Goal: Task Accomplishment & Management: Manage account settings

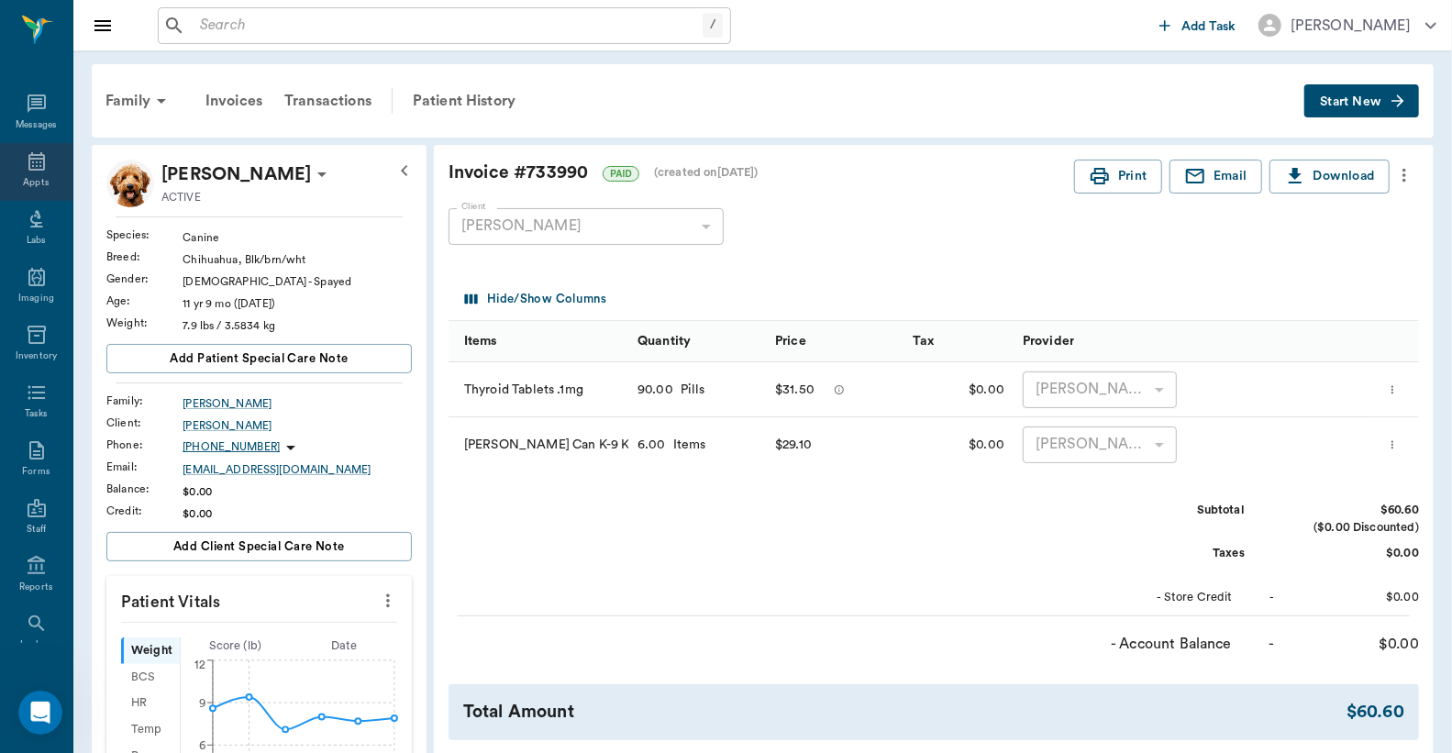
click at [43, 165] on div "Appts" at bounding box center [36, 172] width 72 height 58
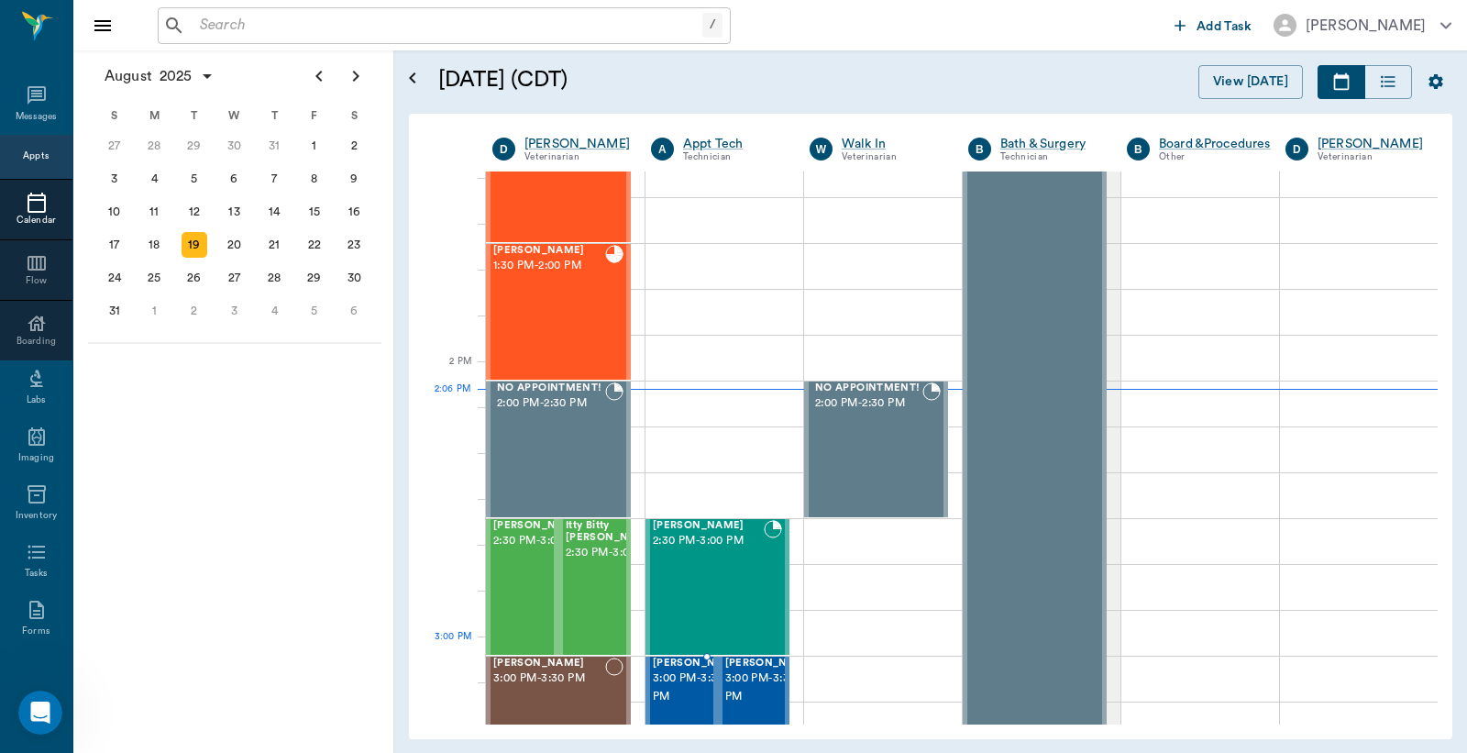
scroll to position [1510, 0]
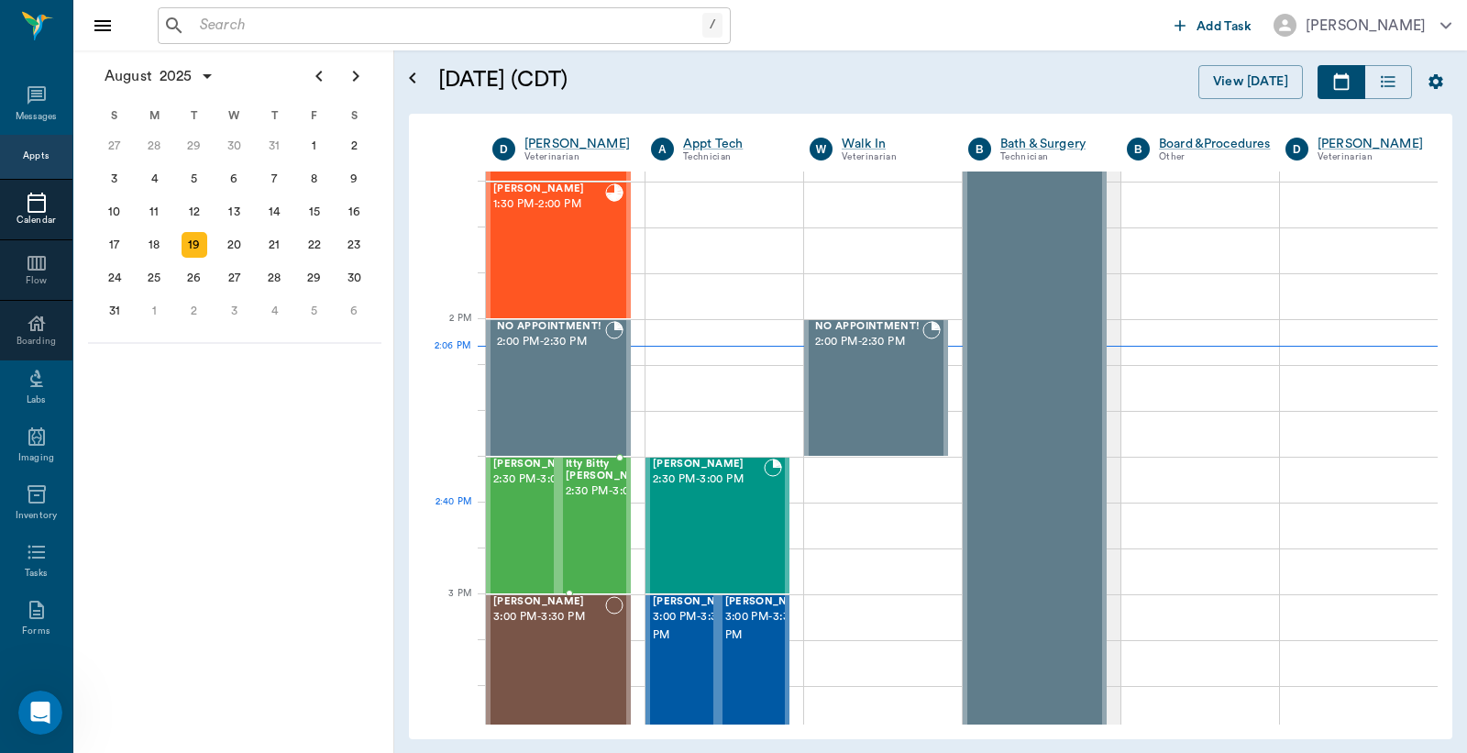
click at [584, 501] on span "2:30 PM - 3:00 PM" at bounding box center [612, 491] width 92 height 18
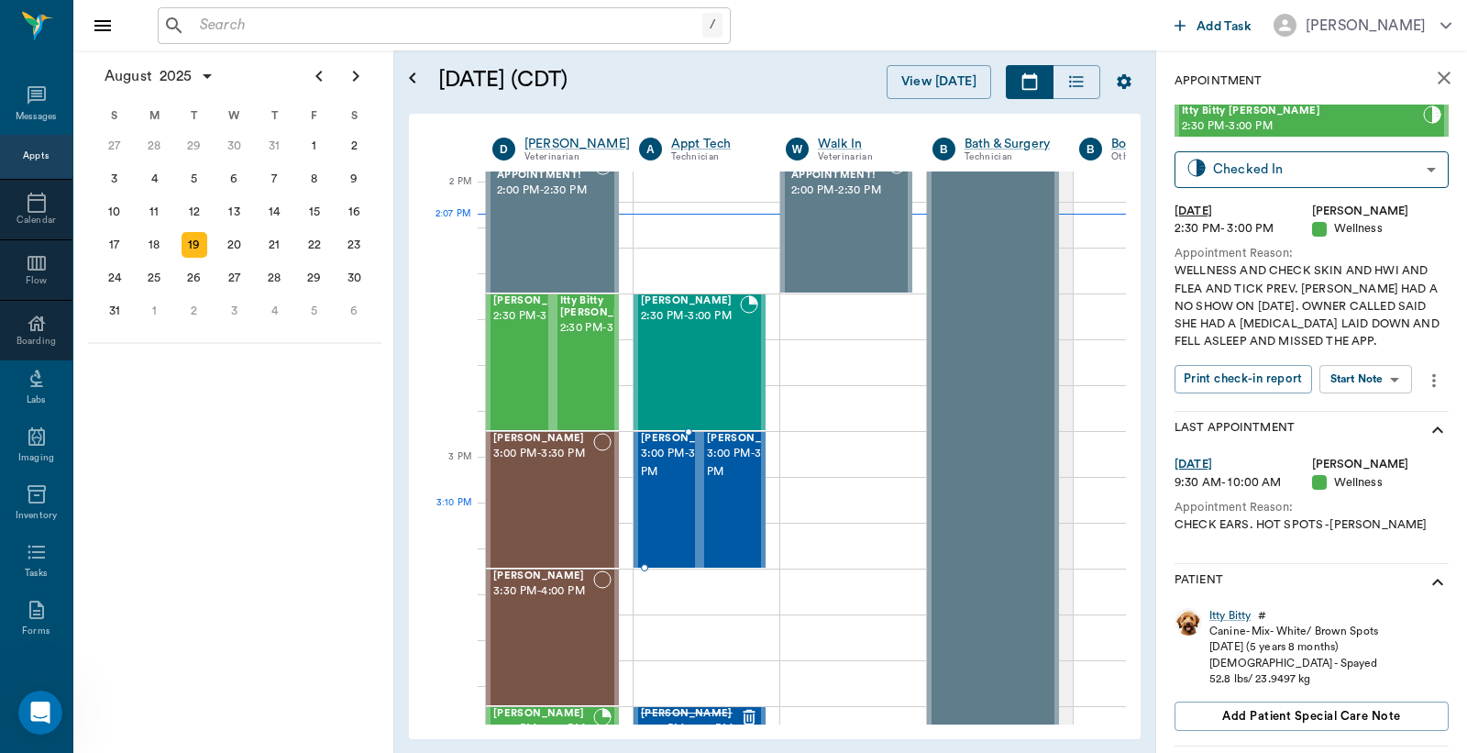
scroll to position [1647, 0]
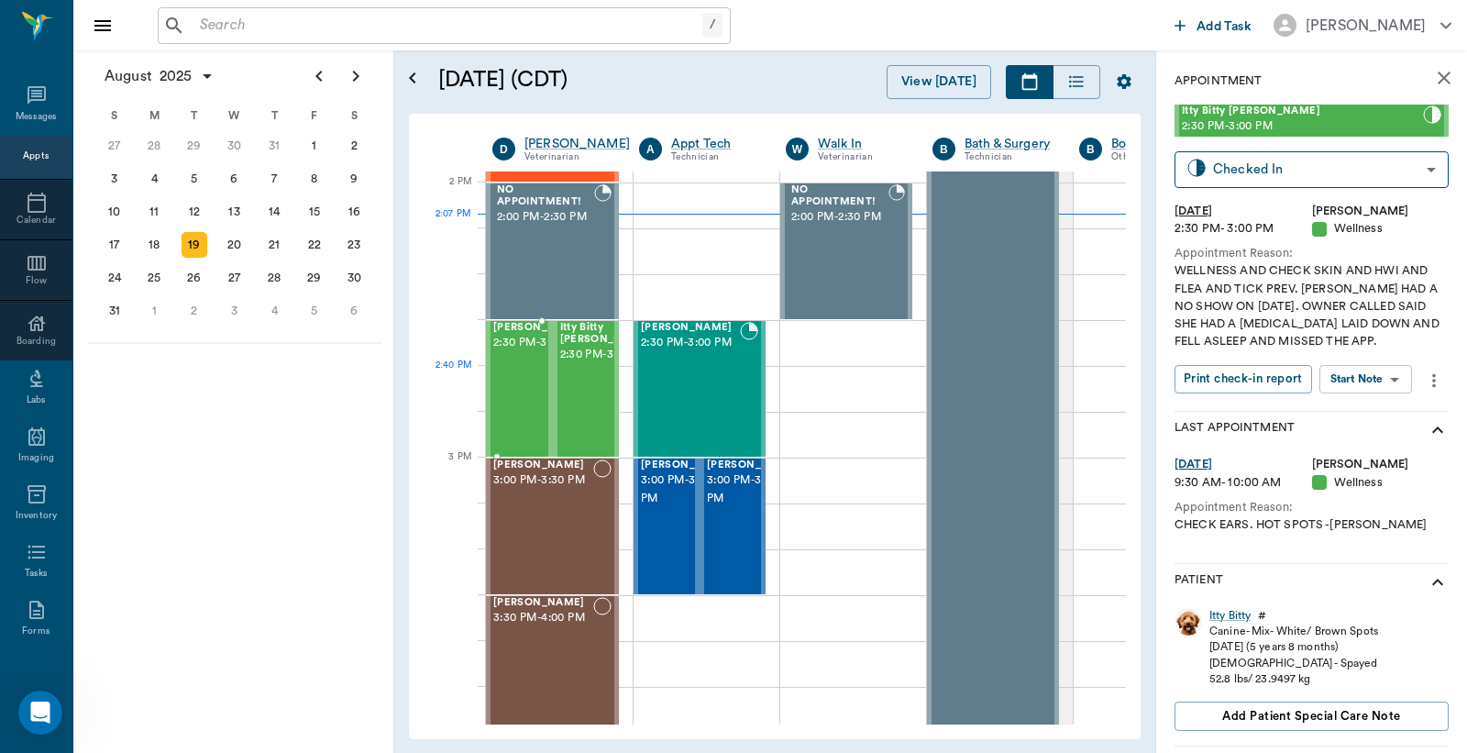
click at [518, 352] on span "2:30 PM - 3:00 PM" at bounding box center [539, 343] width 92 height 18
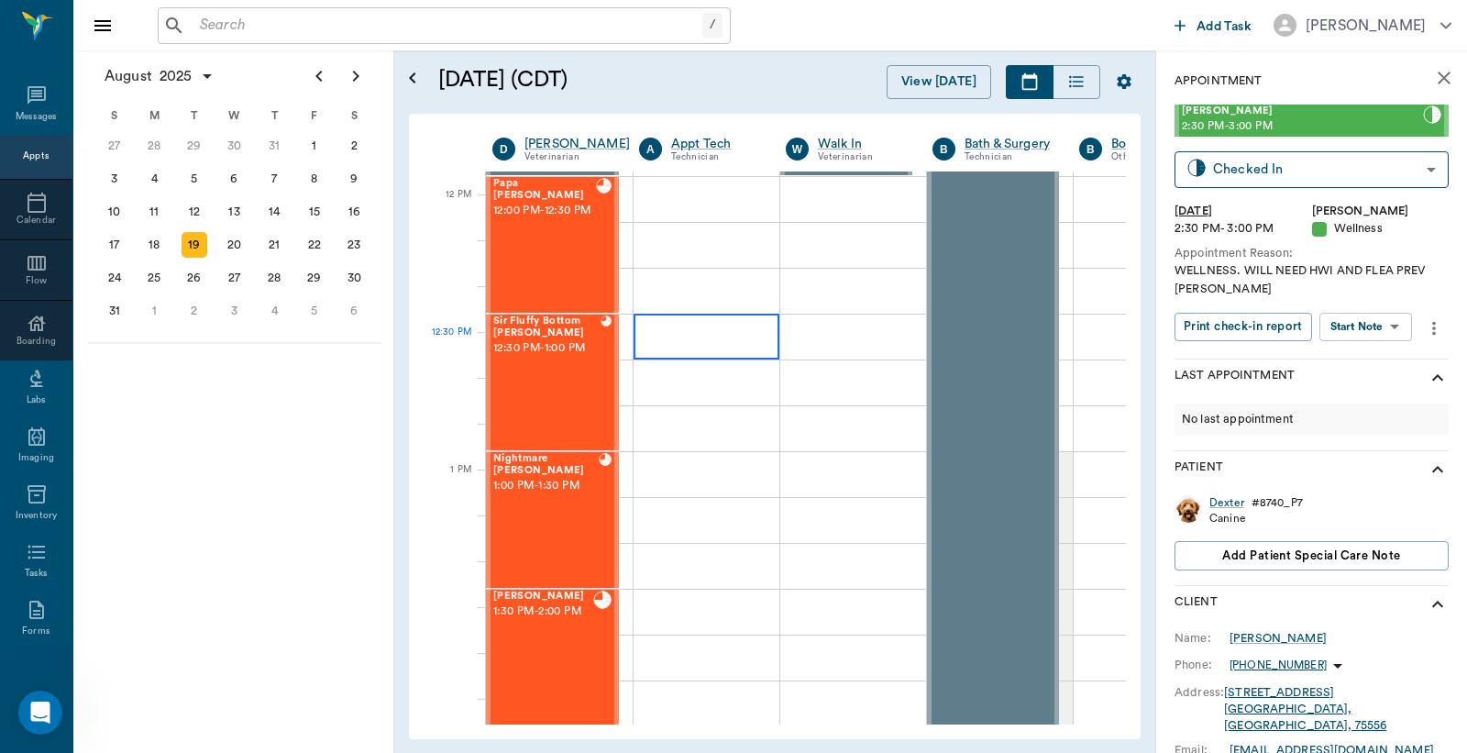
scroll to position [967, 0]
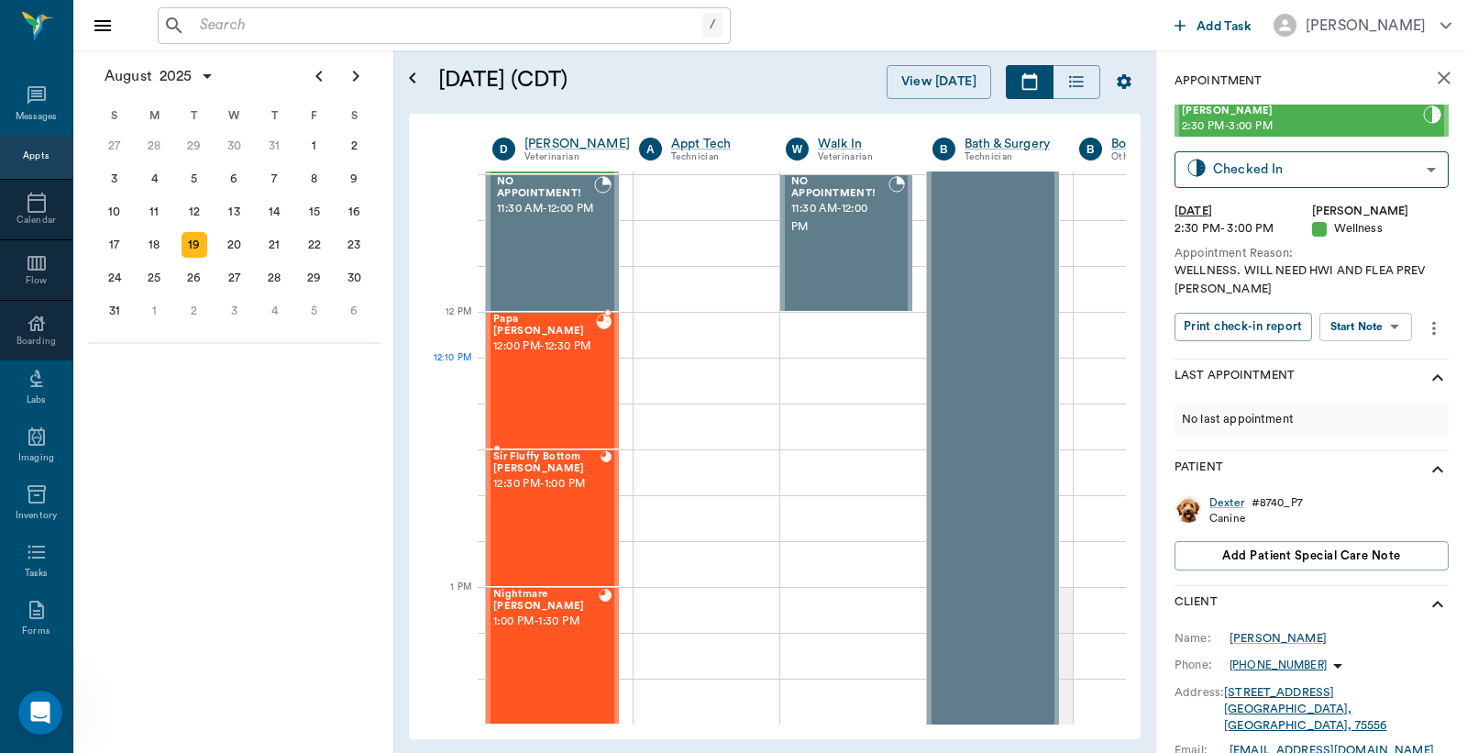
click at [559, 381] on div "Papa BONINE 12:00 PM - 12:30 PM" at bounding box center [544, 381] width 103 height 134
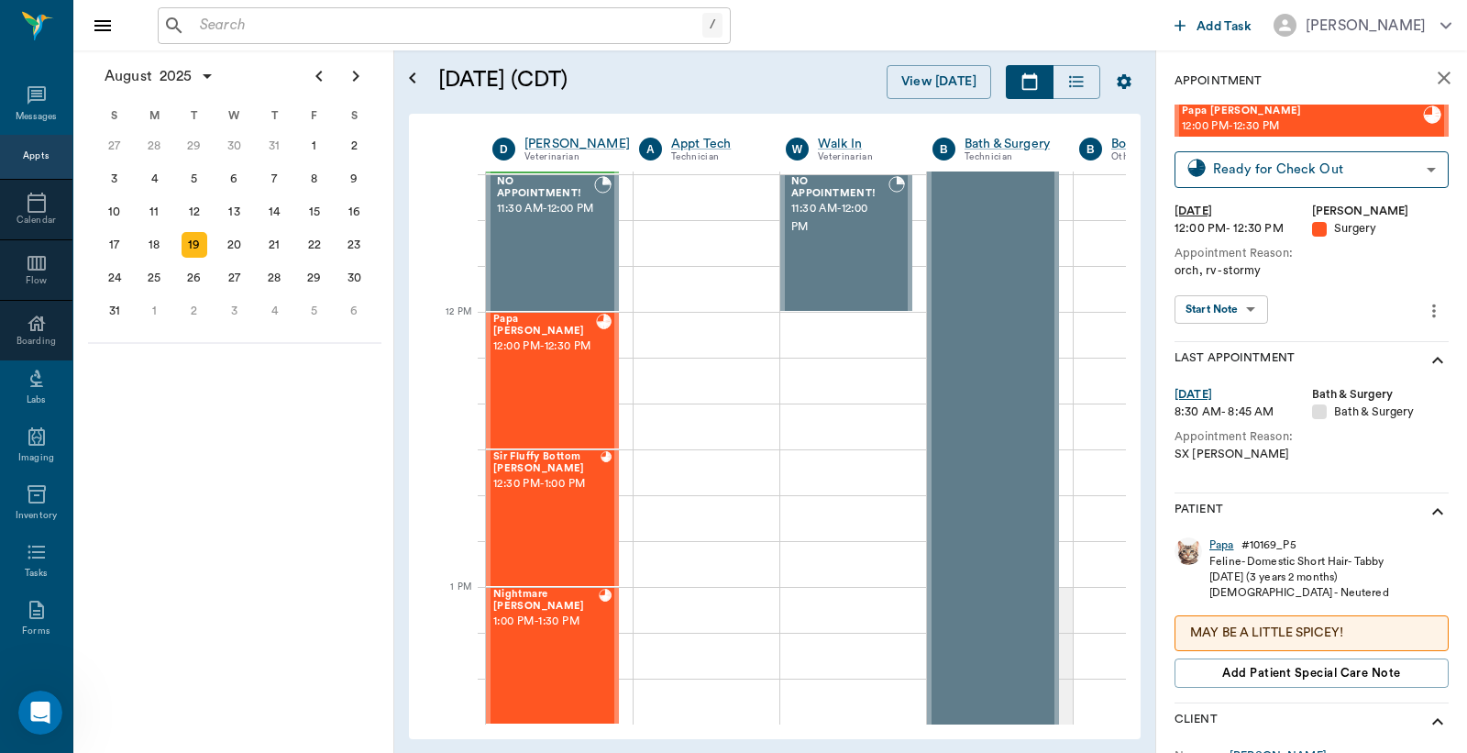
click at [1220, 547] on div "Papa" at bounding box center [1222, 545] width 25 height 16
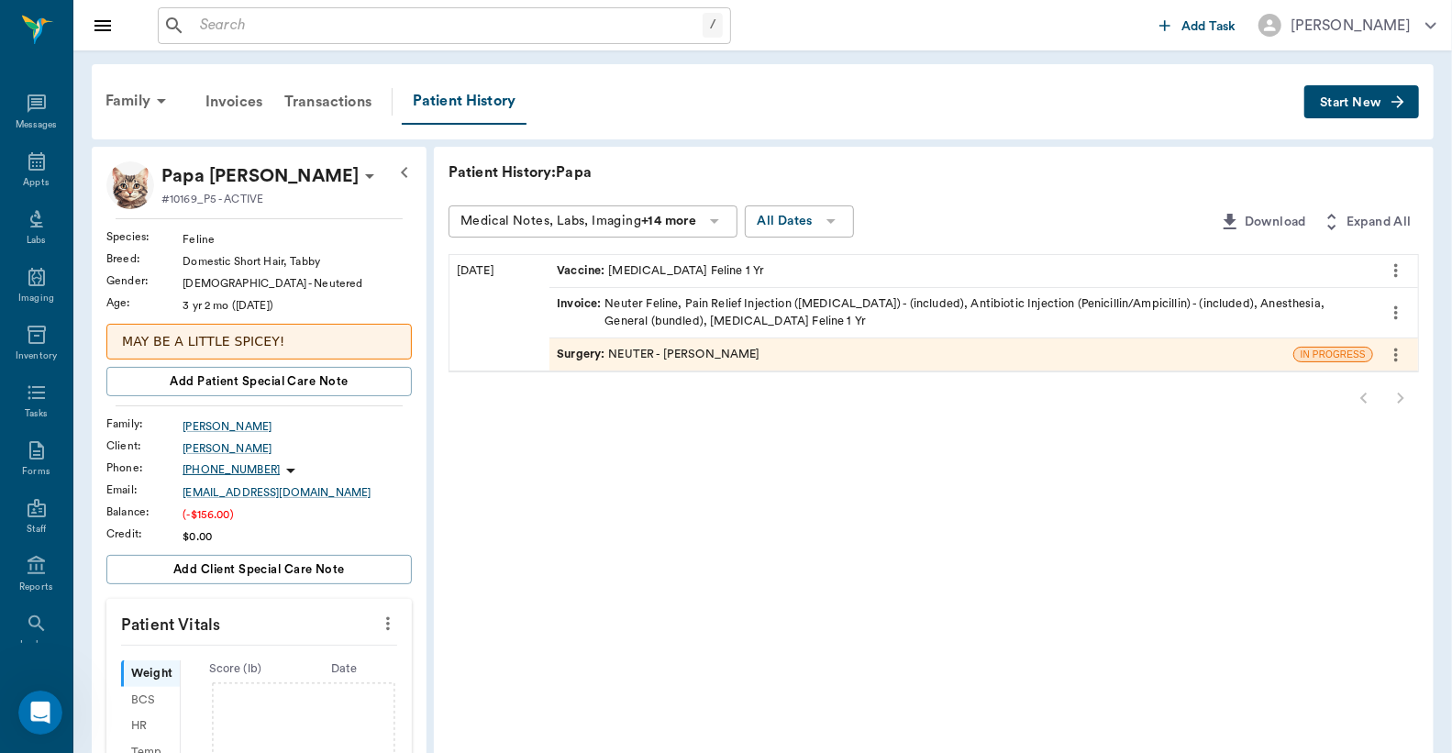
click at [745, 351] on div "Surgery : NEUTER - Dr. Bert Ellsworth" at bounding box center [659, 354] width 204 height 17
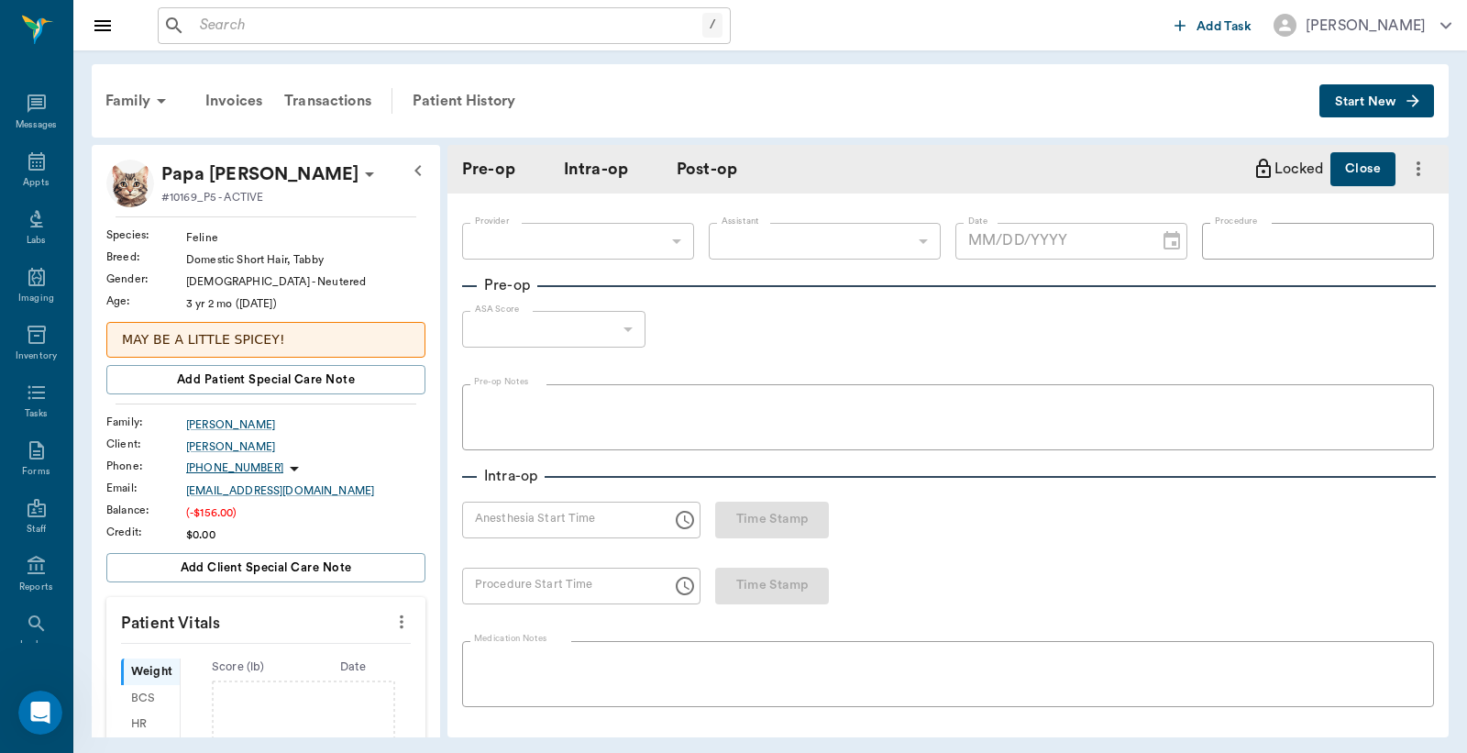
type input "63ec2f075fda476ae8351a4d"
type input "63ec2e7e52e12b0ba117b124"
type input "NEUTER"
type input "1"
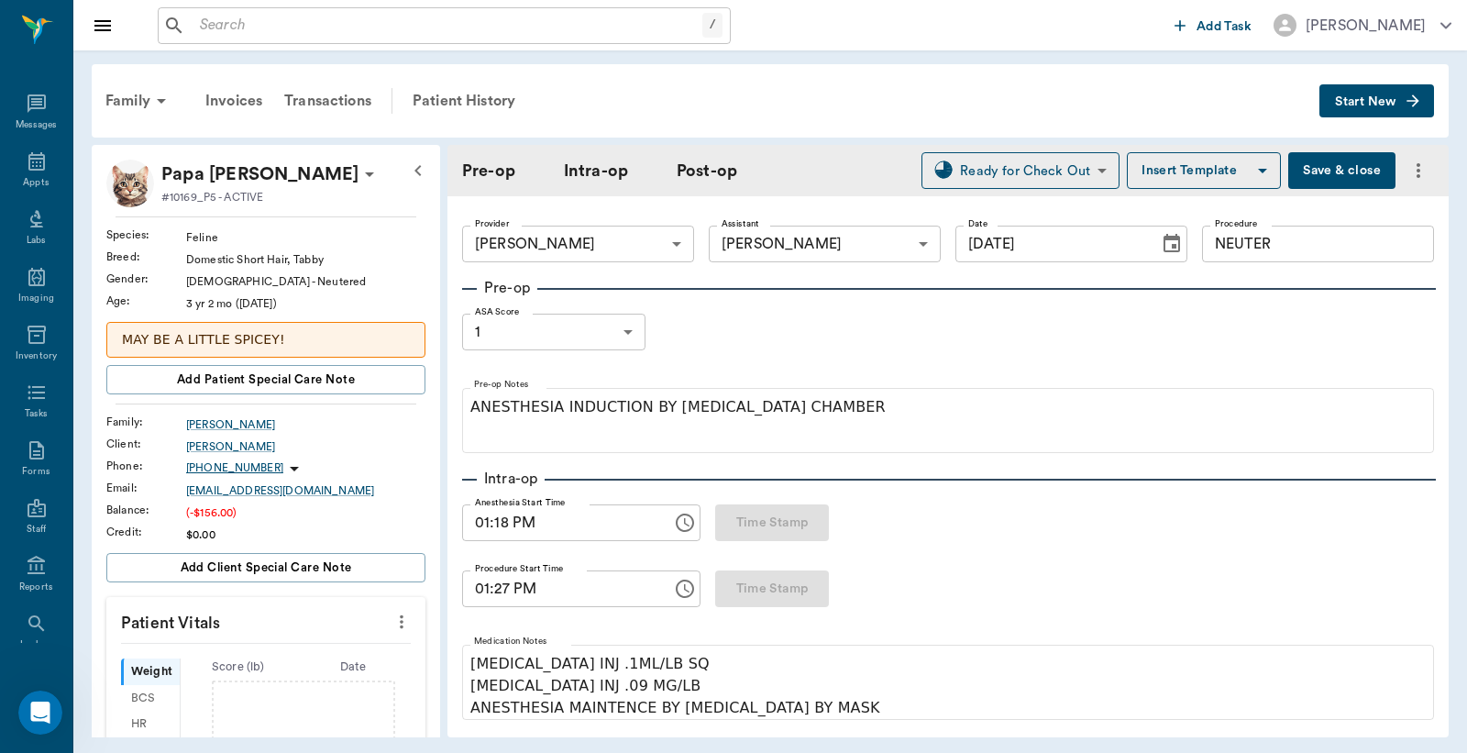
type input "[DATE]"
type input "01:18 PM"
type input "01:27 PM"
type input "01:33 PM"
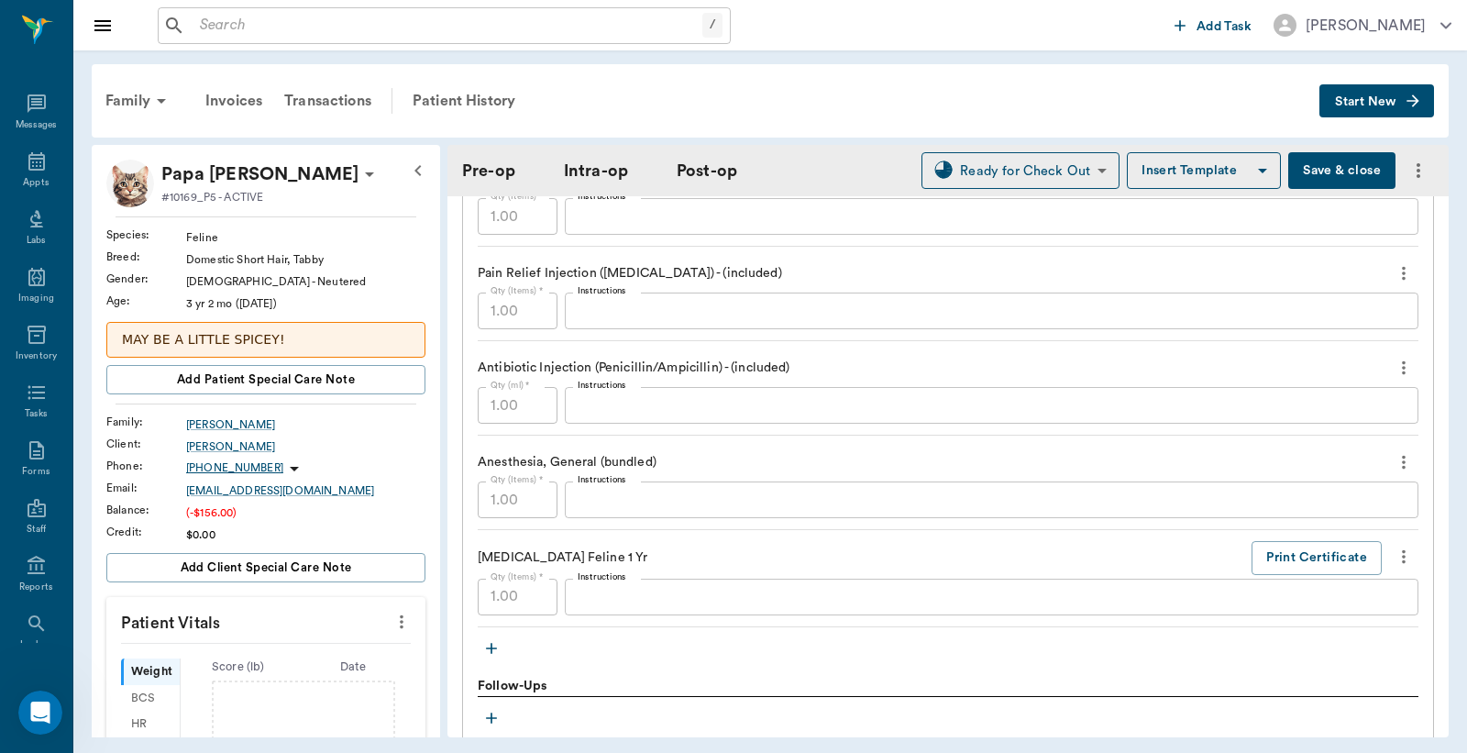
scroll to position [1630, 0]
click at [1280, 548] on button "Print Certificate" at bounding box center [1317, 554] width 130 height 34
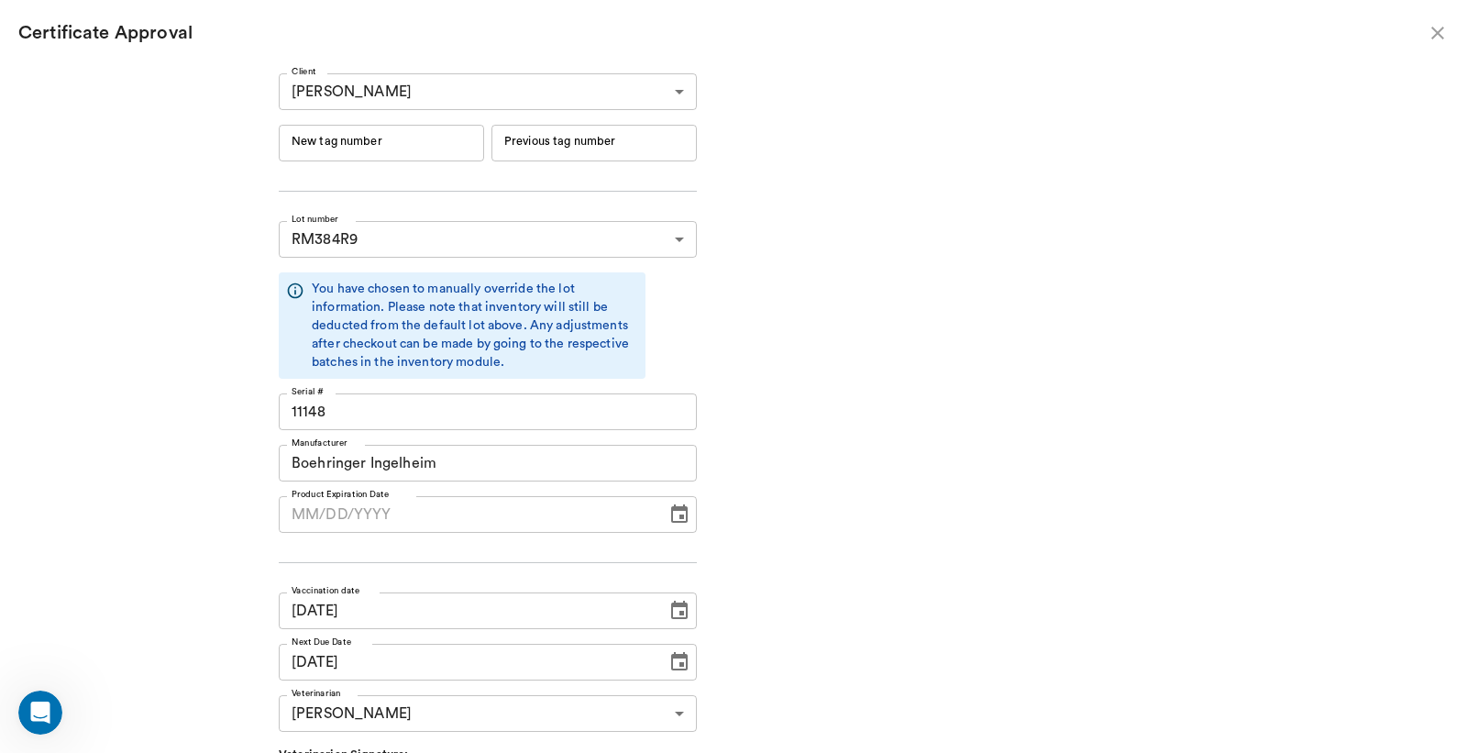
type input "06/19/2026"
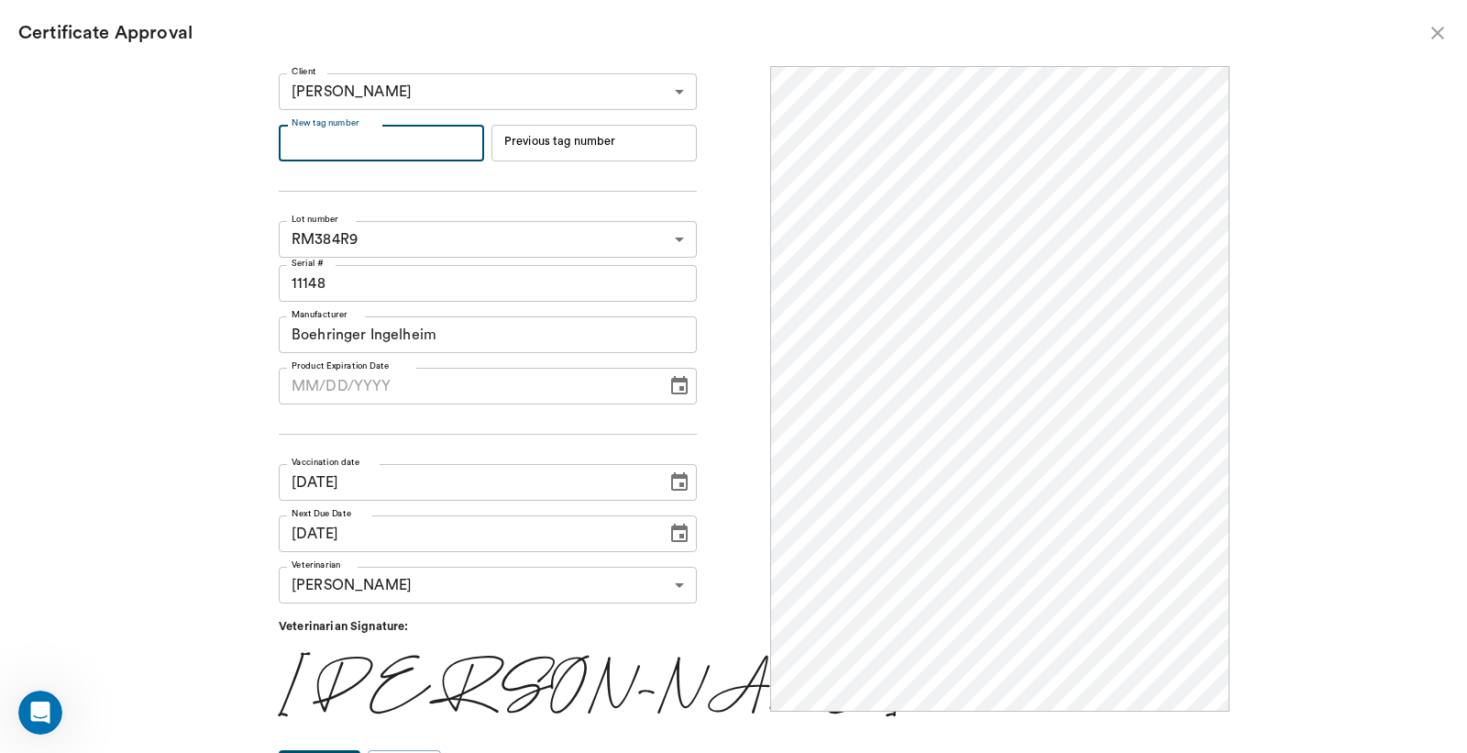
scroll to position [0, 0]
click at [408, 144] on input "New tag number" at bounding box center [381, 143] width 205 height 37
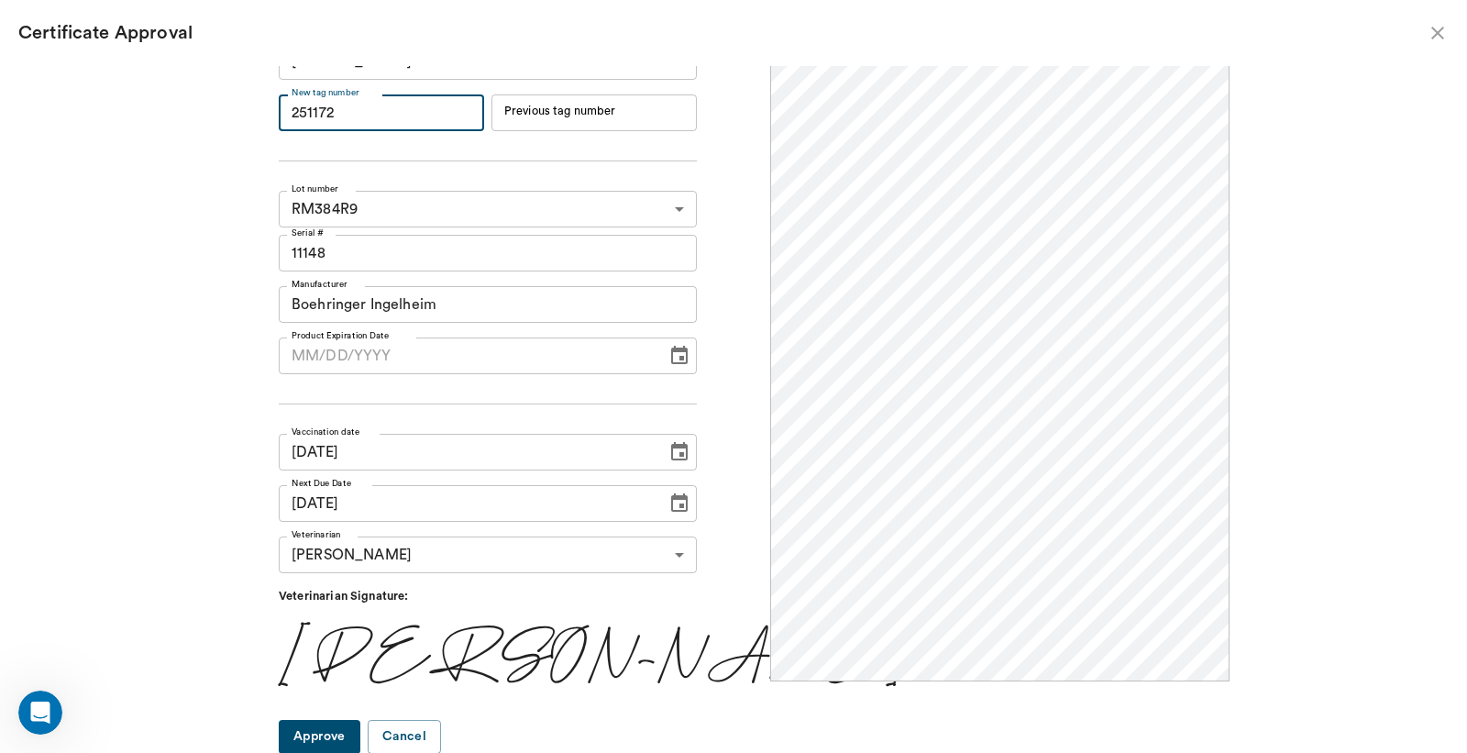
type input "251172"
click at [346, 727] on button "Approve" at bounding box center [320, 737] width 82 height 34
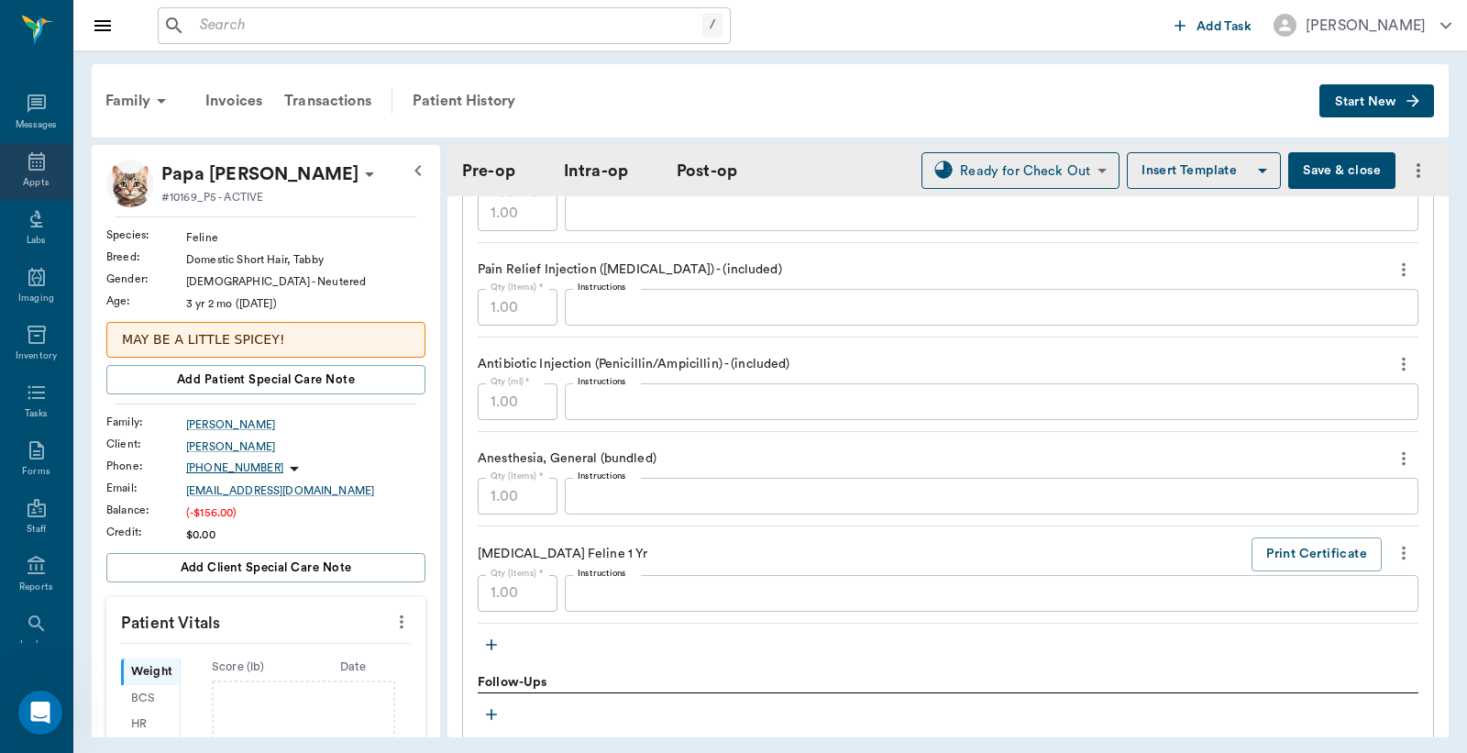
click at [28, 165] on icon at bounding box center [36, 161] width 17 height 18
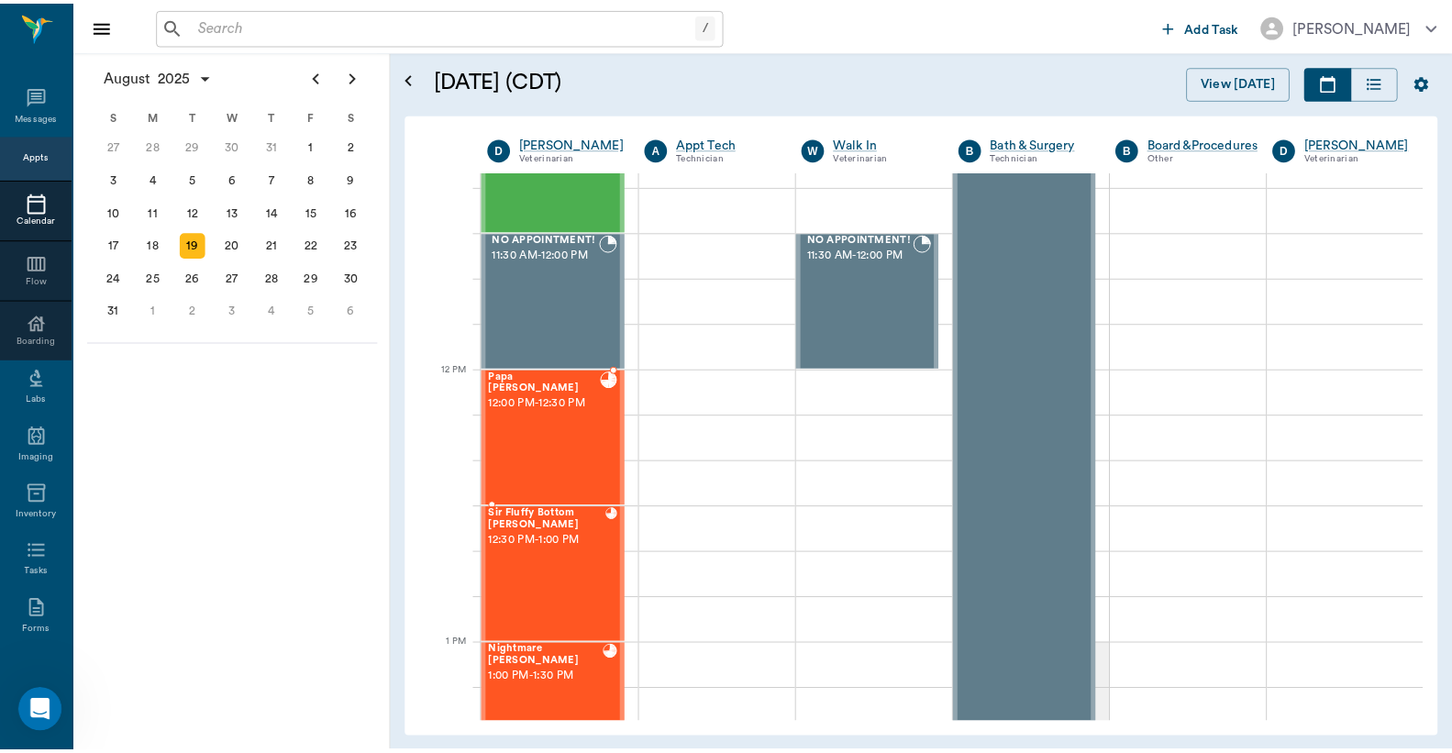
scroll to position [972, 0]
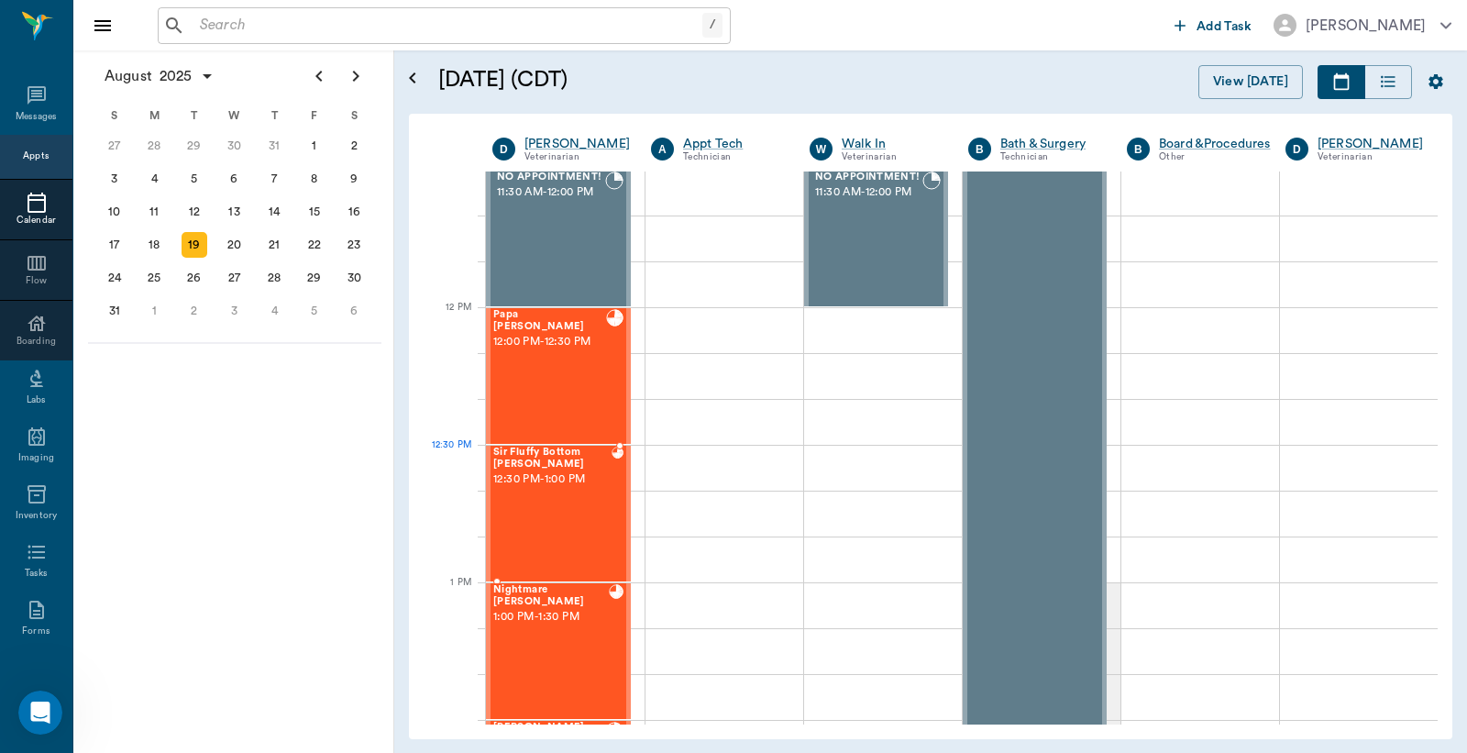
click at [587, 481] on span "12:30 PM - 1:00 PM" at bounding box center [552, 479] width 118 height 18
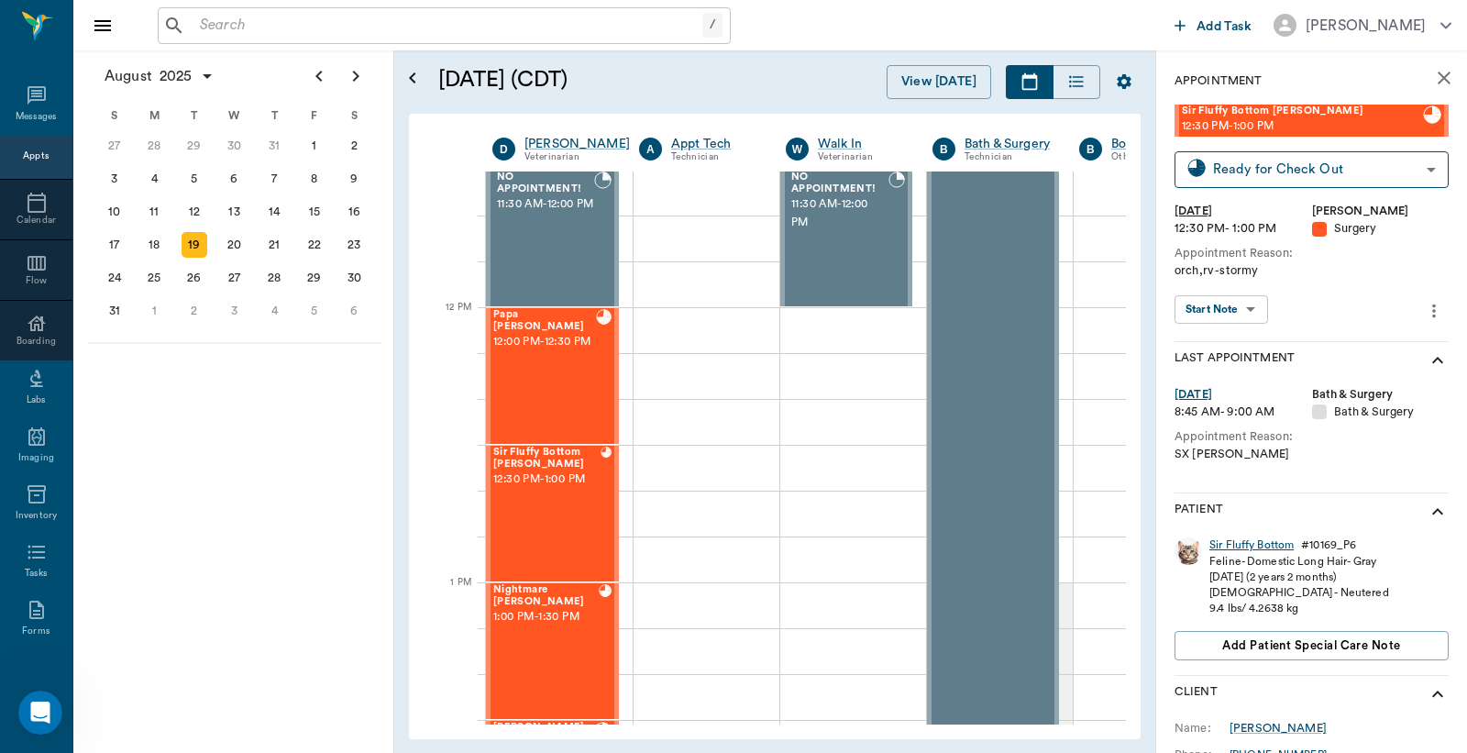
click at [1241, 544] on div "Sir Fluffy Bottom" at bounding box center [1252, 545] width 84 height 16
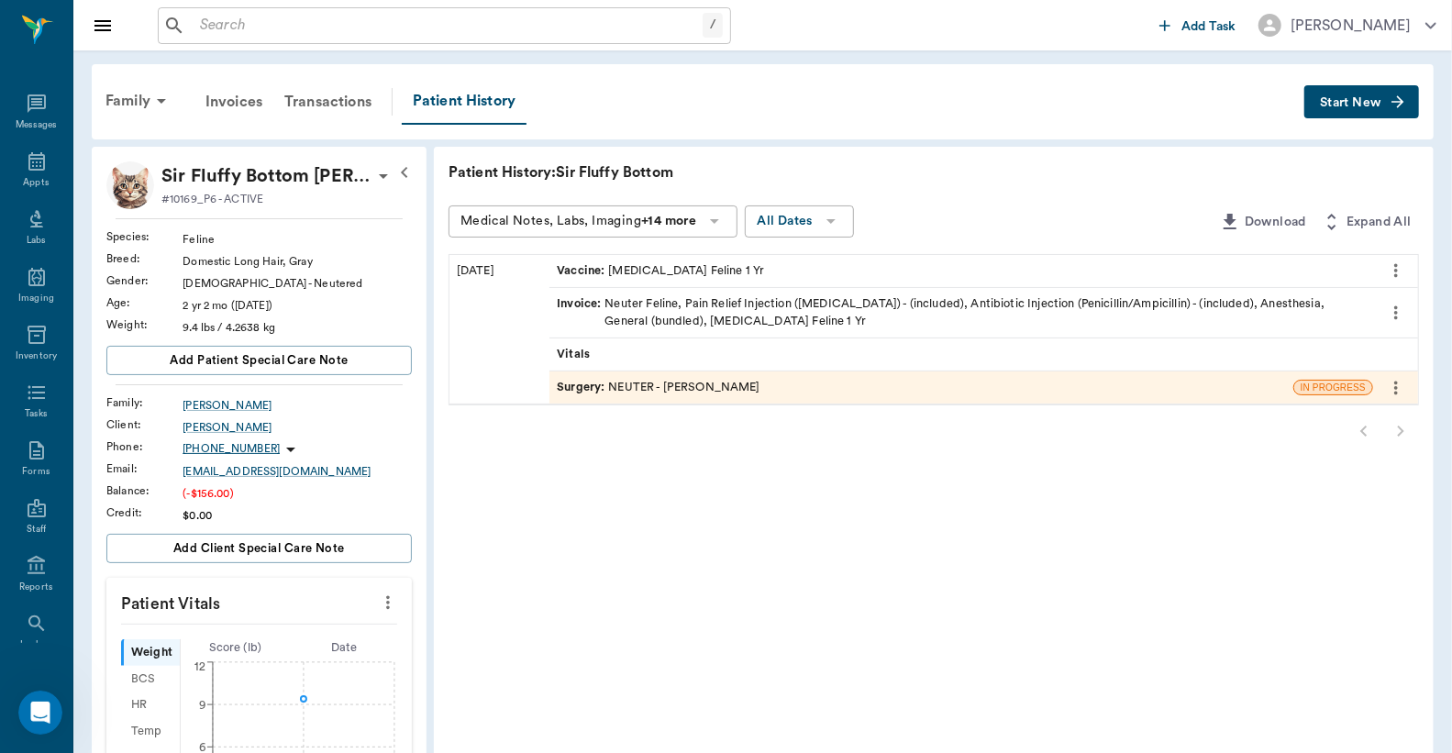
scroll to position [135, 0]
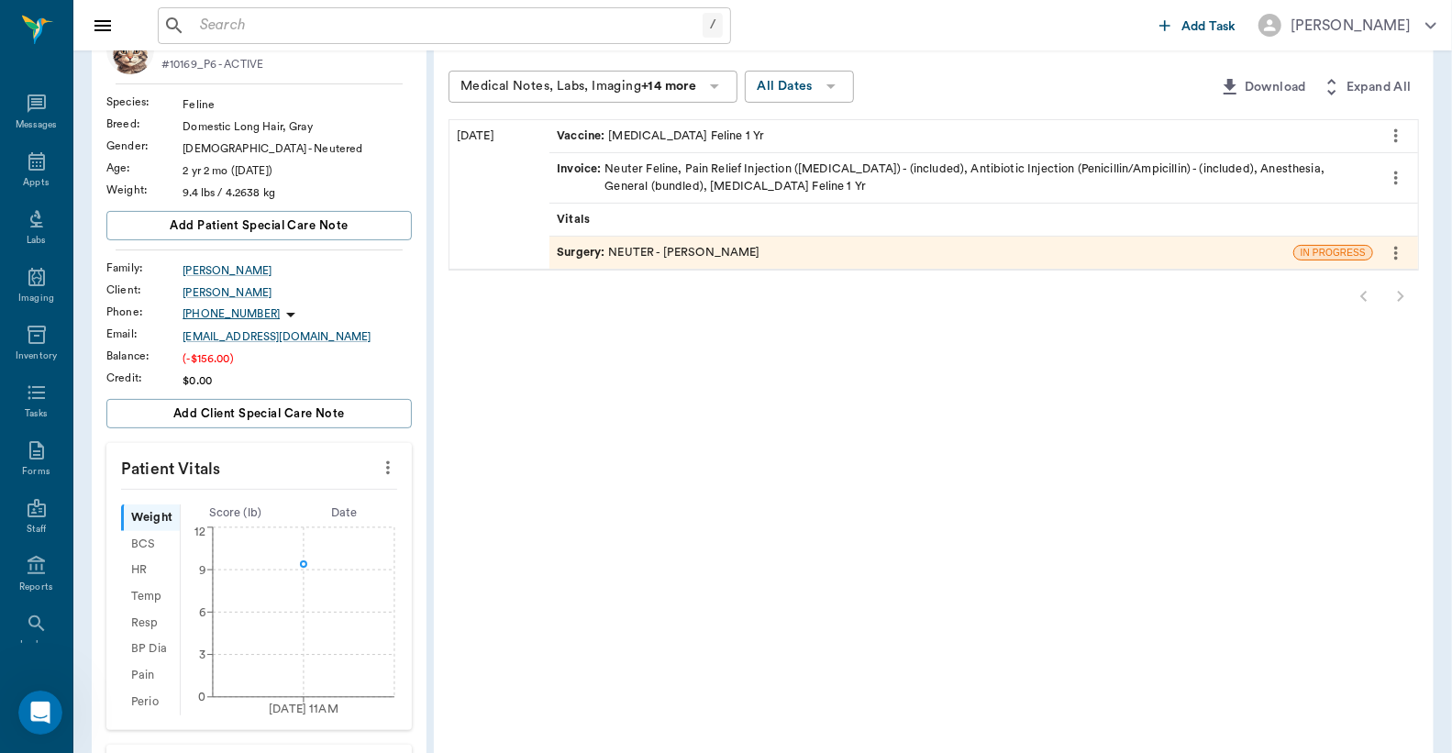
click at [735, 253] on div "Surgery : NEUTER - Dr. Bert Ellsworth" at bounding box center [659, 252] width 204 height 17
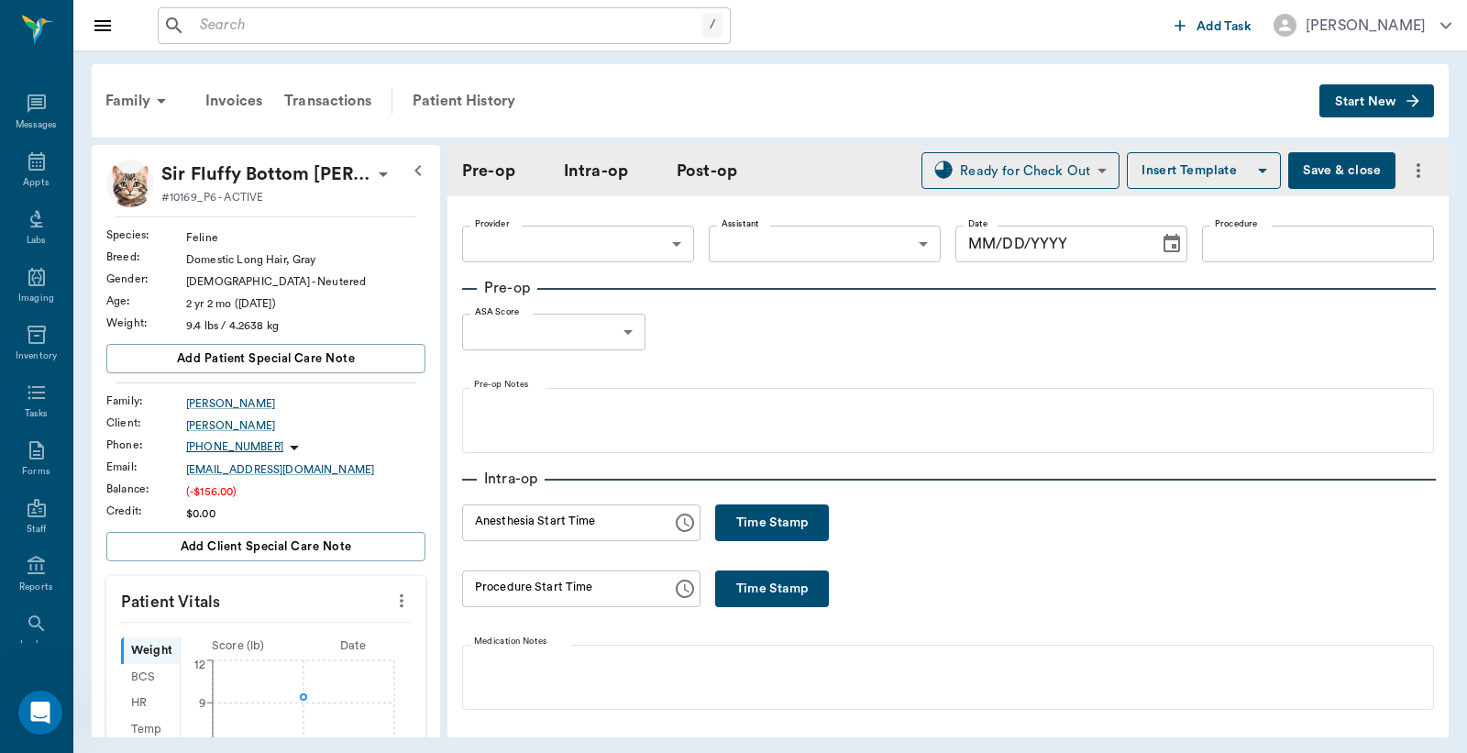
type input "63ec2f075fda476ae8351a4d"
type input "63ec2e7e52e12b0ba117b124"
type input "NEUTER"
type input "1"
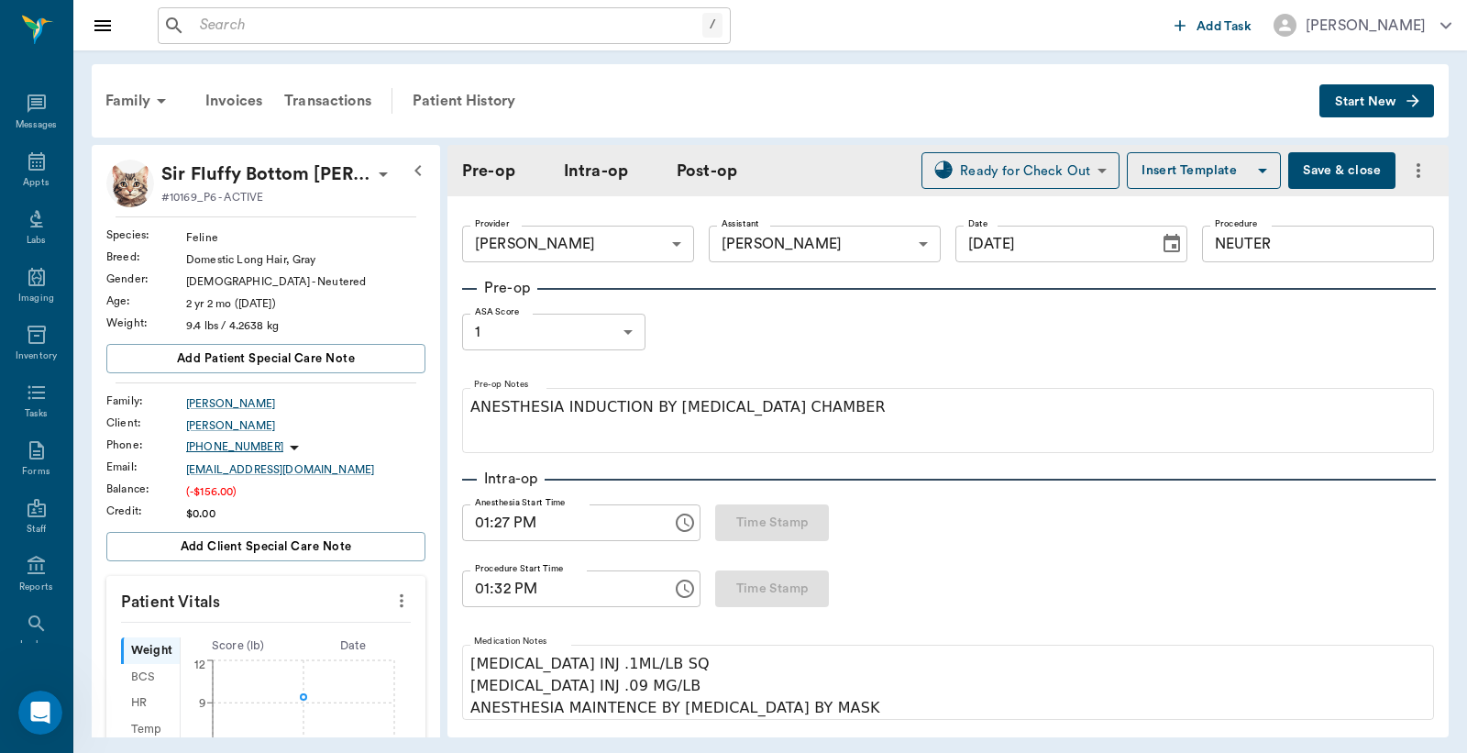
type input "[DATE]"
type input "01:27 PM"
type input "01:32 PM"
type input "01:41 PM"
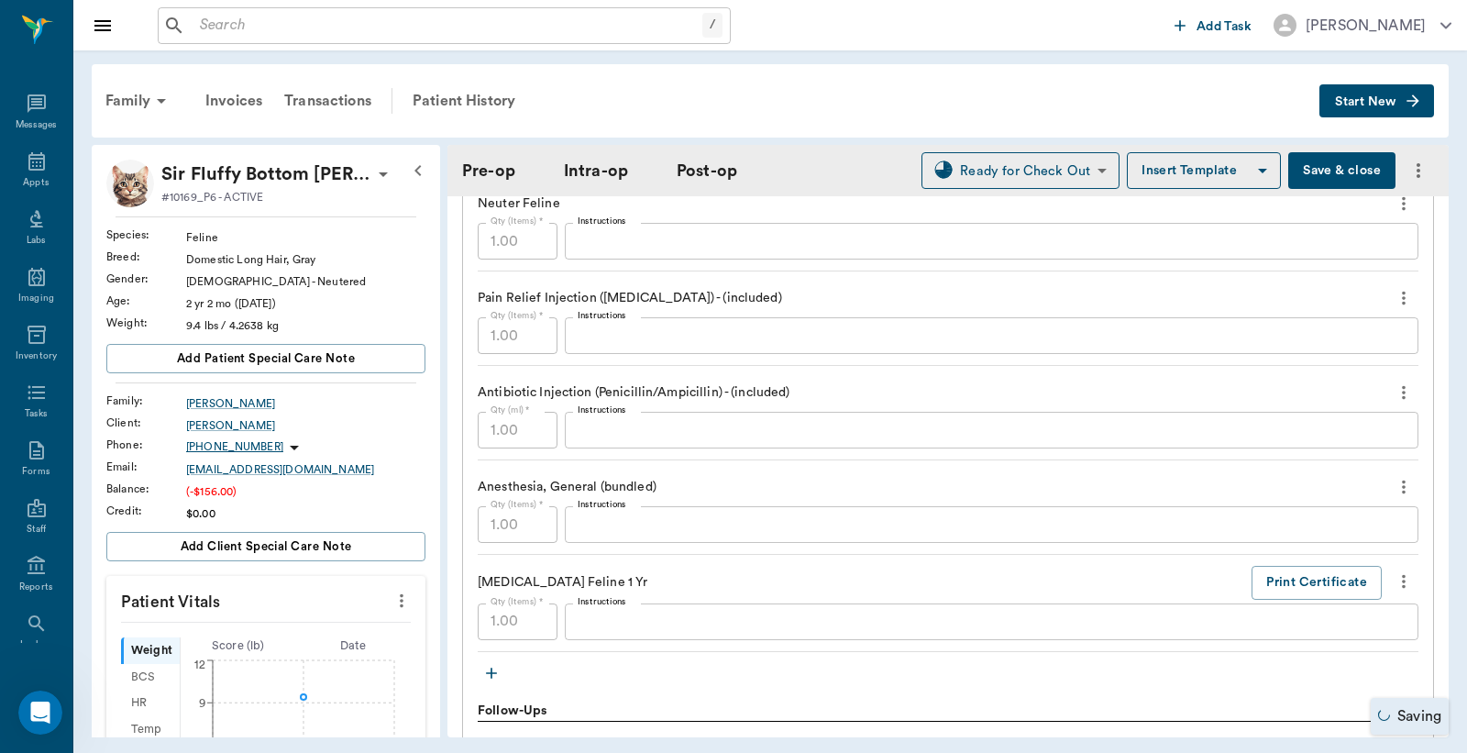
scroll to position [1630, 0]
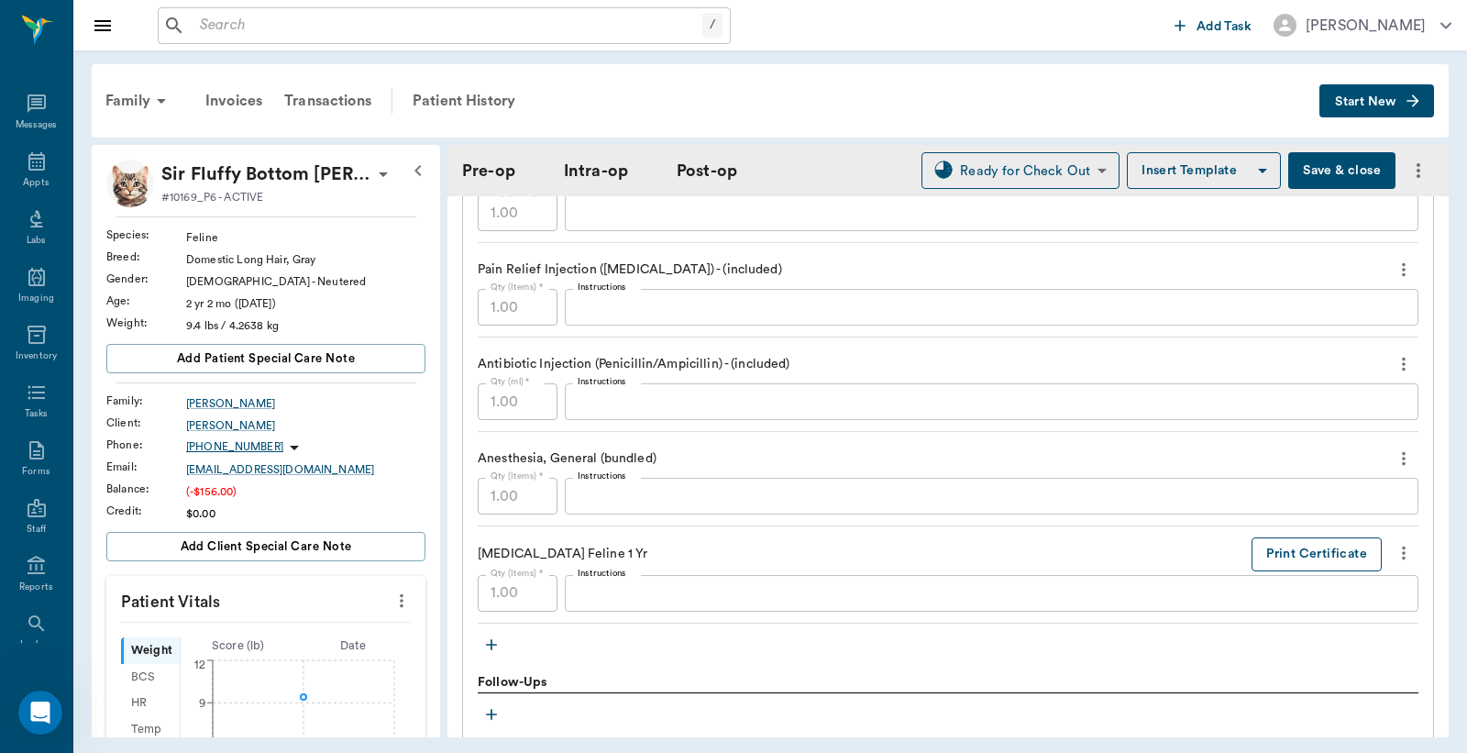
click at [1268, 557] on button "Print Certificate" at bounding box center [1317, 554] width 130 height 34
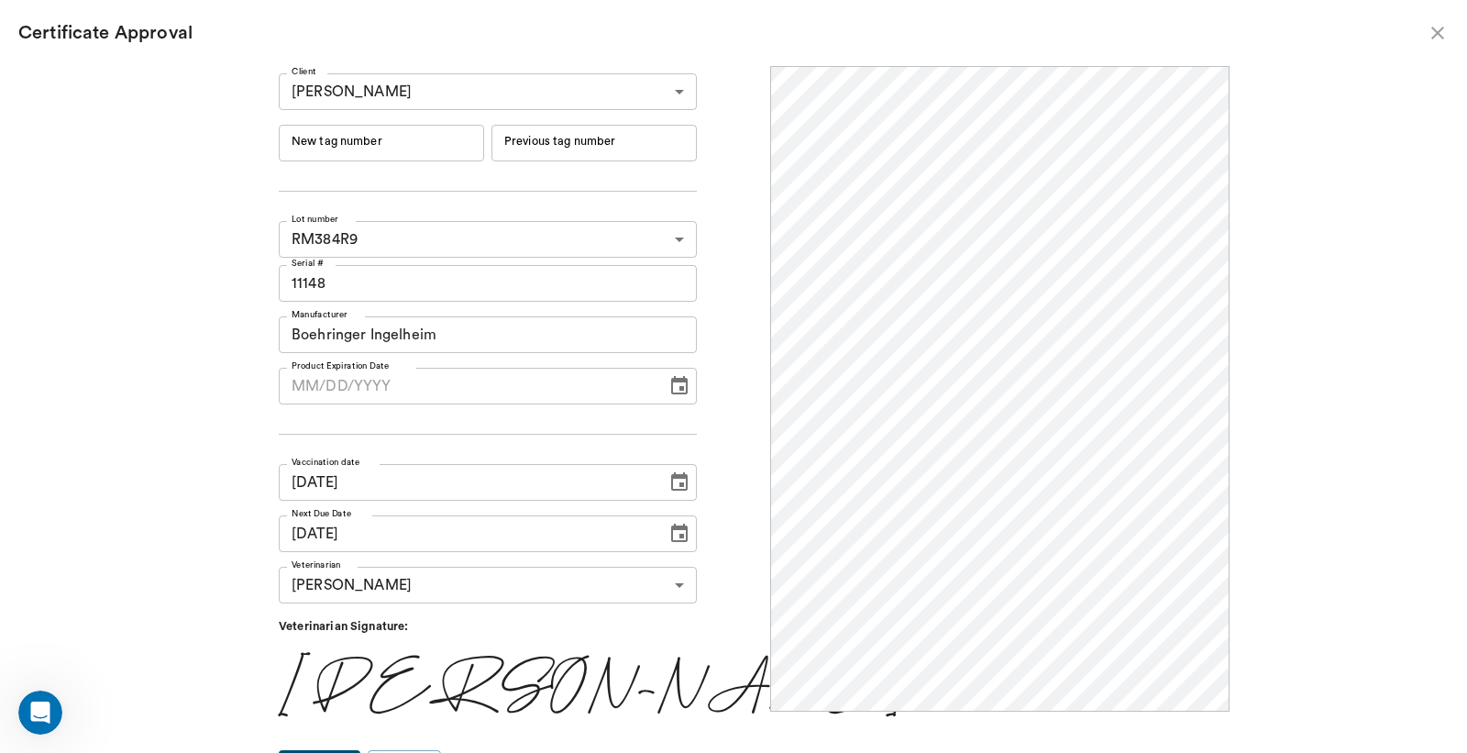
scroll to position [0, 0]
click at [400, 153] on input "New tag number" at bounding box center [381, 143] width 205 height 37
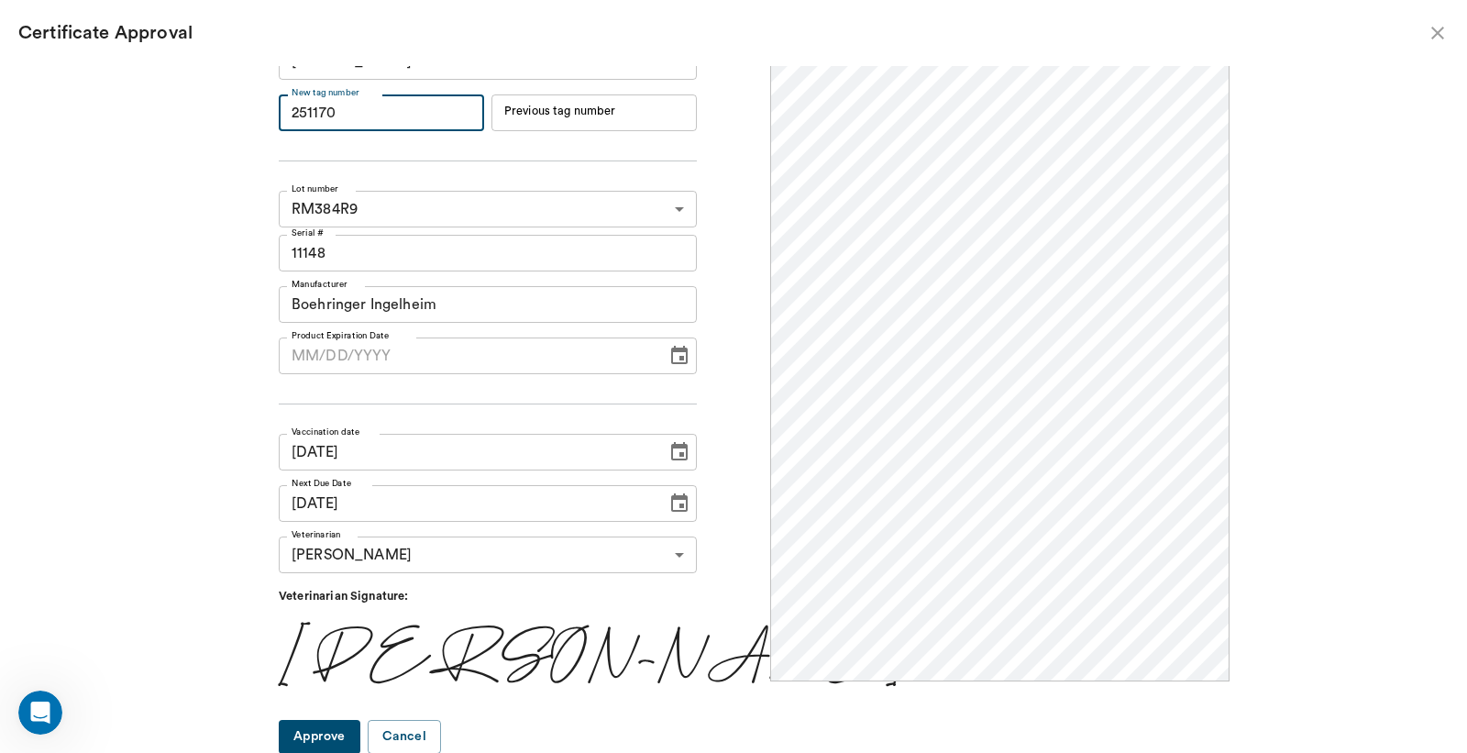
type input "251170"
click at [360, 736] on button "Approve" at bounding box center [320, 737] width 82 height 34
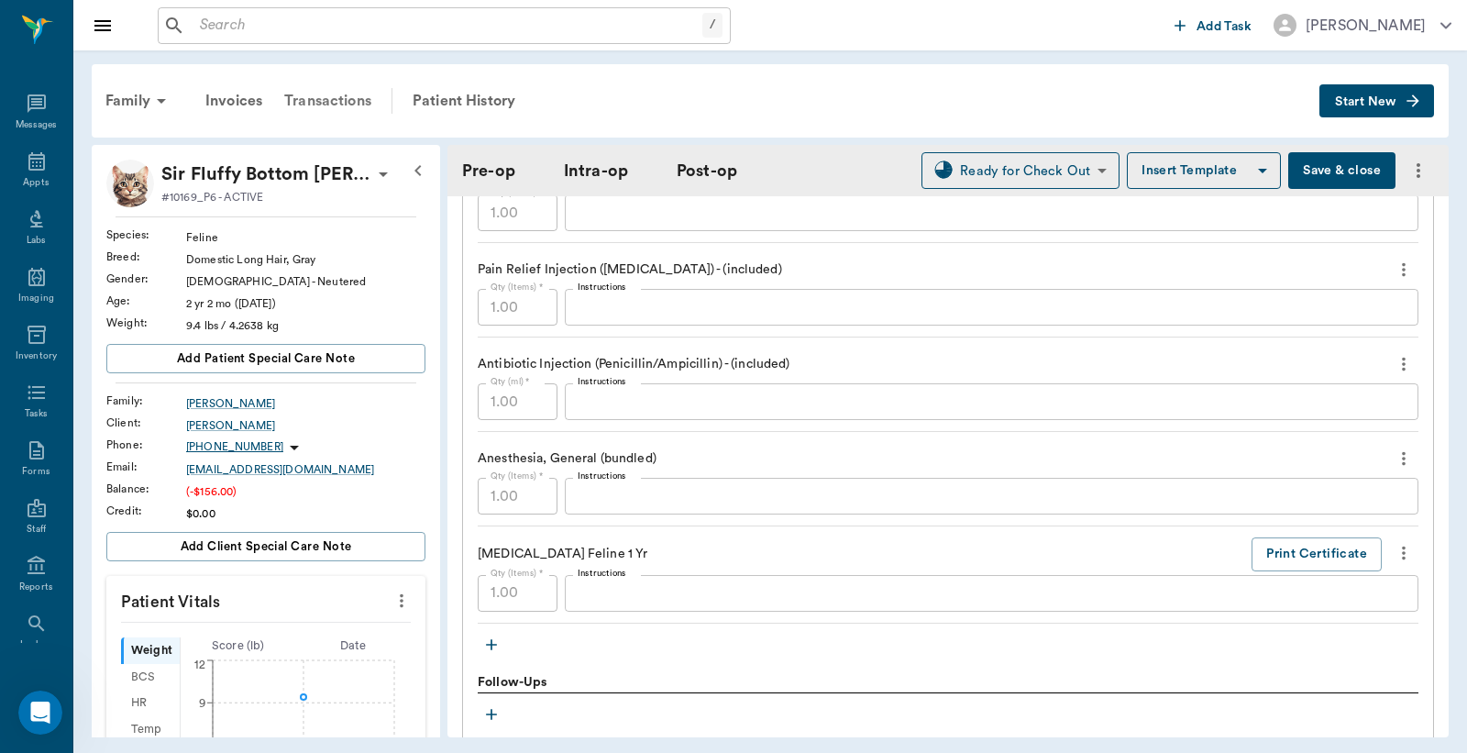
click at [359, 99] on div "Transactions" at bounding box center [327, 101] width 109 height 44
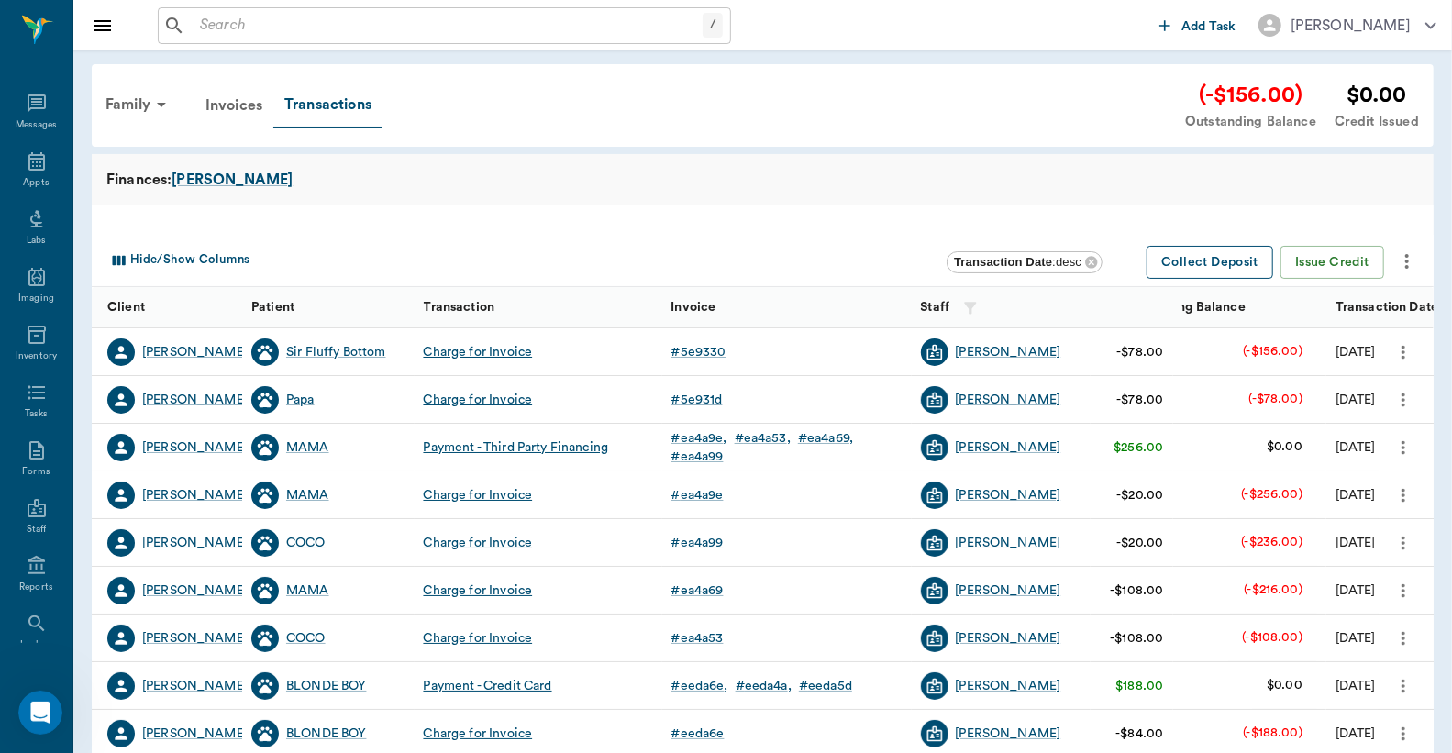
click at [1236, 270] on button "Collect Deposit" at bounding box center [1209, 263] width 127 height 34
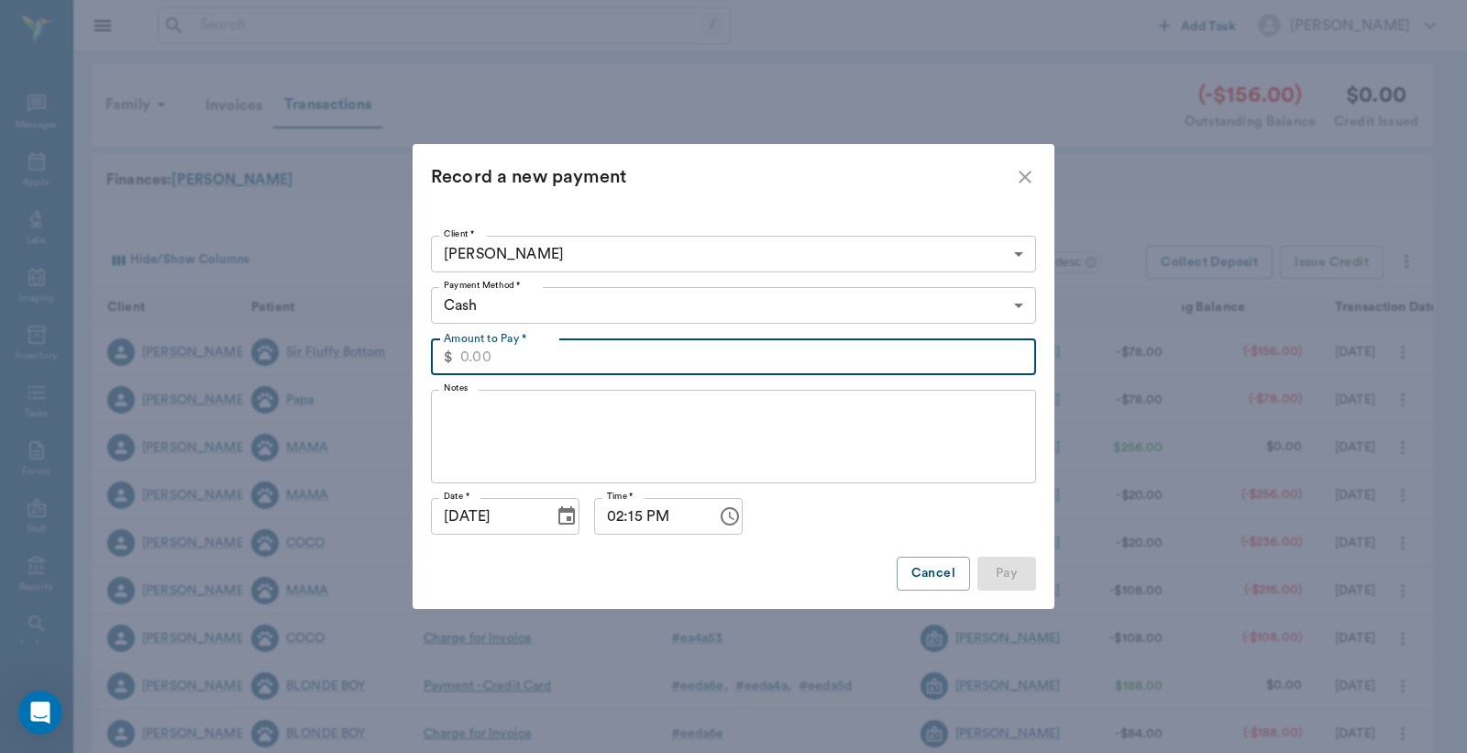
click at [551, 354] on input "Amount to Pay *" at bounding box center [748, 356] width 576 height 37
type input "156.00"
click at [588, 305] on body "/ ​ Add Task Dr. Bert Ellsworth Nectar Messages Appts Labs Imaging Inventory Ta…" at bounding box center [733, 468] width 1467 height 937
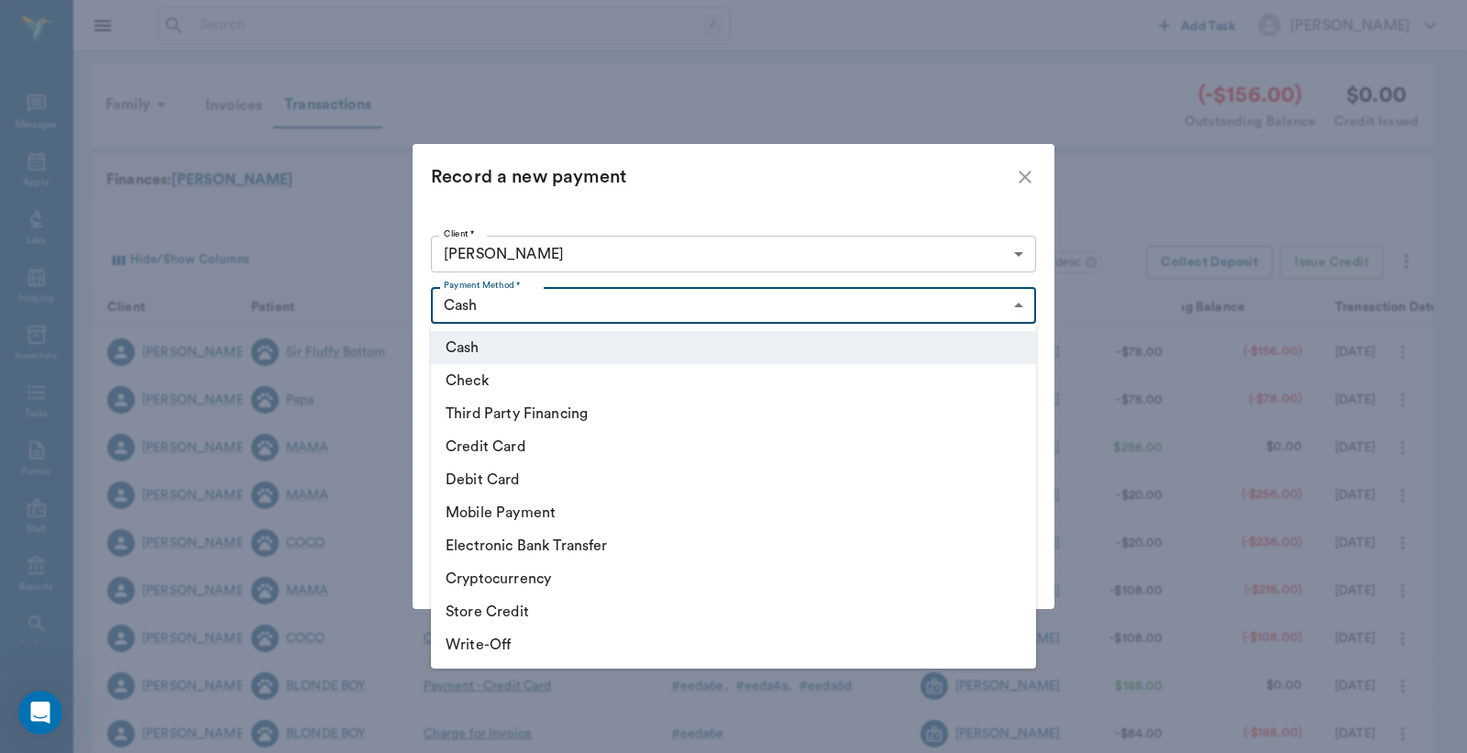
click at [507, 442] on li "Credit Card" at bounding box center [733, 446] width 605 height 33
type input "CREDIT_CARD"
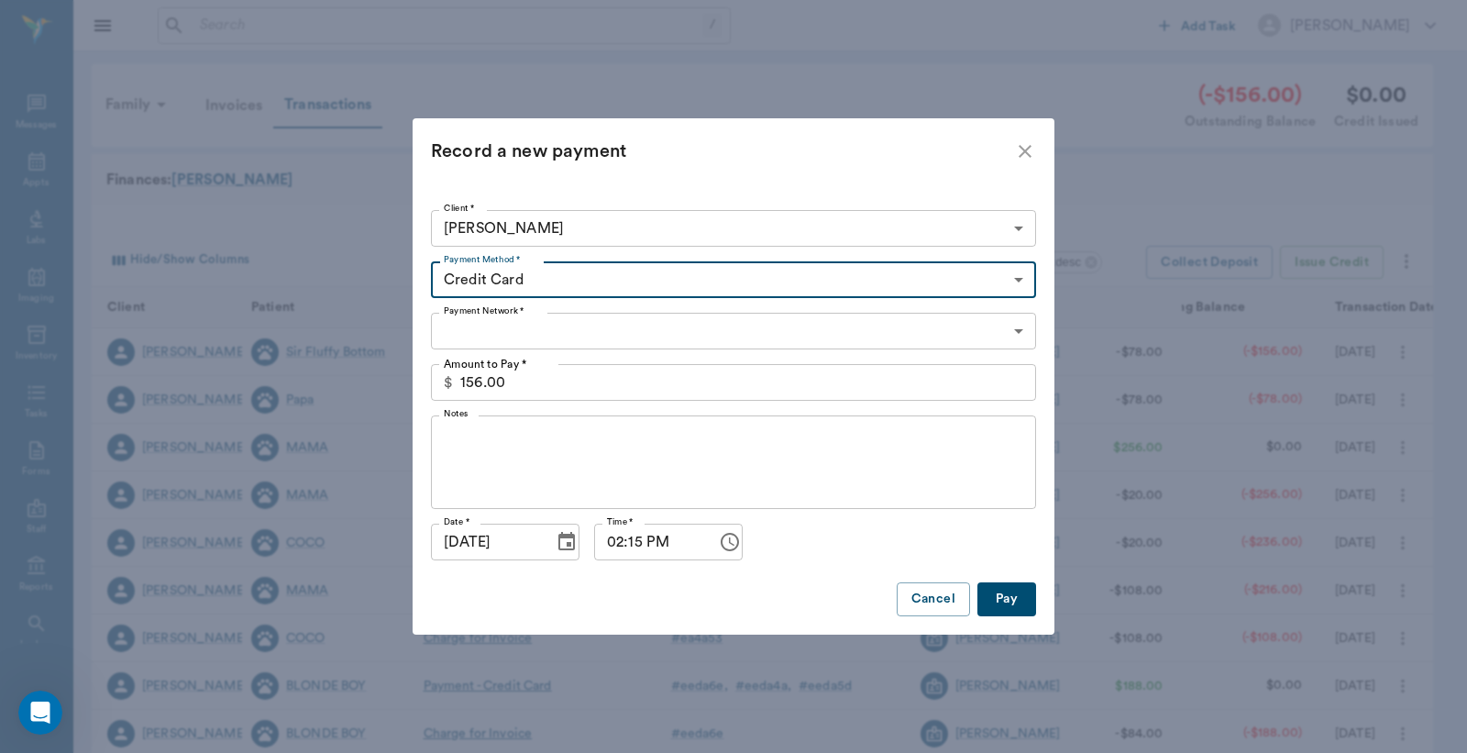
click at [530, 328] on body "/ ​ Add Task Dr. Bert Ellsworth Nectar Messages Appts Labs Imaging Inventory Ta…" at bounding box center [733, 468] width 1467 height 937
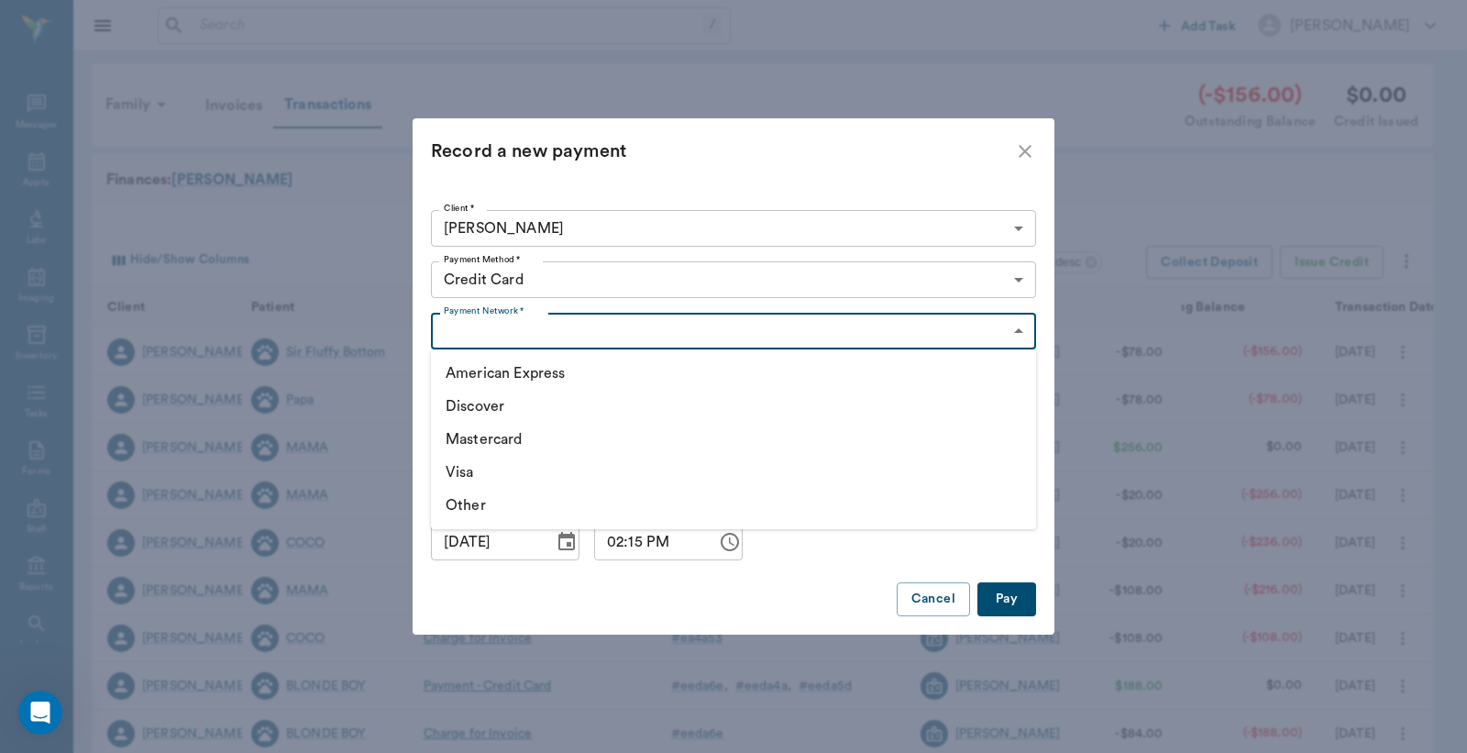
click at [501, 443] on li "Mastercard" at bounding box center [733, 439] width 605 height 33
type input "MASTERCARD"
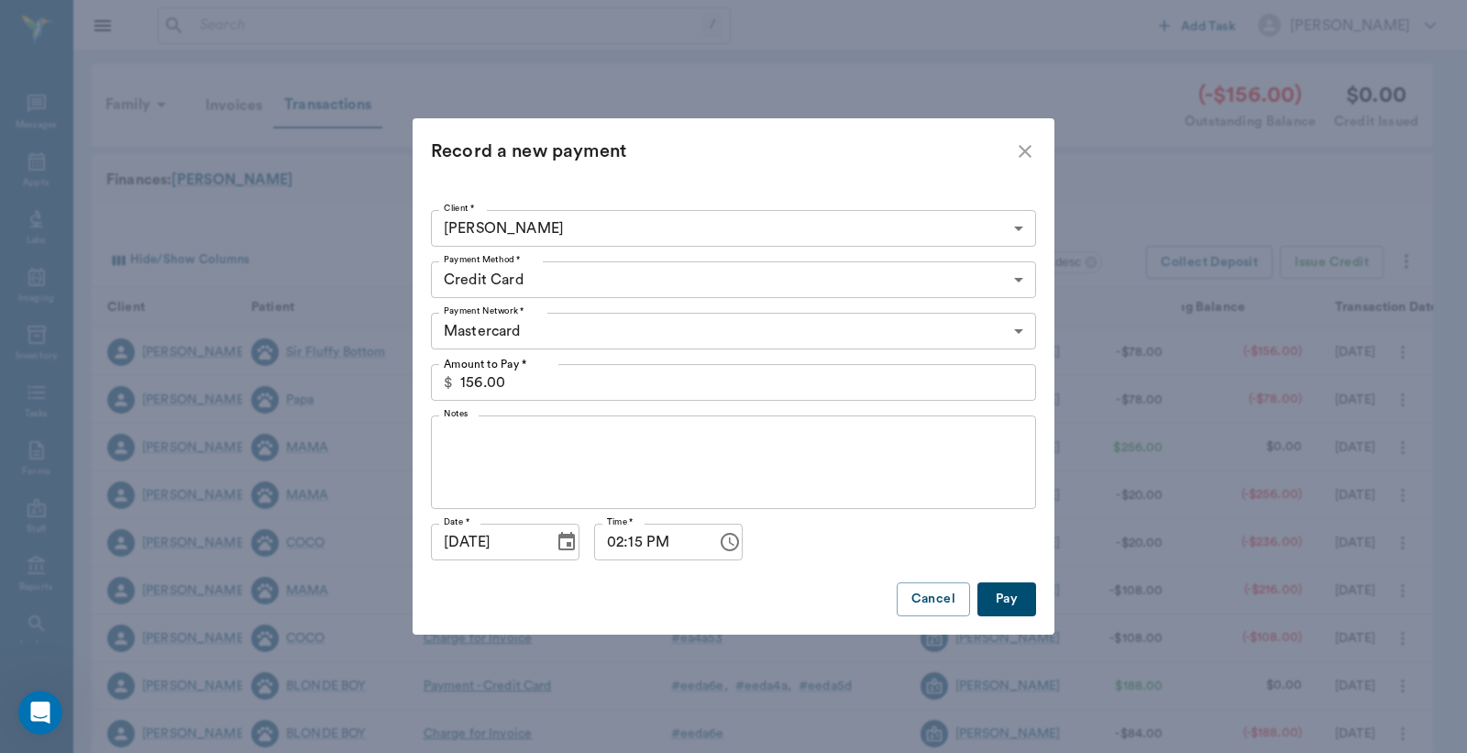
click at [998, 598] on button "Pay" at bounding box center [1007, 599] width 59 height 34
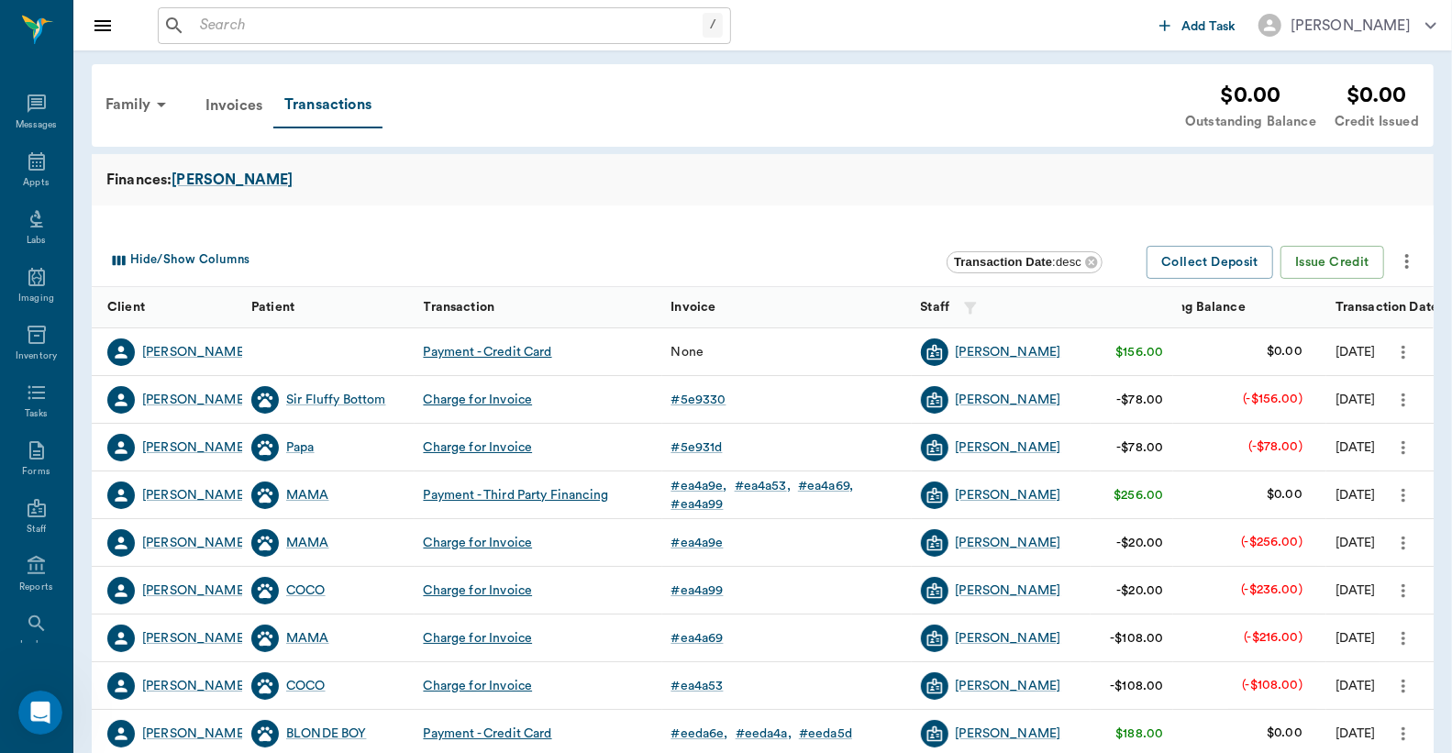
click at [1397, 352] on icon "more" at bounding box center [1403, 352] width 20 height 22
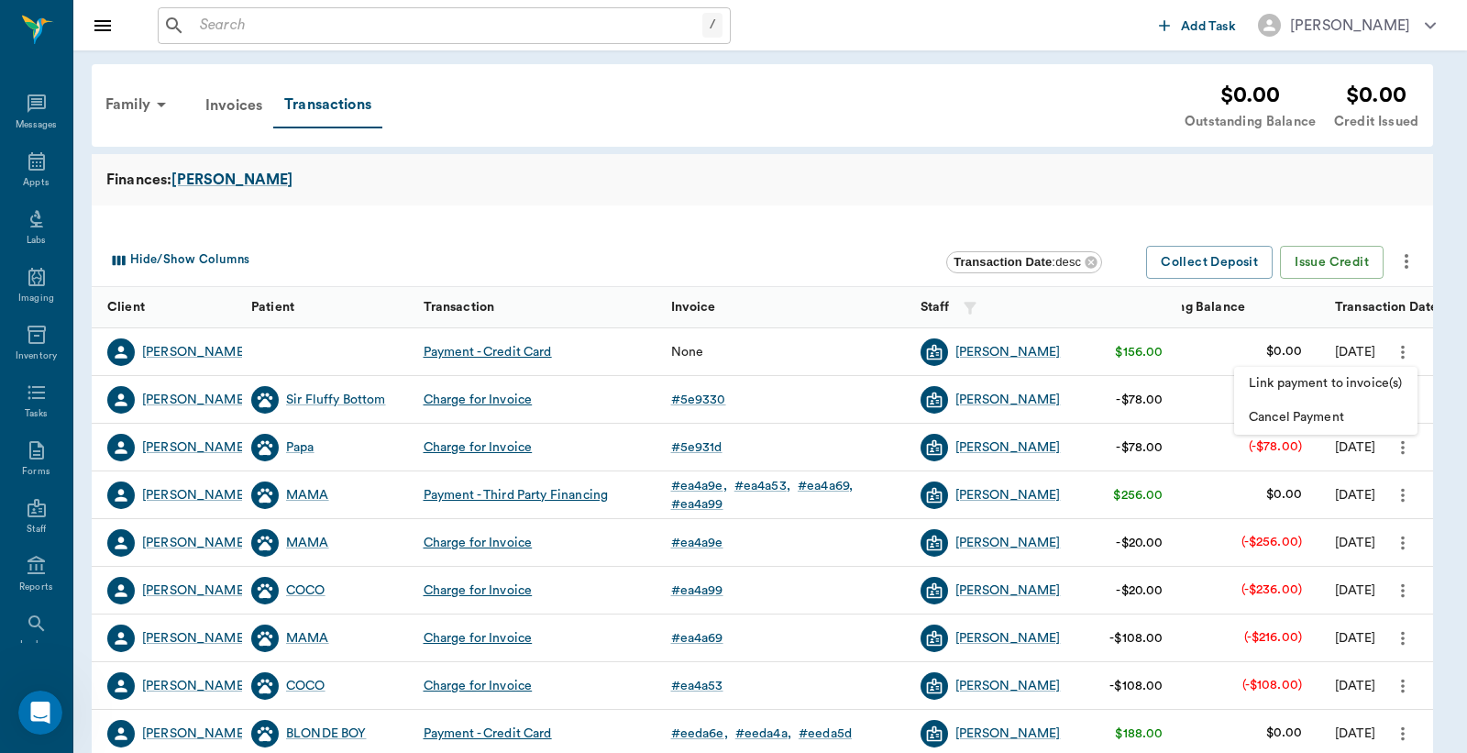
click at [1323, 377] on span "Link payment to invoice(s)" at bounding box center [1326, 383] width 154 height 19
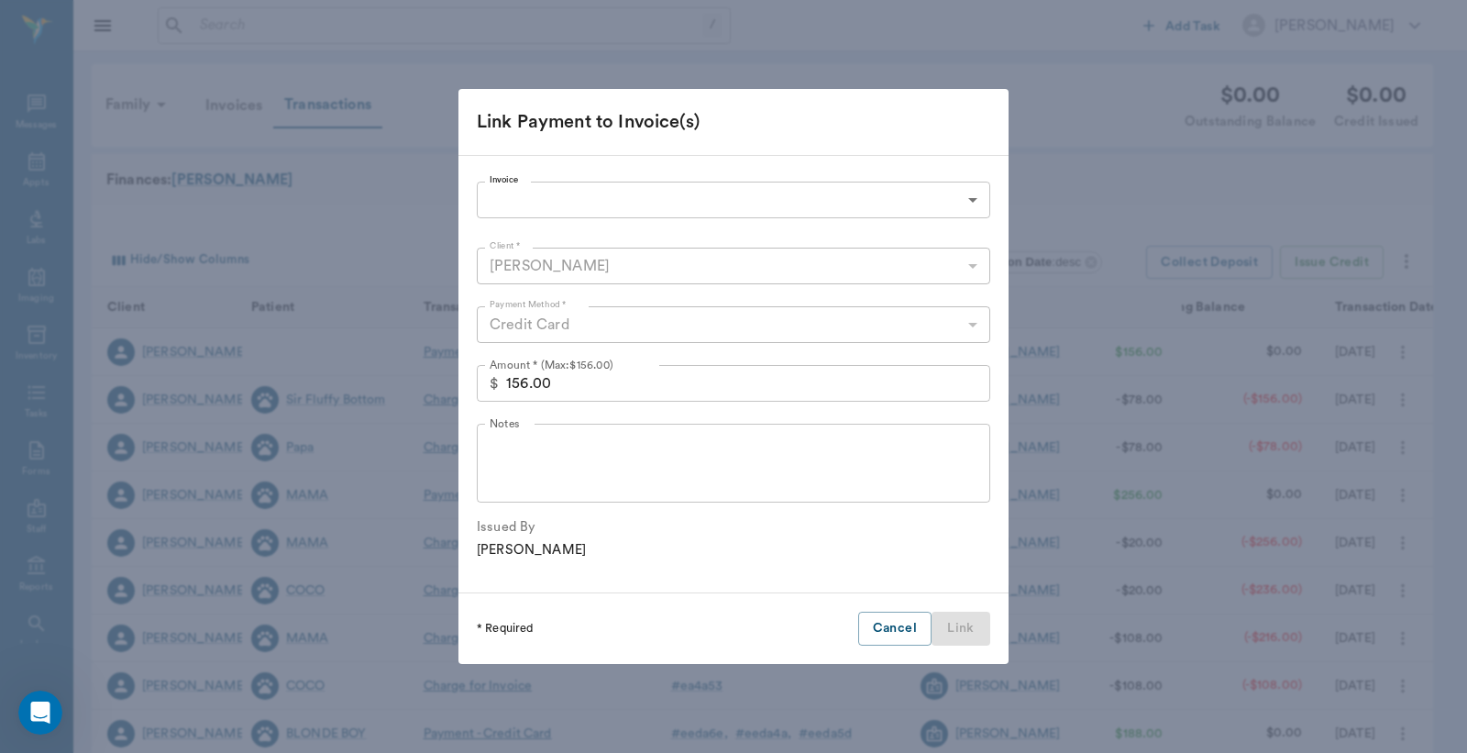
click at [607, 199] on body "/ ​ Add Task Dr. Bert Ellsworth Nectar Messages Appts Labs Imaging Inventory Ta…" at bounding box center [733, 492] width 1467 height 985
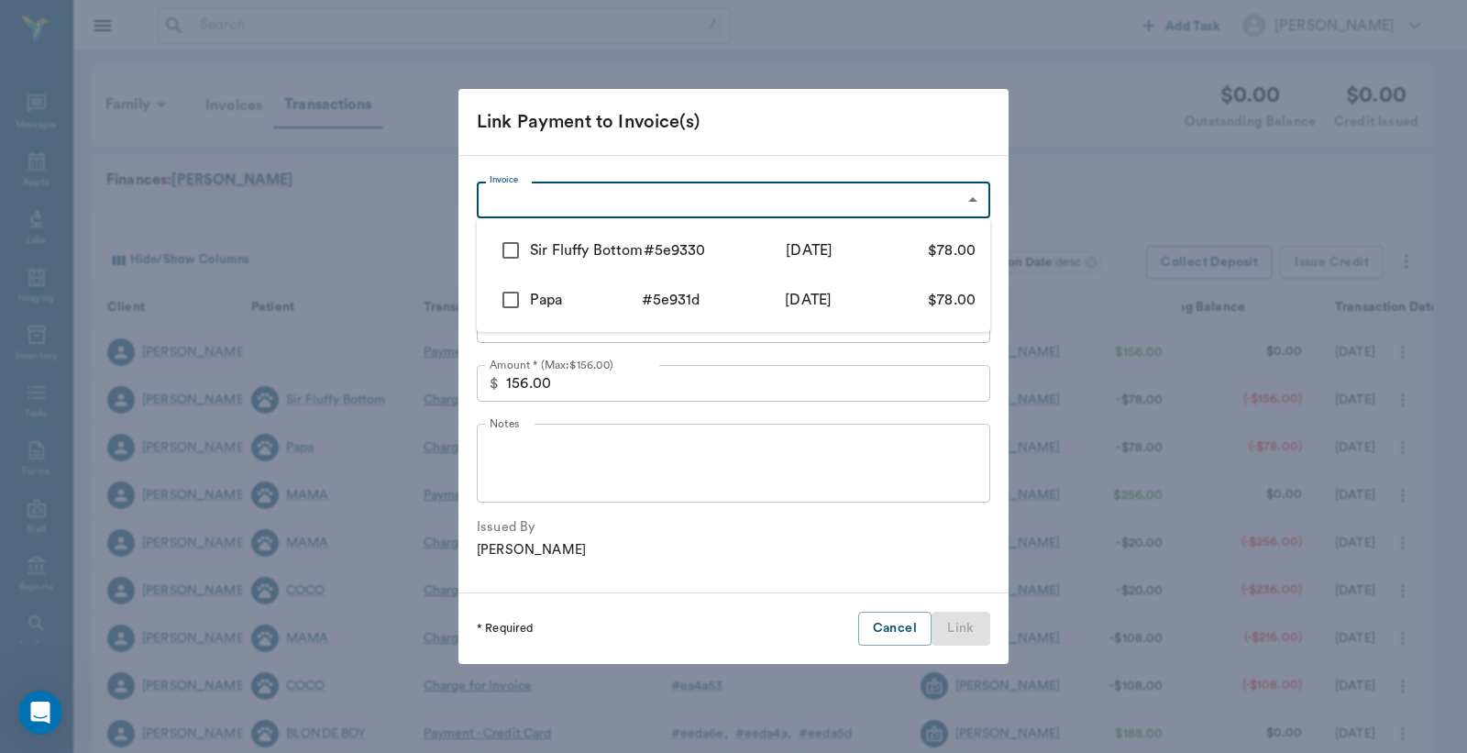
click at [524, 251] on input "checkbox" at bounding box center [511, 250] width 39 height 39
checkbox input "true"
type input "68a4a212a851ad36455e9330"
type input "78.00"
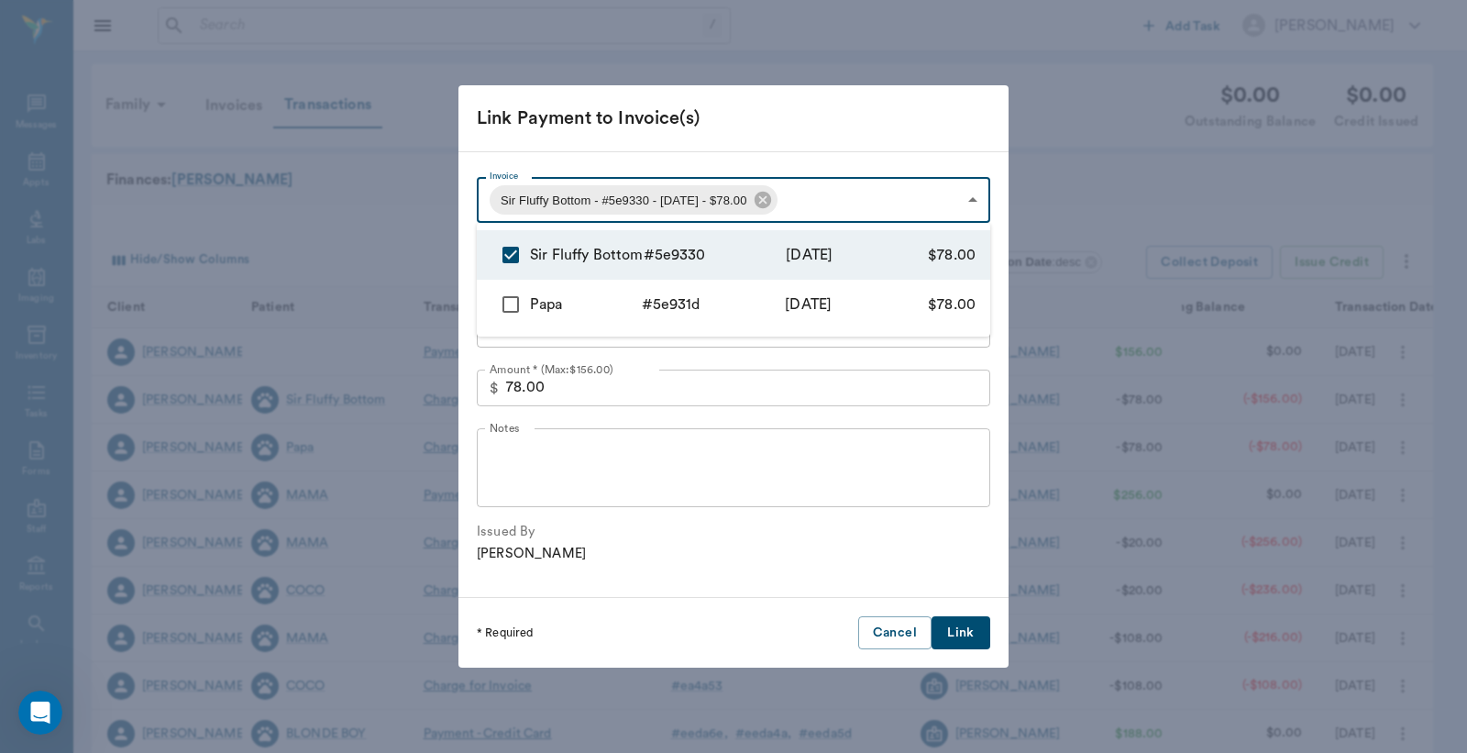
click at [505, 301] on input "checkbox" at bounding box center [511, 304] width 39 height 39
checkbox input "true"
type input "68a4a212a851ad36455e9330,68a4a1aca851ad36455e931d"
type input "156.00"
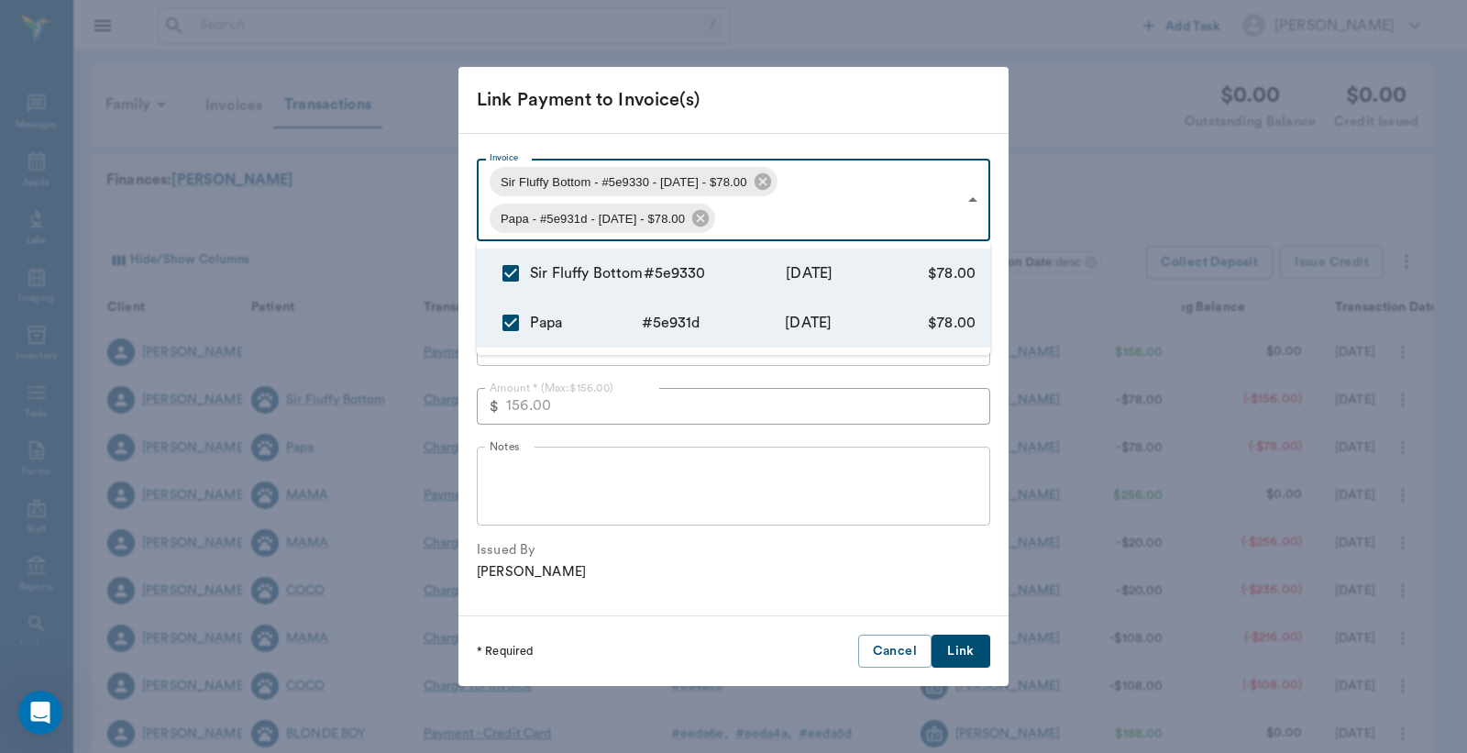
click at [762, 132] on div at bounding box center [733, 376] width 1467 height 753
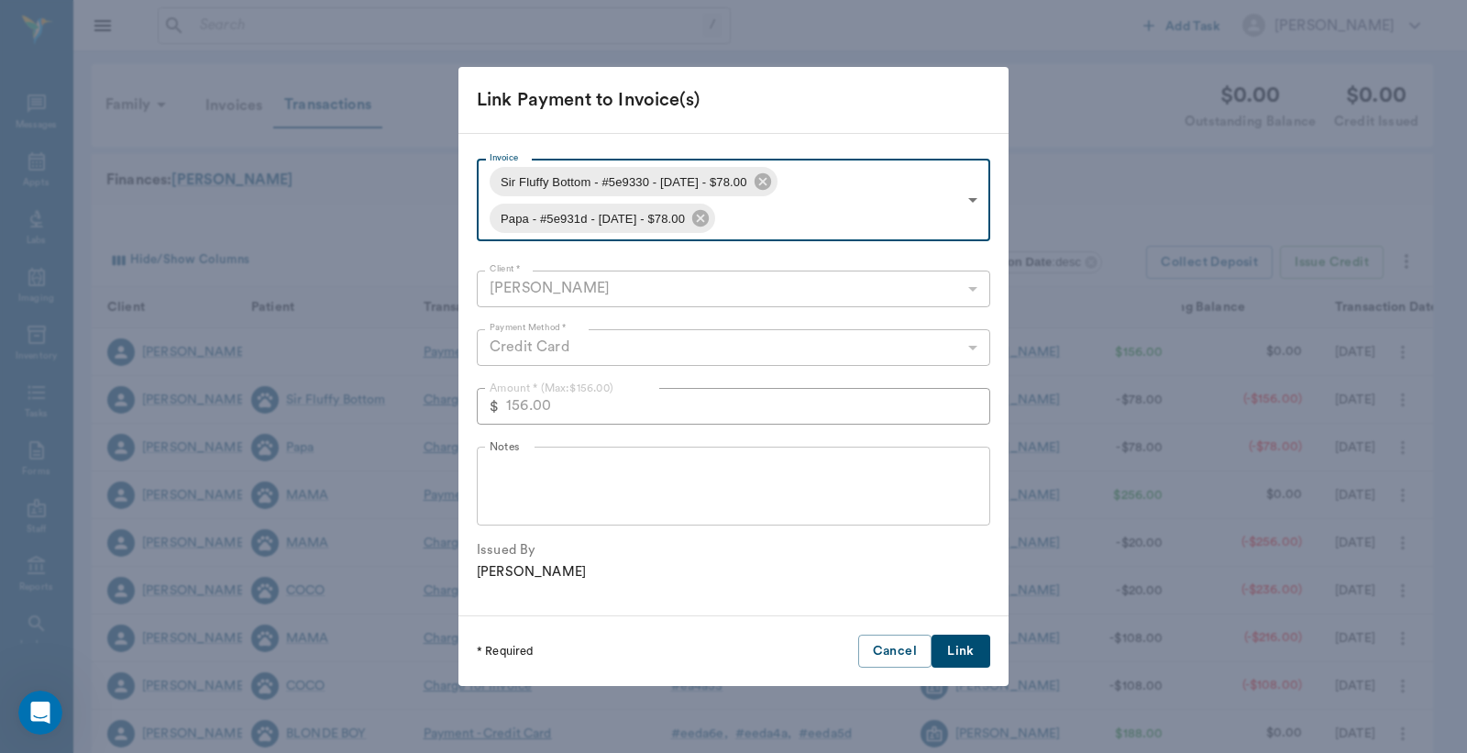
click at [959, 656] on button "Link" at bounding box center [961, 652] width 59 height 34
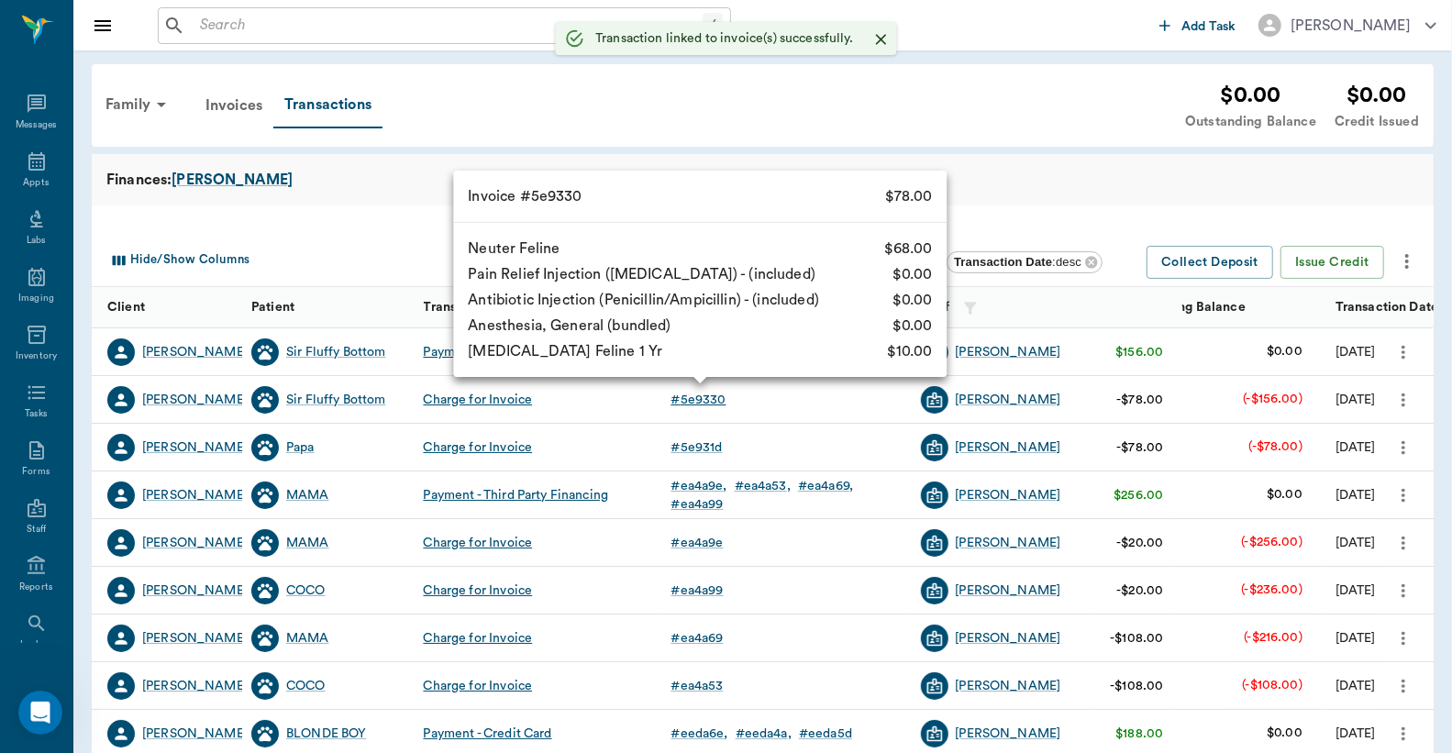
click at [695, 399] on div "# 5e9330" at bounding box center [698, 400] width 55 height 18
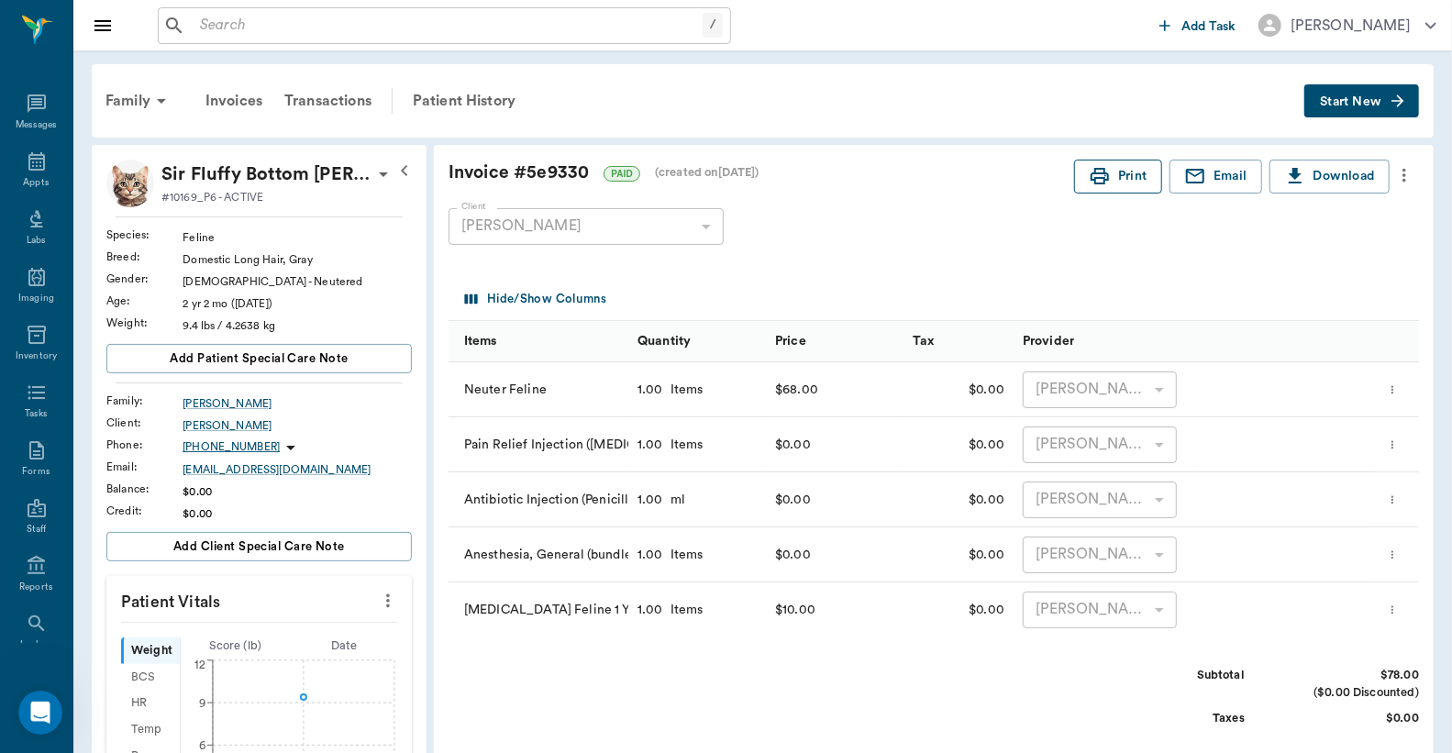
click at [1133, 180] on button "Print" at bounding box center [1118, 177] width 88 height 34
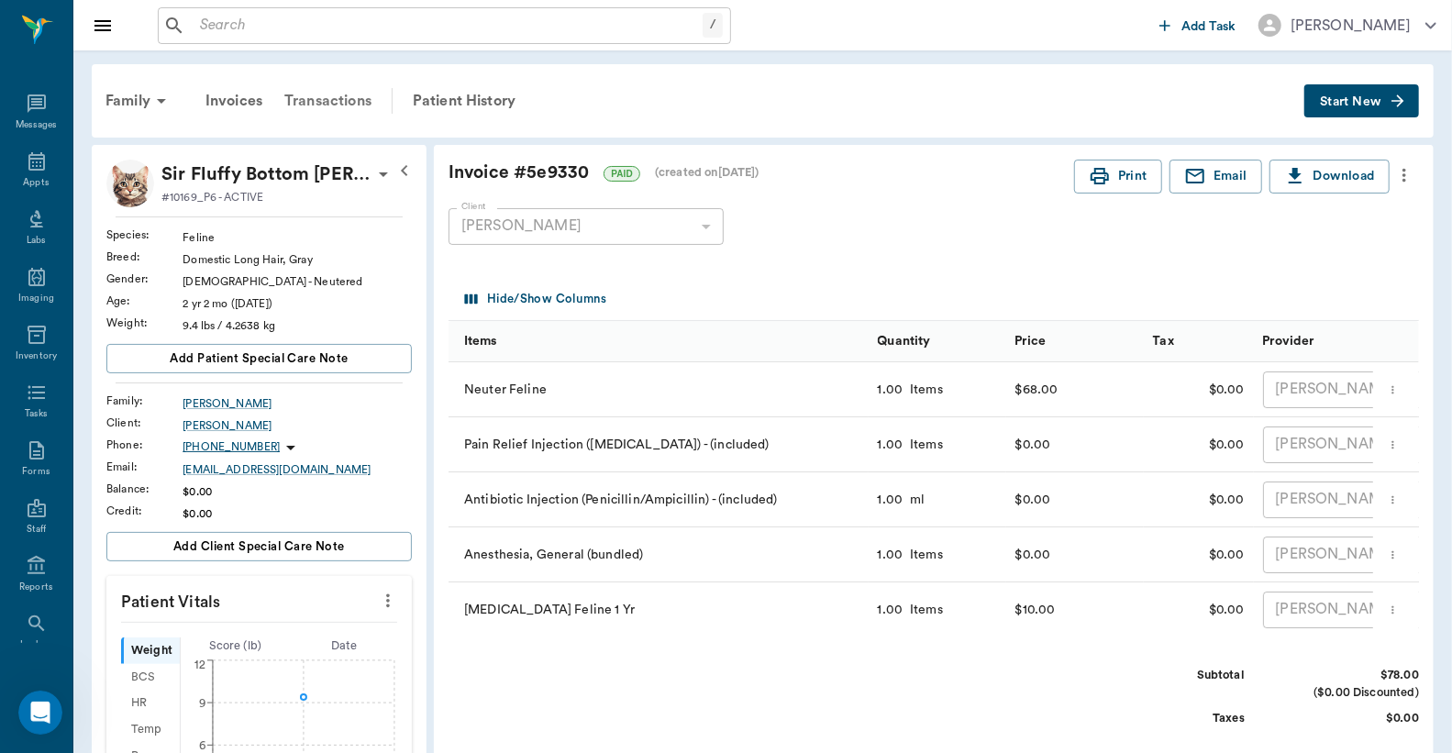
click at [358, 95] on div "Transactions" at bounding box center [327, 101] width 109 height 44
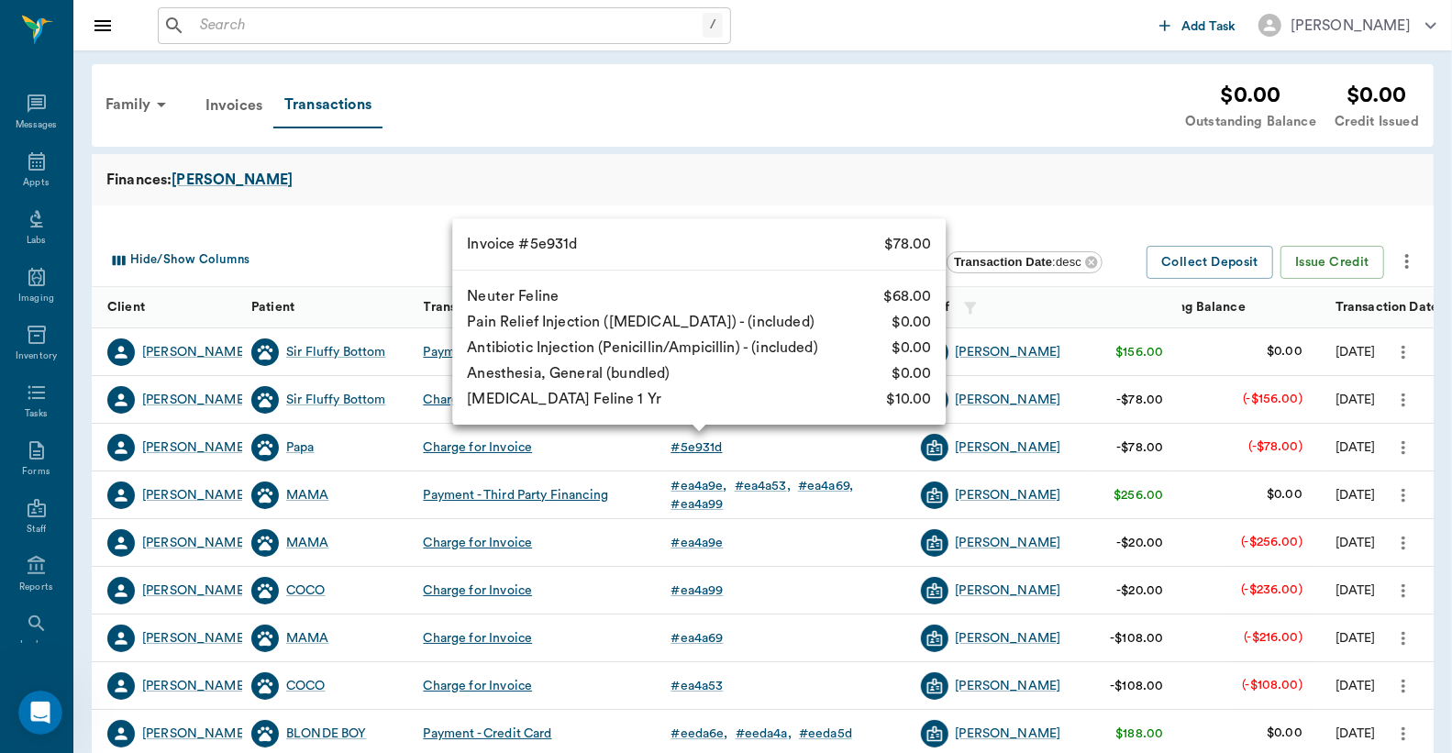
click at [694, 449] on div "# 5e931d" at bounding box center [696, 447] width 51 height 18
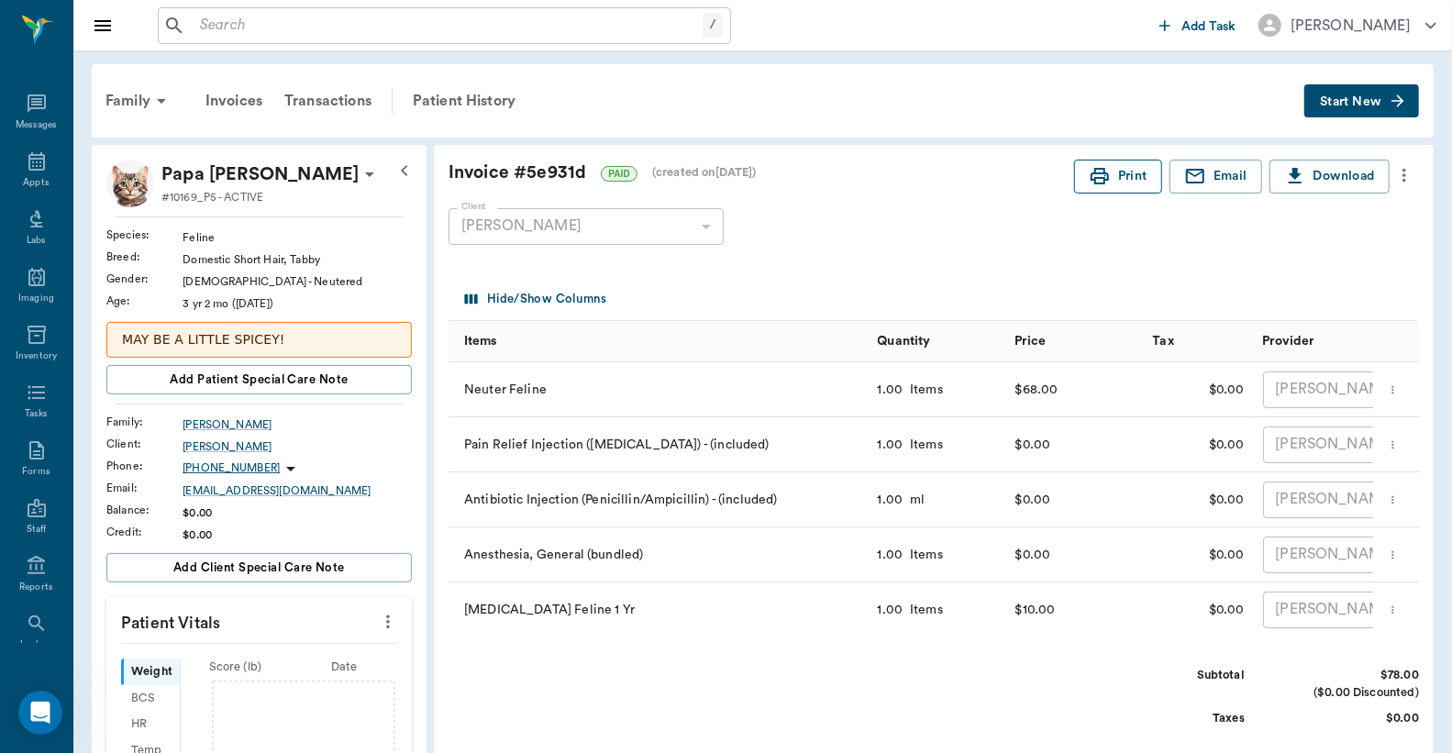
click at [1137, 179] on button "Print" at bounding box center [1118, 177] width 88 height 34
click at [456, 73] on div "Family Invoices Transactions Patient History Start New" at bounding box center [763, 100] width 1342 height 73
click at [461, 101] on div "Patient History" at bounding box center [464, 101] width 125 height 44
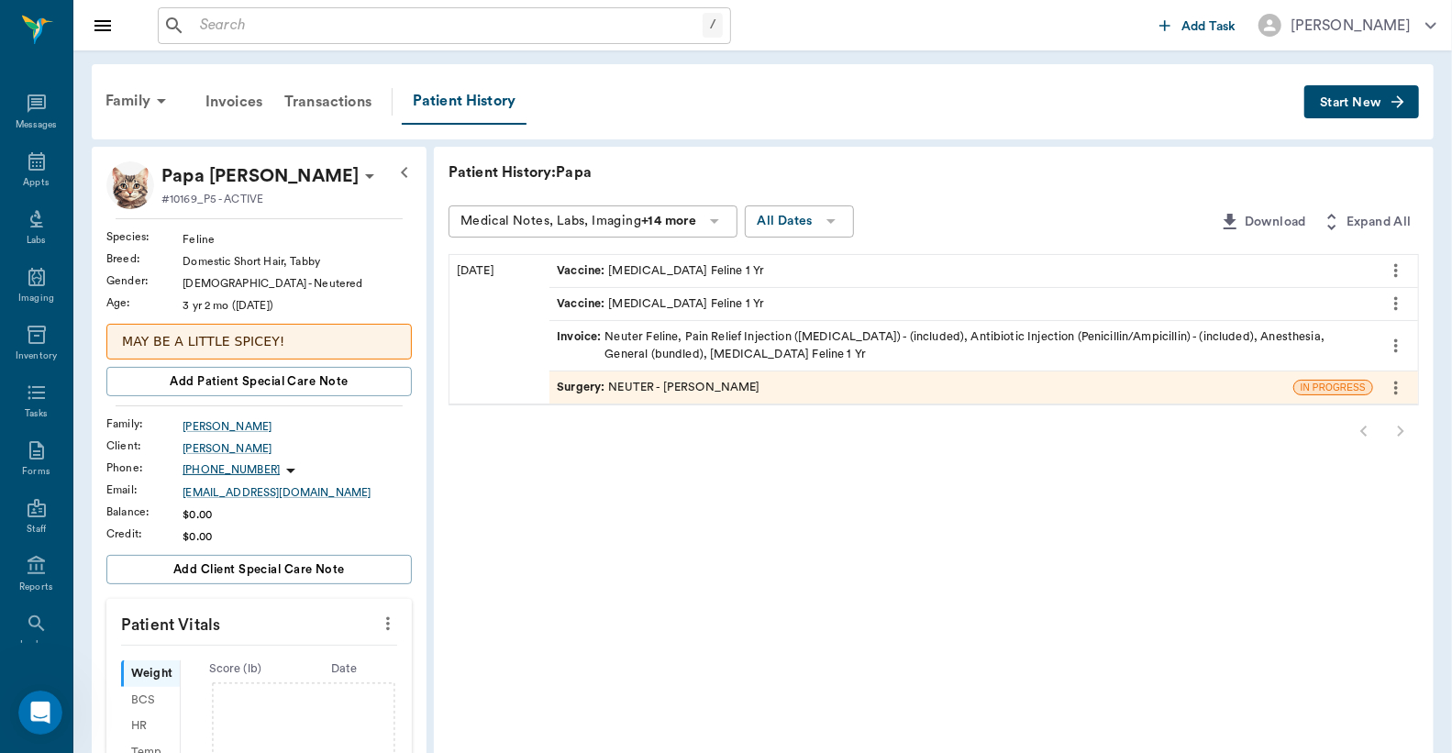
click at [729, 390] on div "Surgery : NEUTER - Dr. Bert Ellsworth" at bounding box center [659, 387] width 204 height 17
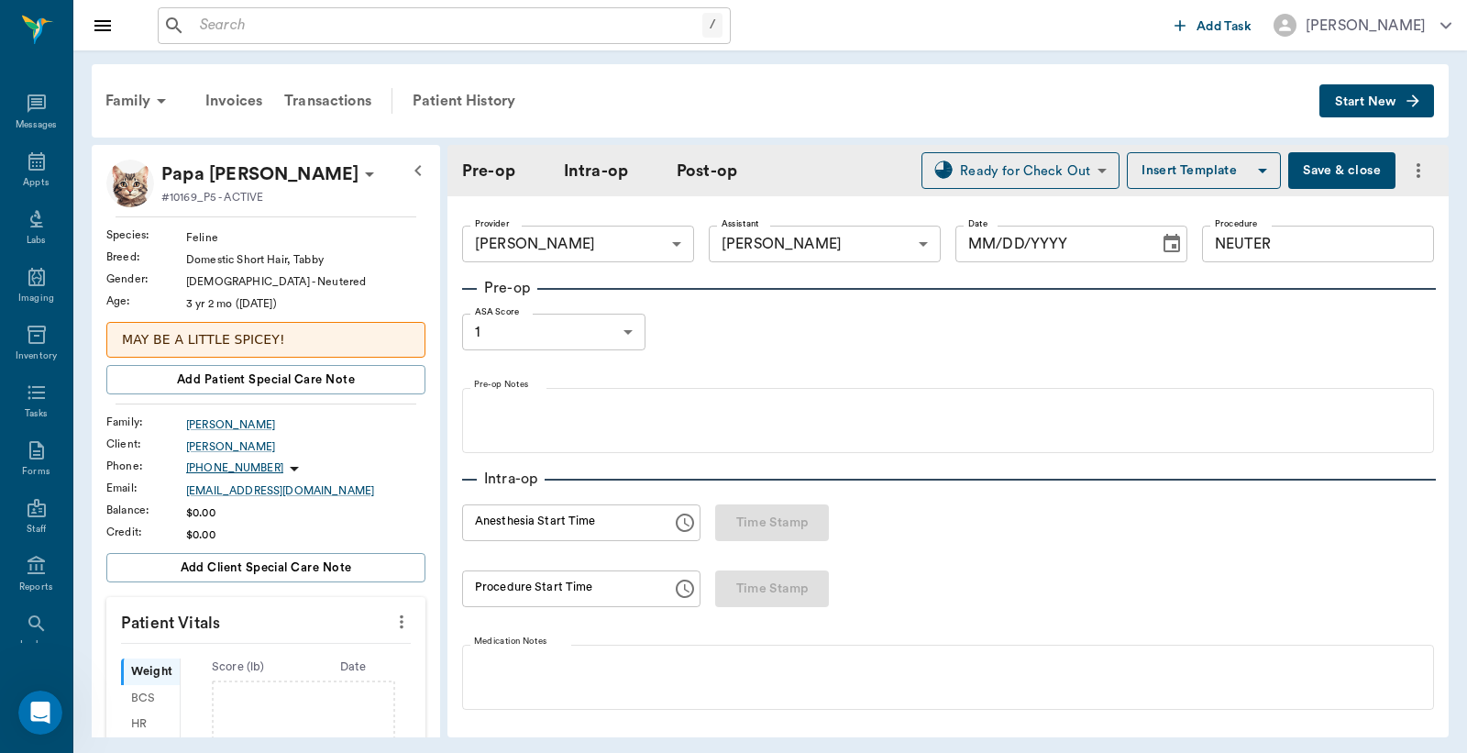
type input "63ec2f075fda476ae8351a4d"
type input "63ec2e7e52e12b0ba117b124"
type input "NEUTER"
type input "1"
type input "[DATE]"
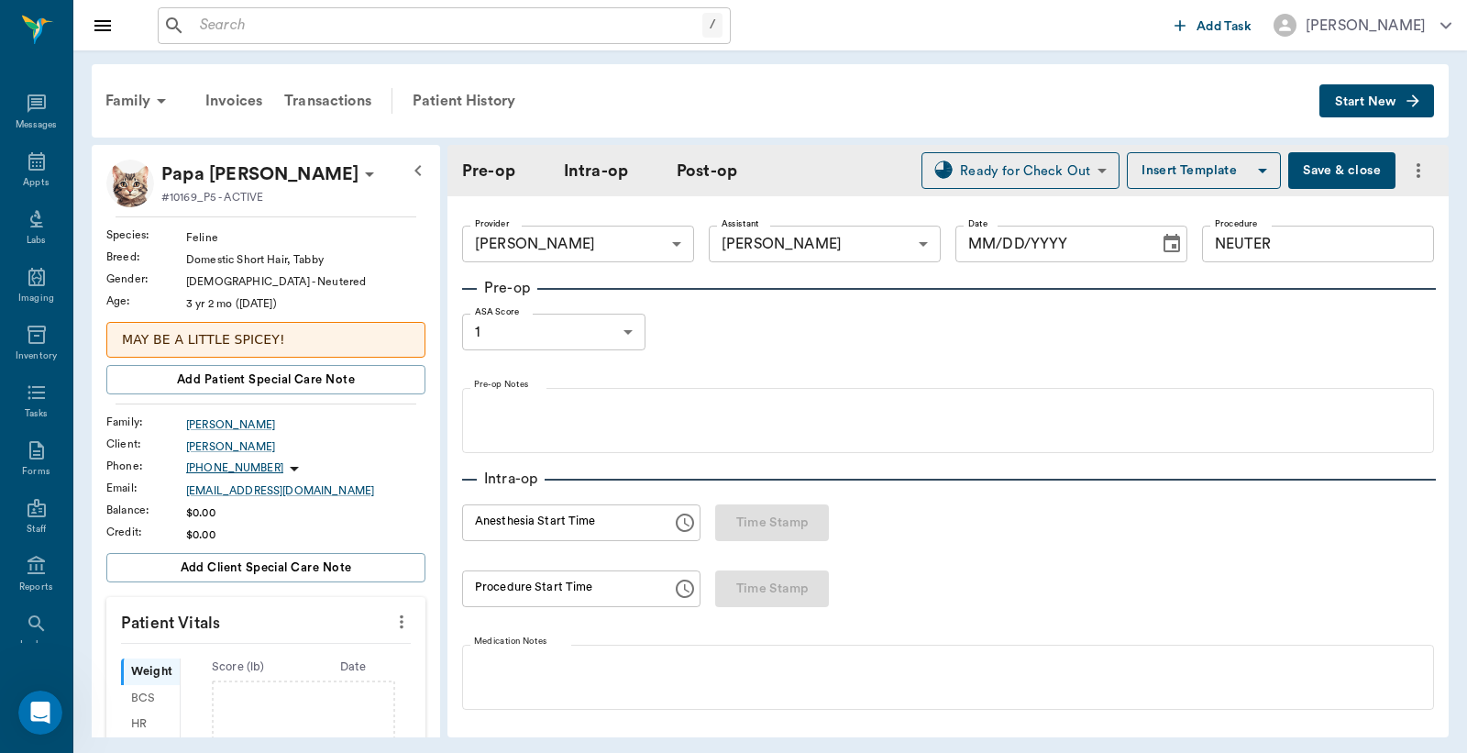
type input "01:18 PM"
type input "01:27 PM"
type input "01:33 PM"
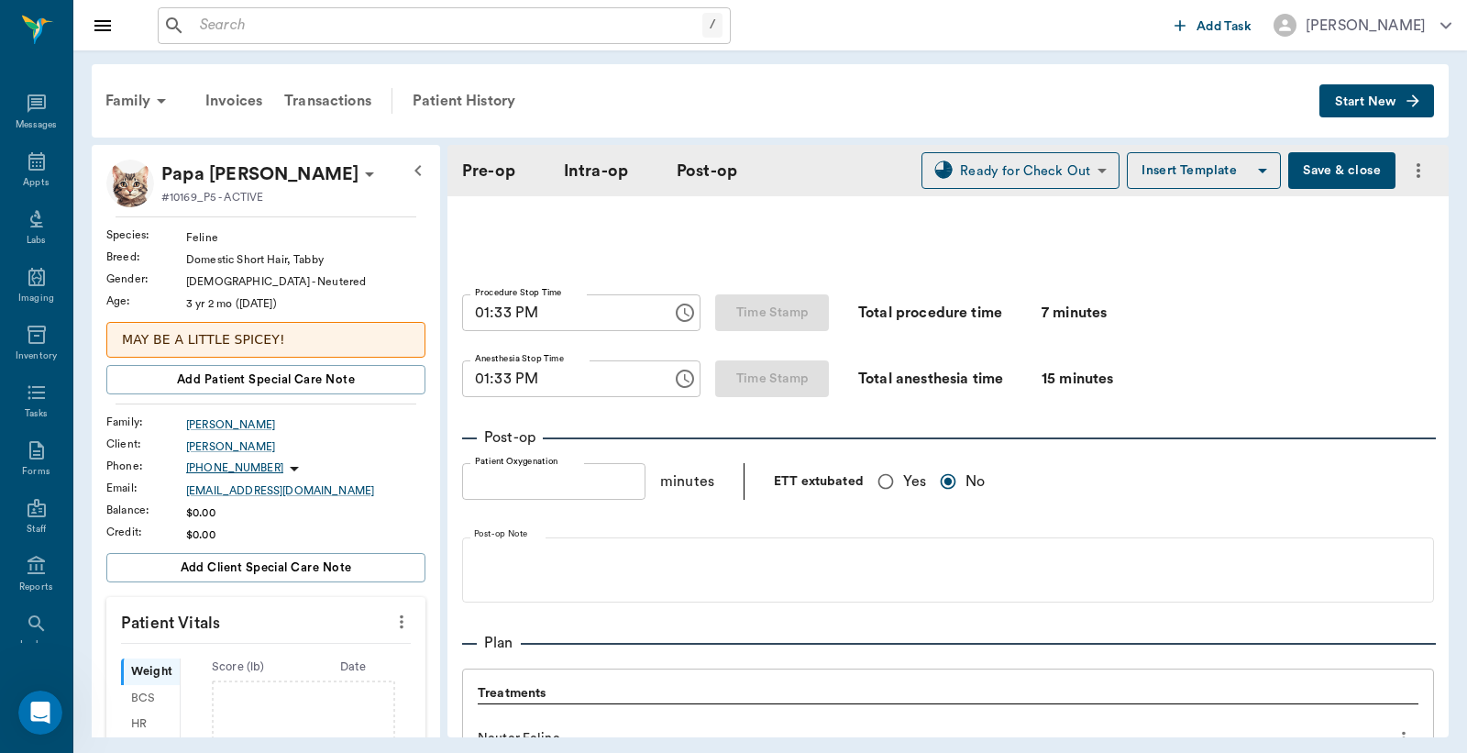
scroll to position [1087, 0]
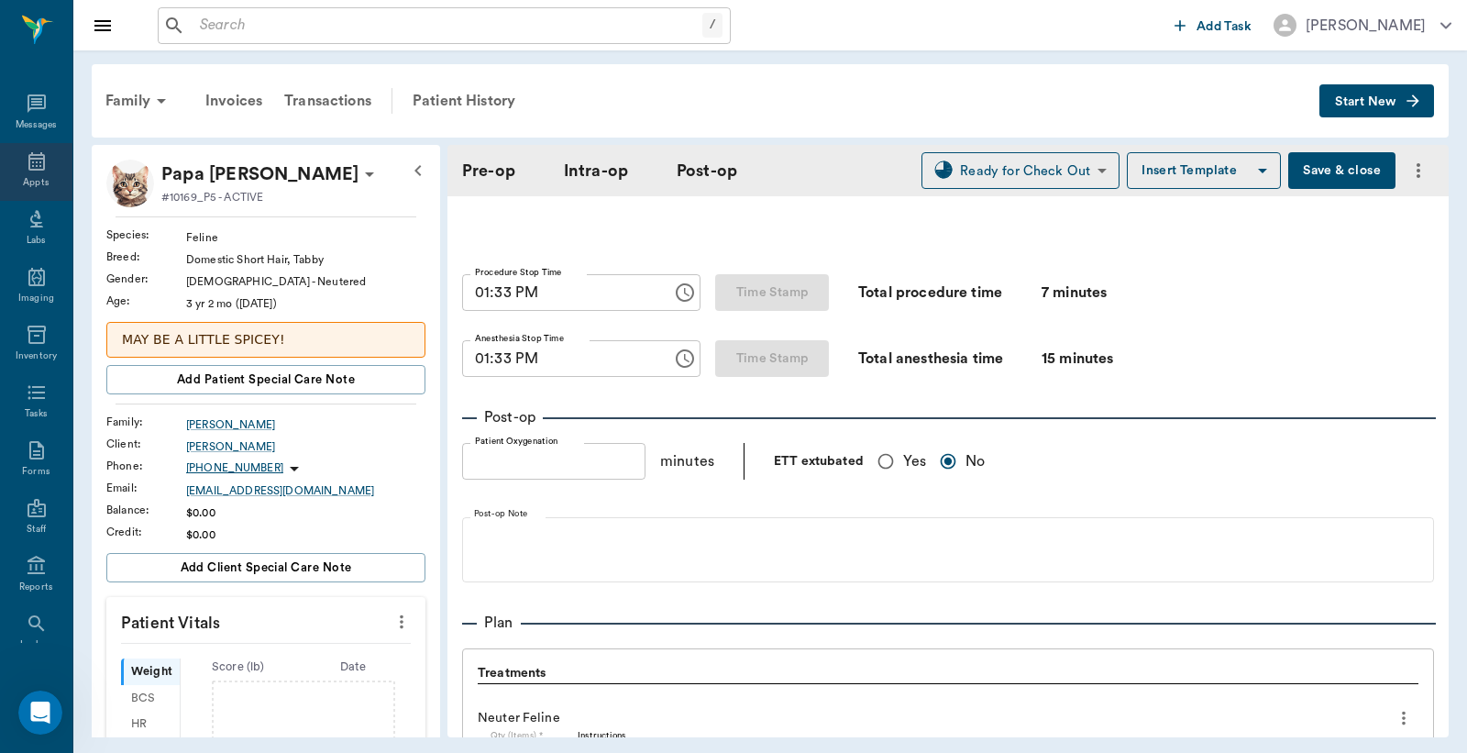
click at [26, 167] on icon at bounding box center [37, 161] width 22 height 22
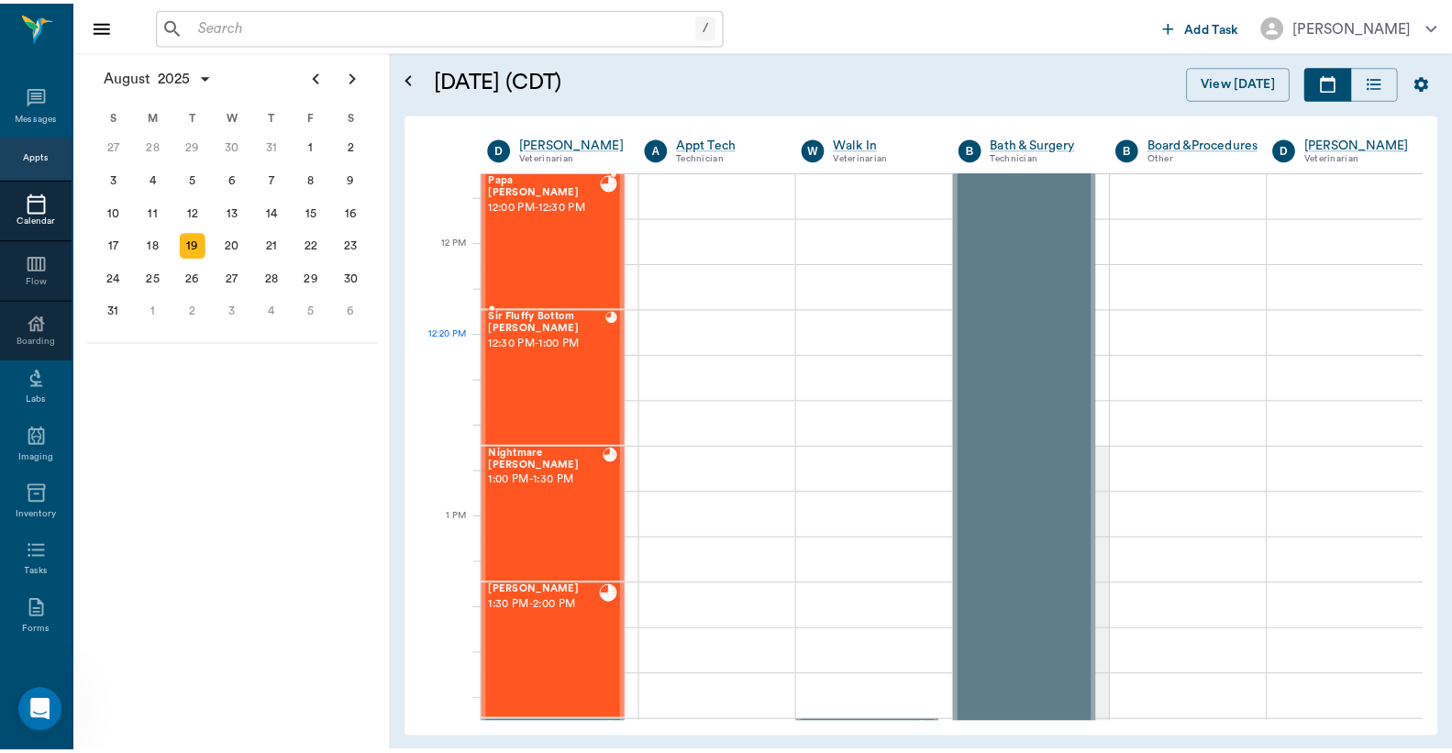
scroll to position [972, 0]
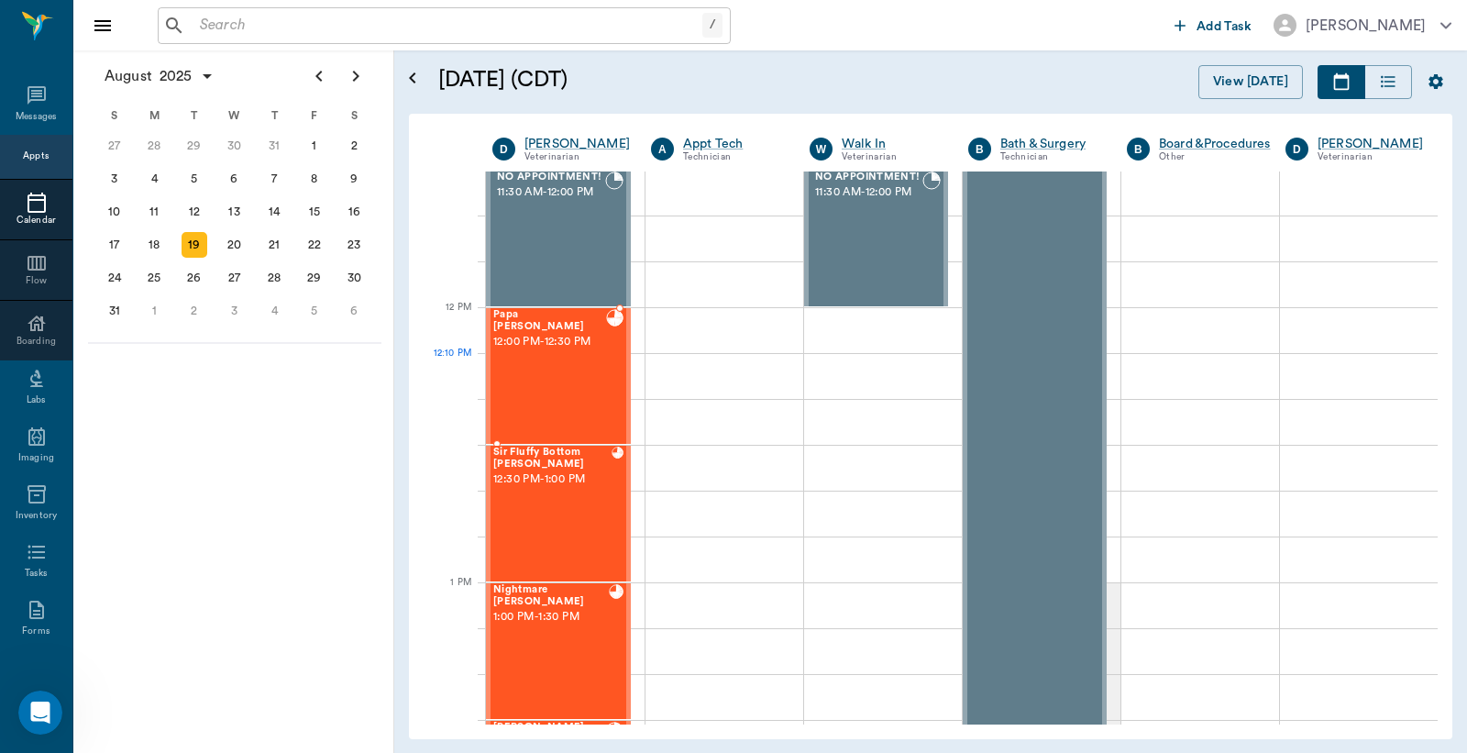
click at [546, 371] on div "Papa BONINE 12:00 PM - 12:30 PM" at bounding box center [549, 376] width 113 height 134
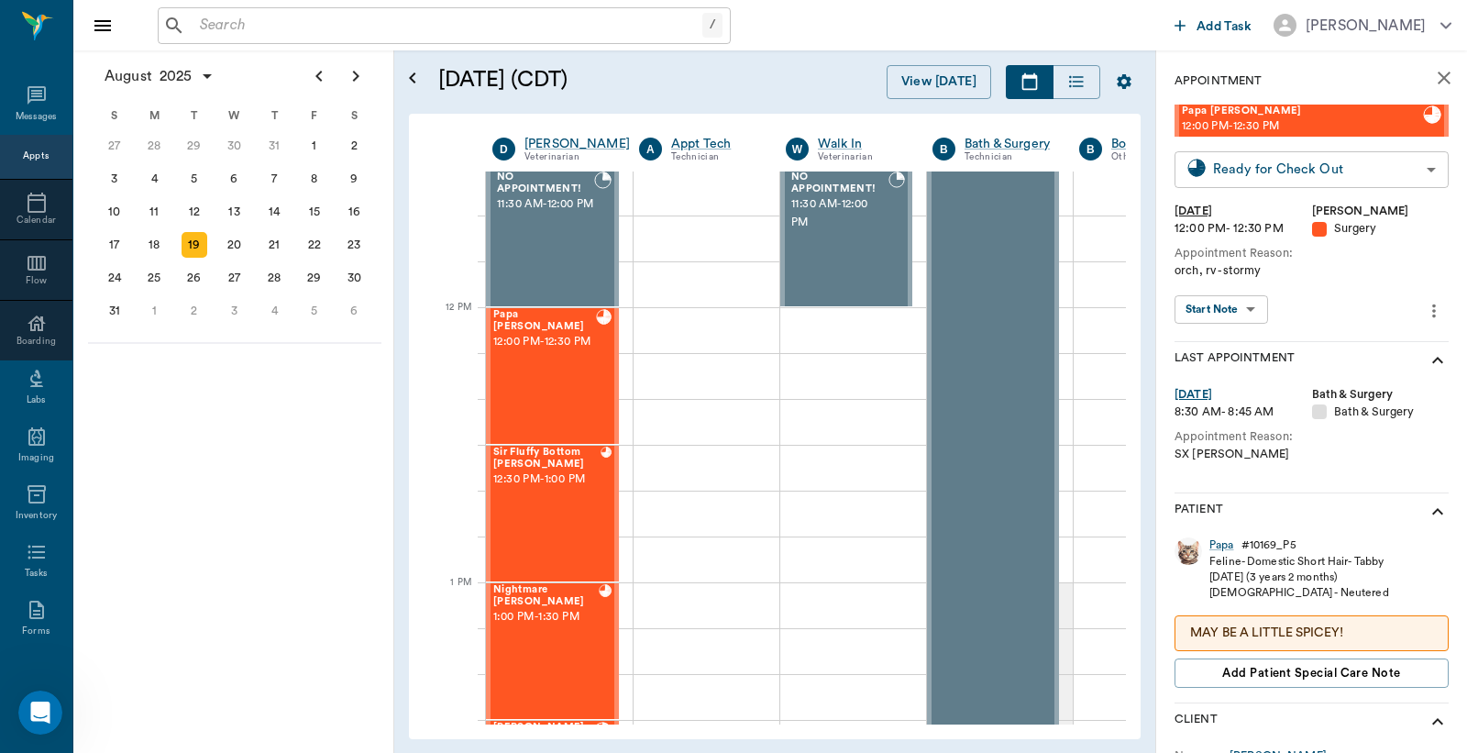
click at [1297, 171] on body "/ ​ Add Task Dr. Bert Ellsworth Nectar Messages Appts Calendar Flow Boarding La…" at bounding box center [733, 376] width 1467 height 753
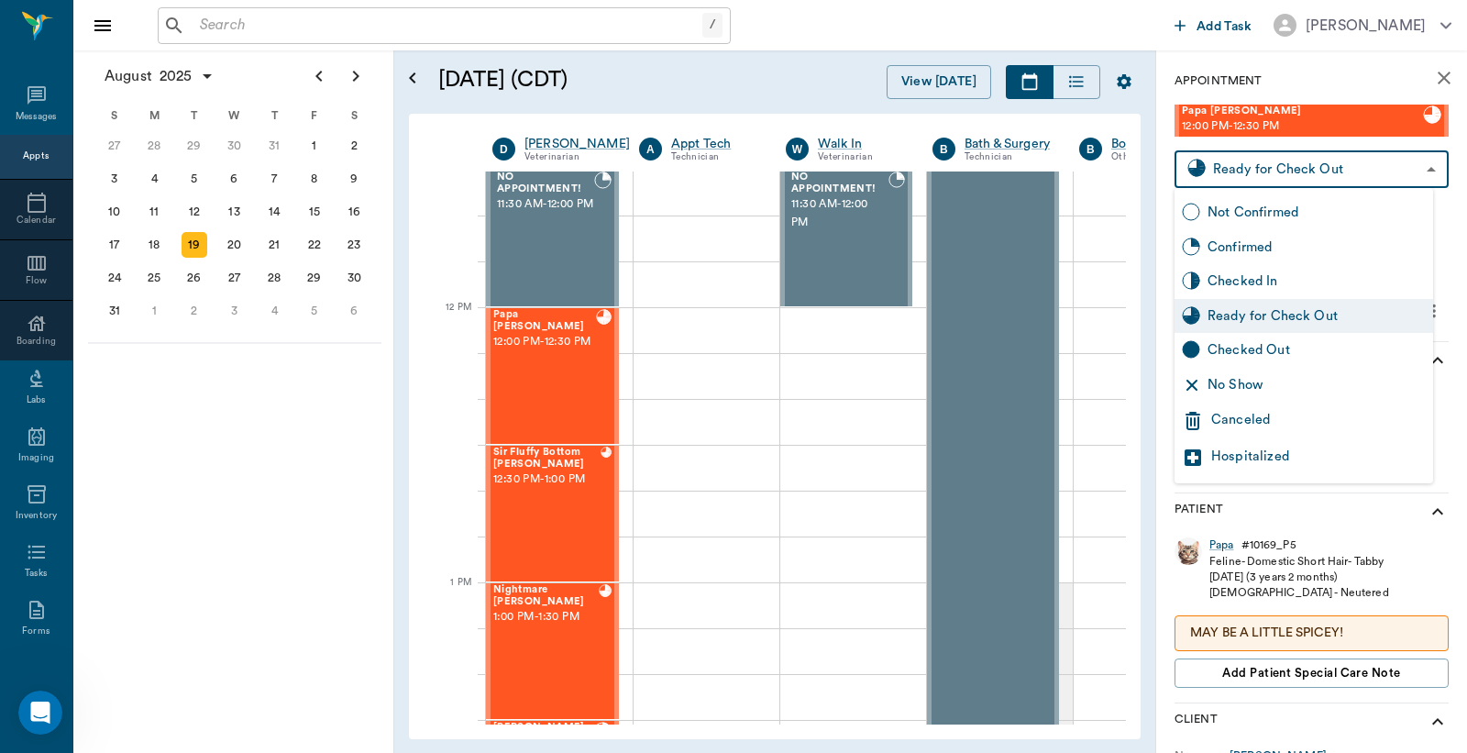
click at [1222, 347] on div "Checked Out" at bounding box center [1317, 350] width 218 height 20
type input "CHECKED_OUT"
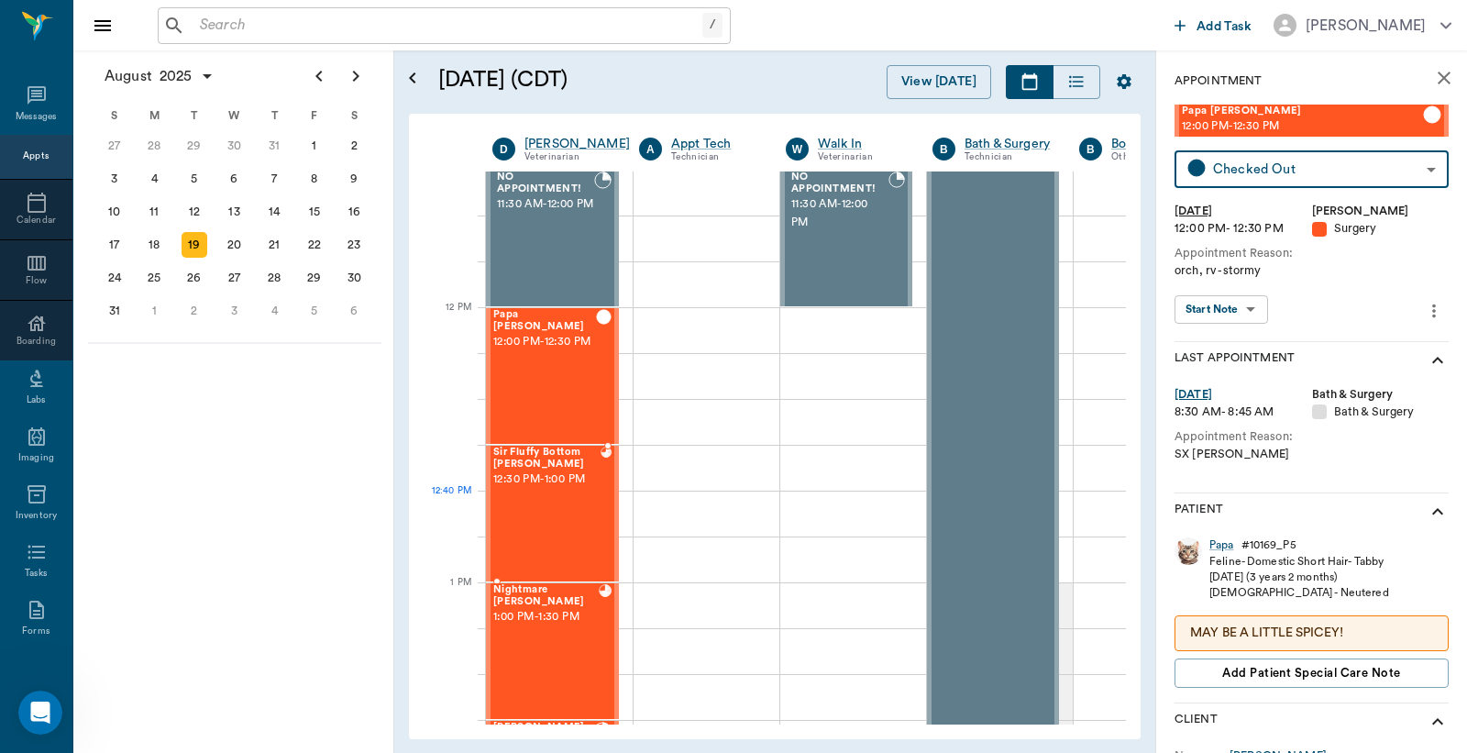
drag, startPoint x: 569, startPoint y: 506, endPoint x: 862, endPoint y: 381, distance: 318.0
click at [569, 507] on div "Sir Fluffy Bottom BONINE 12:30 PM - 1:00 PM" at bounding box center [546, 514] width 107 height 134
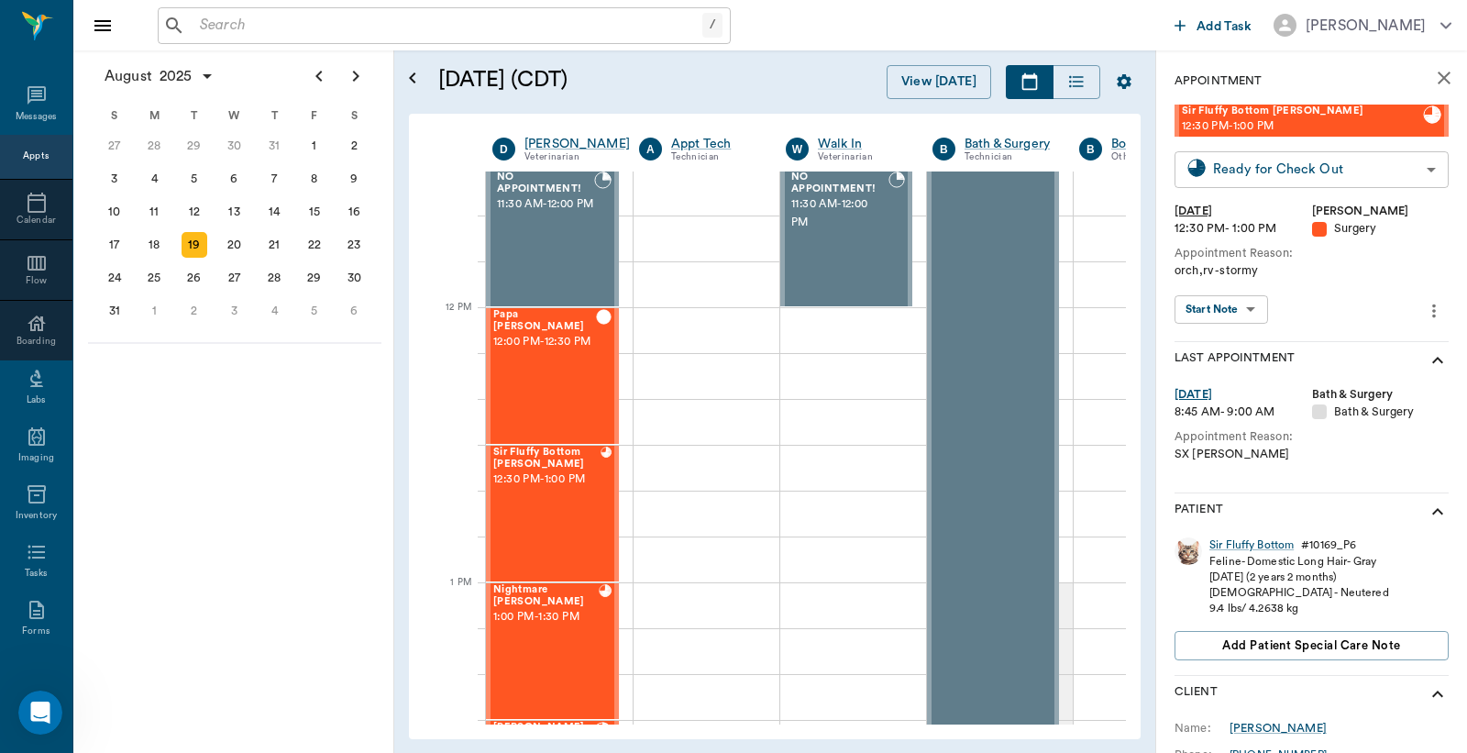
click at [1290, 170] on body "/ ​ Add Task Dr. Bert Ellsworth Nectar Messages Appts Calendar Flow Boarding La…" at bounding box center [733, 376] width 1467 height 753
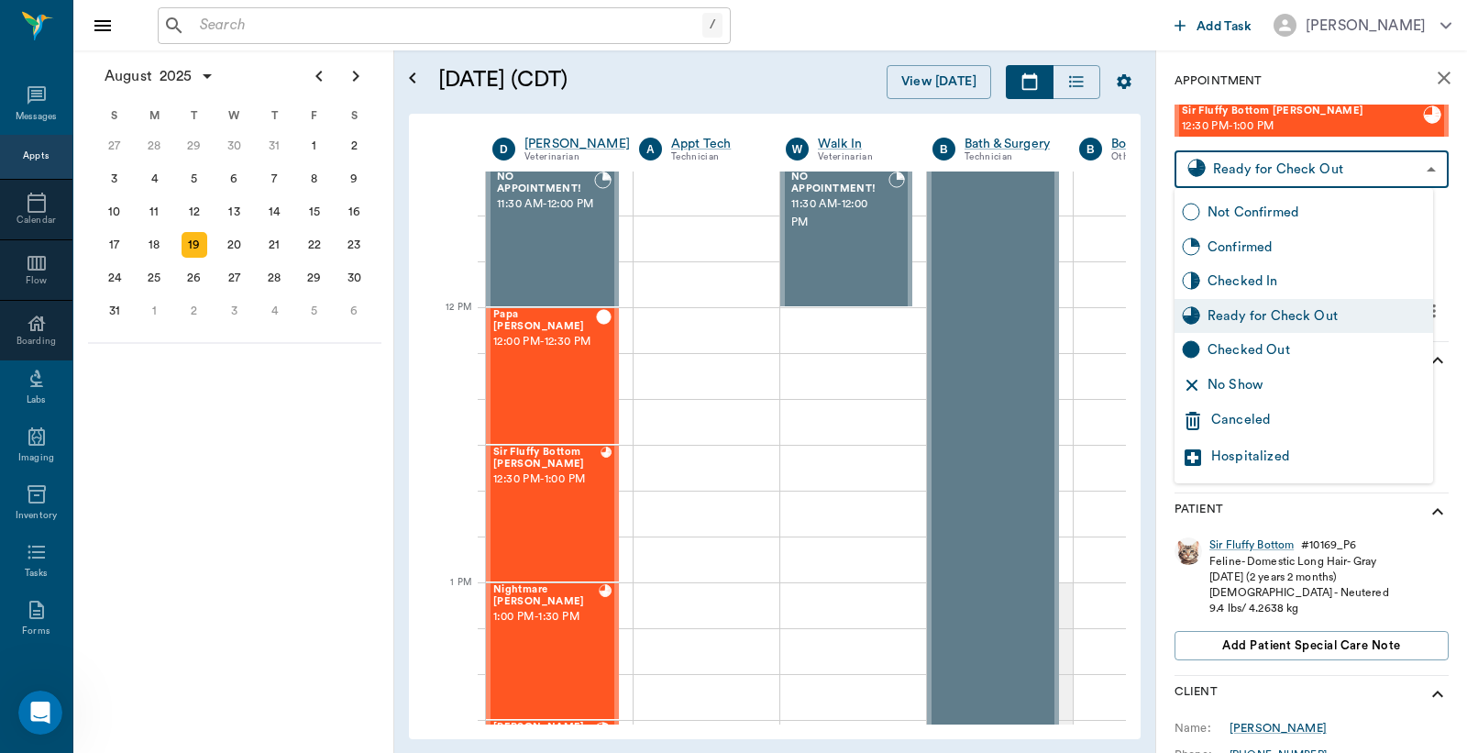
click at [1245, 351] on div "Checked Out" at bounding box center [1317, 350] width 218 height 20
type input "CHECKED_OUT"
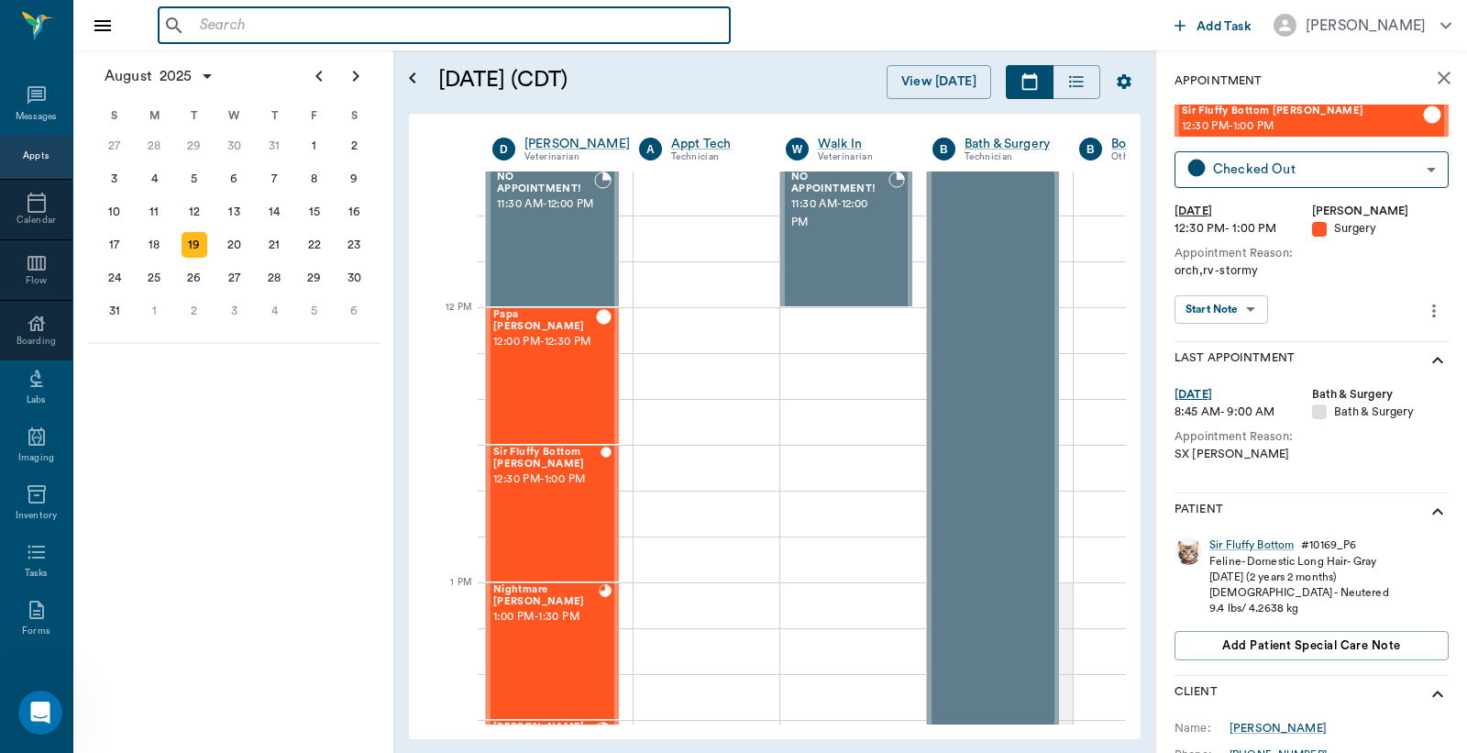
click at [352, 24] on input "text" at bounding box center [458, 26] width 530 height 26
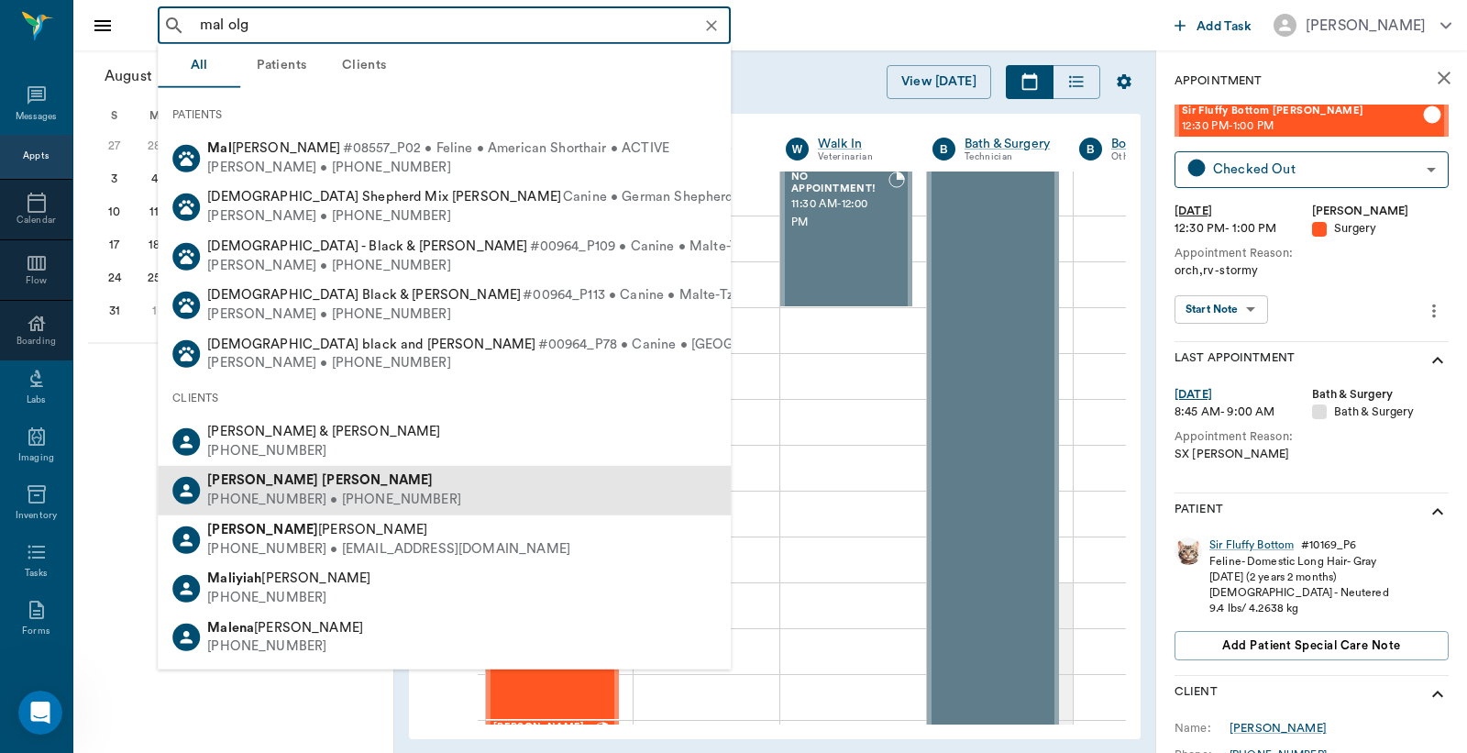
click at [322, 482] on b "Ogea" at bounding box center [377, 480] width 111 height 14
type input "mal olg"
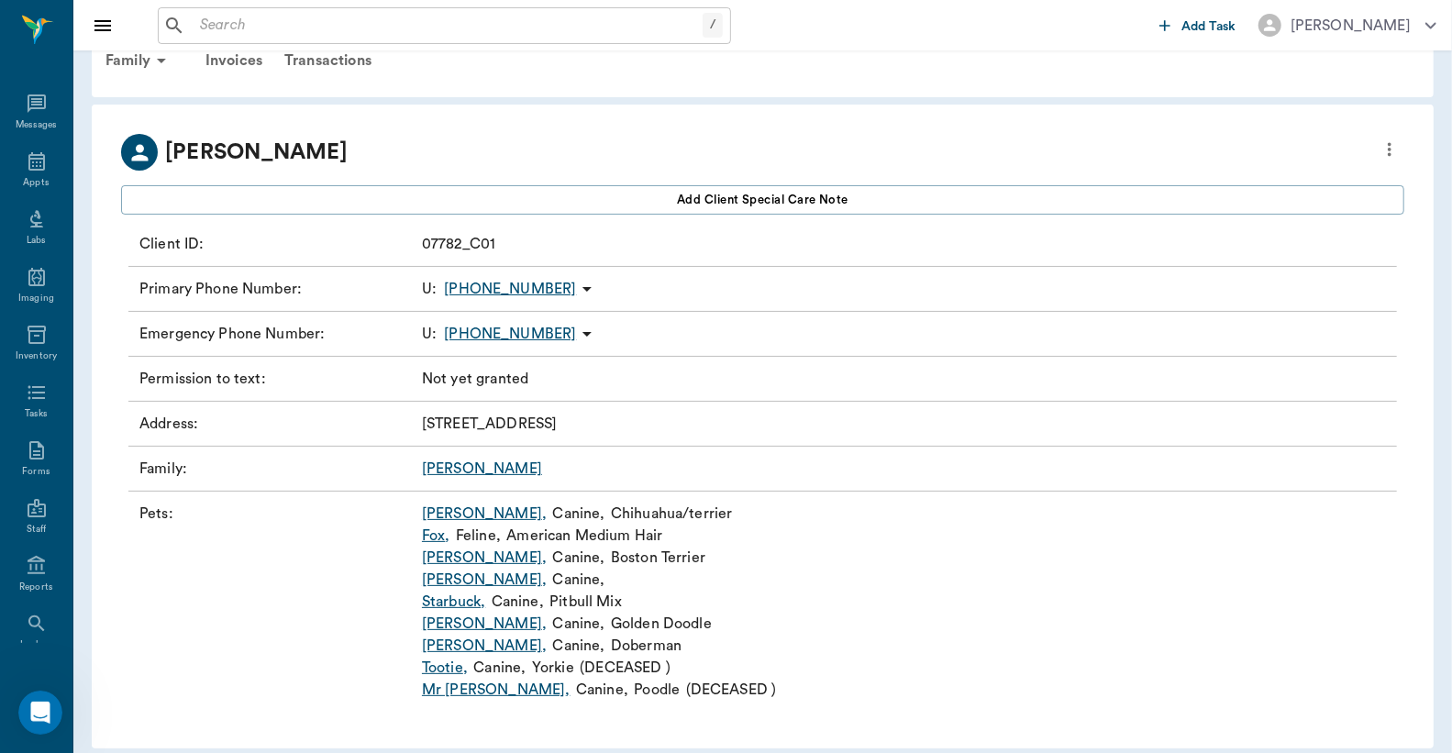
scroll to position [58, 0]
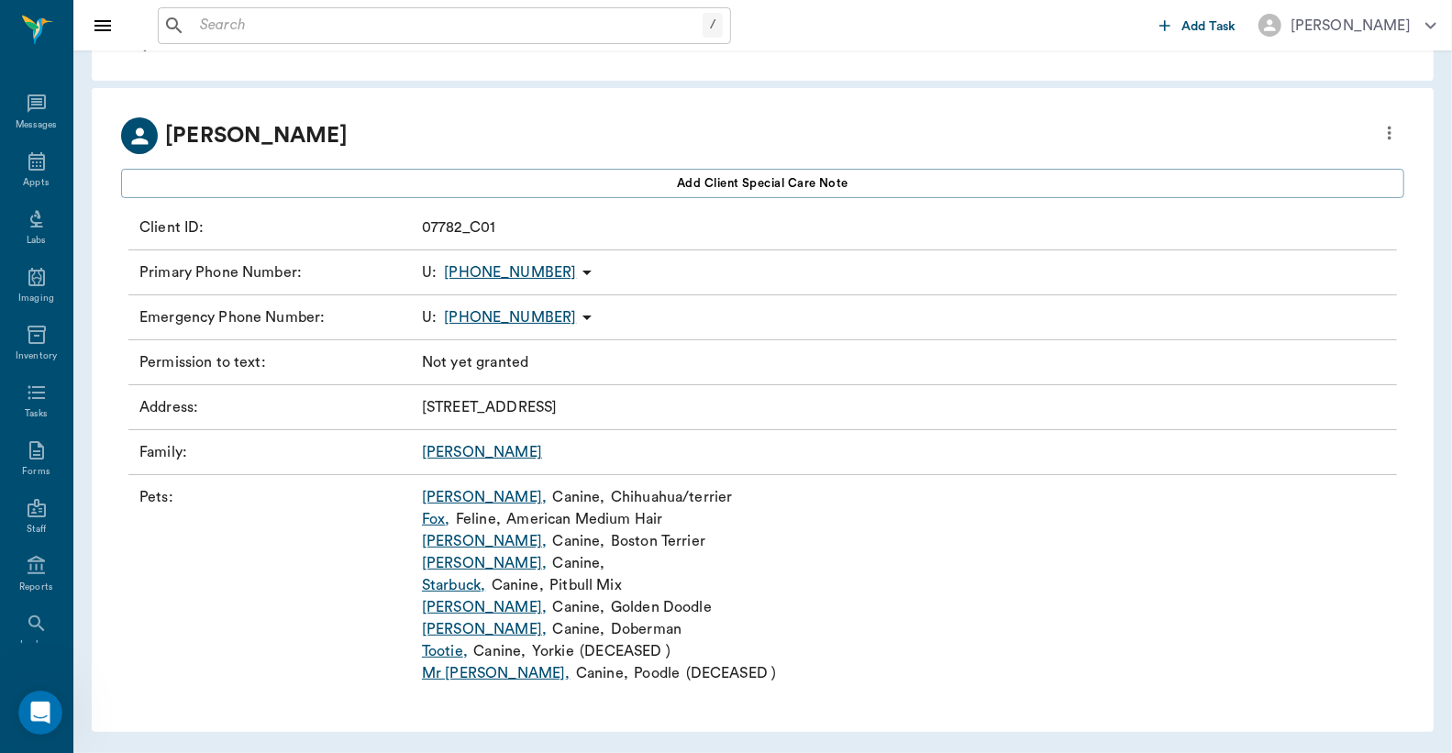
click at [445, 591] on link "Starbuck ," at bounding box center [453, 585] width 63 height 22
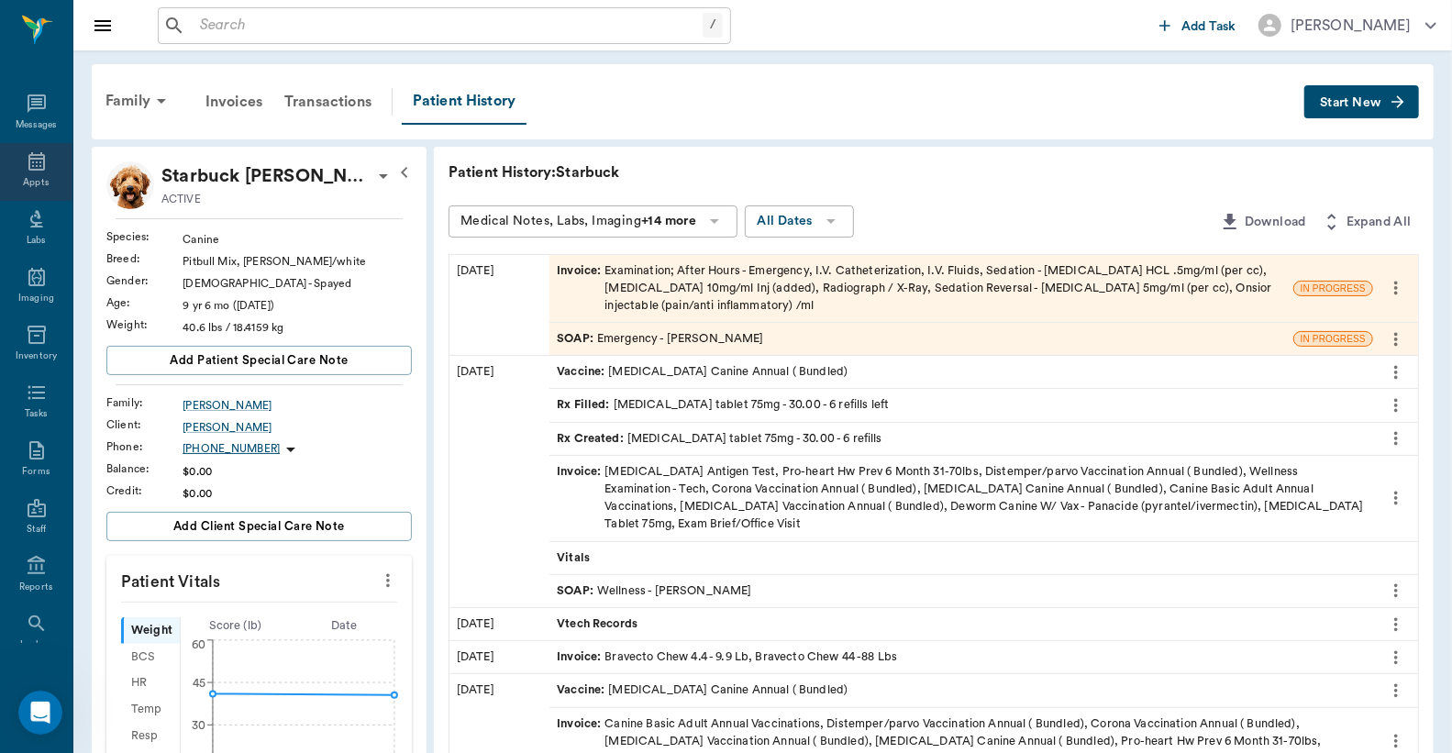
click at [28, 165] on icon at bounding box center [36, 161] width 17 height 18
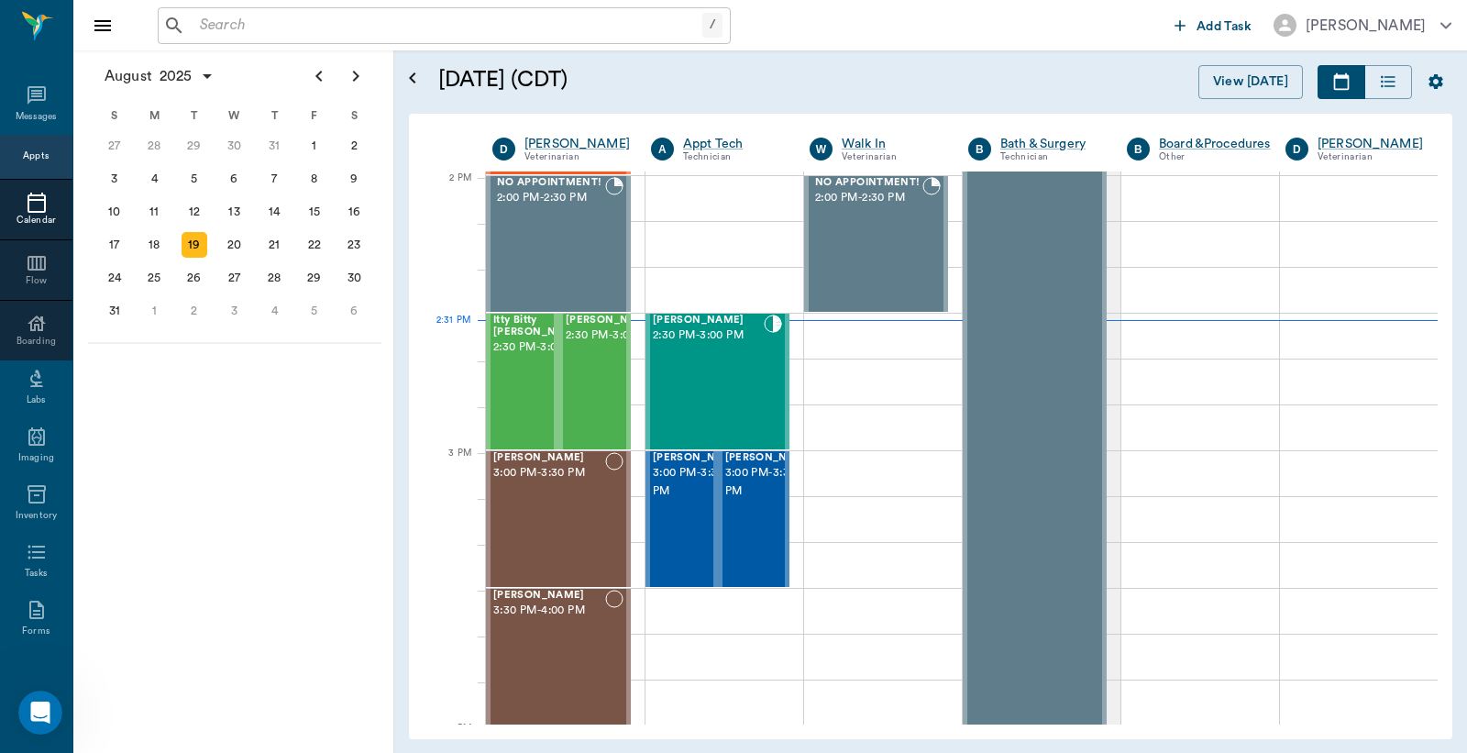
scroll to position [1652, 0]
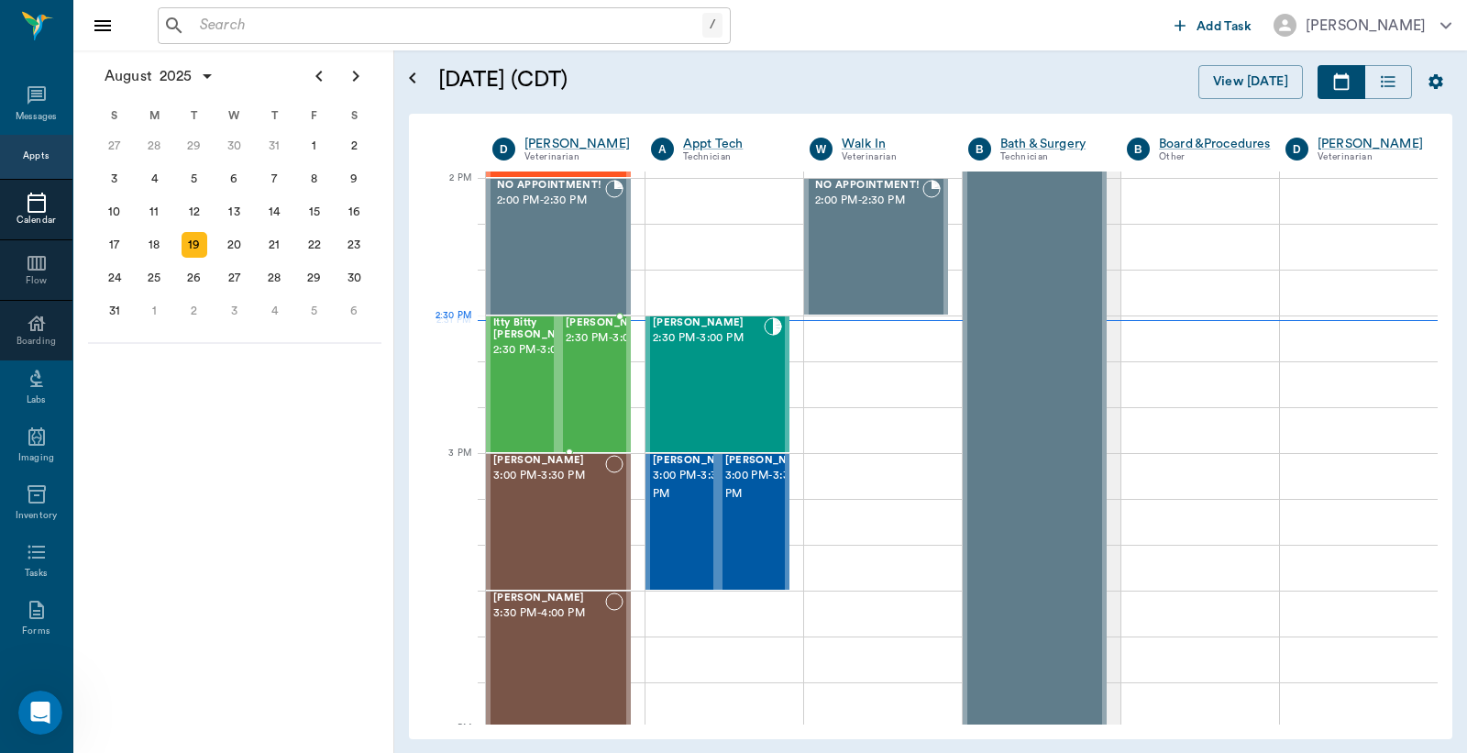
click at [581, 348] on span "2:30 PM - 3:00 PM" at bounding box center [612, 338] width 92 height 18
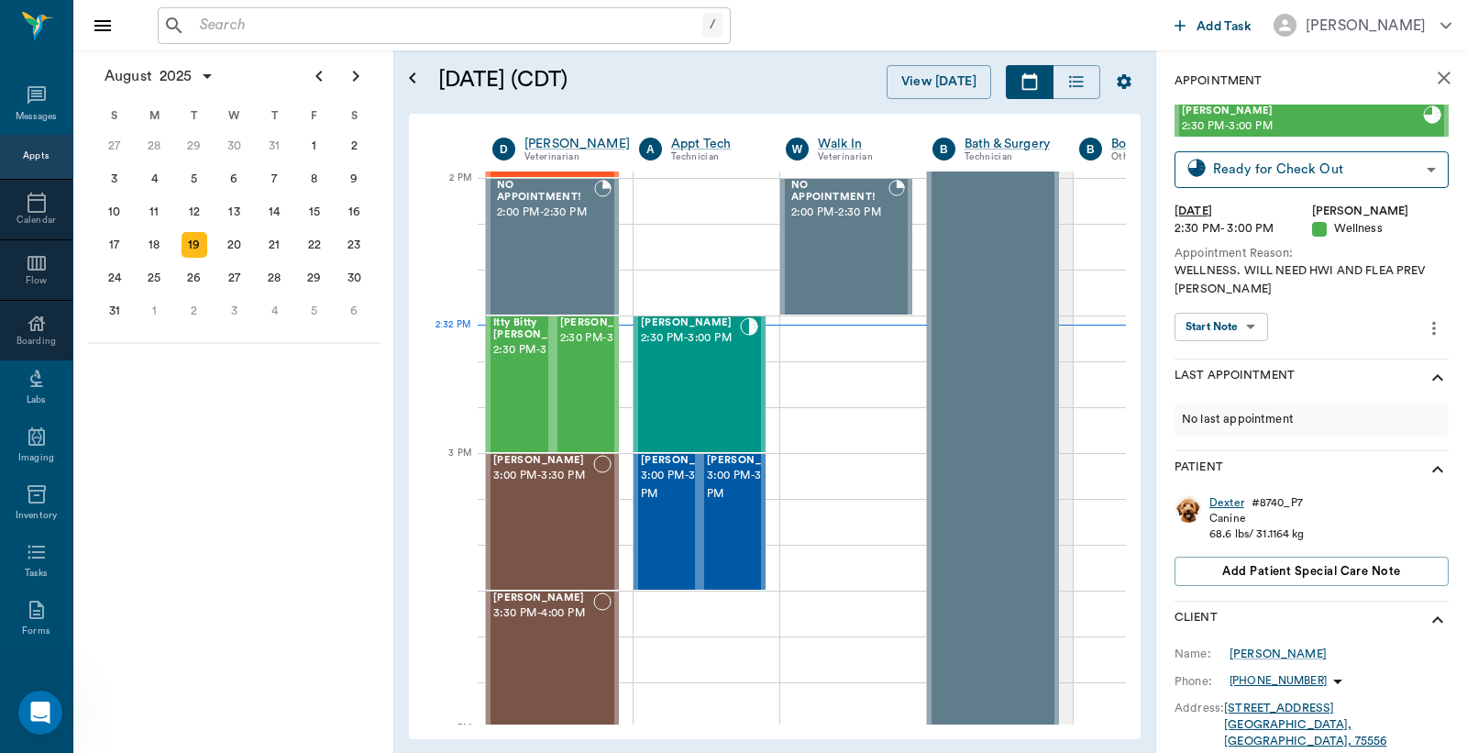
click at [1224, 504] on div "Dexter" at bounding box center [1227, 503] width 35 height 16
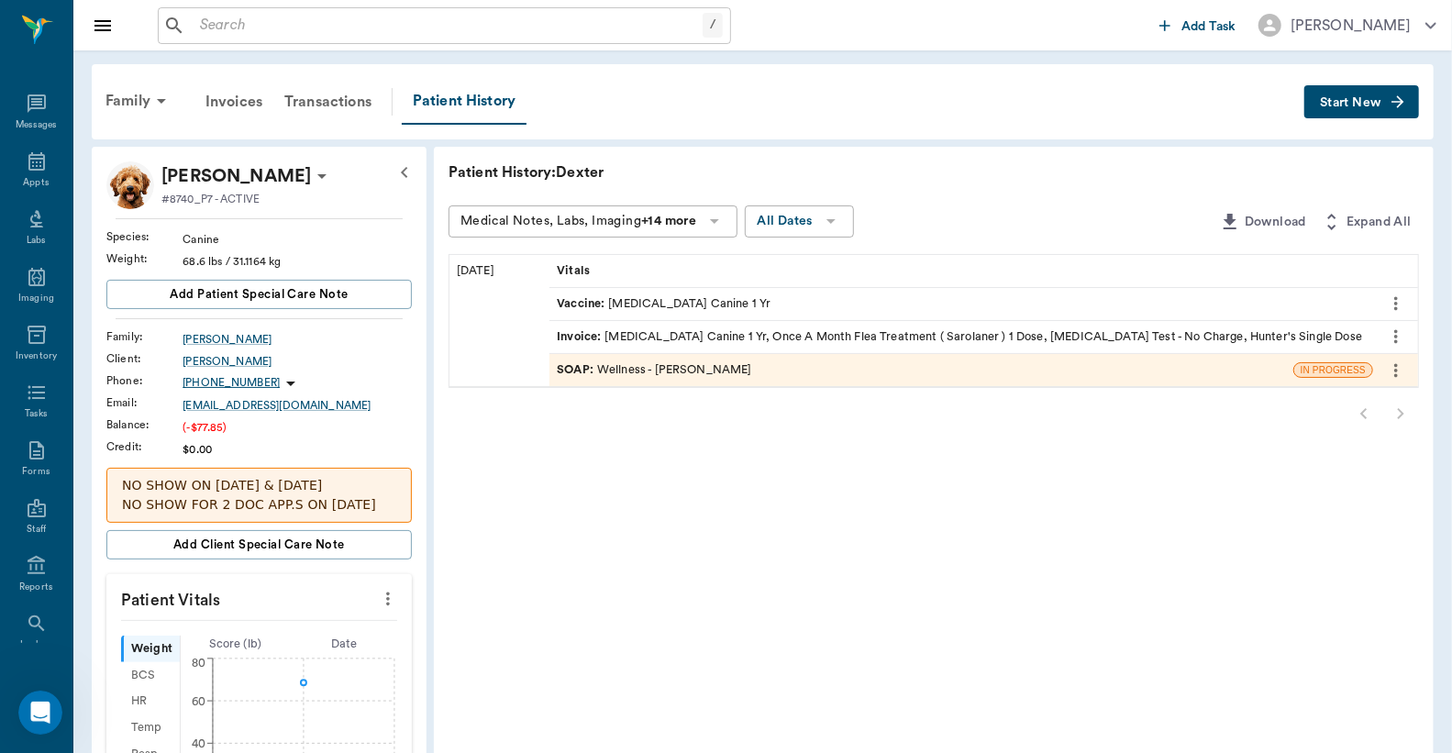
click at [683, 367] on div "SOAP : Wellness - Julie Dickerson" at bounding box center [654, 369] width 194 height 17
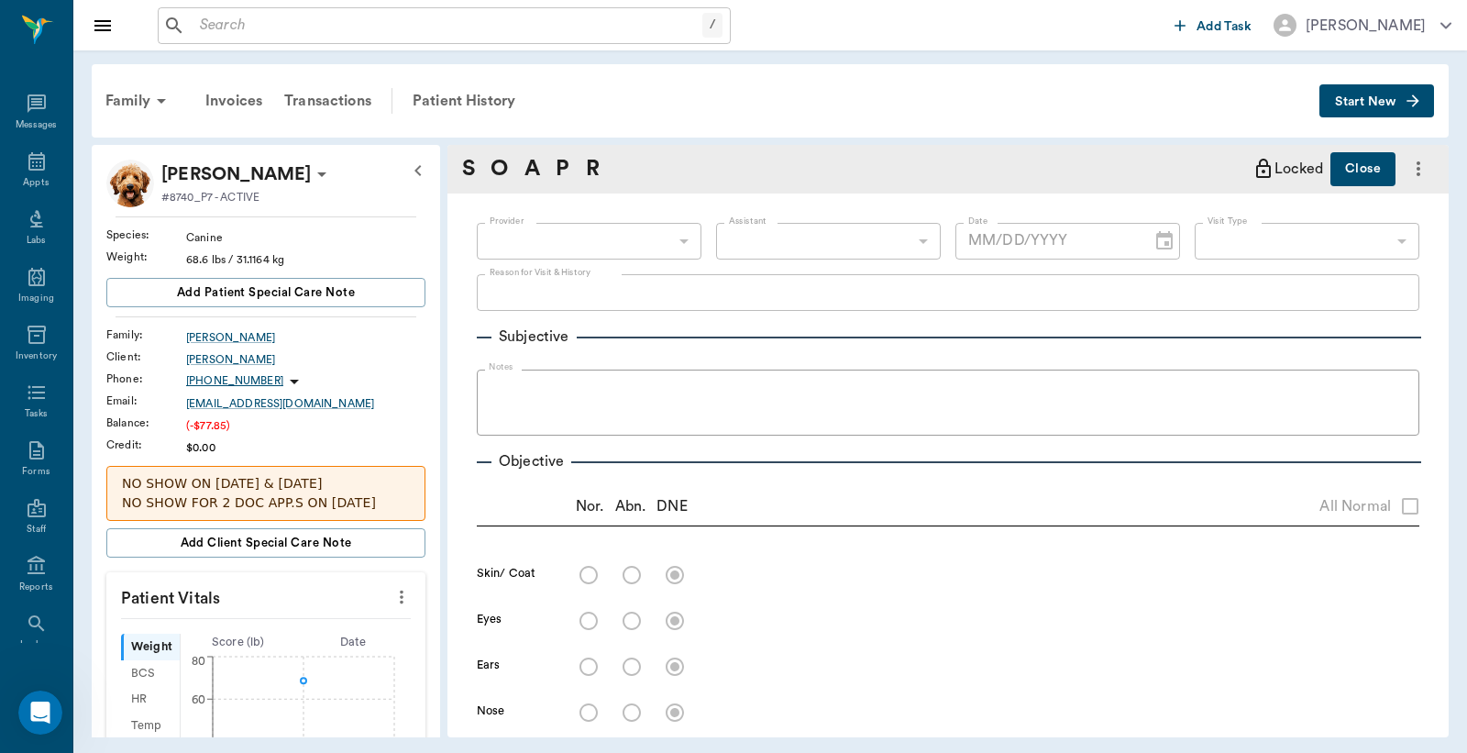
type input "642ef10e332a41444de2bad1"
type input "63ec2e7e52e12b0ba117b124"
type input "65d2be4f46e3a538d89b8c14"
type textarea "WELLNESS. WILL NEED HWI AND FLEA PREV LORY"
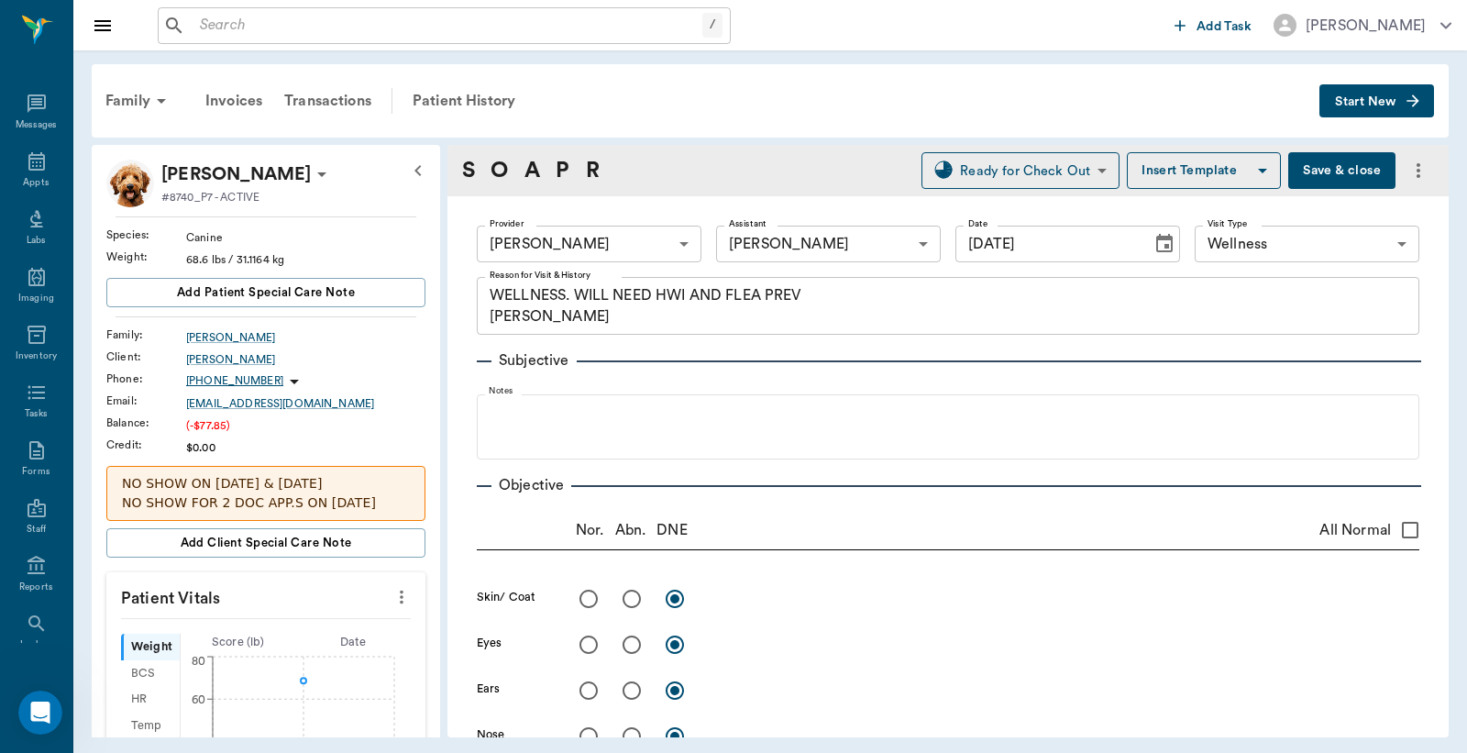
type input "[DATE]"
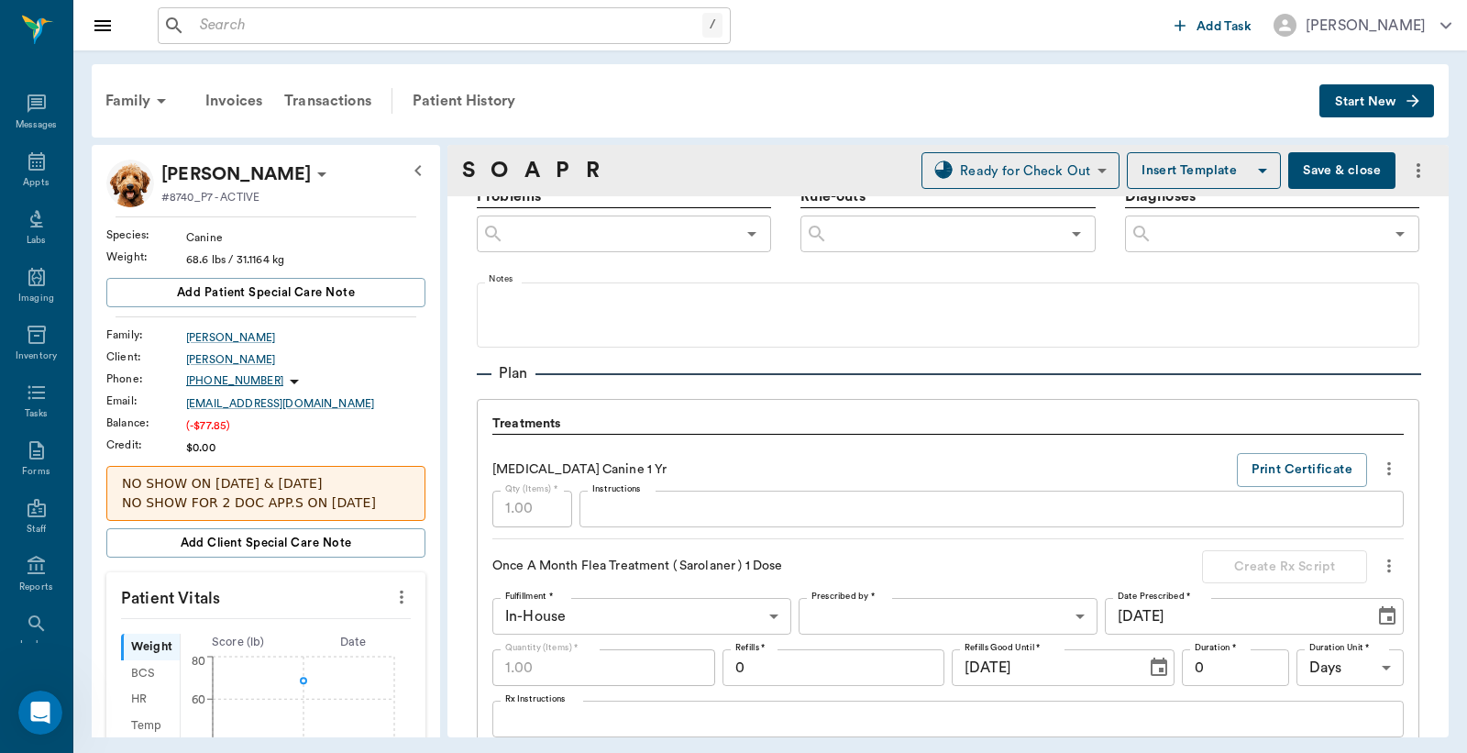
scroll to position [1222, 0]
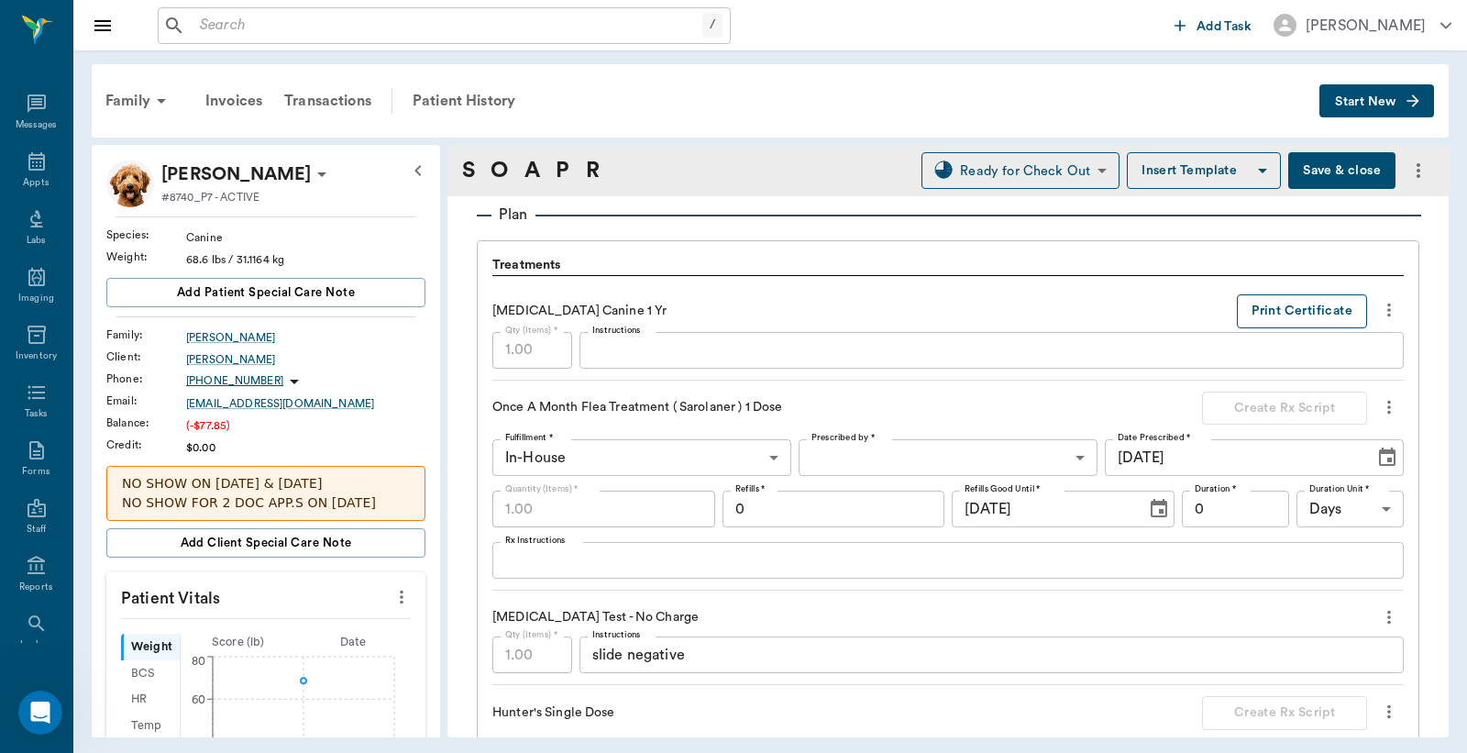
click at [1249, 307] on button "Print Certificate" at bounding box center [1302, 311] width 130 height 34
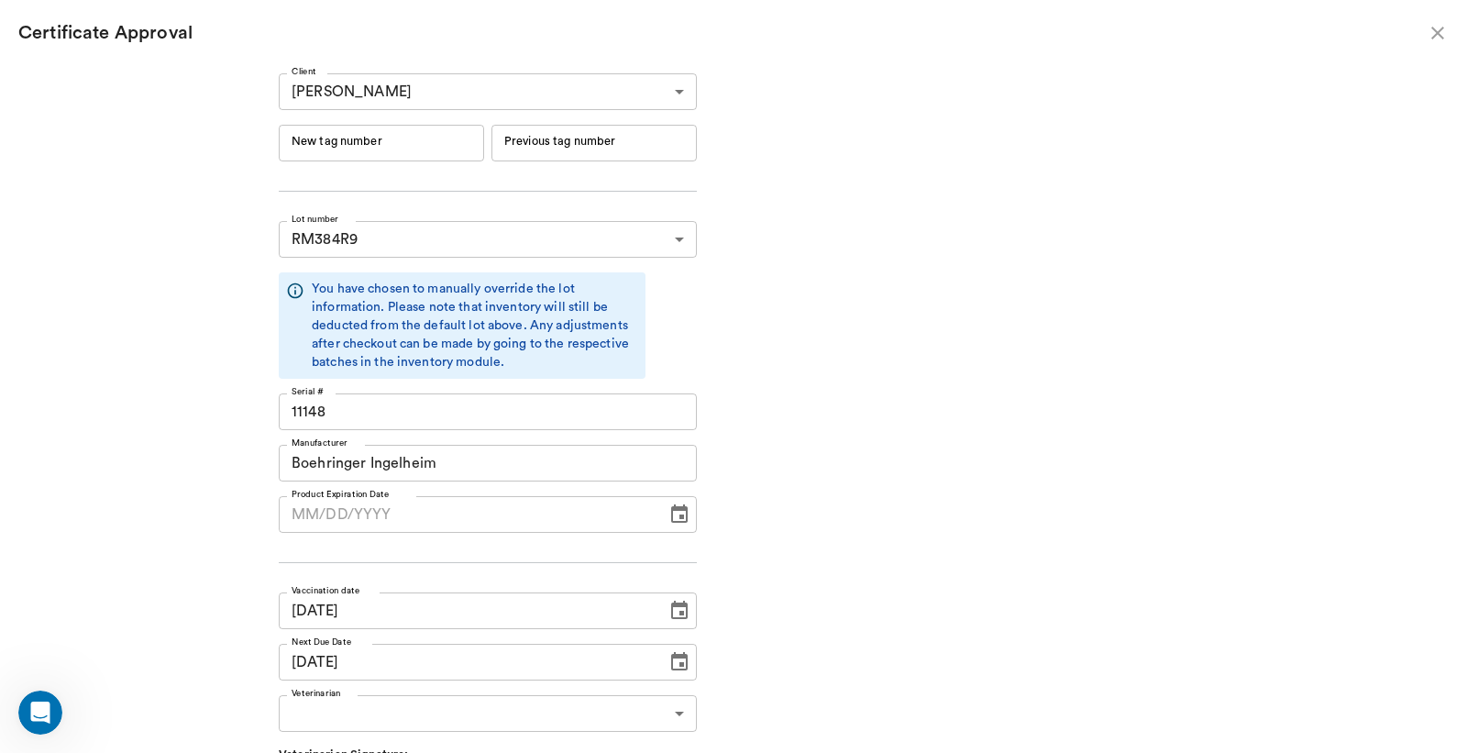
type input "[DATE]"
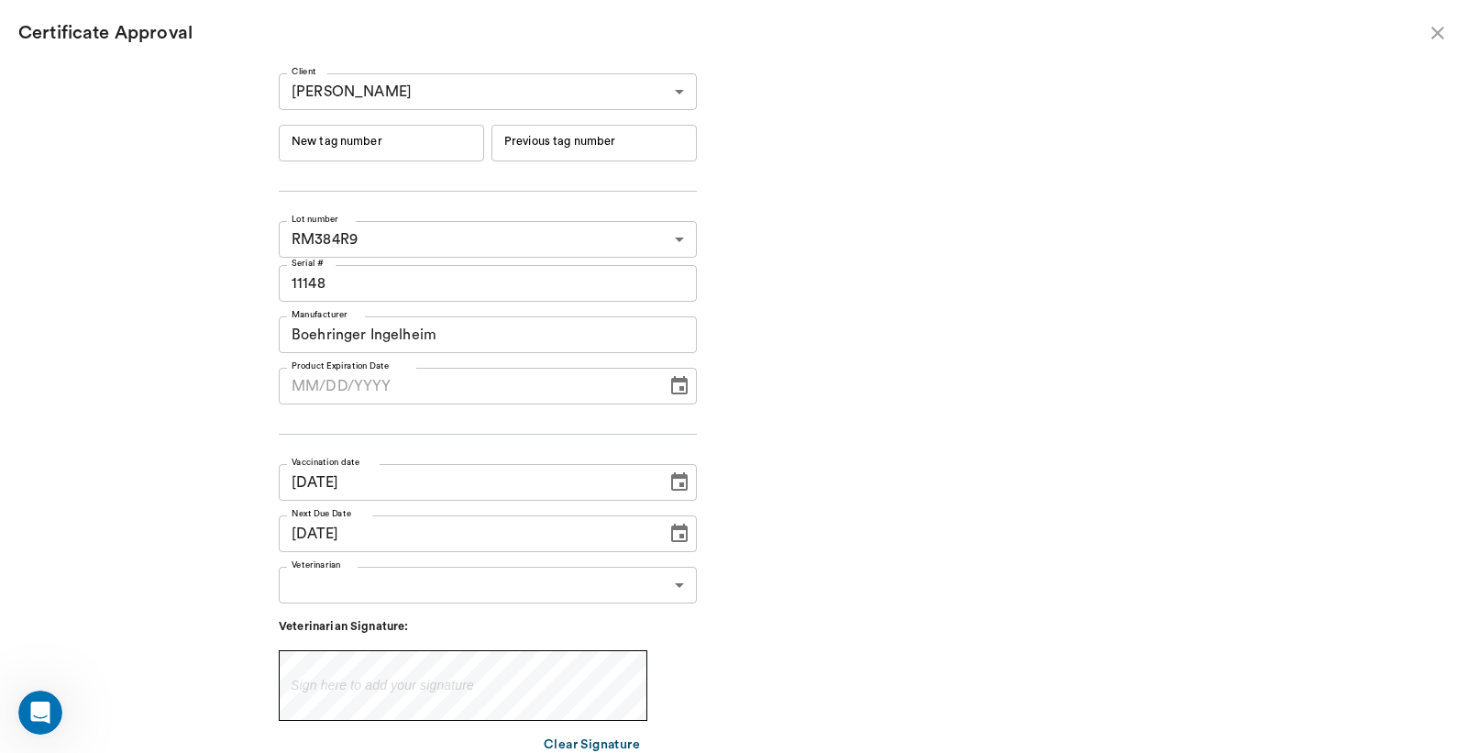
click at [381, 138] on input "New tag number" at bounding box center [381, 143] width 205 height 37
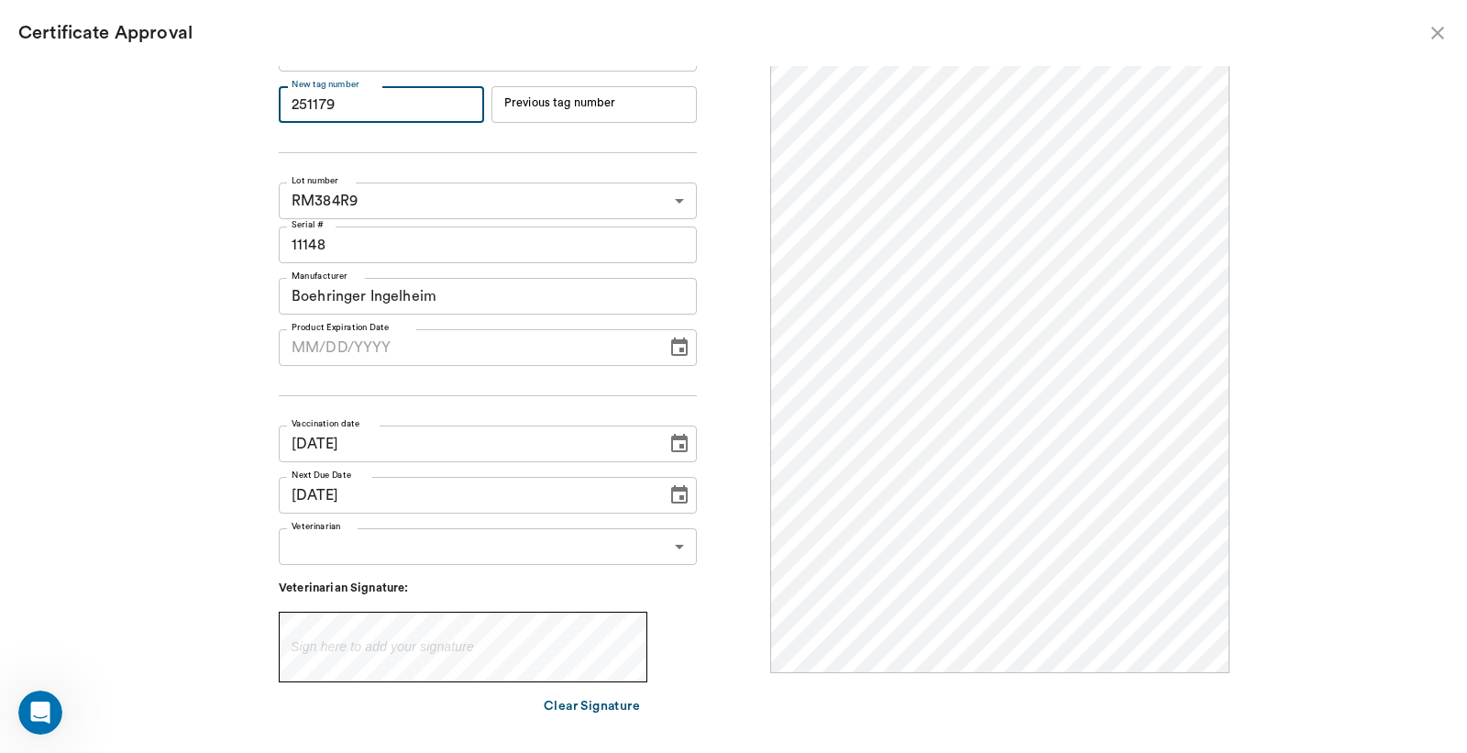
scroll to position [71, 0]
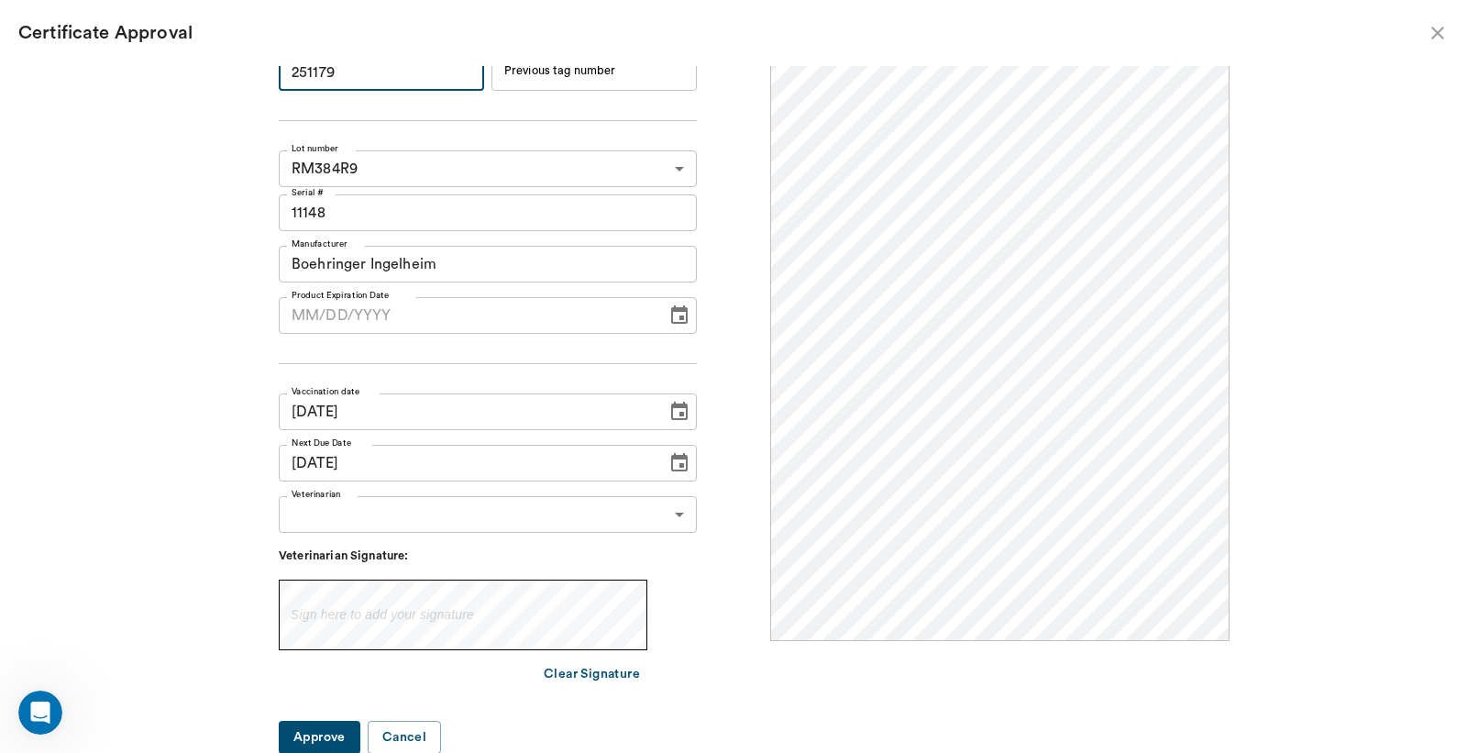
type input "251179"
click at [461, 517] on body "/ ​ Add Task Dr. Bert Ellsworth Nectar Messages Appts Labs Imaging Inventory Ta…" at bounding box center [733, 376] width 1467 height 753
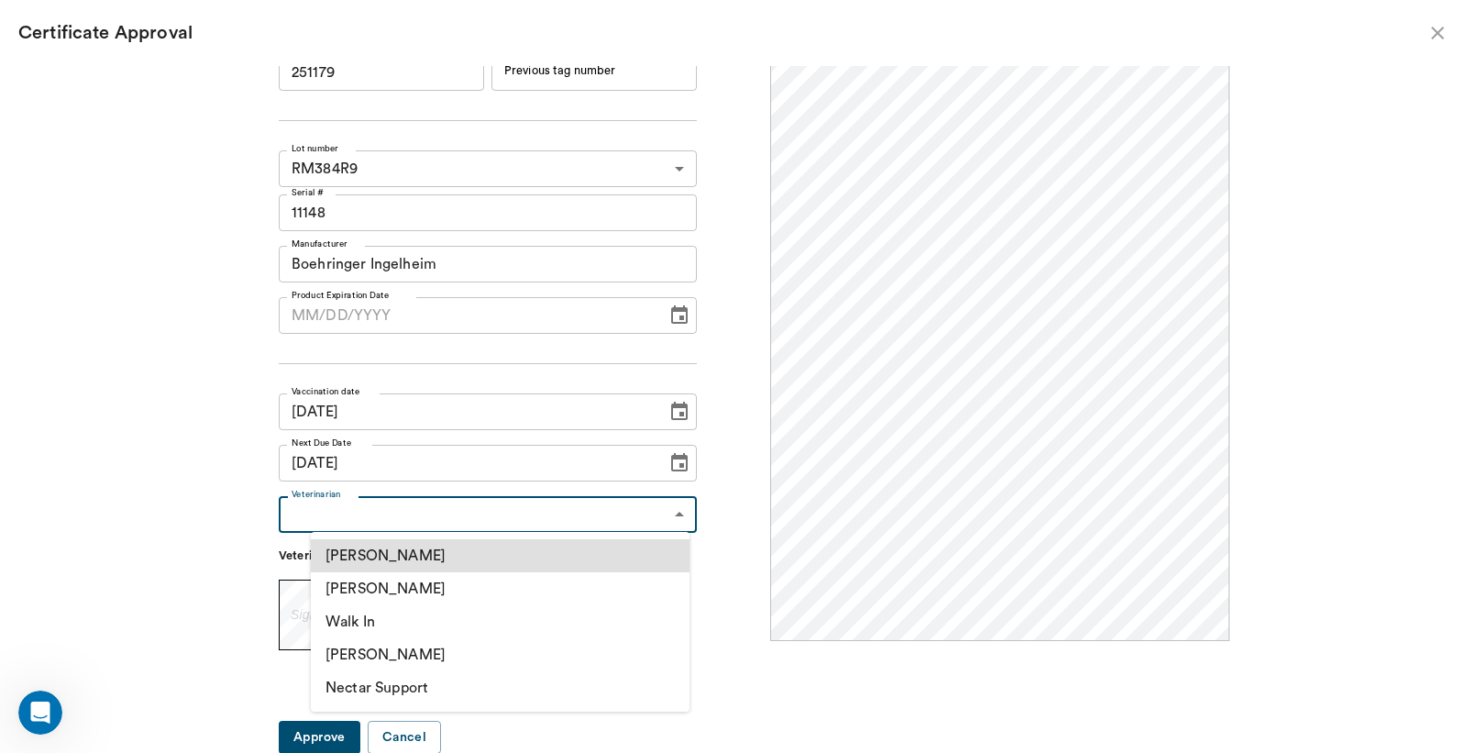
click at [434, 589] on li "[PERSON_NAME]" at bounding box center [500, 588] width 379 height 33
type input "63ec2f075fda476ae8351a4d"
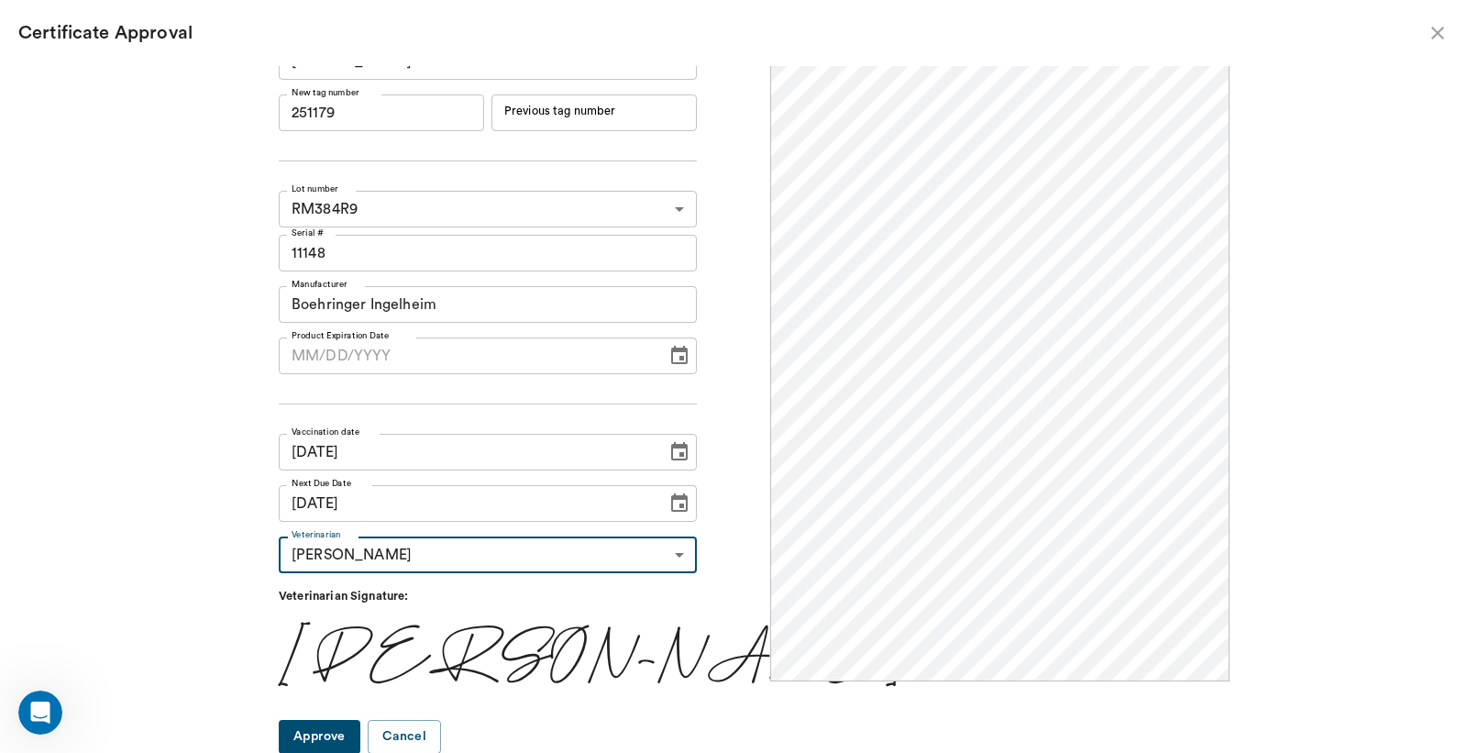
scroll to position [0, 0]
click at [359, 731] on button "Approve" at bounding box center [320, 737] width 82 height 34
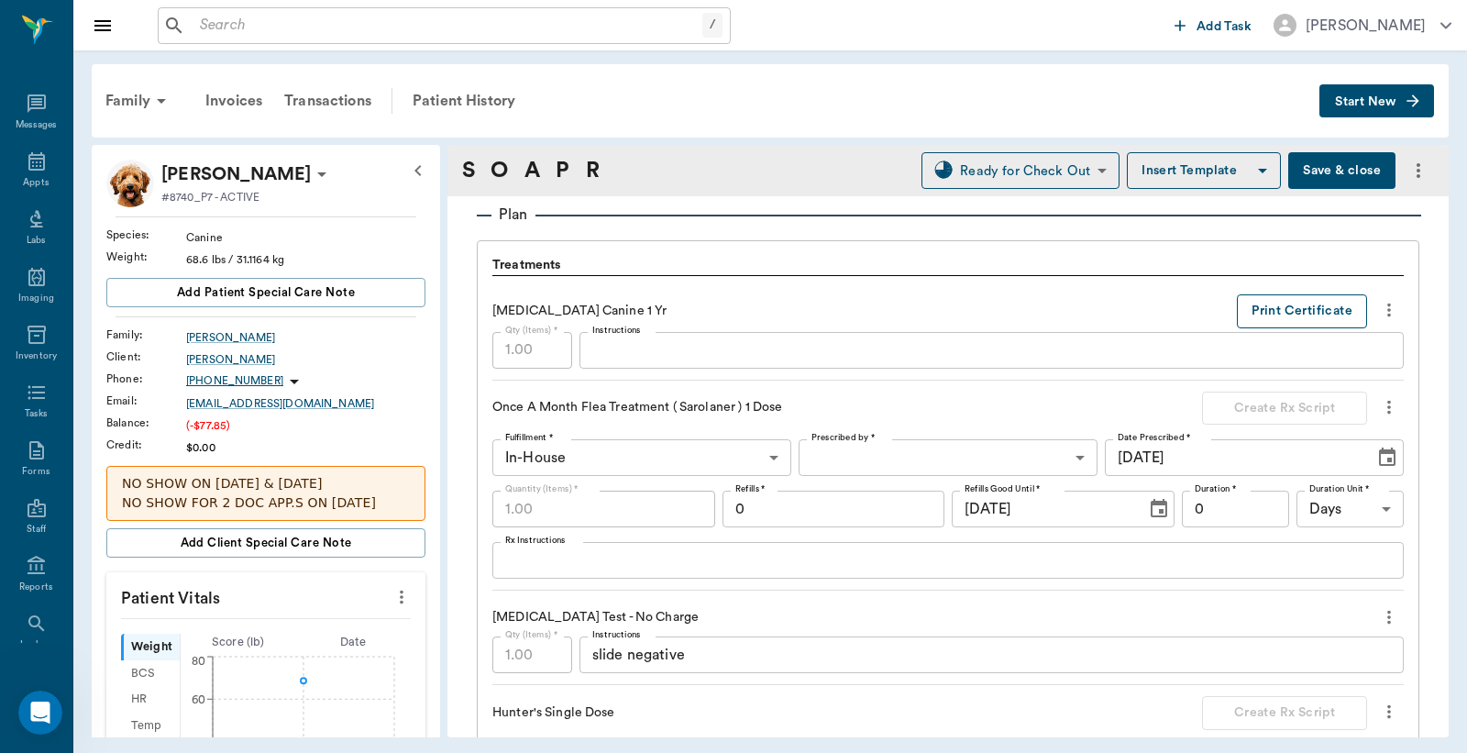
click at [1264, 309] on button "Print Certificate" at bounding box center [1302, 311] width 130 height 34
click at [11, 160] on div "Appts" at bounding box center [36, 172] width 72 height 58
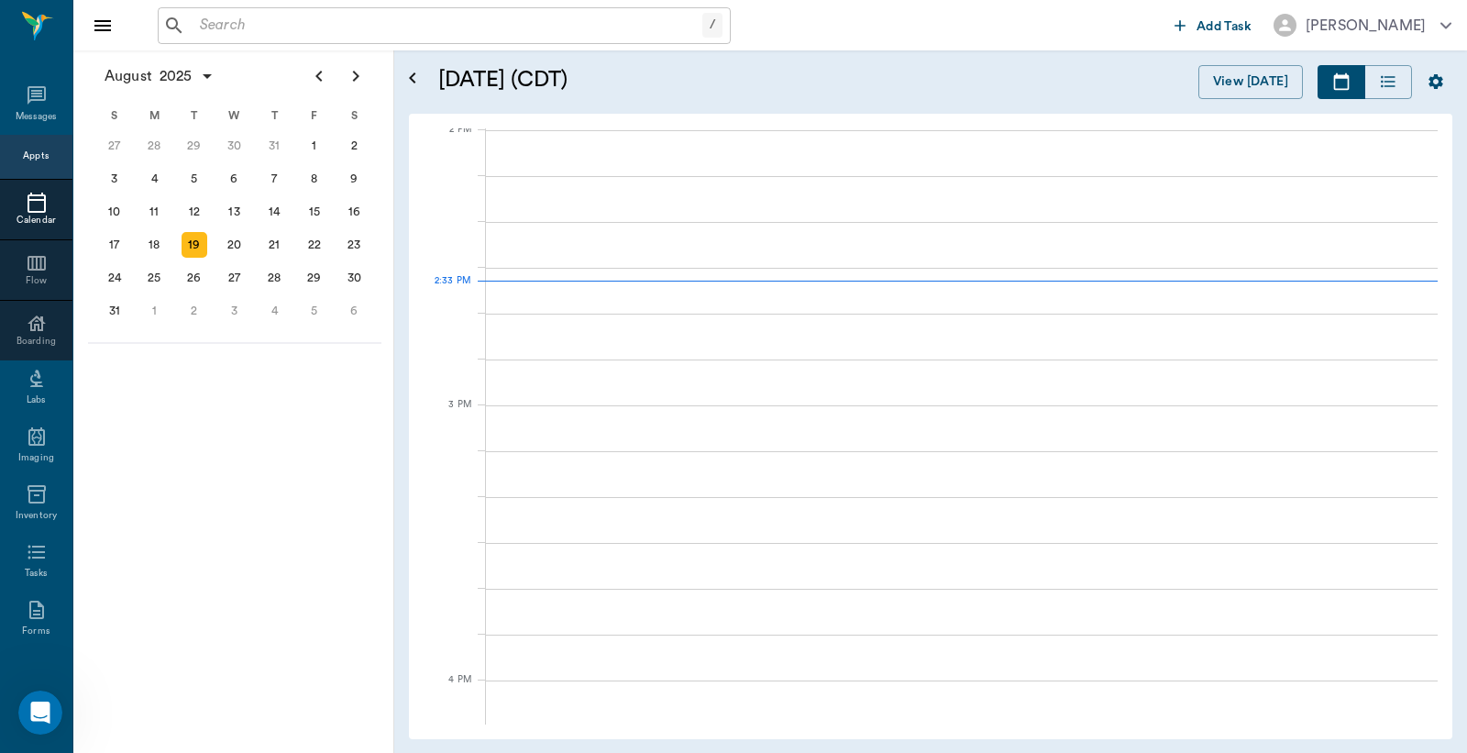
scroll to position [1654, 0]
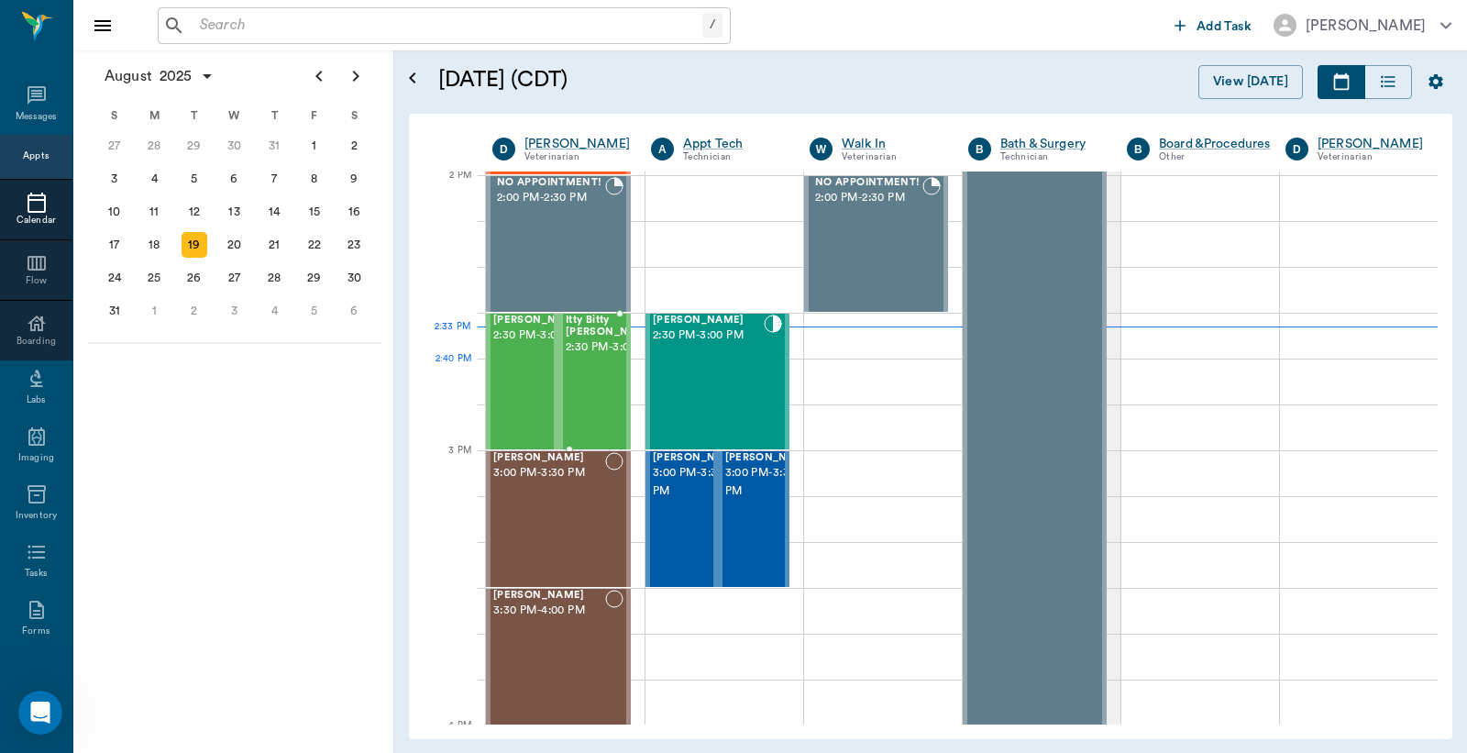
click at [584, 398] on div "Itty Bitty Beale 2:30 PM - 3:00 PM" at bounding box center [612, 382] width 92 height 134
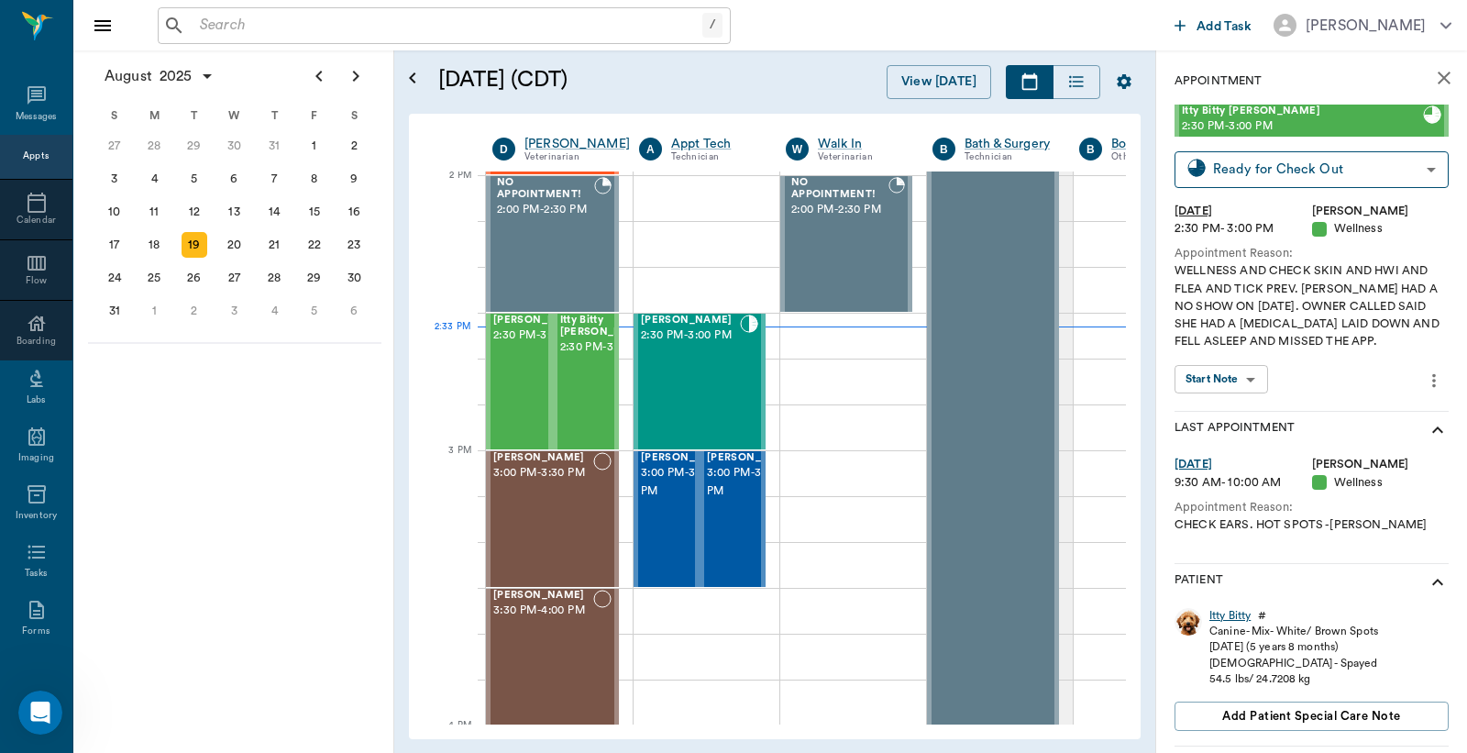
click at [1229, 622] on div "Itty Bitty" at bounding box center [1230, 616] width 41 height 16
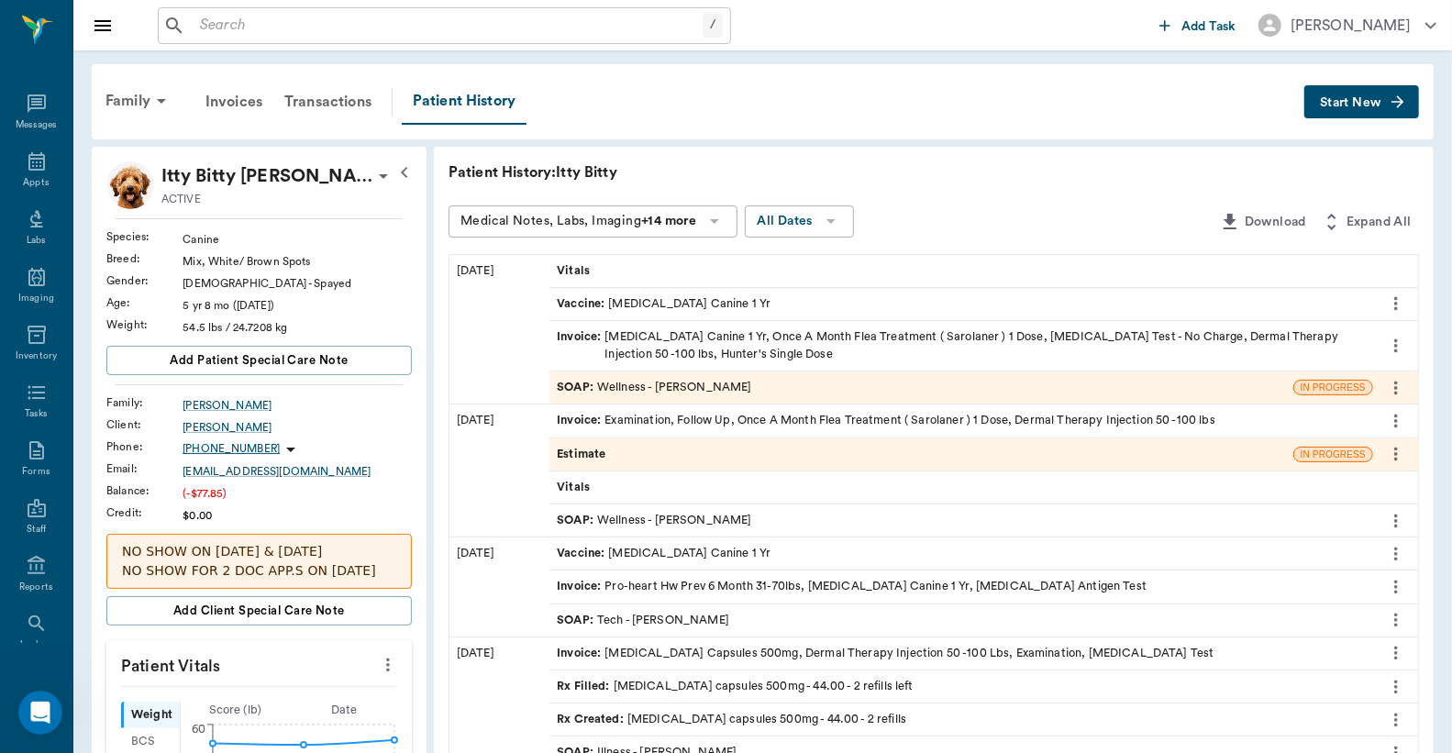
click at [699, 379] on div "SOAP : Wellness - Daniel Virnala" at bounding box center [654, 387] width 194 height 17
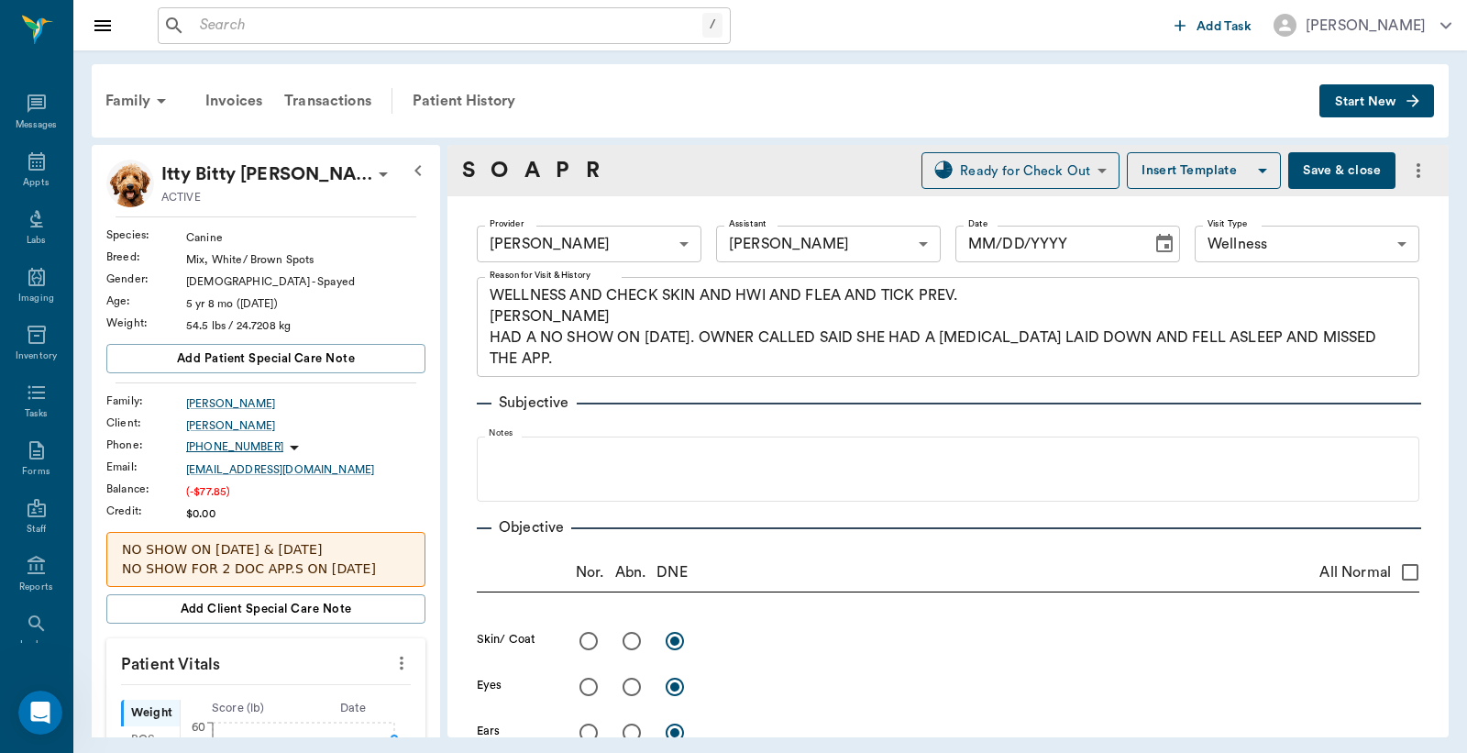
type input "642ef10e332a41444de2bad1"
type input "63ec2e7e52e12b0ba117b124"
type input "65d2be4f46e3a538d89b8c14"
type textarea "WELLNESS AND CHECK SKIN AND HWI AND FLEA AND TICK PREV. LORY HAD A NO SHOW ON 8…"
type input "[DATE]"
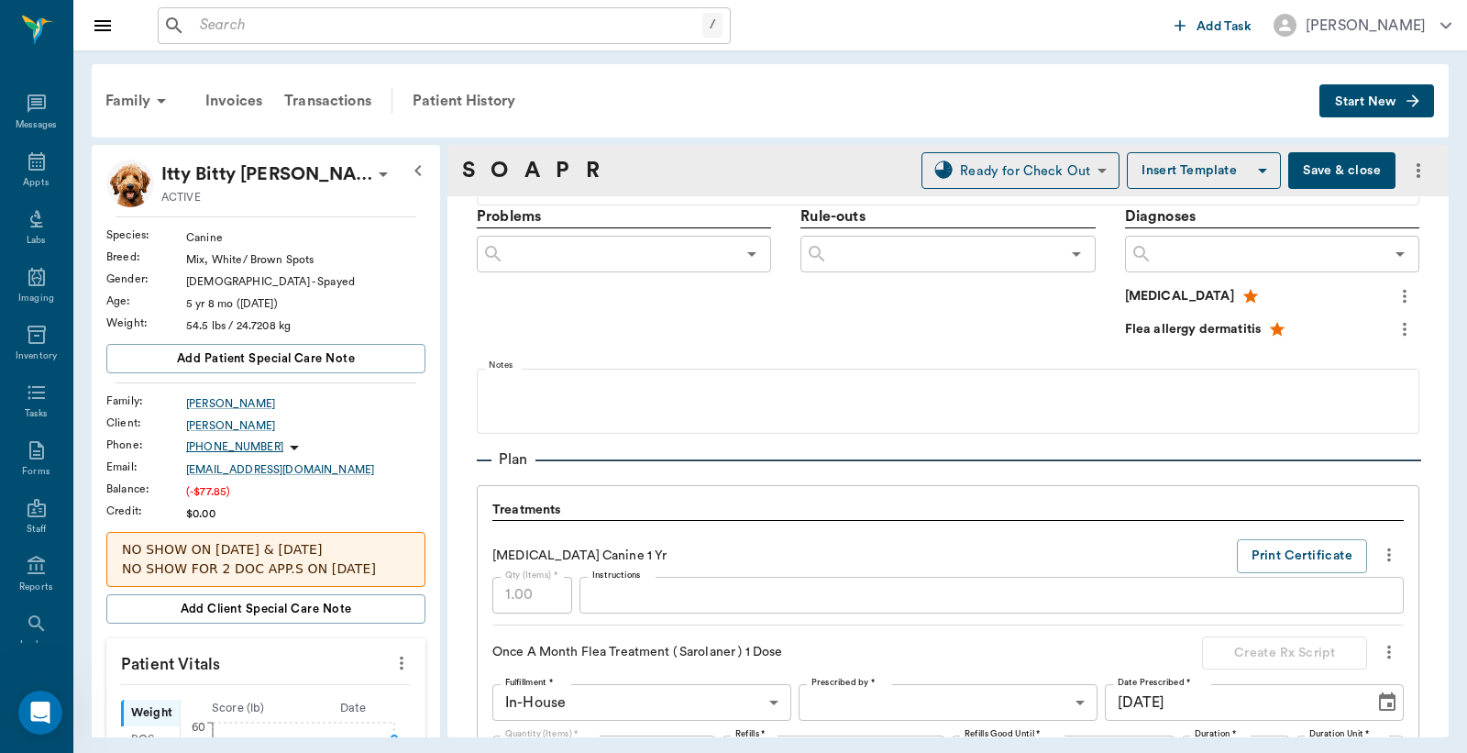
scroll to position [1087, 0]
click at [1251, 548] on button "Print Certificate" at bounding box center [1302, 555] width 130 height 34
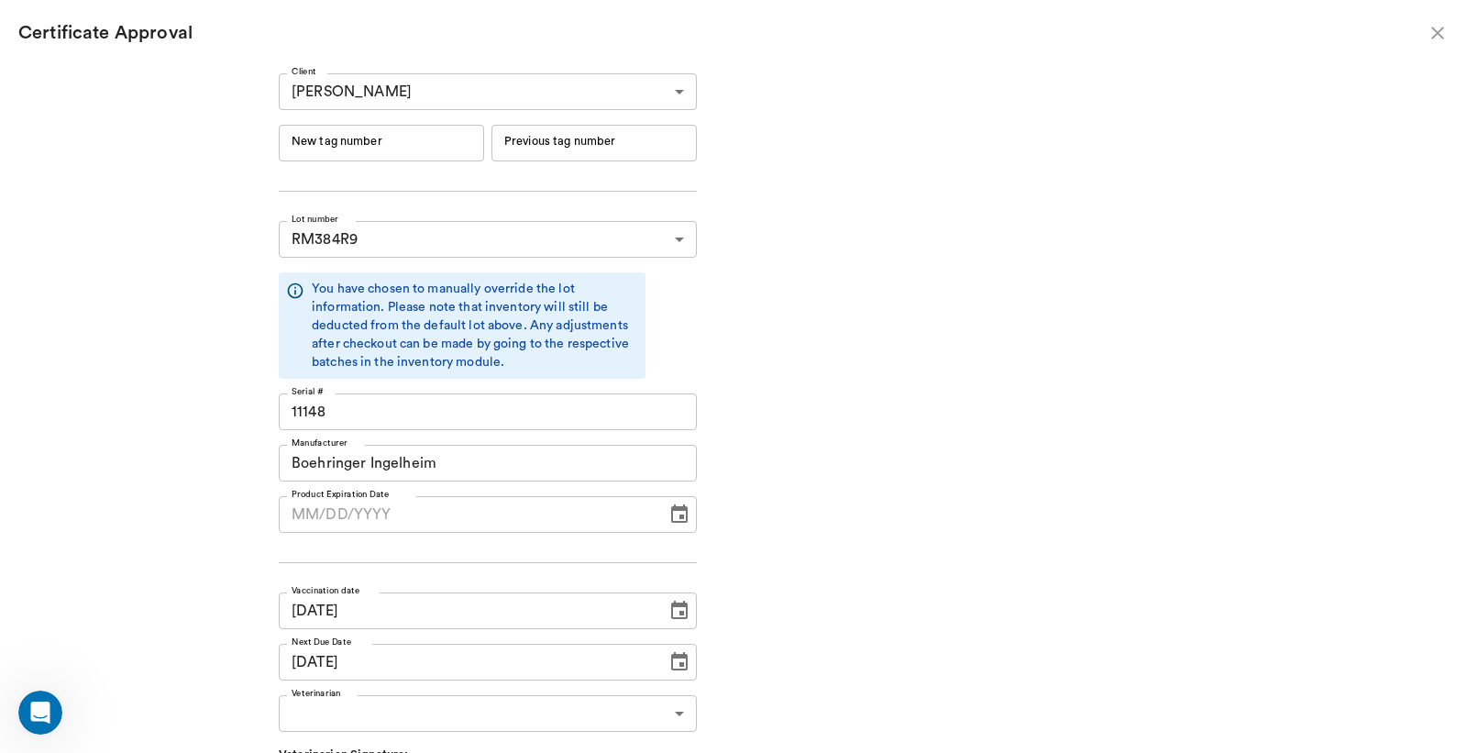
type input "[DATE]"
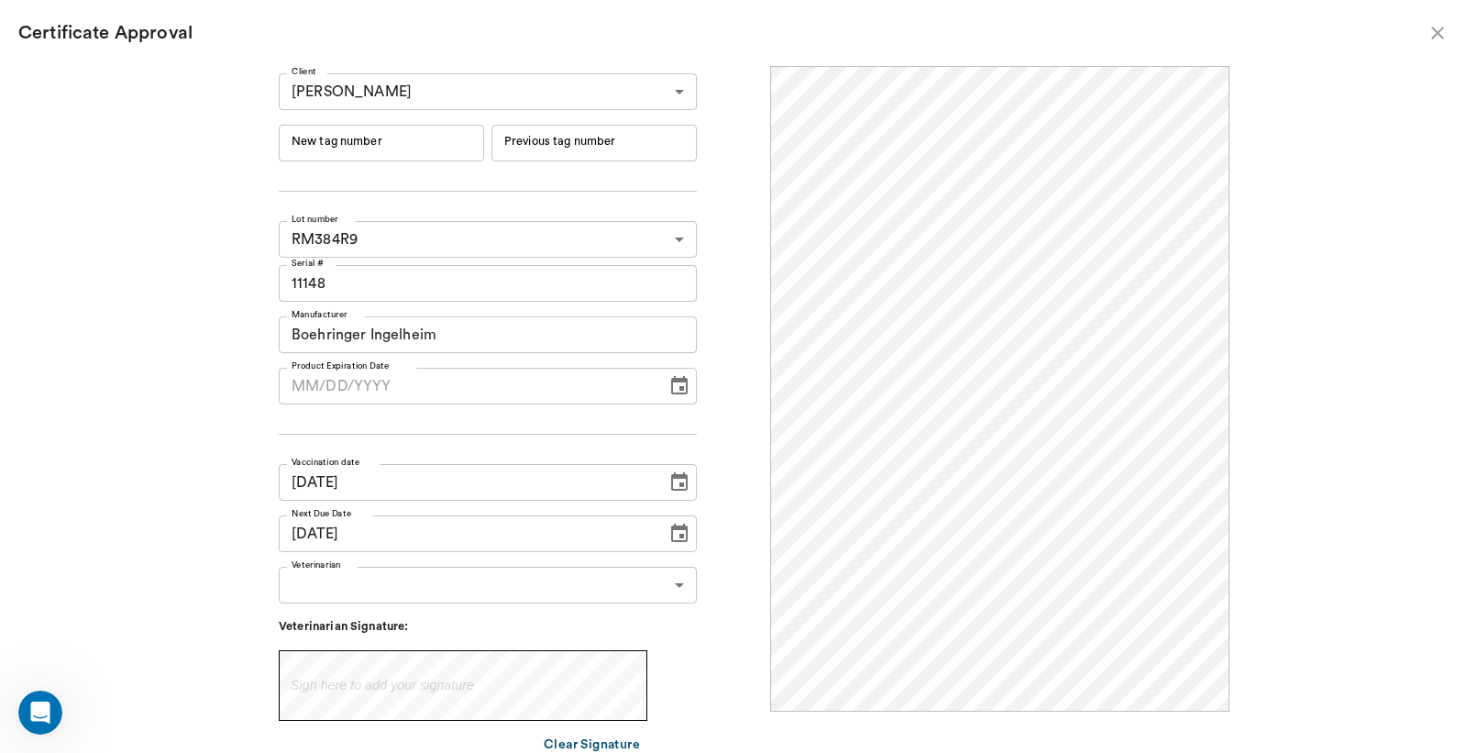
click at [379, 140] on input "New tag number" at bounding box center [381, 143] width 205 height 37
type input "251127"
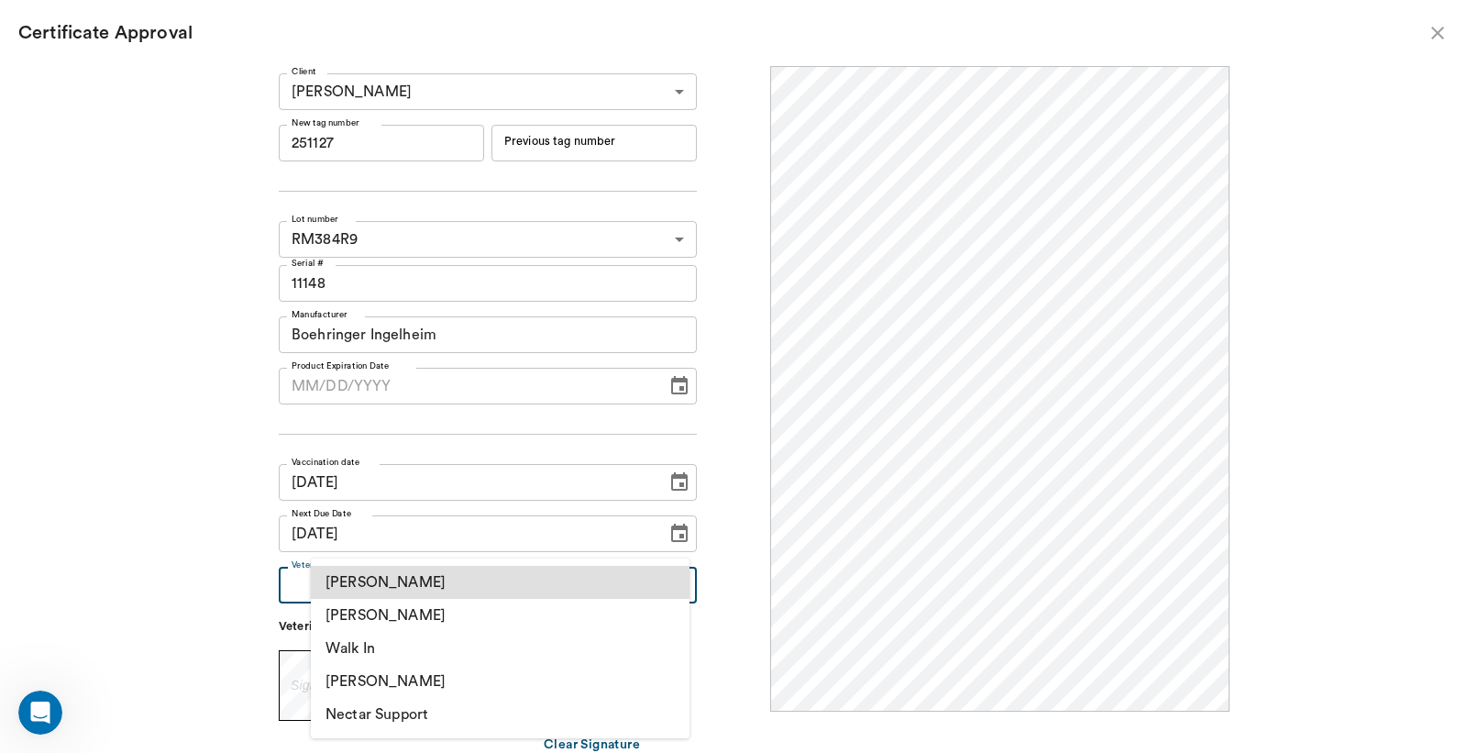
click at [492, 591] on body "/ ​ Add Task Dr. Bert Ellsworth Nectar Messages Appts Labs Imaging Inventory Ta…" at bounding box center [733, 376] width 1467 height 753
click at [408, 610] on li "[PERSON_NAME]" at bounding box center [500, 615] width 379 height 33
type input "63ec2f075fda476ae8351a4d"
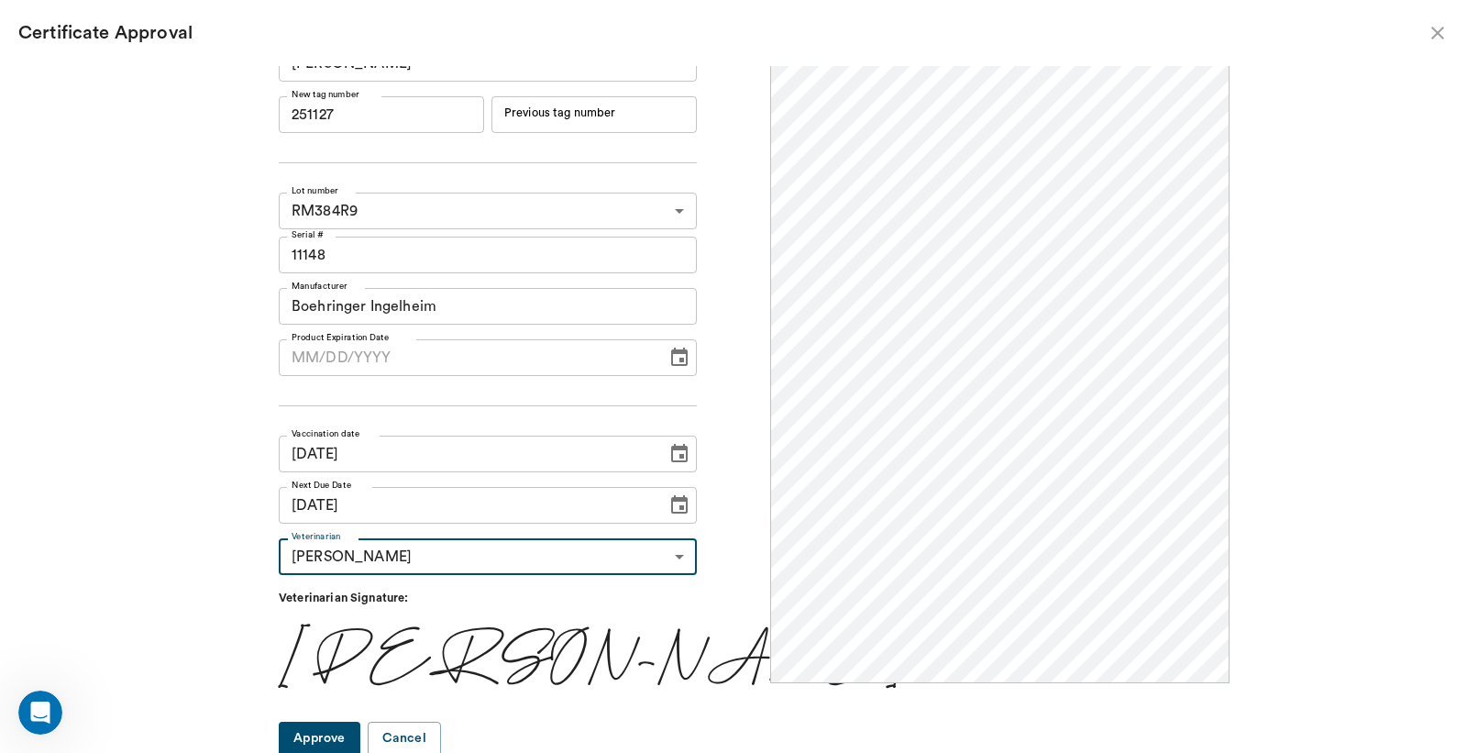
scroll to position [30, 0]
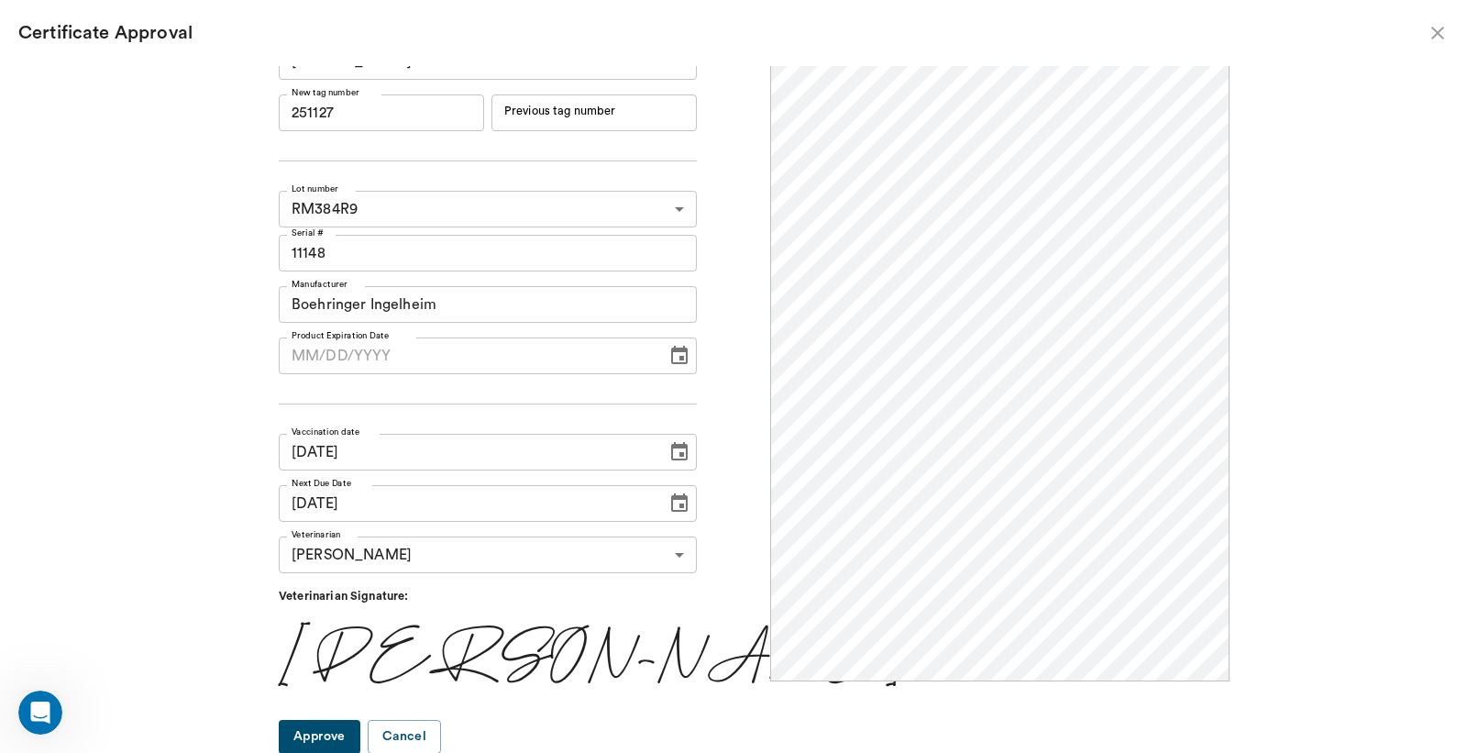
click at [360, 730] on button "Approve" at bounding box center [320, 737] width 82 height 34
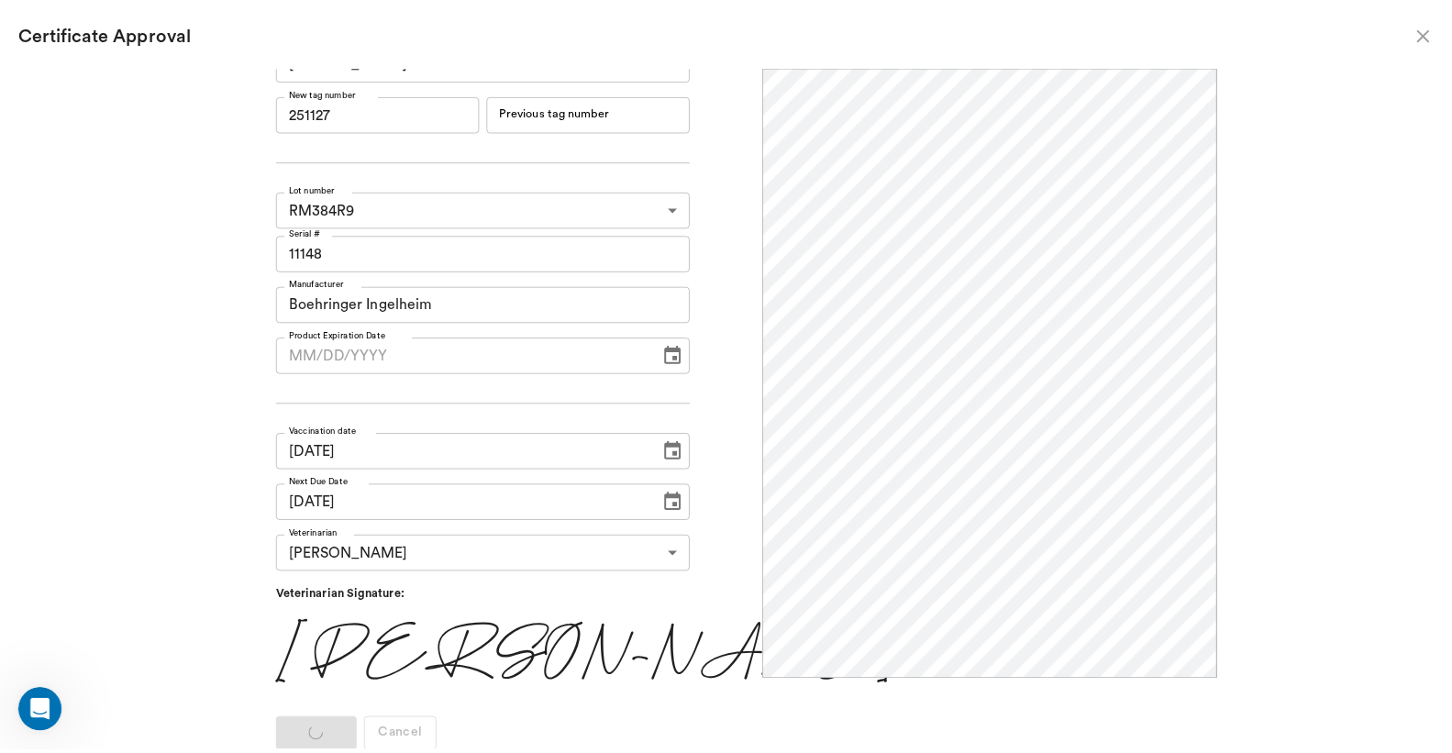
scroll to position [0, 0]
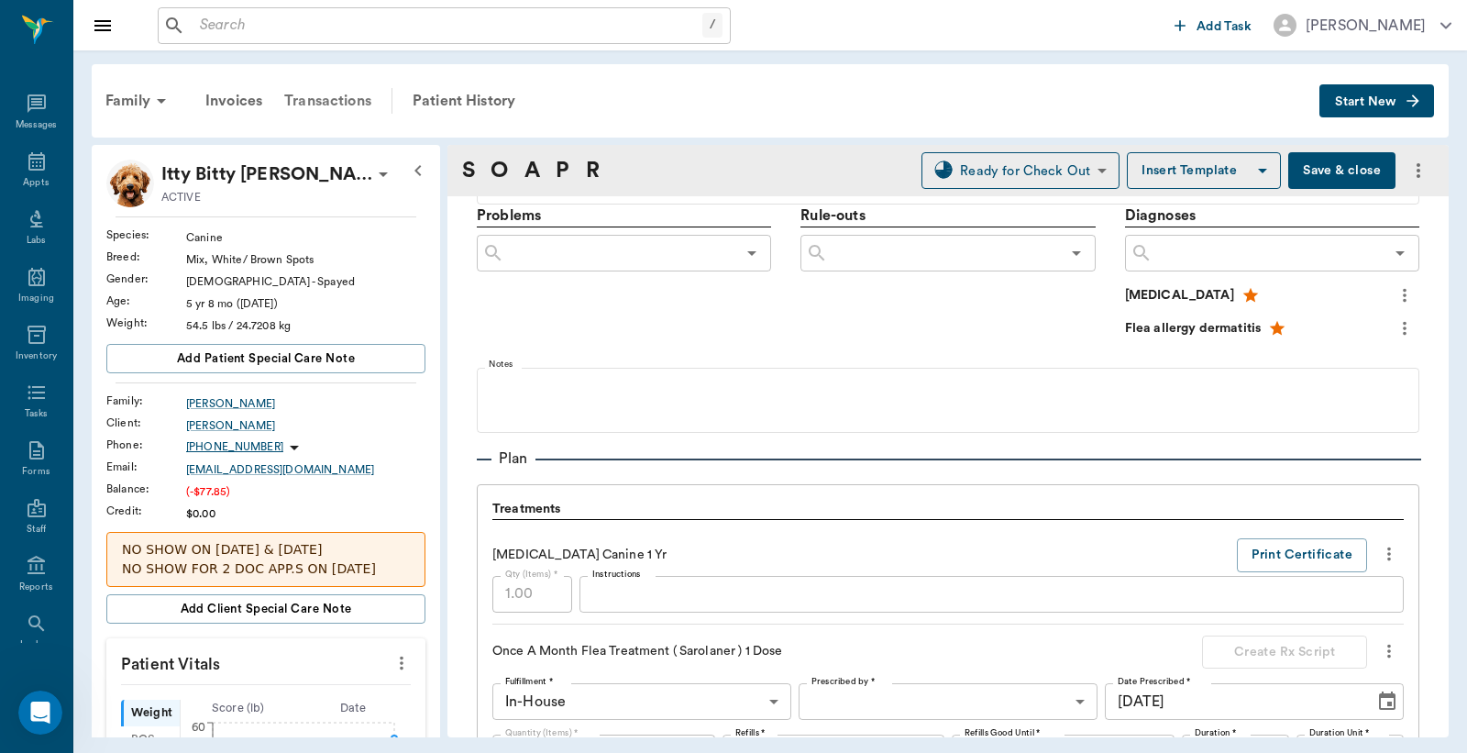
click at [331, 96] on div "Transactions" at bounding box center [327, 101] width 109 height 44
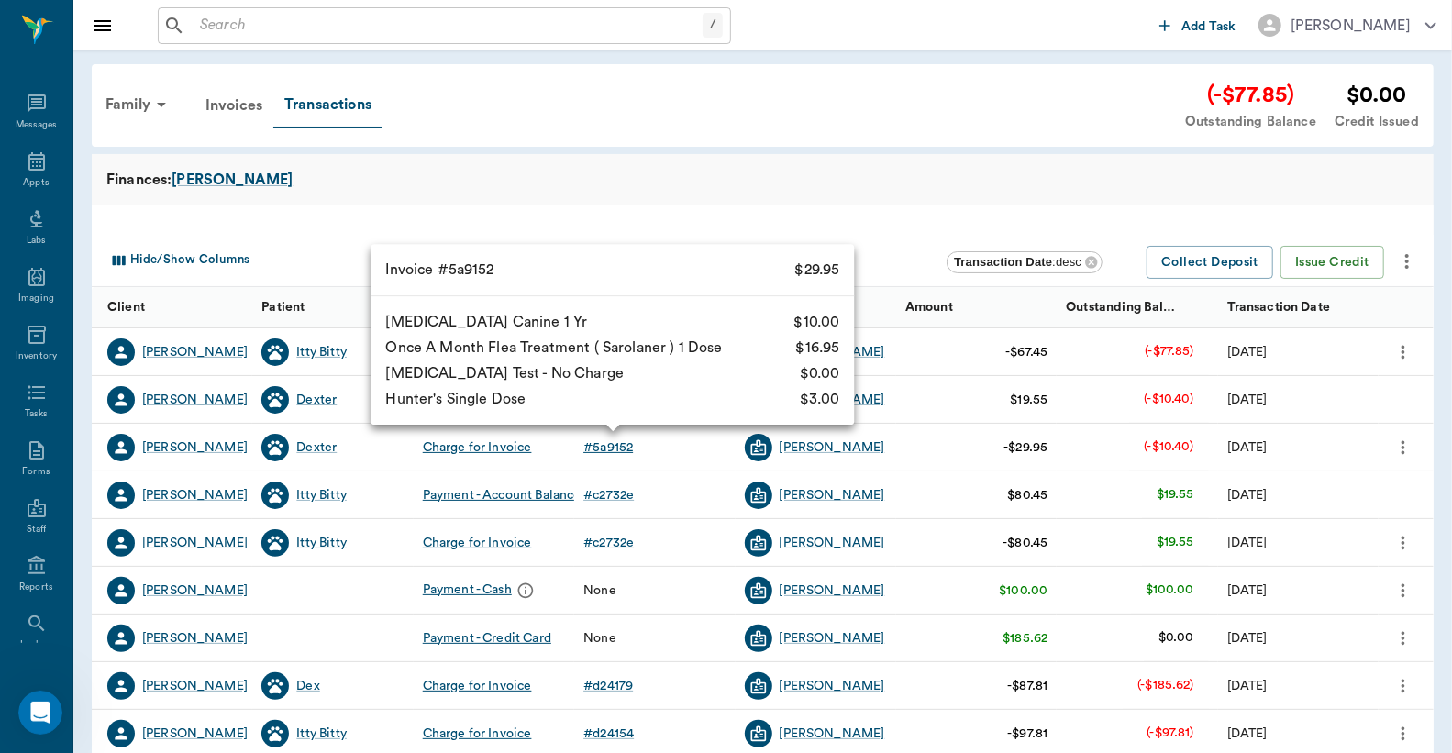
click at [612, 447] on div "# 5a9152" at bounding box center [608, 447] width 50 height 18
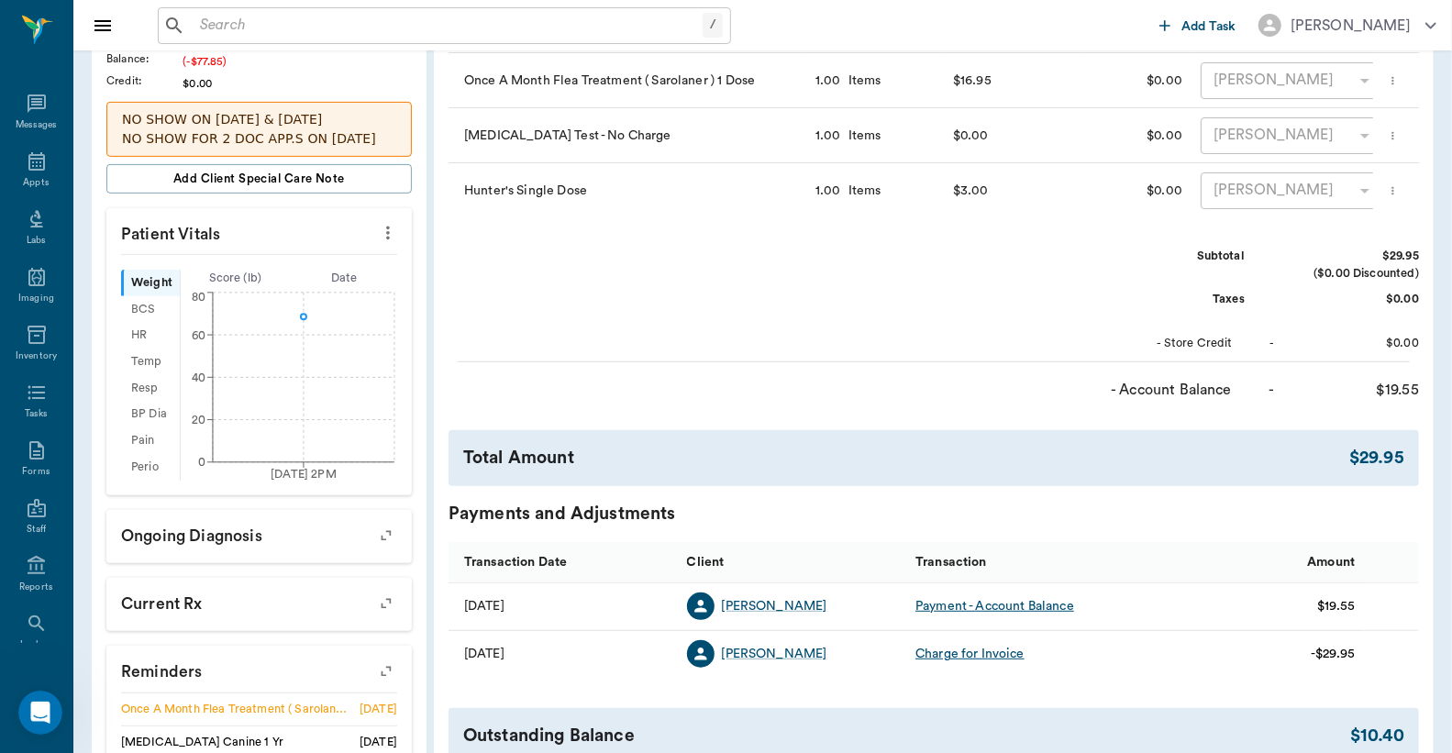
scroll to position [543, 0]
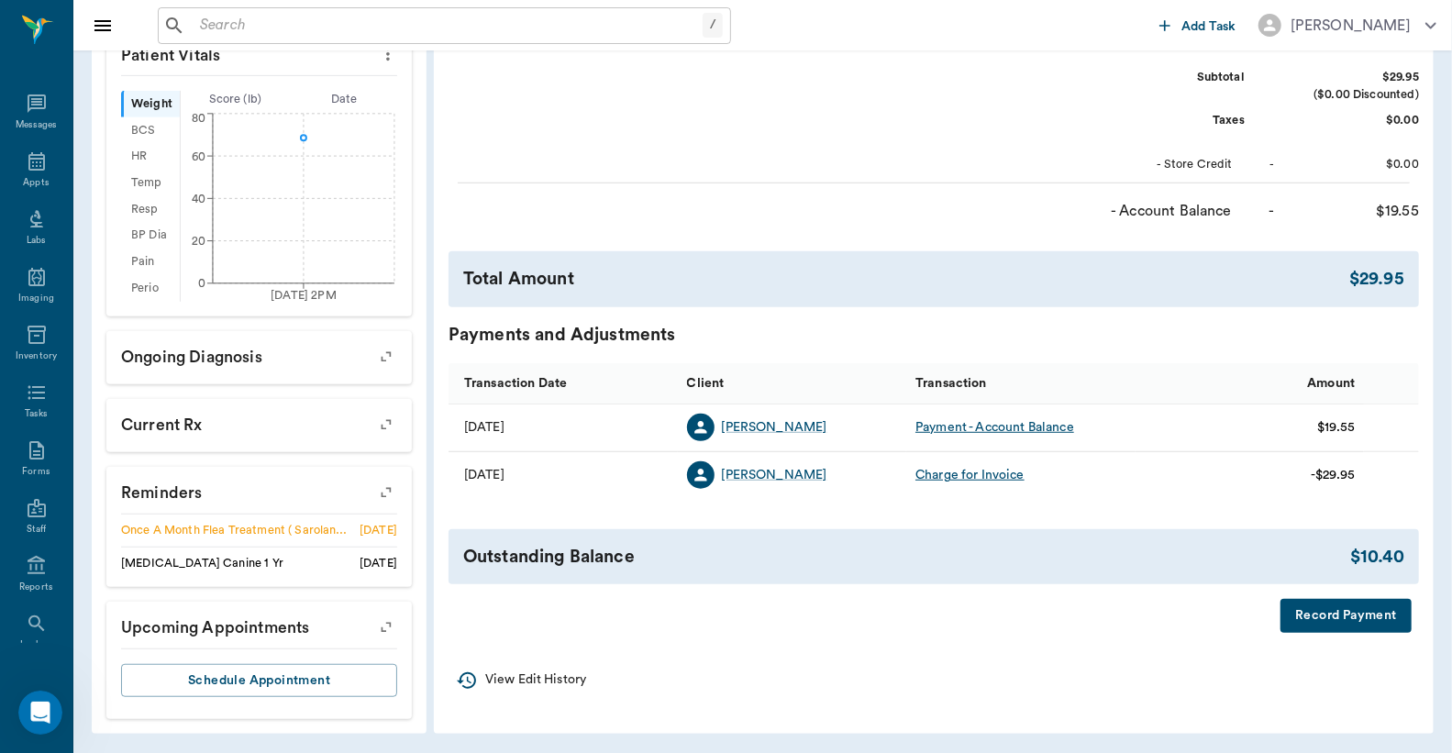
click at [1003, 437] on div "Payment - Account Balance" at bounding box center [994, 427] width 159 height 18
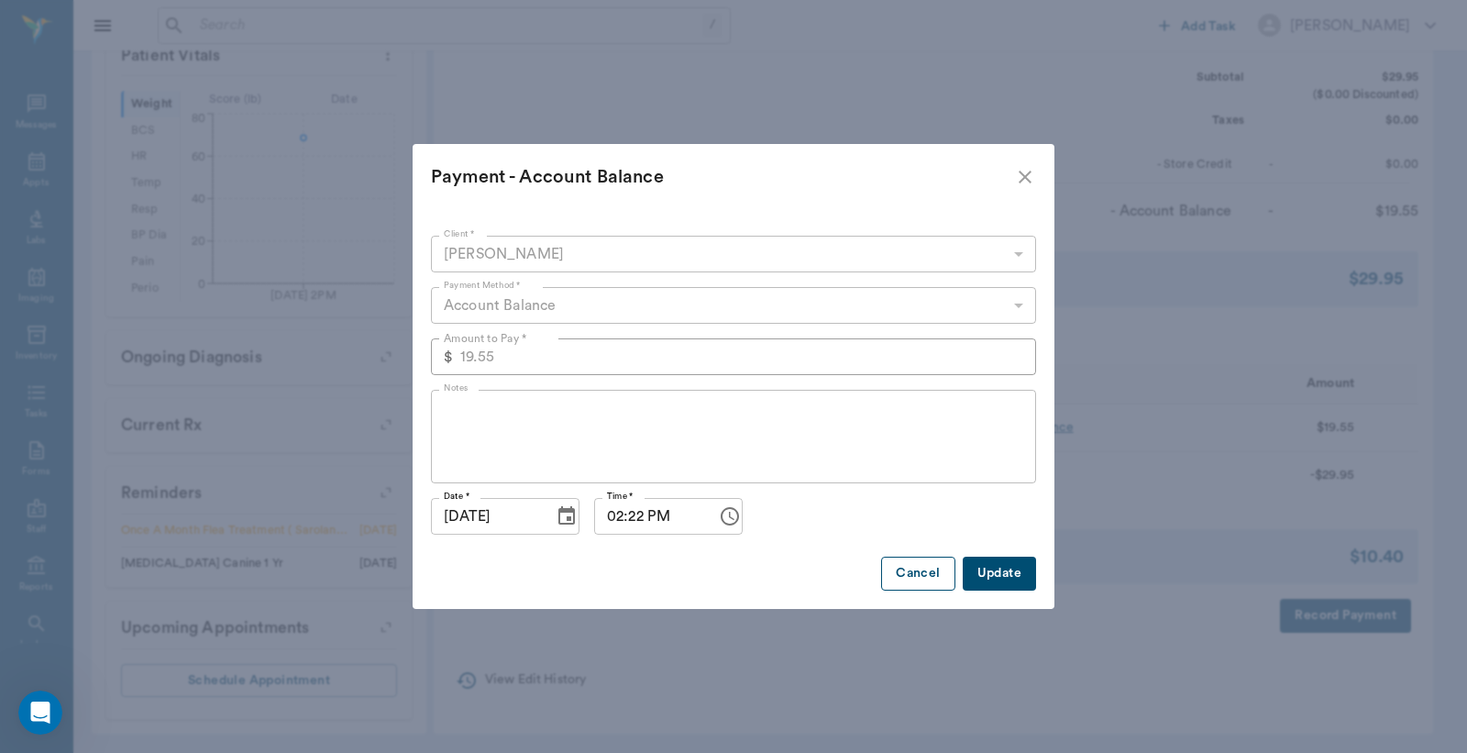
click at [896, 571] on button "Cancel" at bounding box center [917, 574] width 73 height 34
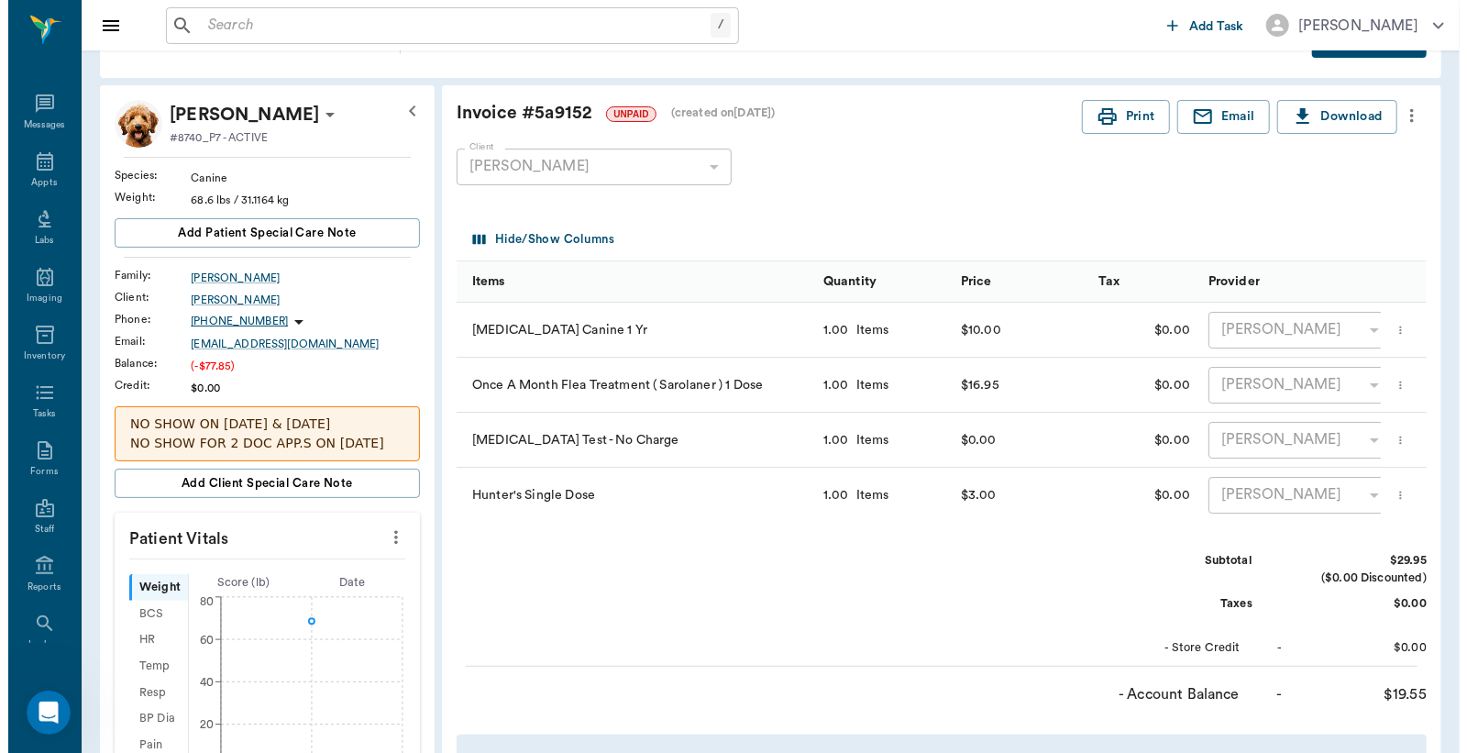
scroll to position [0, 0]
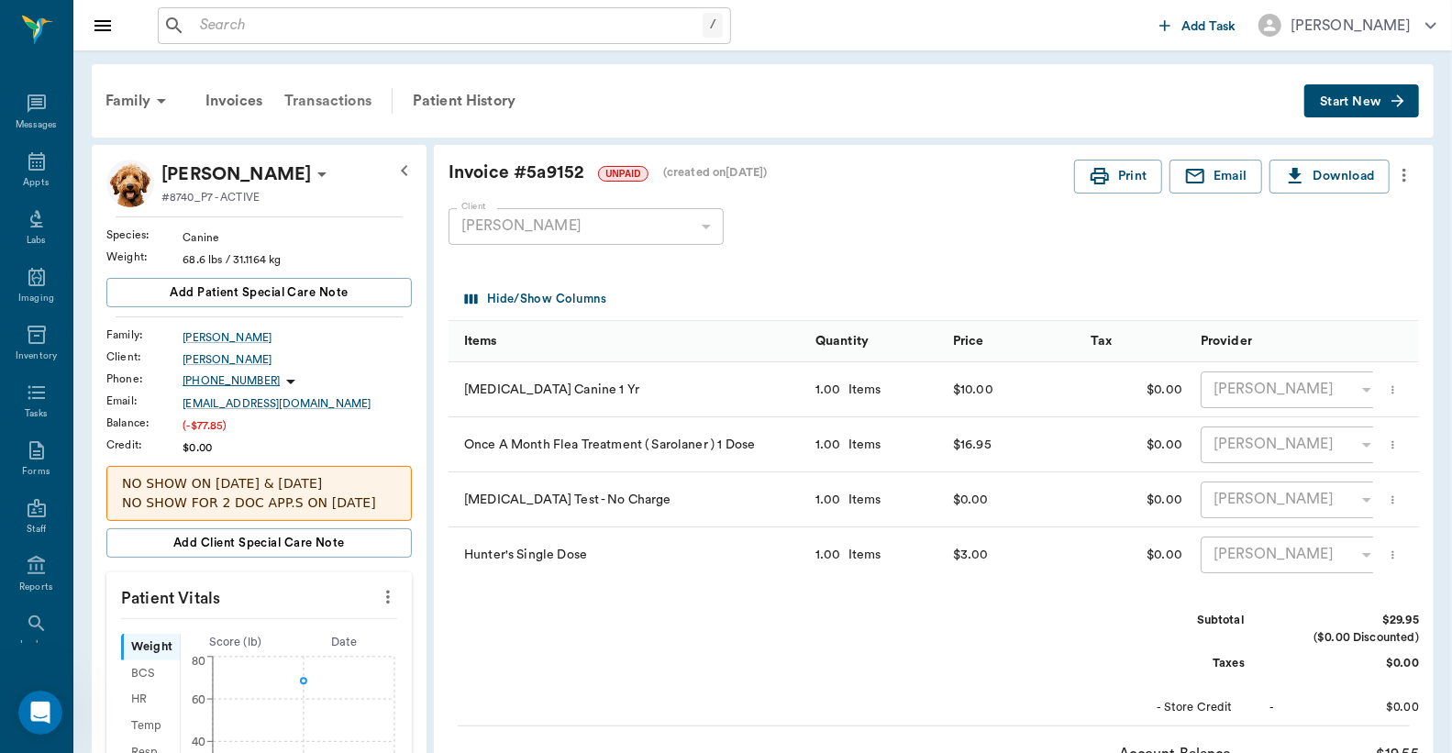
click at [355, 93] on div "Transactions" at bounding box center [327, 101] width 109 height 44
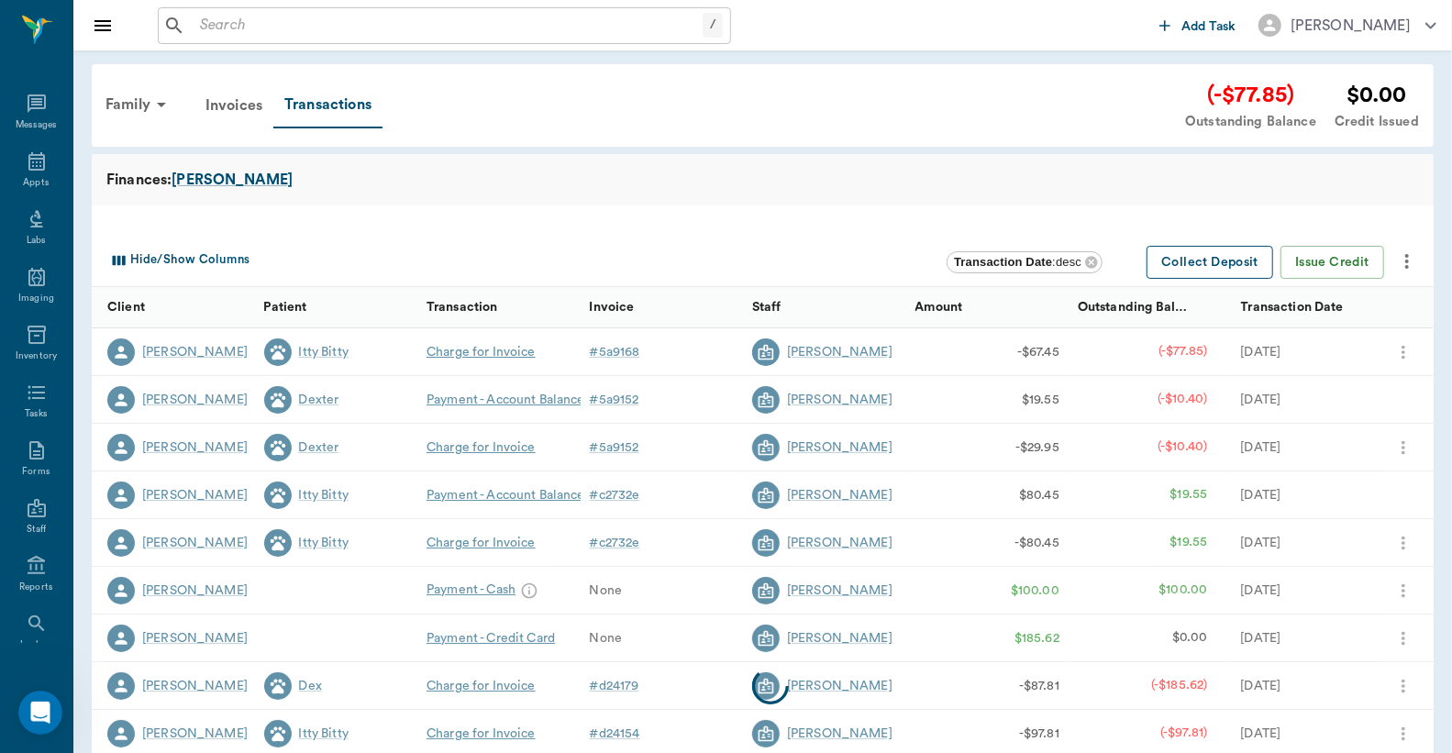
click at [1190, 254] on button "Collect Deposit" at bounding box center [1209, 263] width 127 height 34
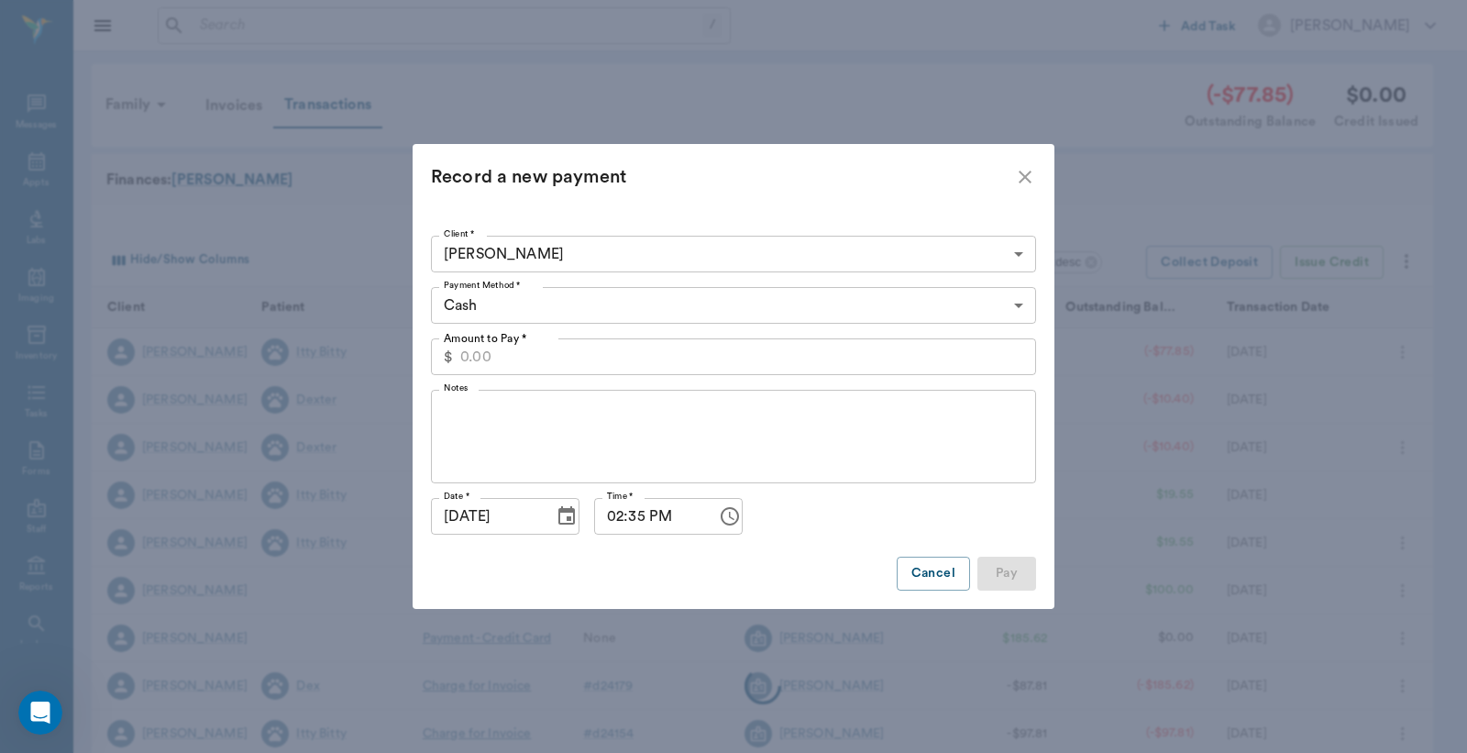
click at [502, 354] on input "Amount to Pay *" at bounding box center [748, 356] width 576 height 37
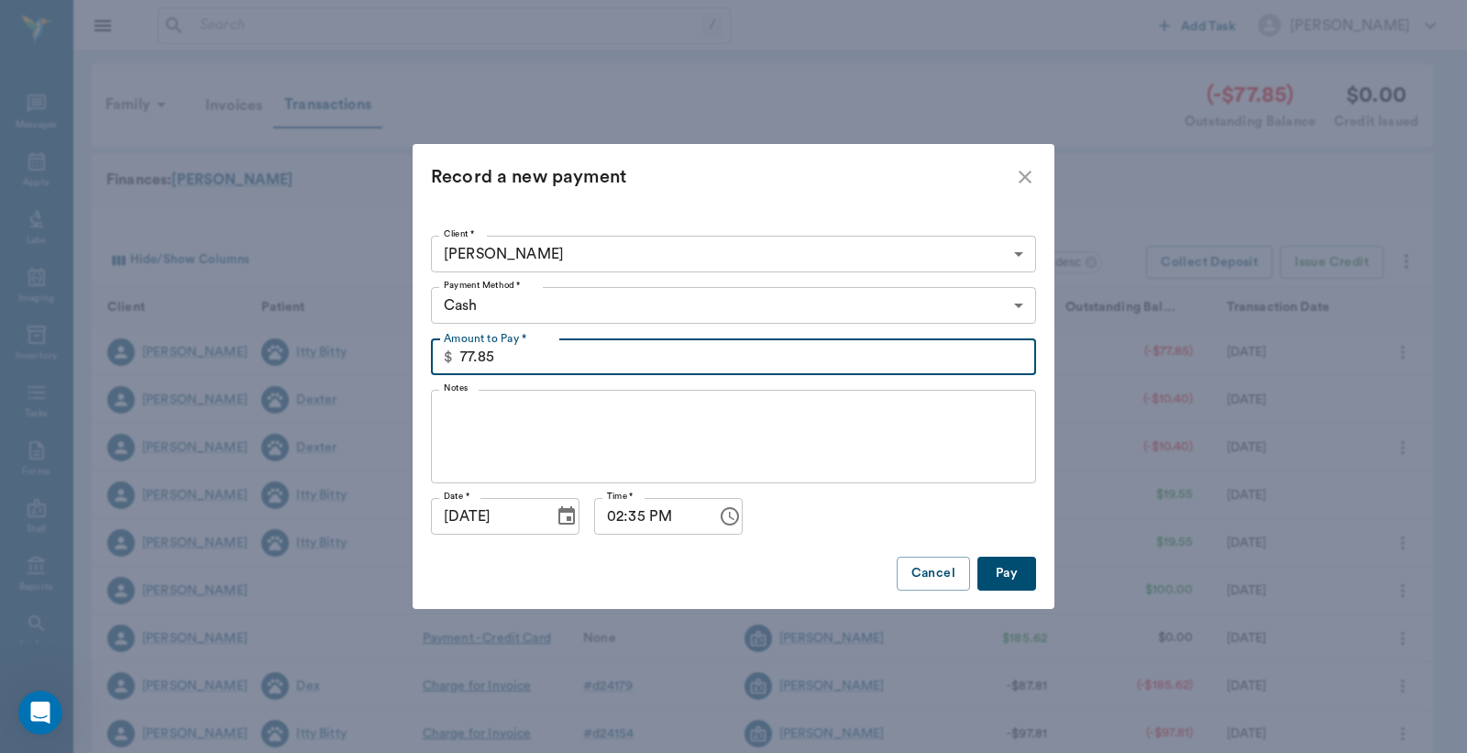
type input "77.85"
click at [638, 303] on body "/ ​ Add Task Dr. Bert Ellsworth Nectar Messages Appts Labs Imaging Inventory Ta…" at bounding box center [733, 564] width 1467 height 1128
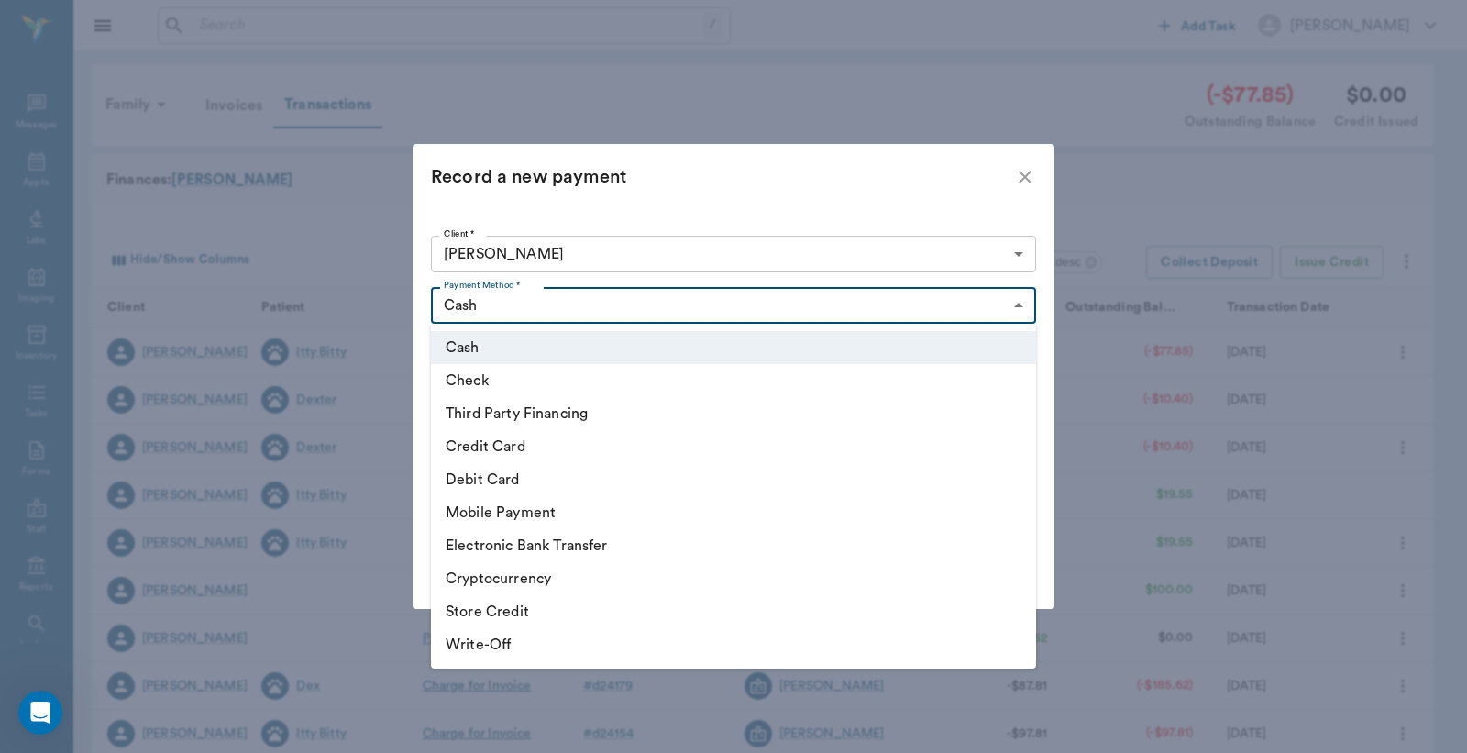
click at [505, 444] on li "Credit Card" at bounding box center [733, 446] width 605 height 33
type input "CREDIT_CARD"
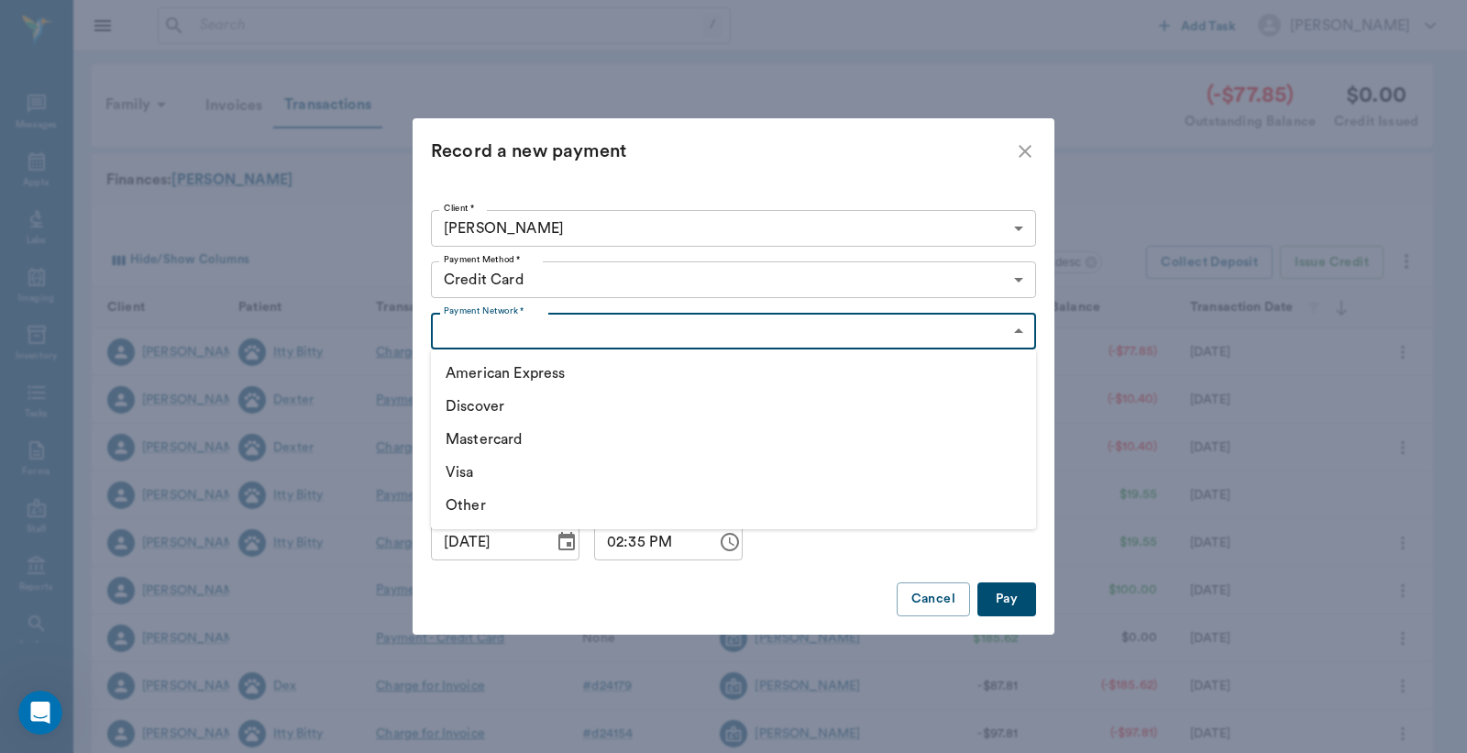
click at [561, 326] on body "/ ​ Add Task Dr. Bert Ellsworth Nectar Messages Appts Labs Imaging Inventory Ta…" at bounding box center [733, 564] width 1467 height 1128
click at [466, 477] on li "Visa" at bounding box center [733, 472] width 605 height 33
type input "VISA"
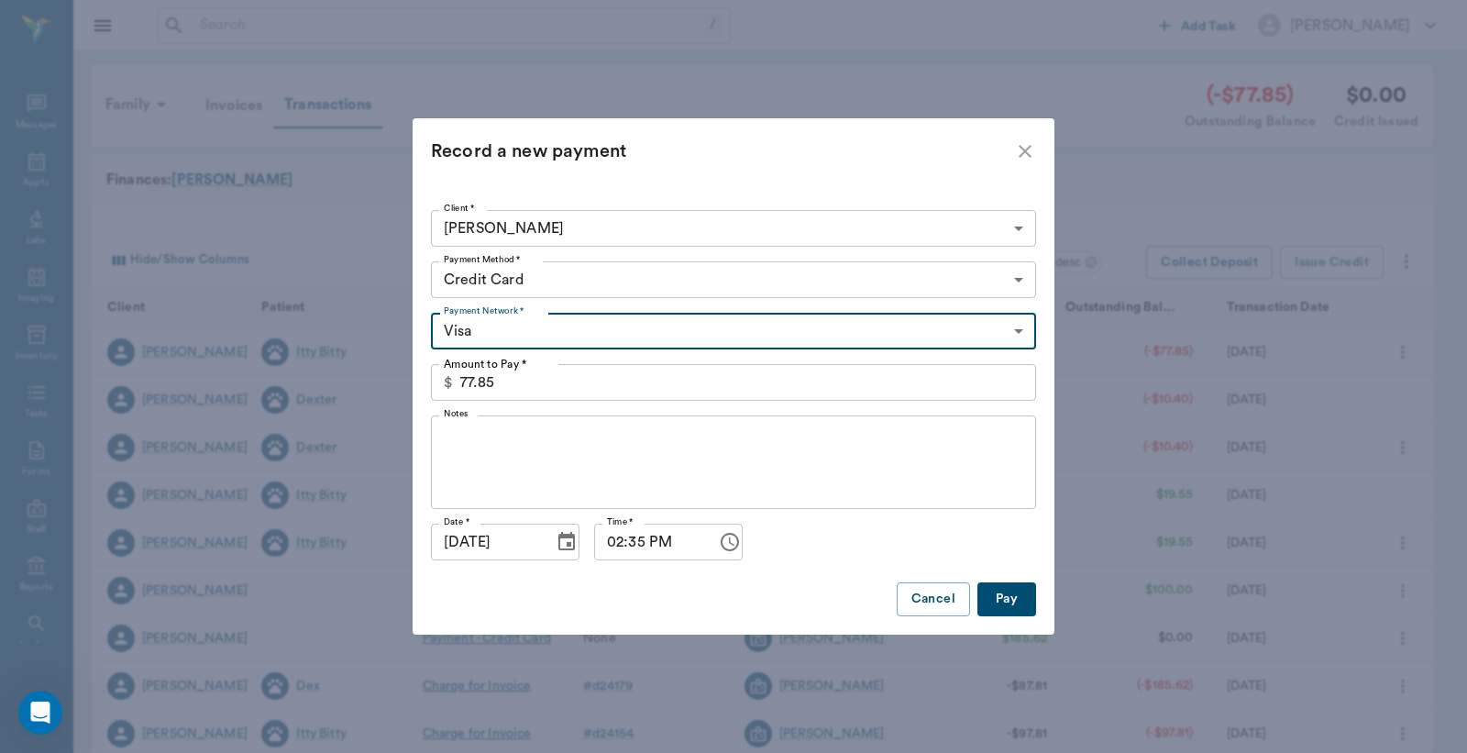
click at [1014, 597] on button "Pay" at bounding box center [1007, 599] width 59 height 34
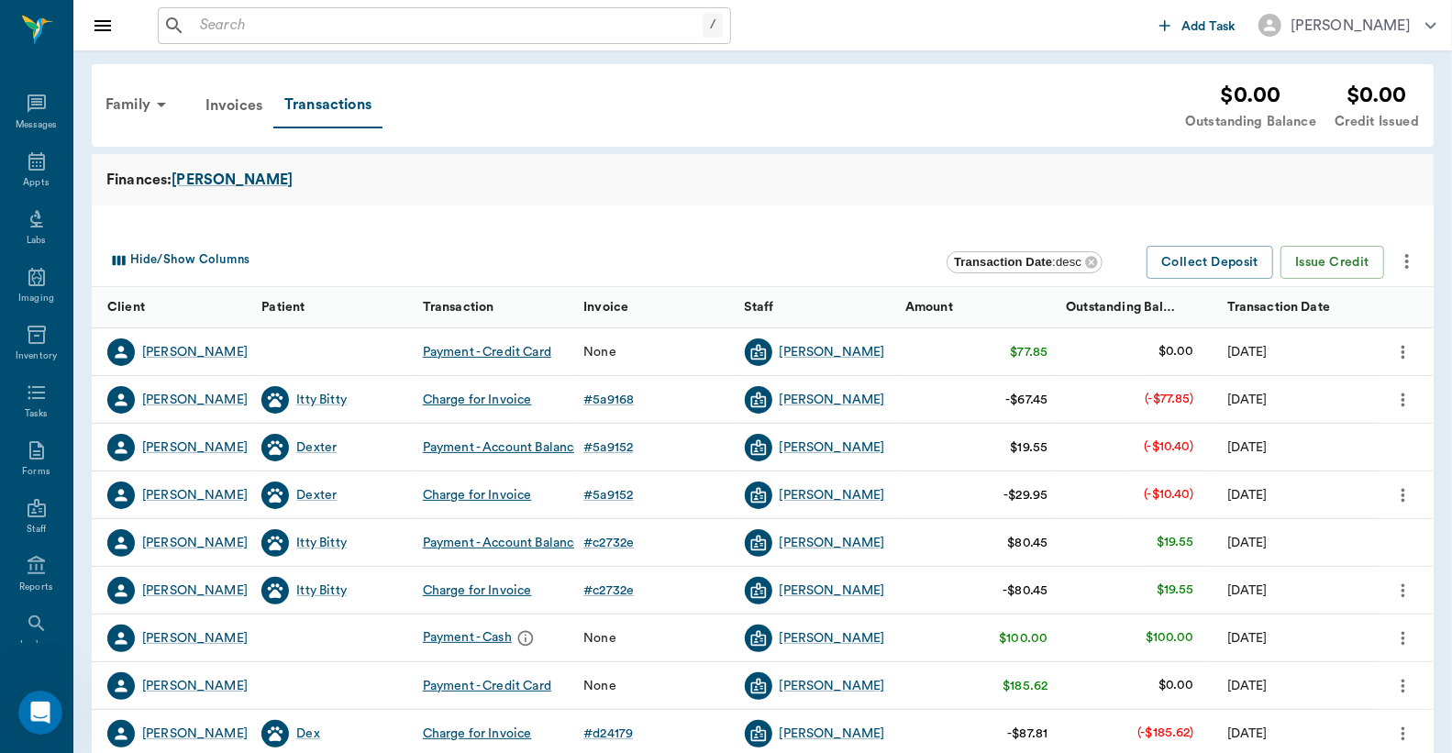
click at [1404, 351] on icon "more" at bounding box center [1403, 352] width 4 height 14
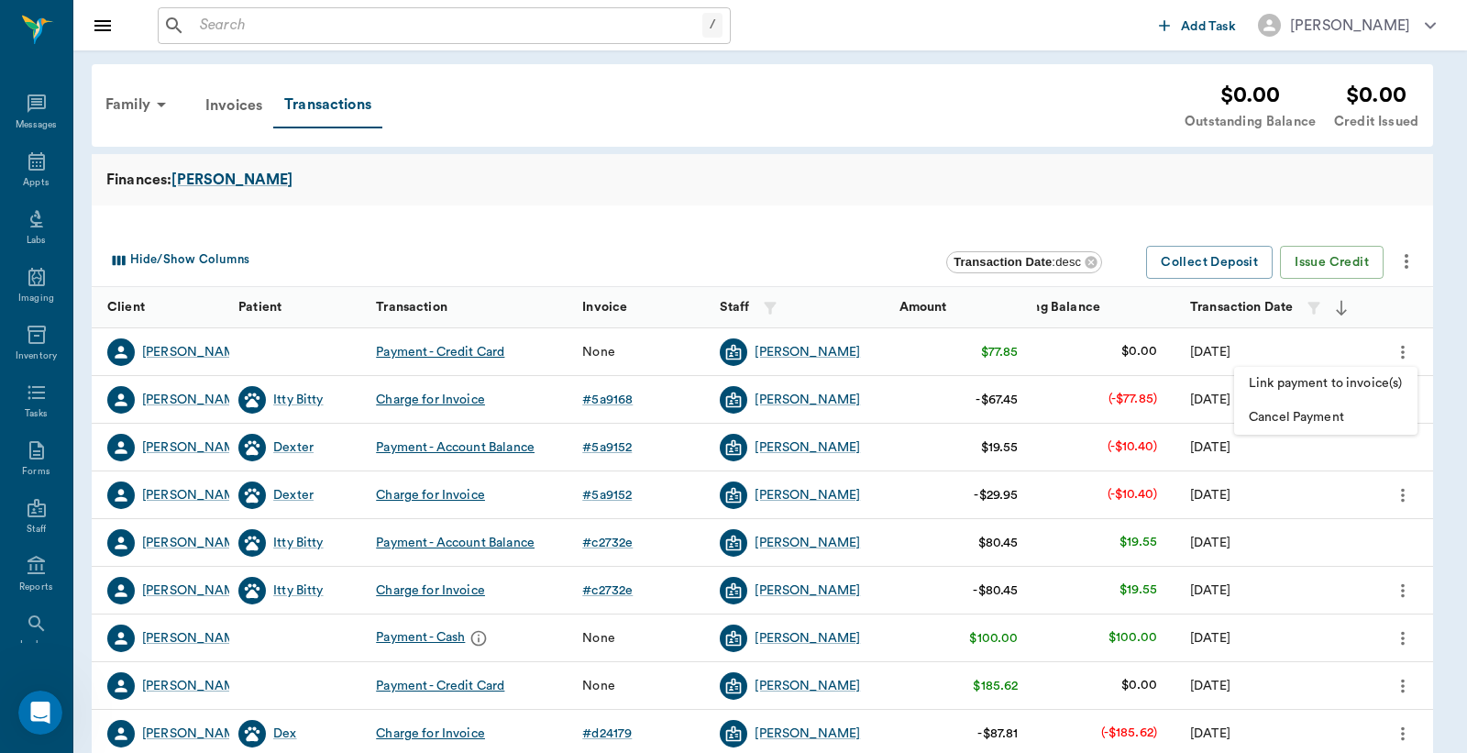
click at [1349, 381] on span "Link payment to invoice(s)" at bounding box center [1326, 383] width 154 height 19
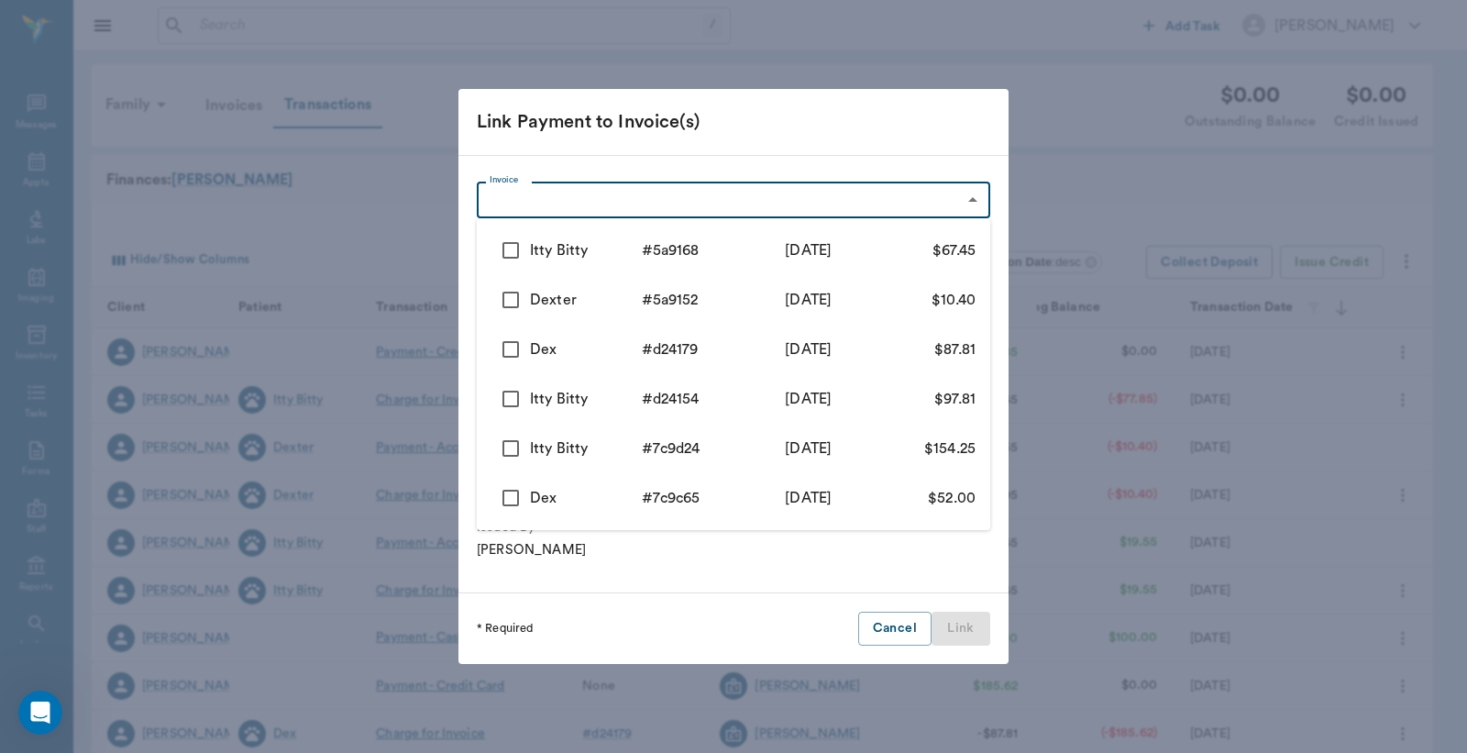
click at [552, 189] on body "/ ​ Add Task Dr. Bert Ellsworth Nectar Messages Appts Labs Imaging Inventory Ta…" at bounding box center [733, 564] width 1467 height 1128
click at [519, 249] on input "checkbox" at bounding box center [511, 250] width 39 height 39
checkbox input "true"
type input "68a4cf39211daa391d5a9168"
type input "67.45"
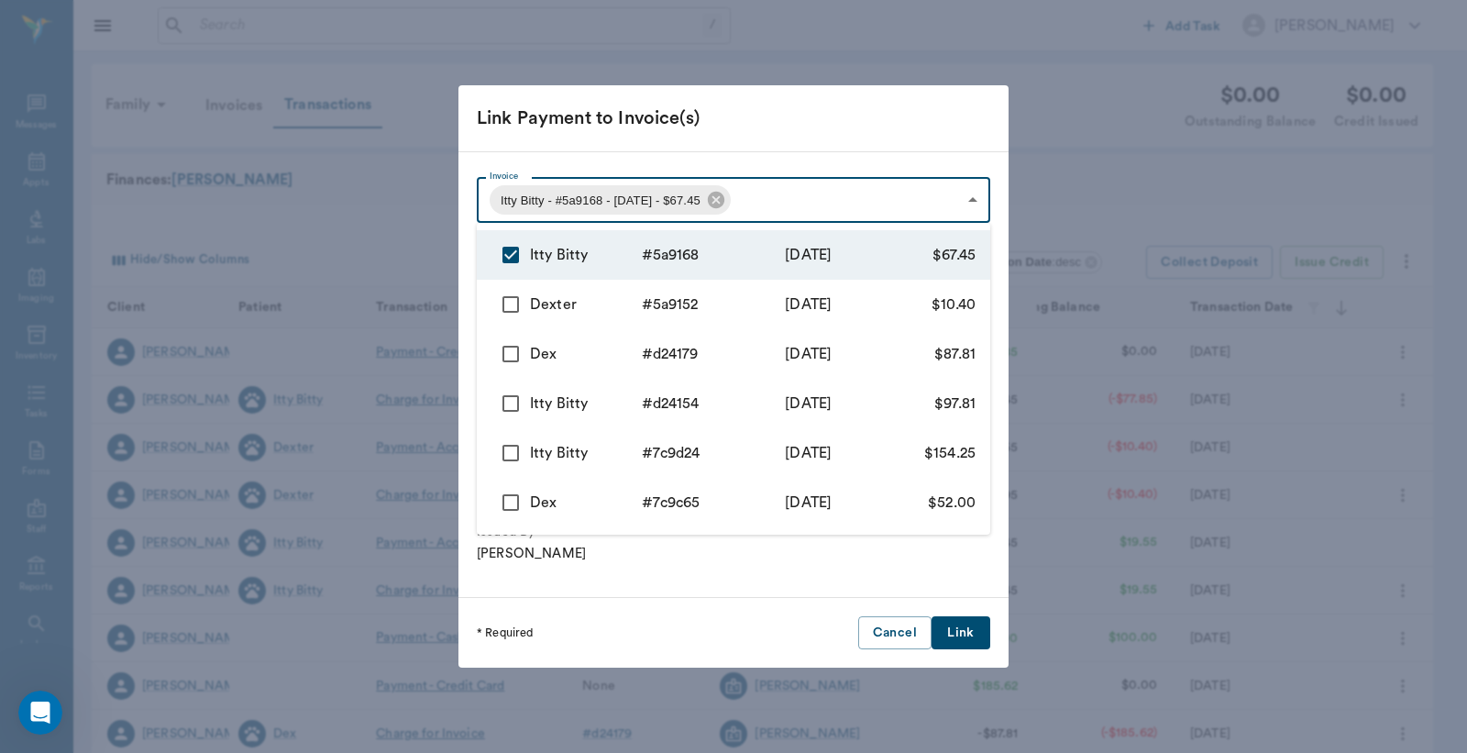
click at [515, 292] on input "checkbox" at bounding box center [511, 304] width 39 height 39
checkbox input "true"
type input "68a4cf39211daa391d5a9168,68a4cec3211daa391d5a9152"
type input "77.85"
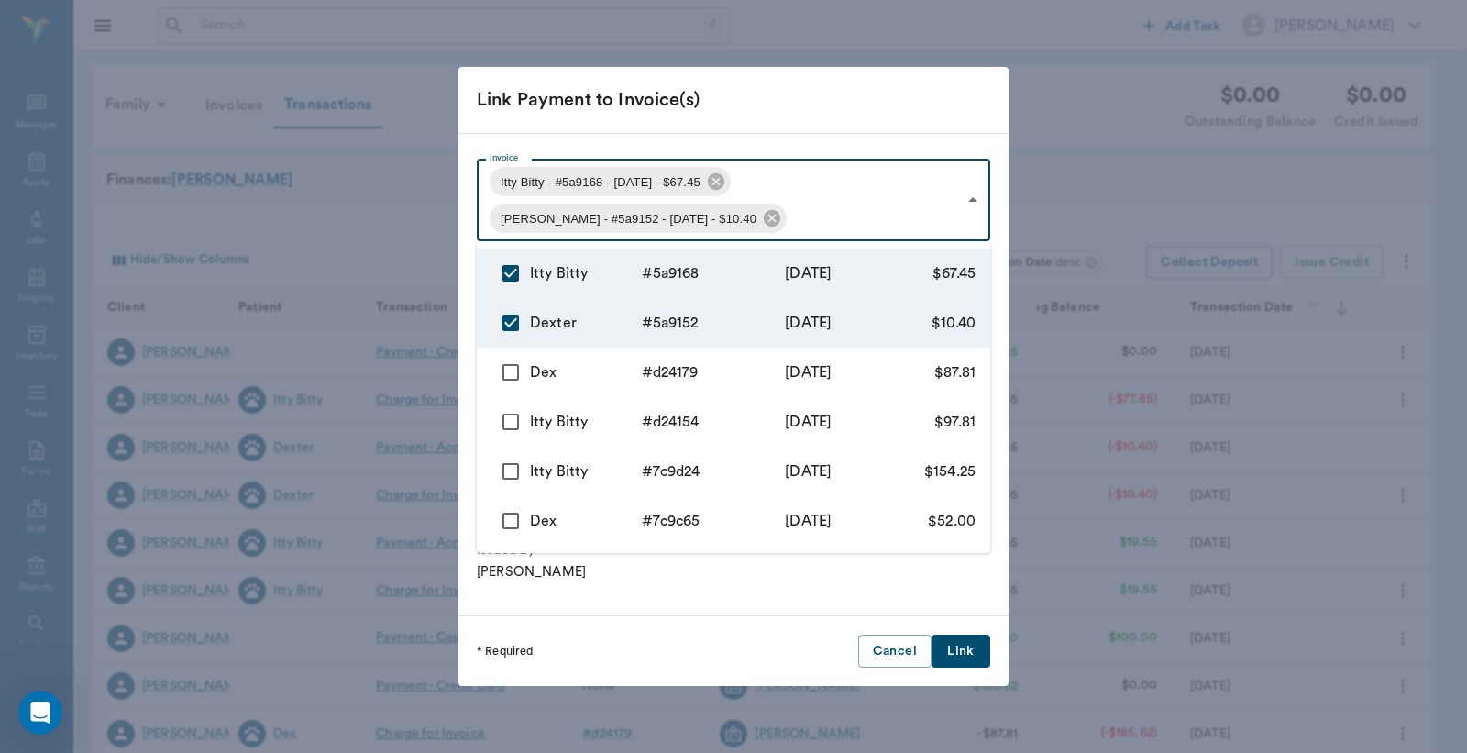
click at [756, 124] on div at bounding box center [733, 376] width 1467 height 753
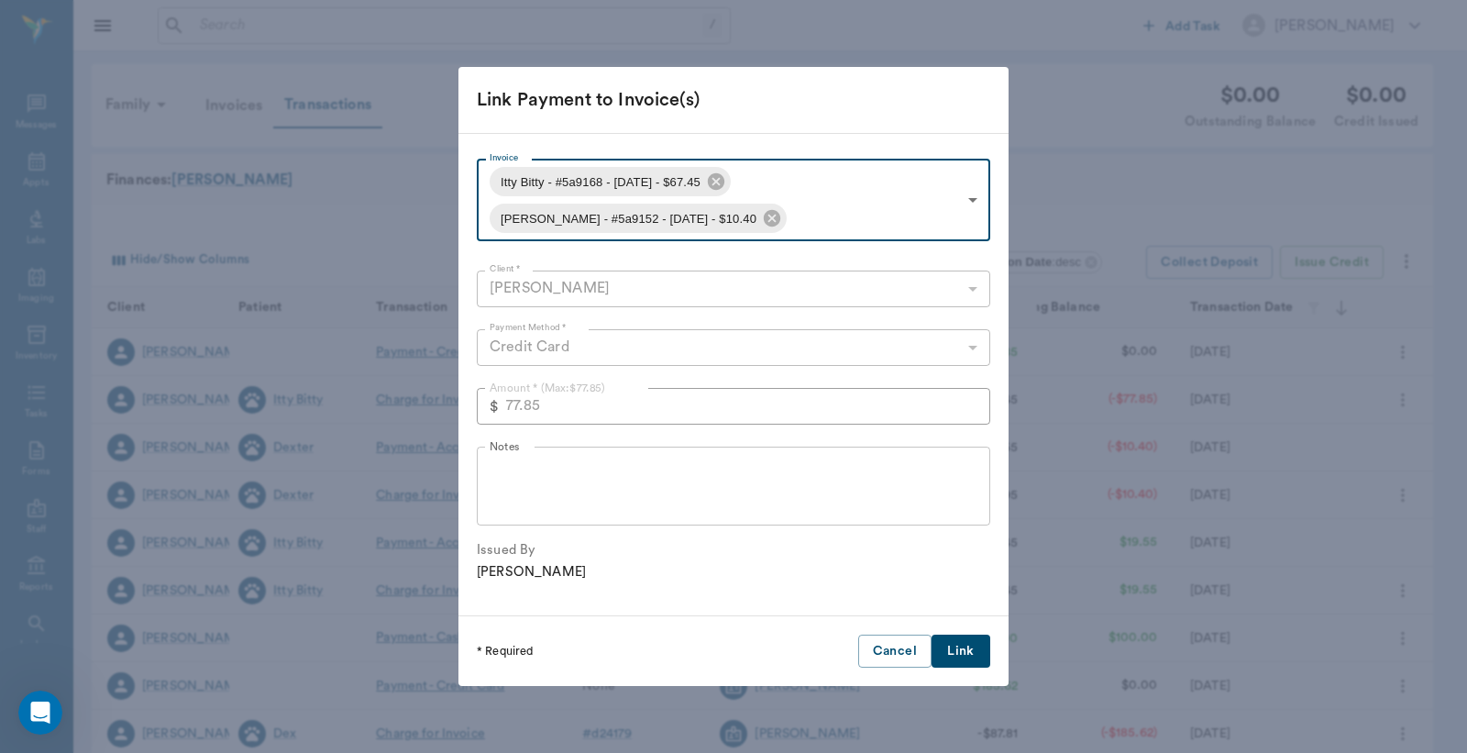
click at [958, 648] on button "Link" at bounding box center [961, 652] width 59 height 34
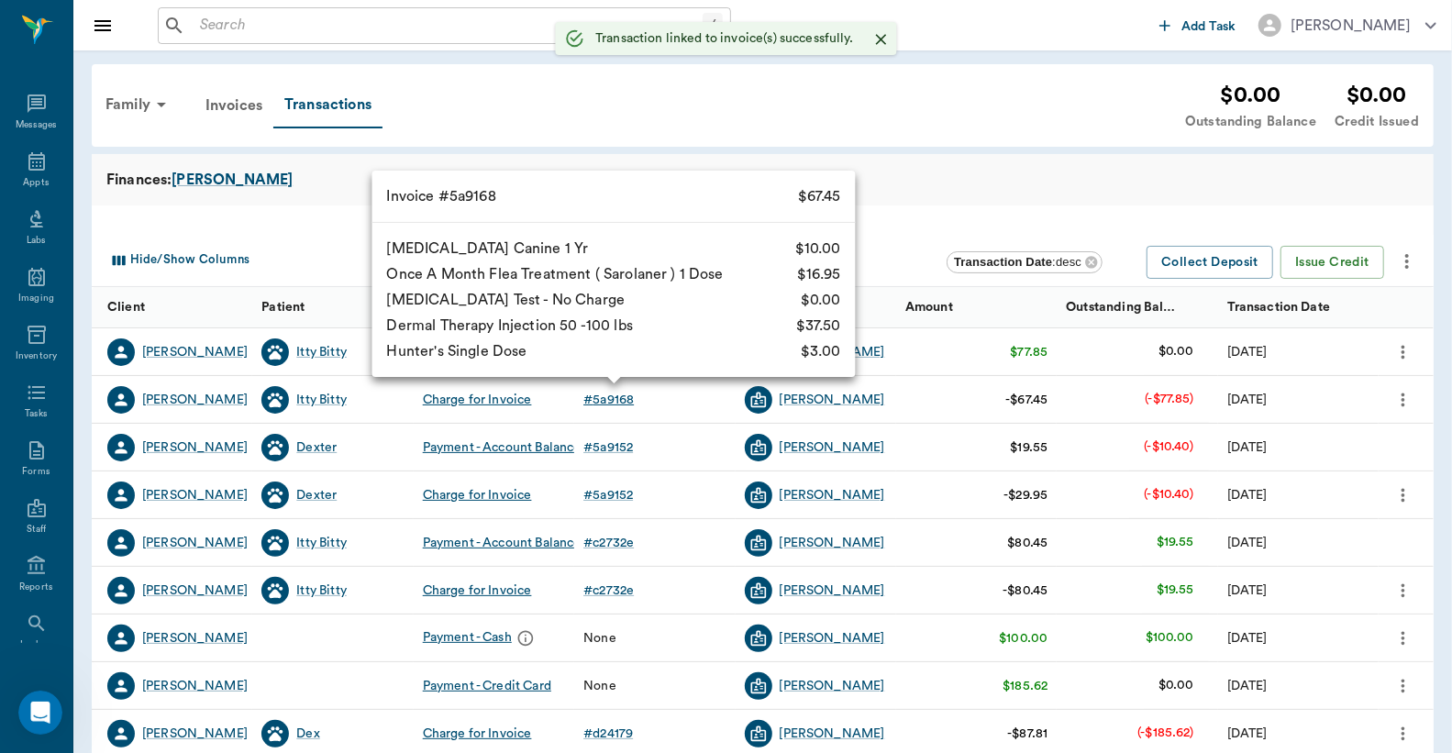
click at [621, 405] on div "# 5a9168" at bounding box center [608, 400] width 50 height 18
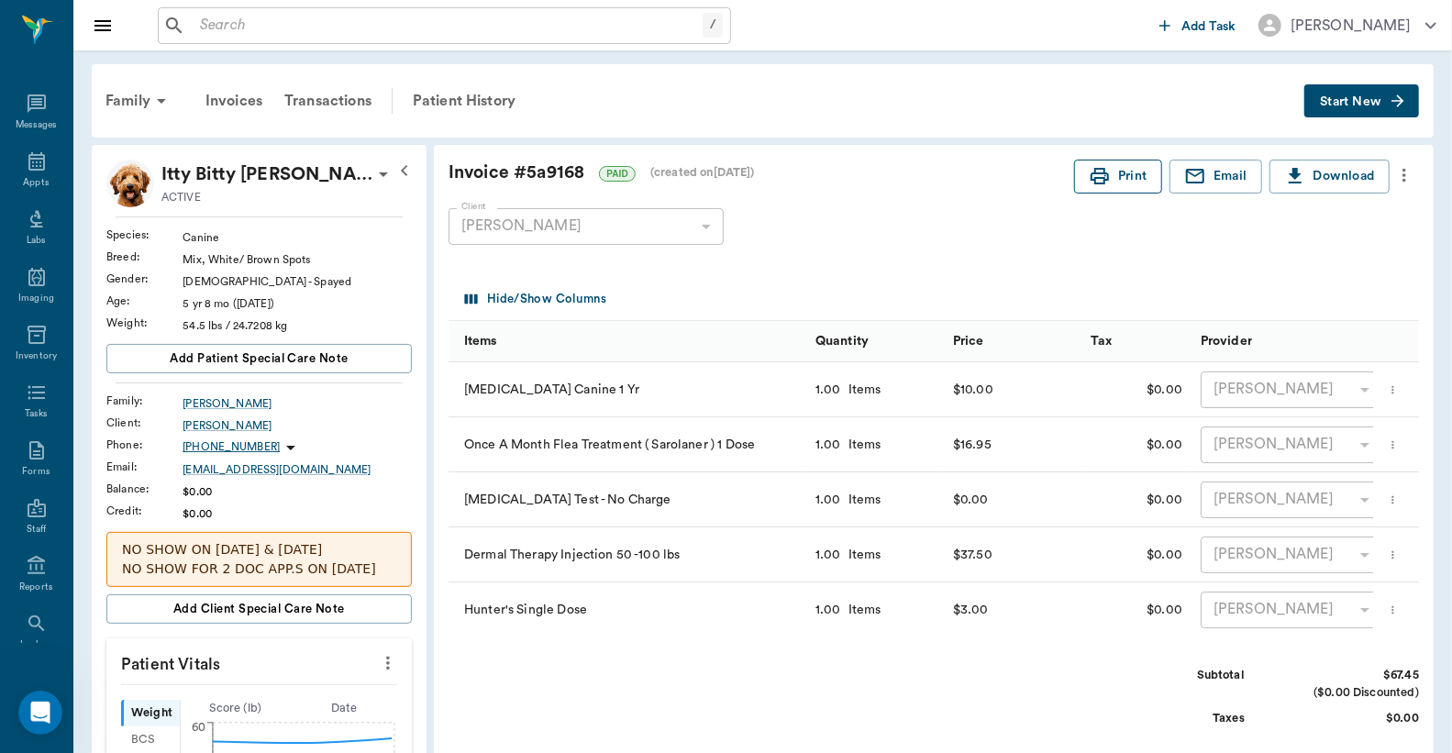
click at [1102, 177] on icon "button" at bounding box center [1099, 176] width 18 height 17
click at [316, 102] on div "Transactions" at bounding box center [327, 101] width 109 height 44
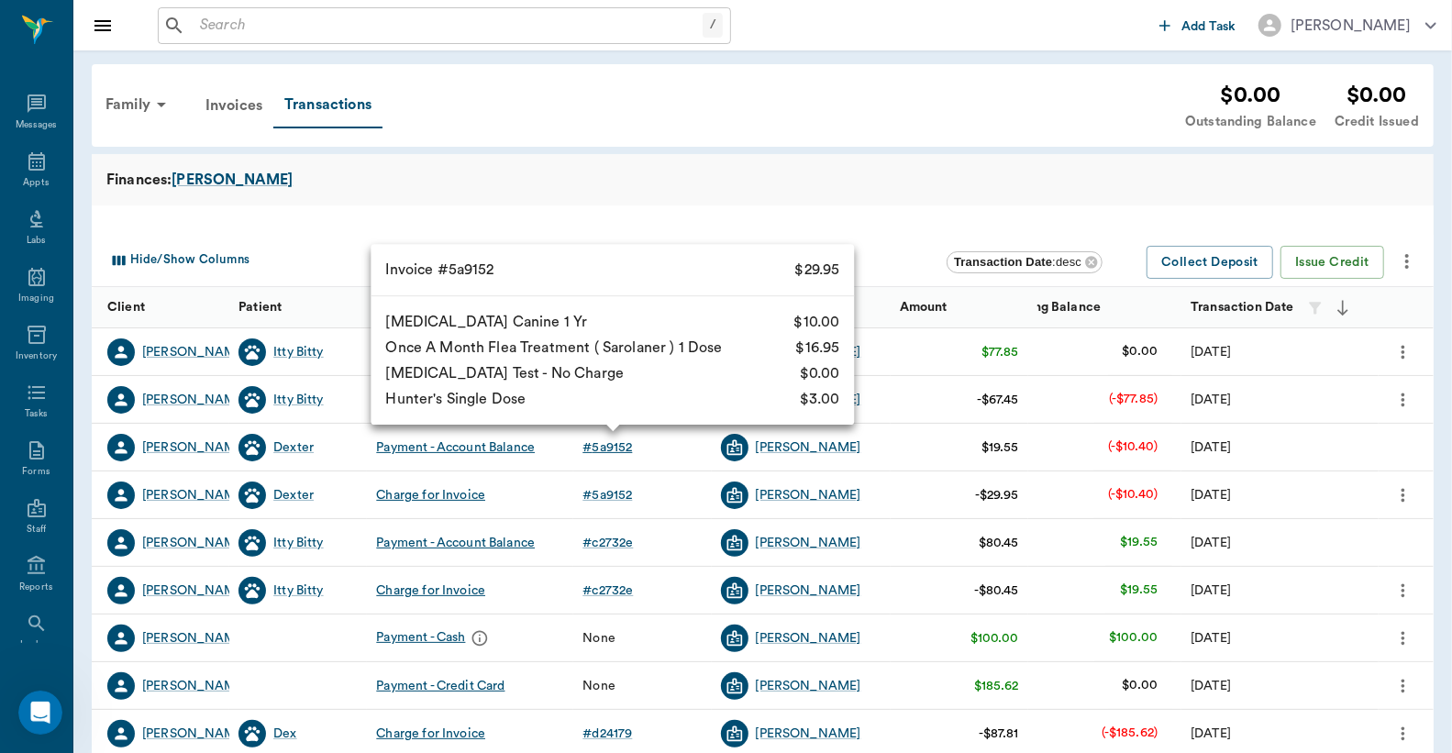
click at [614, 449] on div "# 5a9152" at bounding box center [607, 447] width 50 height 18
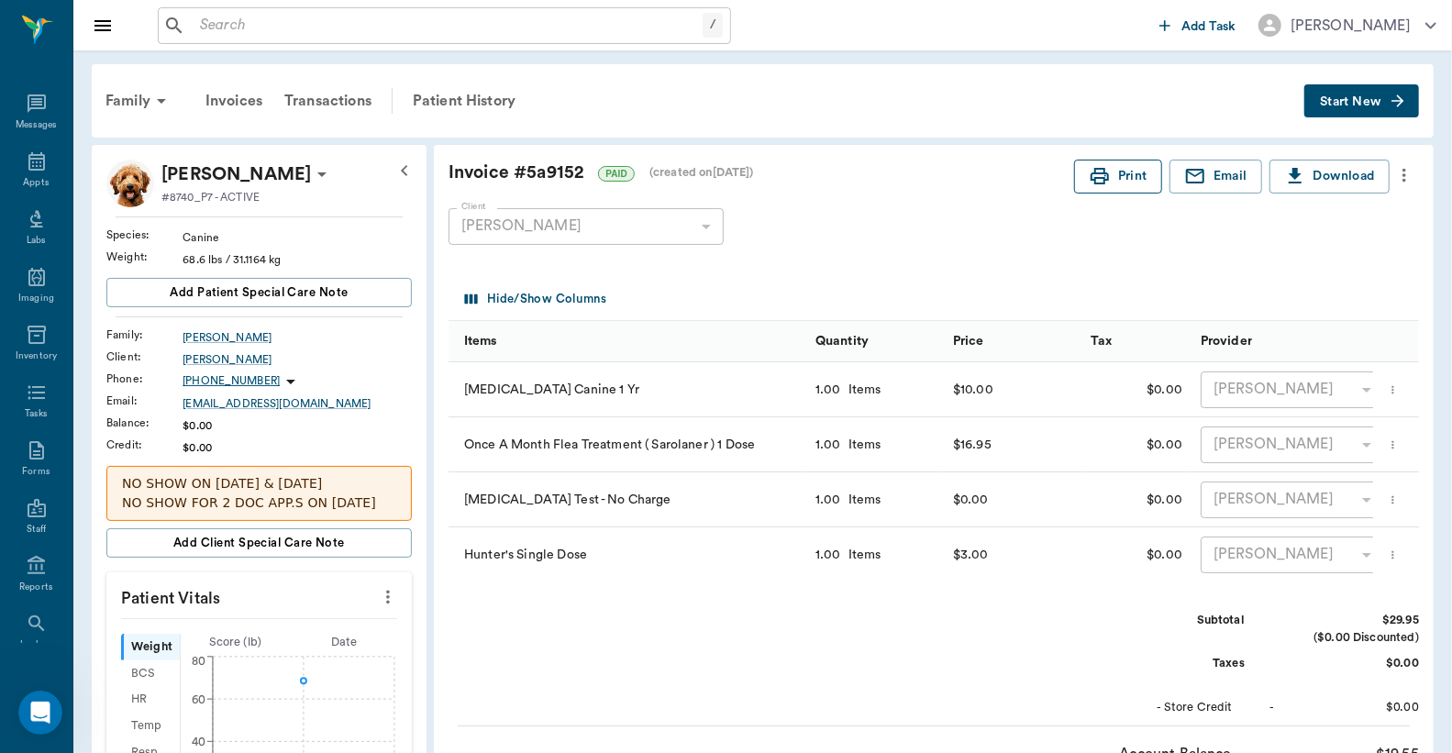
click at [1123, 177] on button "Print" at bounding box center [1118, 177] width 88 height 34
click at [0, 160] on div "Appts" at bounding box center [36, 172] width 72 height 58
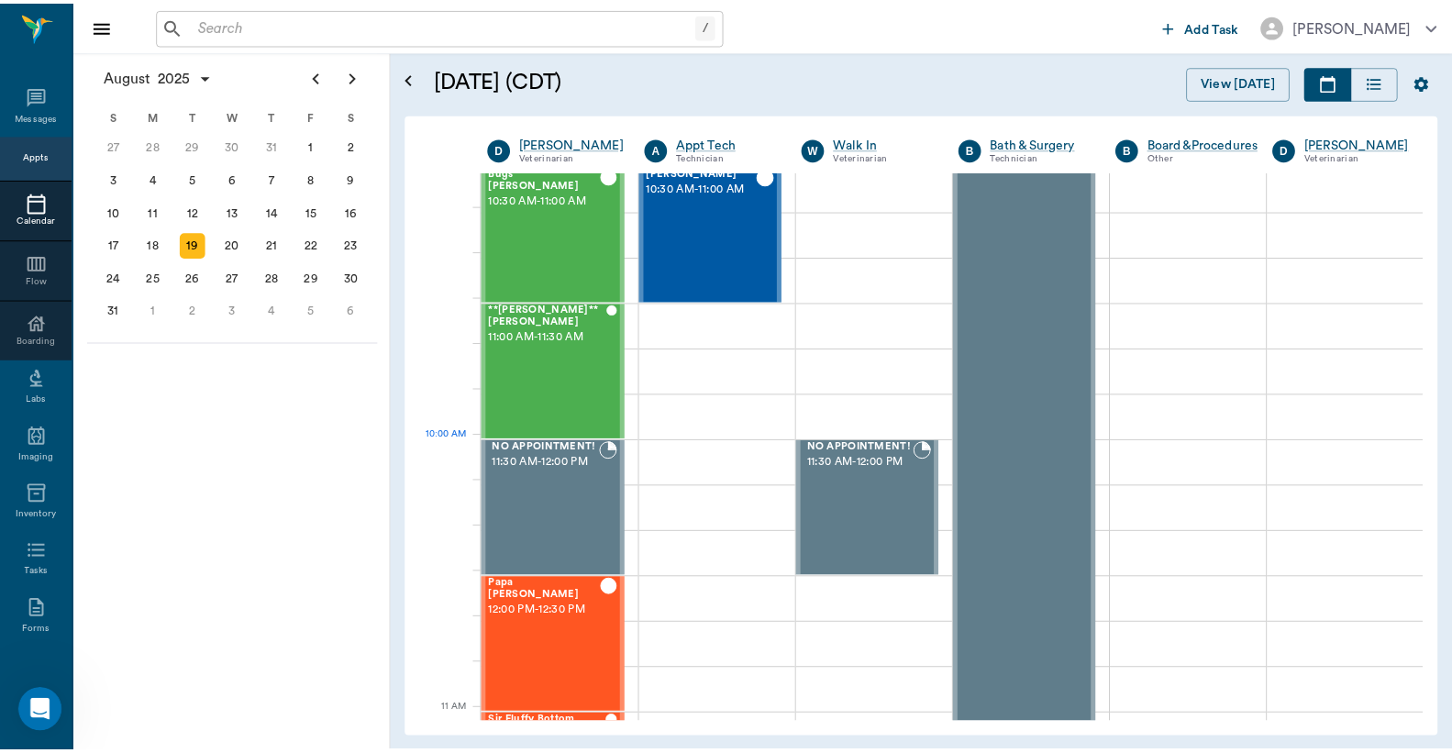
scroll to position [294, 0]
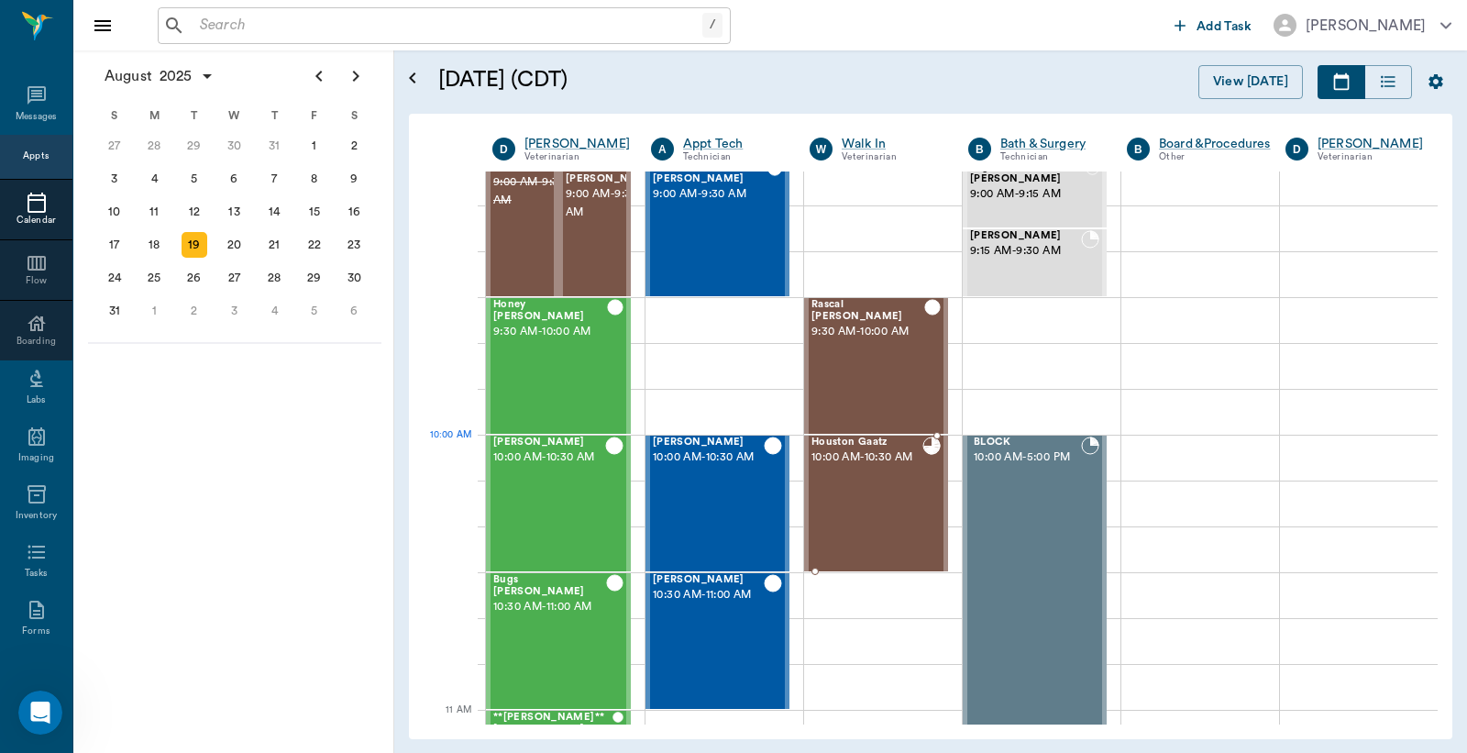
click at [879, 467] on span "10:00 AM - 10:30 AM" at bounding box center [867, 457] width 111 height 18
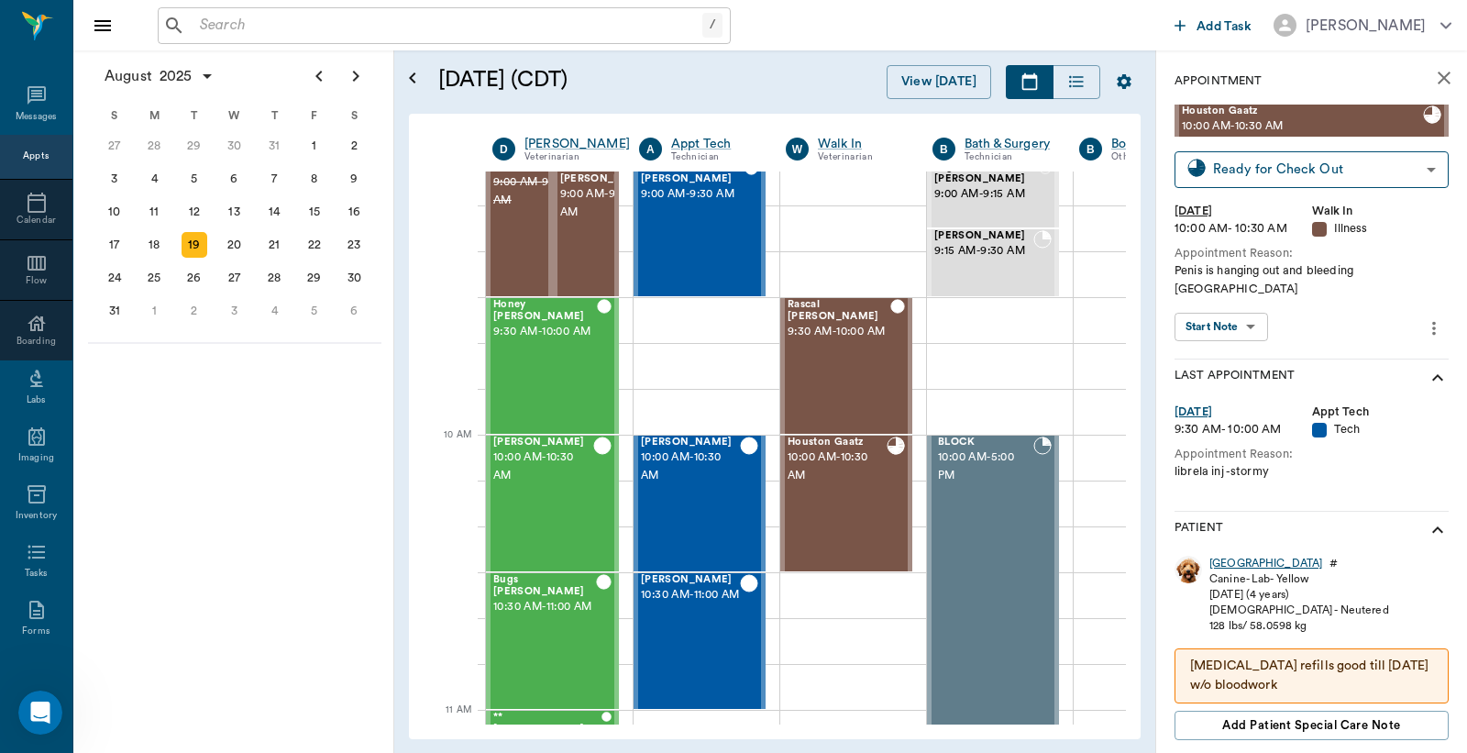
click at [1239, 556] on div "Houston" at bounding box center [1266, 564] width 113 height 16
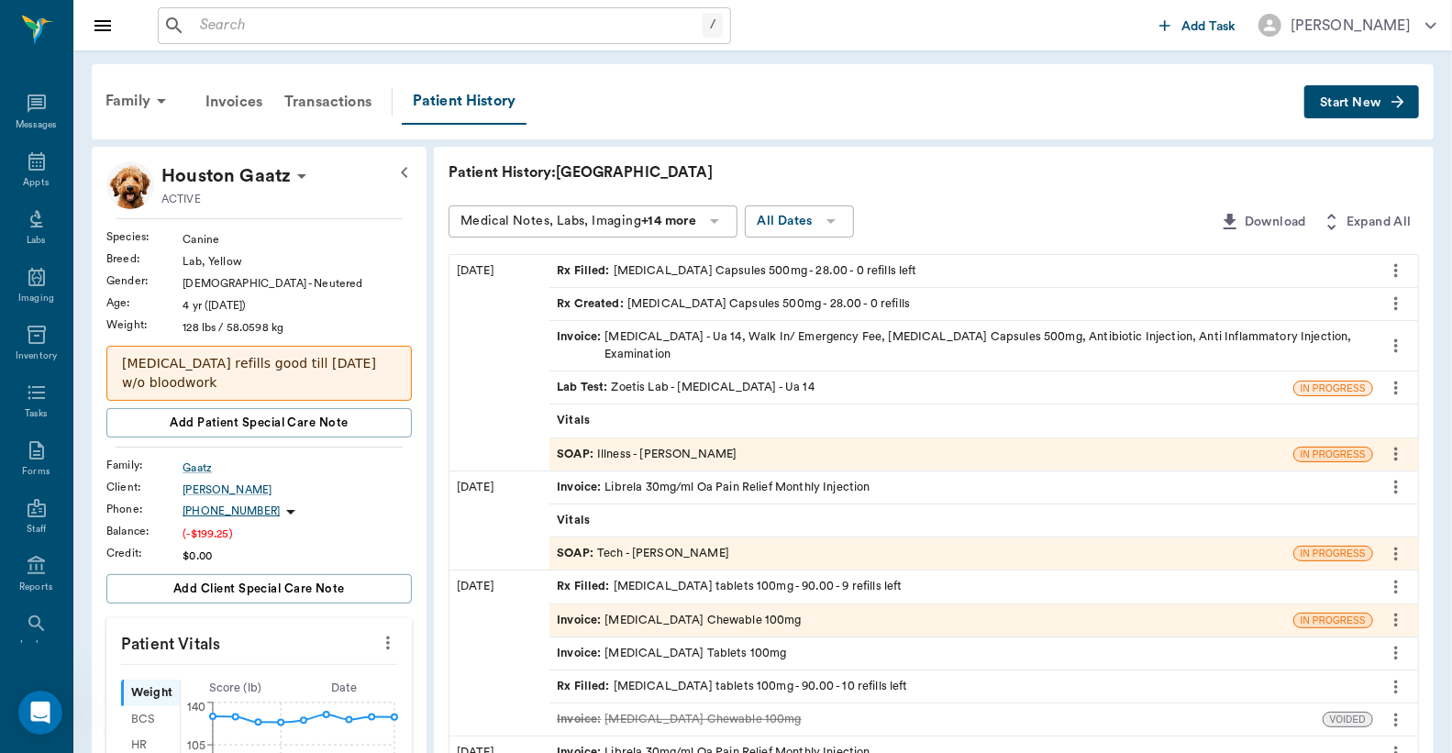
click at [849, 339] on div "Invoice : Urinalysis - Ua 14, Walk In/ Emergency Fee, Amoxicillin Capsules 500m…" at bounding box center [961, 345] width 809 height 35
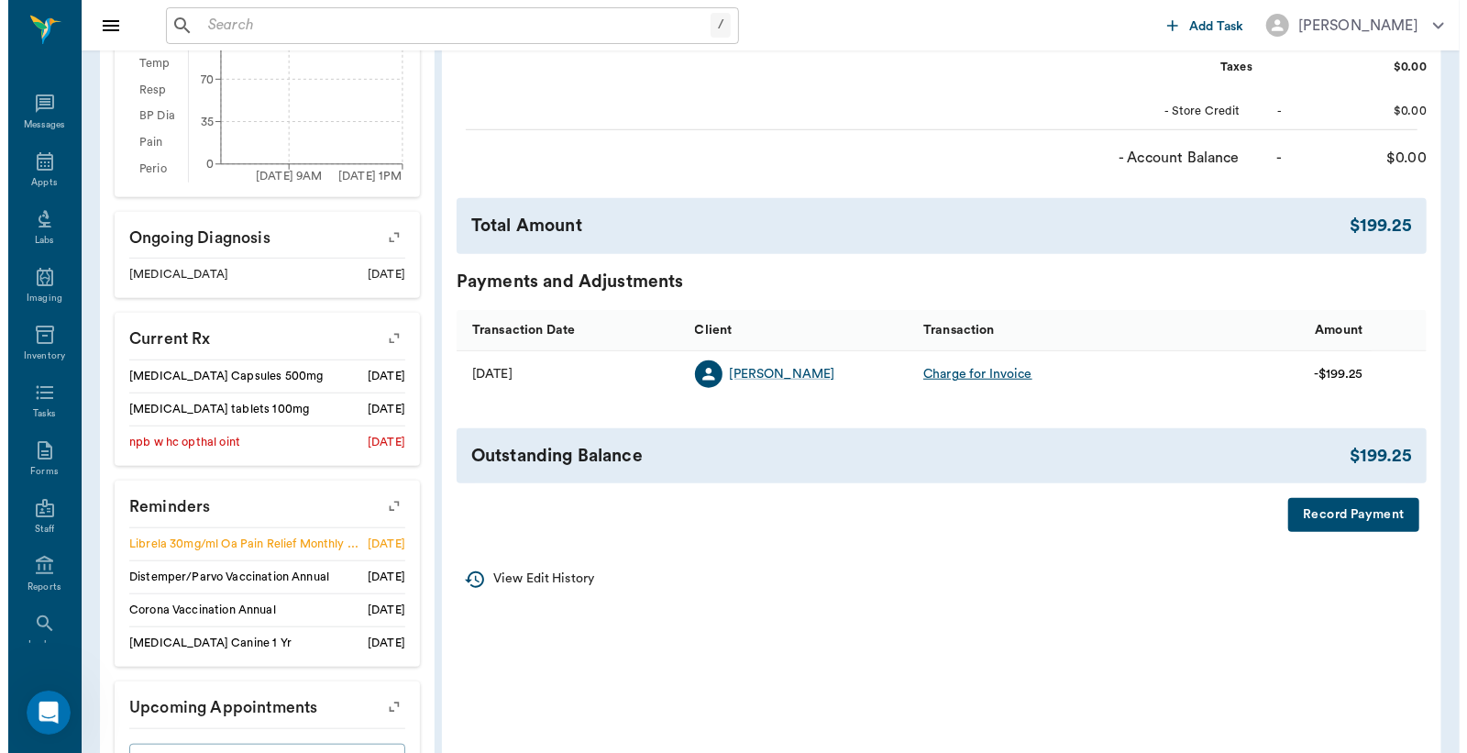
scroll to position [790, 0]
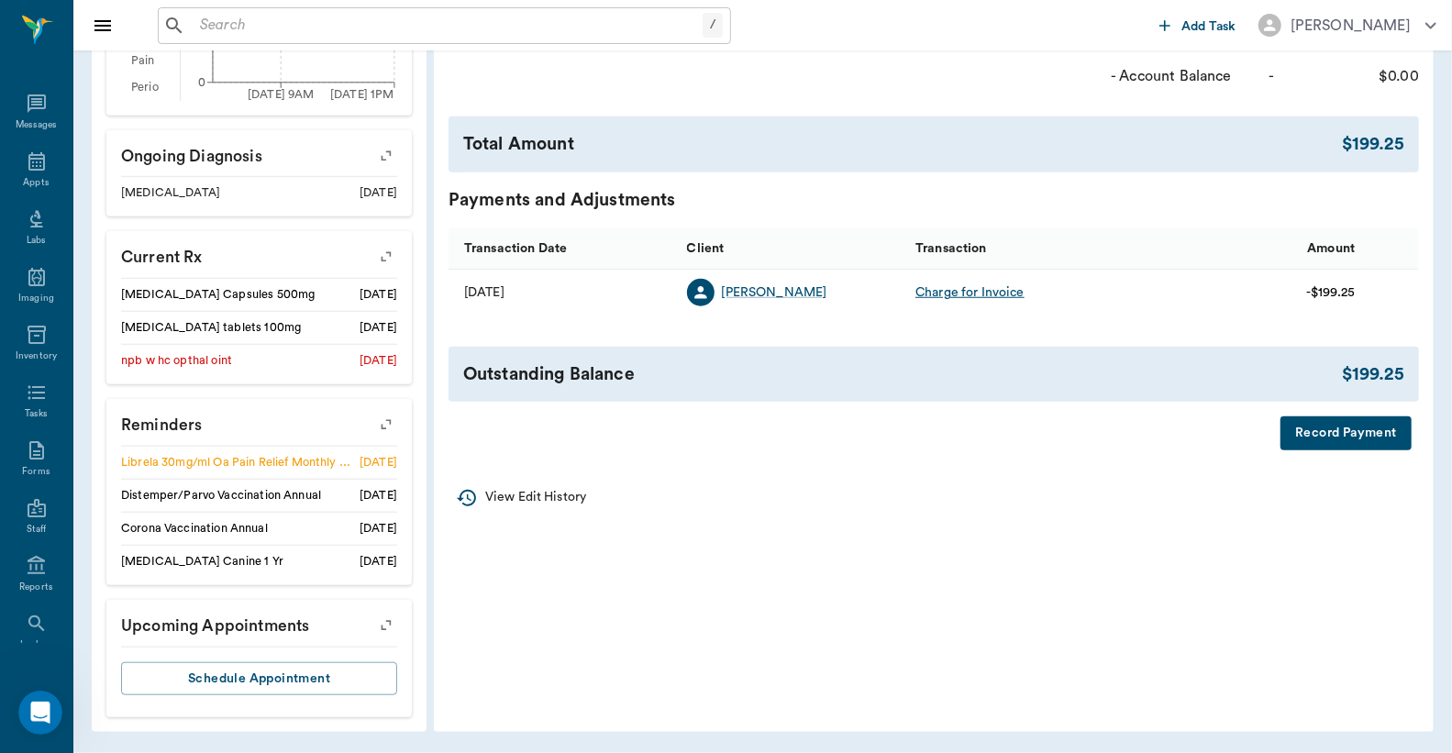
click at [1312, 440] on button "Record Payment" at bounding box center [1345, 433] width 131 height 34
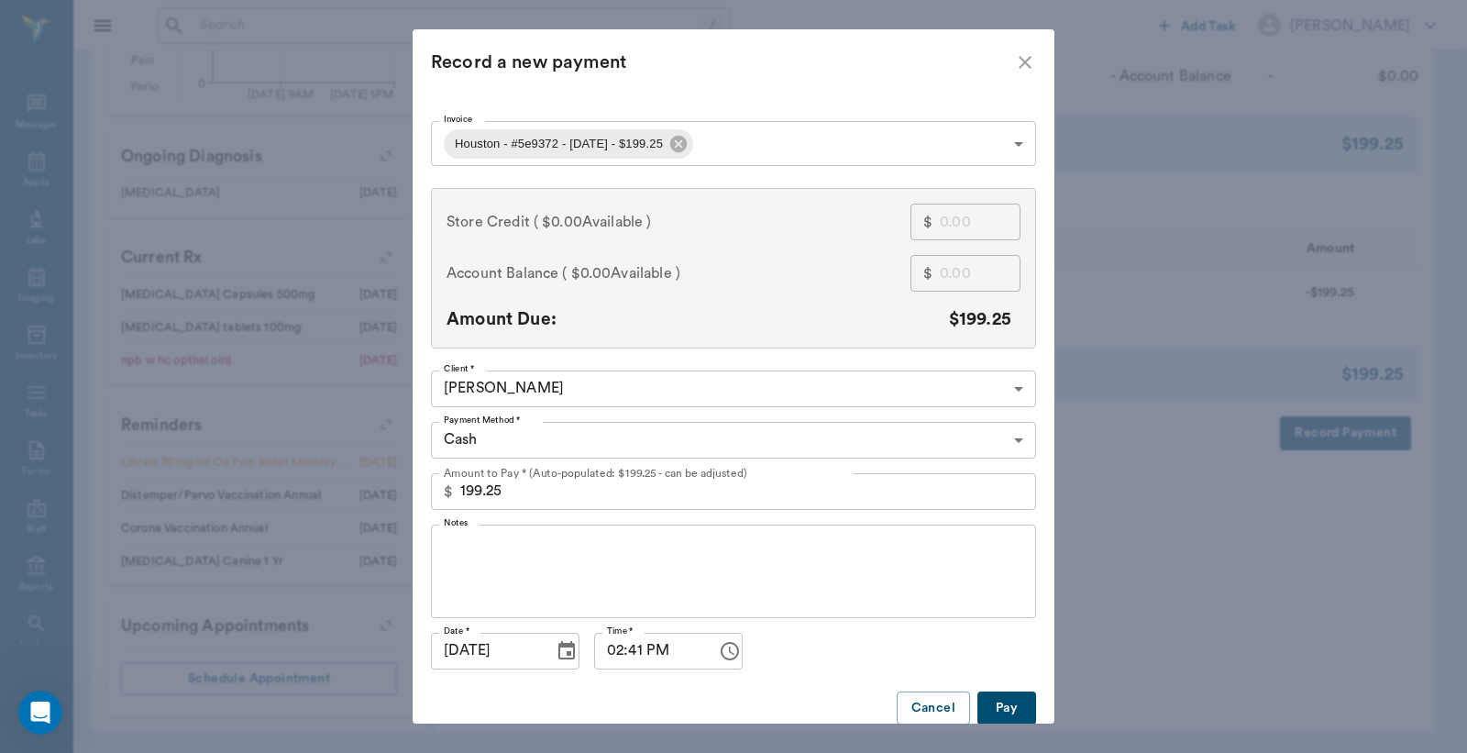
scroll to position [34, 0]
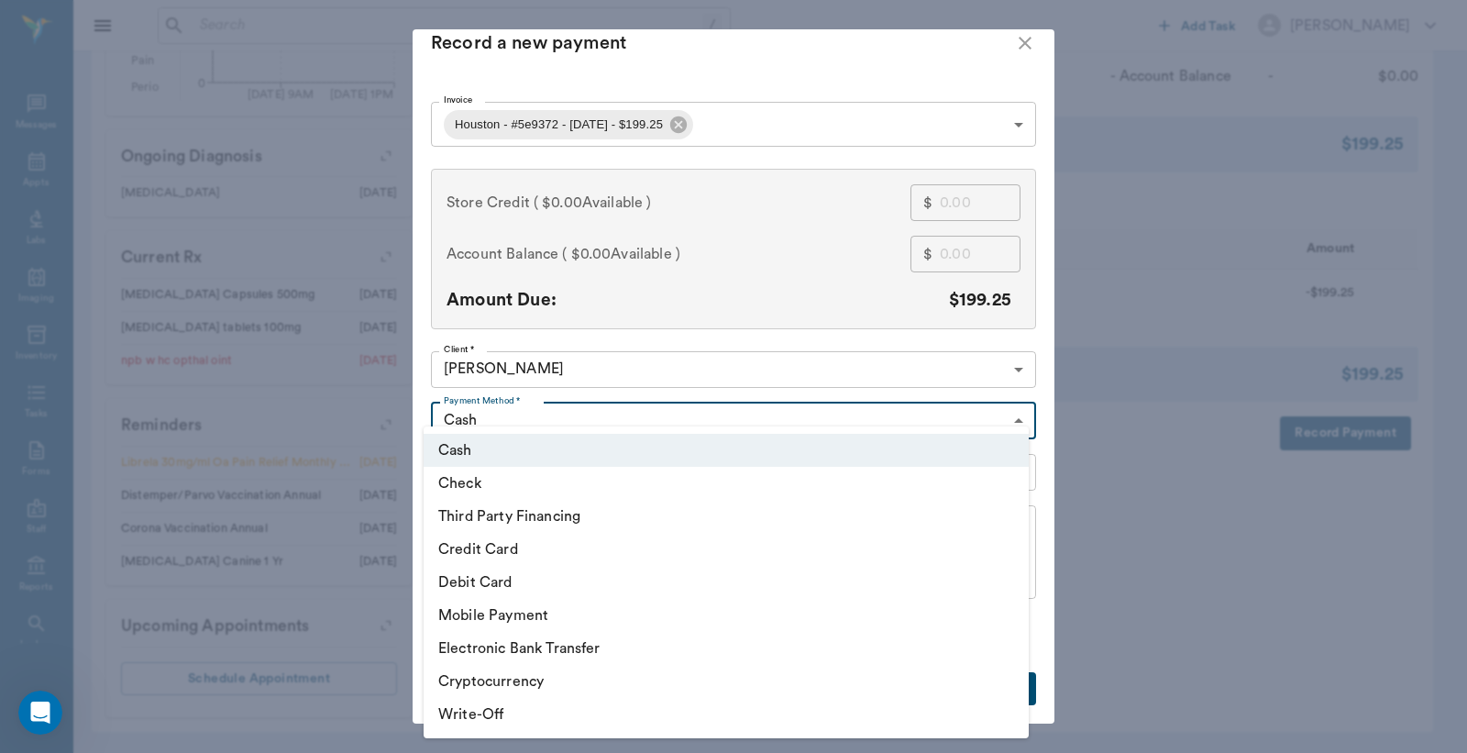
click at [510, 548] on li "Credit Card" at bounding box center [726, 549] width 605 height 33
type input "CREDIT_CARD"
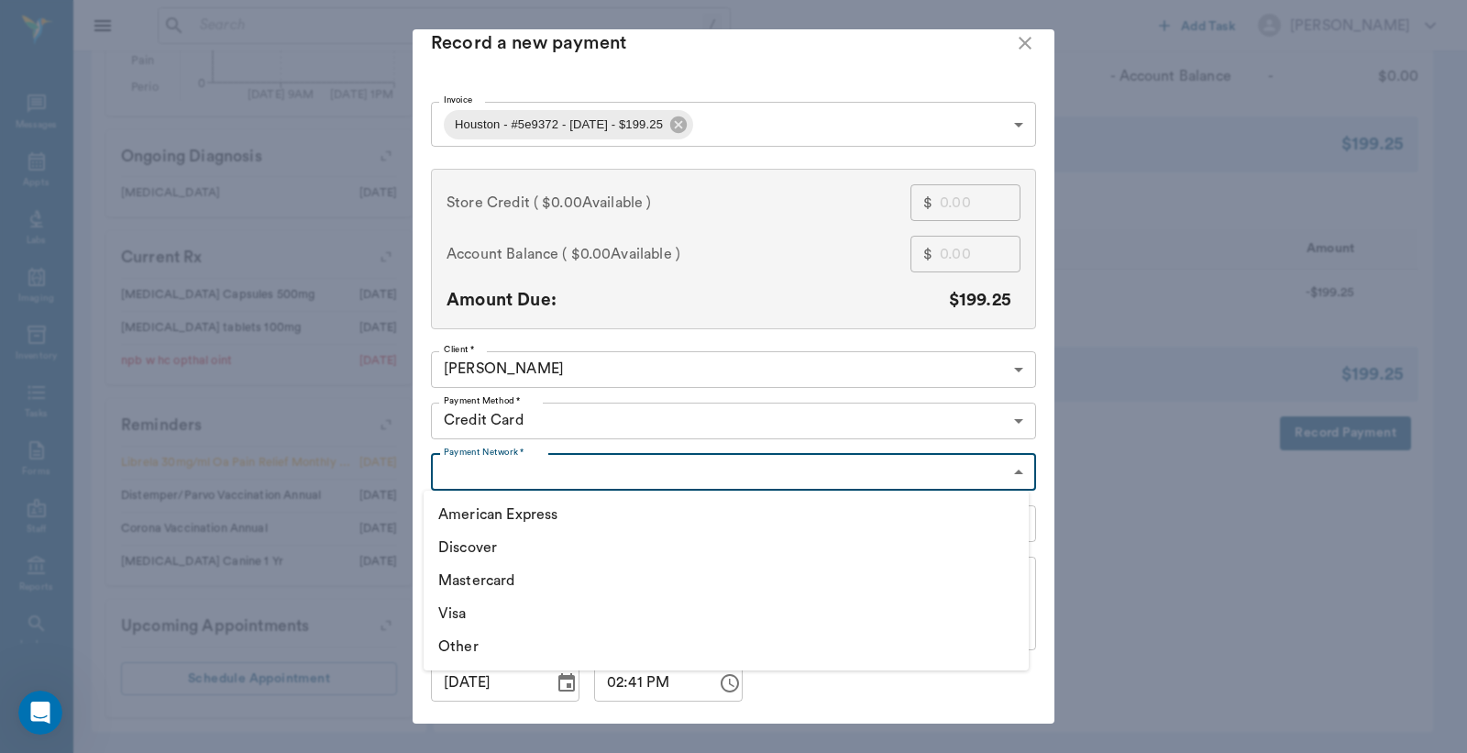
click at [473, 583] on li "Mastercard" at bounding box center [726, 580] width 605 height 33
type input "MASTERCARD"
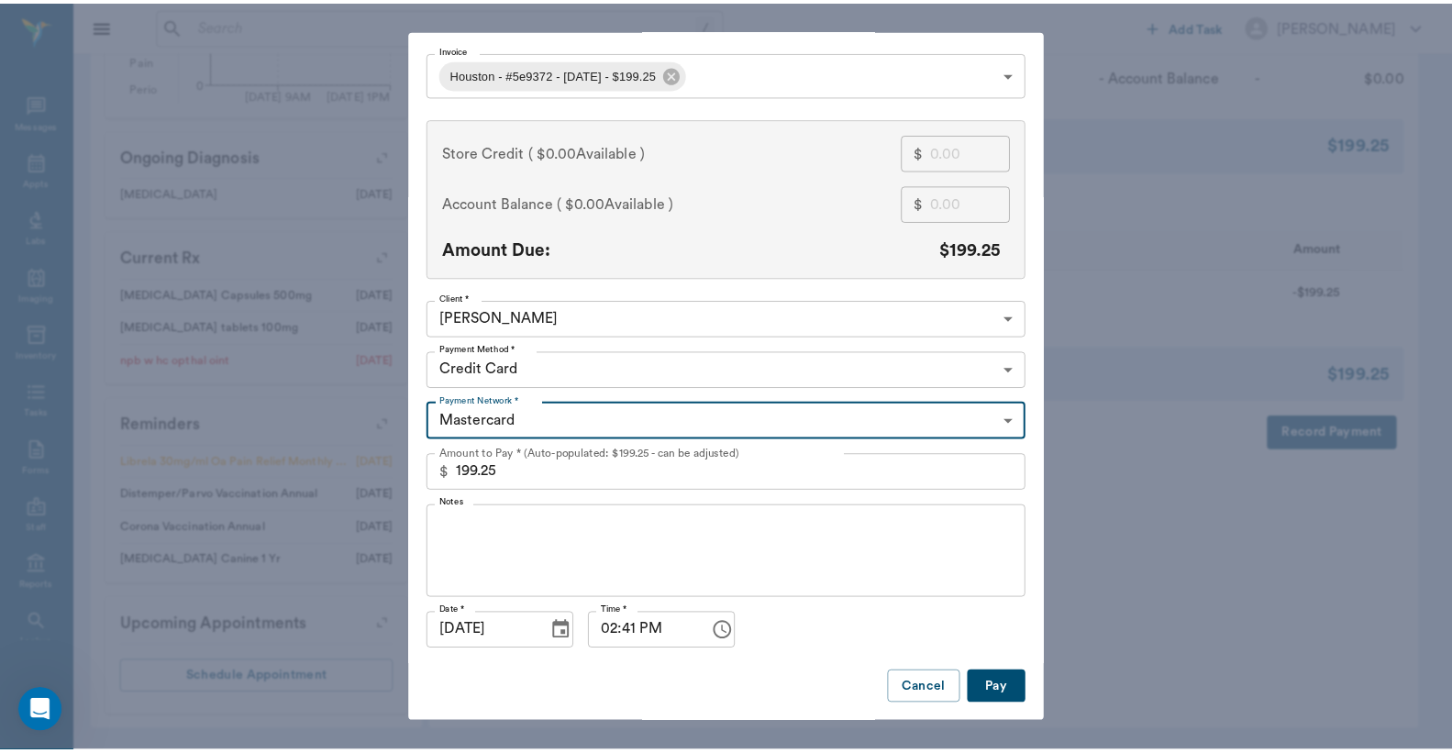
scroll to position [71, 0]
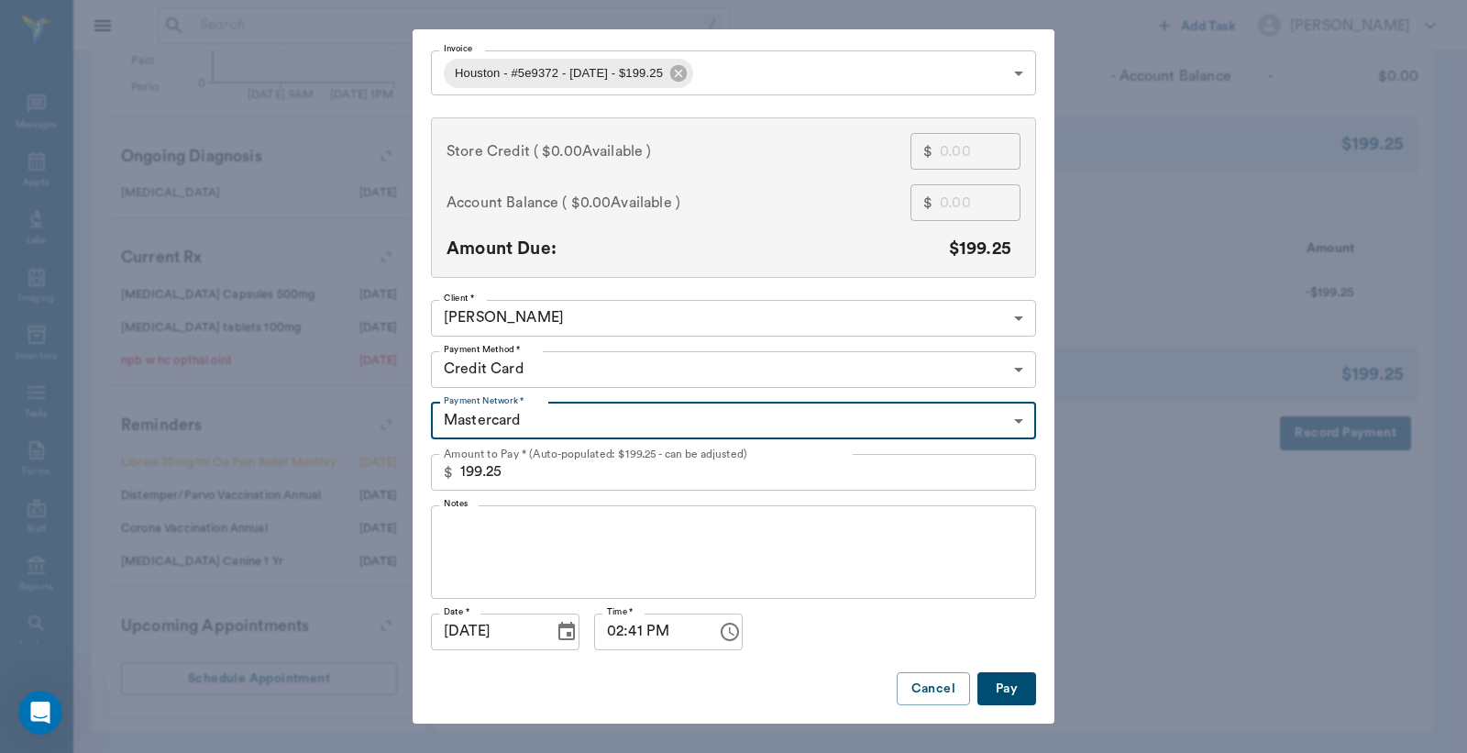
click at [995, 677] on button "Pay" at bounding box center [1007, 689] width 59 height 34
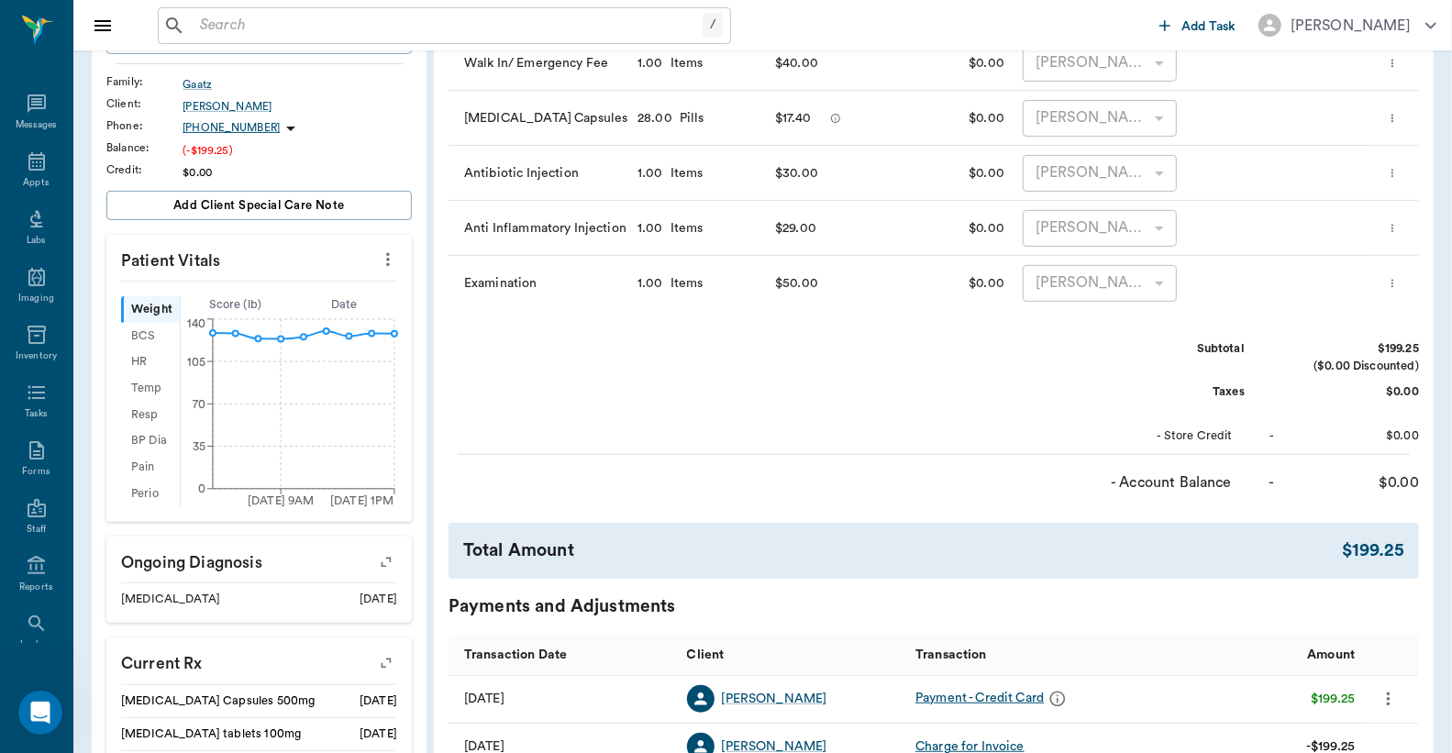
scroll to position [0, 0]
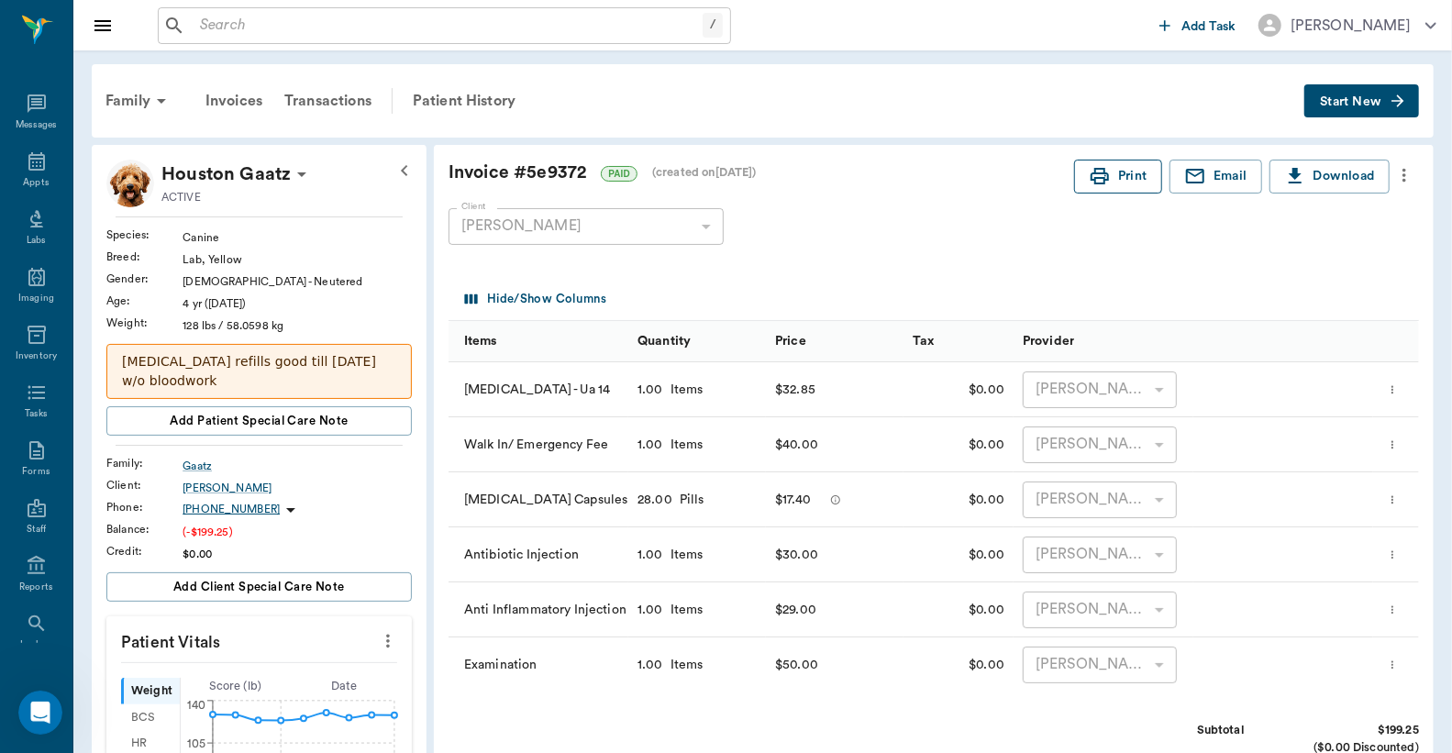
click at [1135, 187] on button "Print" at bounding box center [1118, 177] width 88 height 34
click at [47, 162] on div "Appts" at bounding box center [36, 172] width 72 height 58
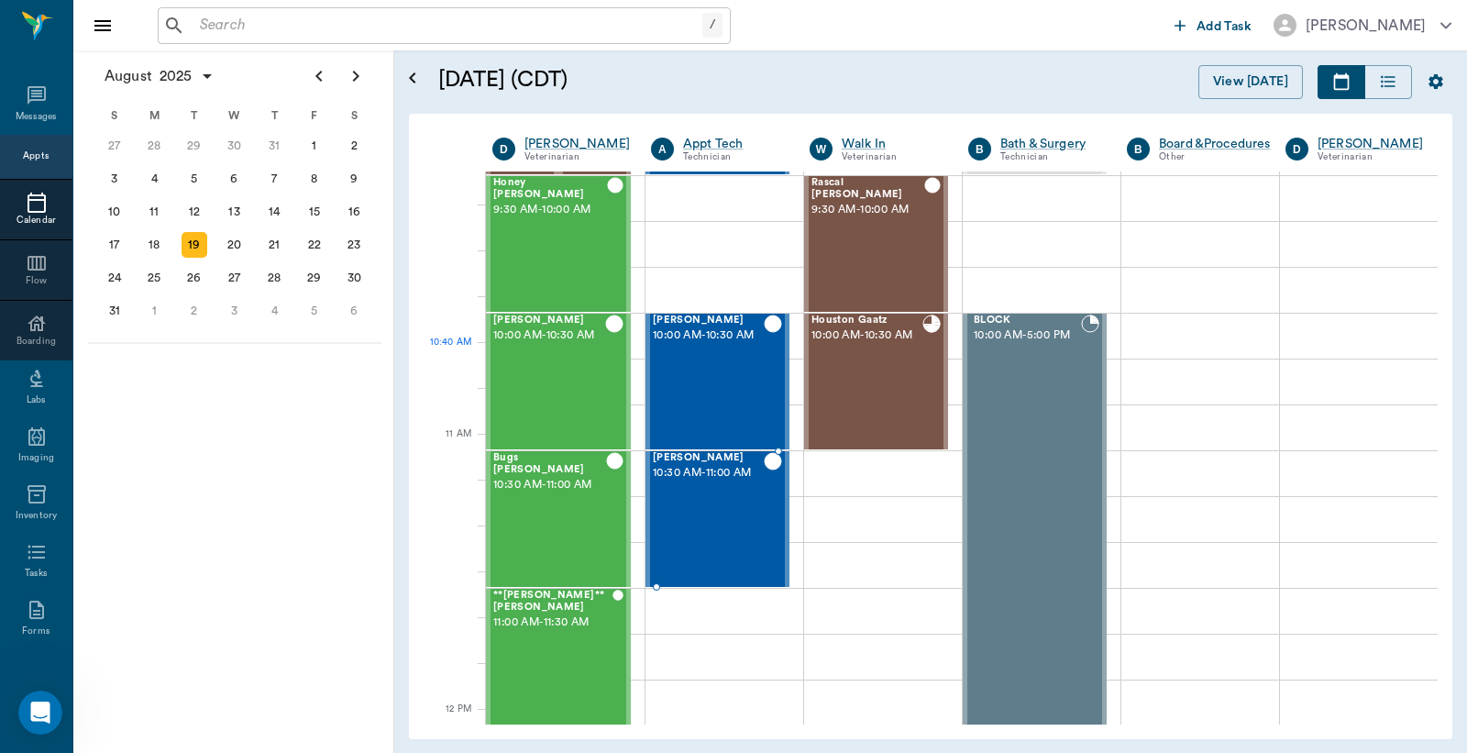
scroll to position [159, 0]
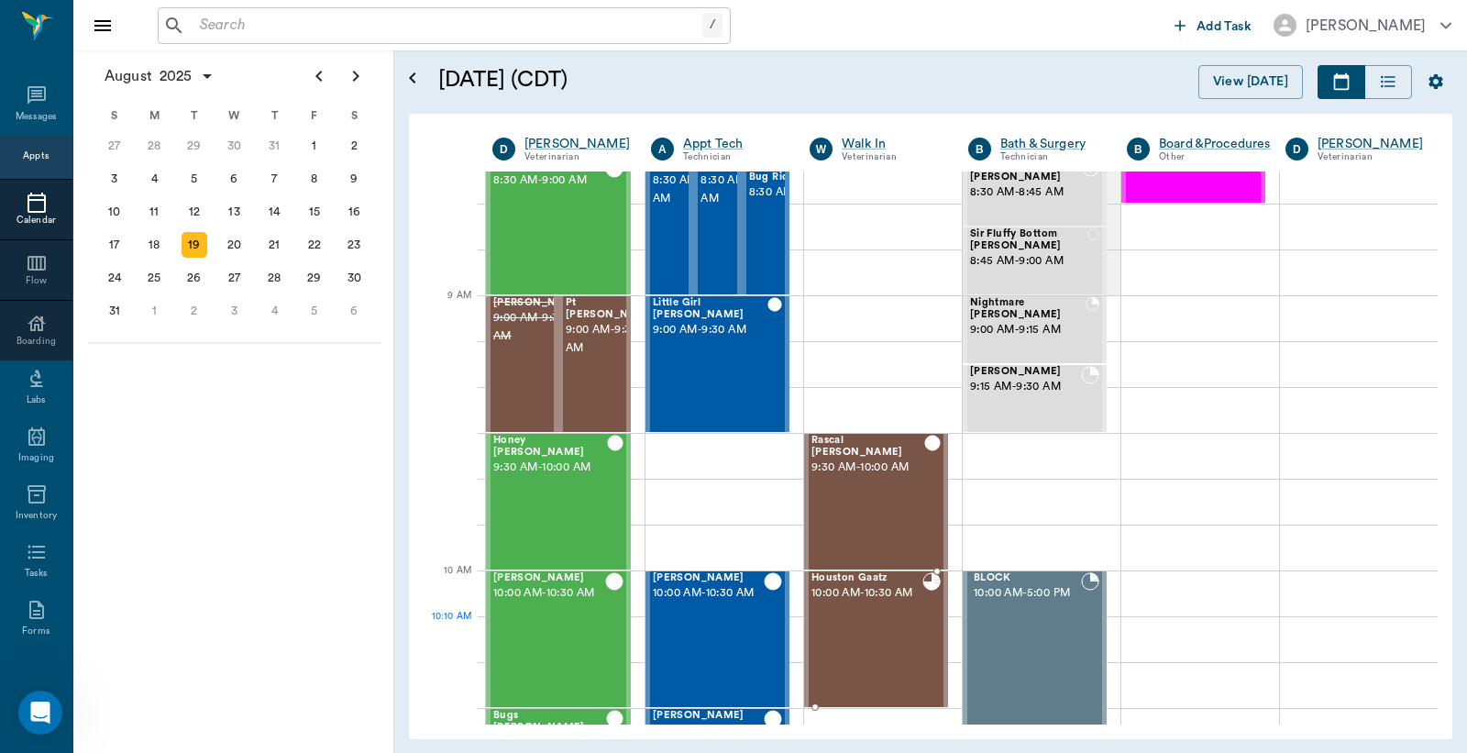
click at [865, 628] on div "Houston Gaatz 10:00 AM - 10:30 AM" at bounding box center [867, 639] width 111 height 134
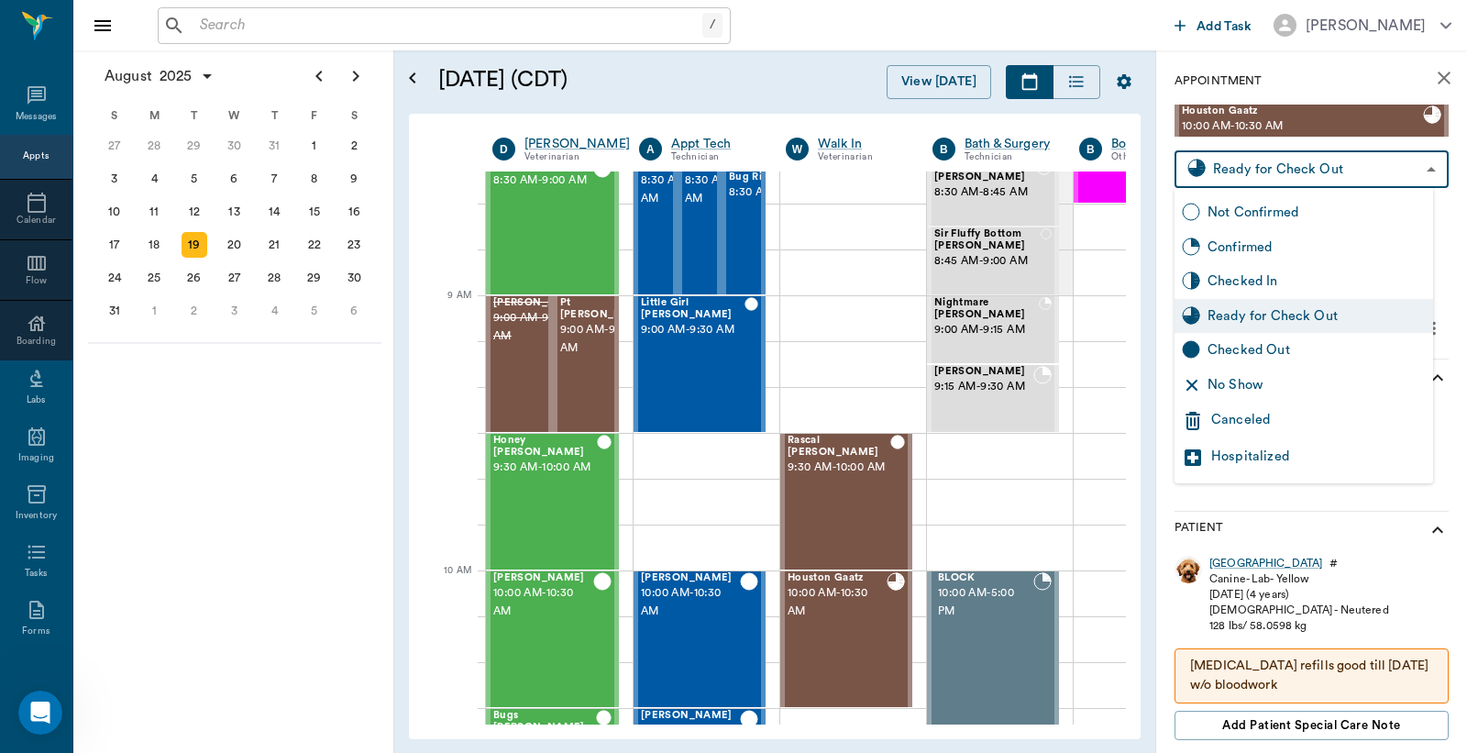
click at [1353, 168] on body "/ ​ Add Task Dr. Bert Ellsworth Nectar Messages Appts Calendar Flow Boarding La…" at bounding box center [733, 376] width 1467 height 753
click at [1241, 363] on div "Checked Out" at bounding box center [1304, 350] width 259 height 35
type input "CHECKED_OUT"
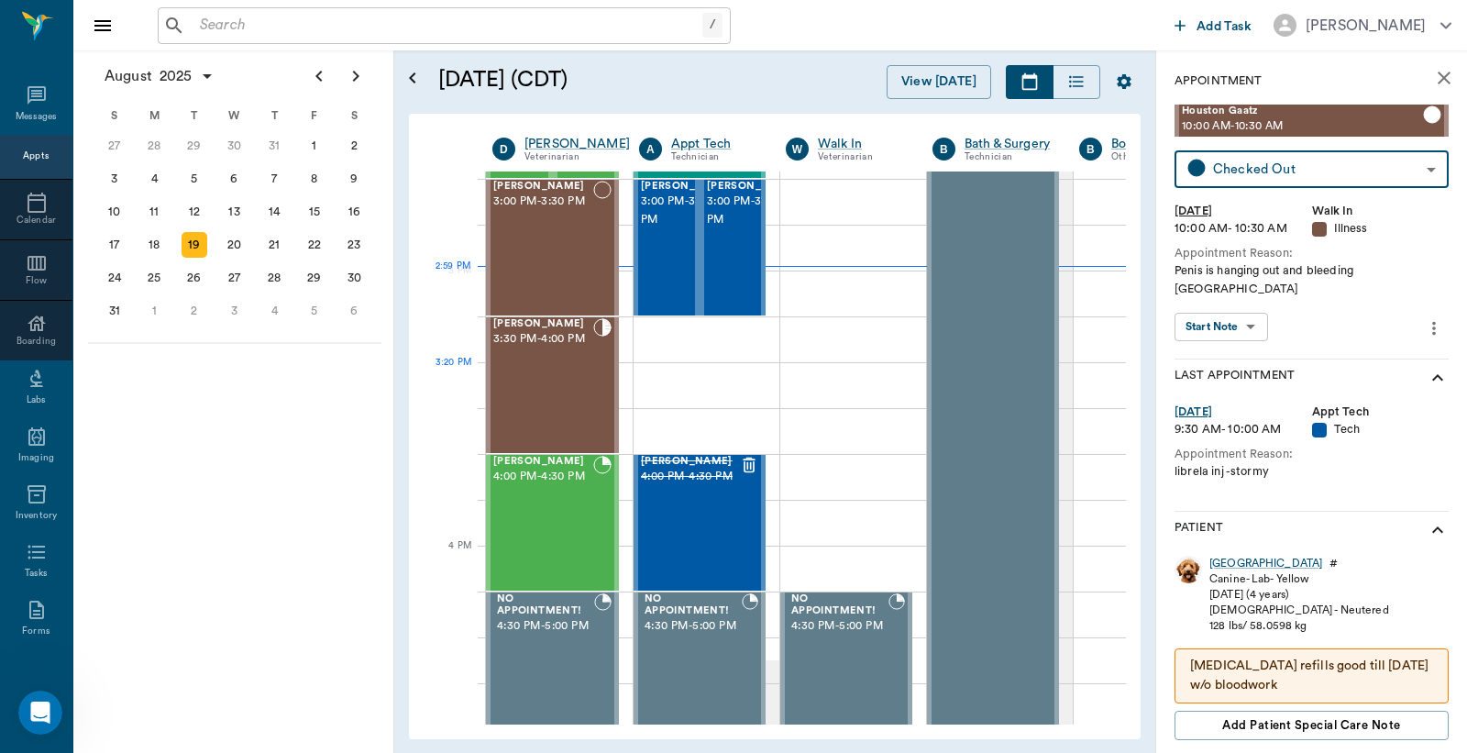
scroll to position [1789, 0]
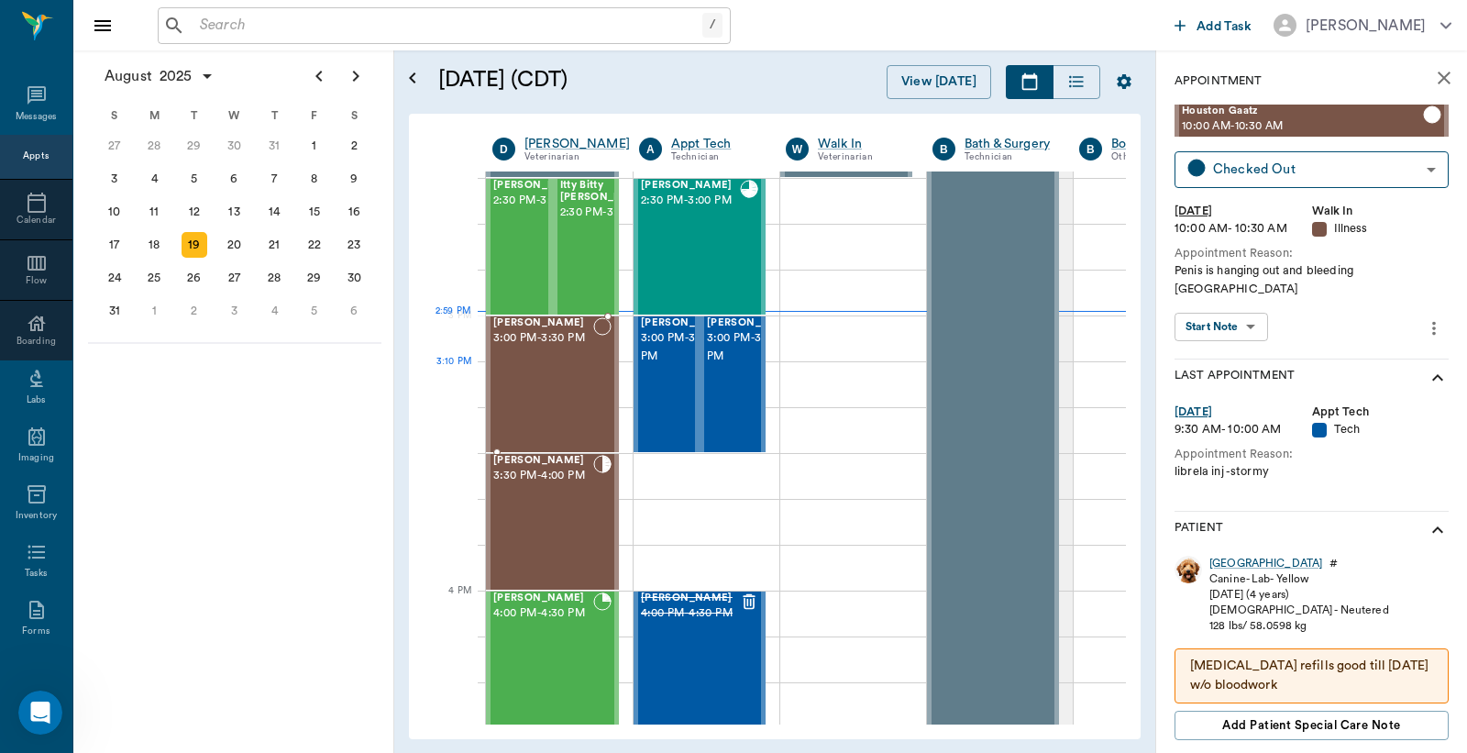
click at [569, 380] on div "Matilda EGBERT 3:00 PM - 3:30 PM" at bounding box center [543, 384] width 100 height 134
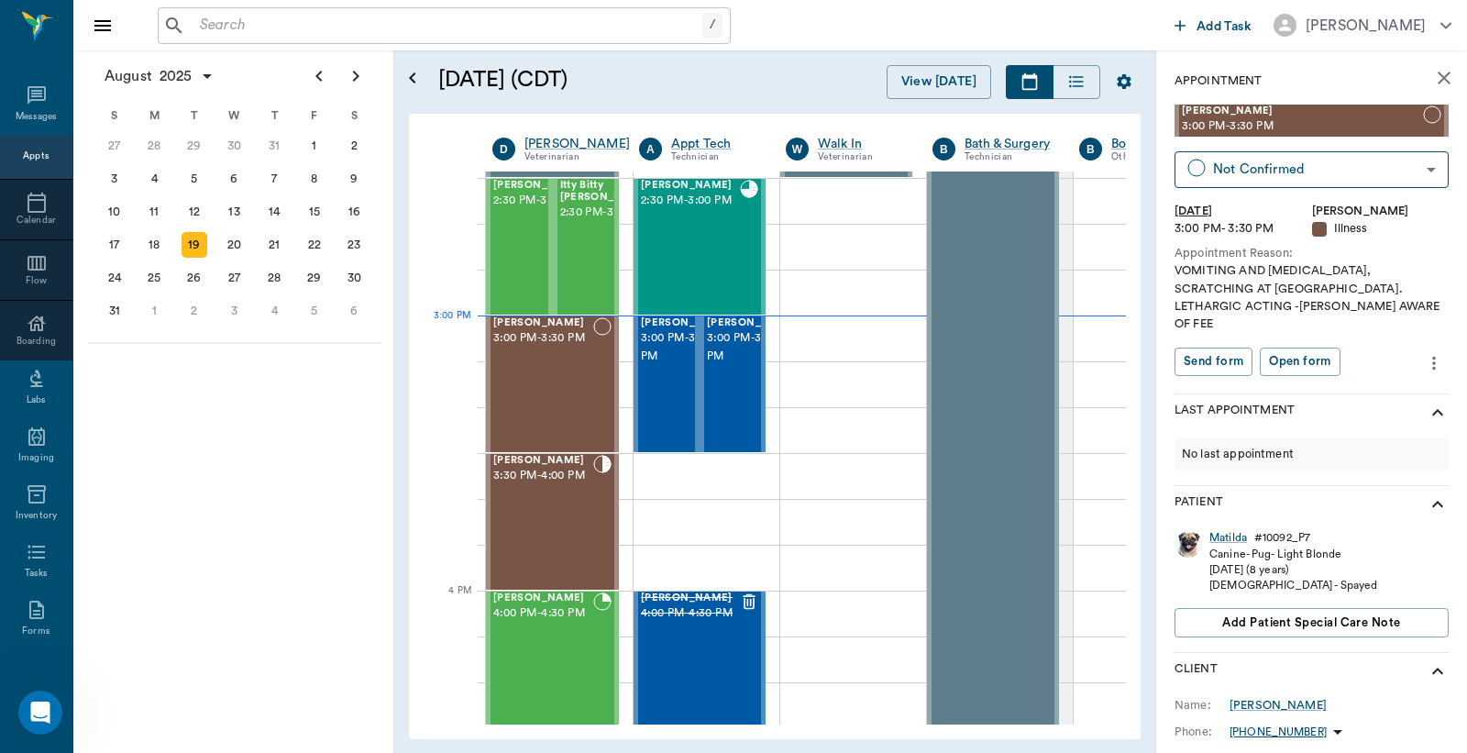
click at [1432, 357] on icon "more" at bounding box center [1434, 364] width 4 height 14
click at [1349, 370] on span "Edit appointment" at bounding box center [1342, 377] width 154 height 19
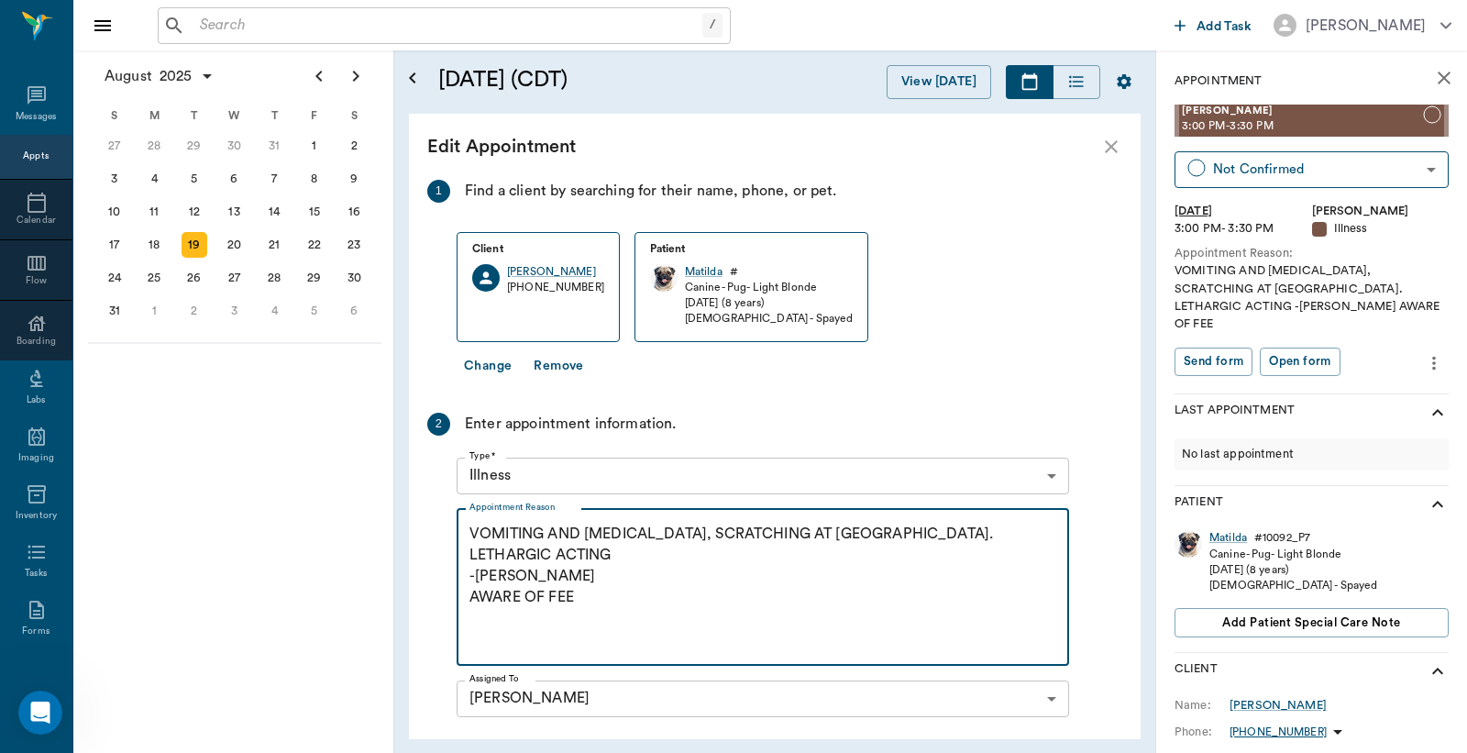
click at [578, 578] on textarea "VOMITING AND DIARRHEA, SCRATCHING AT BELLY. LETHARGIC ACTING -LORY AWARE OF FEE" at bounding box center [763, 587] width 587 height 127
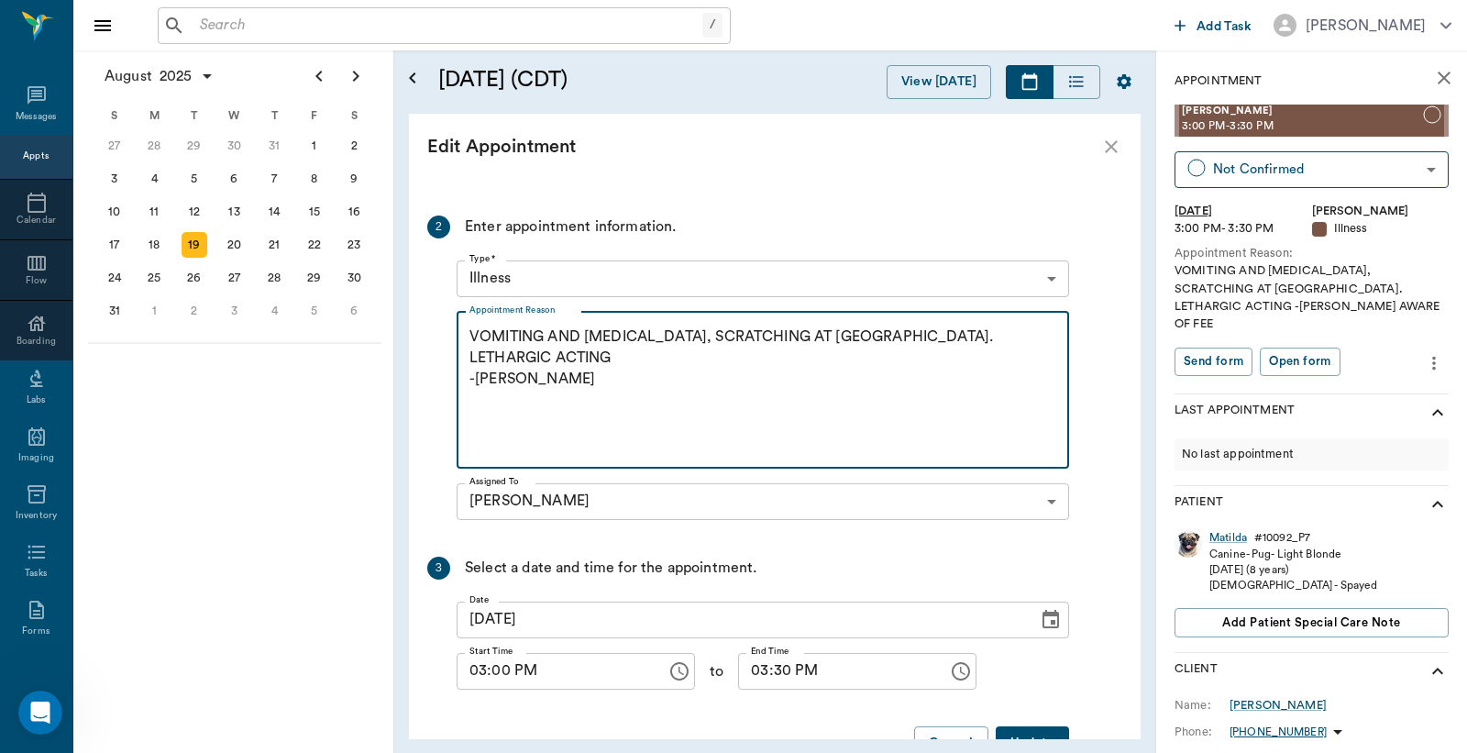
scroll to position [250, 0]
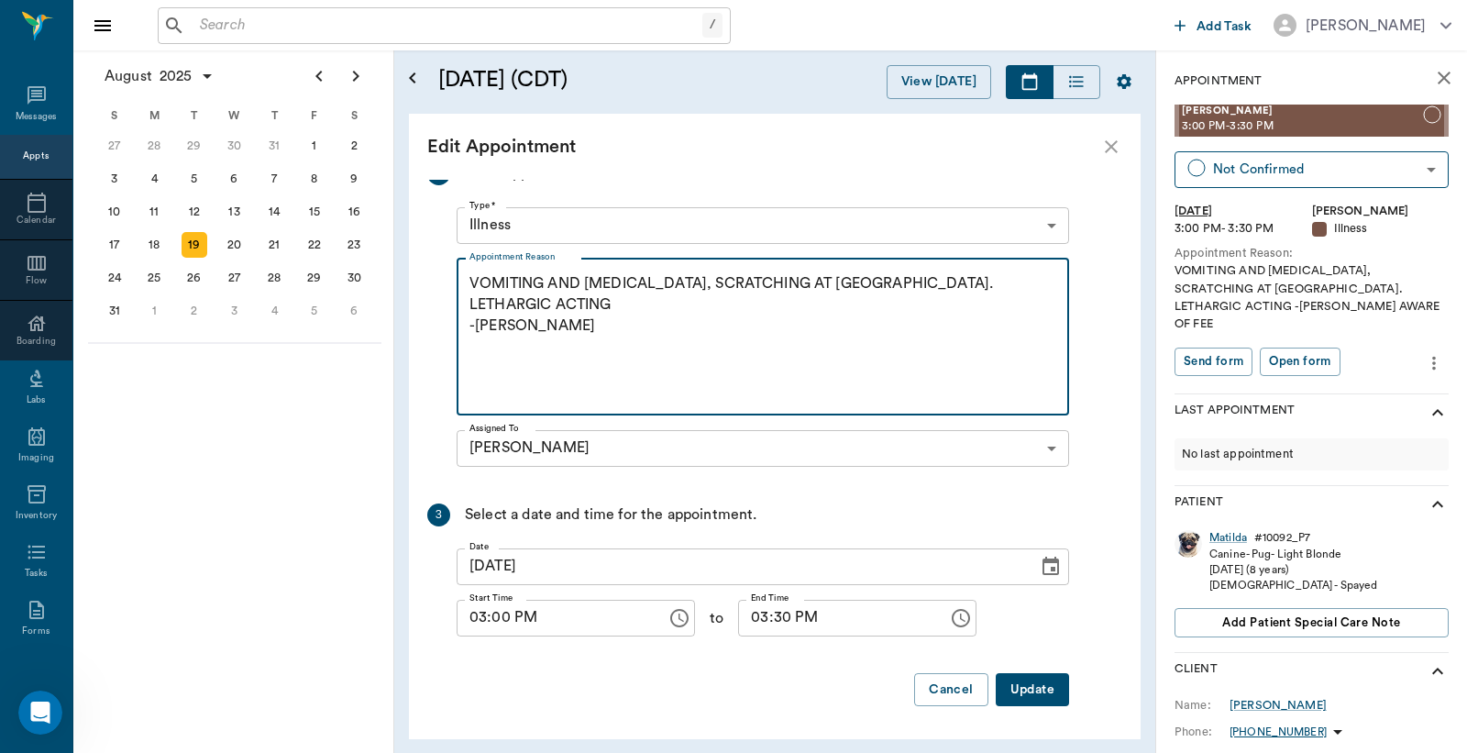
type textarea "VOMITING AND DIARRHEA, SCRATCHING AT BELLY. LETHARGIC ACTING -LORY"
click at [1031, 699] on button "Update" at bounding box center [1032, 690] width 73 height 34
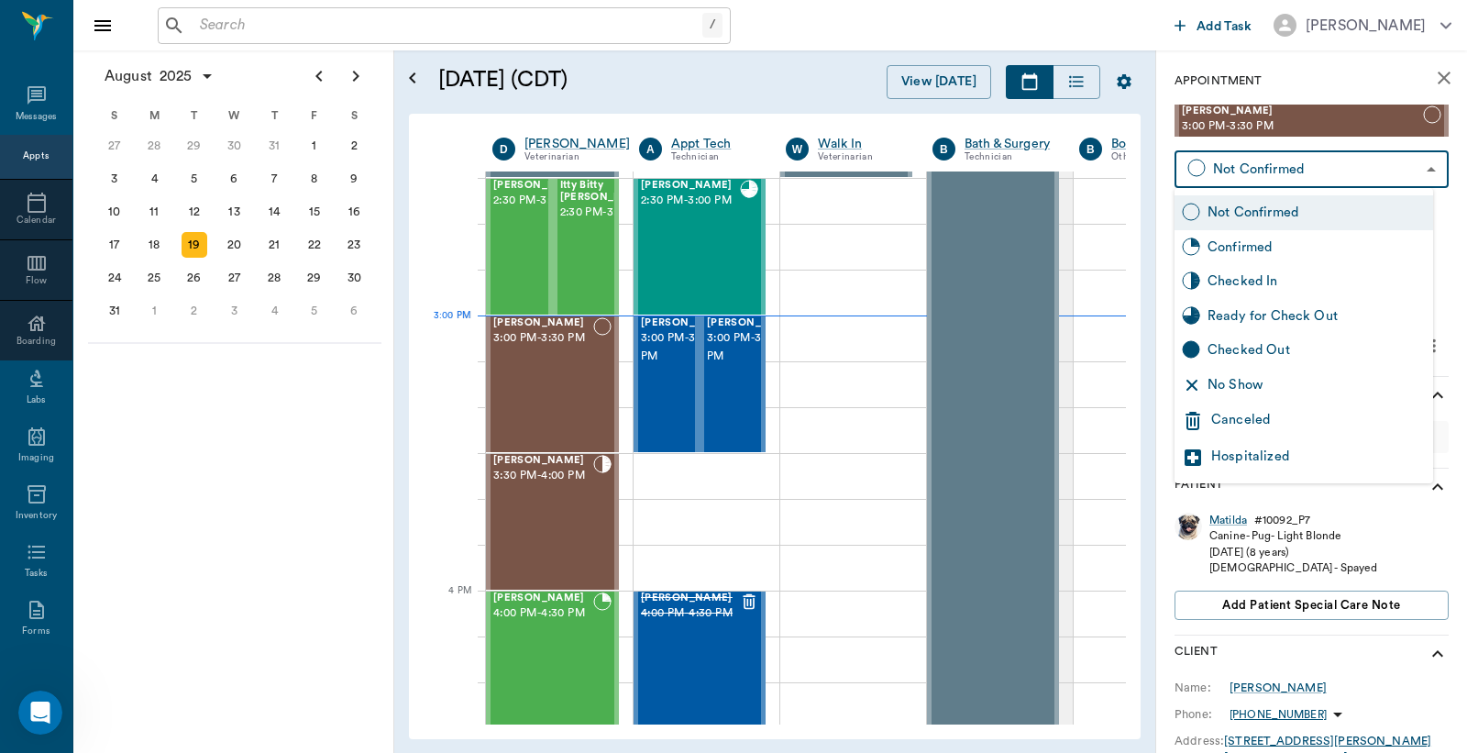
click at [1266, 171] on body "/ ​ Add Task Dr. Bert Ellsworth Nectar Messages Appts Calendar Flow Boarding La…" at bounding box center [733, 376] width 1467 height 753
click at [1261, 277] on div "Checked In" at bounding box center [1317, 281] width 218 height 20
type input "CHECKED_IN"
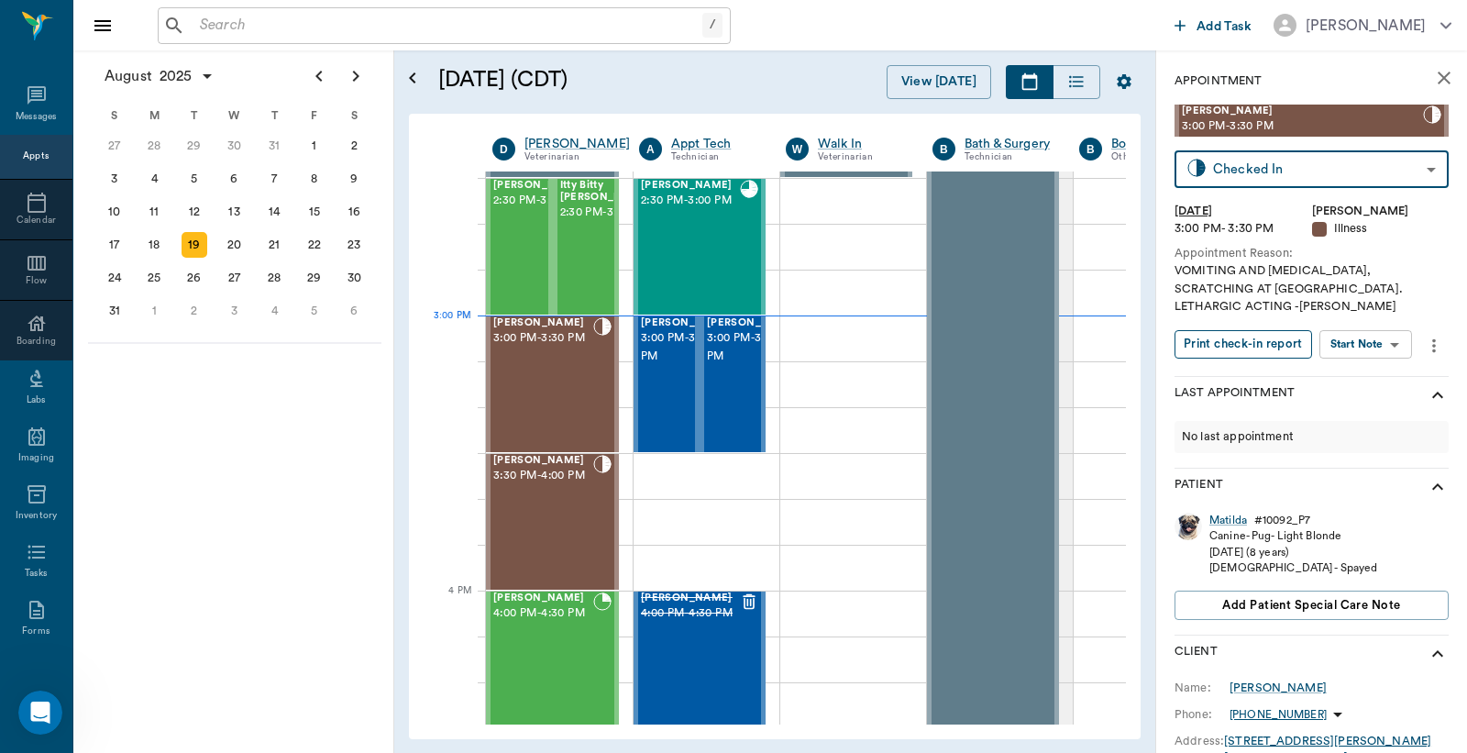
click at [1252, 330] on button "Print check-in report" at bounding box center [1244, 344] width 138 height 28
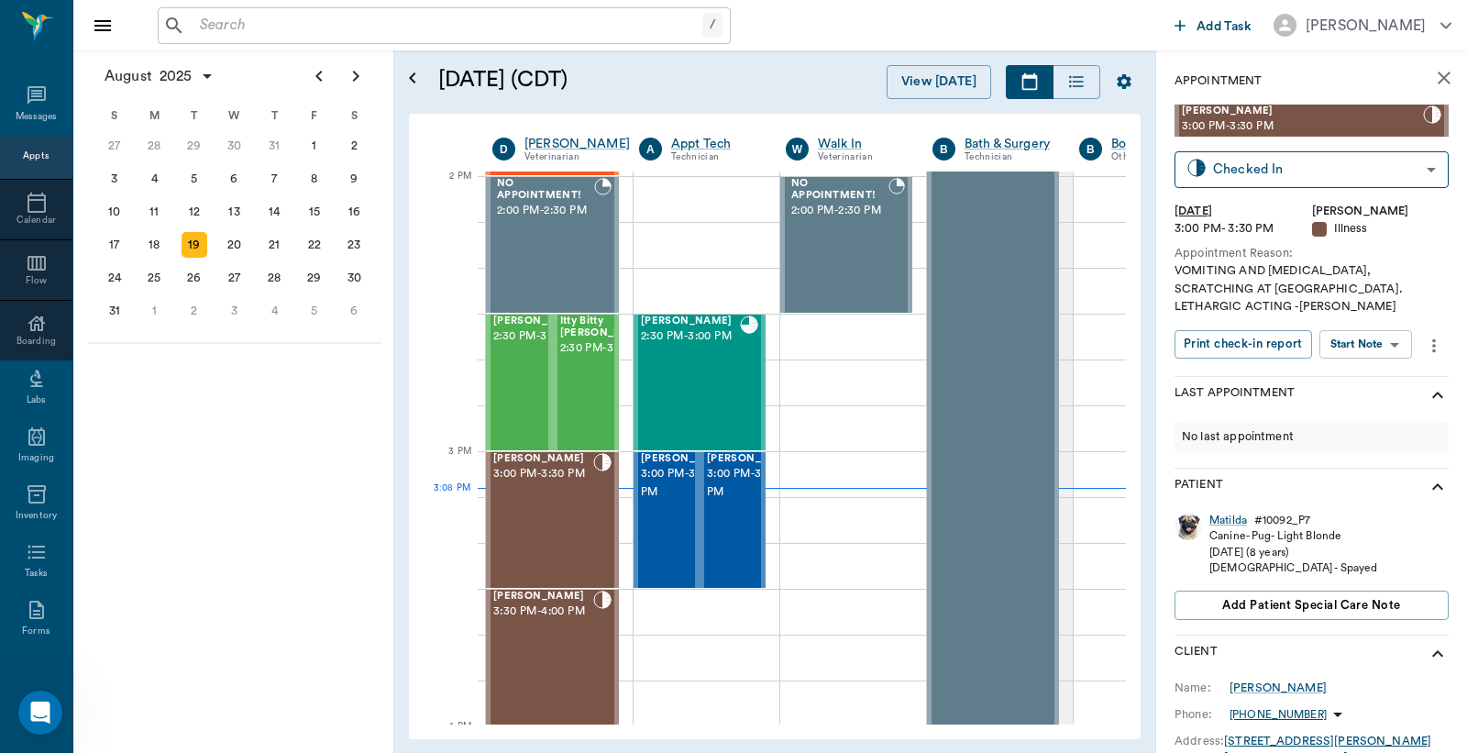
scroll to position [243, 0]
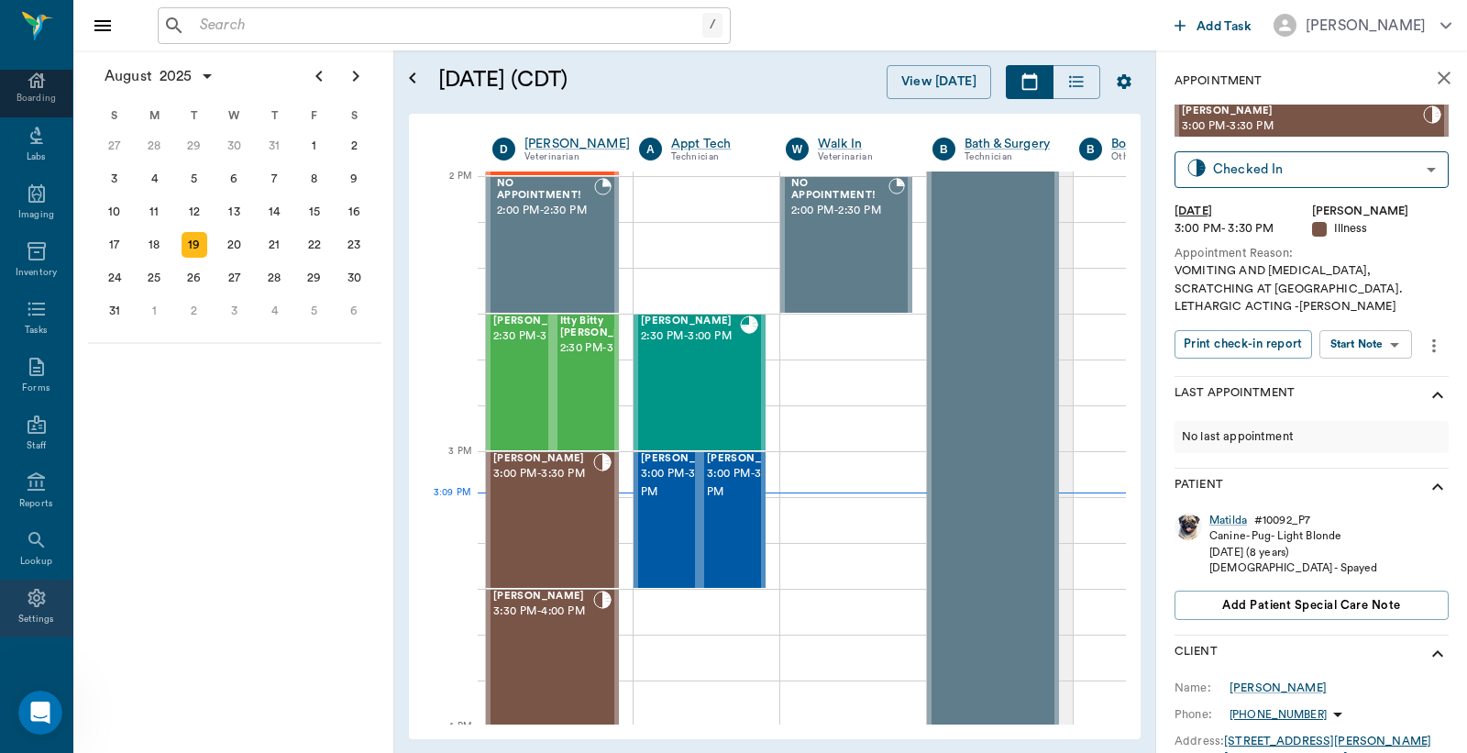
click at [31, 613] on div "Settings" at bounding box center [36, 620] width 37 height 14
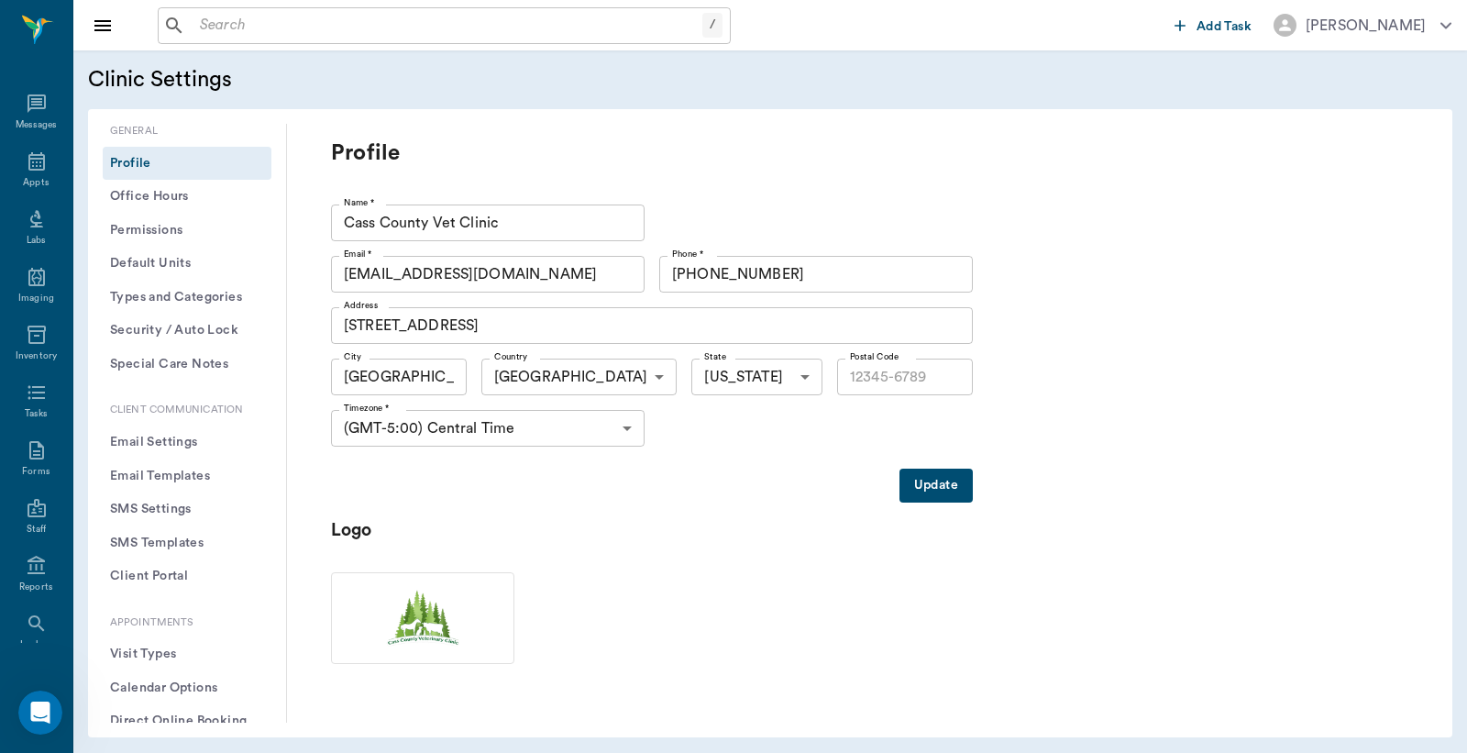
type input "75551"
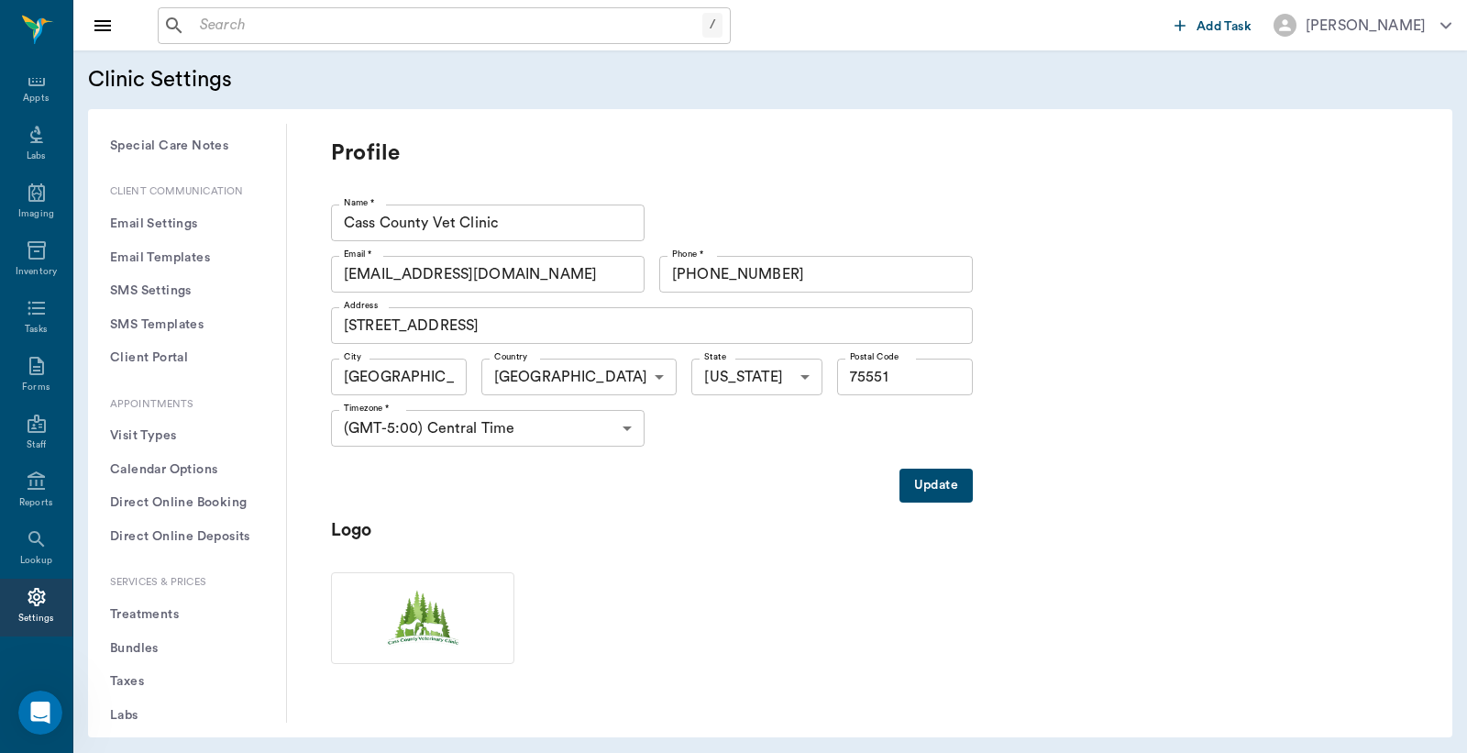
scroll to position [271, 0]
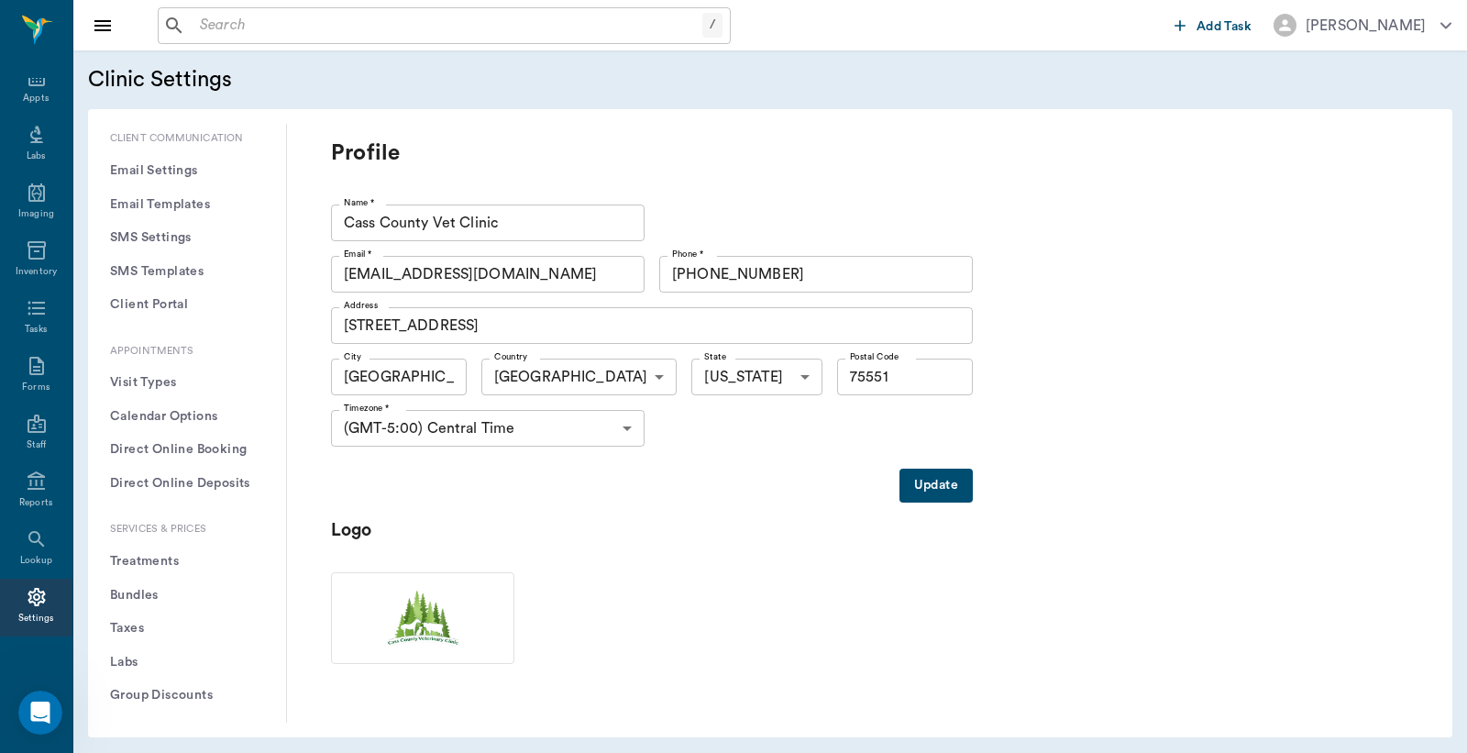
click at [162, 562] on button "Treatments" at bounding box center [187, 562] width 169 height 34
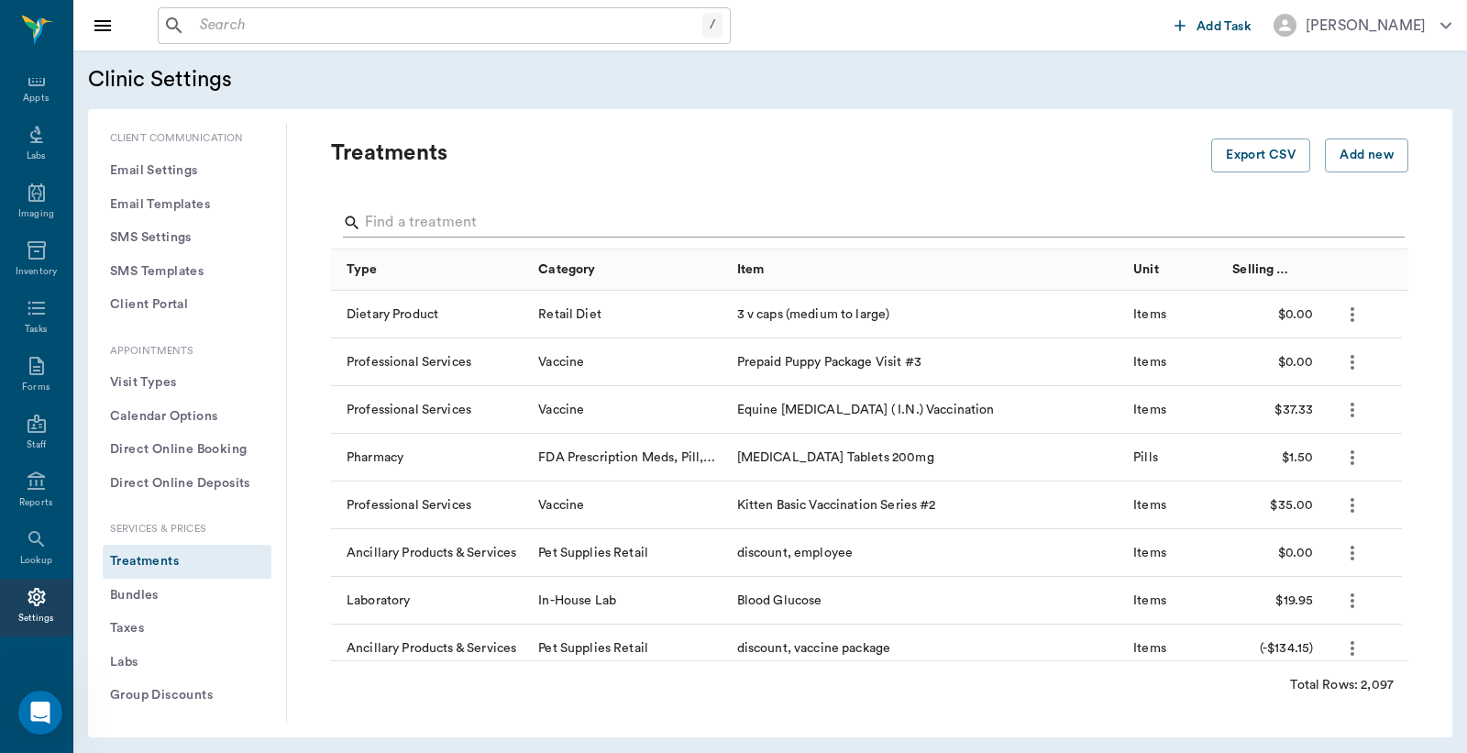
click at [443, 226] on input "Search" at bounding box center [871, 222] width 1012 height 29
click at [422, 214] on input "Search" at bounding box center [871, 222] width 1012 height 29
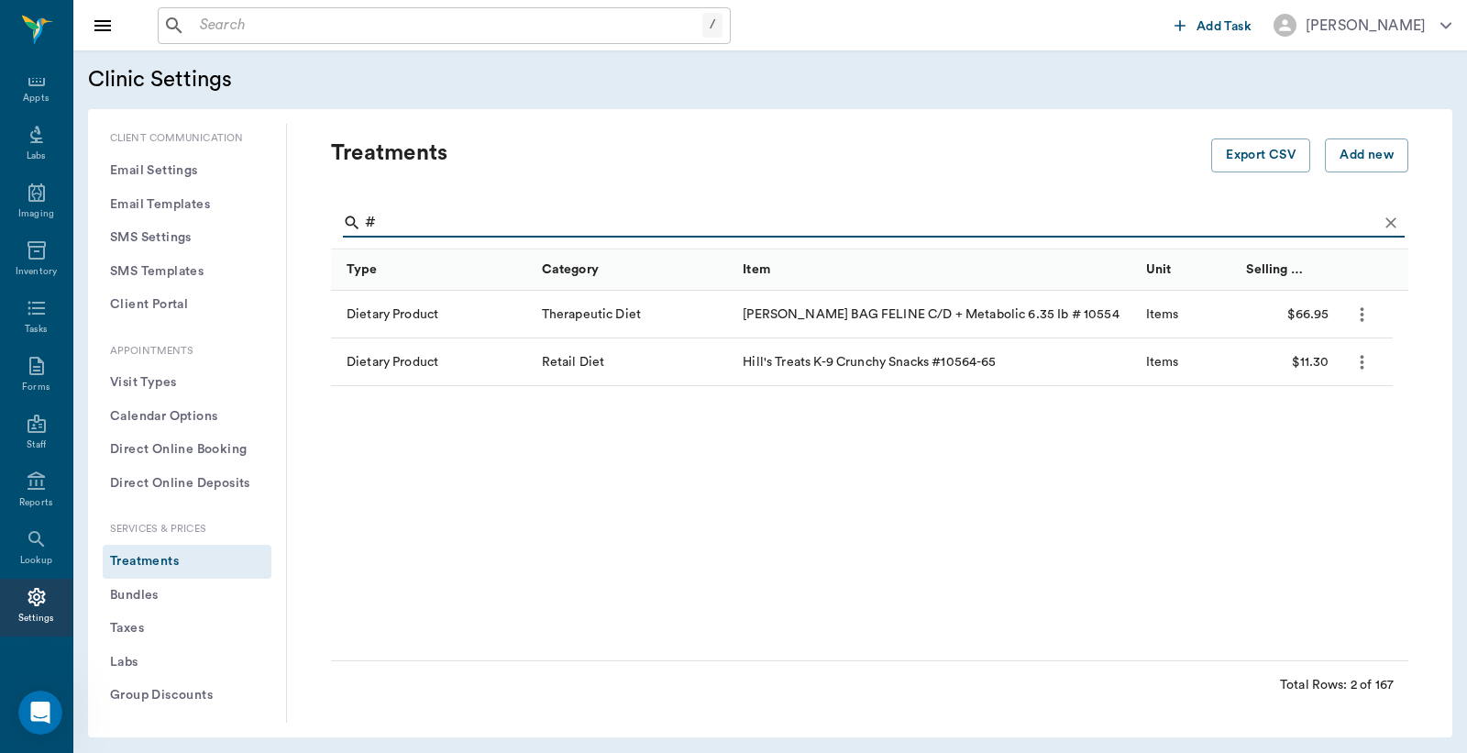
type input "#"
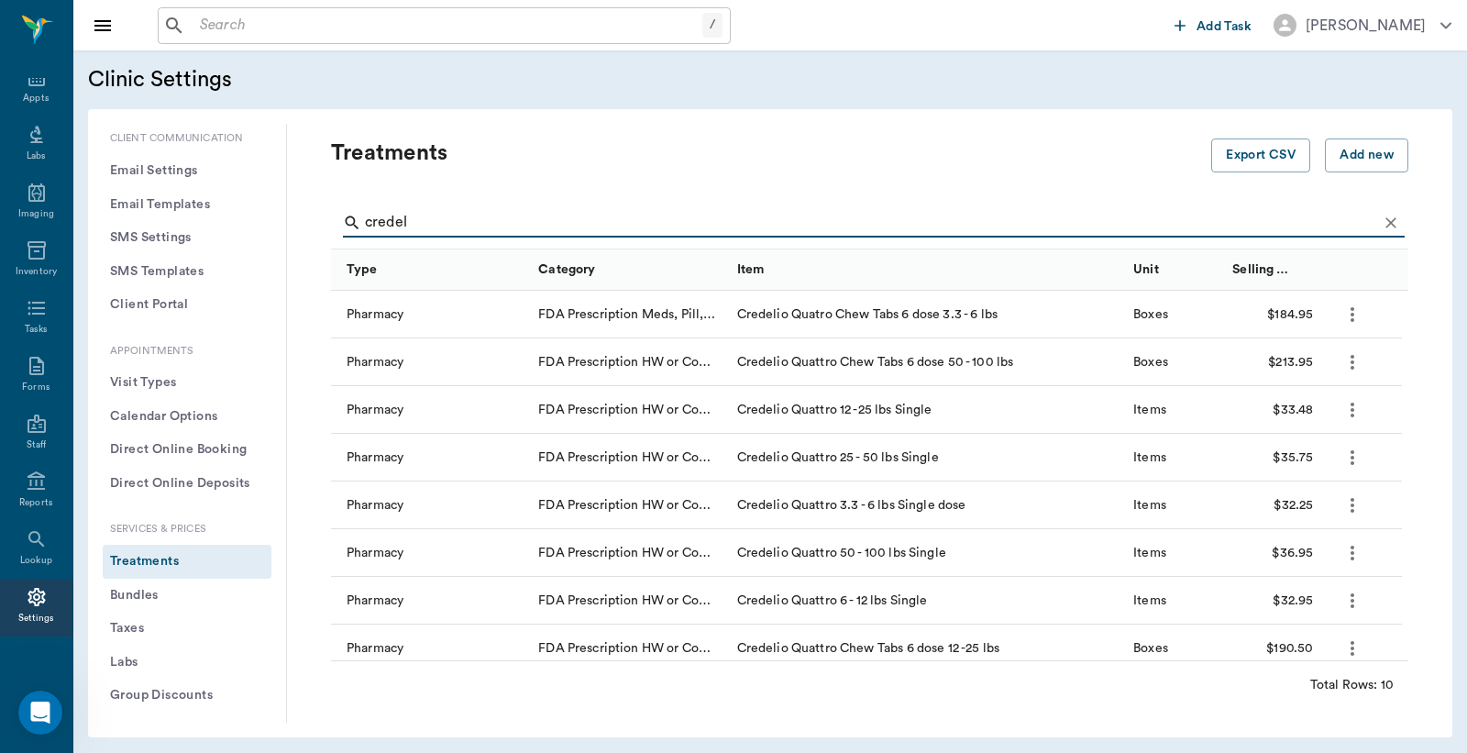
type input "credel"
click at [413, 28] on input "text" at bounding box center [448, 26] width 510 height 26
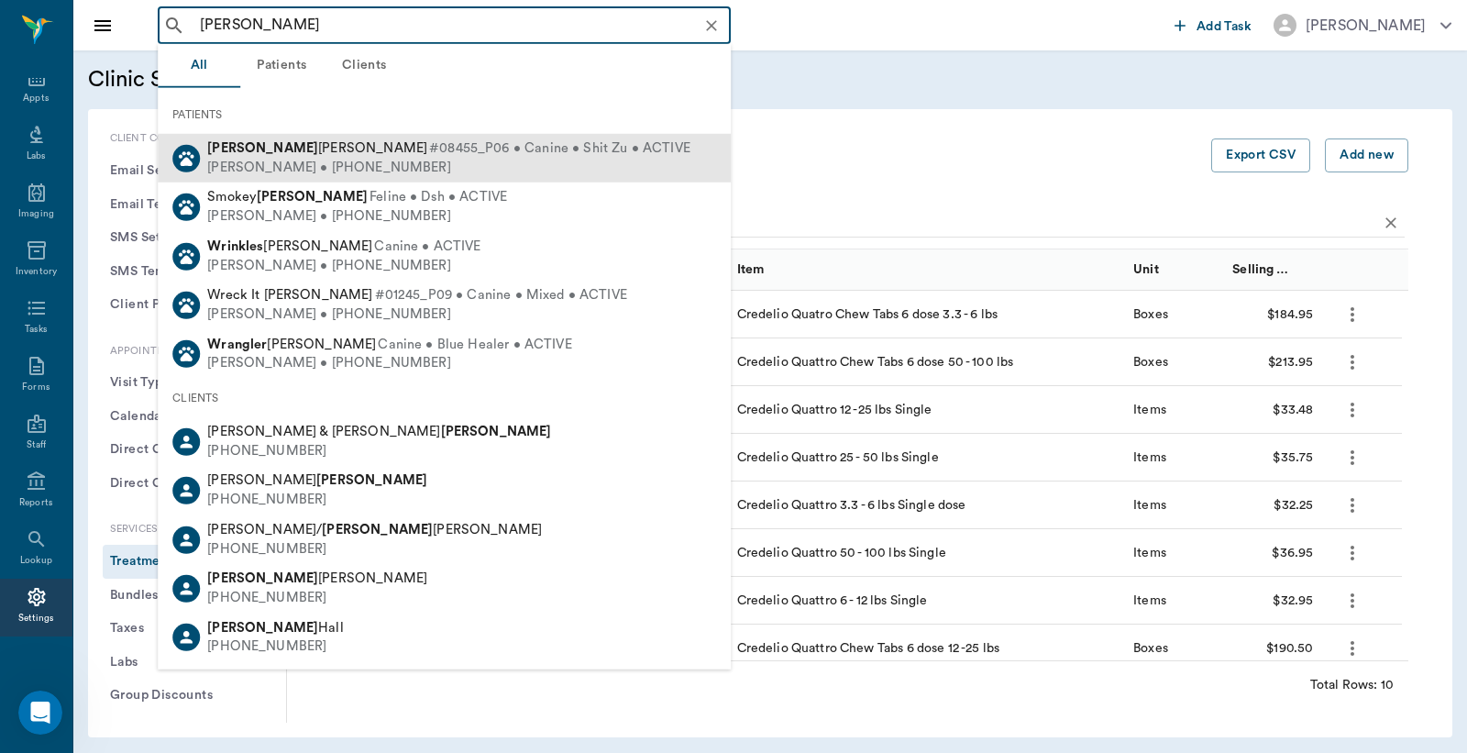
click at [348, 160] on div "Lorean Lingle • (903) 650-1733" at bounding box center [448, 167] width 483 height 19
type input "wren"
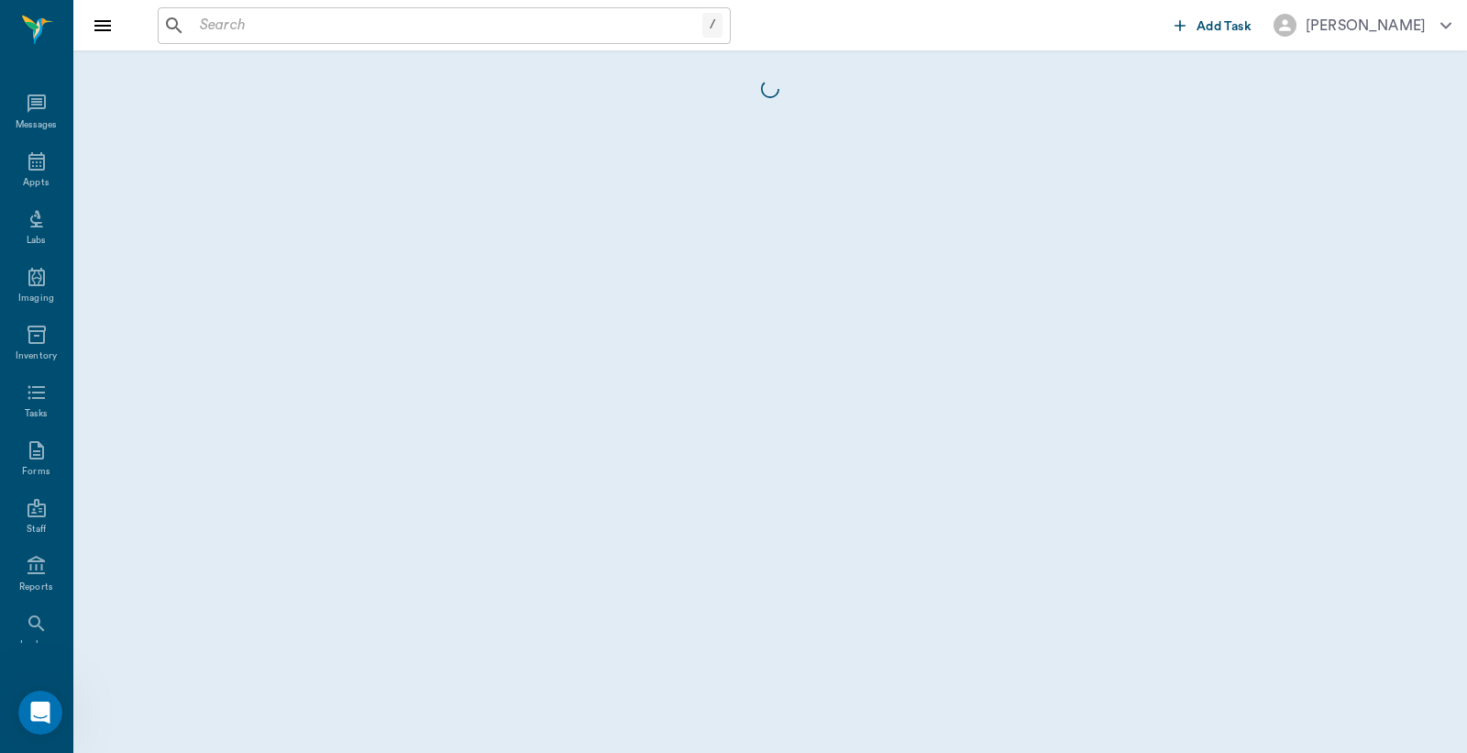
scroll to position [84, 0]
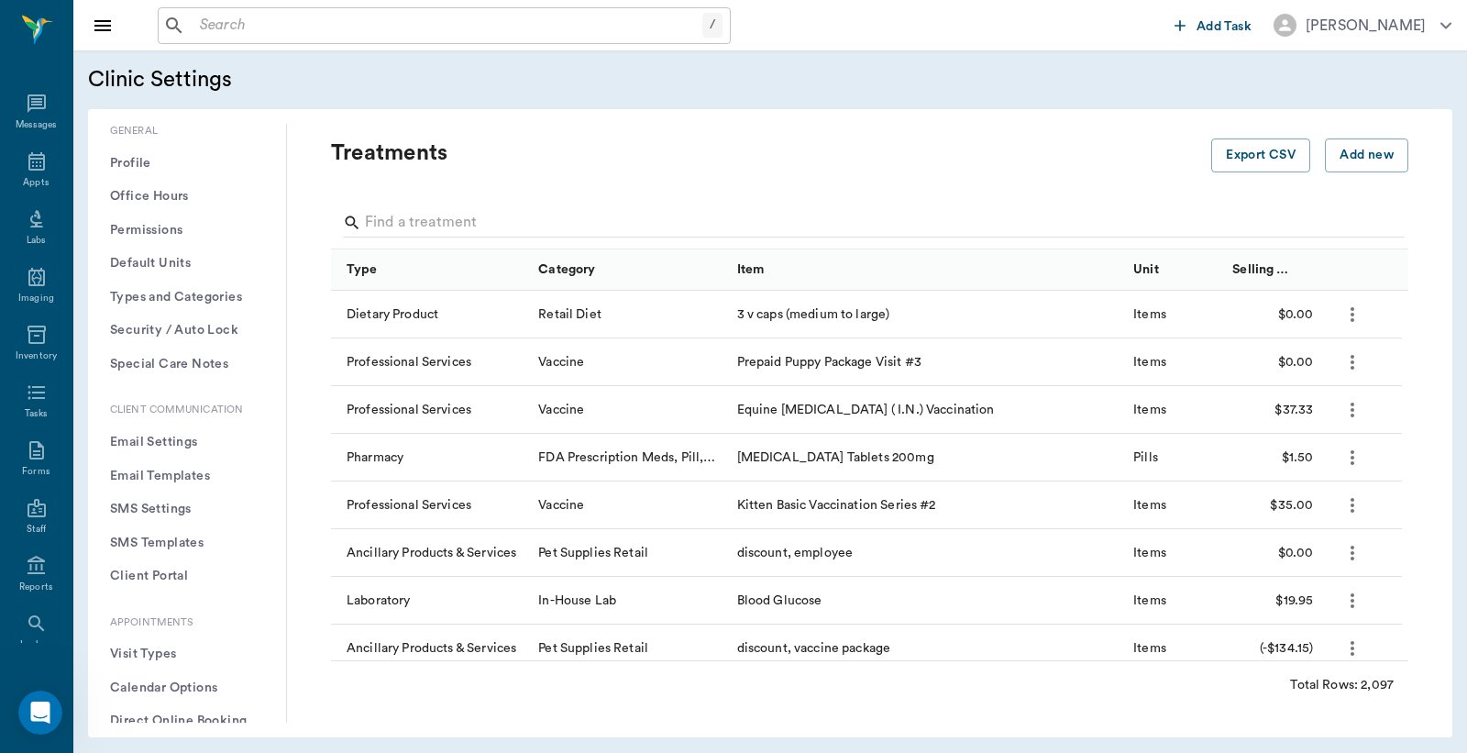
scroll to position [84, 0]
click at [407, 216] on input "Search" at bounding box center [871, 222] width 1012 height 29
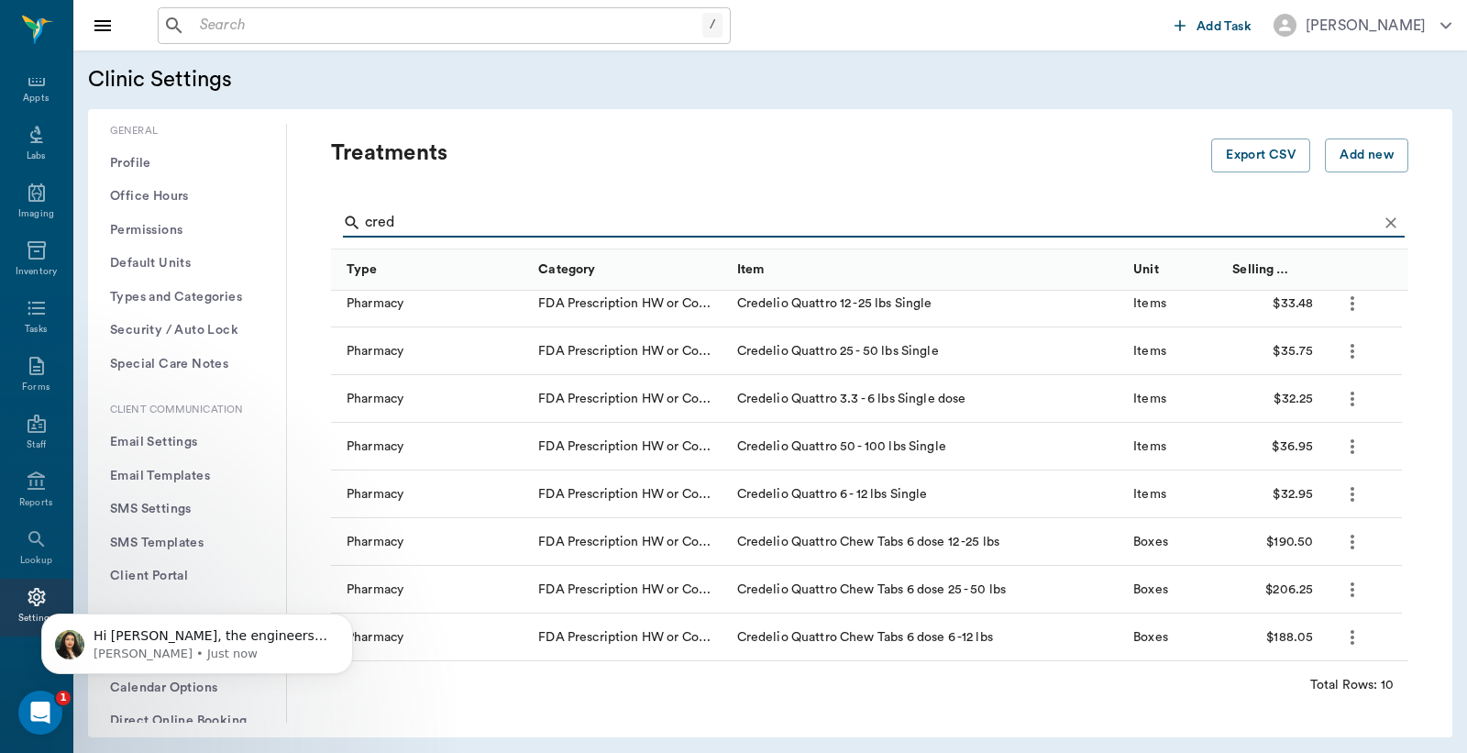
scroll to position [0, 0]
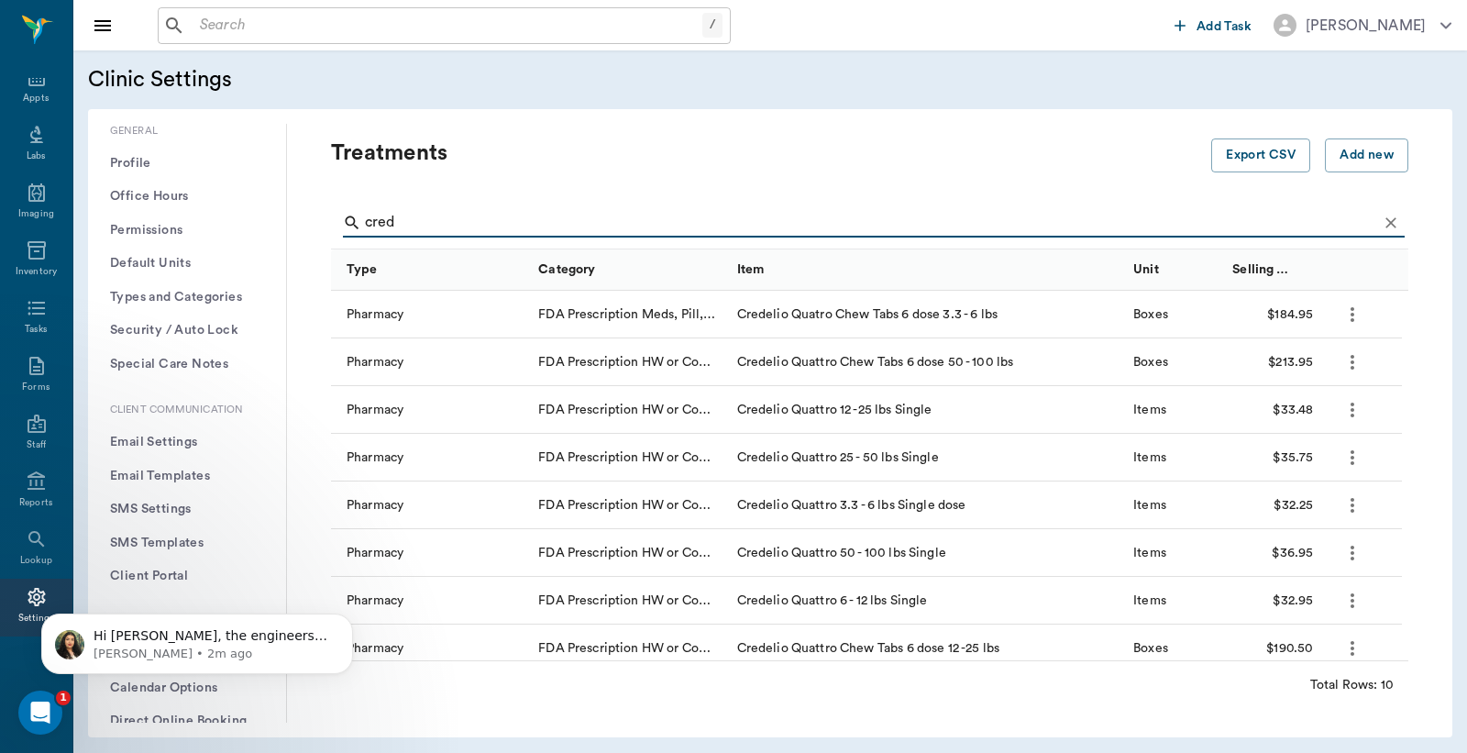
type input "cred"
click at [32, 706] on icon "Open Intercom Messenger" at bounding box center [38, 710] width 30 height 30
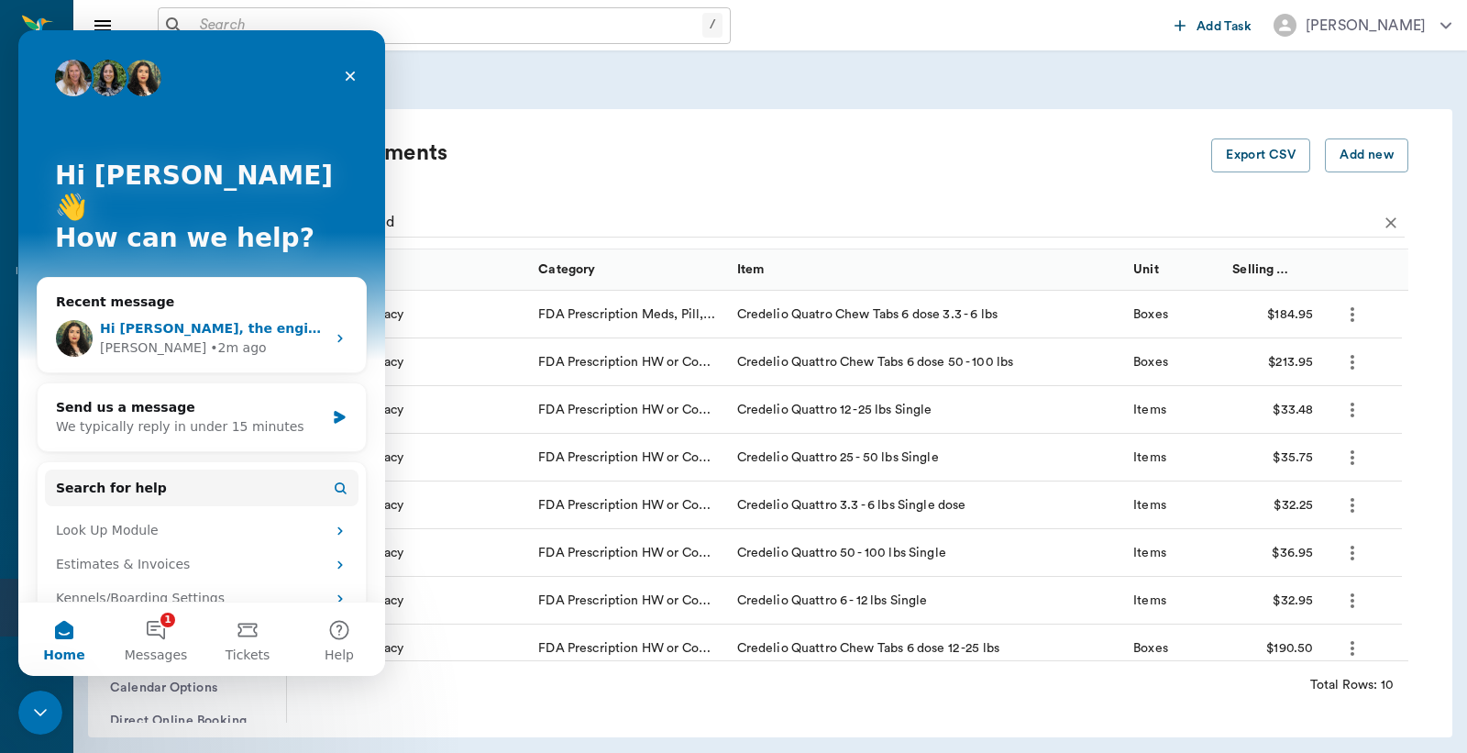
click at [200, 321] on span "Hi Lory, the engineers were able to find a fix for this that they're working on…" at bounding box center [1180, 328] width 2160 height 15
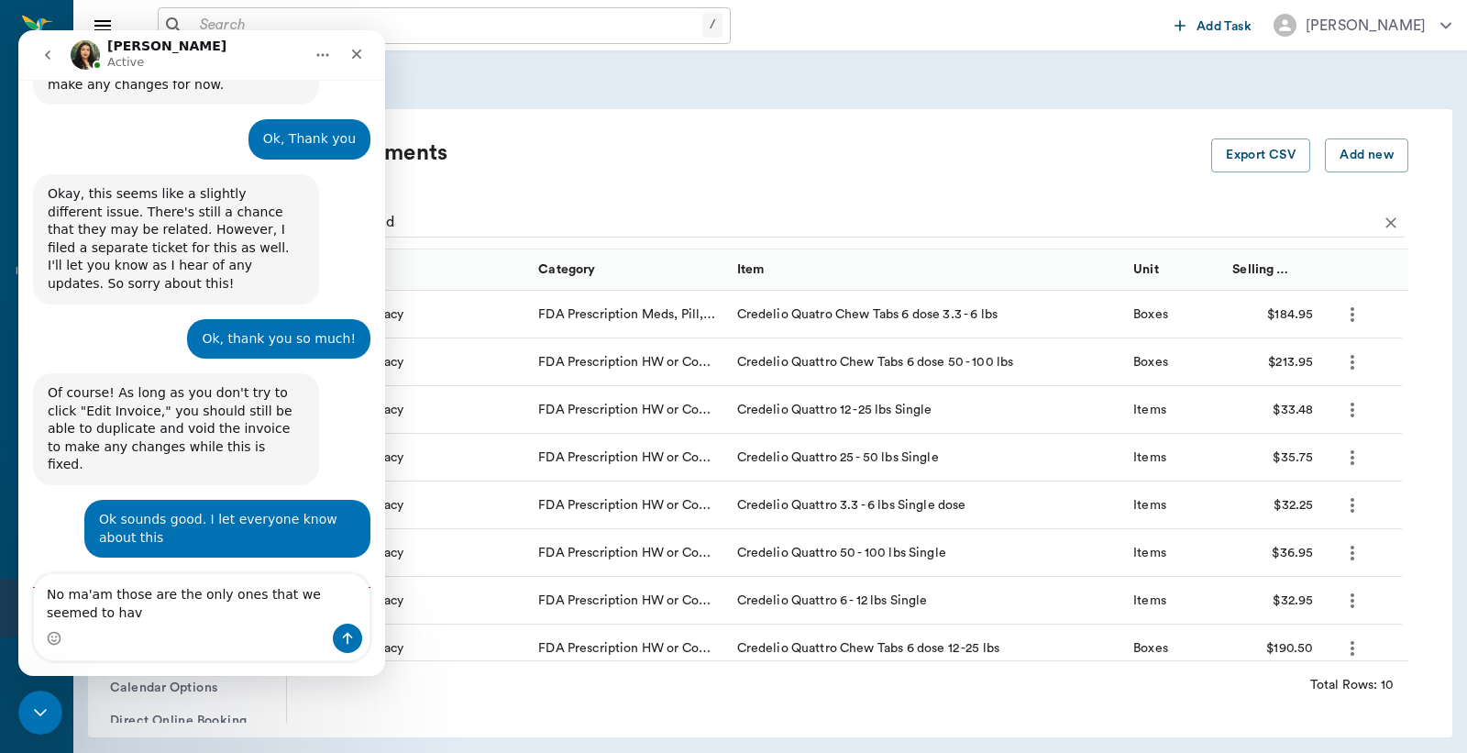
scroll to position [2760, 0]
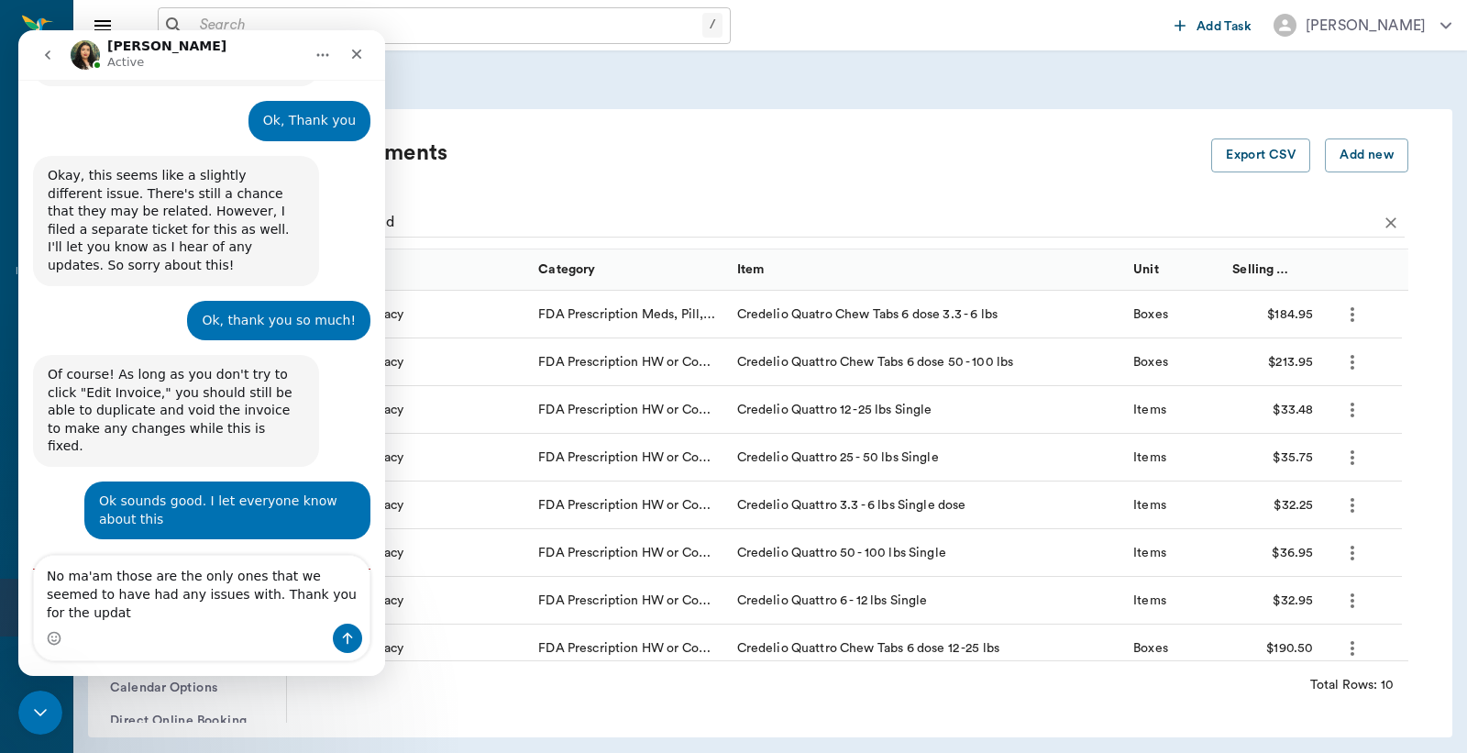
type textarea "No ma'am those are the only ones that we seemed to have had any issues with. Th…"
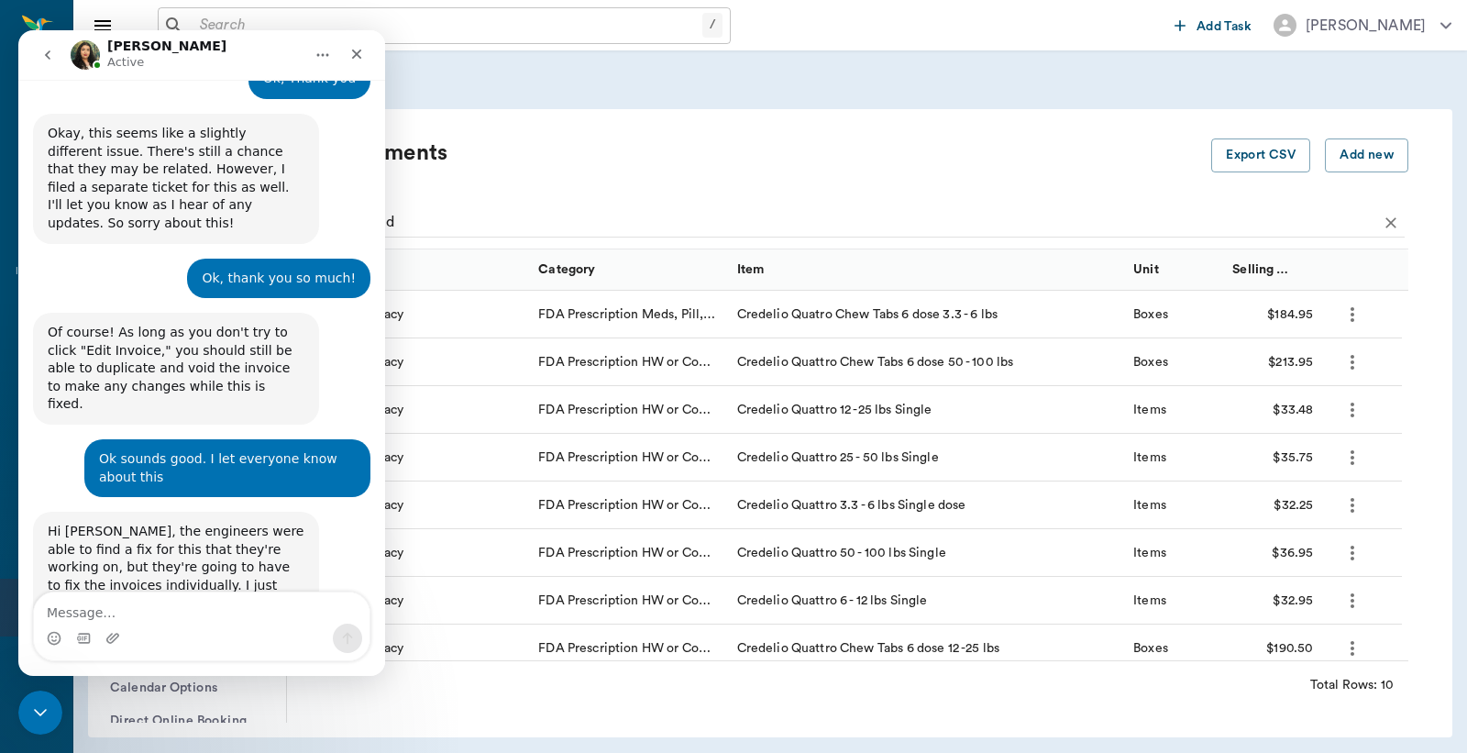
scroll to position [2802, 0]
click at [24, 698] on div "Close Intercom Messenger" at bounding box center [38, 710] width 44 height 44
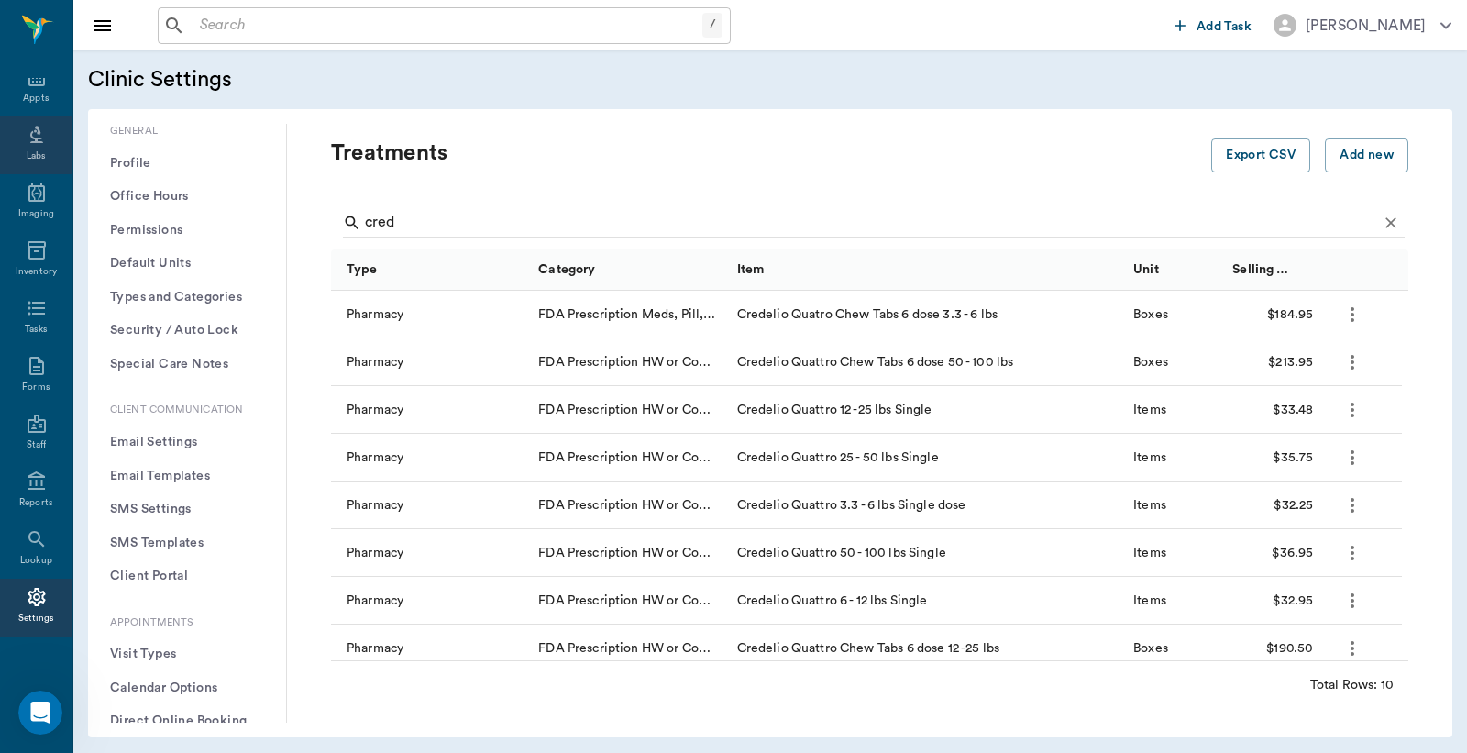
scroll to position [0, 0]
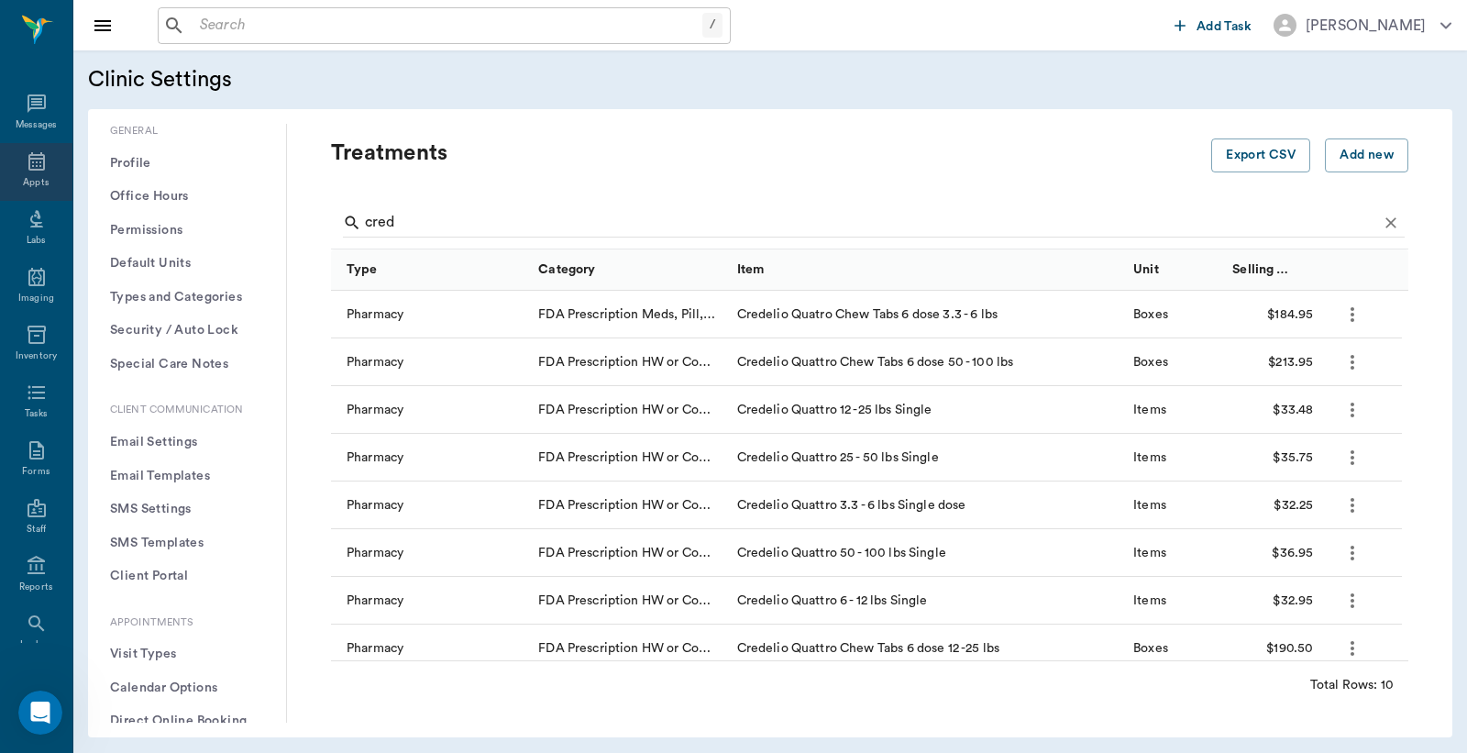
click at [28, 162] on icon at bounding box center [37, 161] width 22 height 22
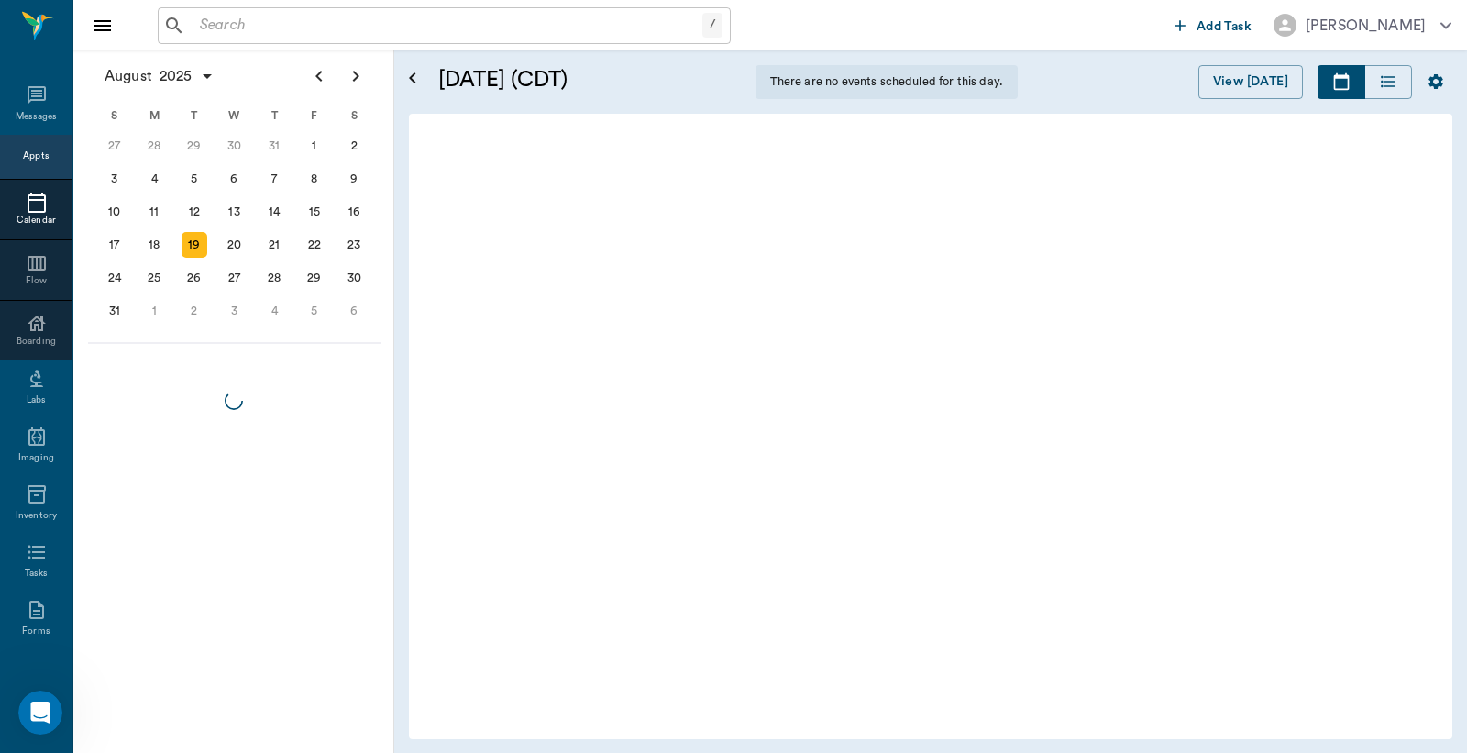
scroll to position [1655, 0]
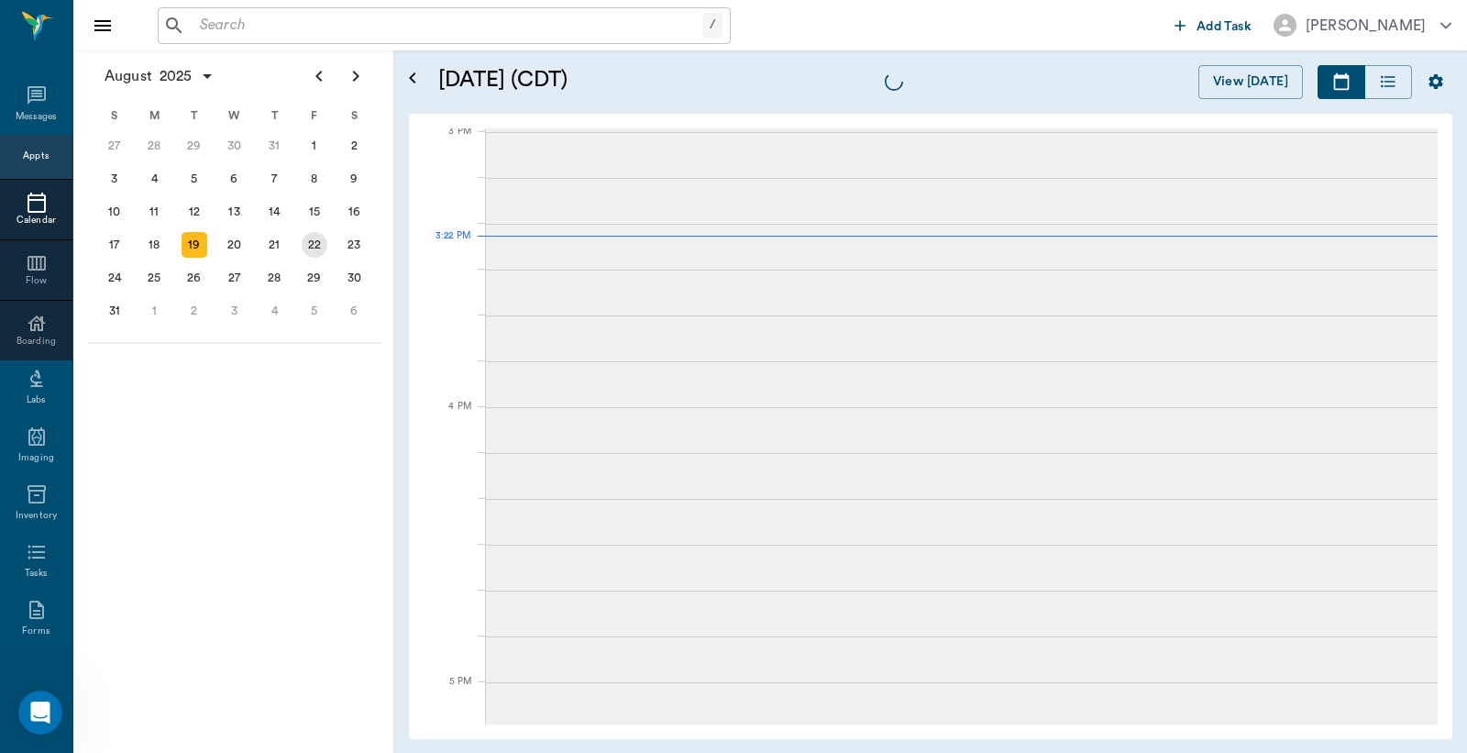
click at [316, 243] on div "22" at bounding box center [315, 245] width 26 height 26
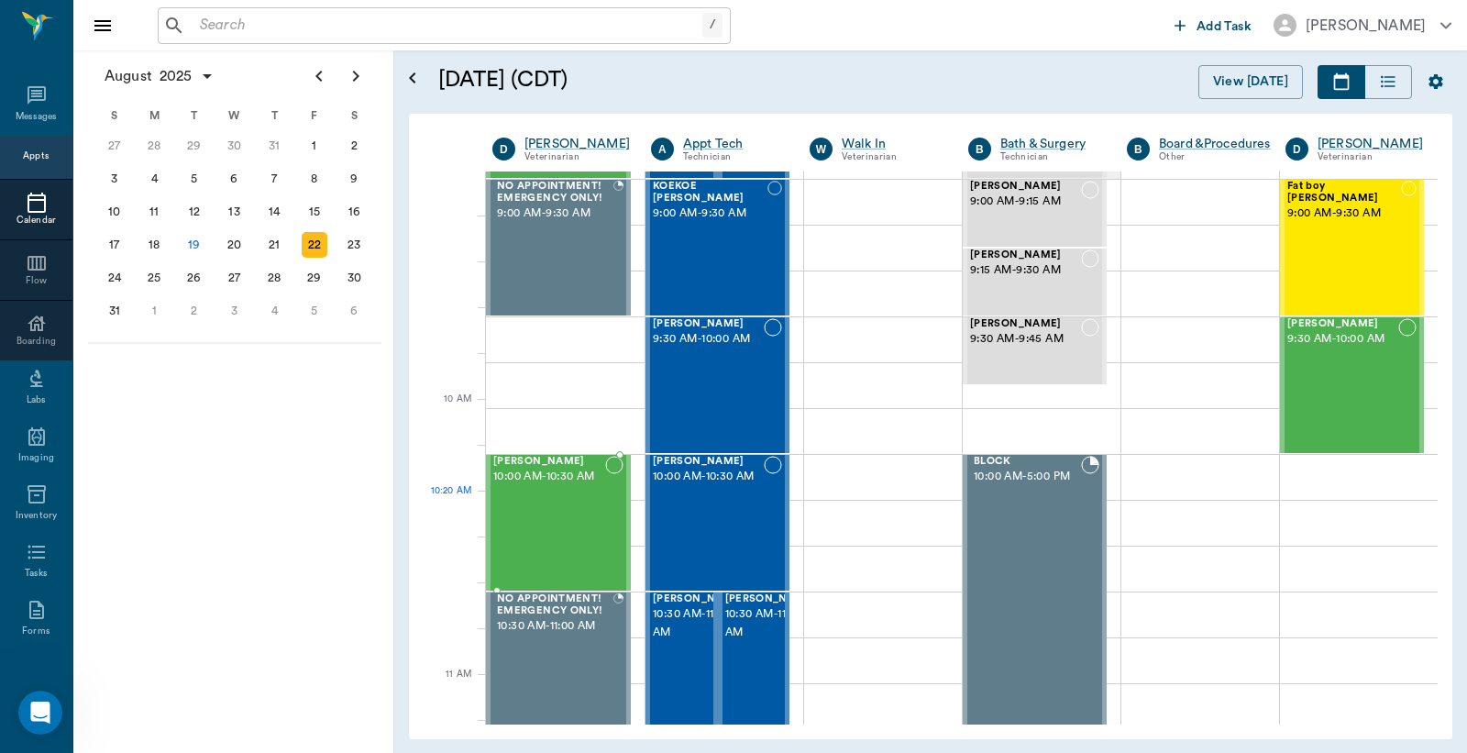
scroll to position [271, 0]
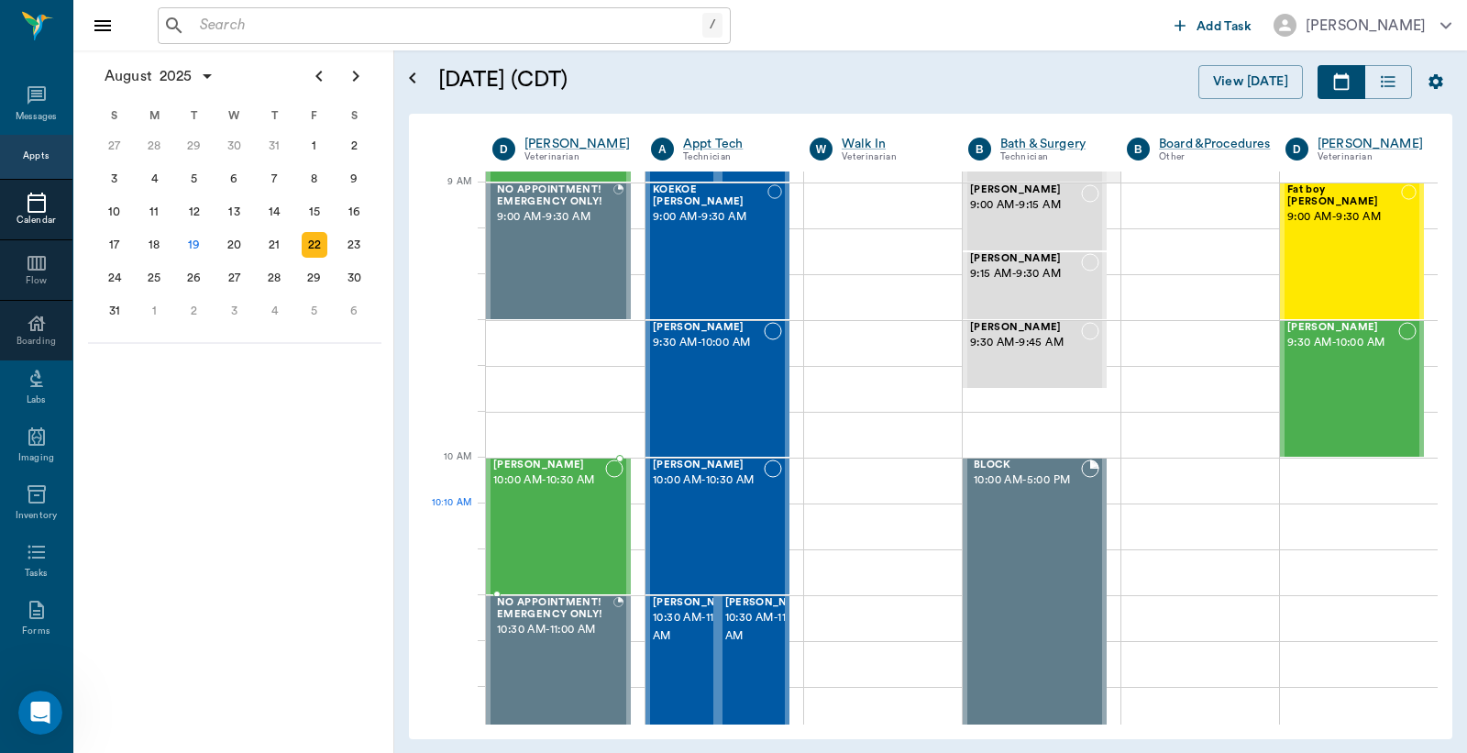
click at [569, 516] on div "Lilah Stephens 10:00 AM - 10:30 AM" at bounding box center [549, 526] width 112 height 134
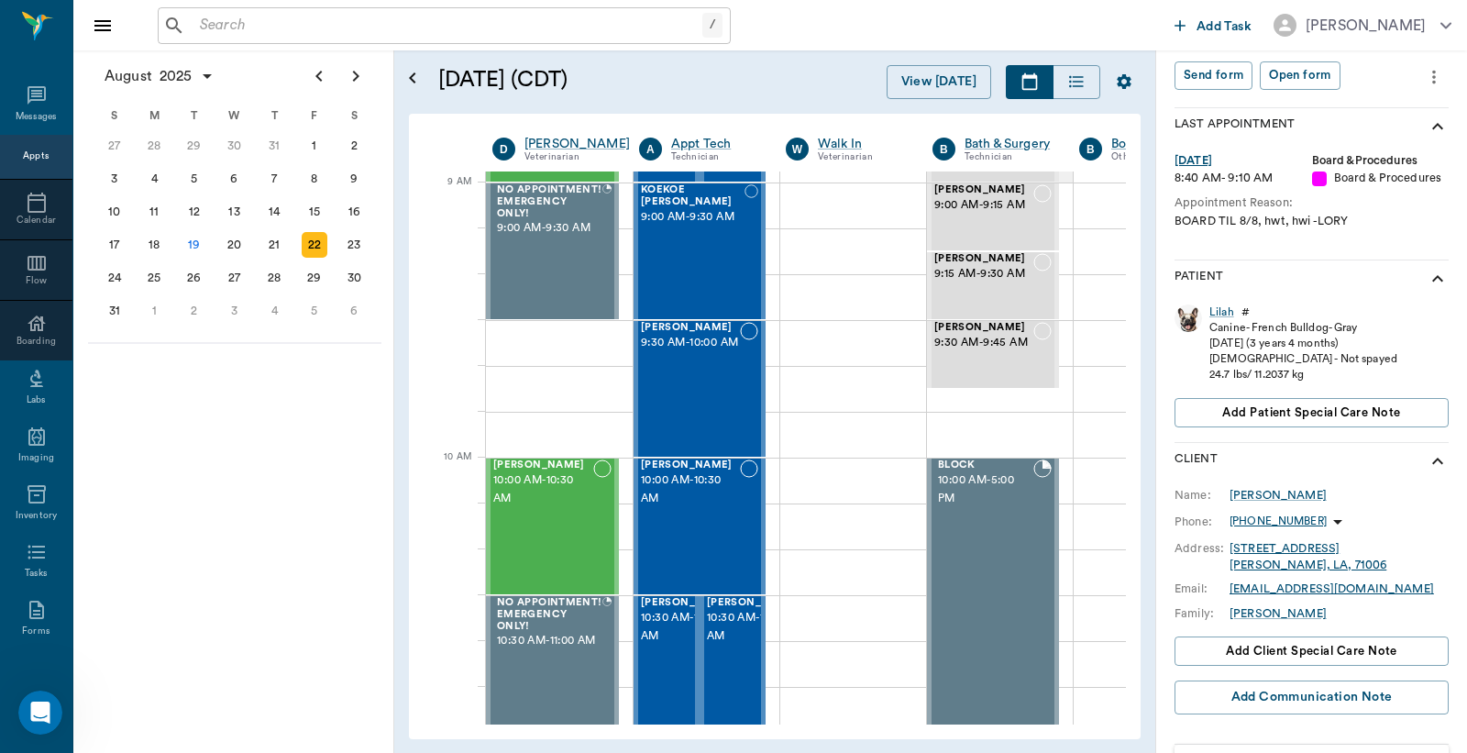
scroll to position [271, 0]
click at [1222, 304] on div "Lilah" at bounding box center [1222, 310] width 25 height 16
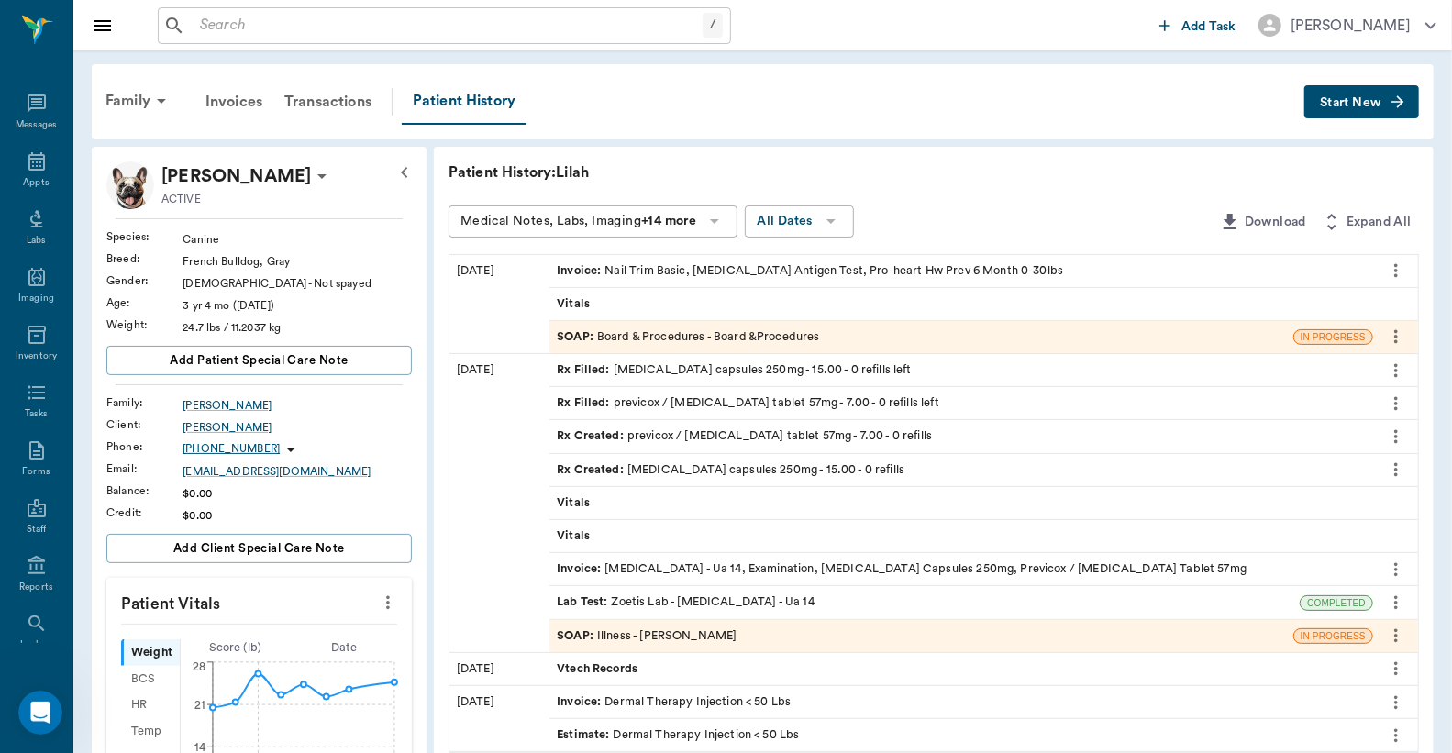
click at [721, 339] on div "SOAP : Board & Procedures - Board &Procedures" at bounding box center [688, 336] width 262 height 17
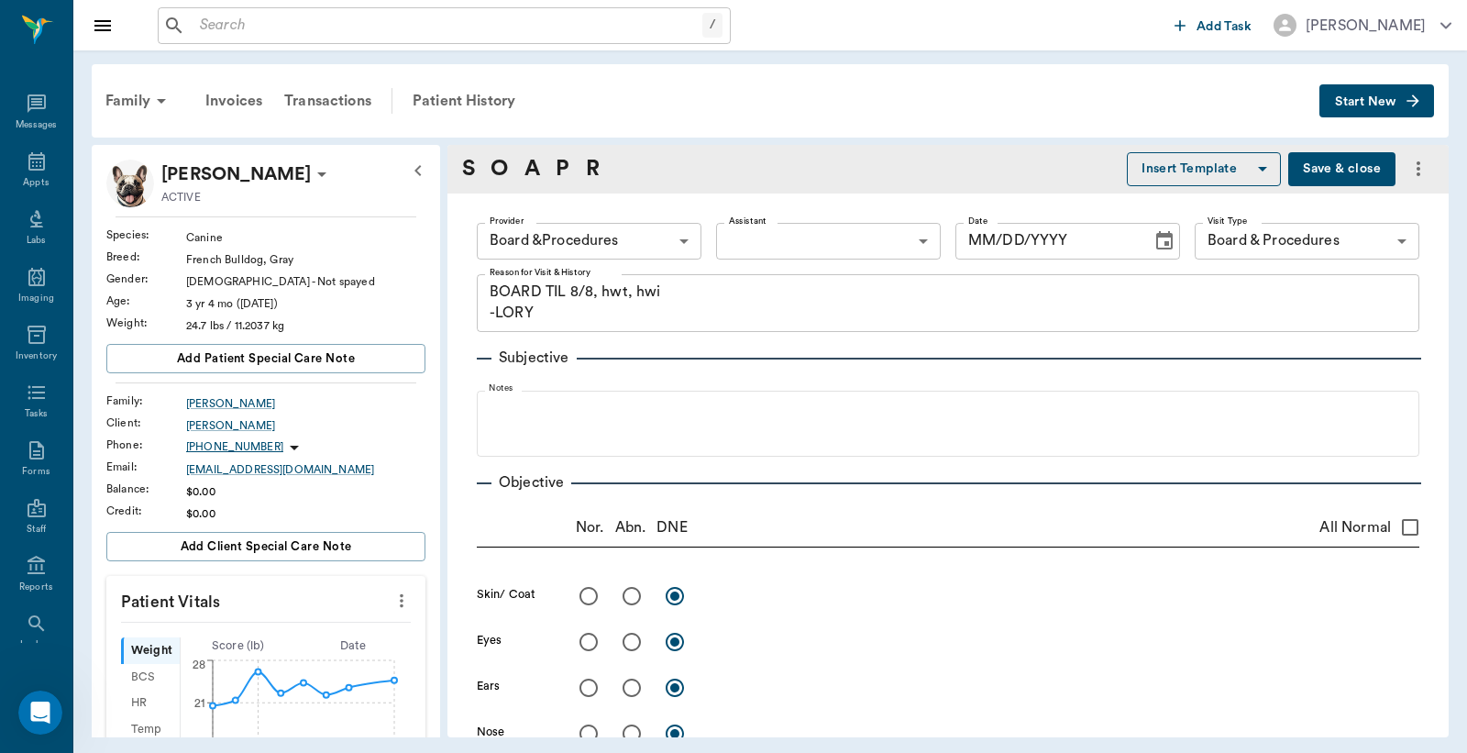
type input "63ec2f075fda476ae8351a51"
type input "67816c1cf444b6f7d0a603e8"
type textarea "BOARD TIL 8/8, hwt, hwi -LORY"
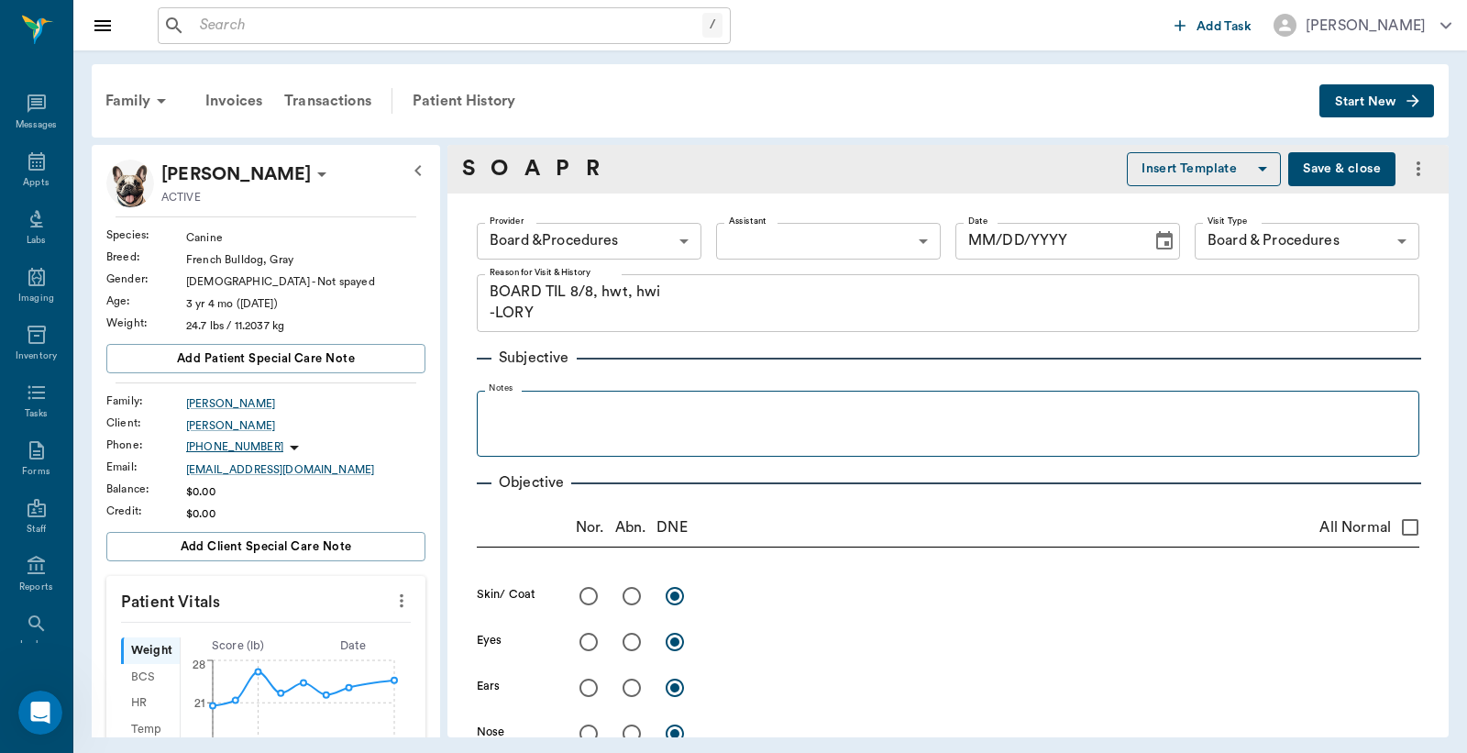
type input "08/07/2025"
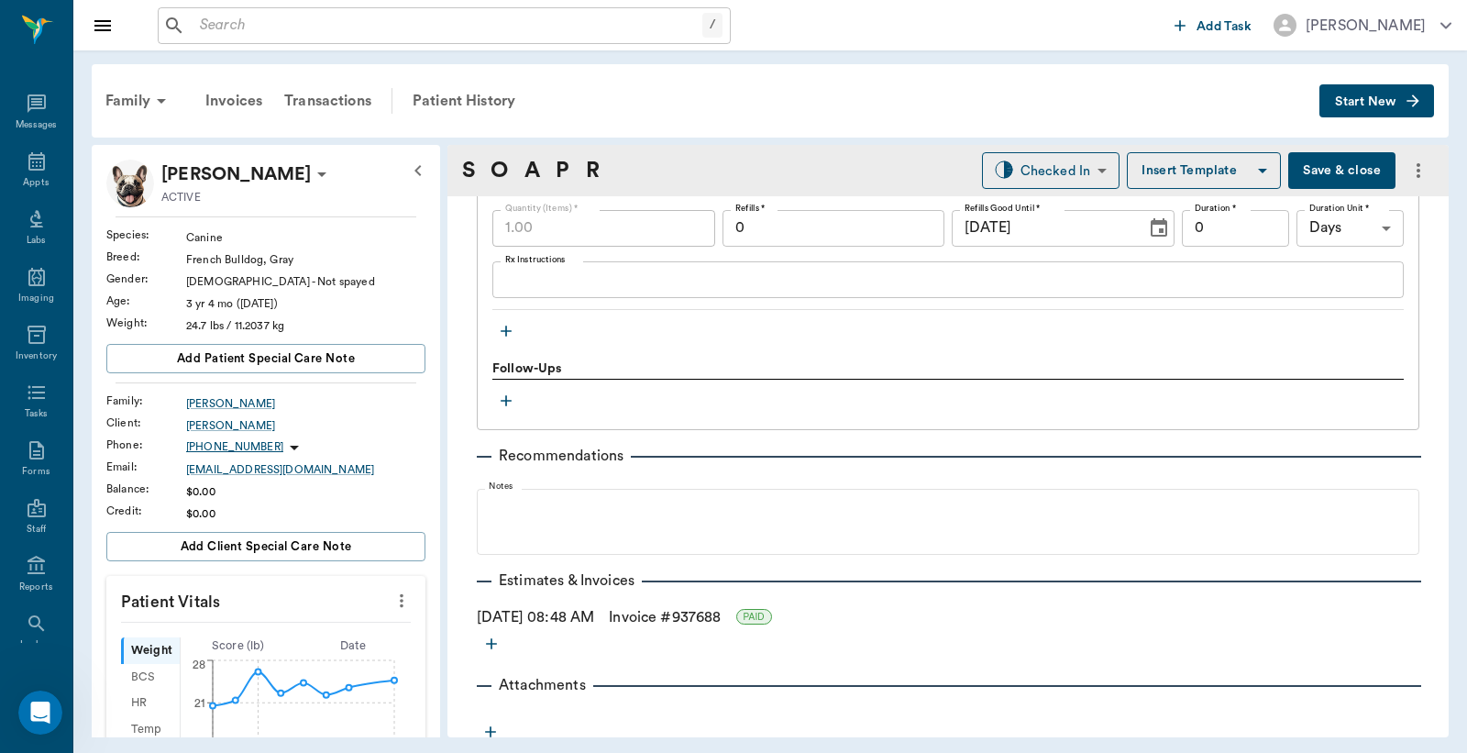
scroll to position [1602, 0]
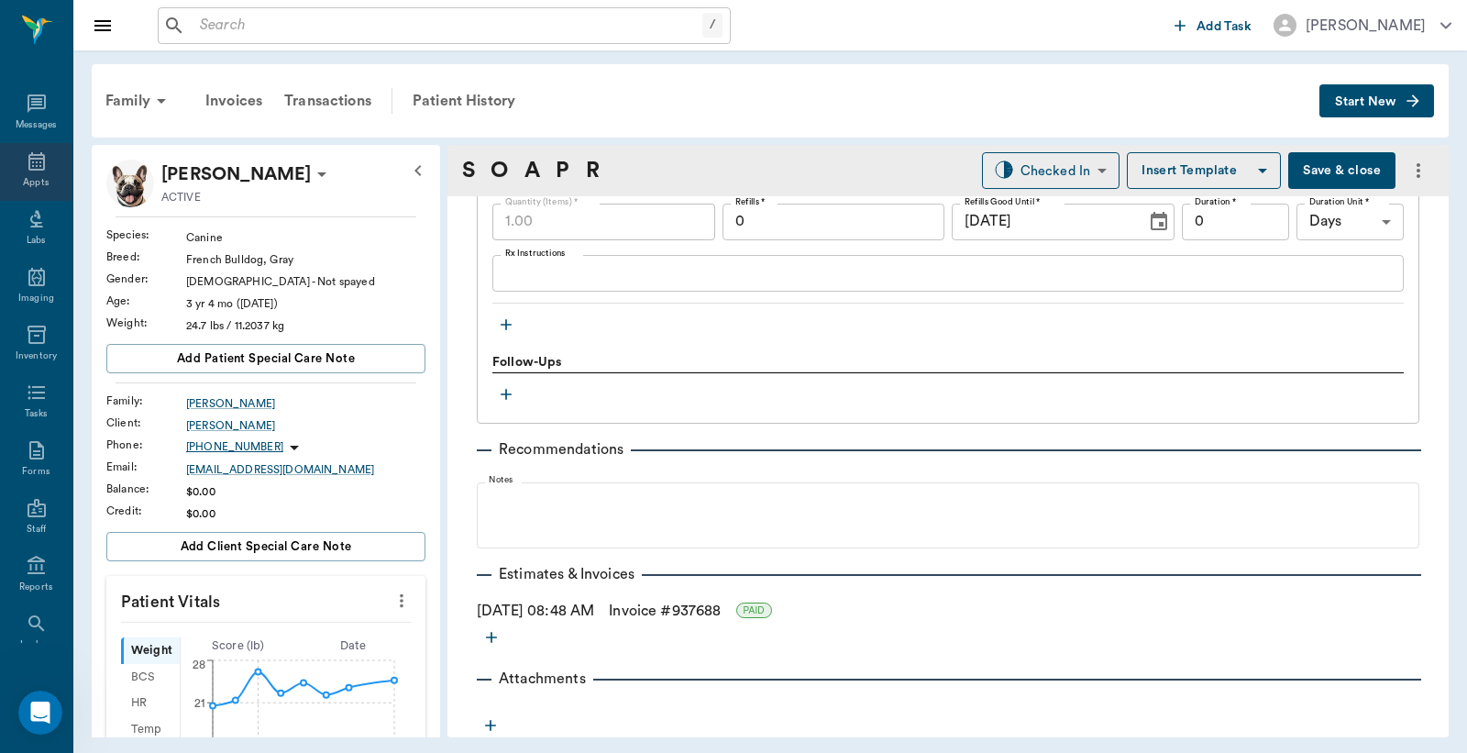
click at [17, 162] on div "Appts" at bounding box center [36, 172] width 72 height 58
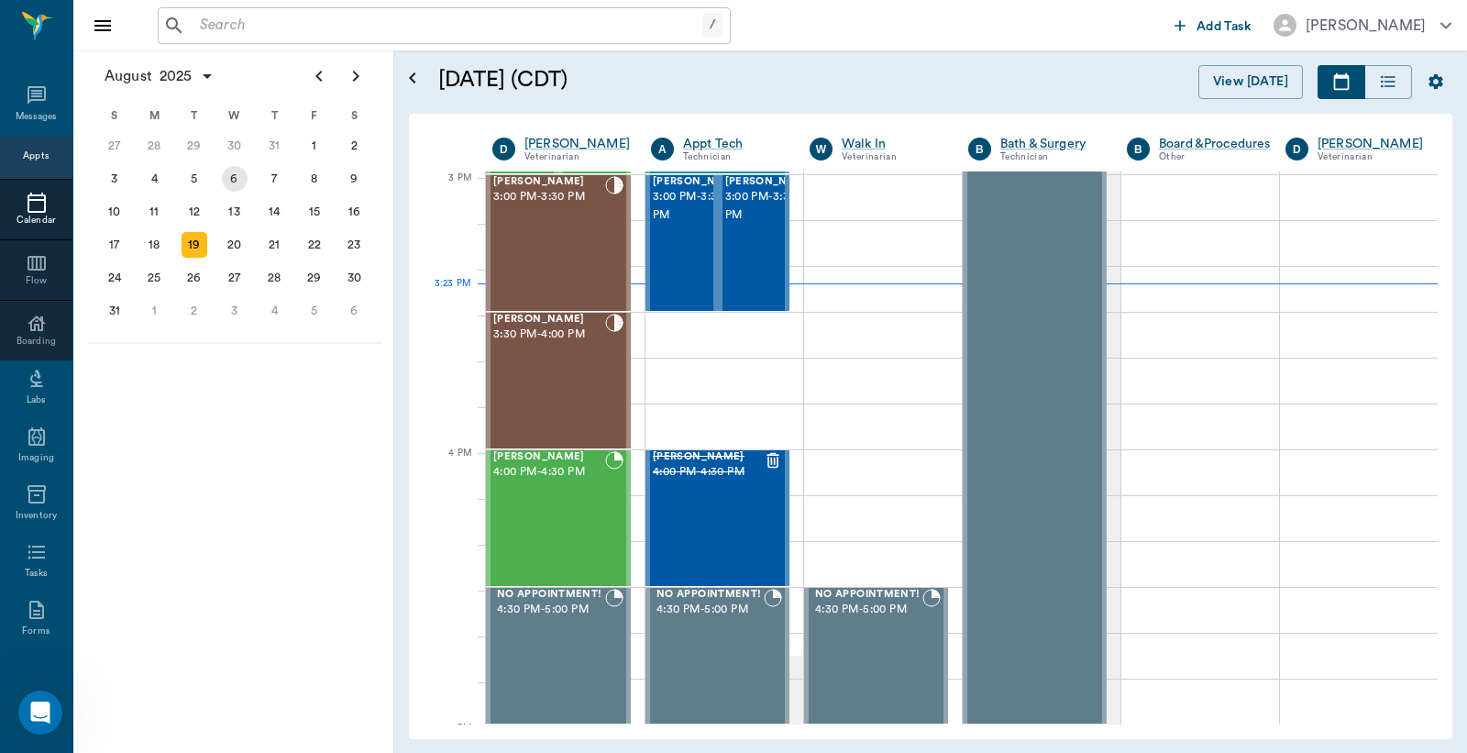
scroll to position [1927, 0]
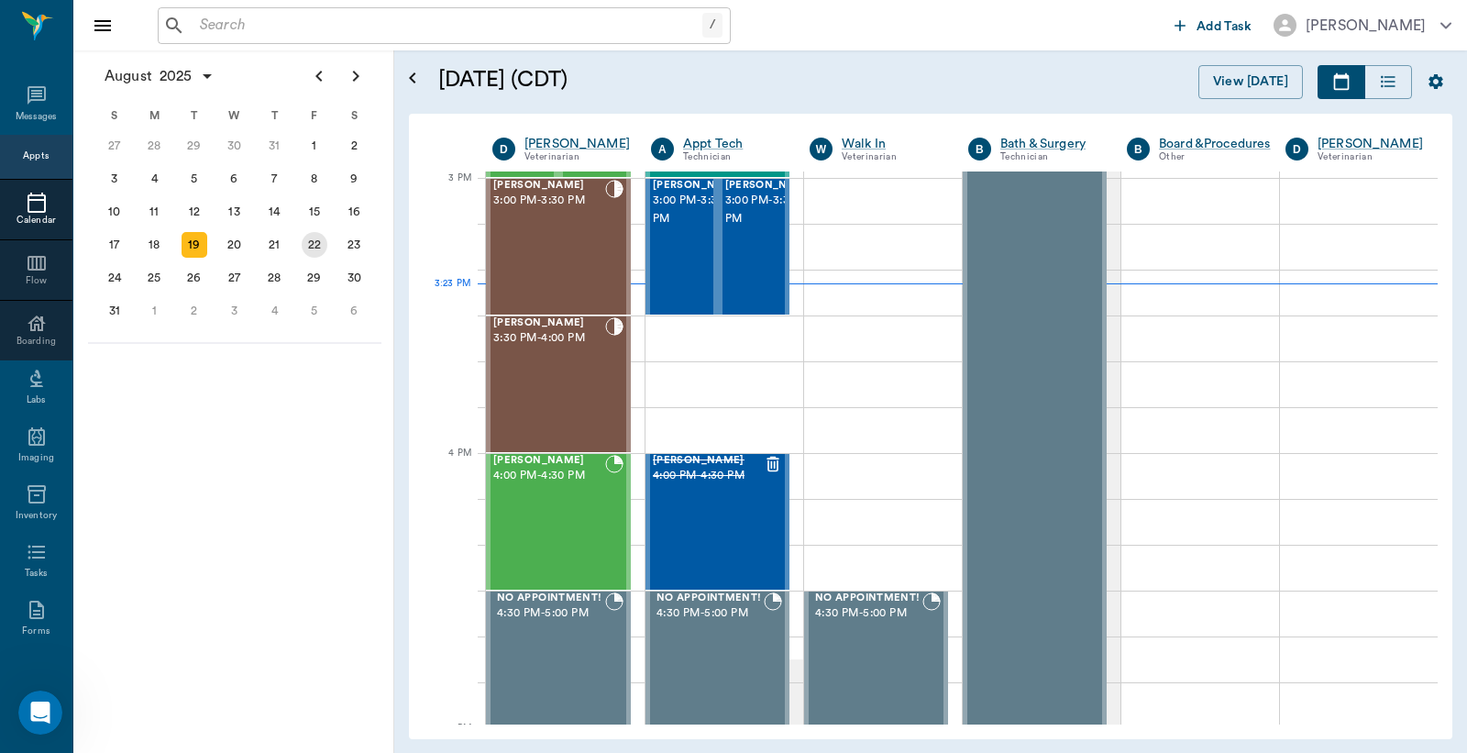
click at [312, 233] on div "22" at bounding box center [315, 245] width 26 height 26
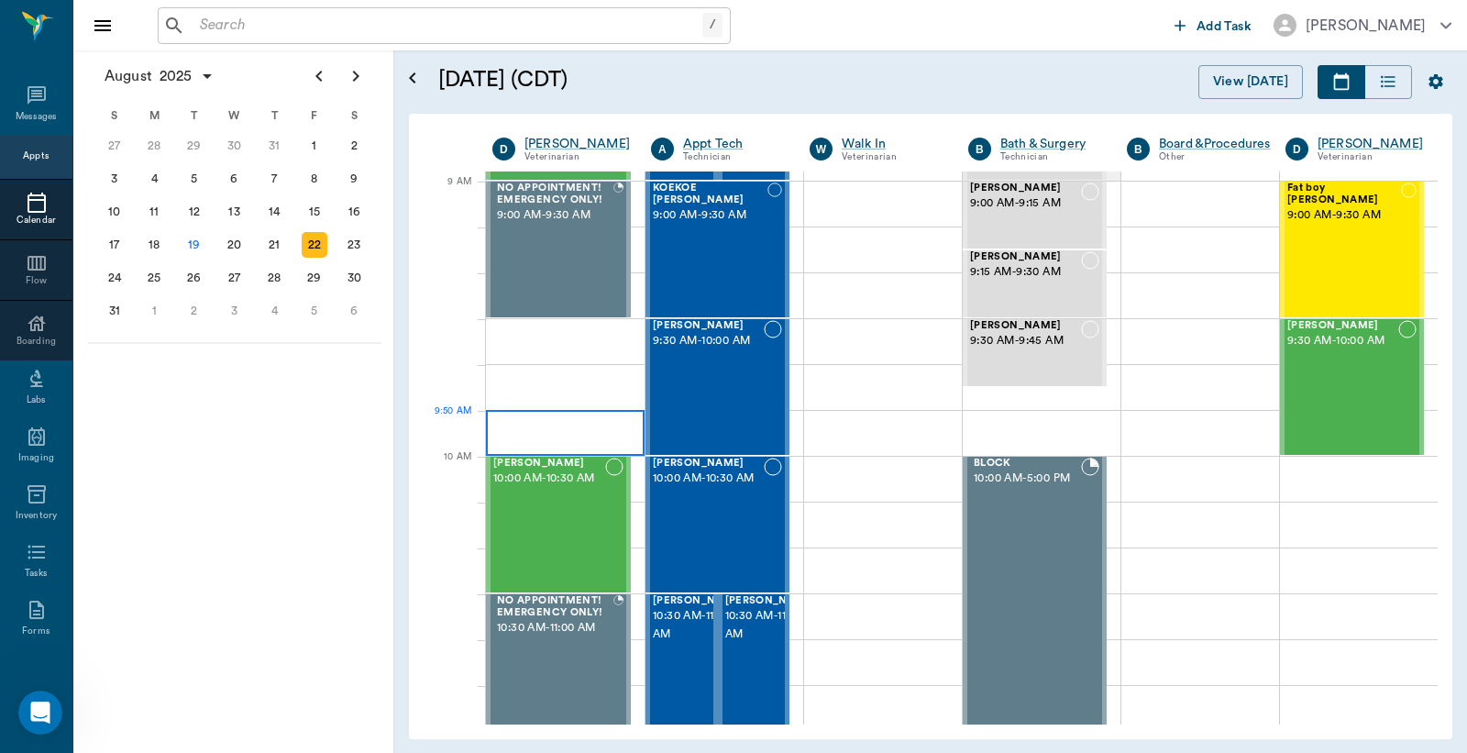
scroll to position [271, 0]
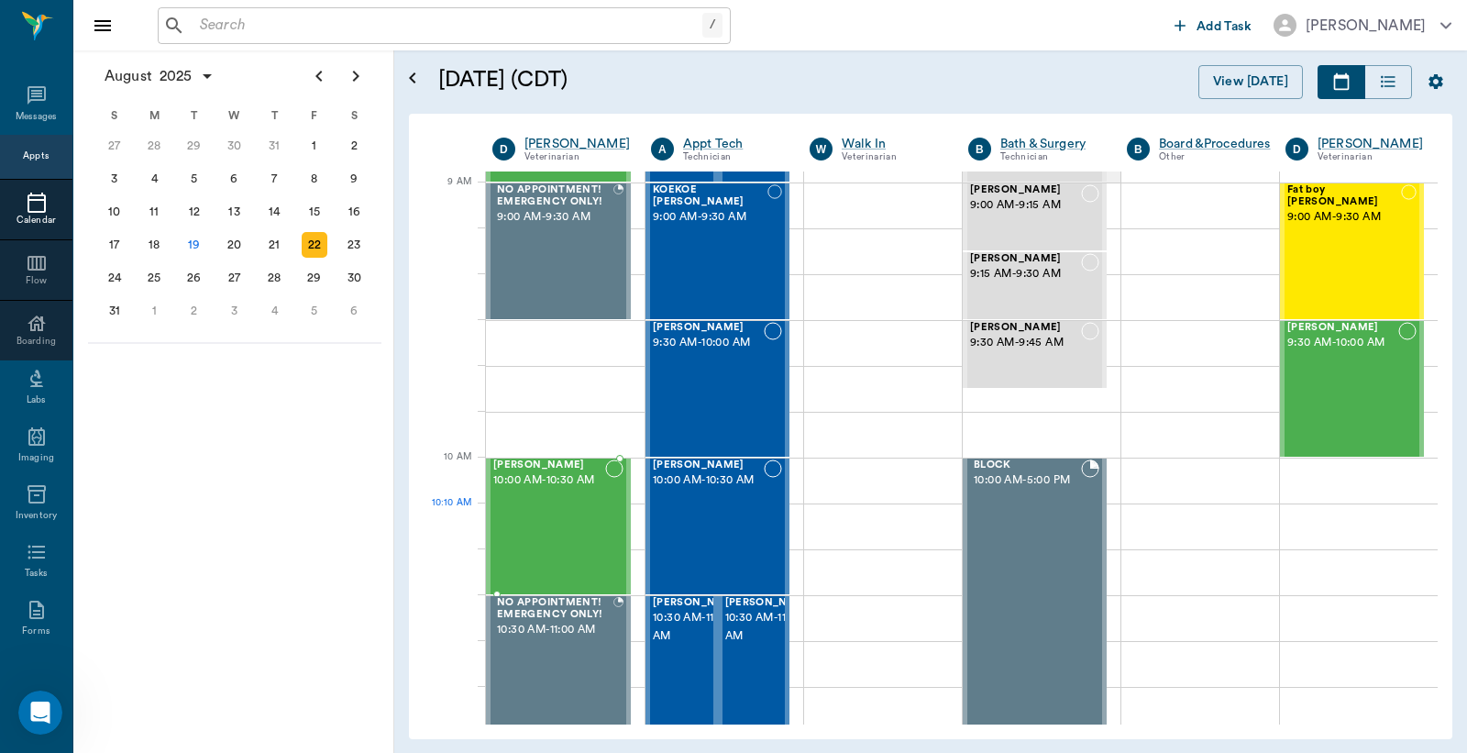
click at [544, 515] on div "Lilah Stephens 10:00 AM - 10:30 AM" at bounding box center [549, 526] width 112 height 134
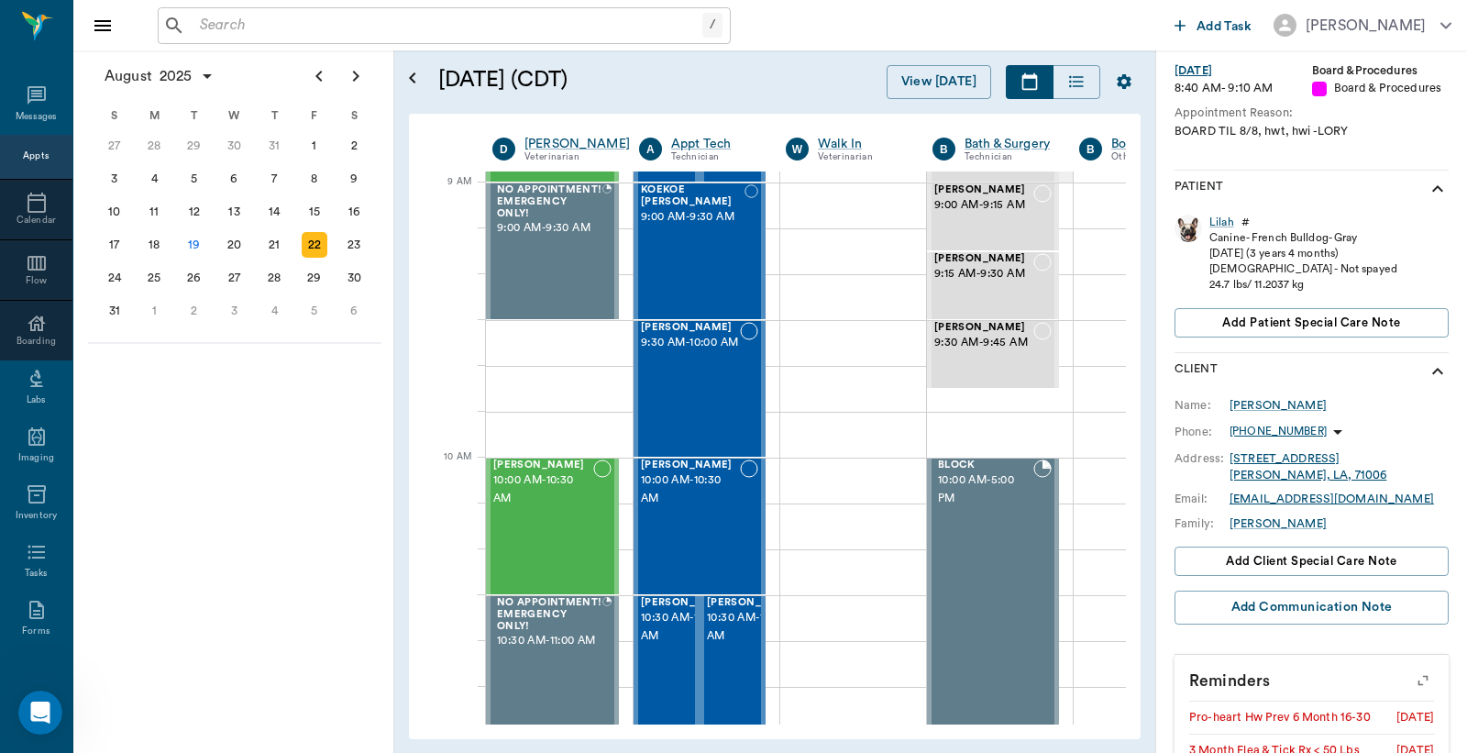
scroll to position [464, 0]
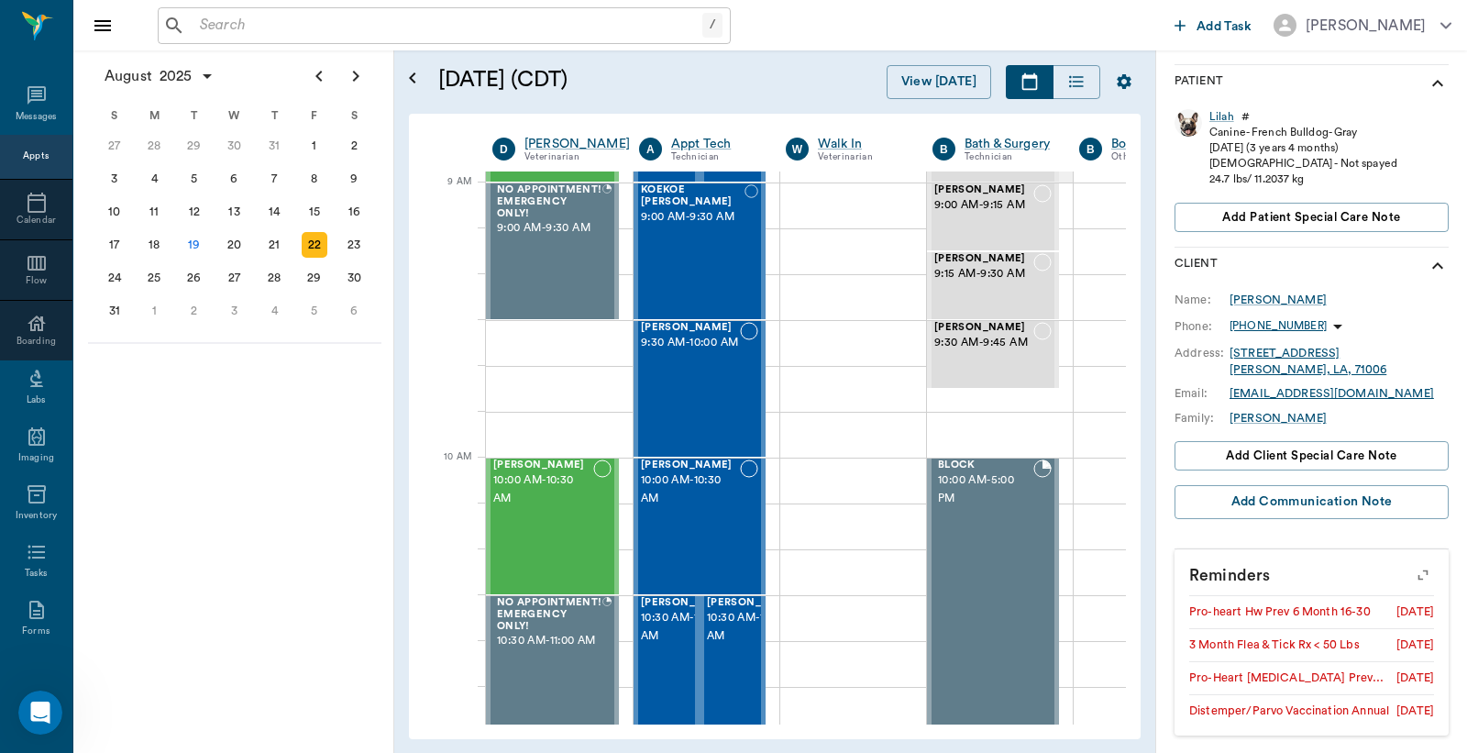
click at [1410, 580] on icon "button" at bounding box center [1423, 574] width 26 height 26
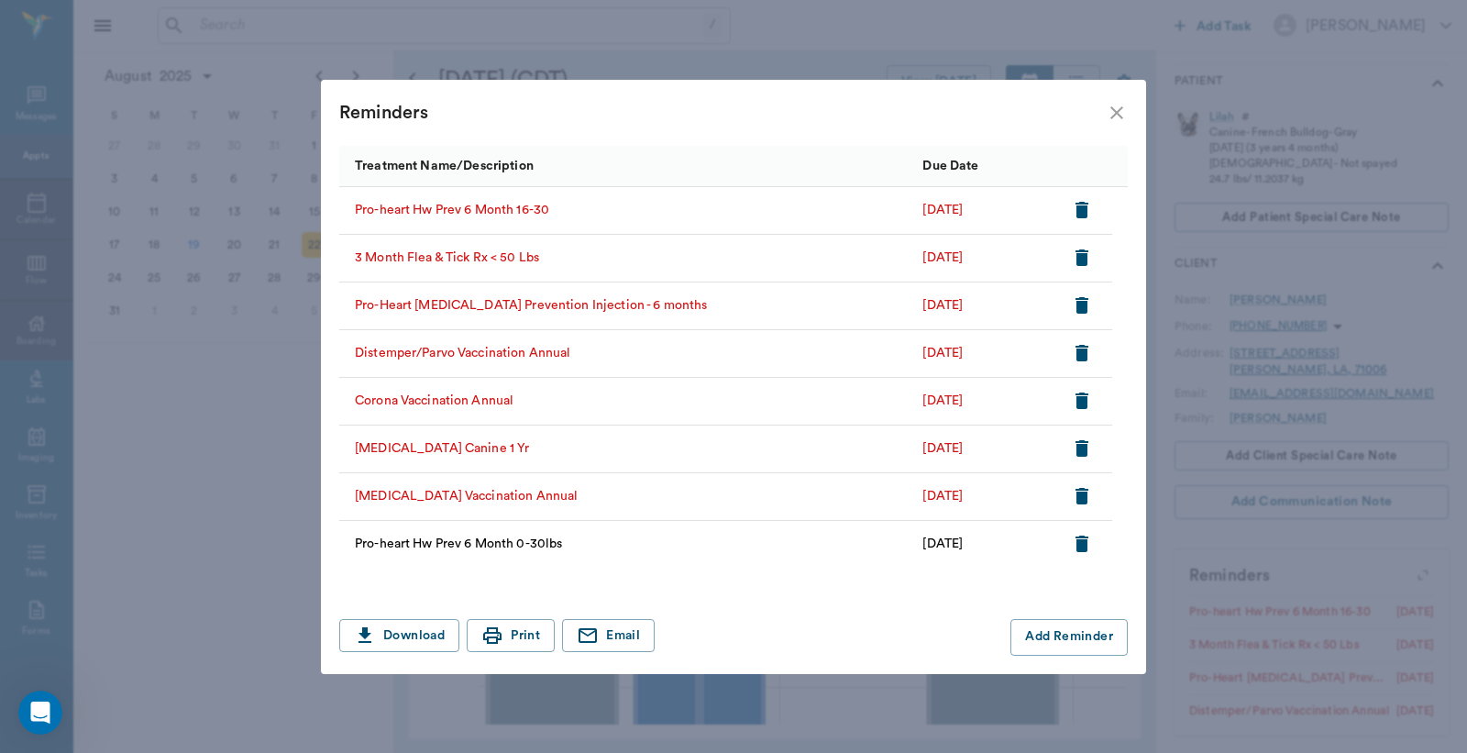
click at [1117, 111] on icon "close" at bounding box center [1117, 112] width 13 height 13
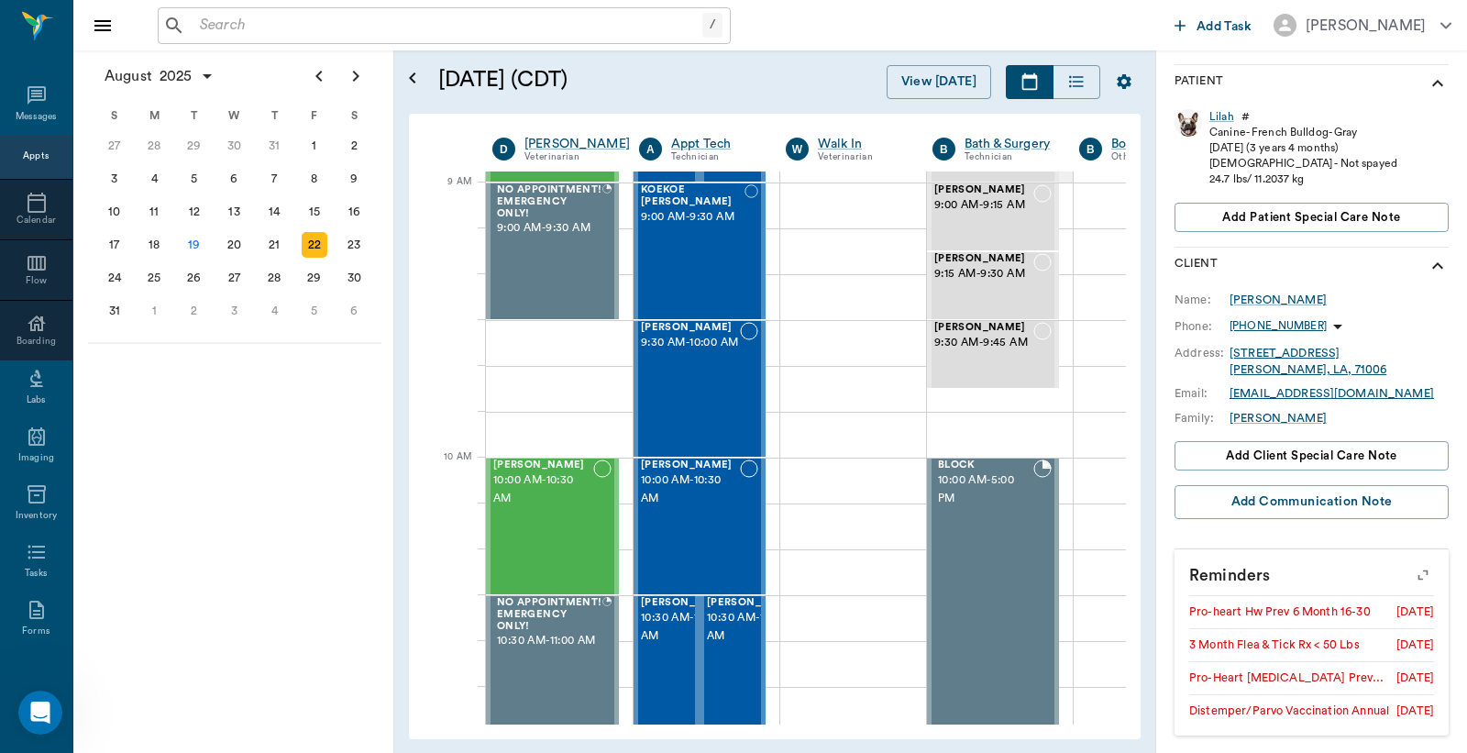
scroll to position [193, 0]
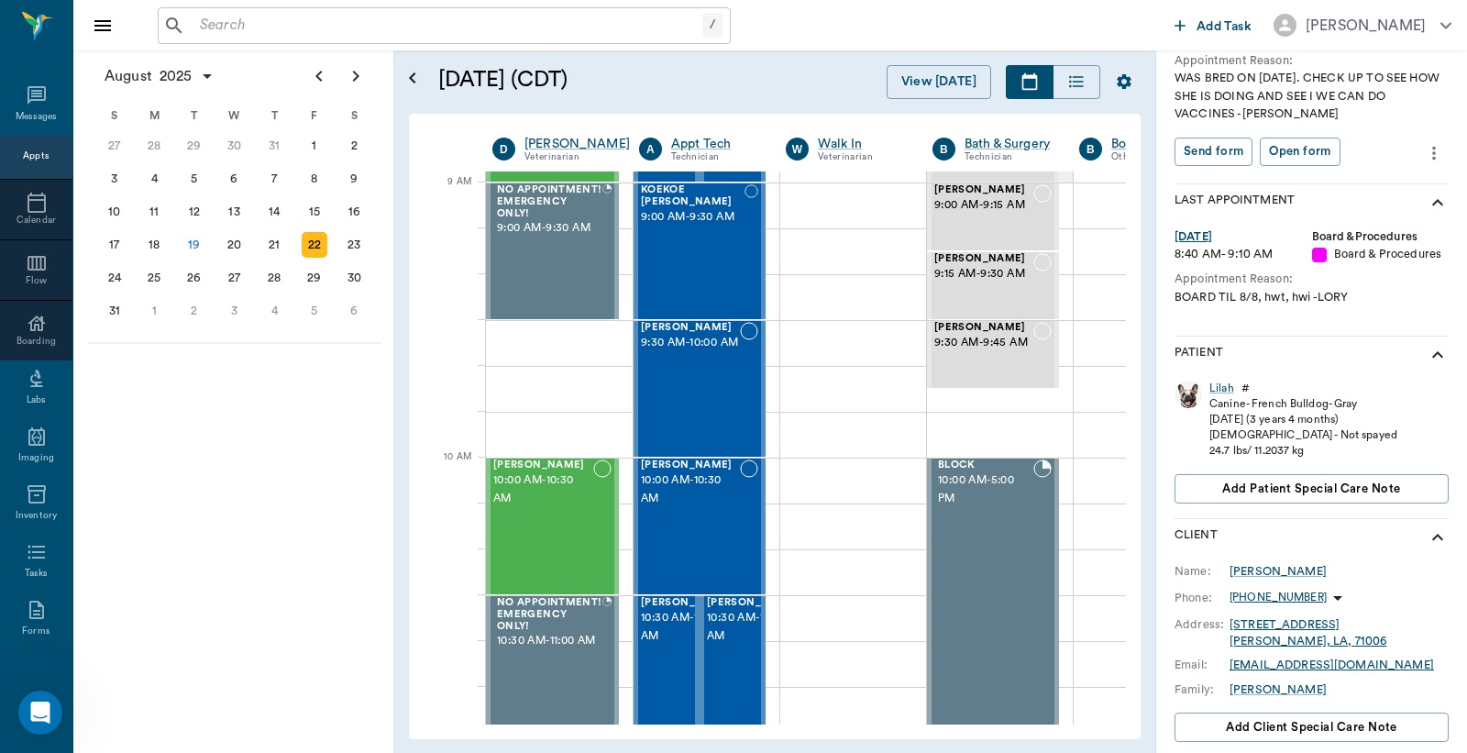
click at [1424, 148] on icon "more" at bounding box center [1434, 153] width 20 height 22
click at [1332, 252] on span "View edit history" at bounding box center [1342, 252] width 154 height 19
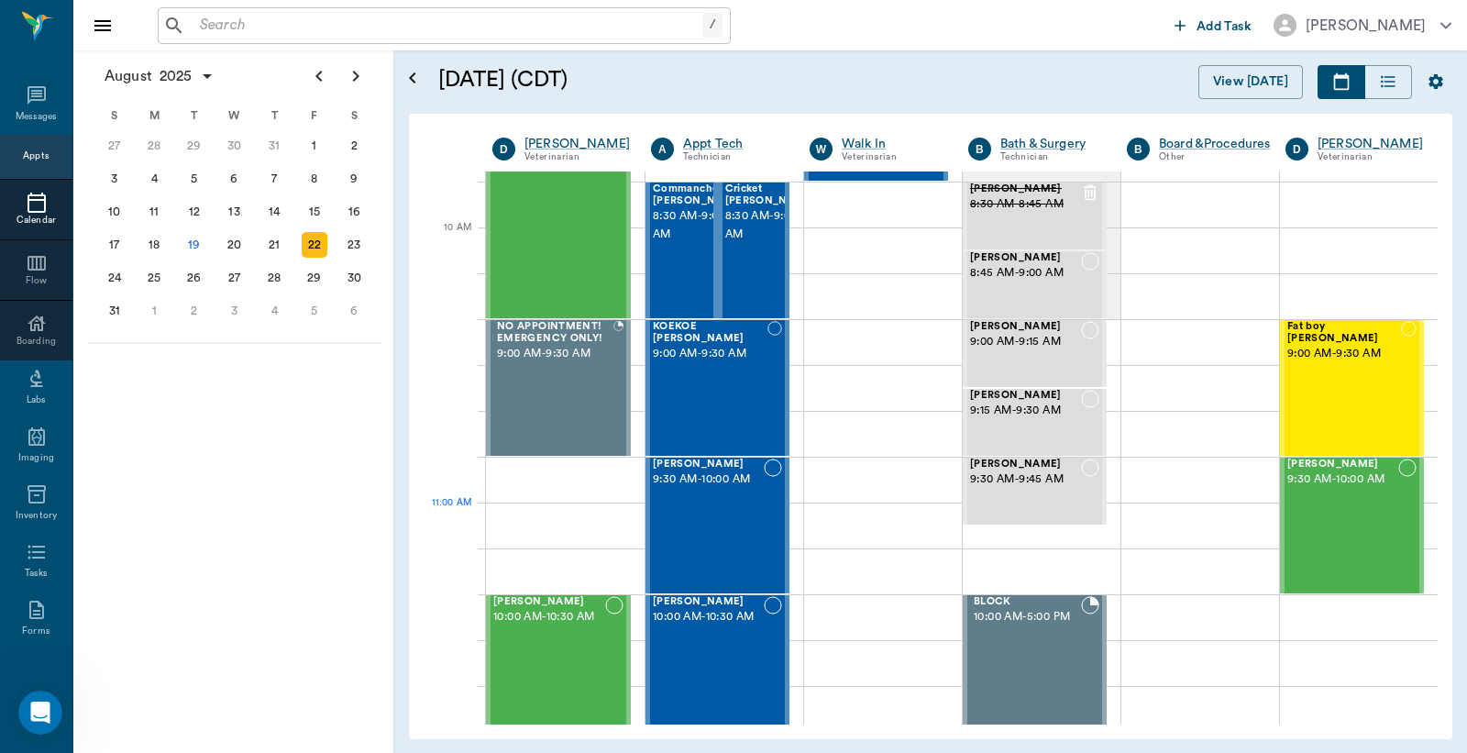
scroll to position [543, 0]
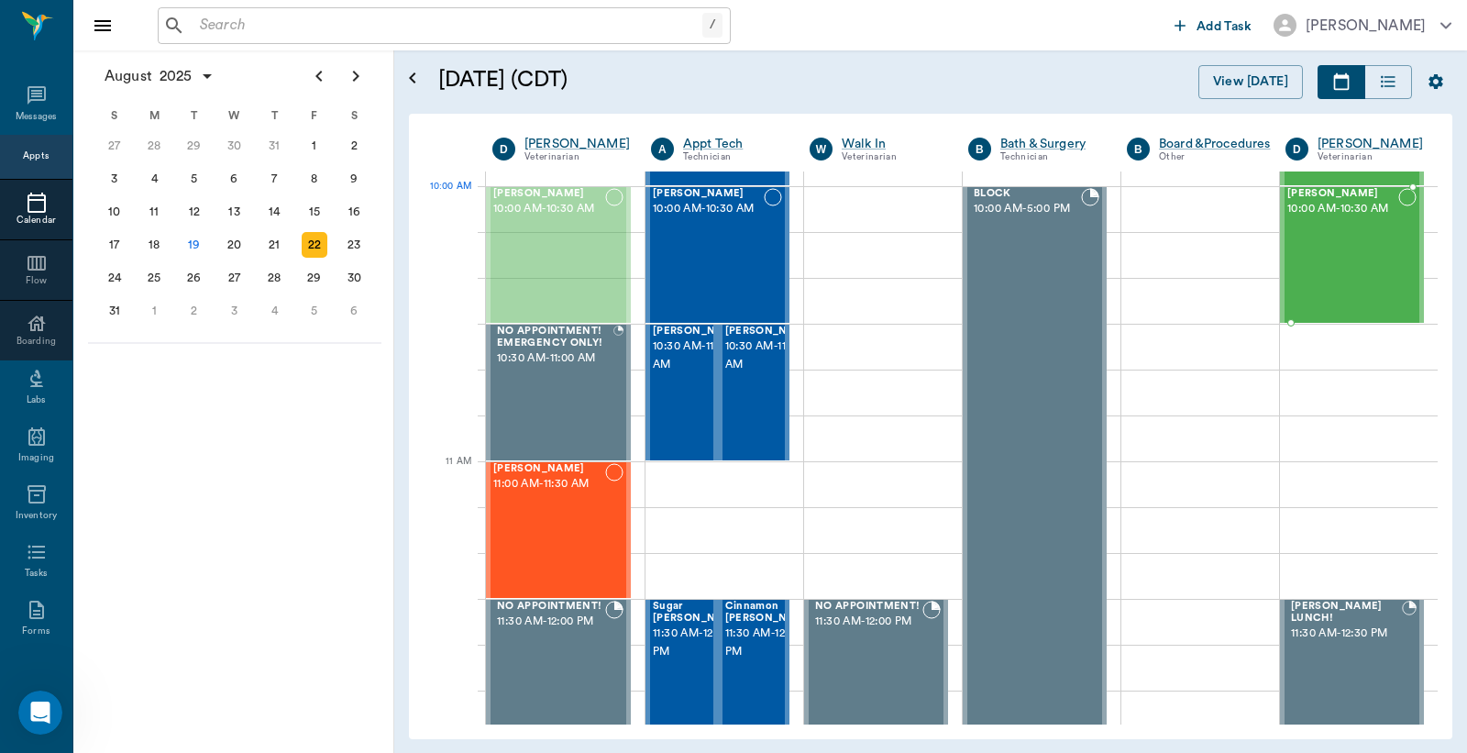
drag, startPoint x: 559, startPoint y: 240, endPoint x: 1332, endPoint y: 250, distance: 773.1
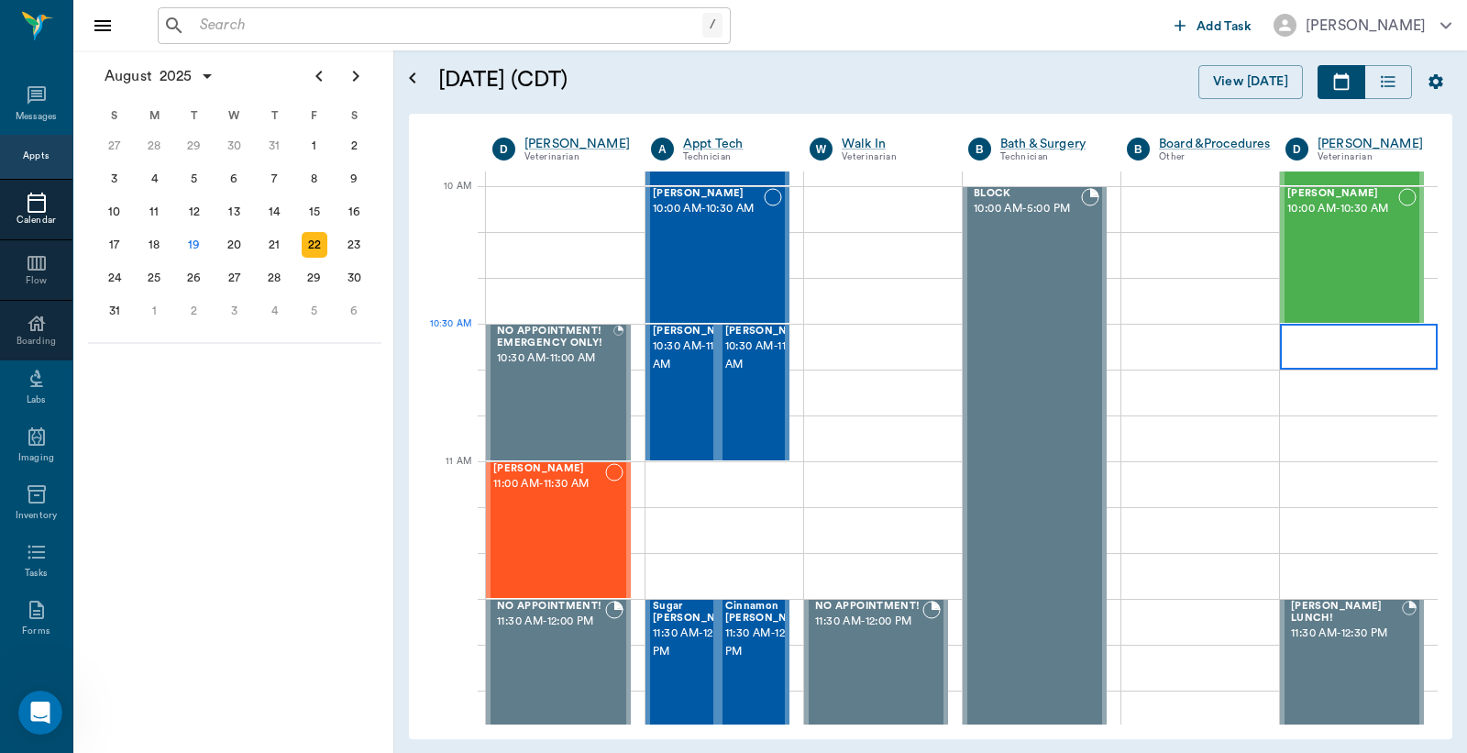
click at [1340, 325] on div at bounding box center [1359, 347] width 158 height 46
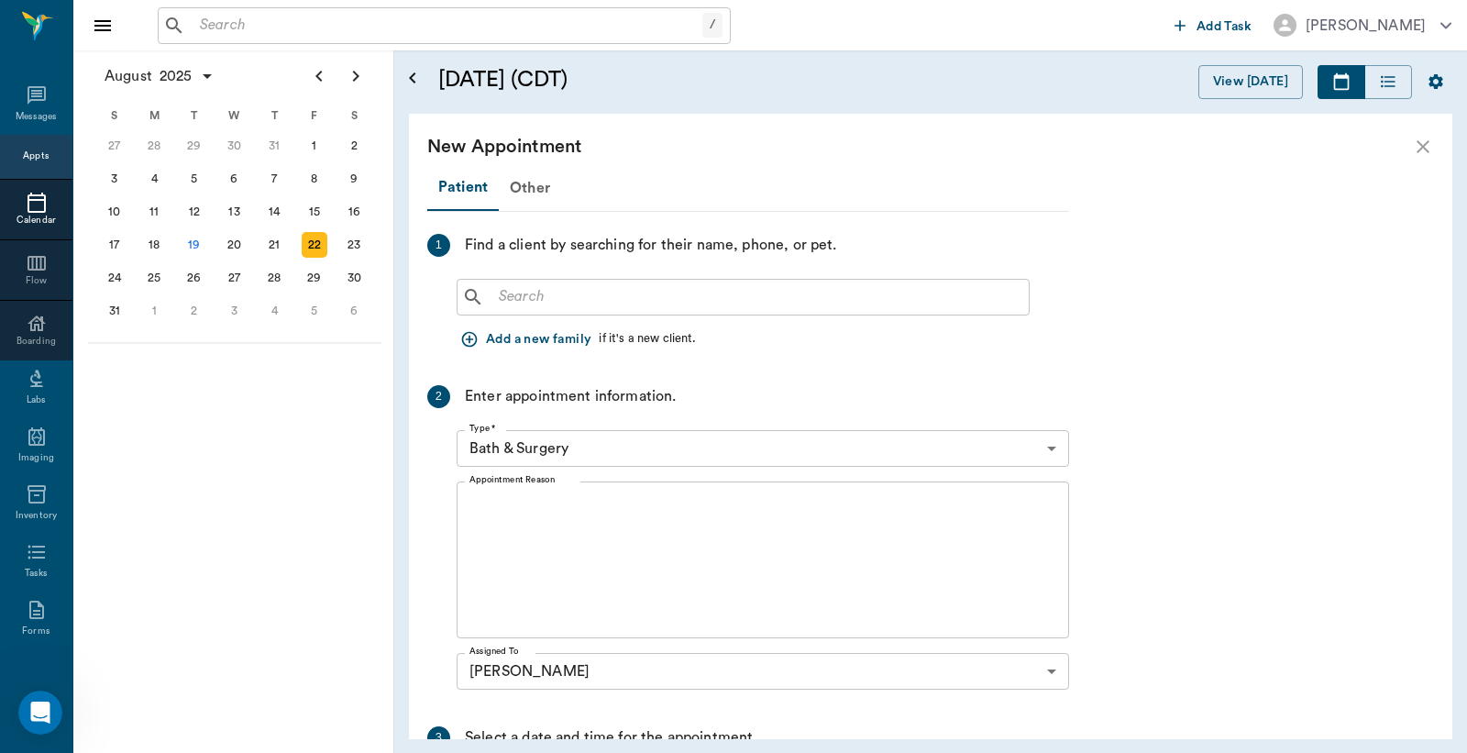
click at [1416, 142] on icon "close" at bounding box center [1423, 147] width 22 height 22
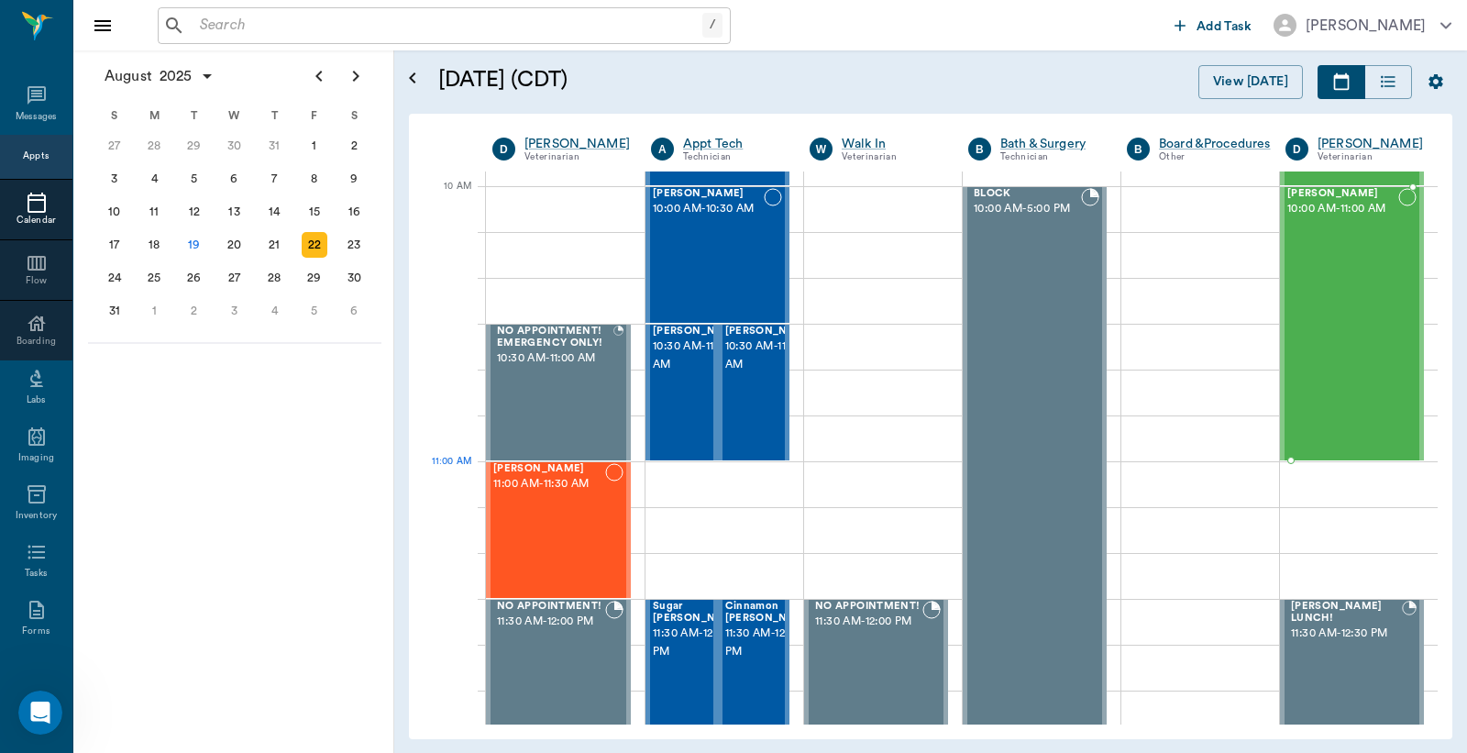
drag, startPoint x: 1322, startPoint y: 321, endPoint x: 1321, endPoint y: 445, distance: 123.8
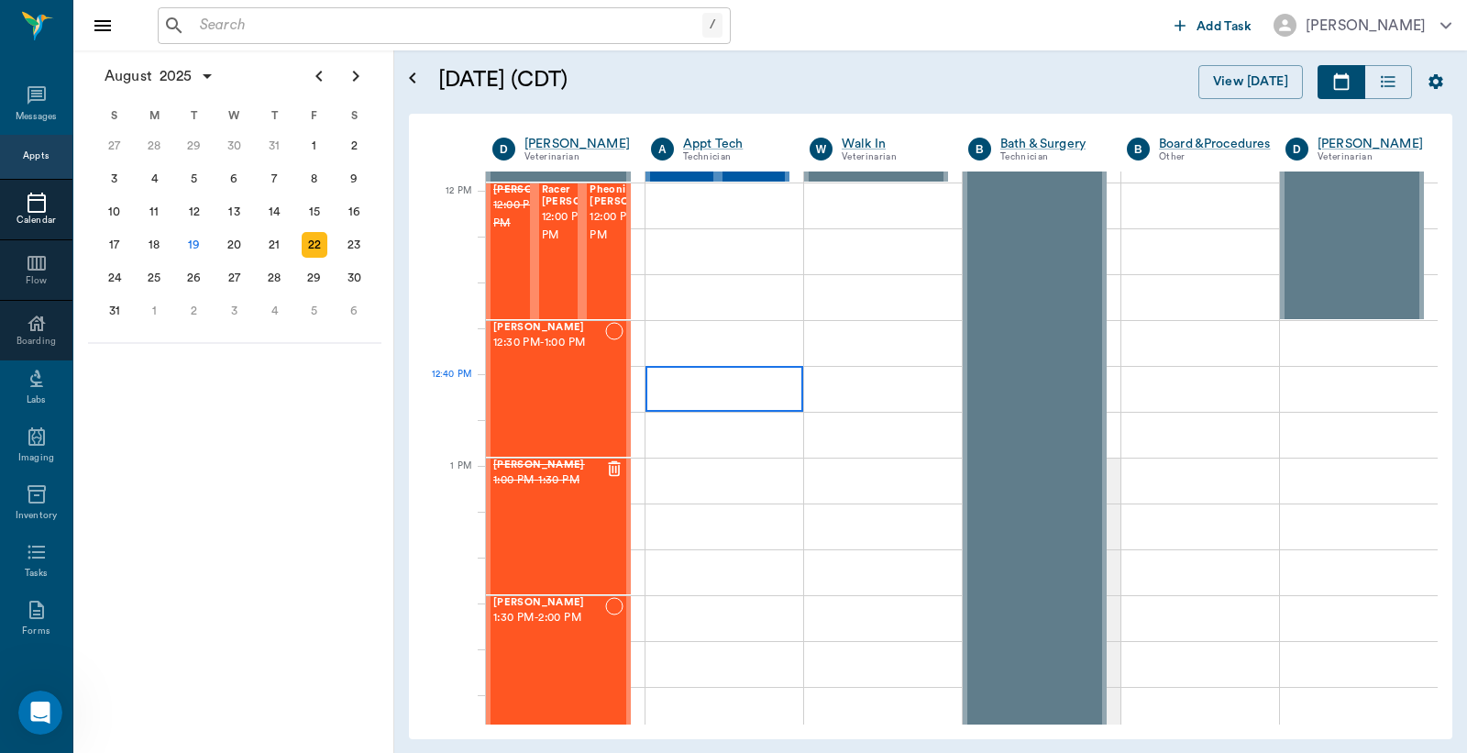
scroll to position [1087, 0]
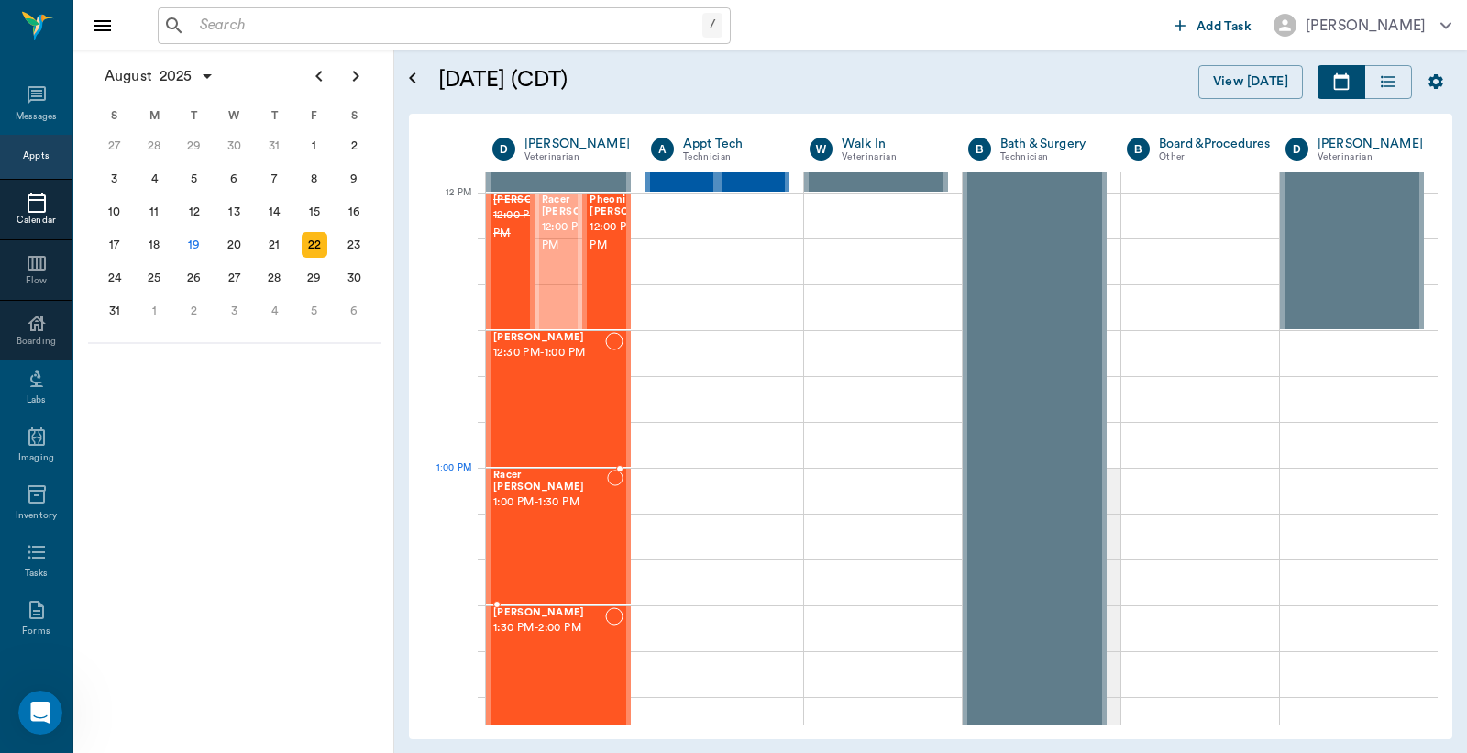
drag, startPoint x: 558, startPoint y: 263, endPoint x: 539, endPoint y: 551, distance: 288.5
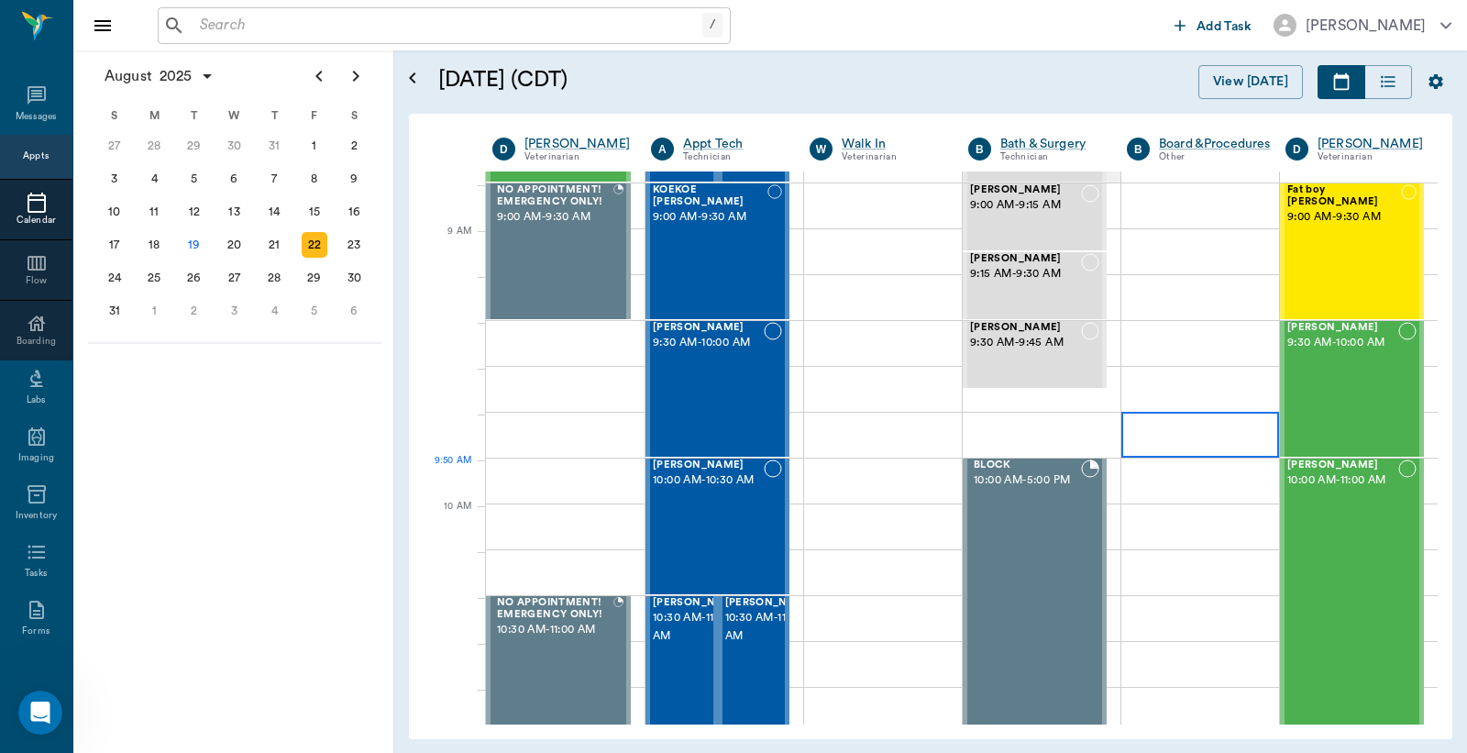
scroll to position [0, 0]
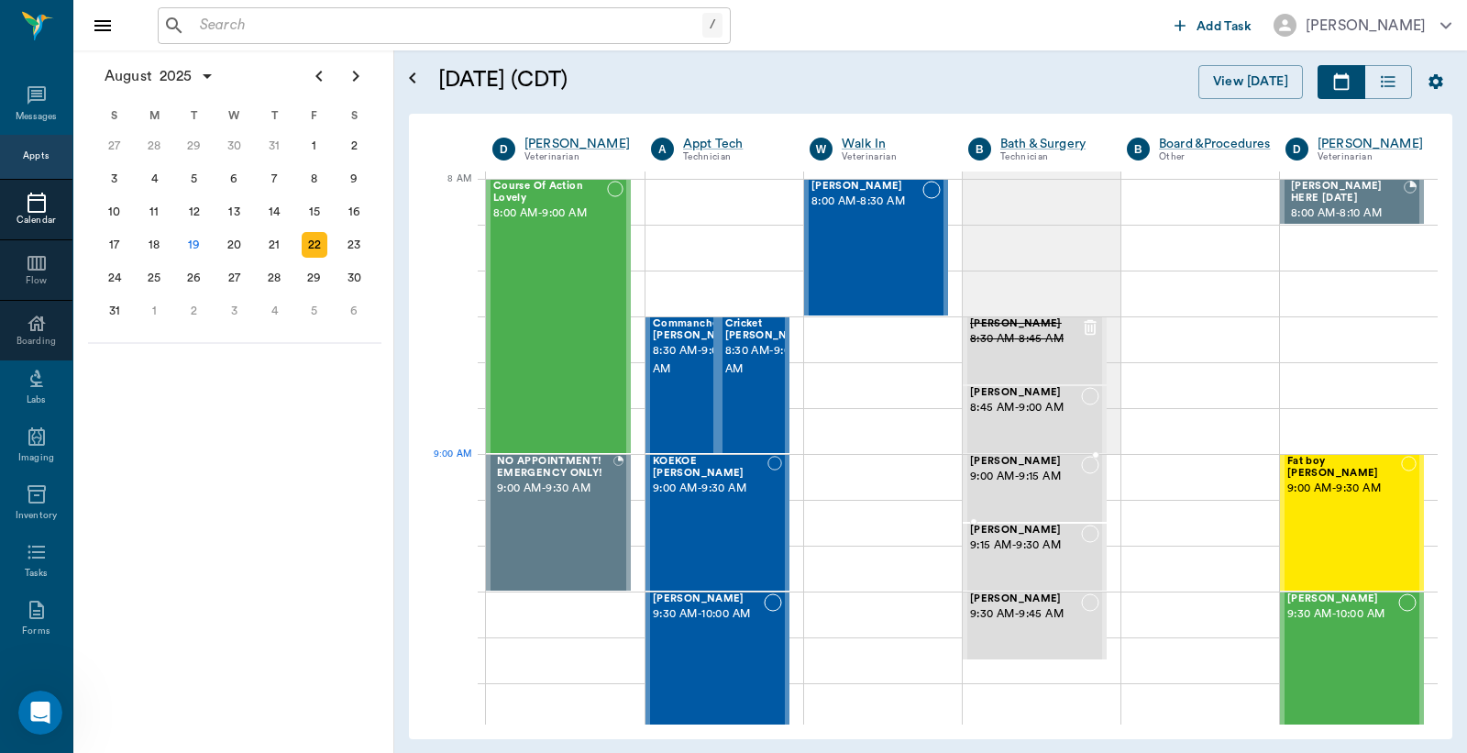
click at [1031, 480] on span "9:00 AM - 9:15 AM" at bounding box center [1025, 477] width 111 height 18
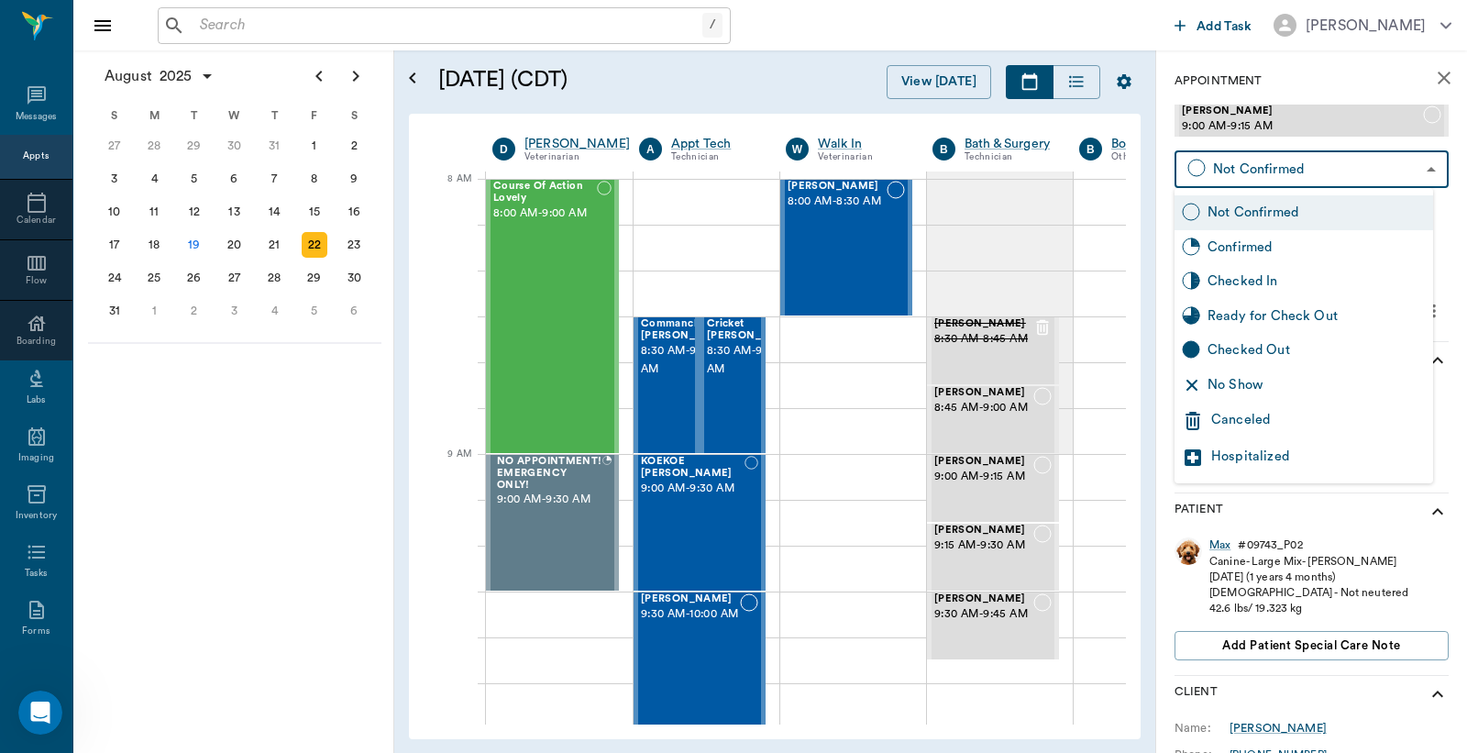
click at [1303, 171] on body "/ ​ Add Task Dr. Bert Ellsworth Nectar Messages Appts Calendar Flow Boarding La…" at bounding box center [733, 376] width 1467 height 753
click at [1243, 415] on div "Canceled" at bounding box center [1318, 421] width 215 height 22
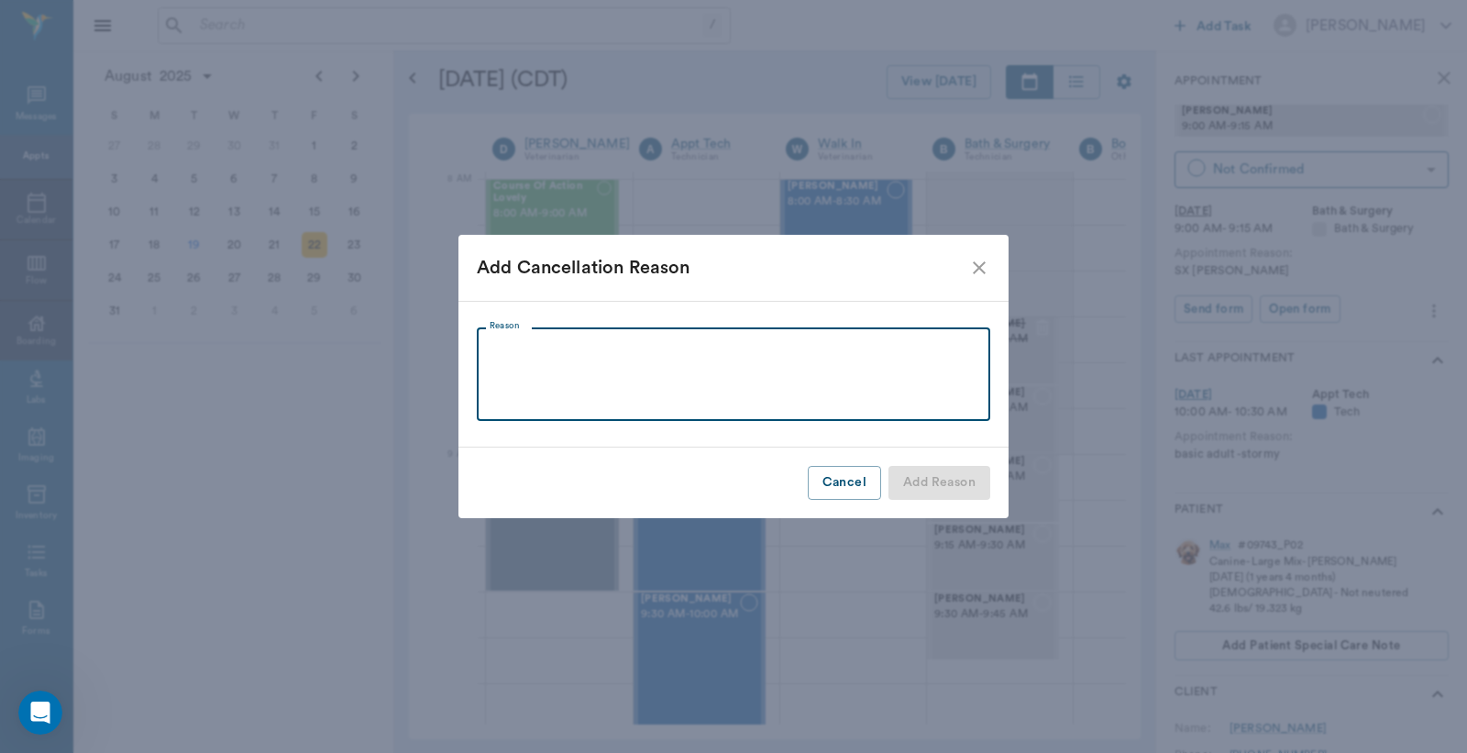
click at [707, 370] on textarea "Reason" at bounding box center [734, 374] width 488 height 63
type textarea "w"
type textarea "CANCLED"
click at [909, 479] on button "Add Reason" at bounding box center [940, 483] width 102 height 34
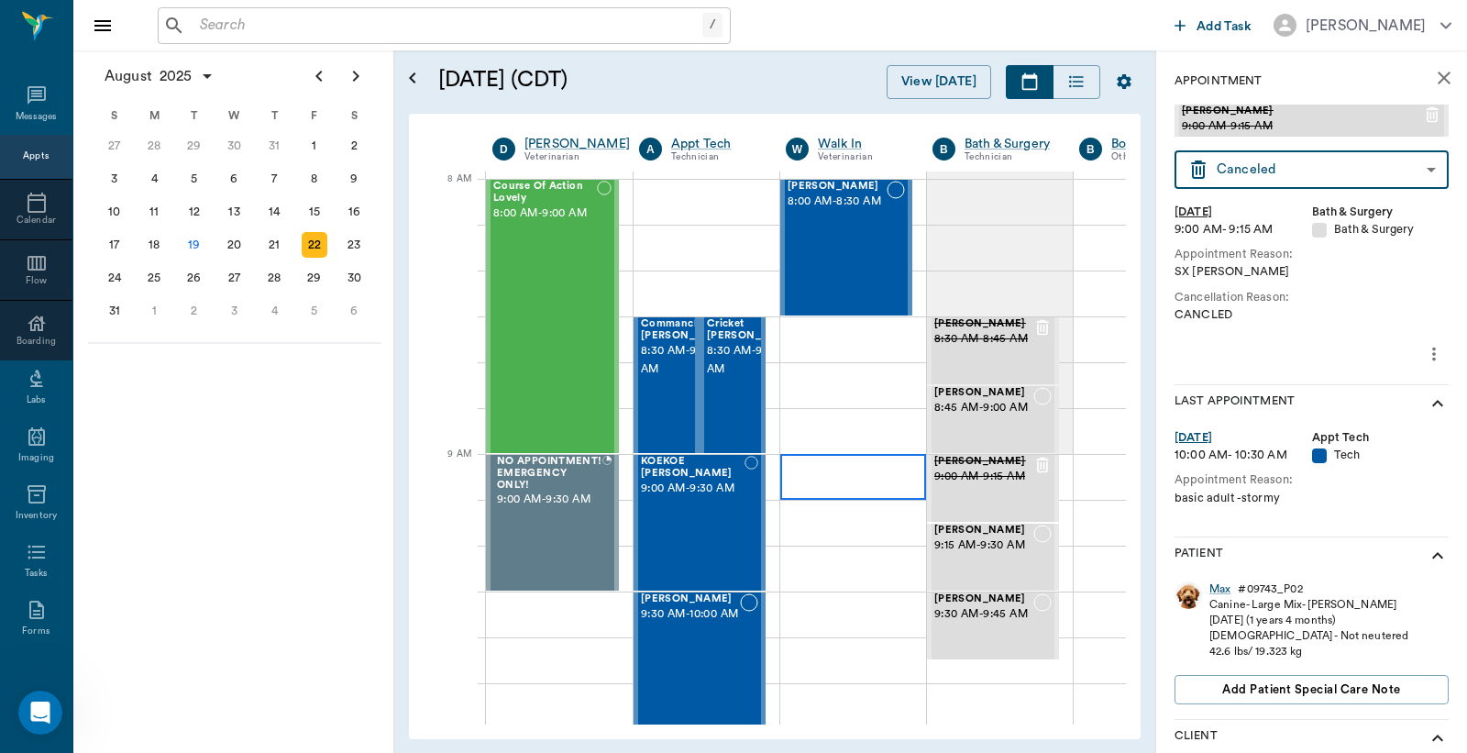
type input "CANCELED"
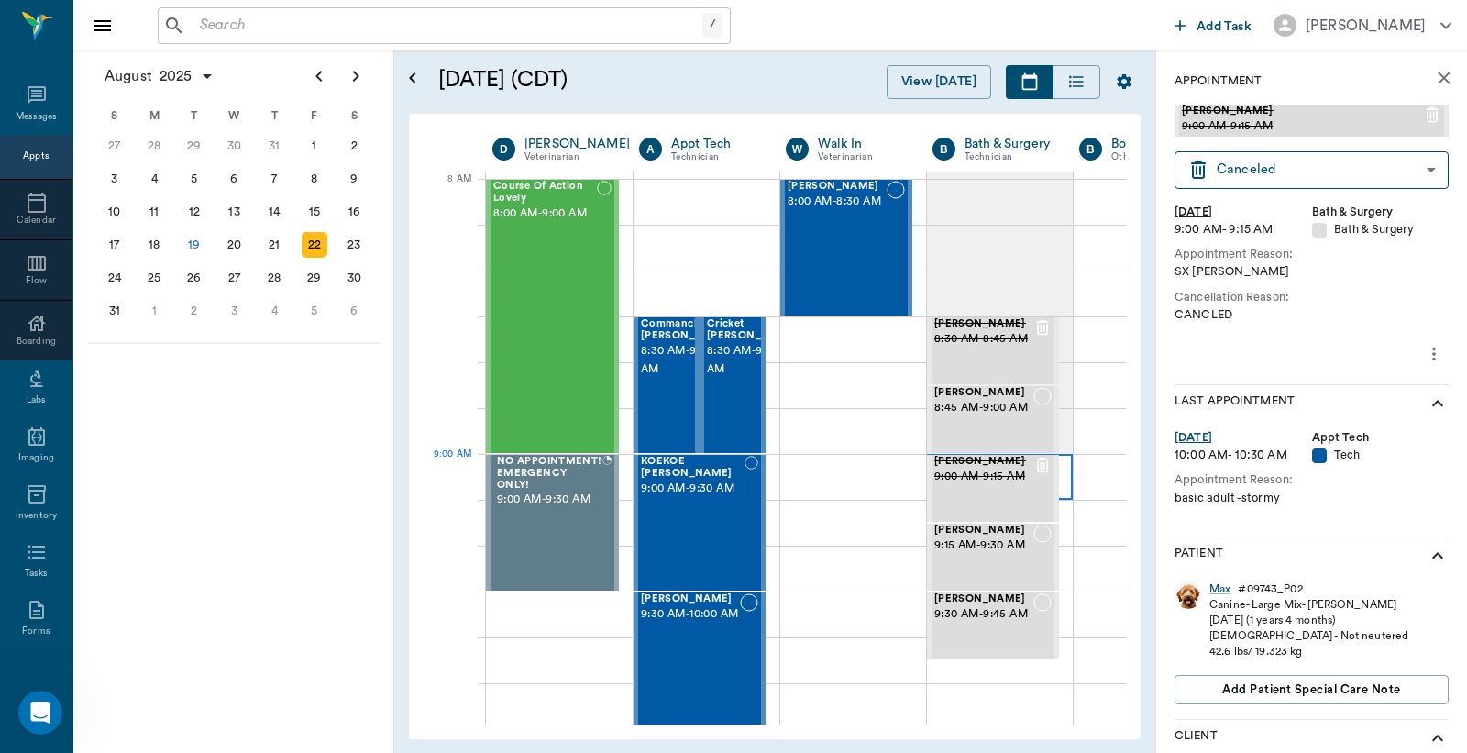
click at [1061, 462] on div at bounding box center [1000, 477] width 146 height 46
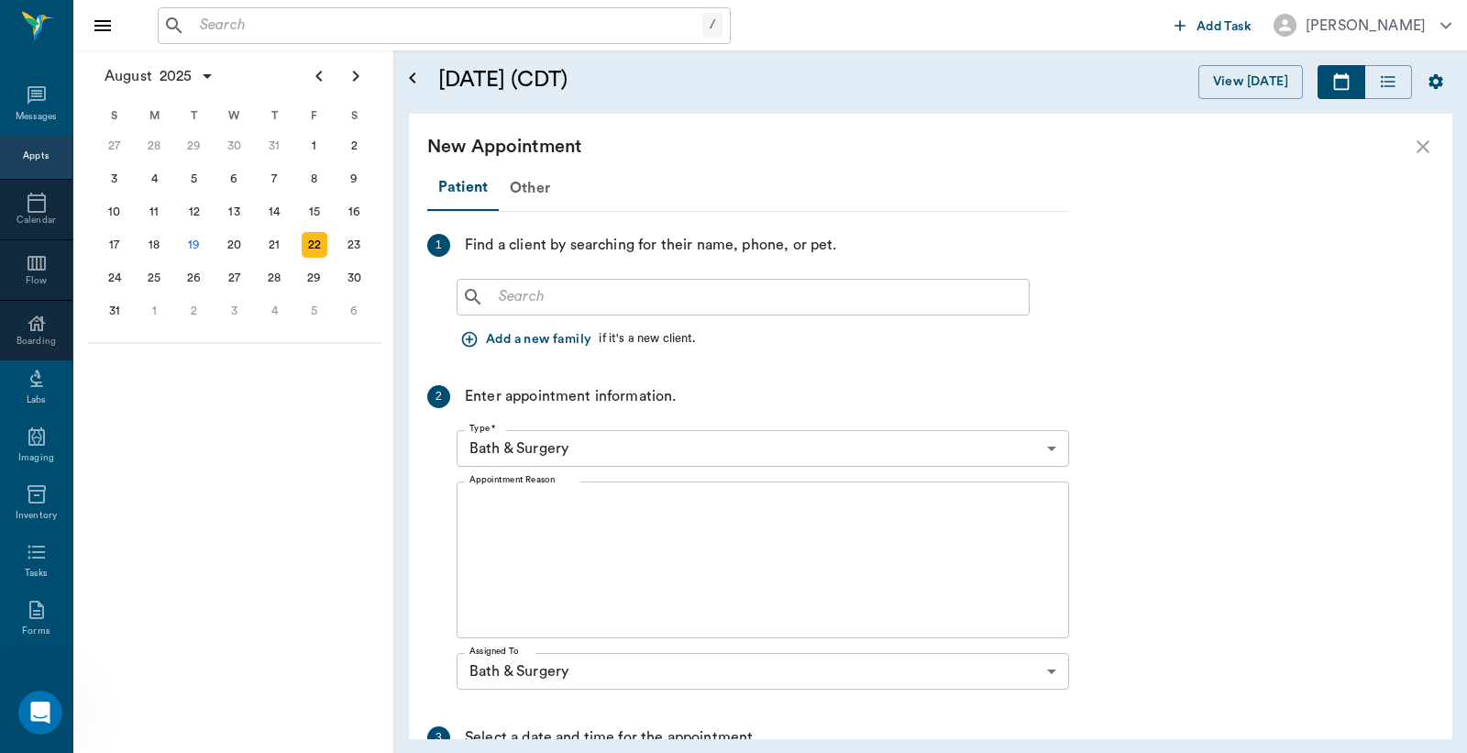
click at [517, 291] on input "text" at bounding box center [757, 297] width 530 height 26
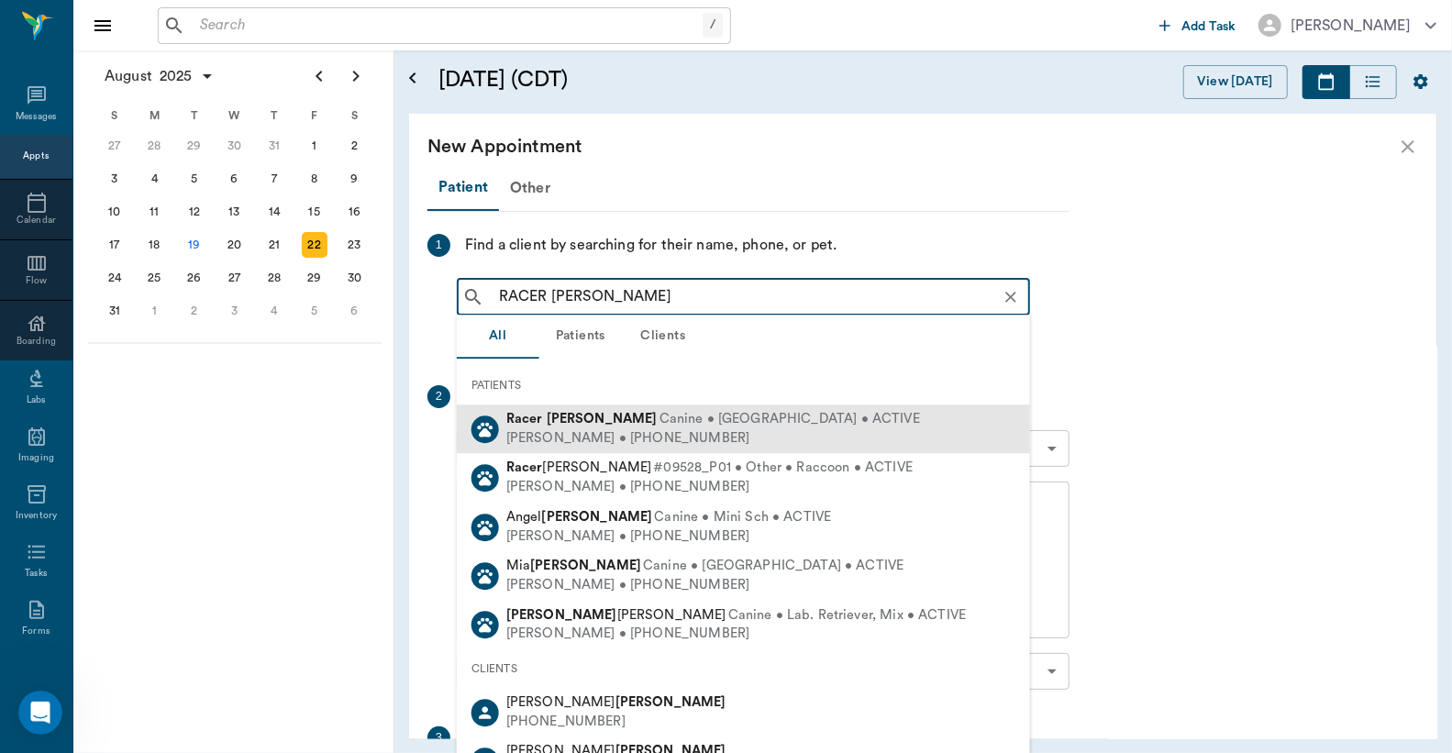
click at [576, 420] on b "Ream" at bounding box center [602, 419] width 111 height 14
type input "RACER REAM"
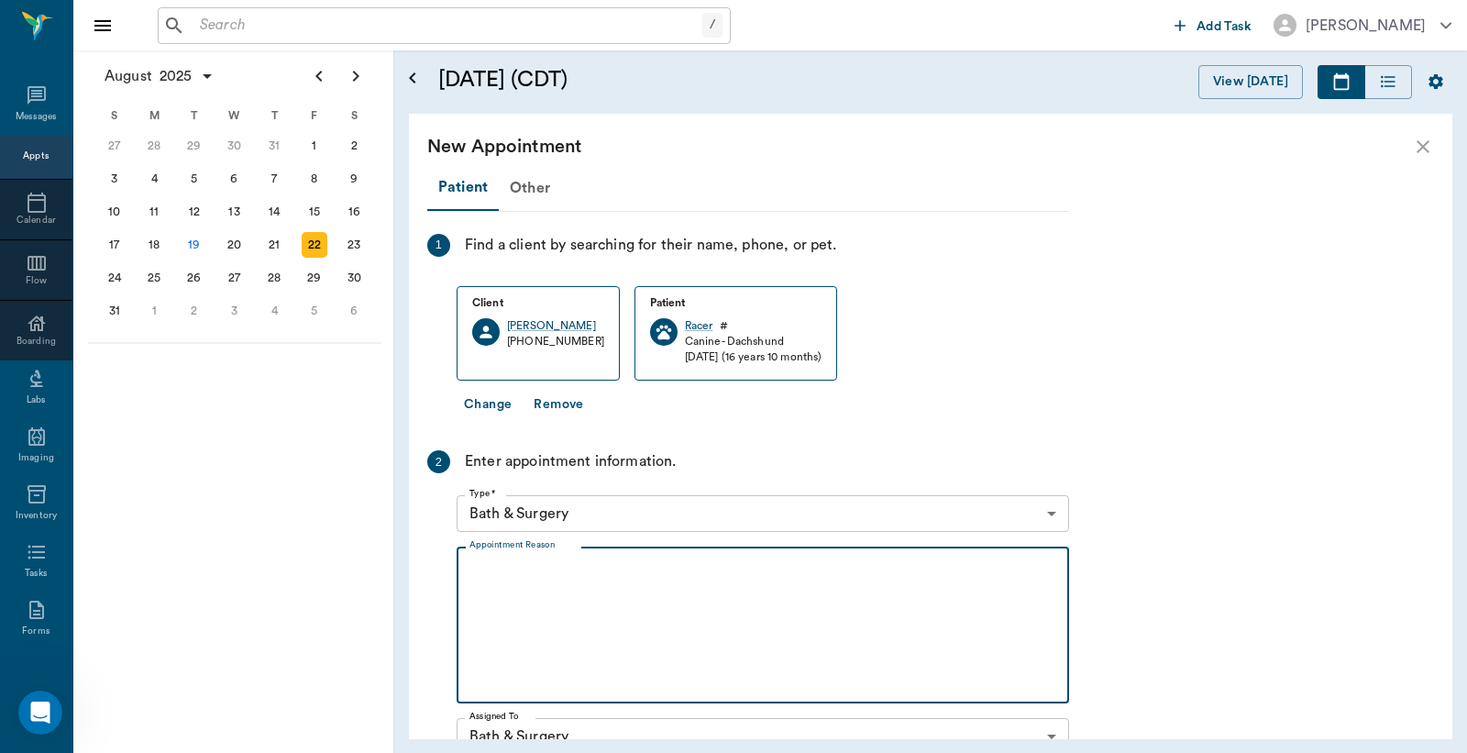
click at [541, 582] on textarea "Appointment Reason" at bounding box center [763, 625] width 587 height 127
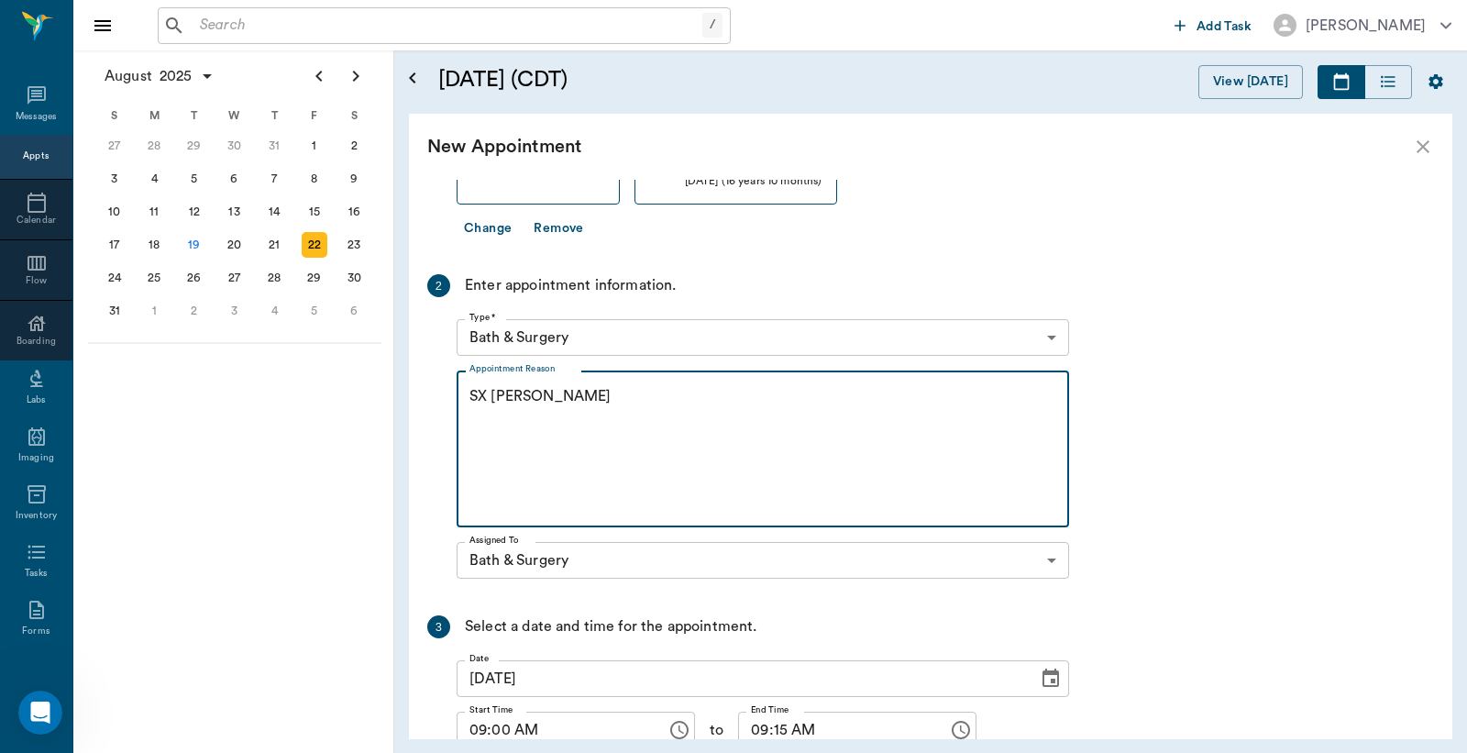
scroll to position [322, 0]
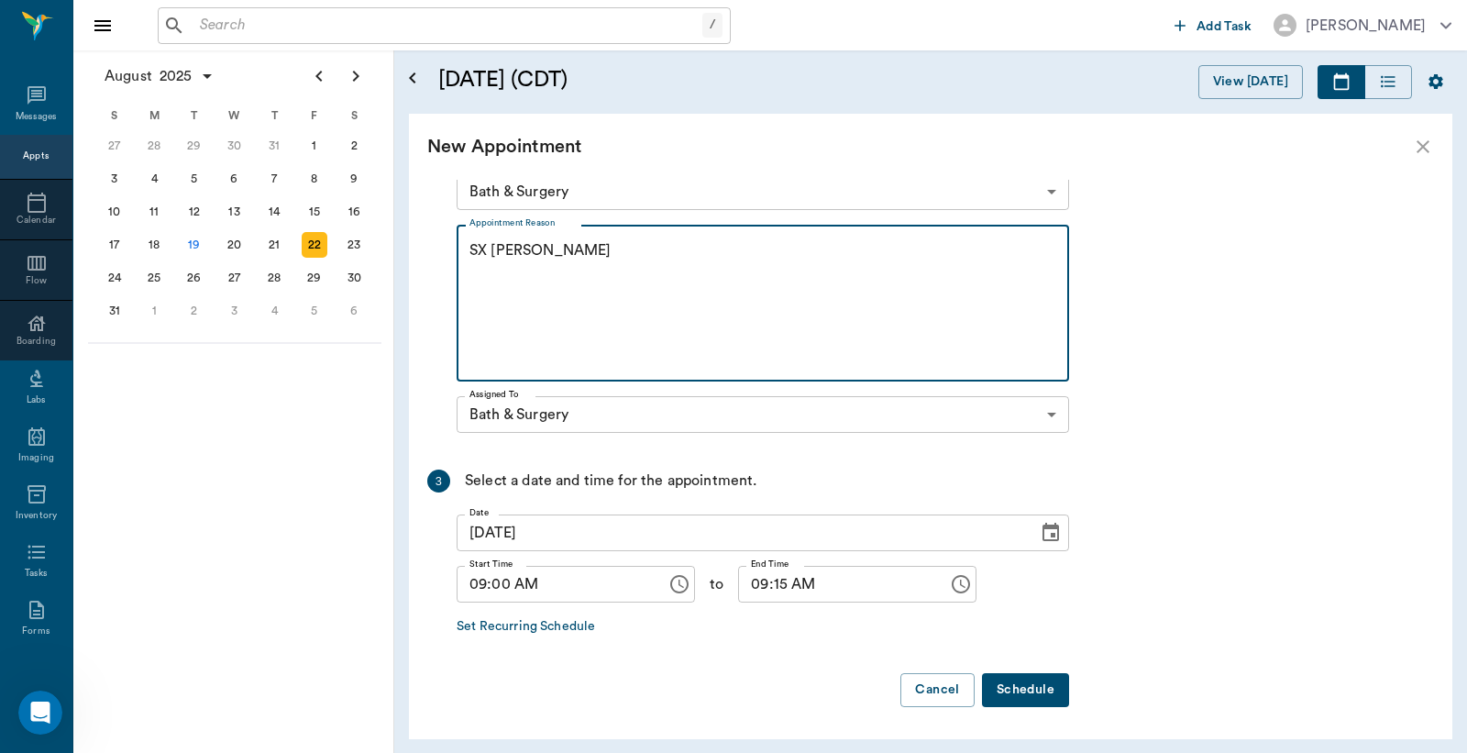
type textarea "SX REMINDER LORY"
click at [1023, 686] on button "Schedule" at bounding box center [1025, 690] width 87 height 34
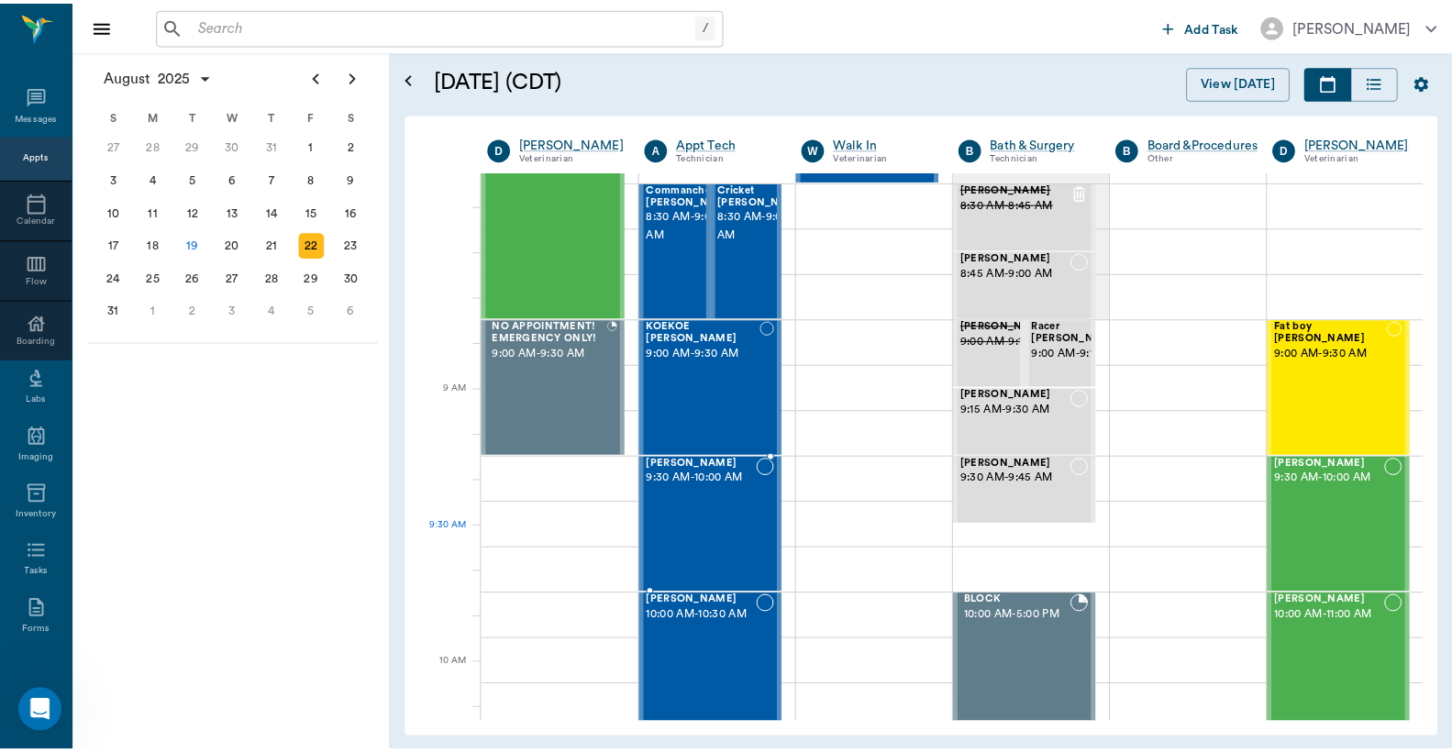
scroll to position [0, 0]
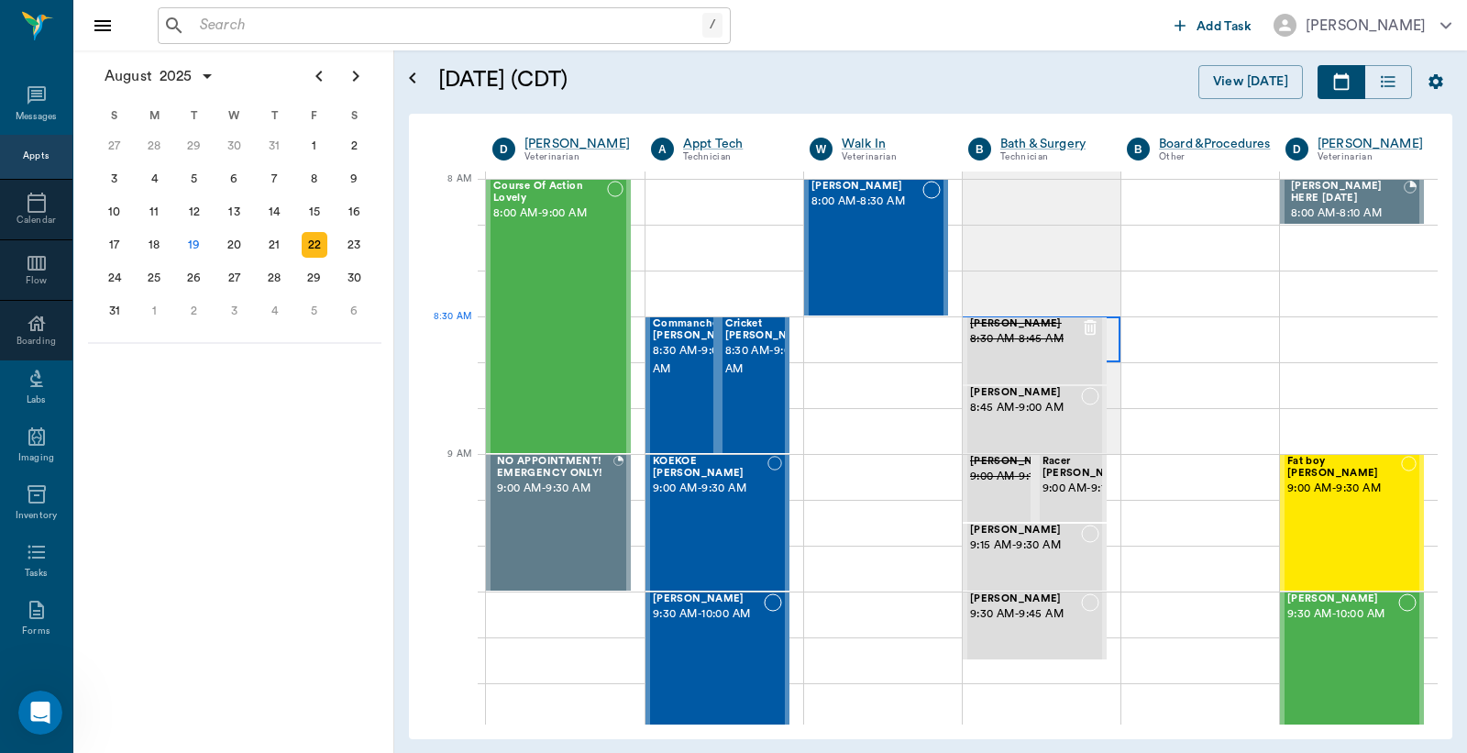
click at [1105, 334] on div at bounding box center [1042, 339] width 158 height 46
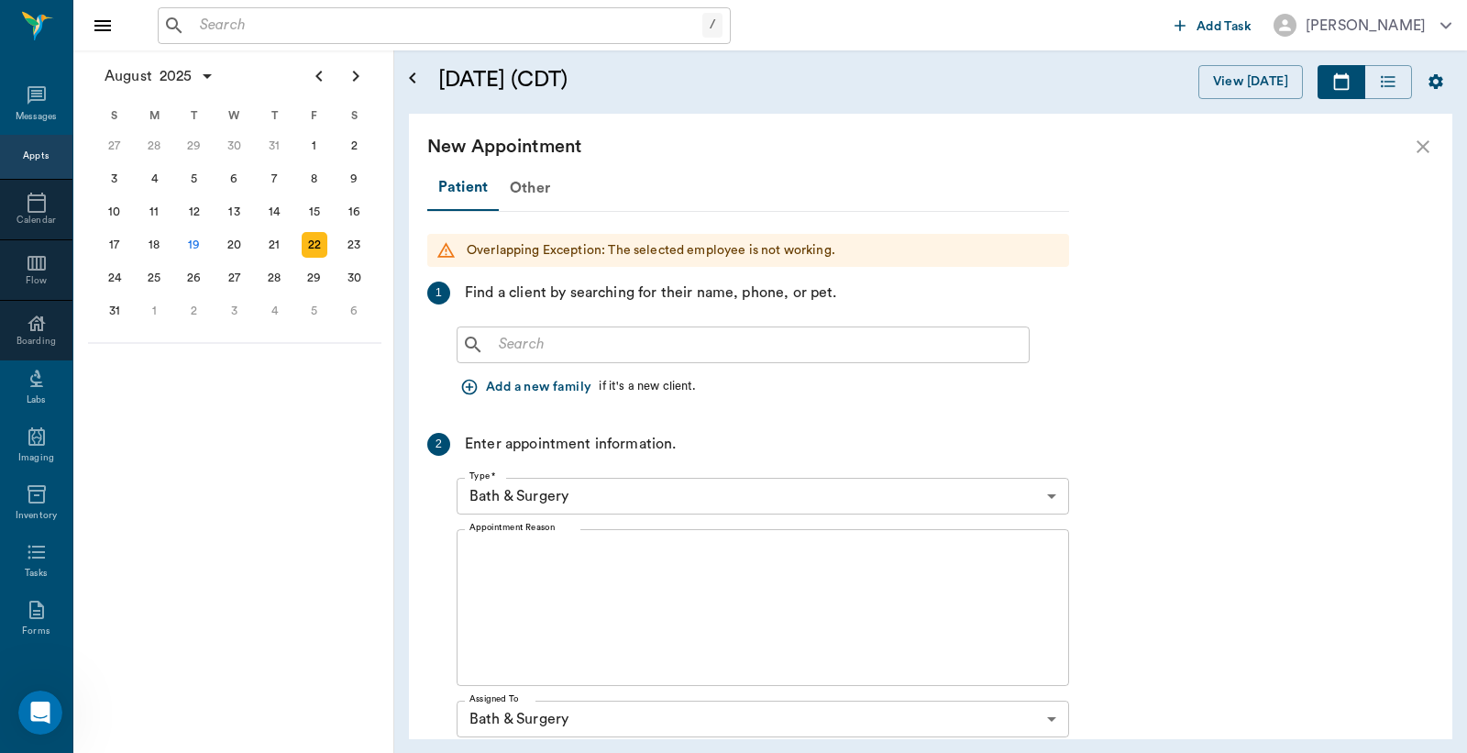
click at [578, 352] on input "text" at bounding box center [757, 345] width 530 height 26
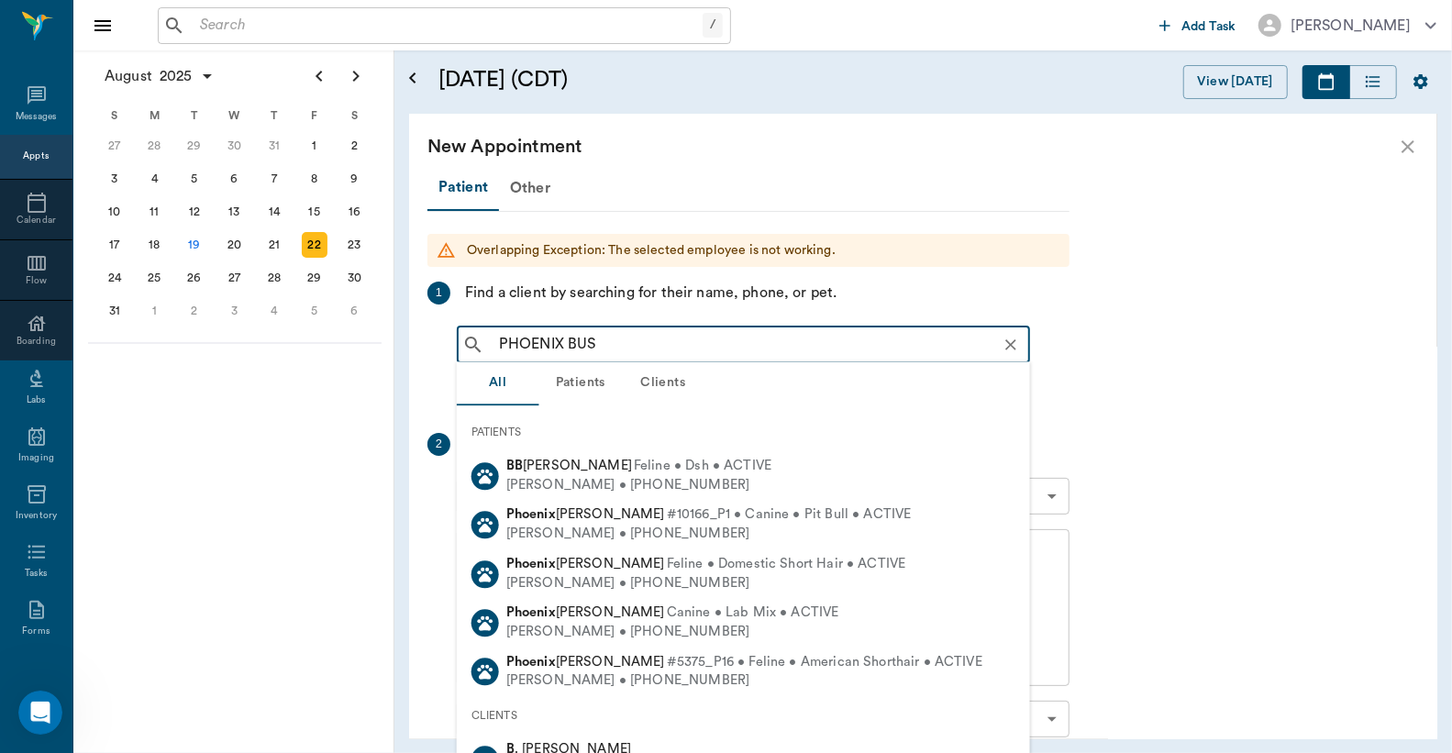
type input "PHOENIX BUSH"
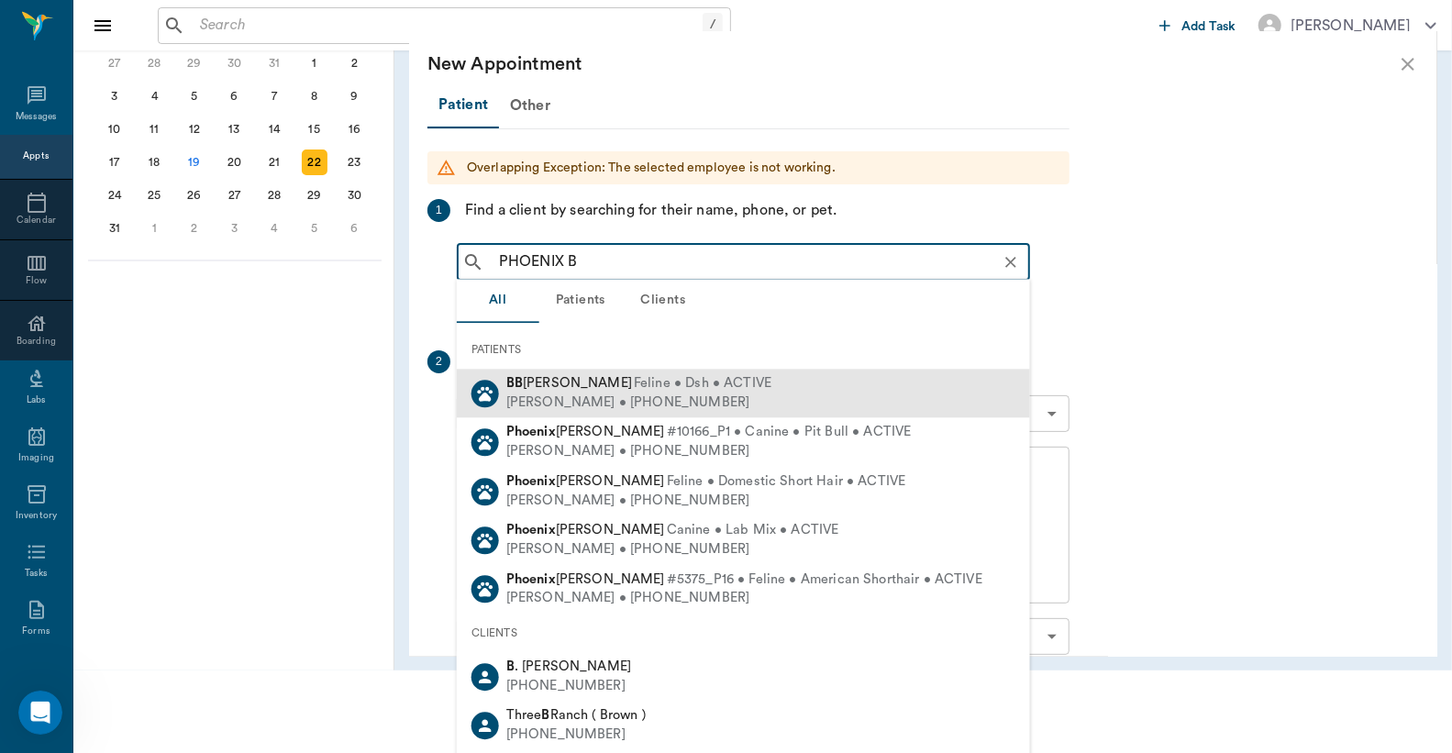
scroll to position [86, 0]
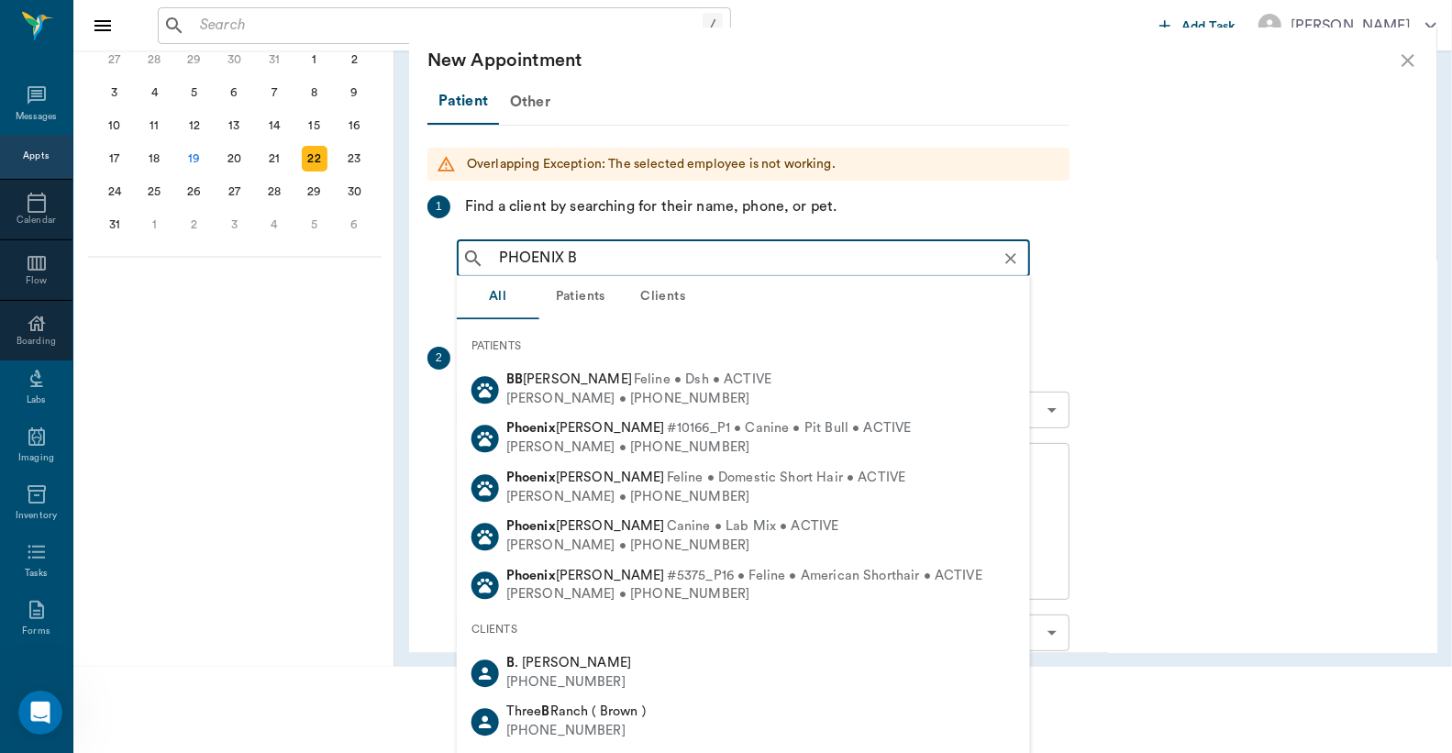
type input "PHOENIX B"
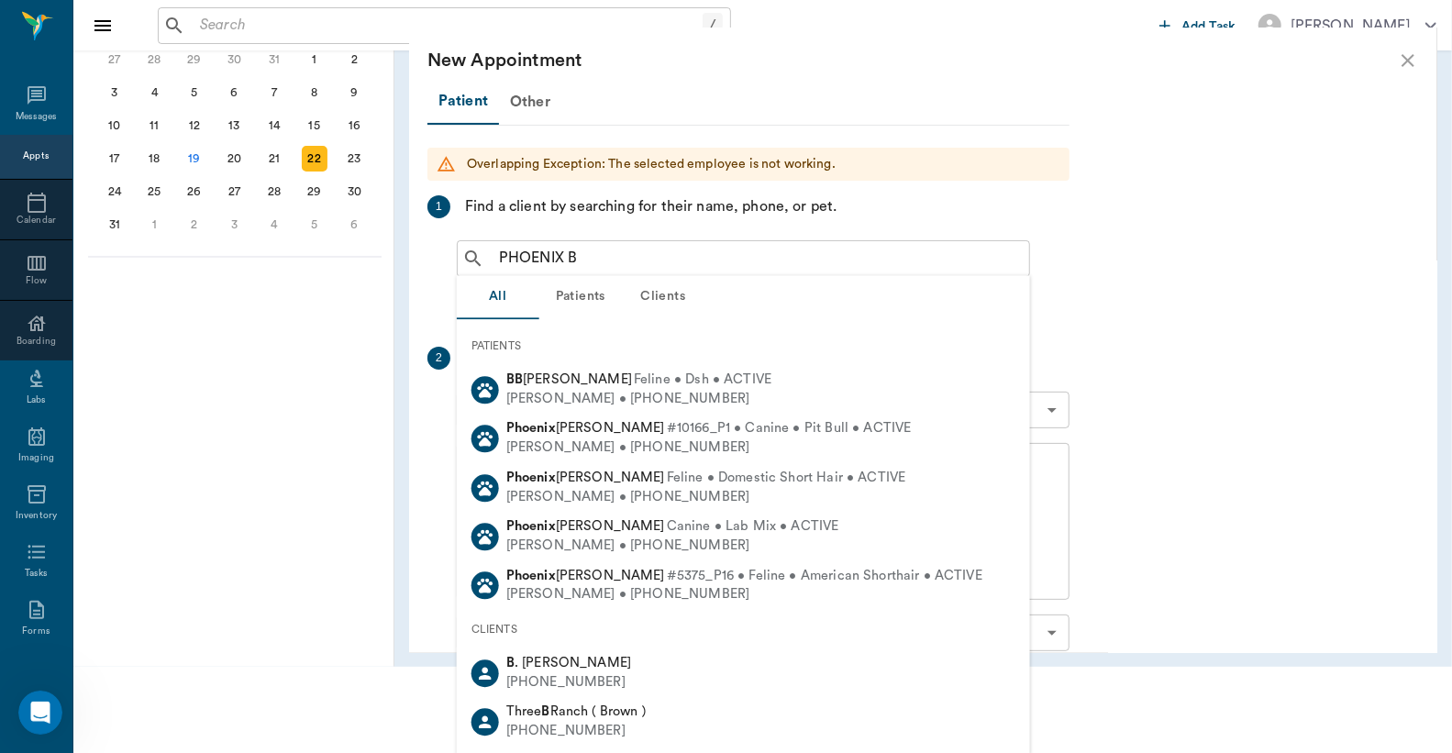
click at [575, 293] on button "Patients" at bounding box center [580, 297] width 83 height 44
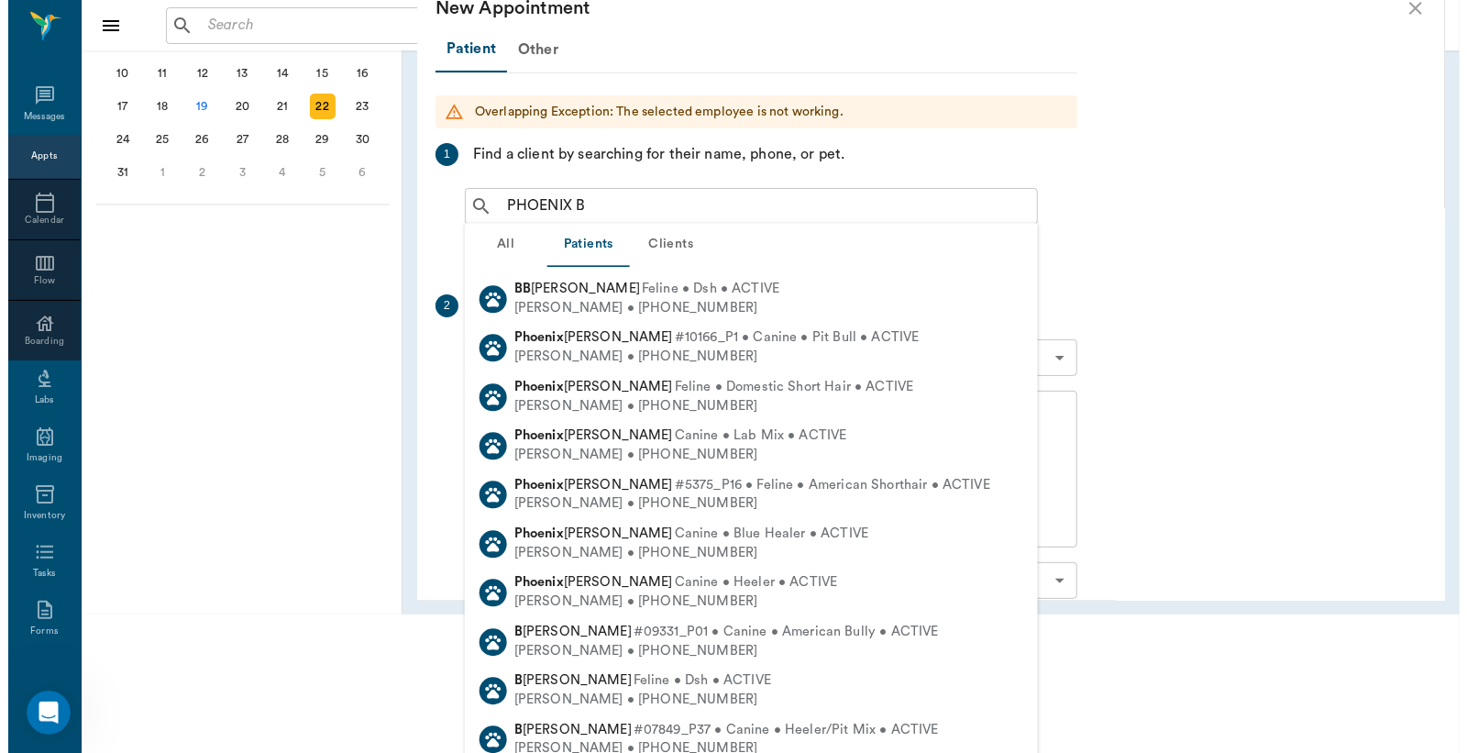
scroll to position [0, 0]
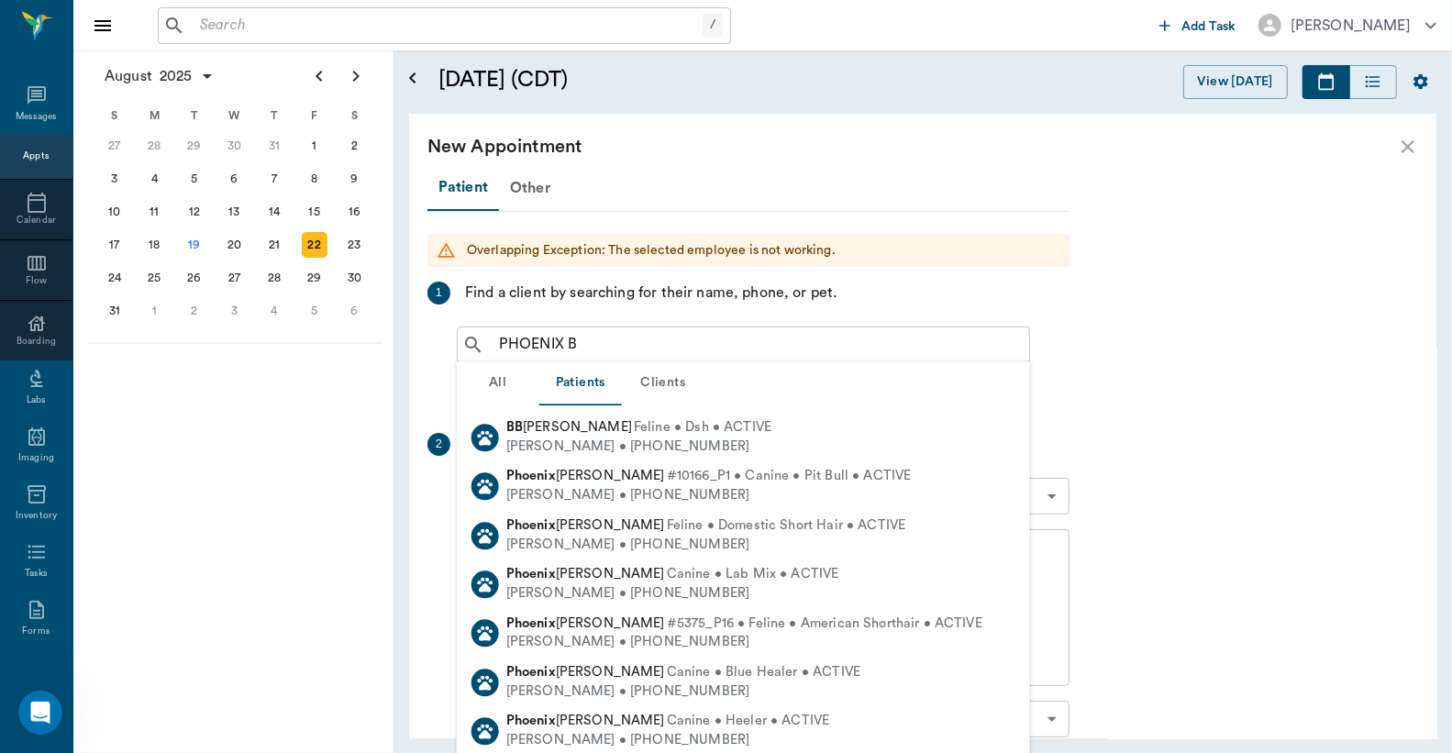
click at [1409, 151] on icon "close" at bounding box center [1408, 147] width 22 height 22
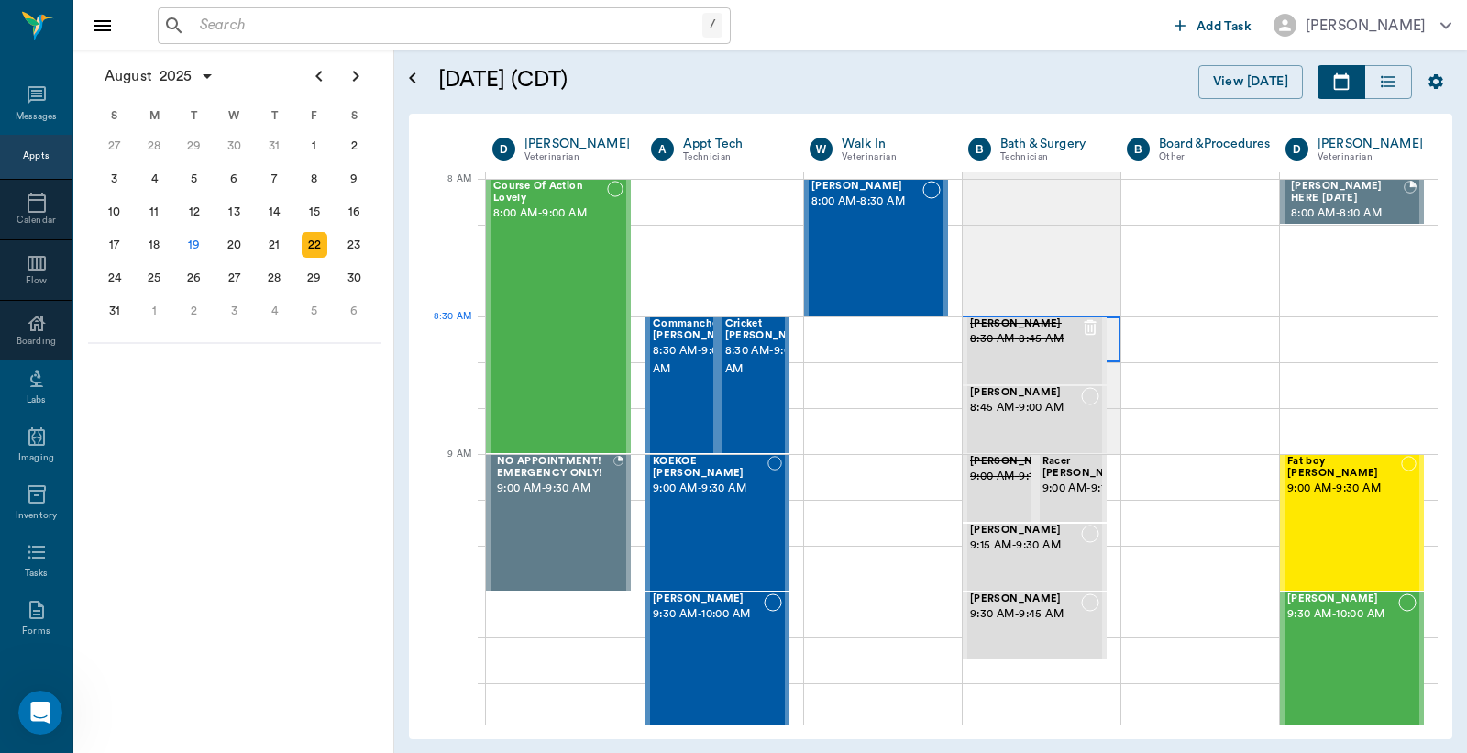
click at [1100, 342] on div at bounding box center [1042, 339] width 158 height 46
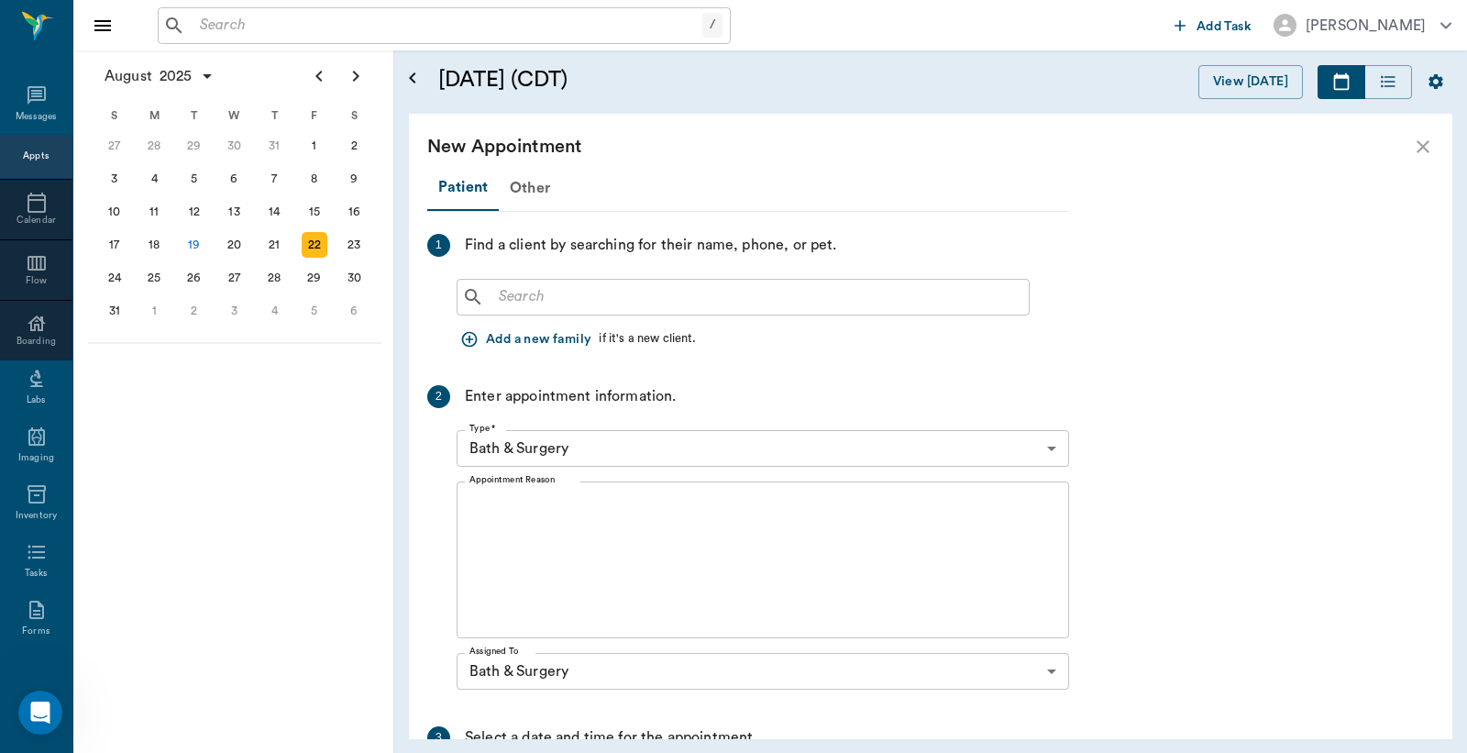
click at [507, 308] on input "text" at bounding box center [757, 297] width 530 height 26
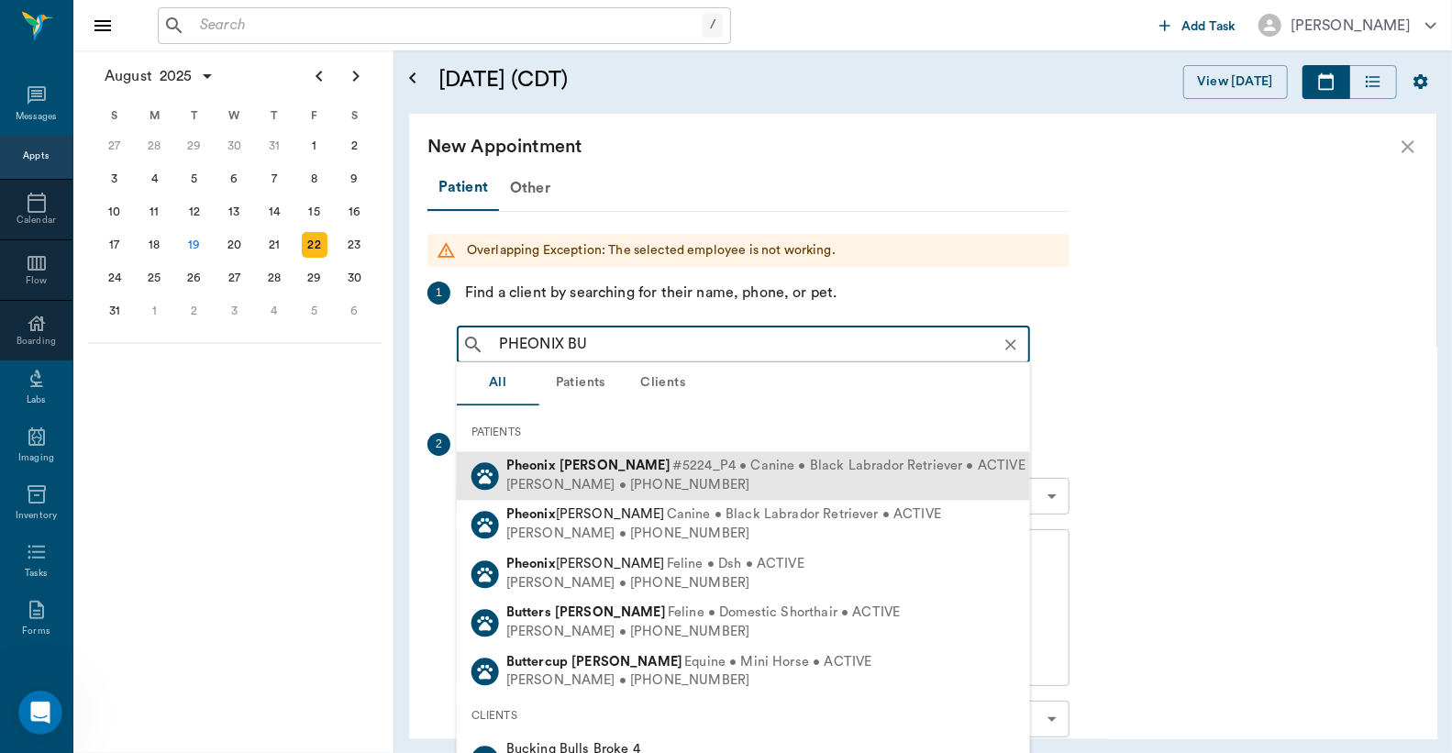
click at [560, 463] on b "Bushong" at bounding box center [614, 466] width 111 height 14
type input "PHEONIX BU"
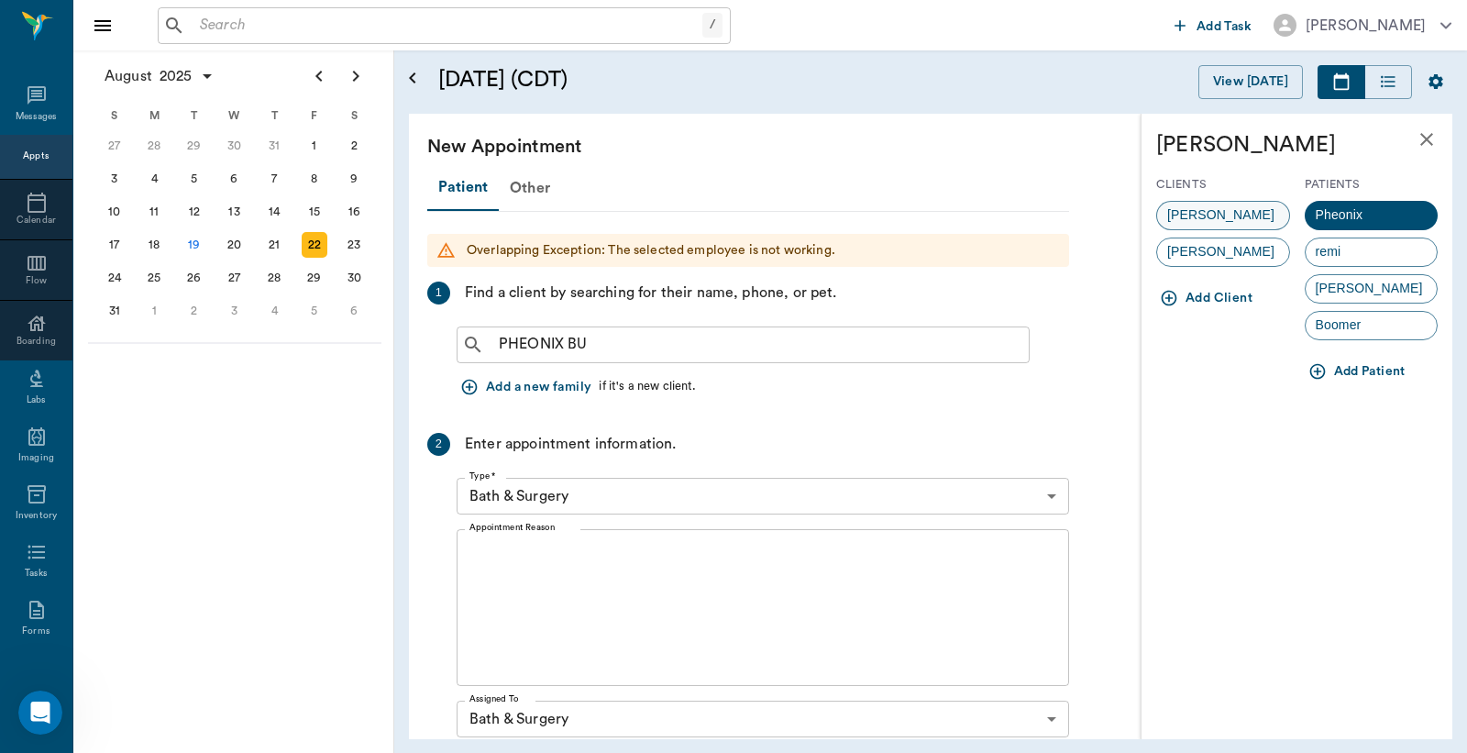
click at [1236, 222] on span "Lainny Bushong" at bounding box center [1220, 214] width 127 height 19
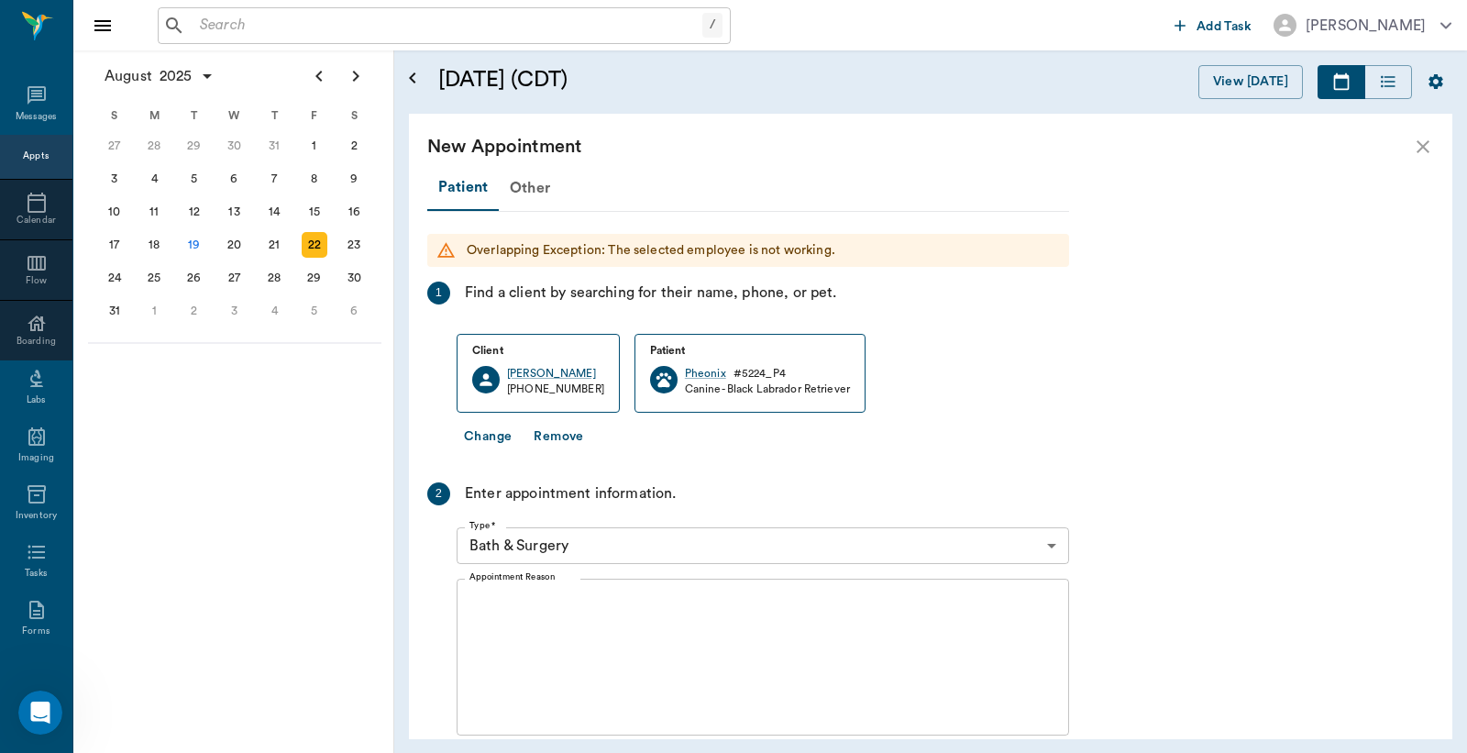
click at [571, 651] on textarea "Appointment Reason" at bounding box center [763, 657] width 587 height 127
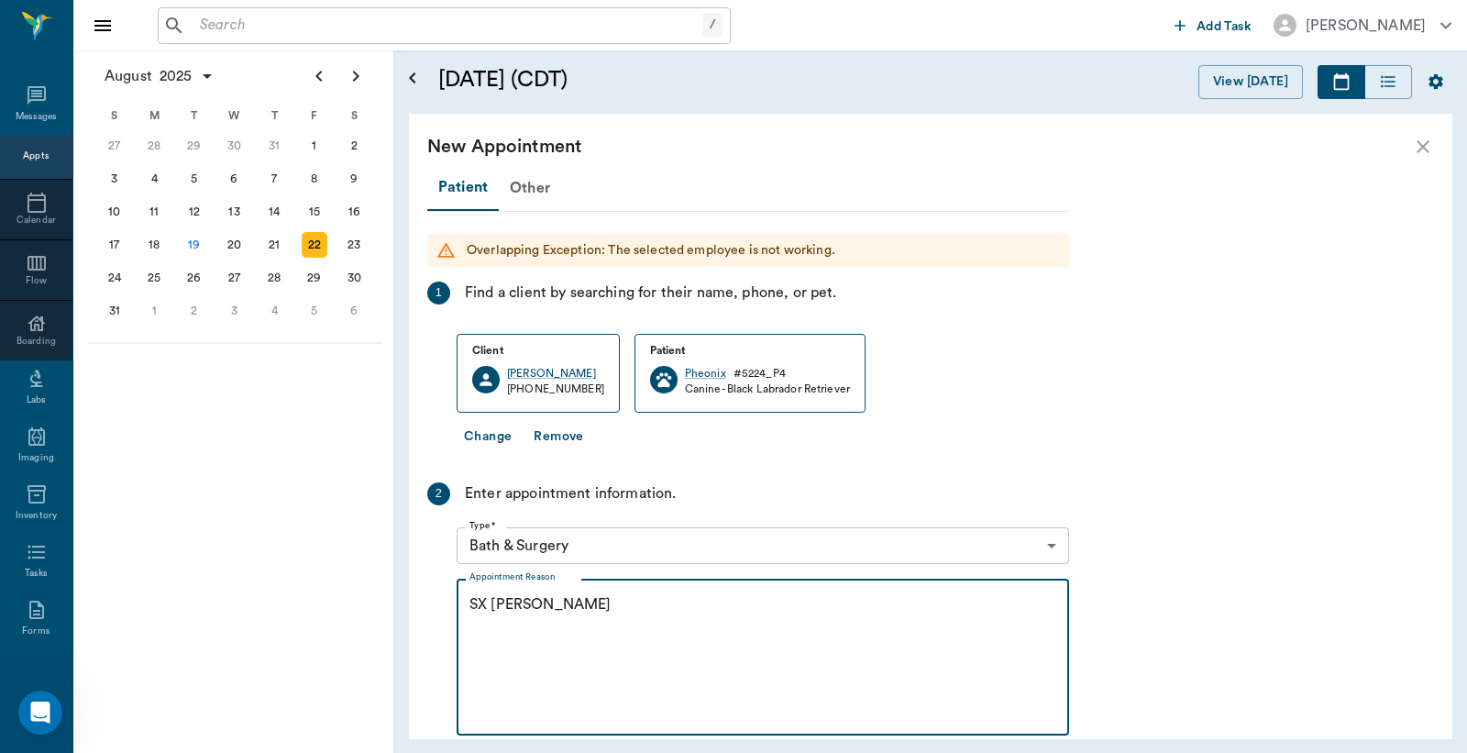
scroll to position [354, 0]
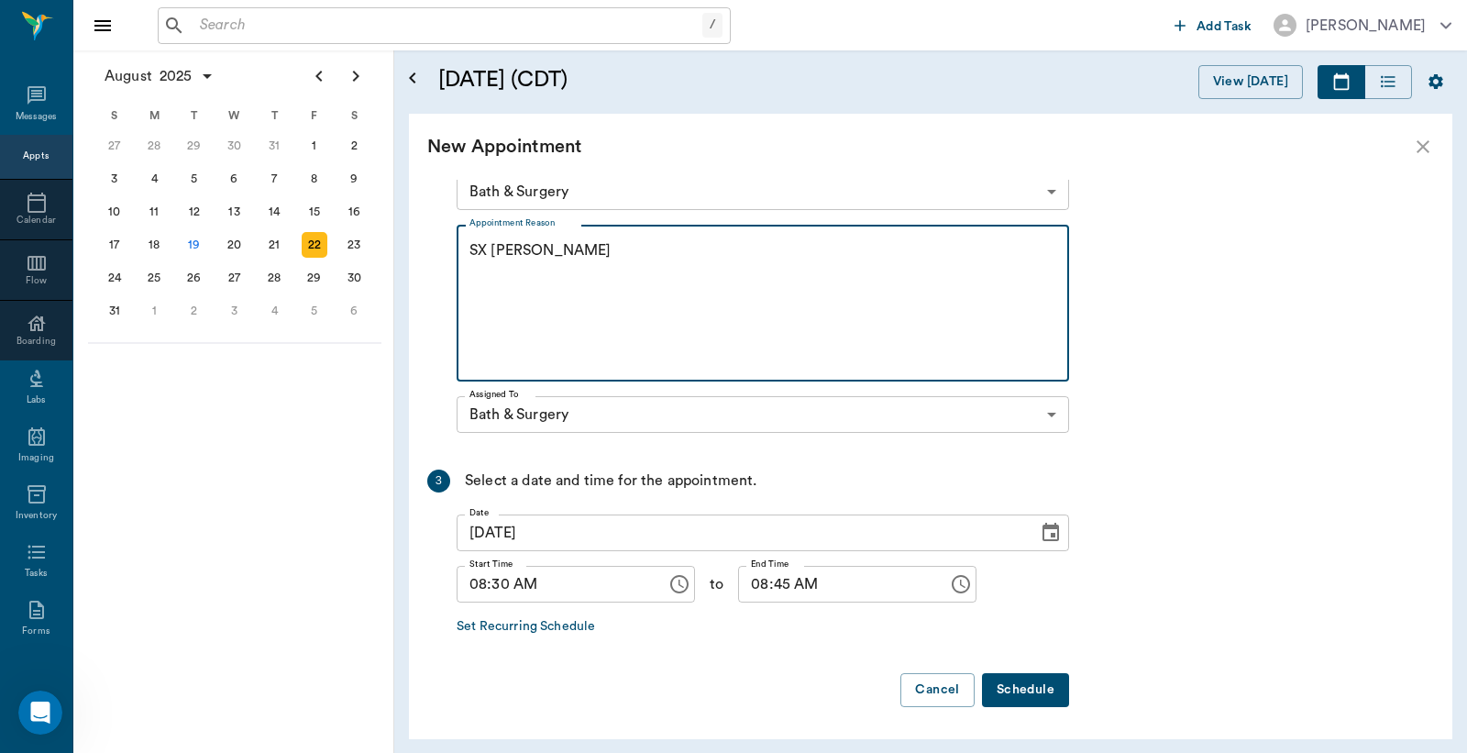
type textarea "SX REMINDER LORY"
click at [1027, 693] on button "Schedule" at bounding box center [1025, 690] width 87 height 34
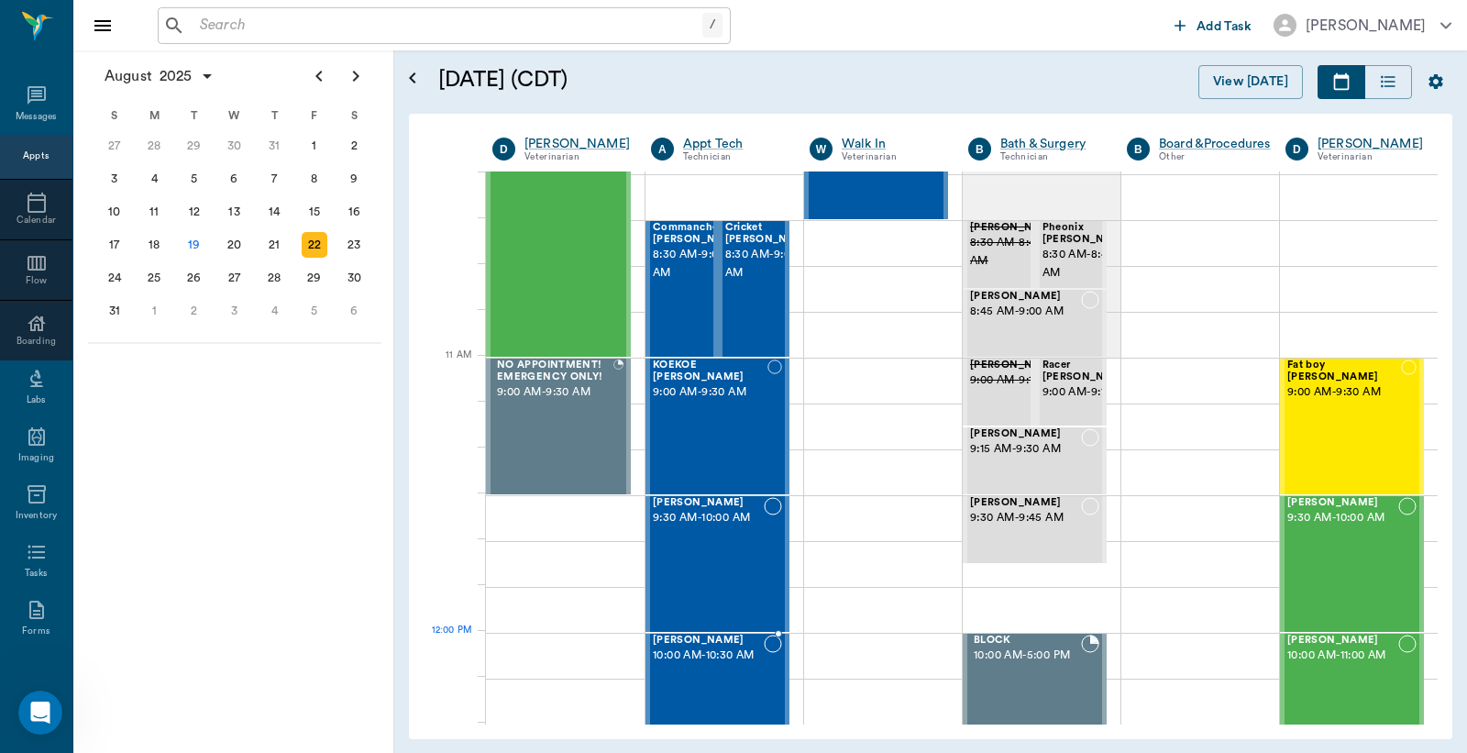
scroll to position [814, 0]
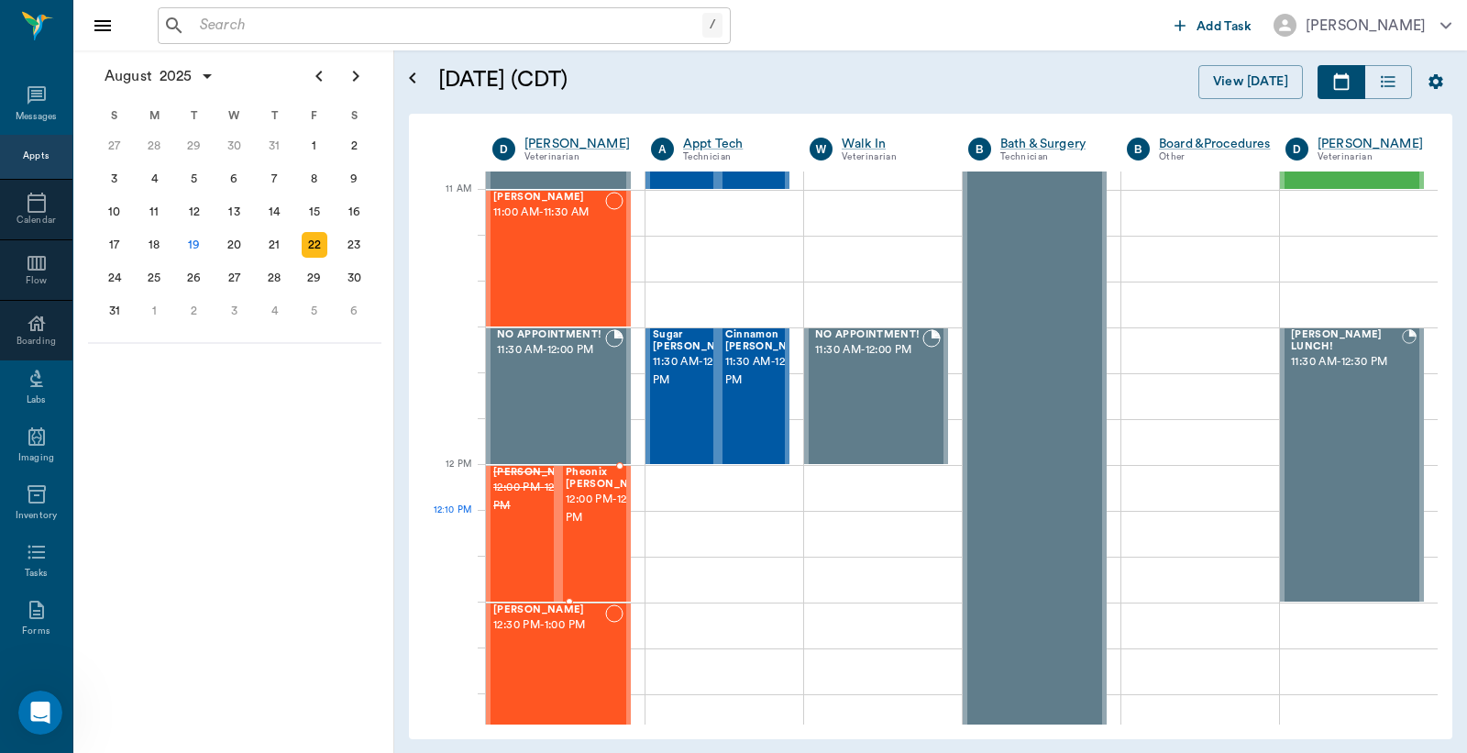
click at [594, 527] on span "12:00 PM - 12:30 PM" at bounding box center [612, 509] width 92 height 37
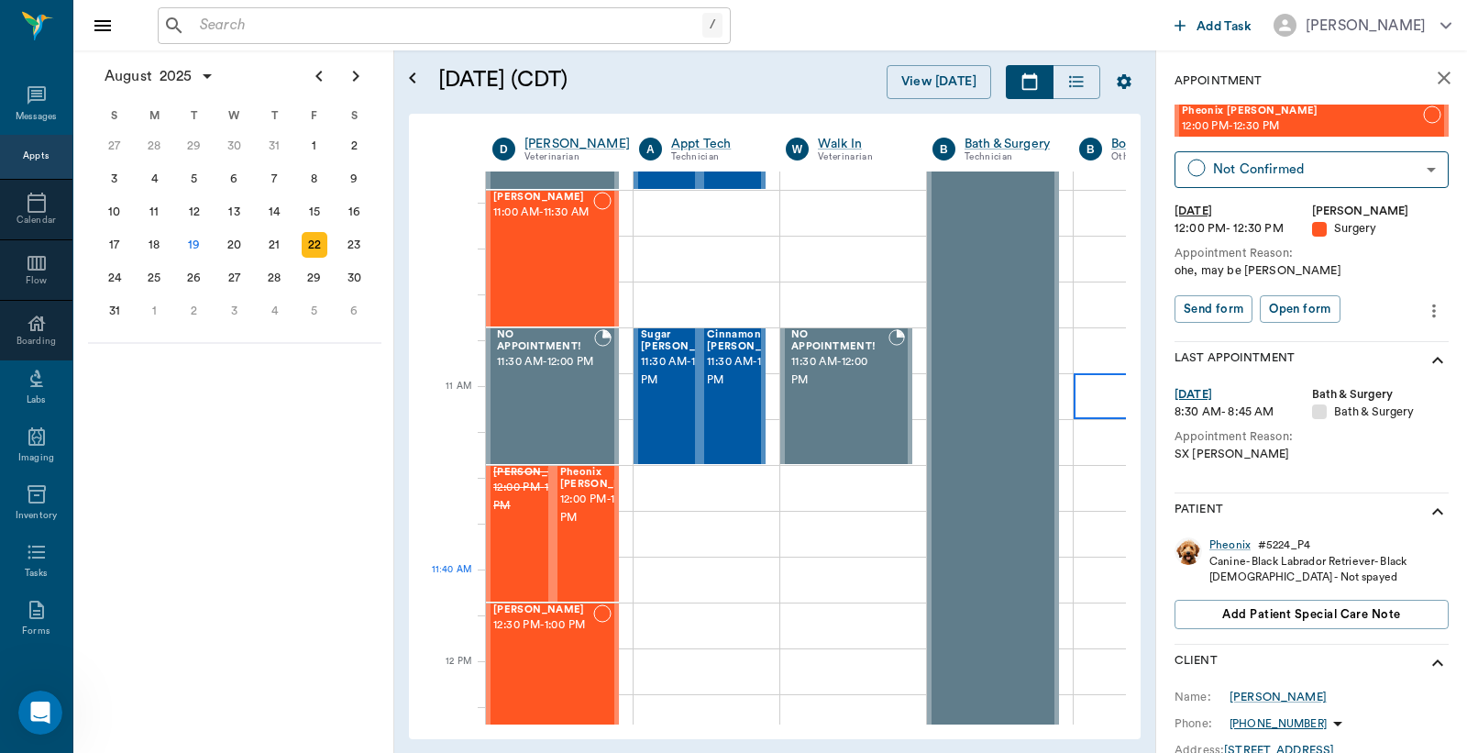
scroll to position [271, 0]
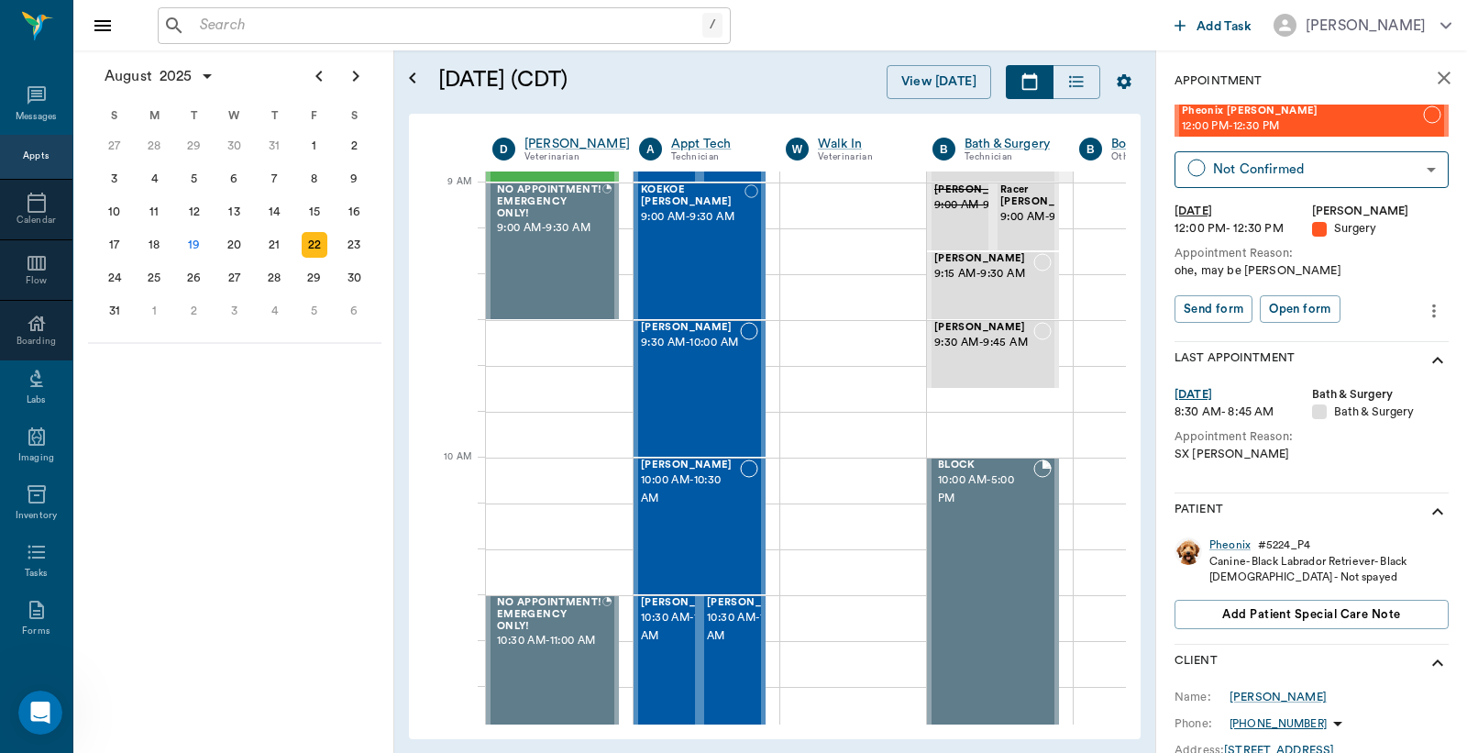
click at [1433, 78] on icon "close" at bounding box center [1444, 78] width 22 height 22
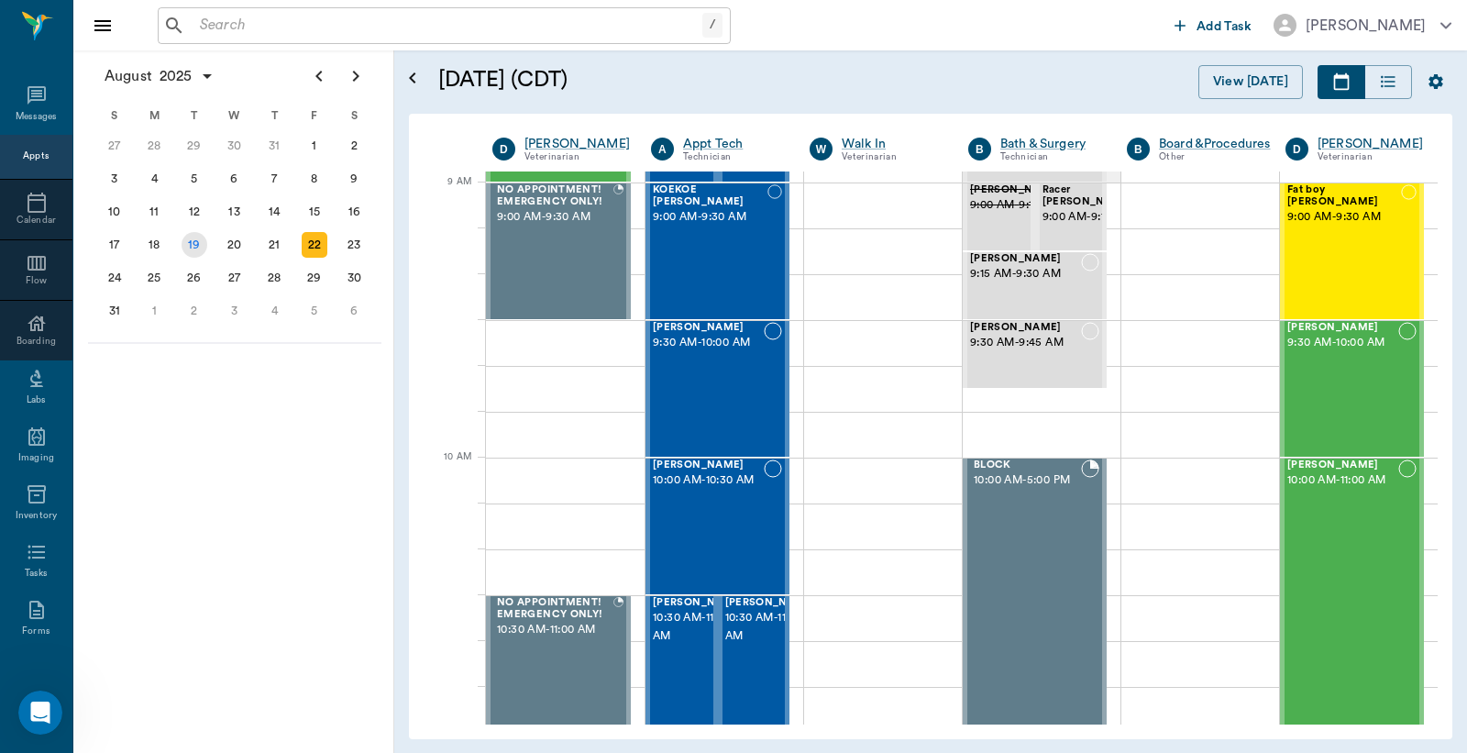
click at [199, 249] on div "19" at bounding box center [195, 245] width 26 height 26
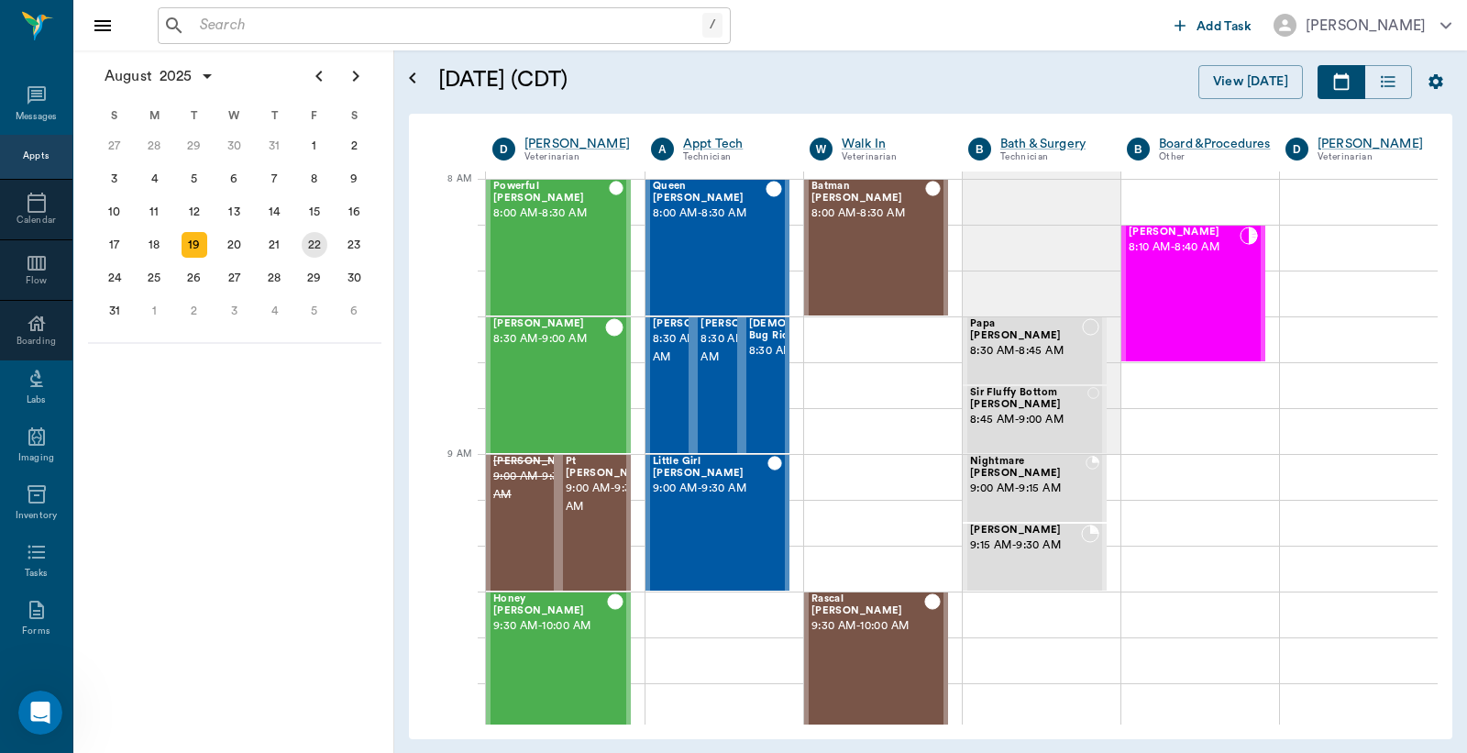
click at [315, 248] on div "22" at bounding box center [315, 245] width 26 height 26
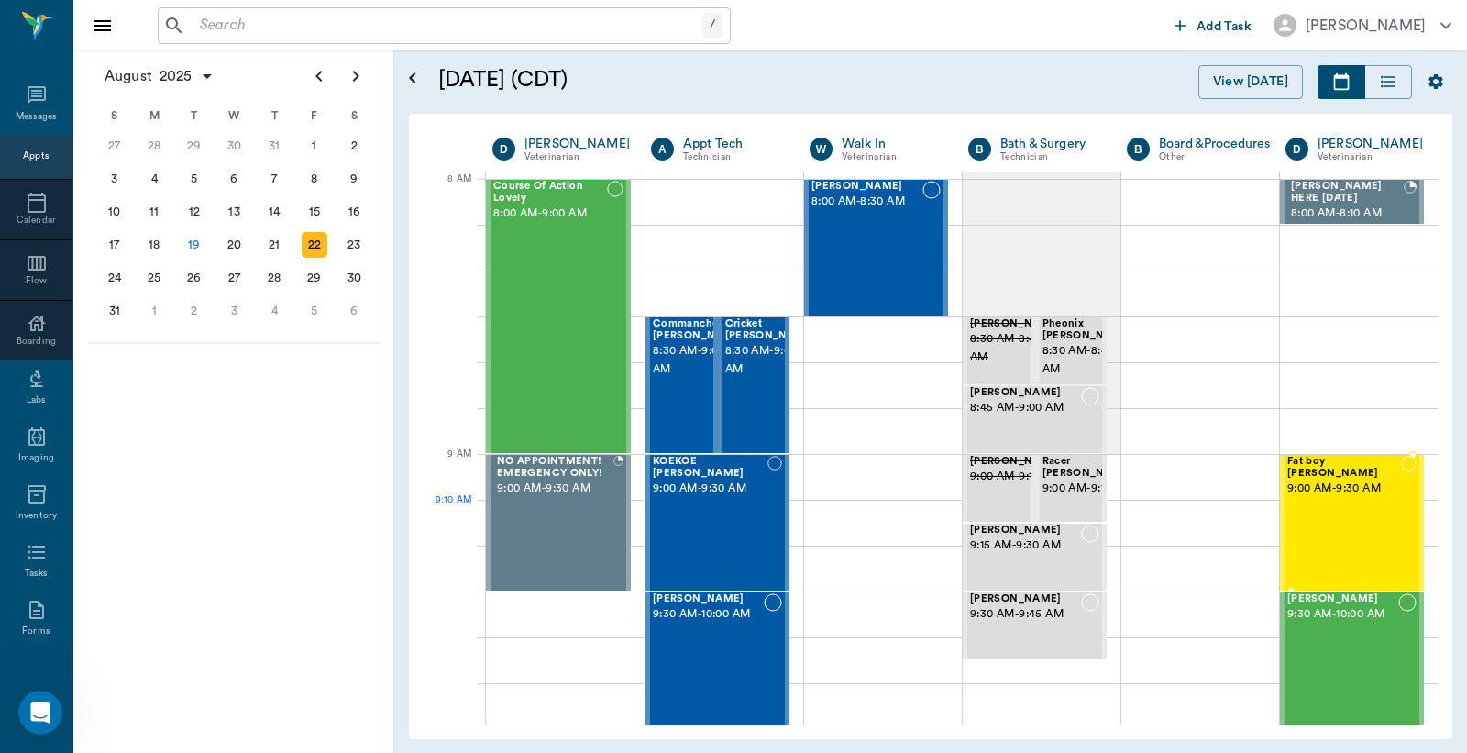
click at [1339, 541] on div "Fat boy EGBERT 9:00 AM - 9:30 AM" at bounding box center [1345, 523] width 114 height 134
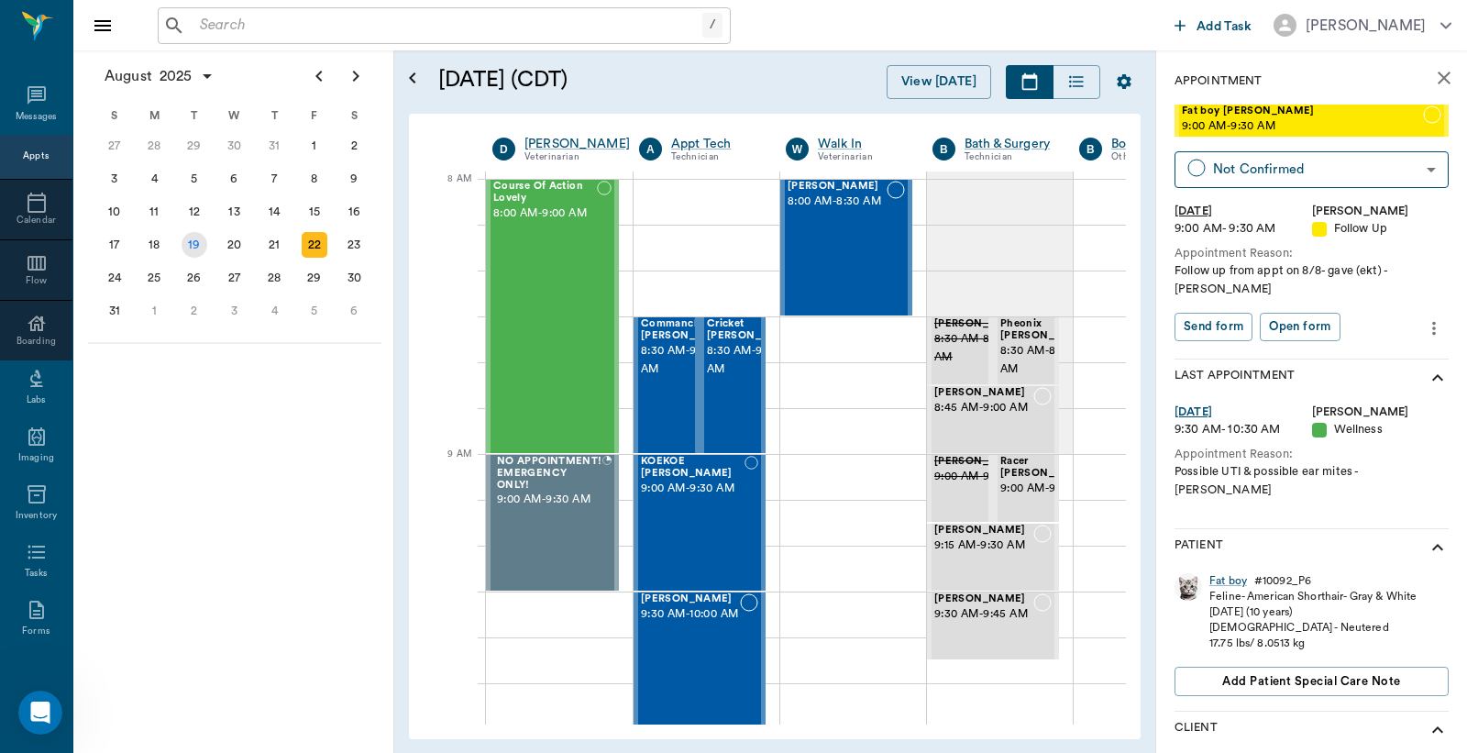
click at [191, 239] on div "19" at bounding box center [195, 245] width 26 height 26
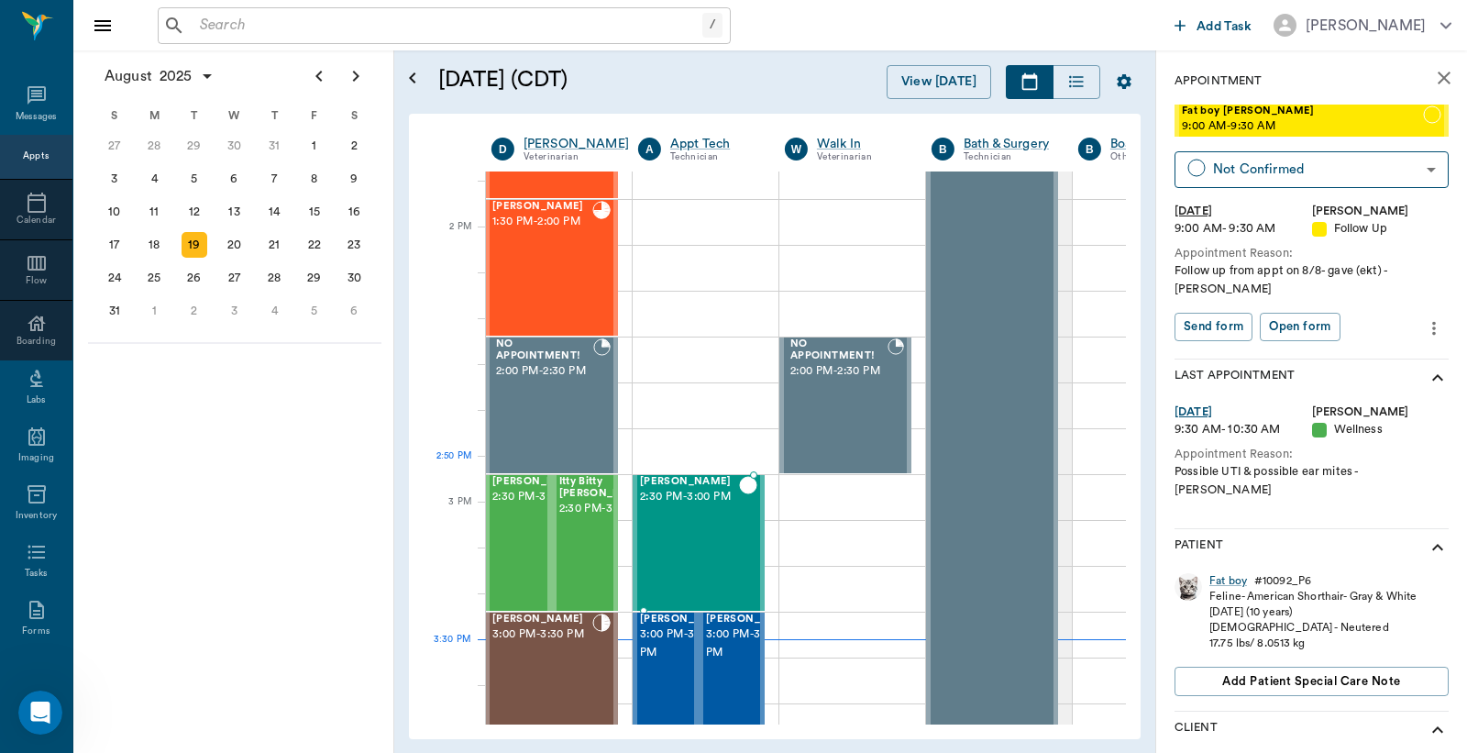
scroll to position [1630, 1]
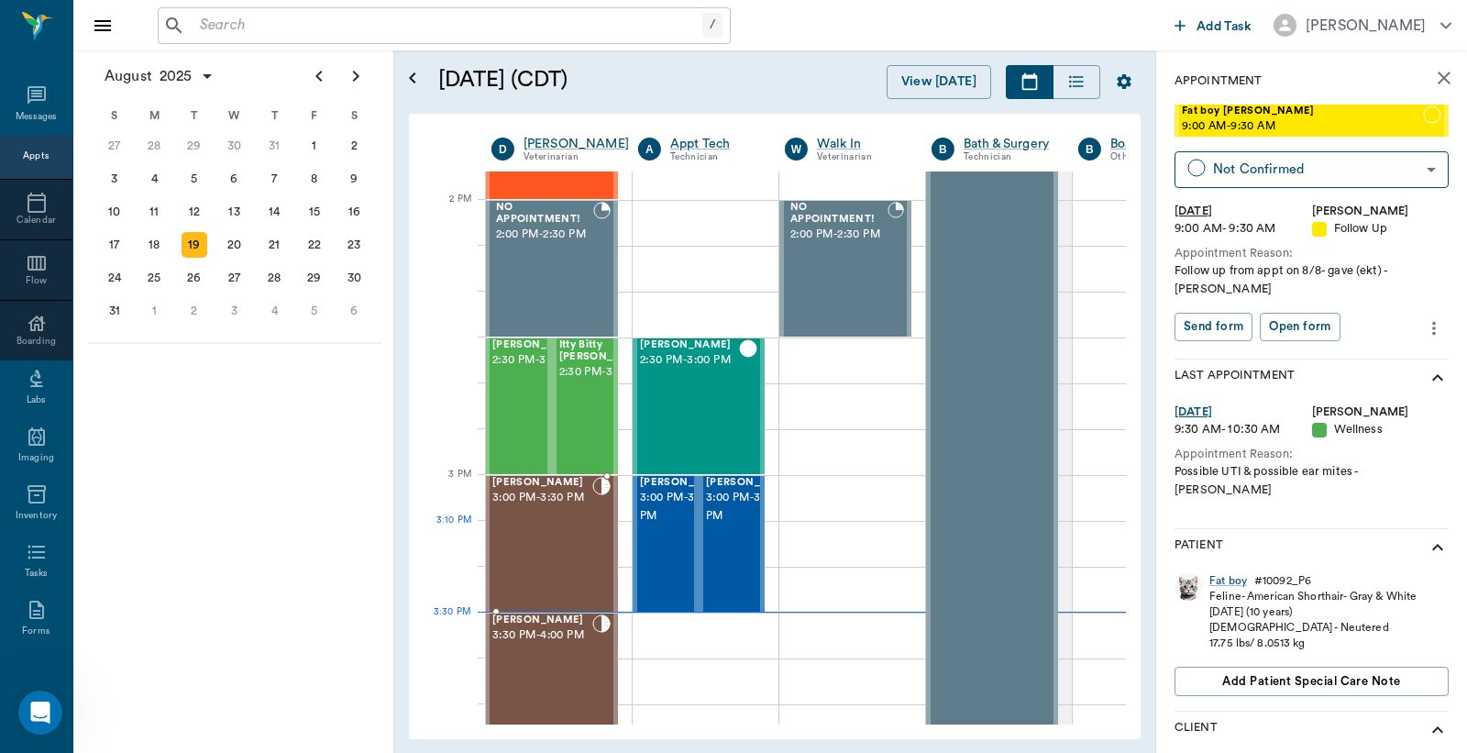
click at [605, 532] on div at bounding box center [601, 544] width 18 height 134
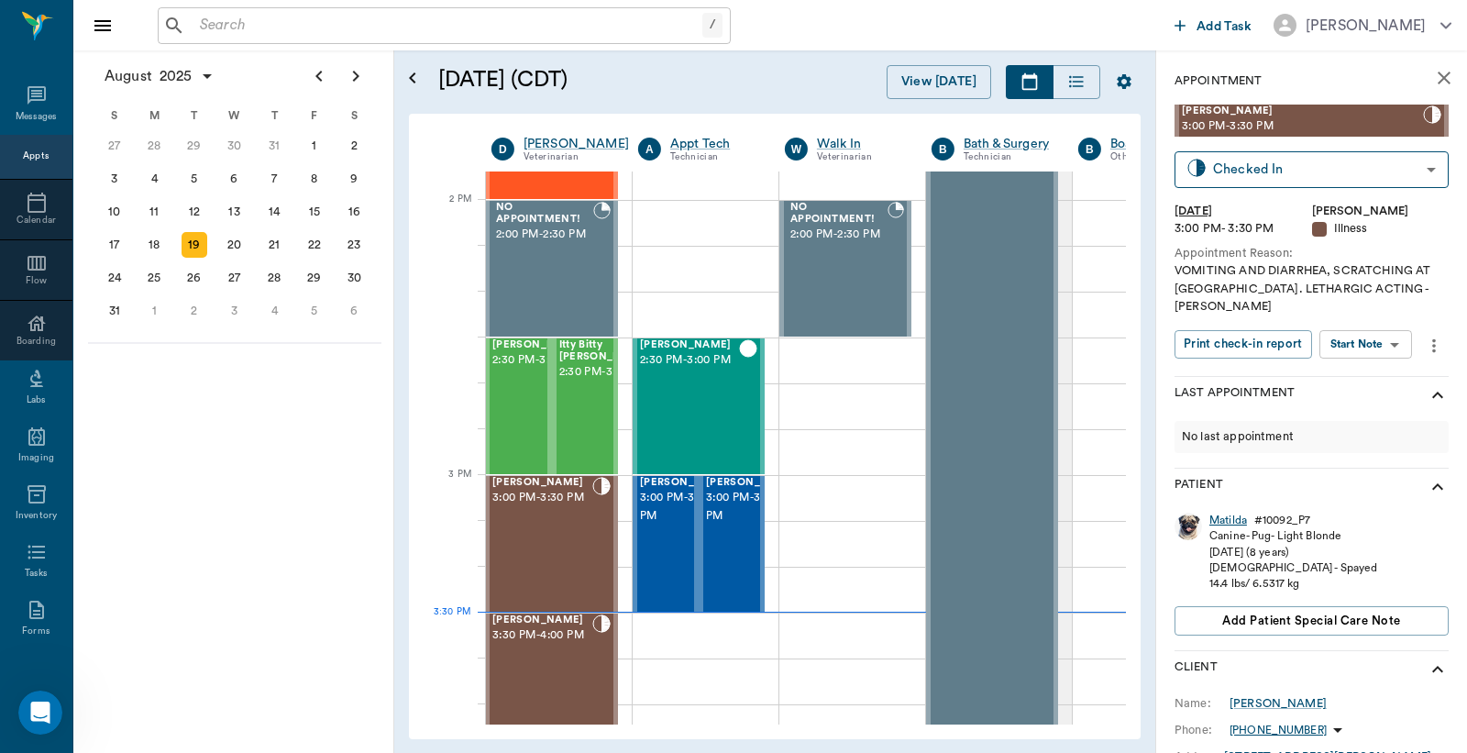
click at [1229, 513] on div "Matilda" at bounding box center [1229, 521] width 38 height 16
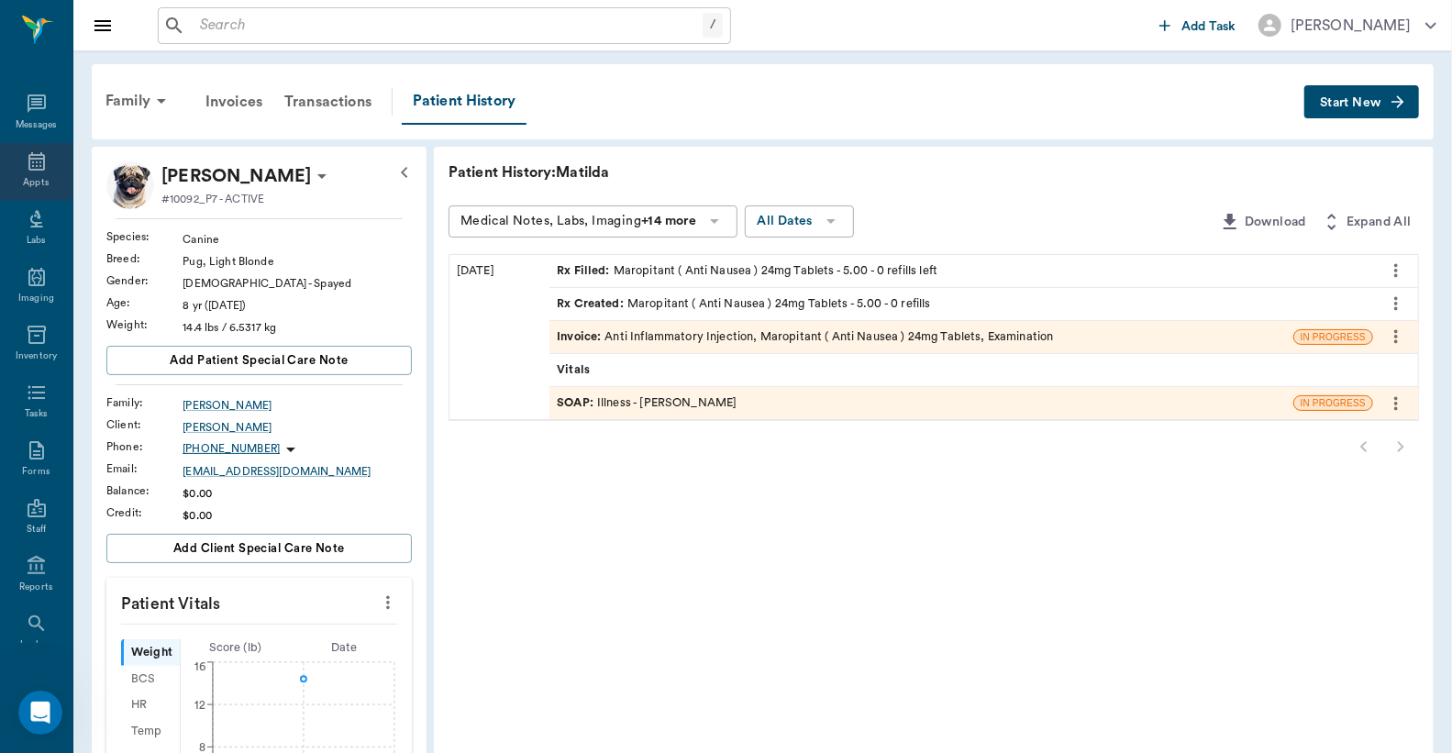
click at [12, 161] on div "Appts" at bounding box center [36, 172] width 72 height 58
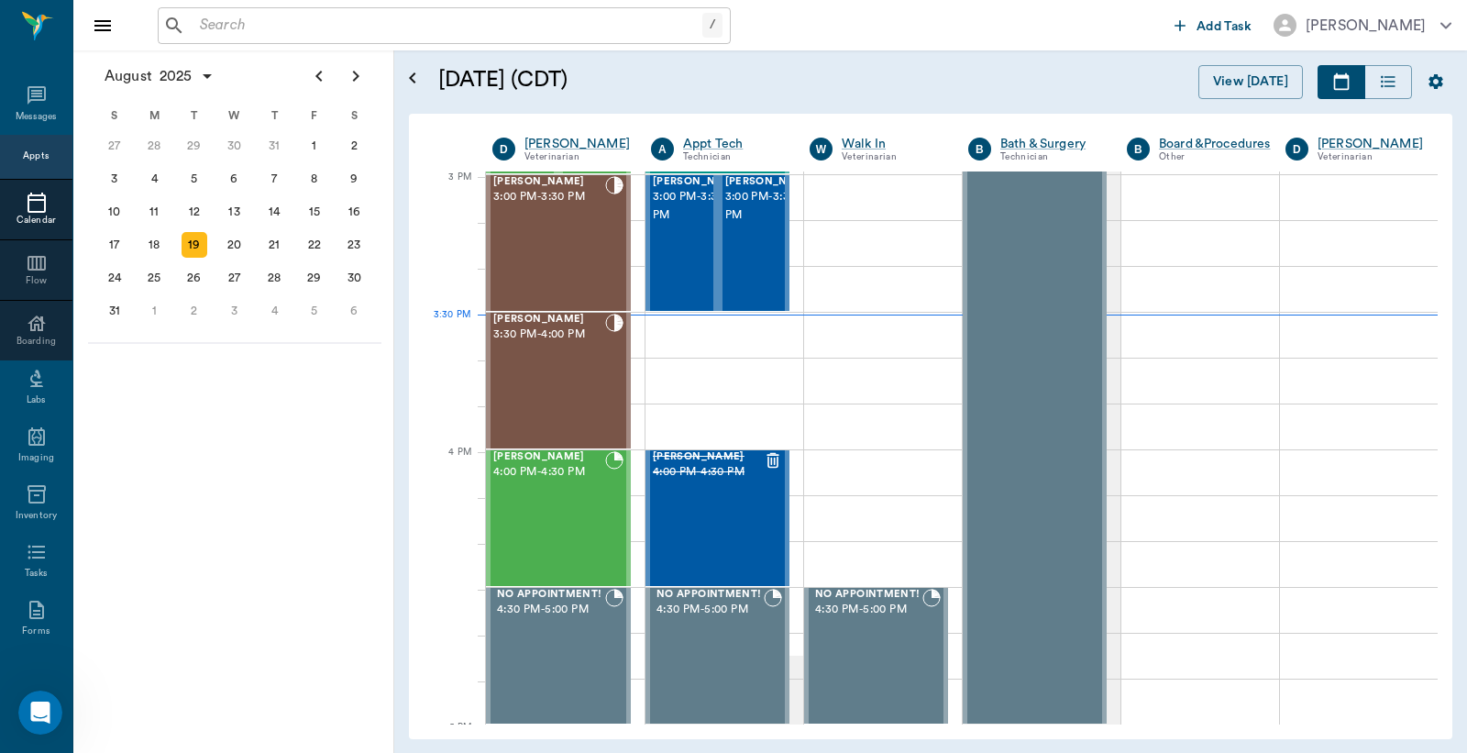
scroll to position [1928, 0]
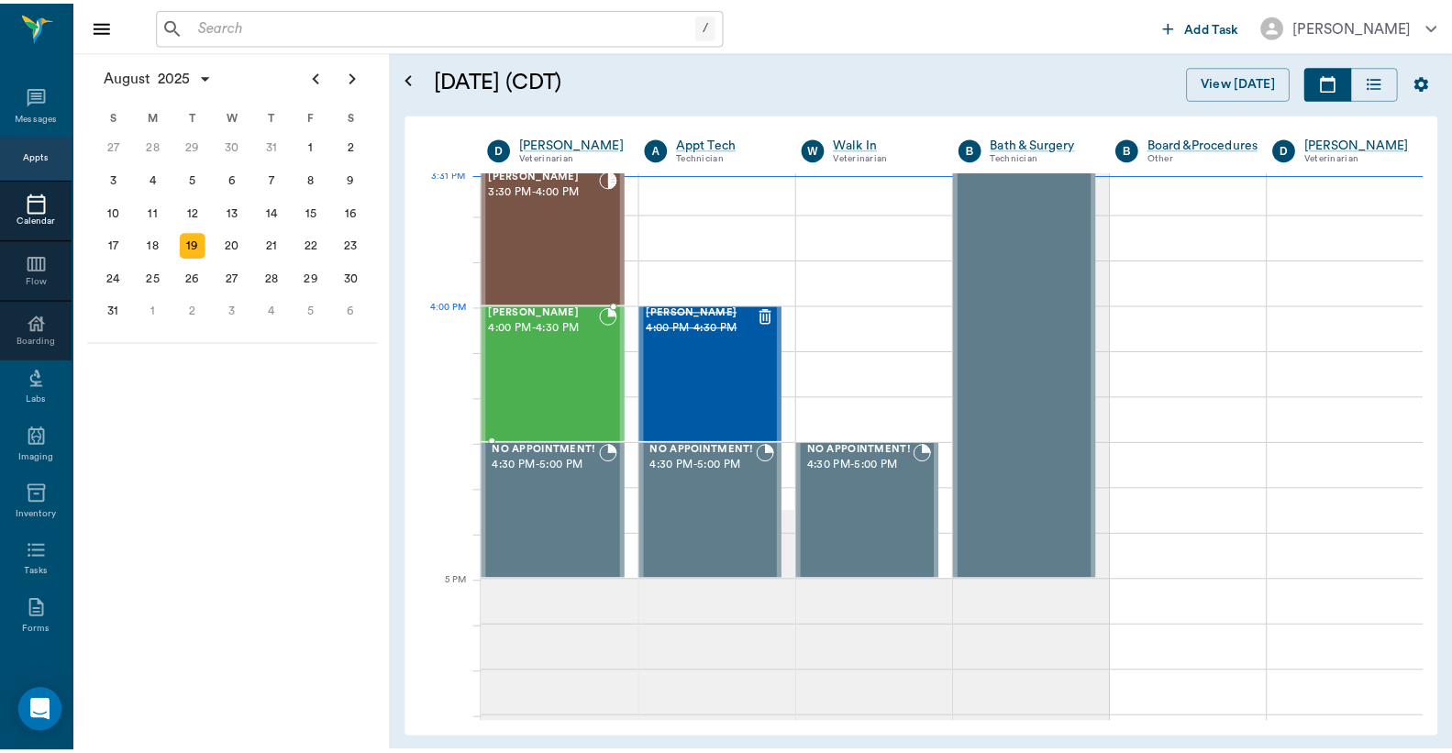
scroll to position [1938, 0]
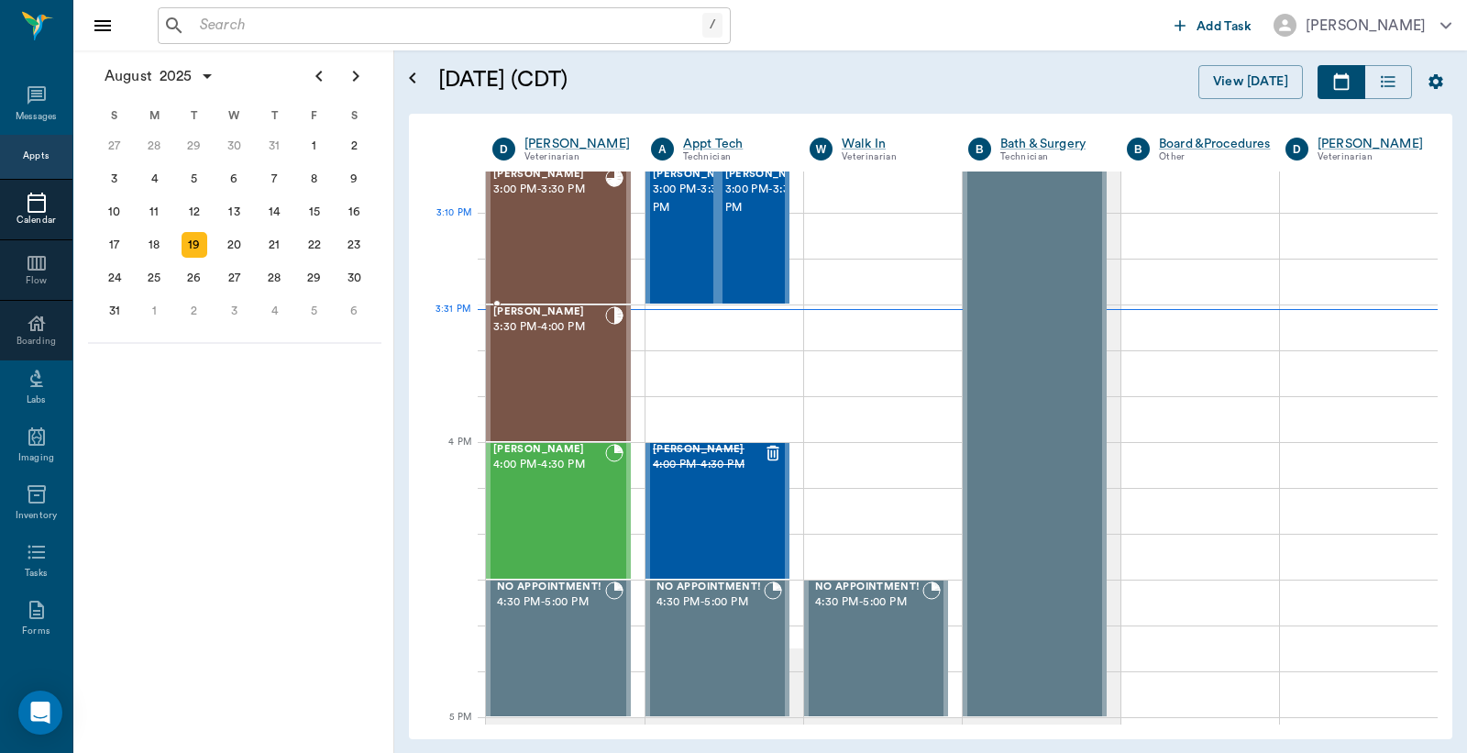
click at [578, 244] on div "[PERSON_NAME] 3:00 PM - 3:30 PM" at bounding box center [549, 236] width 112 height 134
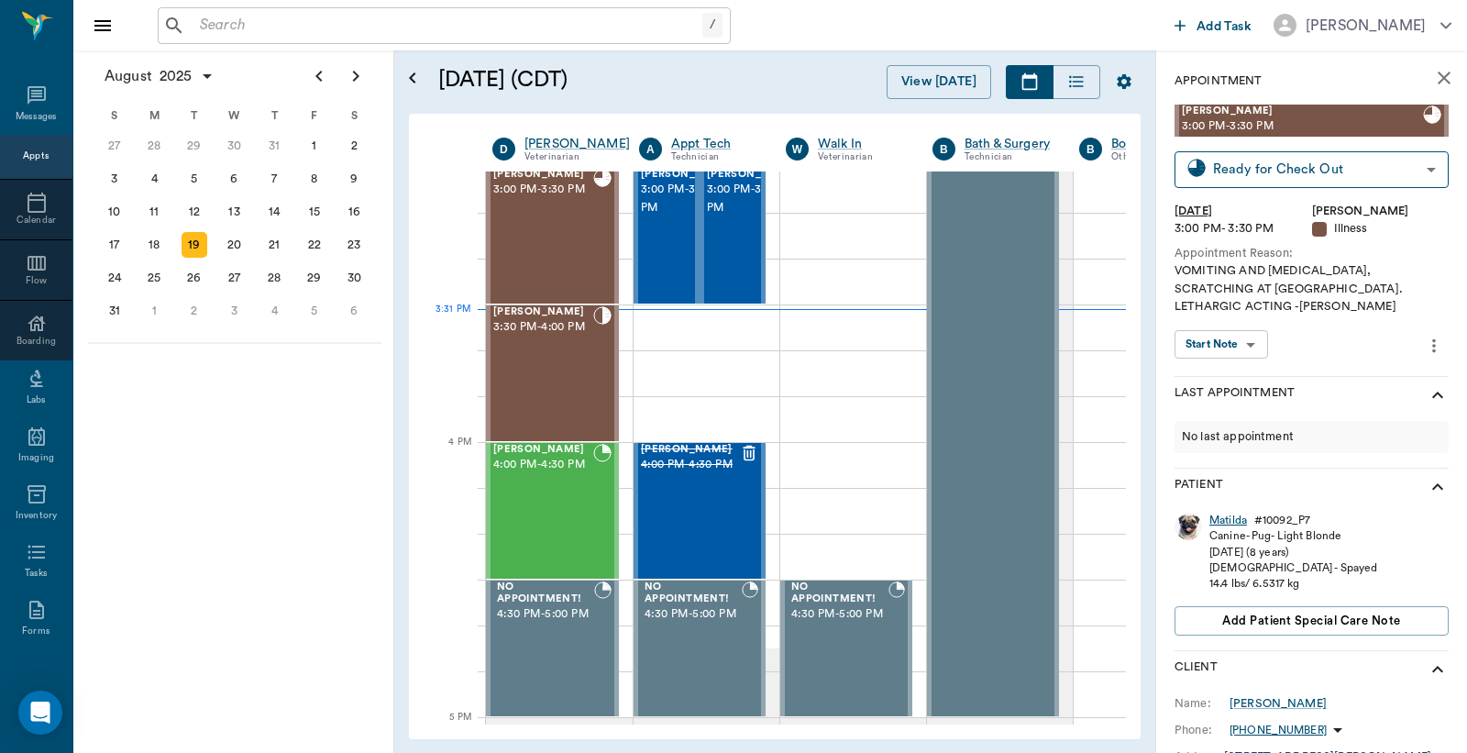
click at [1233, 513] on div "Matilda" at bounding box center [1229, 521] width 38 height 16
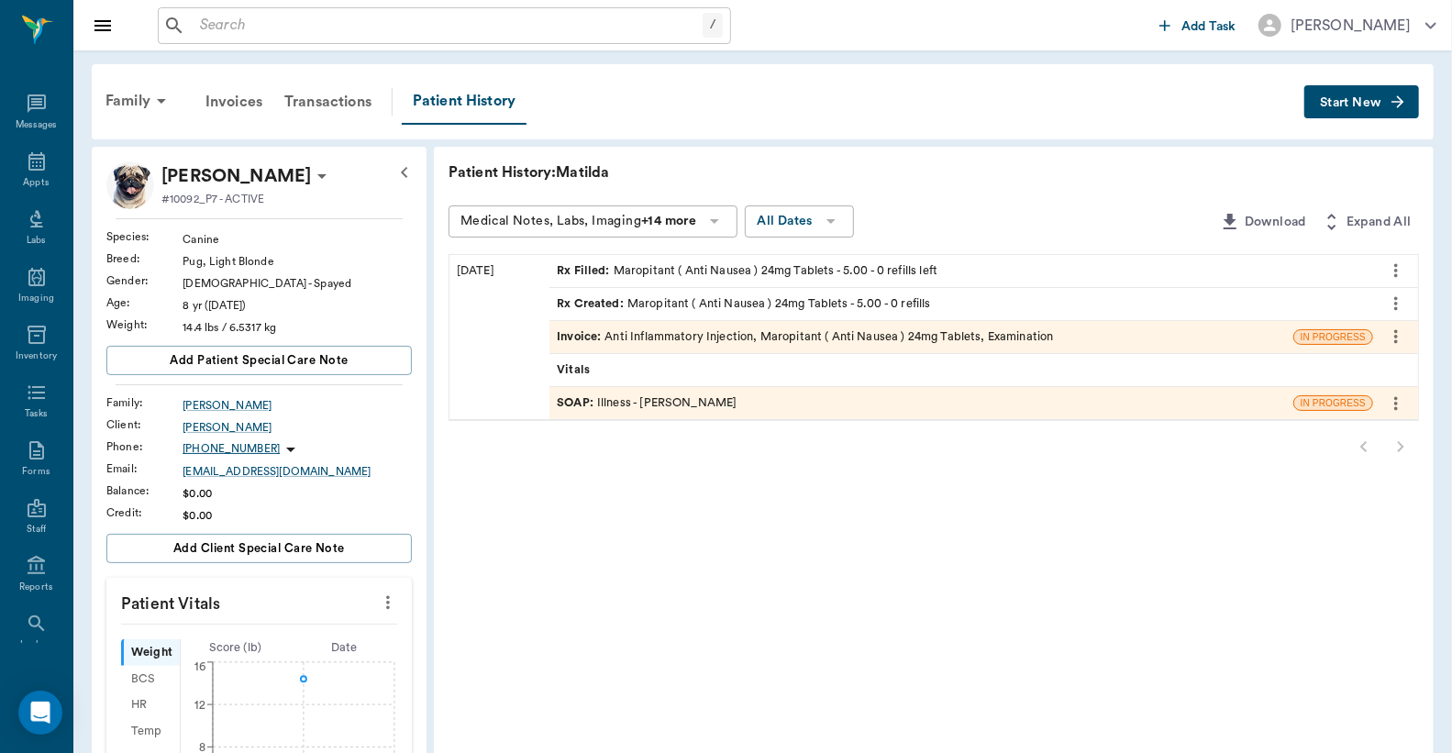
click at [836, 333] on div "Invoice : Anti Inflammatory Injection, Maropitant ( Anti Nausea ) 24mg Tablets,…" at bounding box center [805, 336] width 496 height 17
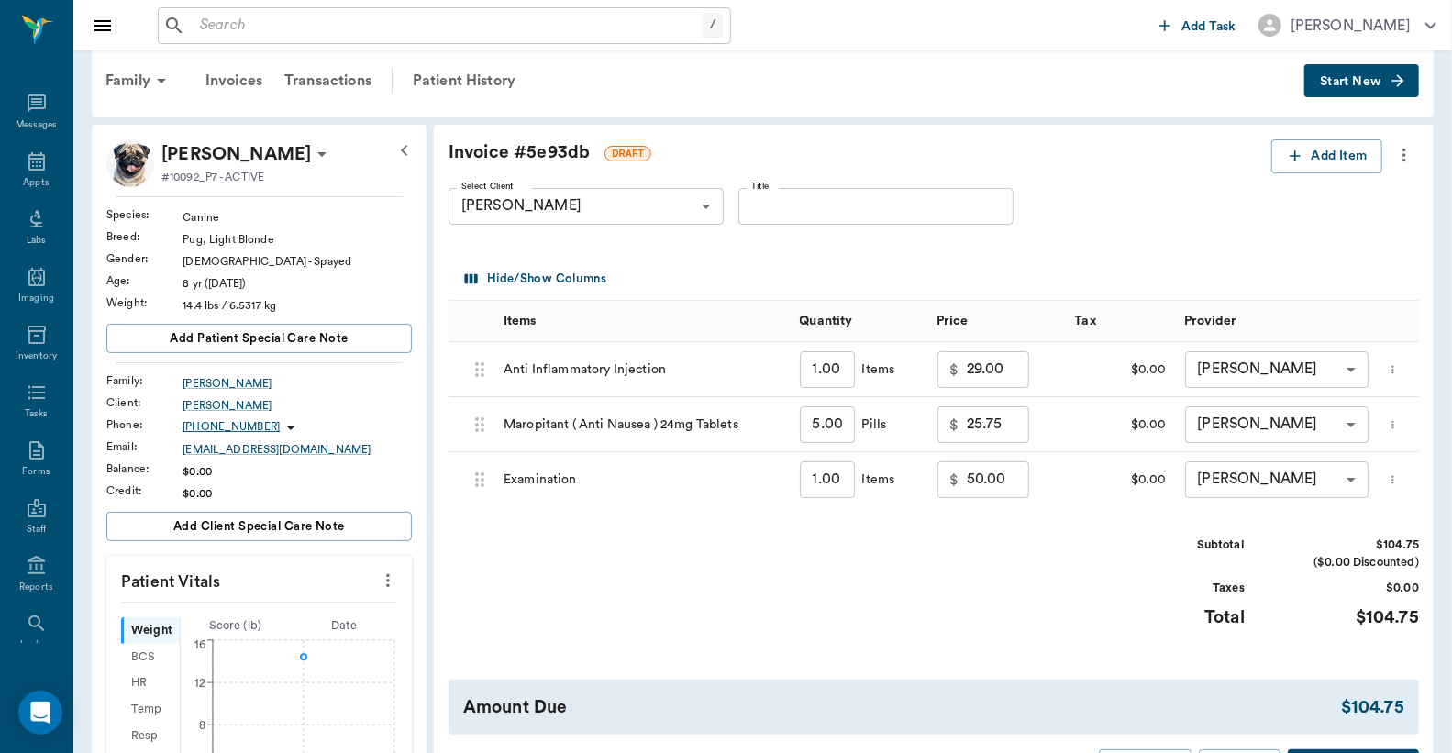
scroll to position [407, 0]
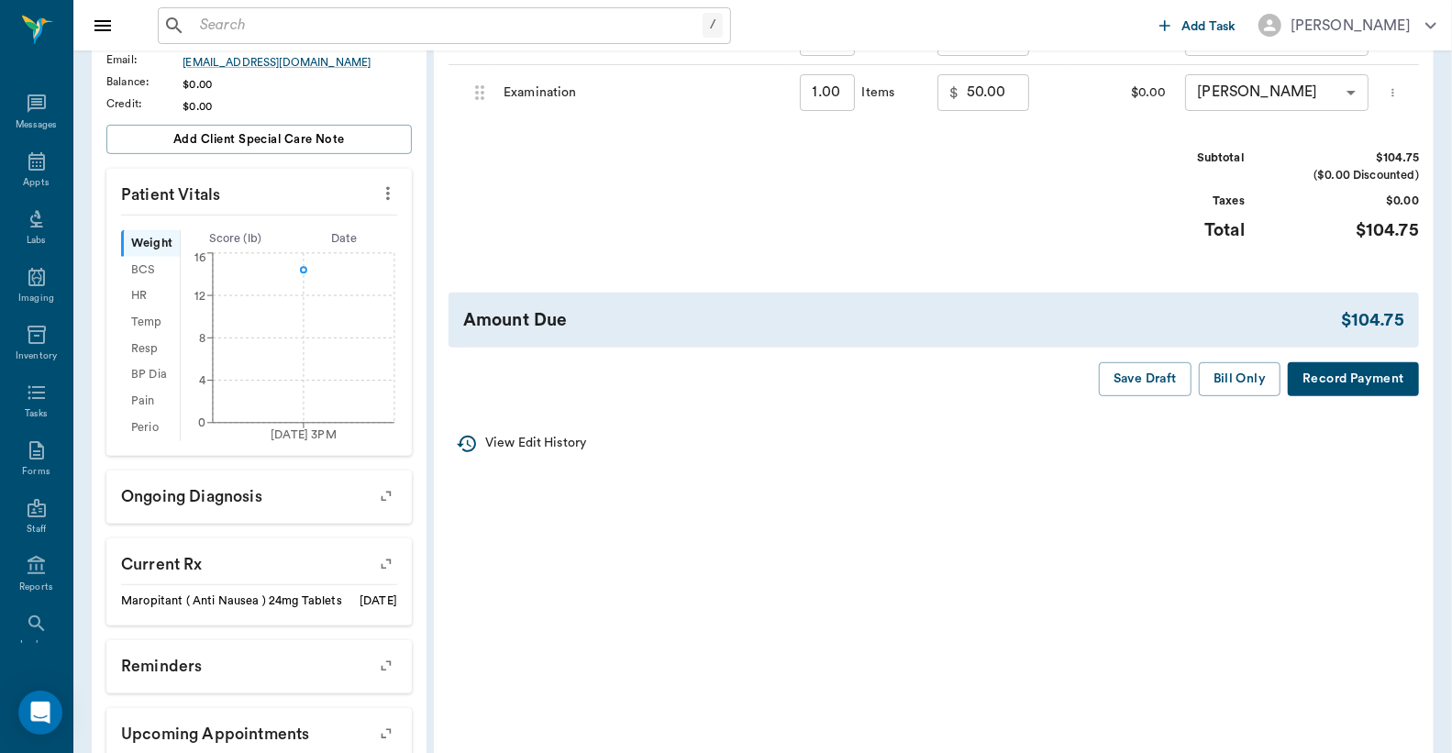
click at [1331, 396] on button "Record Payment" at bounding box center [1353, 379] width 131 height 34
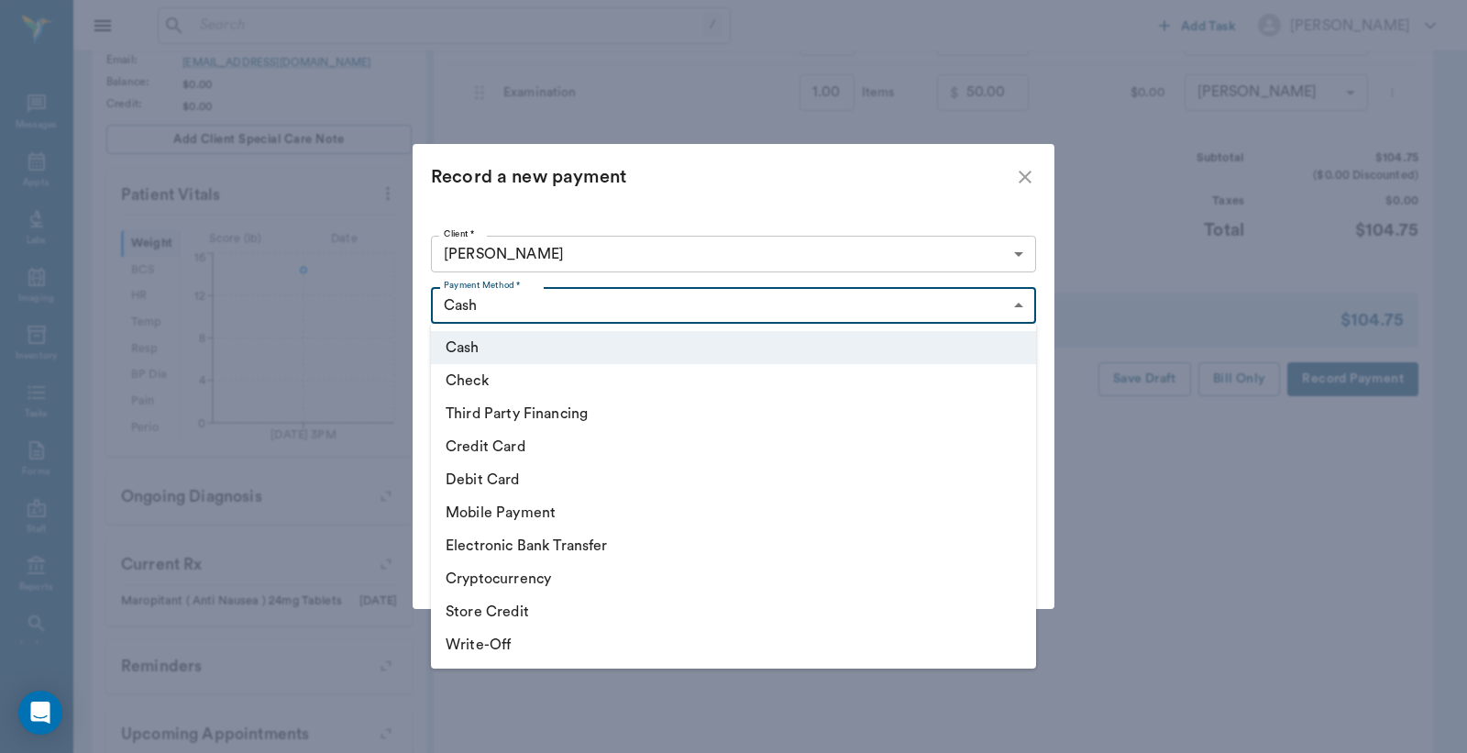
click at [600, 306] on body "/ ​ Add Task [PERSON_NAME] Nectar Messages Appts Labs Imaging Inventory Tasks F…" at bounding box center [733, 227] width 1467 height 1268
click at [519, 443] on li "Credit Card" at bounding box center [733, 446] width 605 height 33
type input "CREDIT_CARD"
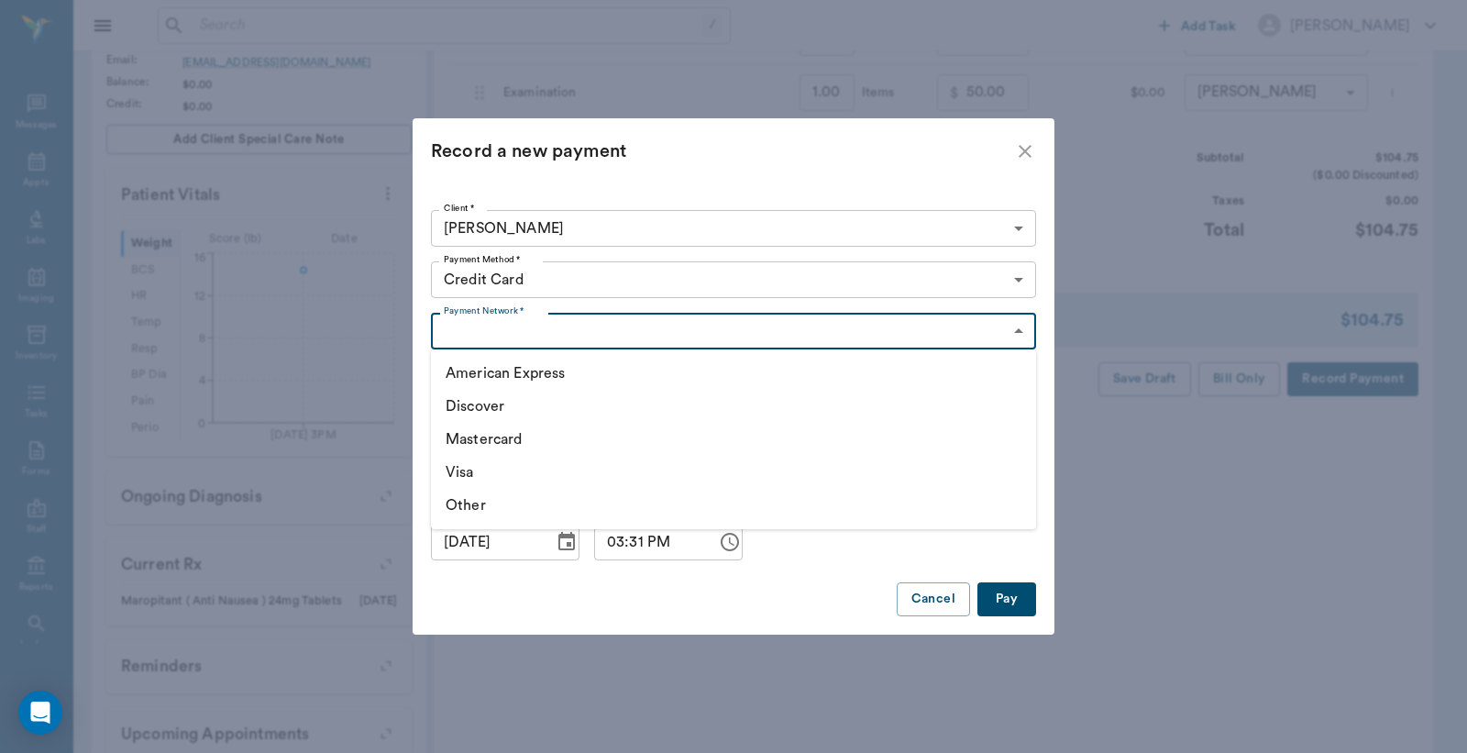
click at [538, 322] on body "/ ​ Add Task [PERSON_NAME] Nectar Messages Appts Labs Imaging Inventory Tasks F…" at bounding box center [733, 227] width 1467 height 1268
click at [474, 470] on li "Visa" at bounding box center [733, 472] width 605 height 33
type input "VISA"
click at [1005, 601] on button "Pay" at bounding box center [1007, 599] width 59 height 34
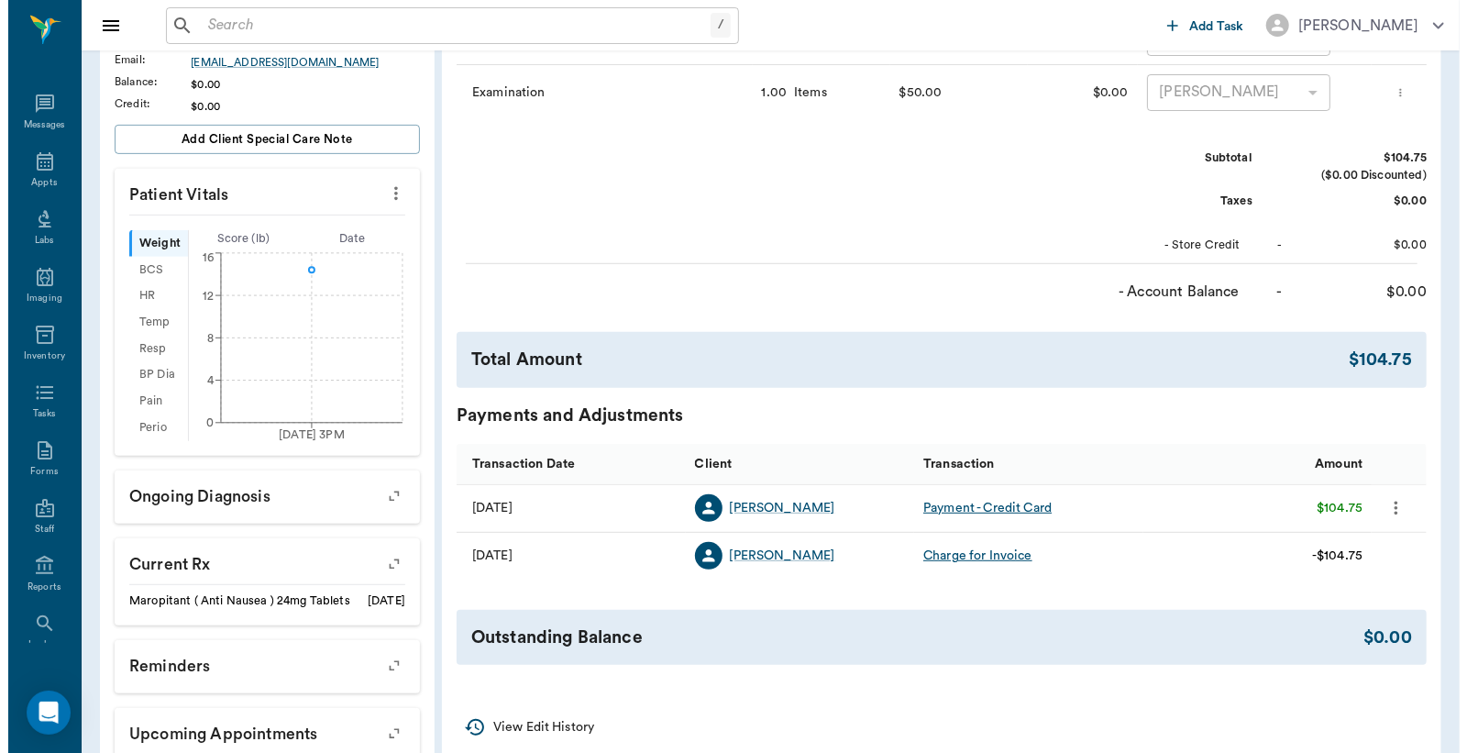
scroll to position [0, 0]
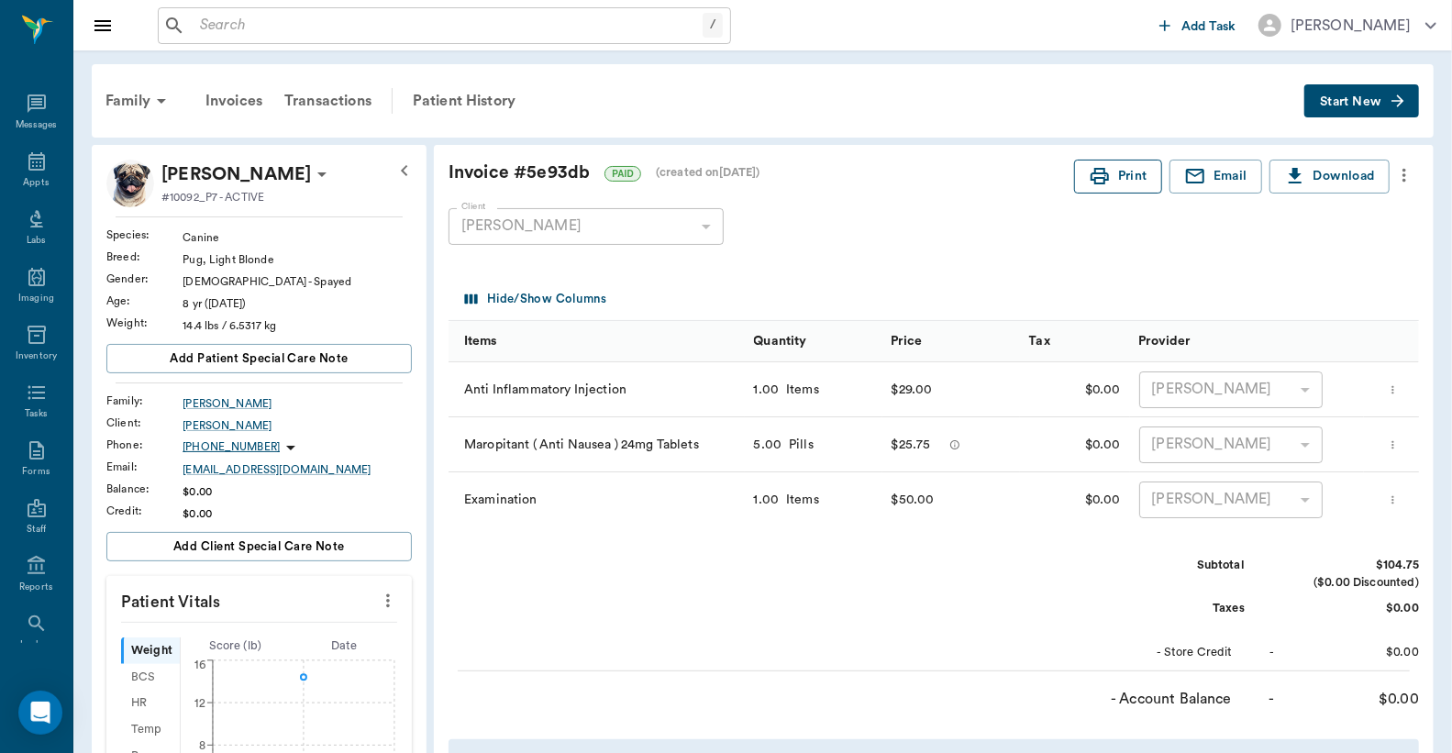
click at [1111, 182] on button "Print" at bounding box center [1118, 177] width 88 height 34
click at [33, 171] on icon at bounding box center [37, 161] width 22 height 22
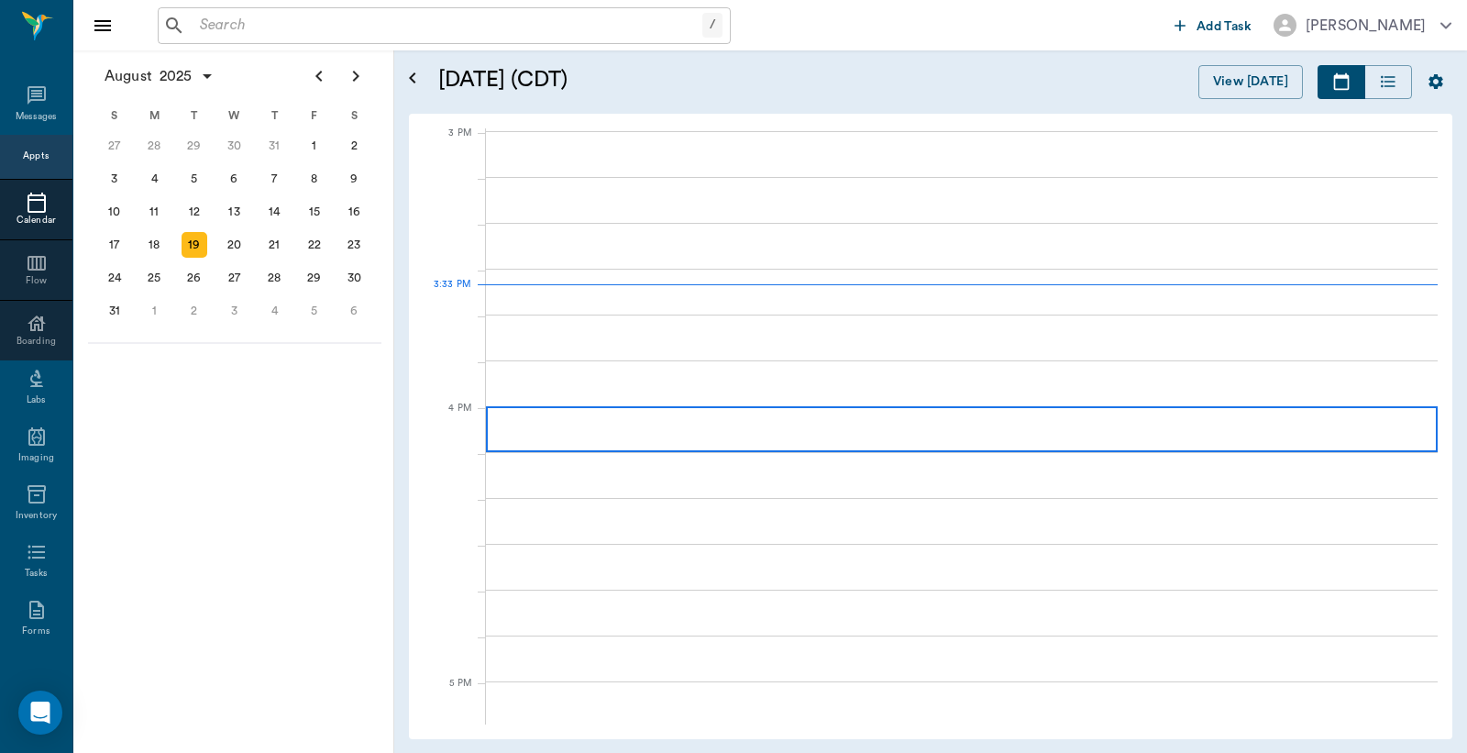
scroll to position [1928, 0]
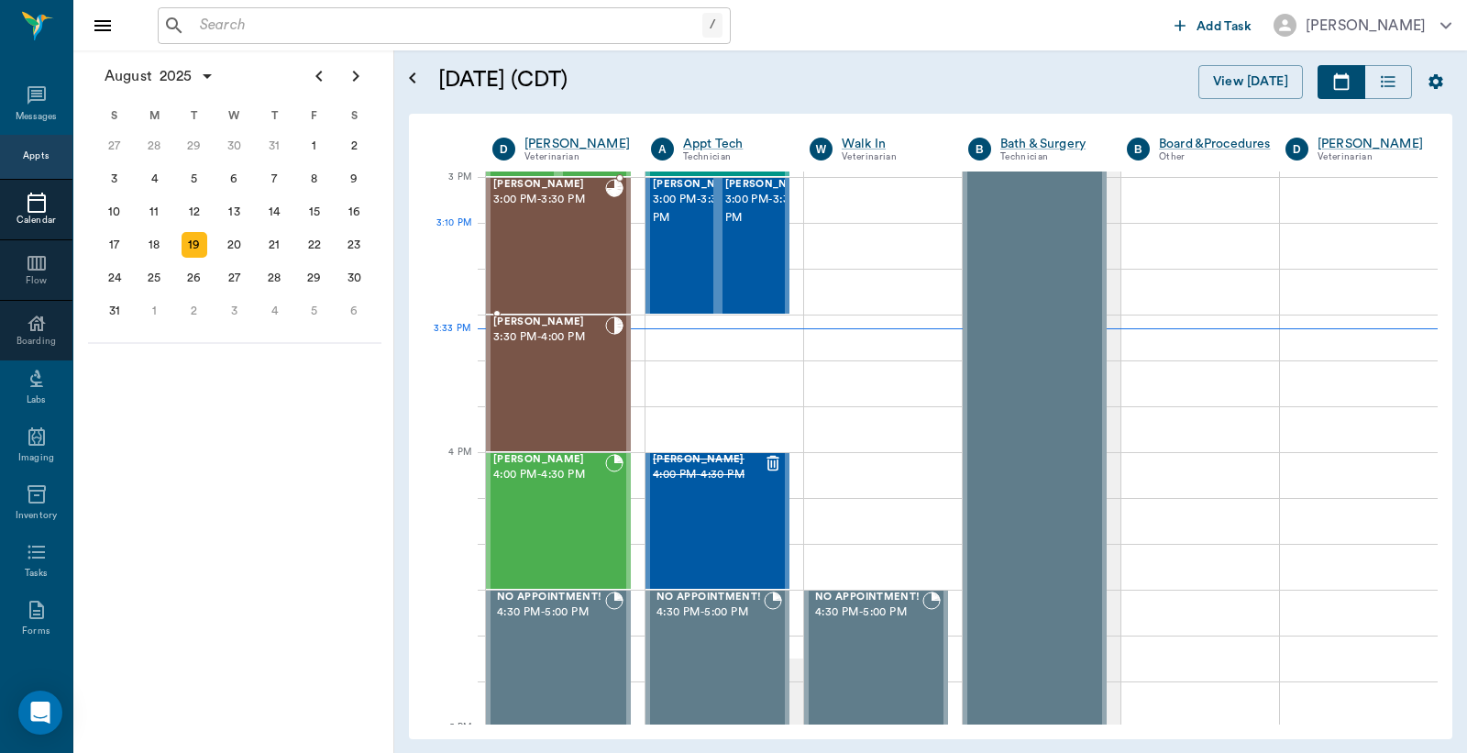
click at [557, 245] on div "Matilda EGBERT 3:00 PM - 3:30 PM" at bounding box center [549, 246] width 112 height 134
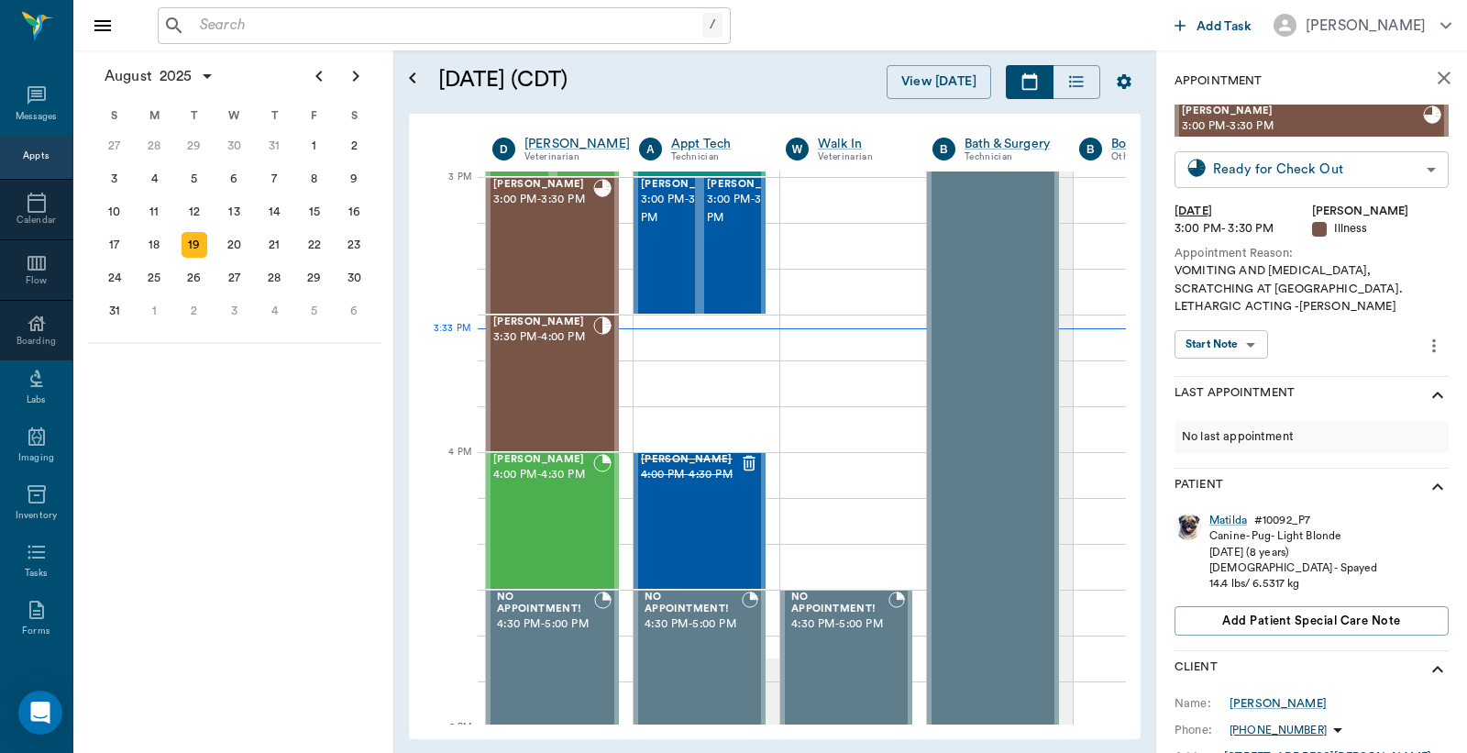
click at [1244, 171] on body "/ ​ Add Task Dr. Bert Ellsworth Nectar Messages Appts Calendar Flow Boarding La…" at bounding box center [733, 376] width 1467 height 753
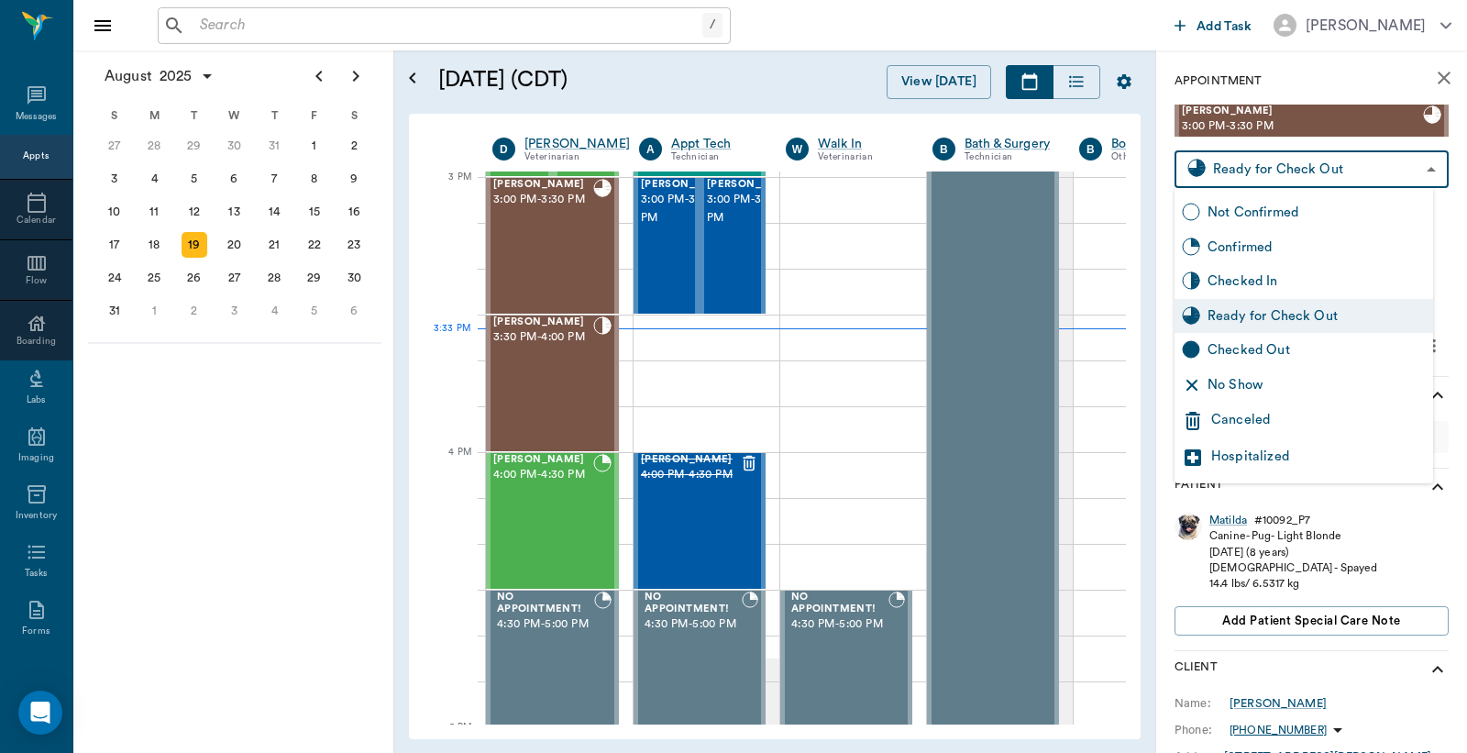
click at [1222, 347] on div "Checked Out" at bounding box center [1317, 350] width 218 height 20
type input "CHECKED_OUT"
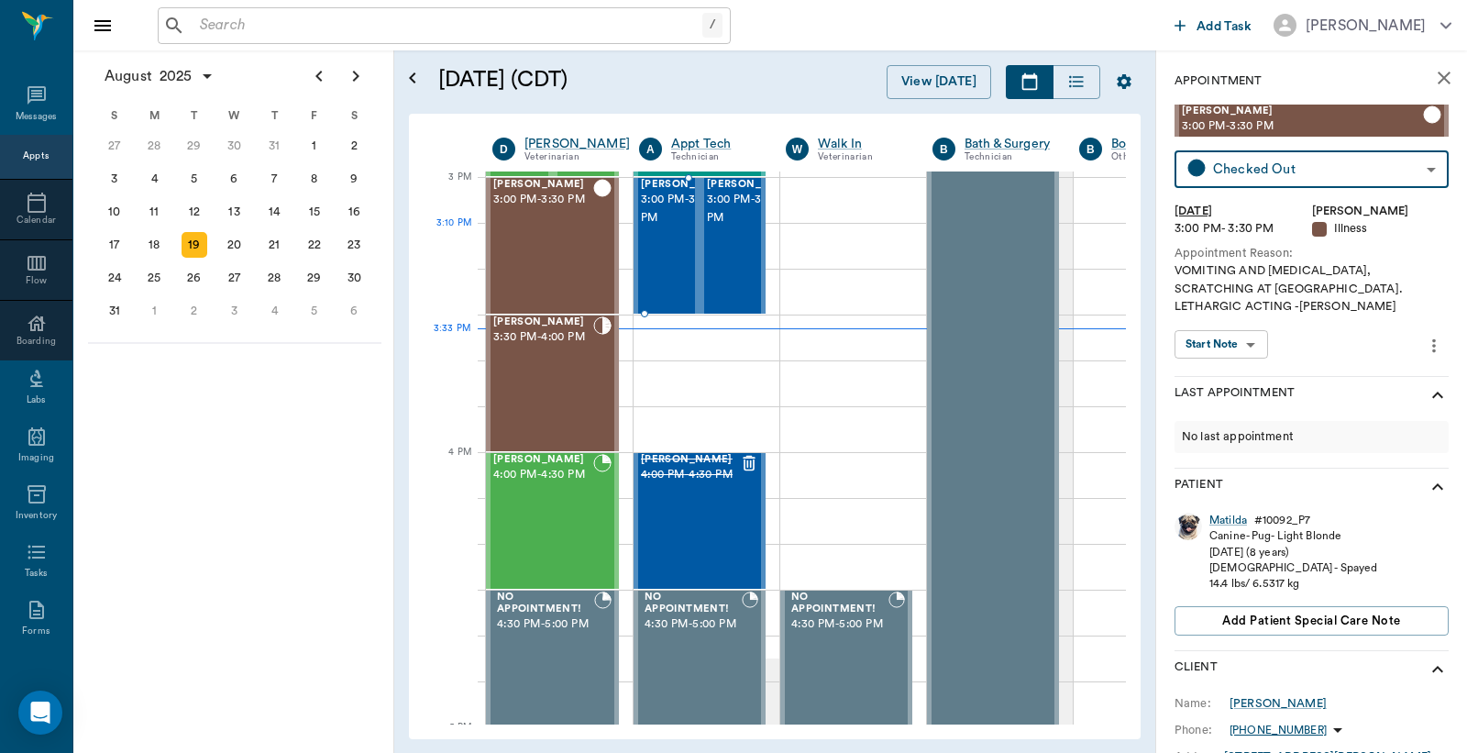
click at [680, 258] on div "Bella Chambers 3:00 PM - 3:30 PM" at bounding box center [687, 246] width 92 height 134
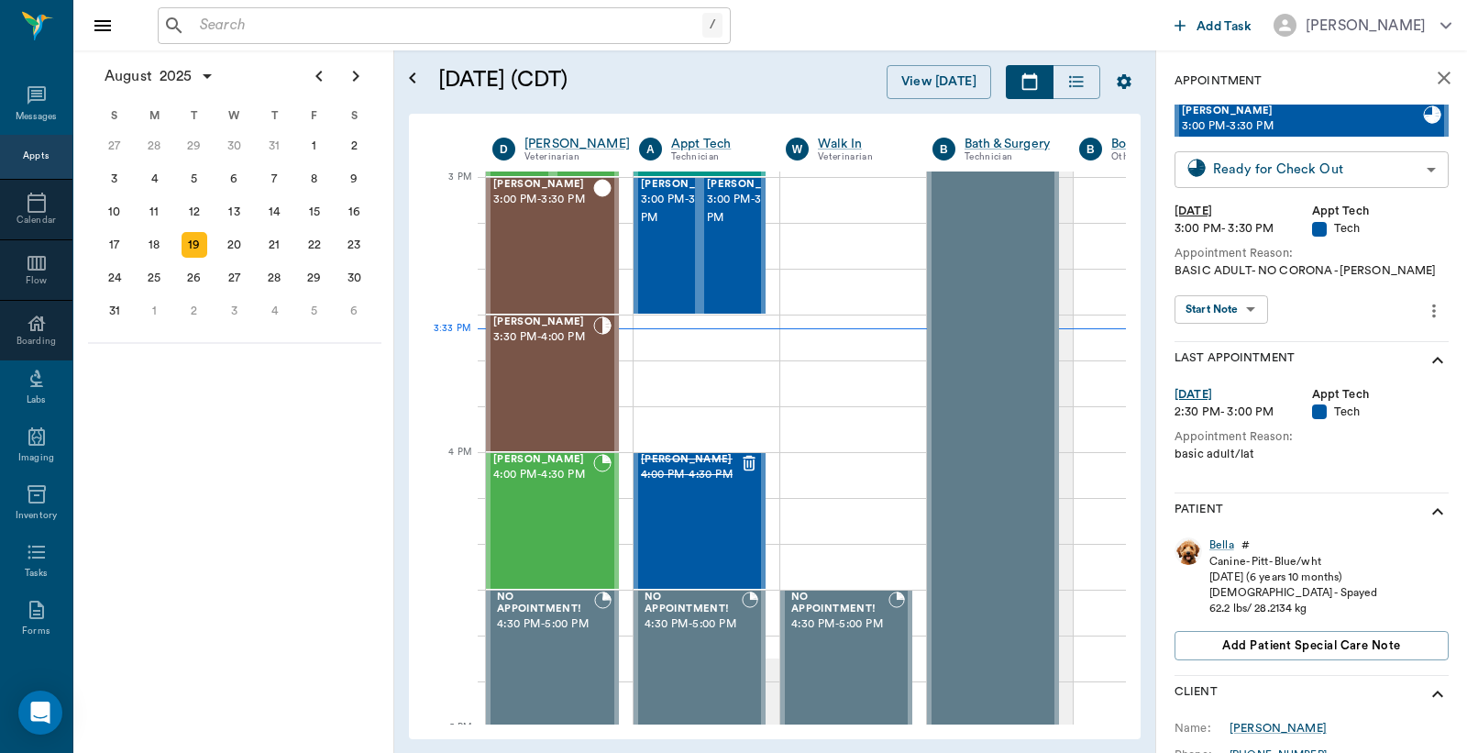
click at [1270, 166] on body "/ ​ Add Task Dr. Bert Ellsworth Nectar Messages Appts Calendar Flow Boarding La…" at bounding box center [733, 376] width 1467 height 753
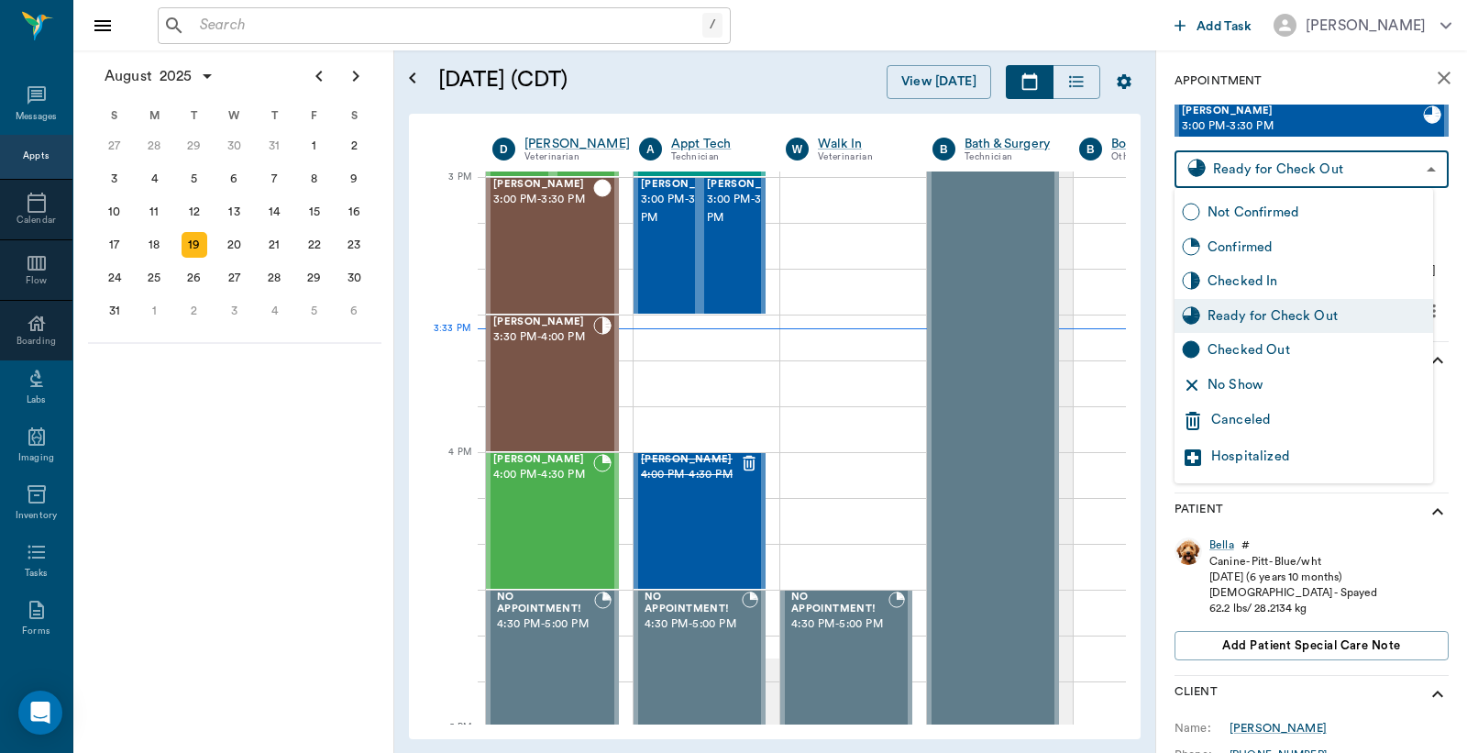
click at [1248, 346] on div "Checked Out" at bounding box center [1317, 350] width 218 height 20
type input "CHECKED_OUT"
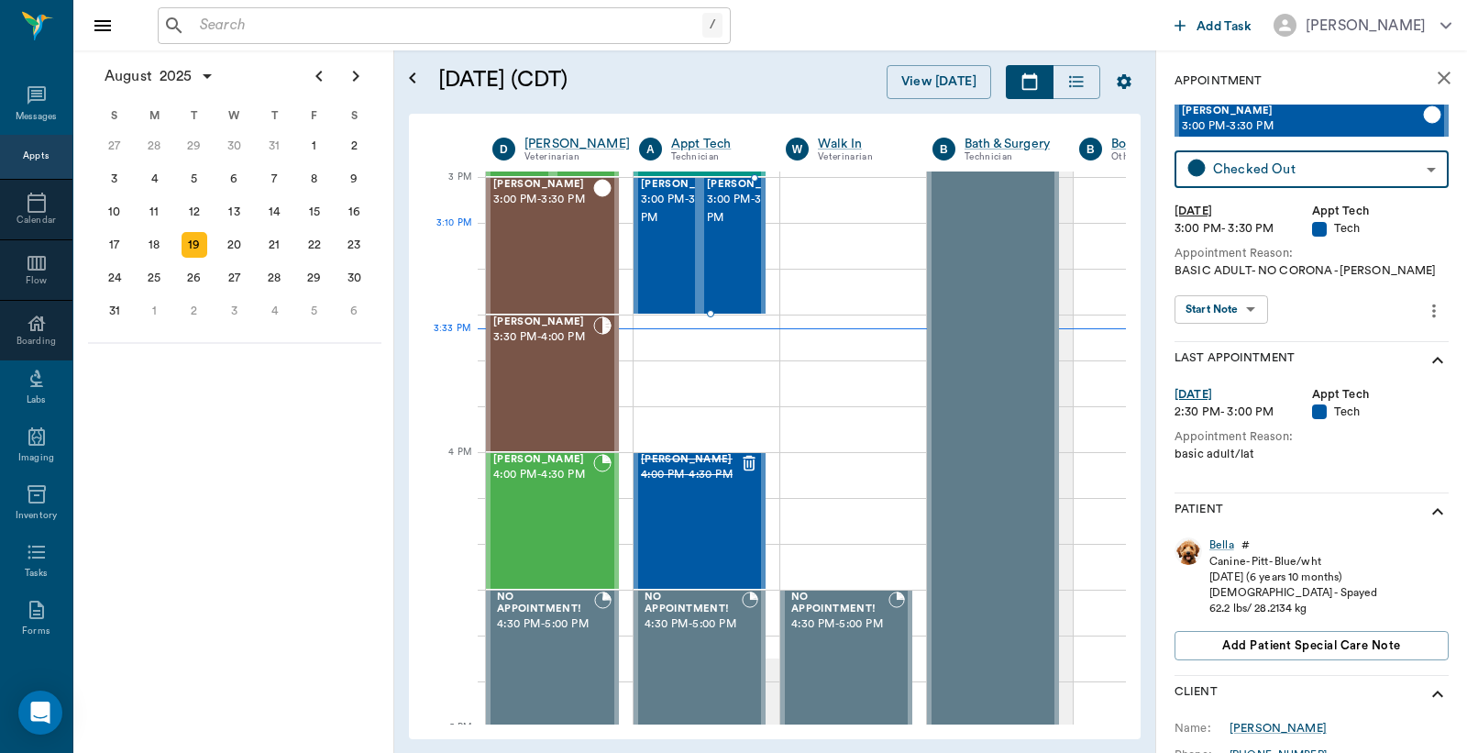
click at [735, 249] on div "Chico Chambers 3:00 PM - 3:30 PM" at bounding box center [753, 246] width 92 height 134
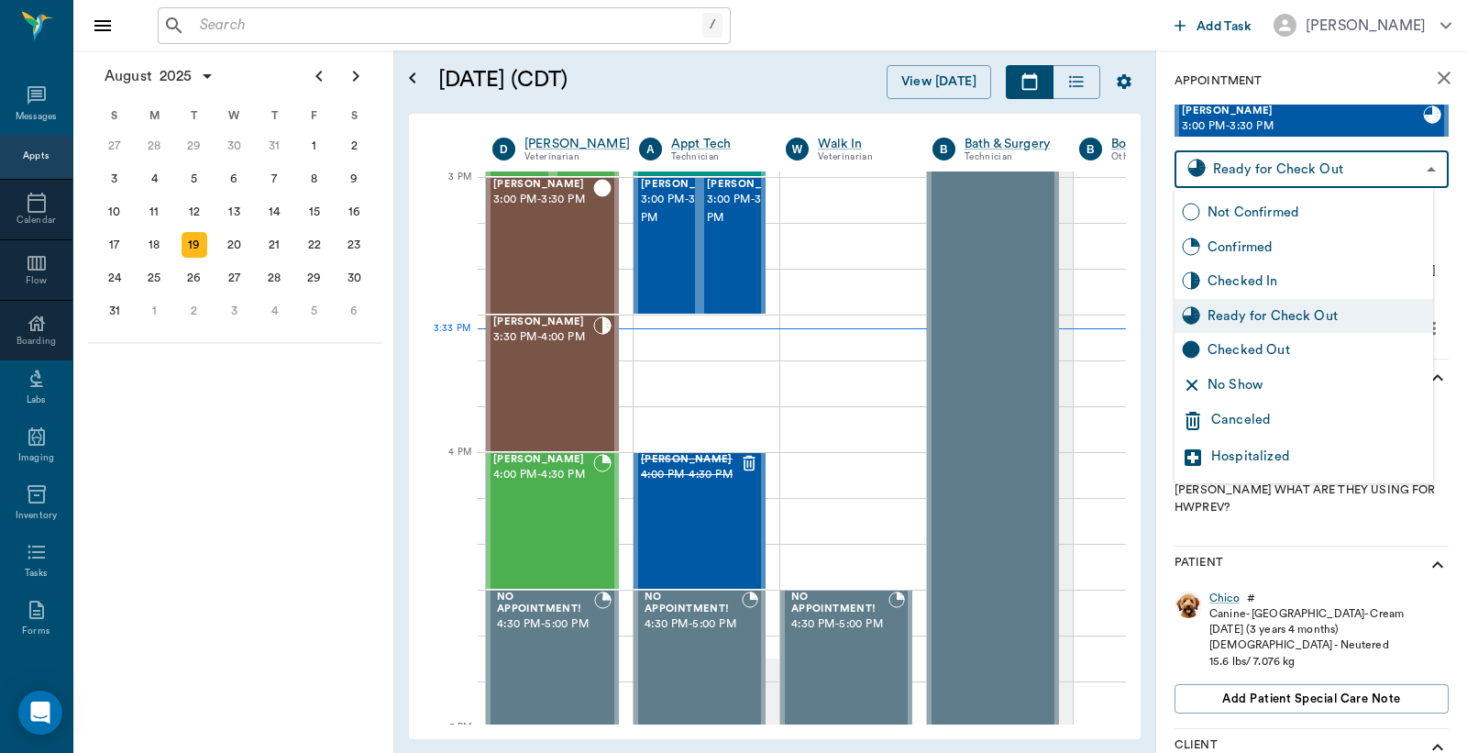
click at [1245, 169] on body "/ ​ Add Task Dr. Bert Ellsworth Nectar Messages Appts Calendar Flow Boarding La…" at bounding box center [733, 376] width 1467 height 753
click at [1229, 344] on div "Checked Out" at bounding box center [1317, 350] width 218 height 20
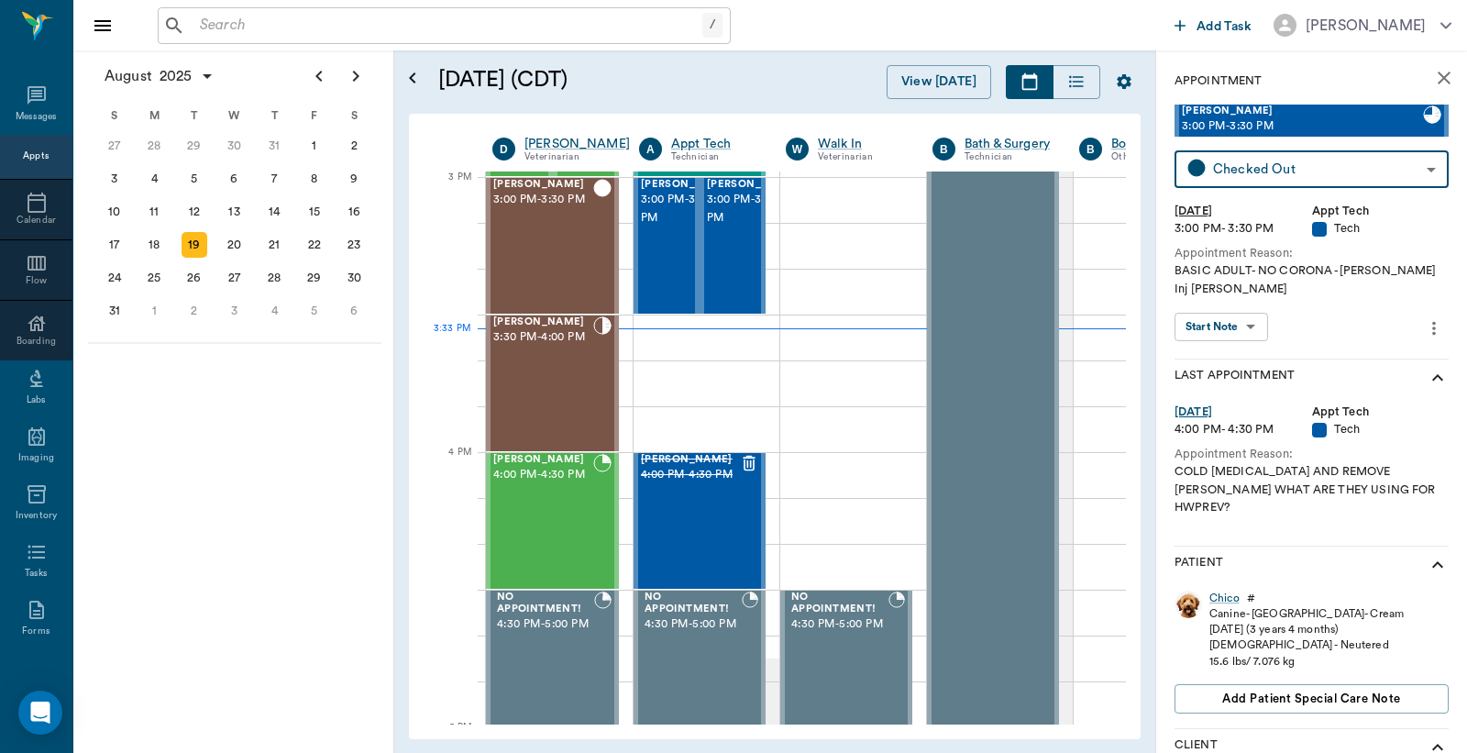
type input "CHECKED_OUT"
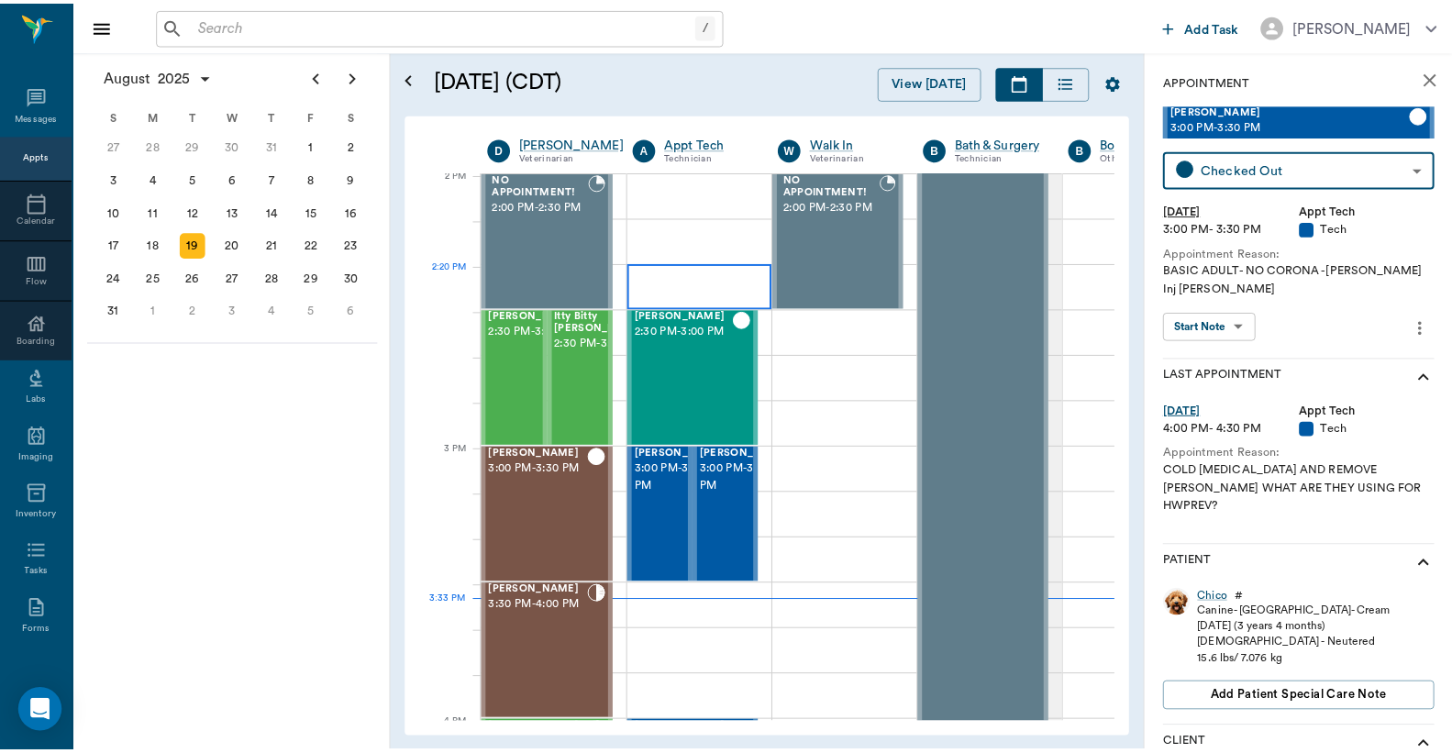
scroll to position [1655, 0]
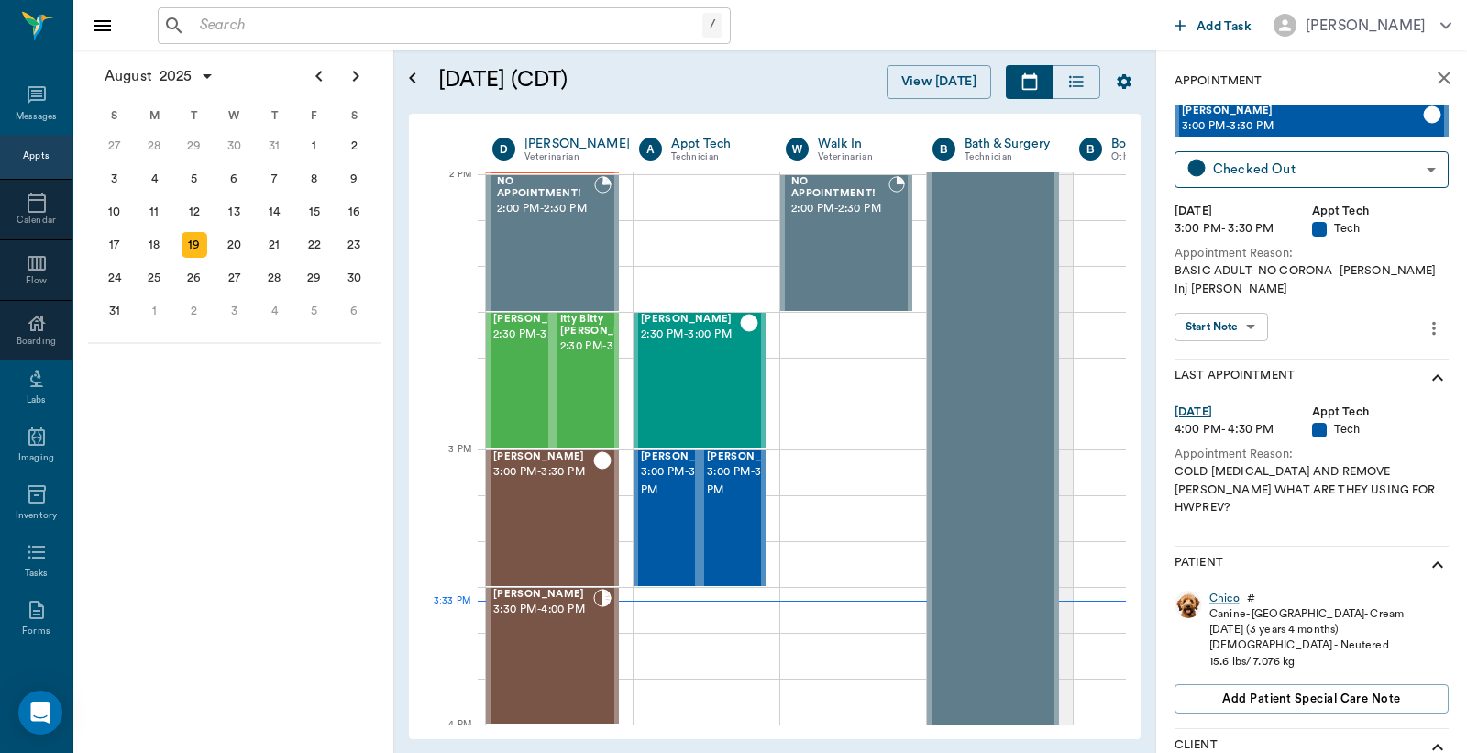
click at [1438, 80] on icon "close" at bounding box center [1444, 78] width 13 height 13
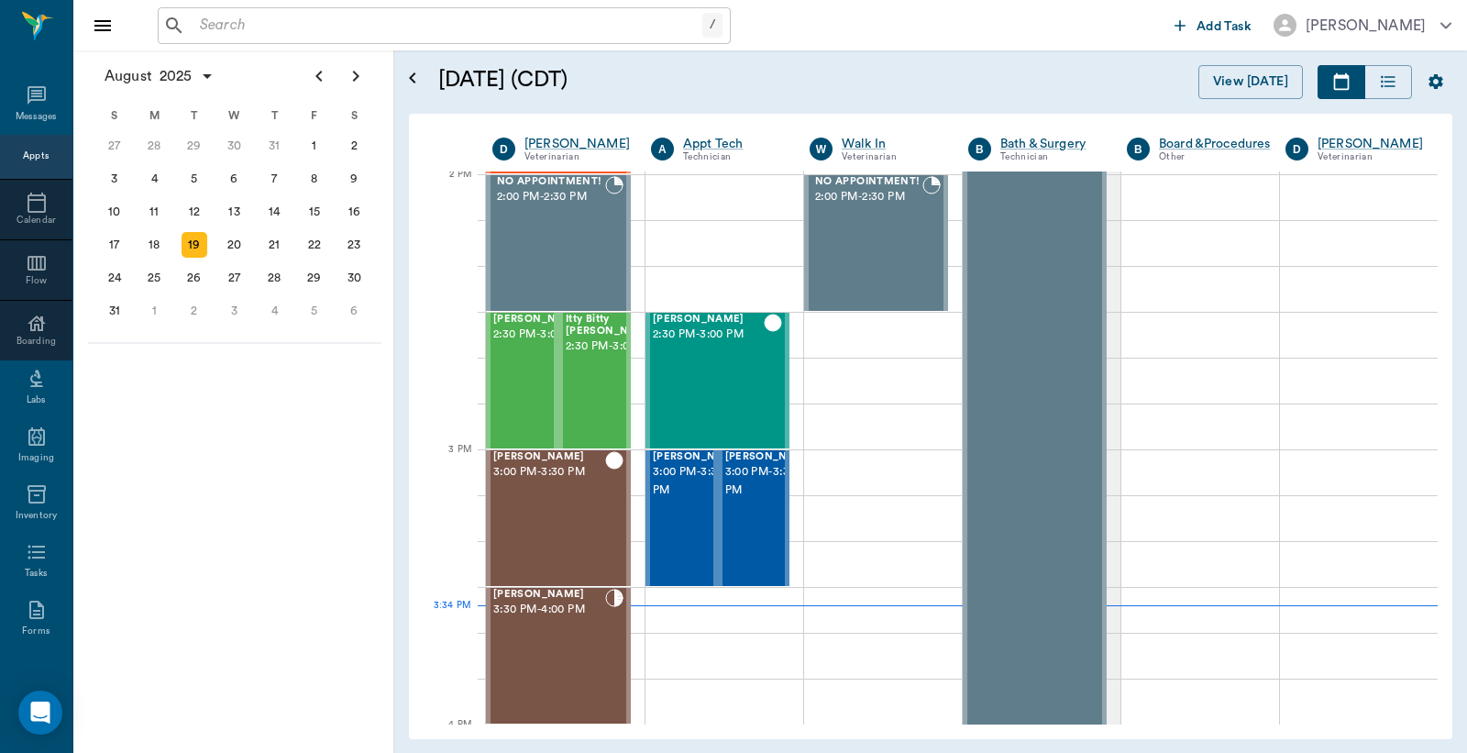
click at [297, 26] on input "text" at bounding box center [448, 26] width 510 height 26
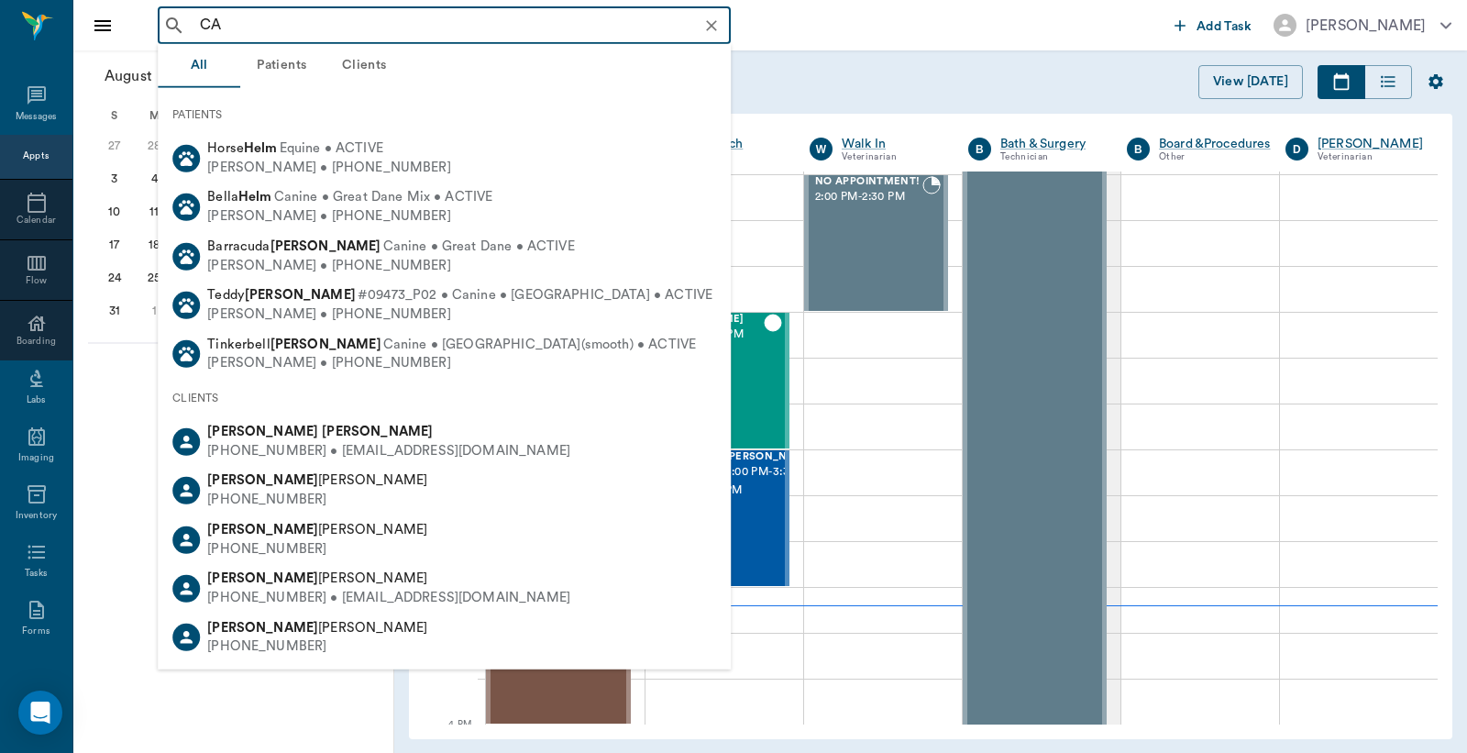
type input "C"
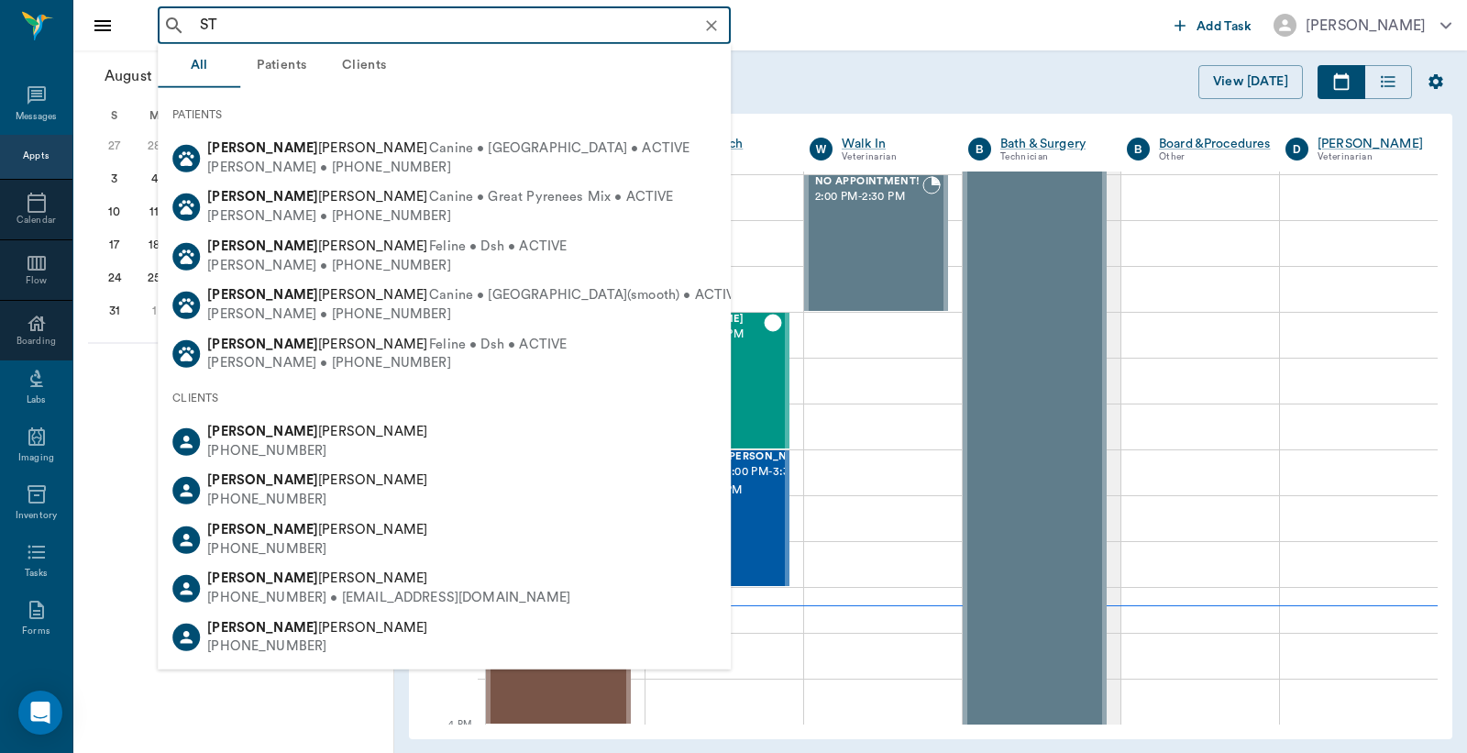
type input "S"
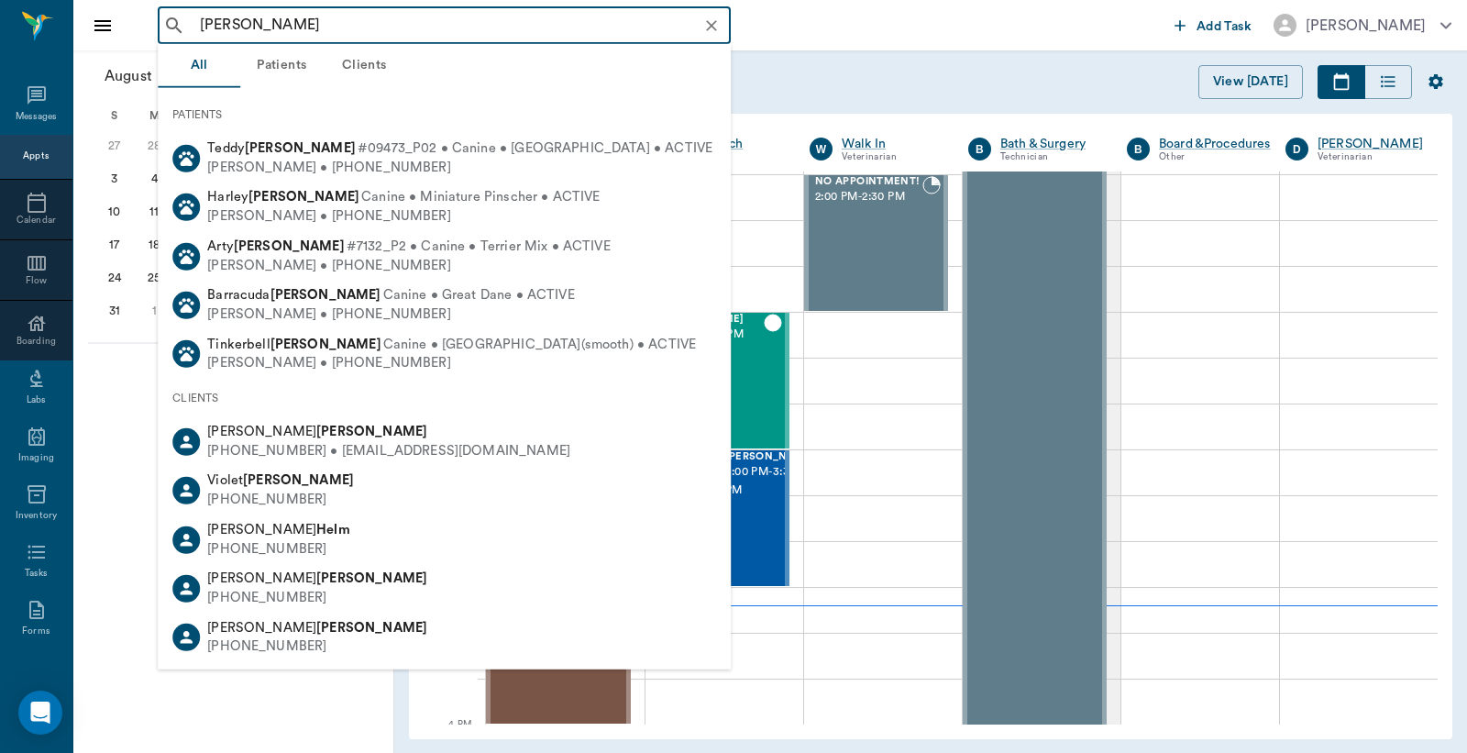
type input "HELMS"
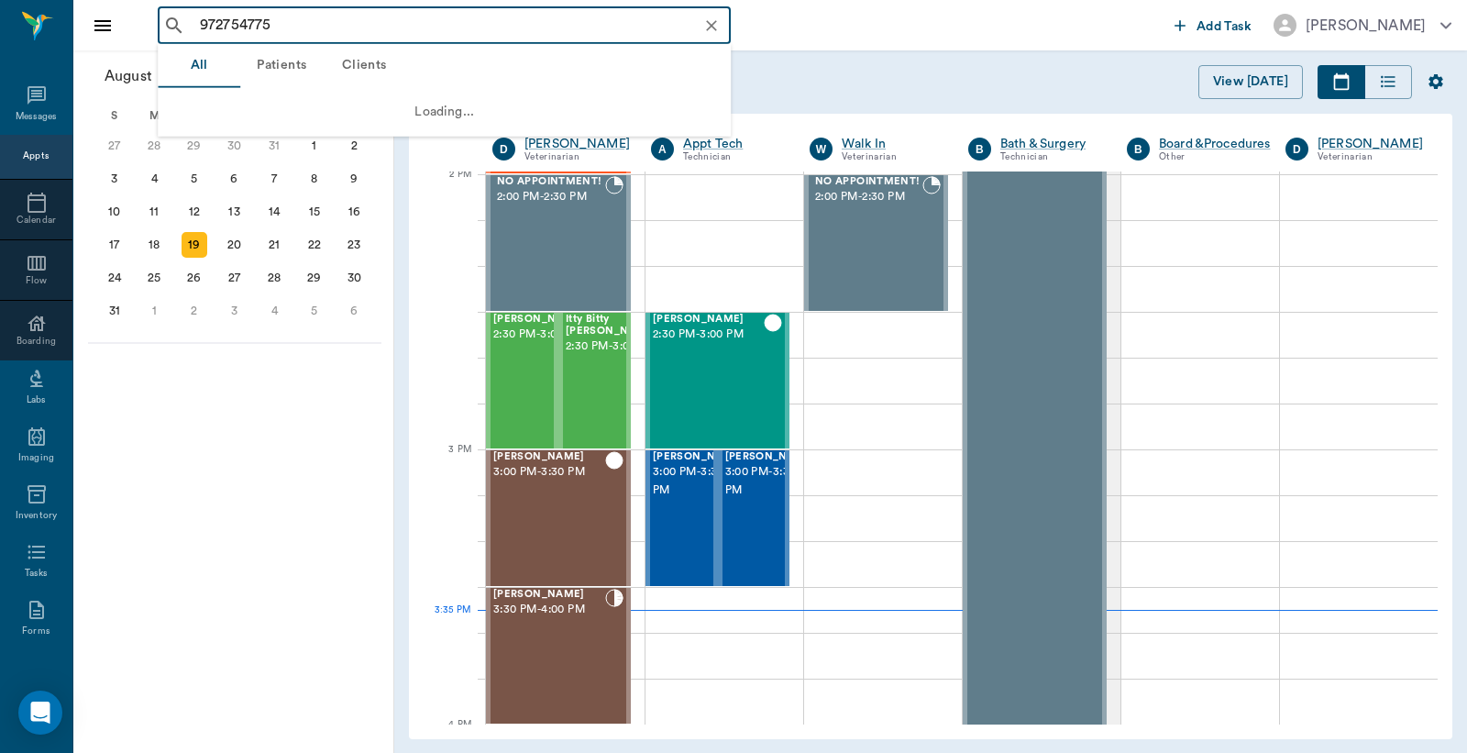
type input "9727547754"
click at [708, 21] on icon "Clear" at bounding box center [711, 25] width 11 height 11
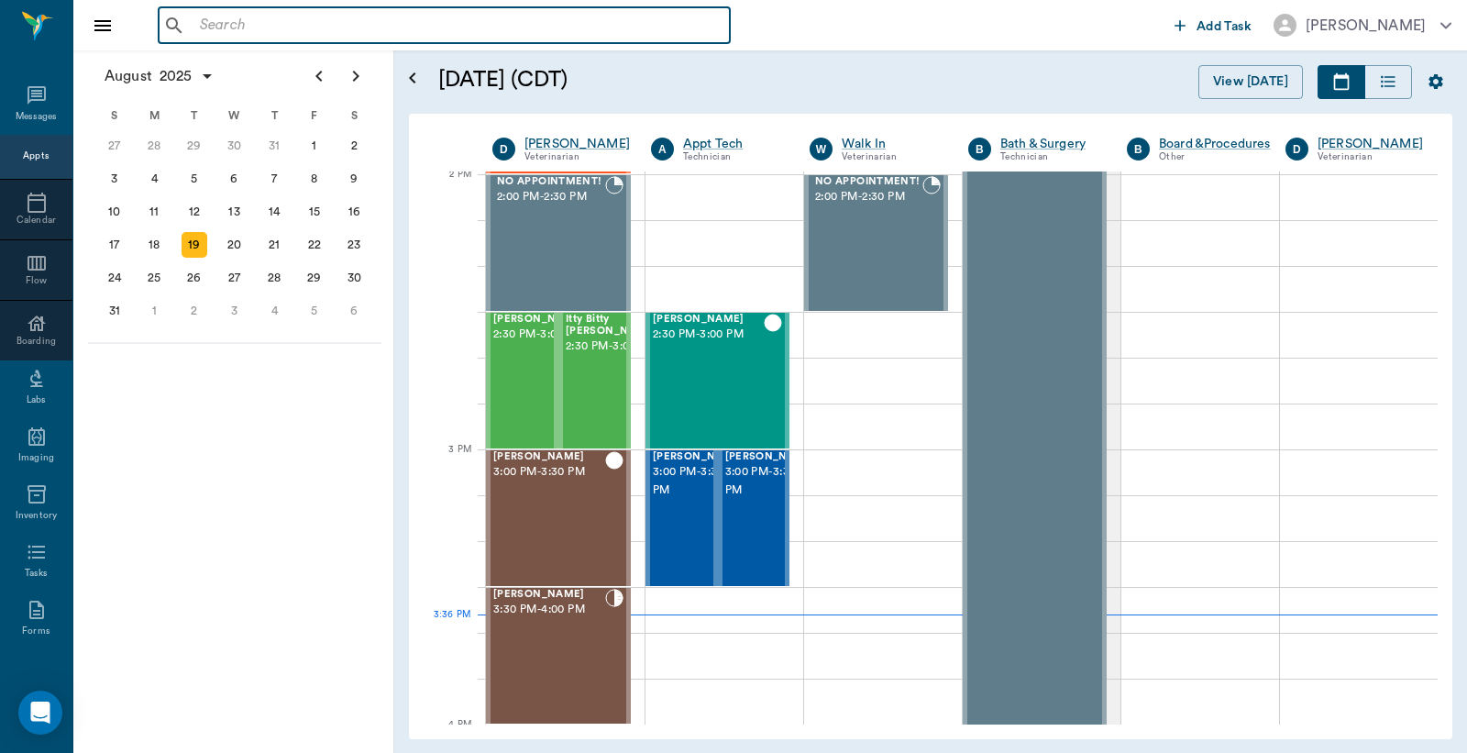
click at [394, 26] on input "text" at bounding box center [458, 26] width 530 height 26
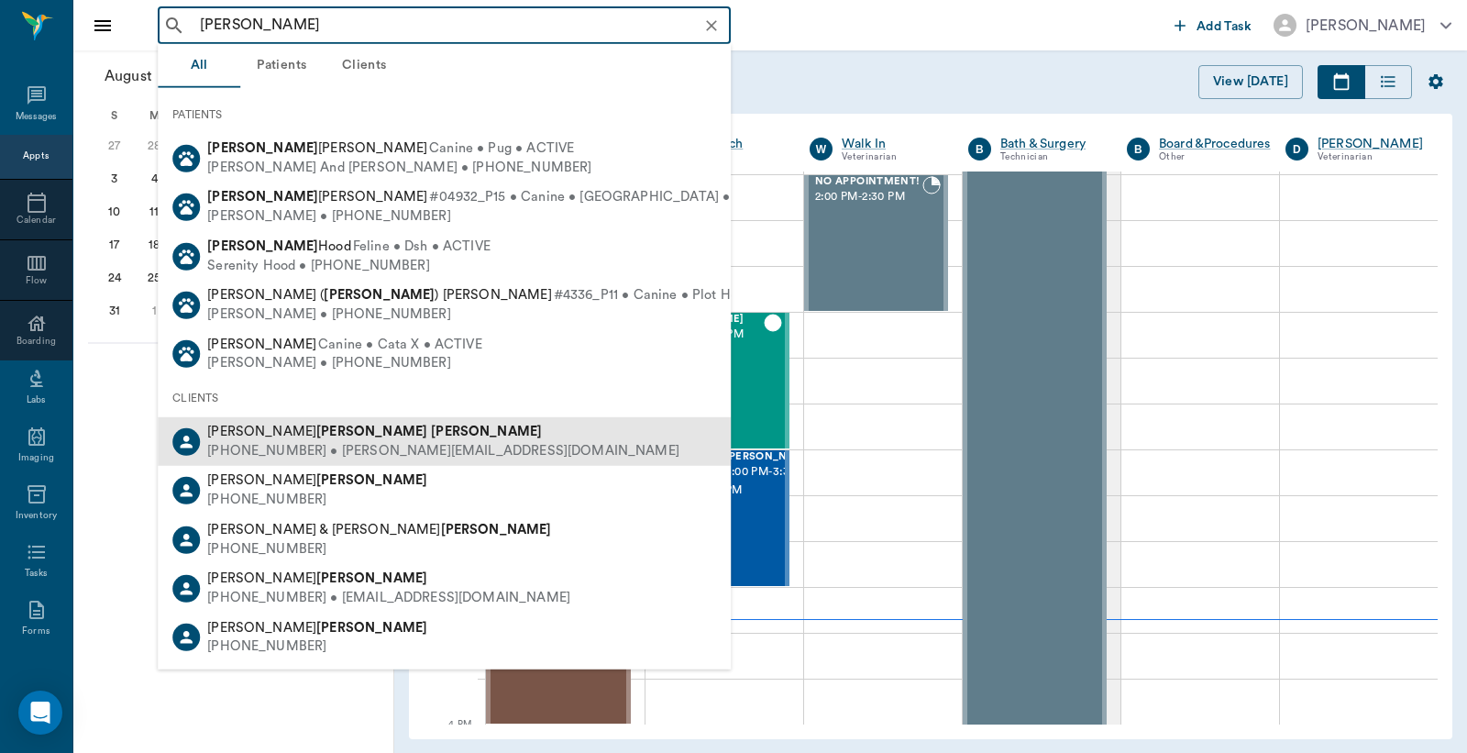
click at [431, 436] on b "Foster" at bounding box center [486, 432] width 111 height 14
type input "MEL FOSTER"
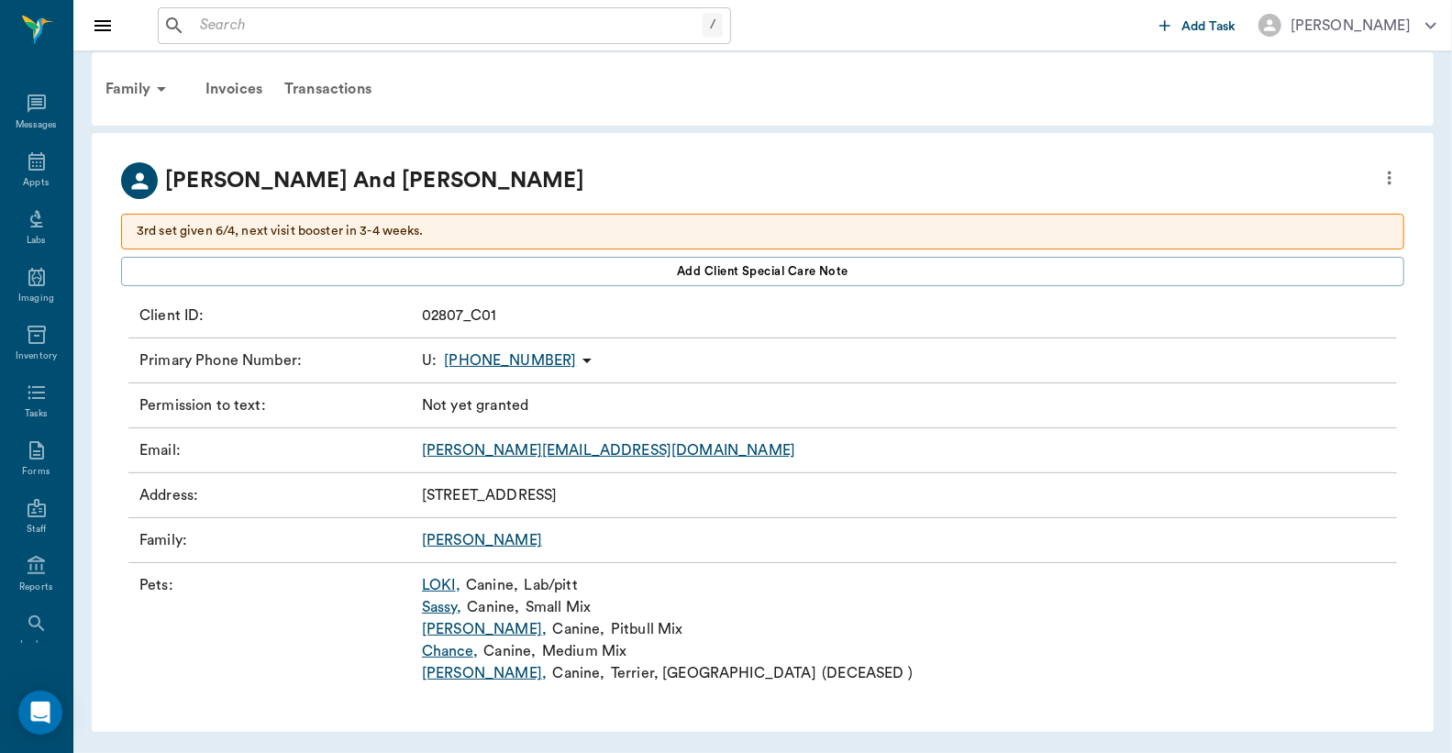
scroll to position [13, 0]
click at [450, 648] on link "Chance ," at bounding box center [450, 651] width 56 height 22
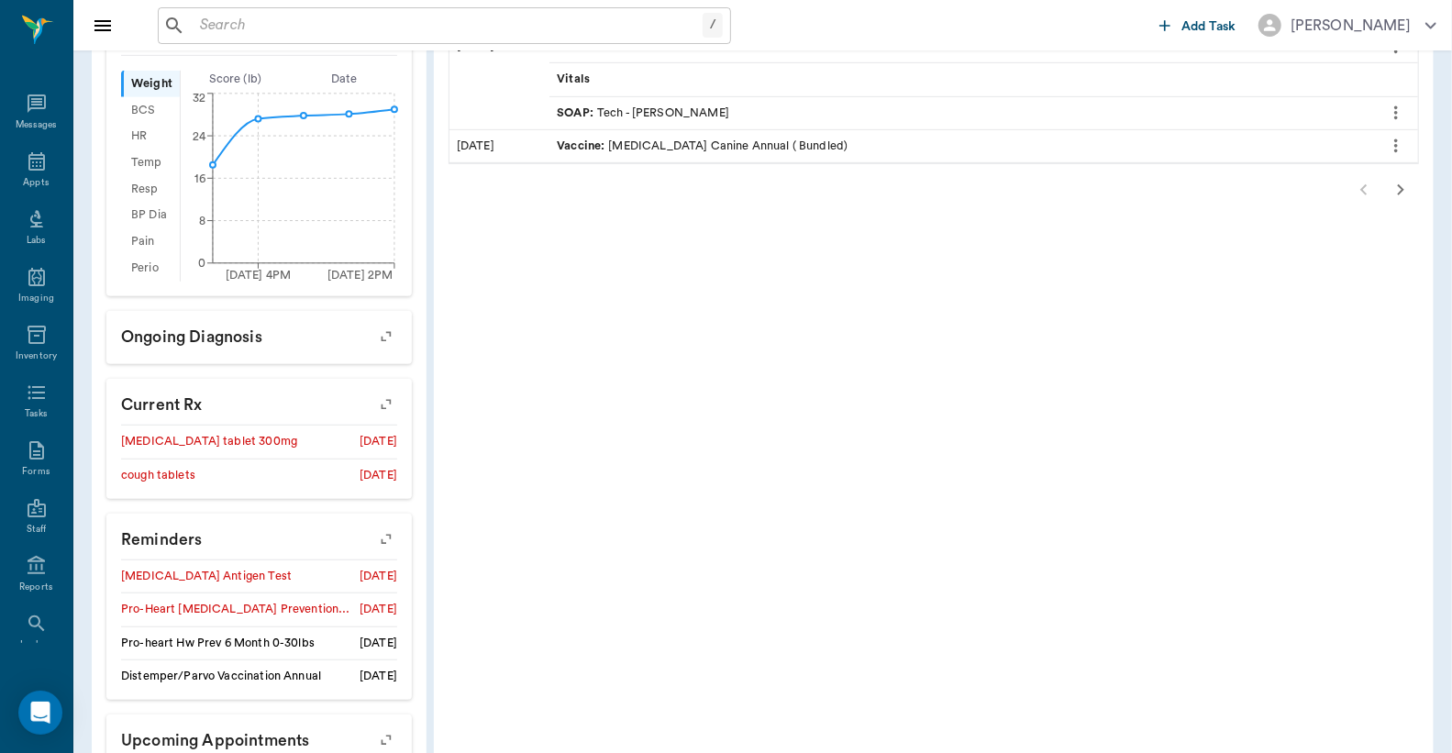
scroll to position [680, 0]
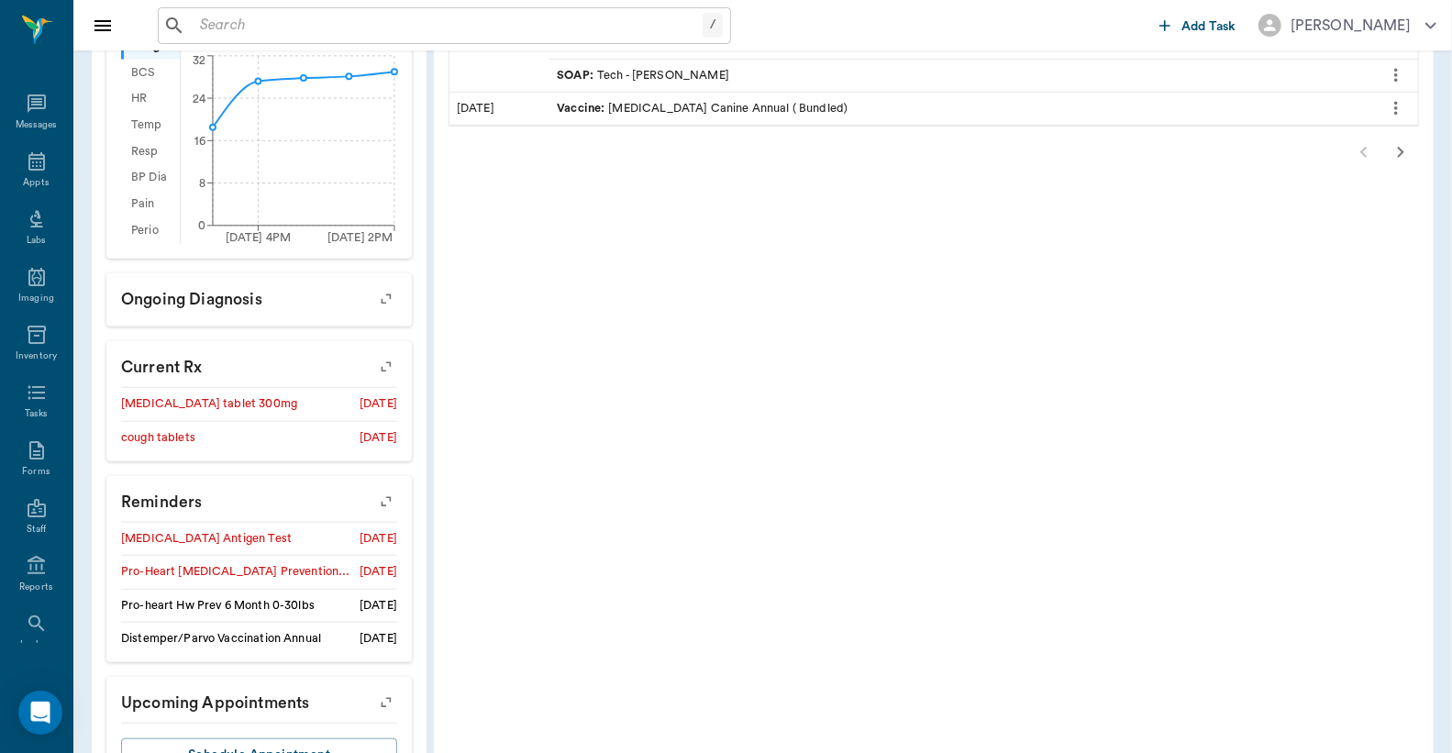
click at [386, 494] on icon "button" at bounding box center [386, 501] width 15 height 15
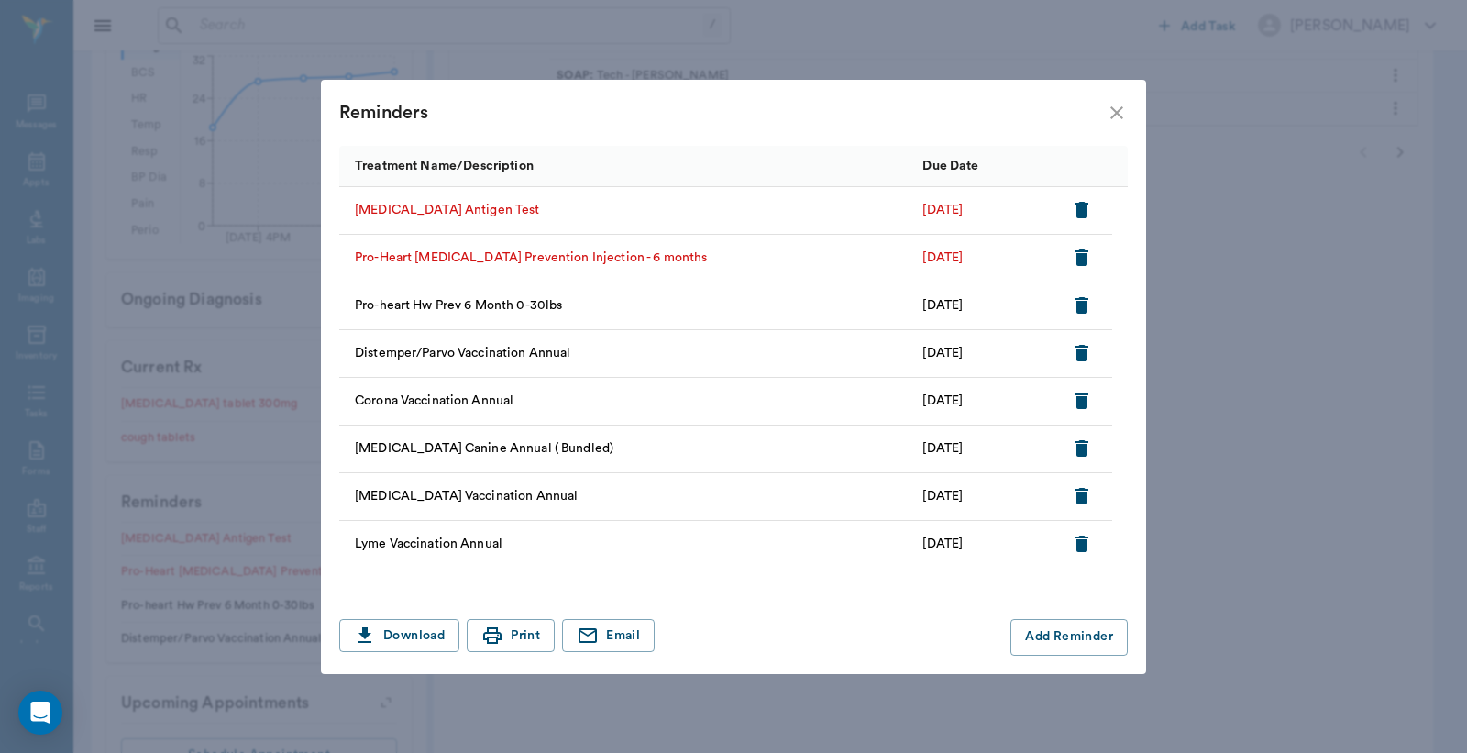
click at [1079, 214] on icon "button" at bounding box center [1082, 210] width 13 height 17
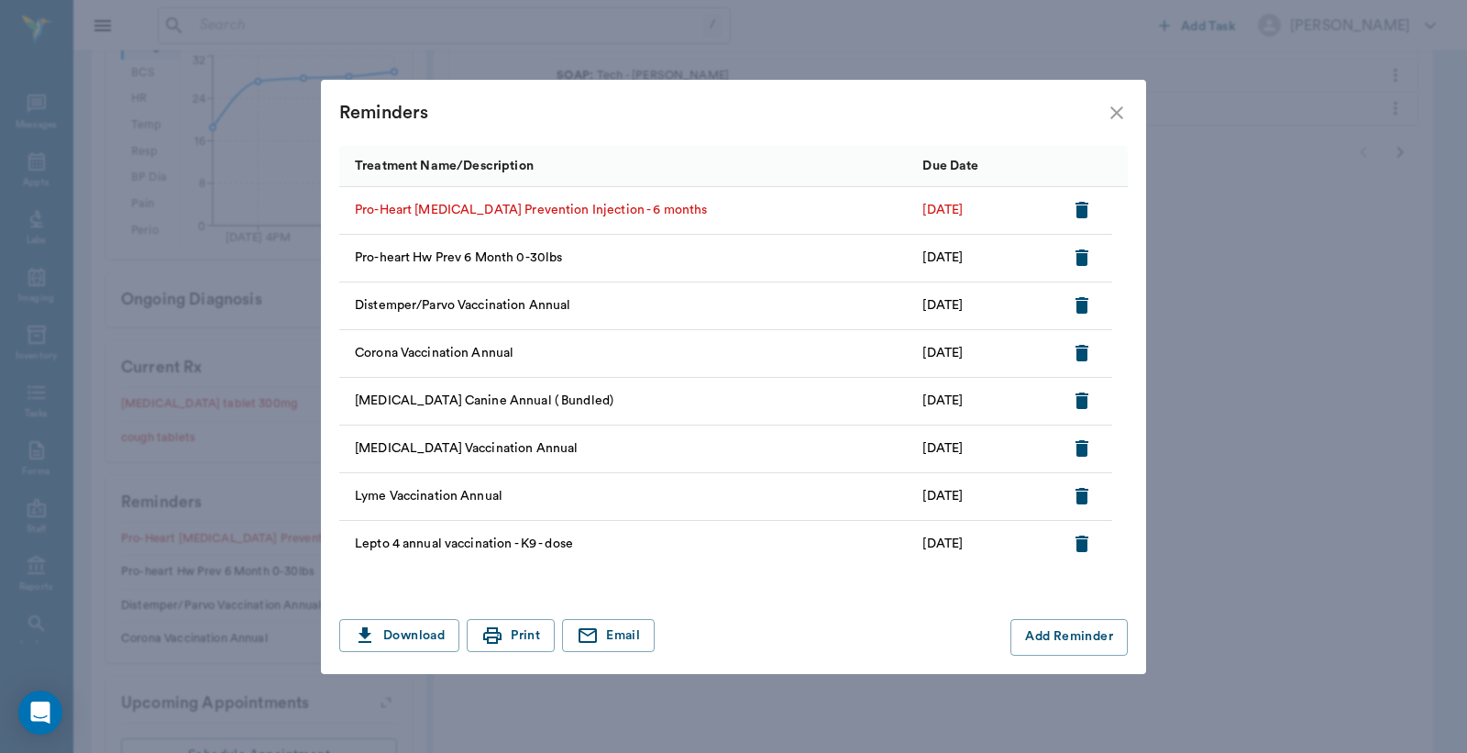
click at [1067, 217] on div at bounding box center [1084, 211] width 55 height 48
click at [1080, 209] on icon "button" at bounding box center [1082, 210] width 13 height 17
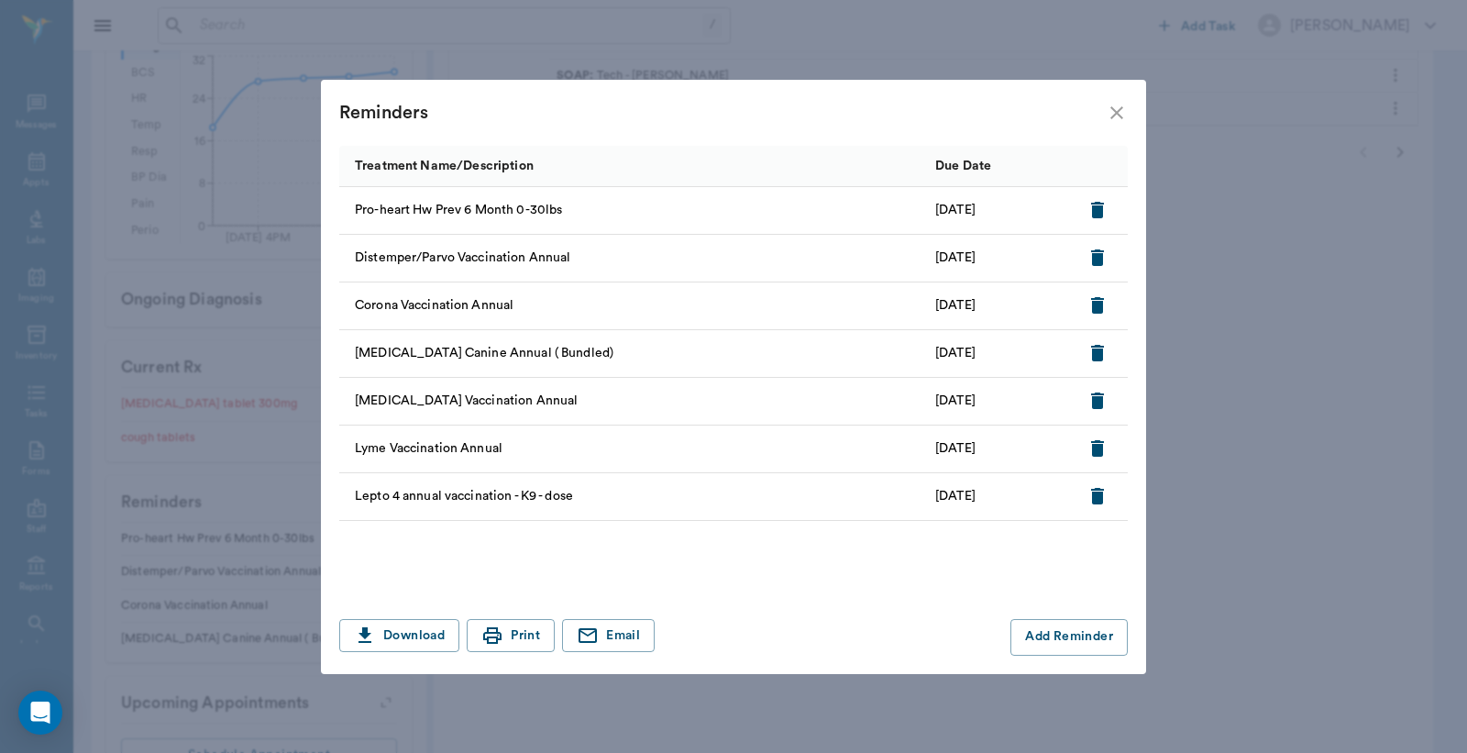
click at [1112, 112] on icon "close" at bounding box center [1117, 113] width 22 height 22
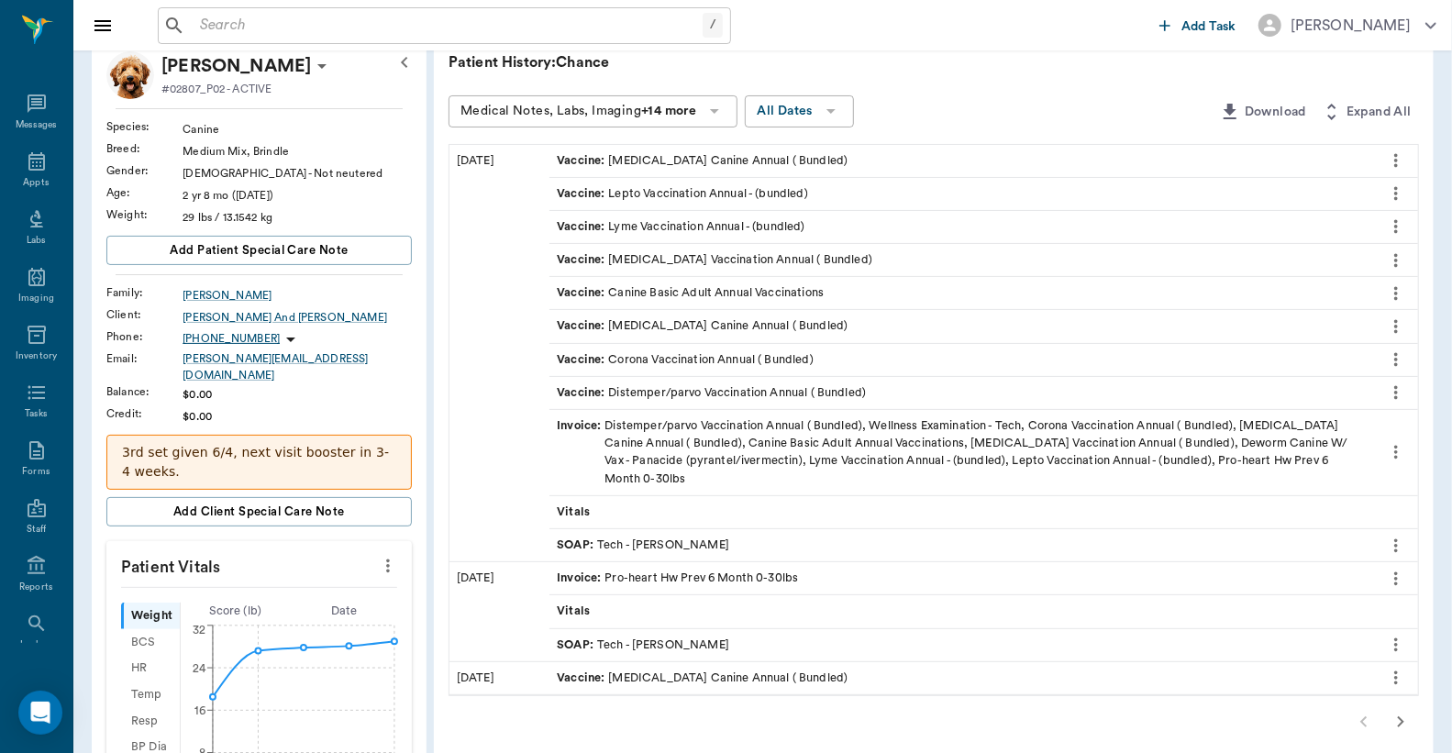
scroll to position [0, 0]
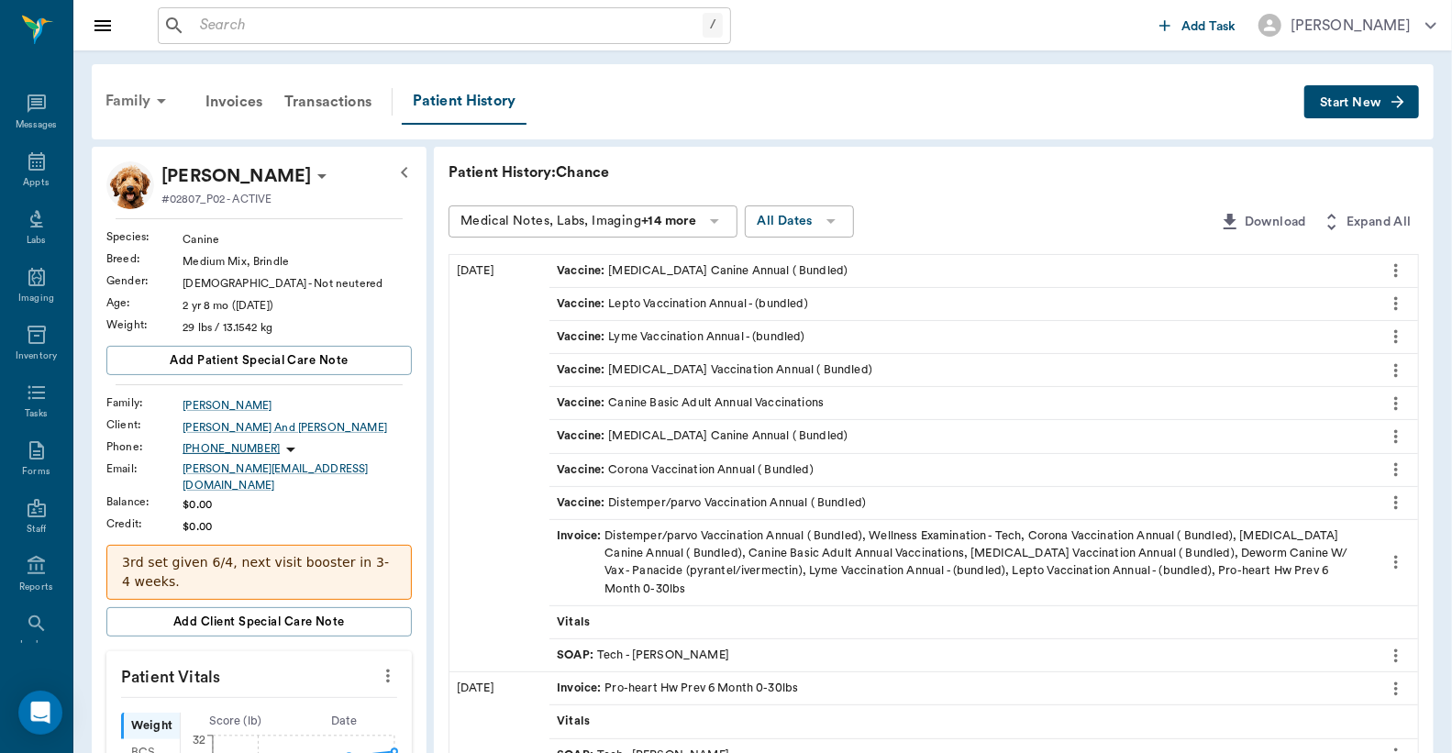
click at [144, 105] on div "Family" at bounding box center [138, 101] width 89 height 44
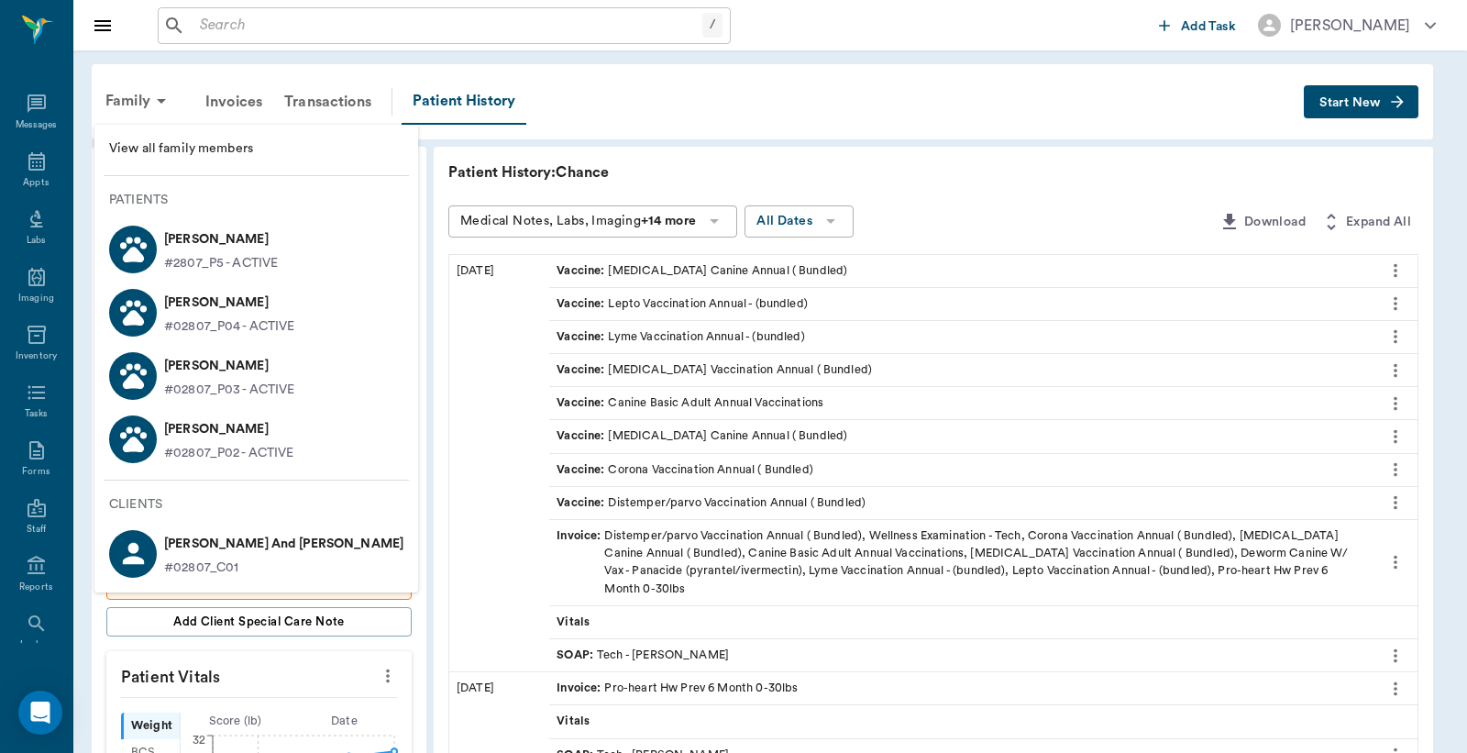
click at [187, 227] on p "LOKI Foster" at bounding box center [221, 239] width 114 height 29
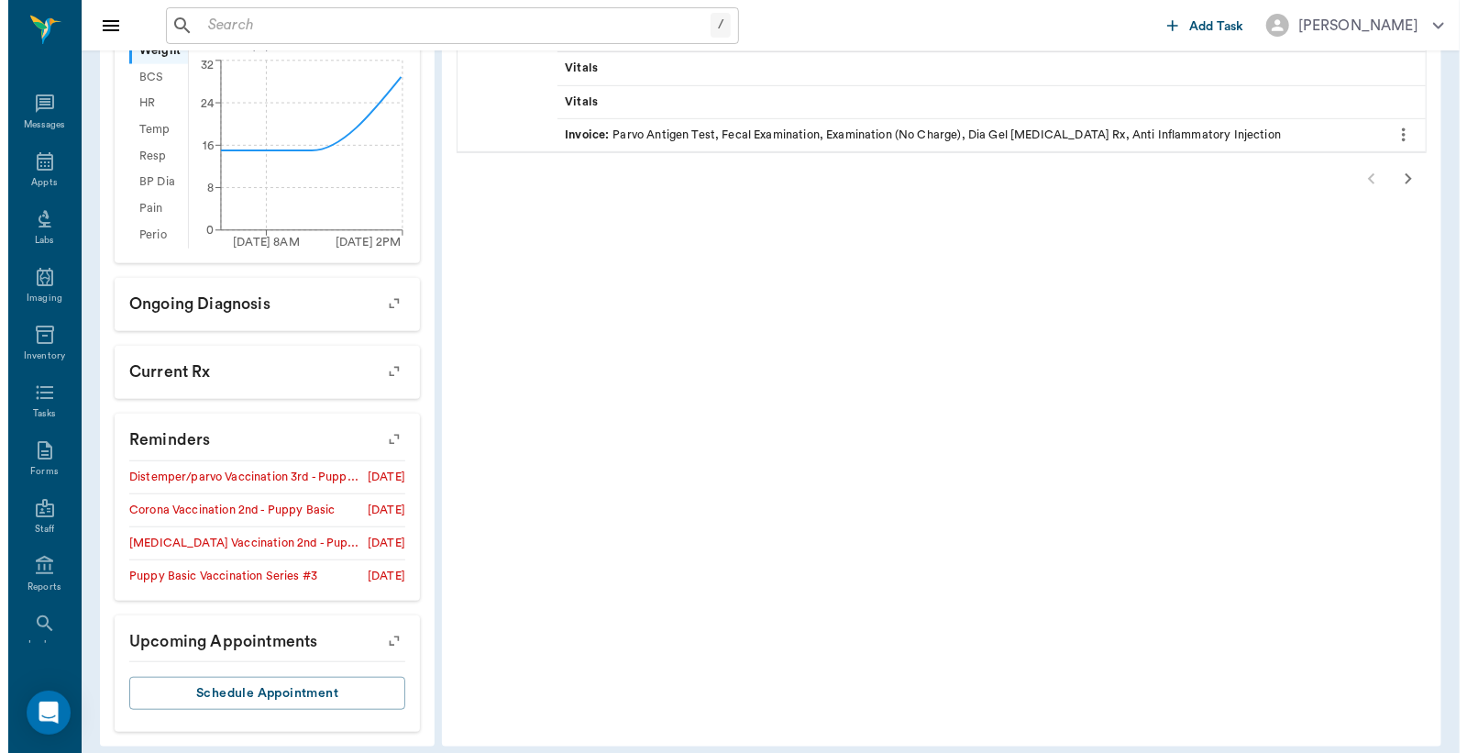
scroll to position [657, 0]
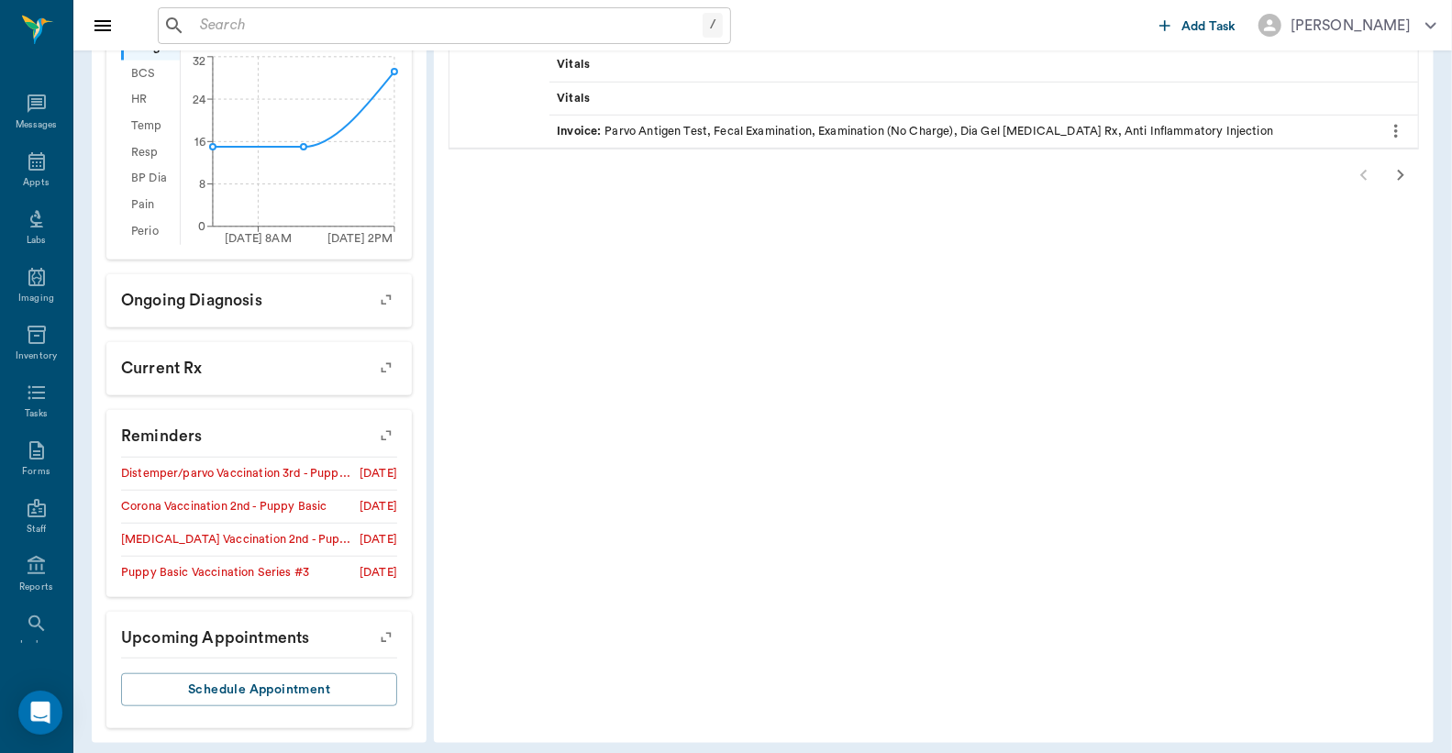
click at [390, 423] on icon "button" at bounding box center [386, 436] width 26 height 26
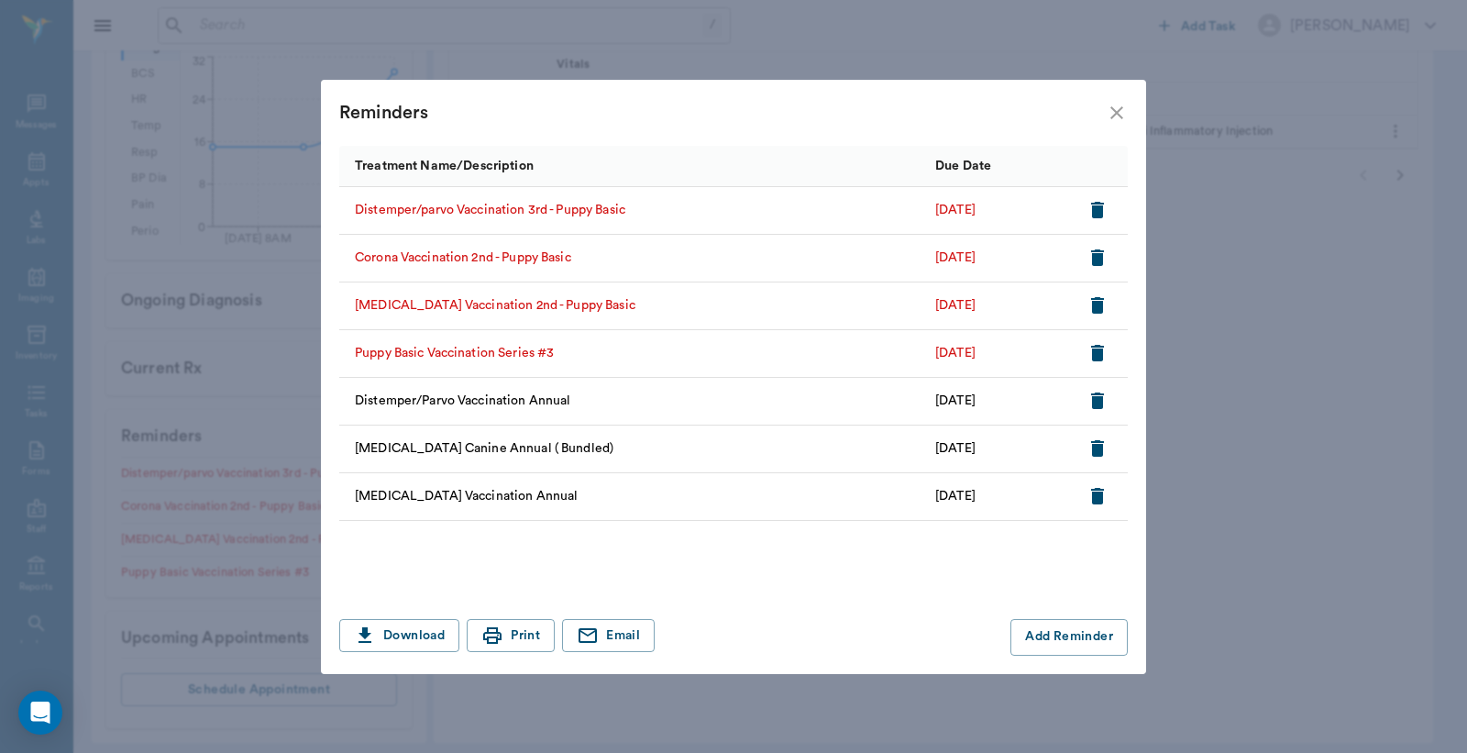
click at [1101, 218] on icon "button" at bounding box center [1098, 210] width 22 height 22
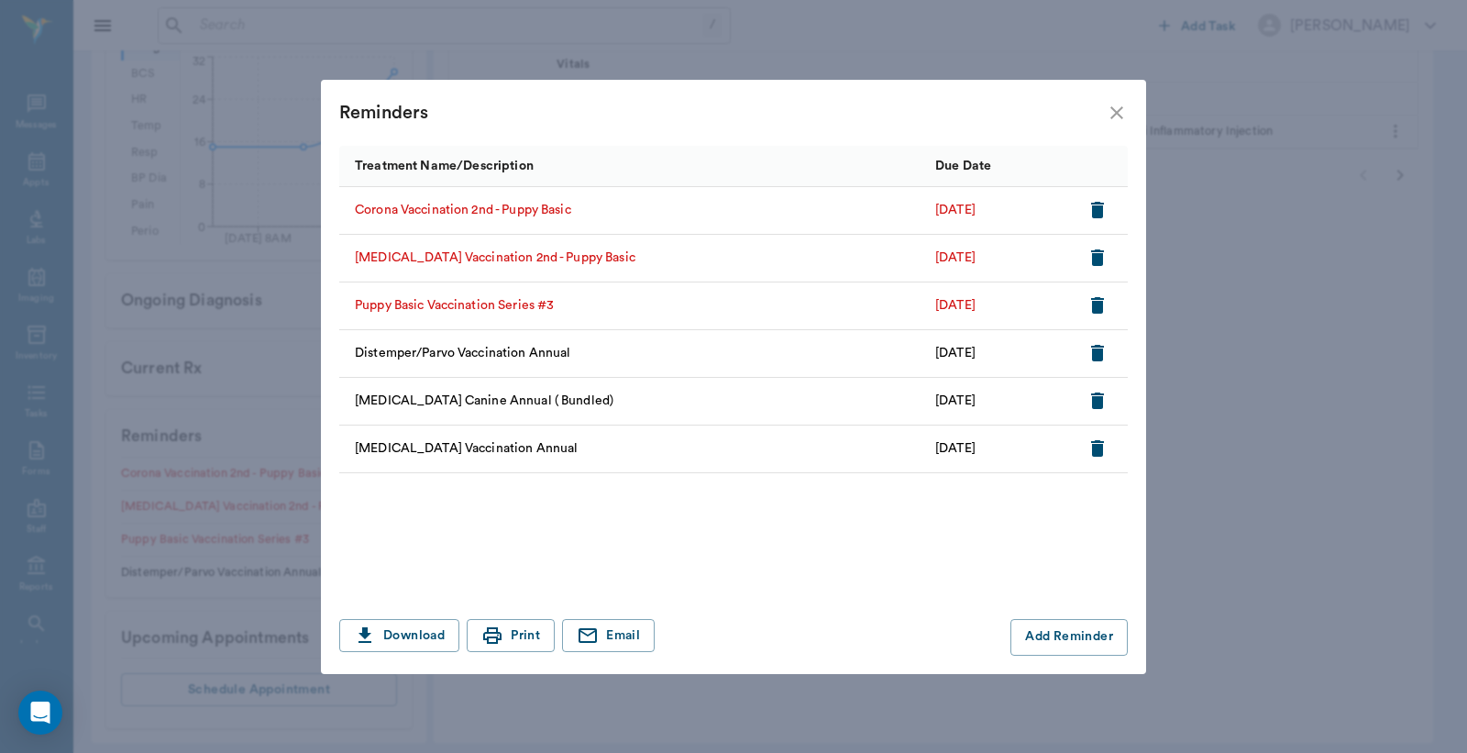
click at [1100, 216] on icon "button" at bounding box center [1097, 210] width 13 height 17
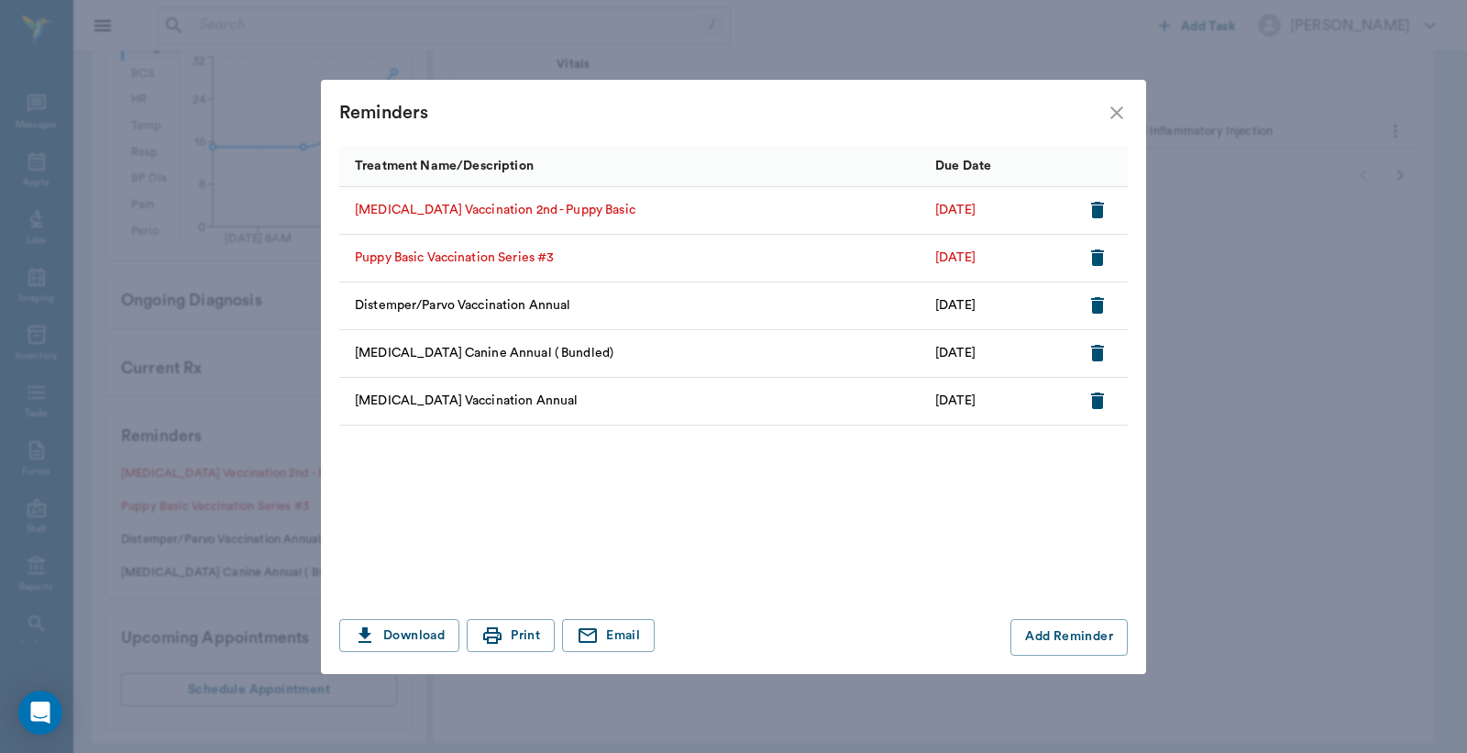
click at [1100, 216] on icon "button" at bounding box center [1097, 210] width 13 height 17
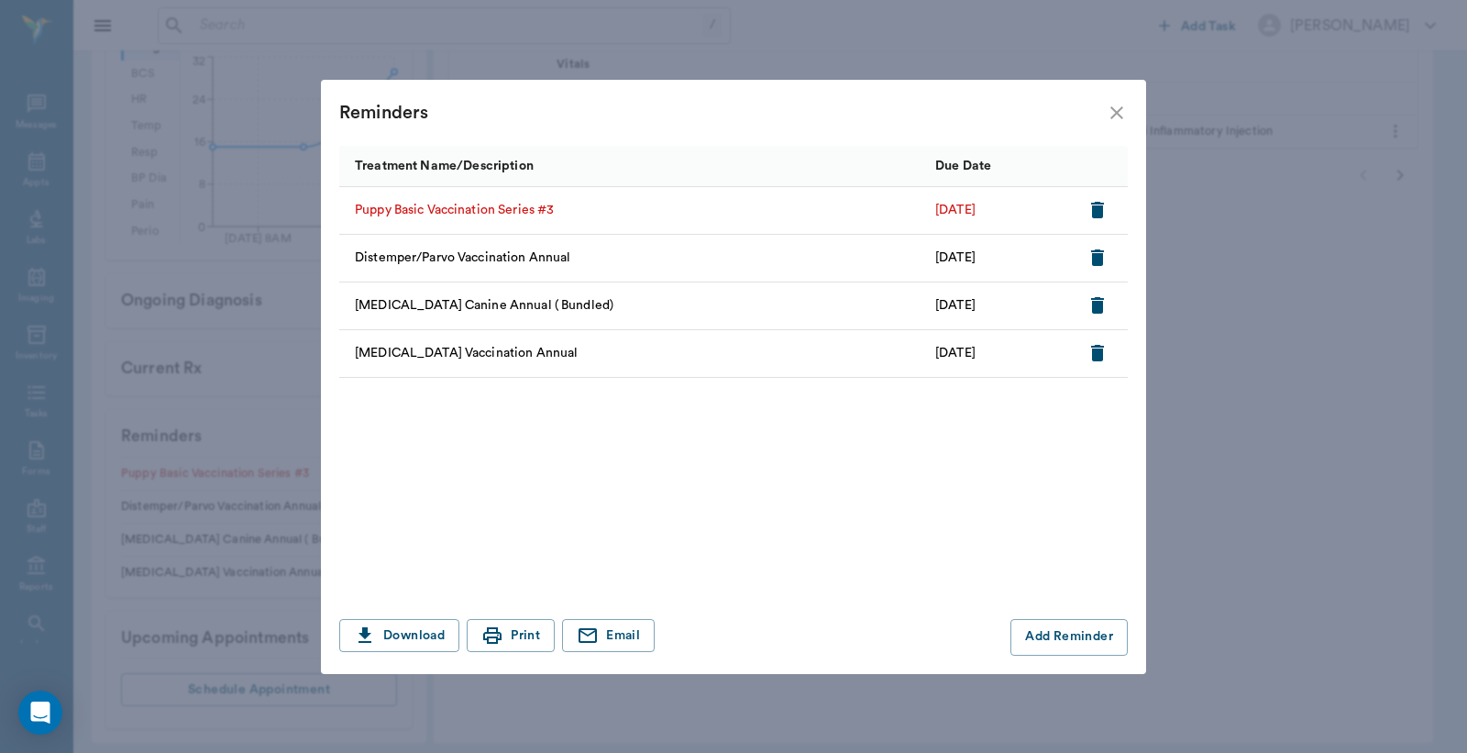
click at [1100, 216] on icon "button" at bounding box center [1097, 210] width 13 height 17
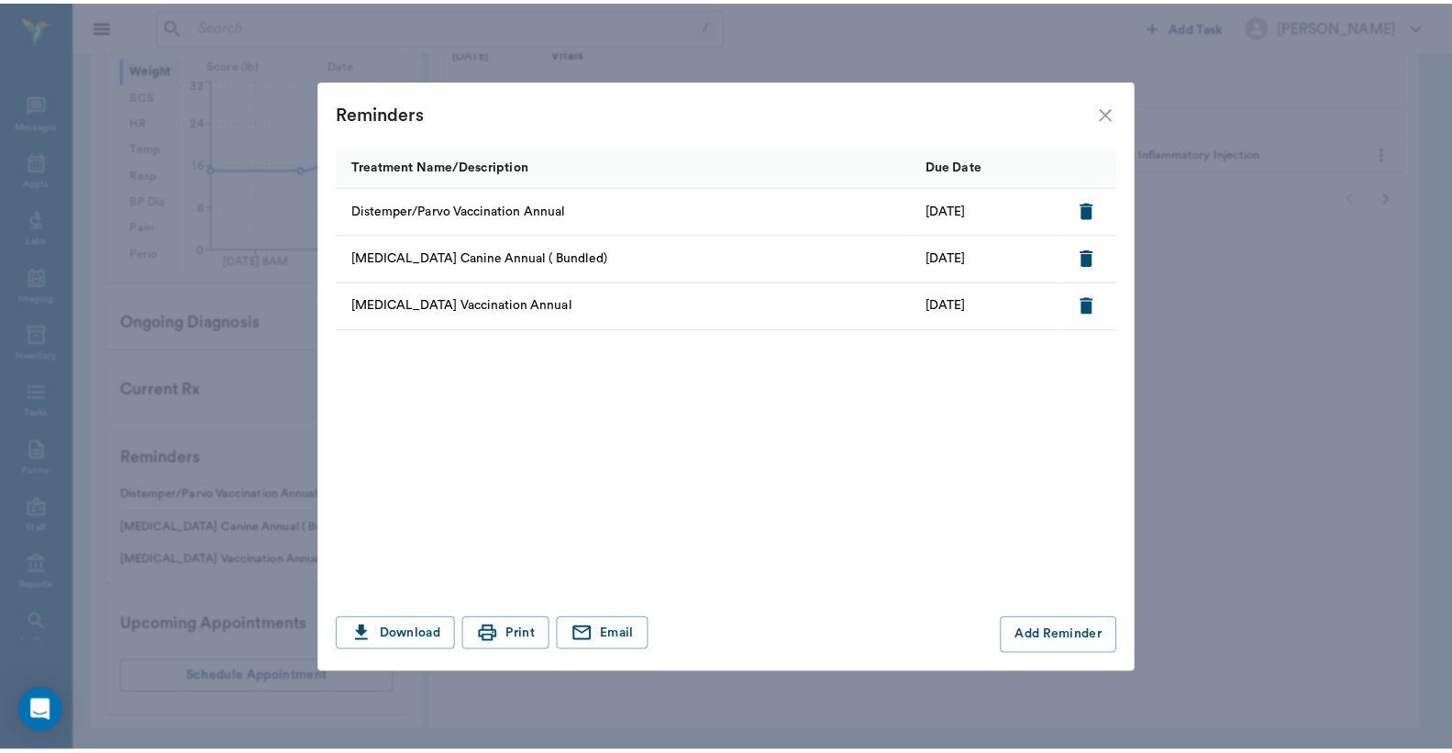
scroll to position [624, 0]
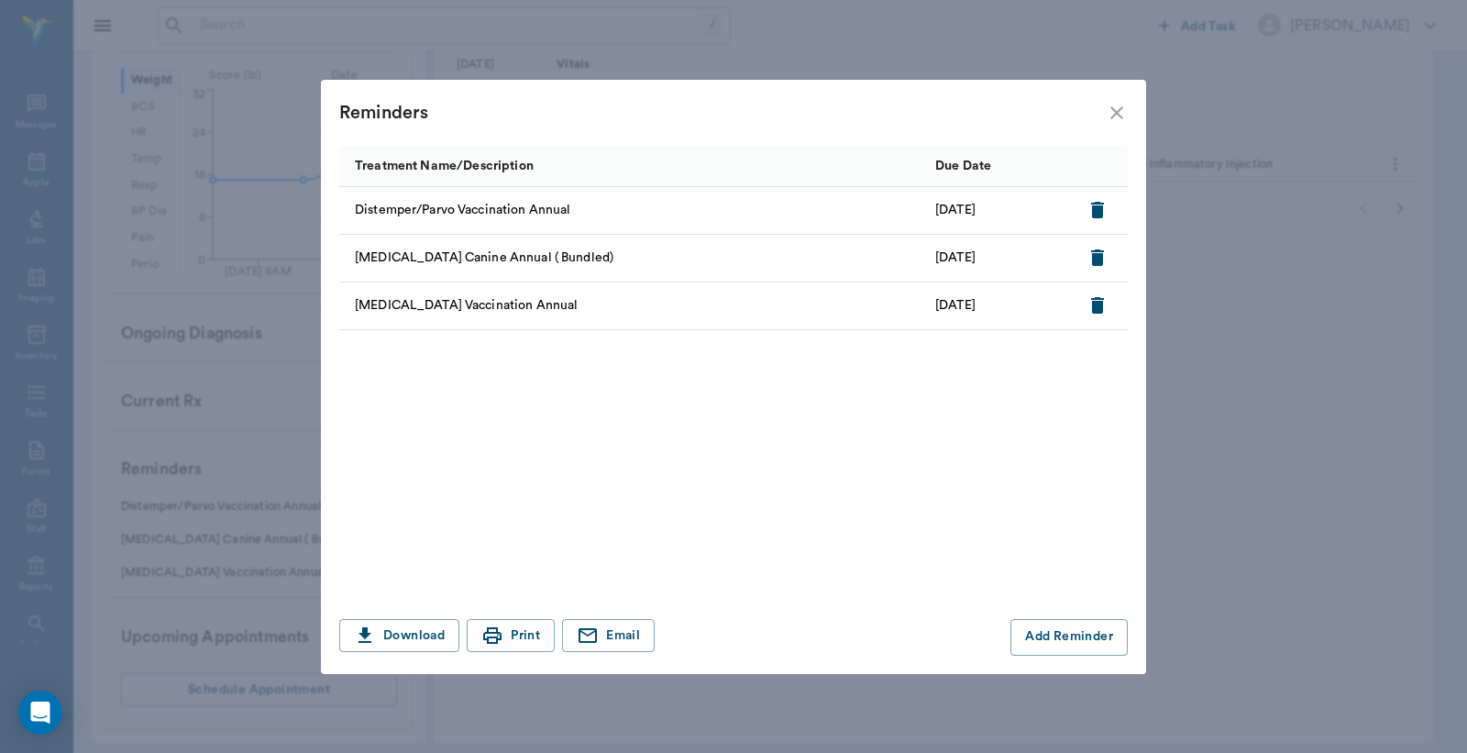
click at [1112, 112] on icon "close" at bounding box center [1117, 113] width 22 height 22
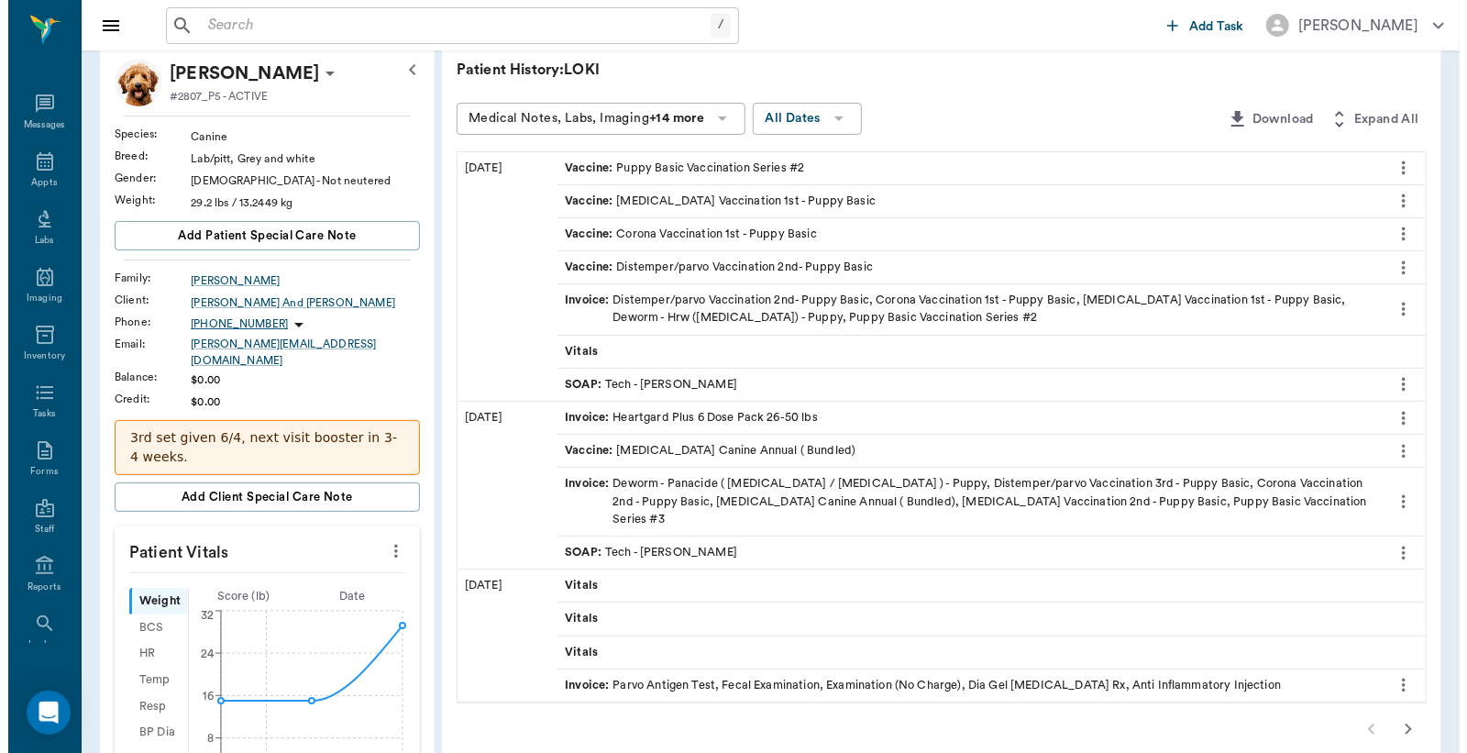
scroll to position [0, 0]
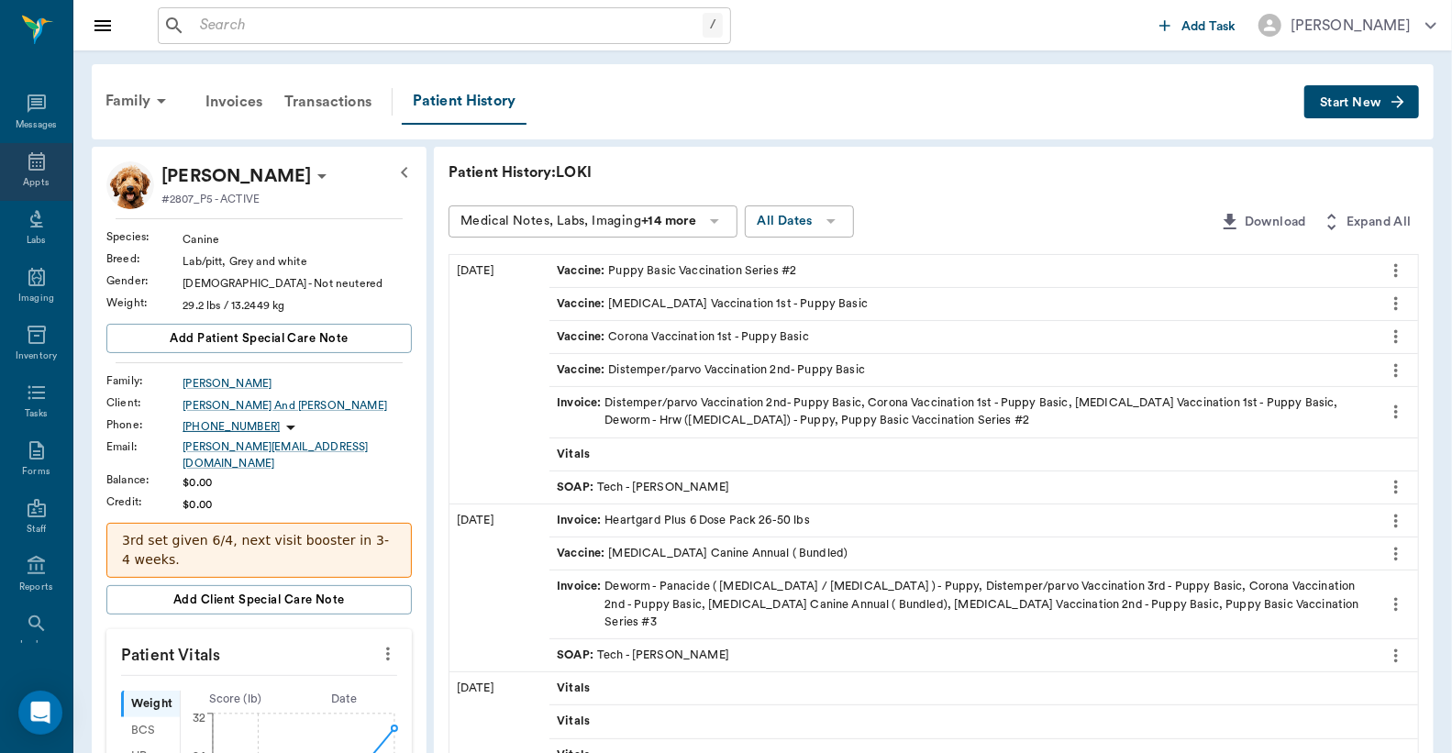
click at [33, 170] on icon at bounding box center [37, 161] width 22 height 22
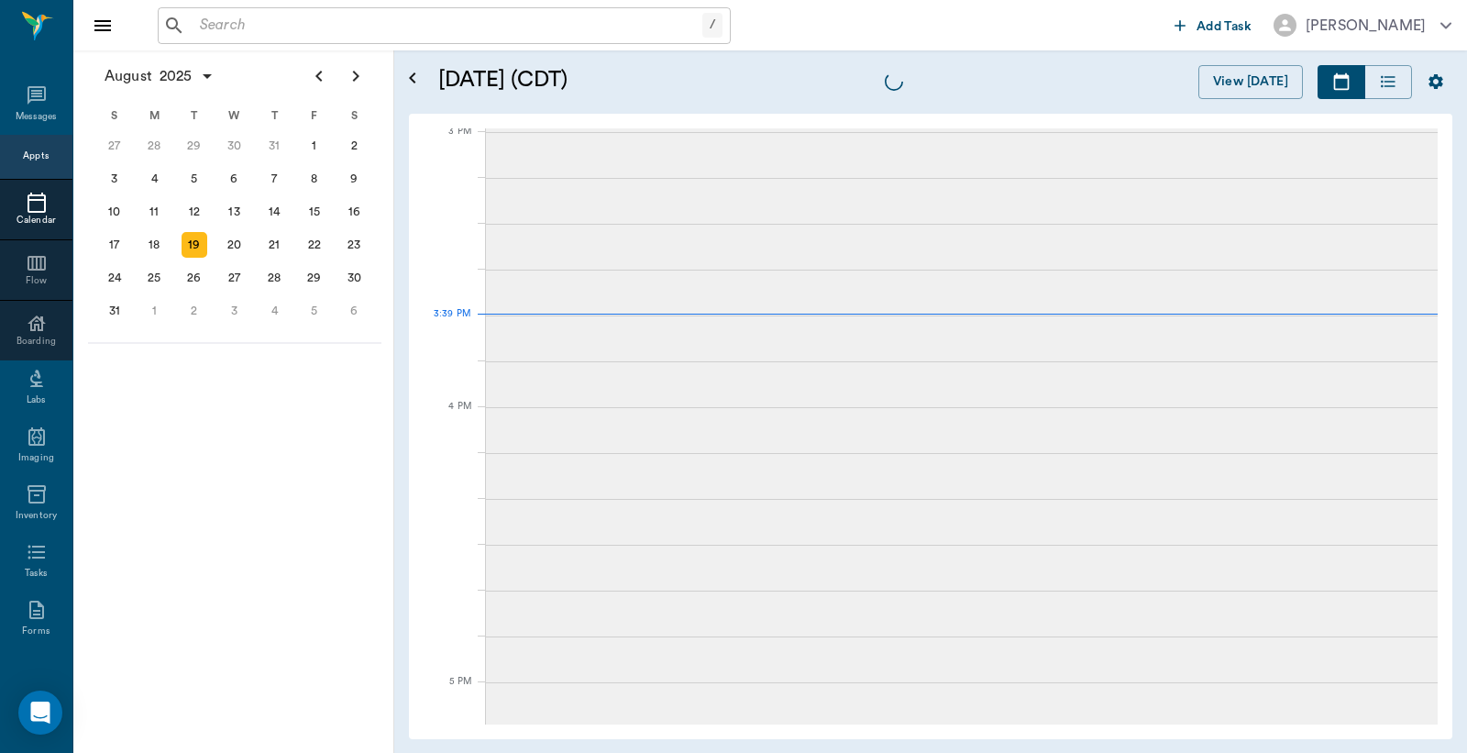
scroll to position [1927, 0]
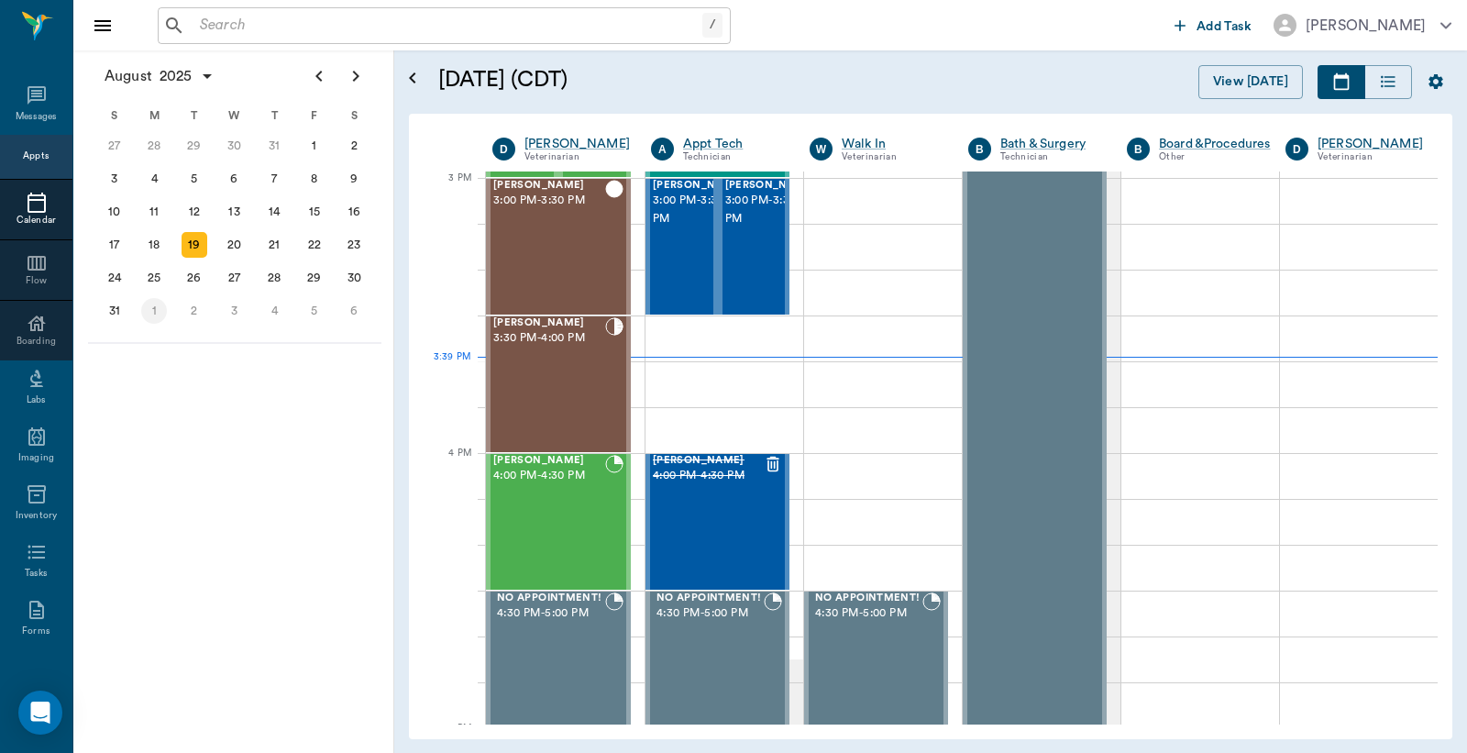
click at [157, 308] on div "1" at bounding box center [154, 311] width 26 height 26
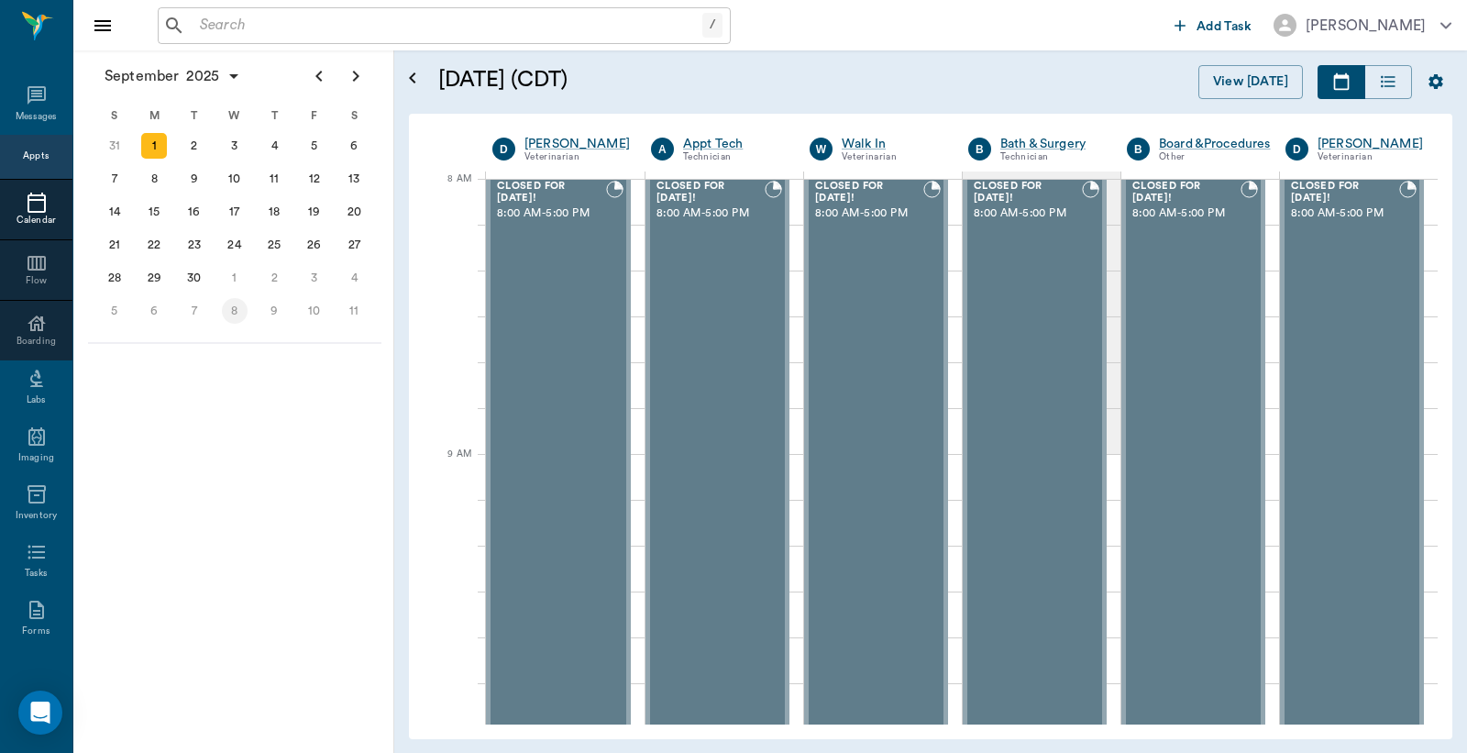
click at [221, 304] on div "8" at bounding box center [235, 310] width 40 height 33
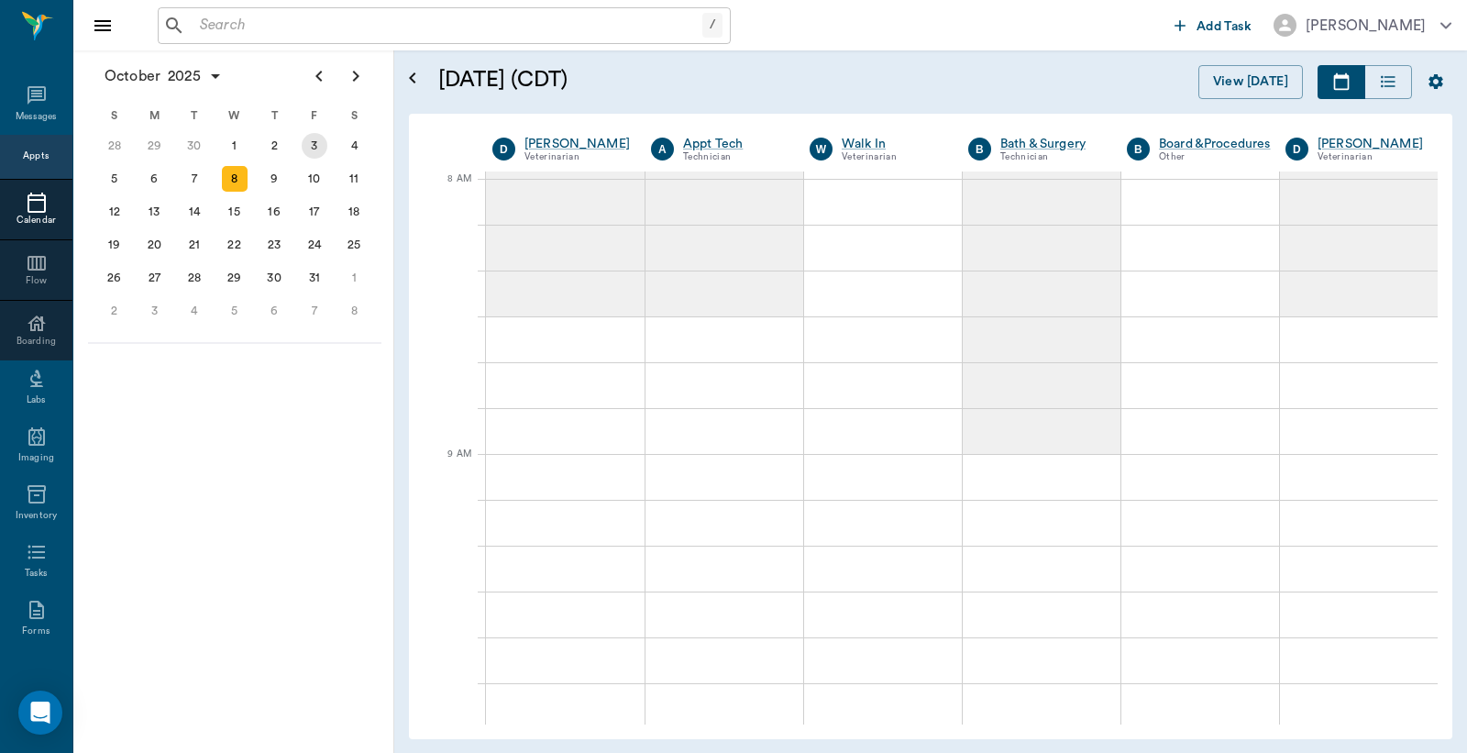
click at [313, 142] on div "3" at bounding box center [315, 146] width 26 height 26
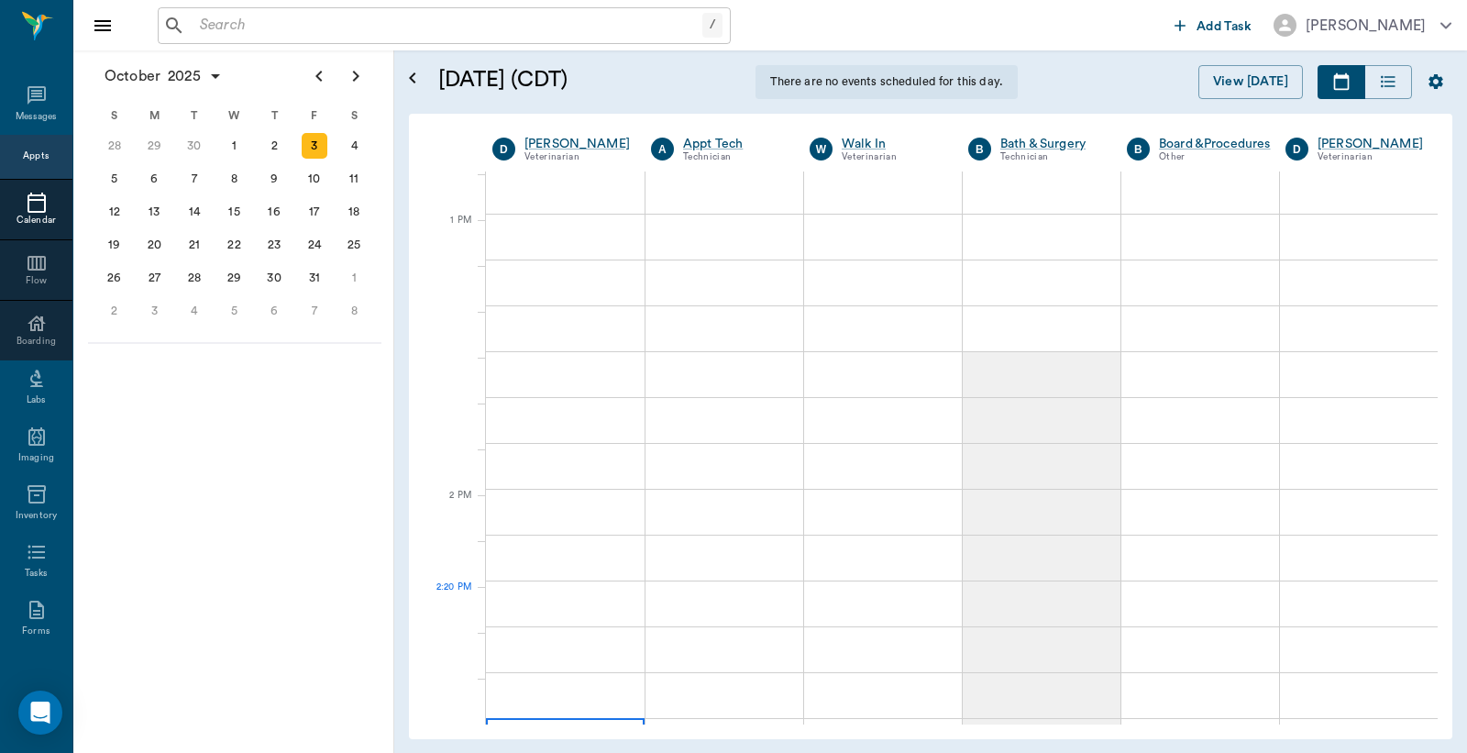
scroll to position [1358, 0]
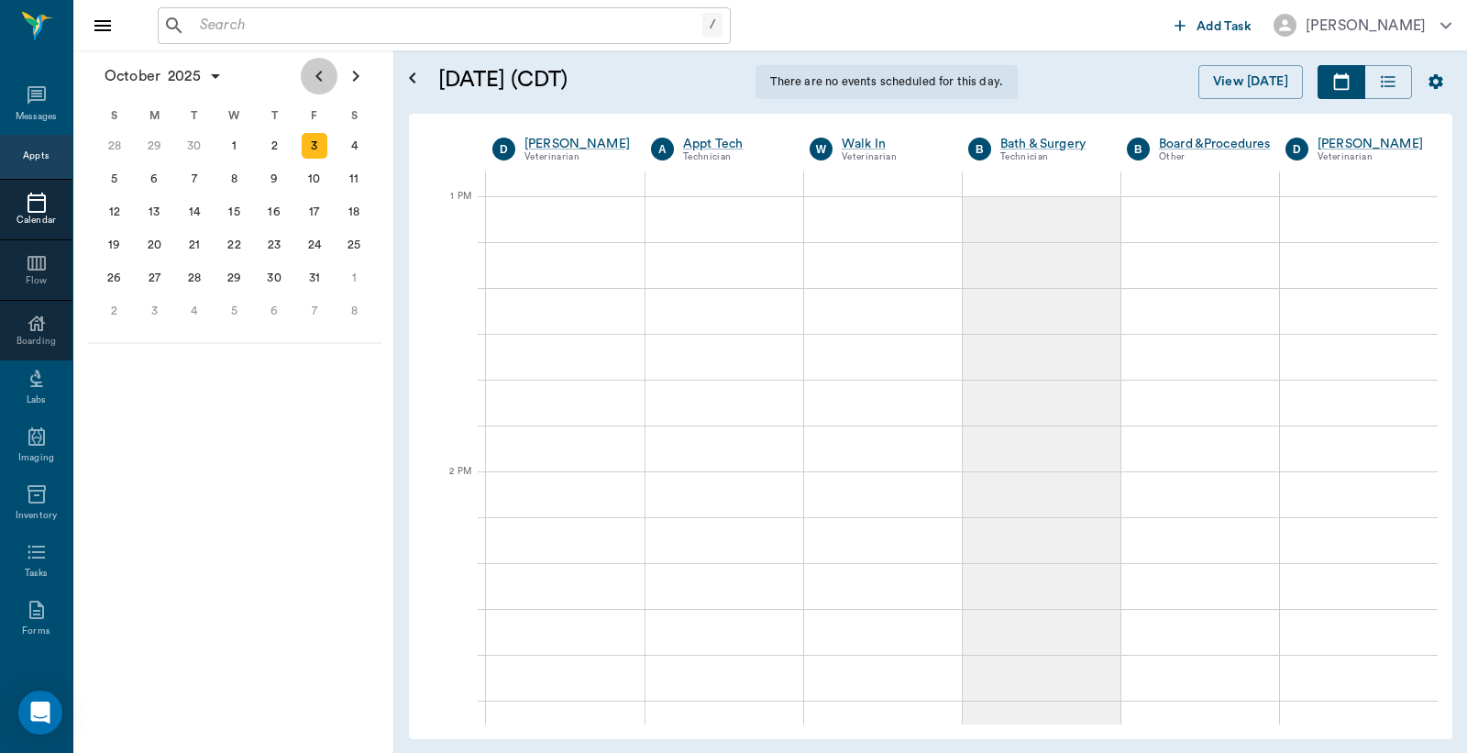
click at [314, 83] on icon "Previous page" at bounding box center [319, 76] width 22 height 22
click at [277, 145] on div "4" at bounding box center [274, 146] width 26 height 26
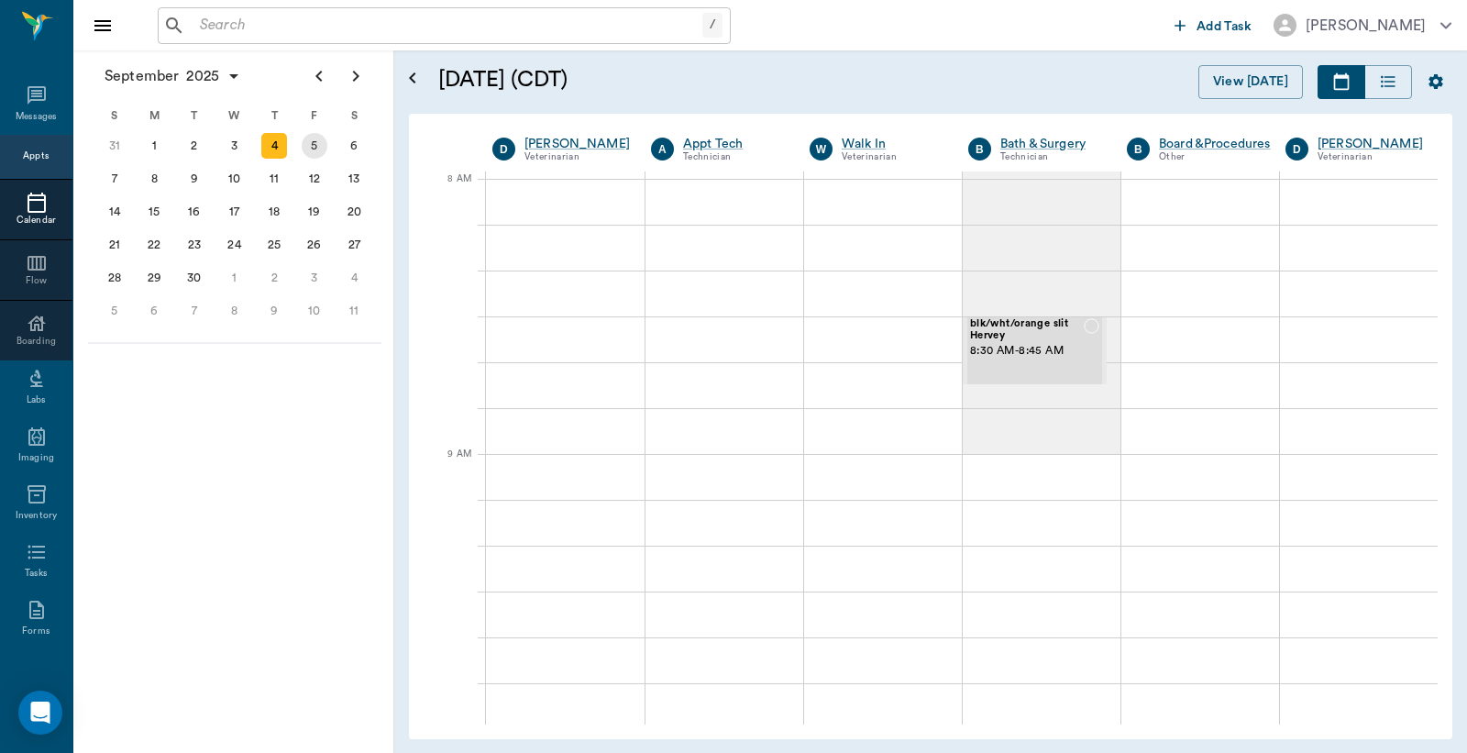
click at [312, 148] on div "5" at bounding box center [315, 146] width 26 height 26
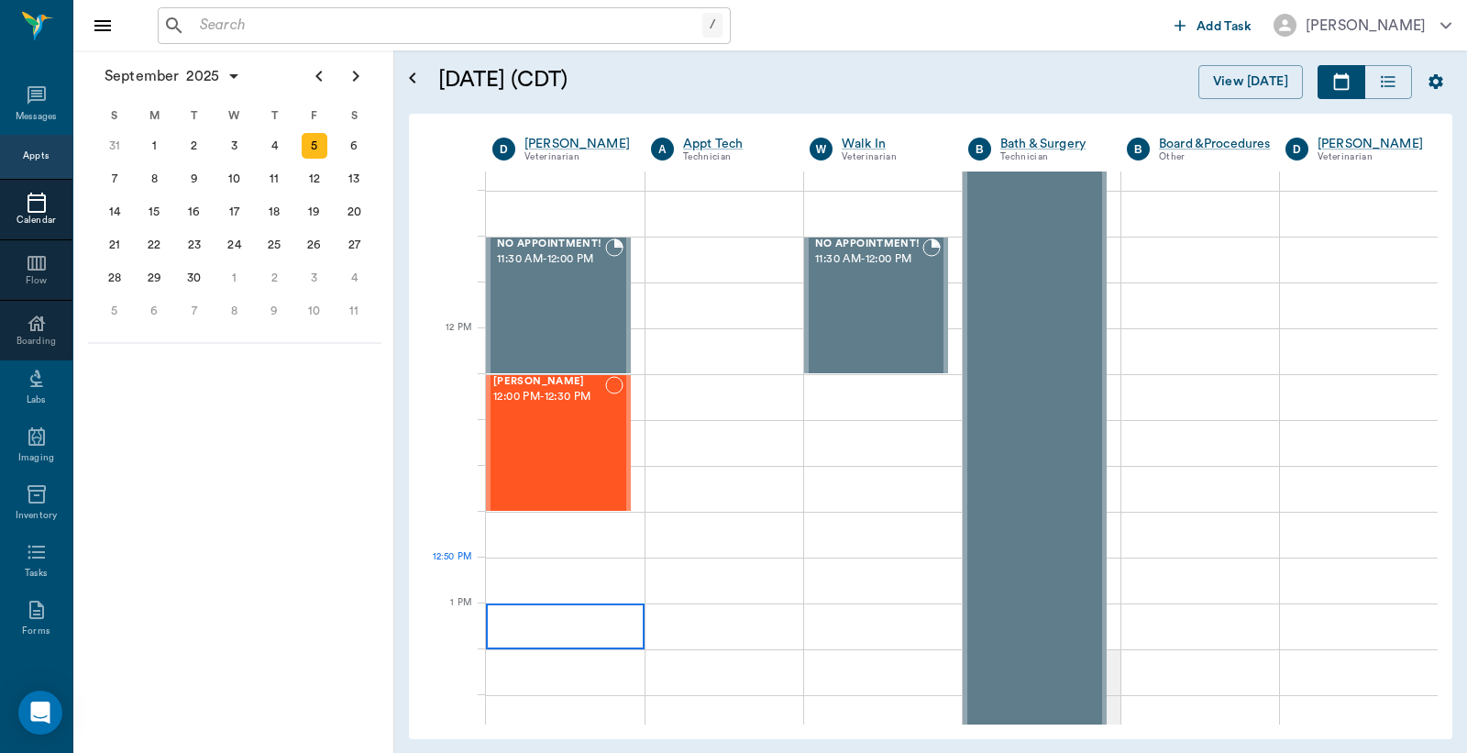
scroll to position [951, 0]
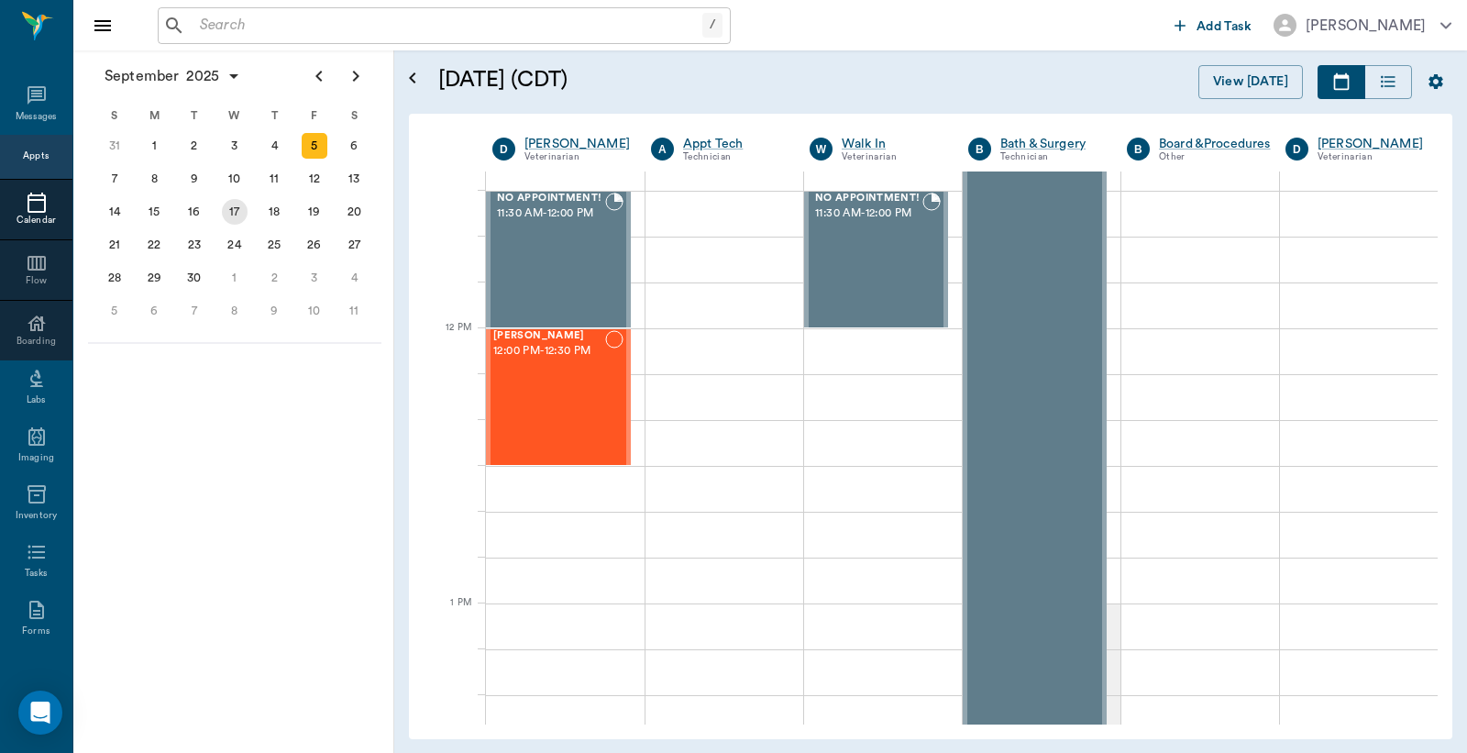
click at [234, 205] on div "17" at bounding box center [235, 212] width 26 height 26
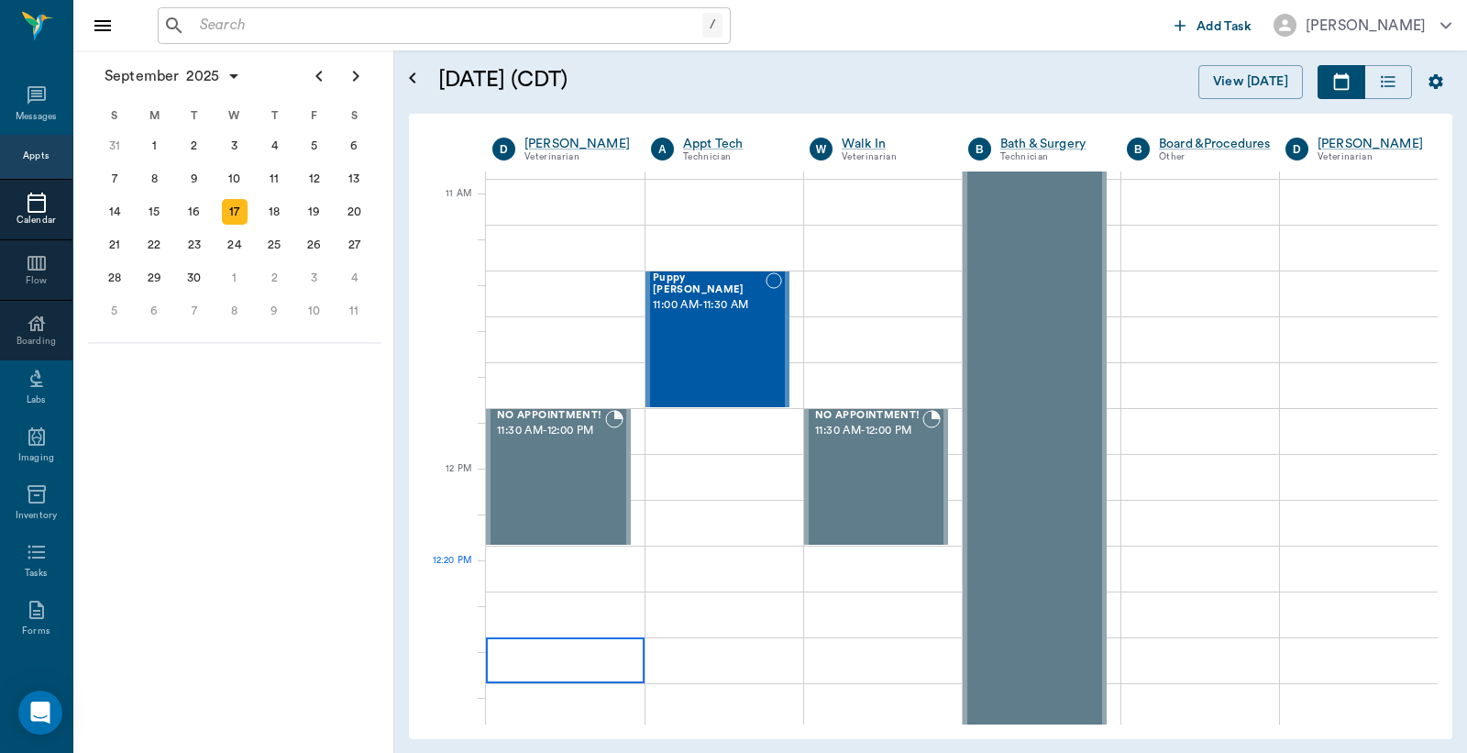
scroll to position [814, 0]
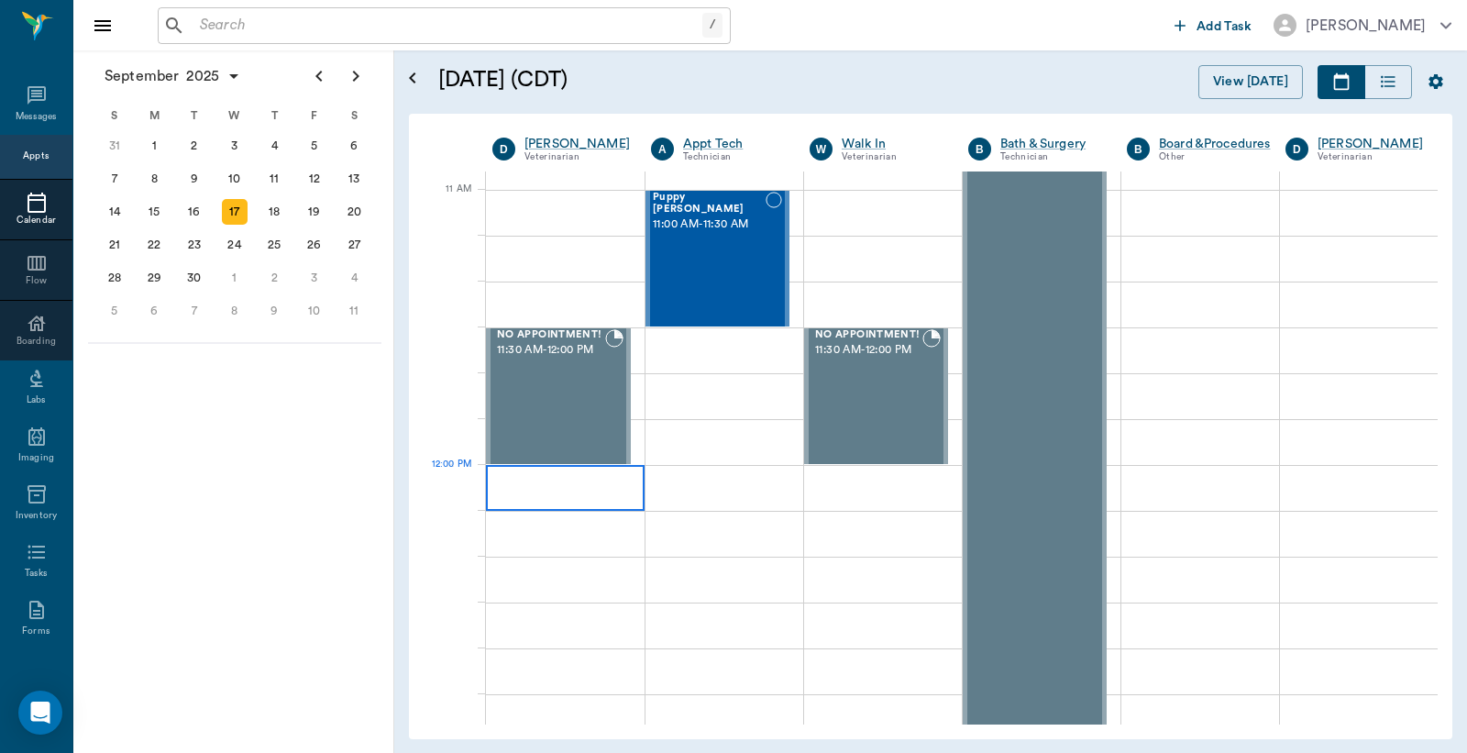
click at [590, 490] on div at bounding box center [565, 488] width 159 height 46
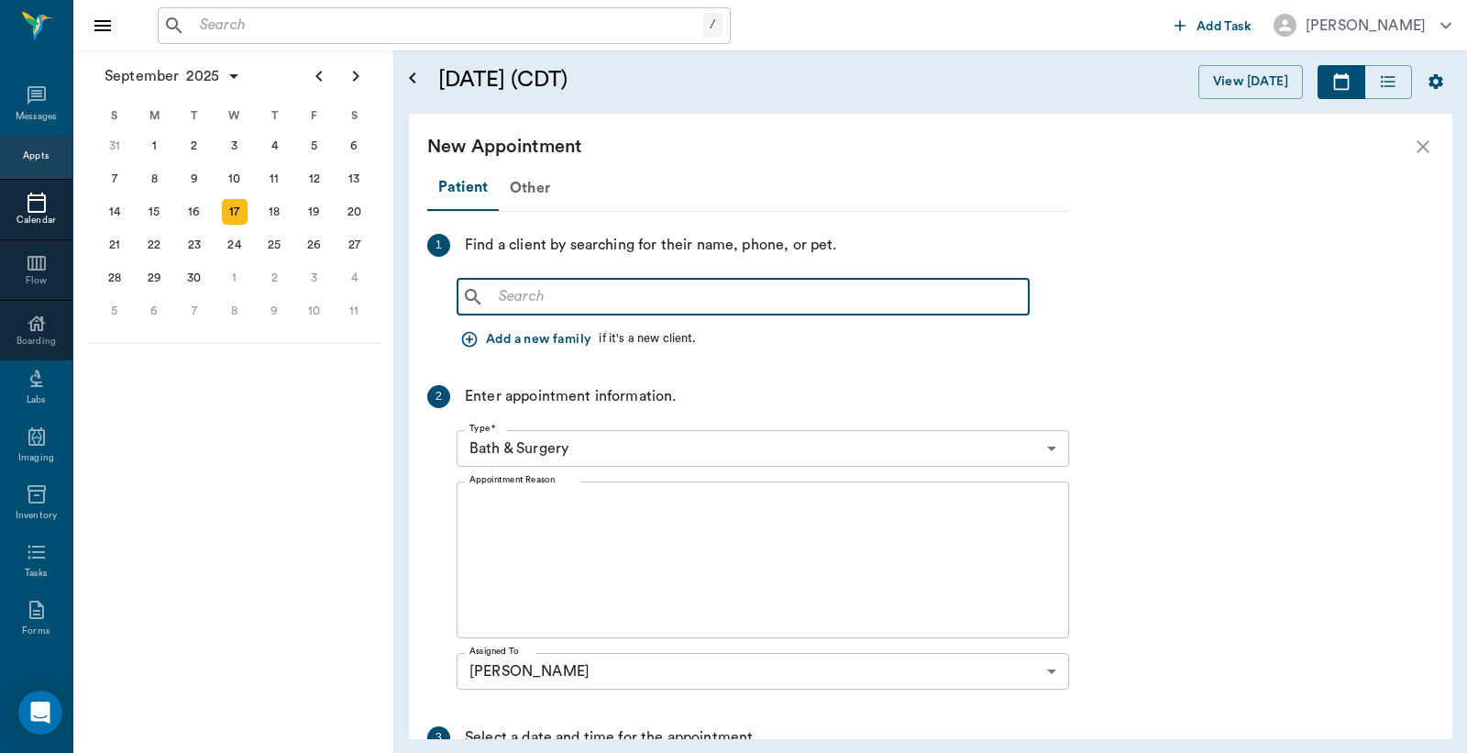
click at [527, 290] on input "text" at bounding box center [757, 297] width 530 height 26
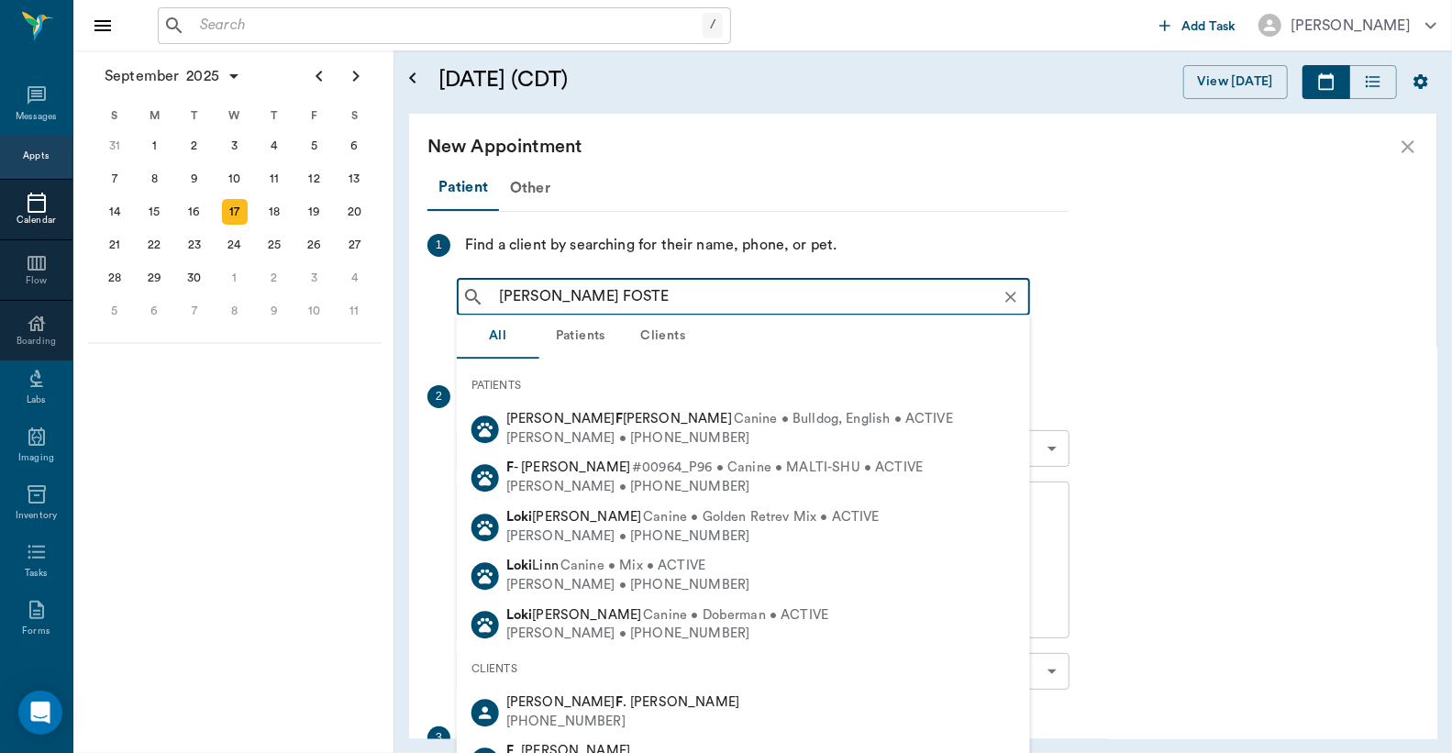
type input "LOKI FOSTER"
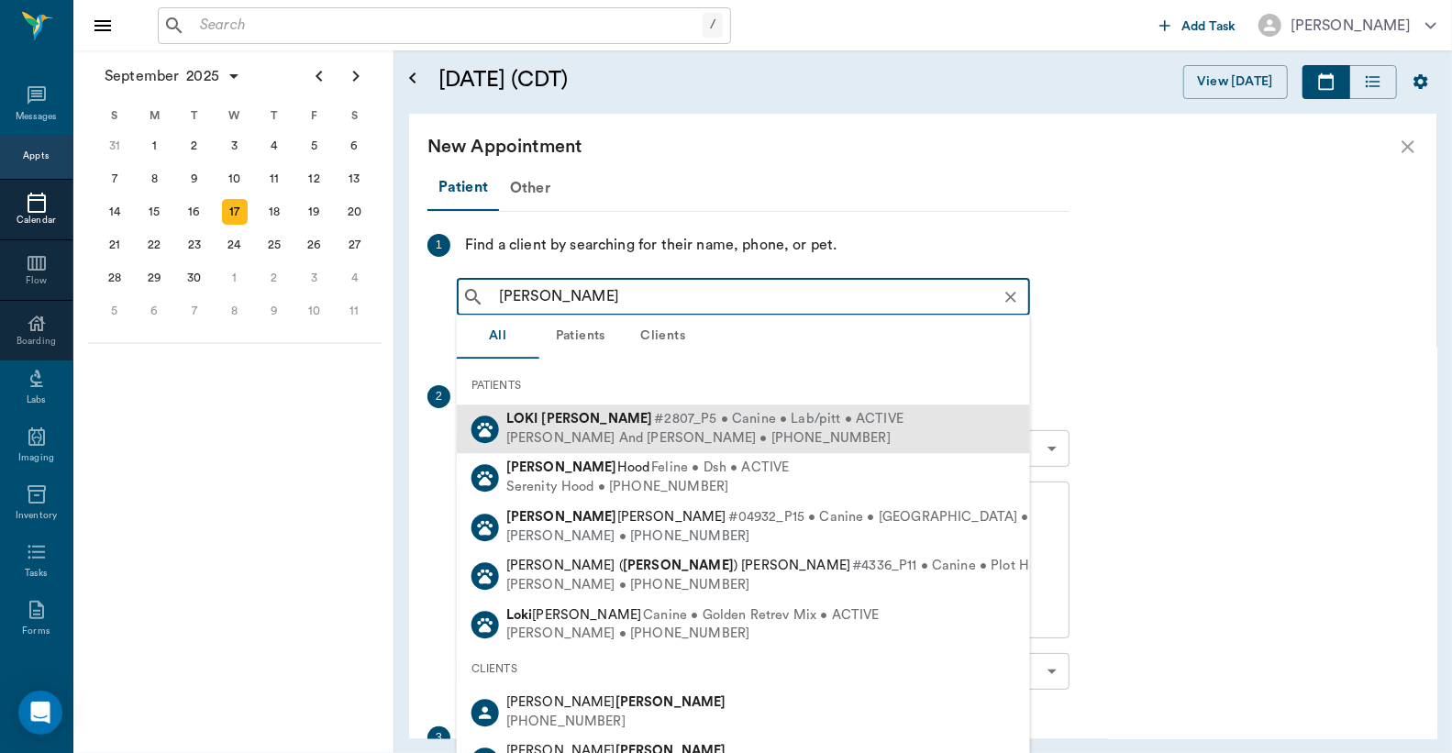
click at [585, 429] on div "Terry And Melba Foster • (903) 244-2841" at bounding box center [704, 438] width 397 height 19
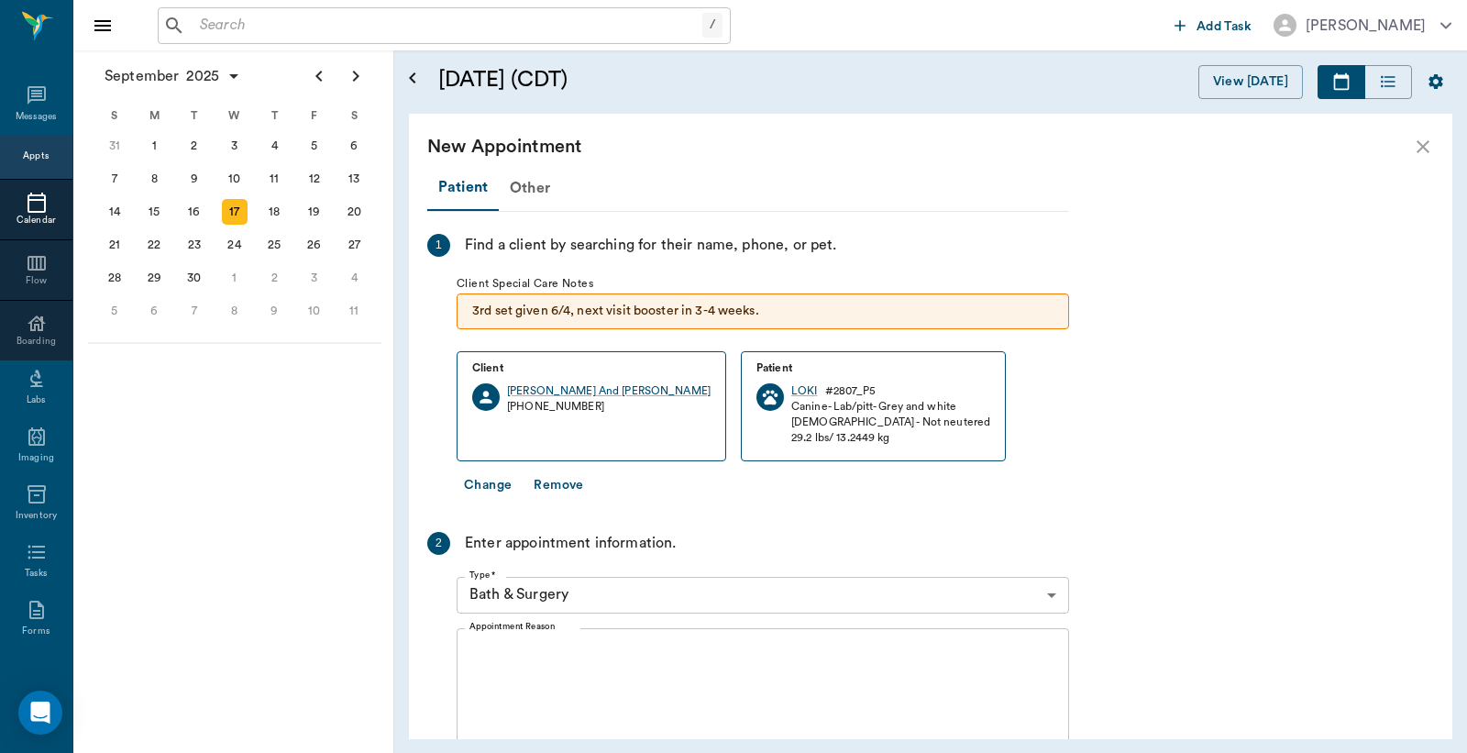
click at [629, 591] on body "/ ​ Add Task Dr. Bert Ellsworth Nectar Messages Appts Calendar Flow Boarding La…" at bounding box center [733, 376] width 1467 height 753
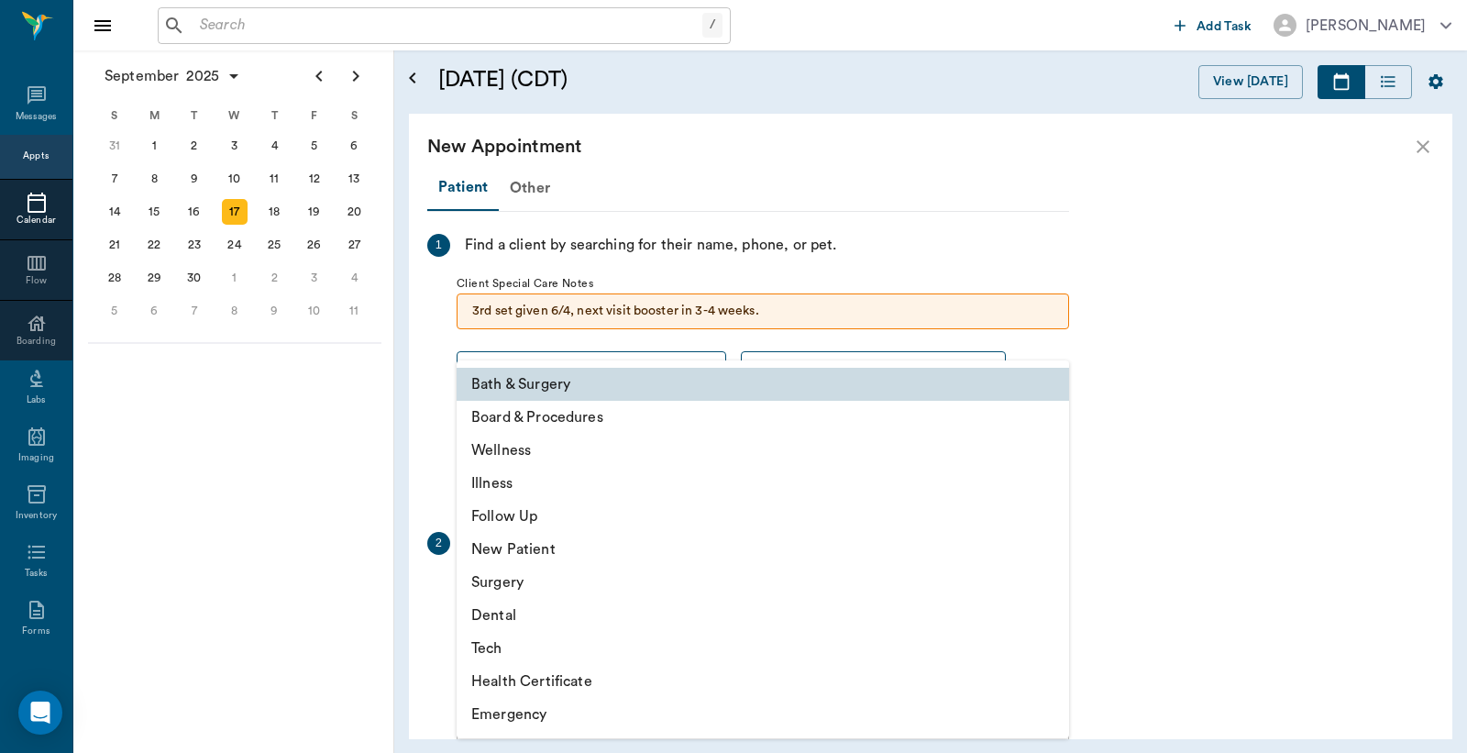
click at [515, 587] on li "Surgery" at bounding box center [763, 582] width 613 height 33
type input "65d2be4f46e3a538d89b8c18"
type input "12:30 PM"
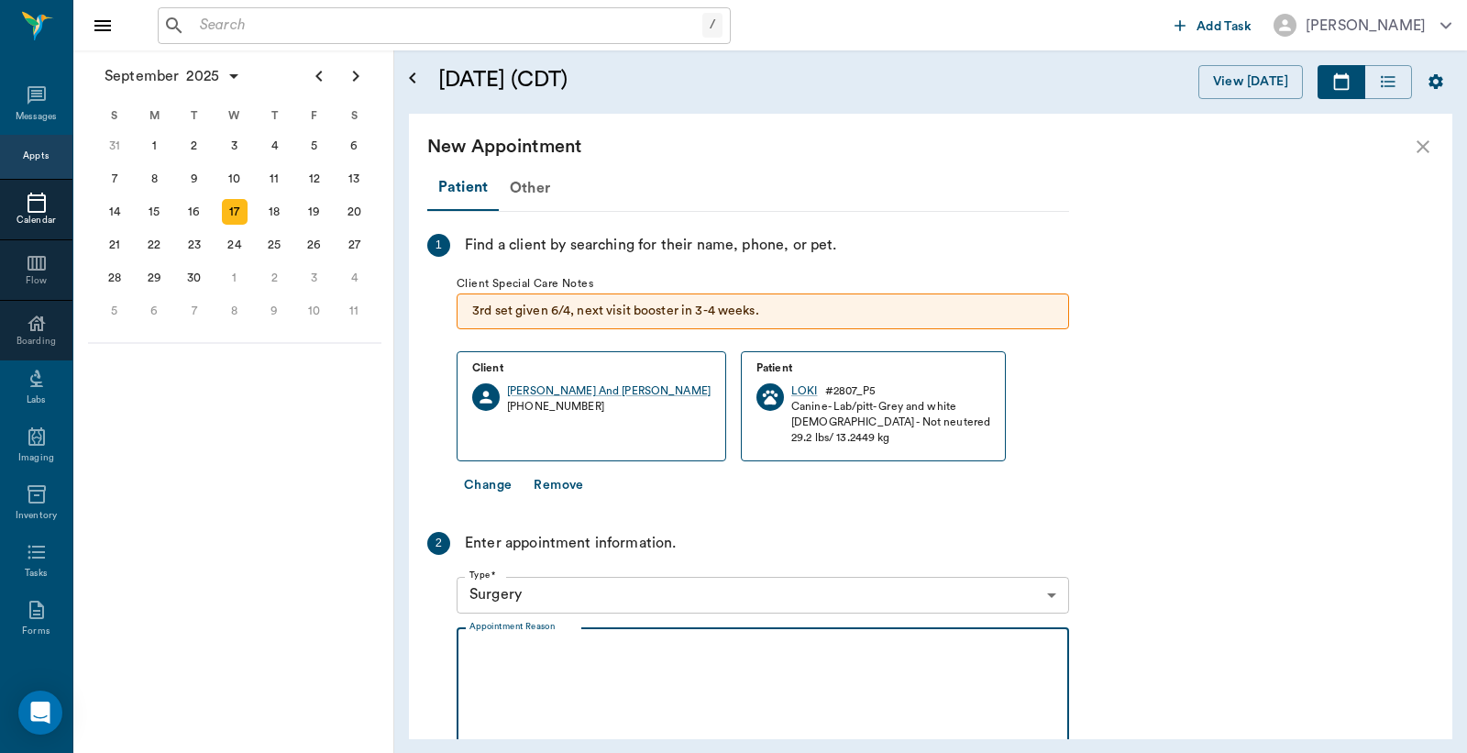
click at [555, 658] on textarea "Appointment Reason" at bounding box center [763, 706] width 587 height 127
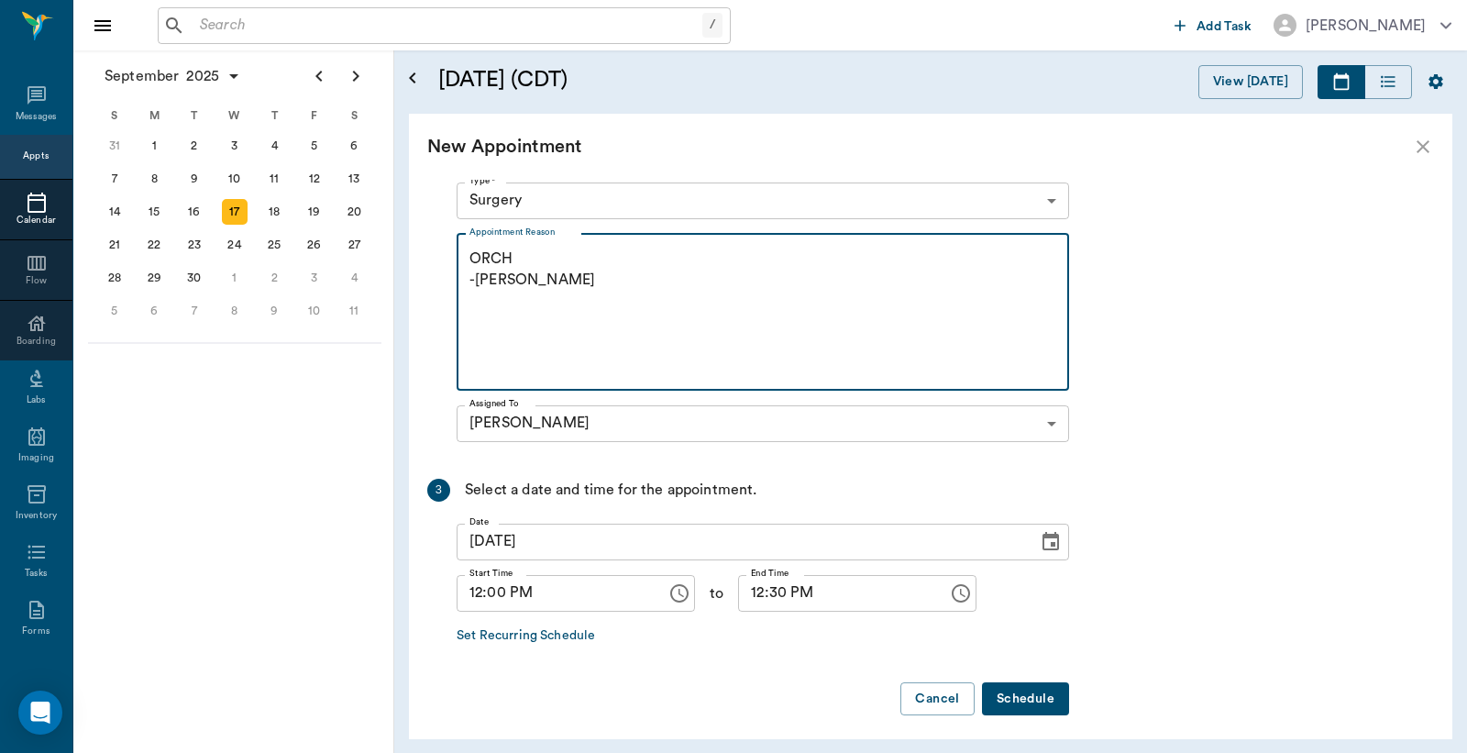
scroll to position [404, 0]
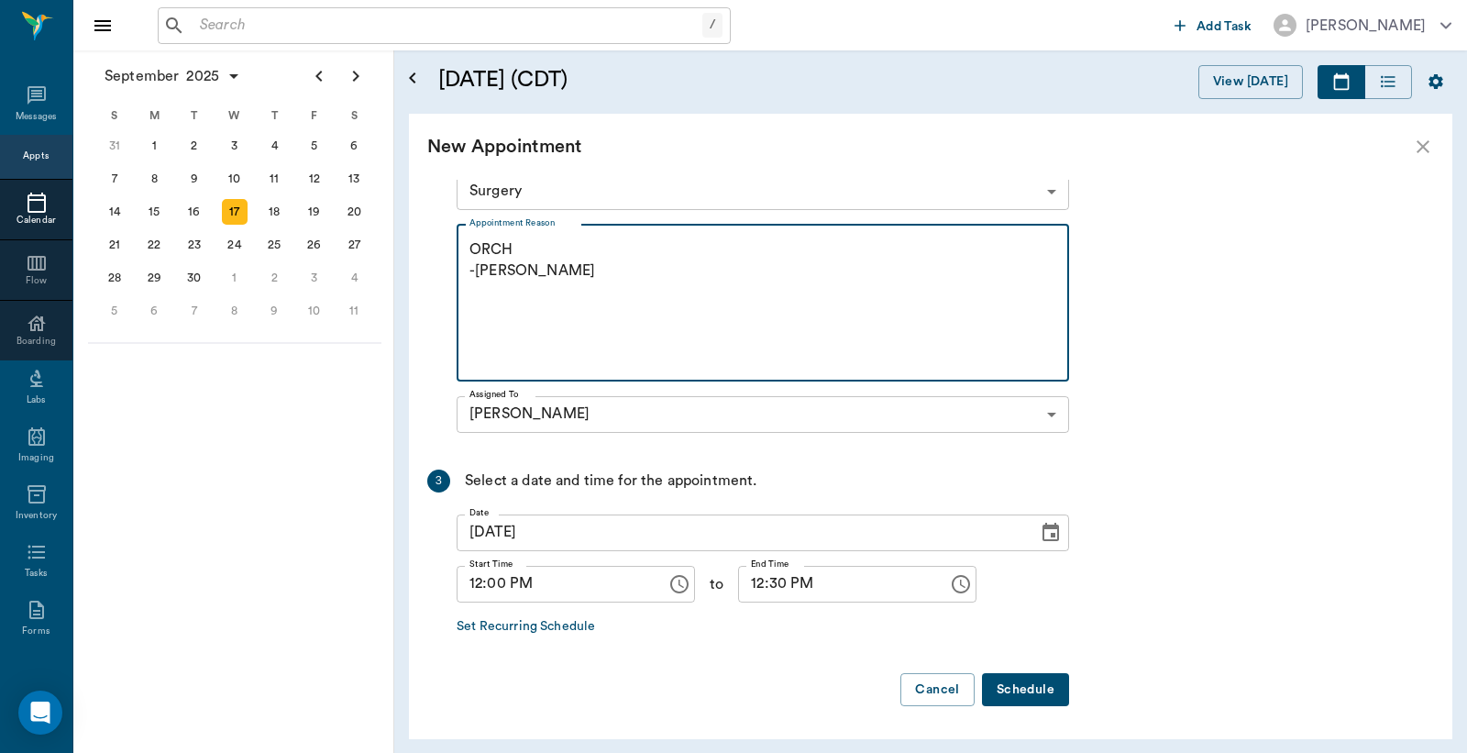
type textarea "ORCH -LORY"
click at [1019, 692] on button "Schedule" at bounding box center [1025, 690] width 87 height 34
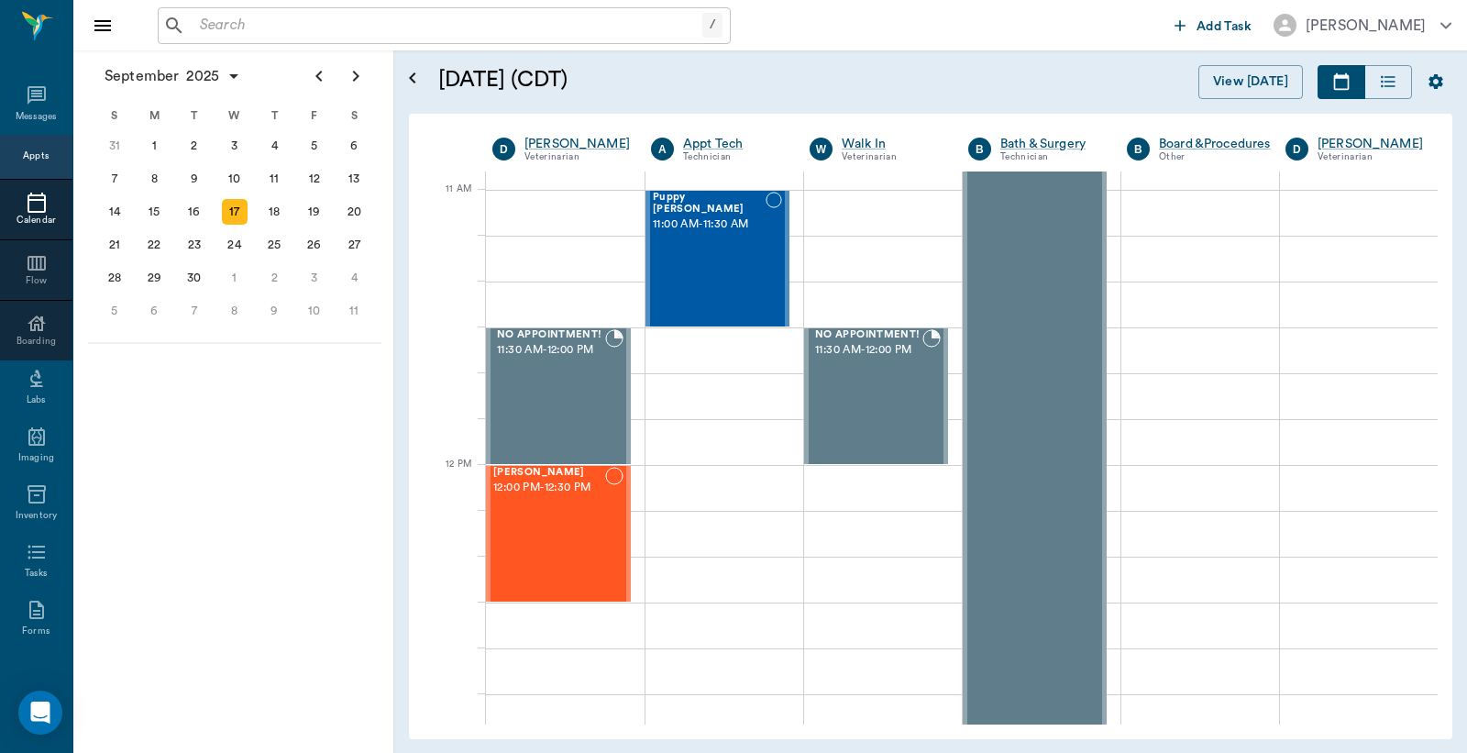
click at [28, 209] on icon at bounding box center [37, 203] width 18 height 20
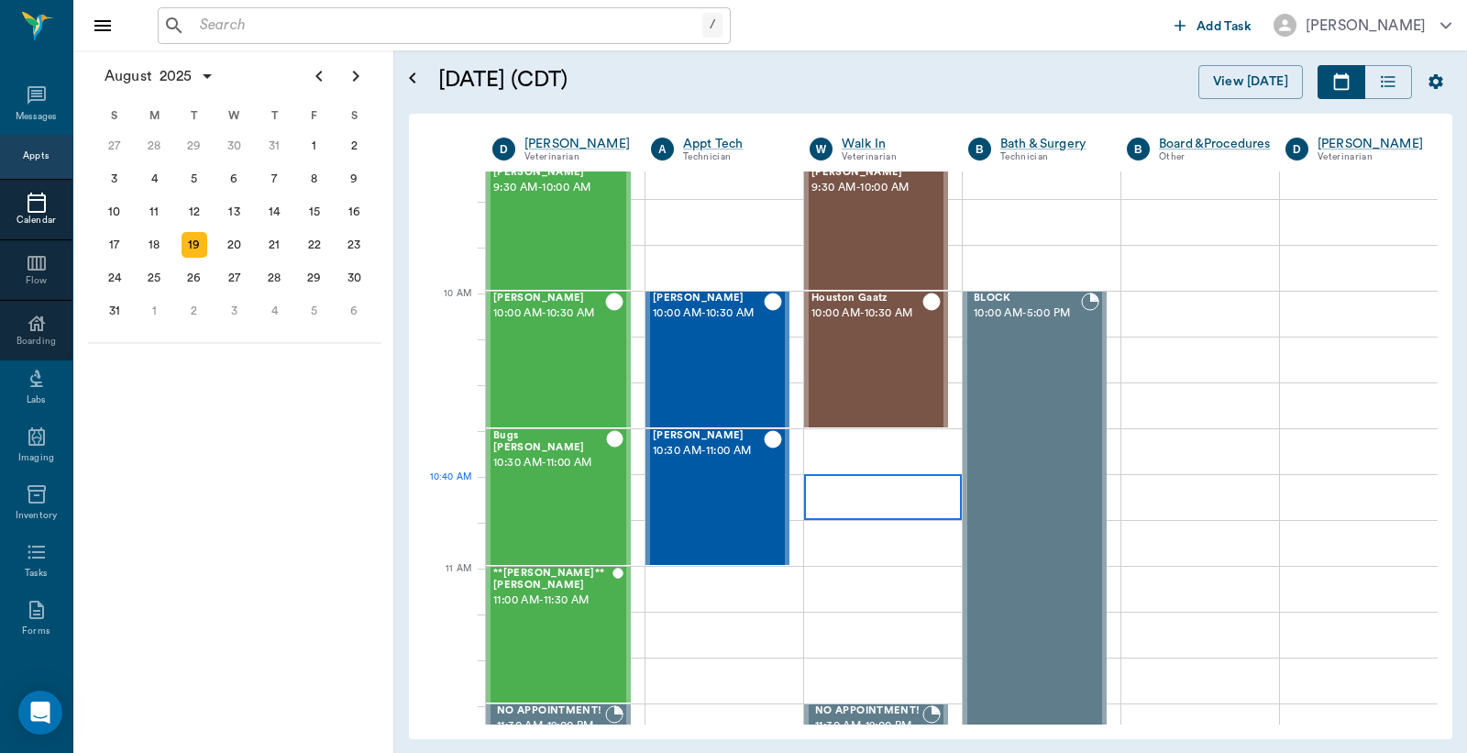
scroll to position [436, 0]
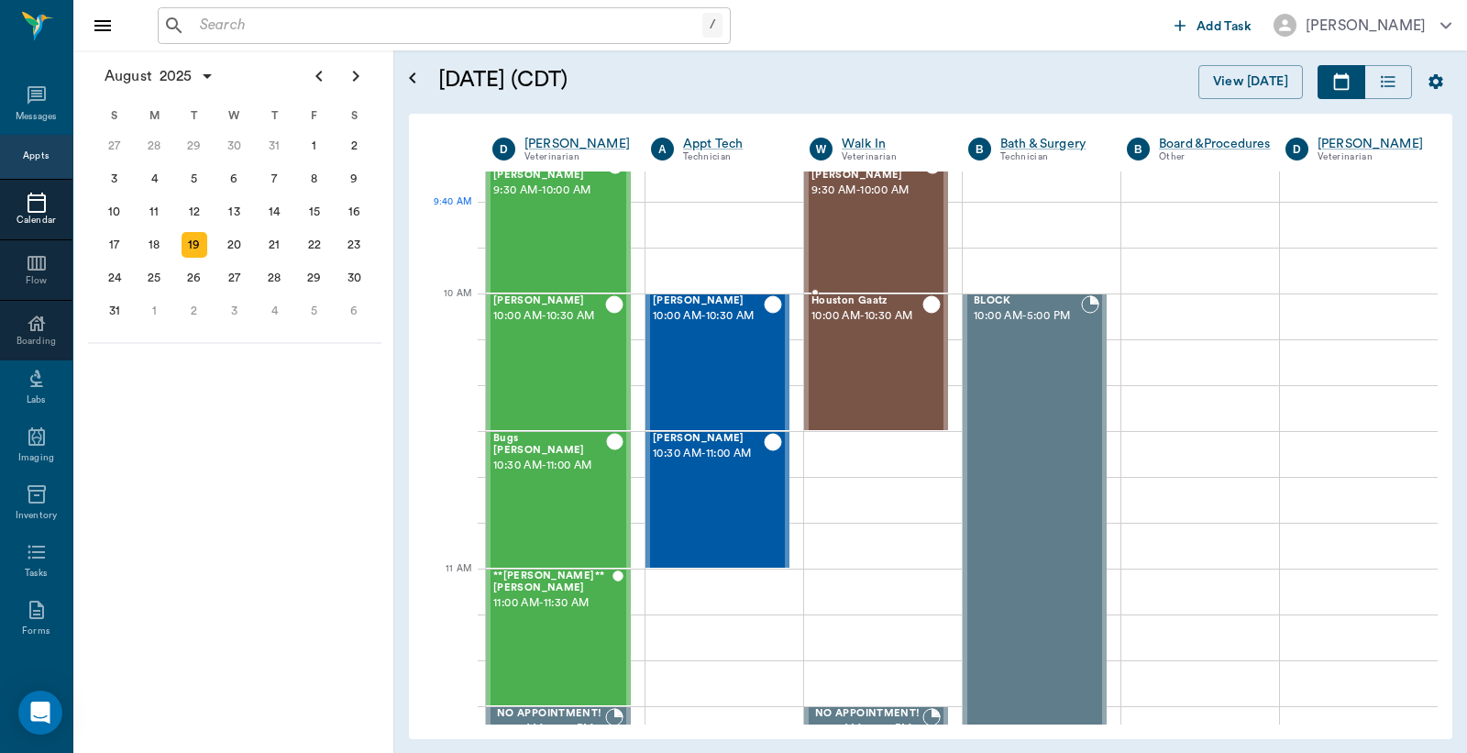
click at [853, 213] on div "Rascal Woods 9:30 AM - 10:00 AM" at bounding box center [868, 225] width 113 height 134
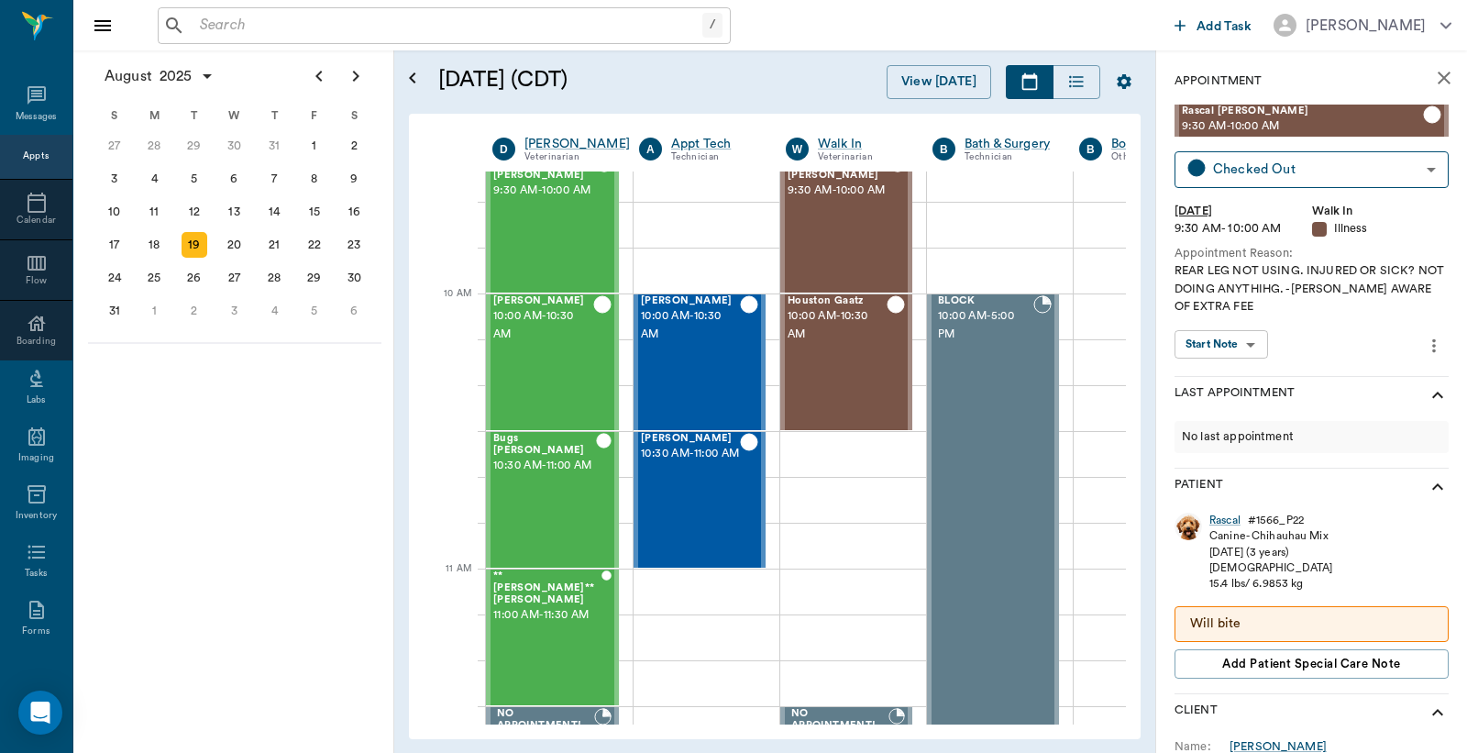
click at [1438, 79] on icon "close" at bounding box center [1444, 78] width 13 height 13
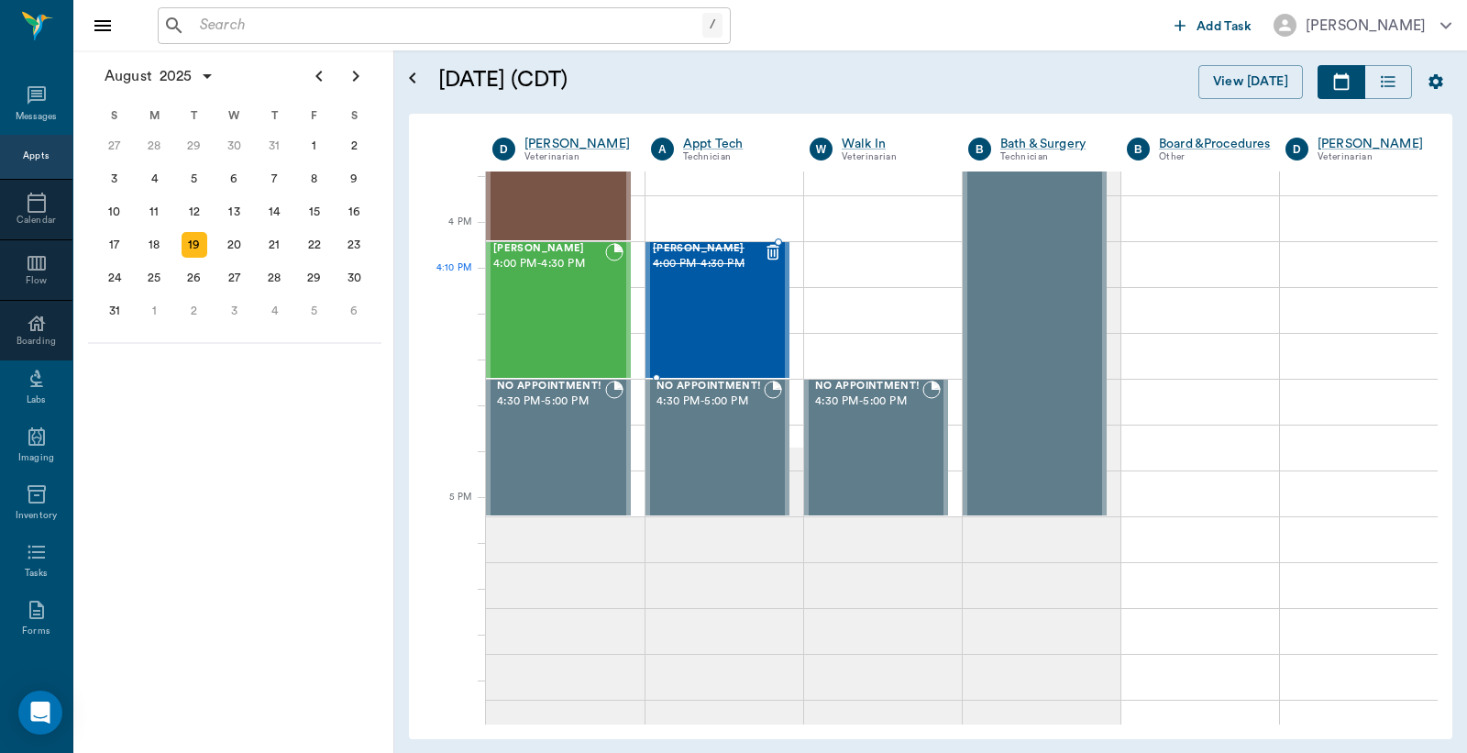
scroll to position [2338, 0]
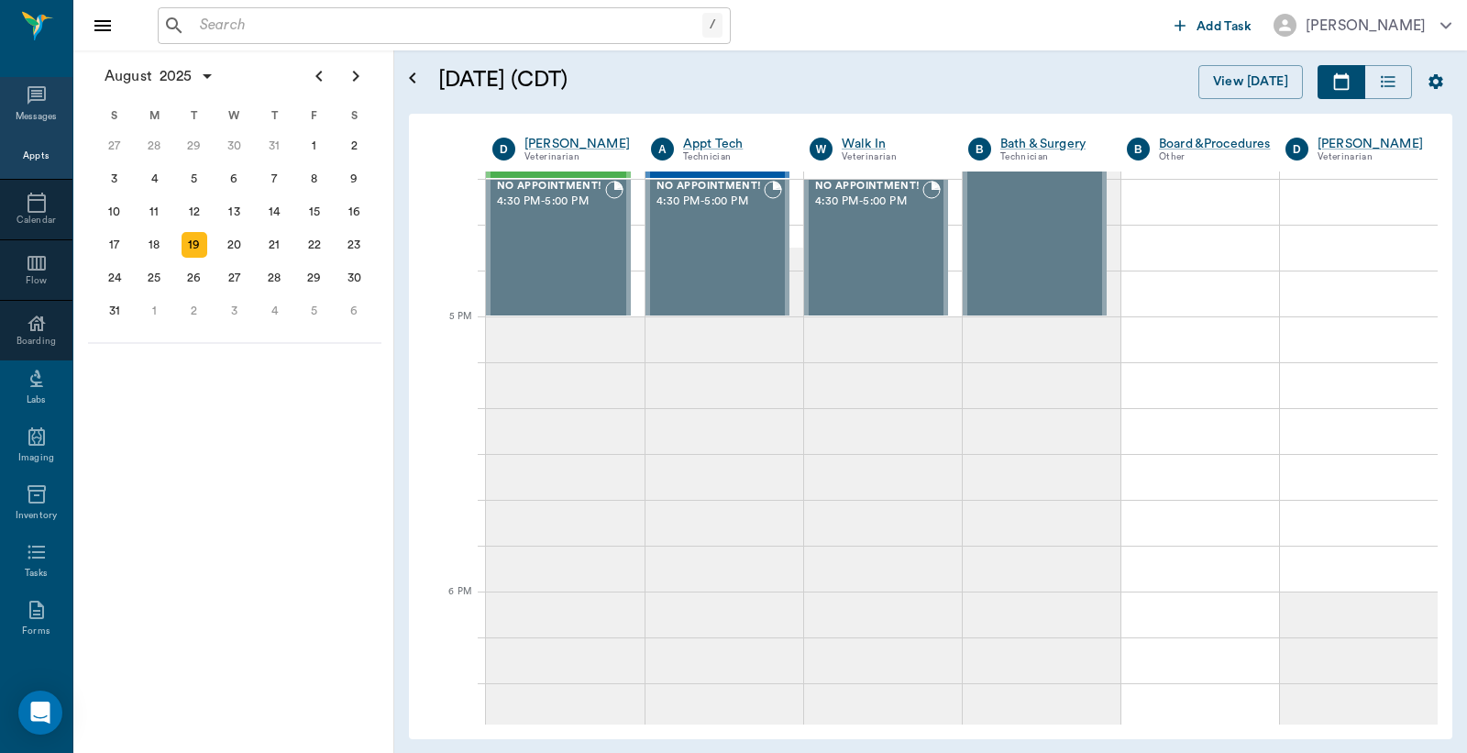
click at [32, 94] on icon at bounding box center [37, 95] width 22 height 22
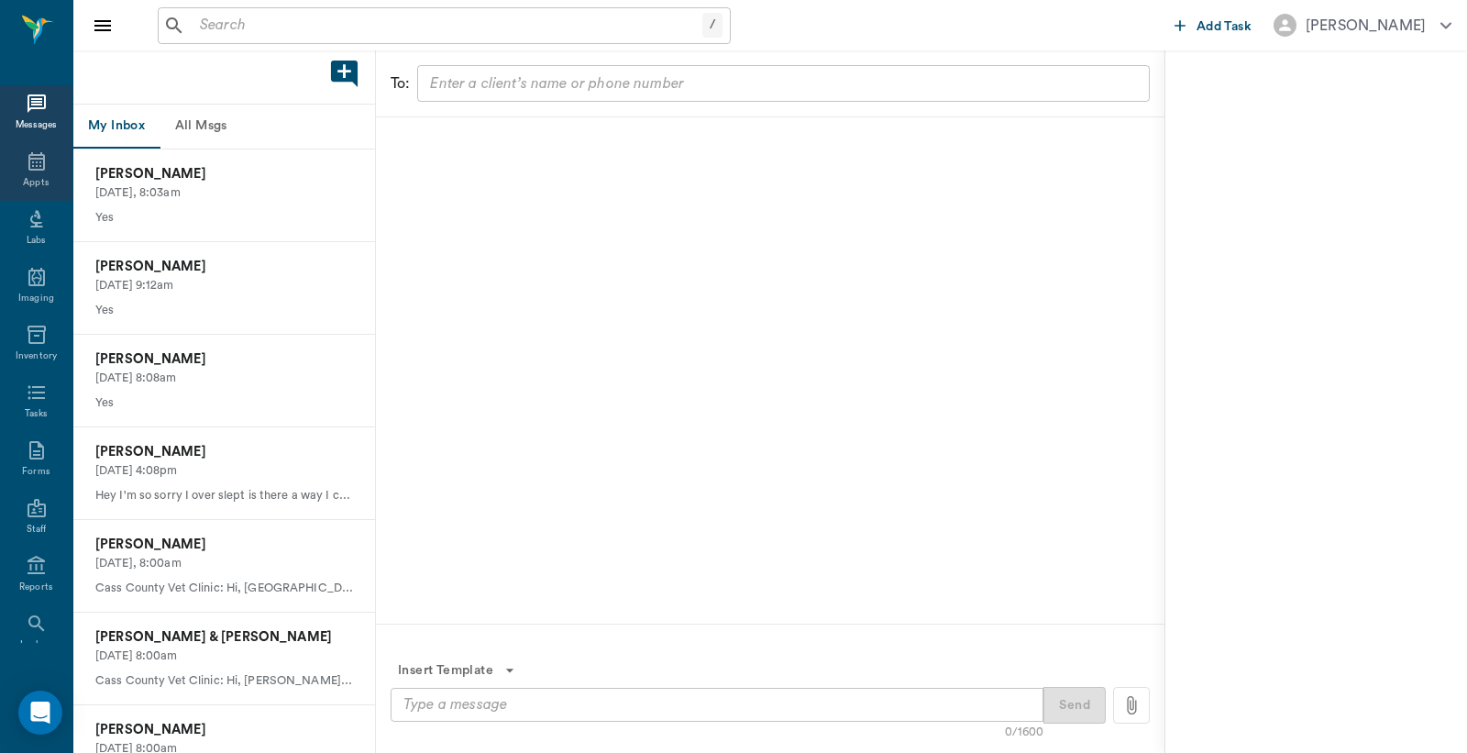
click at [28, 170] on icon at bounding box center [37, 161] width 22 height 22
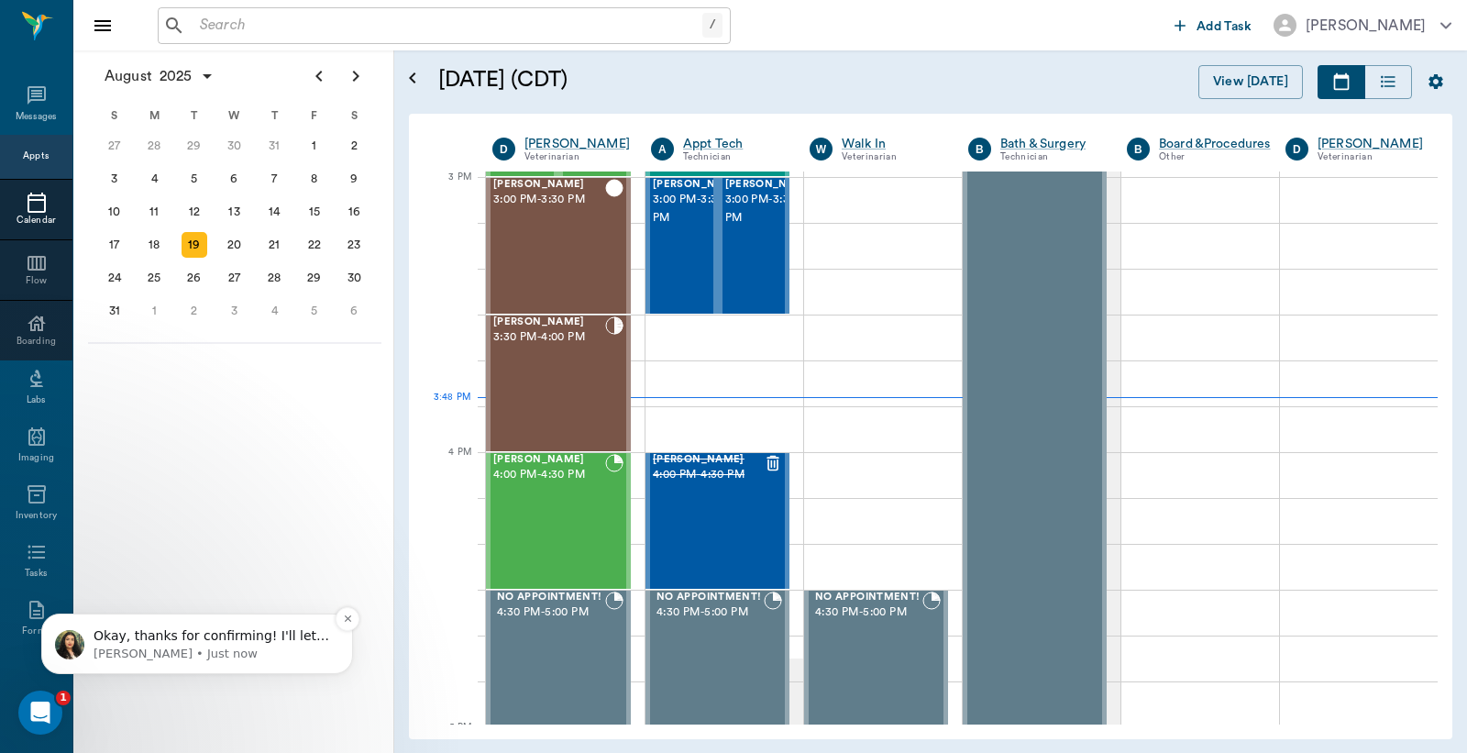
click at [177, 649] on p "Lizbeth • Just now" at bounding box center [212, 654] width 237 height 17
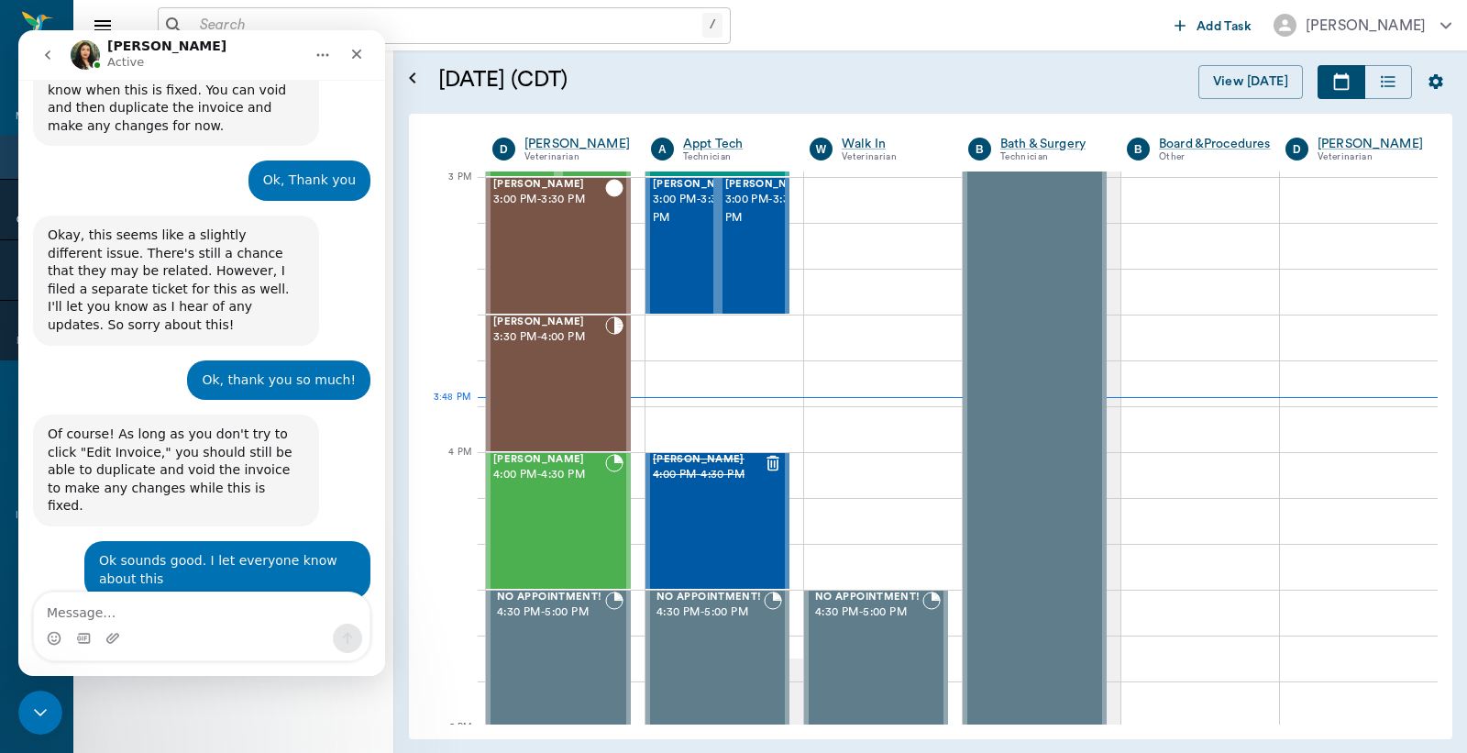
scroll to position [2905, 0]
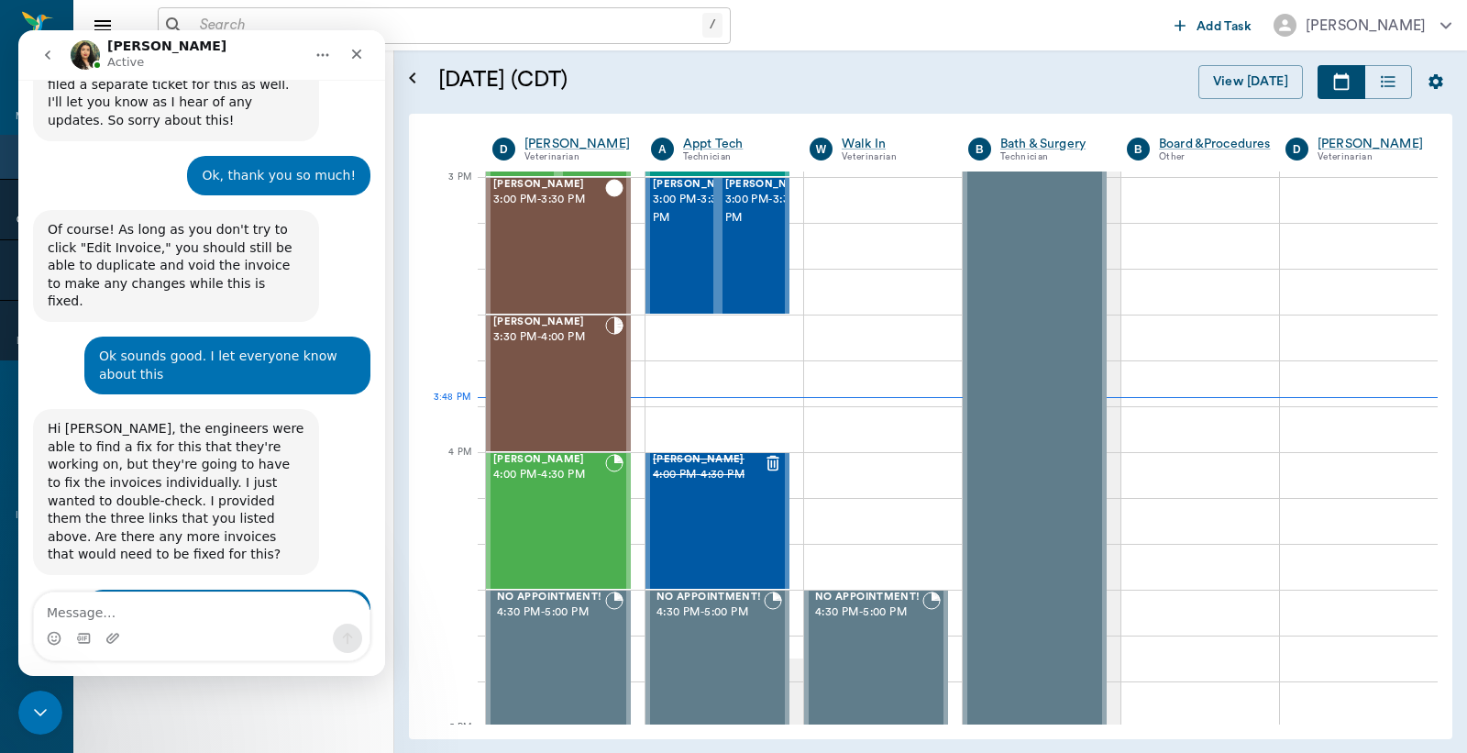
click at [168, 612] on textarea "Message…" at bounding box center [202, 607] width 336 height 31
type textarea "tHANK YOU!"
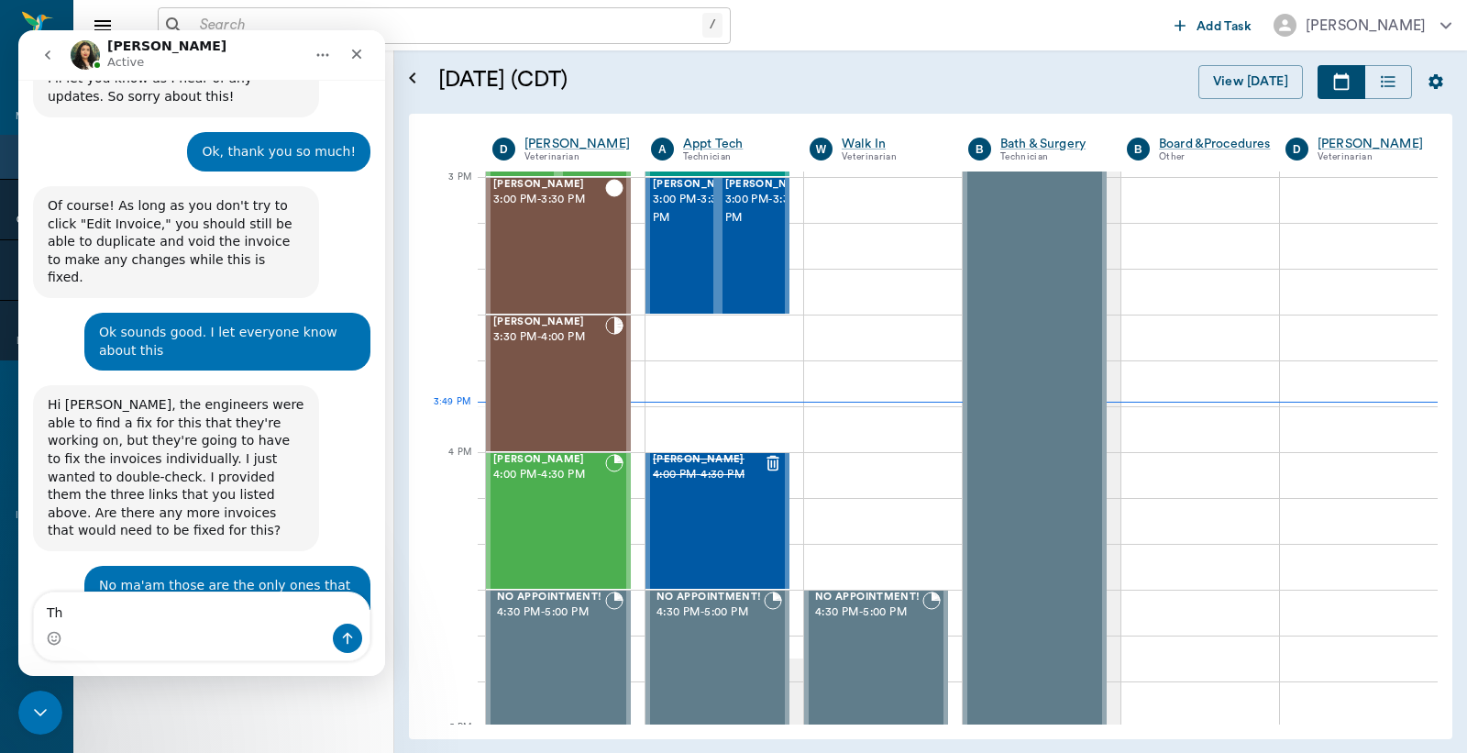
type textarea "T"
type textarea "did not mean for the cap letters lol"
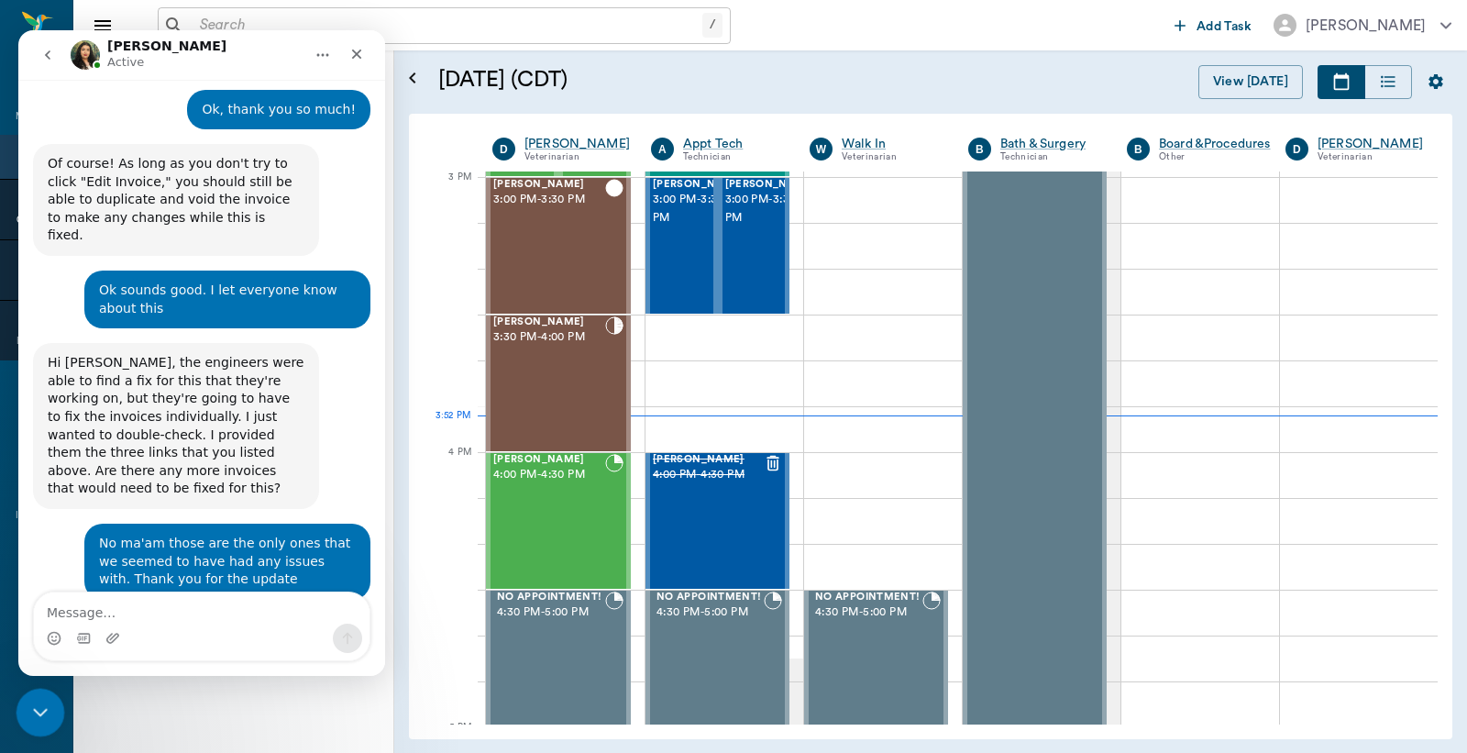
click at [28, 706] on icon "Close Intercom Messenger" at bounding box center [38, 710] width 22 height 22
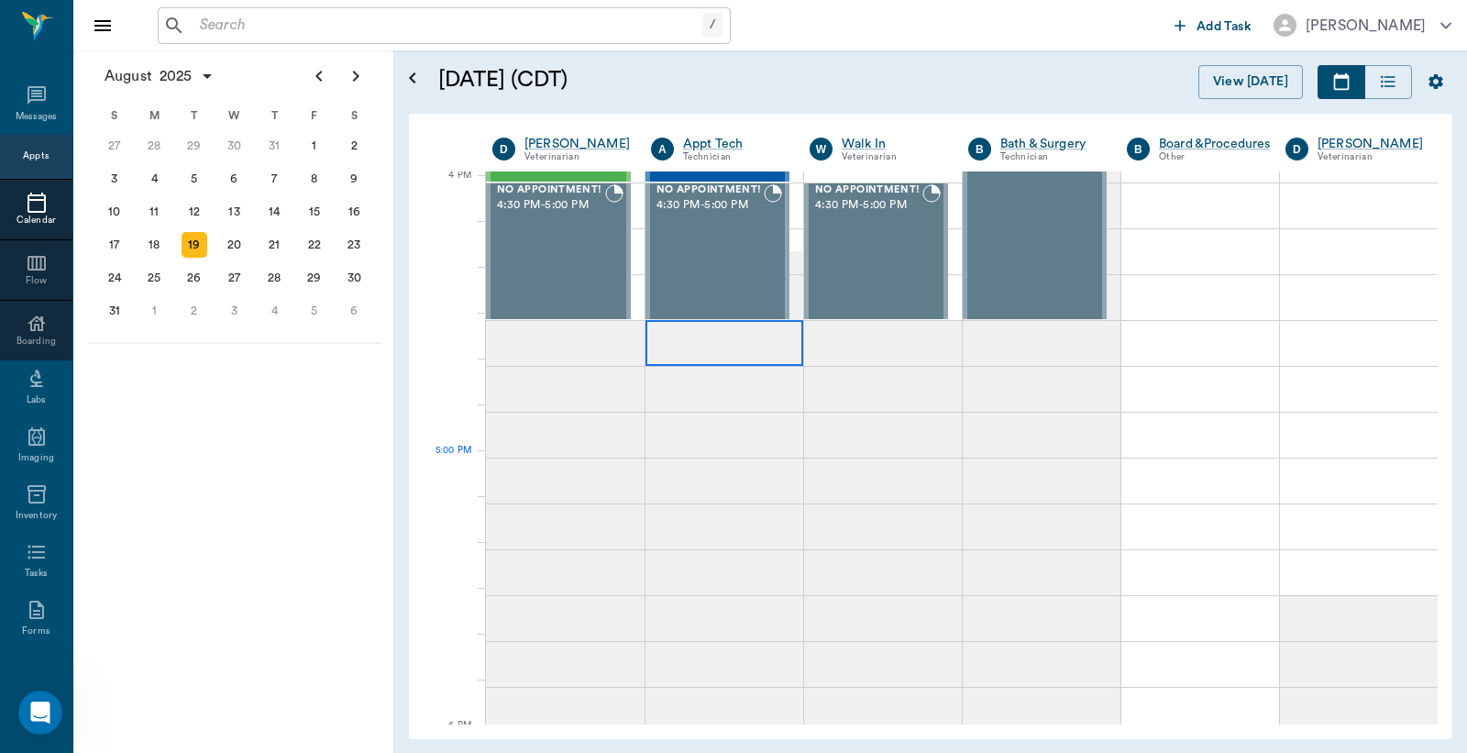
scroll to position [1928, 0]
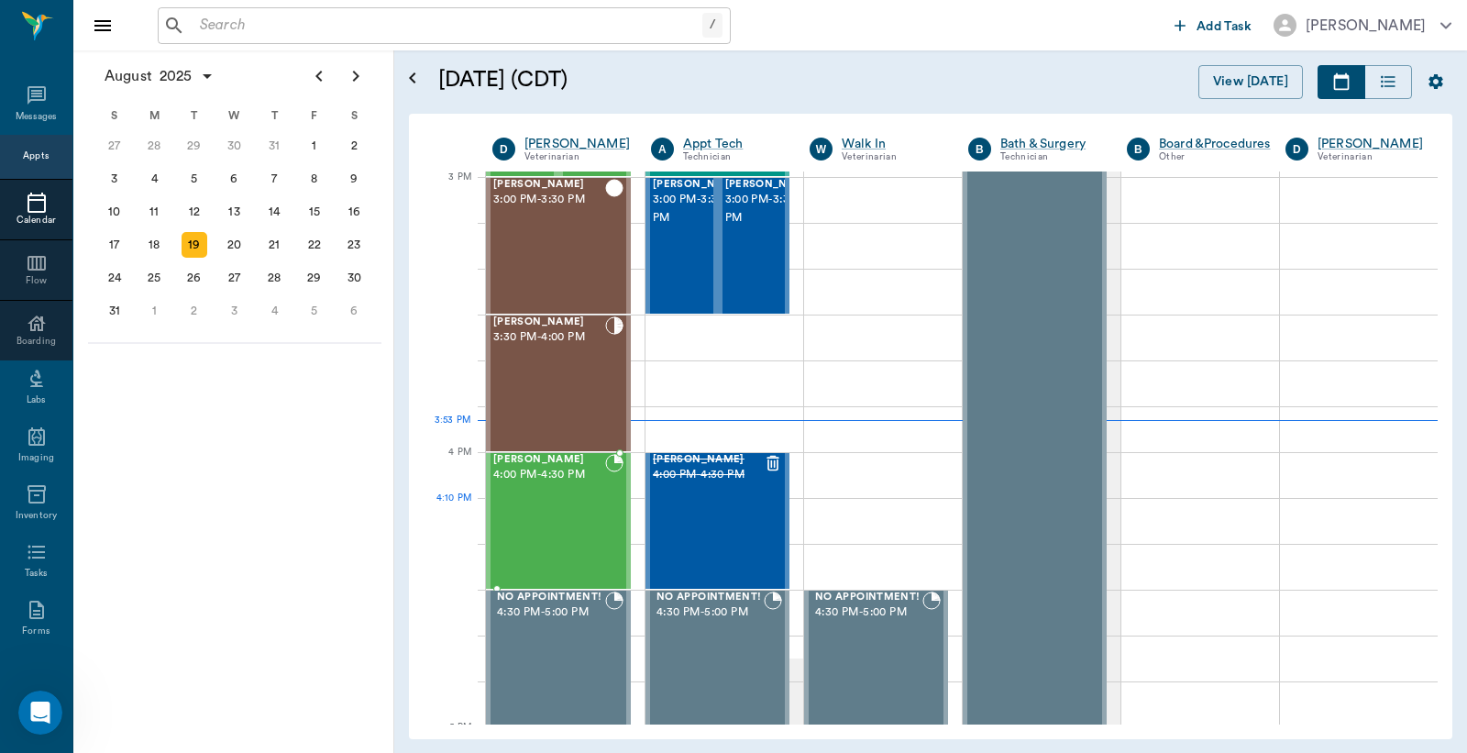
click at [583, 537] on div "[PERSON_NAME] 4:00 PM - 4:30 PM" at bounding box center [549, 521] width 112 height 134
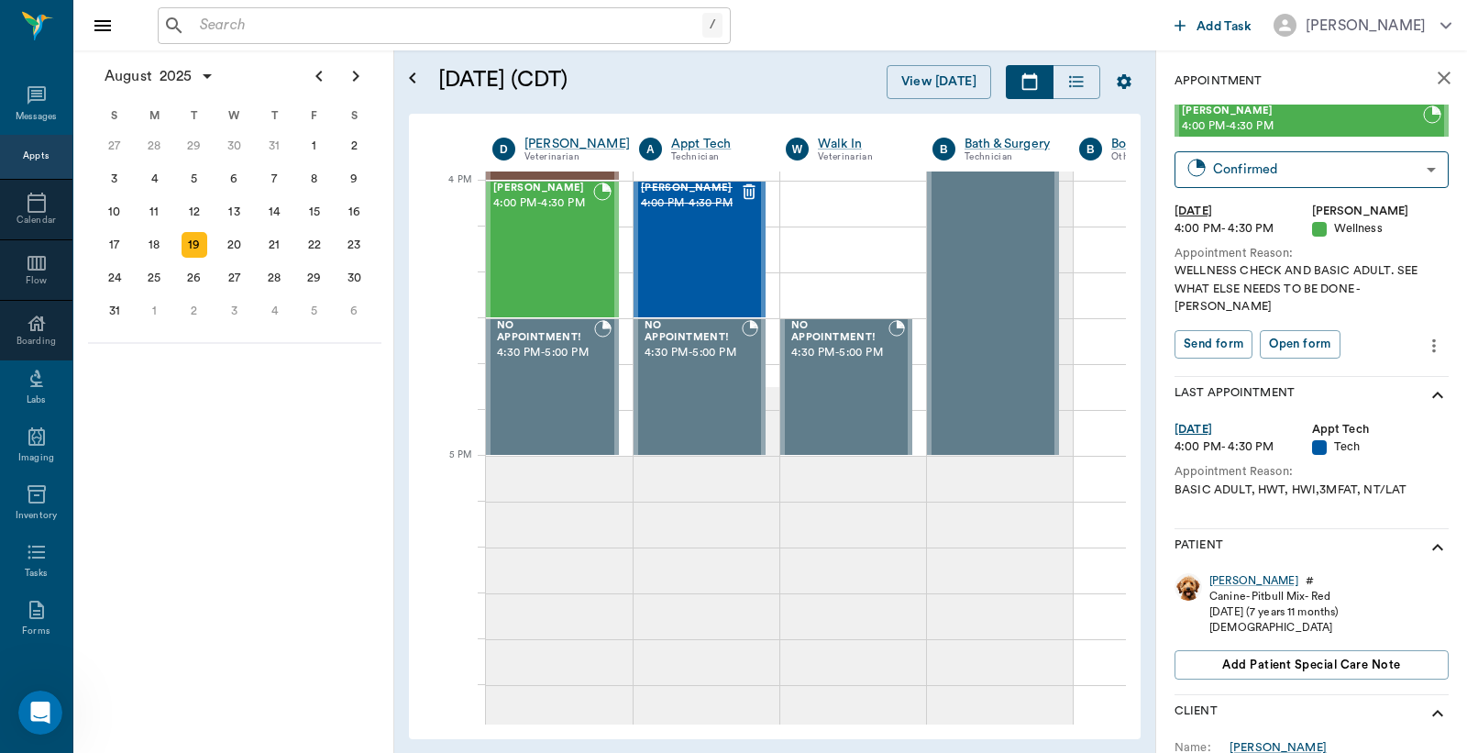
click at [455, 28] on input "text" at bounding box center [448, 26] width 510 height 26
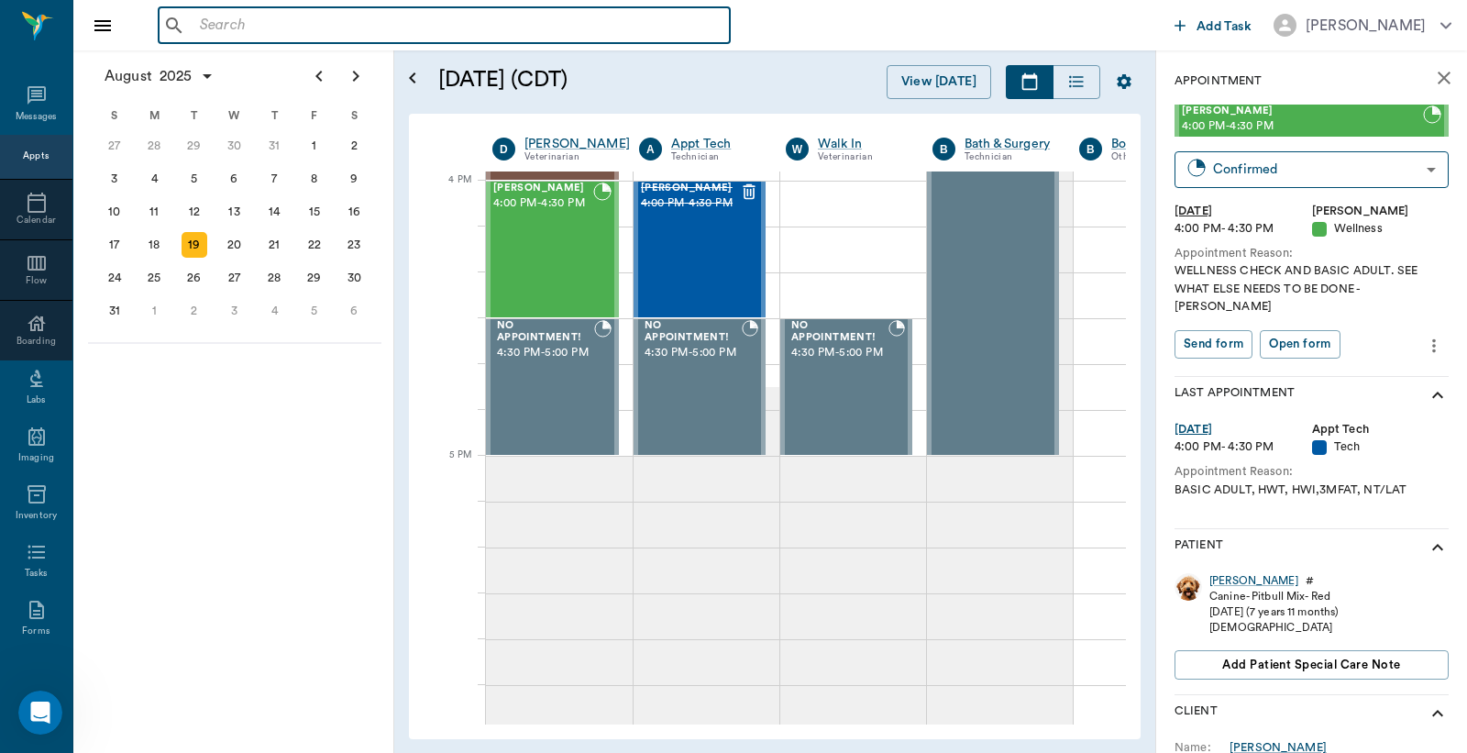
click at [444, 15] on input "text" at bounding box center [458, 26] width 530 height 26
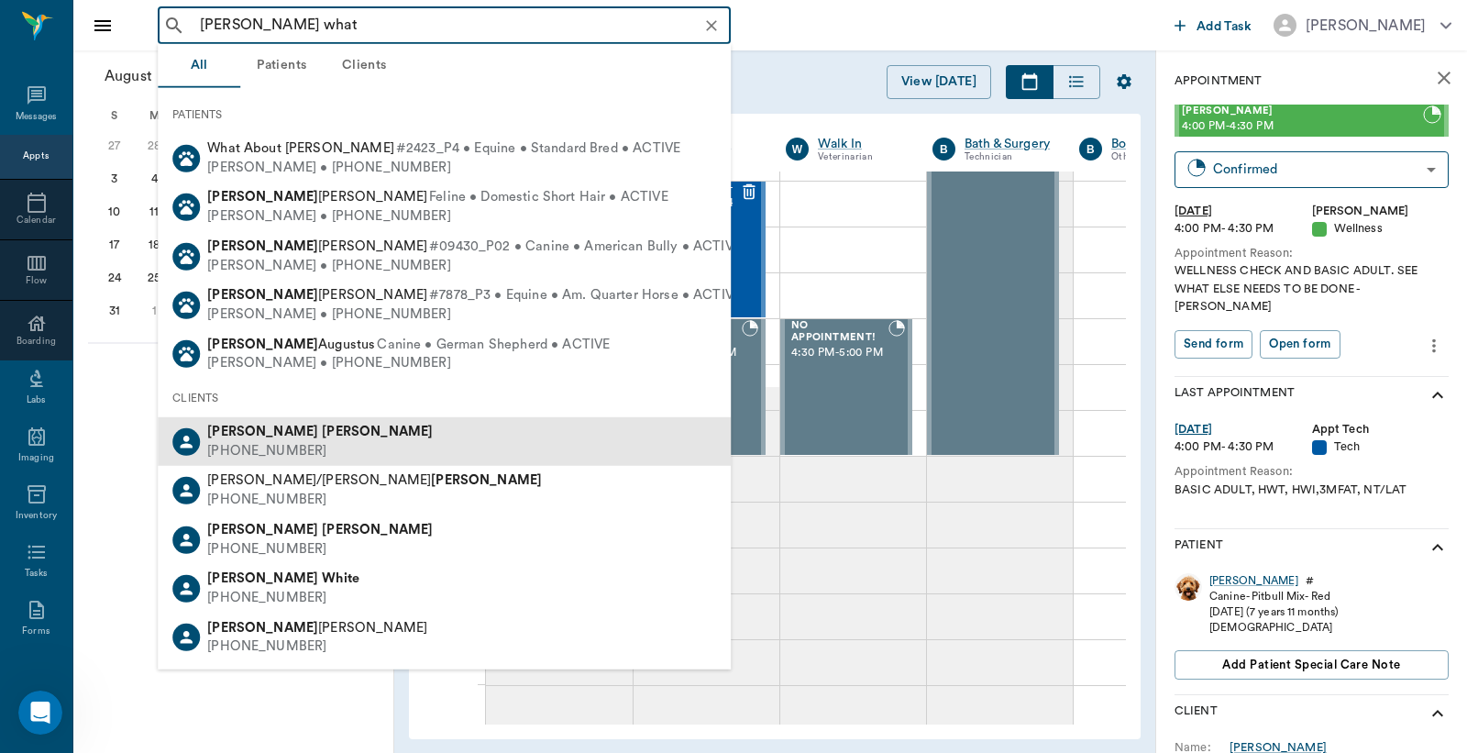
click at [322, 426] on b "Whatley" at bounding box center [377, 432] width 111 height 14
type input "james what"
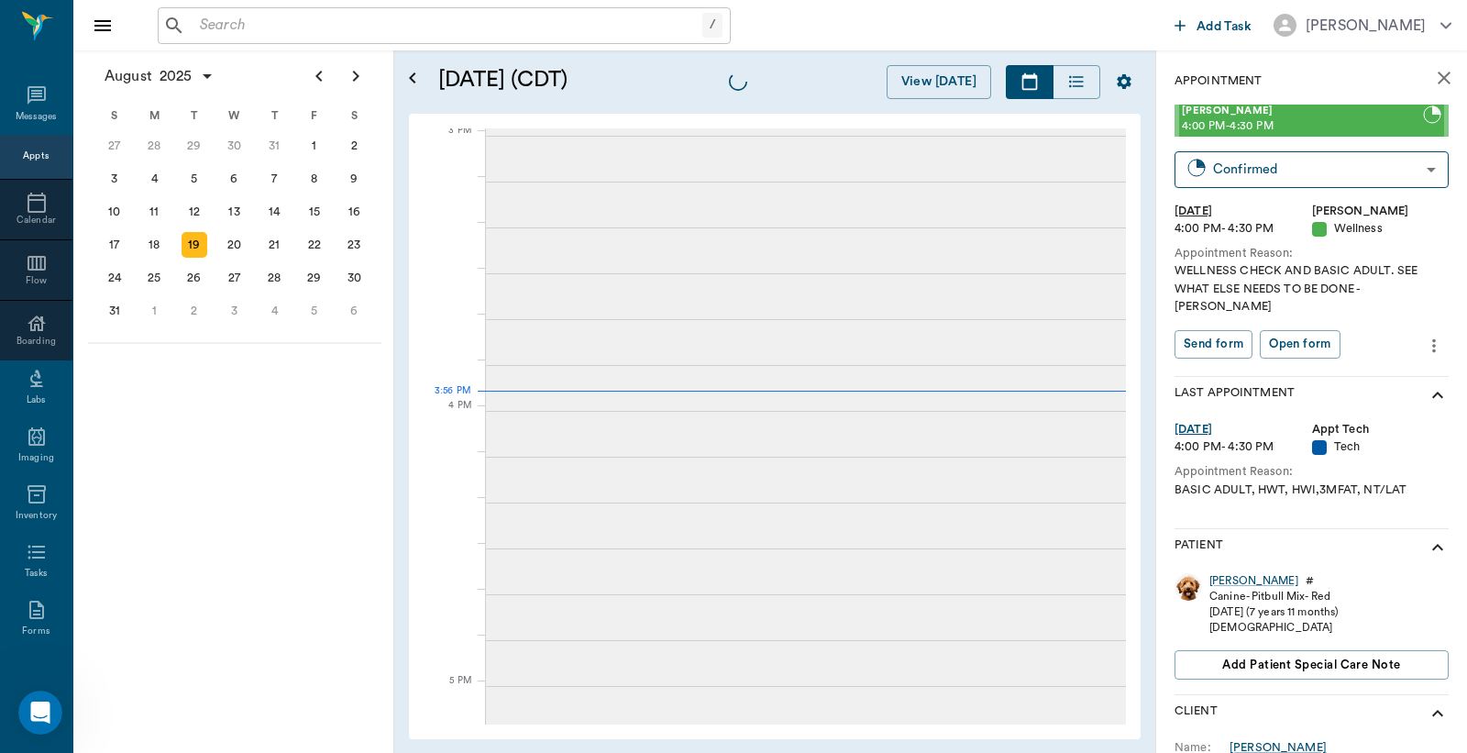
scroll to position [1930, 0]
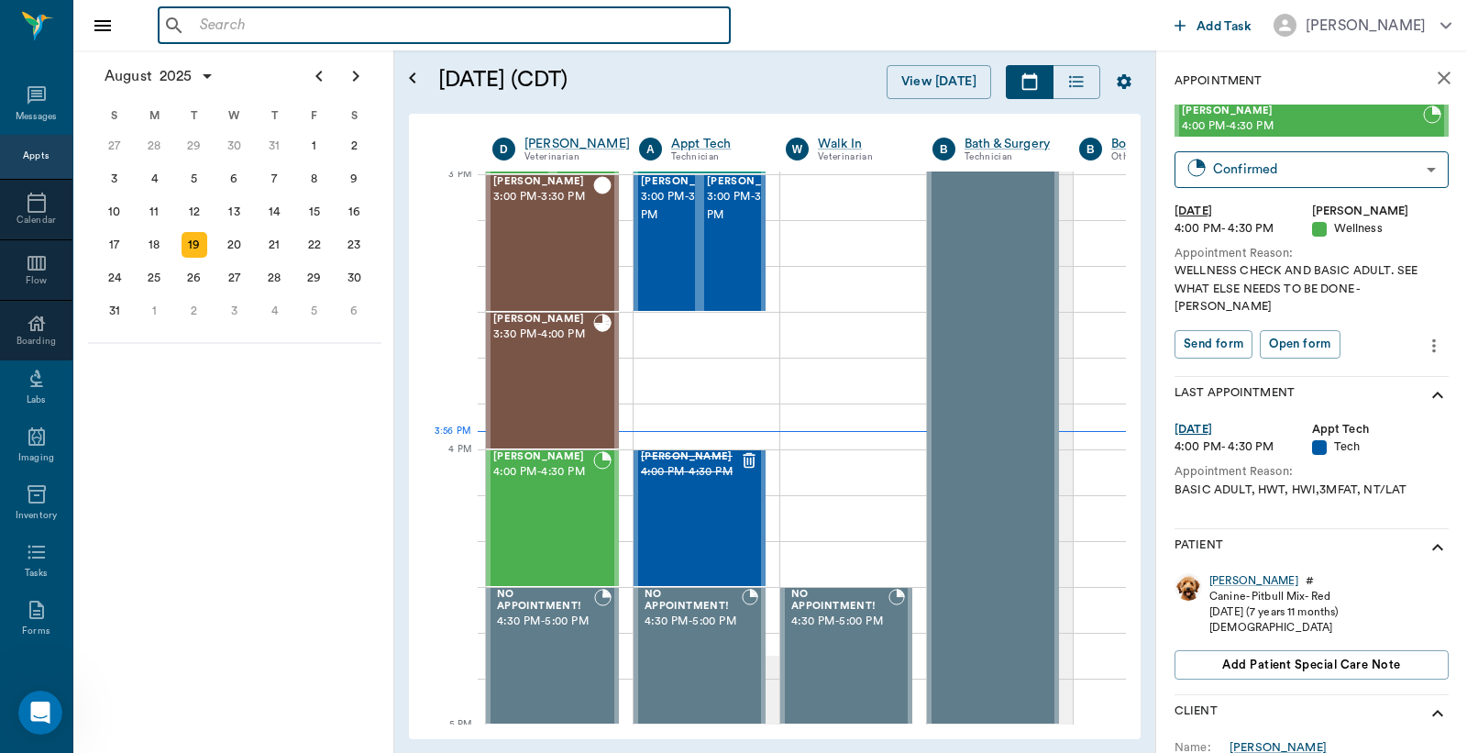
click at [324, 21] on input "text" at bounding box center [458, 26] width 530 height 26
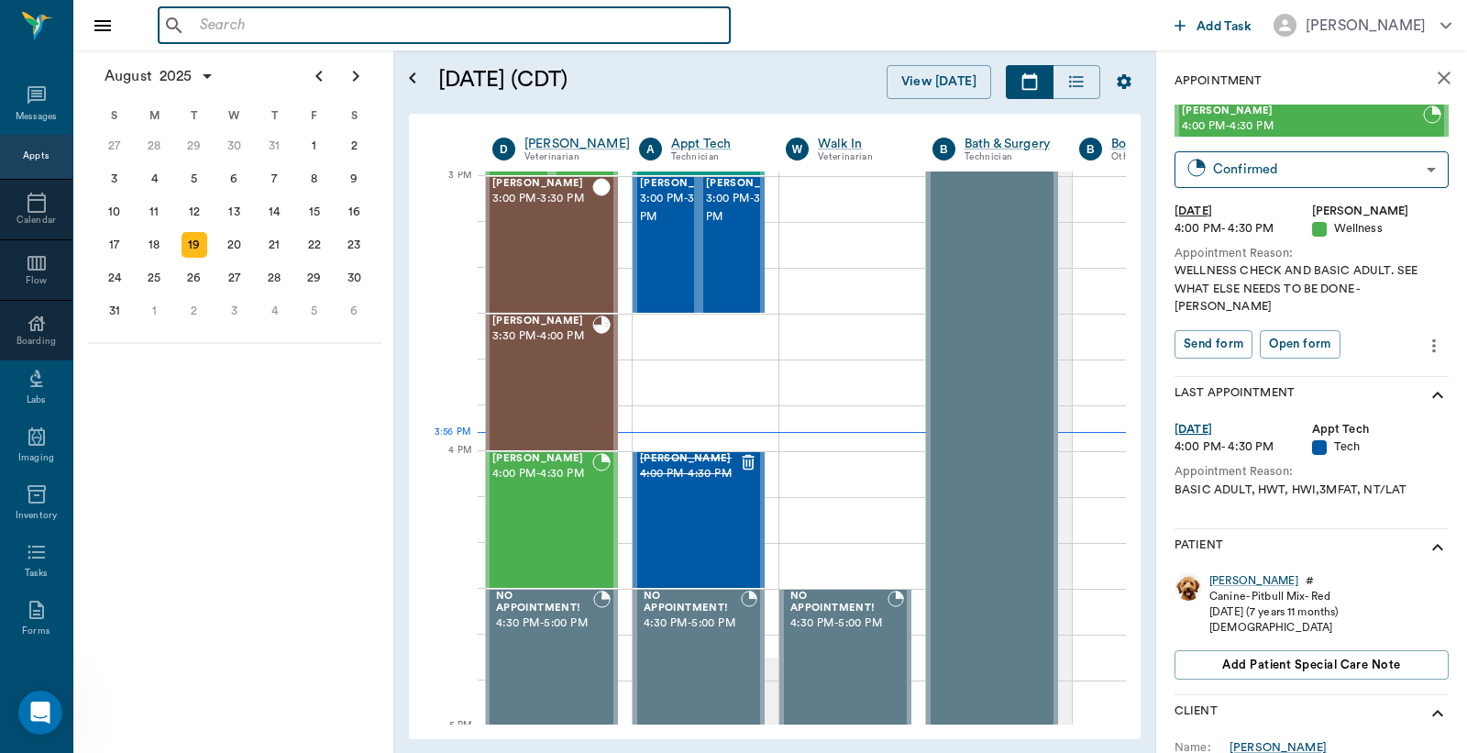
scroll to position [1928, 1]
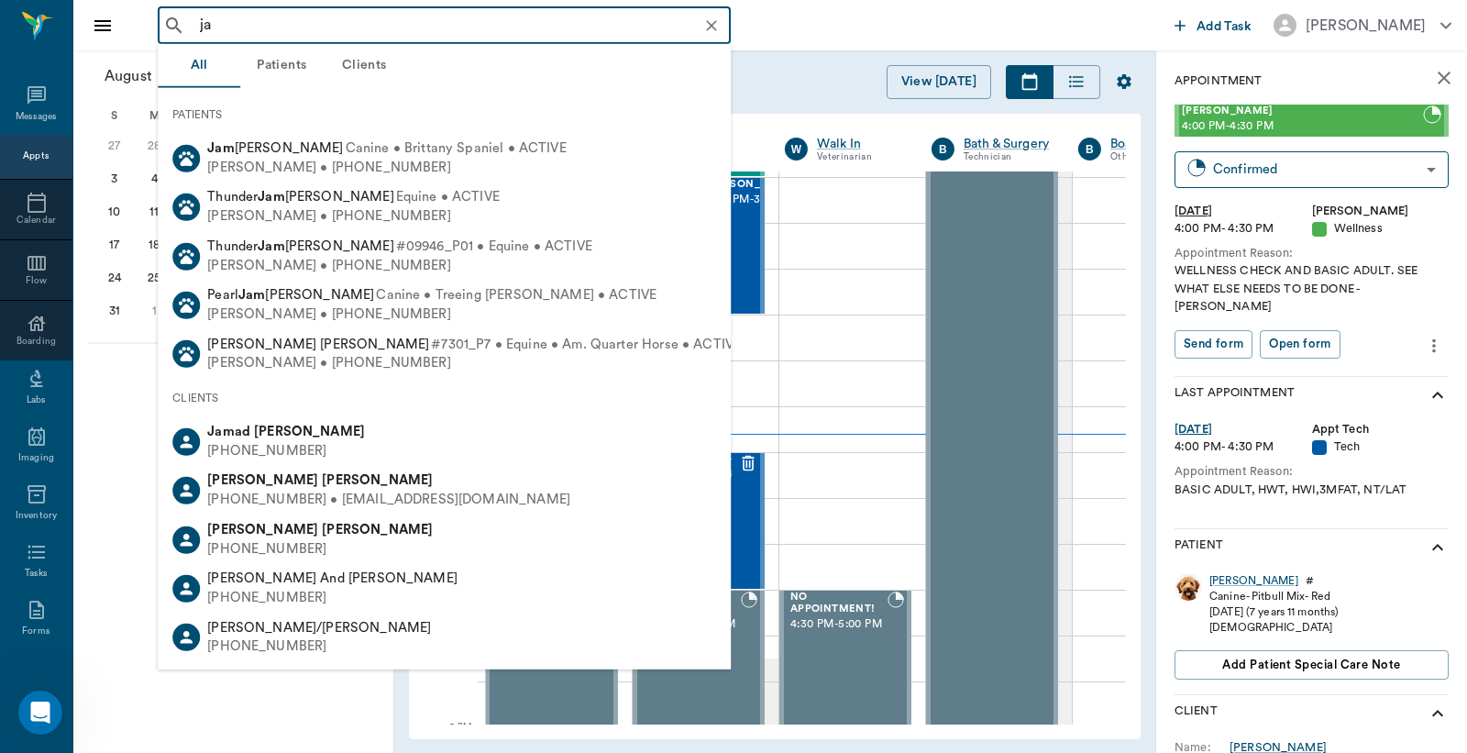
type input "j"
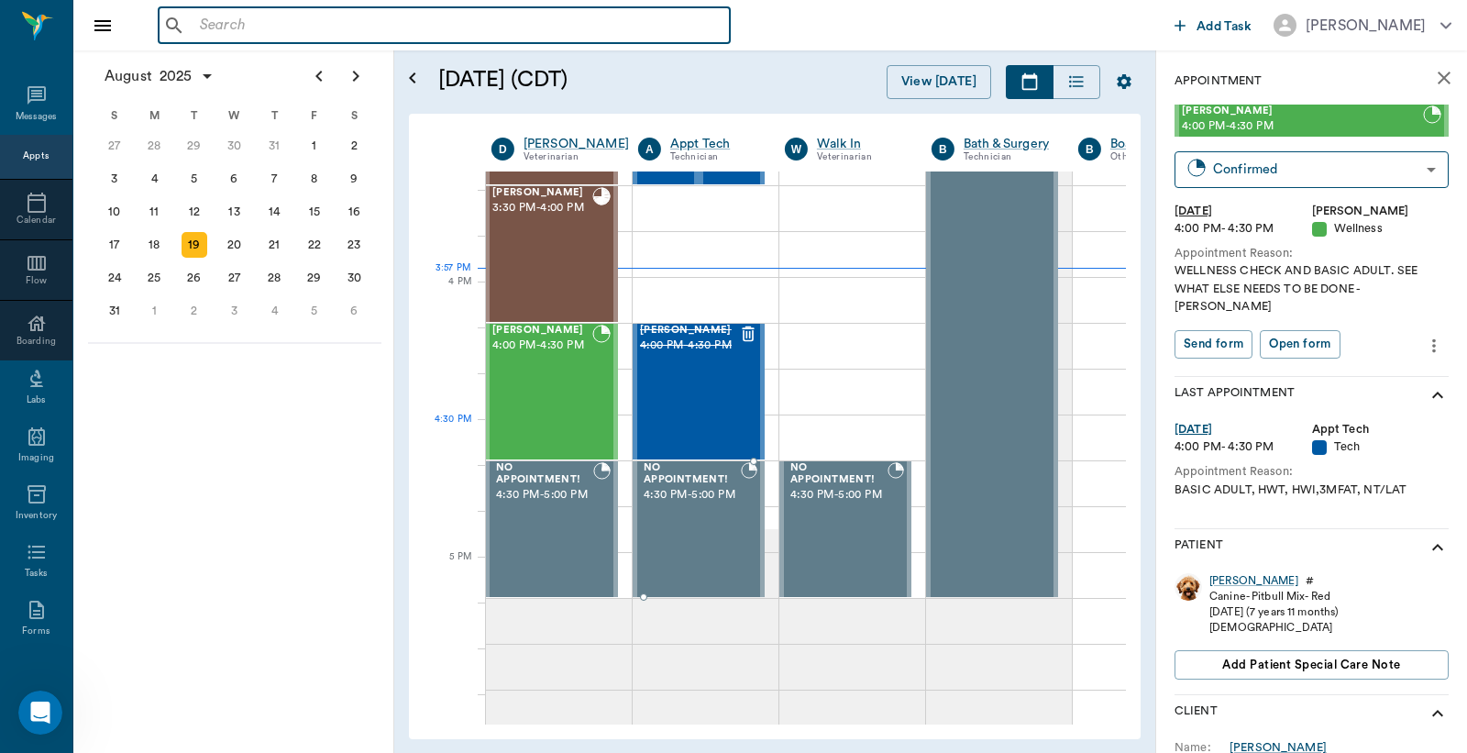
scroll to position [2335, 1]
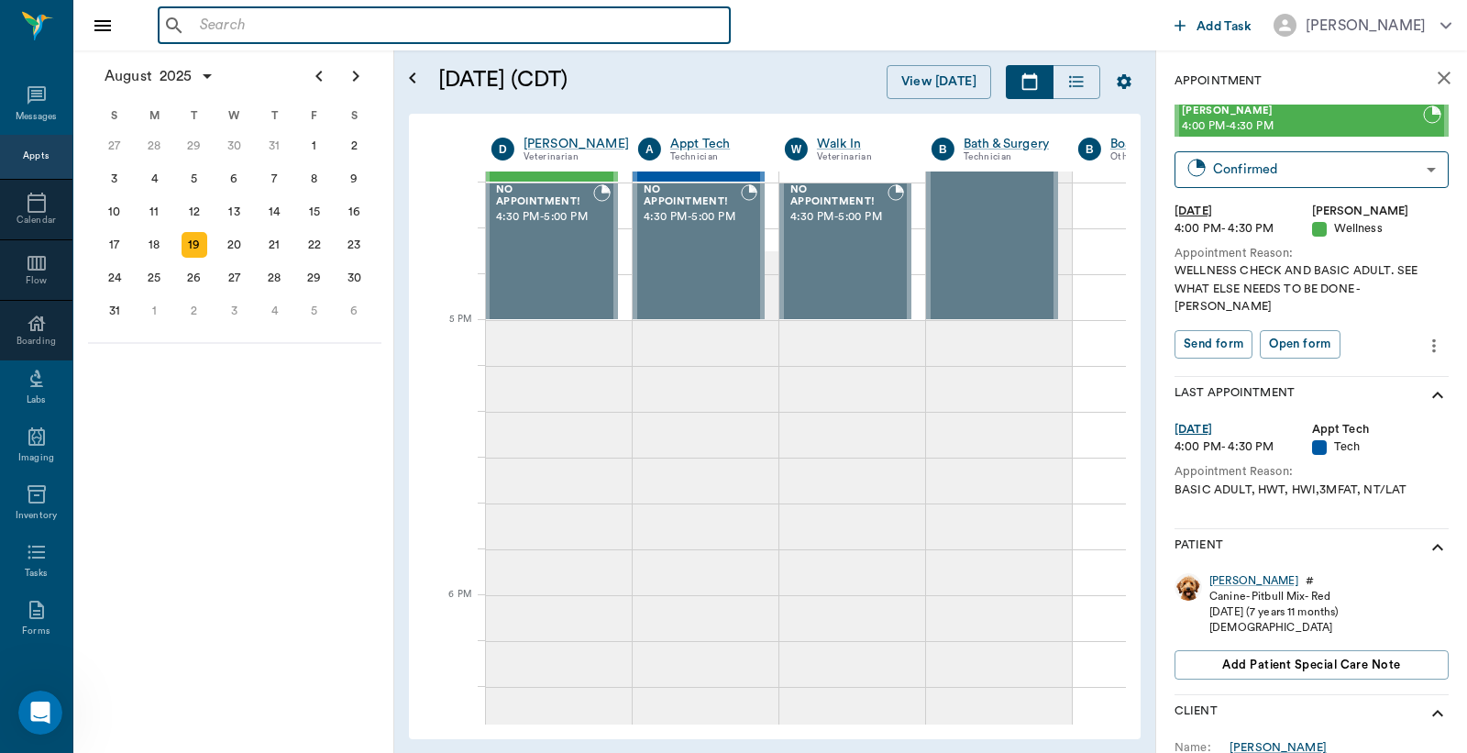
click at [266, 25] on input "text" at bounding box center [458, 26] width 530 height 26
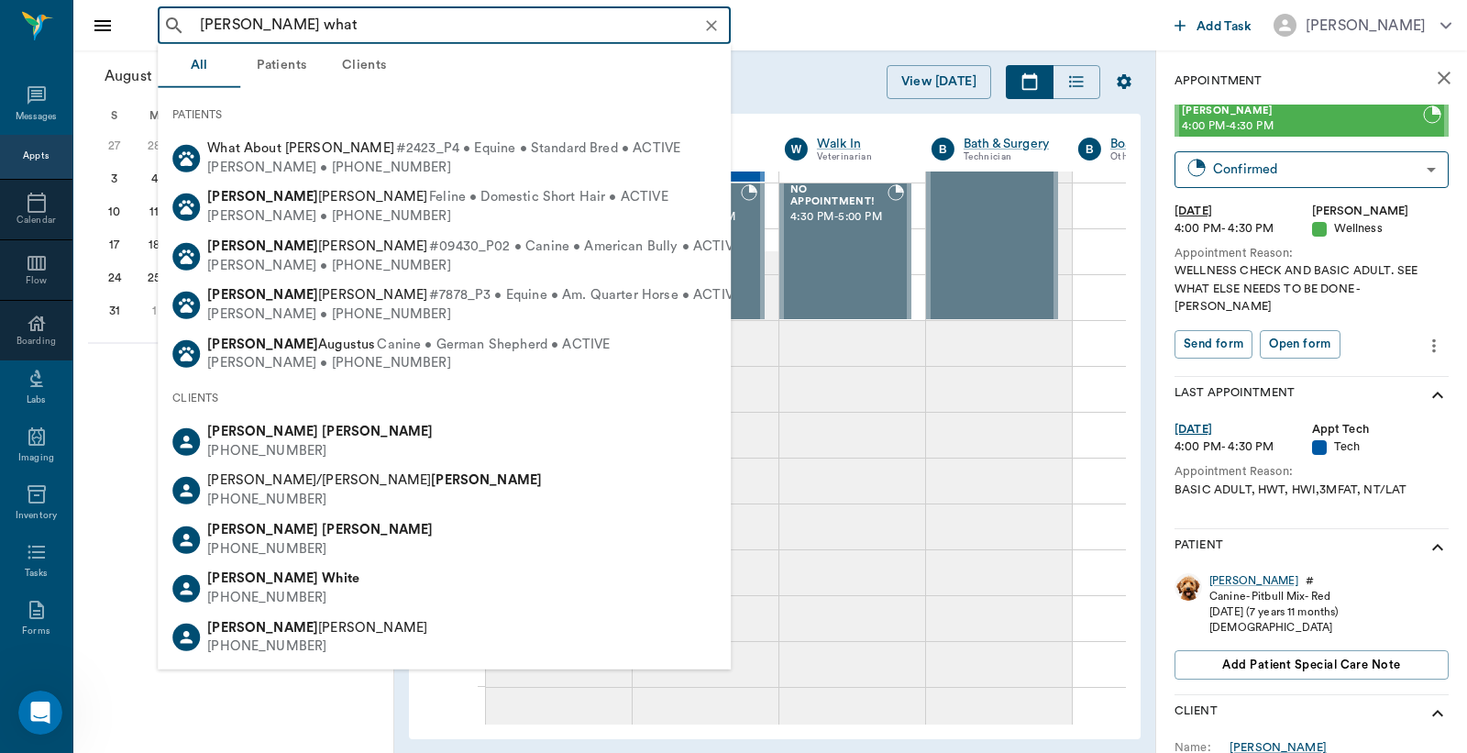
click at [361, 495] on div "(903) 276-9022" at bounding box center [374, 500] width 335 height 19
type input "james what"
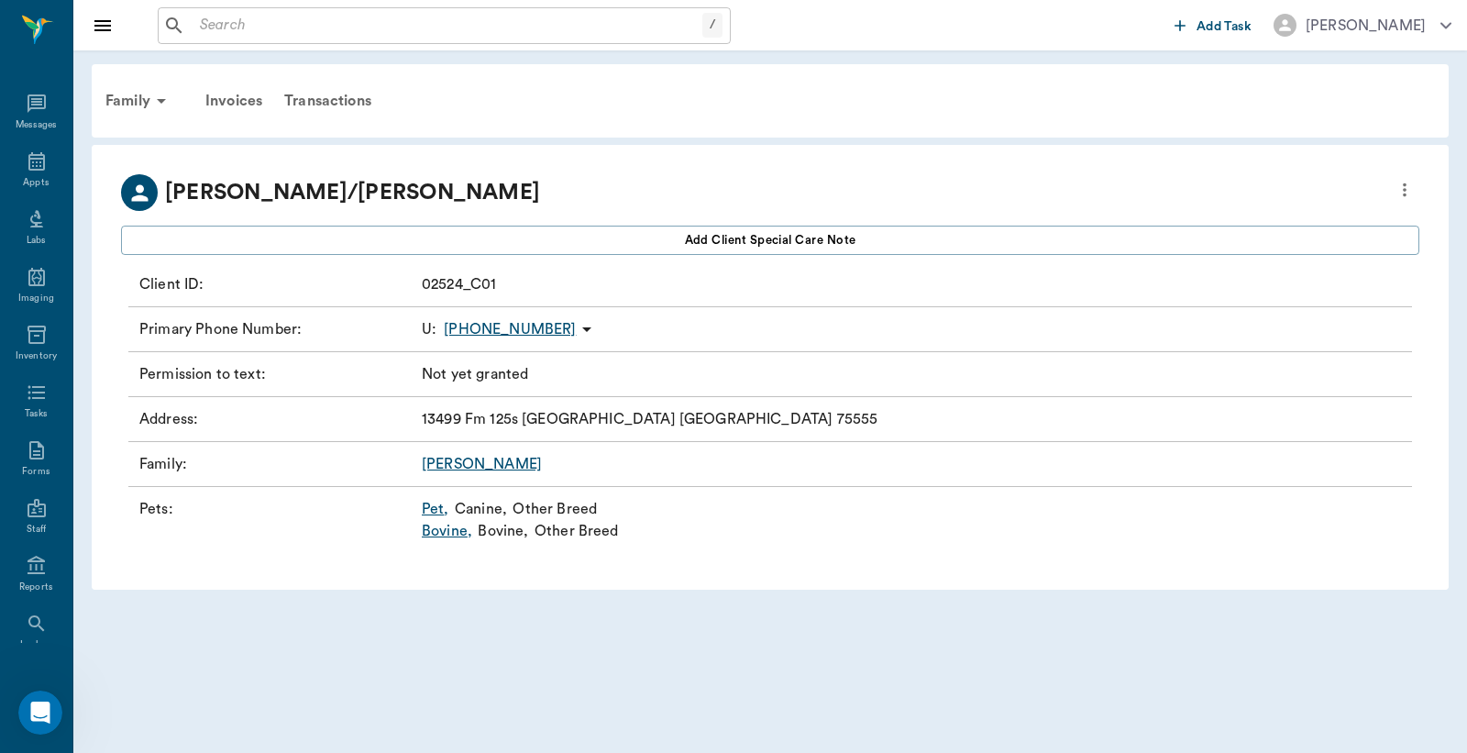
click at [434, 505] on link "Pet ," at bounding box center [436, 509] width 28 height 22
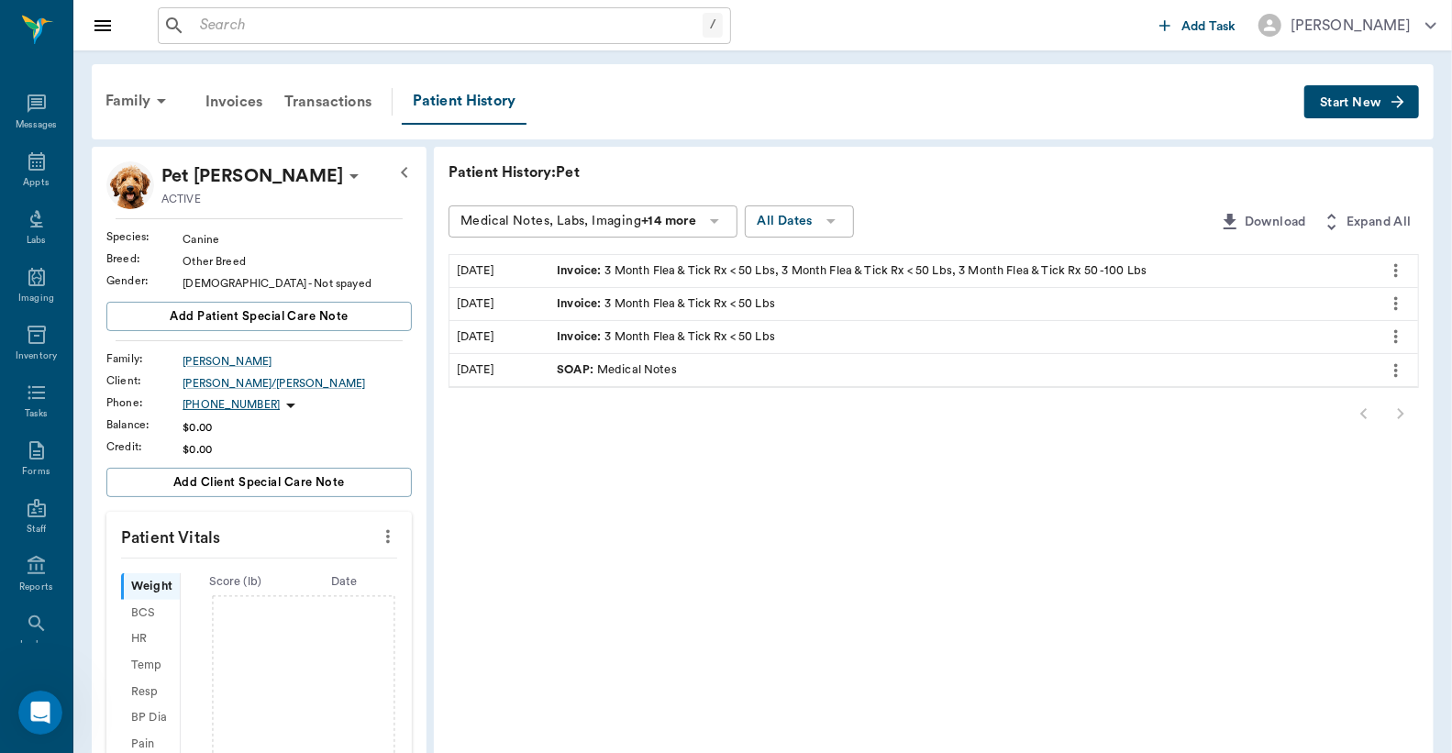
click at [746, 271] on div "Invoice : 3 Month Flea & Tick Rx < 50 Lbs, 3 Month Flea & Tick Rx < 50 Lbs, 3 M…" at bounding box center [852, 270] width 590 height 17
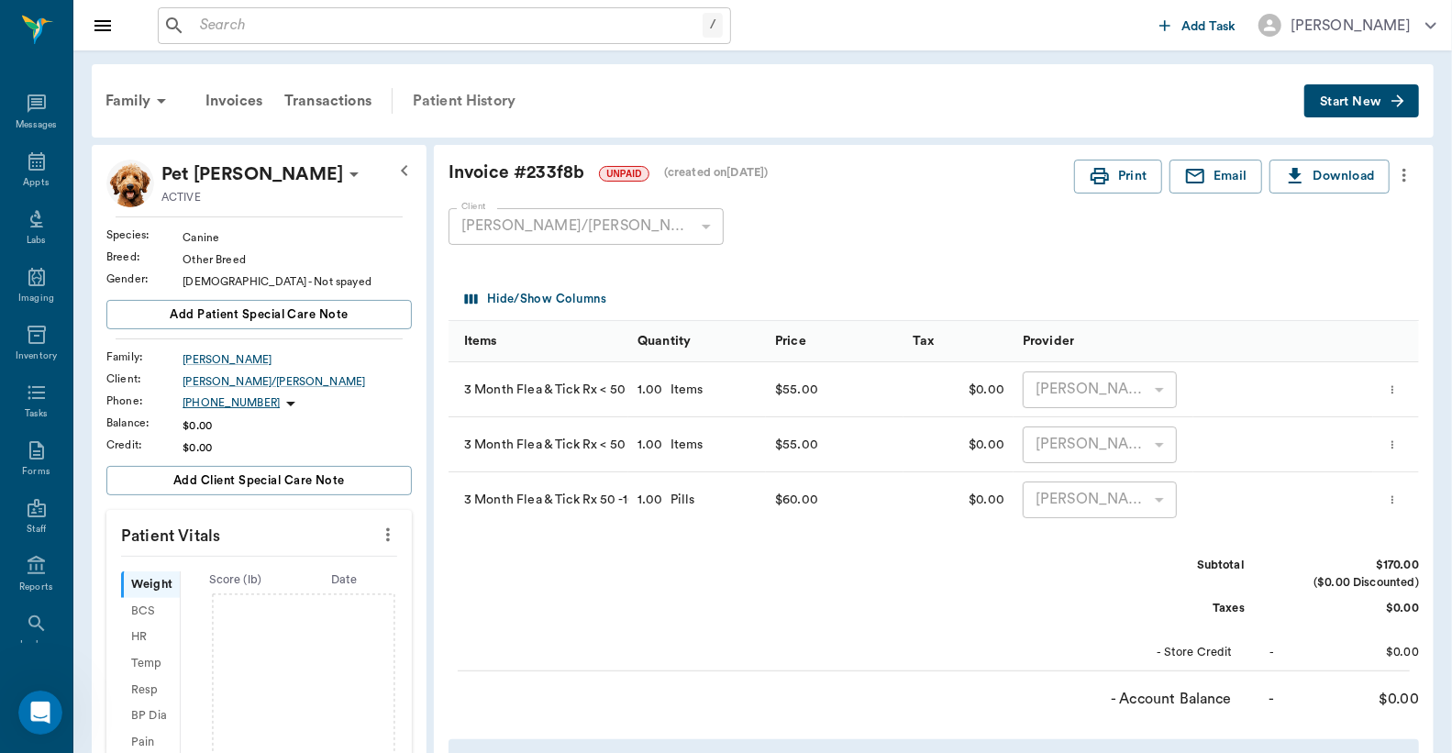
click at [466, 107] on div "Patient History" at bounding box center [464, 101] width 125 height 44
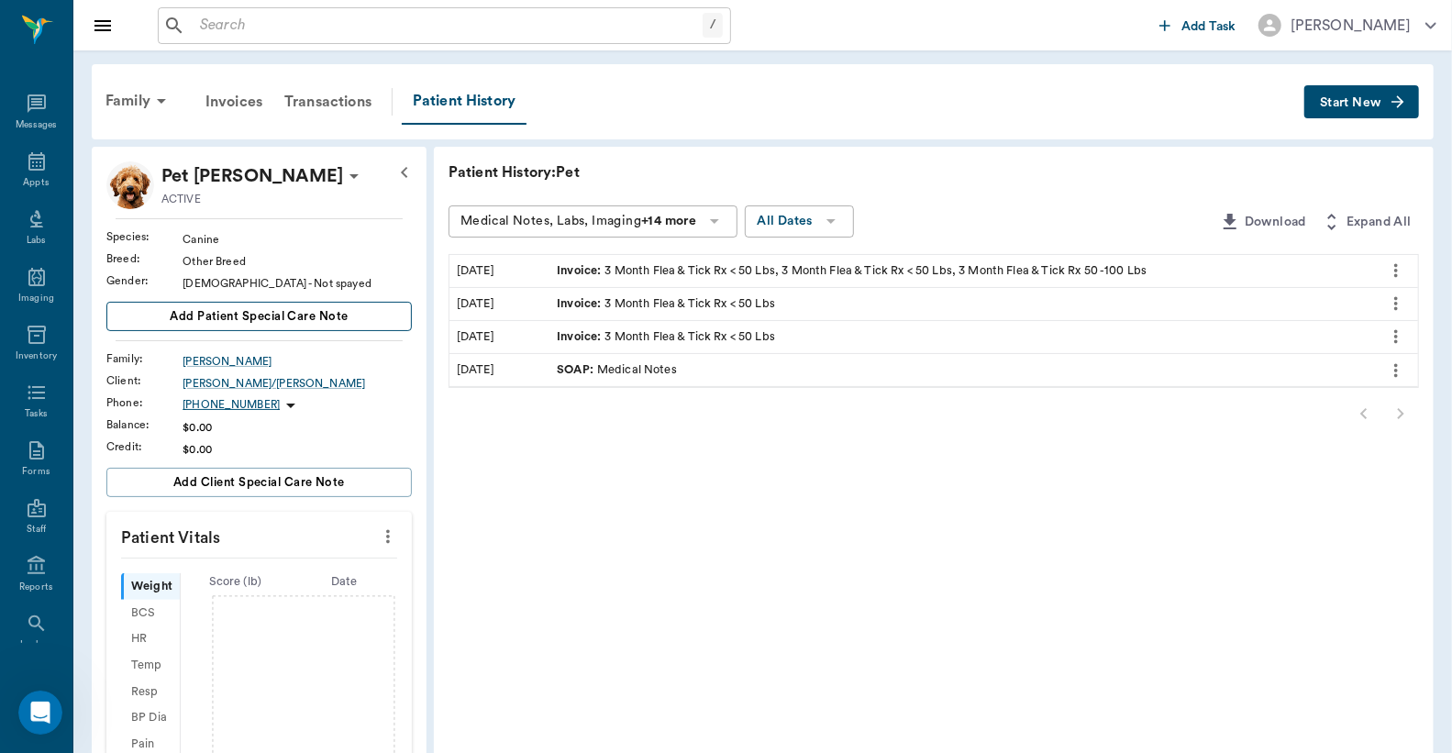
click at [365, 314] on button "Add patient Special Care Note" at bounding box center [258, 316] width 305 height 29
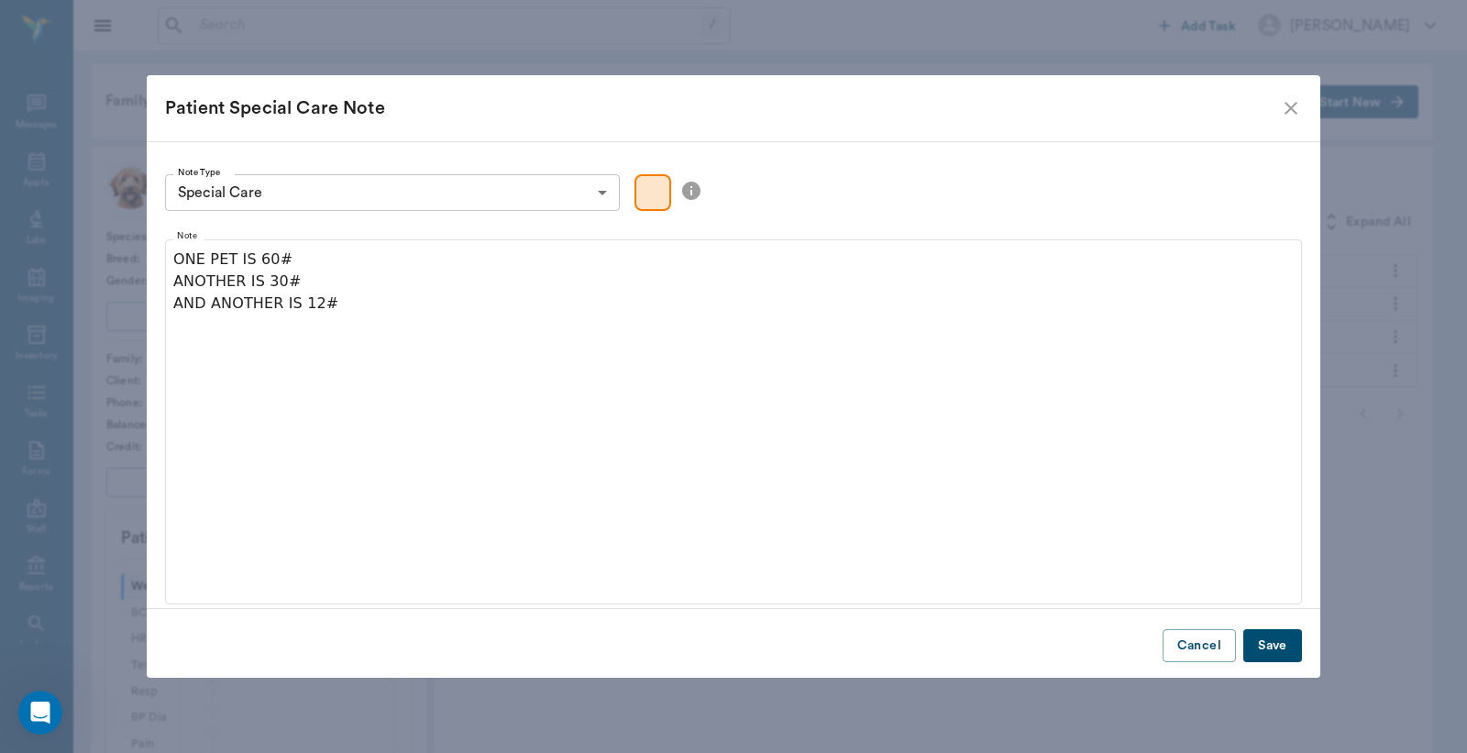
click at [1267, 643] on button "Save" at bounding box center [1273, 646] width 59 height 34
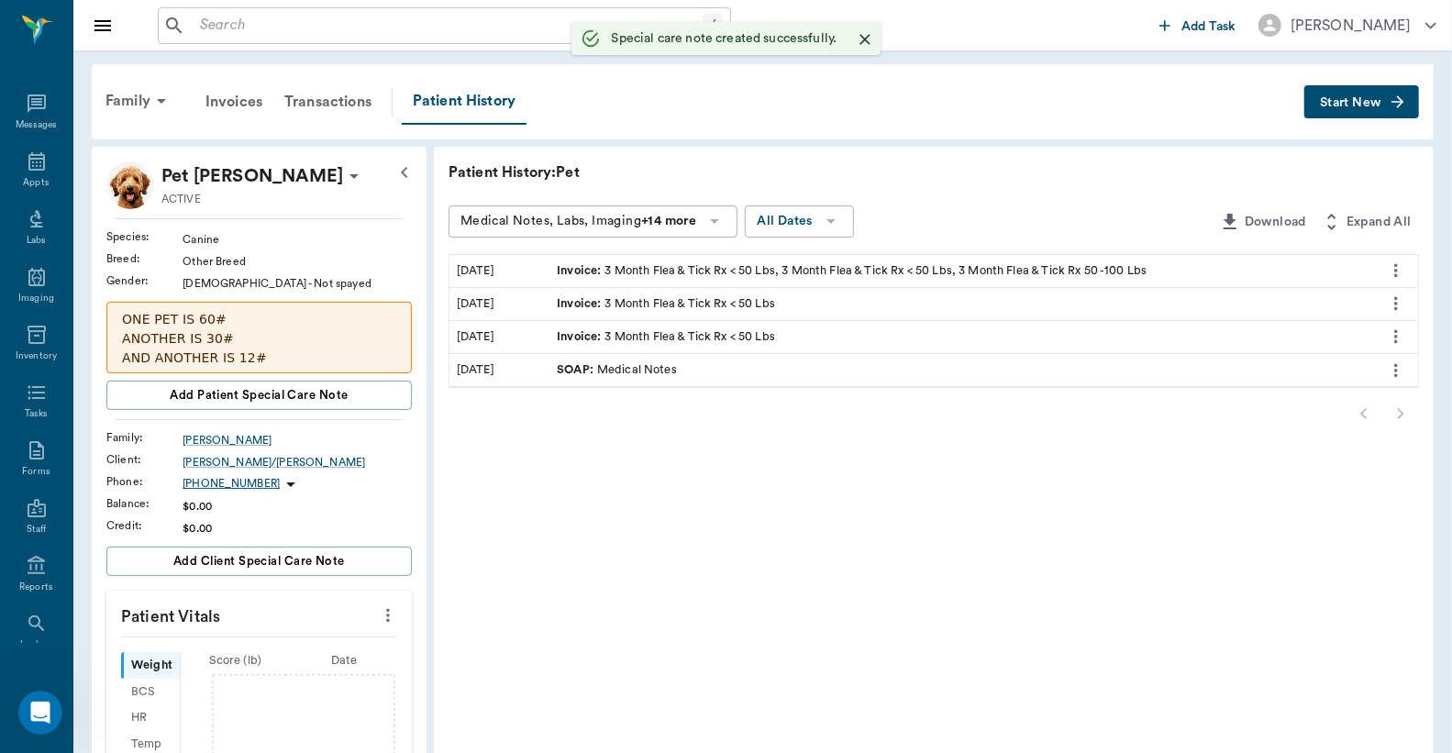
click at [1403, 96] on icon "button" at bounding box center [1397, 102] width 18 height 18
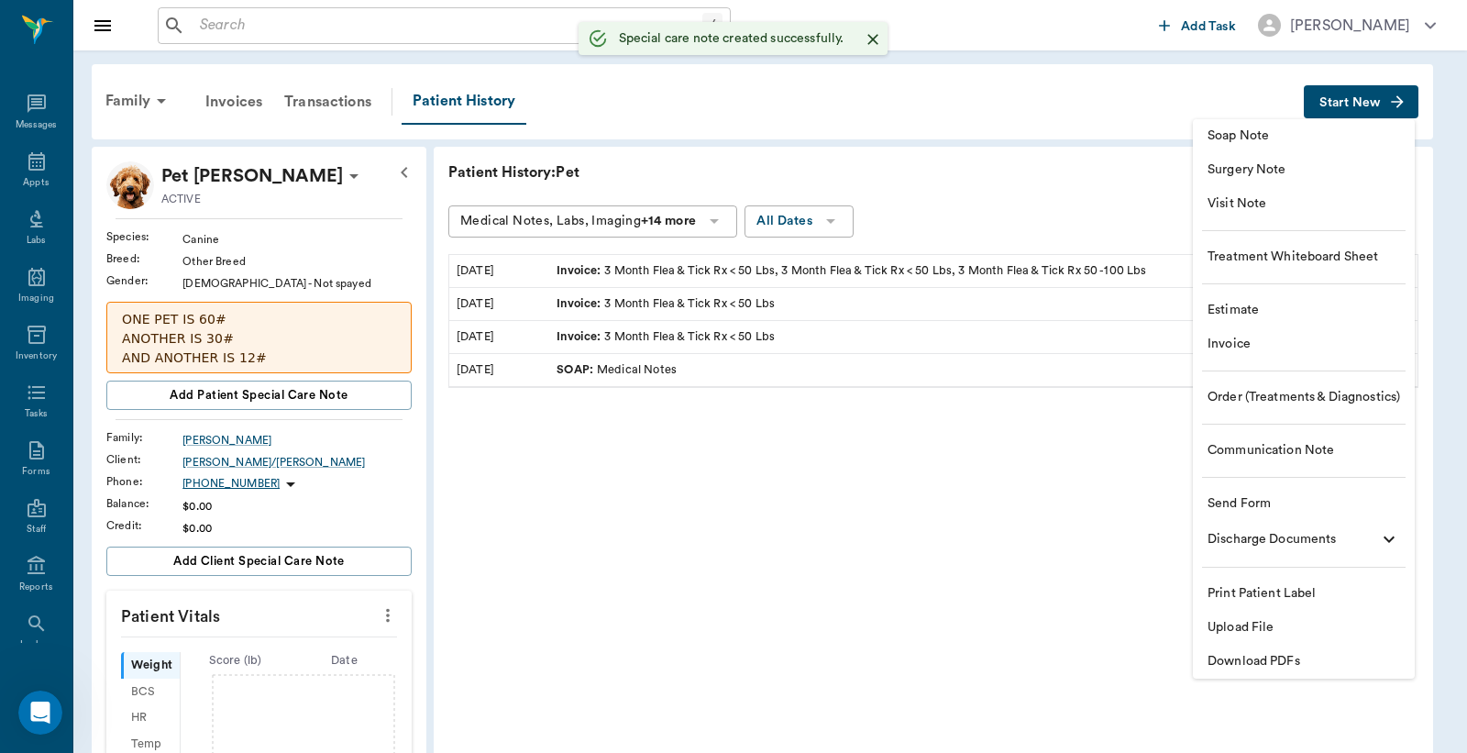
click at [1272, 337] on span "Invoice" at bounding box center [1304, 344] width 193 height 19
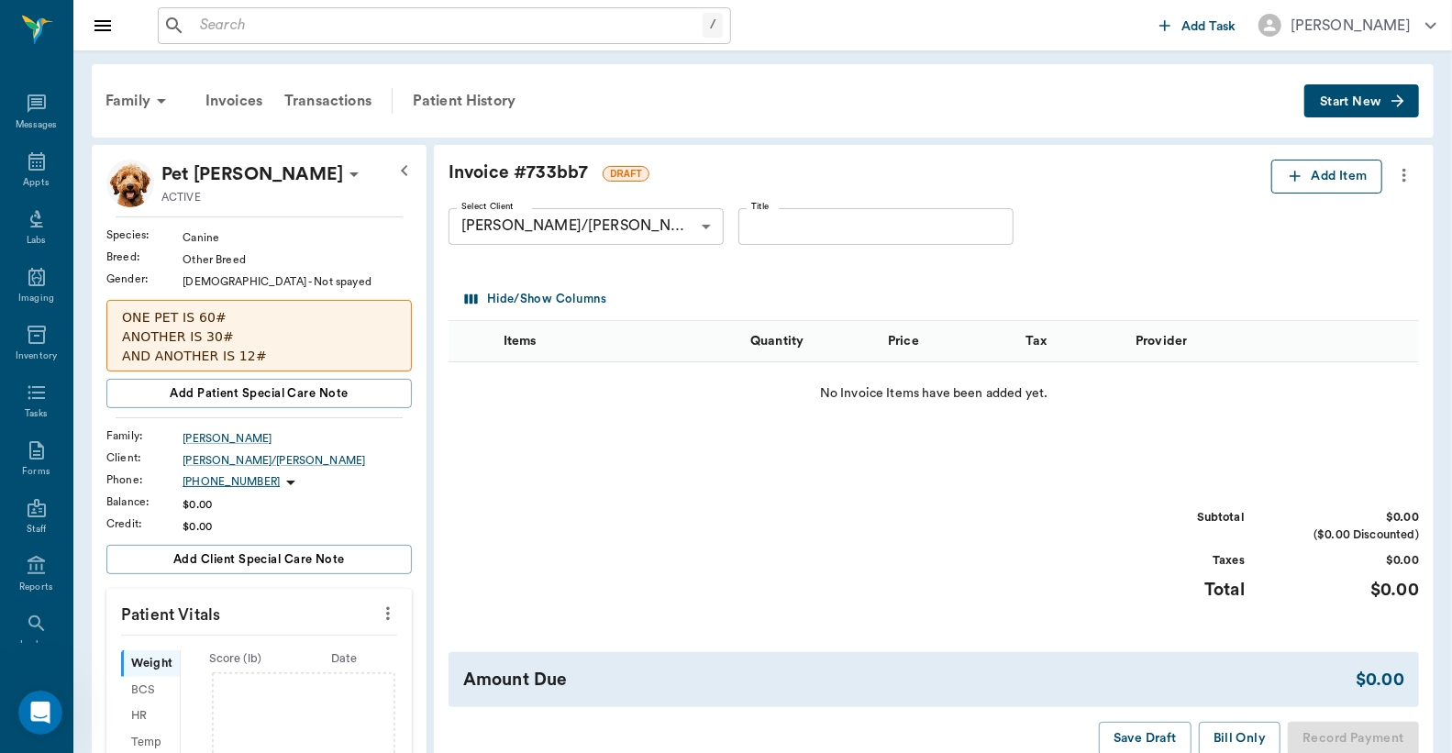
click at [1316, 178] on button "Add Item" at bounding box center [1326, 177] width 111 height 34
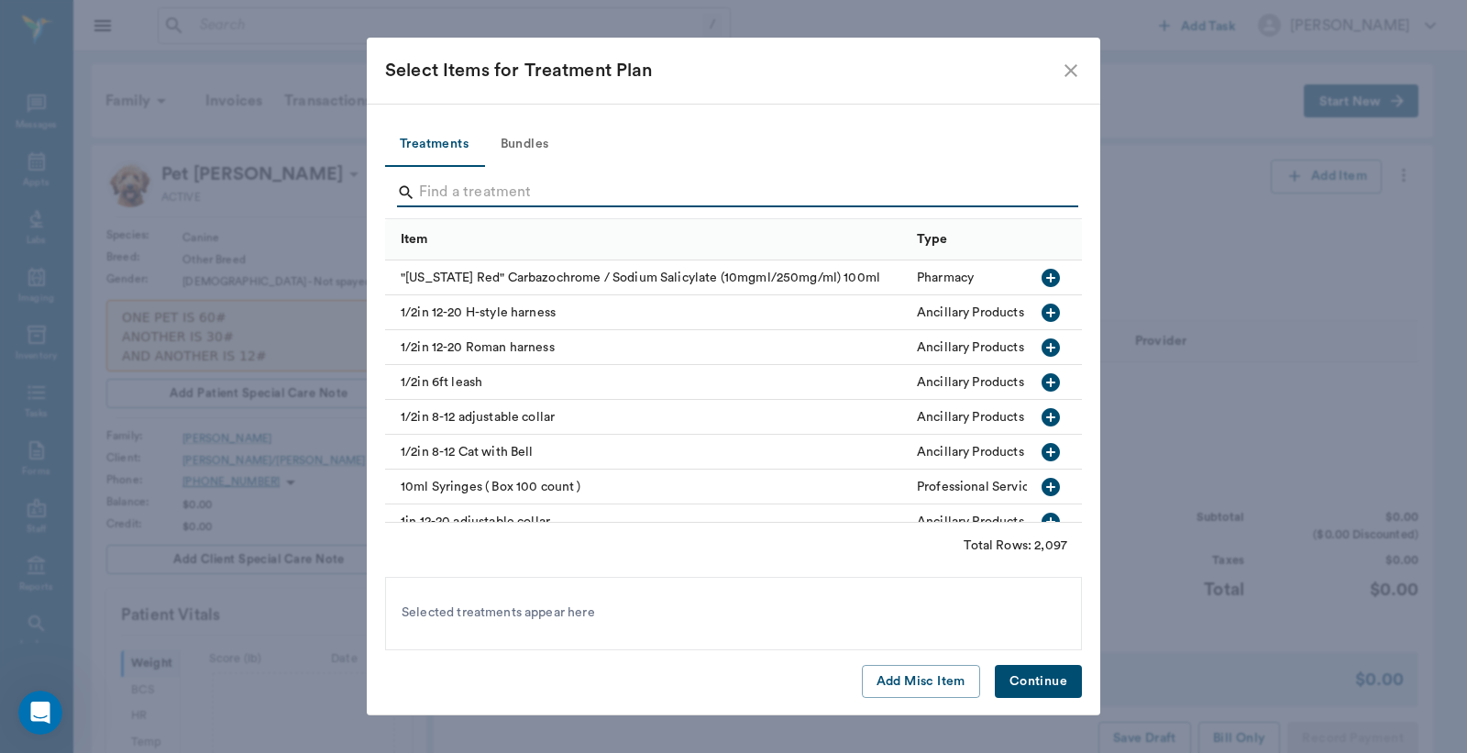
click at [521, 180] on input "Search" at bounding box center [735, 192] width 632 height 29
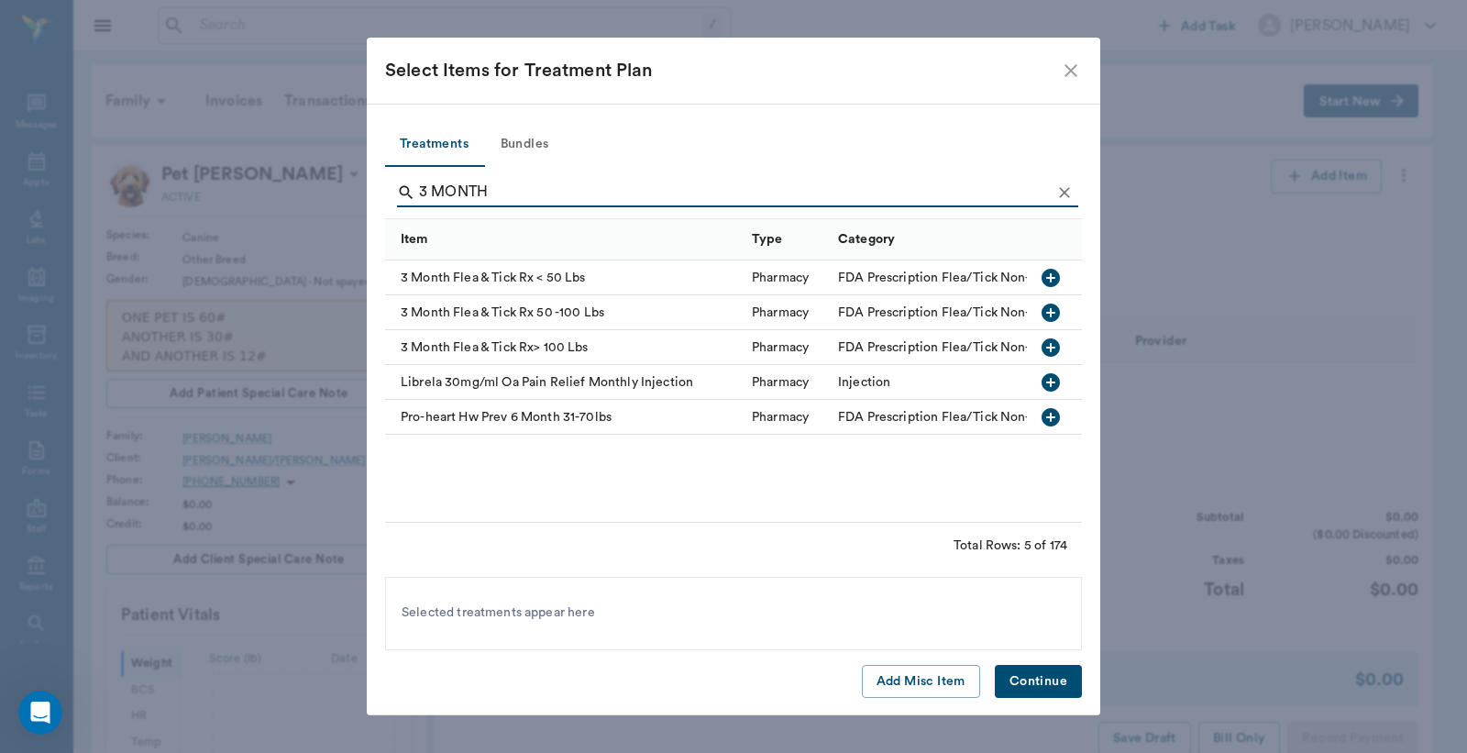
type input "3 MONTH"
click at [1047, 271] on icon "button" at bounding box center [1051, 278] width 18 height 18
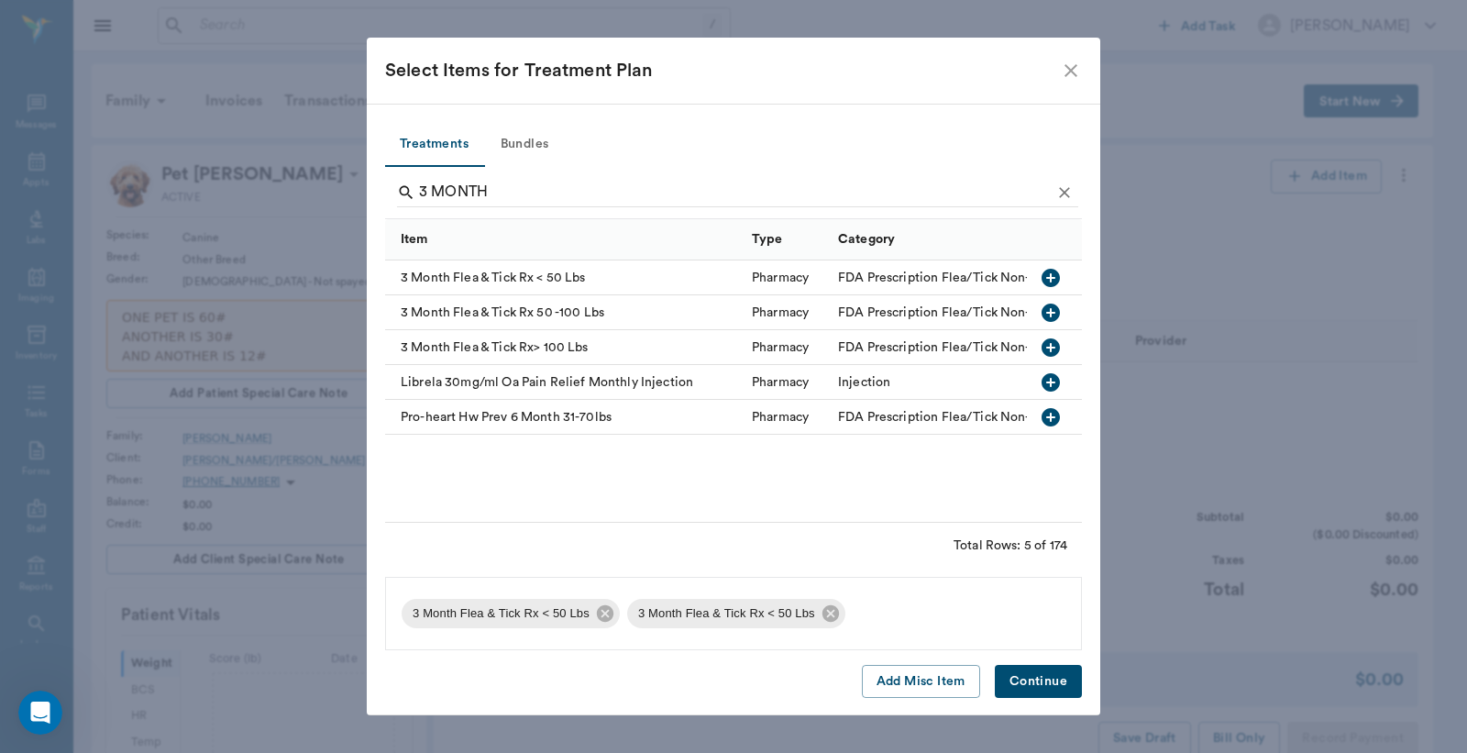
click at [1049, 307] on icon "button" at bounding box center [1051, 313] width 18 height 18
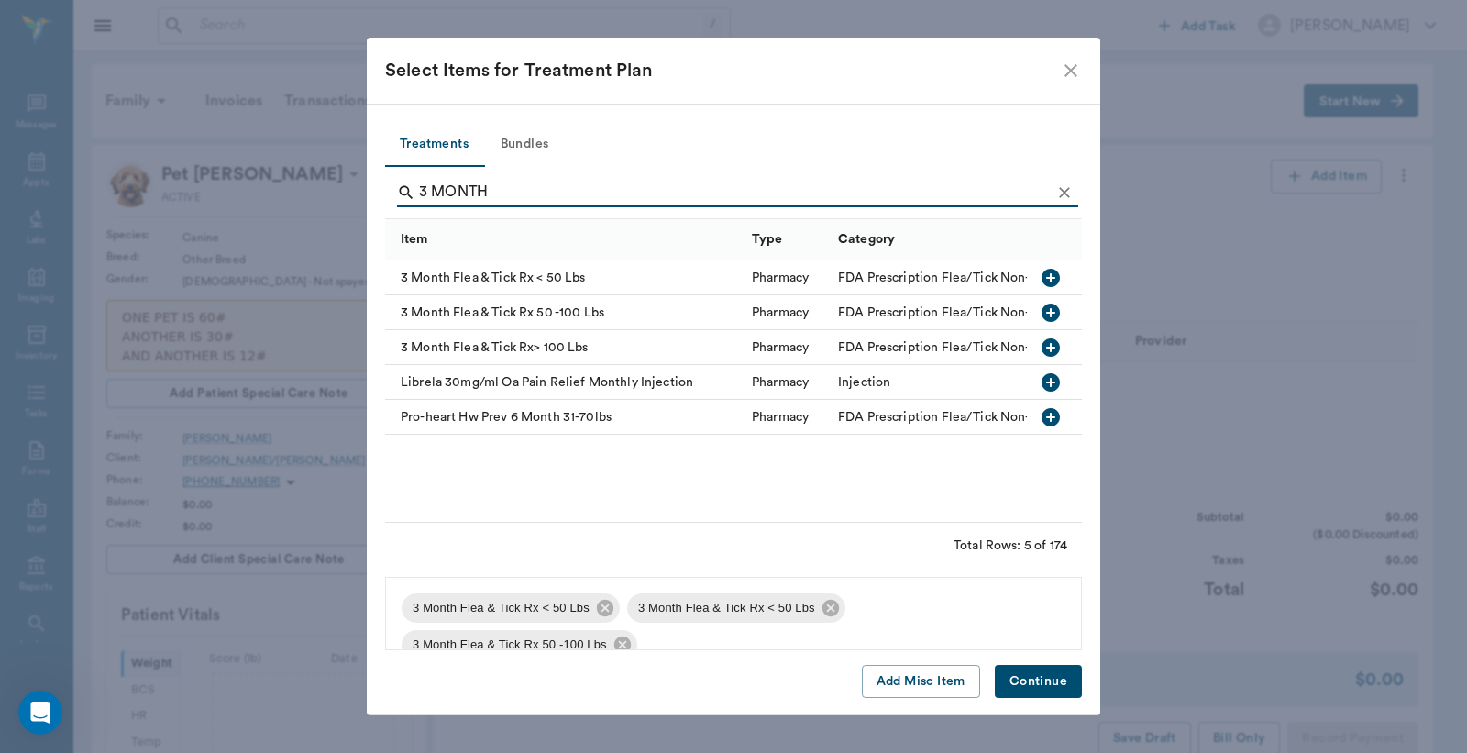
click at [1050, 680] on button "Continue" at bounding box center [1038, 682] width 87 height 34
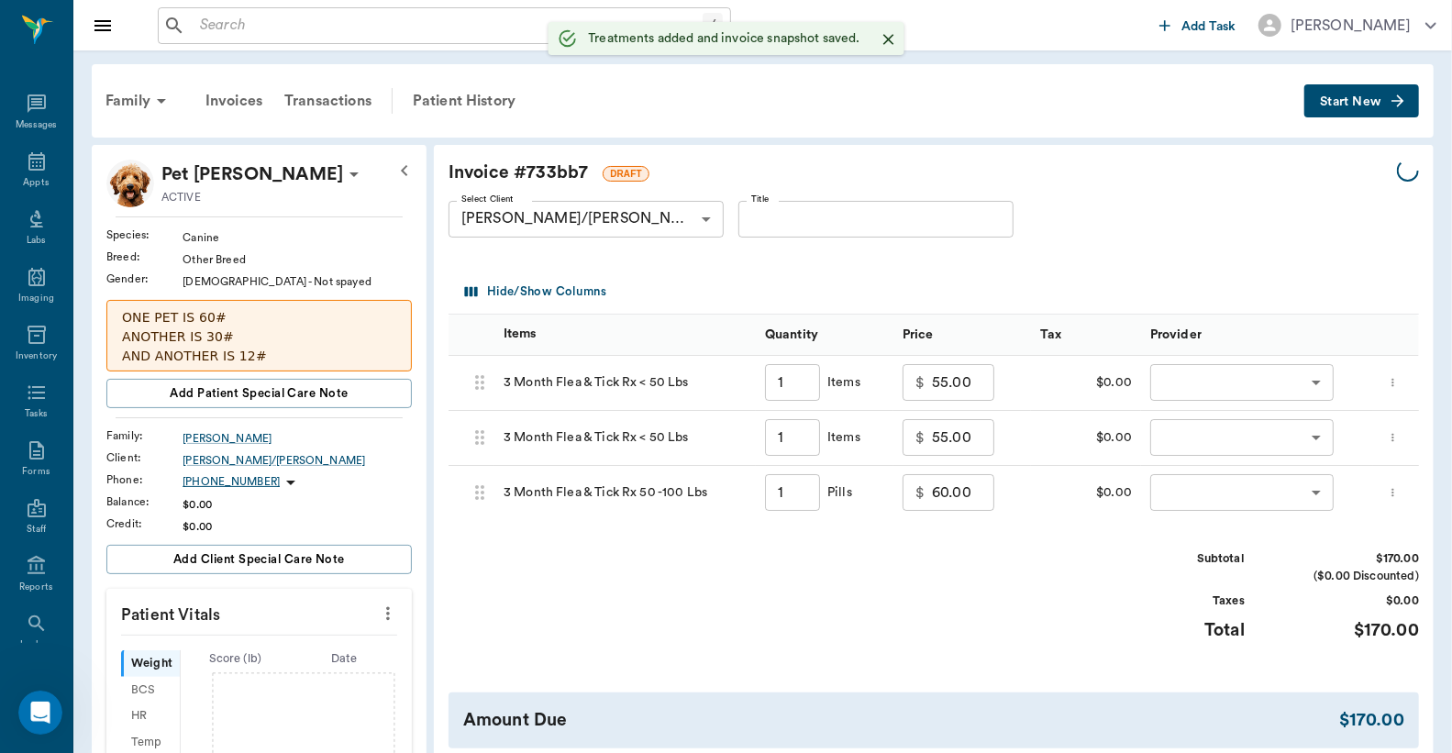
type input "1.00"
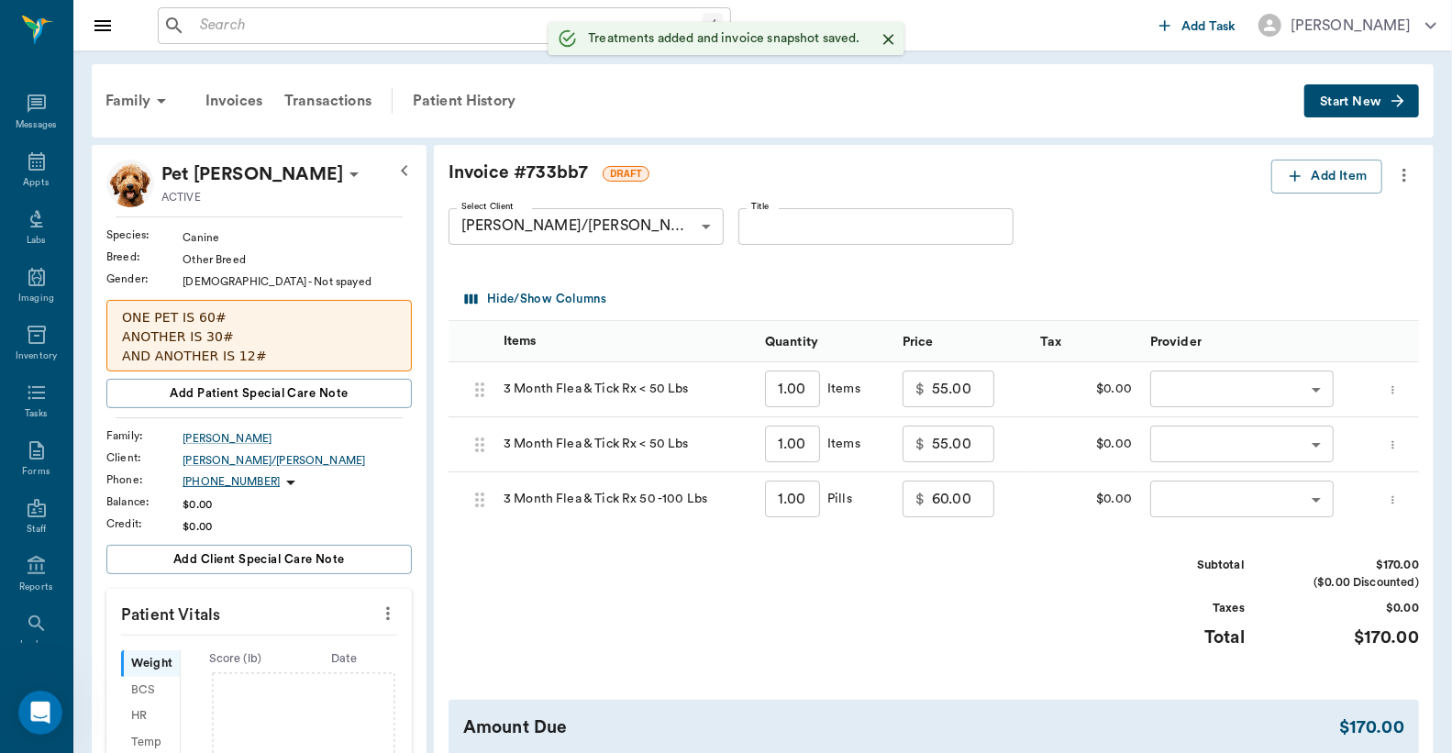
click at [1192, 381] on body "/ ​ Add Task Dr. Bert Ellsworth Nectar Messages Appts Labs Imaging Inventory Ta…" at bounding box center [726, 657] width 1452 height 1314
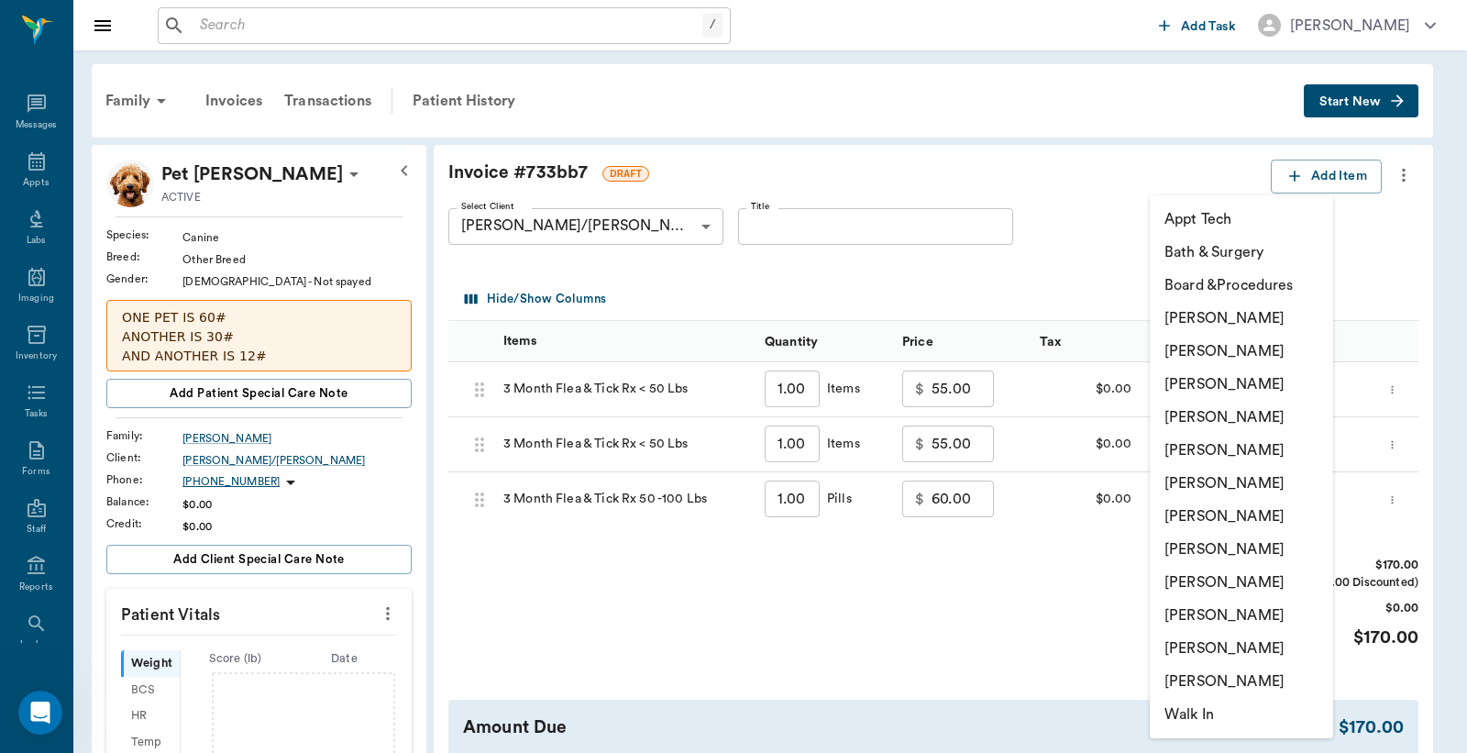
click at [1171, 619] on li "Lorean Lingle" at bounding box center [1241, 615] width 183 height 33
type input "none-63ec2ece52e12b0ba117cc90"
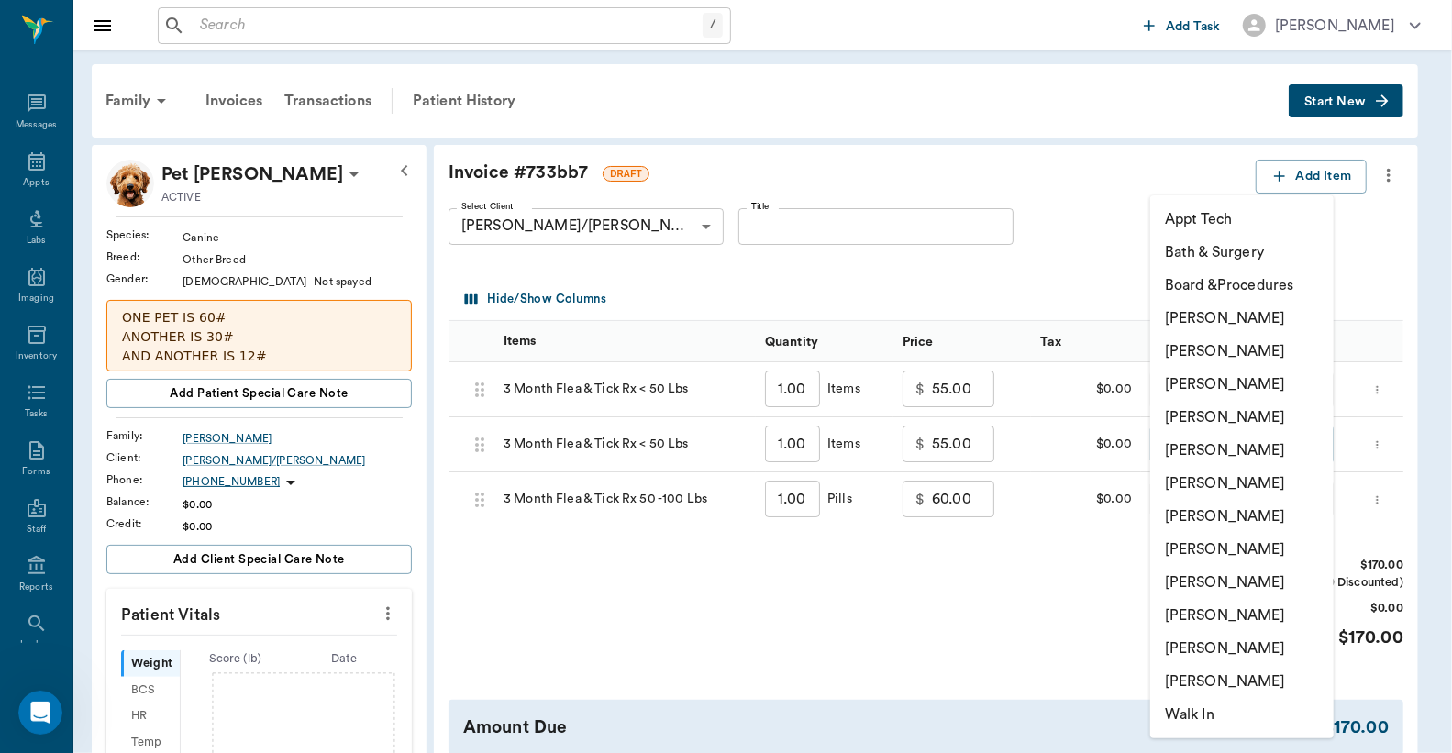
click at [1203, 433] on body "/ ​ Add Task Dr. Bert Ellsworth Nectar Messages Appts Labs Imaging Inventory Ta…" at bounding box center [726, 657] width 1452 height 1314
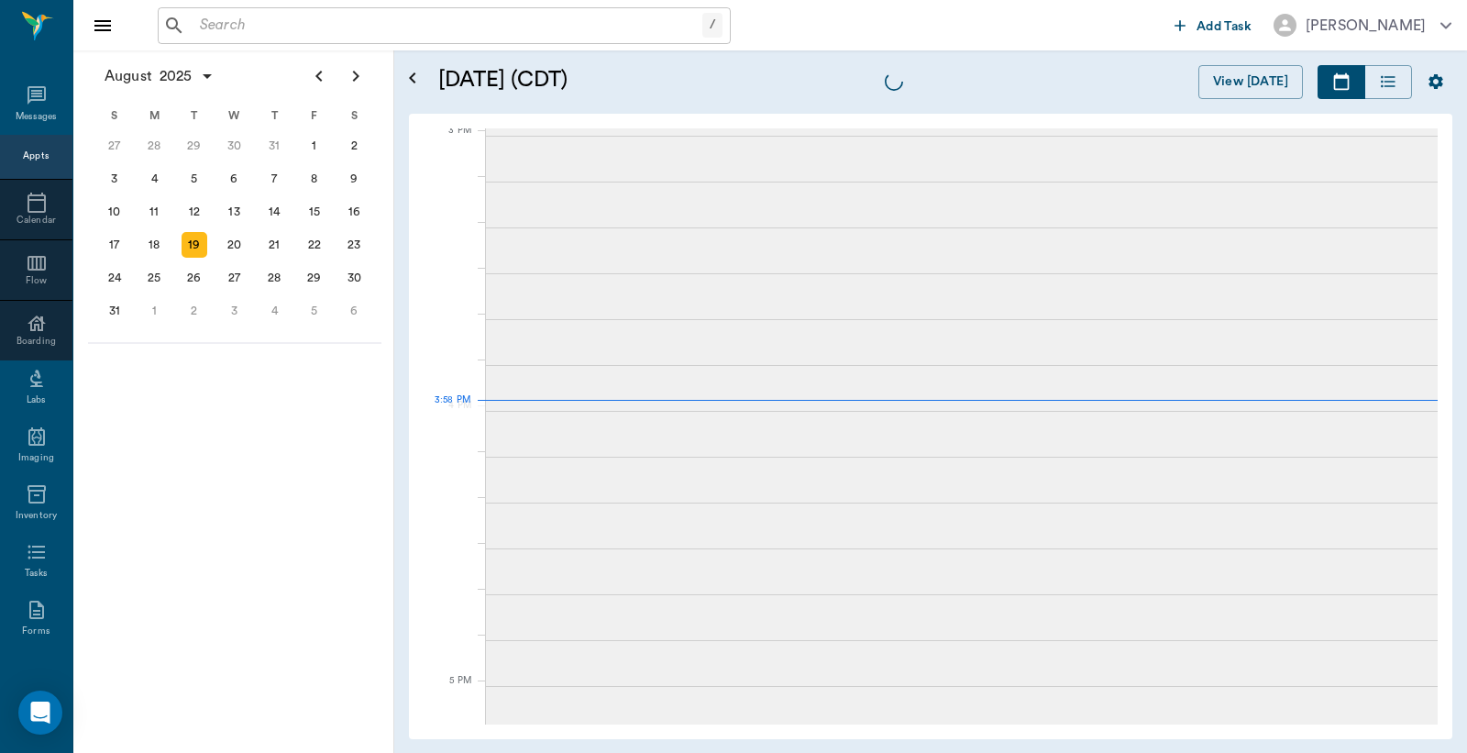
scroll to position [1927, 0]
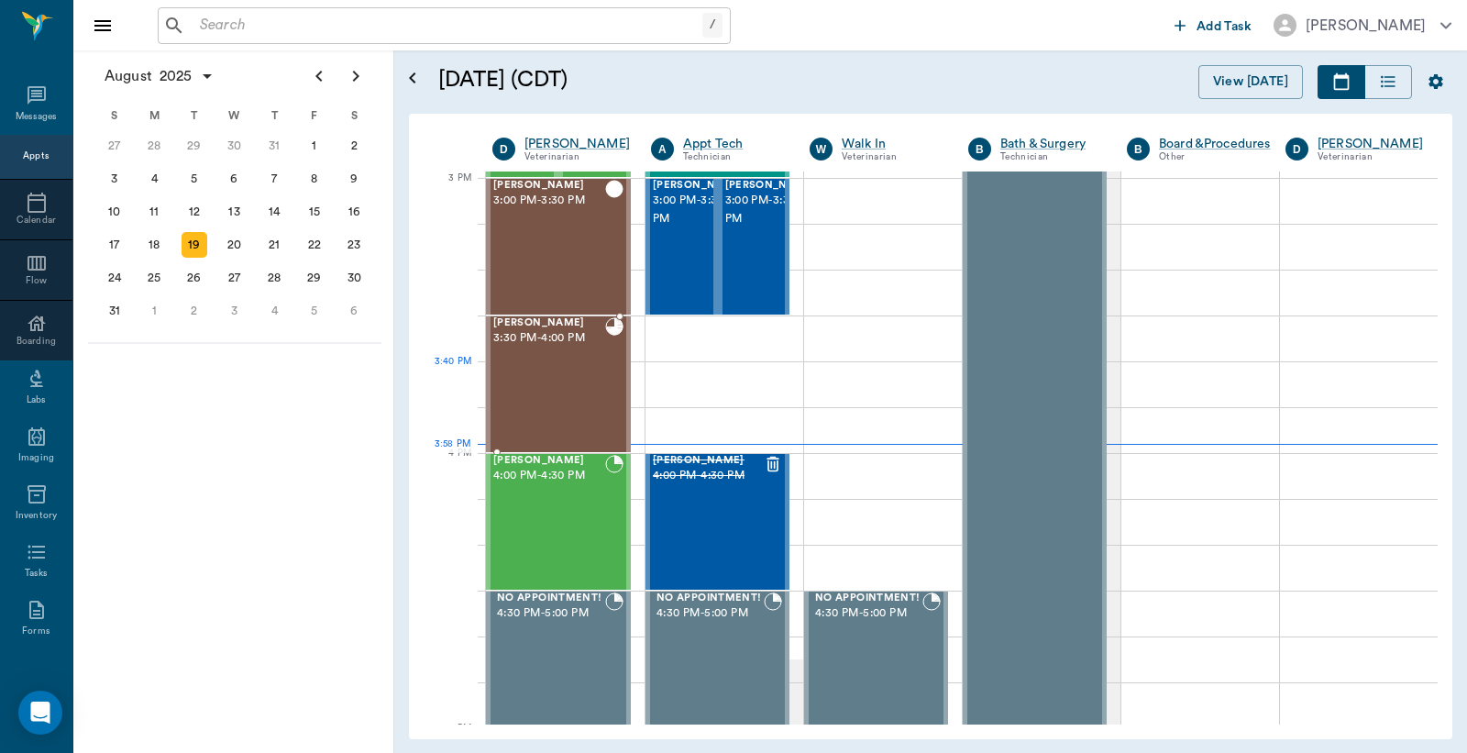
click at [558, 367] on div "[PERSON_NAME] 3:30 PM - 4:00 PM" at bounding box center [549, 384] width 112 height 134
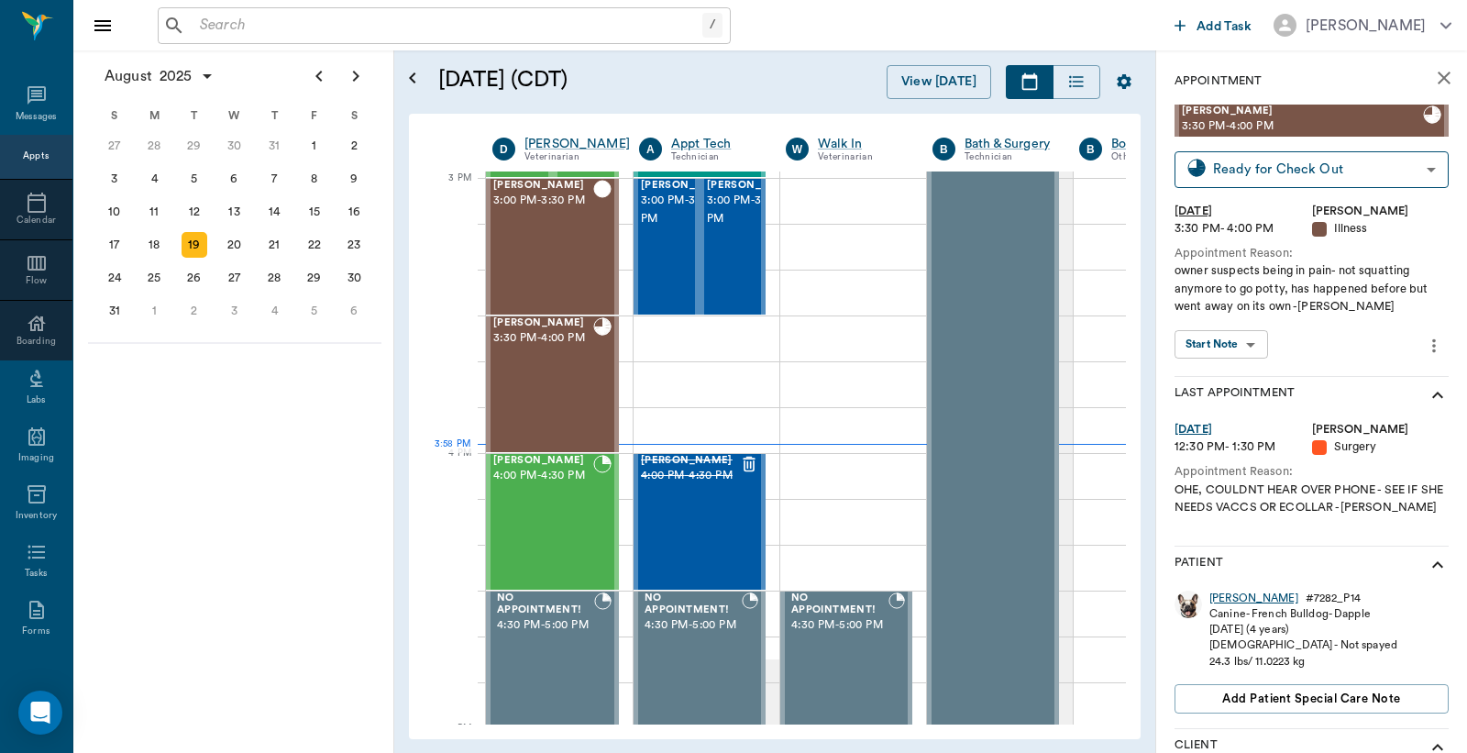
click at [1226, 599] on div "[PERSON_NAME]" at bounding box center [1254, 599] width 89 height 16
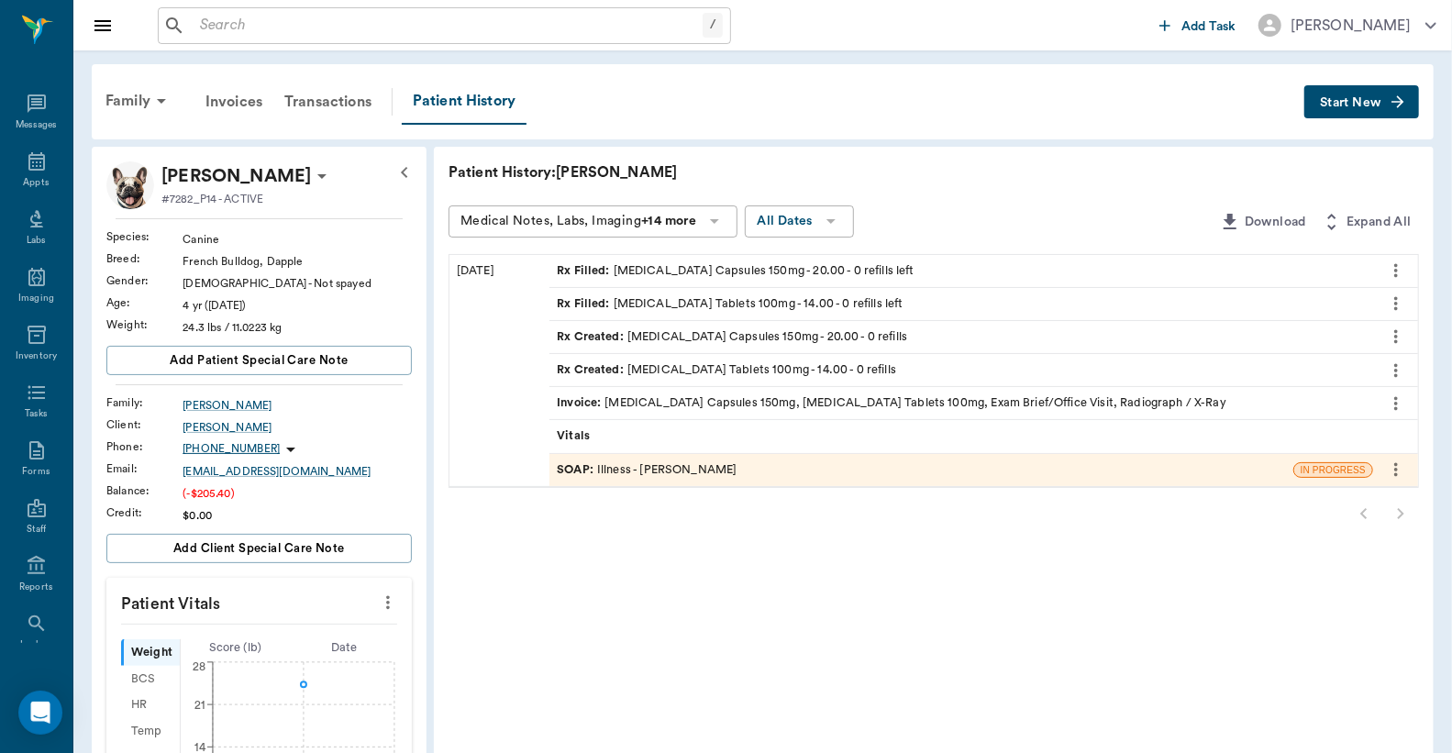
click at [748, 455] on div "SOAP : Illness - [PERSON_NAME]" at bounding box center [921, 470] width 744 height 32
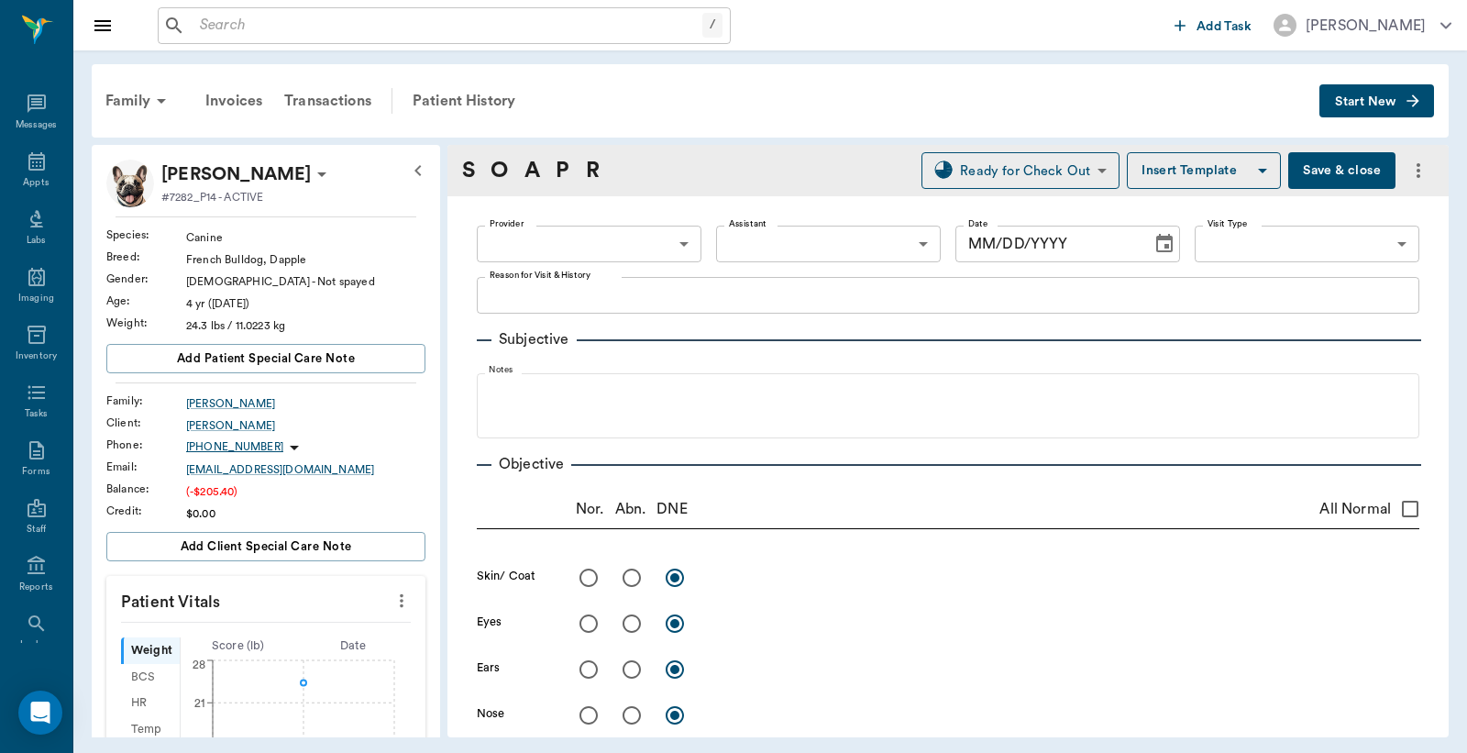
type input "63ec2f075fda476ae8351a4d"
type input "65d2be4f46e3a538d89b8c15"
type textarea "owner suspects being in pain- not squatting anymore to go potty, has happened b…"
radio input "true"
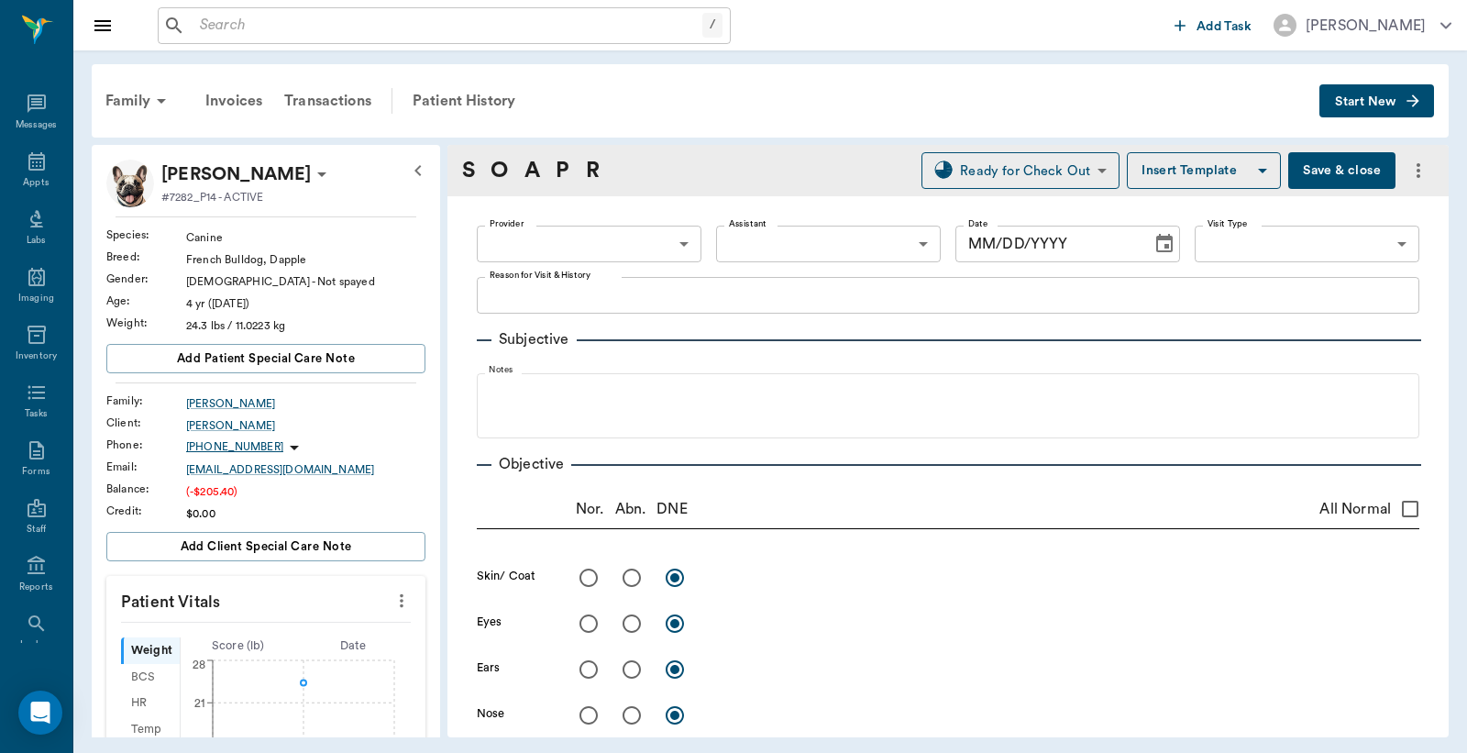
type textarea "R"
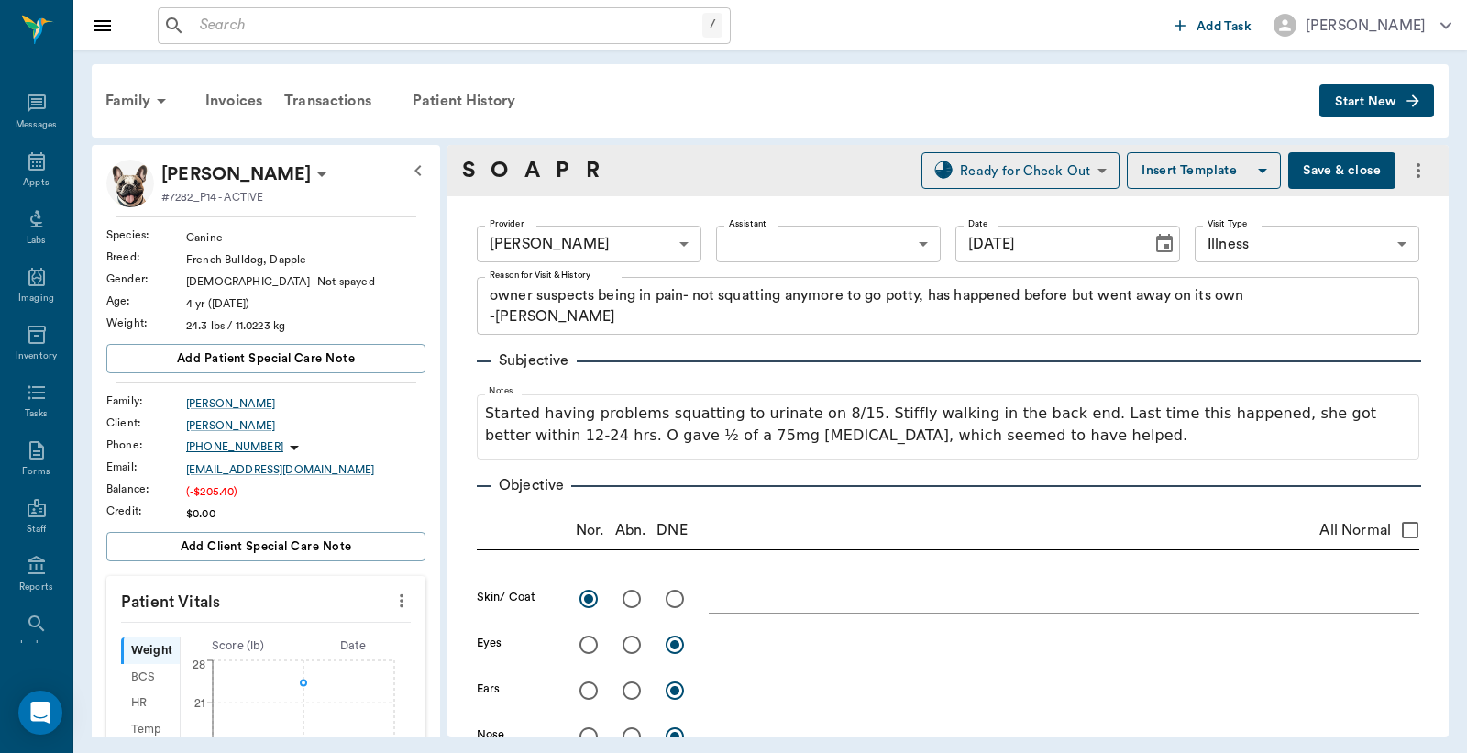
type input "[DATE]"
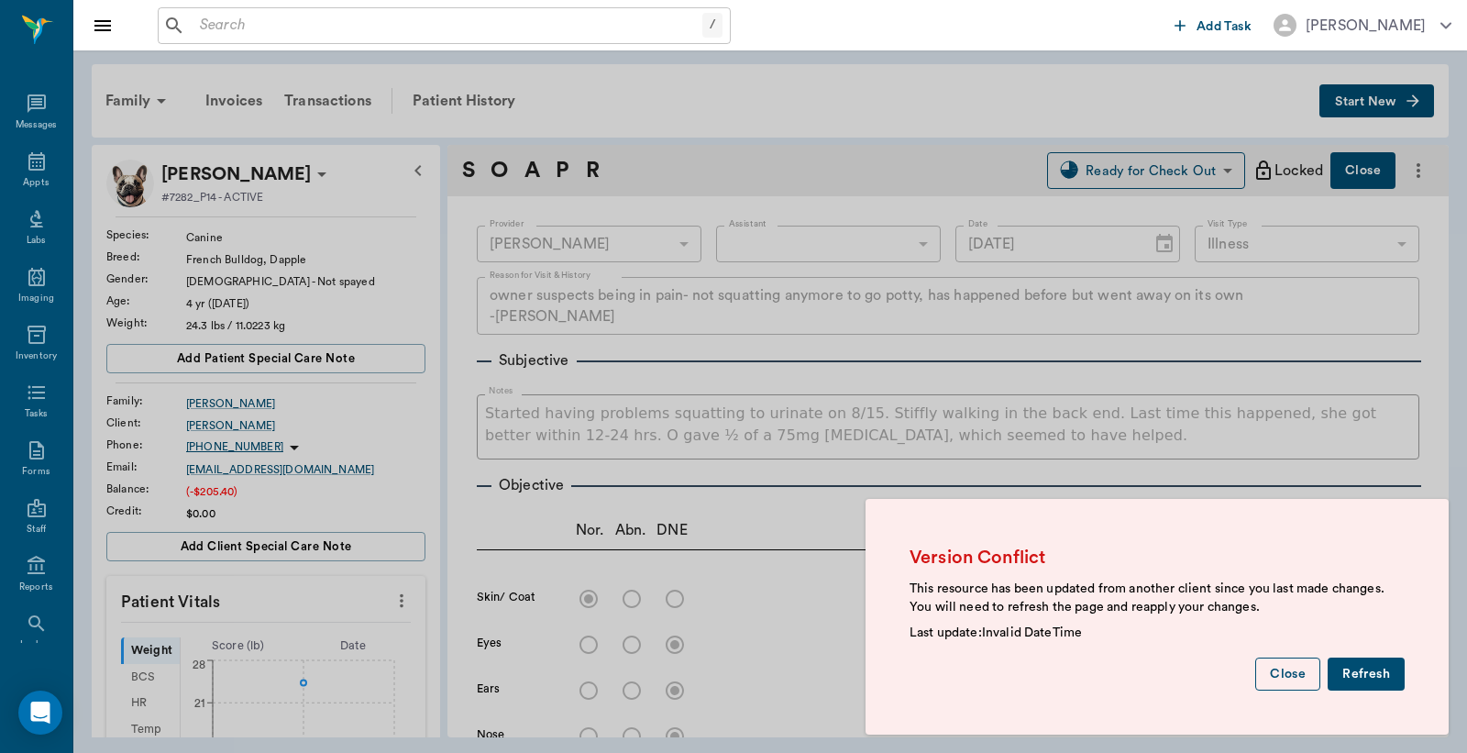
click at [1286, 667] on button "Close" at bounding box center [1287, 675] width 65 height 34
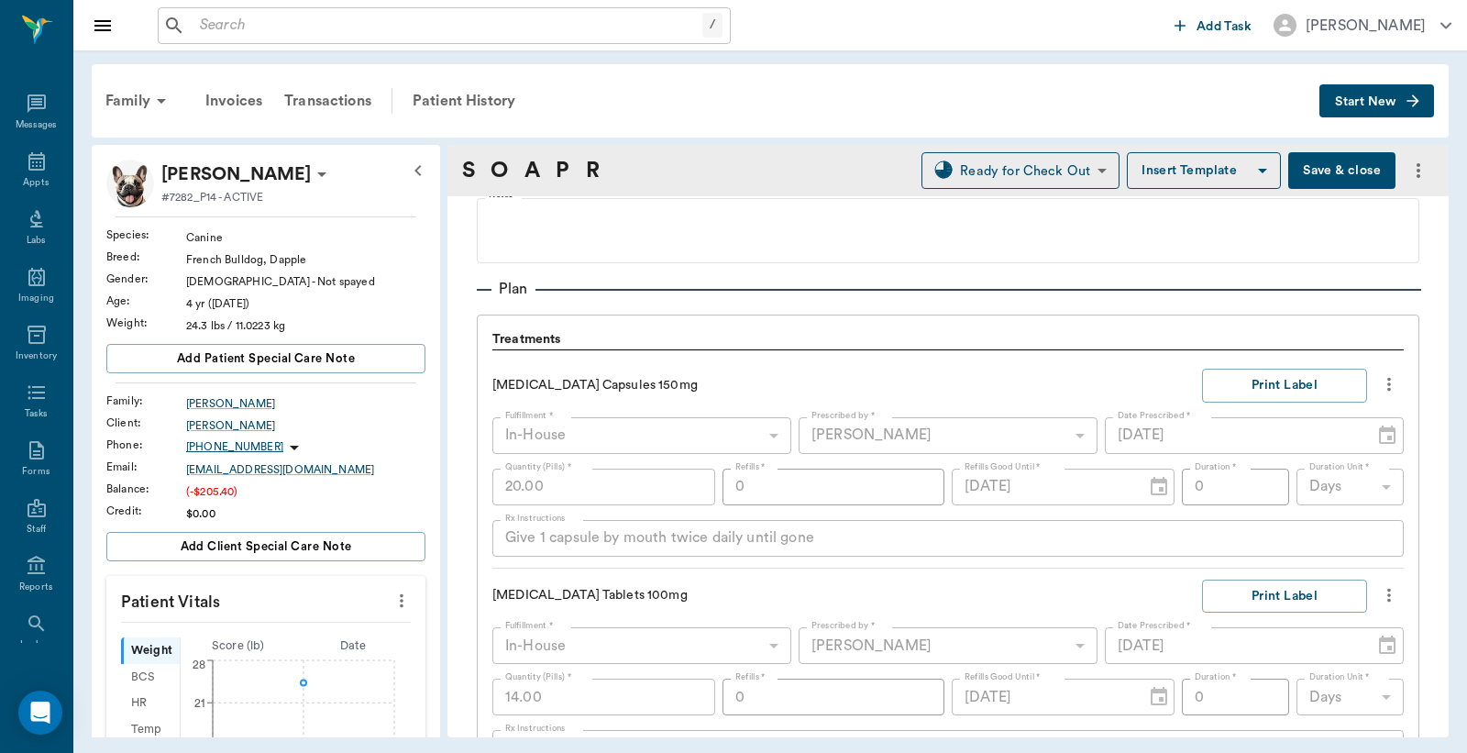
scroll to position [1495, 0]
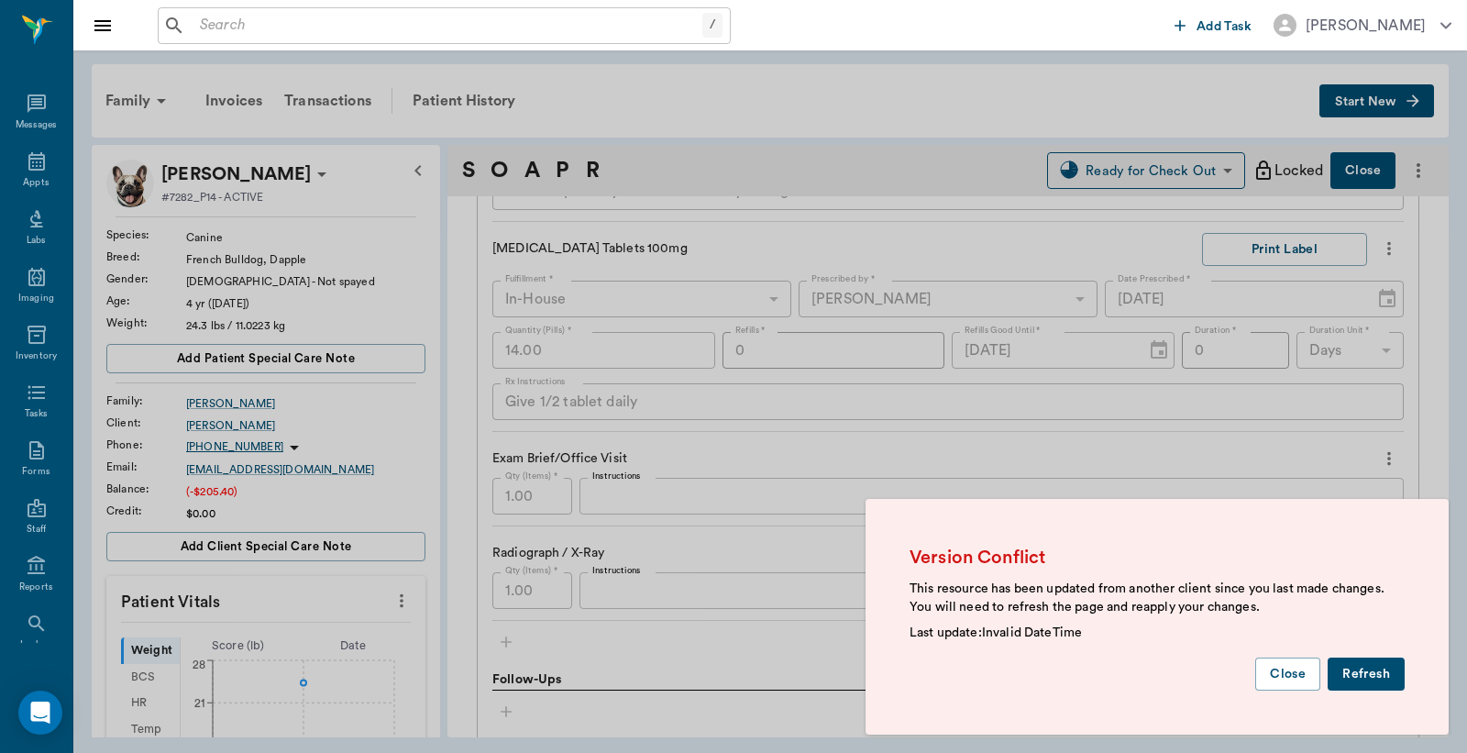
drag, startPoint x: 1314, startPoint y: 676, endPoint x: 1296, endPoint y: 680, distance: 18.7
click at [1308, 680] on button "Close" at bounding box center [1287, 675] width 65 height 34
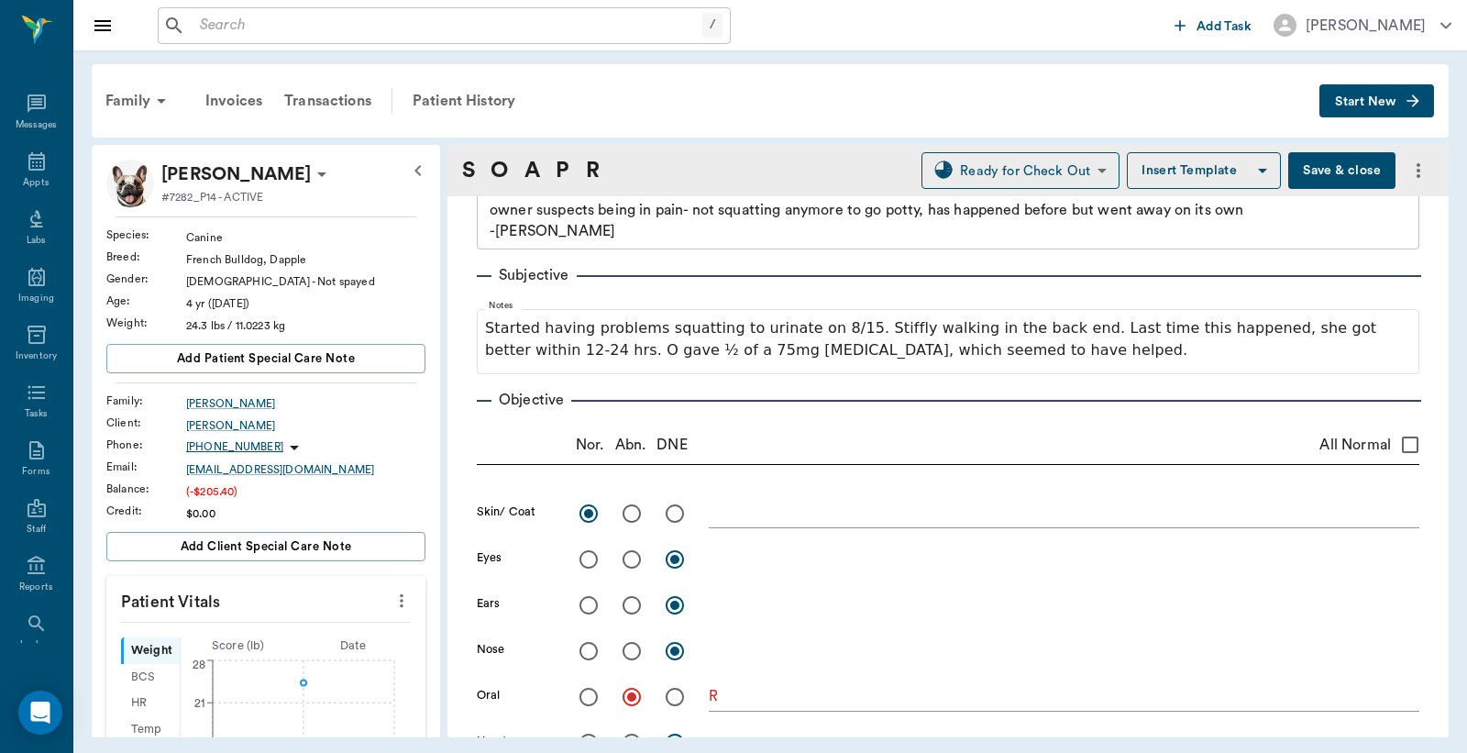
scroll to position [0, 0]
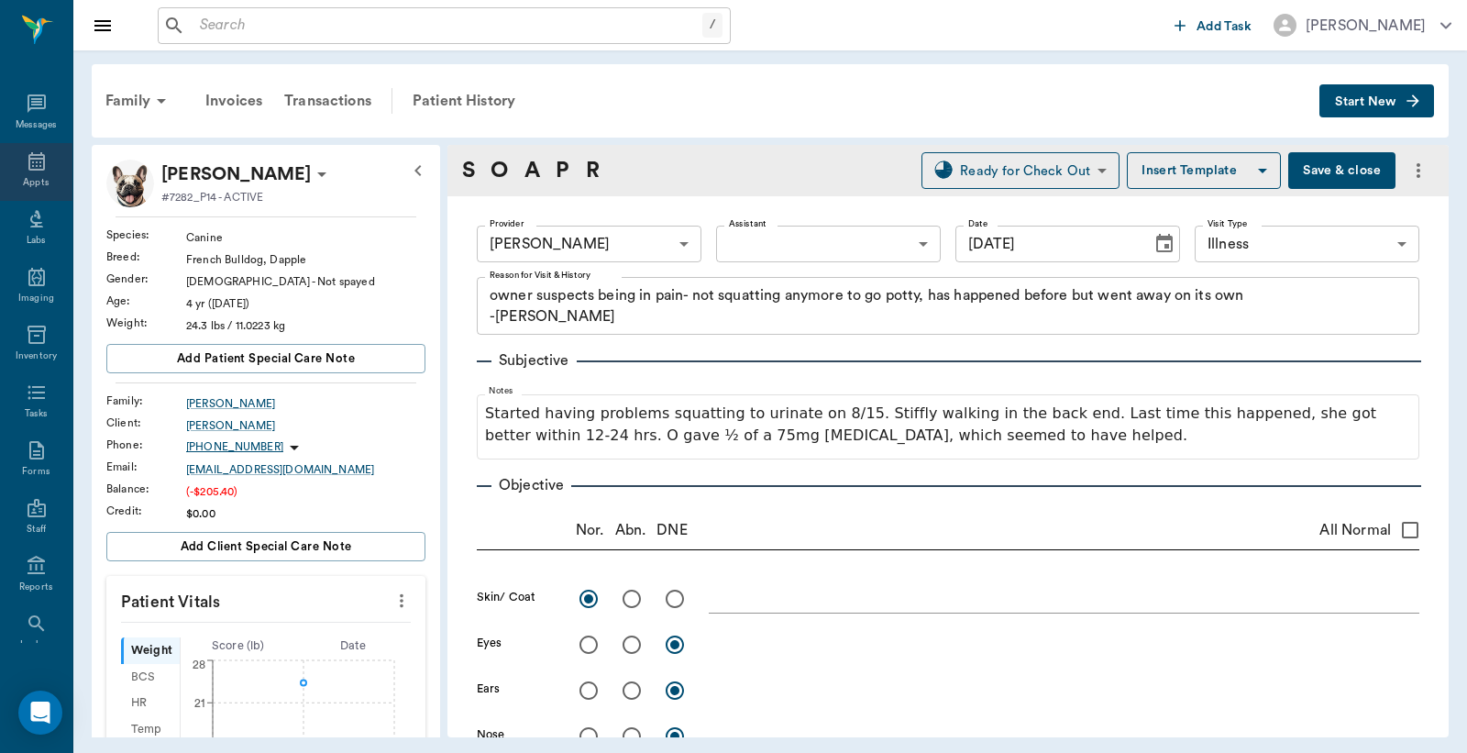
click at [26, 167] on icon at bounding box center [37, 161] width 22 height 22
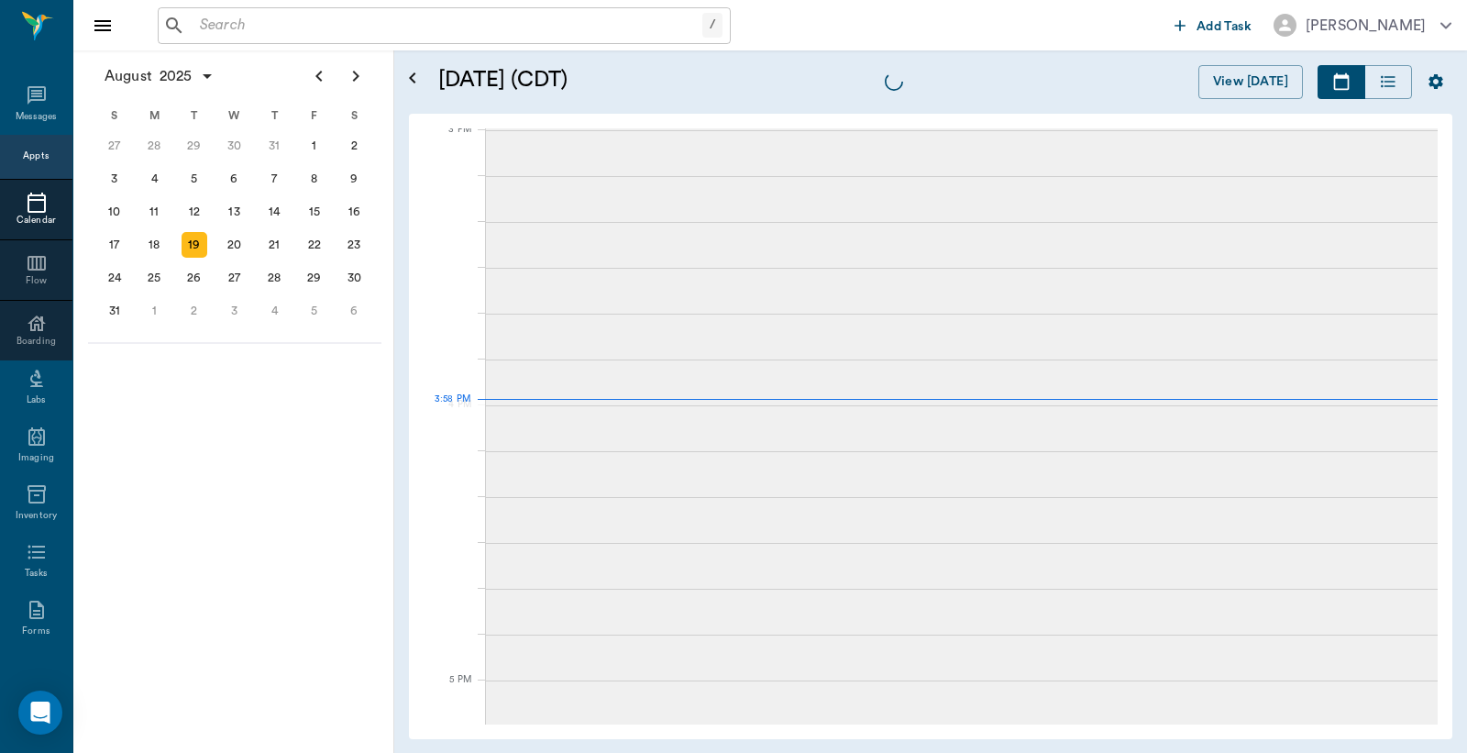
scroll to position [1929, 0]
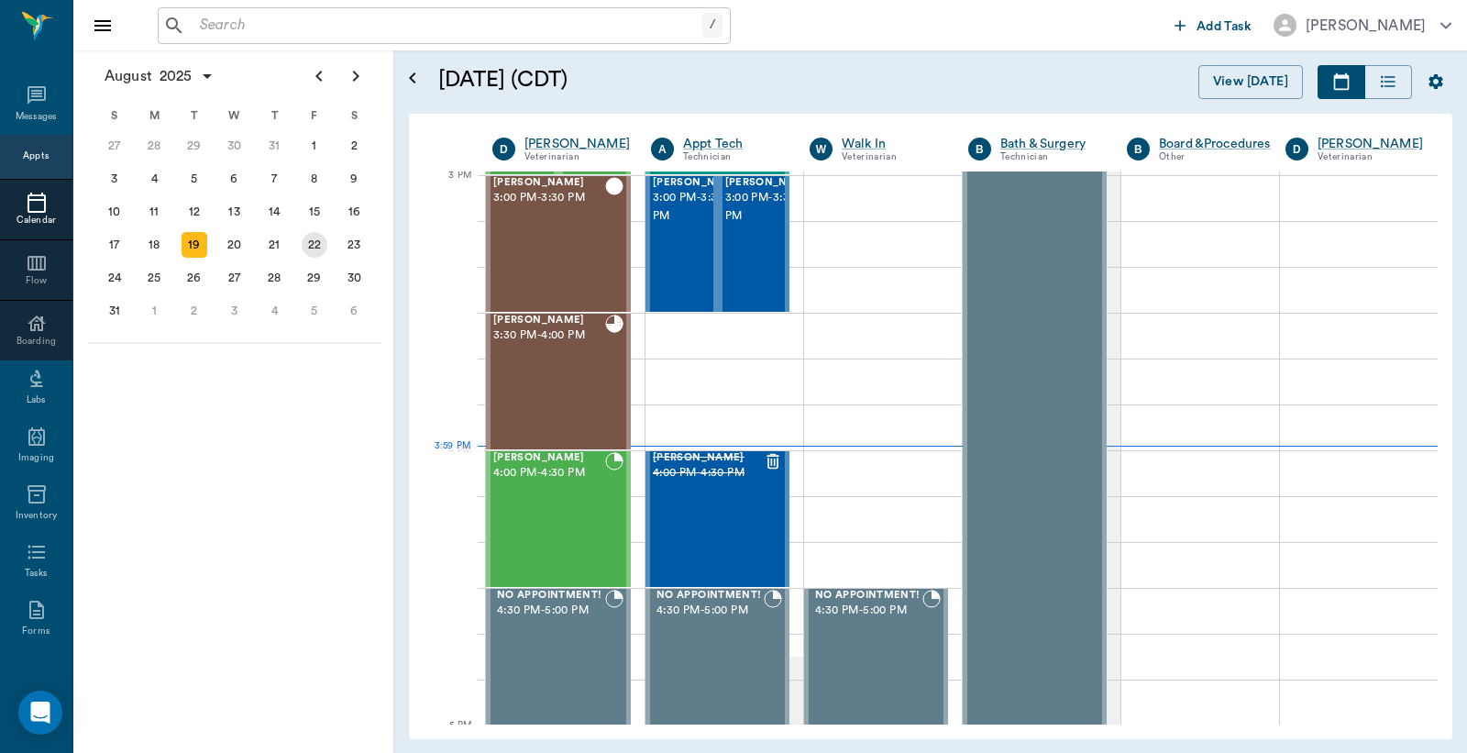
click at [333, 236] on div "22" at bounding box center [314, 244] width 40 height 33
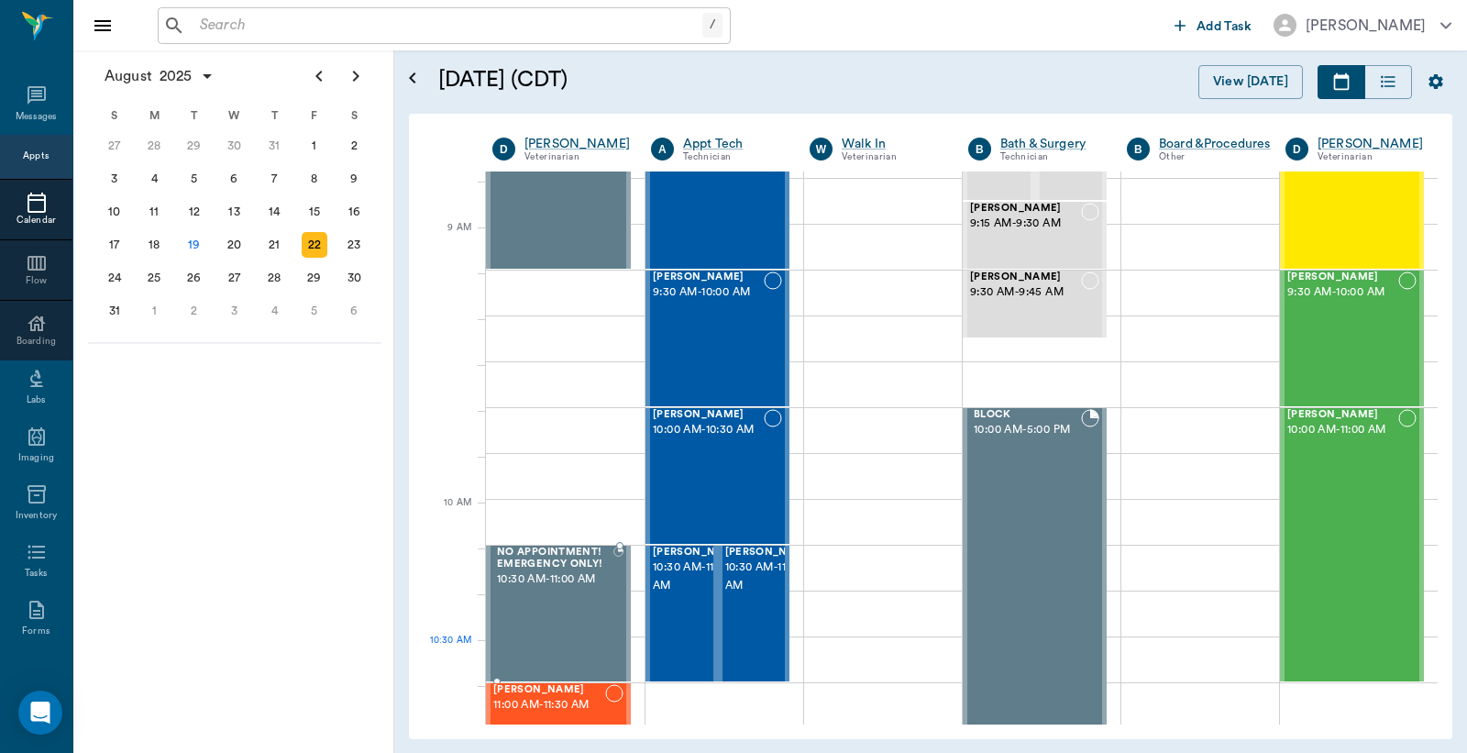
scroll to position [407, 0]
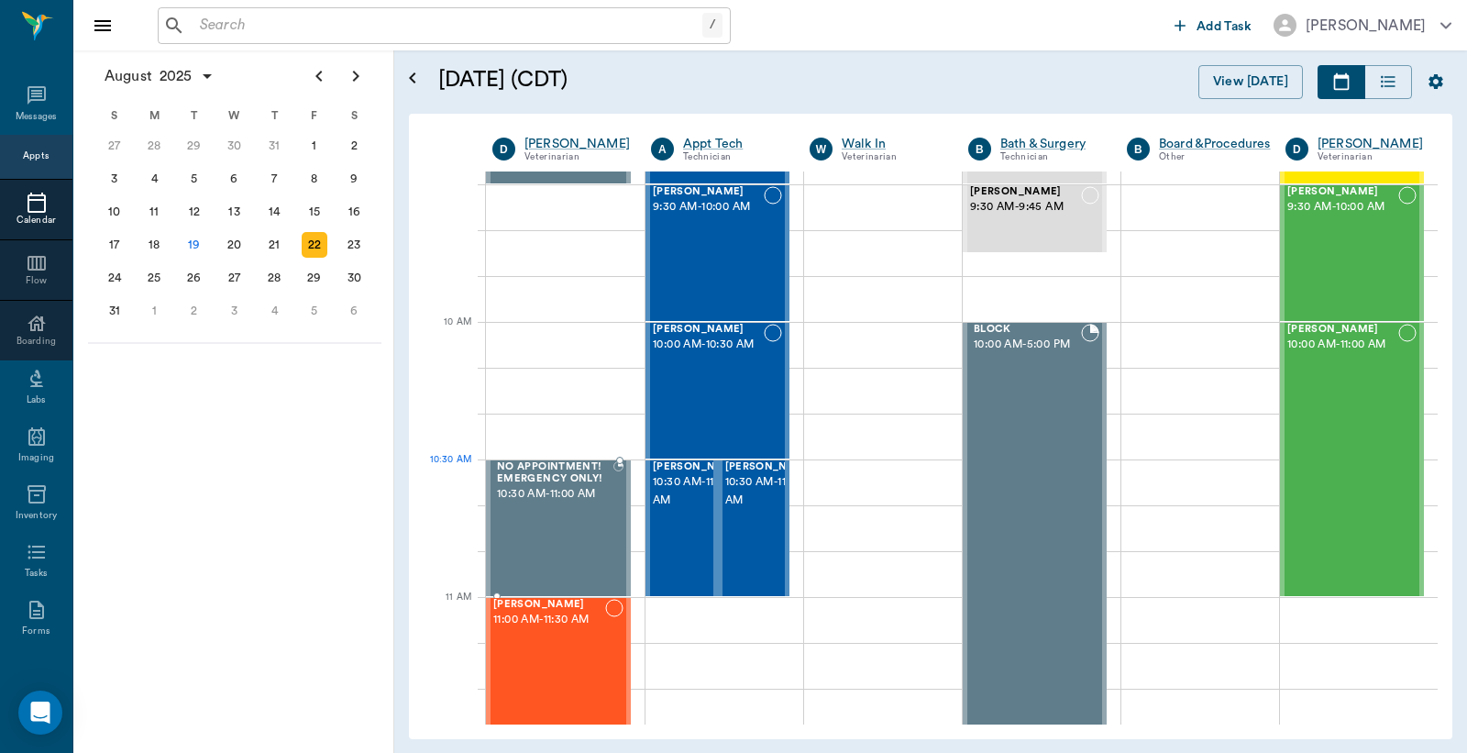
click at [536, 487] on span "10:30 AM - 11:00 AM" at bounding box center [555, 494] width 116 height 18
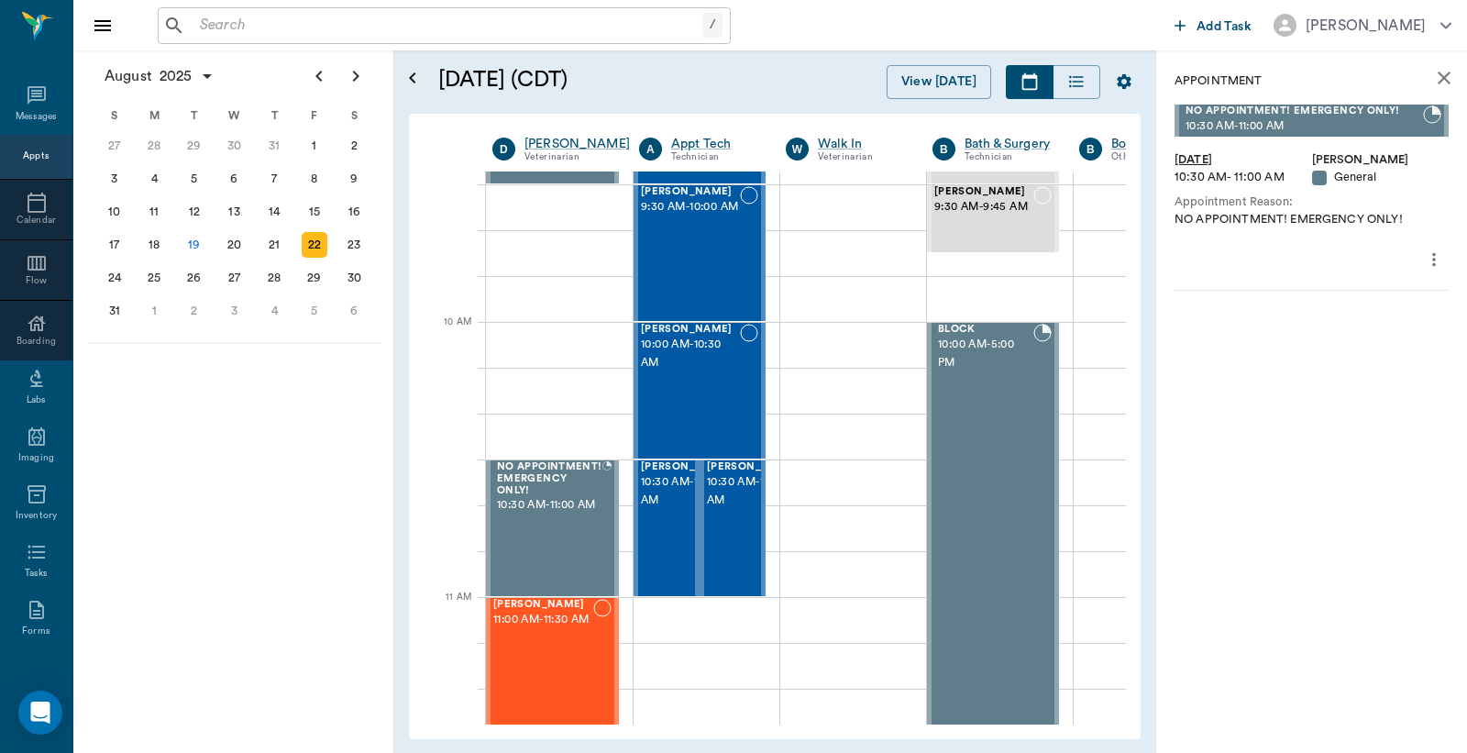
click at [1432, 260] on icon "more" at bounding box center [1434, 260] width 20 height 22
click at [1179, 455] on div at bounding box center [733, 376] width 1467 height 753
click at [183, 242] on div "19" at bounding box center [195, 245] width 26 height 26
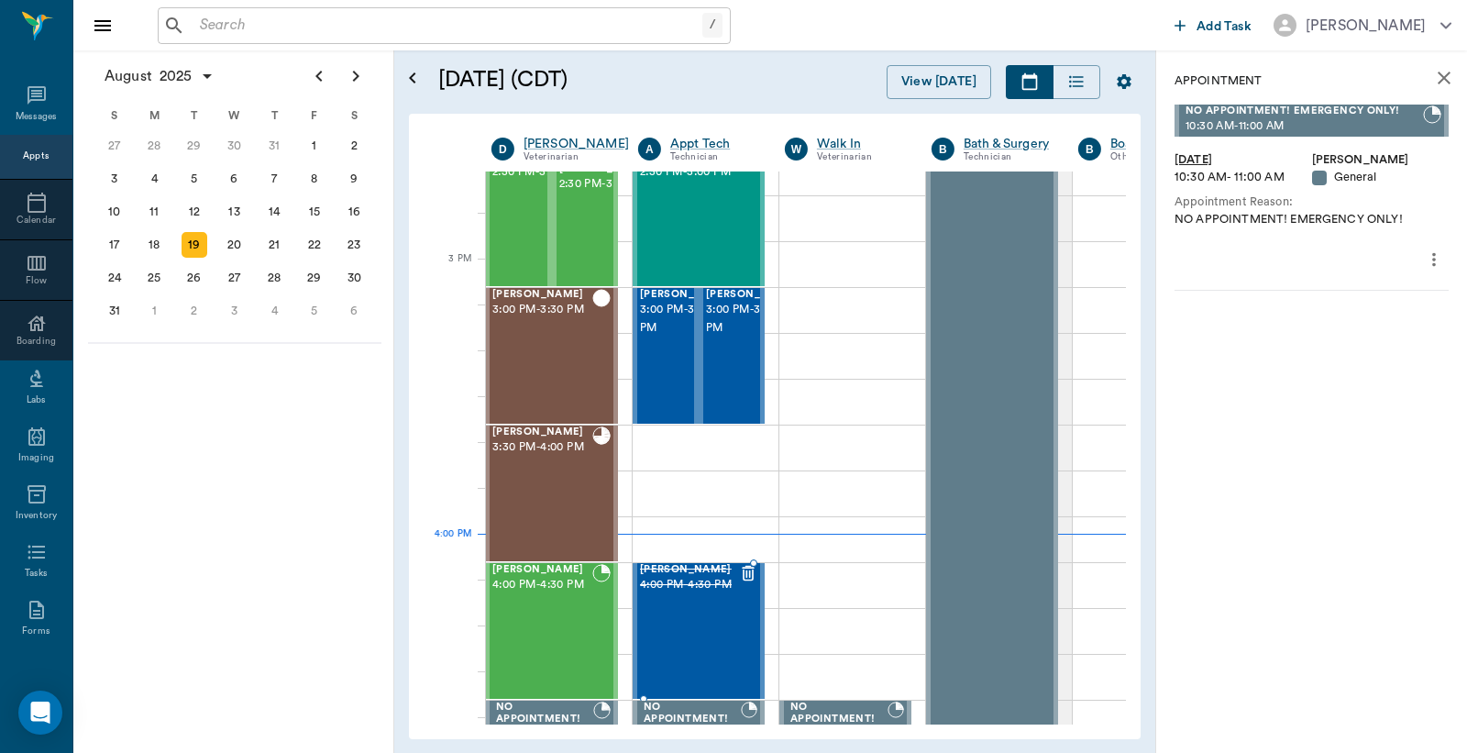
scroll to position [1902, 1]
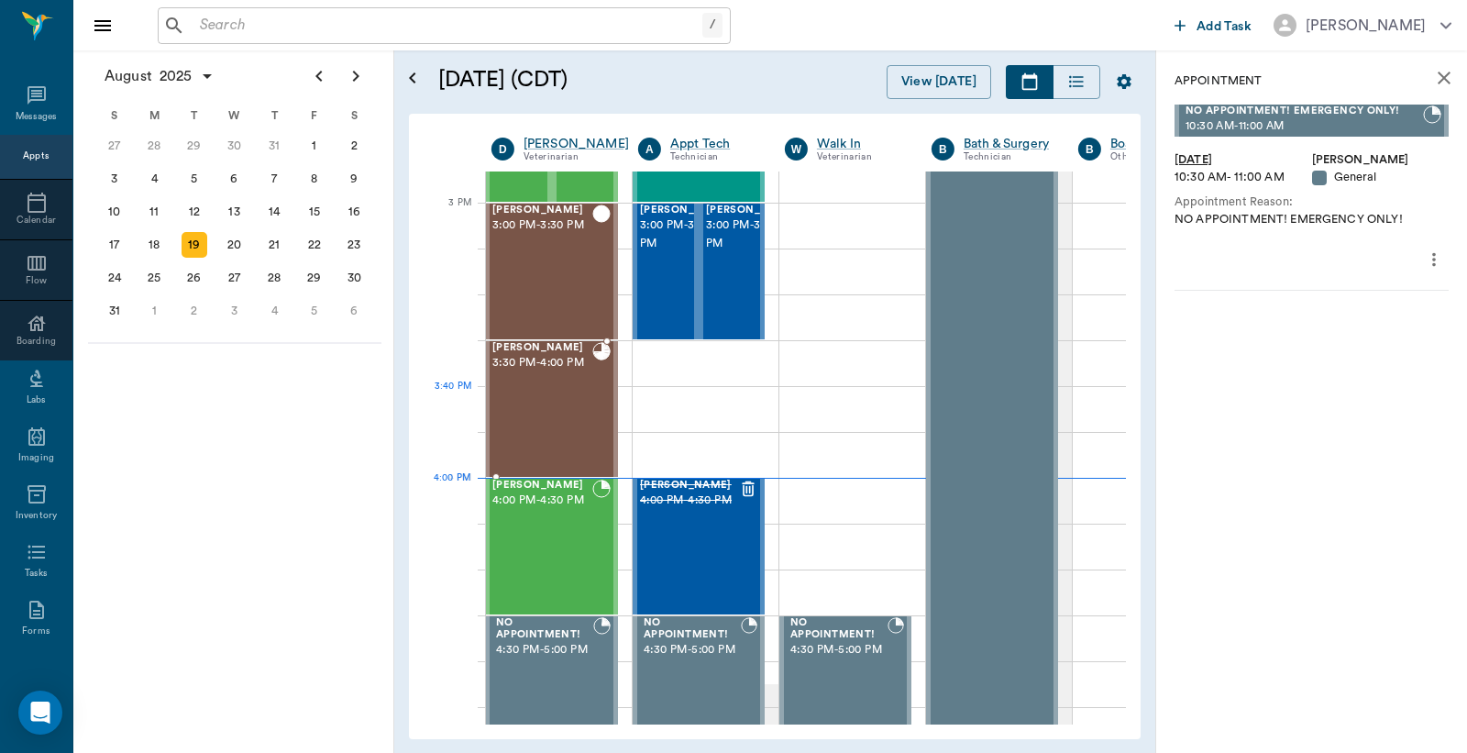
click at [536, 413] on div "[PERSON_NAME] 3:30 PM - 4:00 PM" at bounding box center [542, 409] width 100 height 134
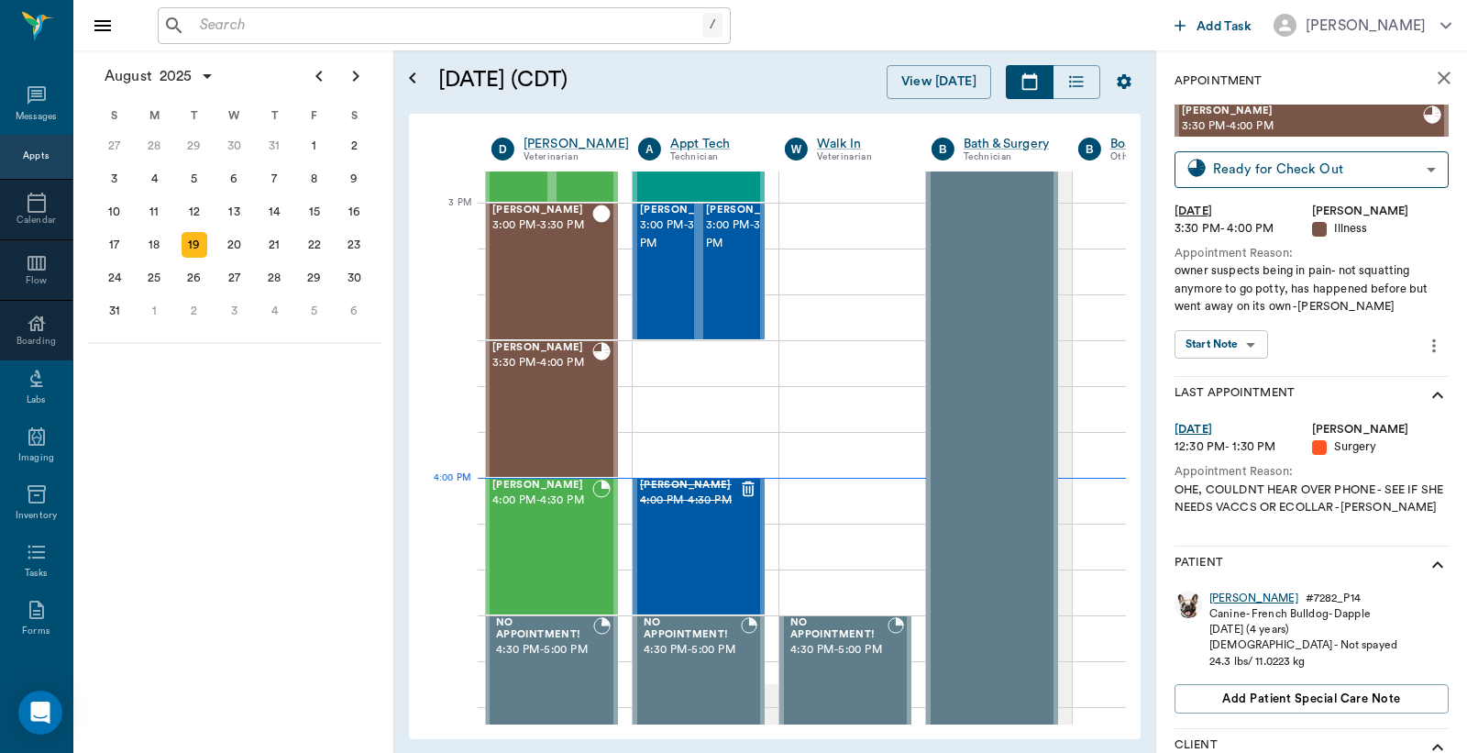
click at [1225, 596] on div "[PERSON_NAME]" at bounding box center [1254, 599] width 89 height 16
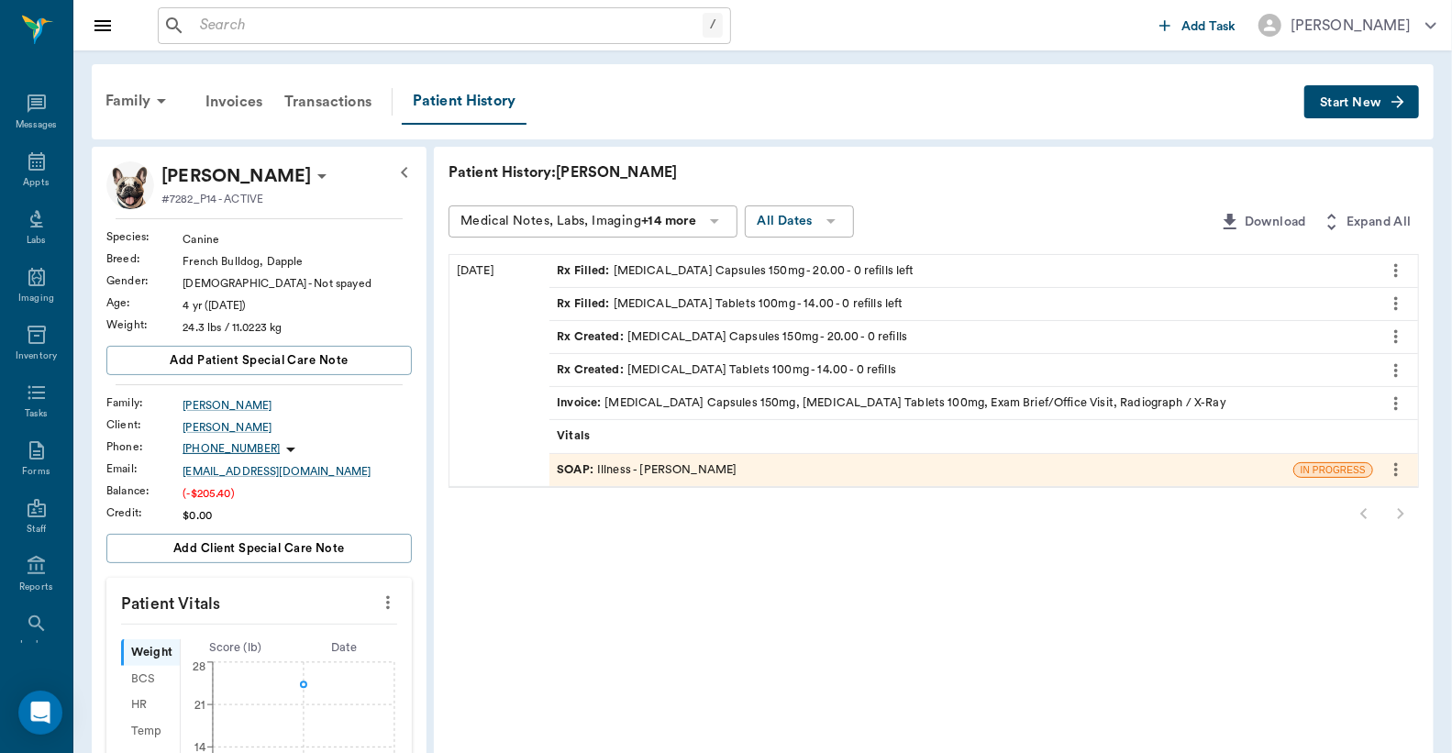
click at [644, 470] on div "SOAP : Illness - [PERSON_NAME]" at bounding box center [647, 469] width 180 height 17
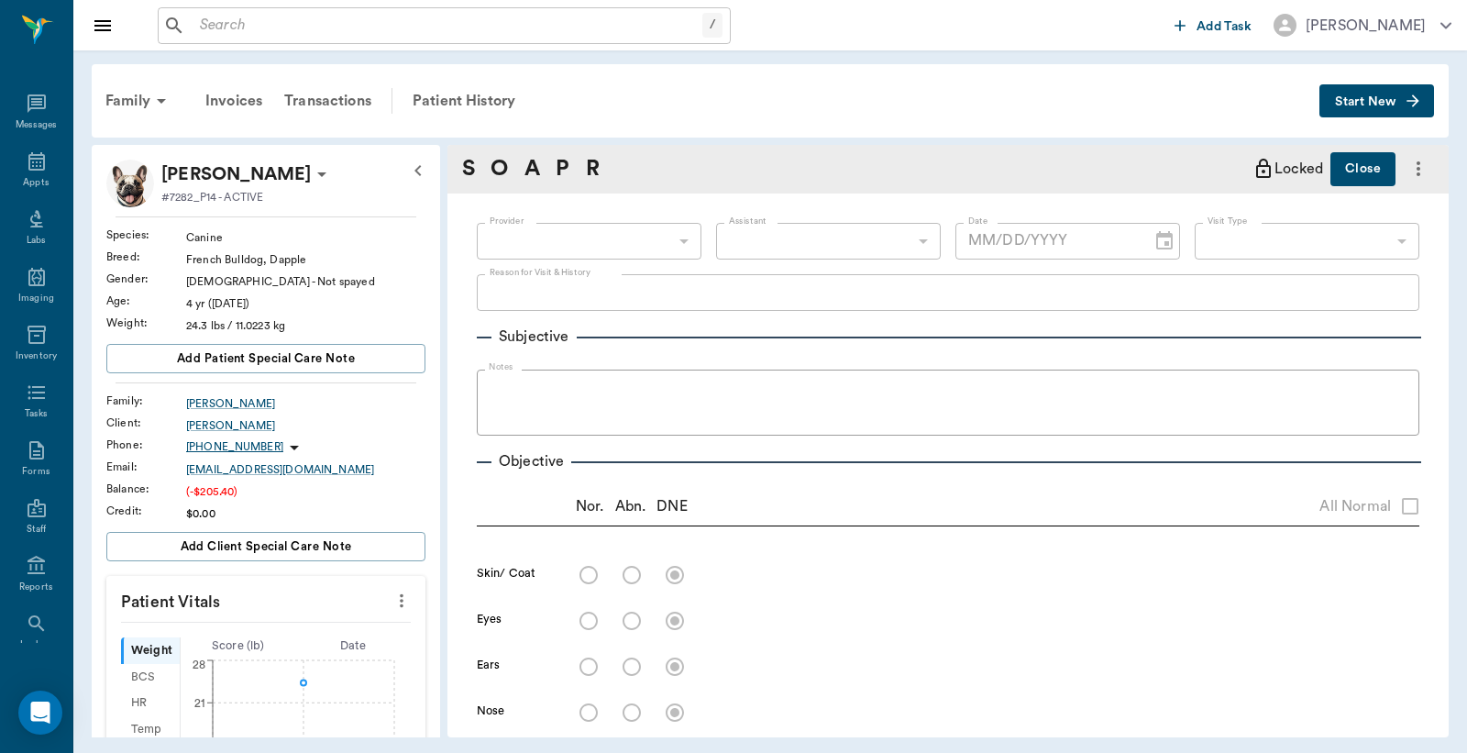
type input "63ec2f075fda476ae8351a4d"
type input "65d2be4f46e3a538d89b8c15"
type textarea "owner suspects being in pain- not squatting anymore to go potty, has happened b…"
radio input "true"
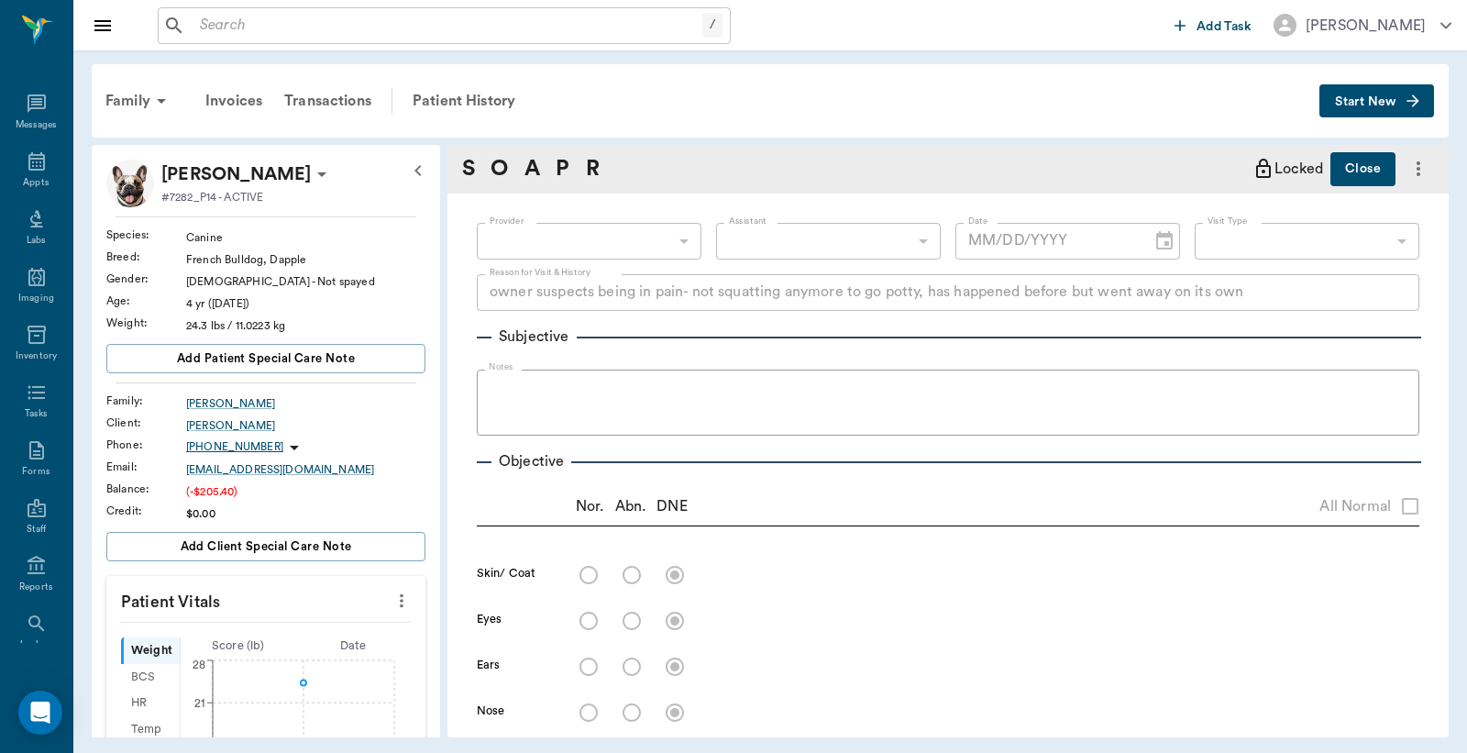
type textarea "RU premolars look abnormal with possible extractions, rest Grade 1"
radio input "true"
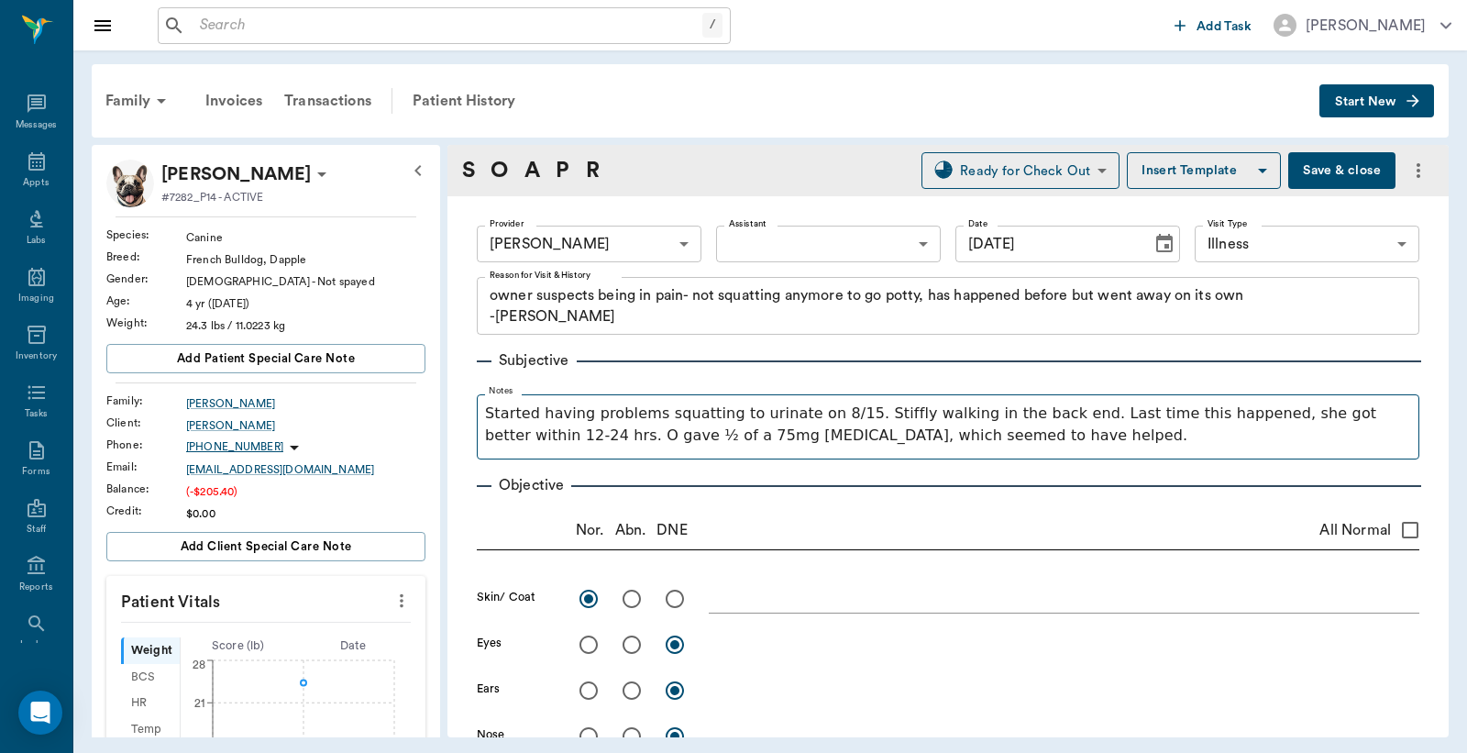
type input "[DATE]"
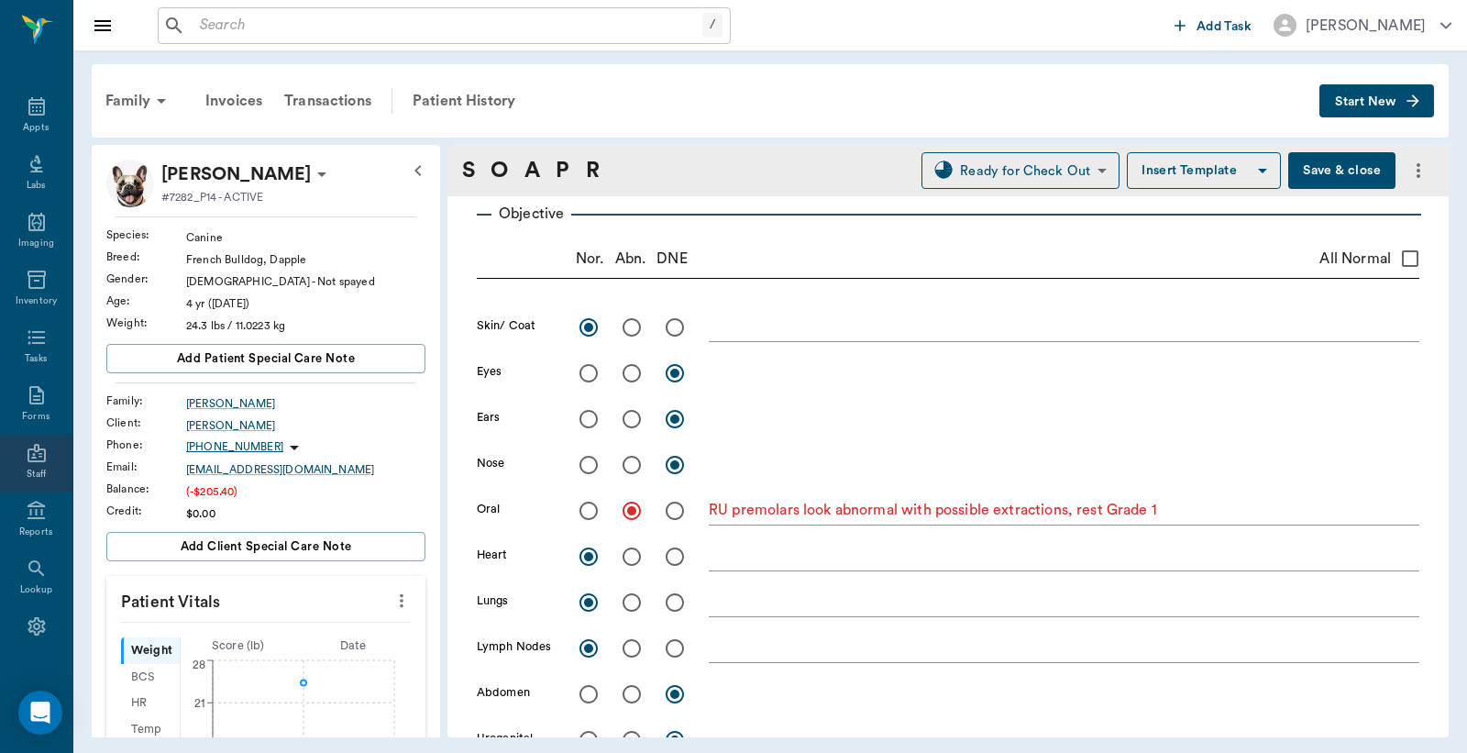
scroll to position [84, 0]
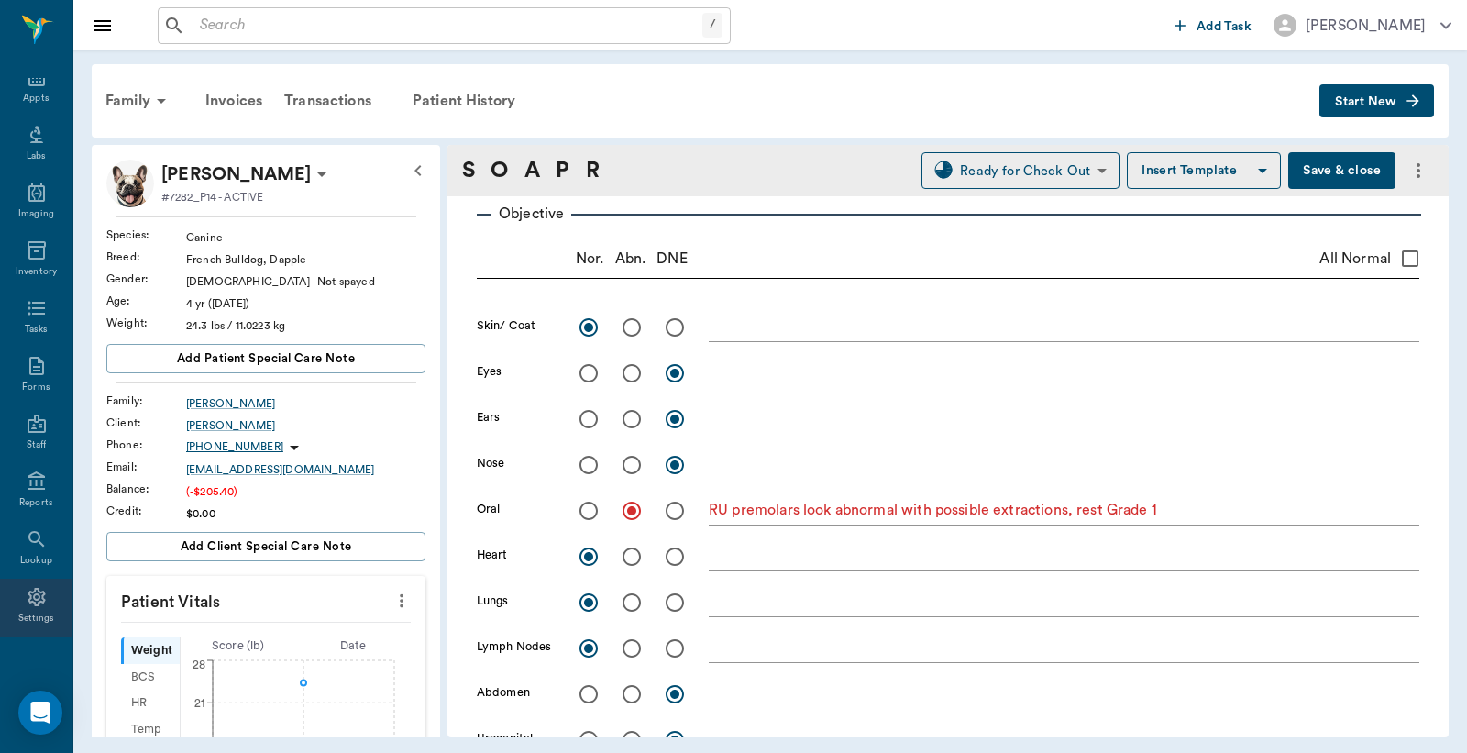
click at [28, 593] on icon at bounding box center [36, 597] width 17 height 18
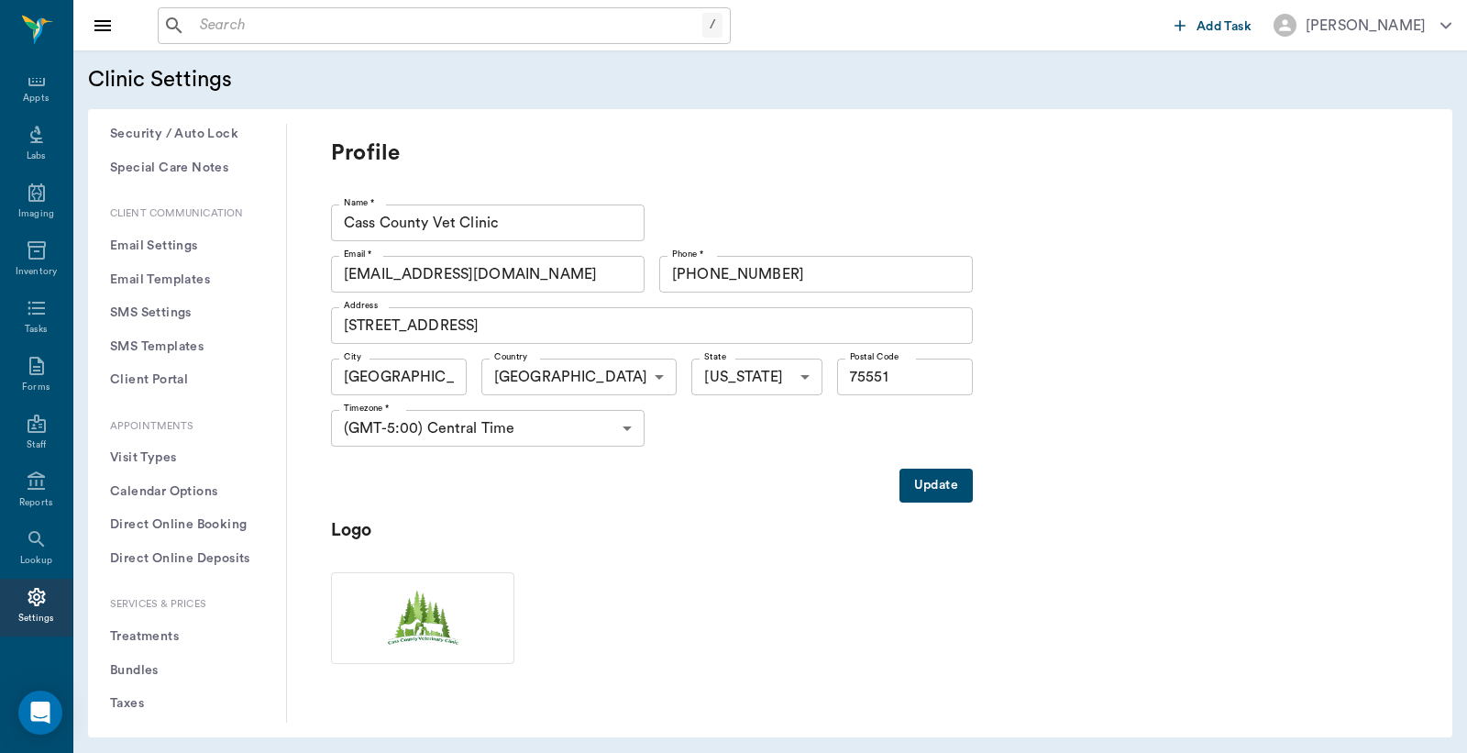
scroll to position [407, 0]
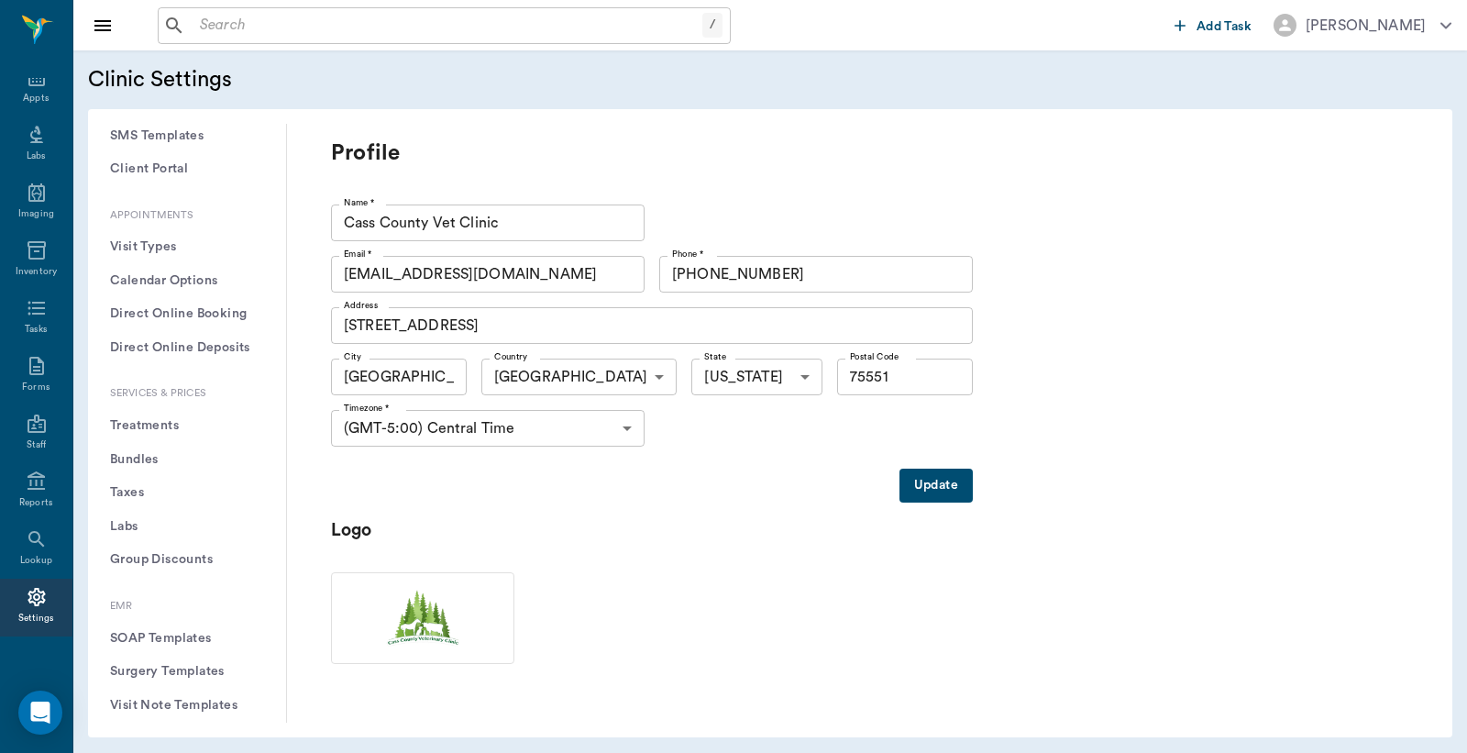
click at [167, 419] on button "Treatments" at bounding box center [187, 426] width 169 height 34
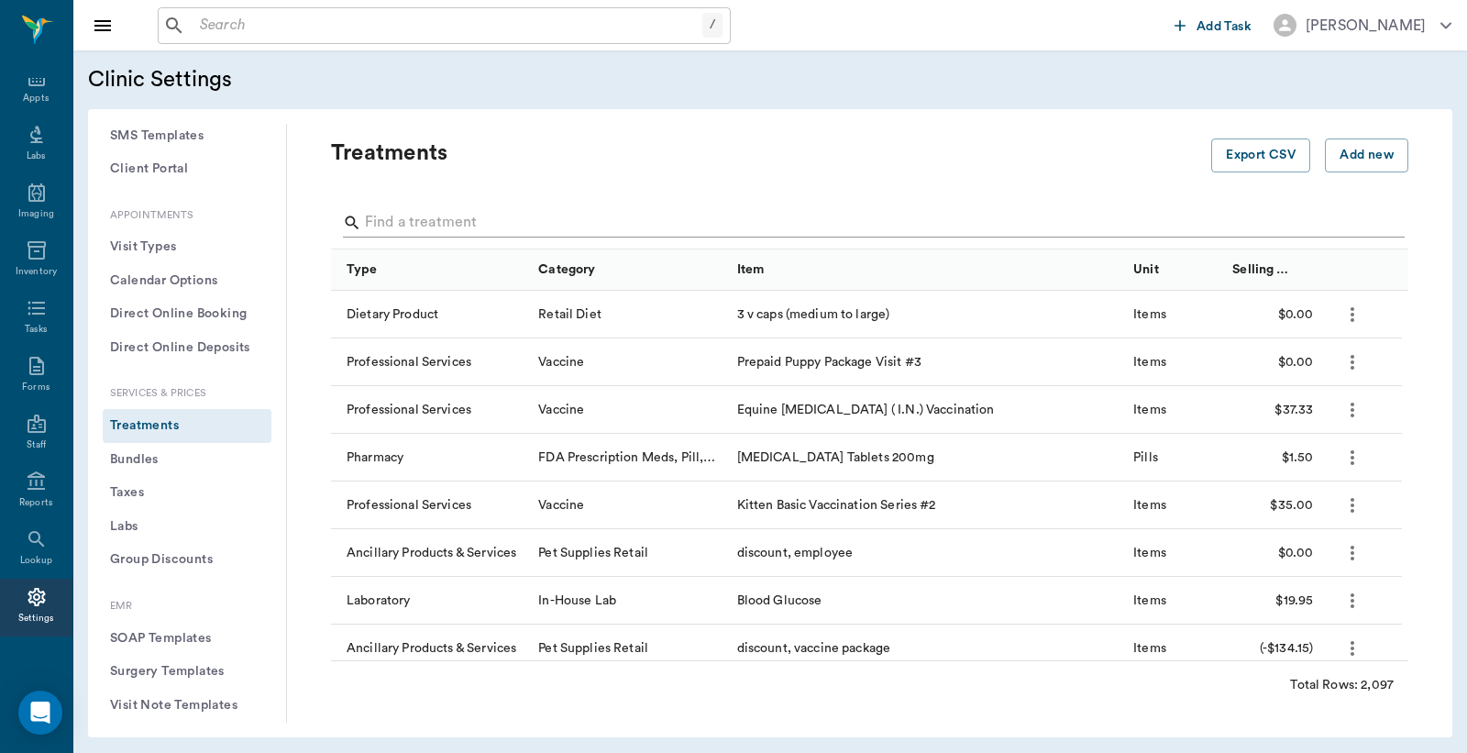
click at [435, 214] on input "Search" at bounding box center [871, 222] width 1012 height 29
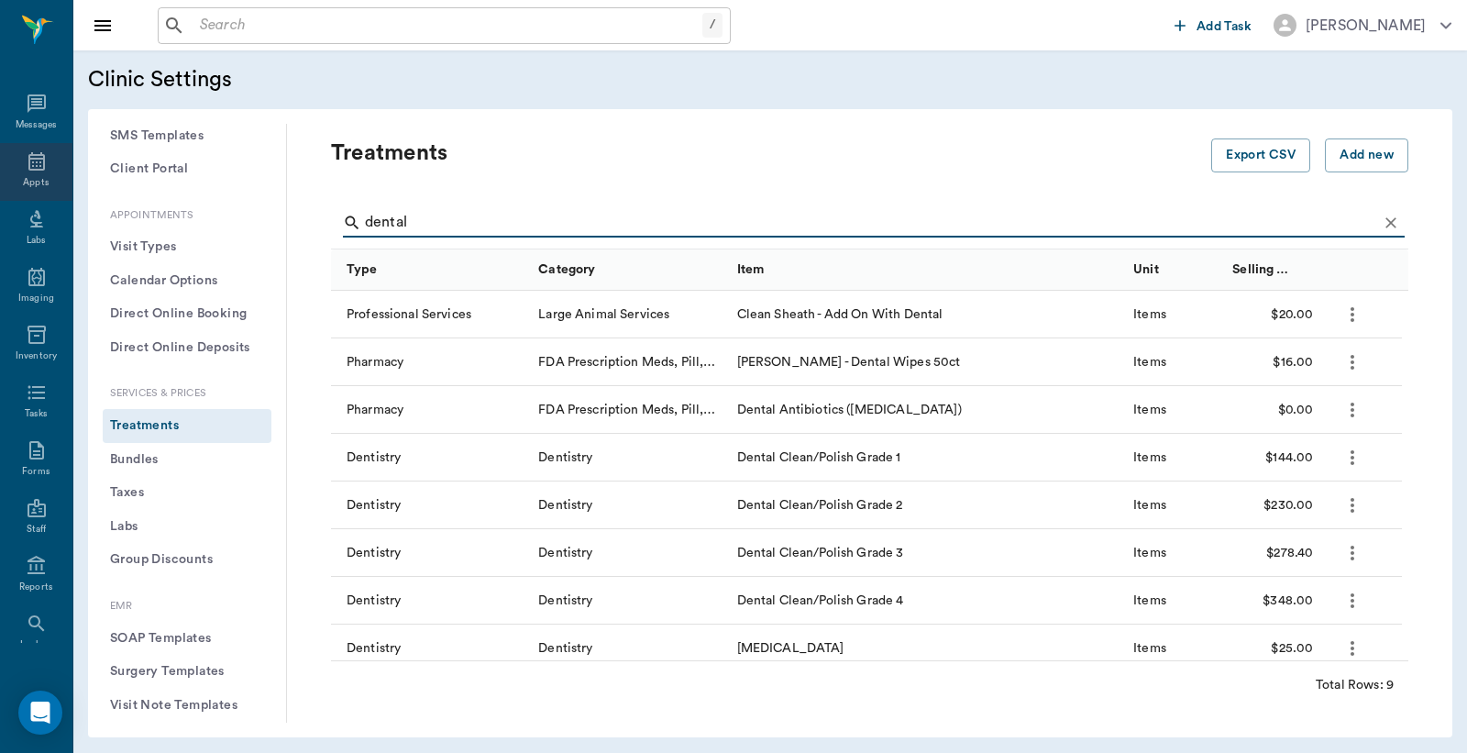
type input "dental"
click at [26, 168] on icon at bounding box center [37, 161] width 22 height 22
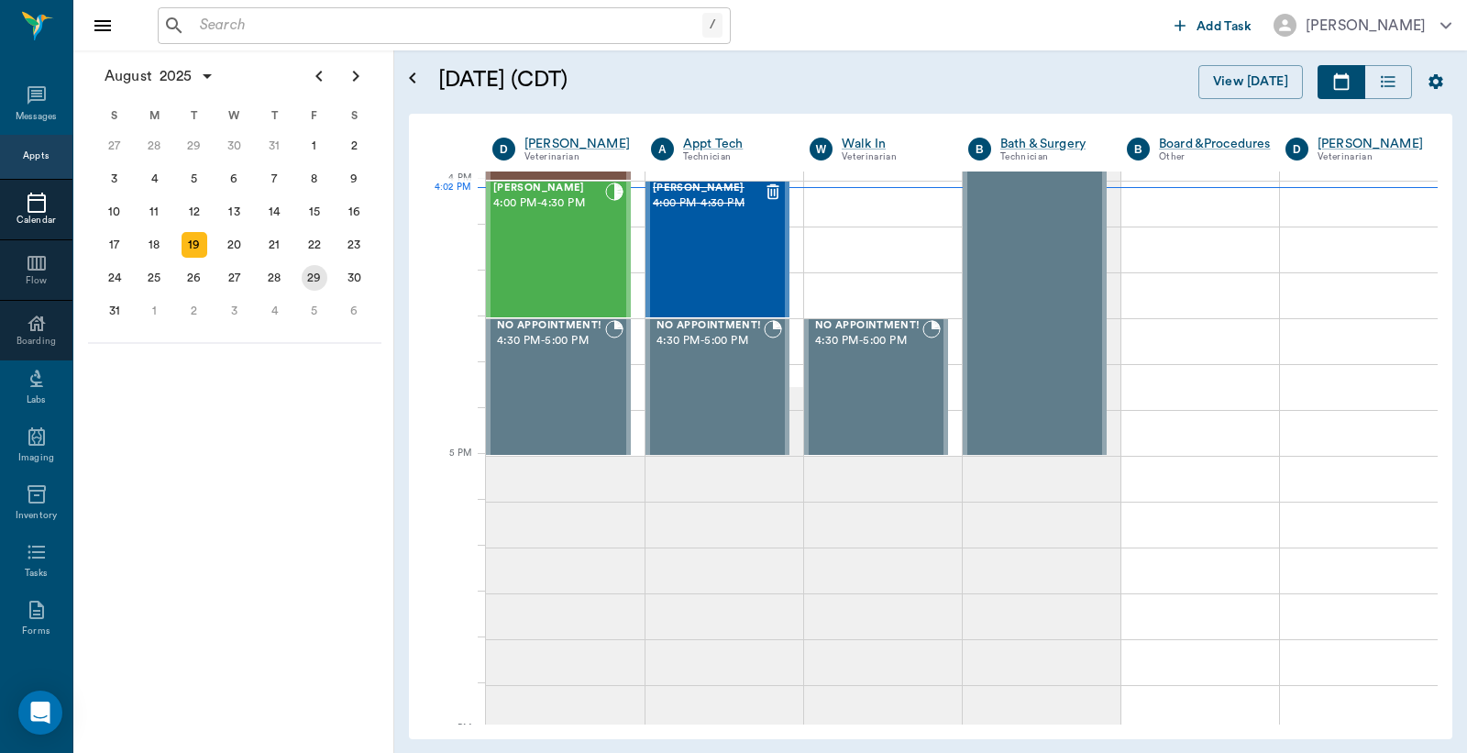
scroll to position [2202, 0]
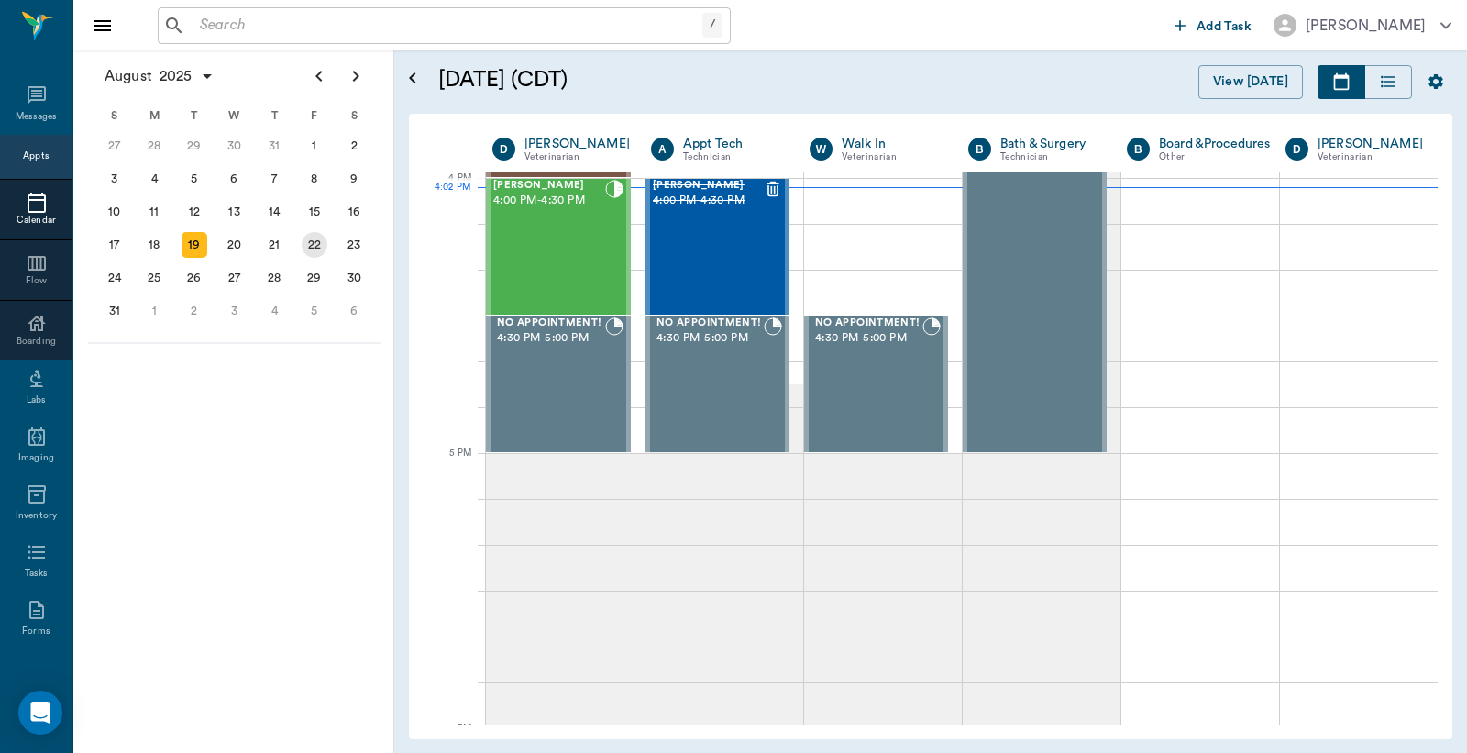
click at [314, 243] on div "22" at bounding box center [315, 245] width 26 height 26
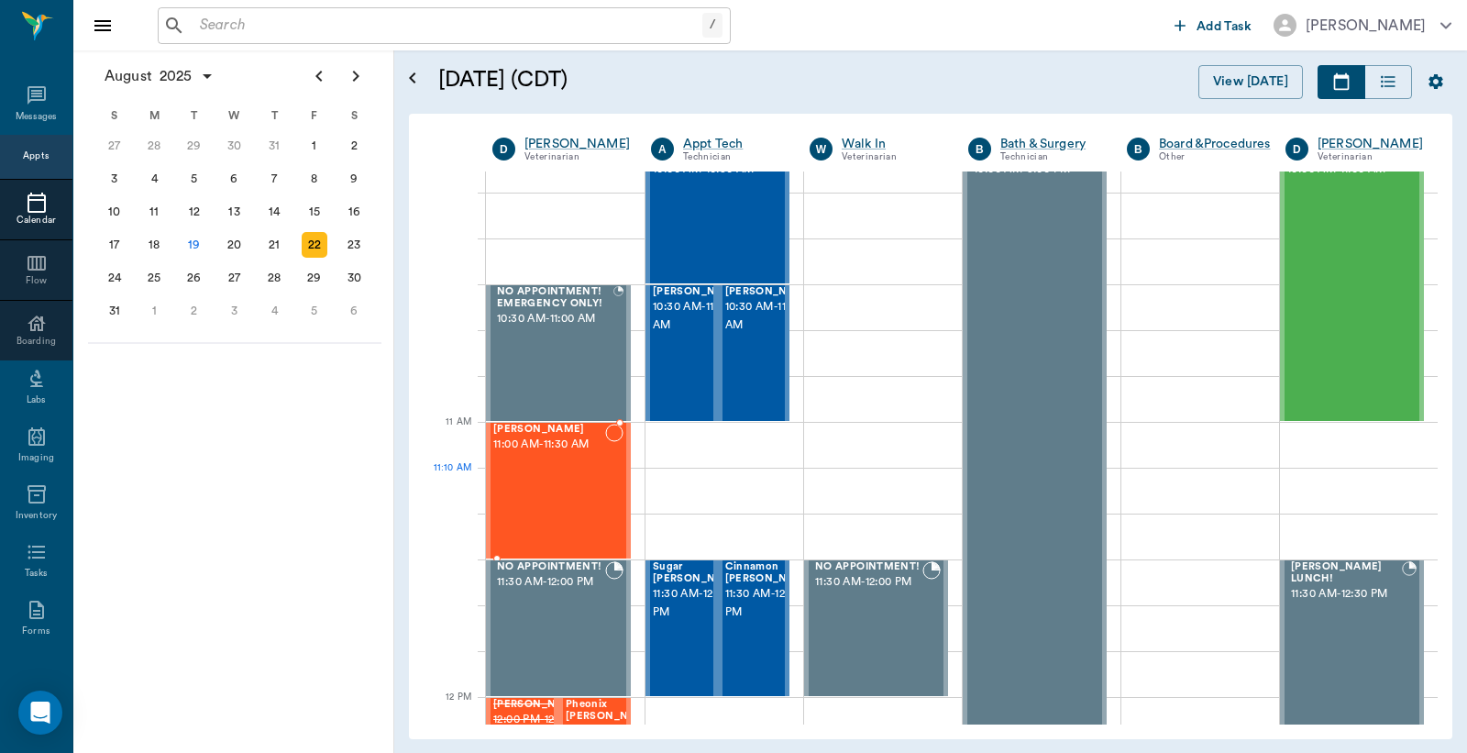
scroll to position [543, 0]
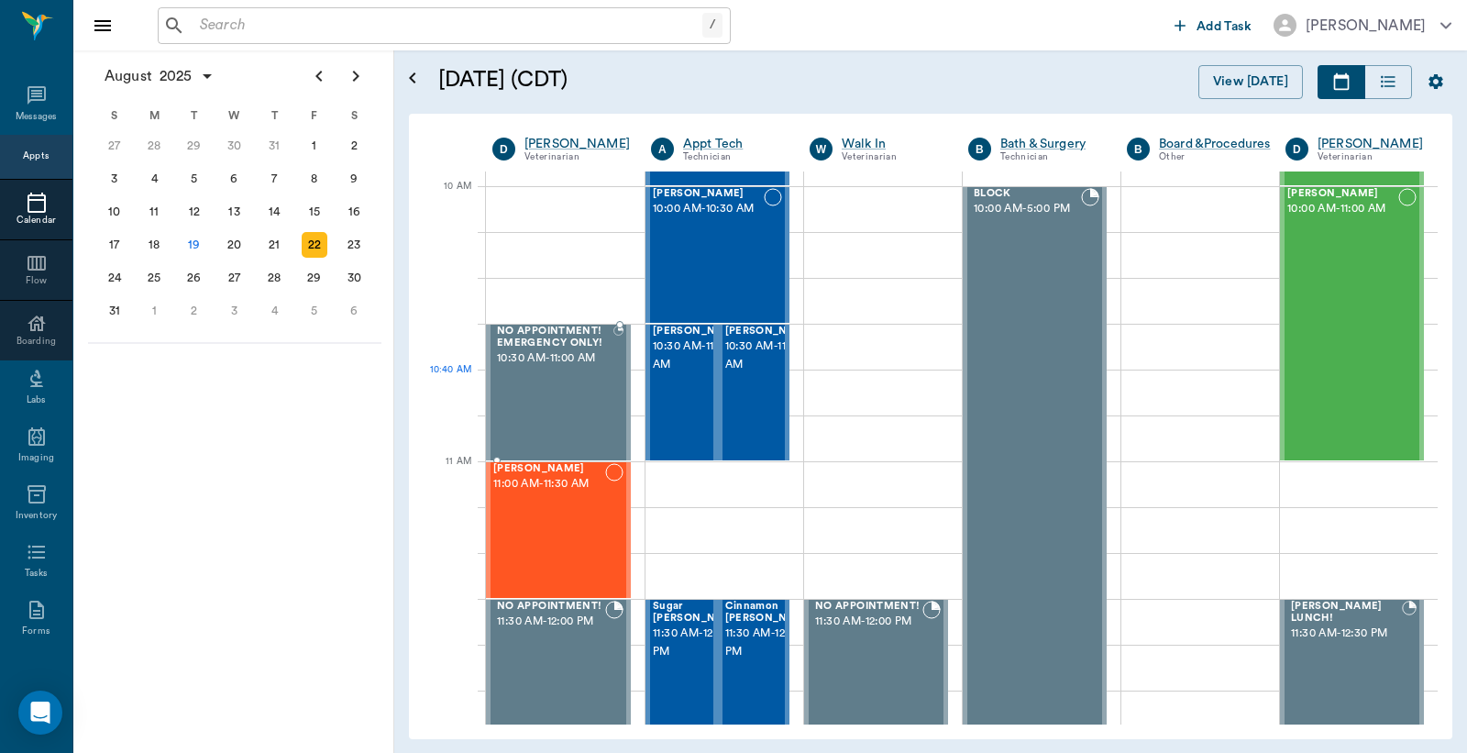
click at [534, 395] on div "NO APPOINTMENT! EMERGENCY ONLY! 10:30 AM - 11:00 AM" at bounding box center [553, 393] width 120 height 134
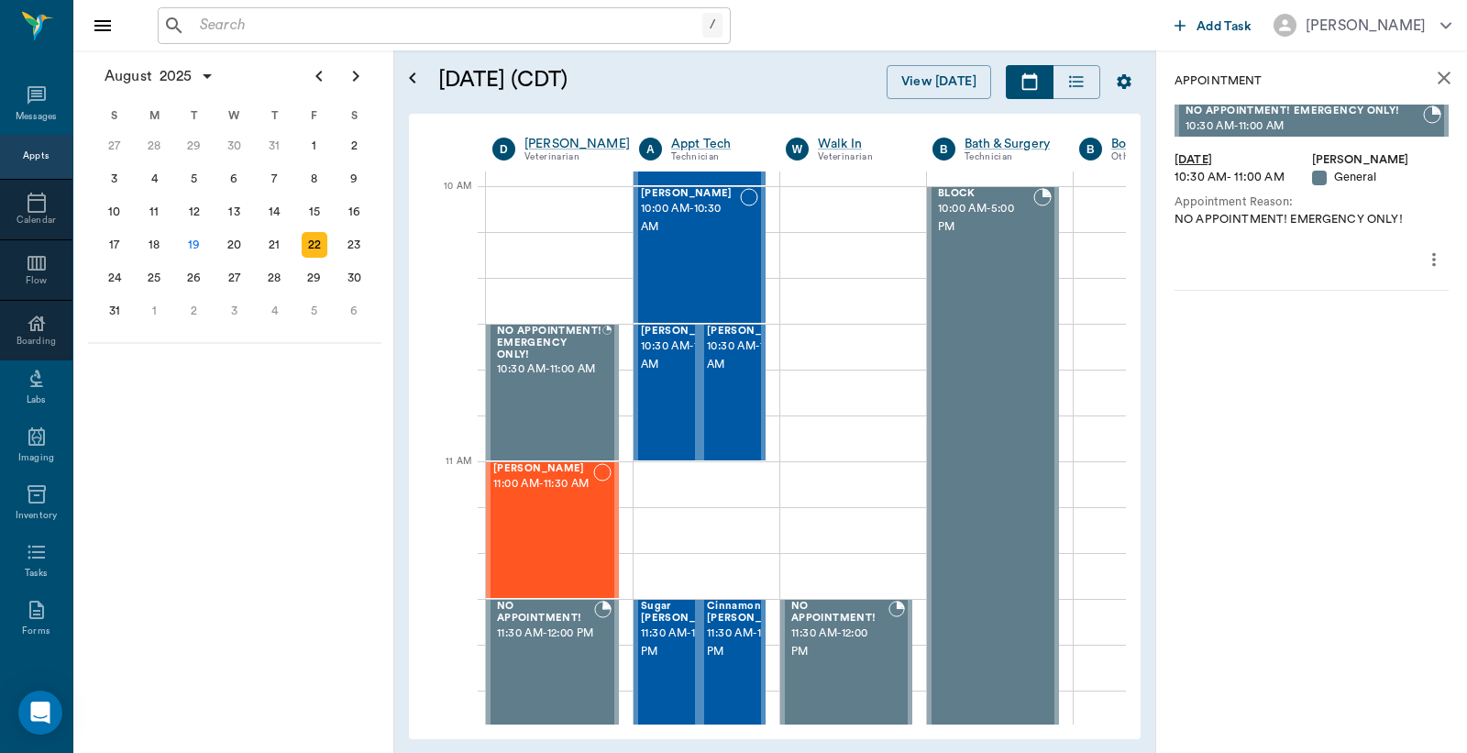
click at [1427, 250] on icon "more" at bounding box center [1434, 260] width 20 height 22
click at [1311, 319] on span "Delete appointment" at bounding box center [1357, 324] width 154 height 19
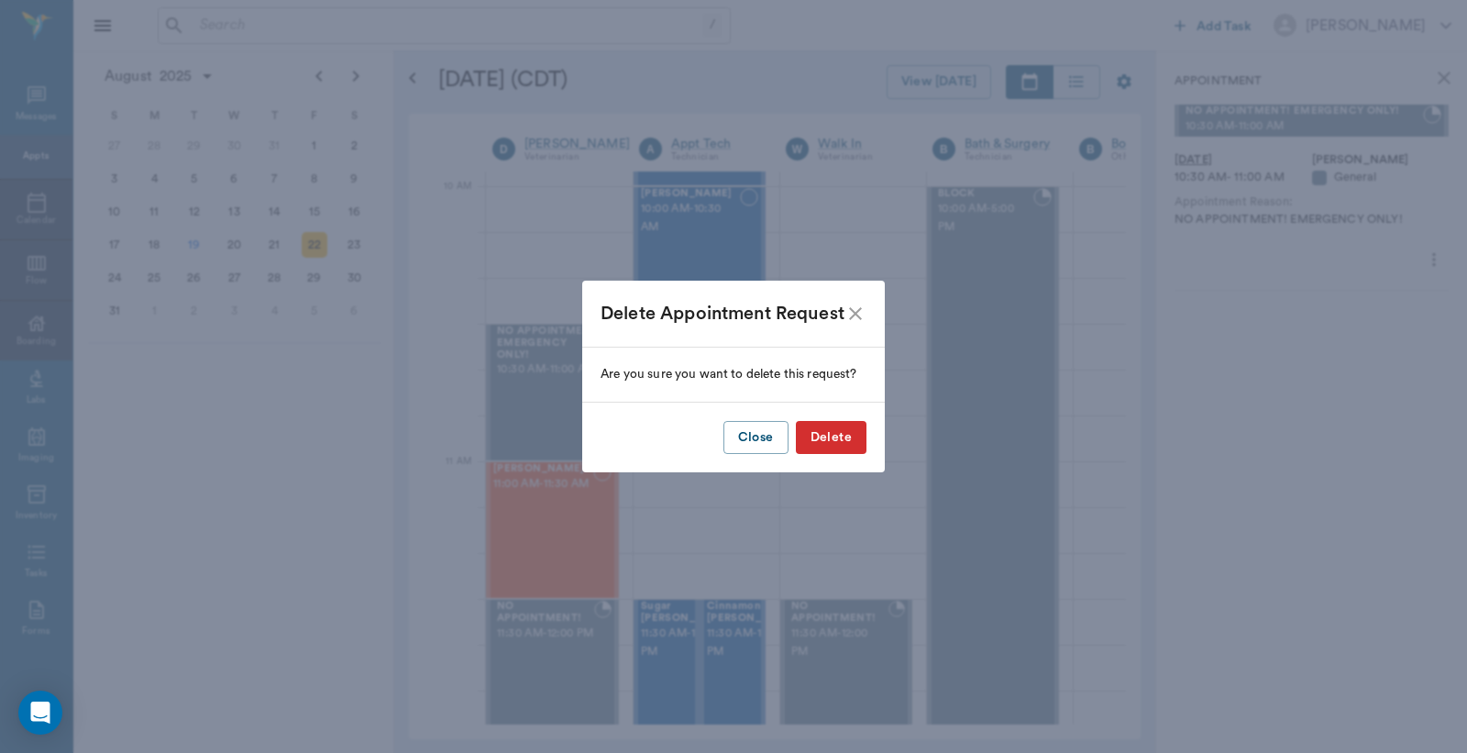
click at [826, 442] on button "Delete" at bounding box center [831, 438] width 71 height 34
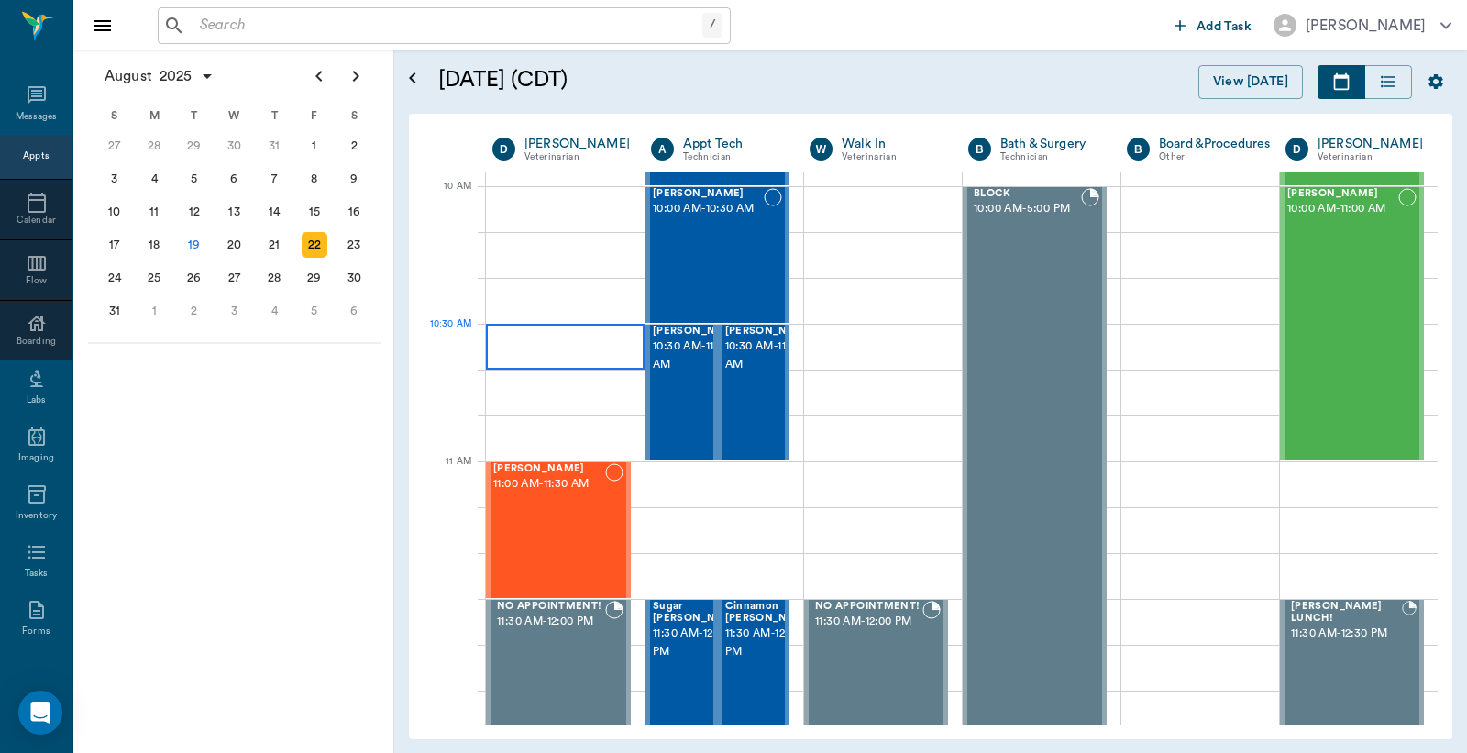
click at [514, 337] on div at bounding box center [565, 347] width 159 height 46
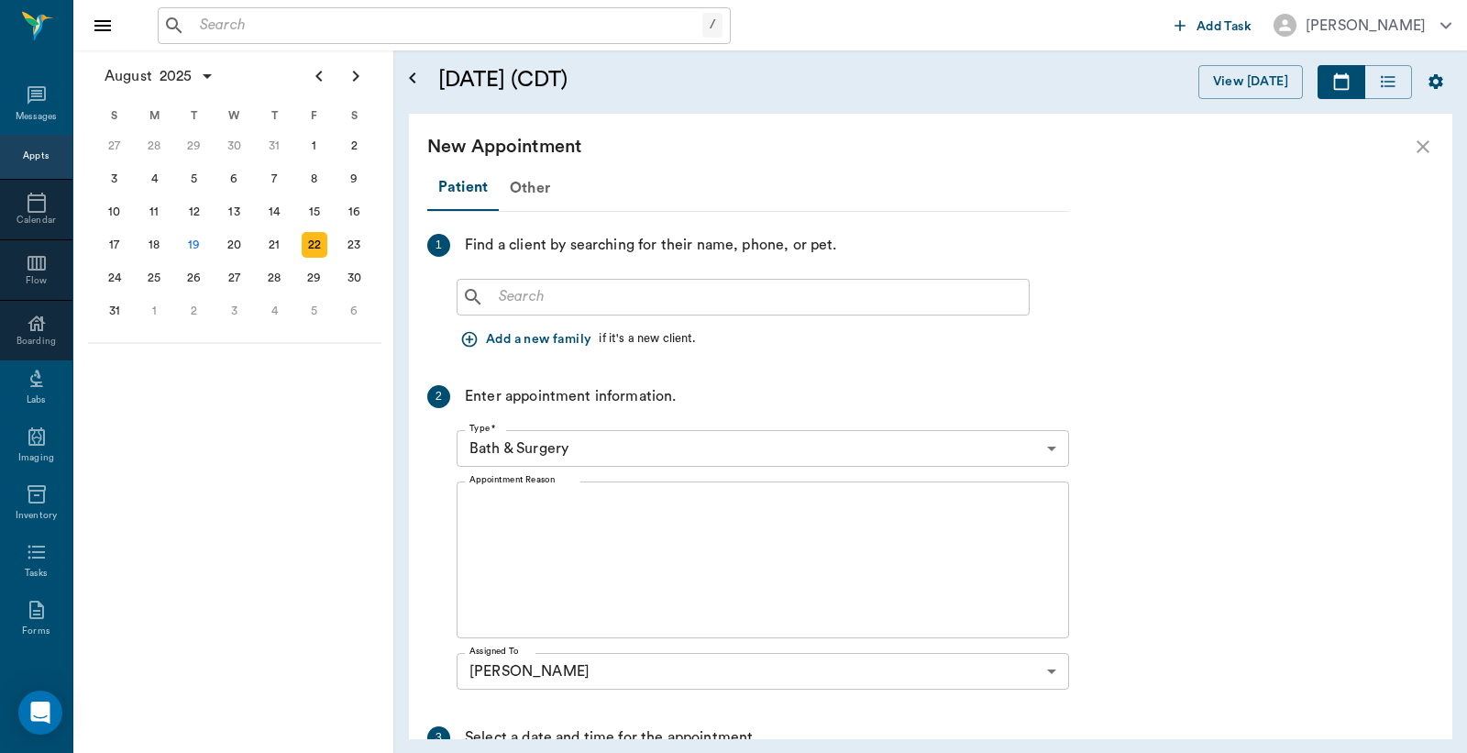
click at [532, 292] on input "text" at bounding box center [757, 297] width 530 height 26
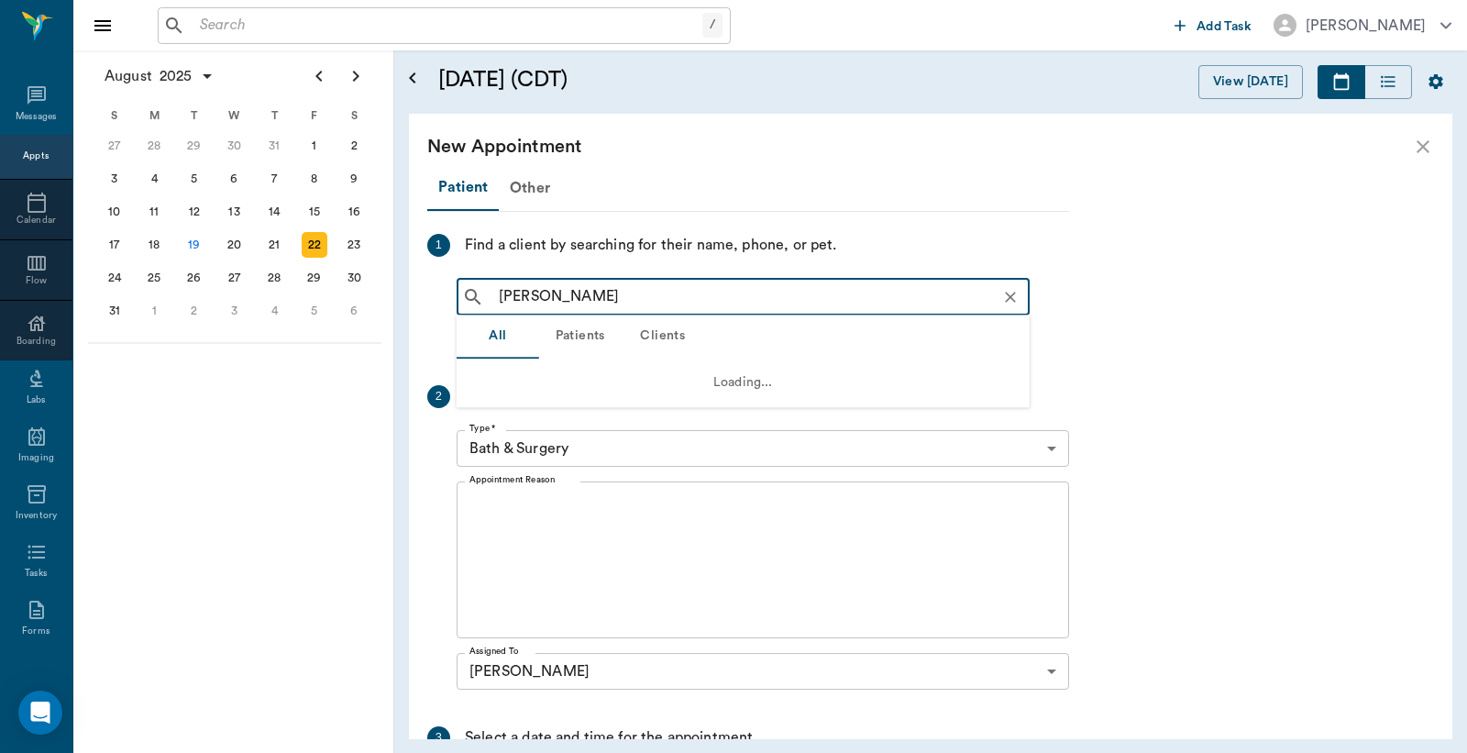
type input "[PERSON_NAME]"
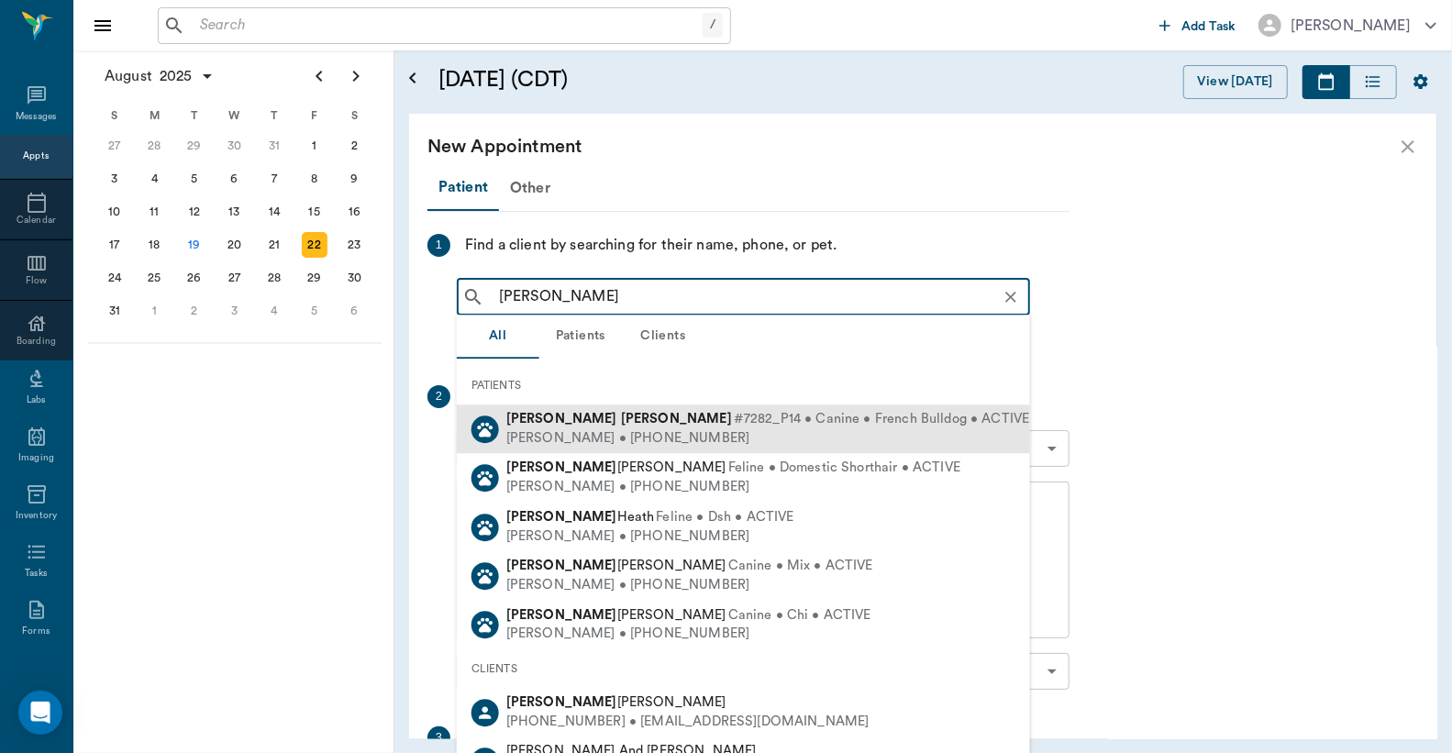
click at [734, 426] on span "#7282_P14 • Canine • French Bulldog • ACTIVE" at bounding box center [882, 419] width 296 height 19
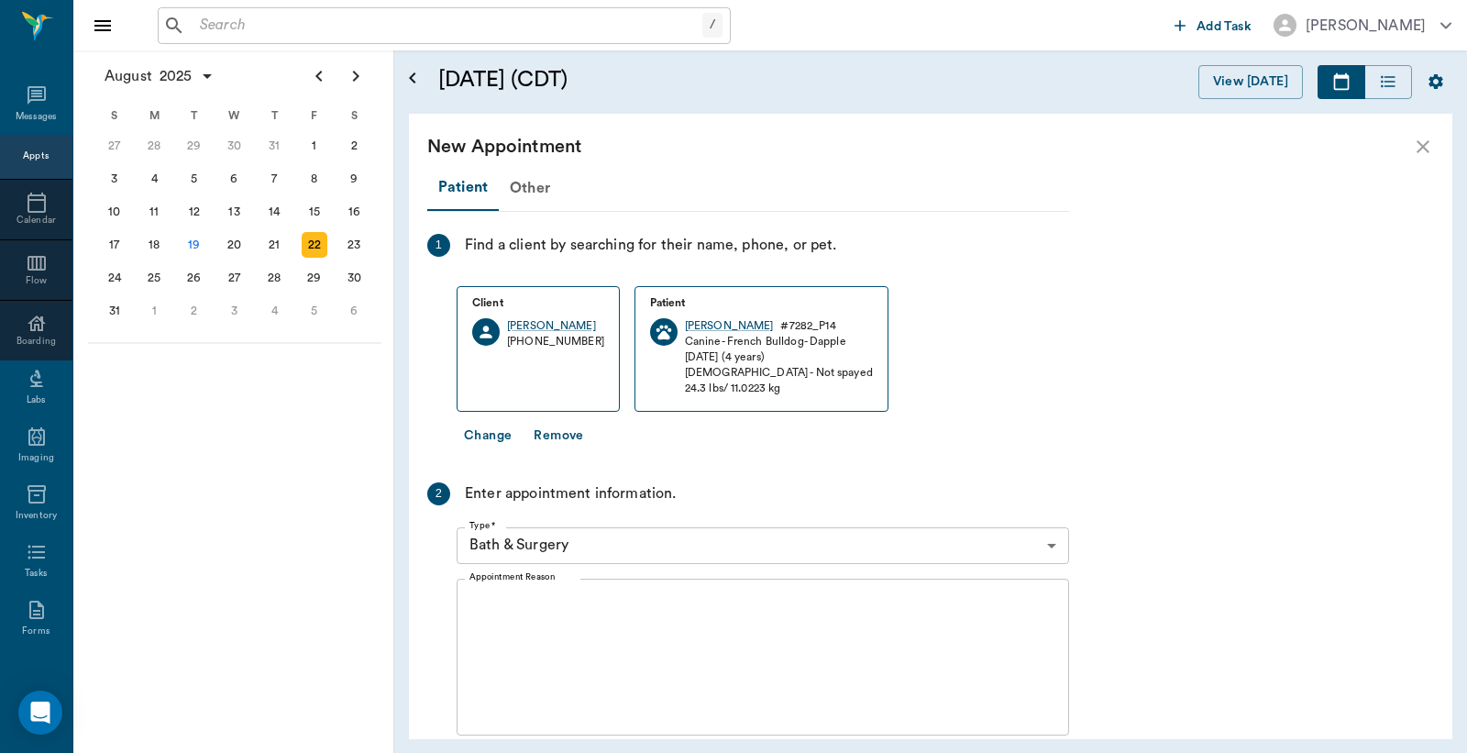
click at [617, 537] on body "/ ​ Add Task [PERSON_NAME] Nectar Messages Appts Calendar Flow Boarding Labs Im…" at bounding box center [733, 376] width 1467 height 753
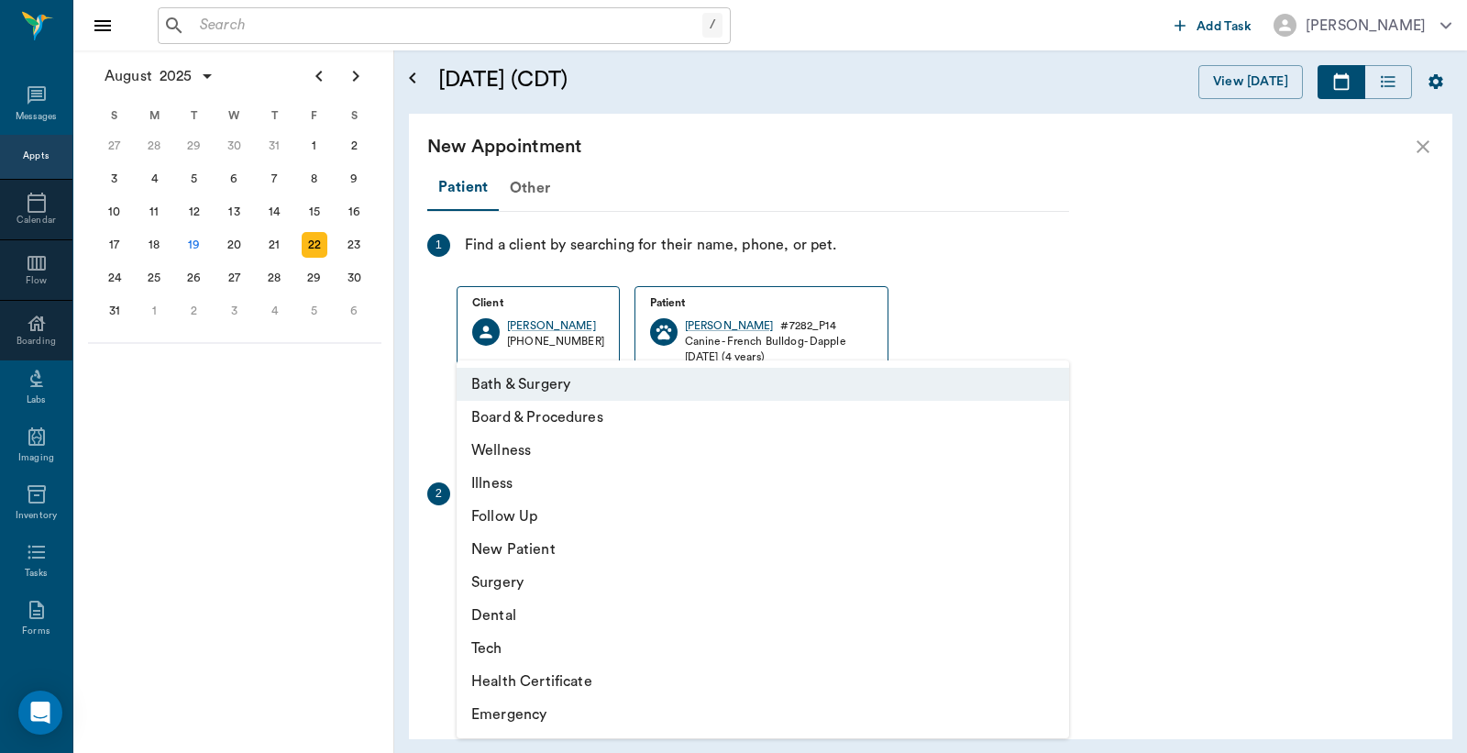
click at [520, 587] on li "Surgery" at bounding box center [763, 582] width 613 height 33
type input "65d2be4f46e3a538d89b8c18"
type input "11:00 AM"
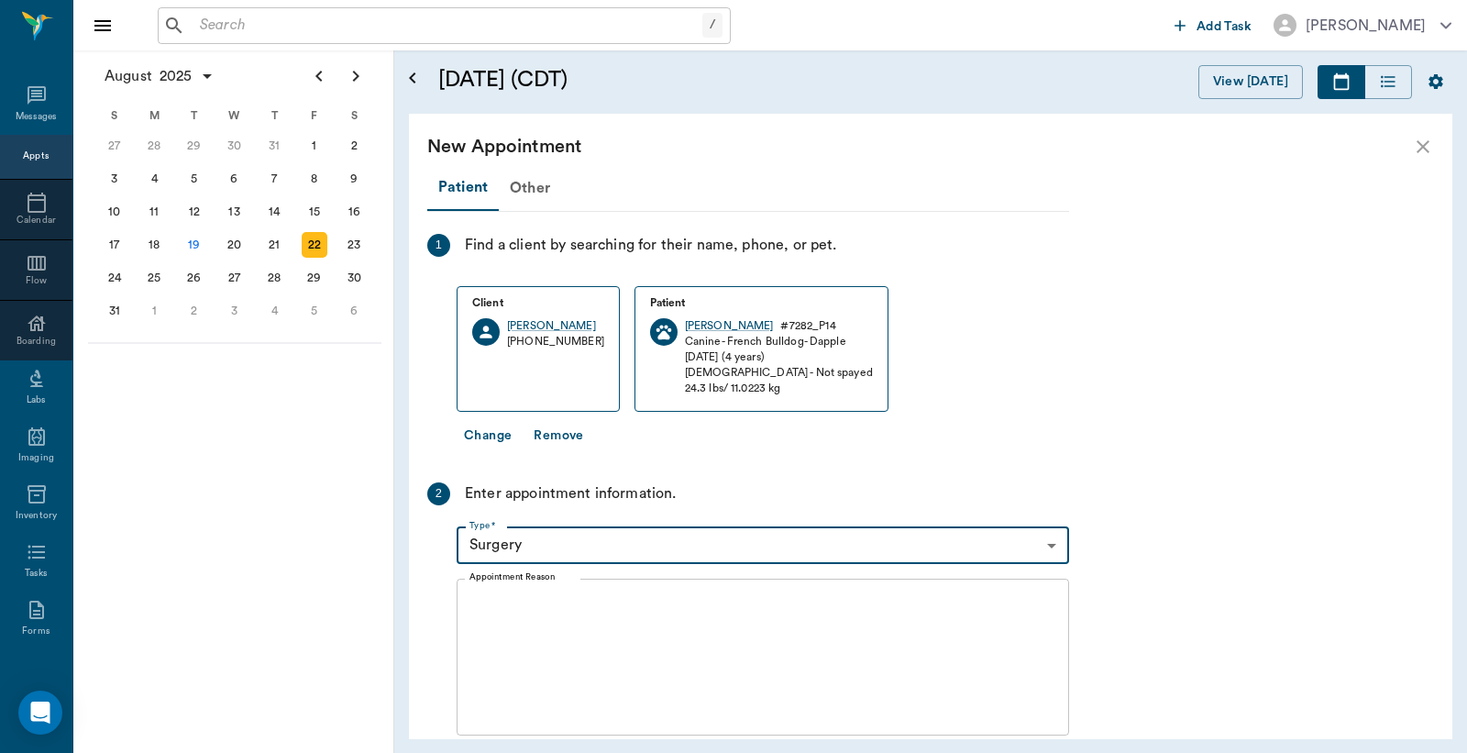
click at [503, 606] on textarea "Appointment Reason" at bounding box center [763, 656] width 587 height 127
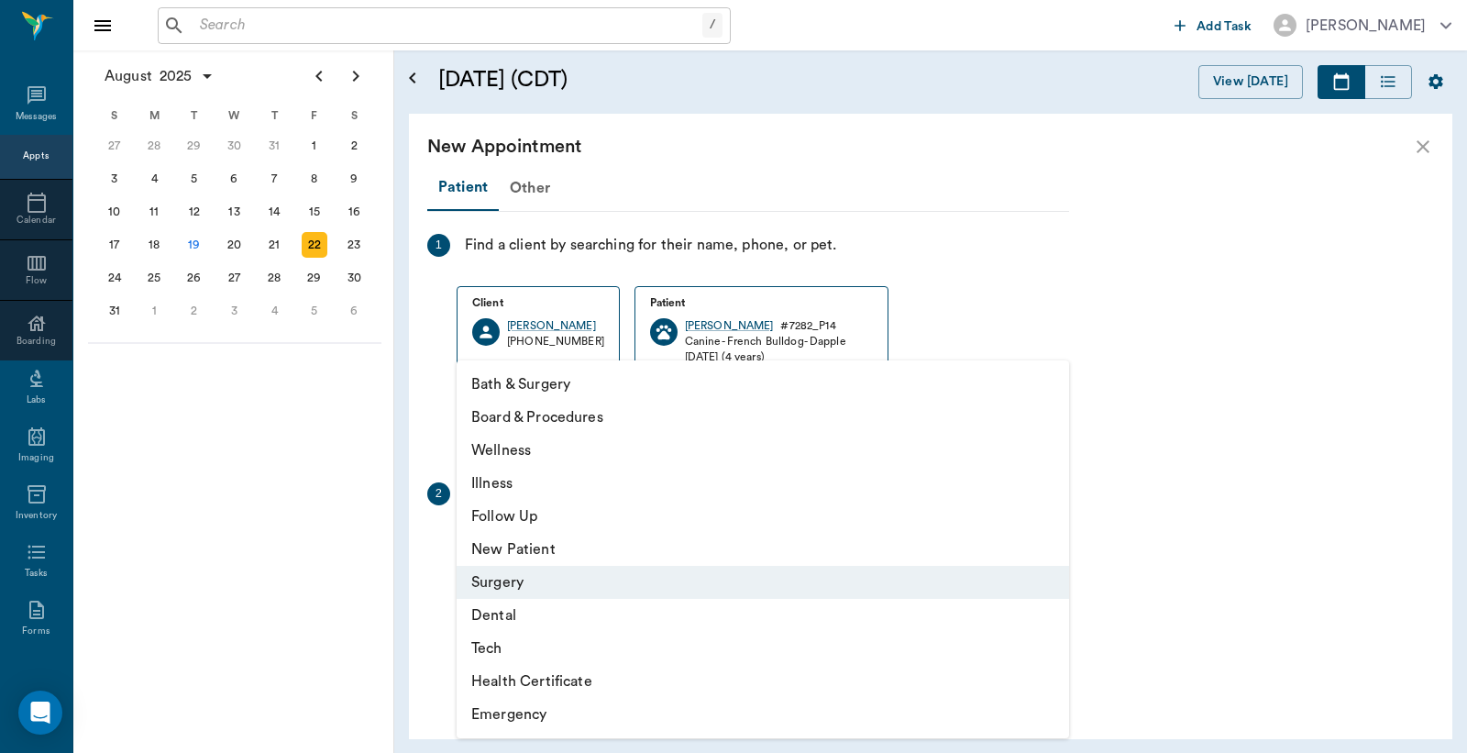
click at [557, 541] on body "/ ​ Add Task [PERSON_NAME] Nectar Messages Appts Calendar Flow Boarding Labs Im…" at bounding box center [733, 376] width 1467 height 753
click at [514, 612] on li "Dental" at bounding box center [763, 615] width 613 height 33
type input "65d2be4f46e3a538d89b8c19"
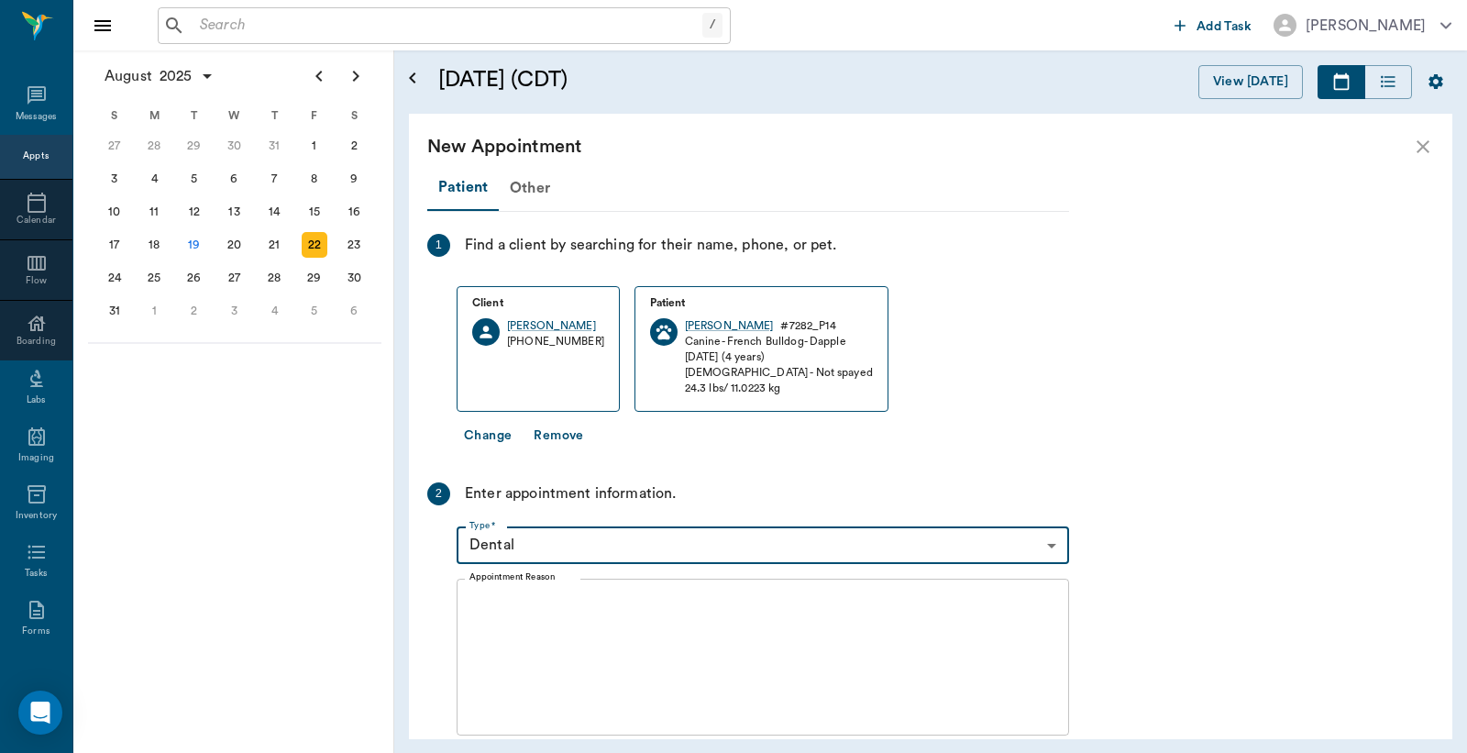
click at [538, 613] on textarea "Appointment Reason" at bounding box center [763, 656] width 587 height 127
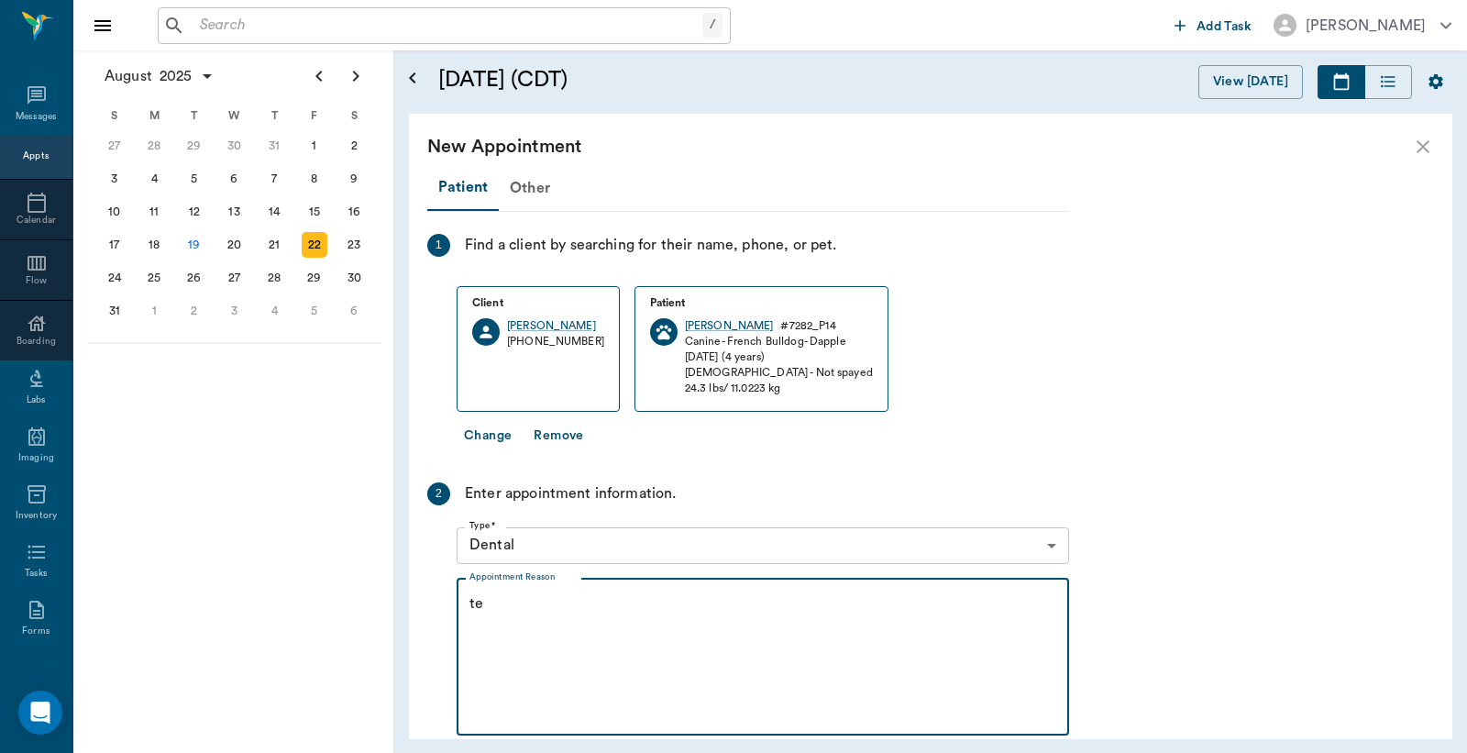
type textarea "t"
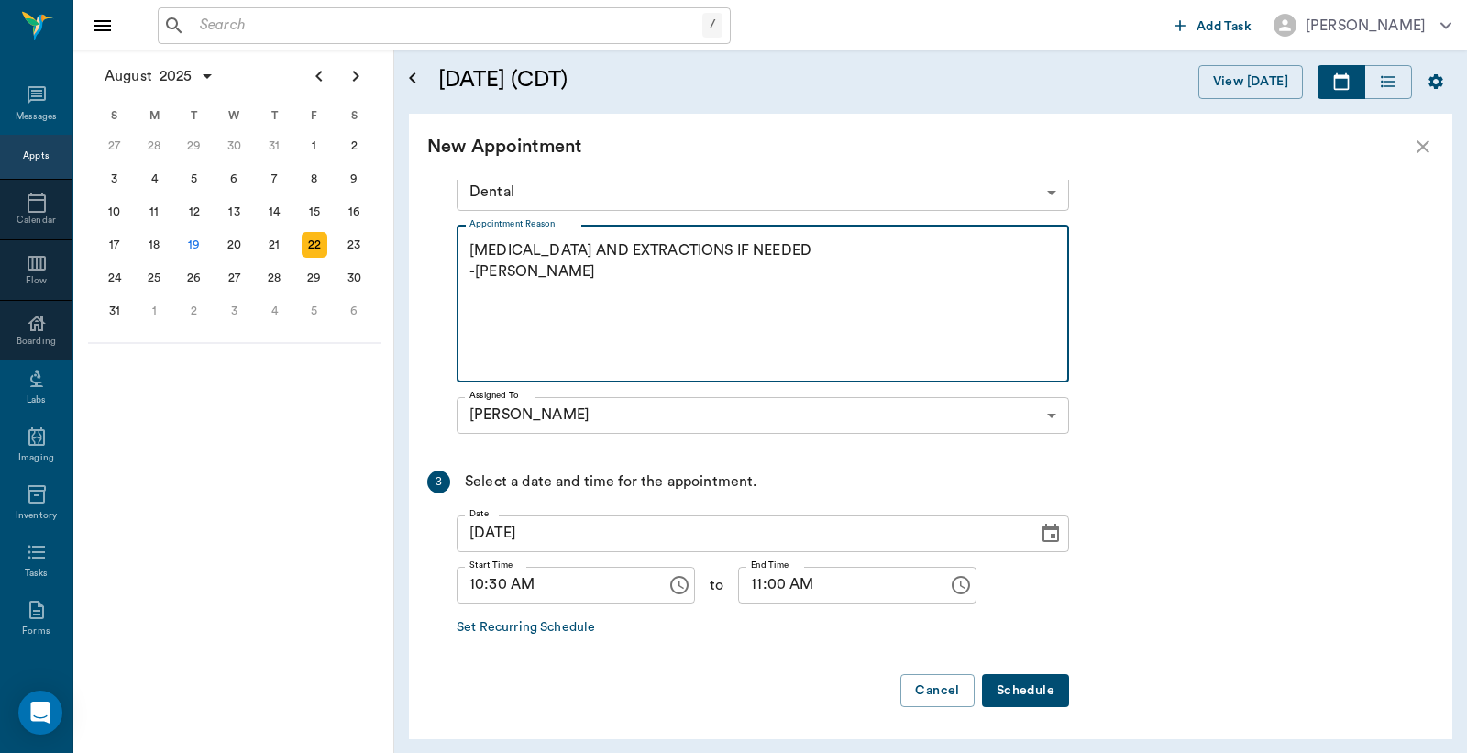
type textarea "[MEDICAL_DATA] AND EXTRACTIONS IF NEEDED -[PERSON_NAME]"
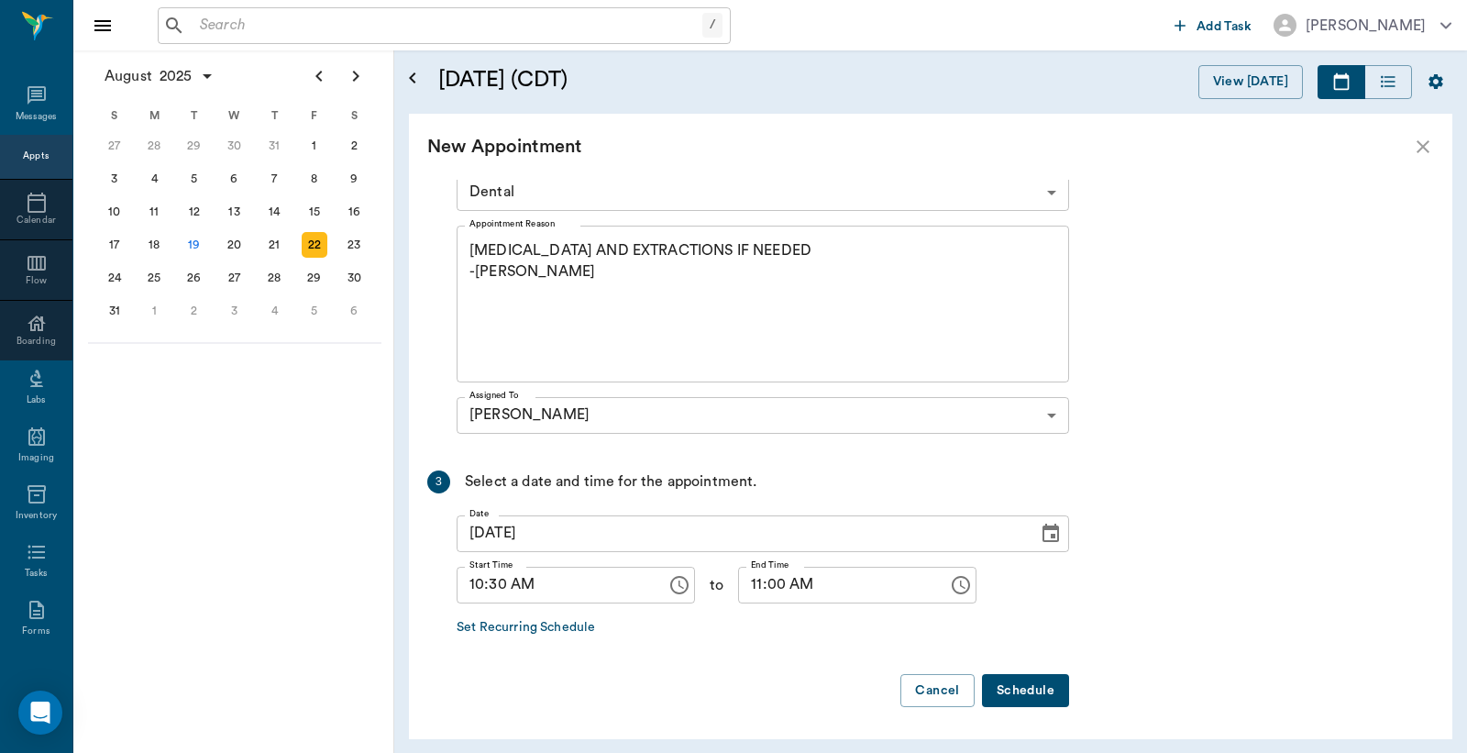
click at [1030, 676] on button "Schedule" at bounding box center [1025, 691] width 87 height 34
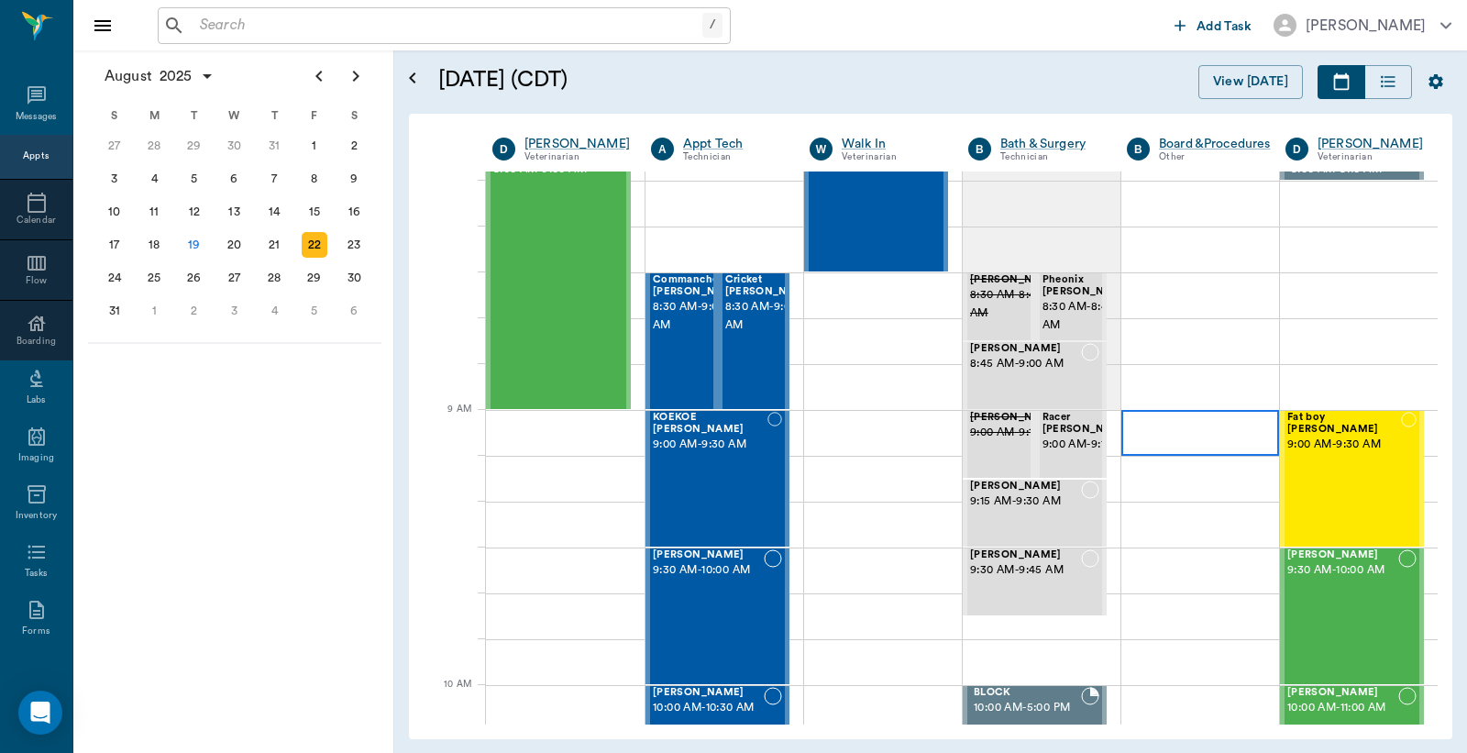
scroll to position [0, 0]
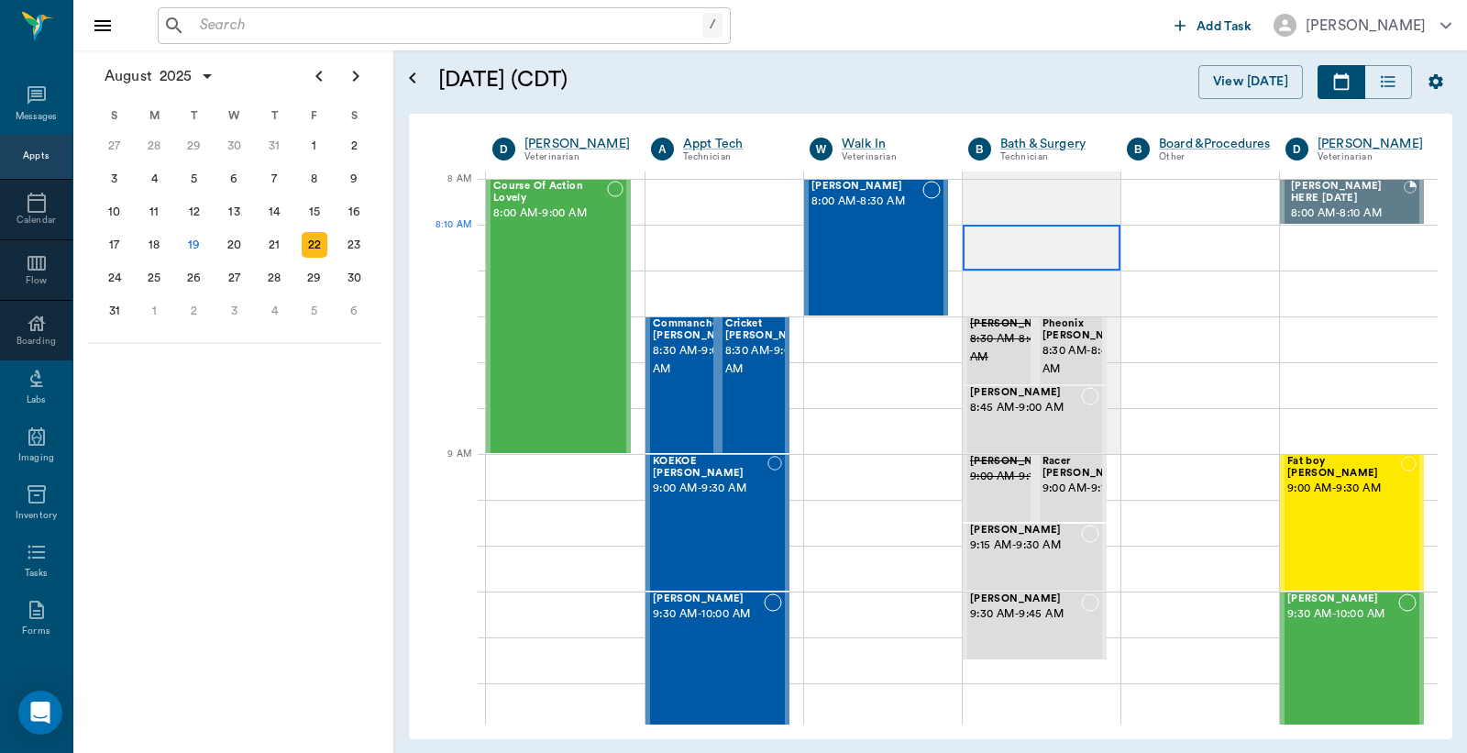
click at [1015, 249] on div at bounding box center [1042, 248] width 158 height 46
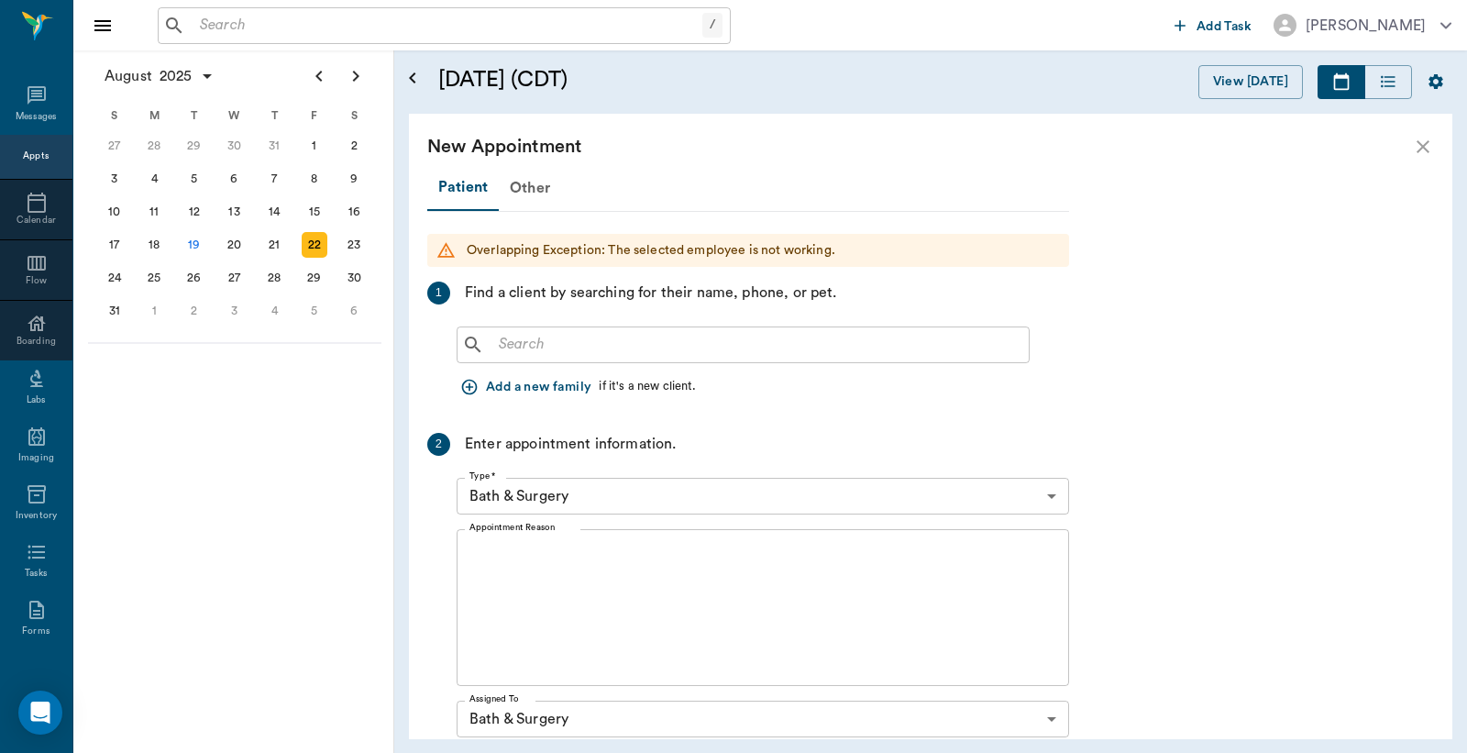
click at [550, 353] on input "text" at bounding box center [757, 345] width 530 height 26
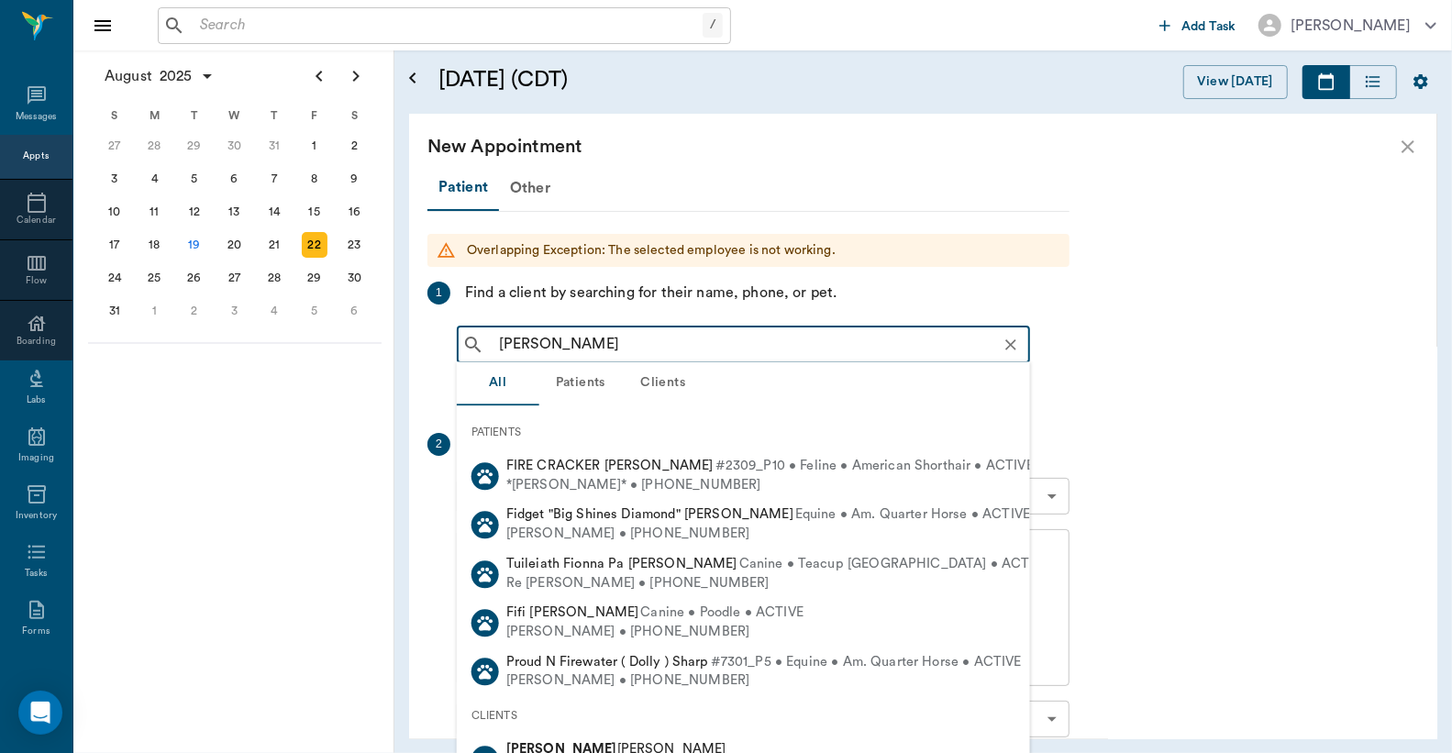
type input "[PERSON_NAME]"
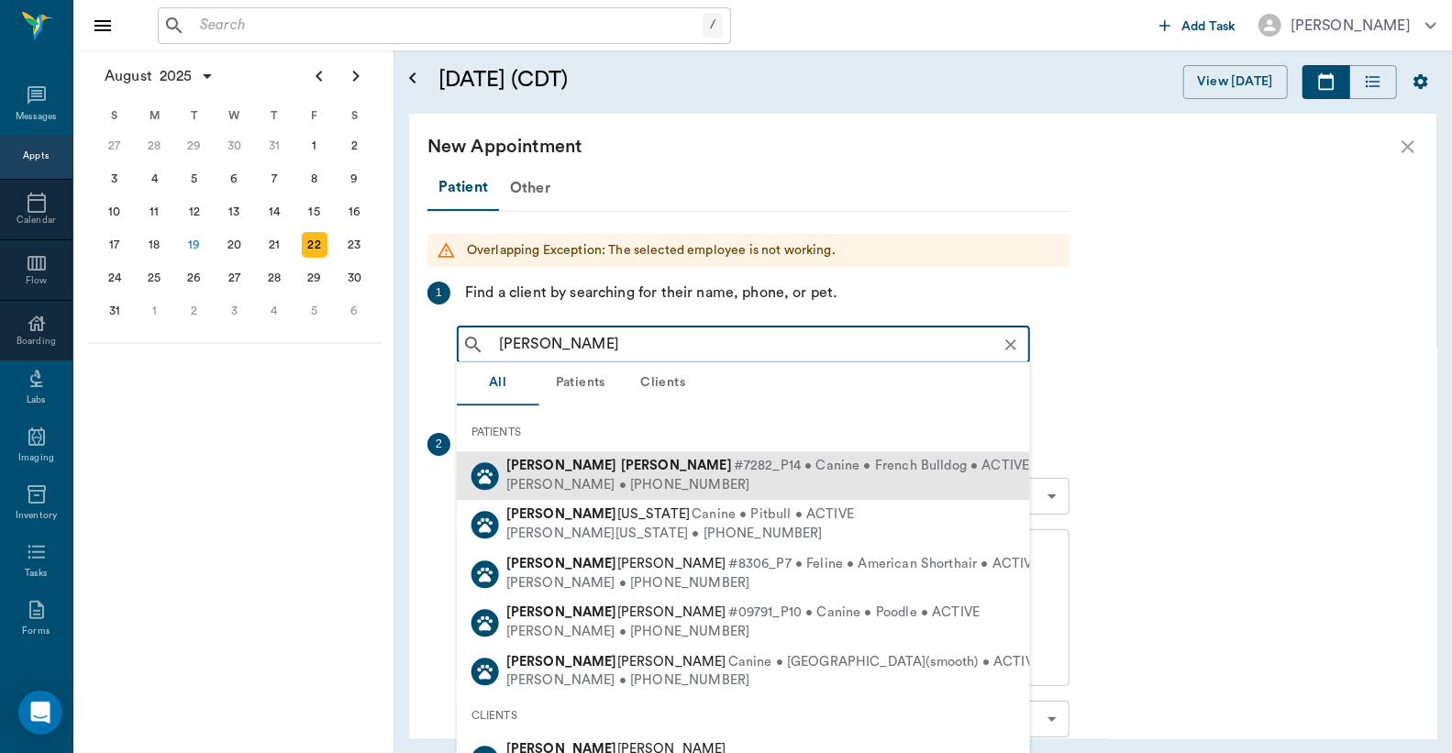
click at [573, 489] on div "[PERSON_NAME] • [PHONE_NUMBER]" at bounding box center [768, 485] width 524 height 19
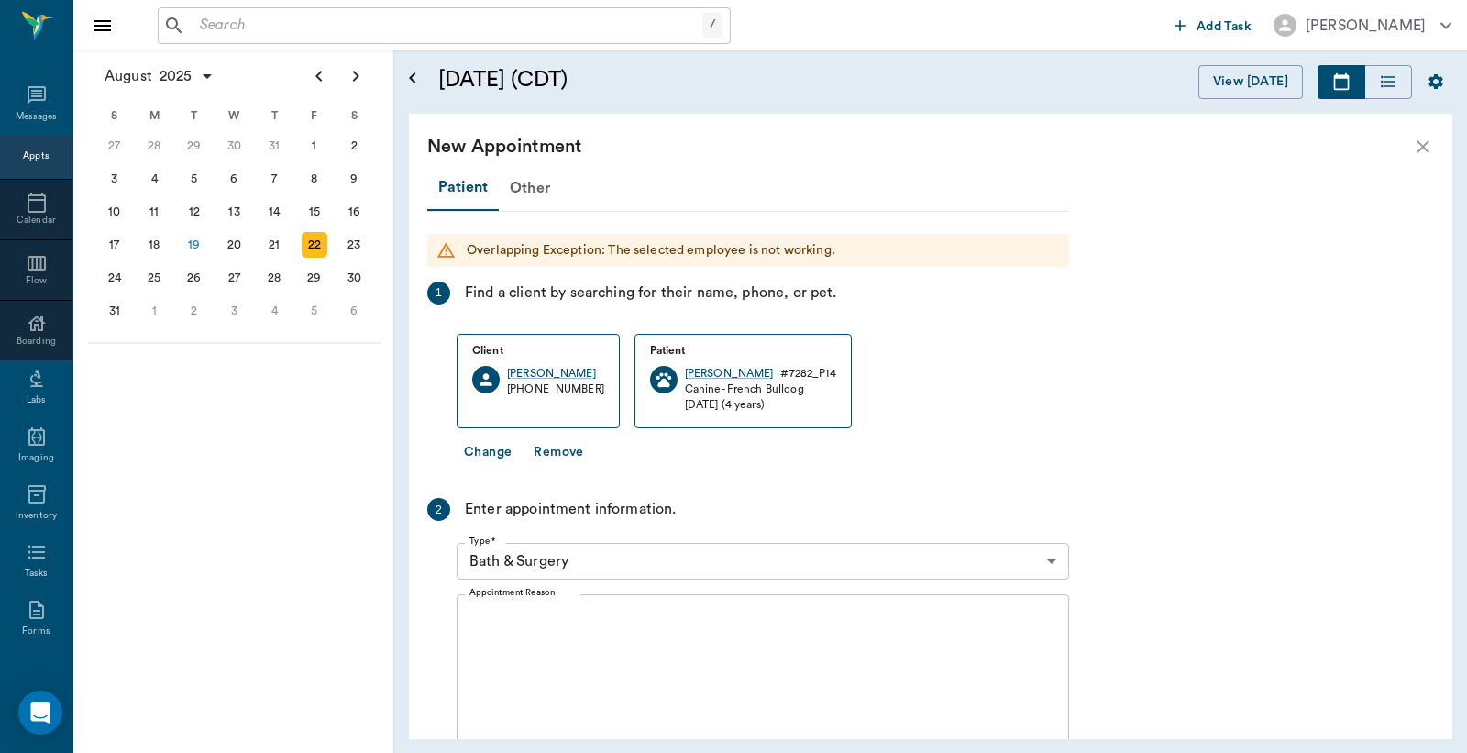
click at [557, 626] on textarea "Appointment Reason" at bounding box center [763, 673] width 587 height 127
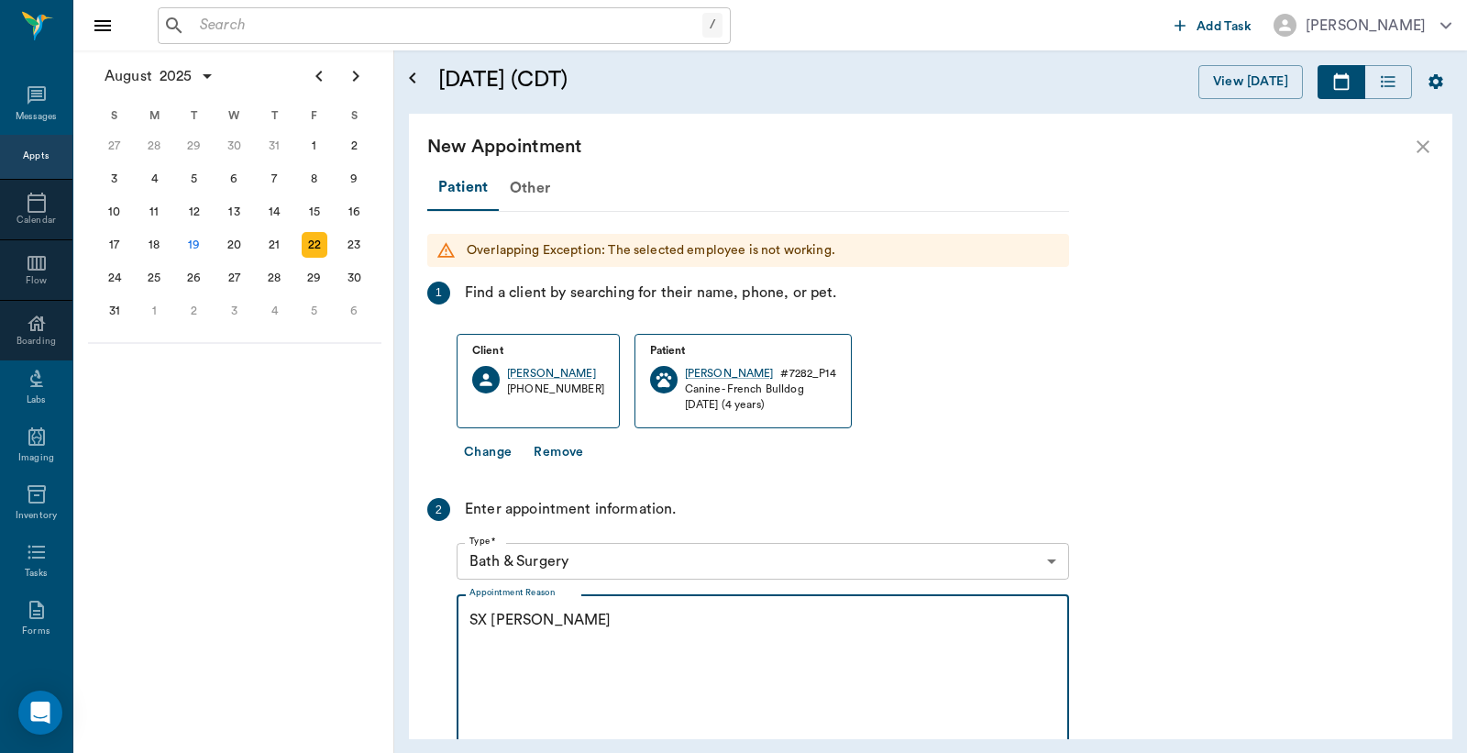
scroll to position [370, 0]
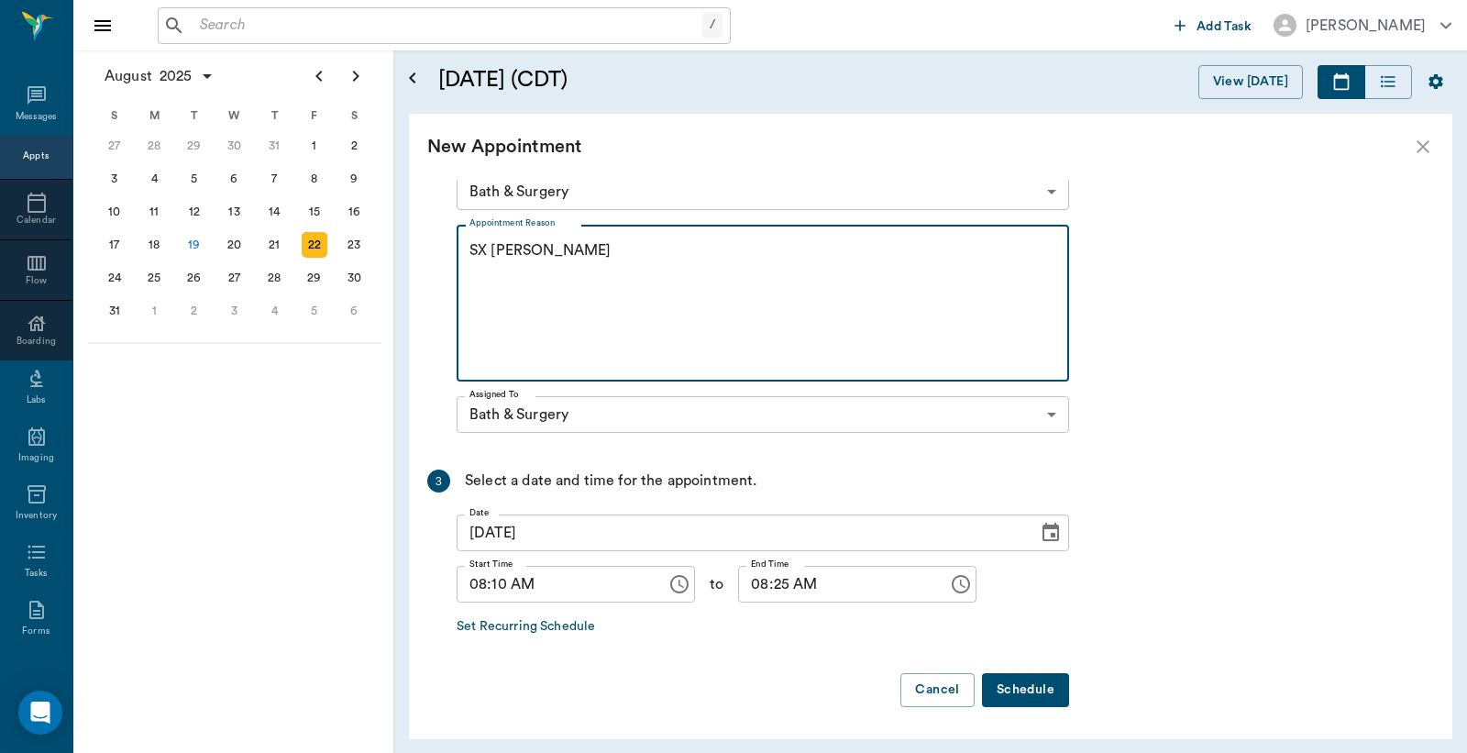
type textarea "SX [PERSON_NAME]"
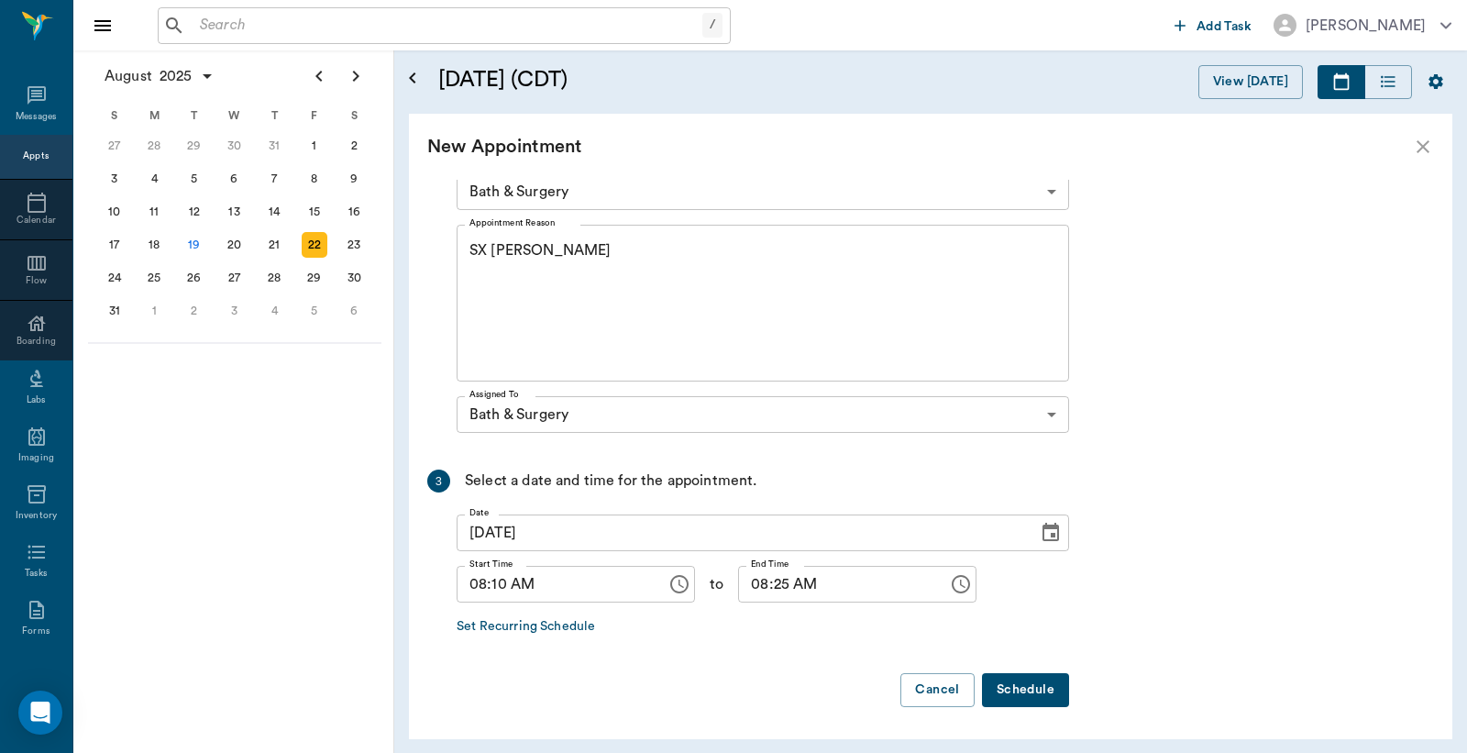
click at [997, 693] on button "Schedule" at bounding box center [1025, 690] width 87 height 34
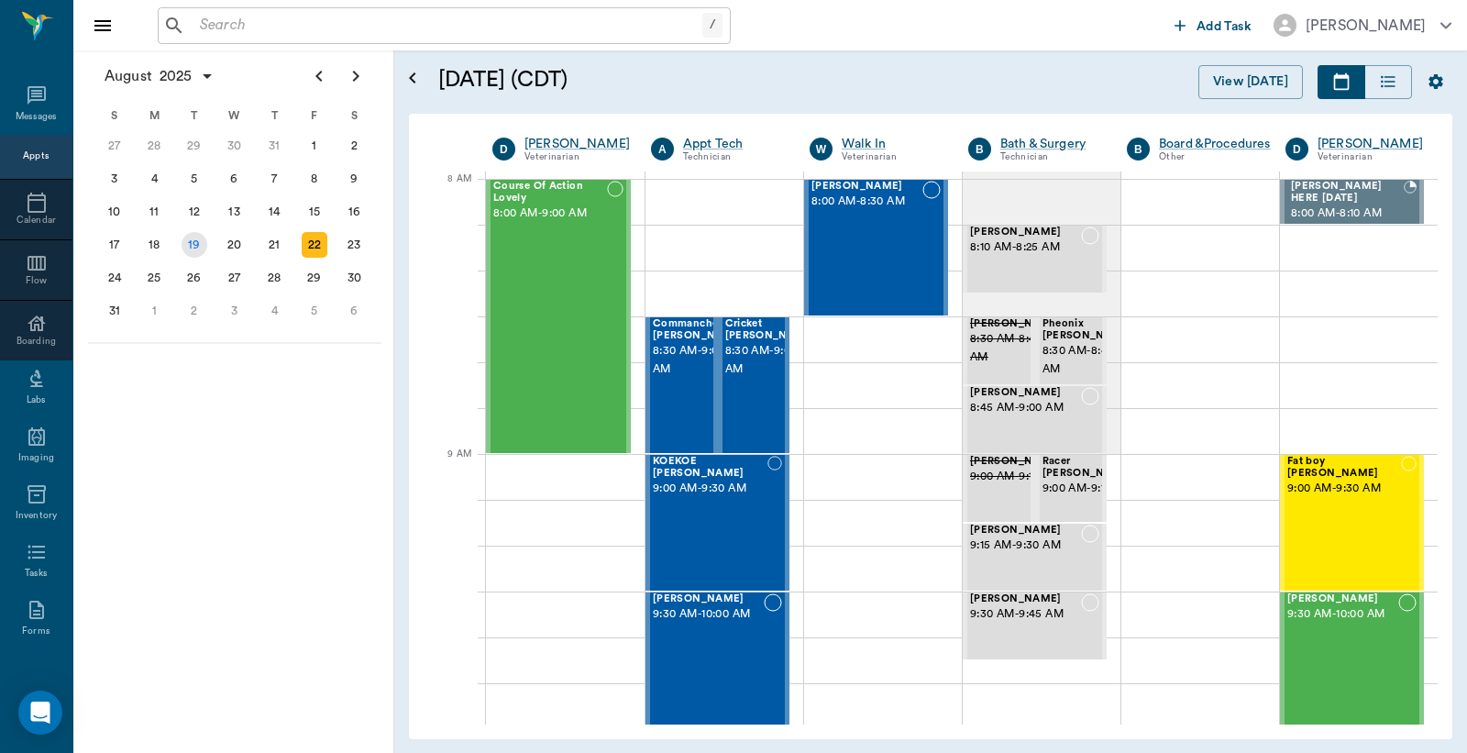
click at [183, 249] on div "19" at bounding box center [194, 244] width 40 height 33
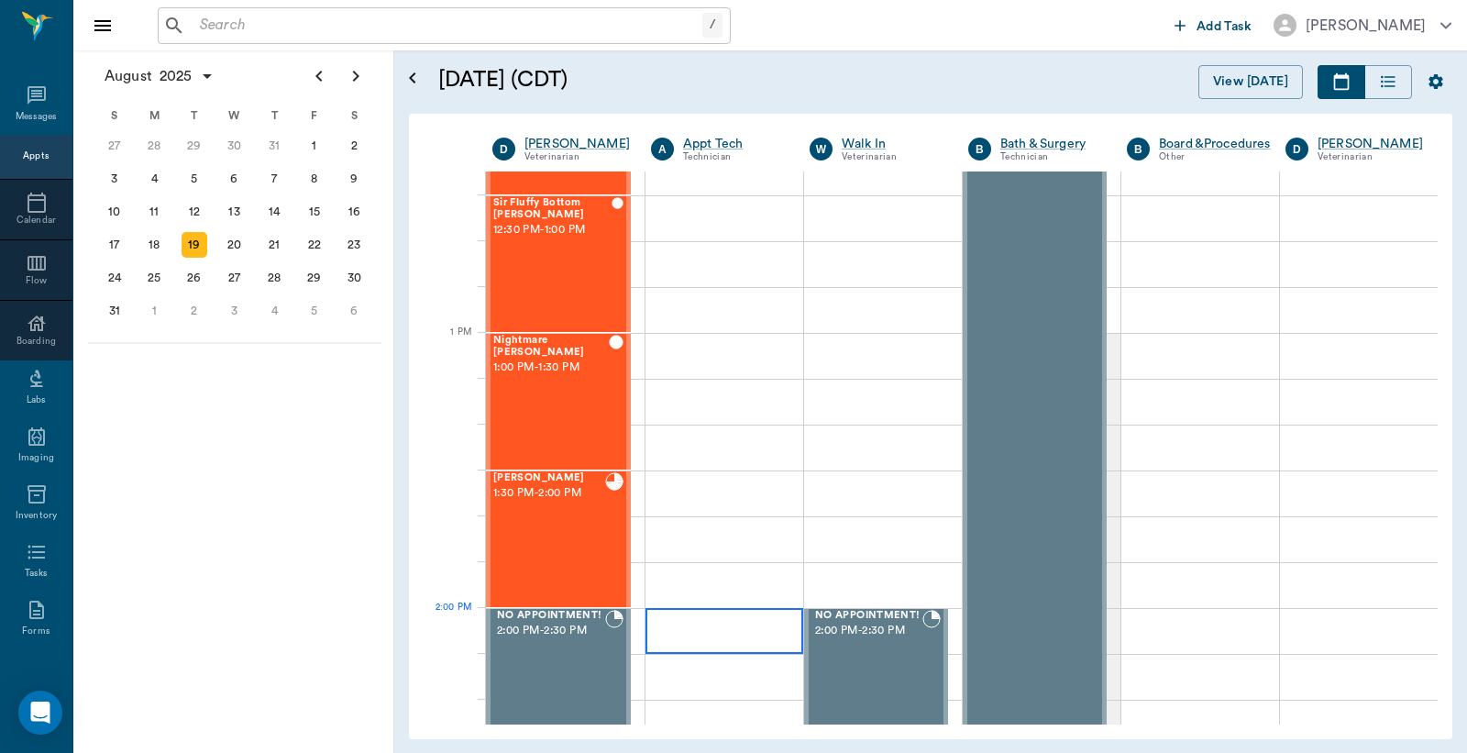
scroll to position [1222, 0]
click at [542, 533] on div "[PERSON_NAME] 1:30 PM - 2:00 PM" at bounding box center [549, 538] width 112 height 134
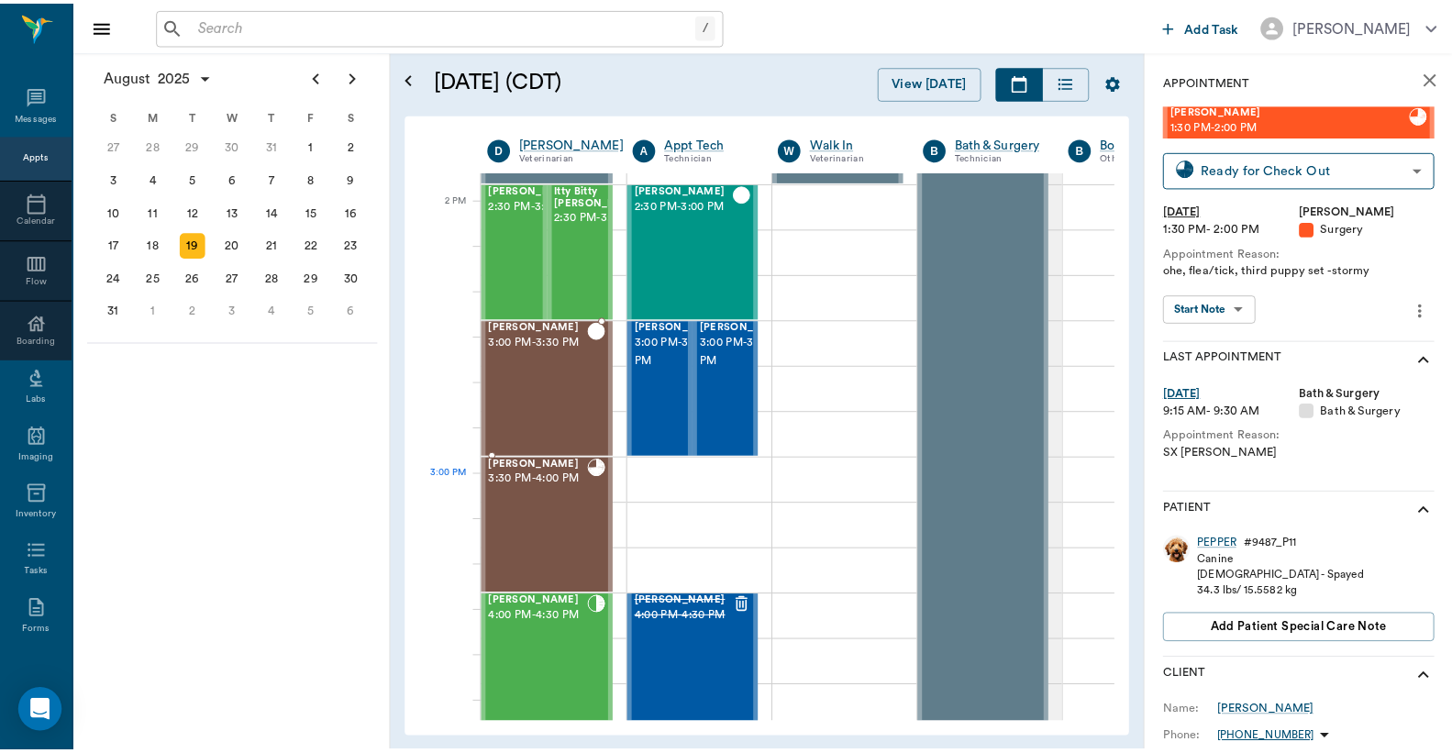
scroll to position [2038, 0]
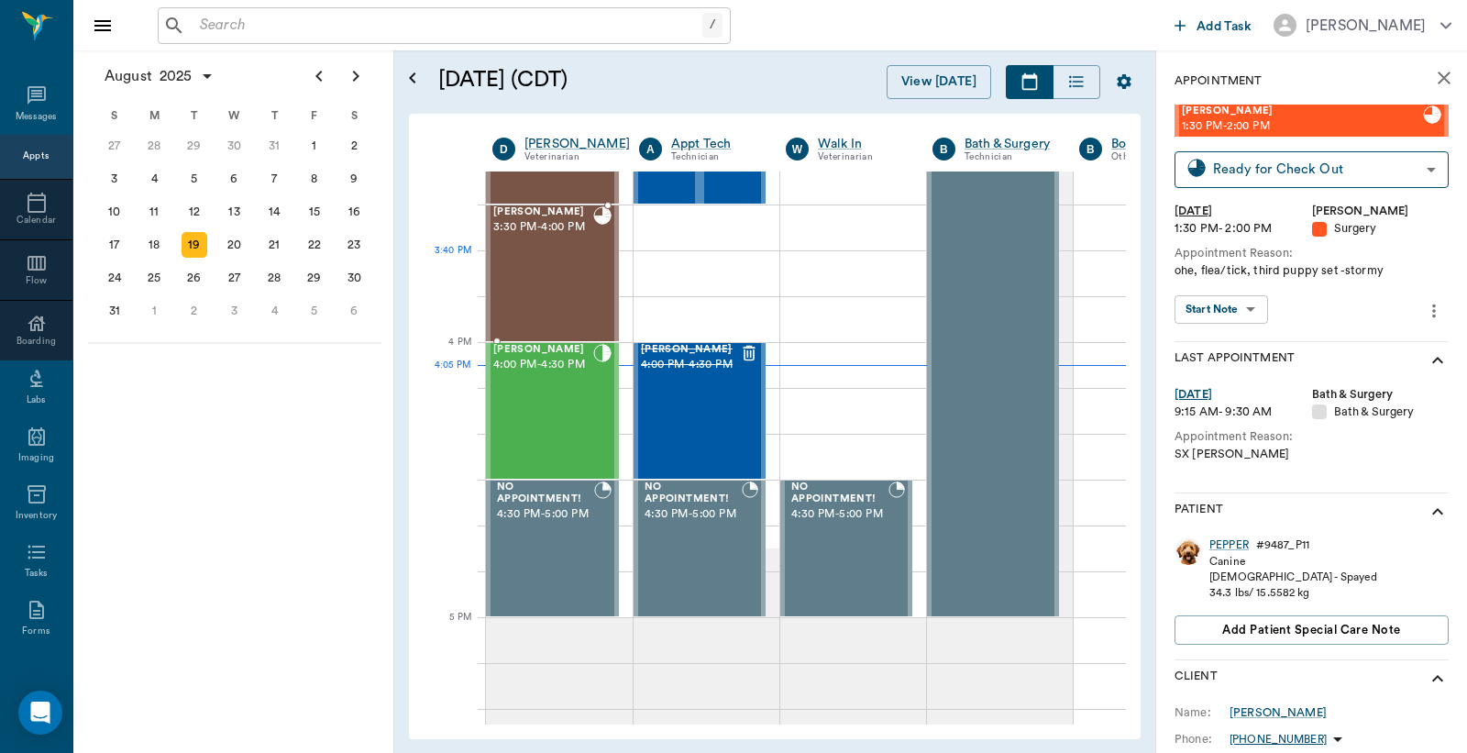
click at [558, 280] on div "[PERSON_NAME] 3:30 PM - 4:00 PM" at bounding box center [543, 273] width 100 height 134
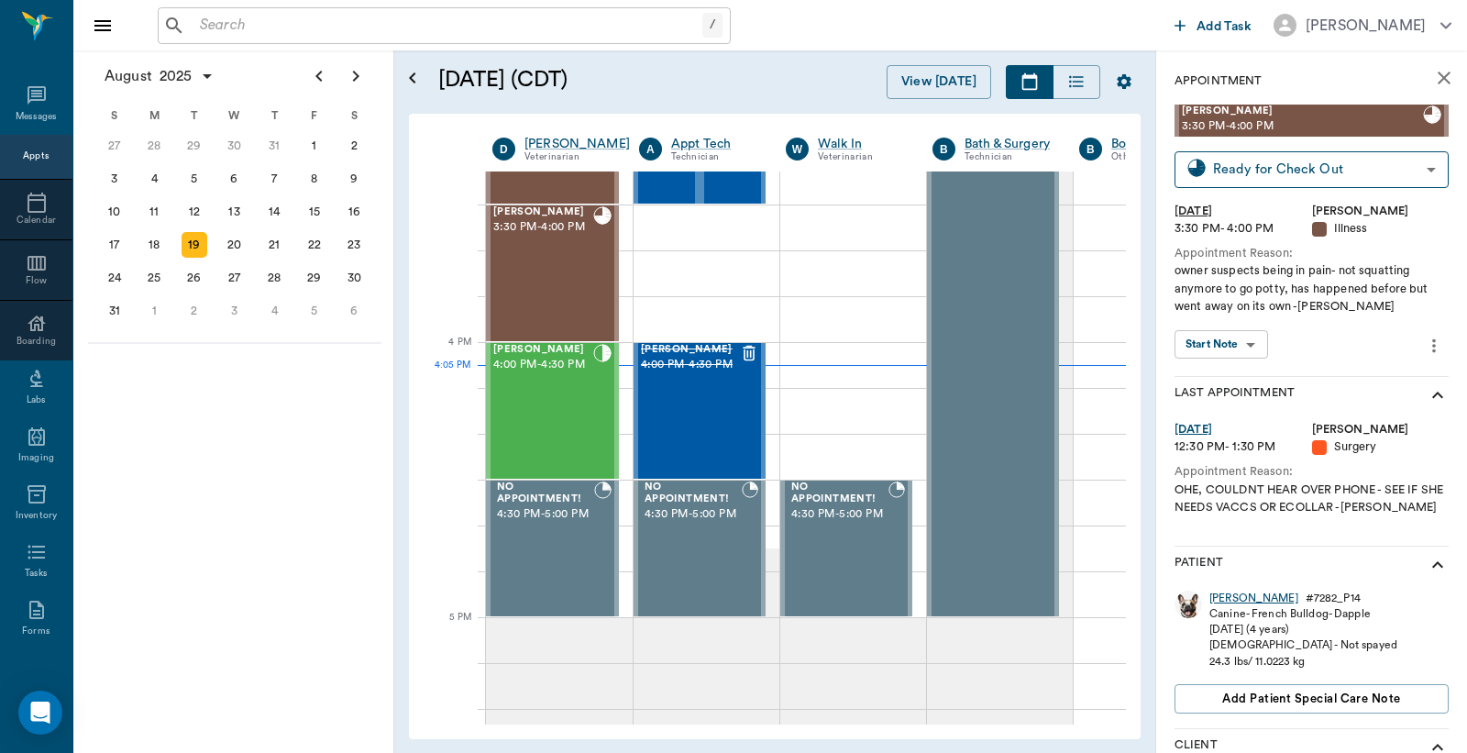
click at [1218, 594] on div "[PERSON_NAME]" at bounding box center [1254, 599] width 89 height 16
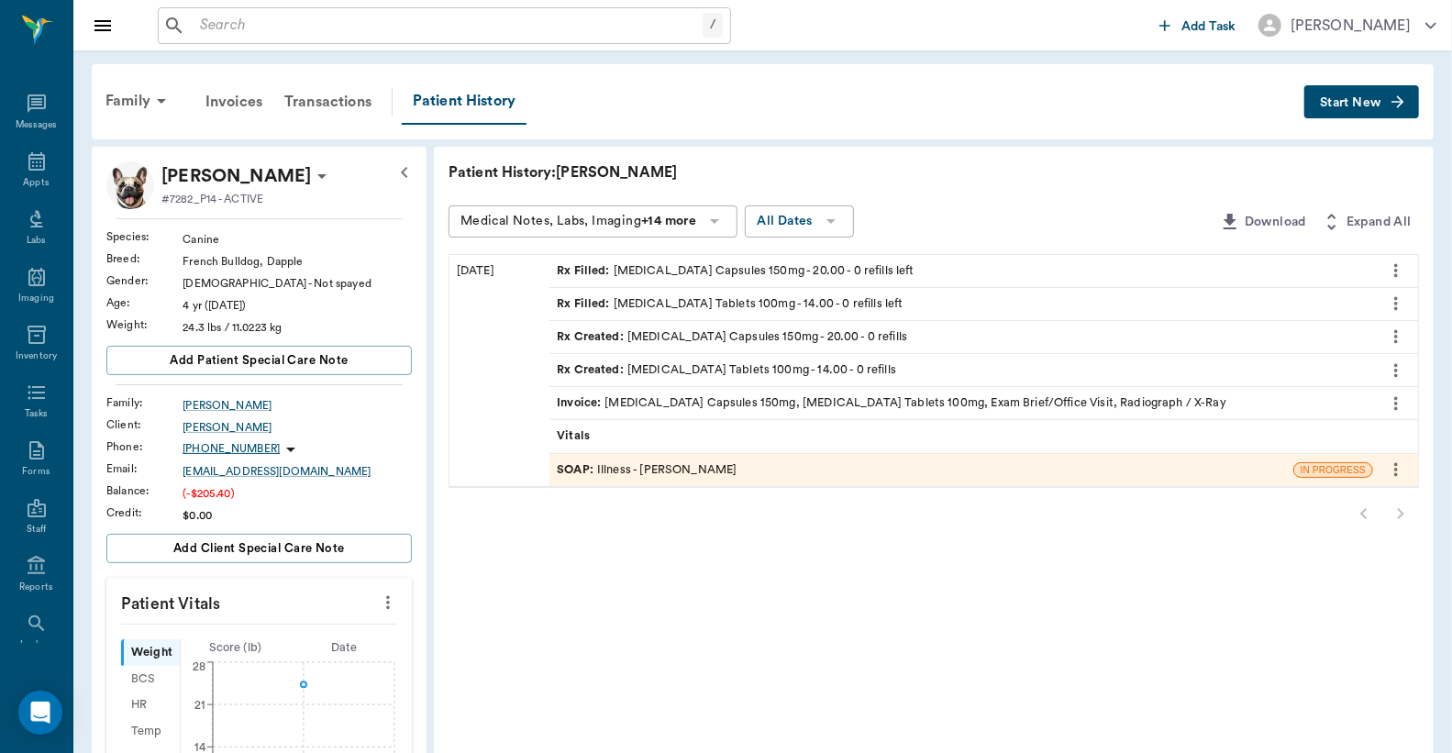
click at [737, 401] on div "Invoice : [MEDICAL_DATA] Capsules 150mg, [MEDICAL_DATA] Tablets 100mg, Exam Bri…" at bounding box center [891, 402] width 669 height 17
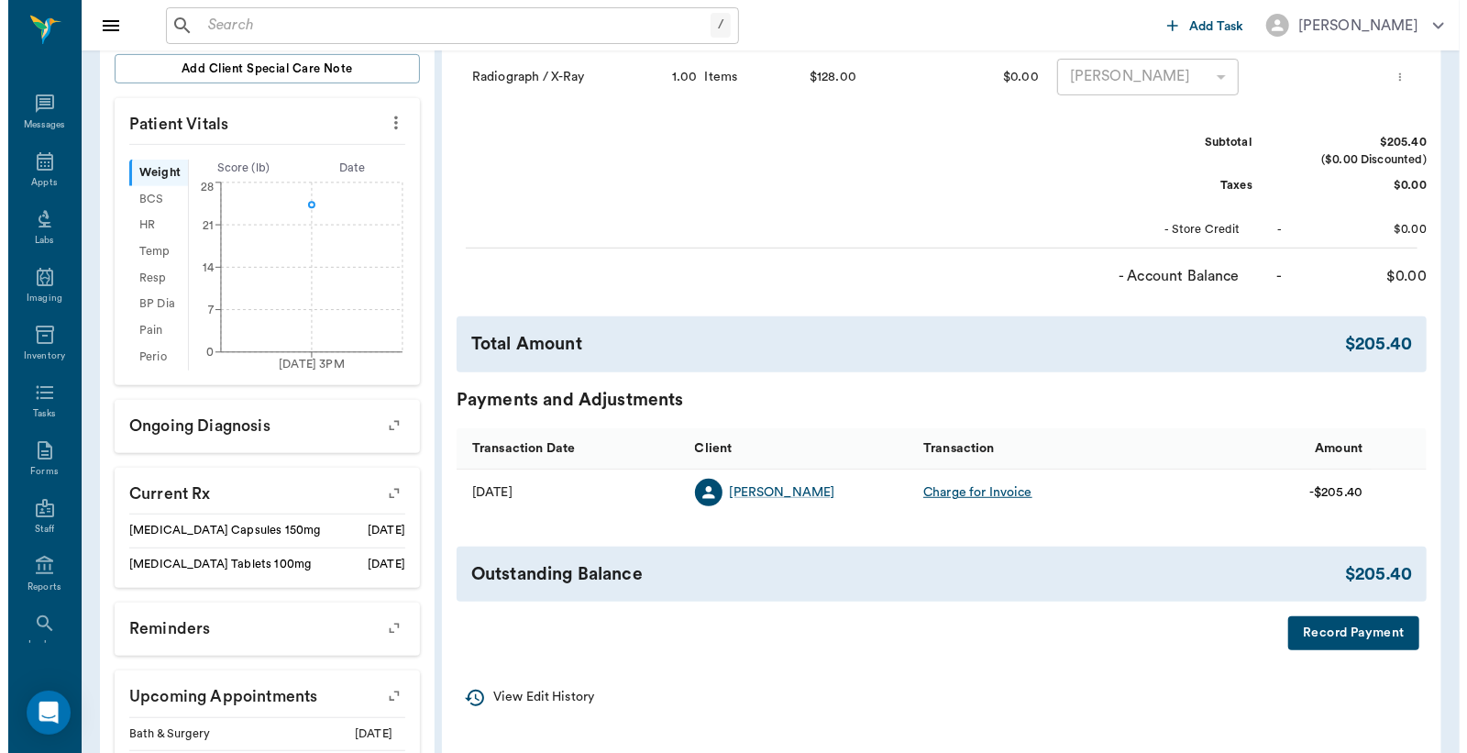
scroll to position [543, 0]
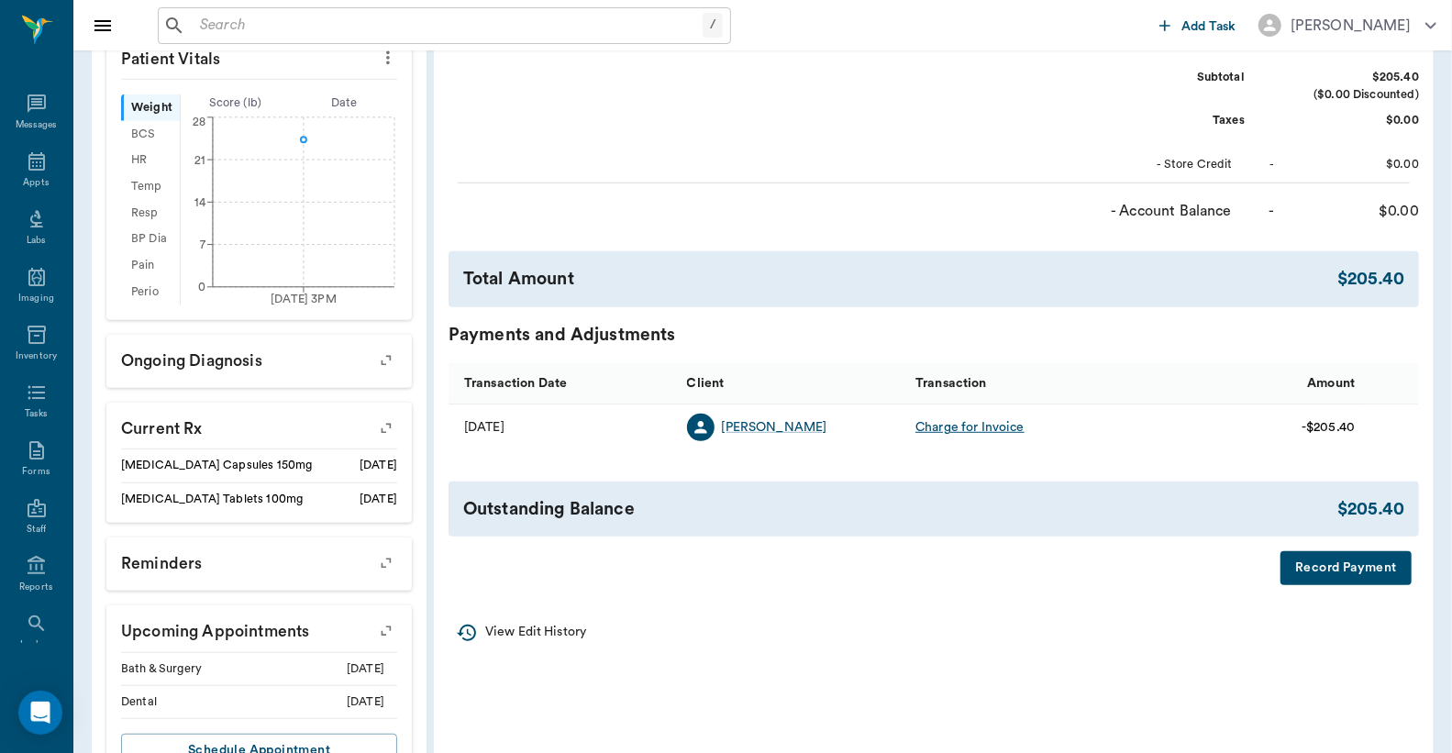
click at [1339, 569] on button "Record Payment" at bounding box center [1345, 568] width 131 height 34
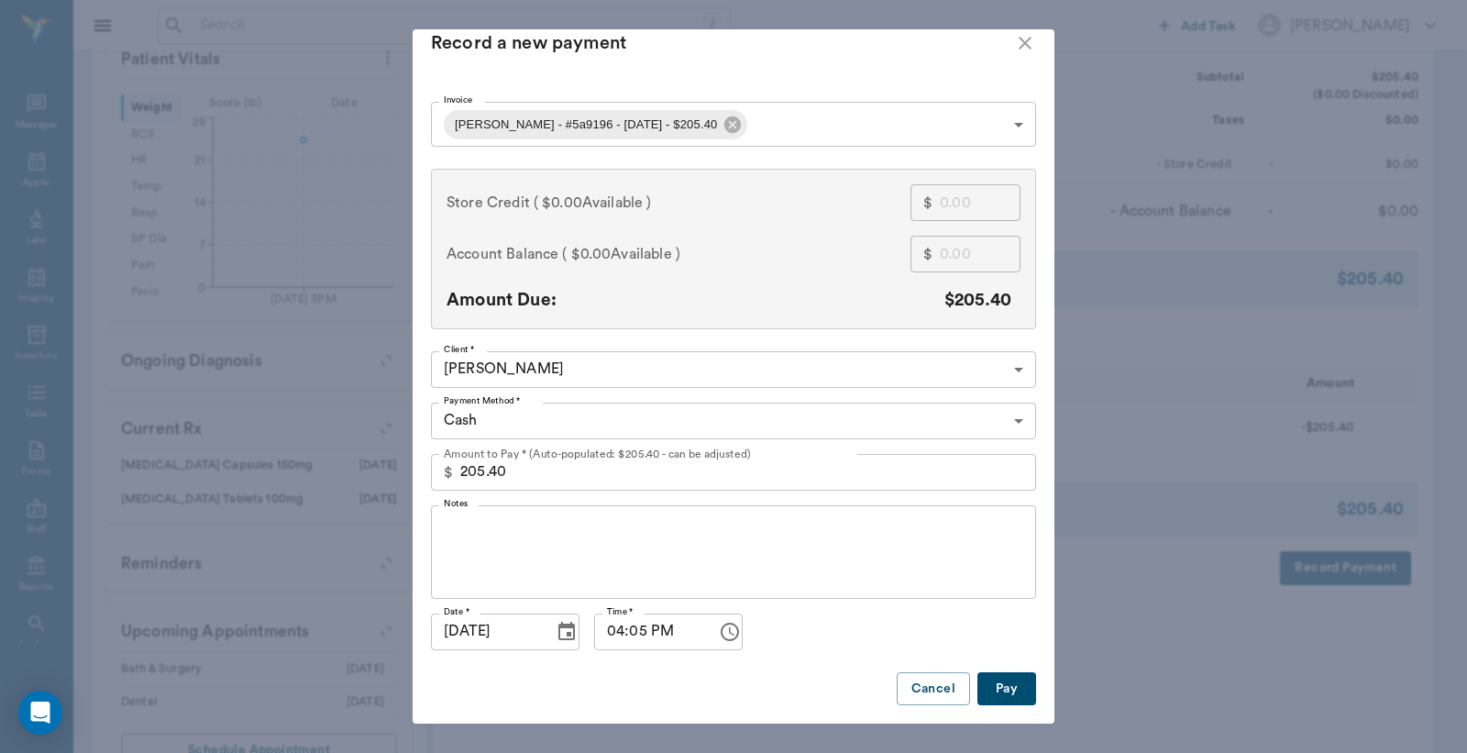
scroll to position [34, 0]
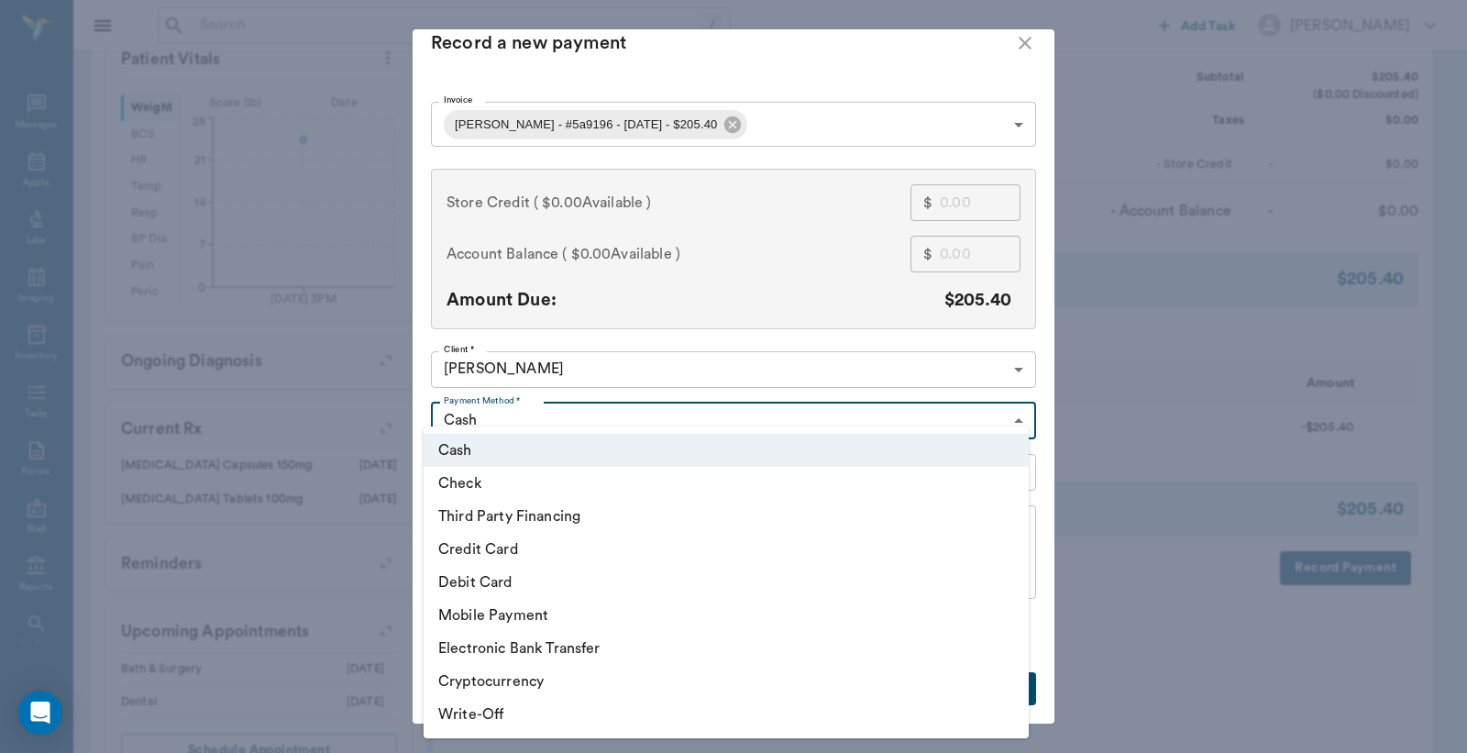
click at [539, 417] on body "/ ​ Add Task [PERSON_NAME] Nectar Messages Appts Labs Imaging Inventory Tasks F…" at bounding box center [733, 140] width 1467 height 1367
click at [490, 548] on li "Credit Card" at bounding box center [726, 549] width 605 height 33
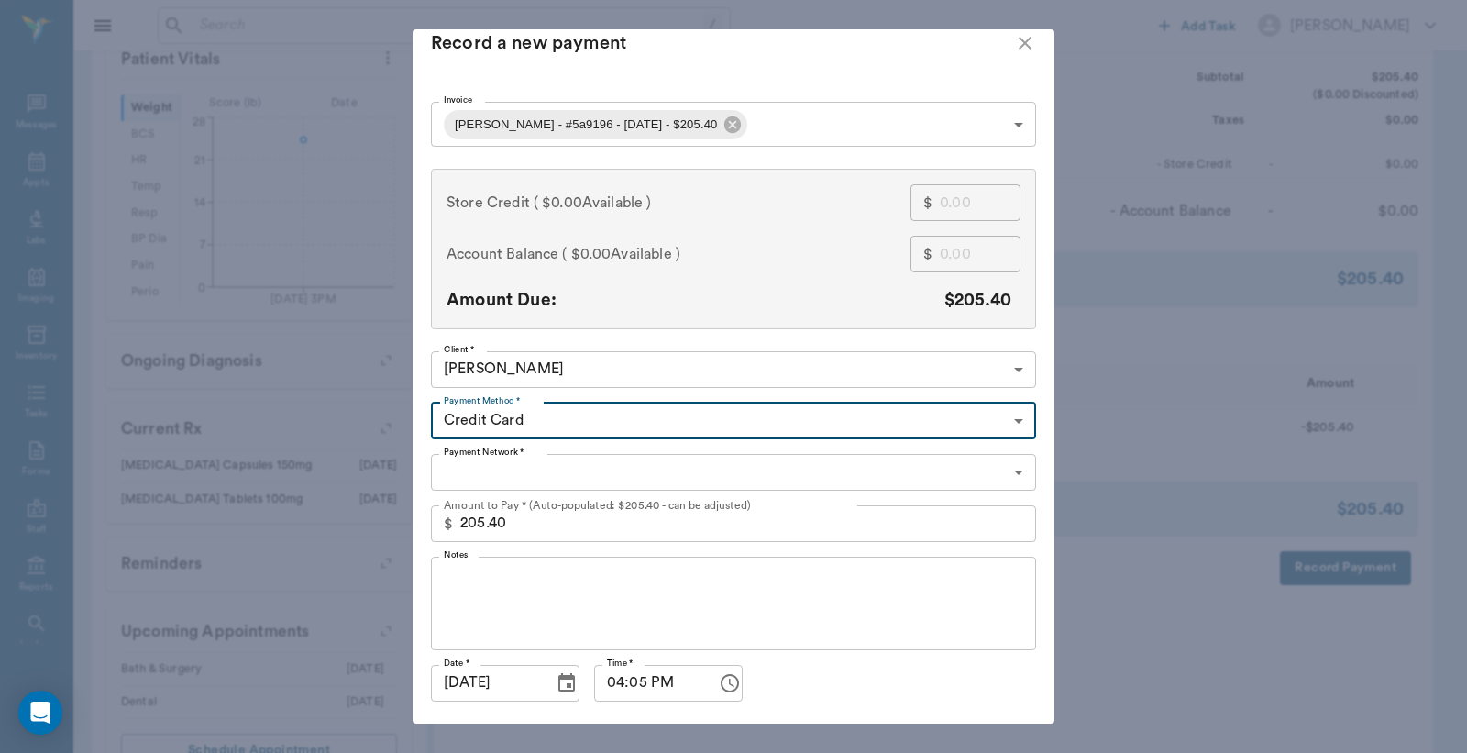
type input "CREDIT_CARD"
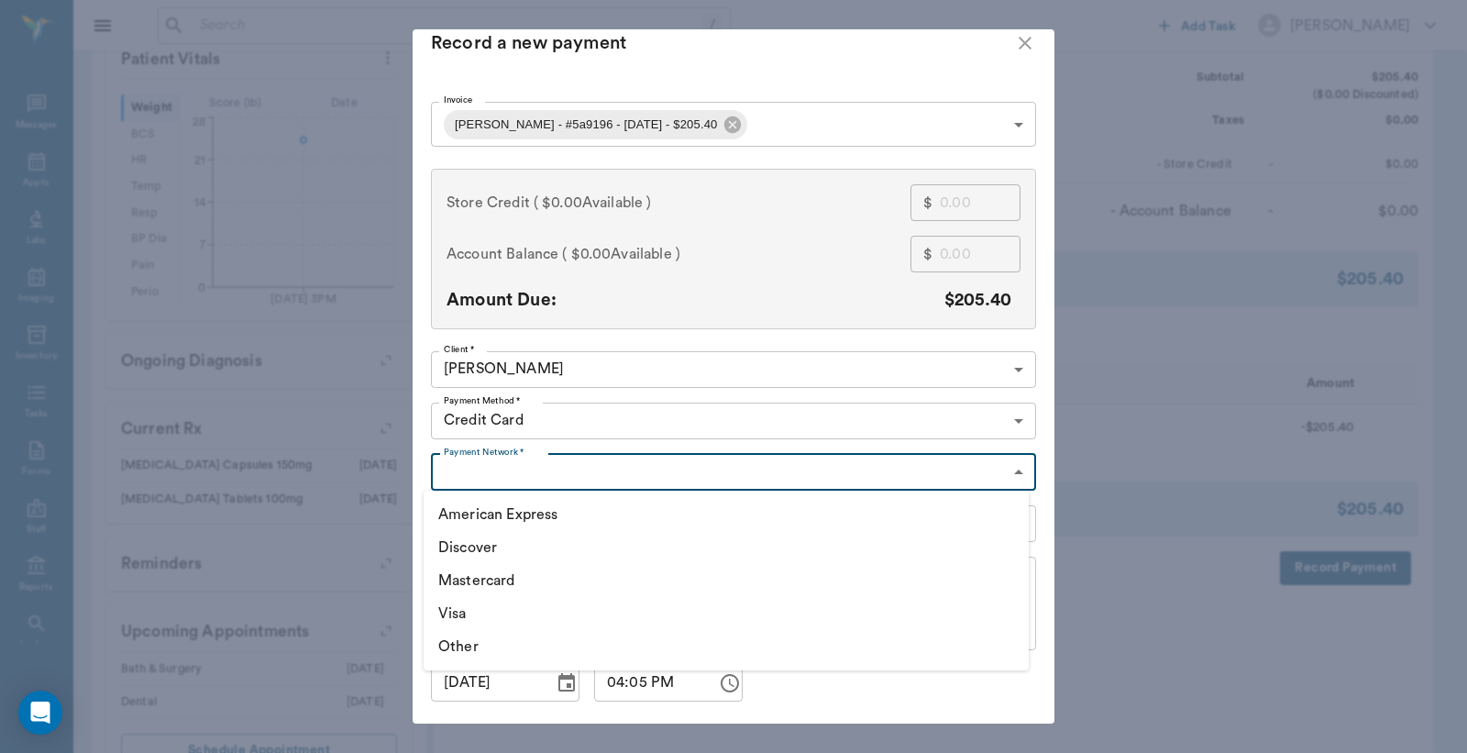
click at [534, 469] on body "/ ​ Add Task [PERSON_NAME] Nectar Messages Appts Labs Imaging Inventory Tasks F…" at bounding box center [733, 140] width 1467 height 1367
click at [473, 535] on li "Discover" at bounding box center [726, 547] width 605 height 33
type input "DISCOVER"
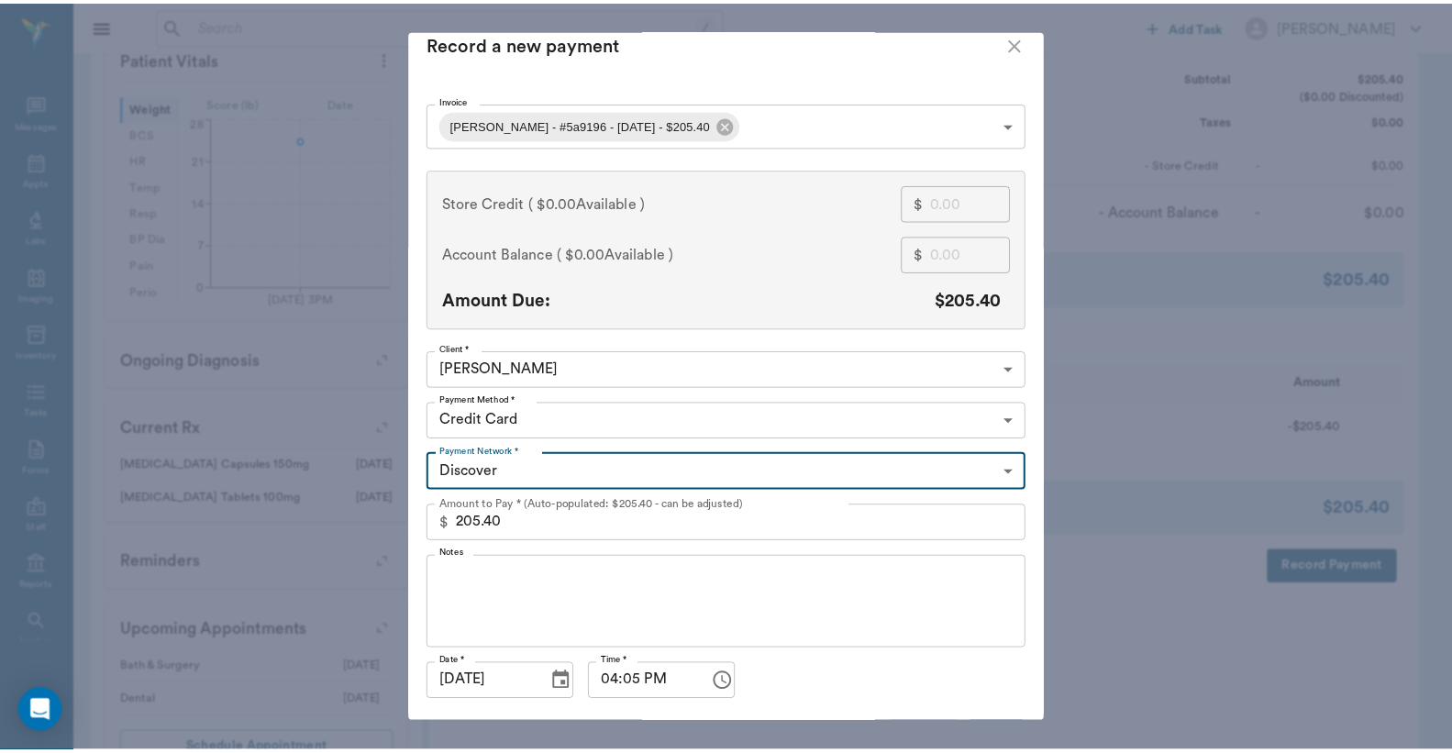
scroll to position [71, 0]
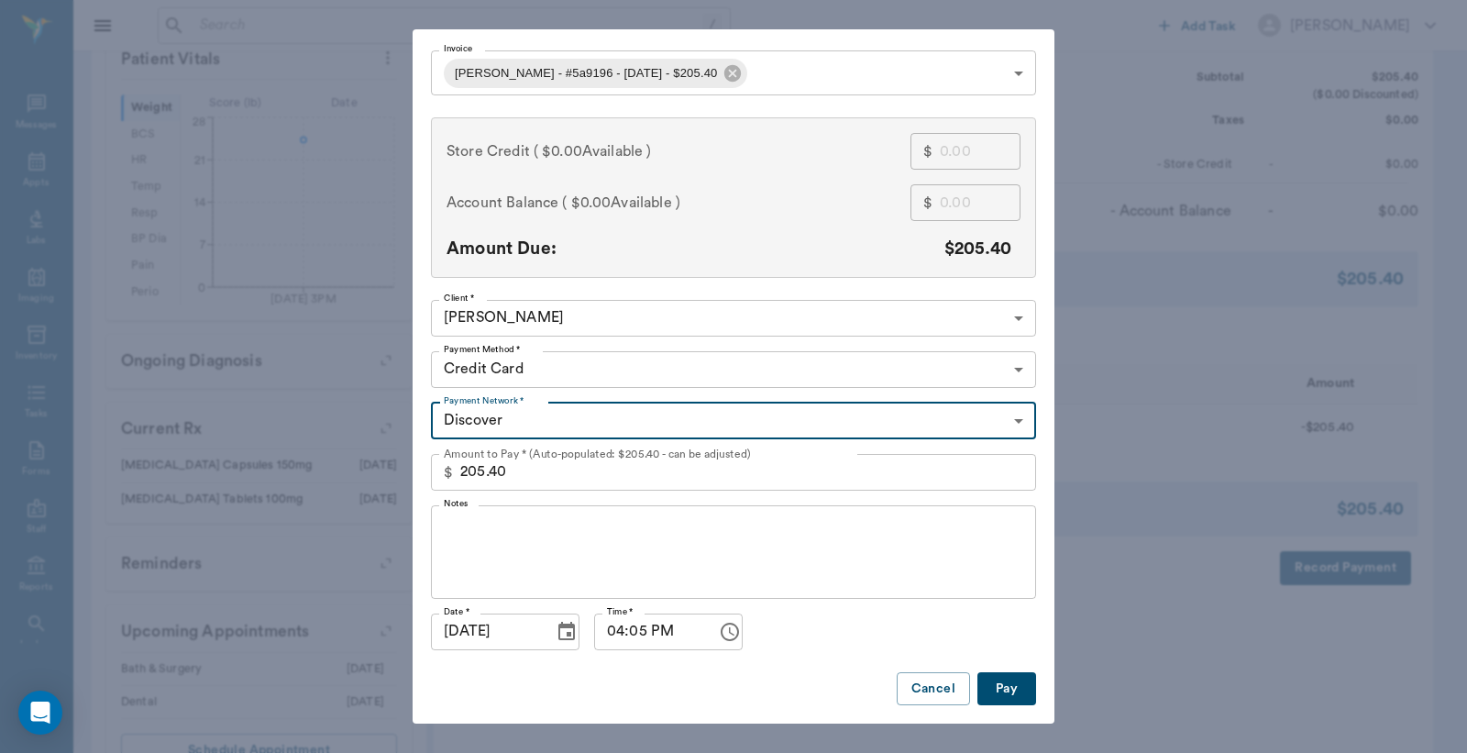
click at [1015, 681] on button "Pay" at bounding box center [1007, 689] width 59 height 34
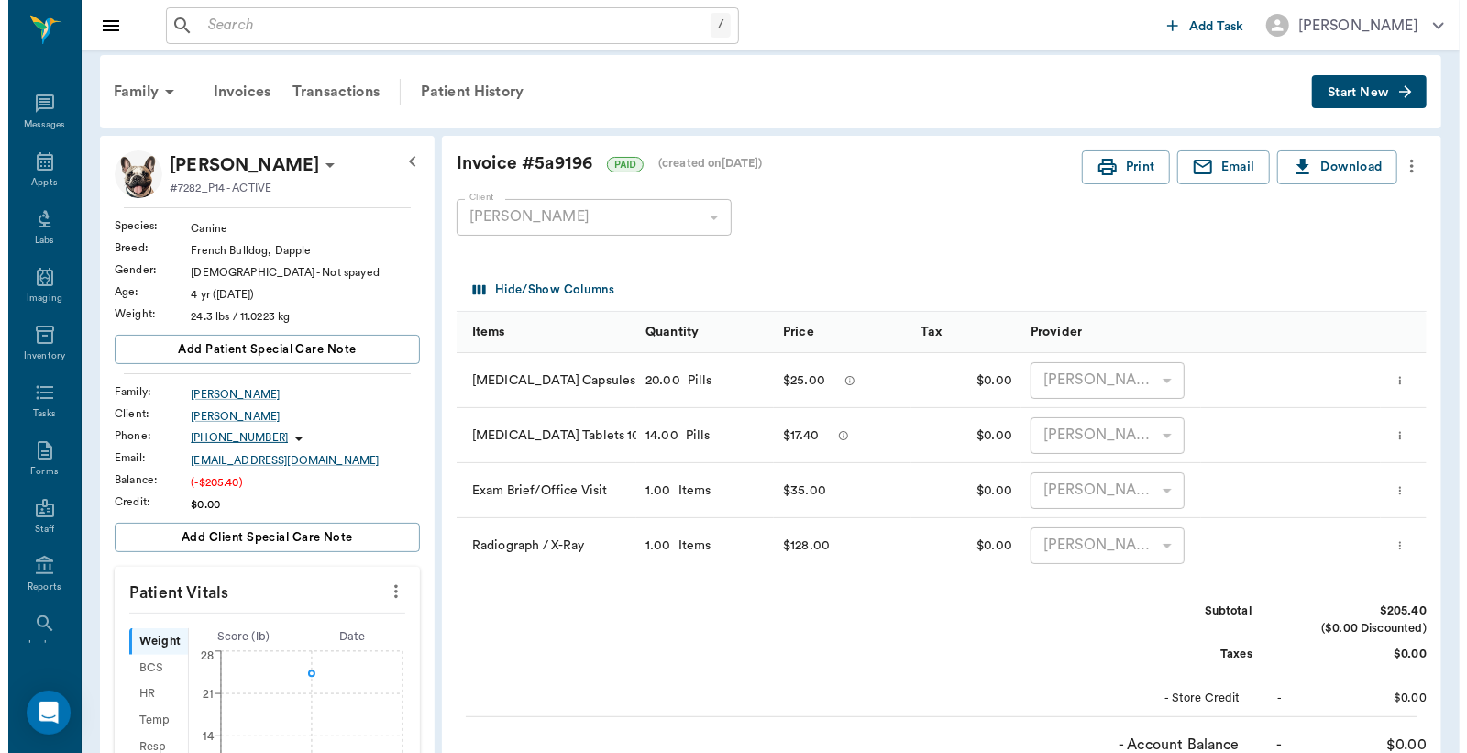
scroll to position [0, 0]
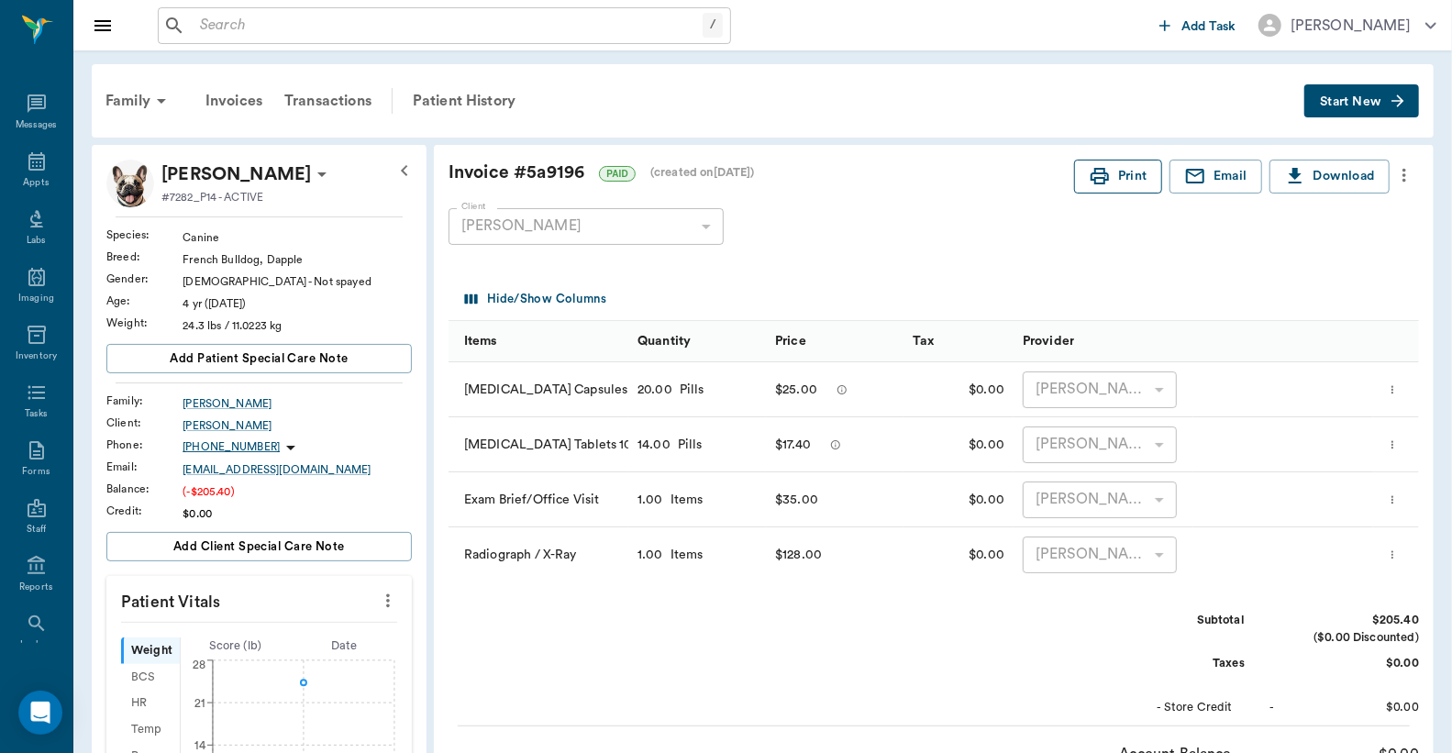
click at [1113, 172] on button "Print" at bounding box center [1118, 177] width 88 height 34
click at [11, 169] on div "Appts" at bounding box center [36, 172] width 72 height 58
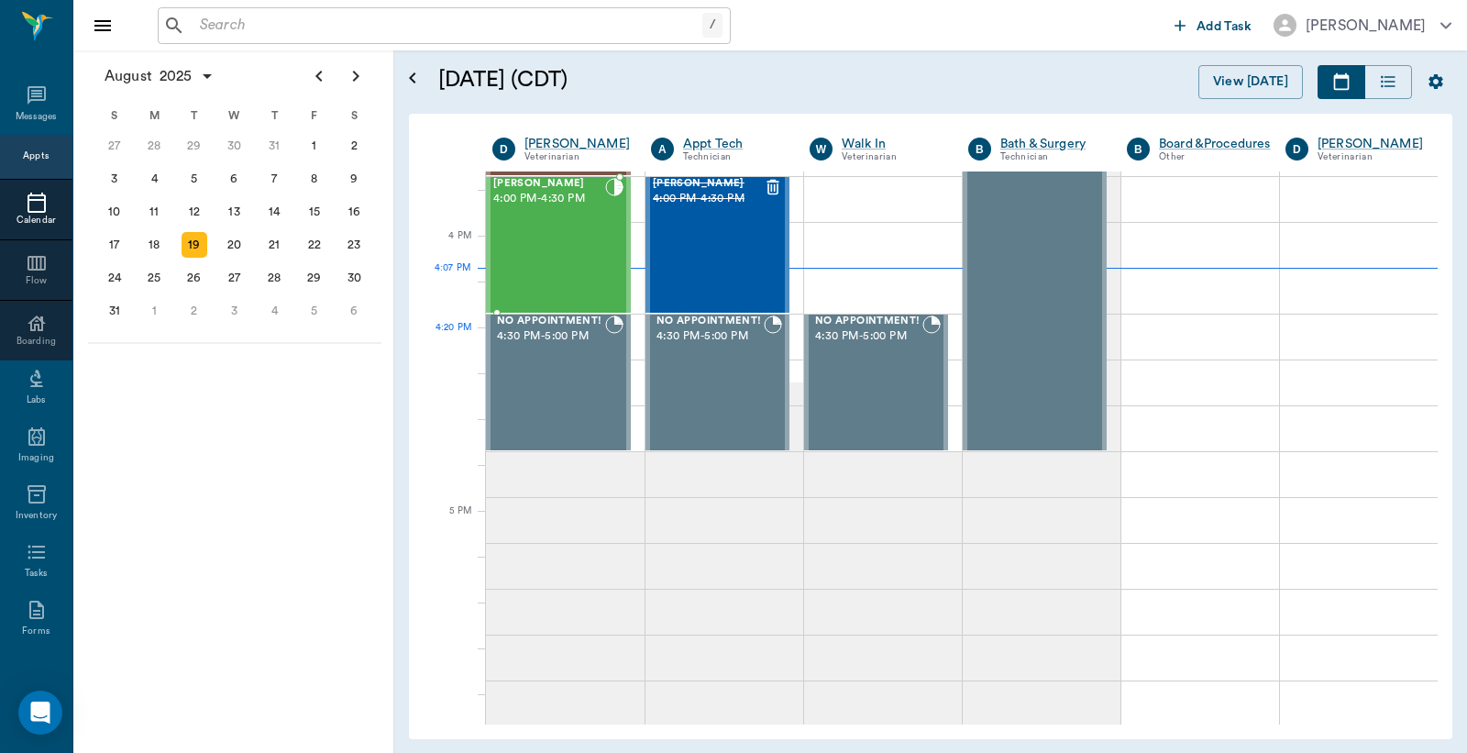
scroll to position [2068, 0]
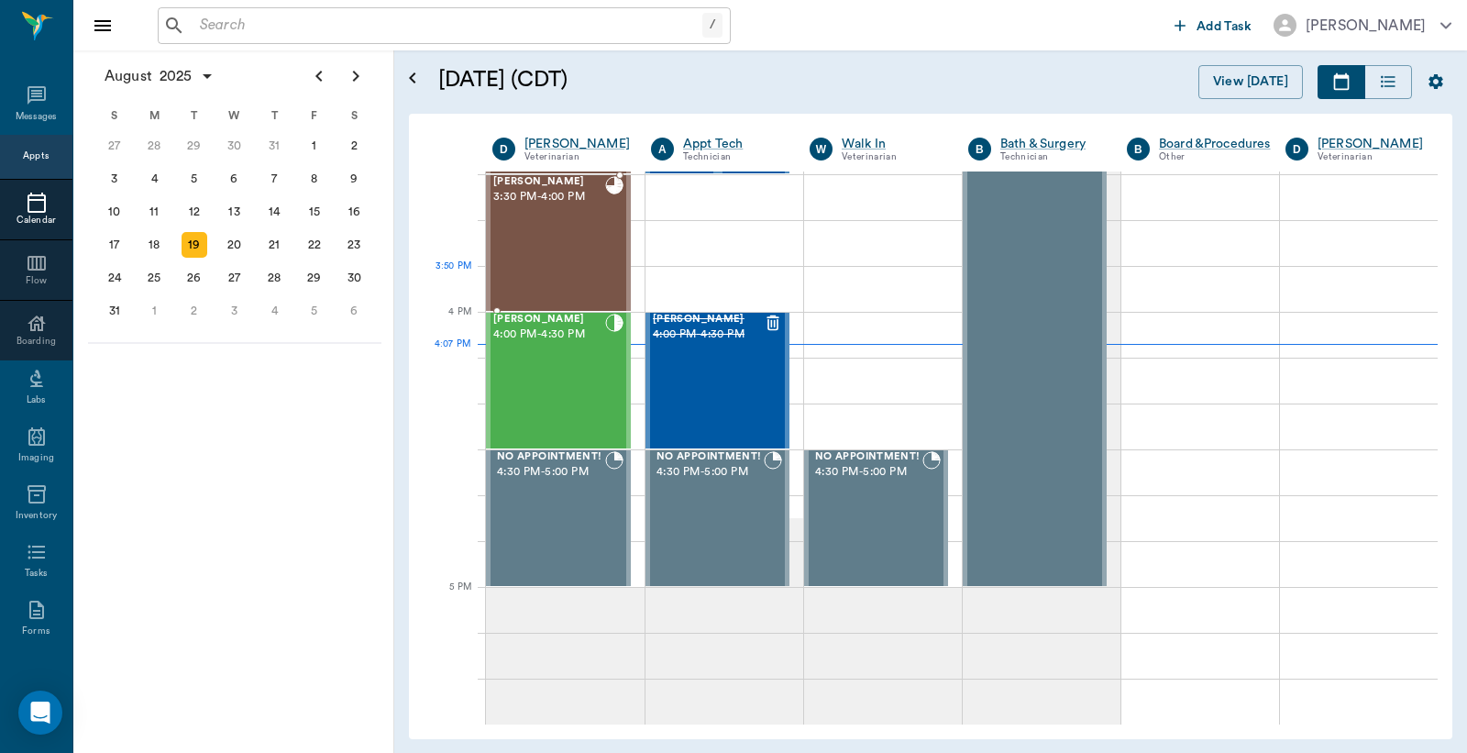
click at [580, 285] on div "[PERSON_NAME] 3:30 PM - 4:00 PM" at bounding box center [549, 243] width 112 height 134
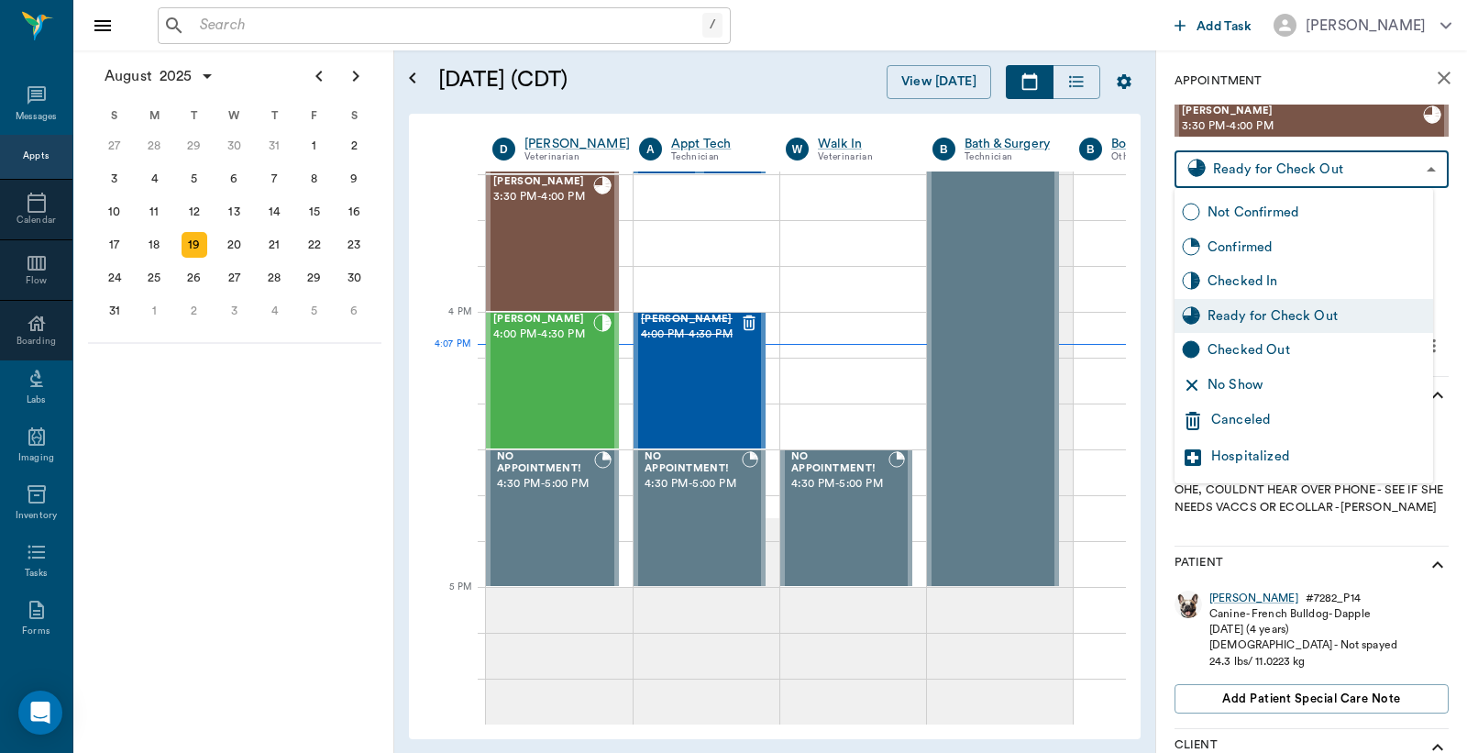
click at [1240, 183] on body "/ ​ Add Task [PERSON_NAME] Nectar Messages Appts Calendar Flow Boarding Labs Im…" at bounding box center [733, 376] width 1467 height 753
click at [1232, 347] on div "Checked Out" at bounding box center [1317, 350] width 218 height 20
type input "CHECKED_OUT"
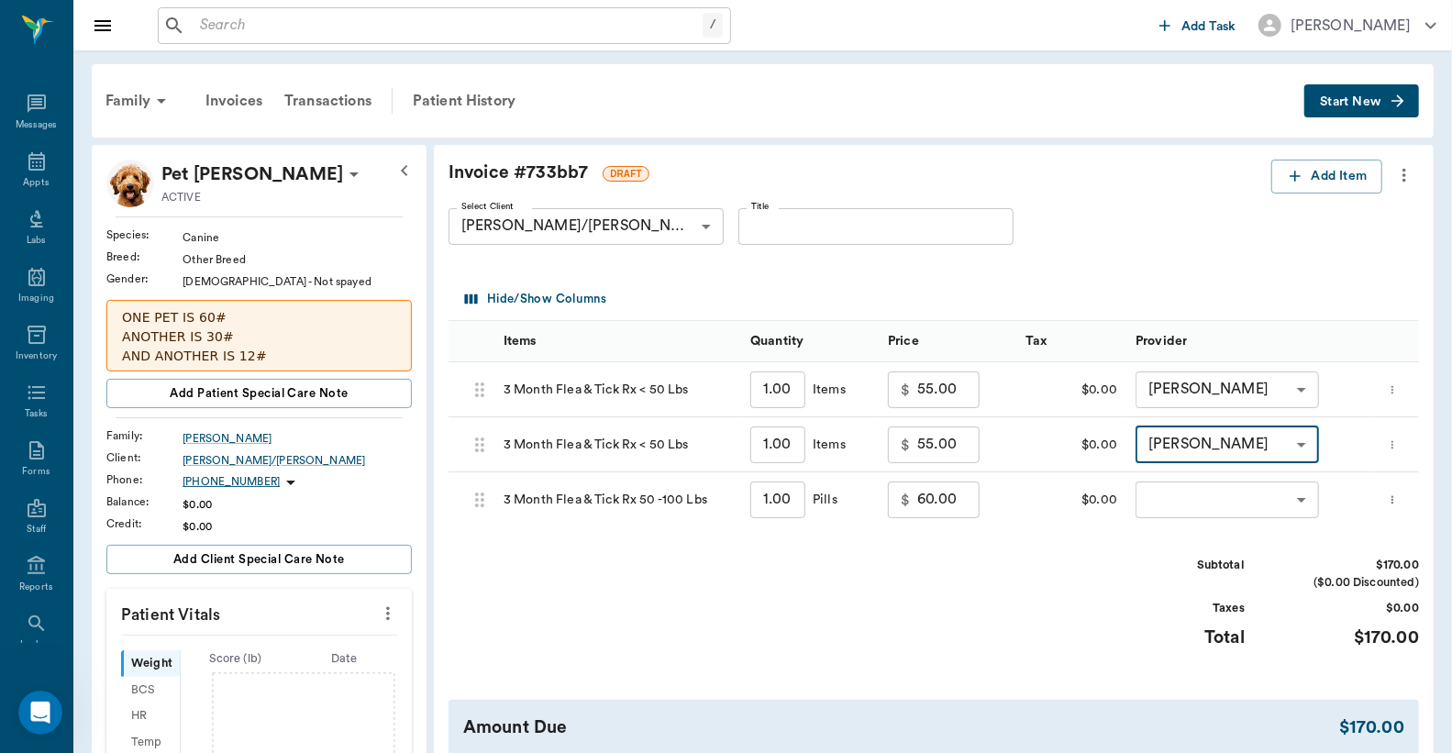
scroll to position [2971, 0]
click at [1211, 489] on body "/ ​ Add Task [PERSON_NAME] Nectar Messages Appts Labs Imaging Inventory Tasks F…" at bounding box center [726, 657] width 1452 height 1314
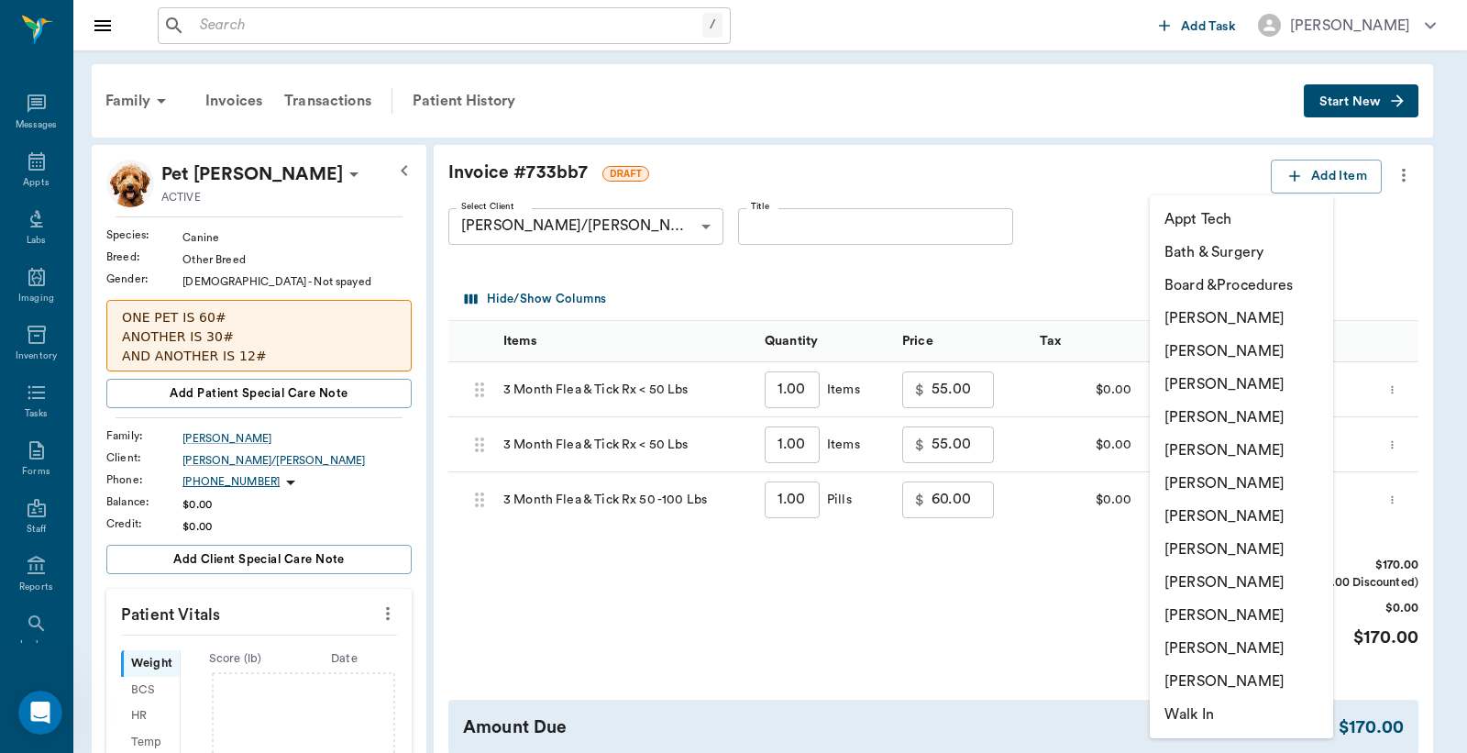
click at [1196, 616] on li "[PERSON_NAME]" at bounding box center [1241, 615] width 183 height 33
type input "none-63ec2ece52e12b0ba117cc90"
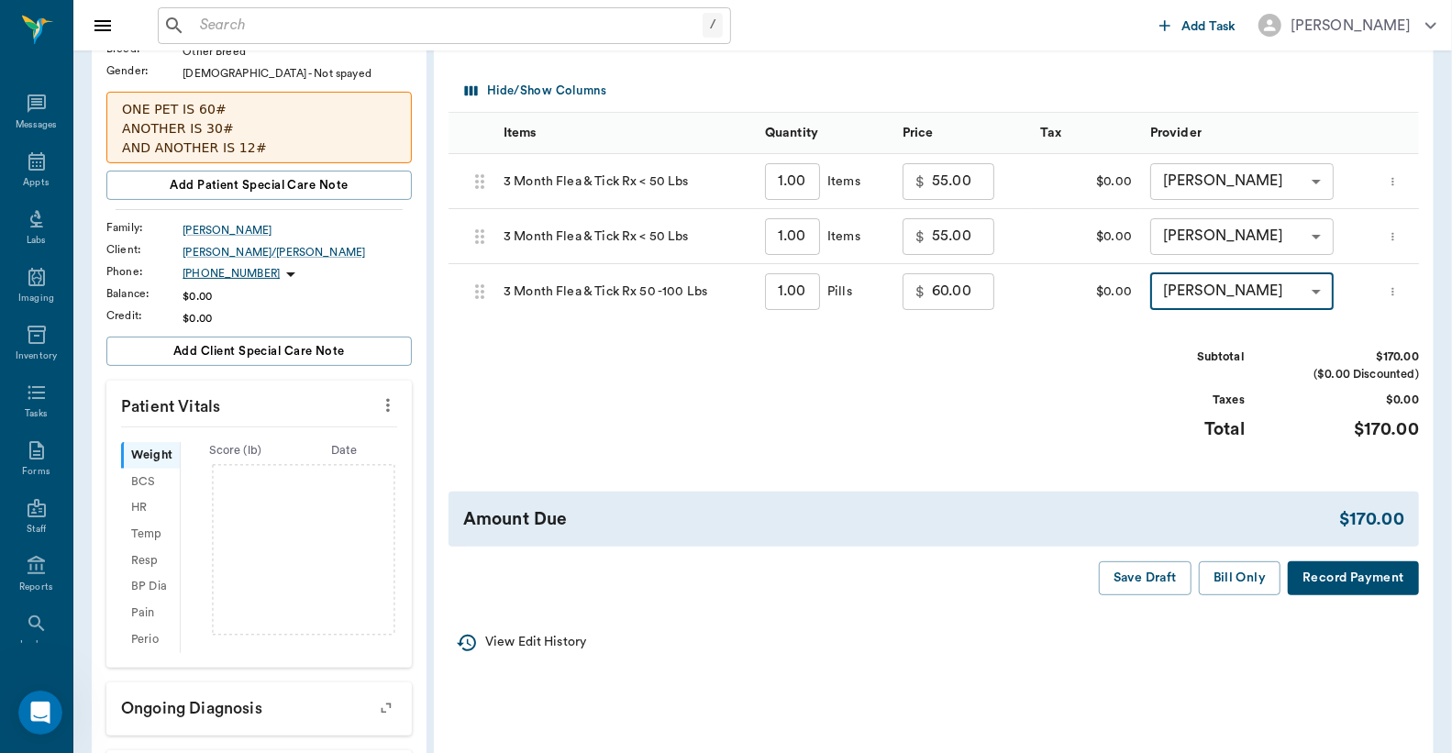
scroll to position [0, 0]
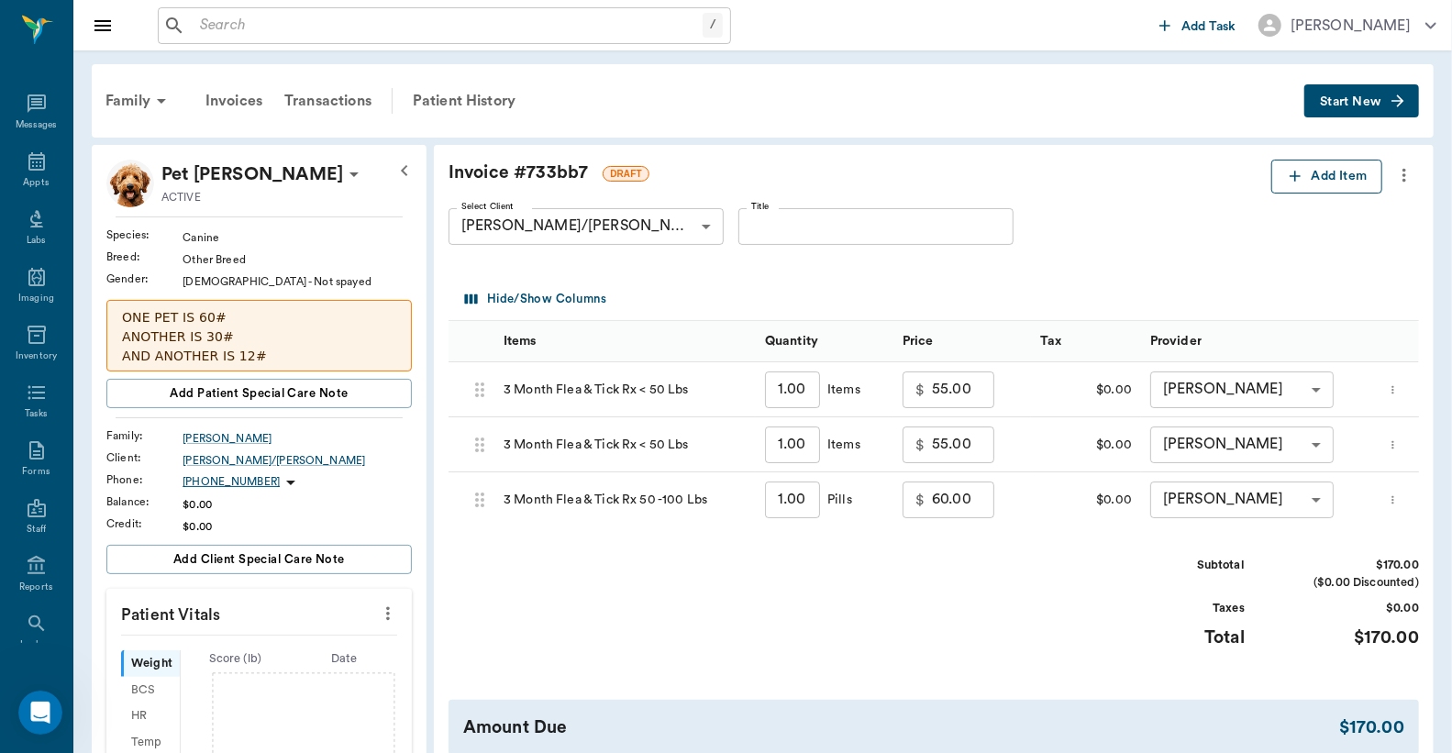
click at [1330, 178] on button "Add Item" at bounding box center [1326, 177] width 111 height 34
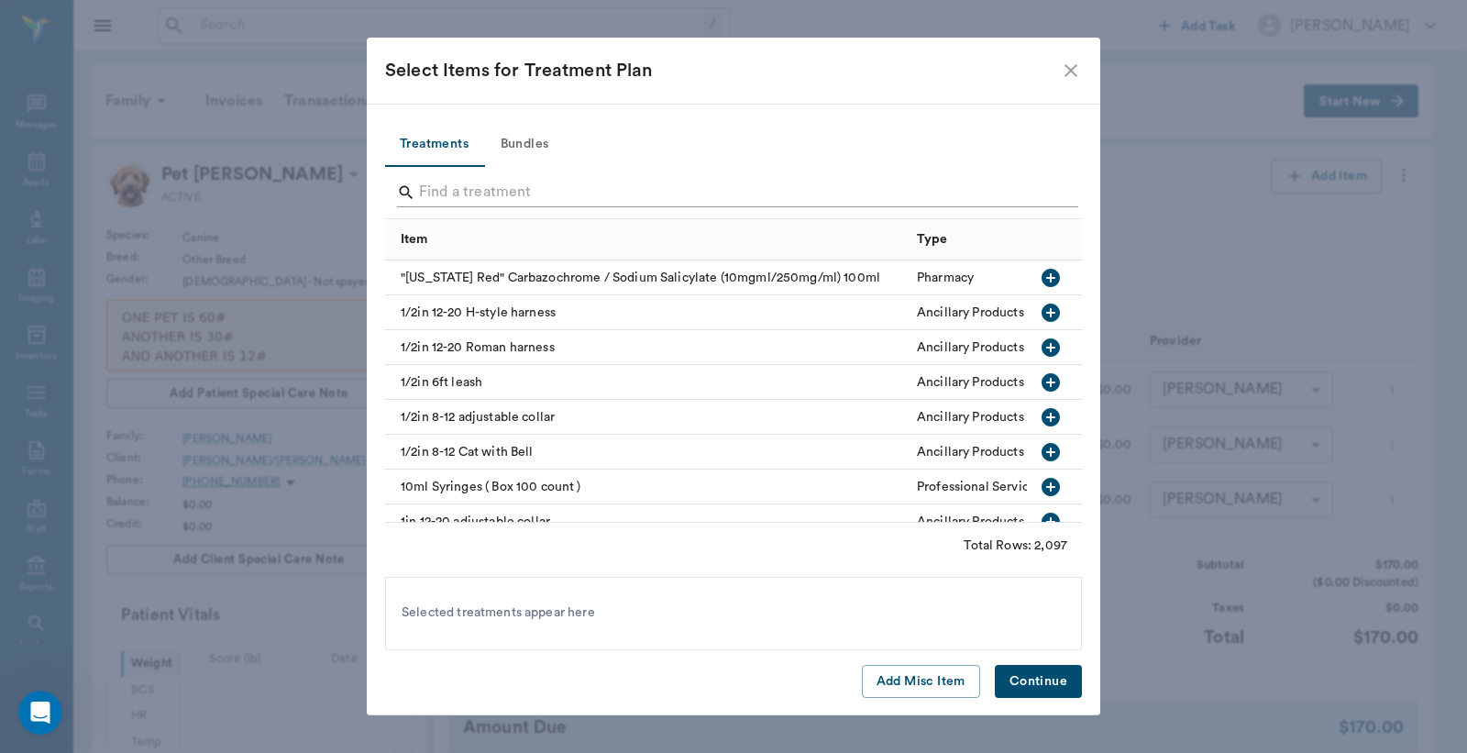
click at [691, 191] on input "Search" at bounding box center [735, 192] width 632 height 29
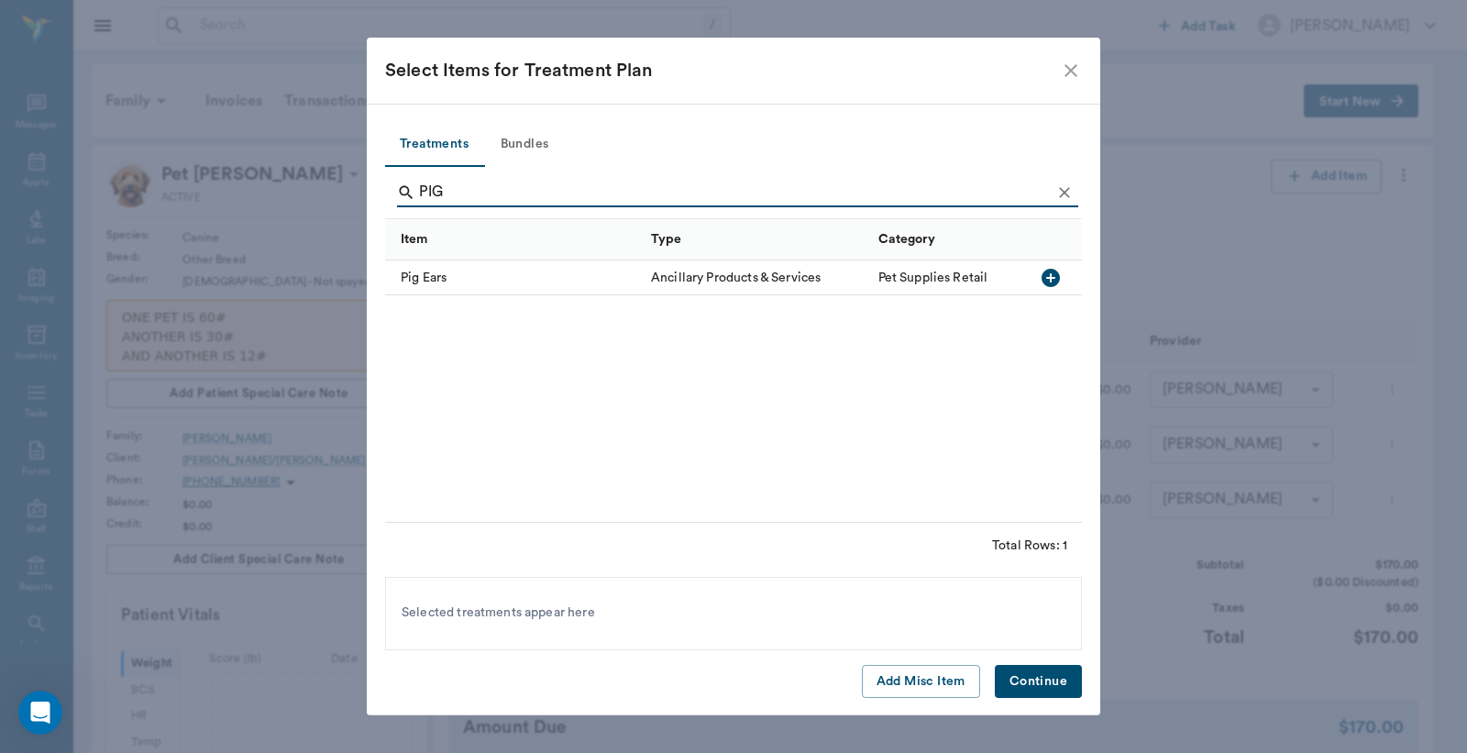
type input "PIG"
click at [1055, 284] on icon "button" at bounding box center [1051, 278] width 18 height 18
click at [1050, 682] on button "Continue" at bounding box center [1038, 682] width 87 height 34
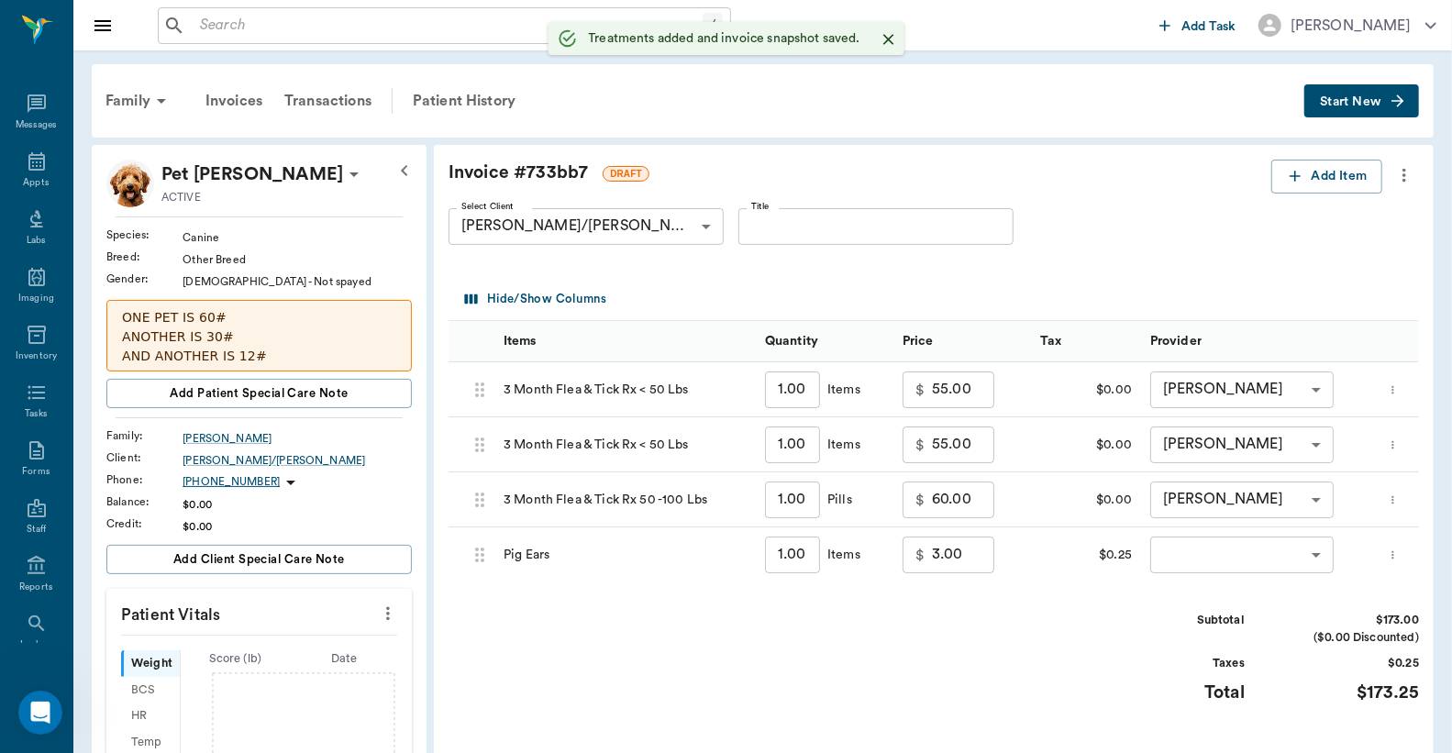
click at [800, 563] on input "1.00" at bounding box center [792, 554] width 55 height 37
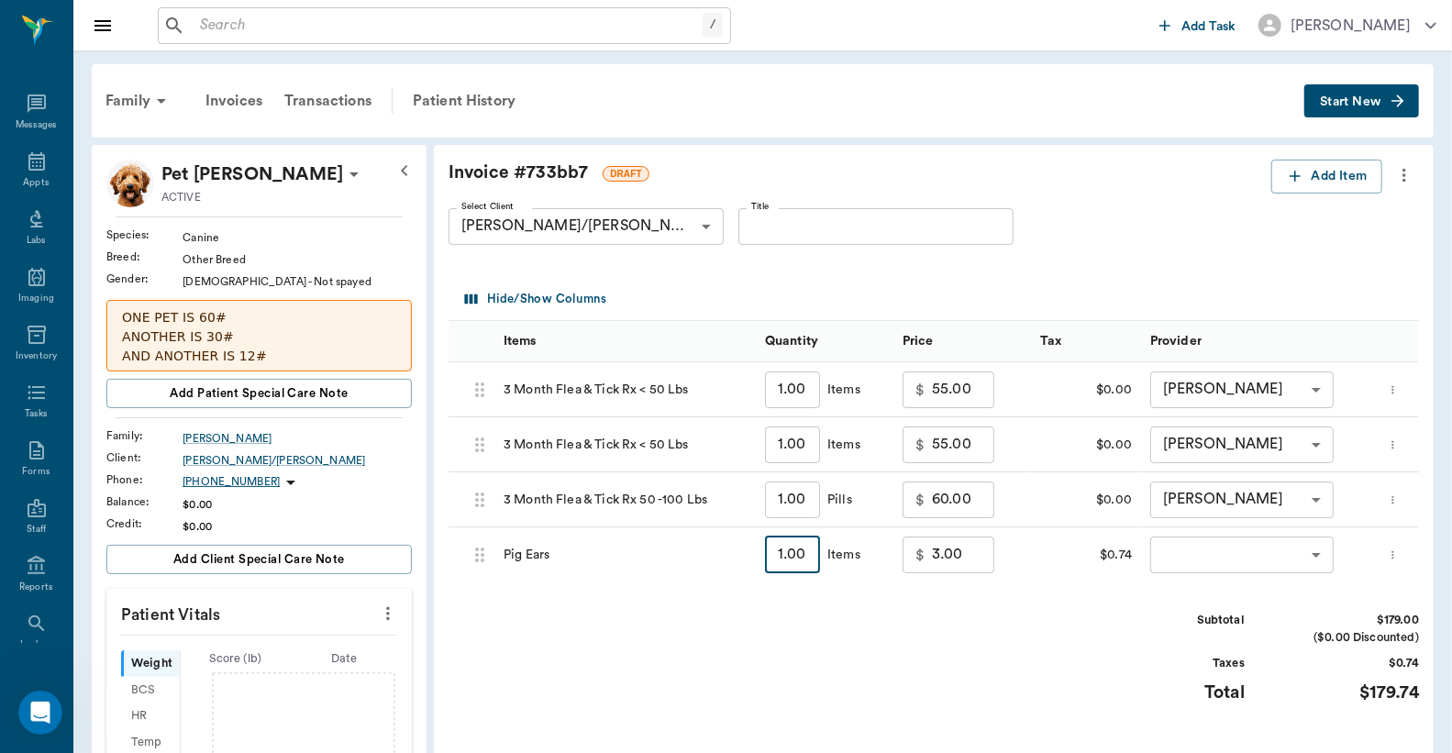
type input "3"
type input "9.00"
type input "3"
click at [1178, 556] on body "/ ​ Add Task [PERSON_NAME] Nectar Messages Appts Labs Imaging Inventory Tasks F…" at bounding box center [726, 657] width 1452 height 1314
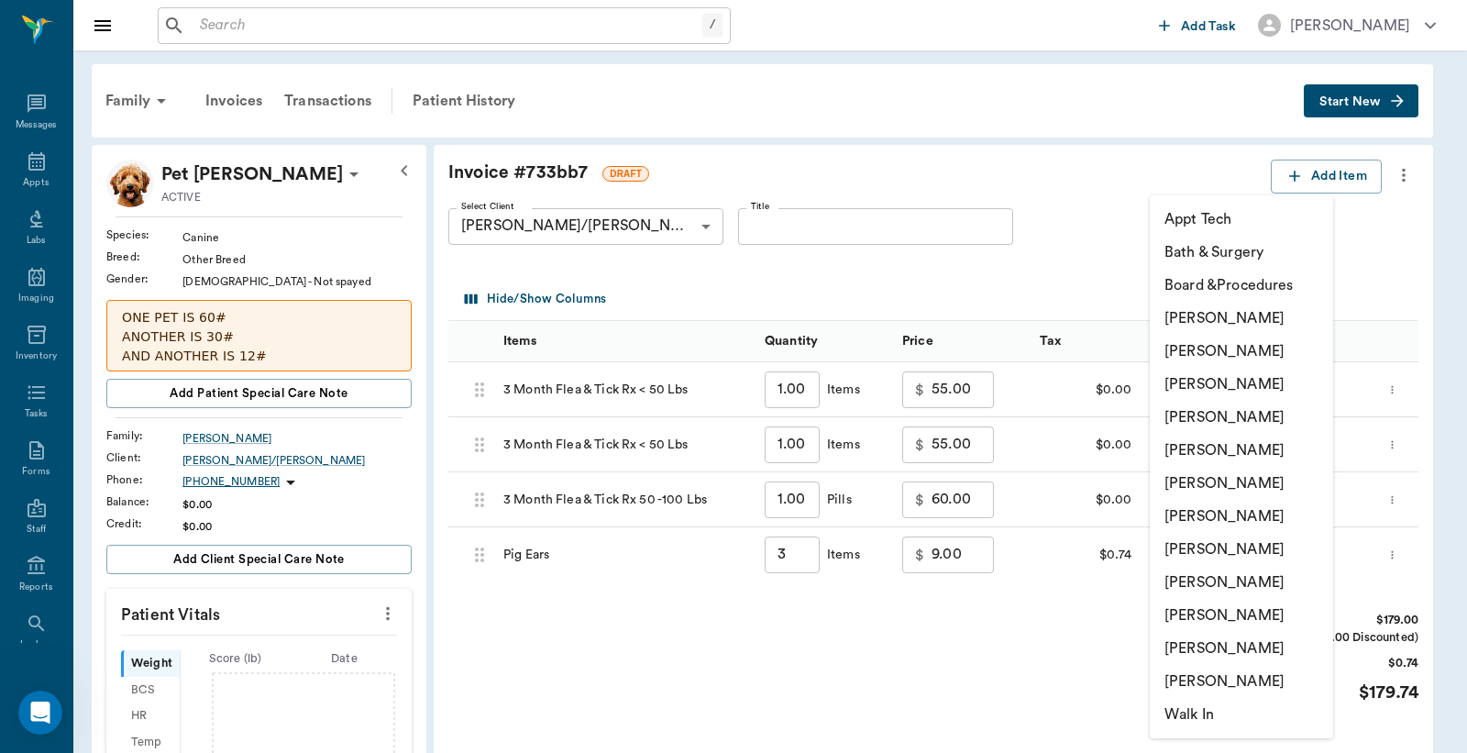
click at [1190, 612] on li "[PERSON_NAME]" at bounding box center [1241, 615] width 183 height 33
type input "none-63ec2ece52e12b0ba117cc90"
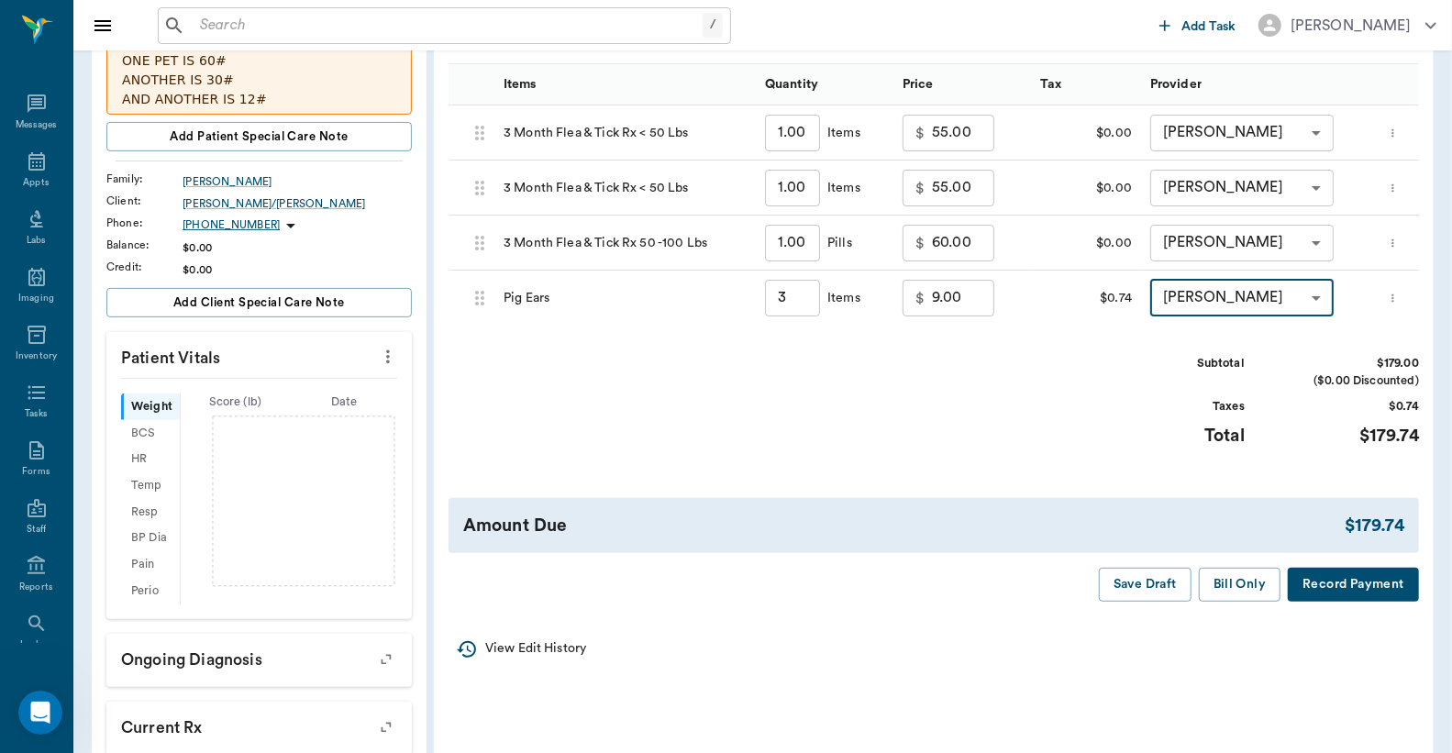
scroll to position [271, 0]
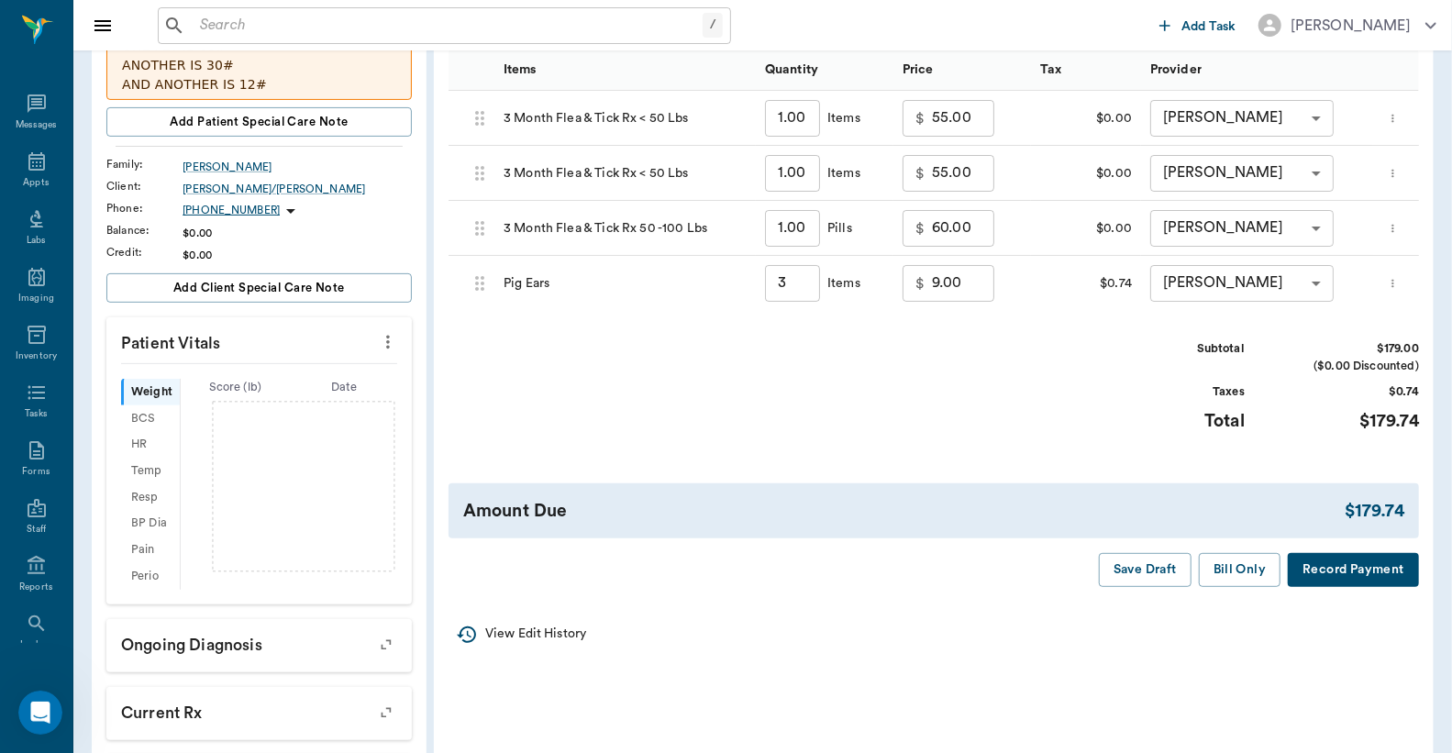
click at [1325, 583] on button "Record Payment" at bounding box center [1353, 570] width 131 height 34
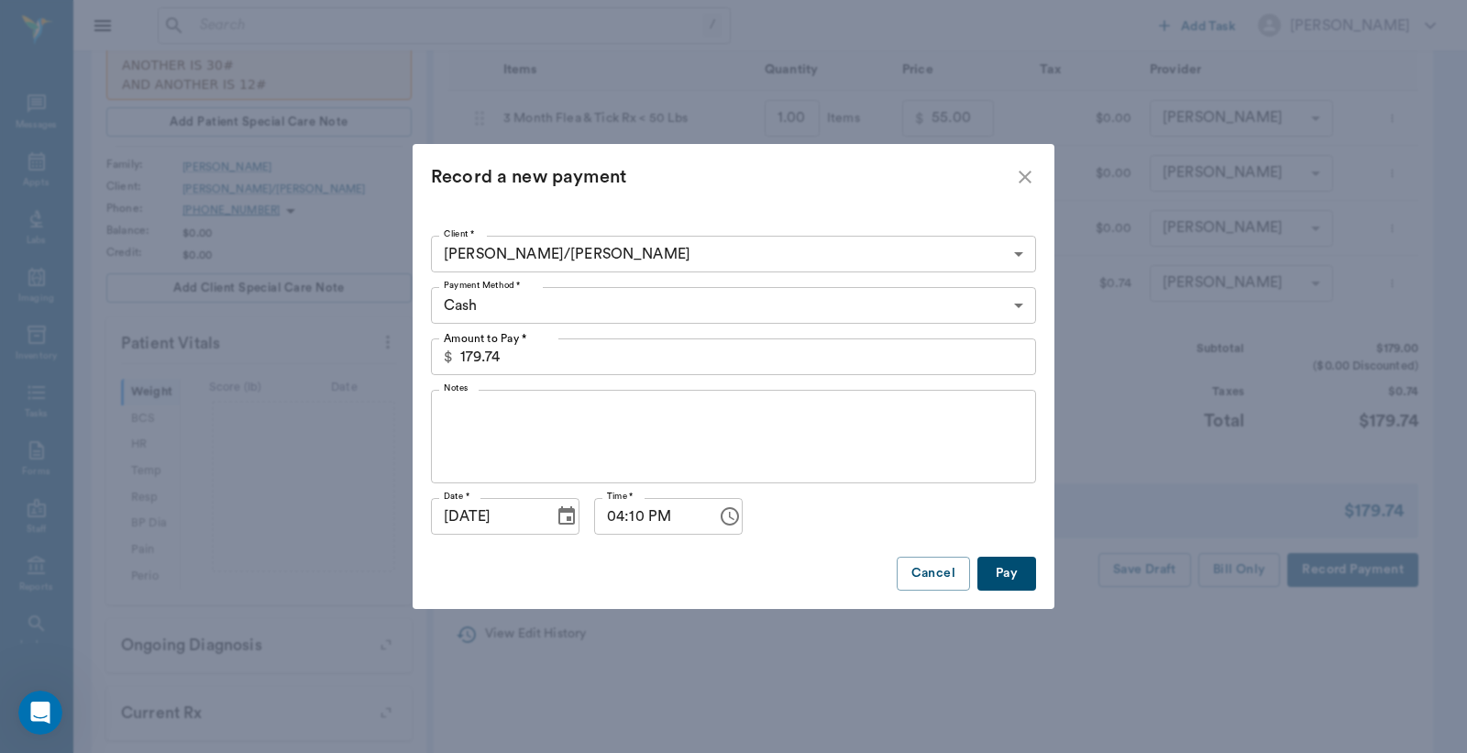
click at [555, 356] on input "179.74" at bounding box center [748, 356] width 576 height 37
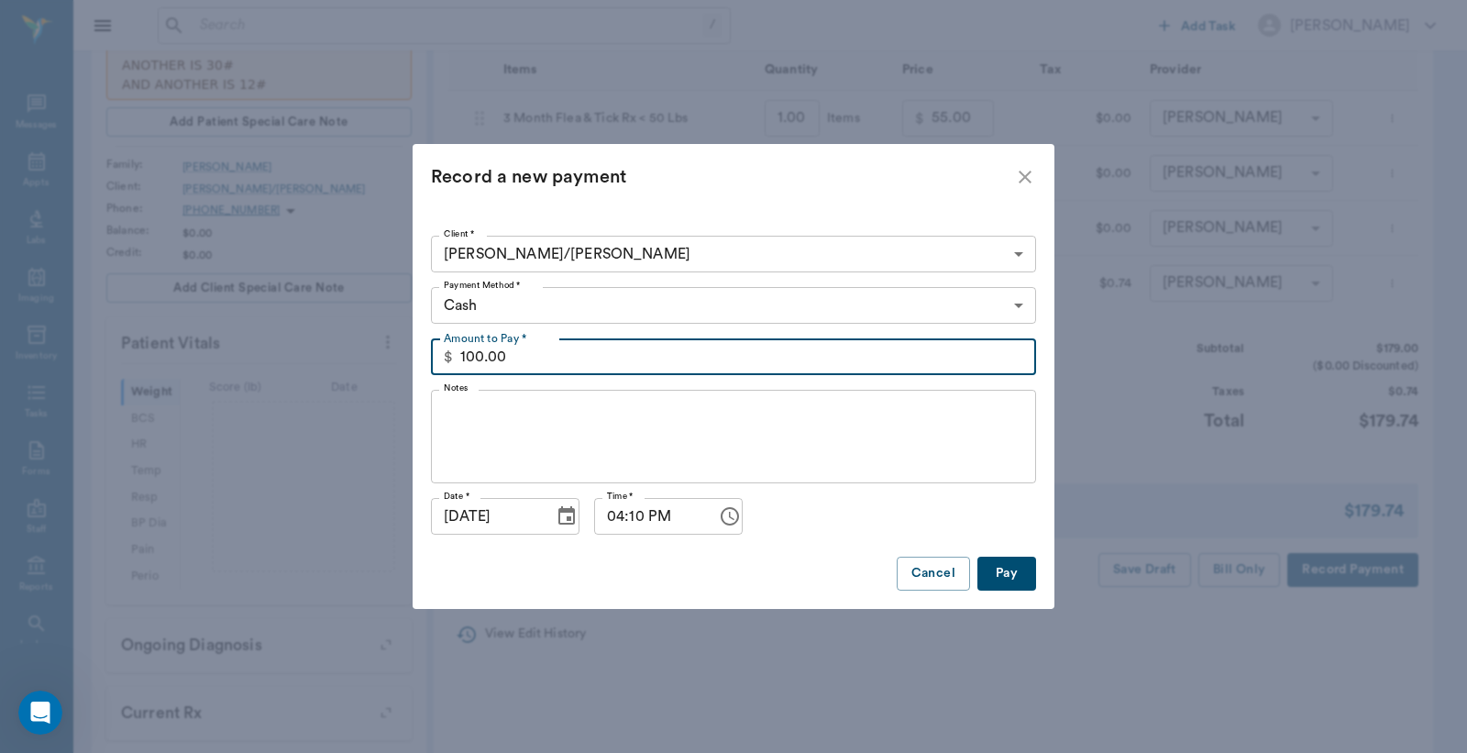
type input "100.00"
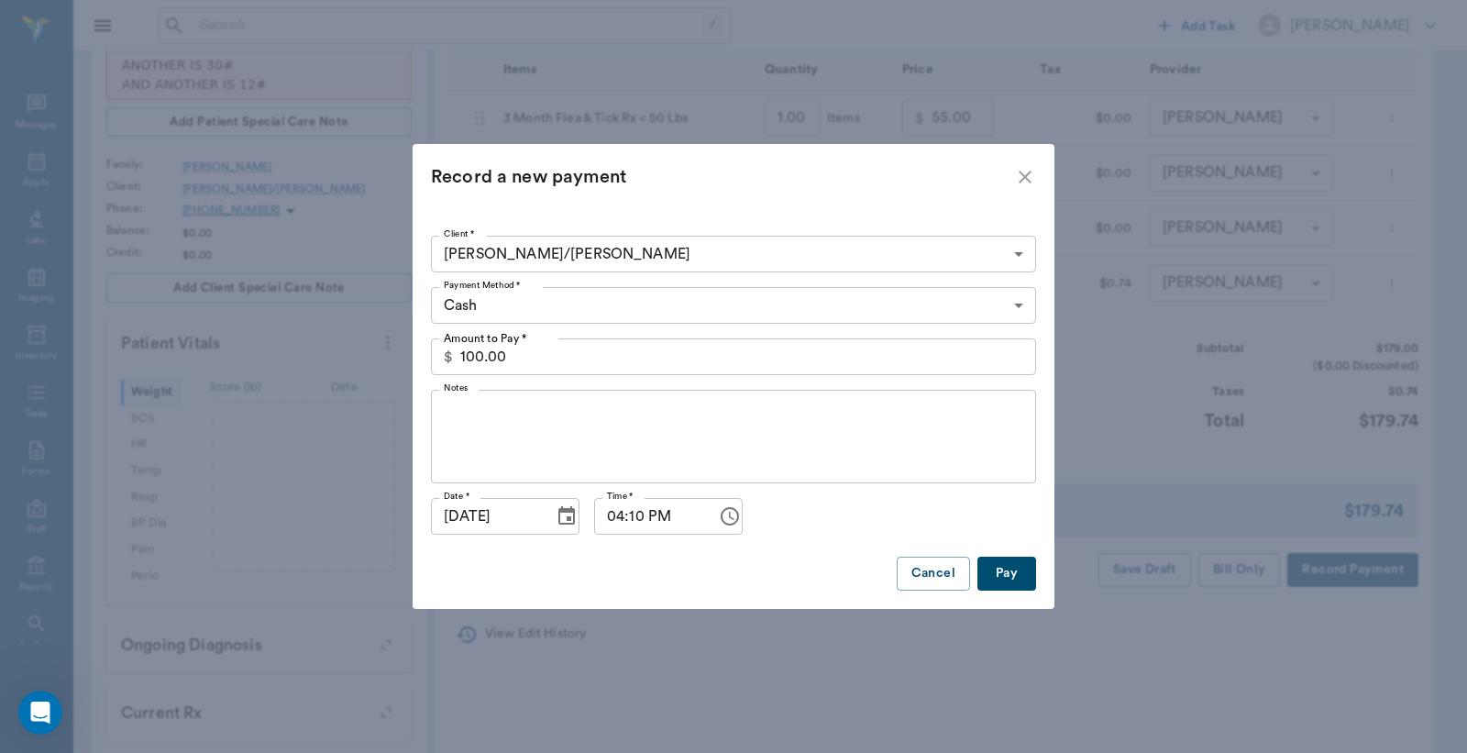
click at [1007, 579] on button "Pay" at bounding box center [1007, 574] width 59 height 34
type input "3.00"
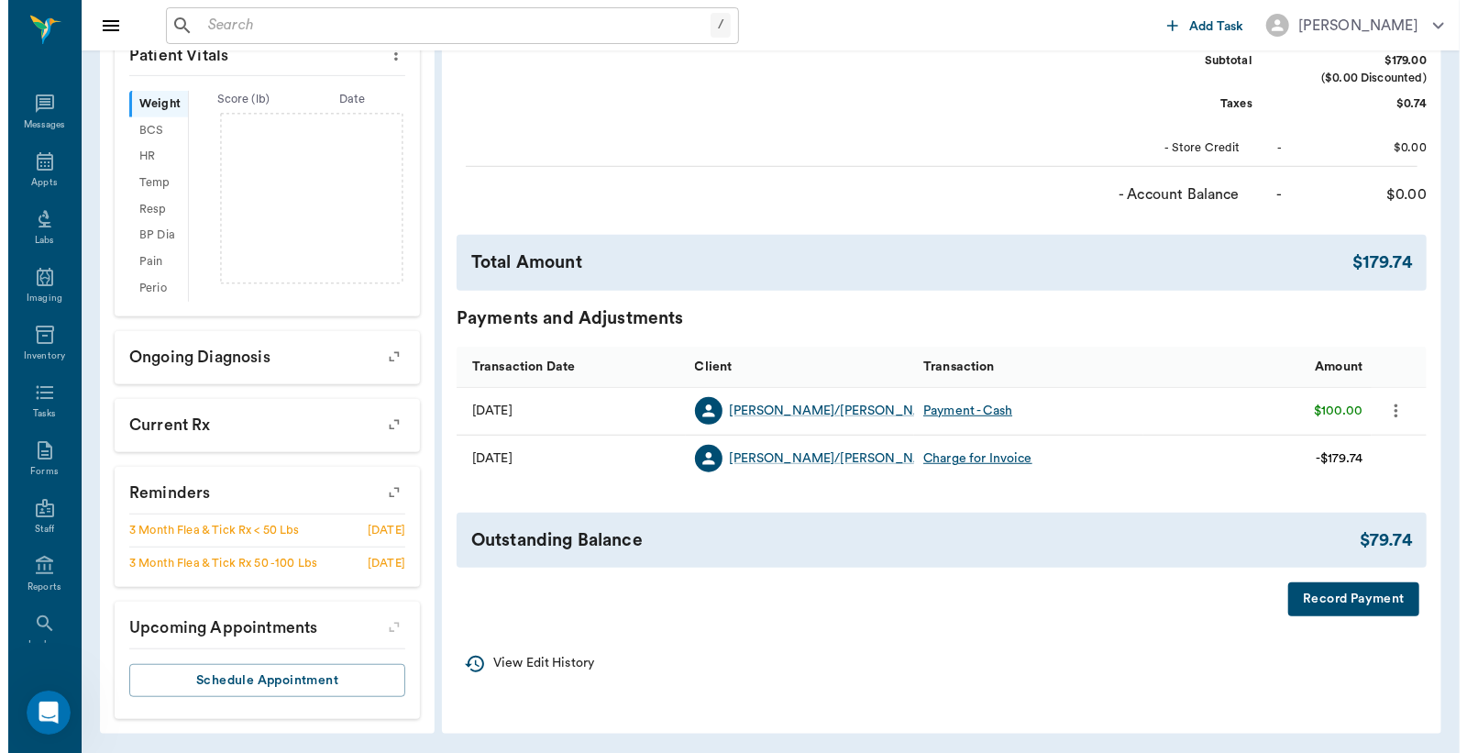
scroll to position [562, 0]
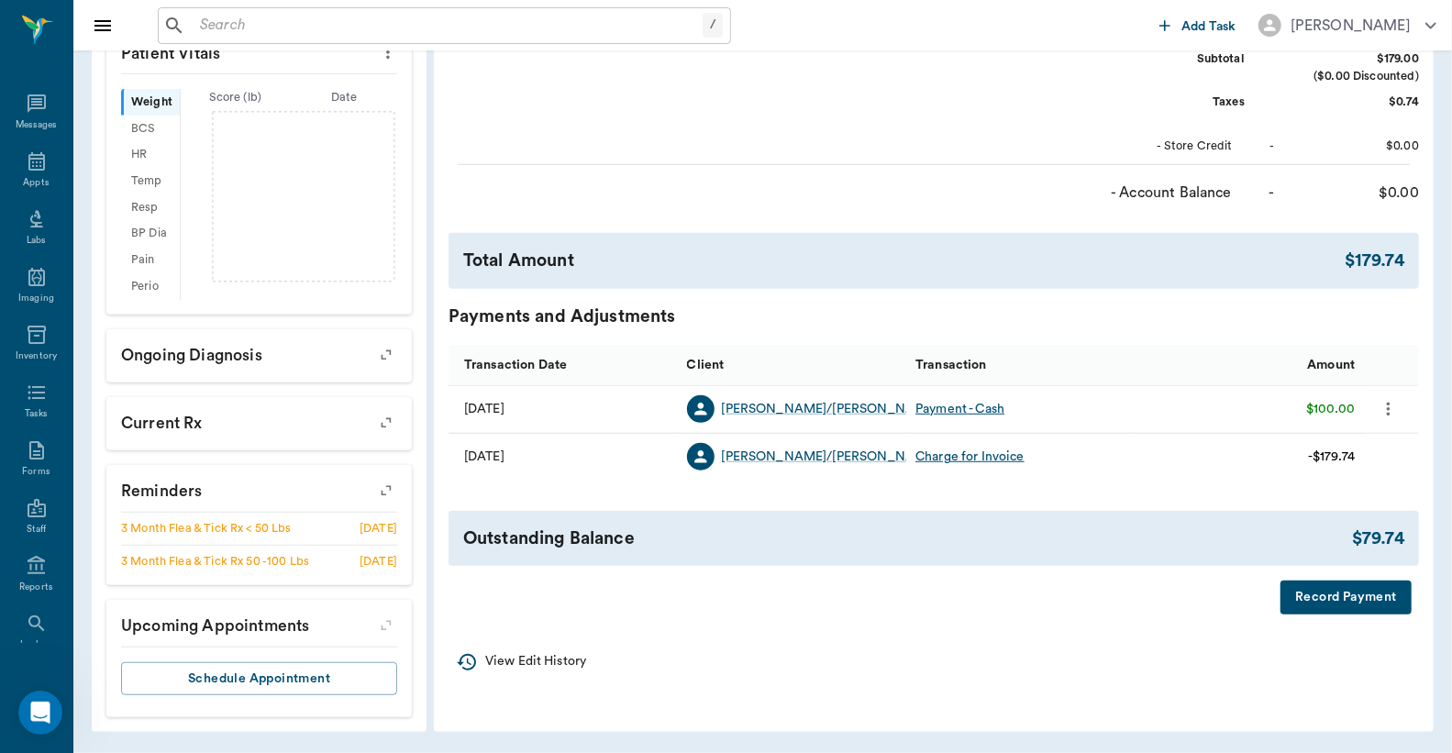
click at [1352, 591] on button "Record Payment" at bounding box center [1345, 597] width 131 height 34
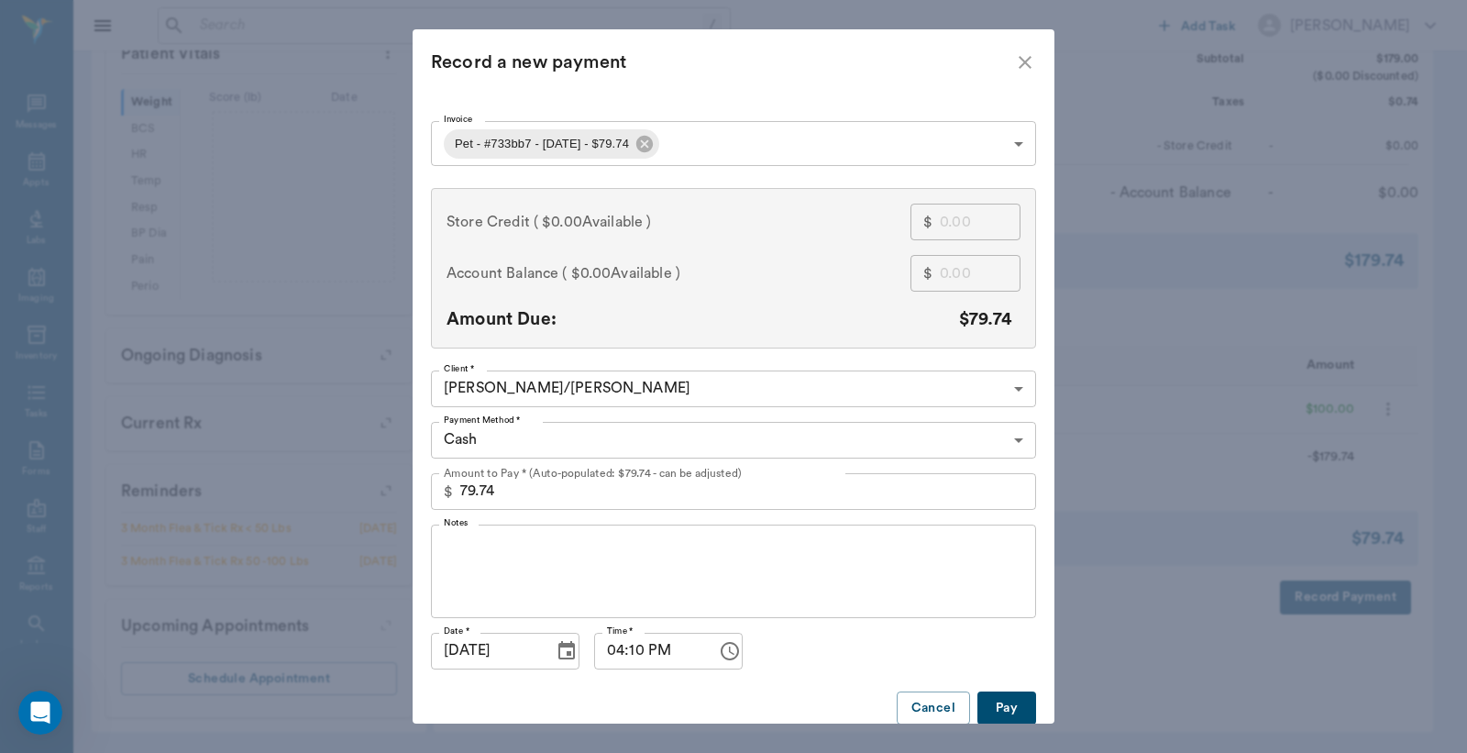
click at [882, 432] on body "/ ​ Add Task Dr. Bert Ellsworth Nectar Messages Appts Labs Imaging Inventory Ta…" at bounding box center [733, 96] width 1467 height 1314
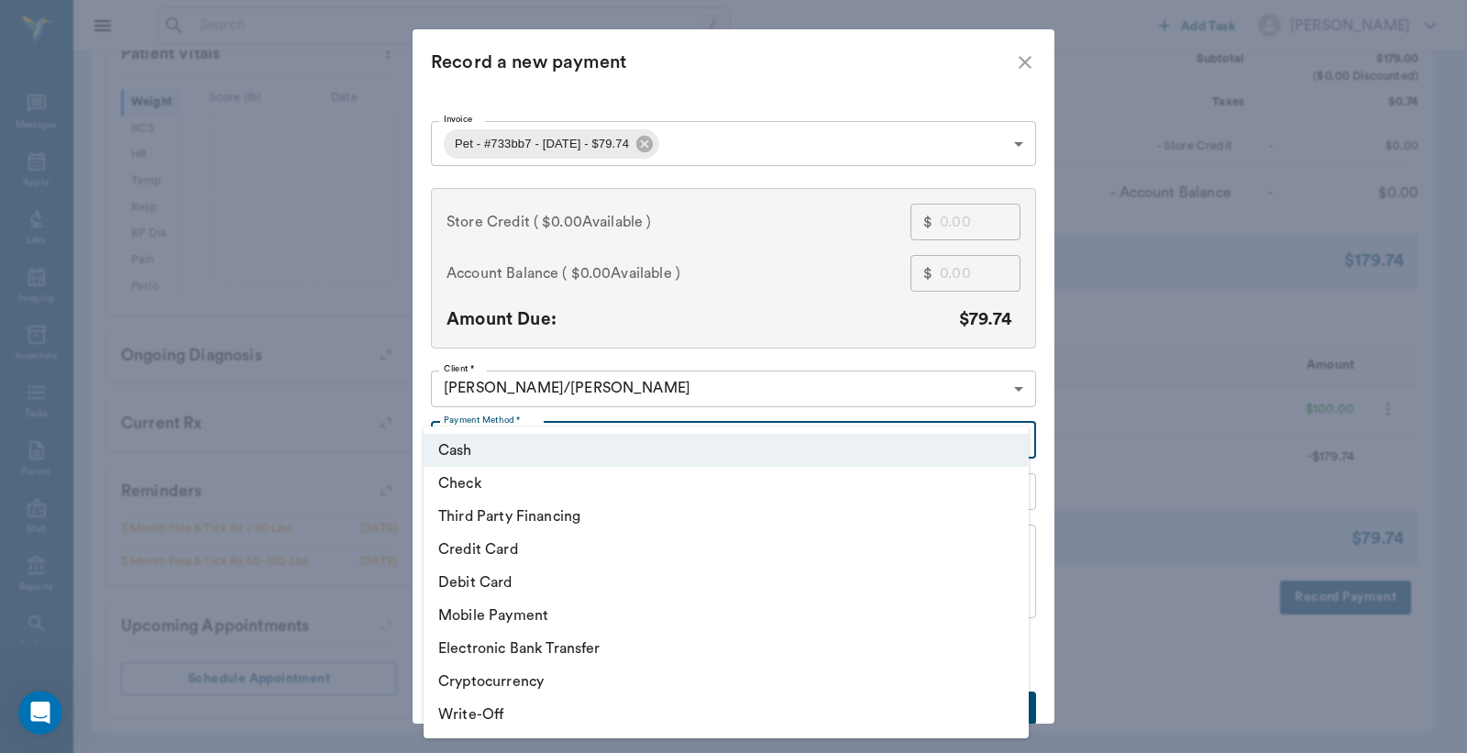
click at [510, 580] on li "Debit Card" at bounding box center [726, 582] width 605 height 33
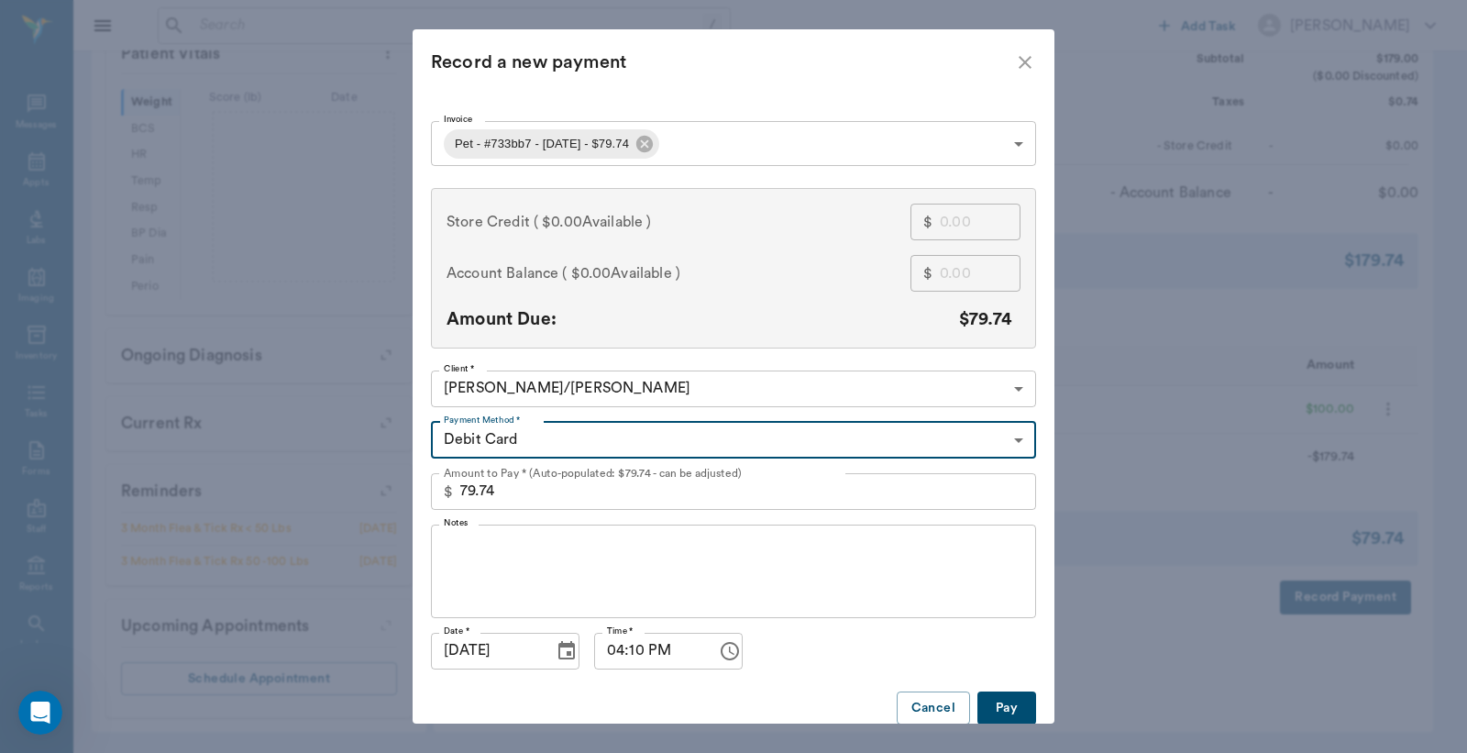
type input "DEBIT_CARD"
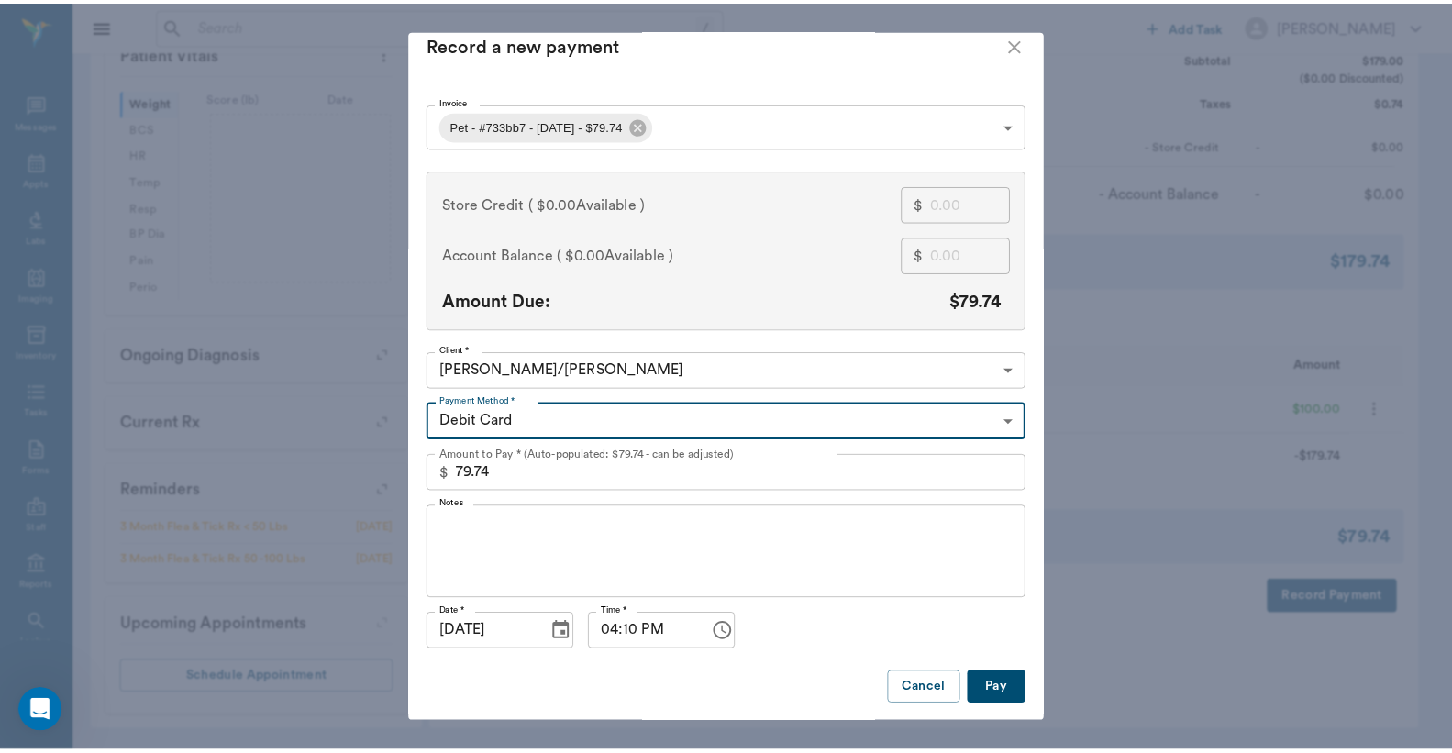
scroll to position [19, 0]
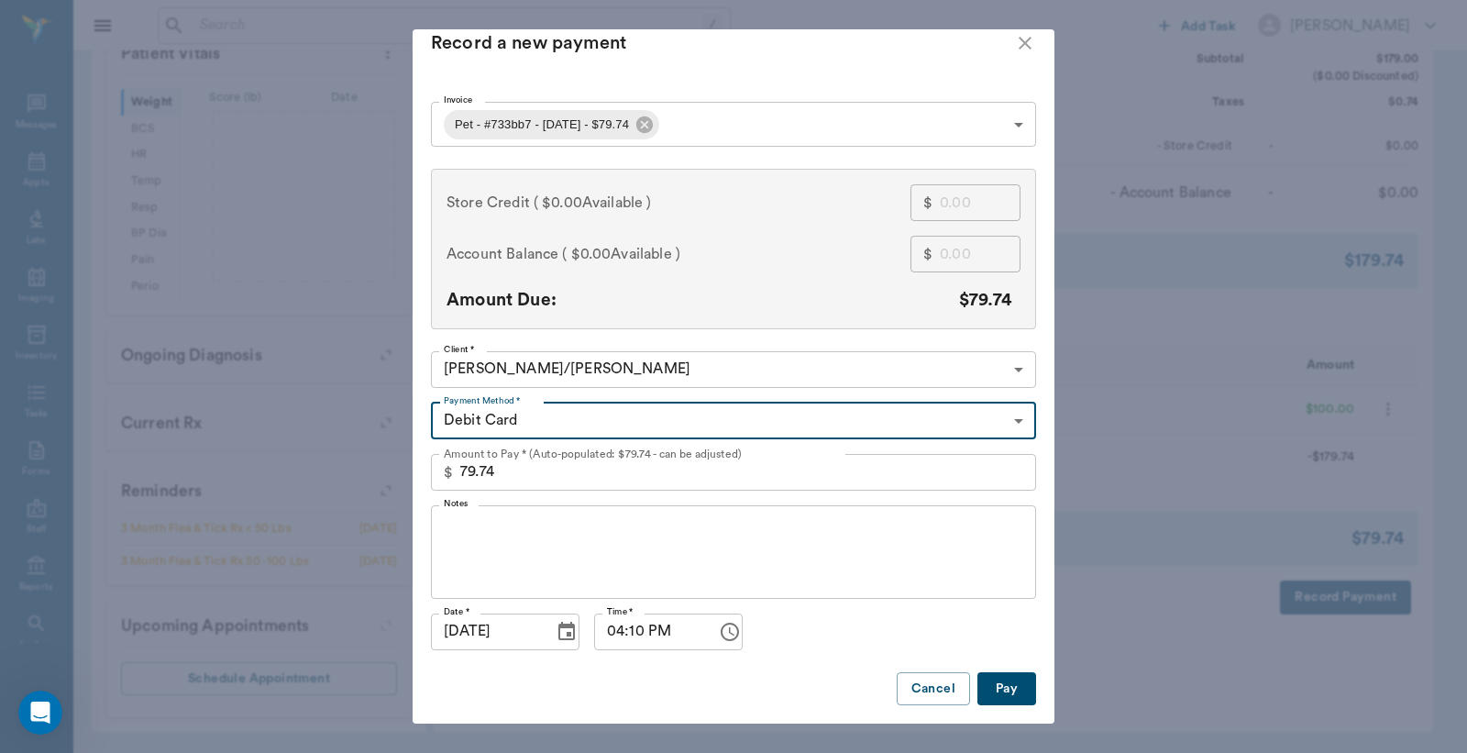
click at [989, 680] on button "Pay" at bounding box center [1007, 689] width 59 height 34
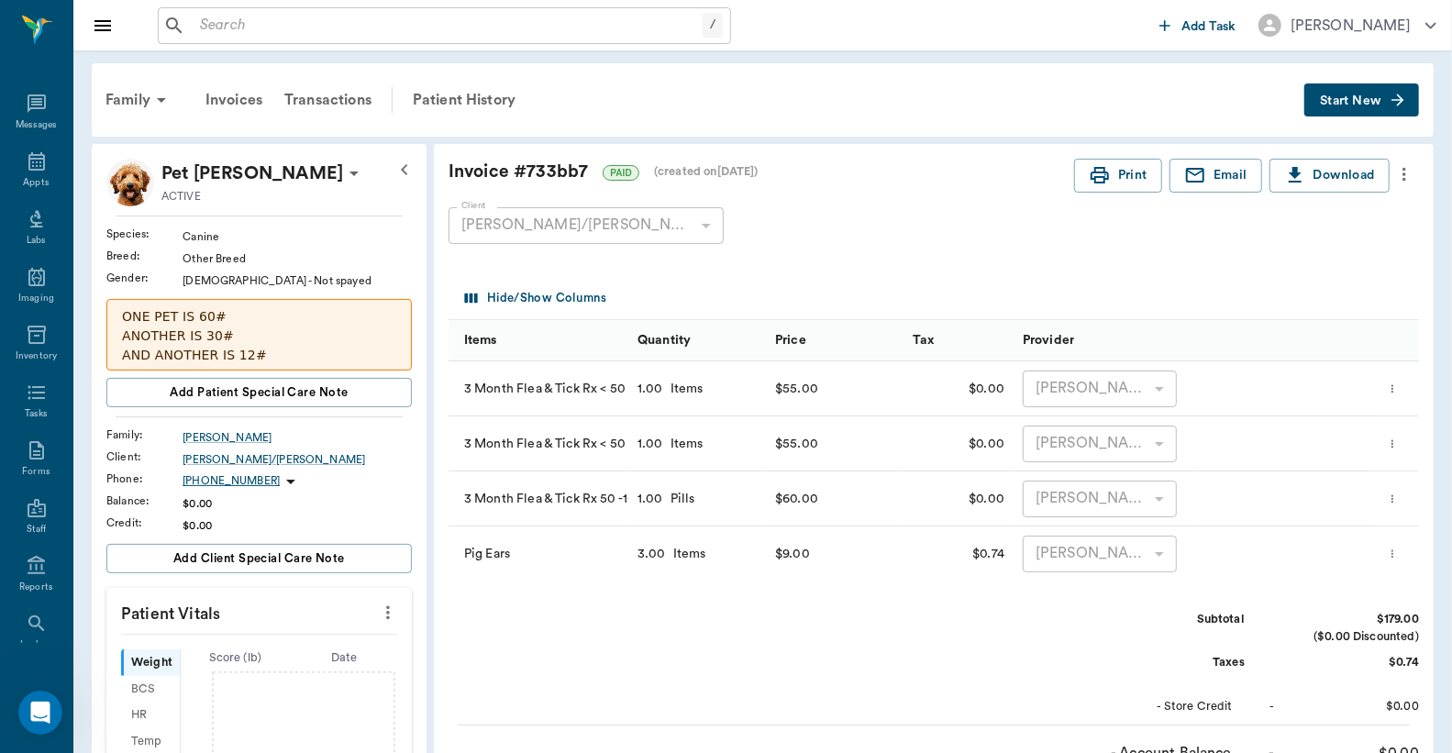
scroll to position [0, 0]
click at [1139, 177] on button "Print" at bounding box center [1118, 177] width 88 height 34
click at [154, 98] on icon at bounding box center [161, 101] width 22 height 22
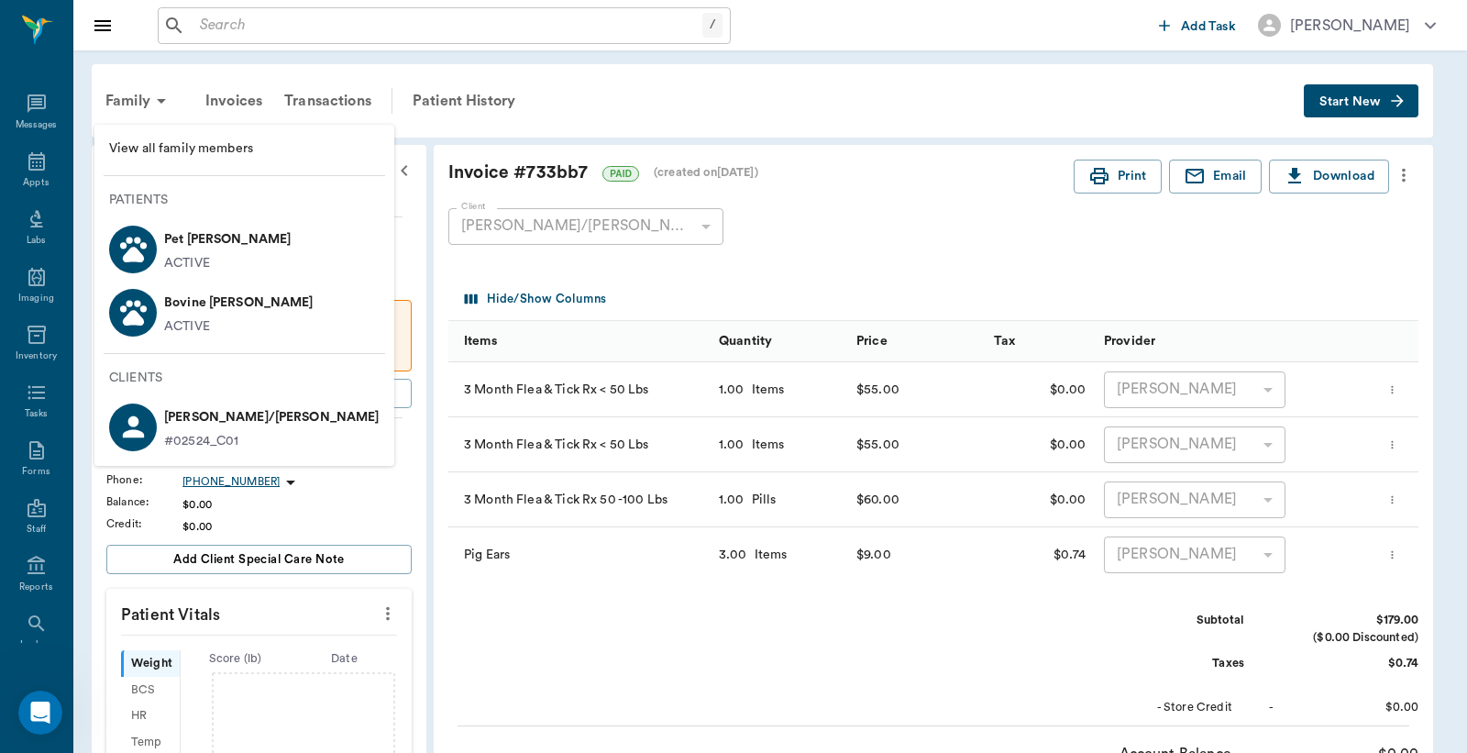
click at [271, 18] on div at bounding box center [733, 376] width 1467 height 753
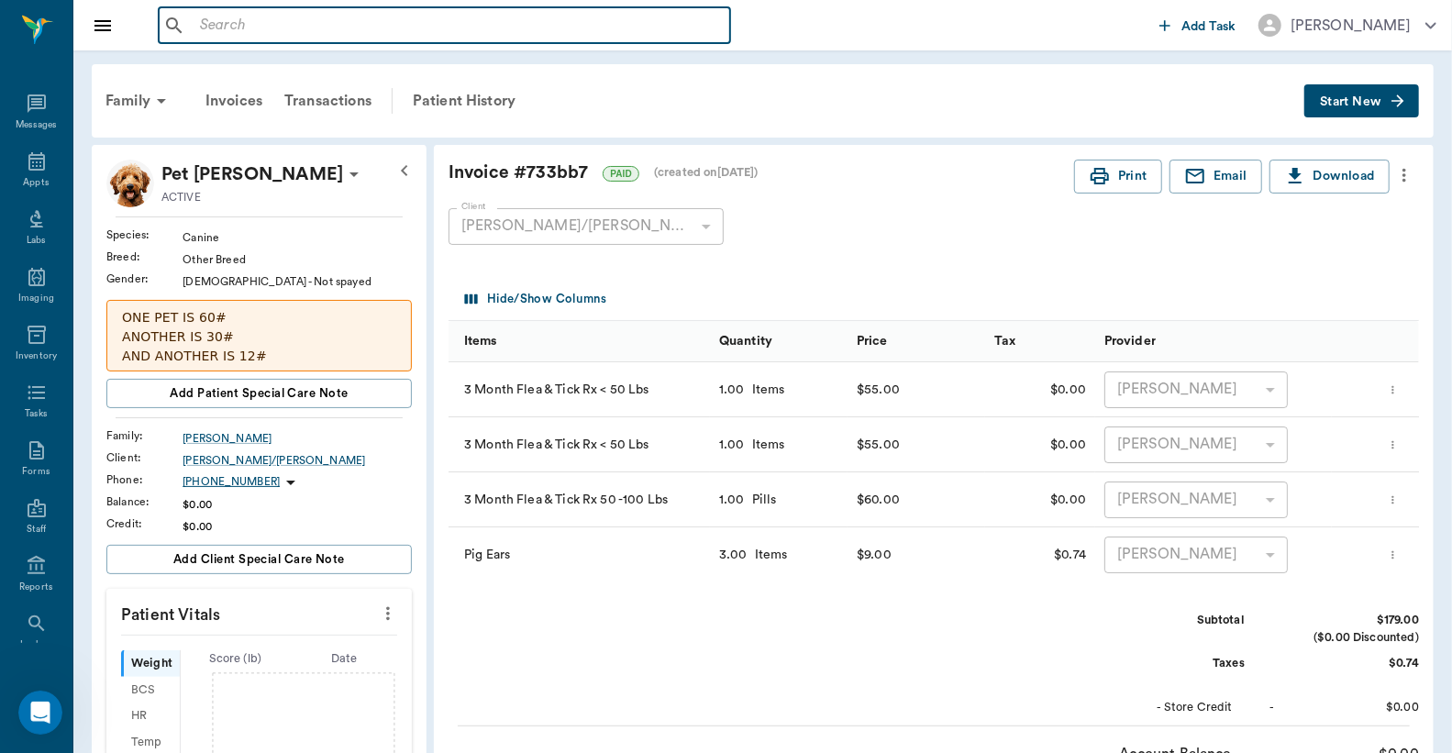
click at [300, 26] on input "text" at bounding box center [458, 26] width 530 height 26
type input "C"
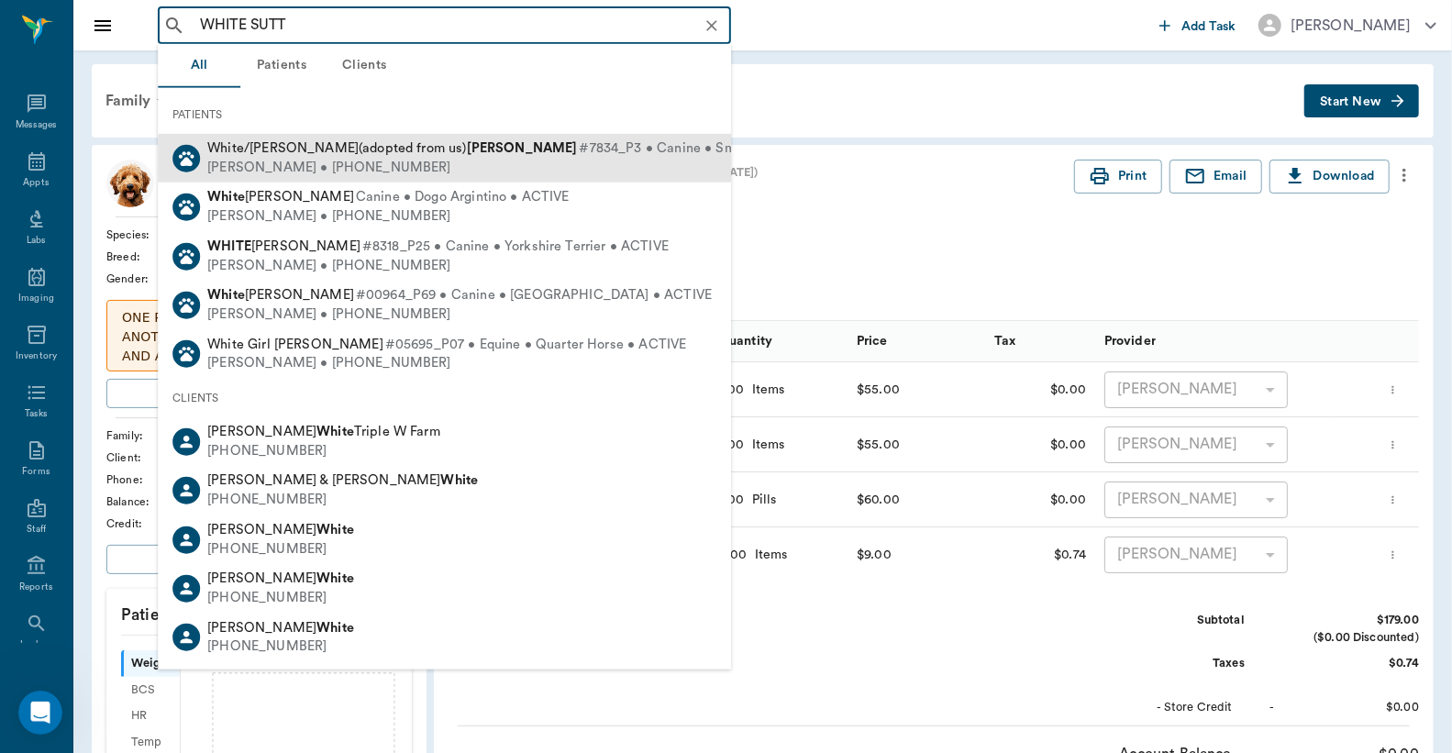
click at [262, 154] on div "White/Tan Boy(adopted from us) Sutton #7834_P3 • Canine • Small Mix • ACTIVE" at bounding box center [523, 148] width 633 height 19
type input "WHITE SUTT"
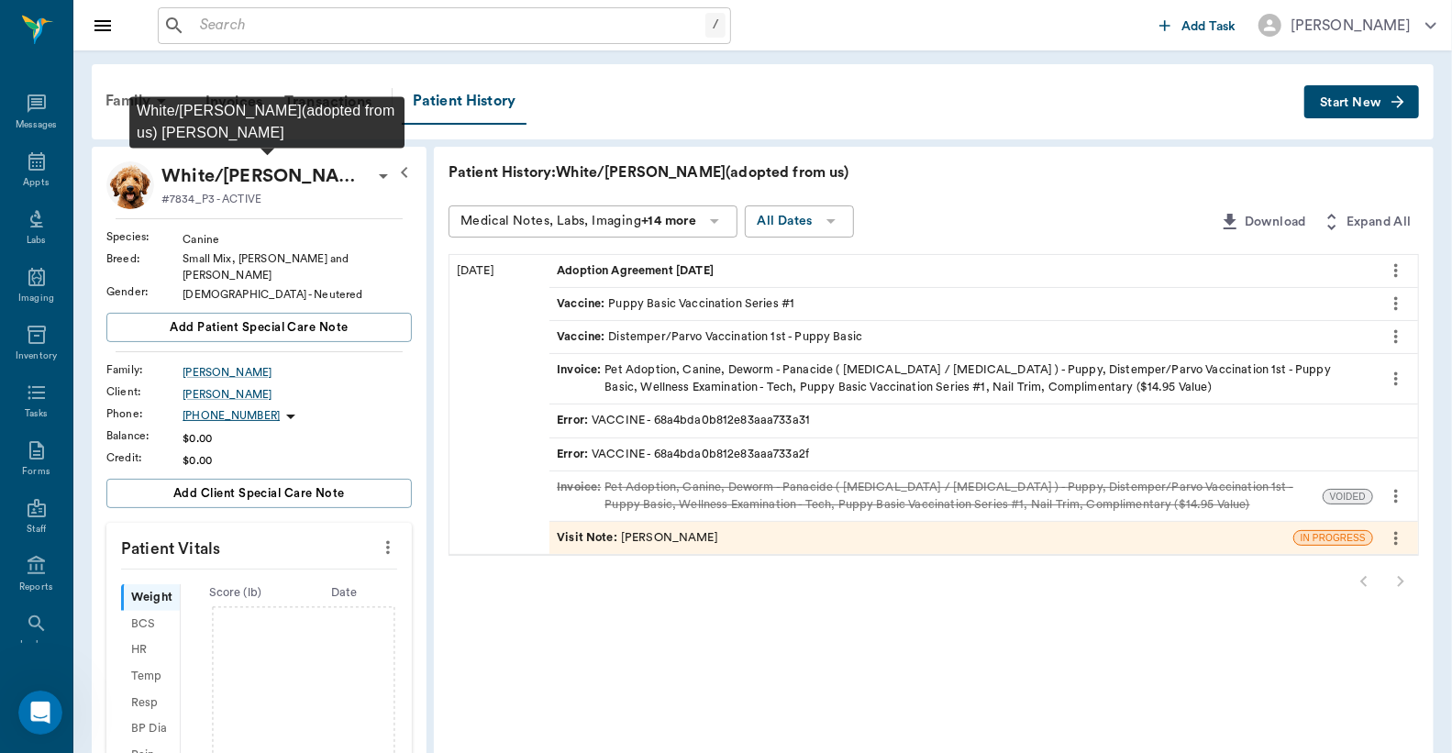
click at [301, 178] on p "White/Tan Boy(adopted from us) Sutton" at bounding box center [266, 175] width 211 height 29
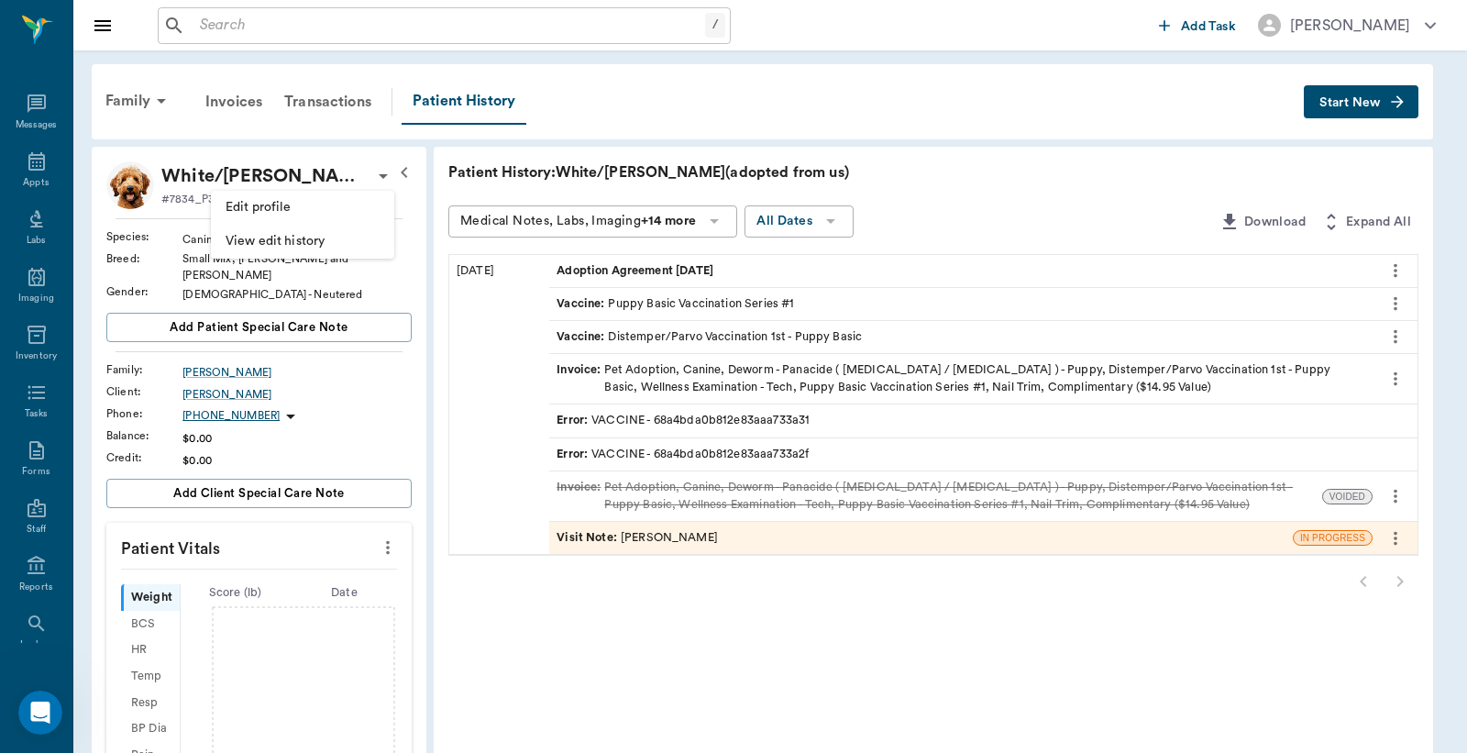
click at [289, 200] on span "Edit profile" at bounding box center [303, 207] width 154 height 19
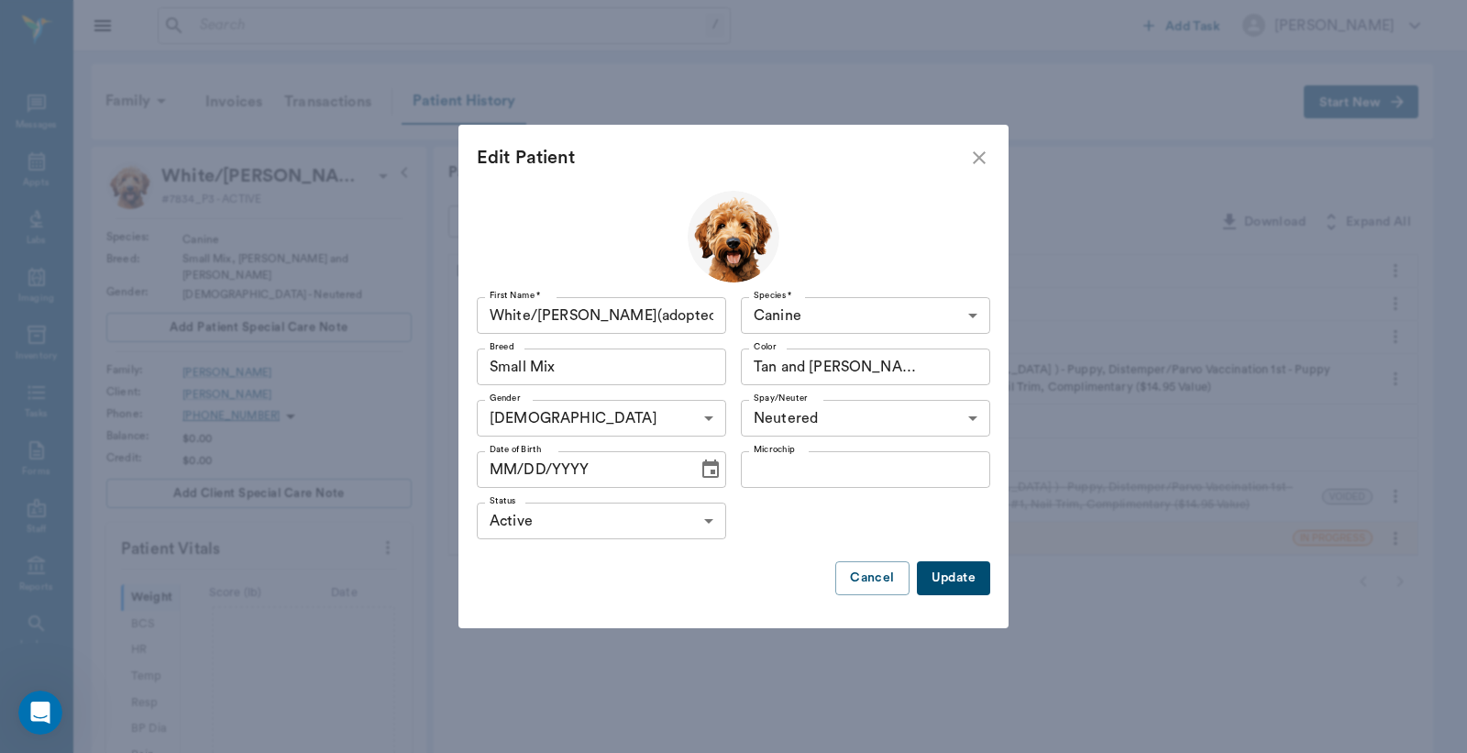
click at [816, 415] on body "/ ​ Add Task Dr. Bert Ellsworth Nectar Messages Appts Labs Imaging Inventory Ta…" at bounding box center [733, 624] width 1467 height 1248
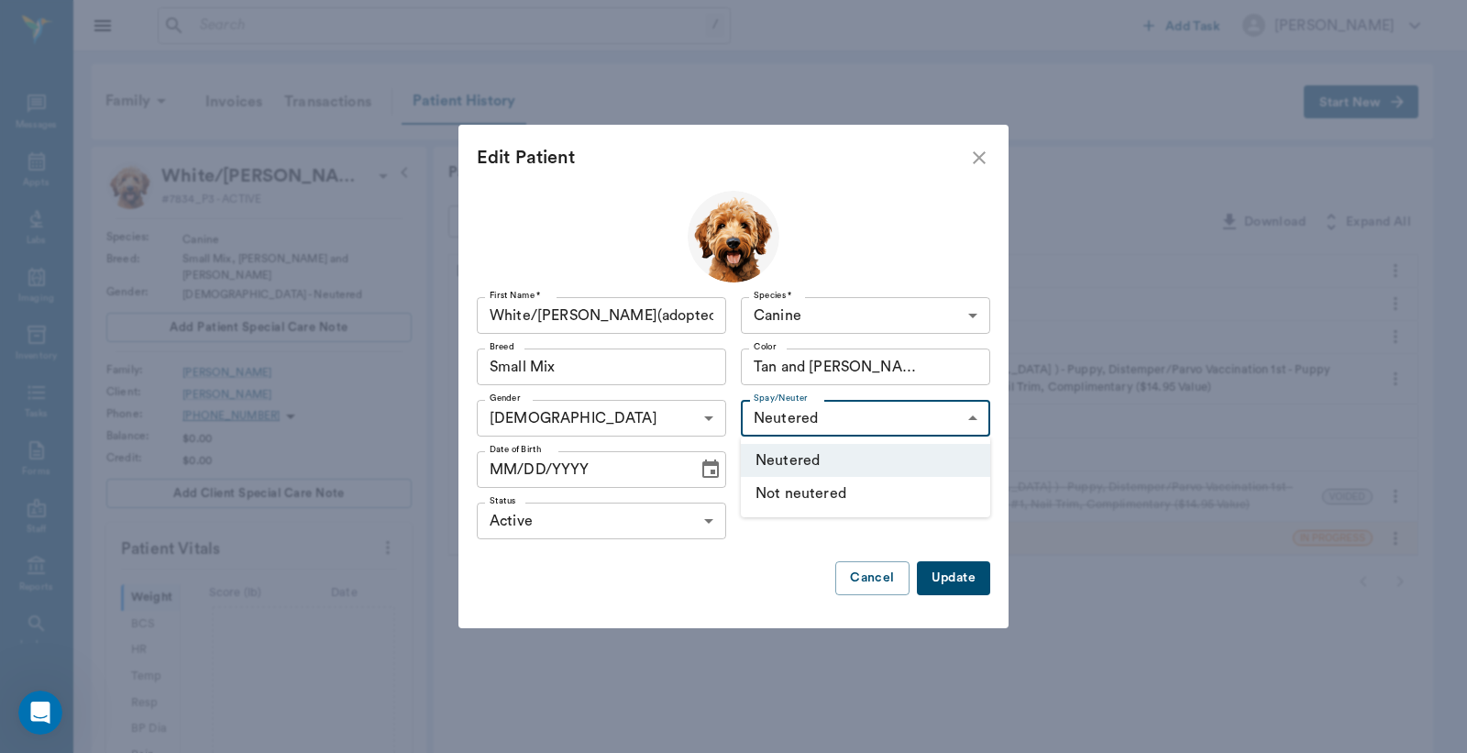
click at [779, 491] on li "Not neutered" at bounding box center [865, 493] width 249 height 33
type input "false"
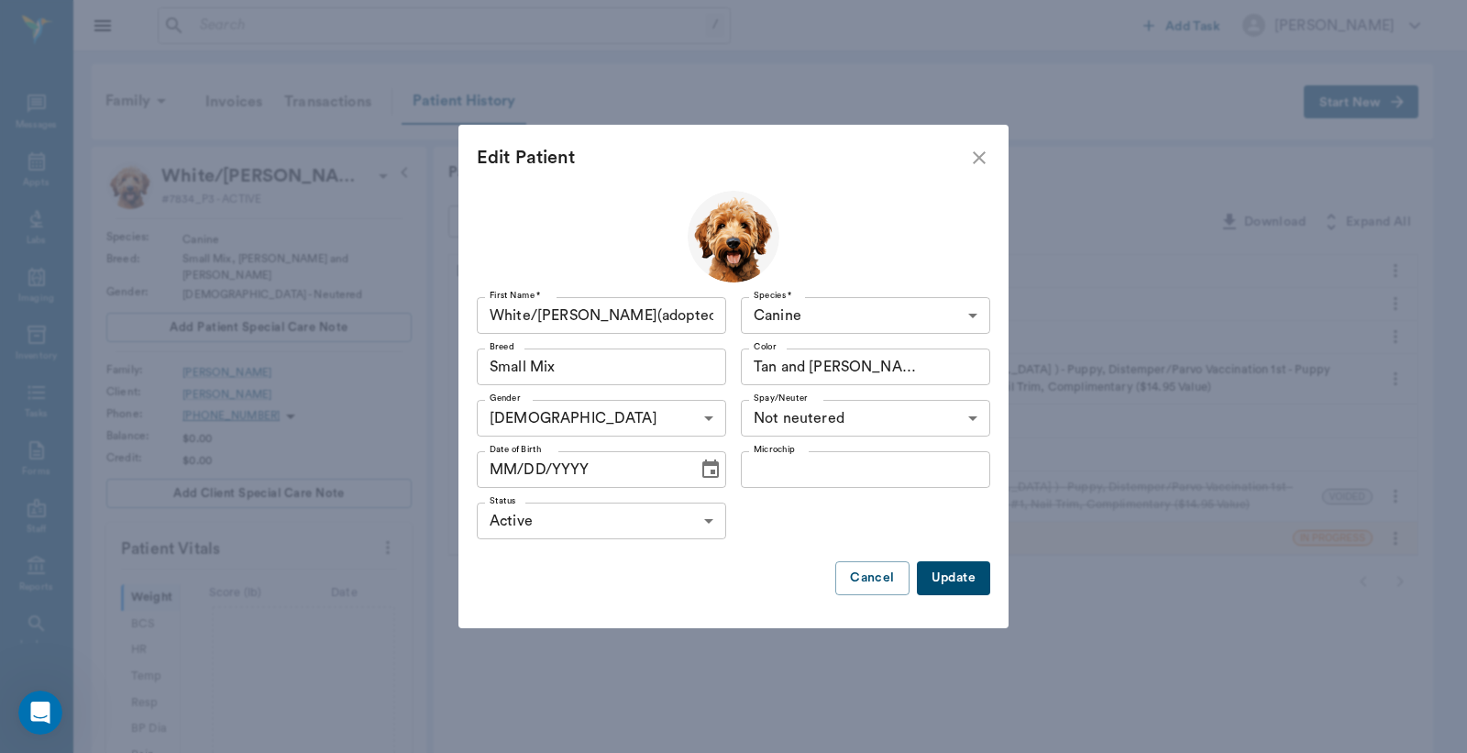
click at [700, 468] on icon "Choose date" at bounding box center [711, 470] width 22 height 22
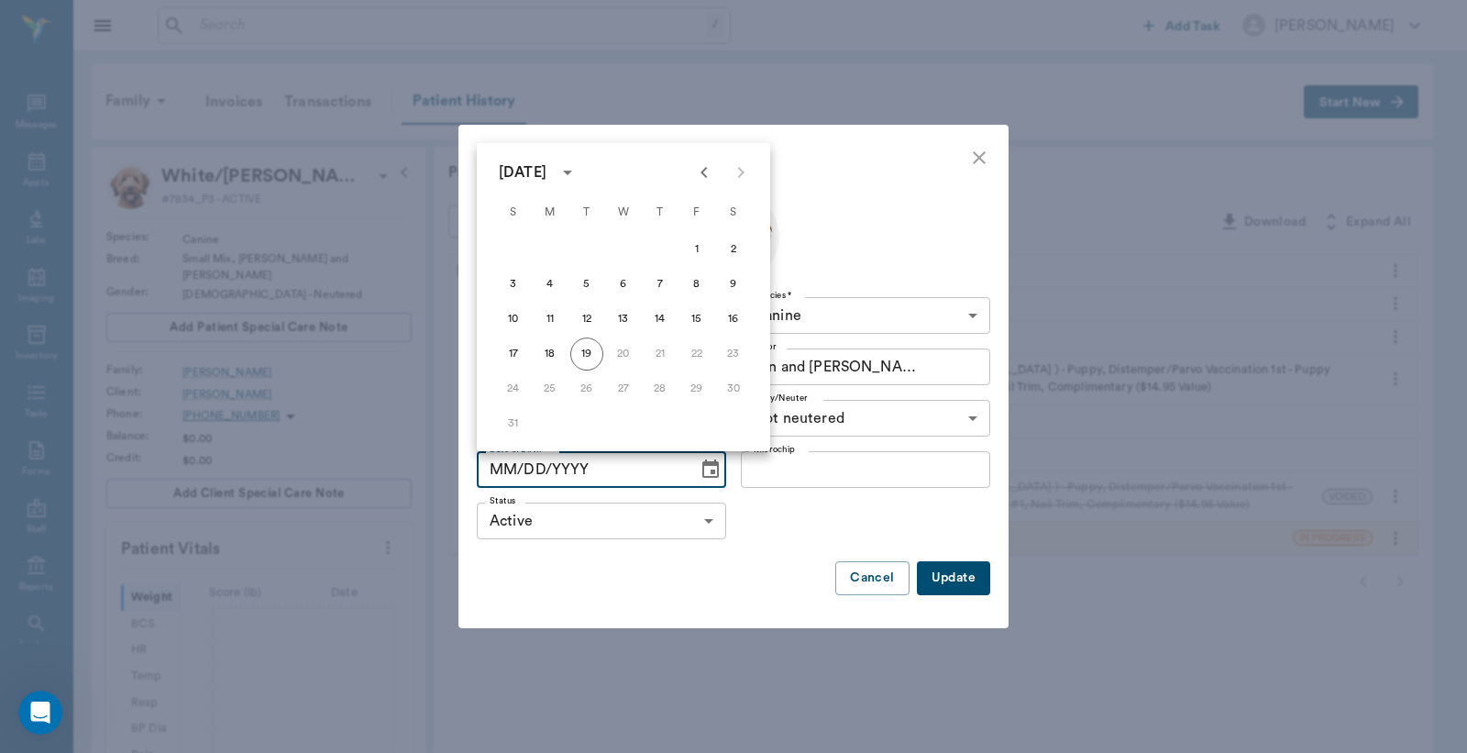
click at [710, 178] on icon "Previous month" at bounding box center [704, 172] width 22 height 22
click at [590, 248] on button "1" at bounding box center [586, 249] width 33 height 33
type input "07/01/2025"
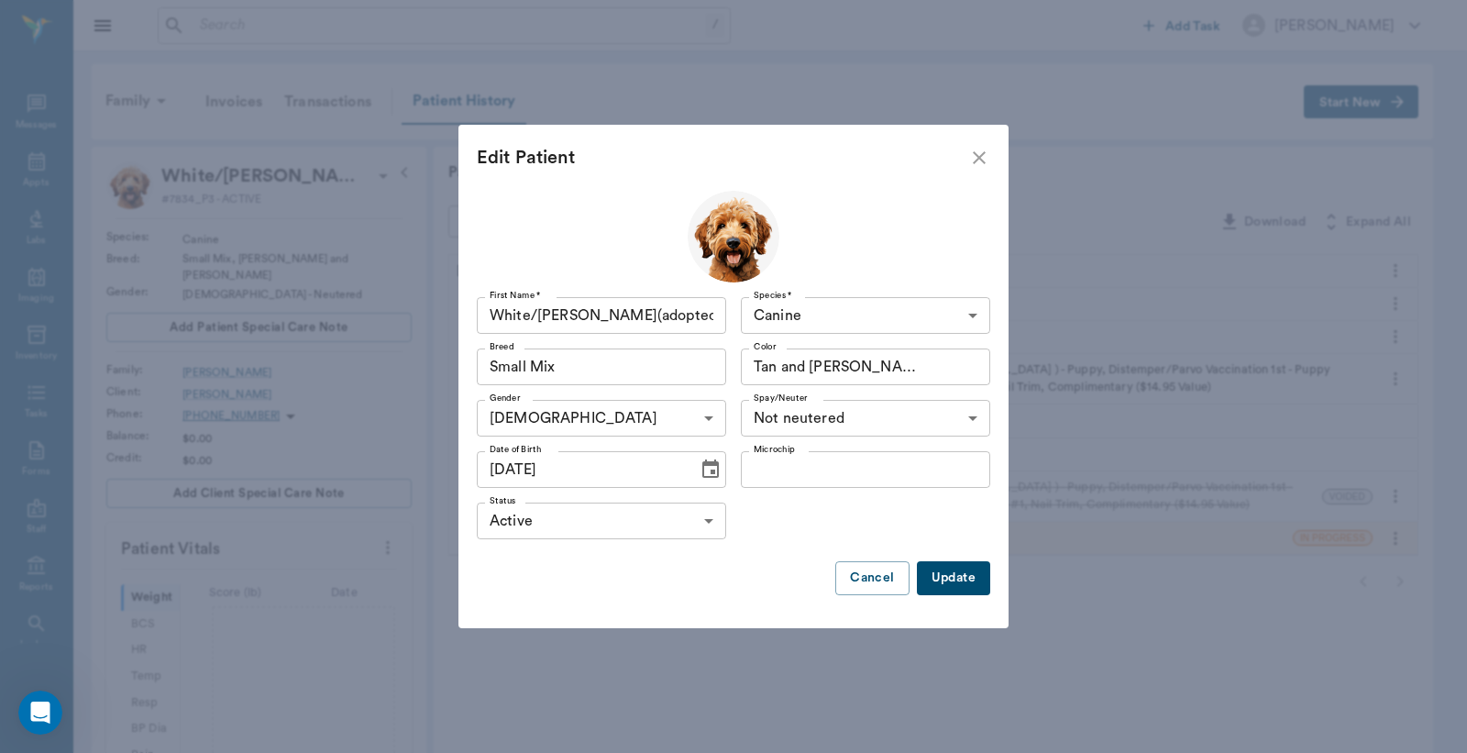
click at [959, 580] on button "Update" at bounding box center [953, 578] width 73 height 34
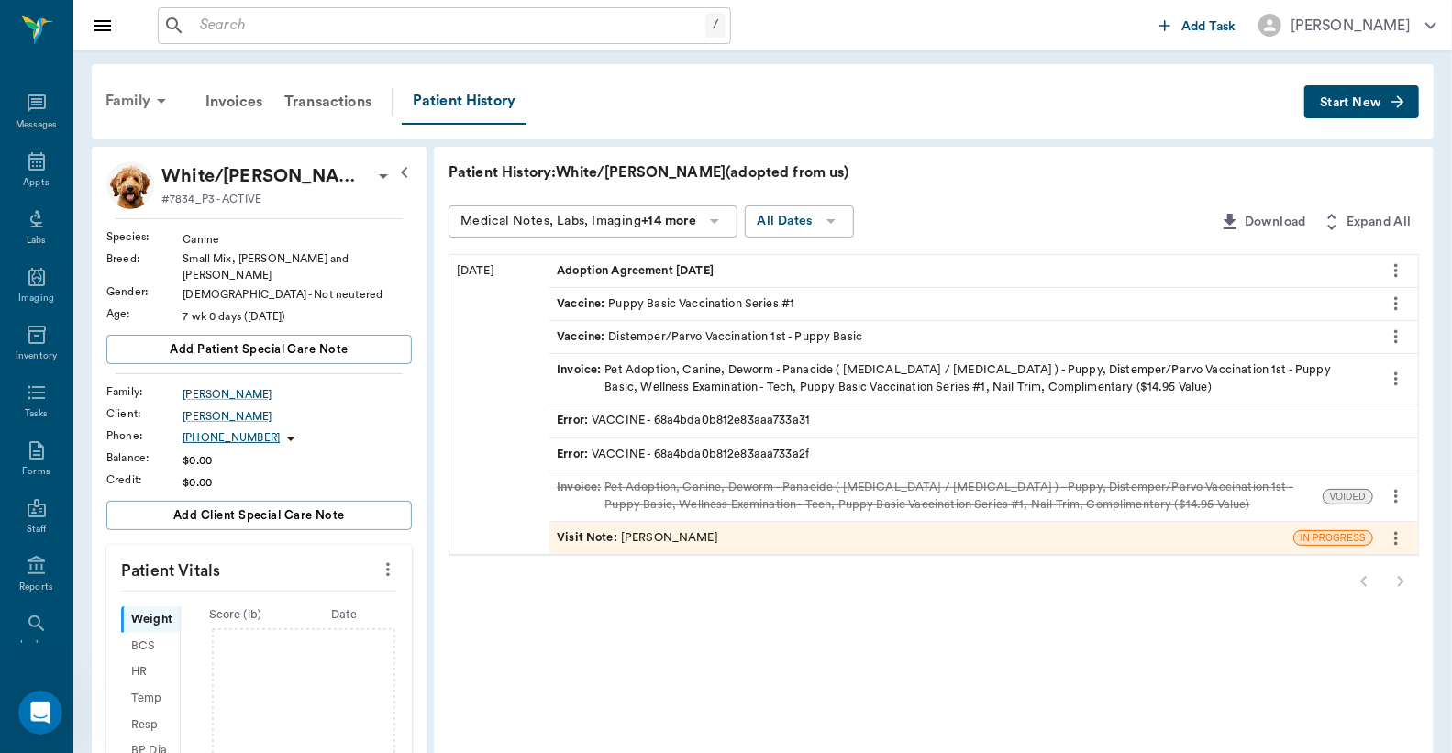
click at [133, 95] on div "Family" at bounding box center [138, 101] width 89 height 44
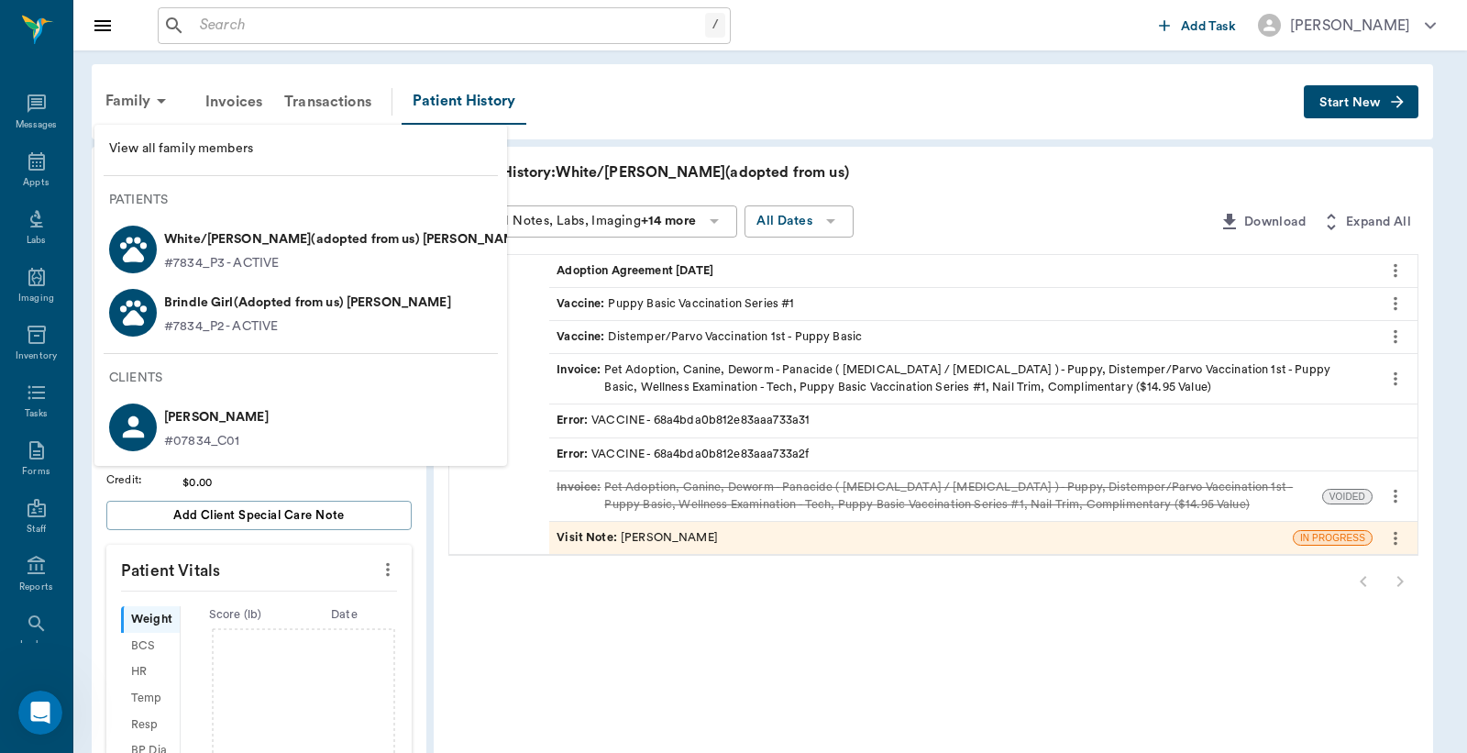
click at [179, 306] on p "Brindle Girl(Adopted from us) Sutton" at bounding box center [307, 302] width 287 height 29
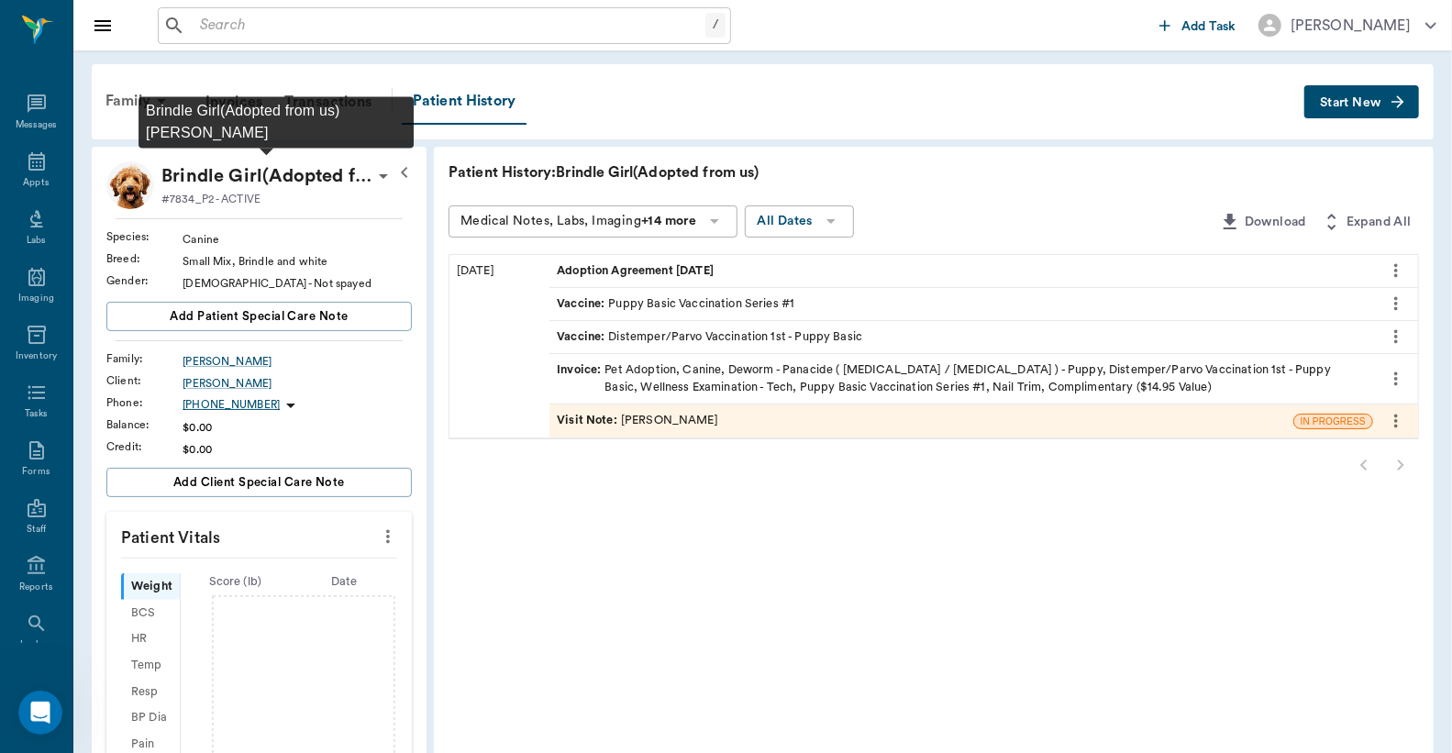
click at [309, 176] on p "Brindle Girl(Adopted from us) Sutton" at bounding box center [266, 175] width 211 height 29
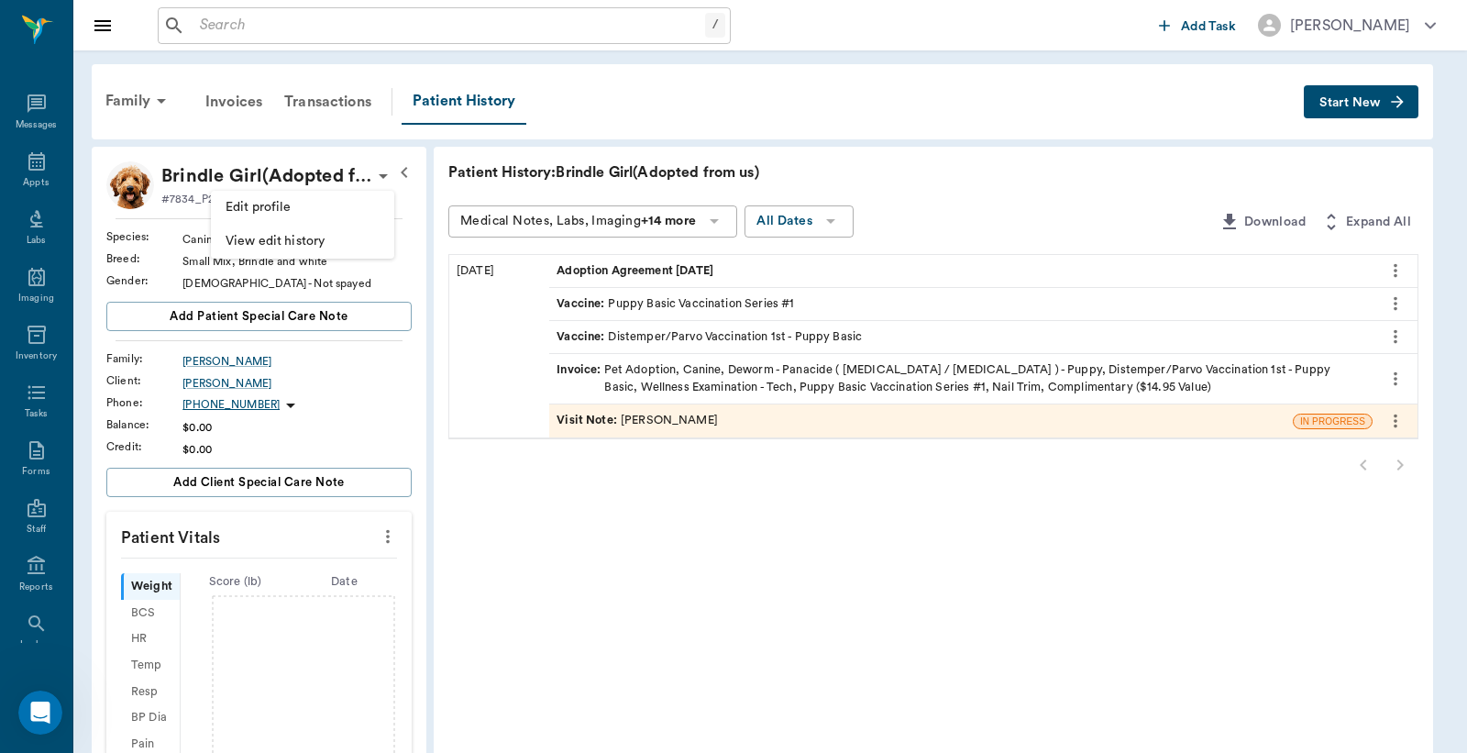
click at [291, 205] on span "Edit profile" at bounding box center [303, 207] width 154 height 19
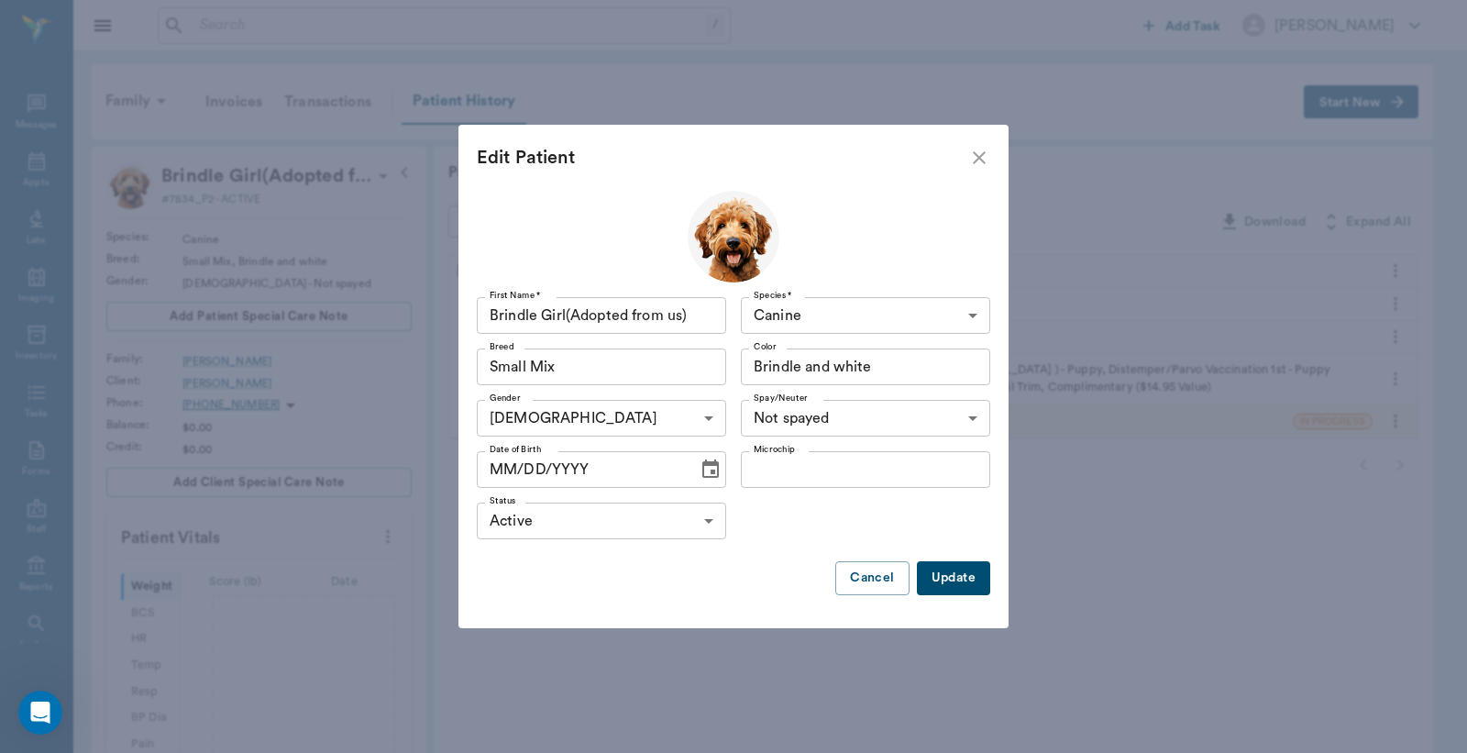
click at [702, 473] on icon "Choose date" at bounding box center [711, 470] width 22 height 22
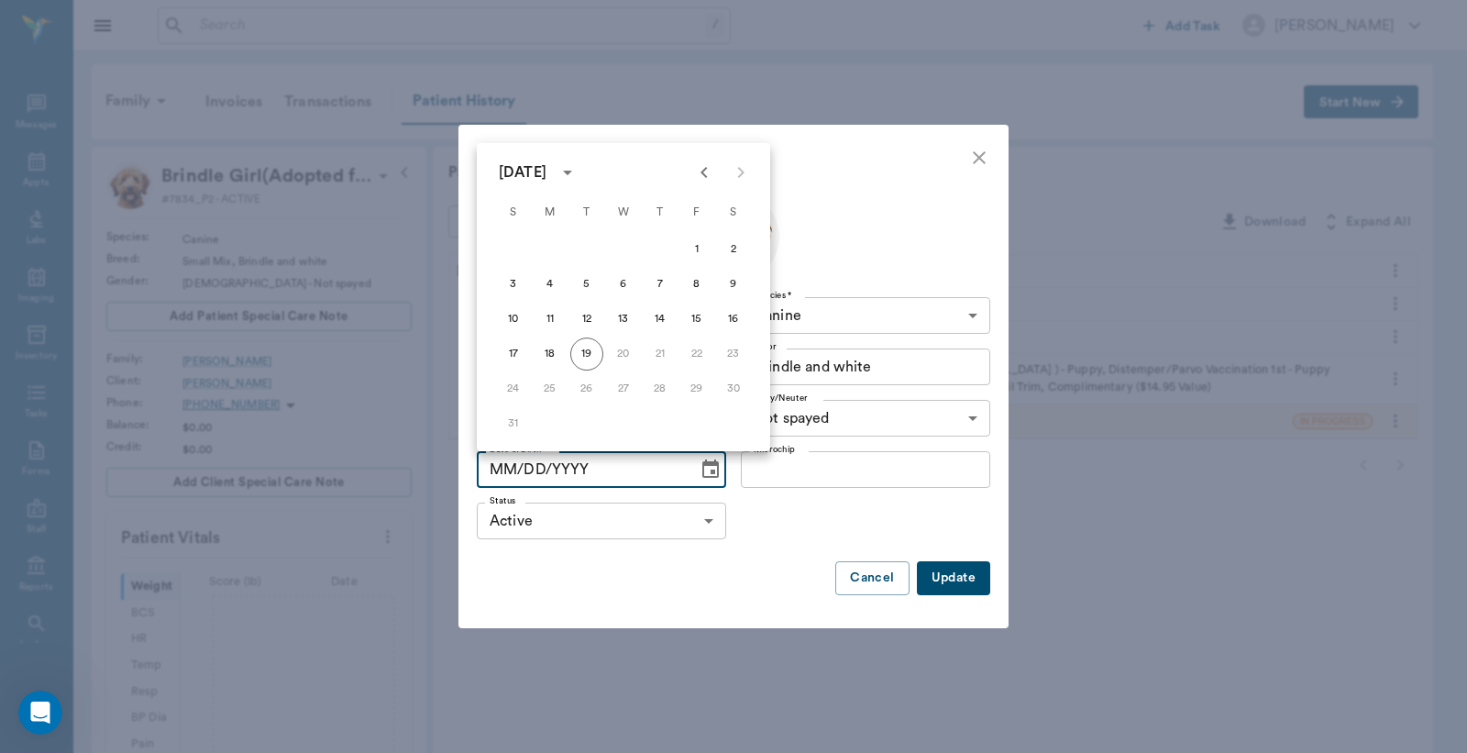
click at [700, 171] on icon "Previous month" at bounding box center [704, 172] width 22 height 22
click at [546, 347] on button "21" at bounding box center [550, 353] width 33 height 33
type input "07/21/2025"
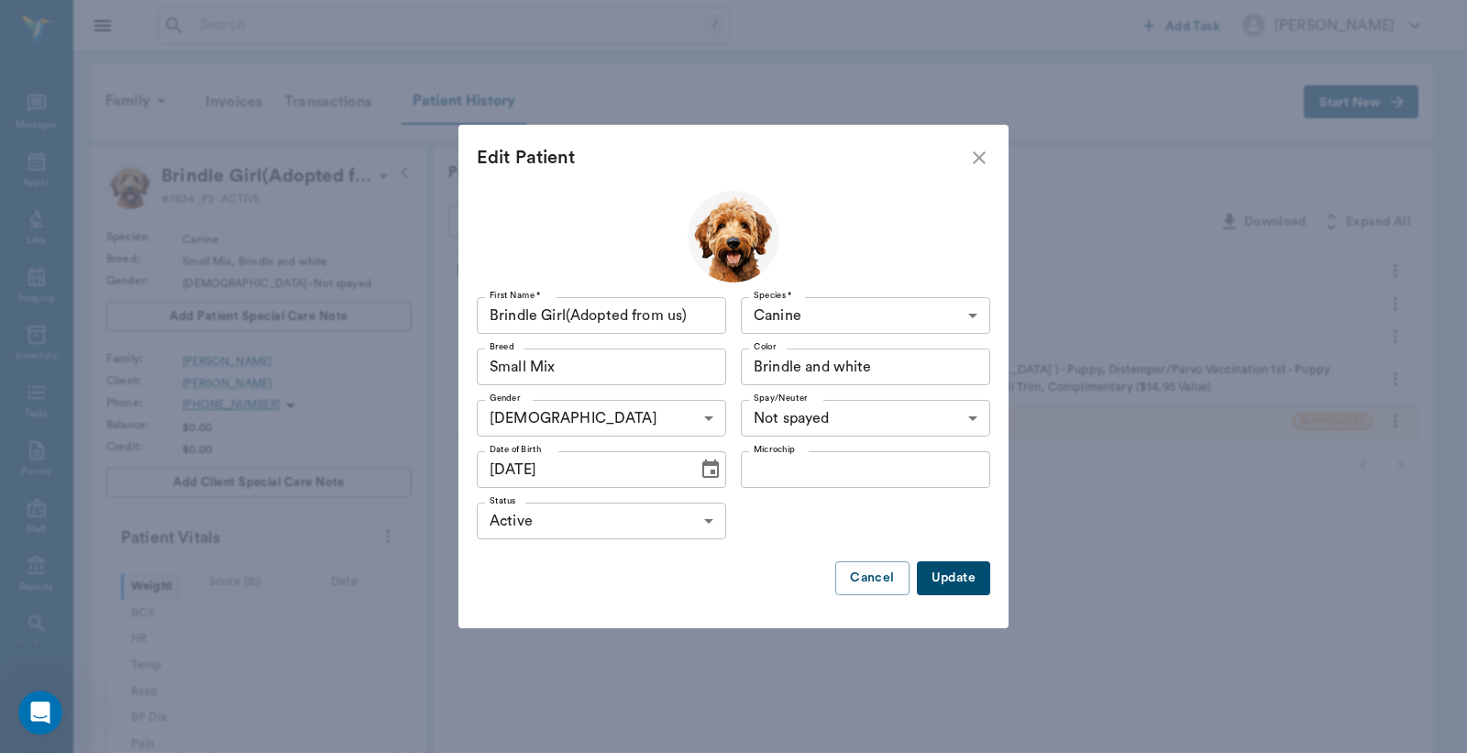
click at [950, 579] on button "Update" at bounding box center [953, 578] width 73 height 34
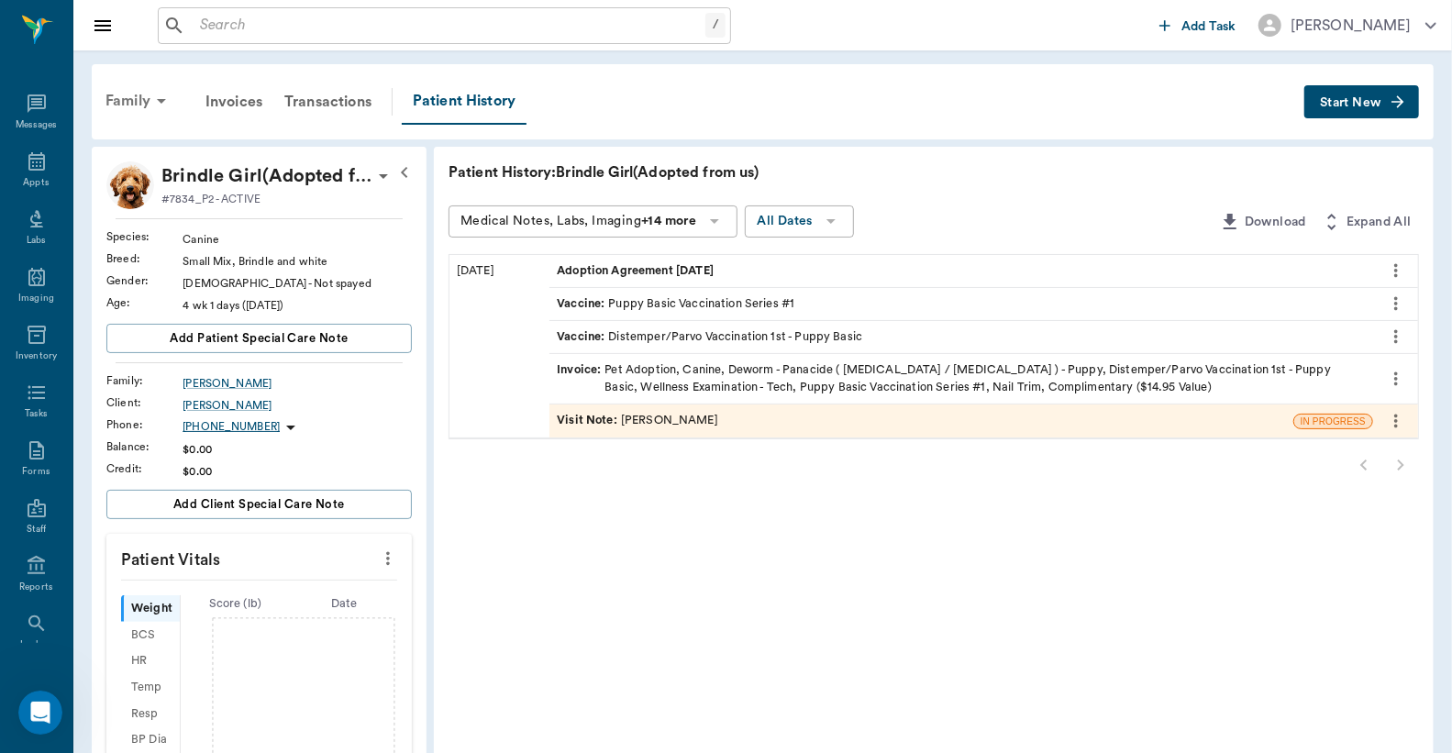
click at [129, 99] on div "Family" at bounding box center [138, 101] width 89 height 44
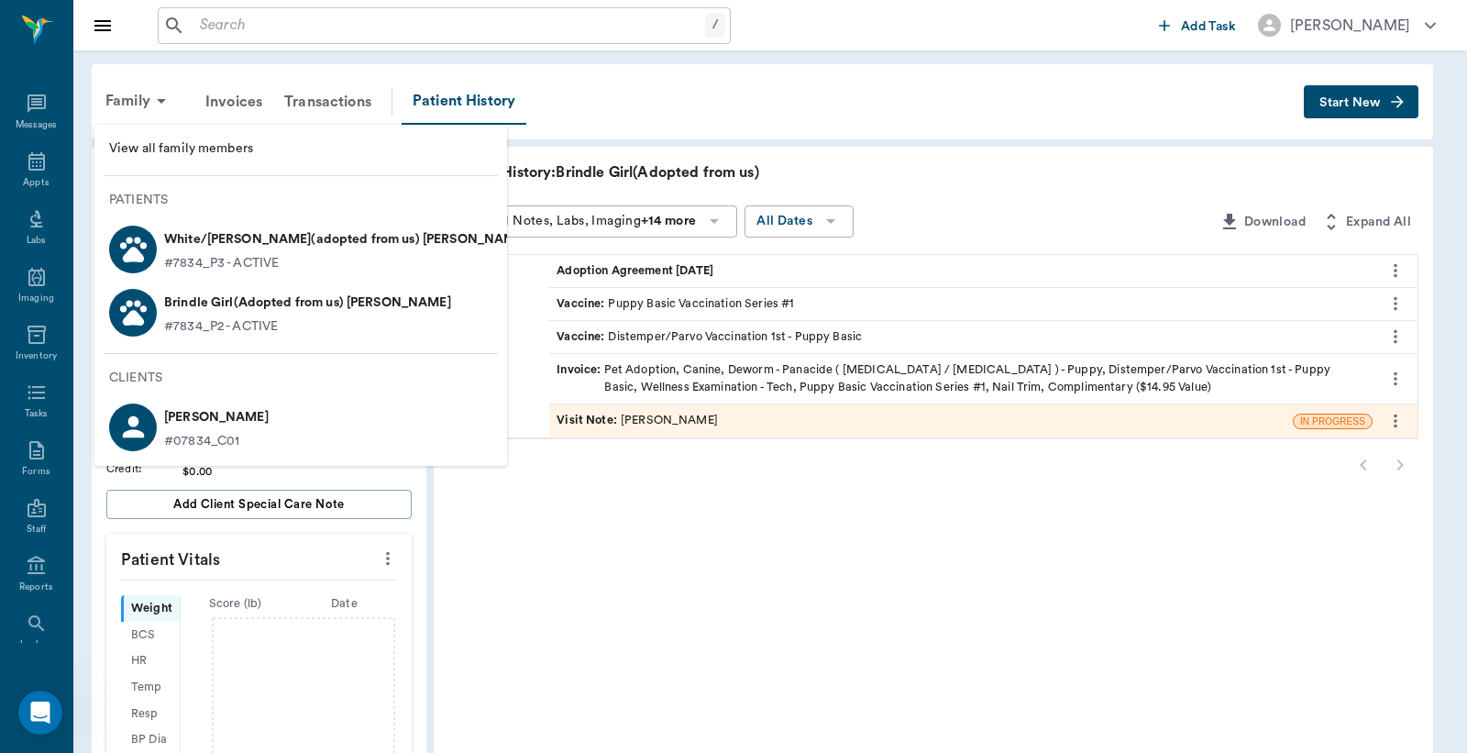
click at [181, 235] on p "White/Tan Boy(adopted from us) Sutton" at bounding box center [345, 239] width 363 height 29
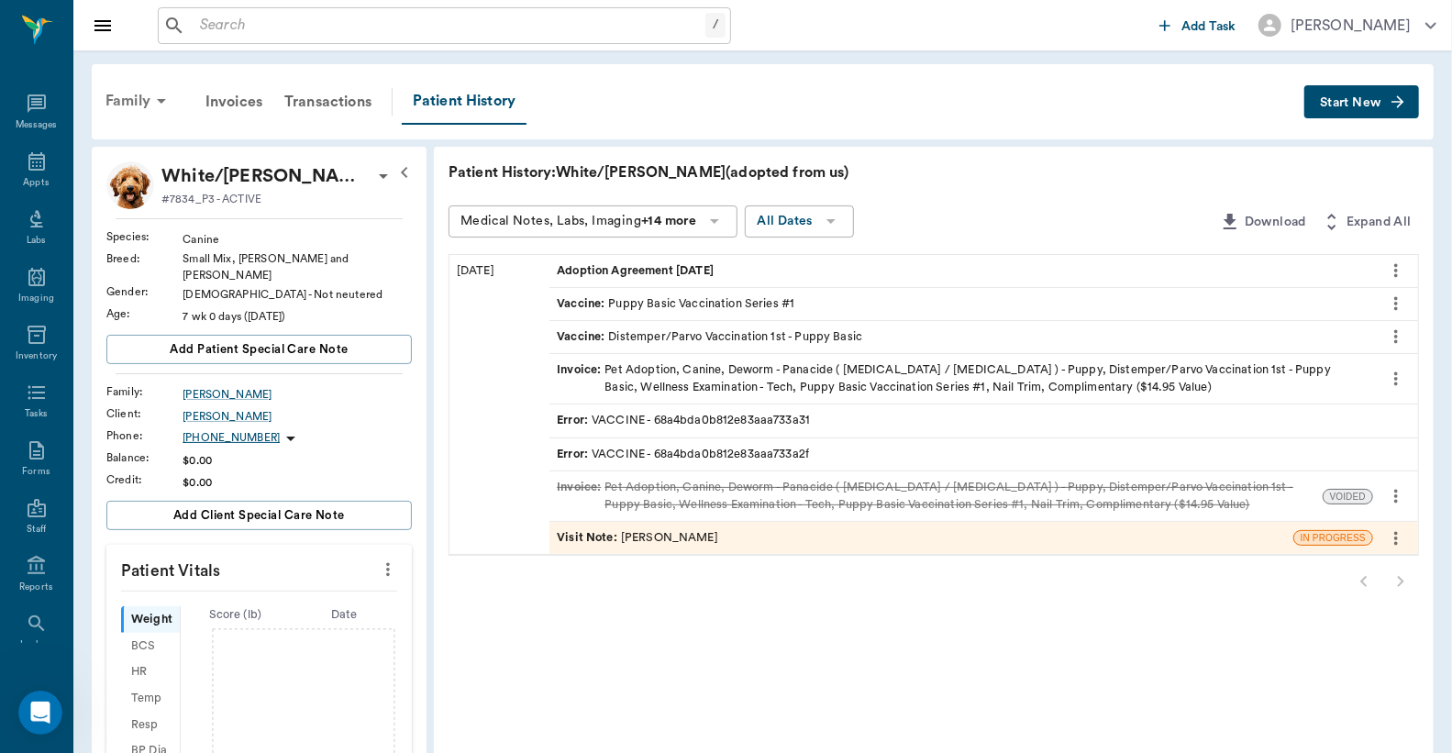
click at [125, 96] on div "Family" at bounding box center [138, 101] width 89 height 44
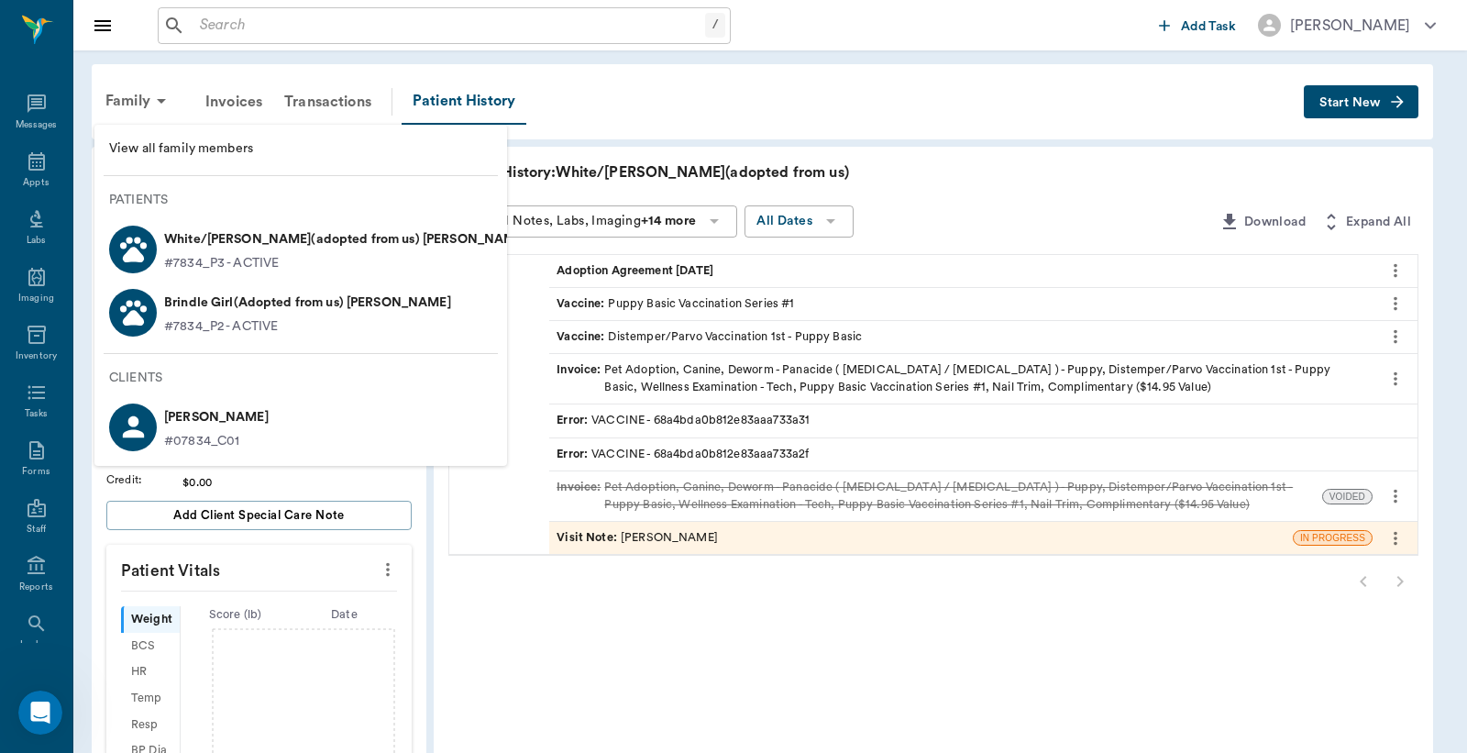
click at [185, 307] on p "Brindle Girl(Adopted from us) Sutton" at bounding box center [307, 302] width 287 height 29
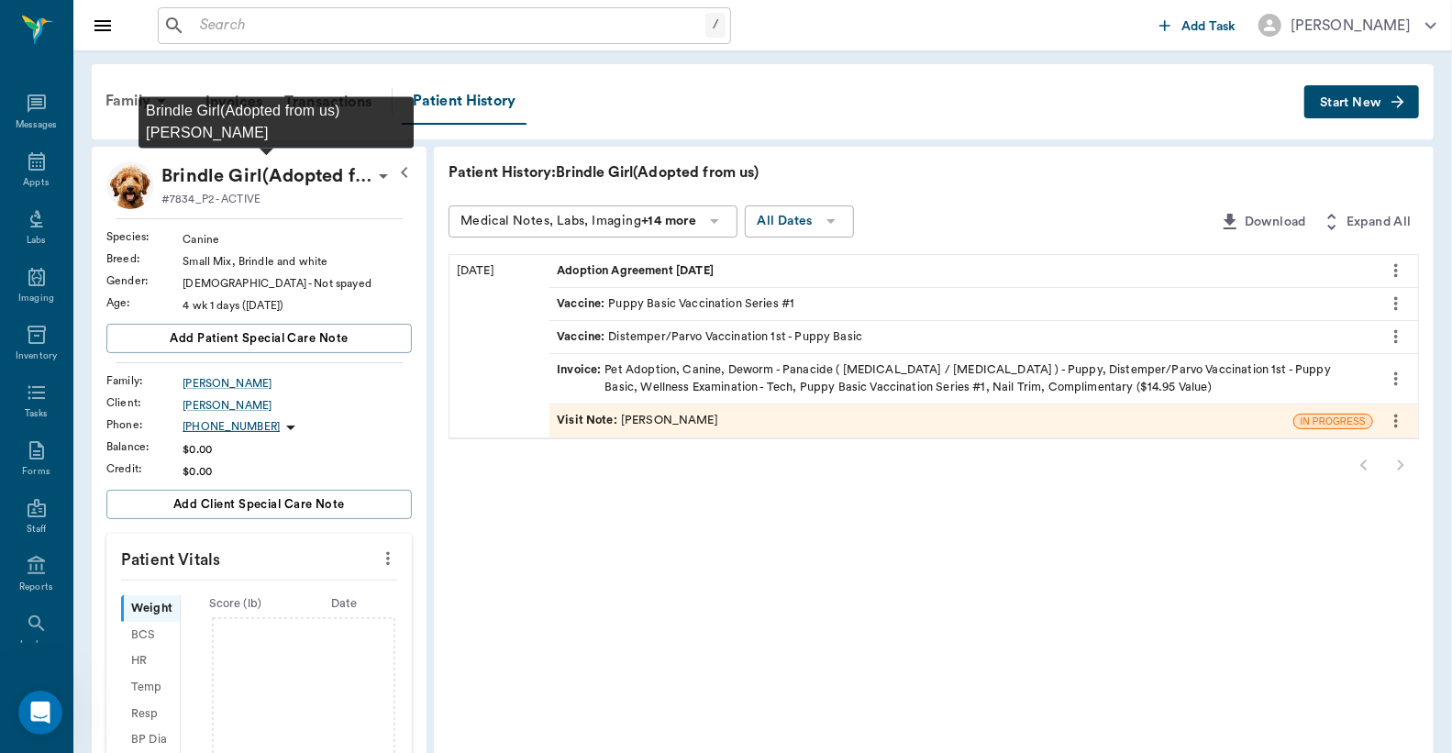
click at [255, 179] on p "Brindle Girl(Adopted from us) Sutton" at bounding box center [266, 175] width 211 height 29
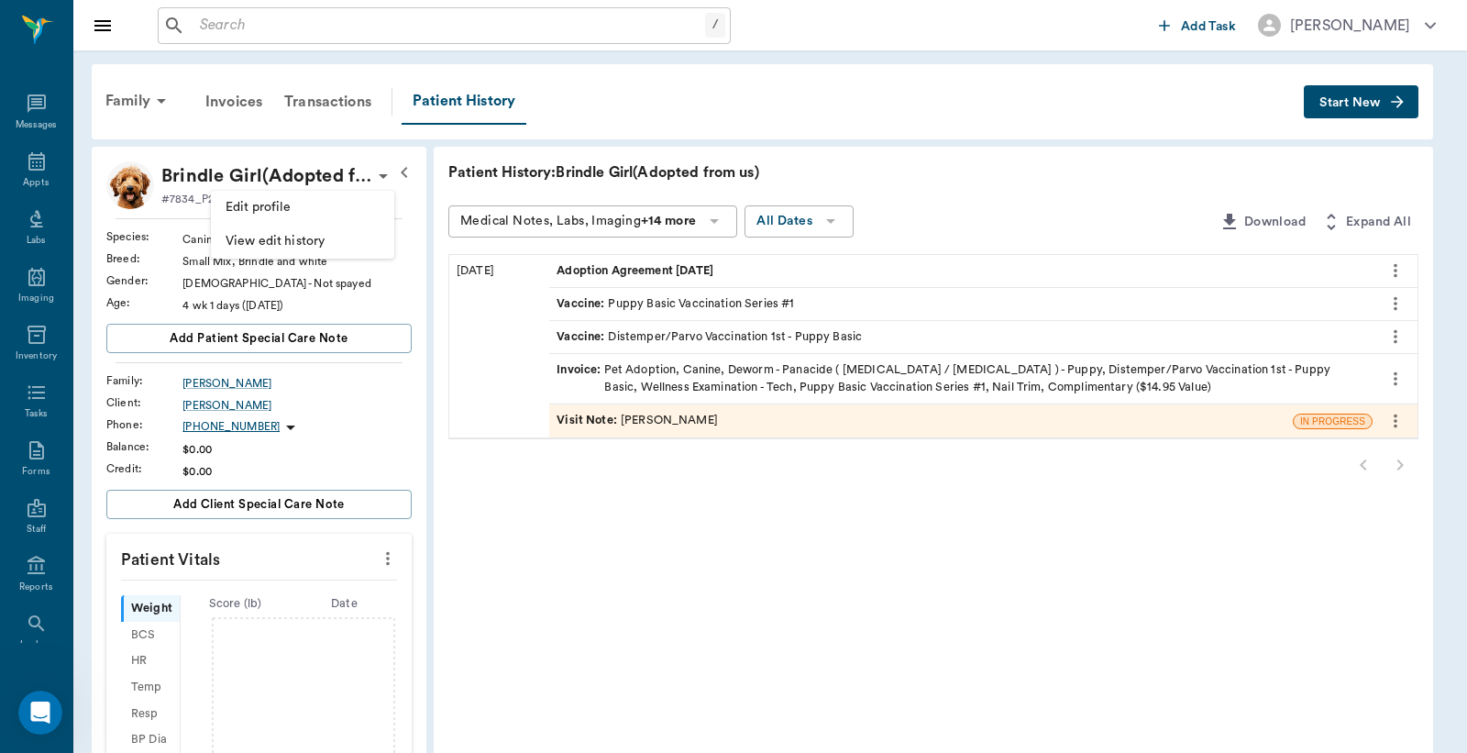
click at [234, 212] on span "Edit profile" at bounding box center [303, 207] width 154 height 19
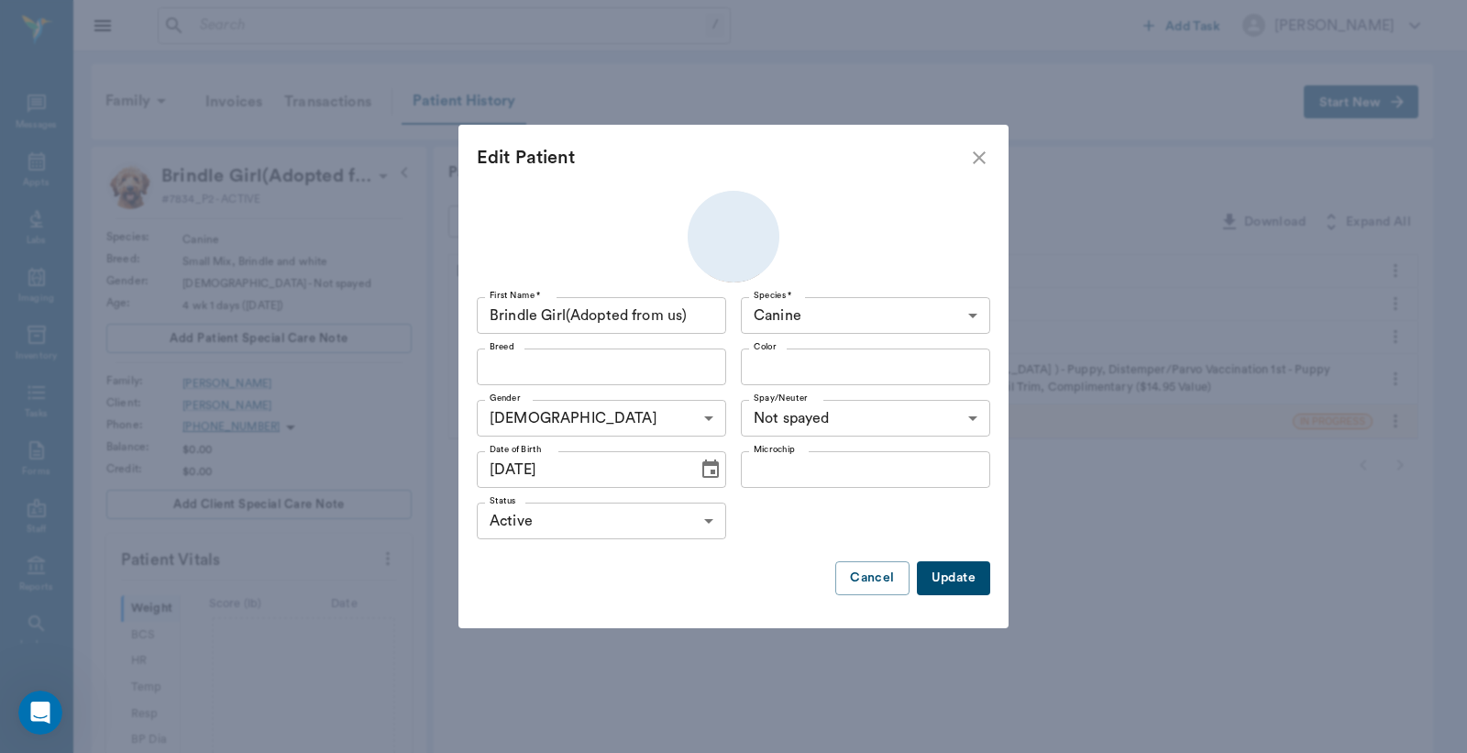
type input "Small Mix"
type input "Brindle and white"
click at [700, 474] on icon "Choose date, selected date is Jul 21, 2025" at bounding box center [711, 470] width 22 height 22
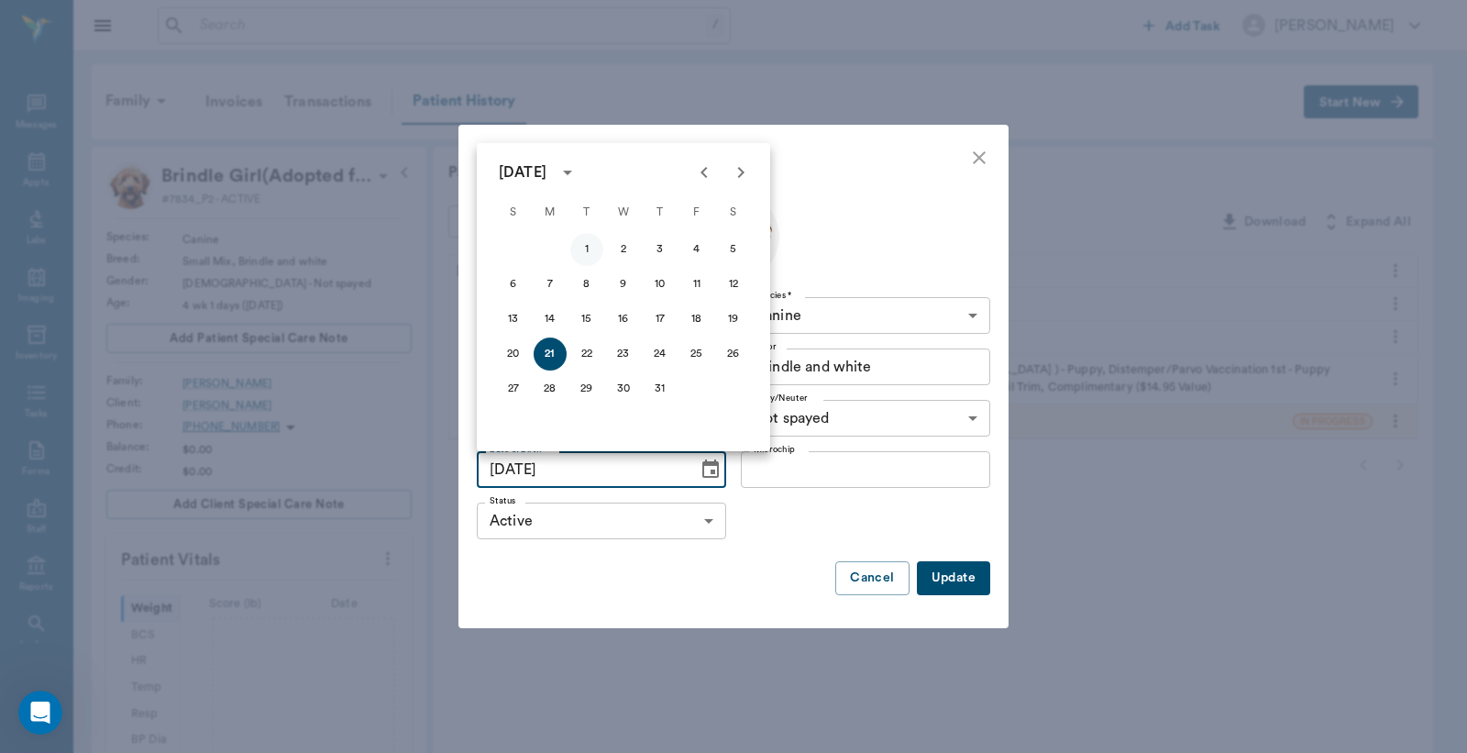
click at [584, 251] on button "1" at bounding box center [586, 249] width 33 height 33
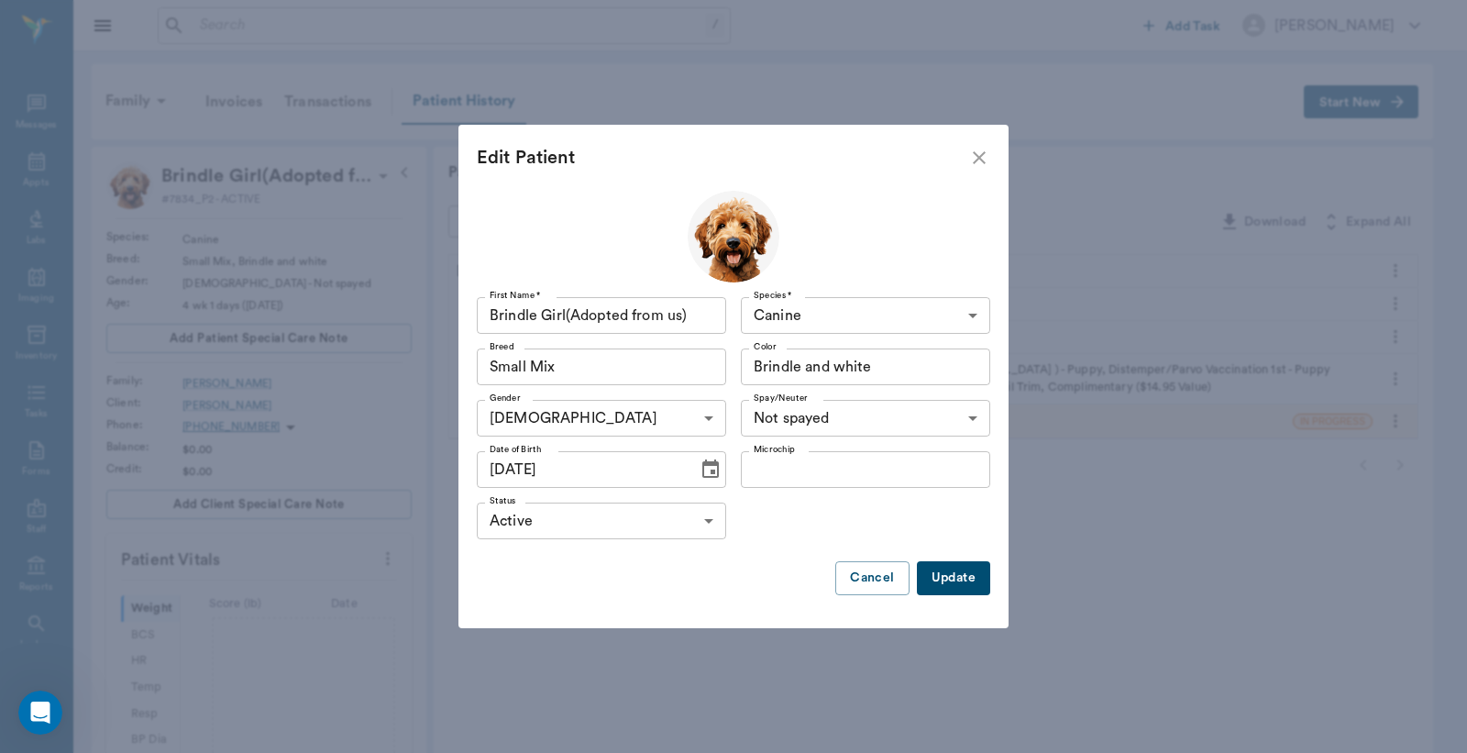
type input "07/01/2025"
click at [937, 573] on button "Update" at bounding box center [953, 578] width 73 height 34
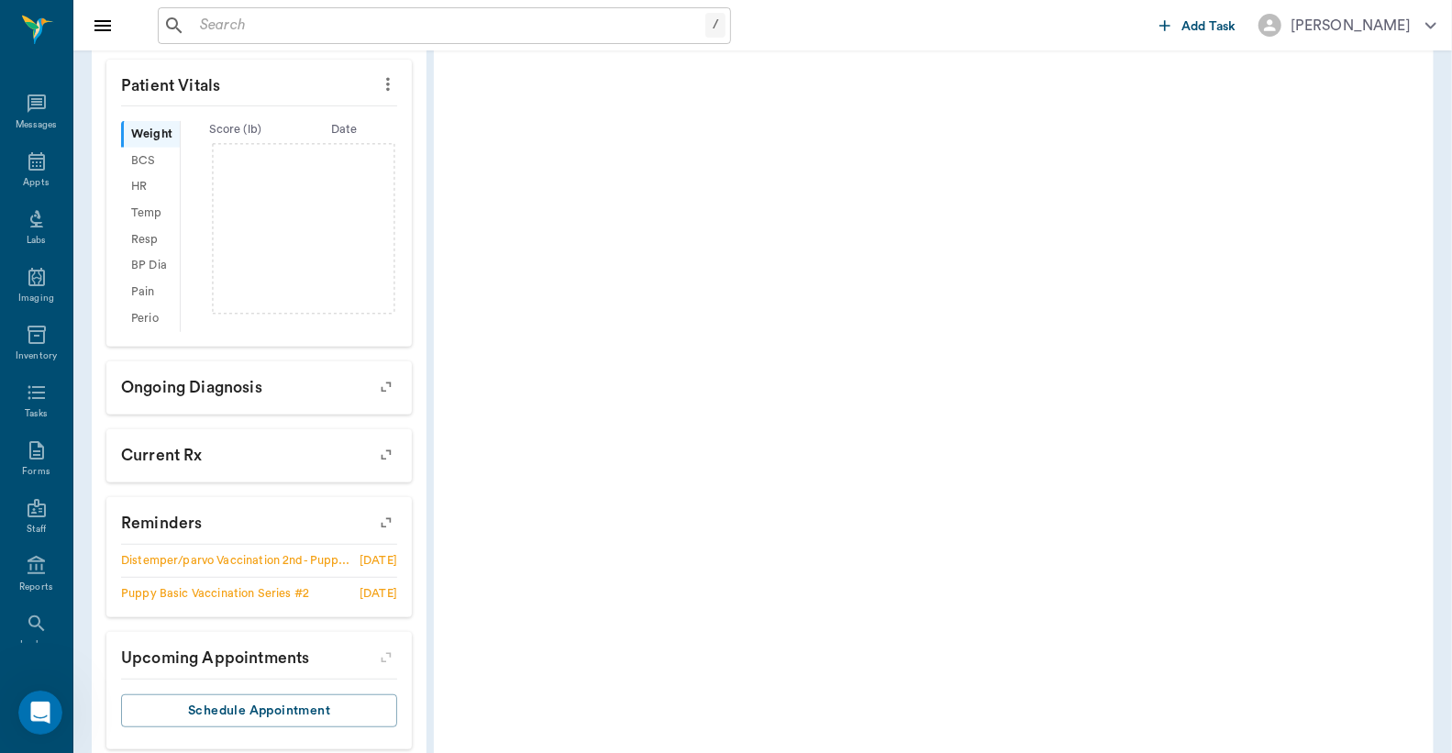
scroll to position [506, 0]
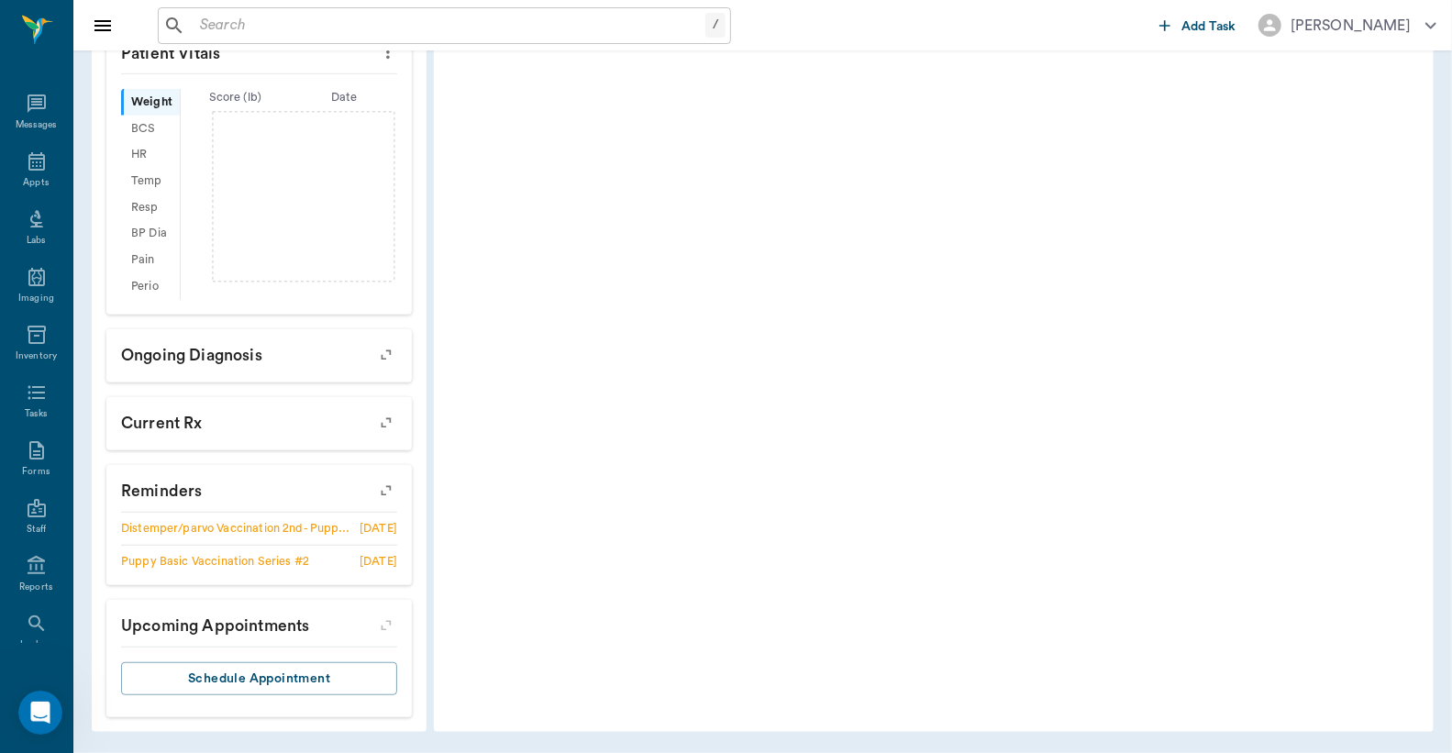
click at [389, 628] on div at bounding box center [386, 626] width 47 height 47
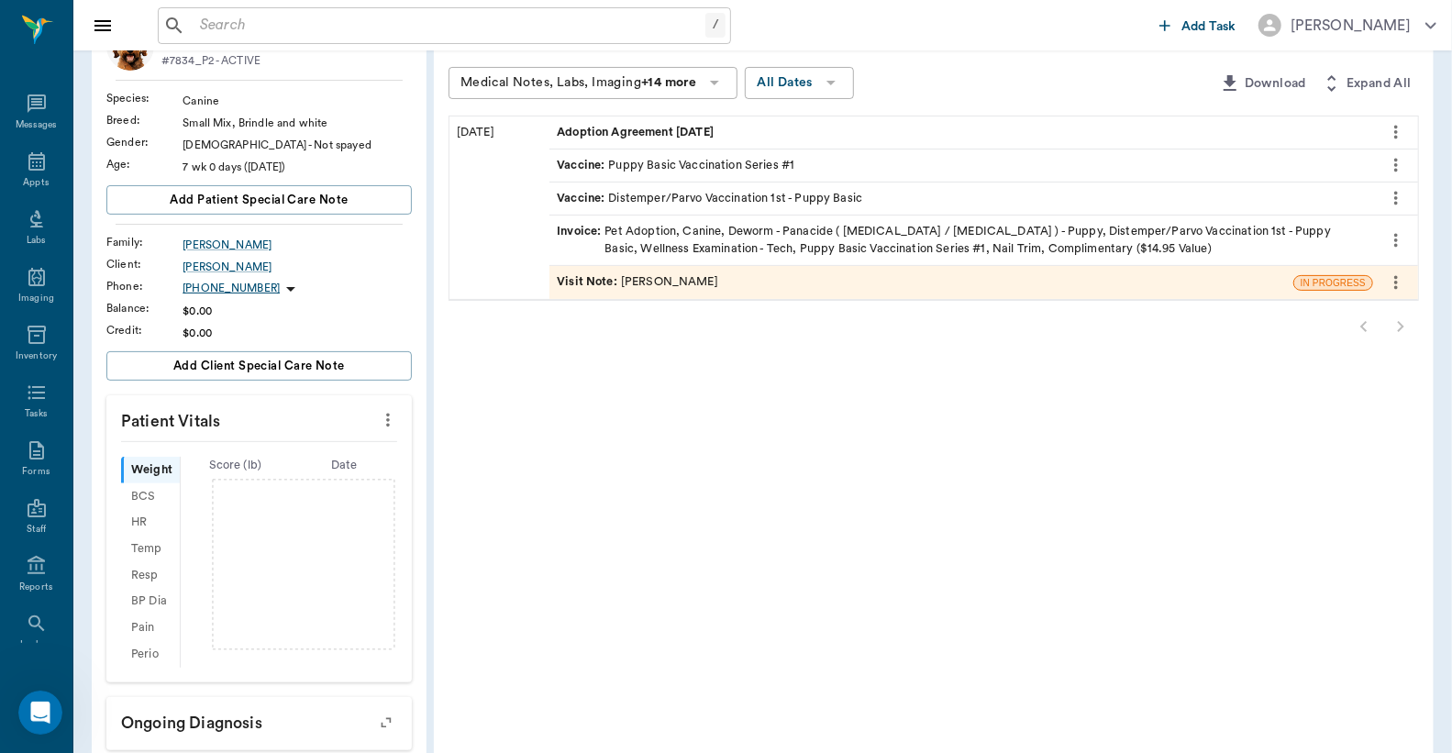
scroll to position [98, 0]
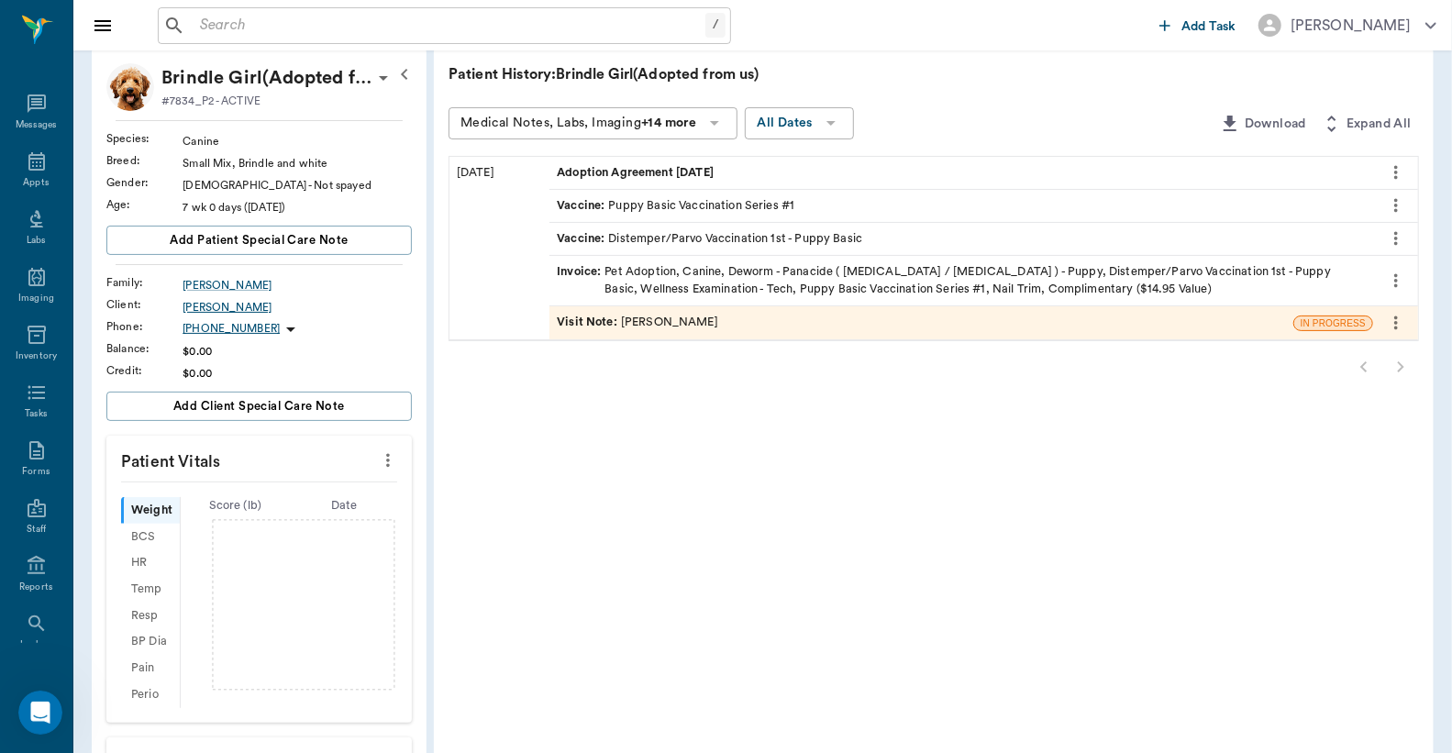
click at [229, 313] on div "Karen Sutton" at bounding box center [296, 307] width 229 height 17
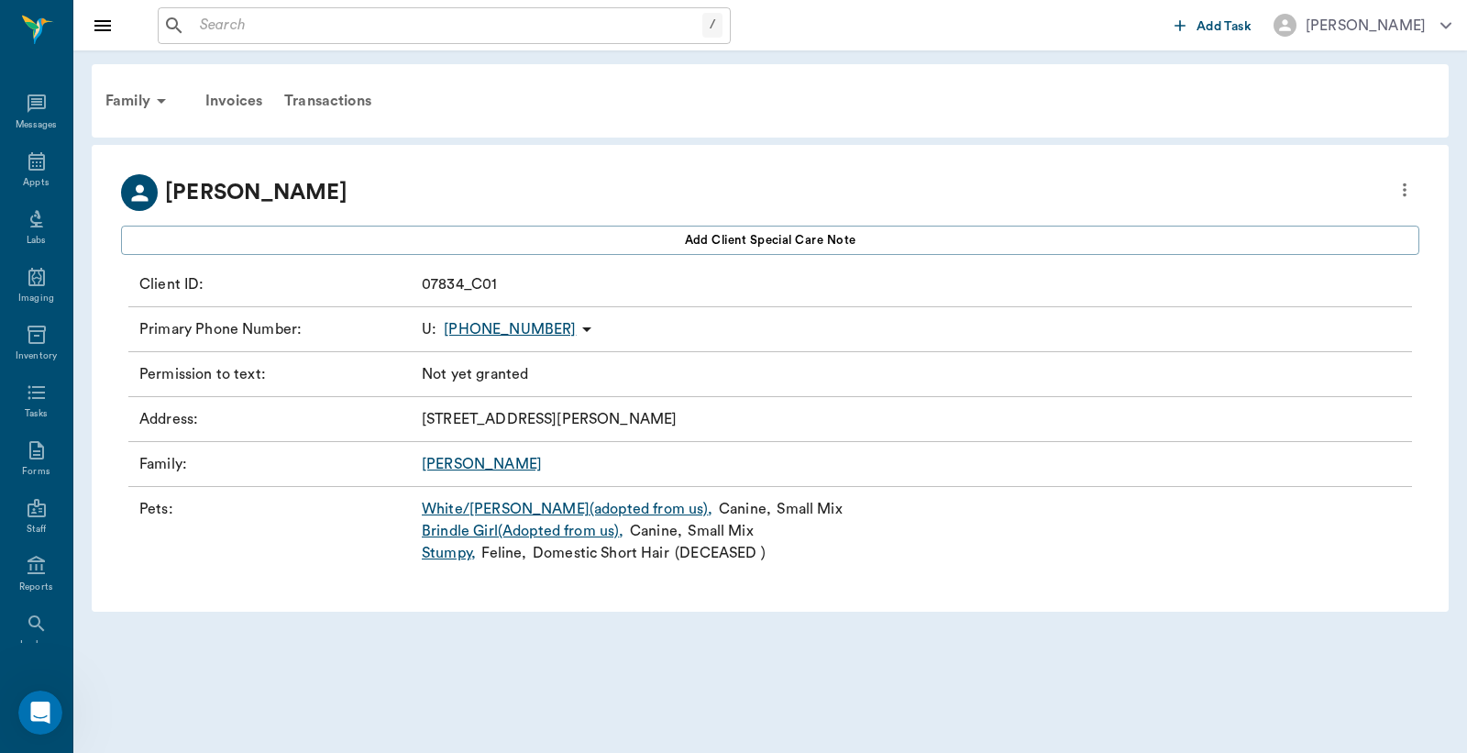
click at [1403, 181] on icon "more" at bounding box center [1405, 190] width 20 height 22
click at [1257, 218] on span "Edit profile" at bounding box center [1272, 221] width 259 height 19
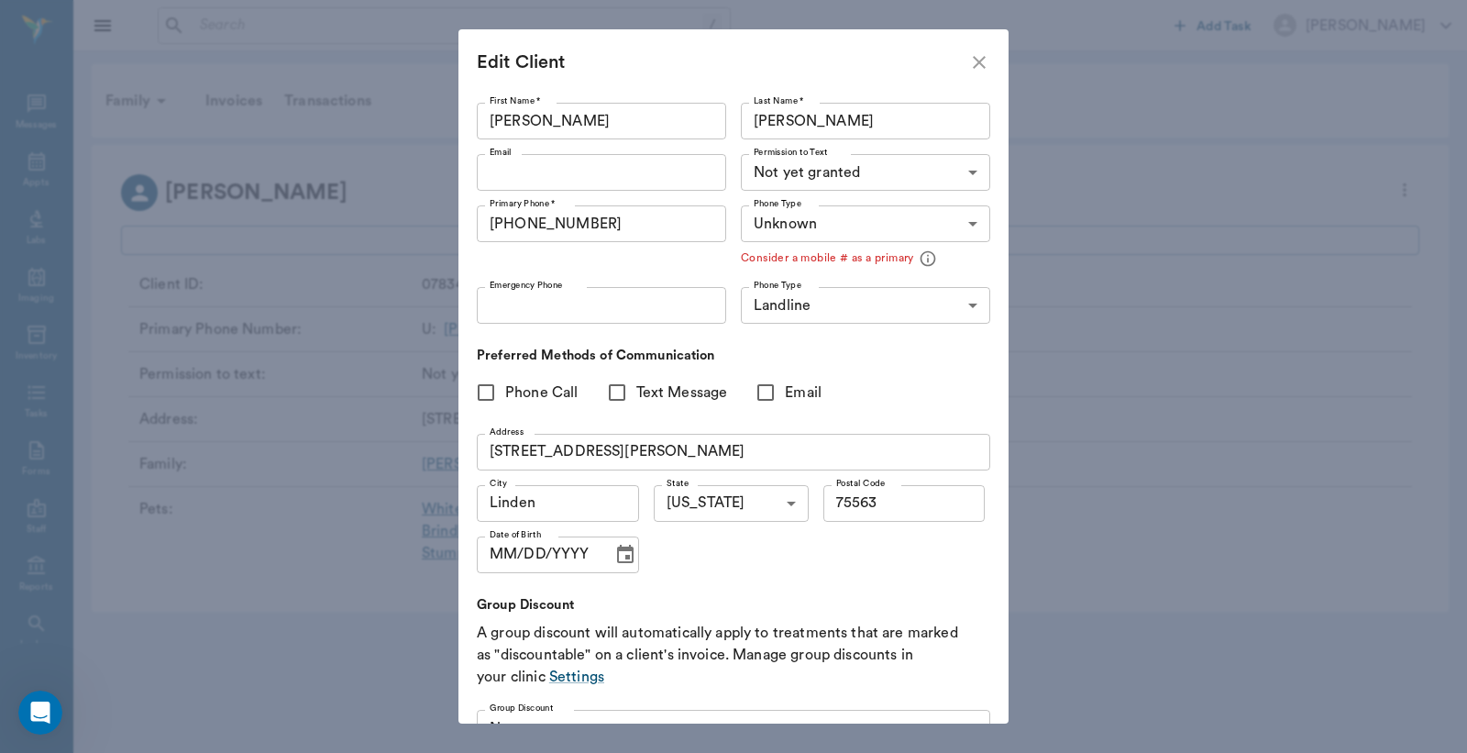
click at [860, 169] on body "/ ​ Add Task Dr. Bert Ellsworth Nectar Messages Appts Labs Imaging Inventory Ta…" at bounding box center [733, 376] width 1467 height 753
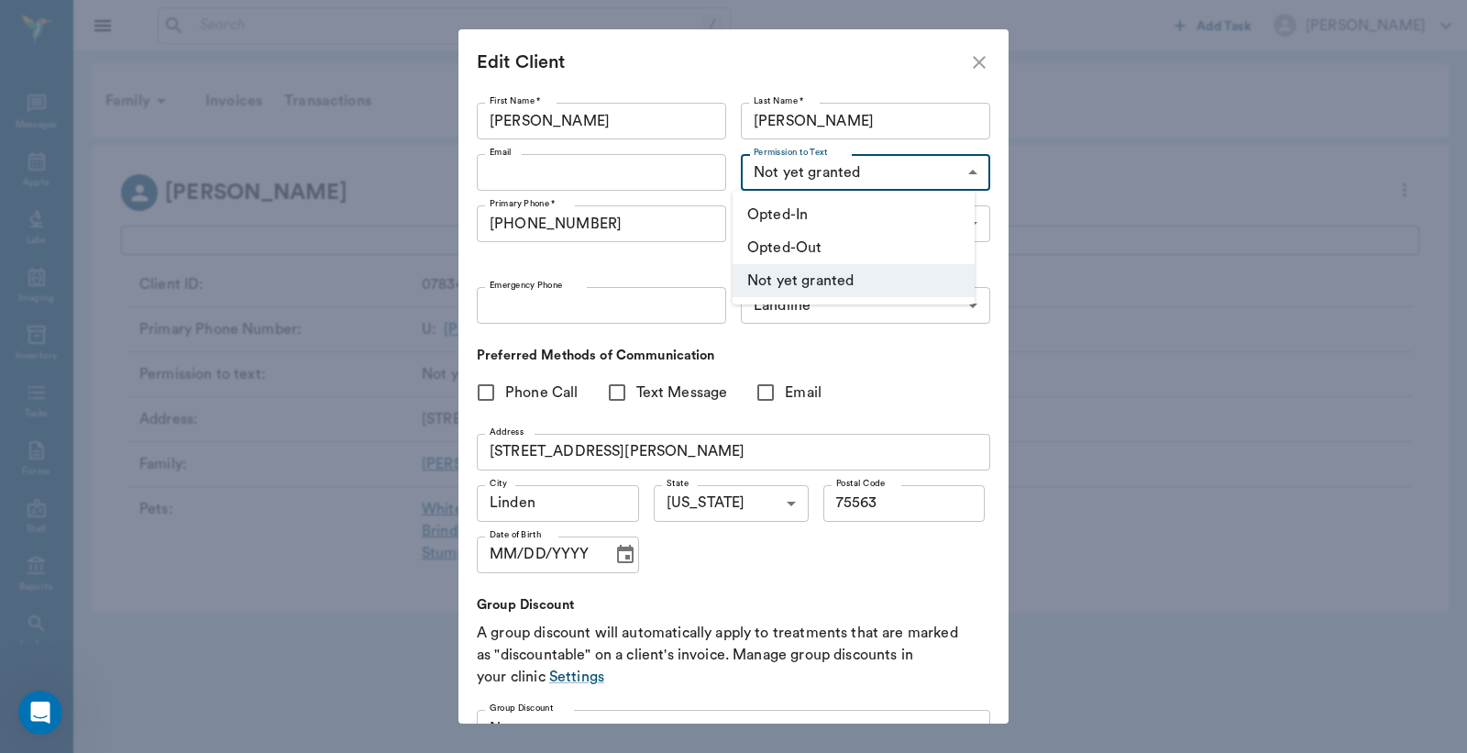
click at [828, 211] on li "Opted-In" at bounding box center [854, 214] width 242 height 33
type input "OPT_IN"
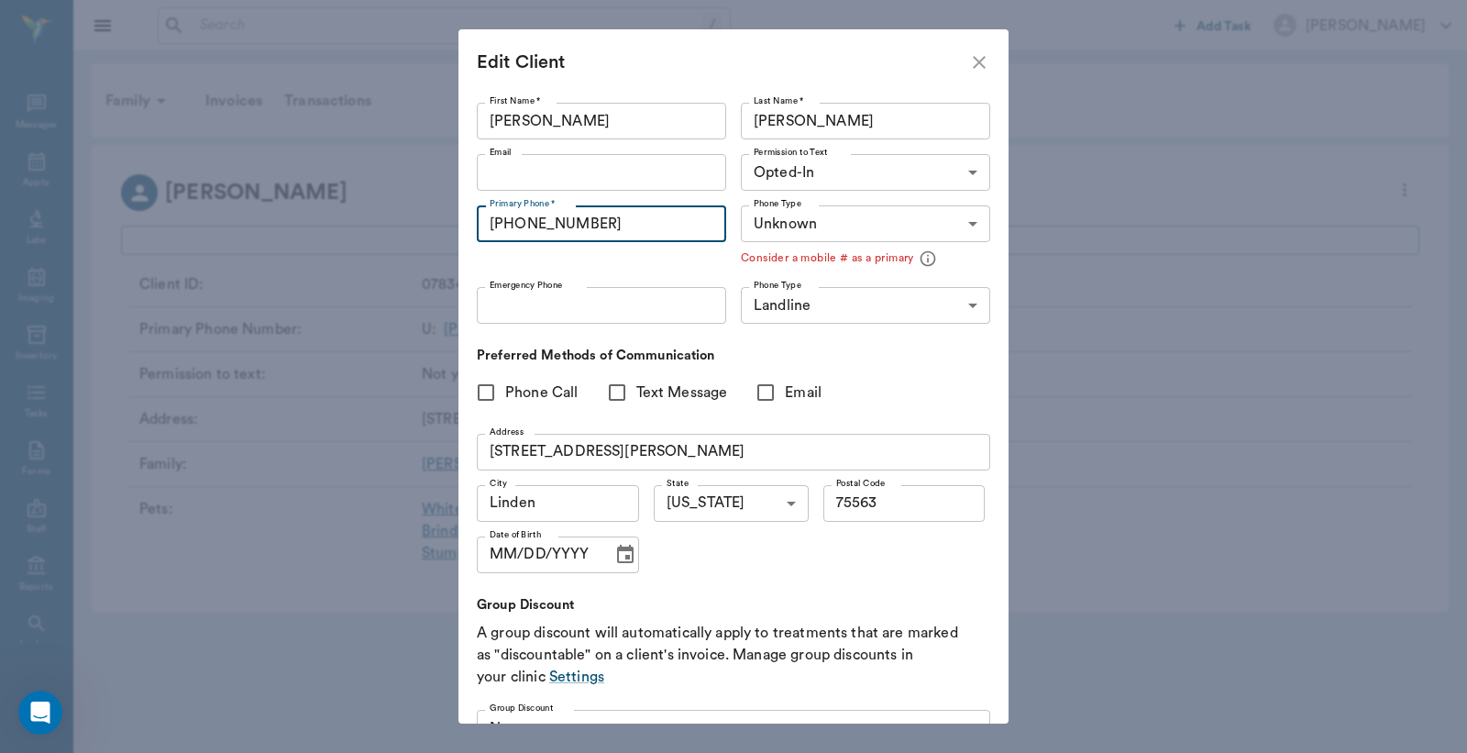
click at [665, 222] on input "(903) 506-5247" at bounding box center [601, 223] width 249 height 37
type input "("
type input "(430) 278-4841"
click at [647, 165] on input "Email" at bounding box center [601, 172] width 249 height 37
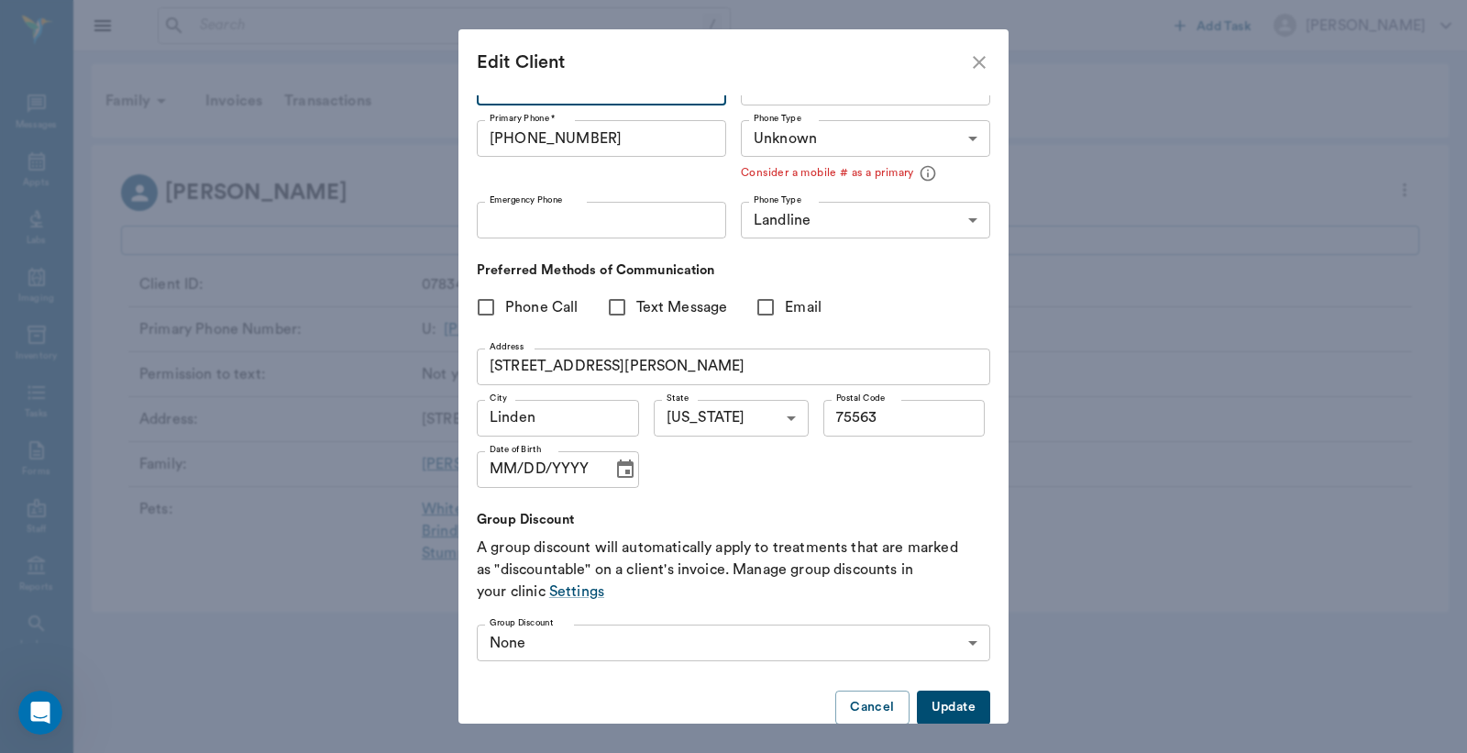
scroll to position [117, 0]
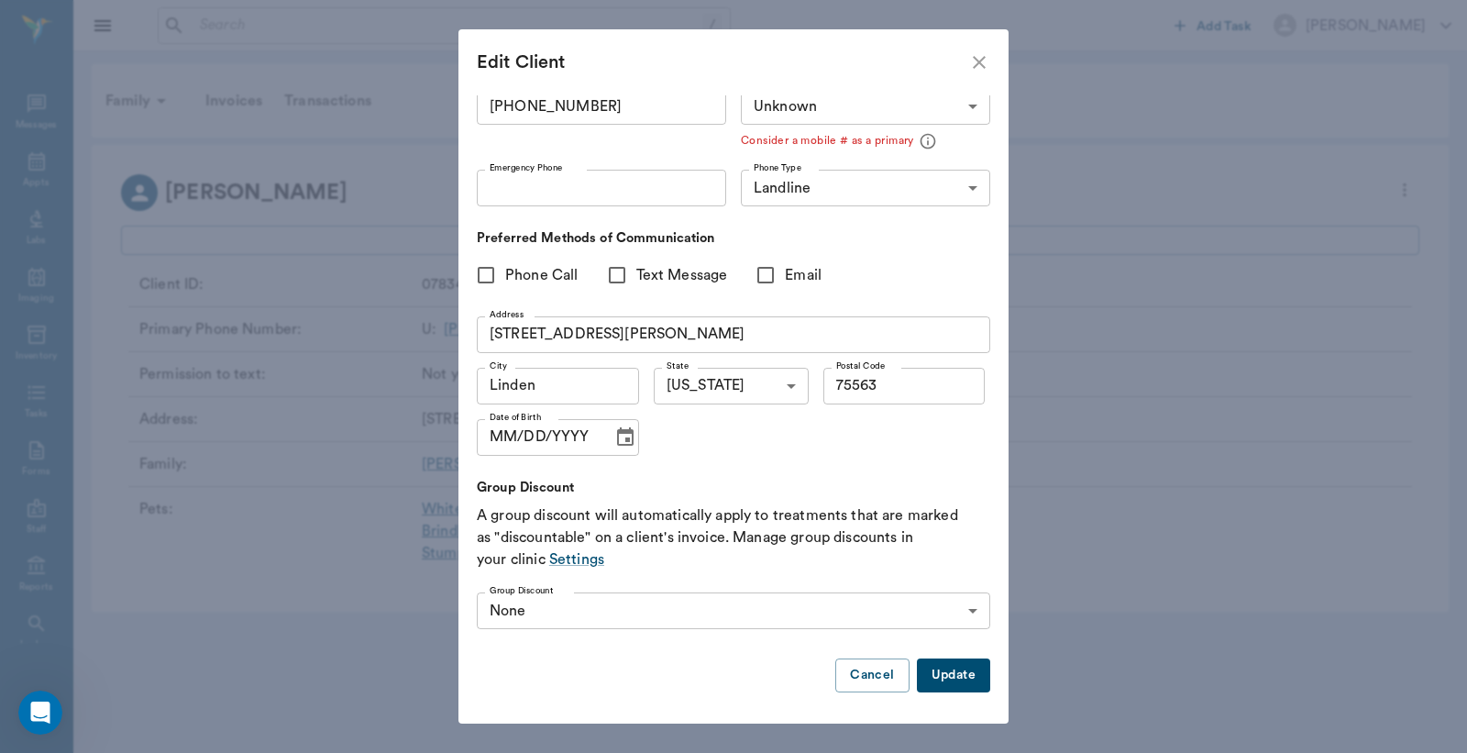
click at [862, 288] on div "Phone Call Text Message Email" at bounding box center [734, 275] width 514 height 39
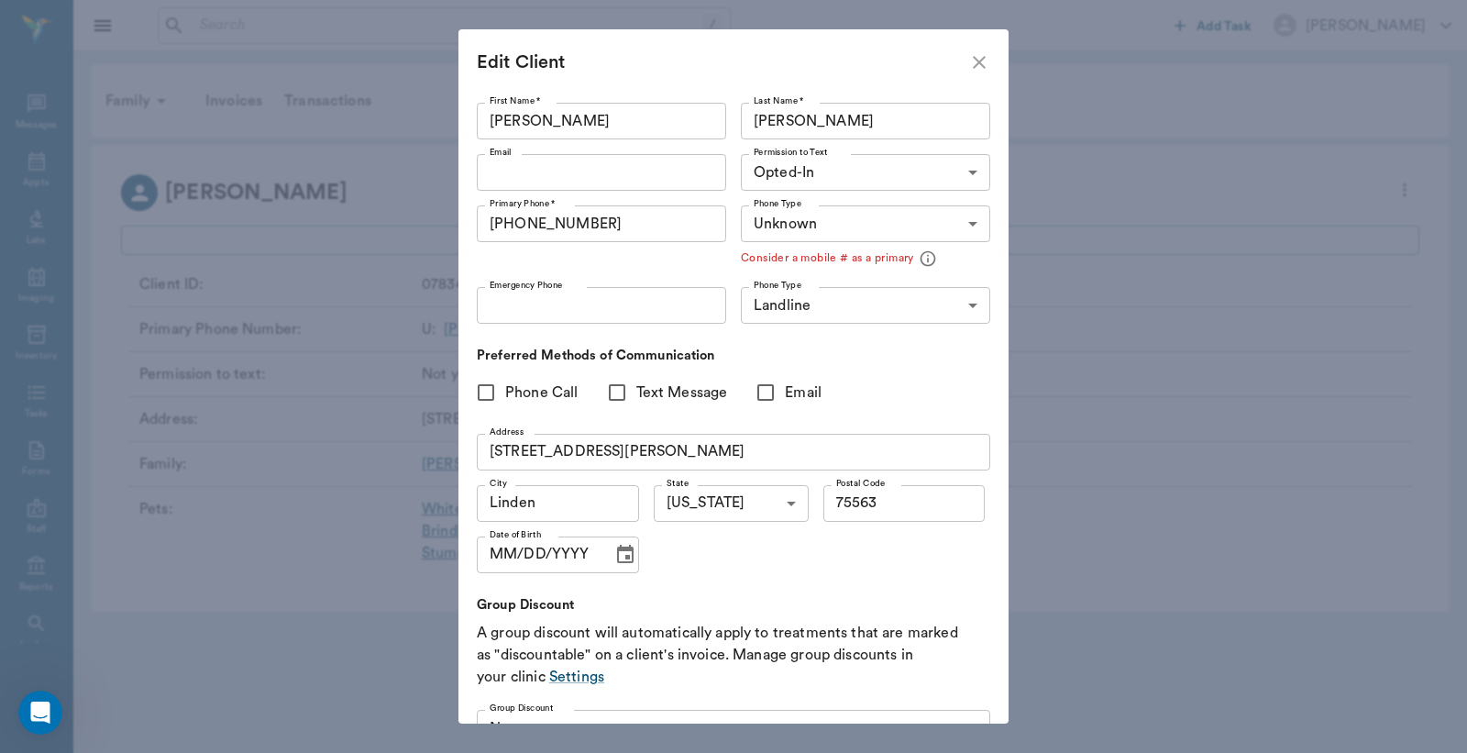
click at [892, 230] on body "/ ​ Add Task Dr. Bert Ellsworth Nectar Messages Appts Labs Imaging Inventory Ta…" at bounding box center [733, 376] width 1467 height 753
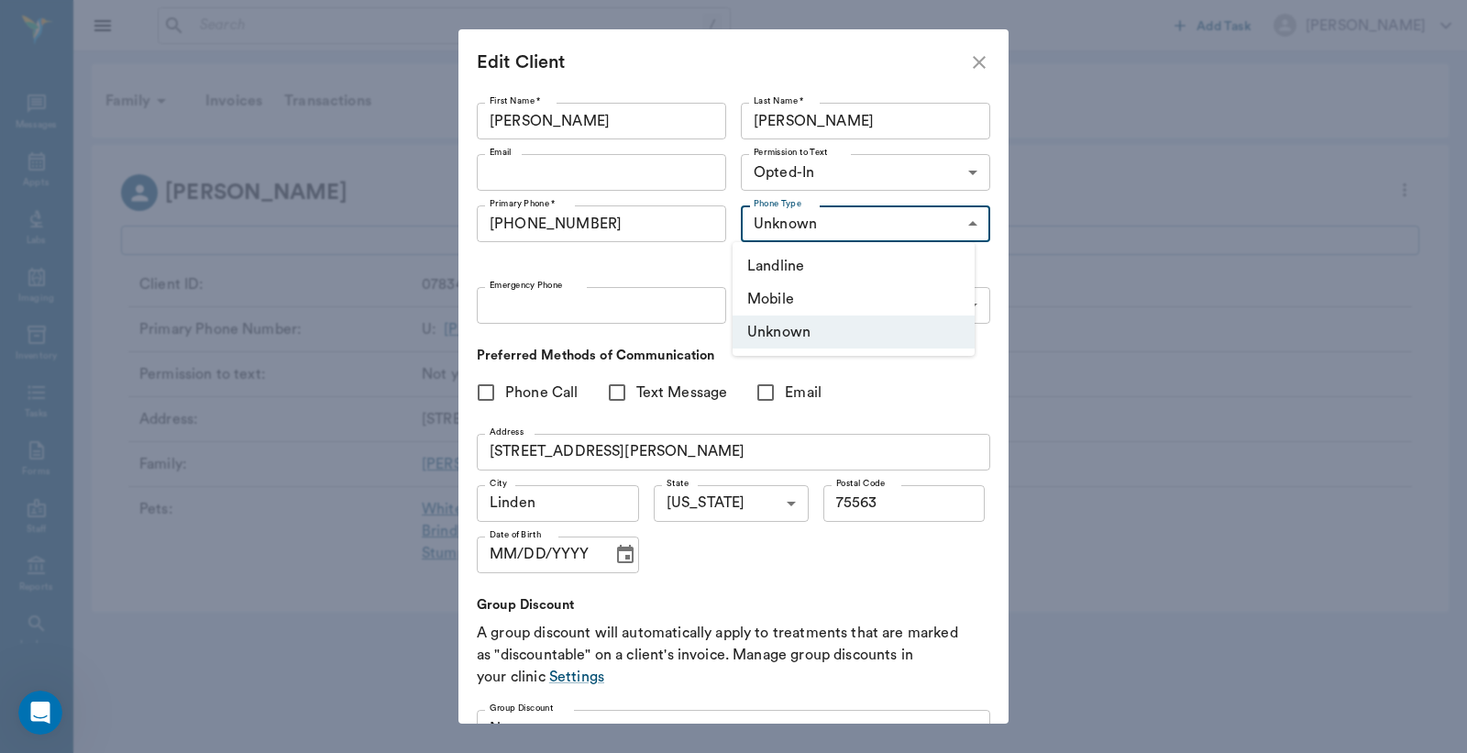
click at [828, 290] on li "Mobile" at bounding box center [854, 298] width 242 height 33
type input "MOBILE"
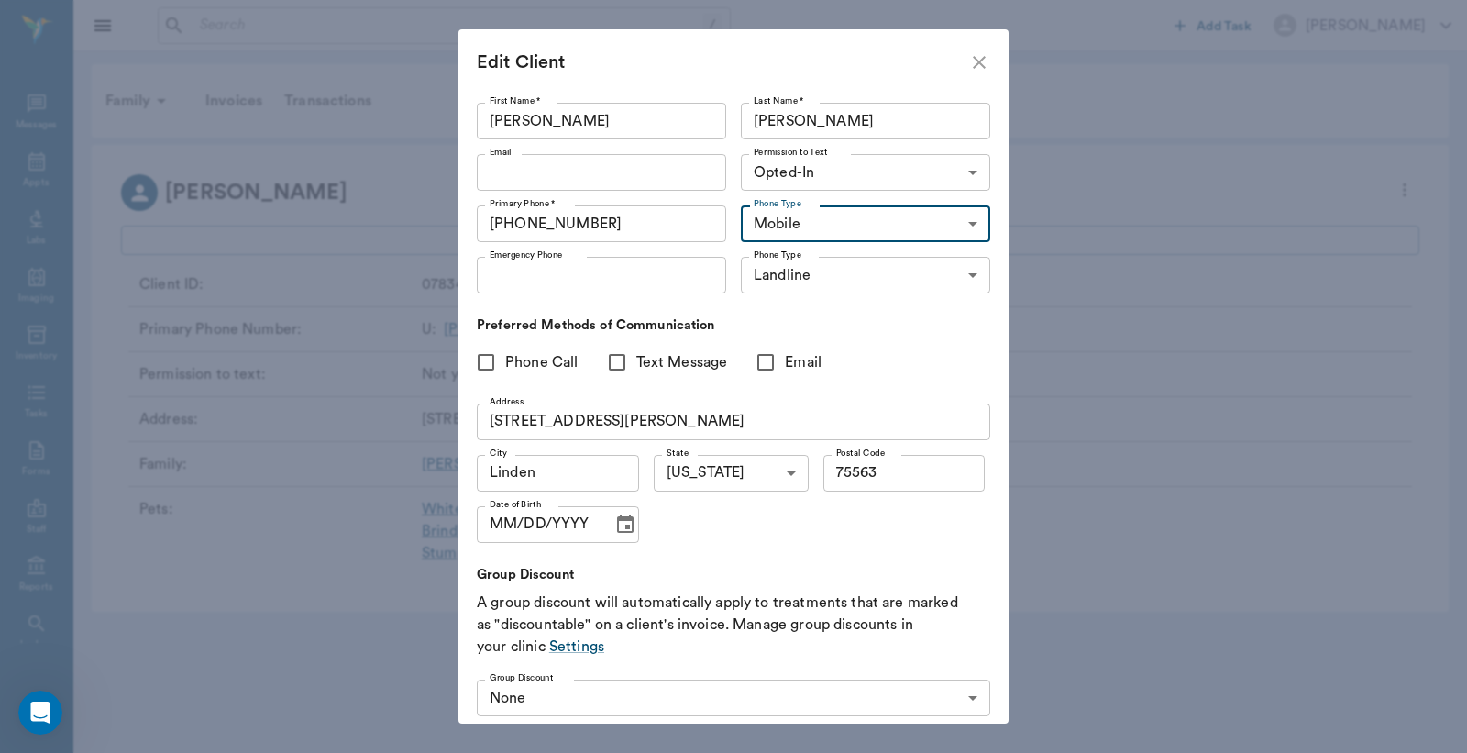
click at [637, 266] on input "Emergency Phone" at bounding box center [601, 275] width 249 height 37
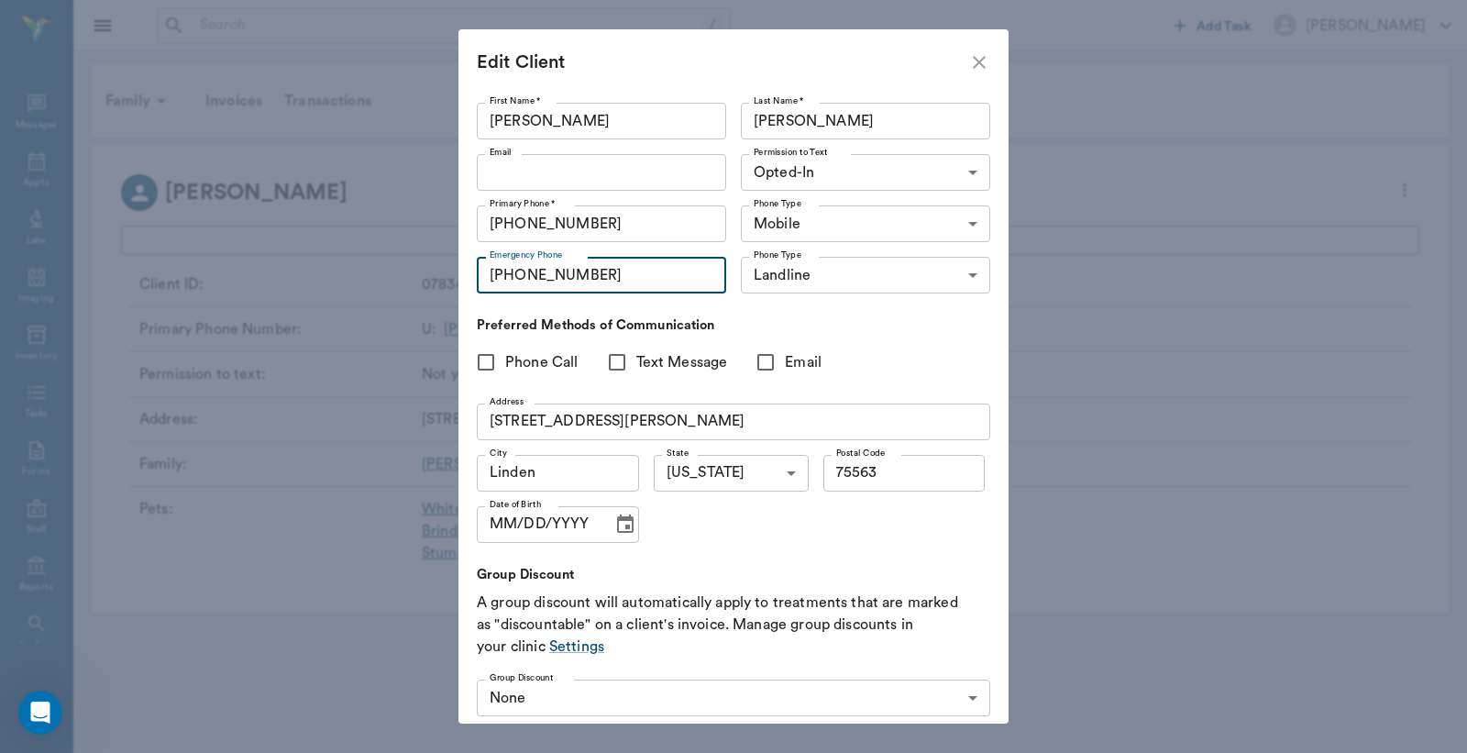
type input "(903) 506-5247"
click at [798, 263] on body "/ ​ Add Task Dr. Bert Ellsworth Nectar Messages Appts Labs Imaging Inventory Ta…" at bounding box center [733, 376] width 1467 height 753
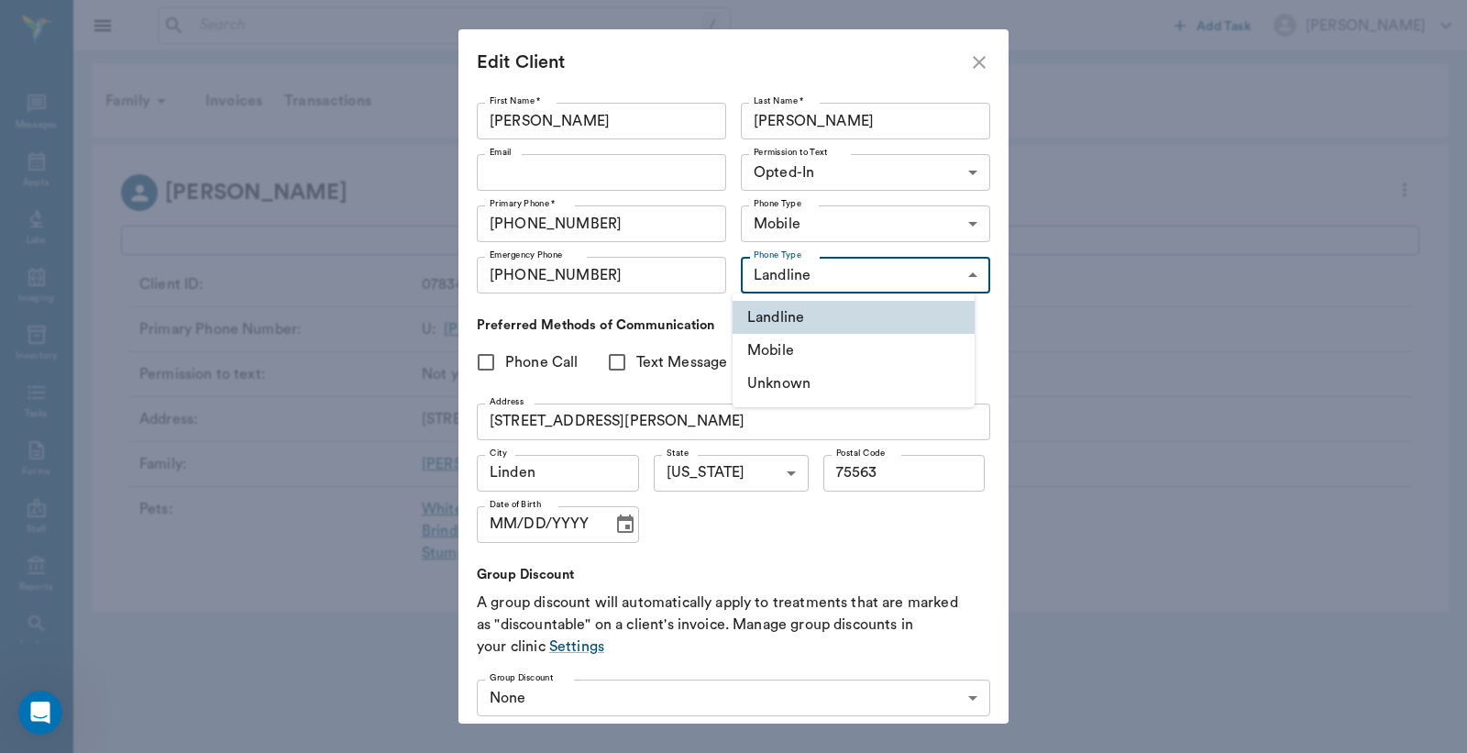
click at [786, 351] on li "Mobile" at bounding box center [854, 350] width 242 height 33
type input "MOBILE"
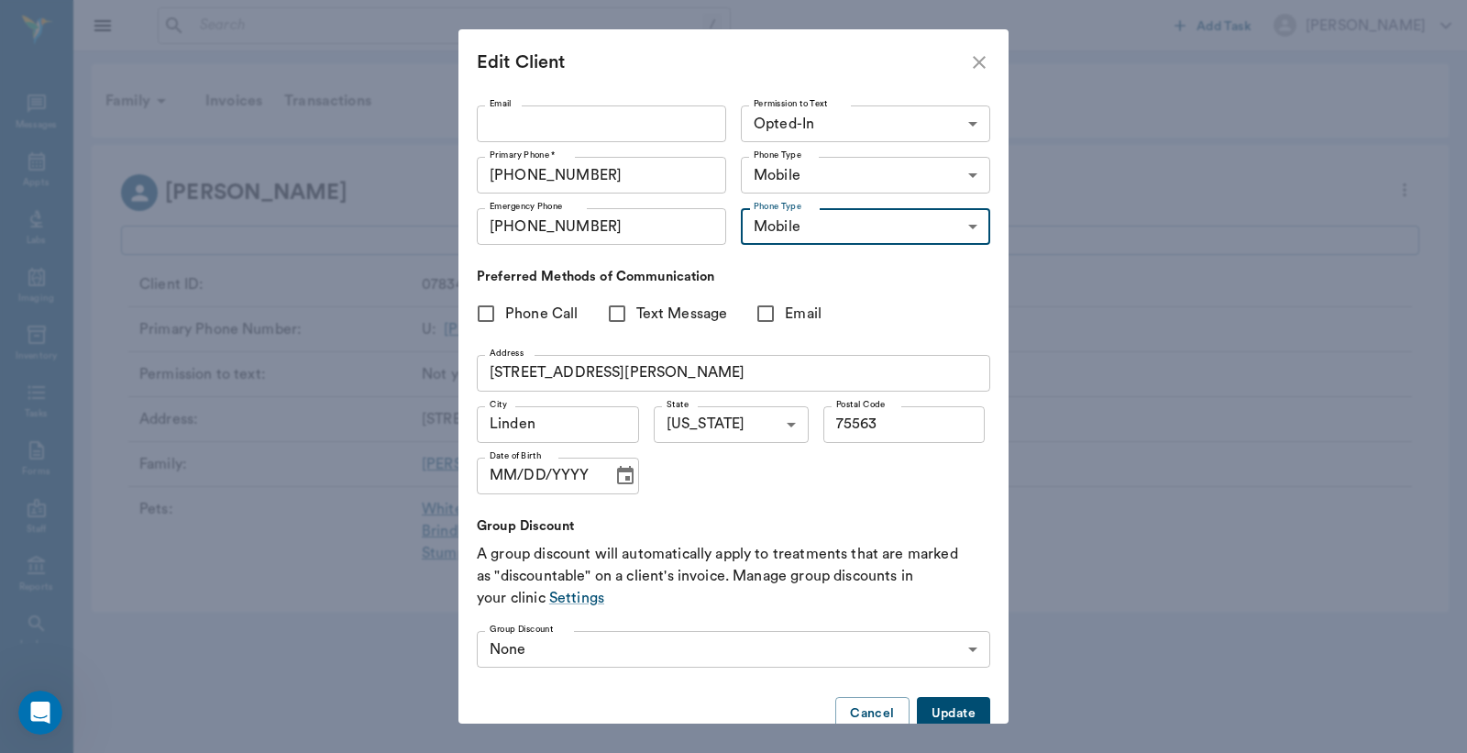
scroll to position [87, 0]
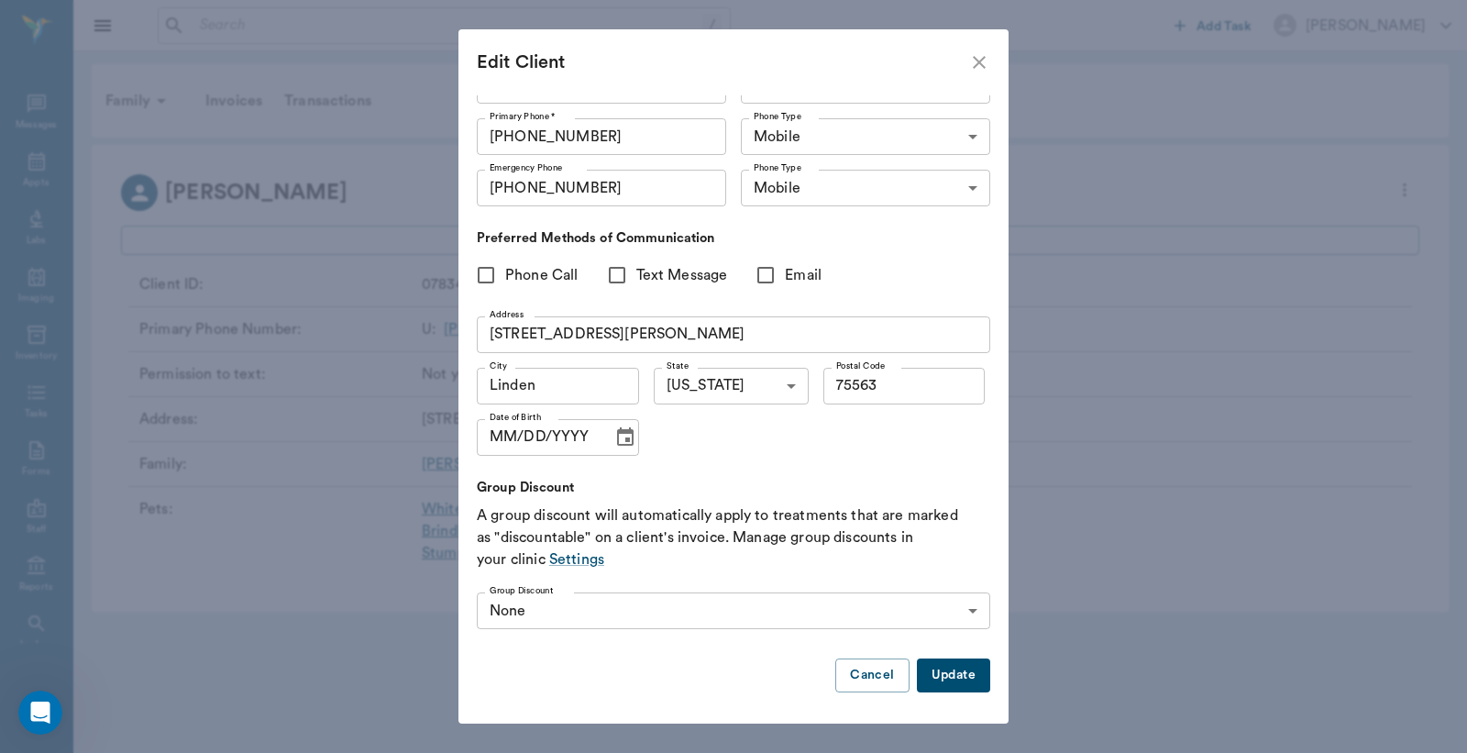
click at [937, 674] on button "Update" at bounding box center [953, 675] width 73 height 34
type input "UNKNOWN"
type input "LANDLINE"
type input "OPT_IN"
type input "MOBILE"
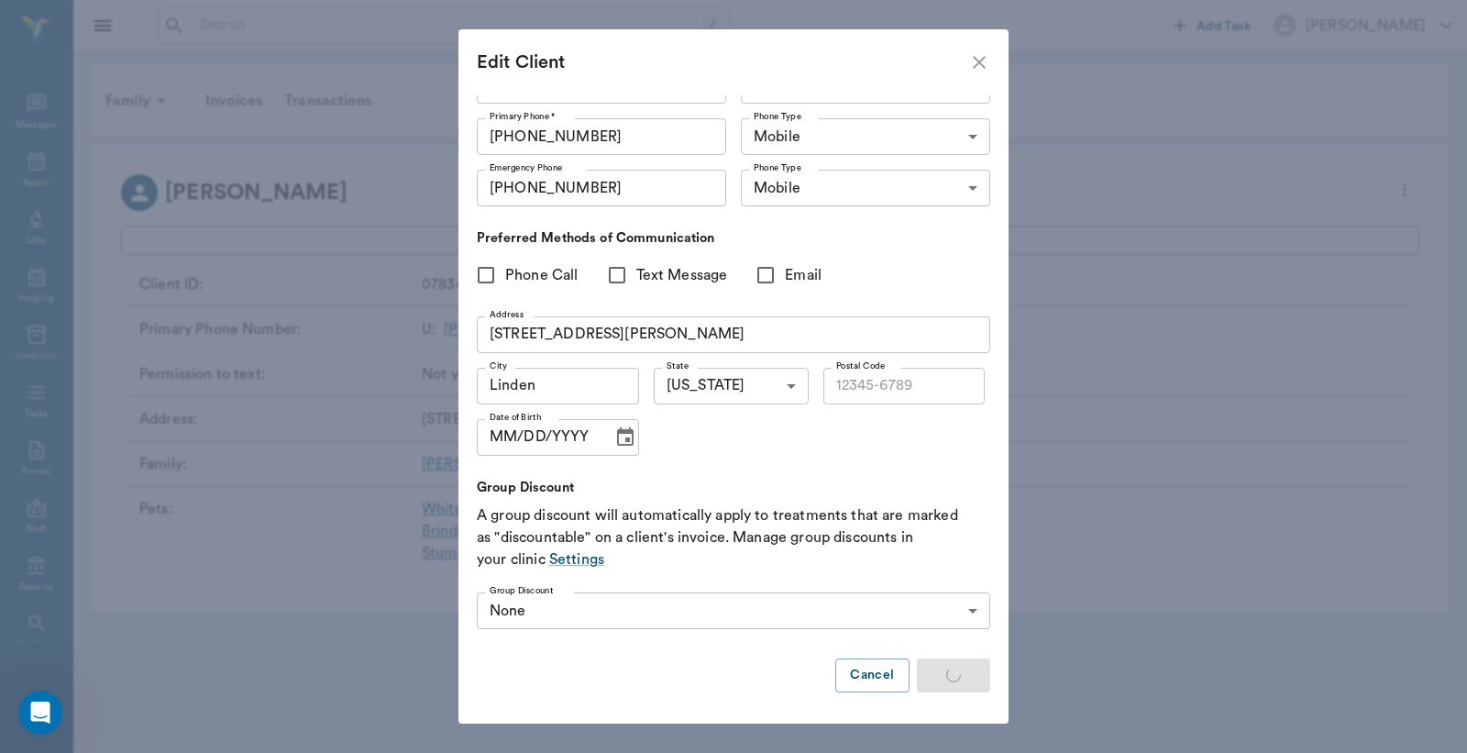
type input "75563"
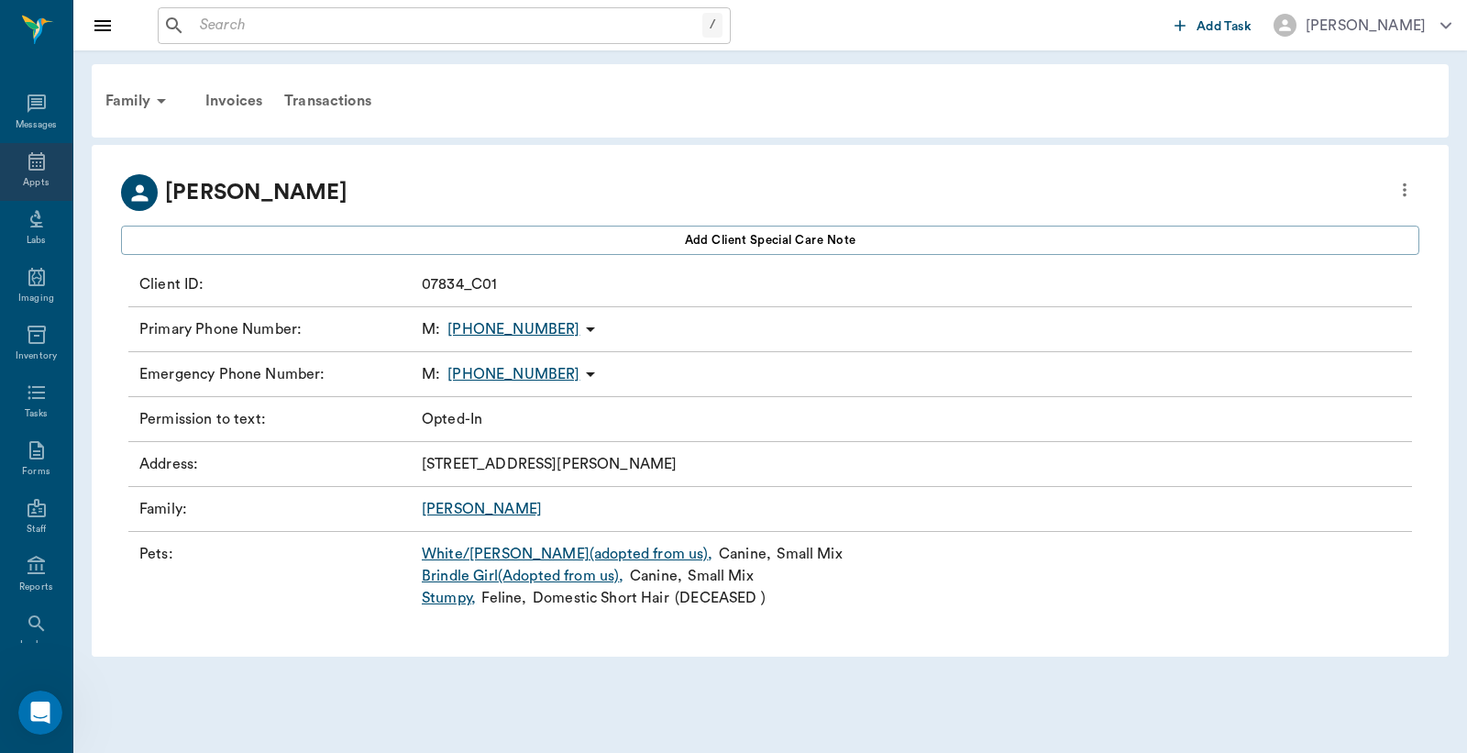
click at [37, 150] on icon at bounding box center [37, 161] width 22 height 22
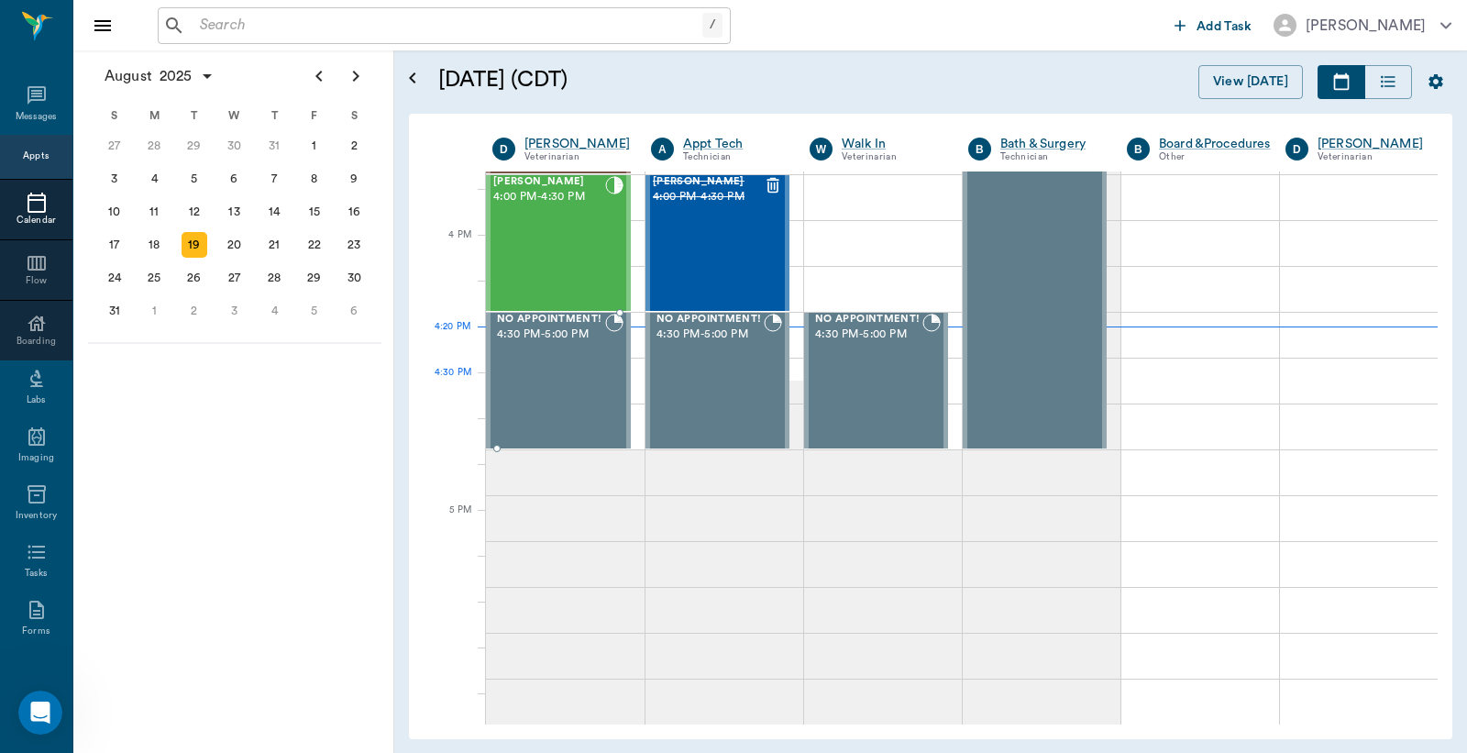
scroll to position [2070, 0]
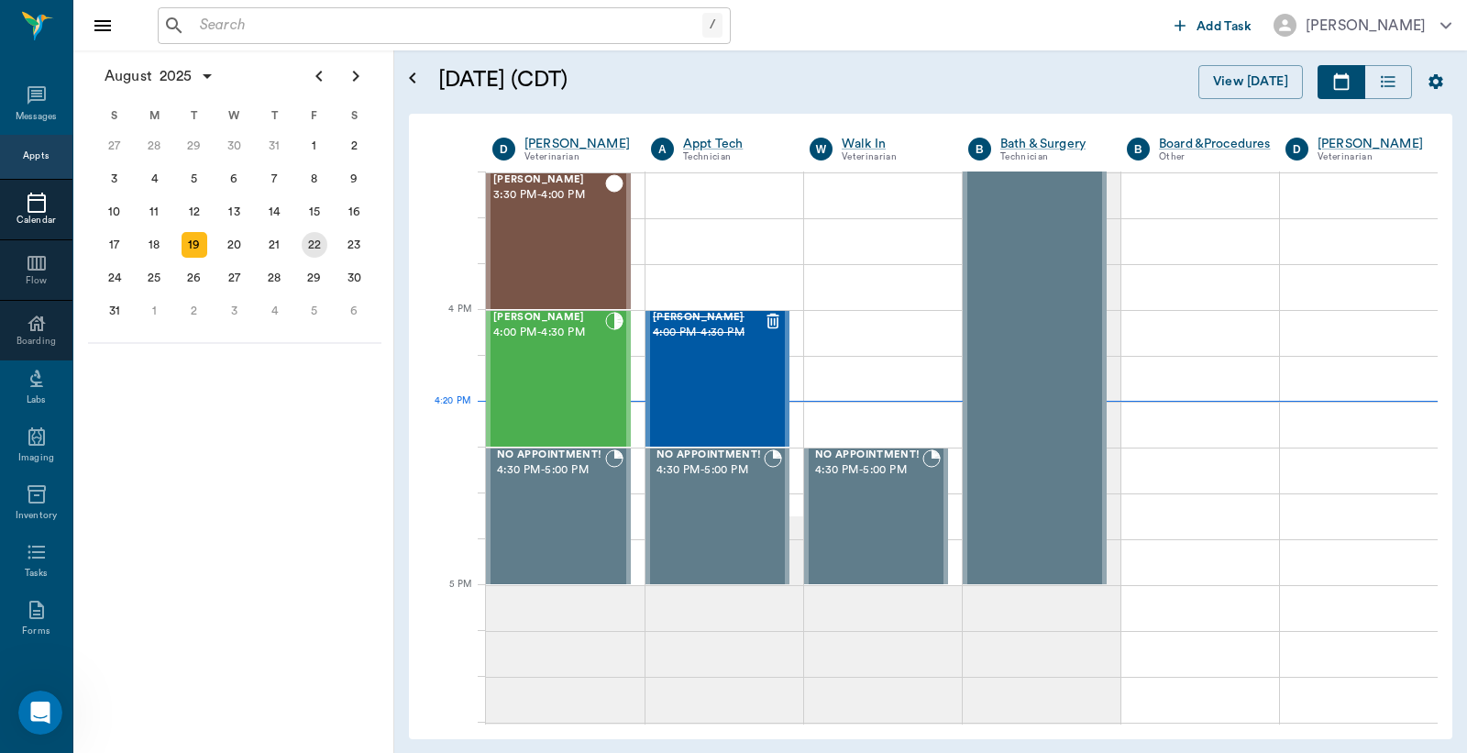
click at [308, 235] on div "22" at bounding box center [315, 245] width 26 height 26
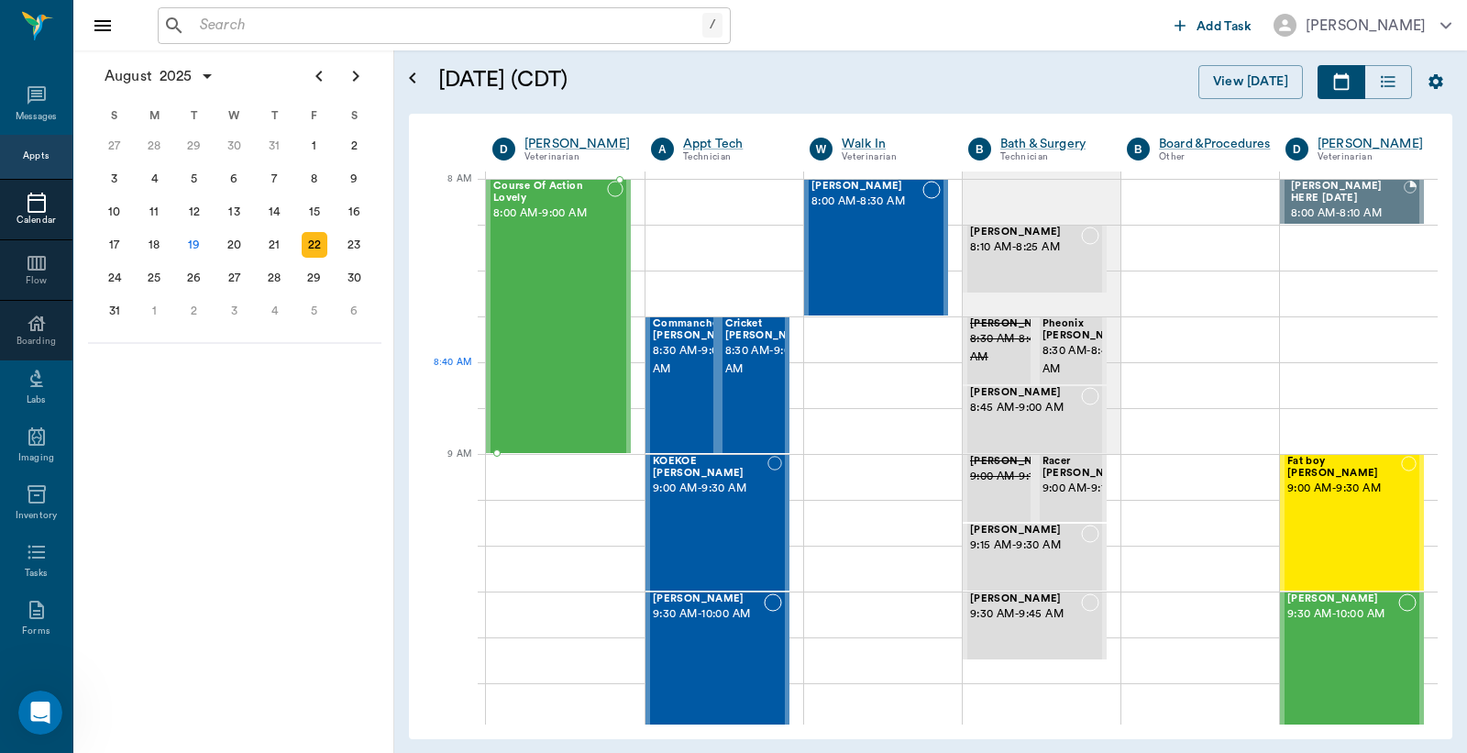
click at [596, 383] on div "Course Of Action Lovely 8:00 AM - 9:00 AM" at bounding box center [550, 316] width 114 height 271
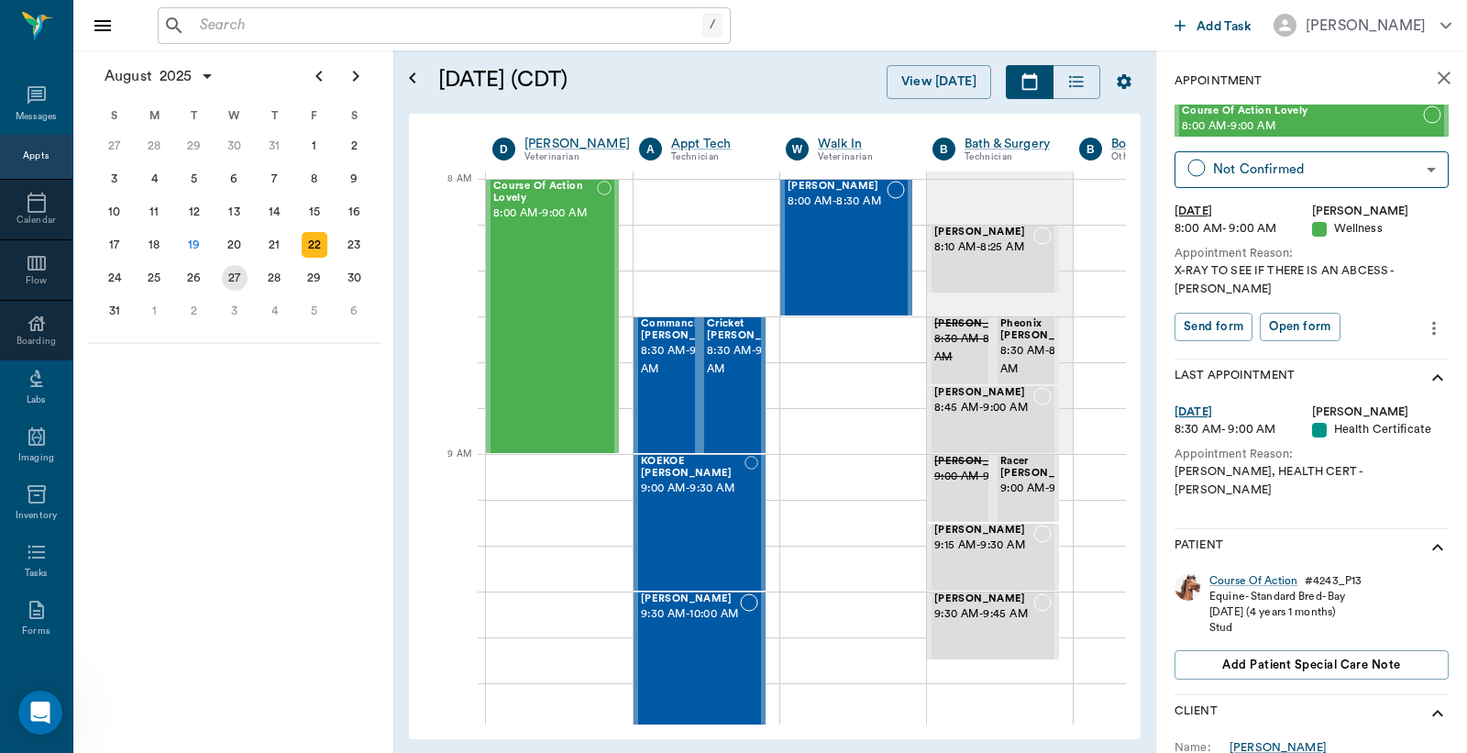
click at [240, 282] on div "27" at bounding box center [235, 277] width 40 height 33
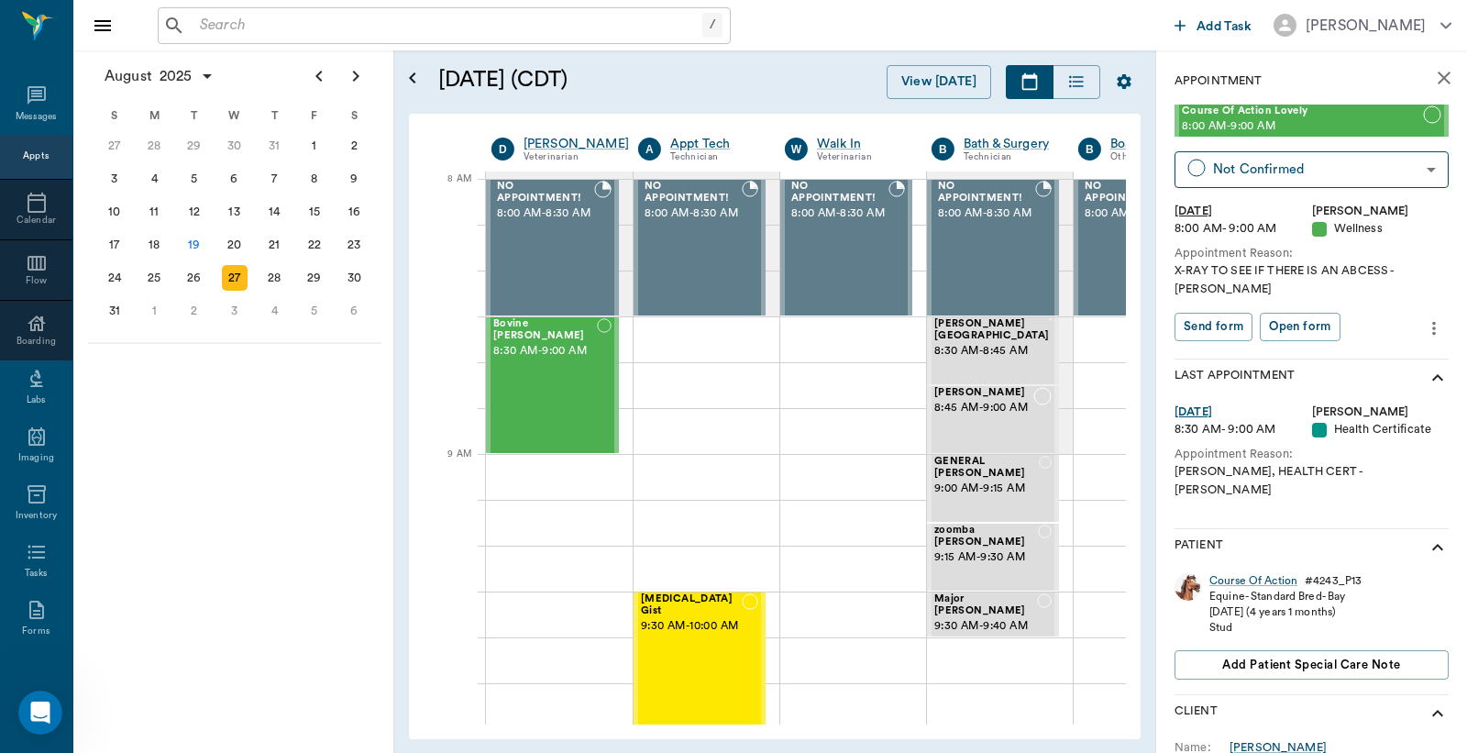
scroll to position [0, 1]
click at [548, 392] on div "Bovine Wilburn 8:30 AM - 9:00 AM" at bounding box center [544, 385] width 104 height 134
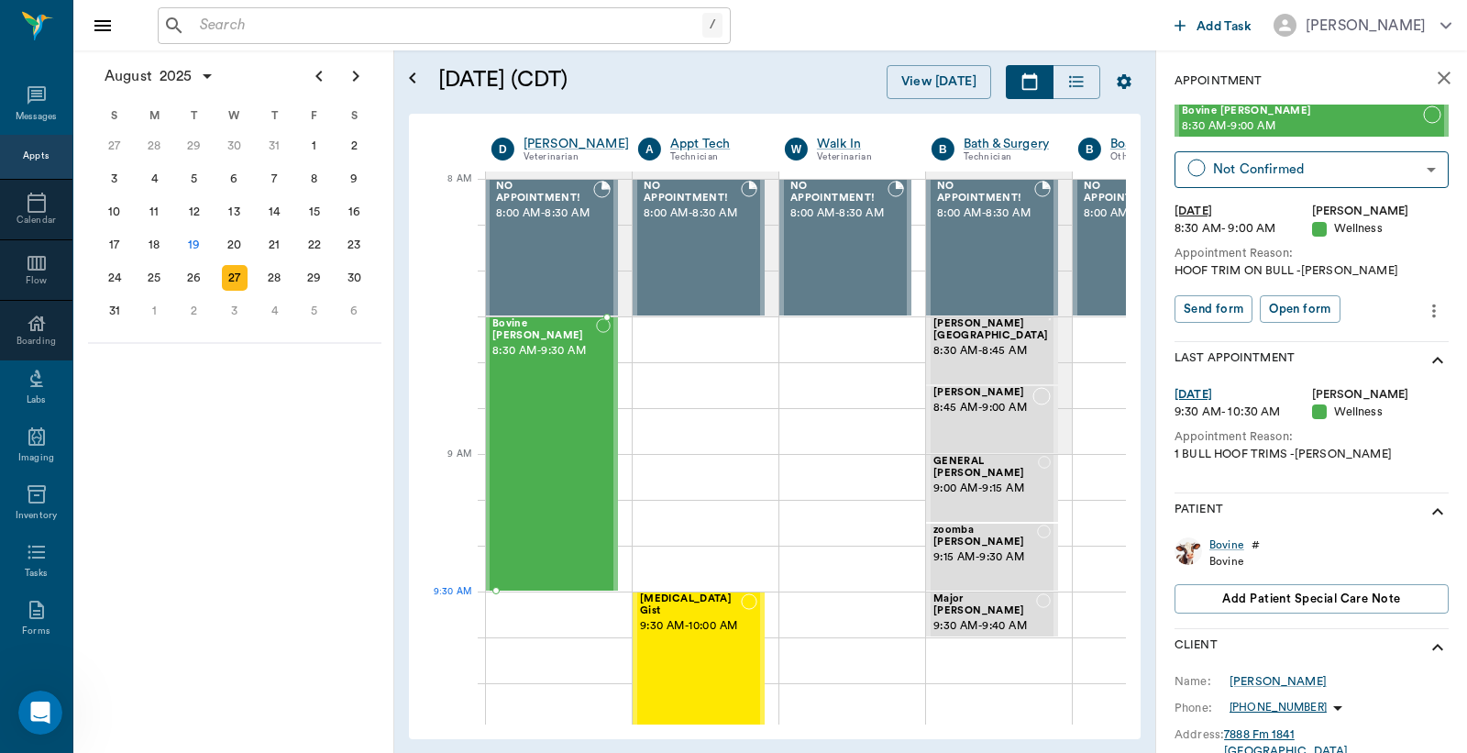
drag, startPoint x: 561, startPoint y: 451, endPoint x: 553, endPoint y: 584, distance: 133.2
click at [318, 237] on div "22" at bounding box center [315, 245] width 26 height 26
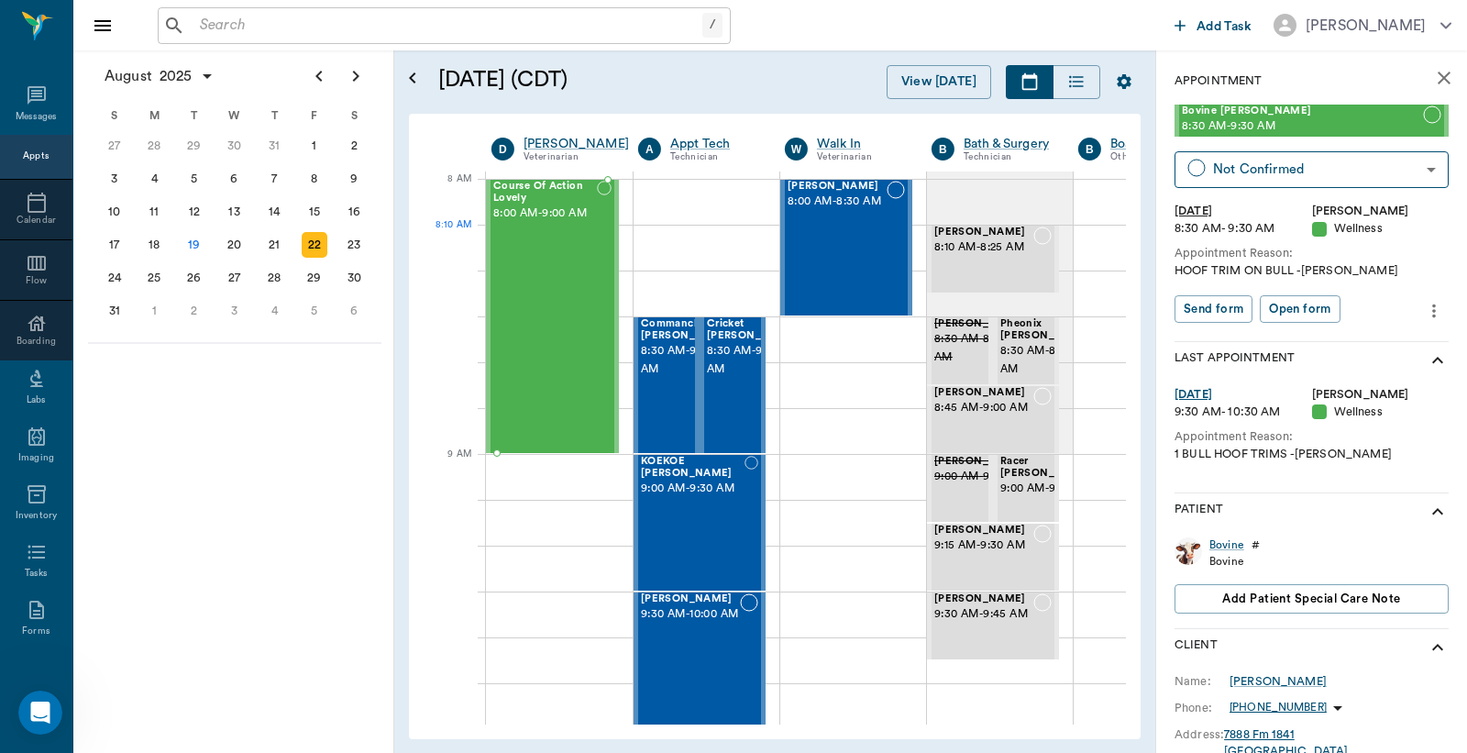
scroll to position [0, 1]
click at [524, 271] on div "Course Of Action Lovely 8:00 AM - 9:00 AM" at bounding box center [544, 316] width 104 height 271
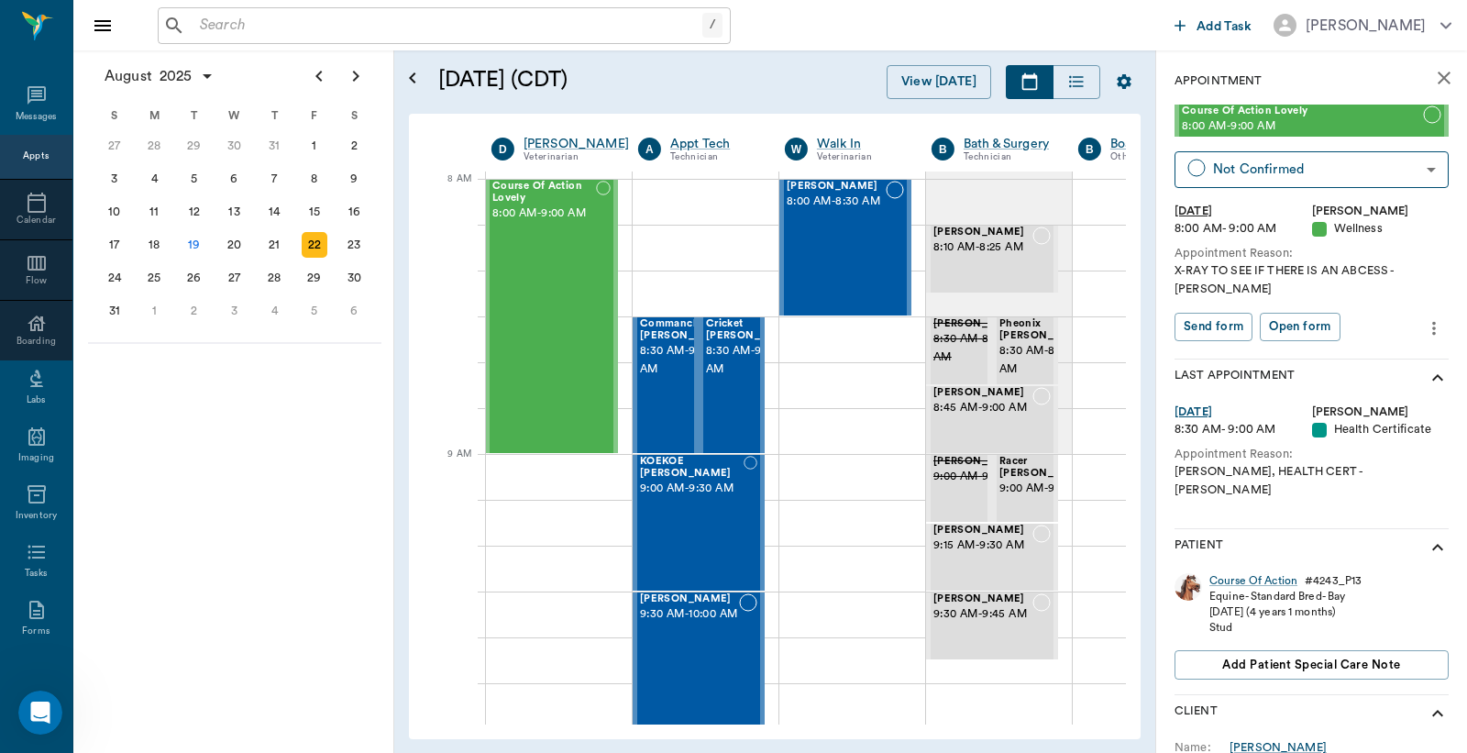
click at [1438, 78] on icon "close" at bounding box center [1444, 78] width 13 height 13
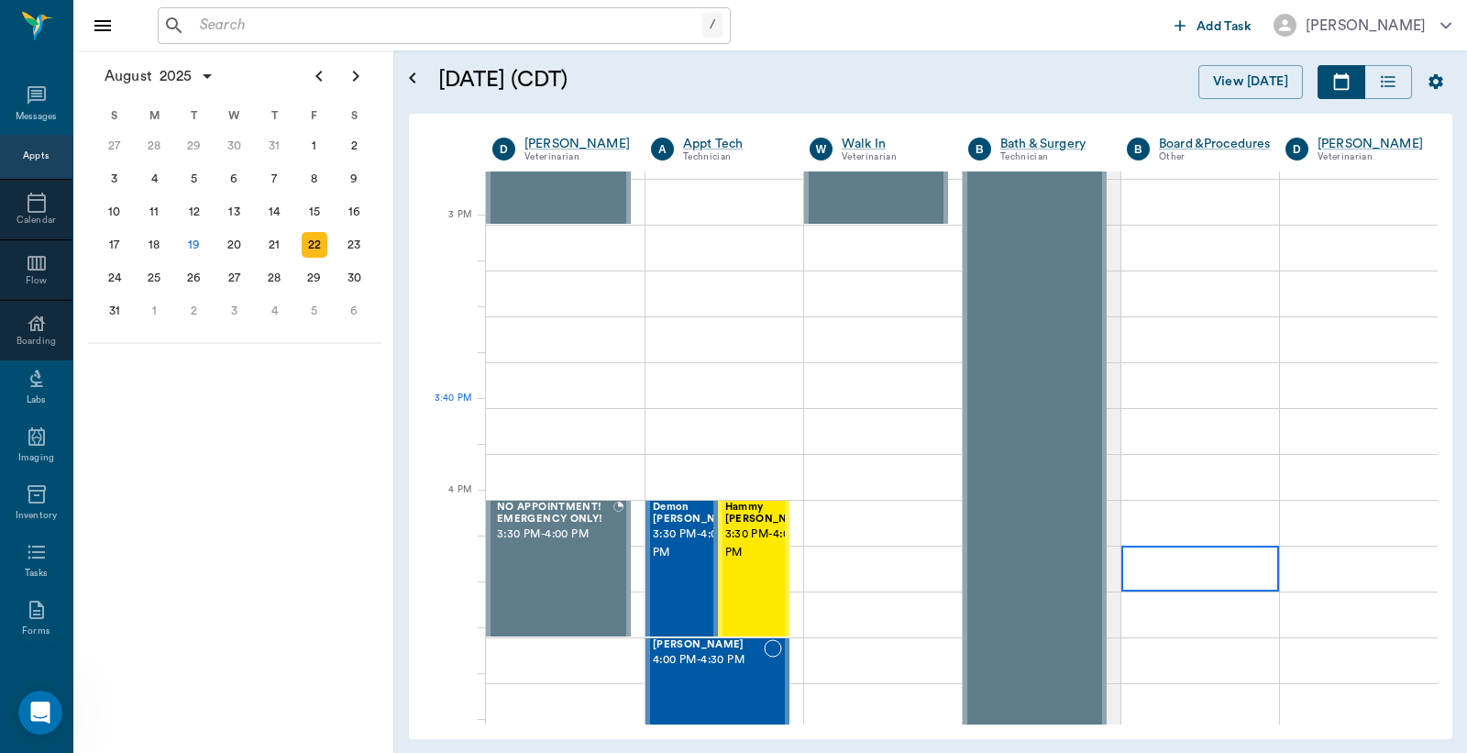
scroll to position [1902, 0]
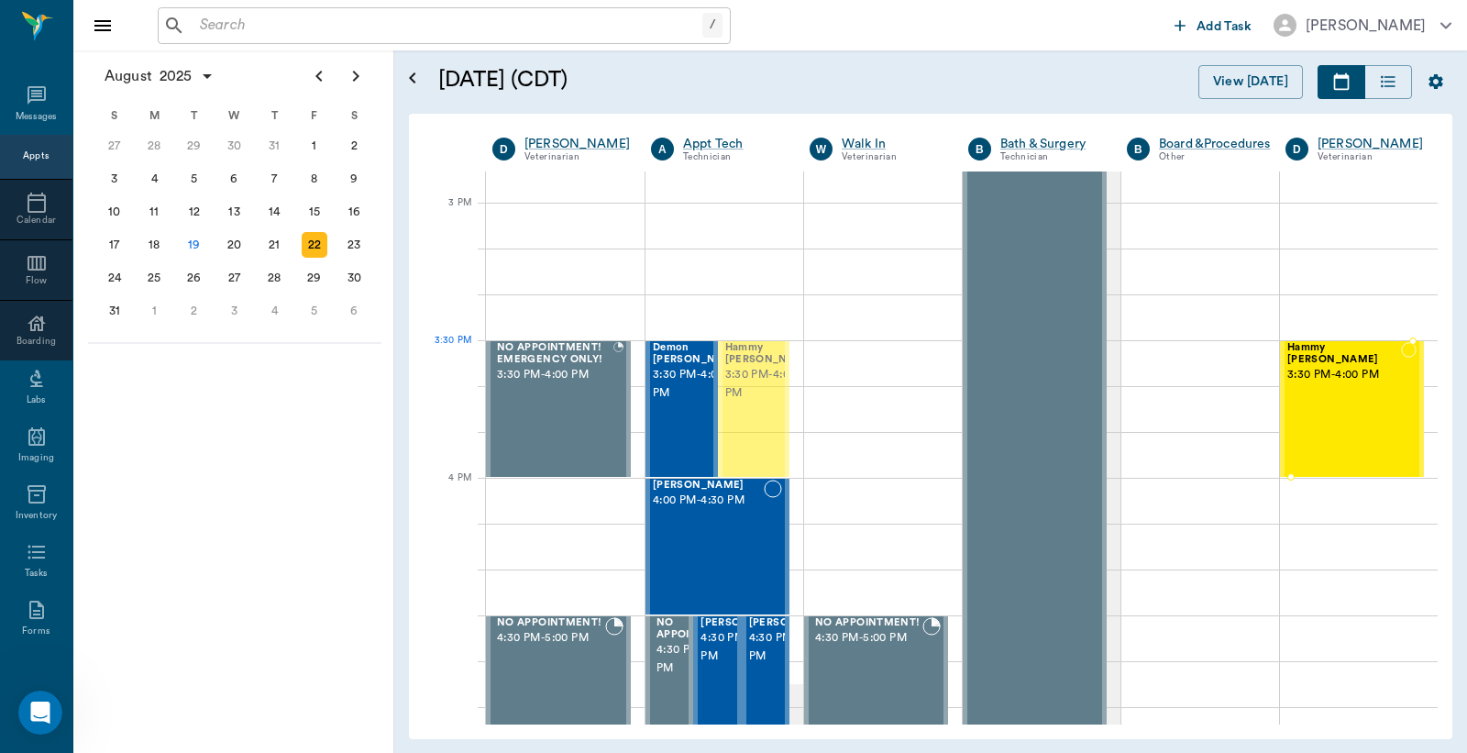
drag, startPoint x: 744, startPoint y: 398, endPoint x: 1297, endPoint y: 410, distance: 553.1
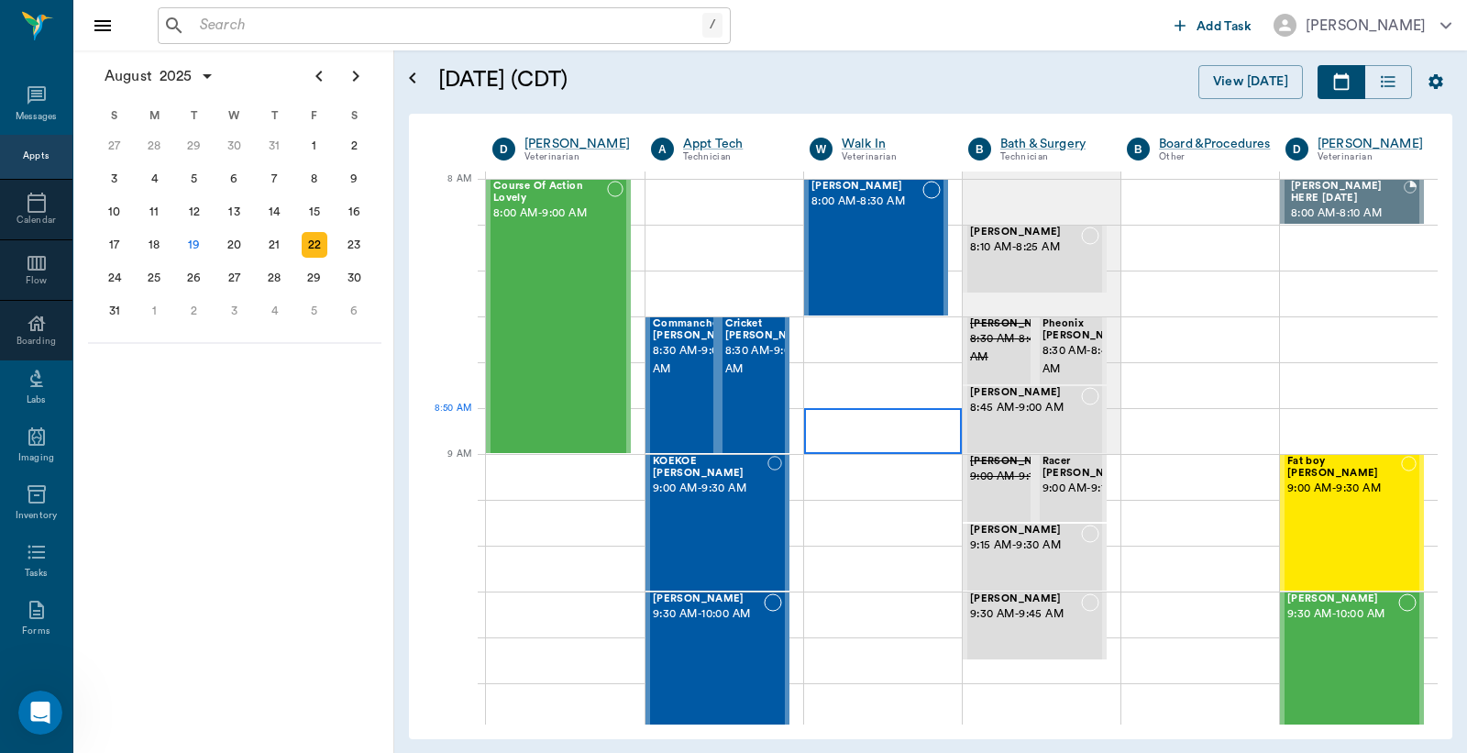
scroll to position [543, 0]
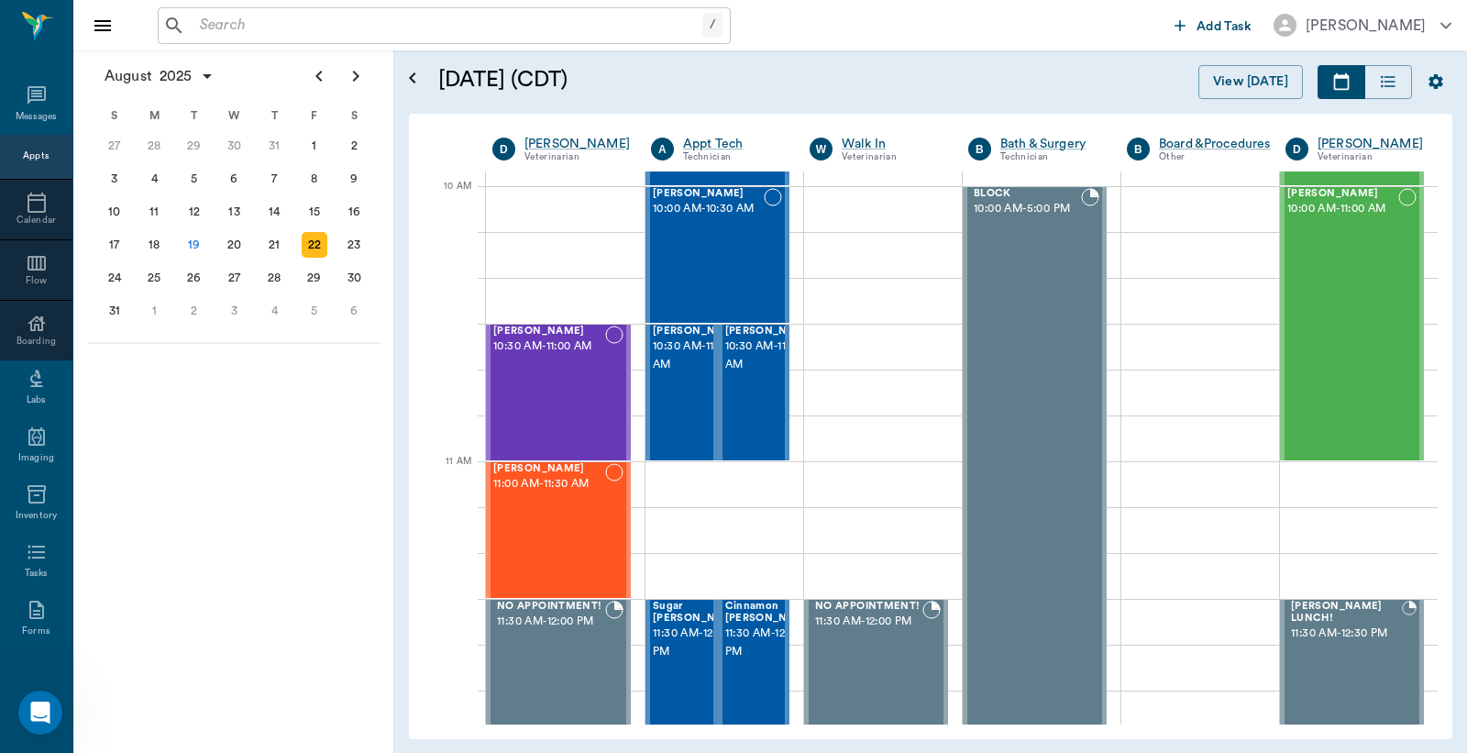
click at [370, 34] on input "text" at bounding box center [448, 26] width 510 height 26
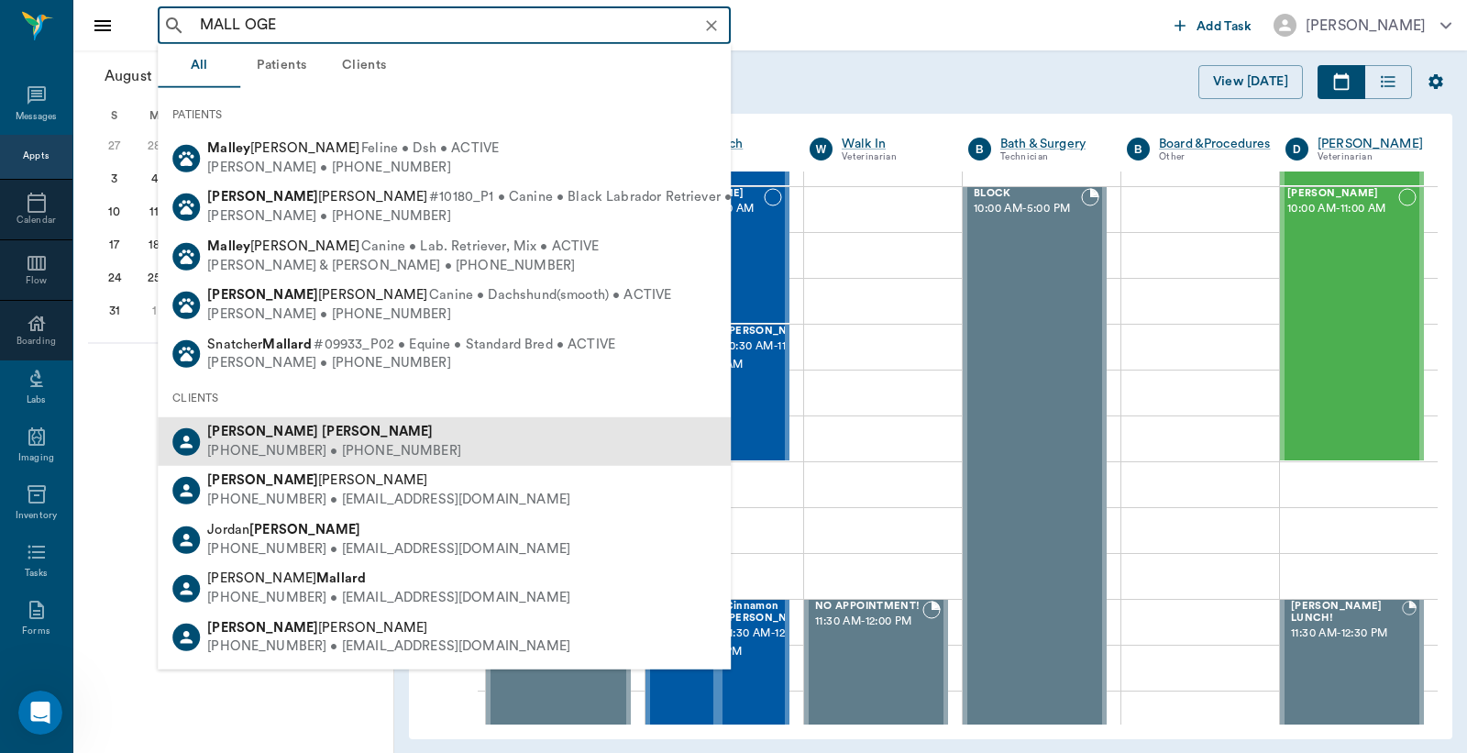
click at [212, 428] on b "Mallory" at bounding box center [262, 432] width 111 height 14
type input "MALL OGE"
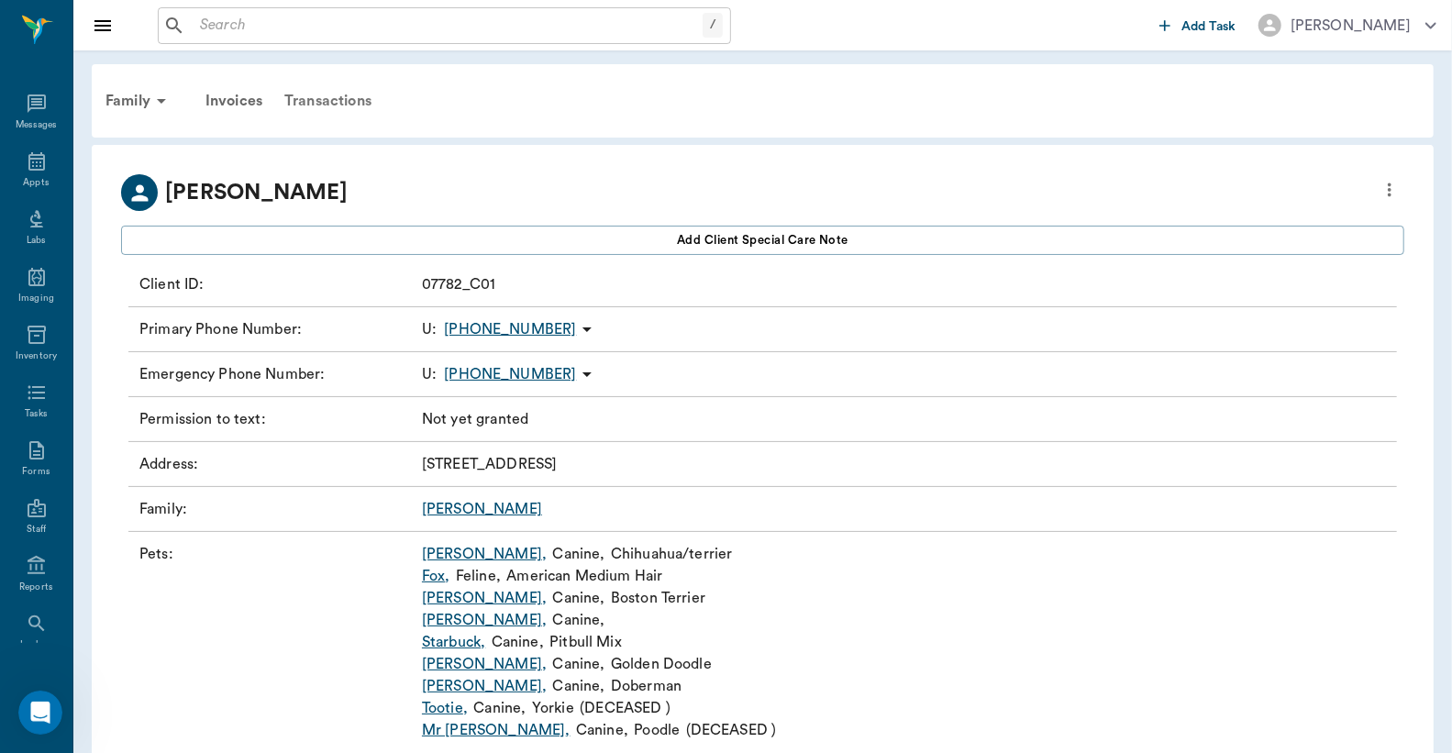
click at [325, 93] on div "Transactions" at bounding box center [327, 101] width 109 height 44
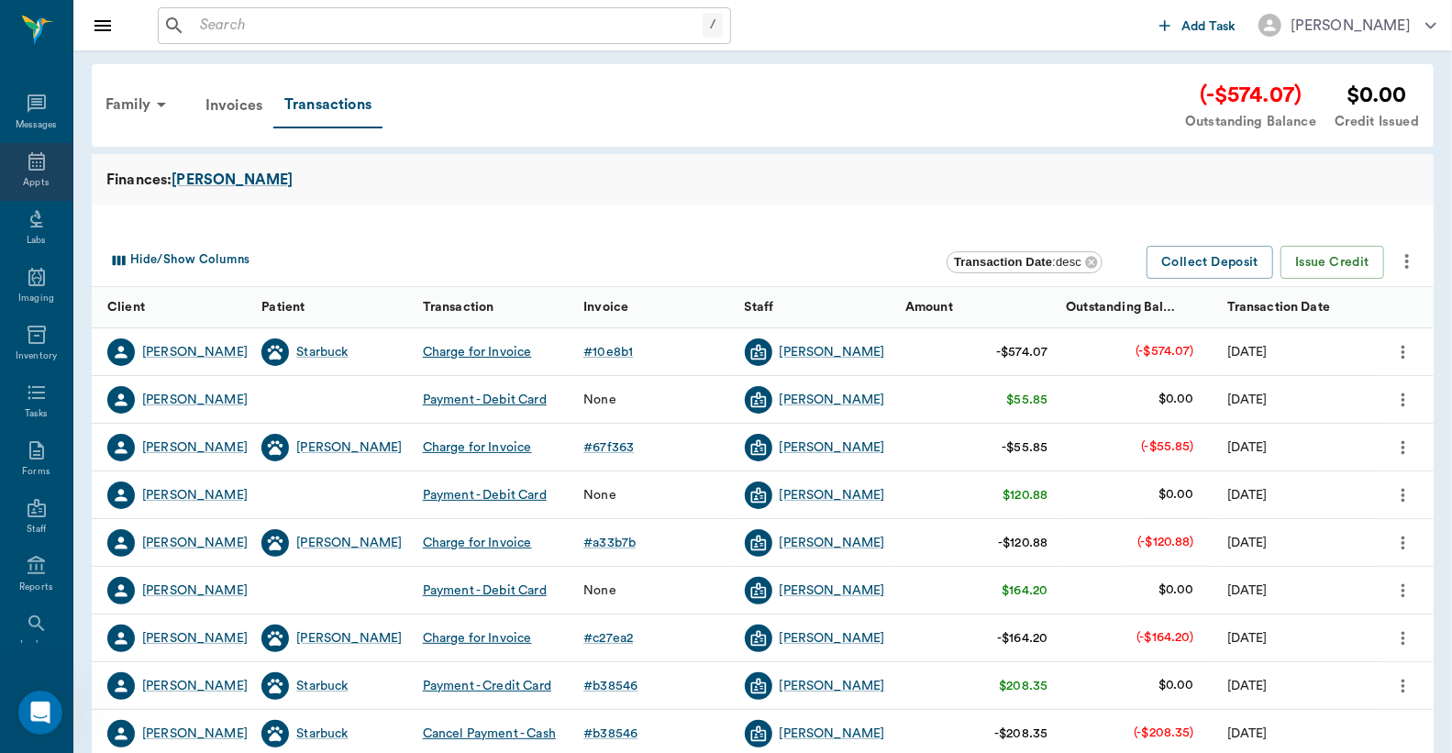
click at [31, 143] on div "Appts" at bounding box center [36, 172] width 72 height 58
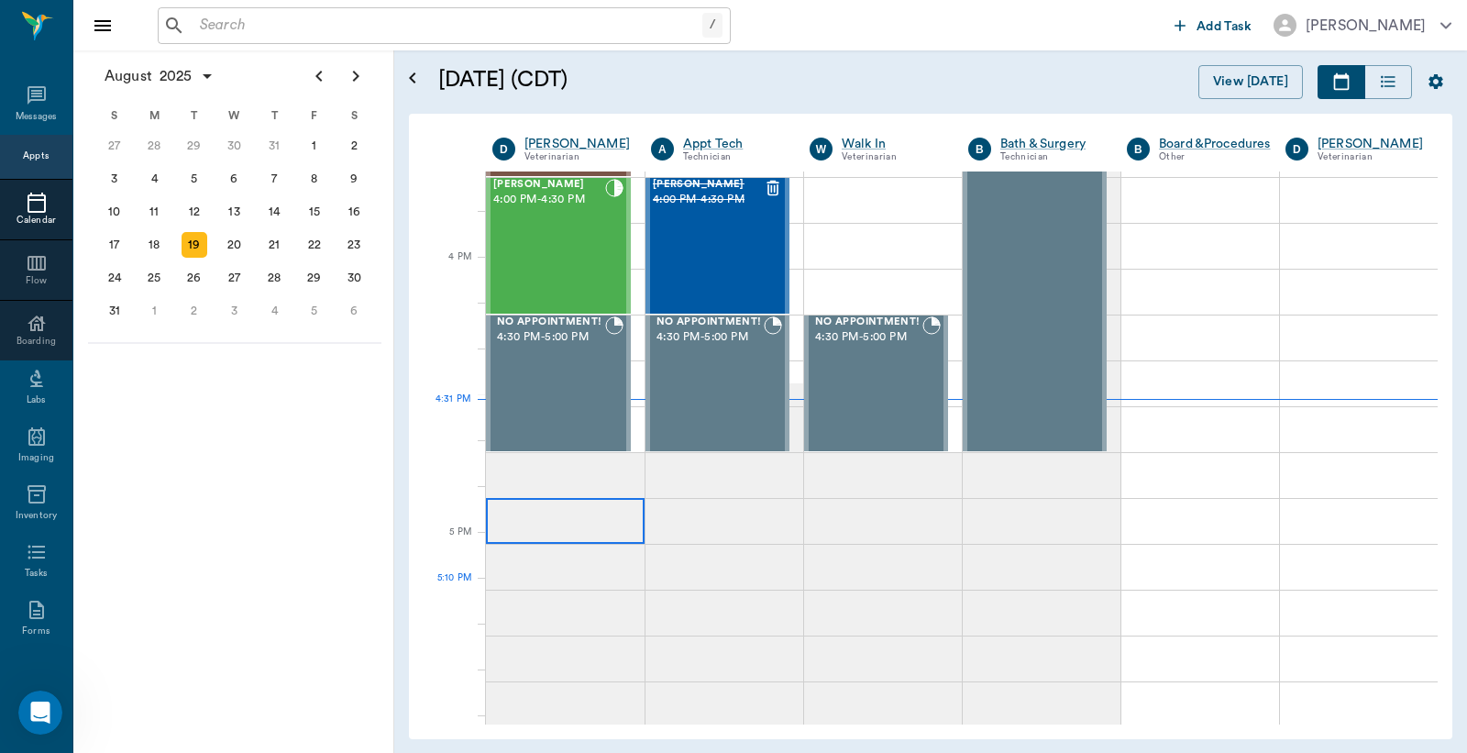
scroll to position [1795, 0]
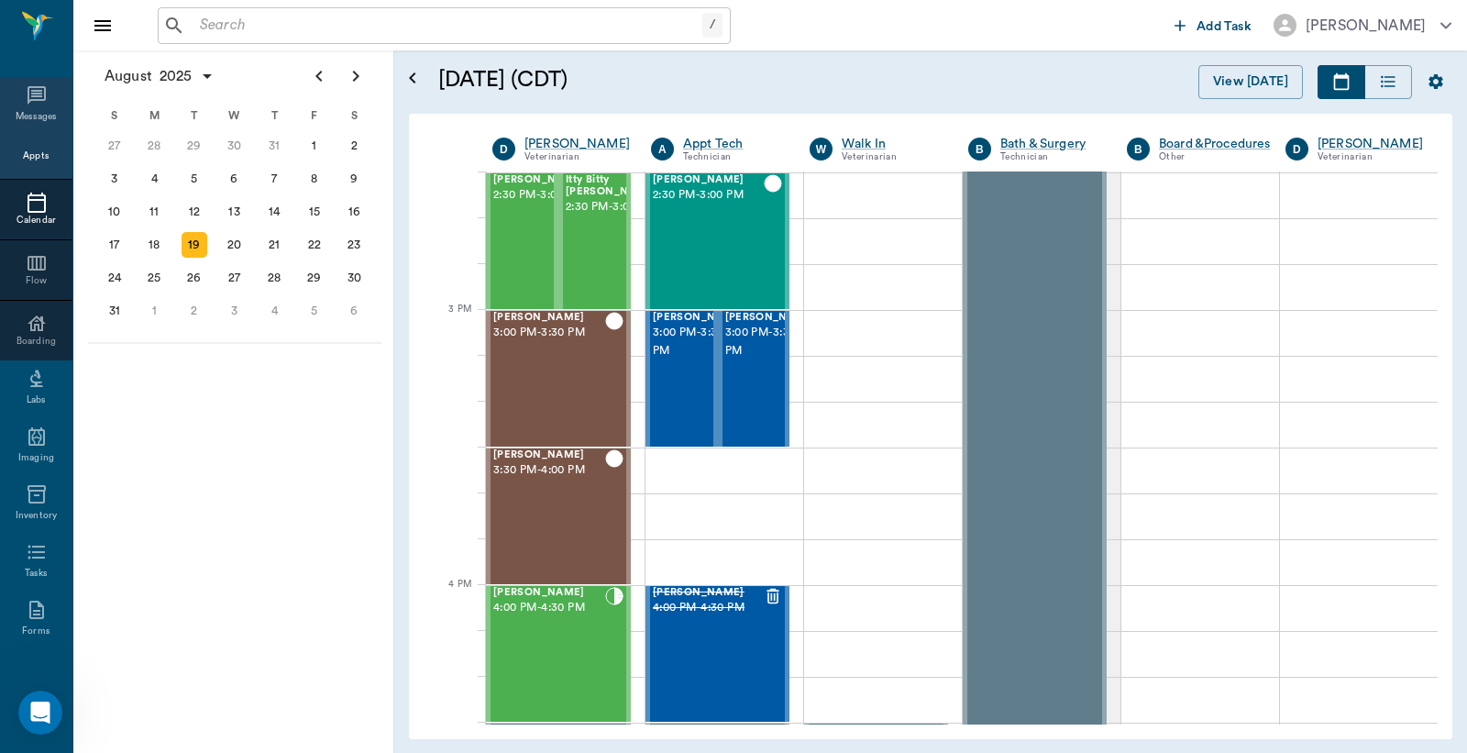
click at [31, 115] on div "Messages" at bounding box center [37, 117] width 42 height 14
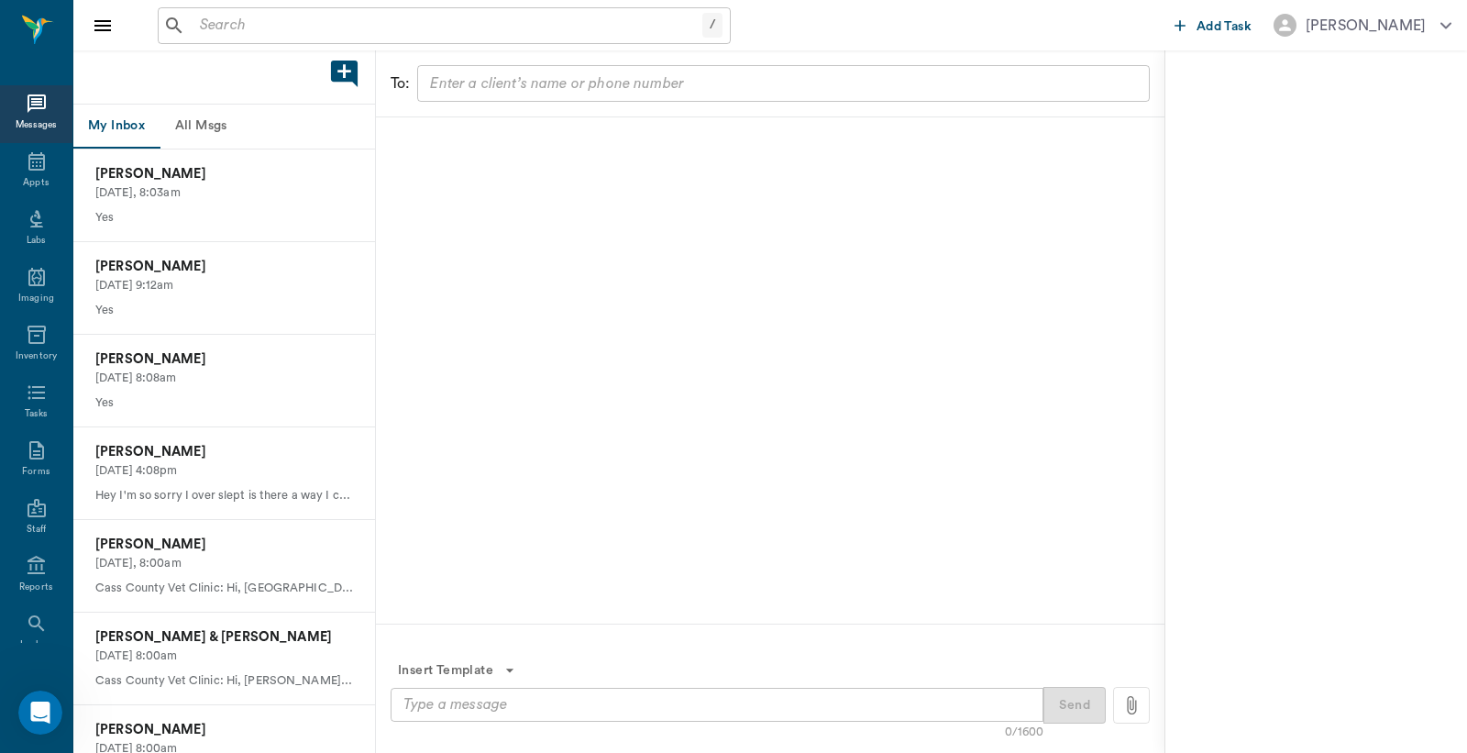
click at [204, 127] on button "All Msgs" at bounding box center [201, 127] width 83 height 44
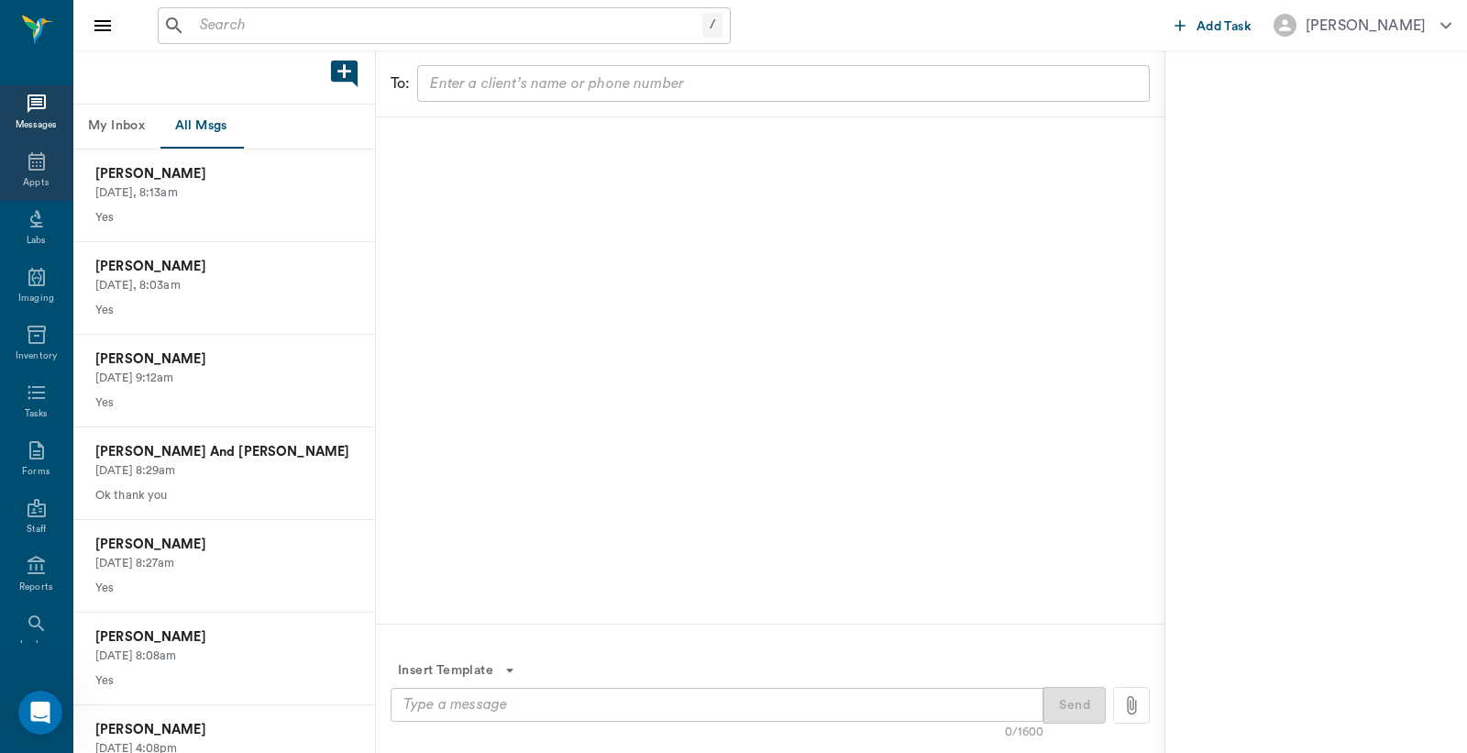
click at [39, 174] on div "Appts" at bounding box center [36, 172] width 72 height 58
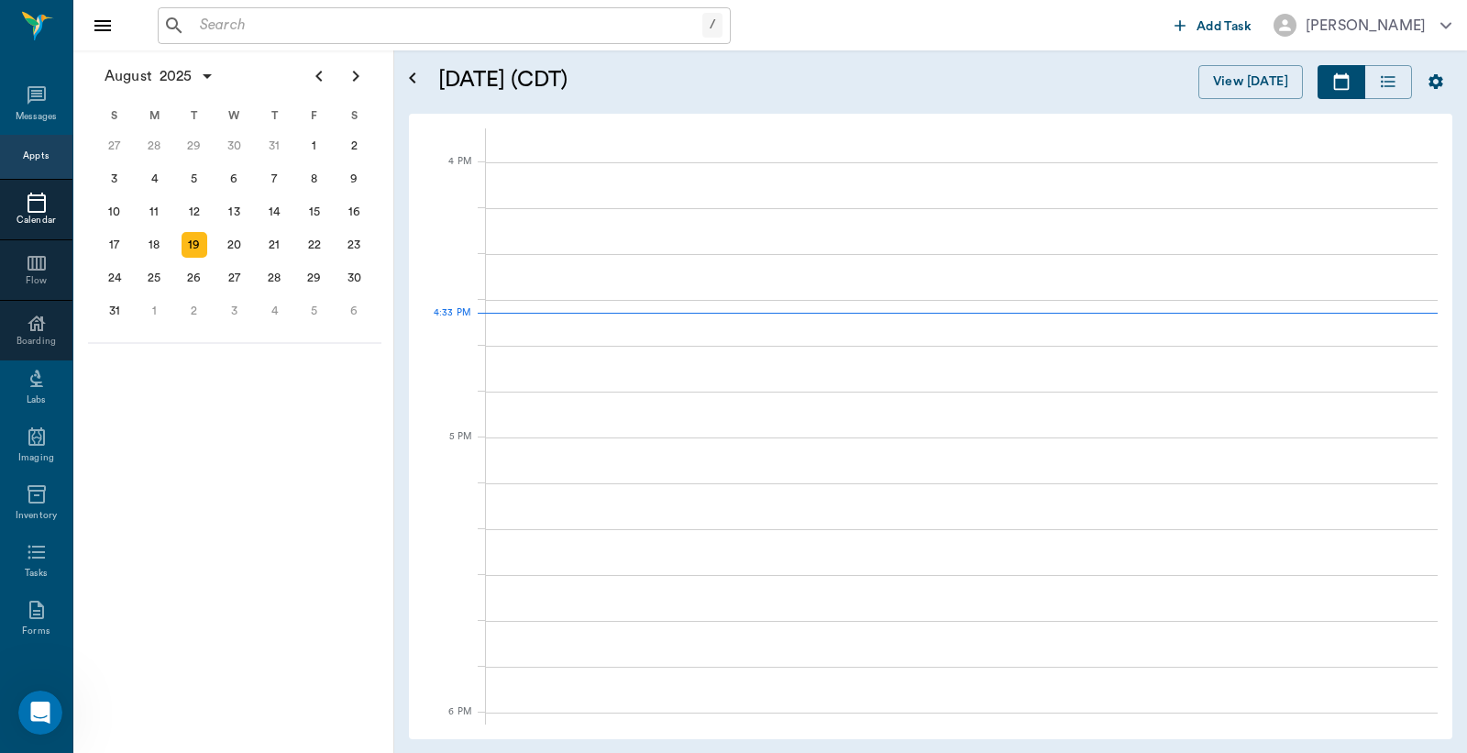
scroll to position [2205, 0]
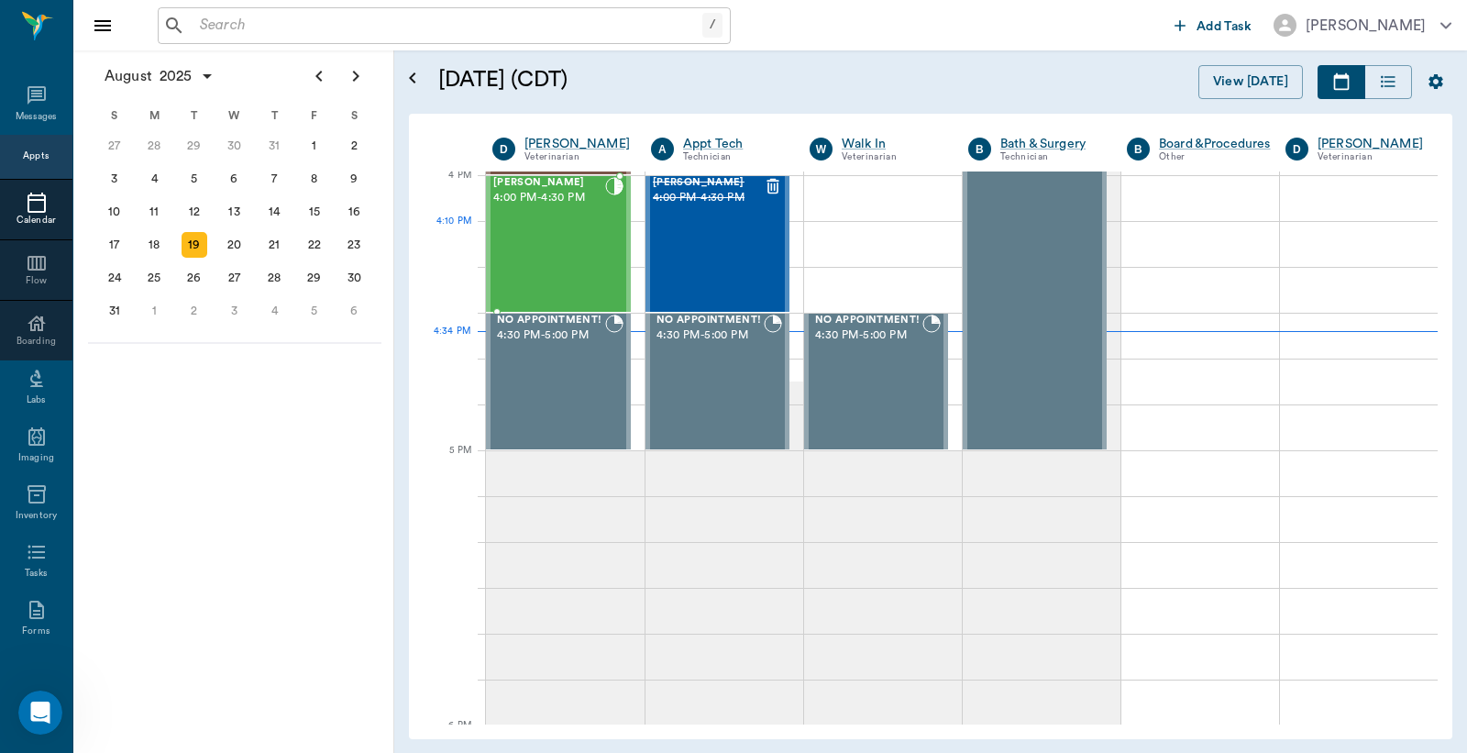
click at [600, 254] on div "Rosie Humble 4:00 PM - 4:30 PM" at bounding box center [549, 244] width 112 height 134
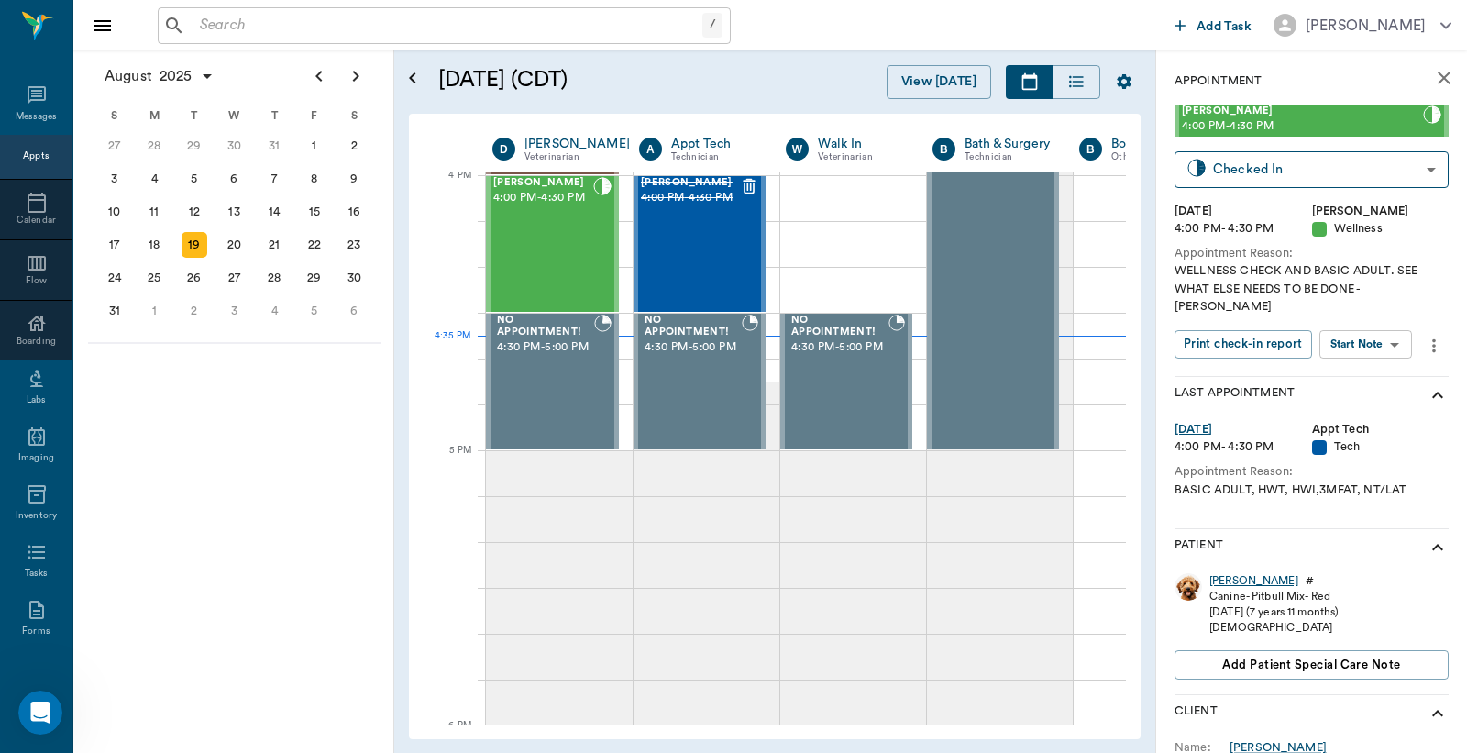
click at [1224, 573] on div "Rosie" at bounding box center [1254, 581] width 89 height 16
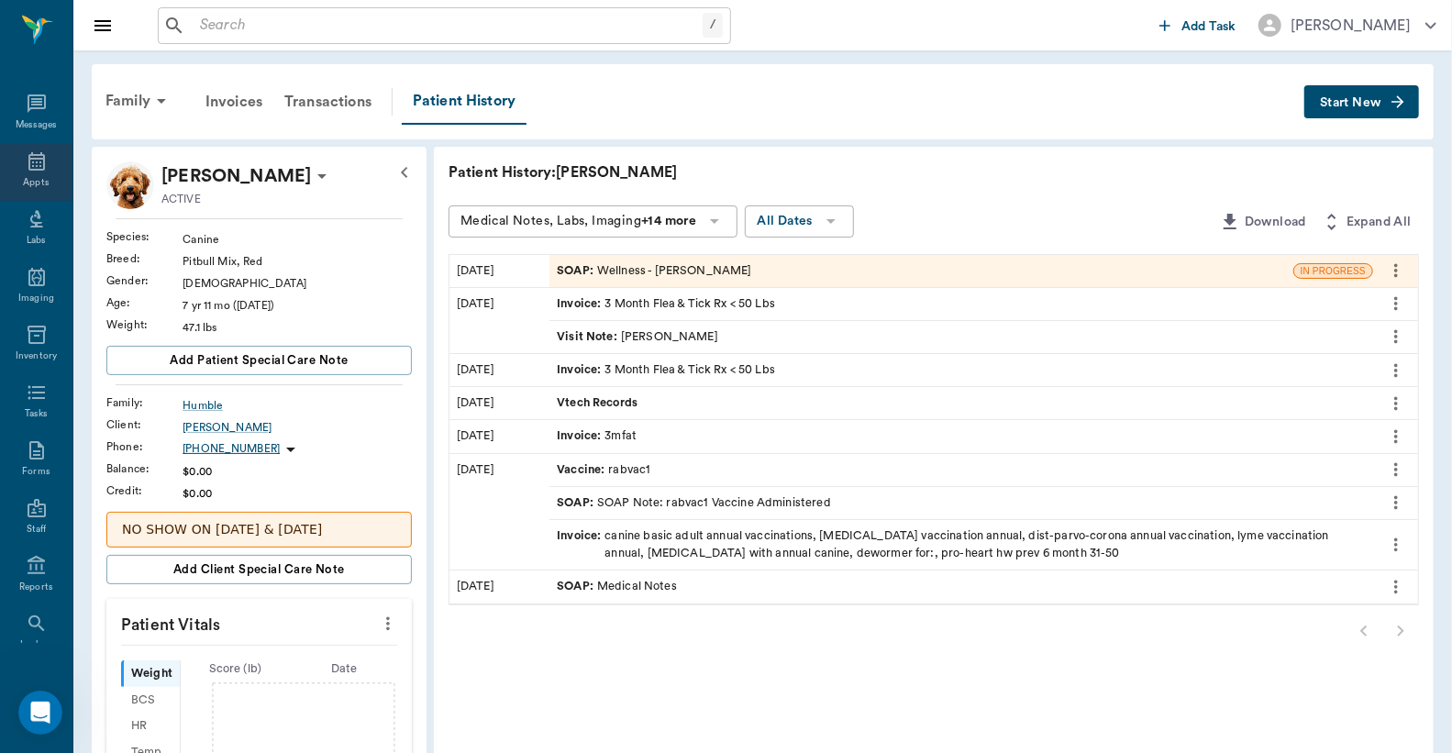
click at [35, 174] on div "Appts" at bounding box center [36, 172] width 72 height 58
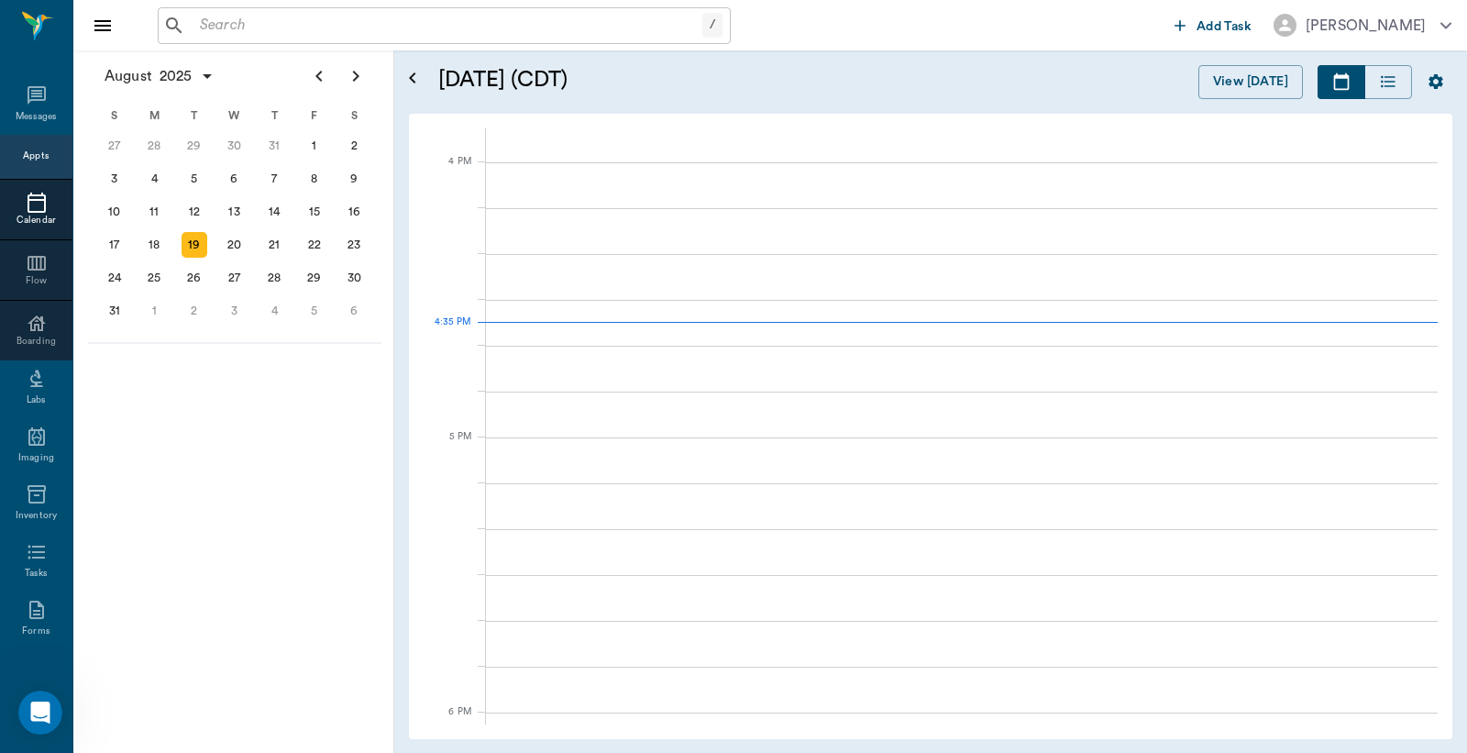
scroll to position [2202, 0]
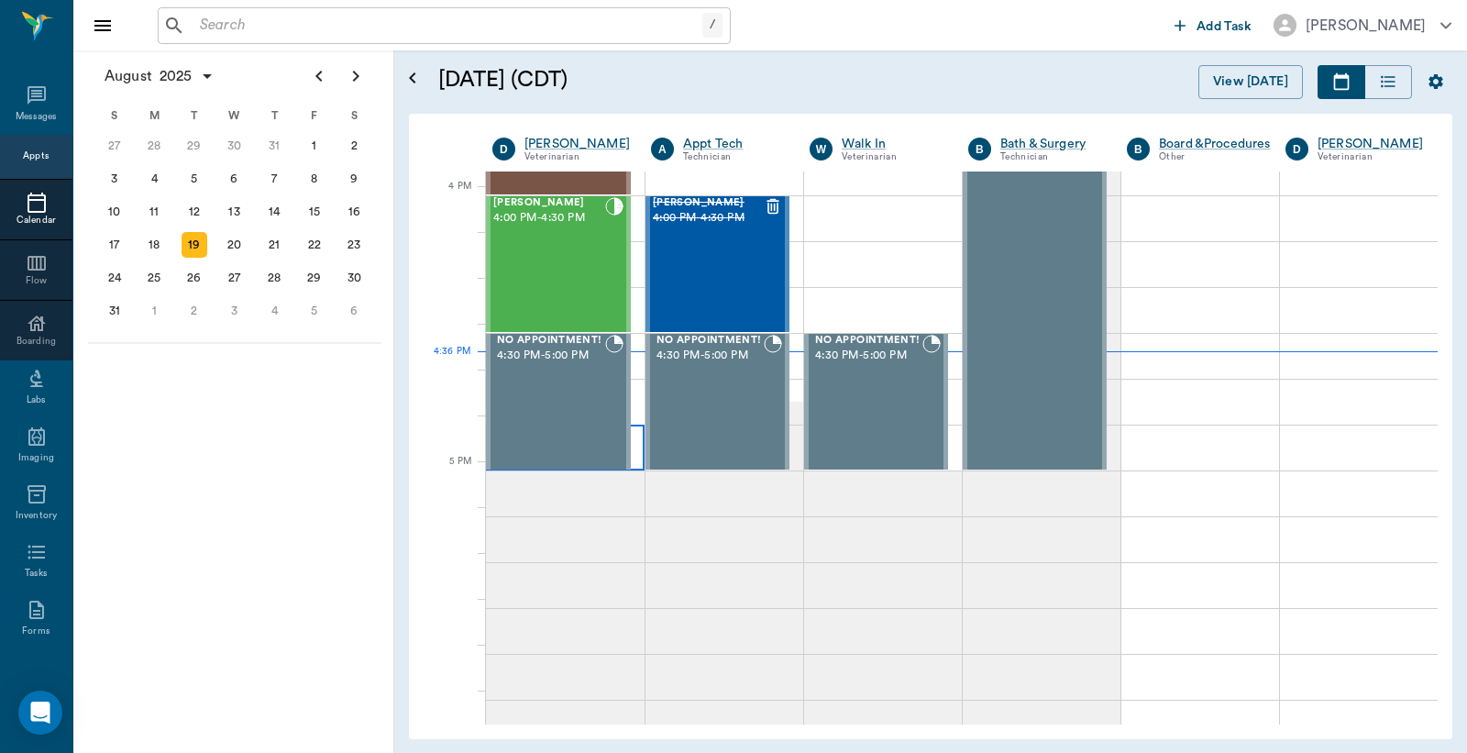
scroll to position [2202, 0]
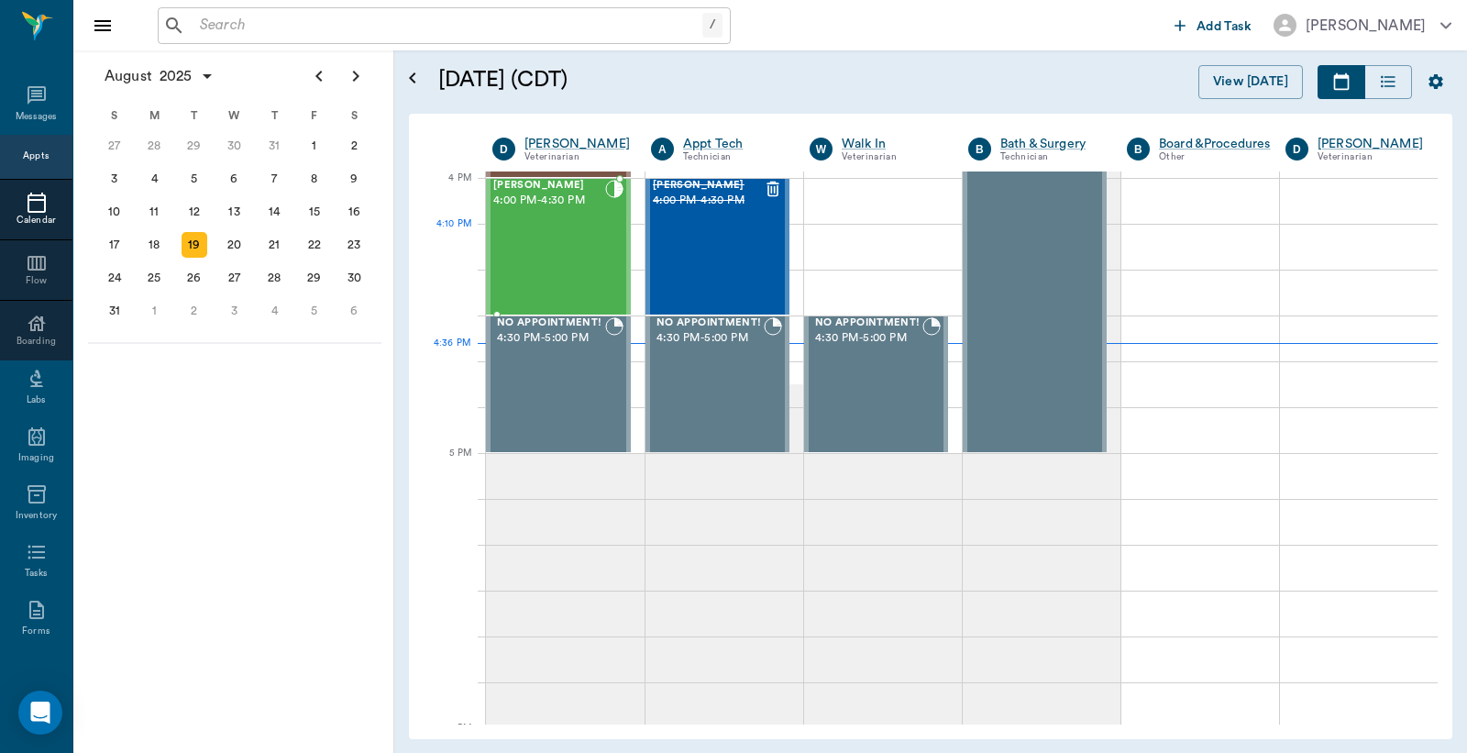
click at [569, 264] on div "[PERSON_NAME] 4:00 PM - 4:30 PM" at bounding box center [549, 247] width 112 height 134
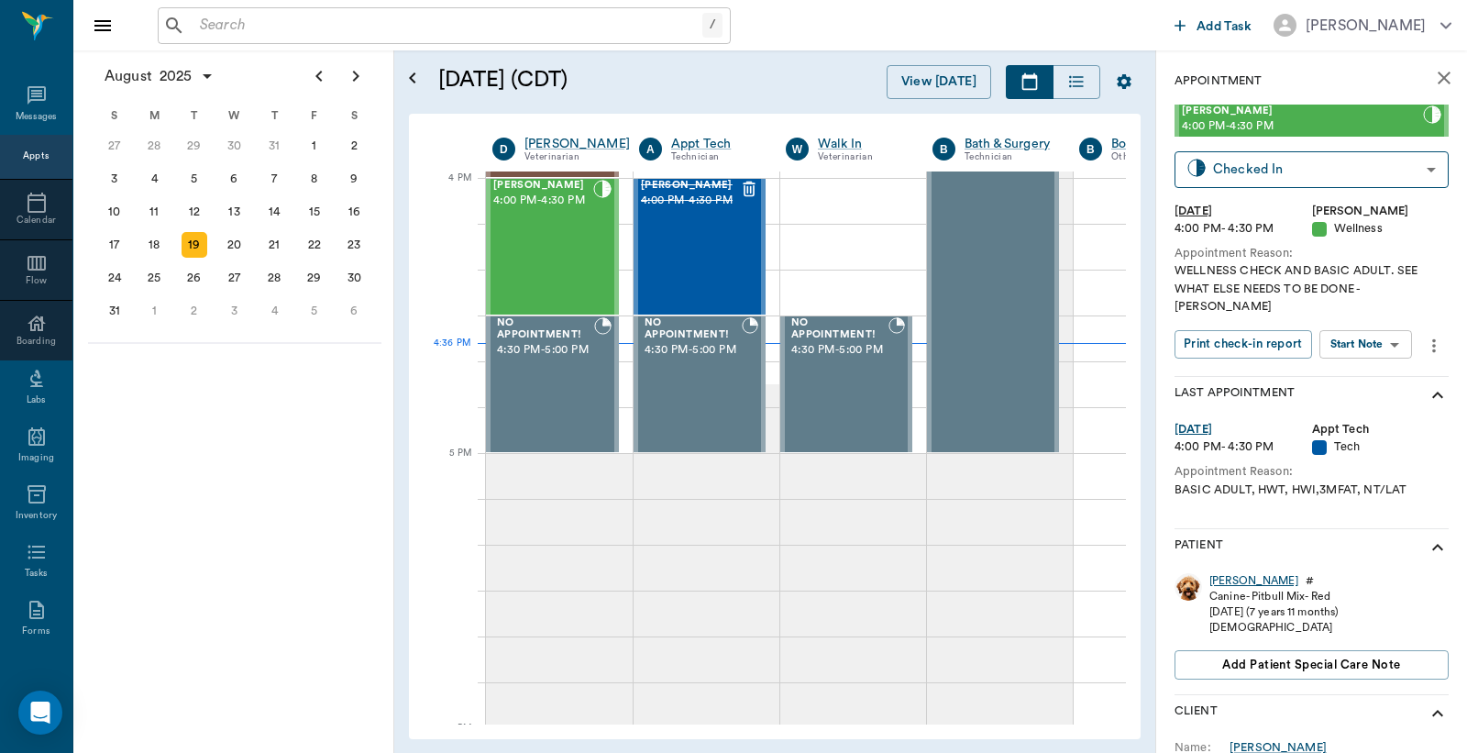
click at [1220, 573] on div "[PERSON_NAME]" at bounding box center [1254, 581] width 89 height 16
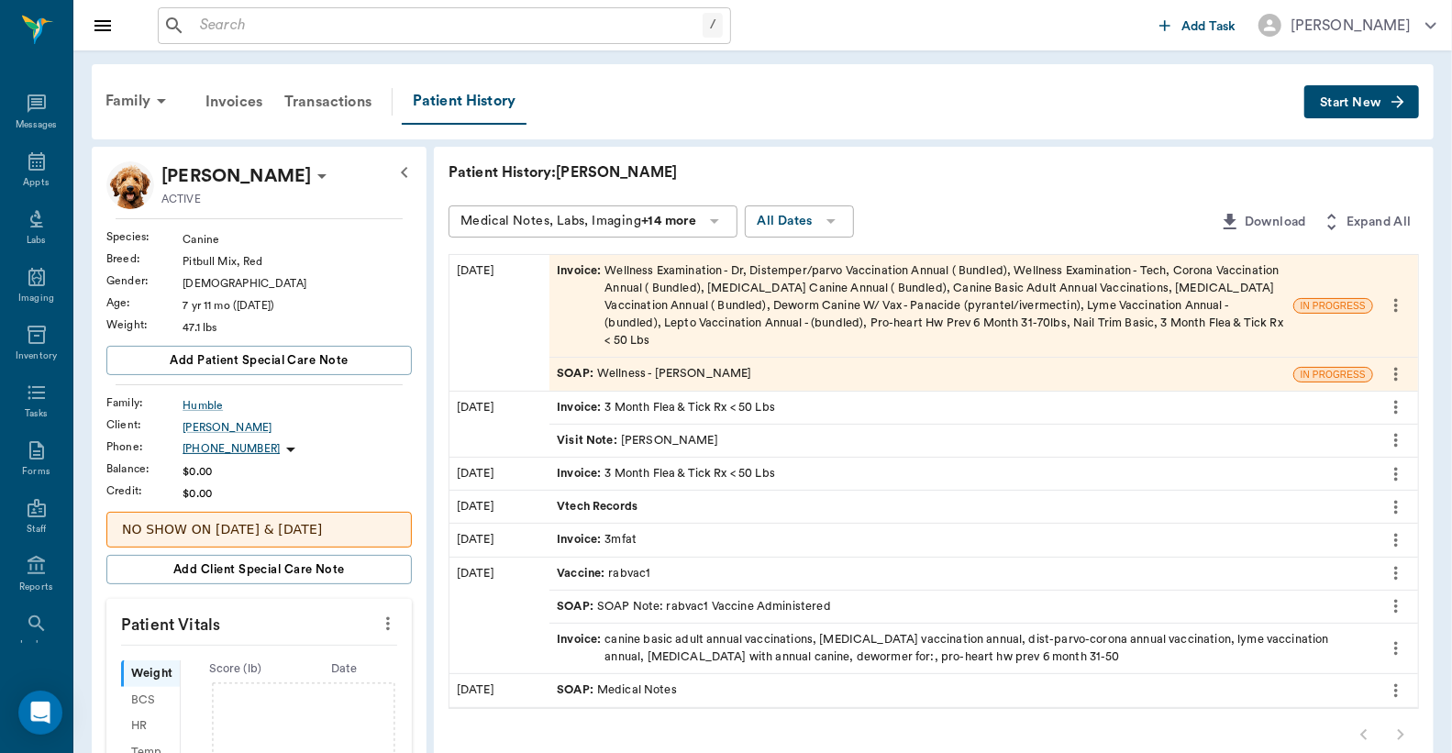
click at [616, 365] on div "SOAP : Wellness - [PERSON_NAME]" at bounding box center [654, 373] width 194 height 17
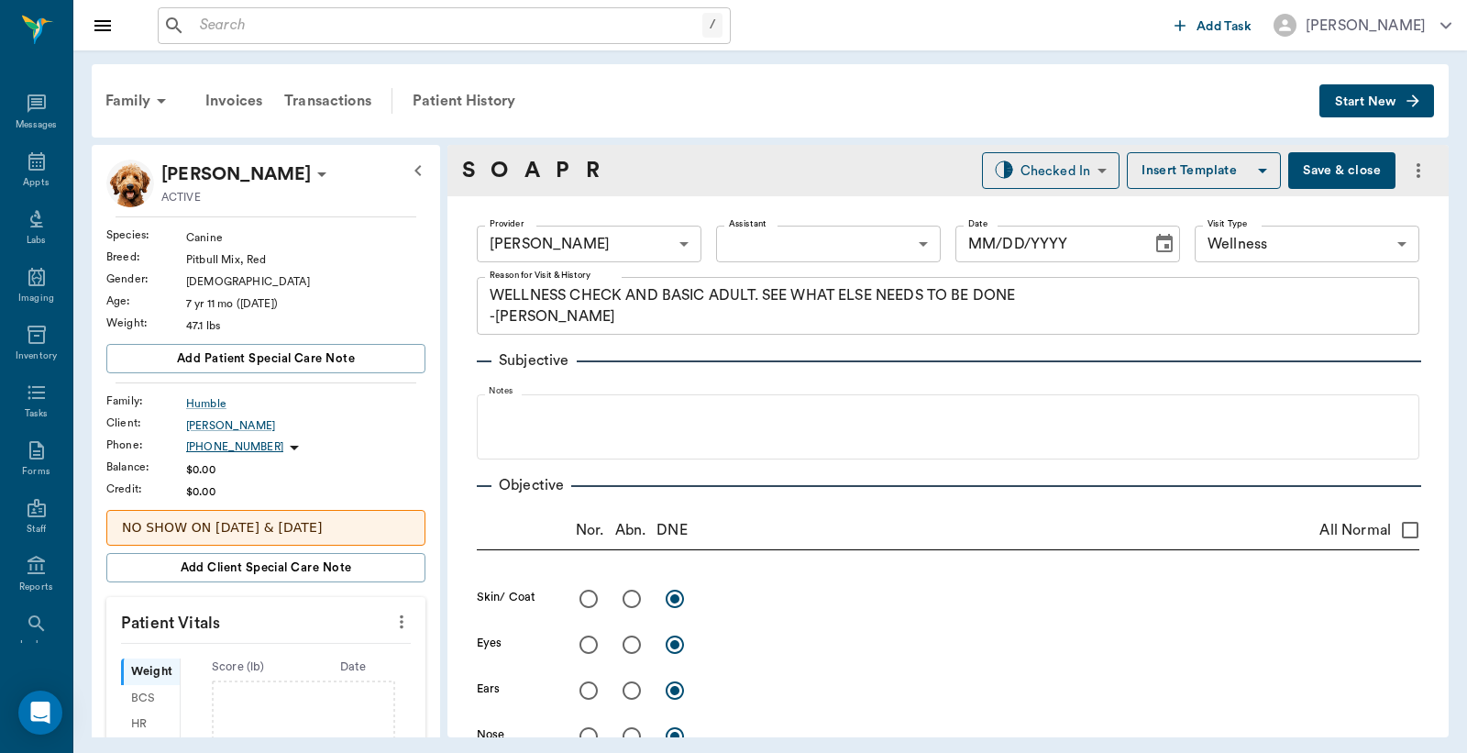
type input "63ec2f075fda476ae8351a4d"
type input "65d2be4f46e3a538d89b8c14"
type textarea "WELLNESS CHECK AND BASIC ADULT. SEE WHAT ELSE NEEDS TO BE DONE -[PERSON_NAME]"
type input "[DATE]"
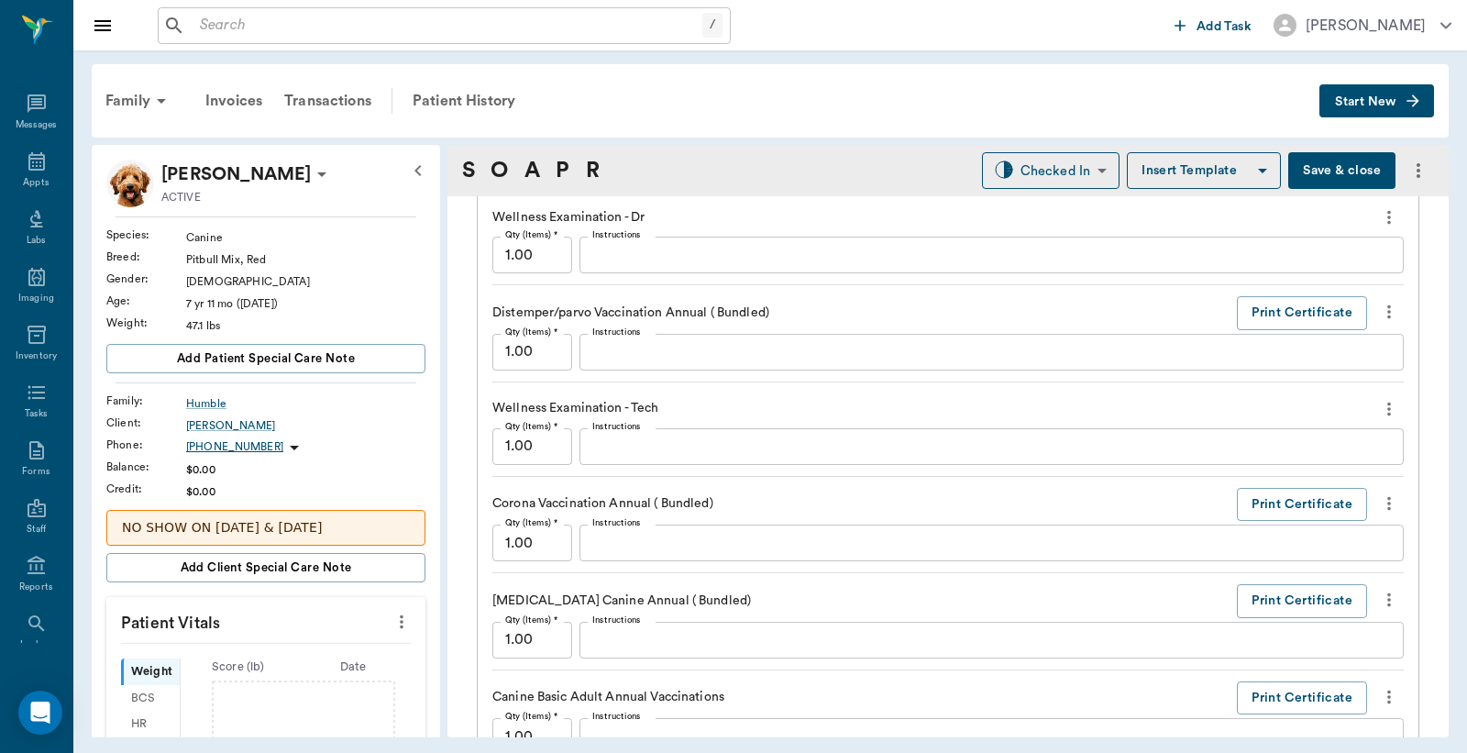
scroll to position [1358, 0]
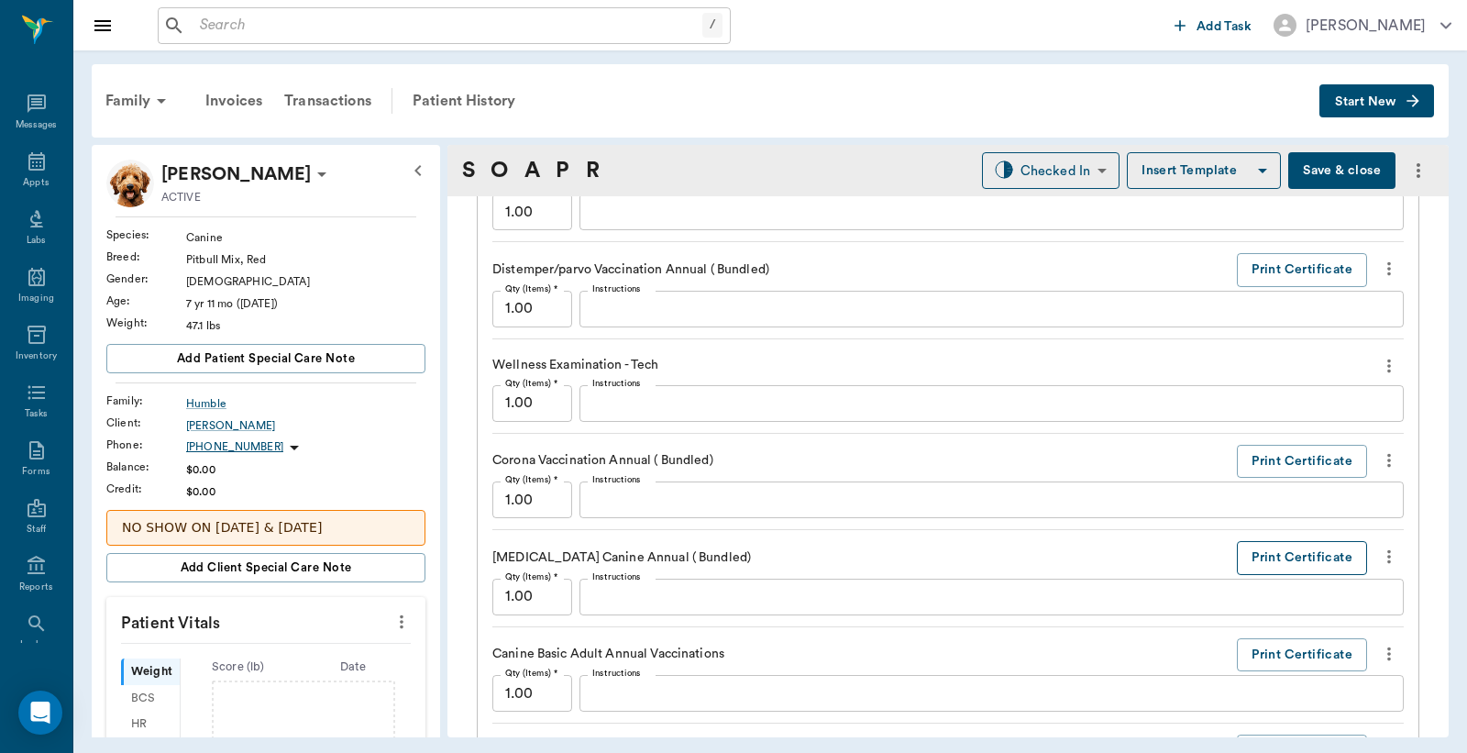
click at [1295, 559] on button "Print Certificate" at bounding box center [1302, 558] width 130 height 34
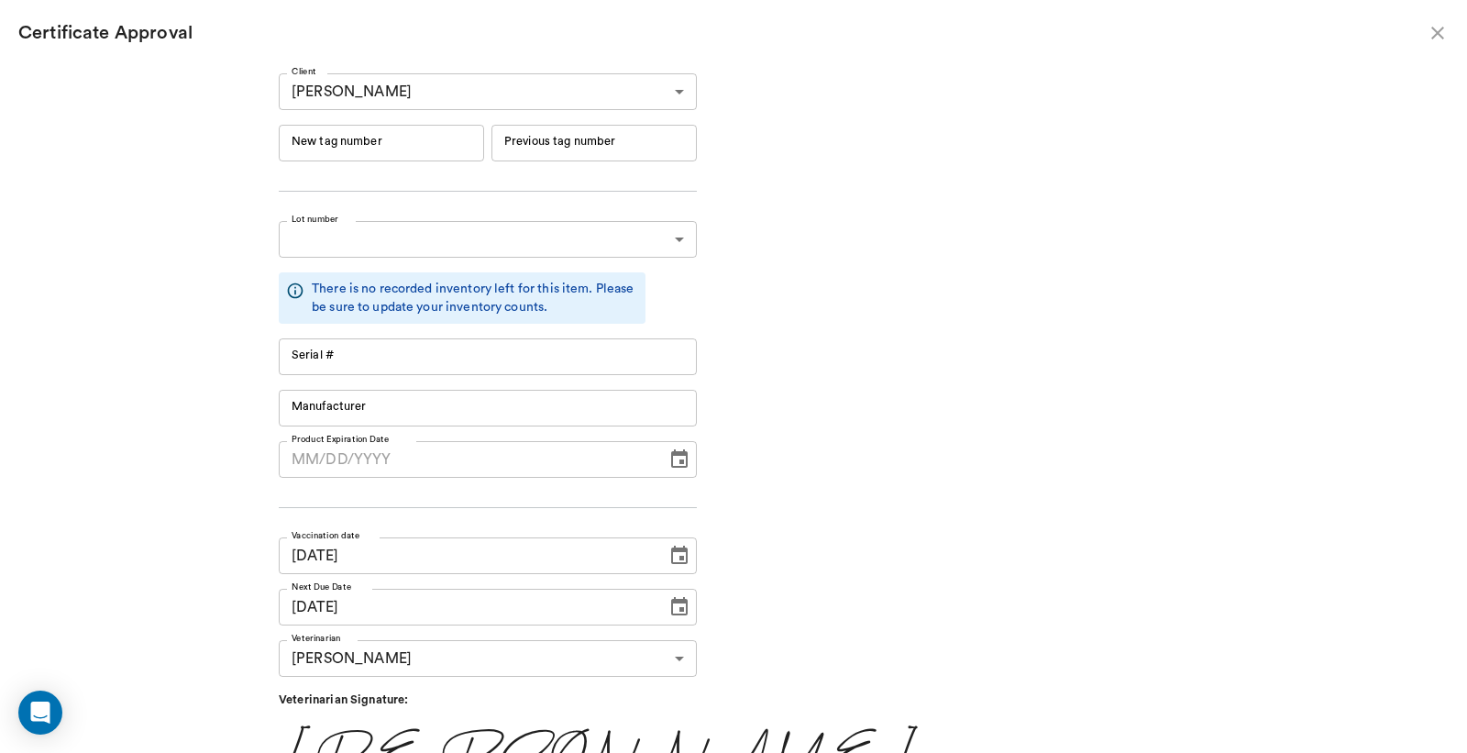
type input "RM384R9"
type input "11148"
type input "Boehringer Ingelheim"
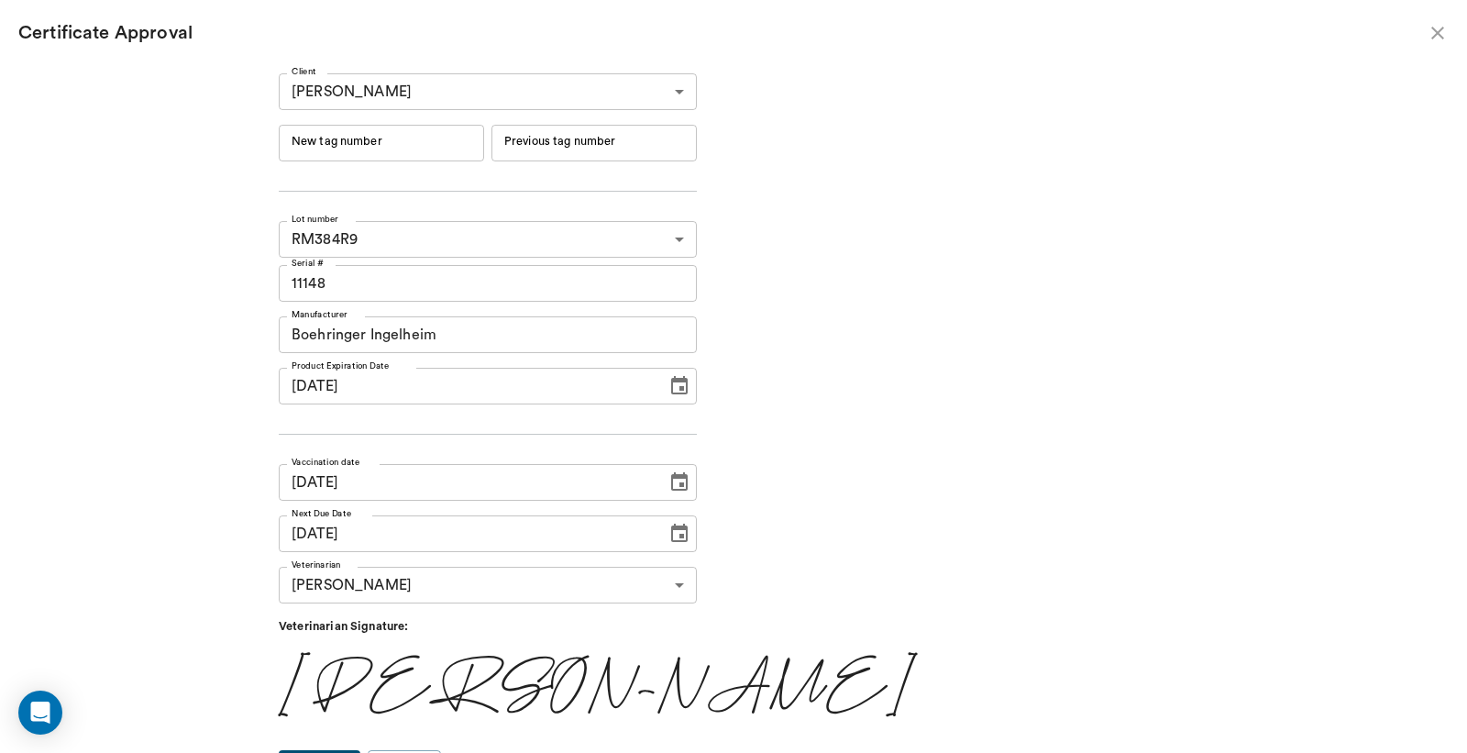
type input "[DATE]"
click at [442, 145] on input "New tag number" at bounding box center [381, 143] width 205 height 37
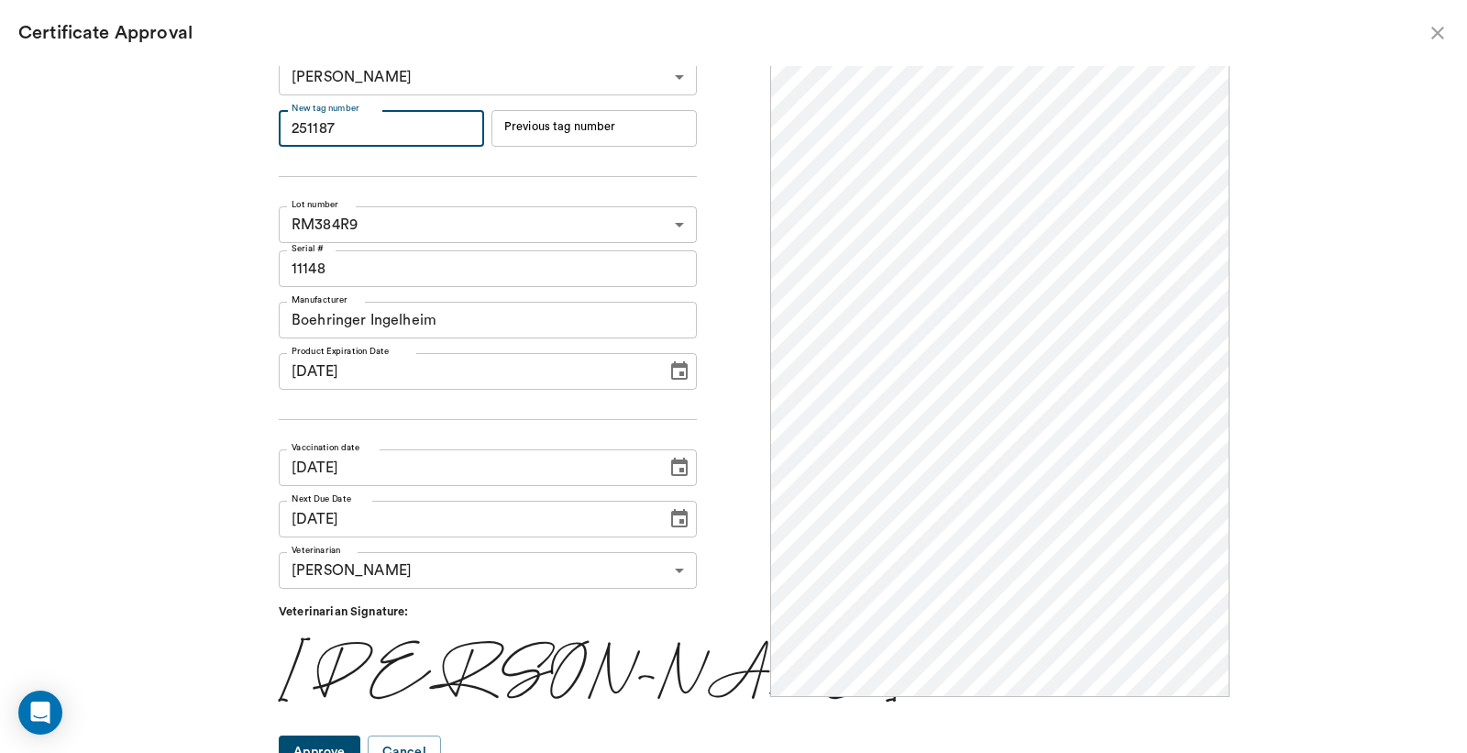
scroll to position [30, 0]
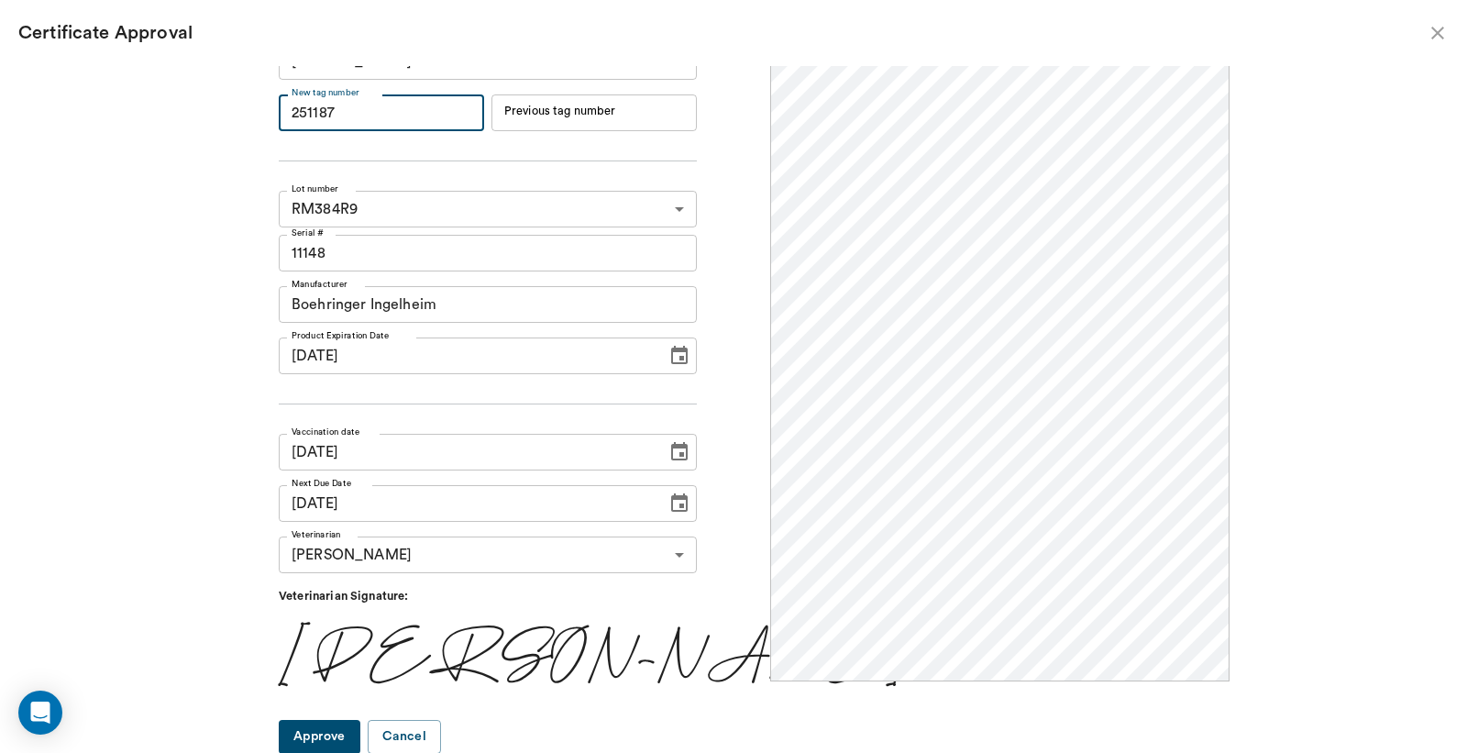
type input "251187"
click at [349, 727] on button "Approve" at bounding box center [320, 737] width 82 height 34
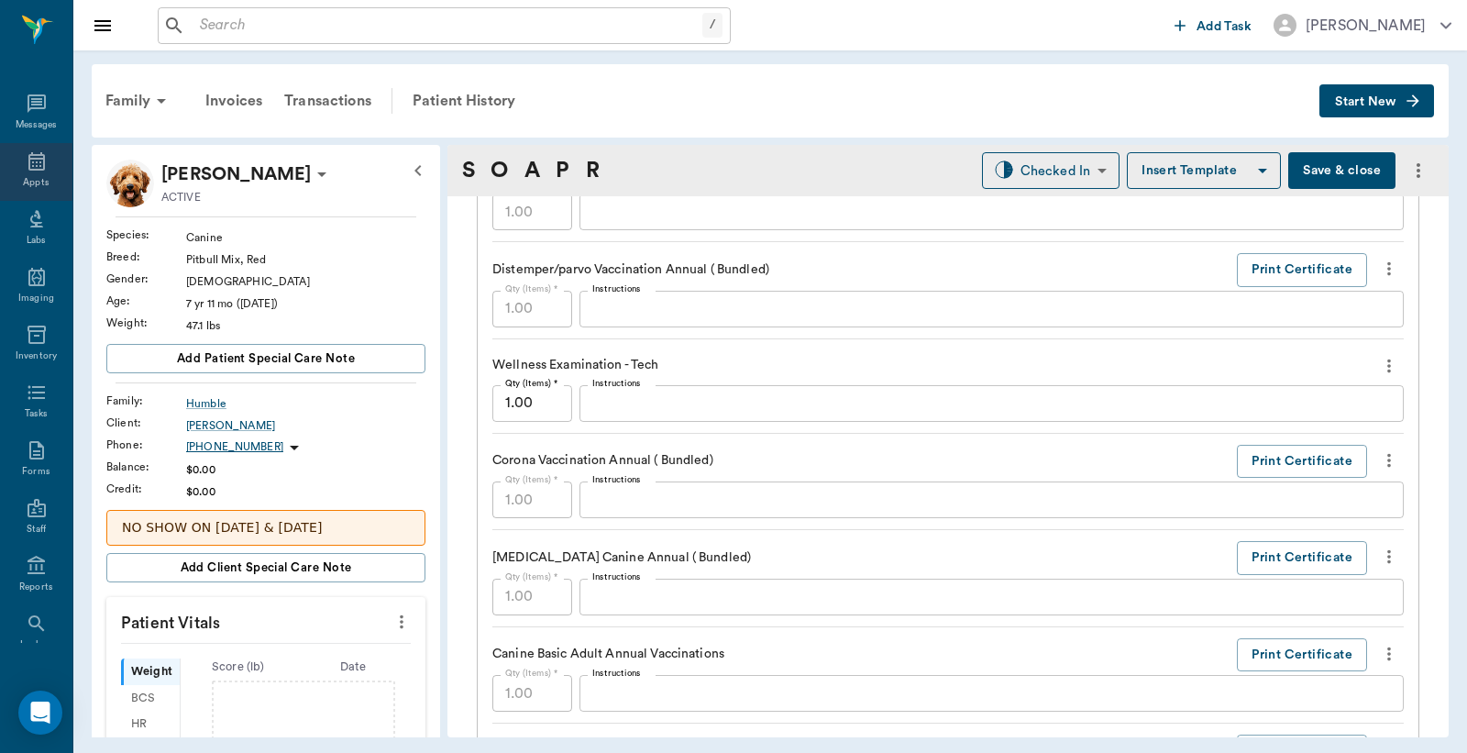
click at [26, 161] on icon at bounding box center [37, 161] width 22 height 22
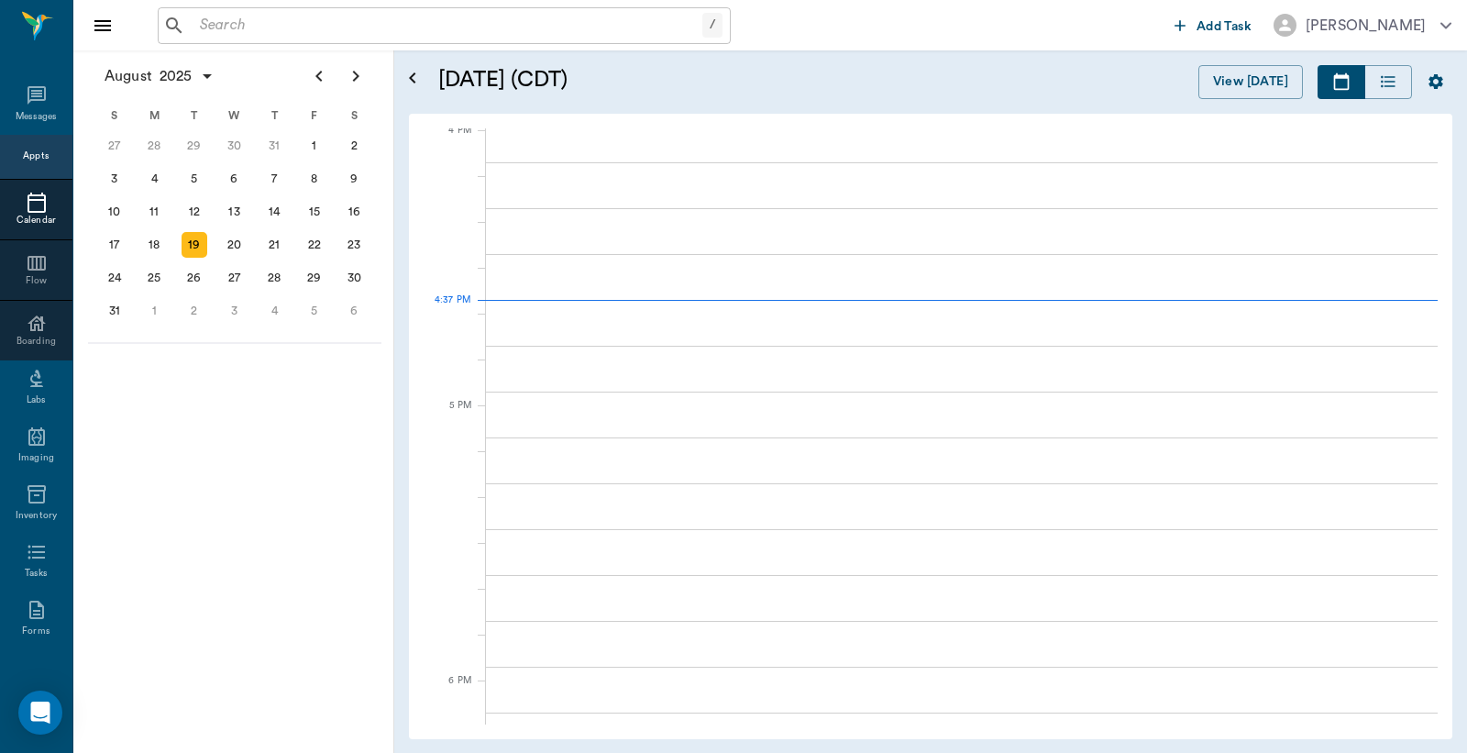
scroll to position [2206, 0]
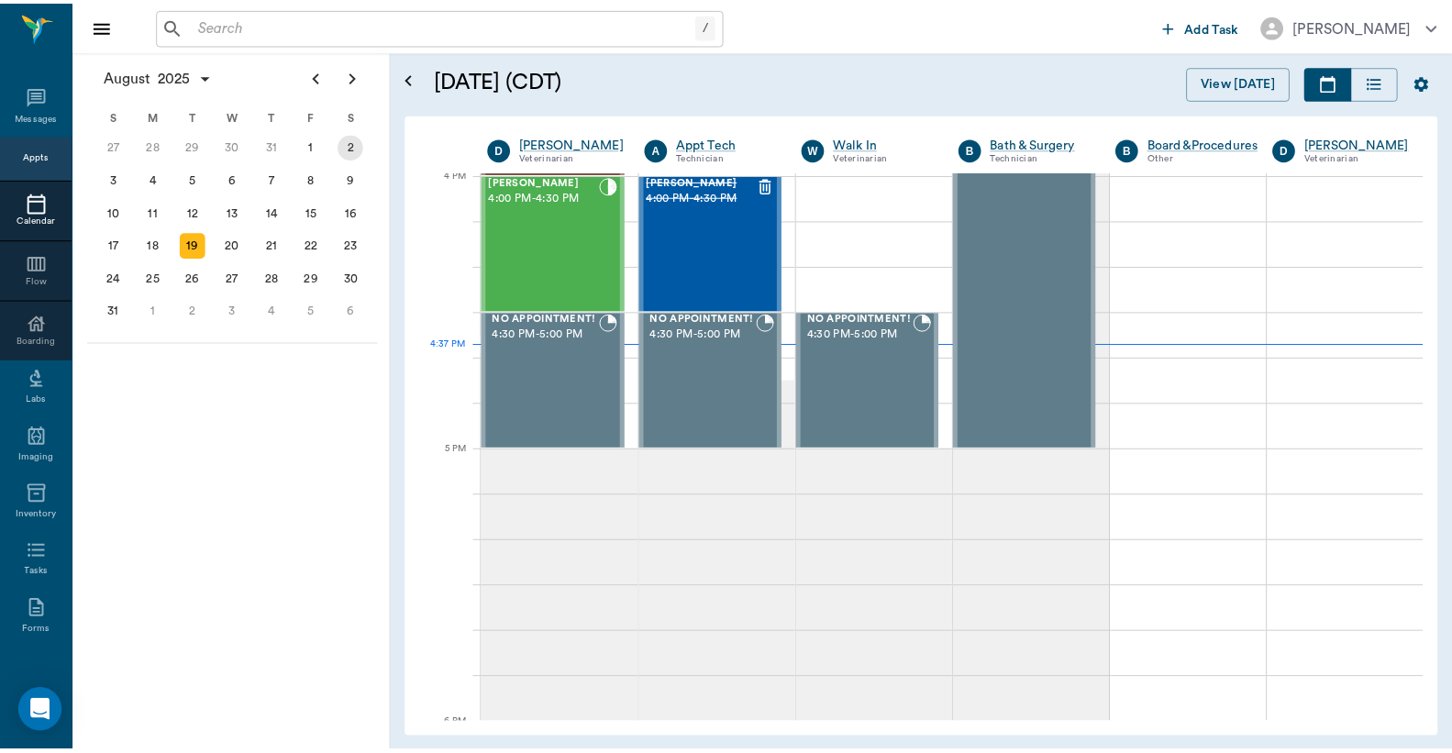
scroll to position [2206, 0]
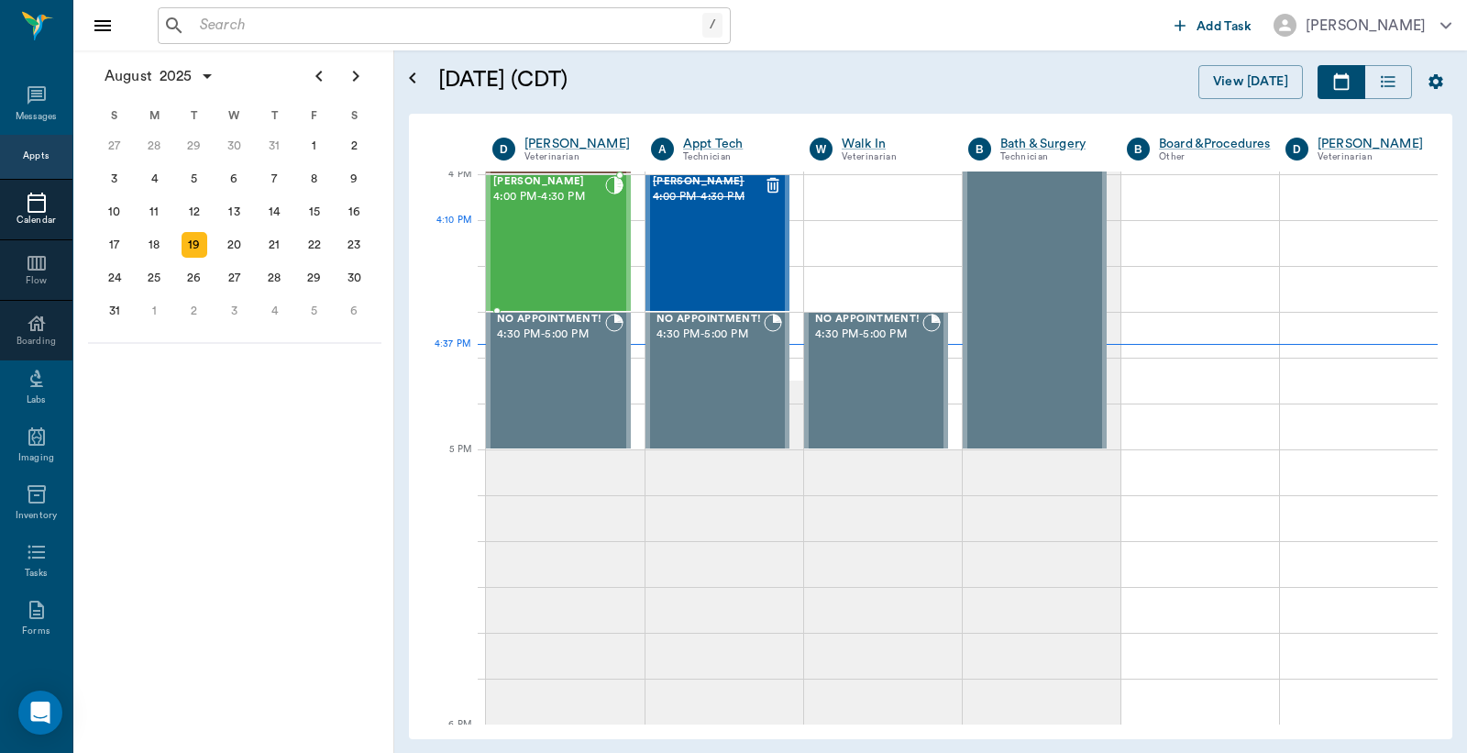
click at [535, 231] on div "[PERSON_NAME] 4:00 PM - 4:30 PM" at bounding box center [549, 243] width 112 height 134
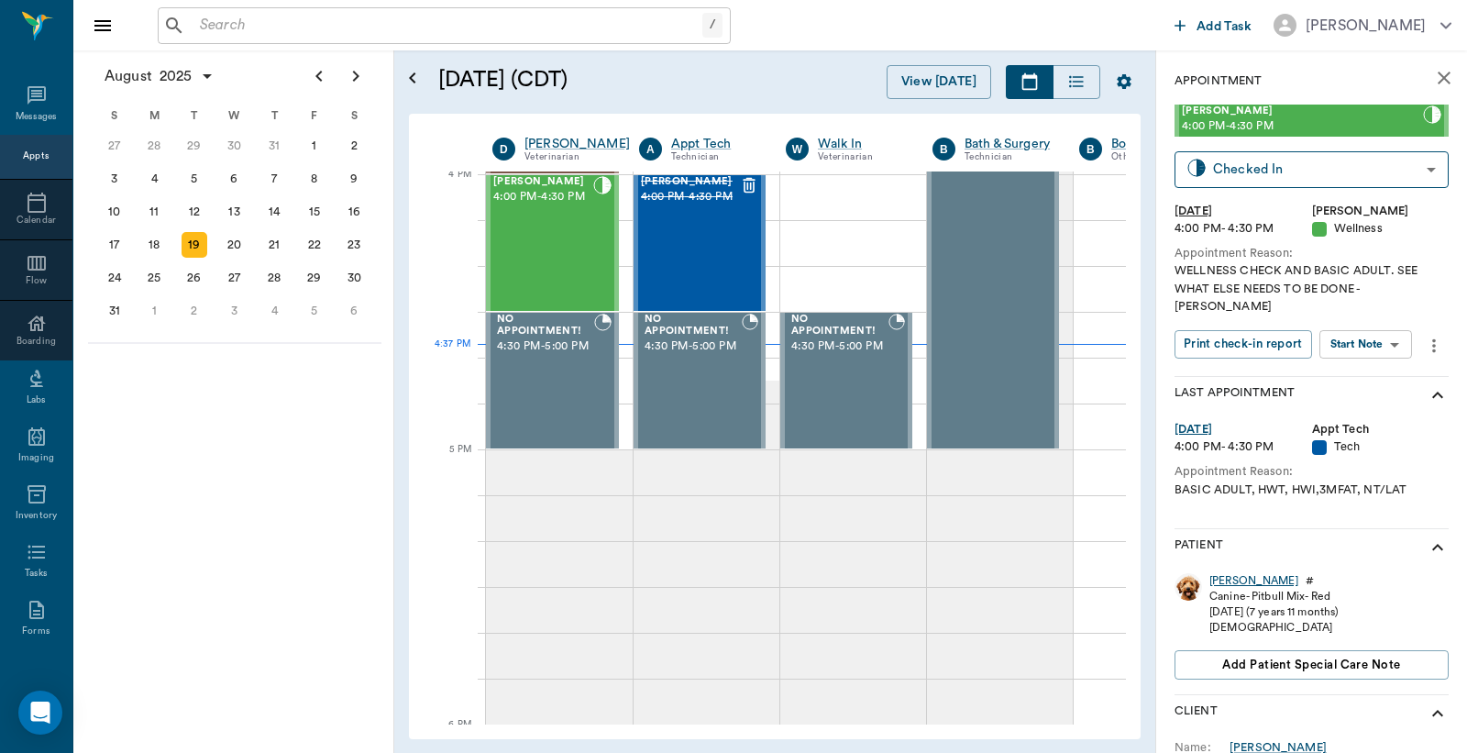
click at [1225, 573] on div "[PERSON_NAME]" at bounding box center [1254, 581] width 89 height 16
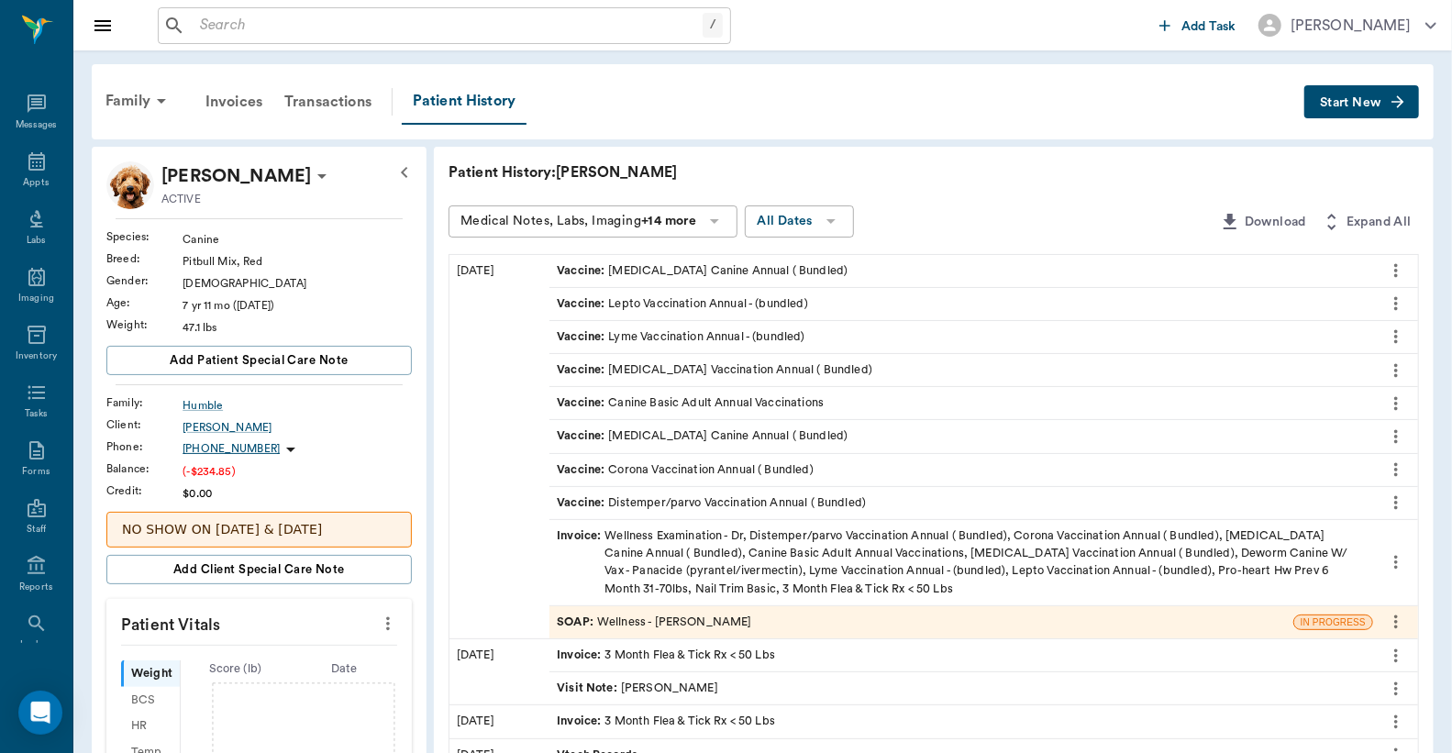
click at [718, 561] on div "Invoice : Wellness Examination - Dr, Distemper/parvo Vaccination Annual ( Bundl…" at bounding box center [961, 562] width 809 height 71
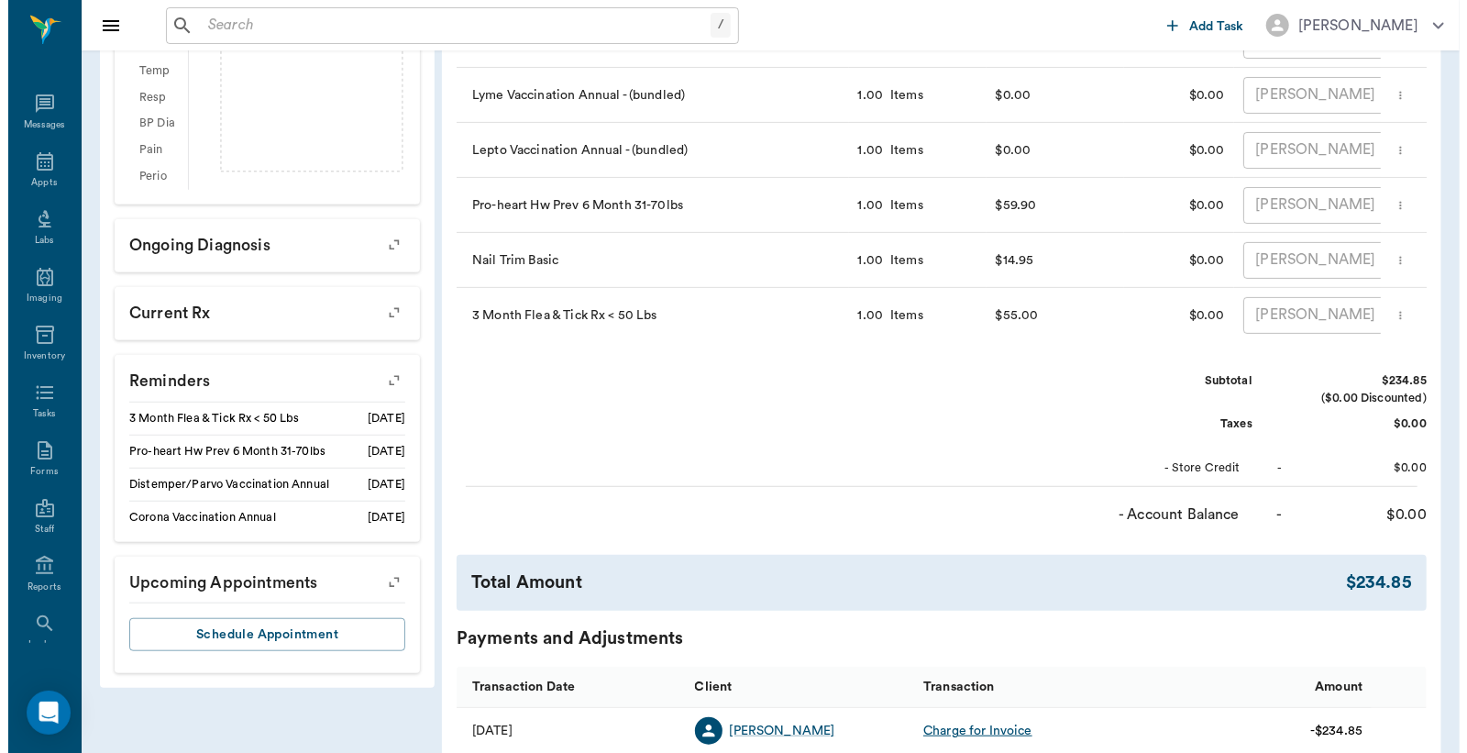
scroll to position [932, 0]
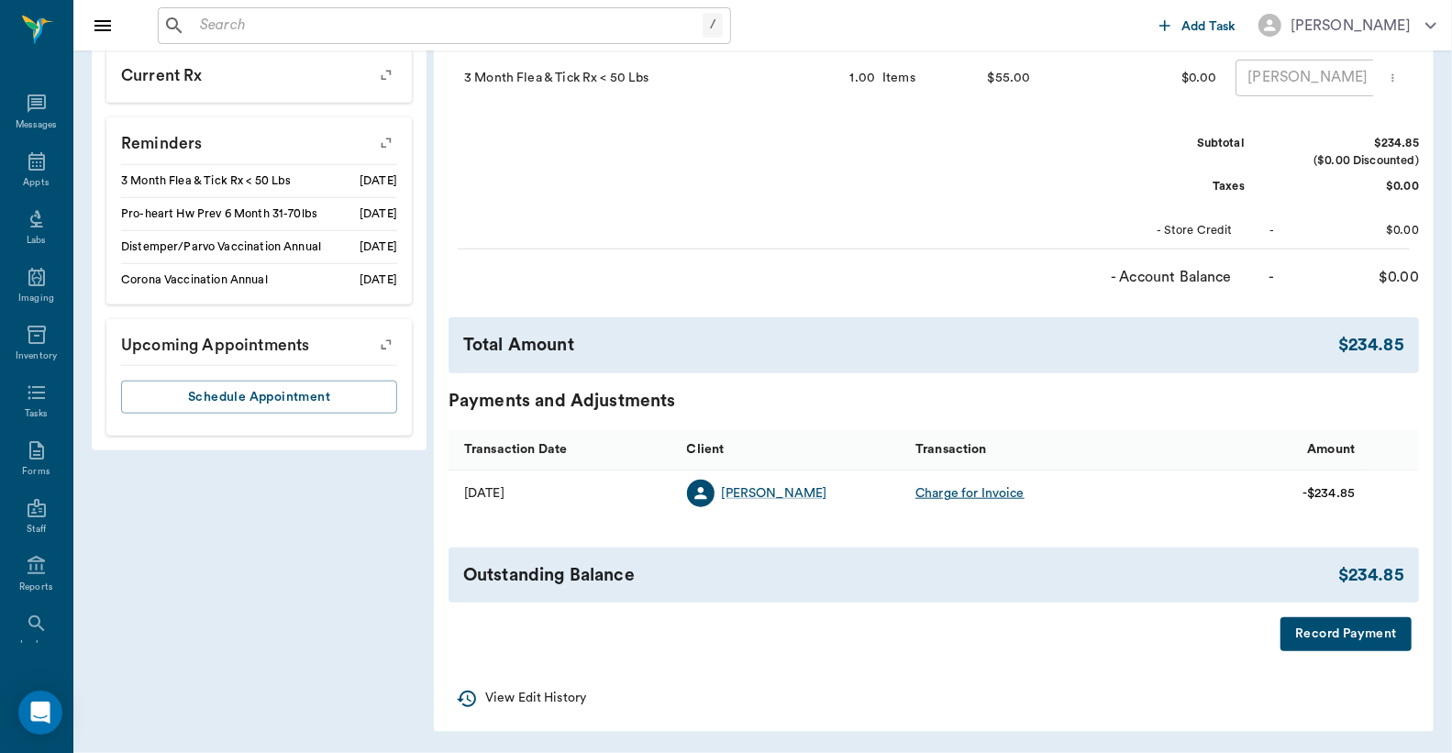
click at [1328, 627] on button "Record Payment" at bounding box center [1345, 634] width 131 height 34
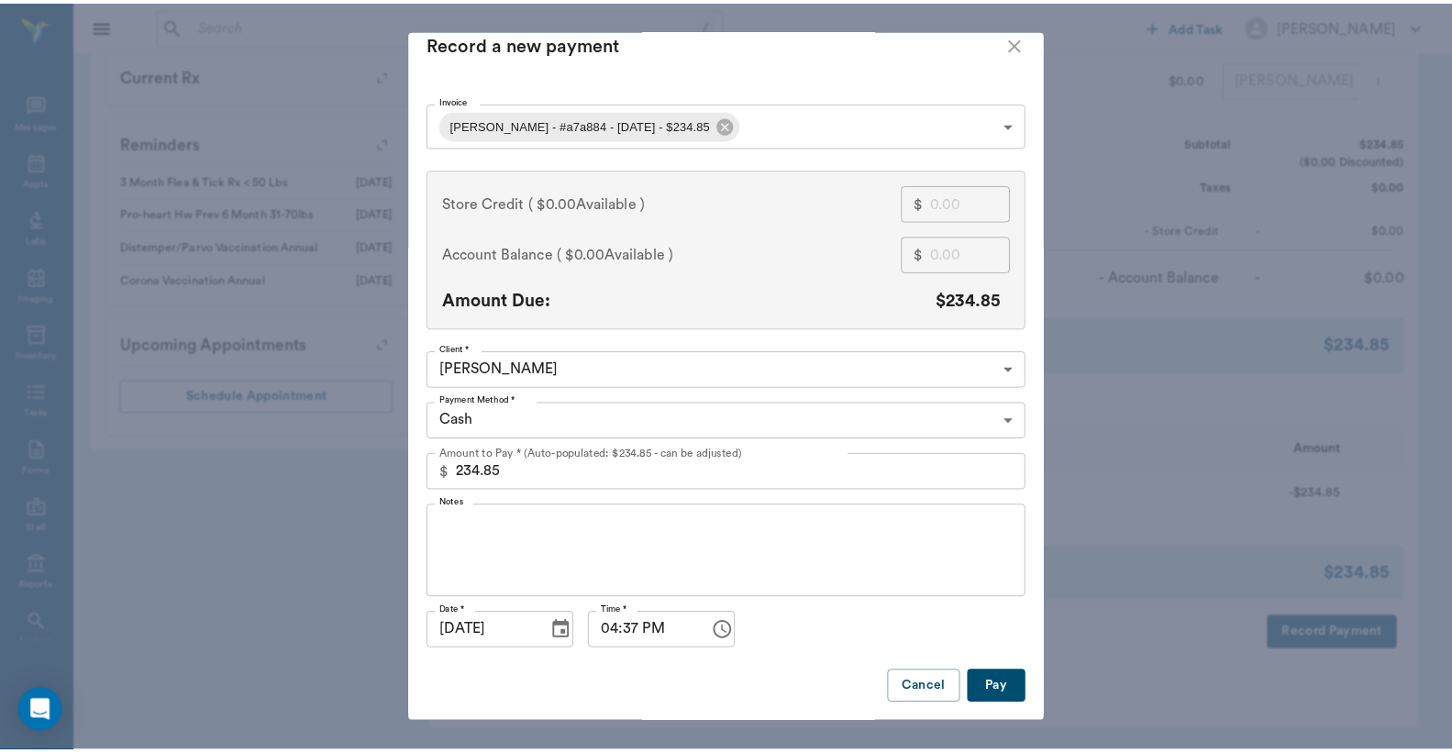
scroll to position [34, 0]
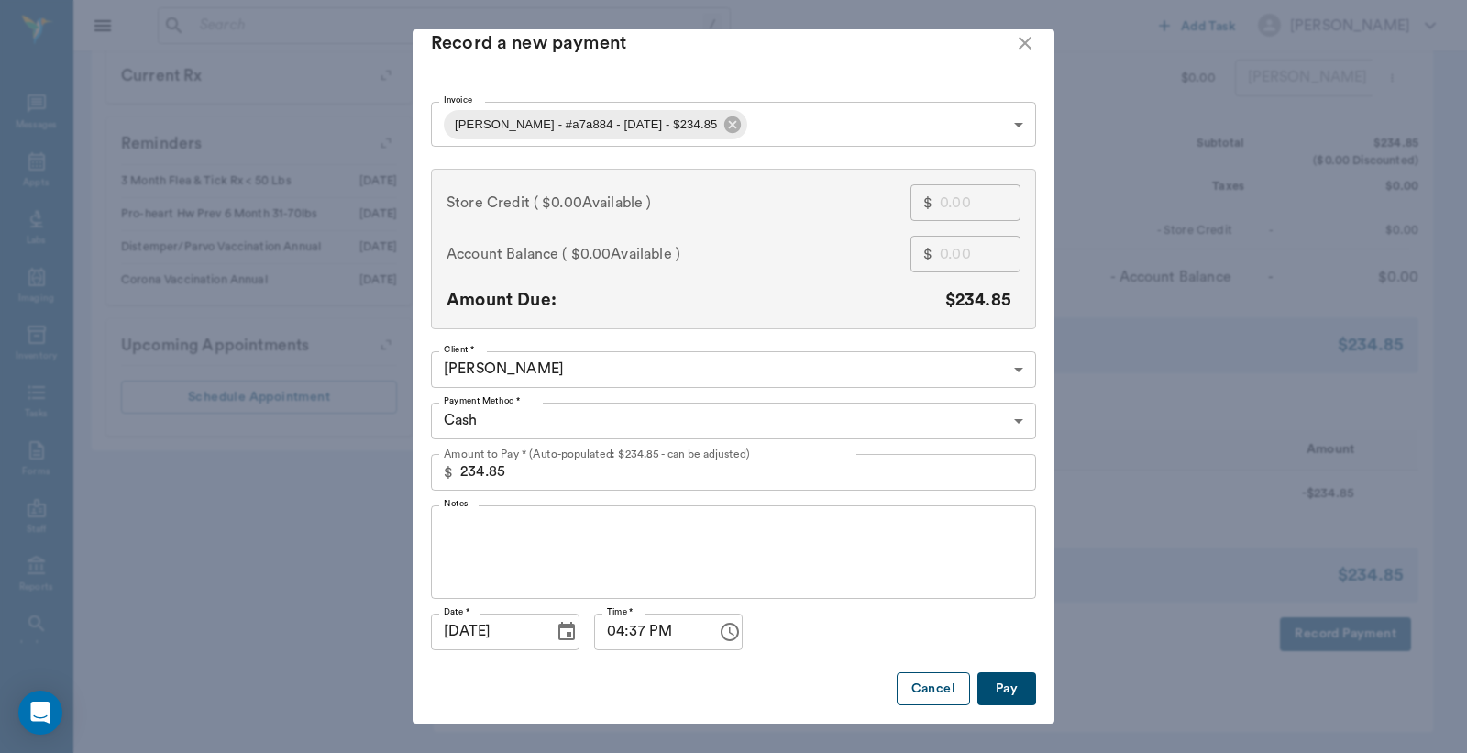
click at [928, 685] on button "Cancel" at bounding box center [933, 689] width 73 height 34
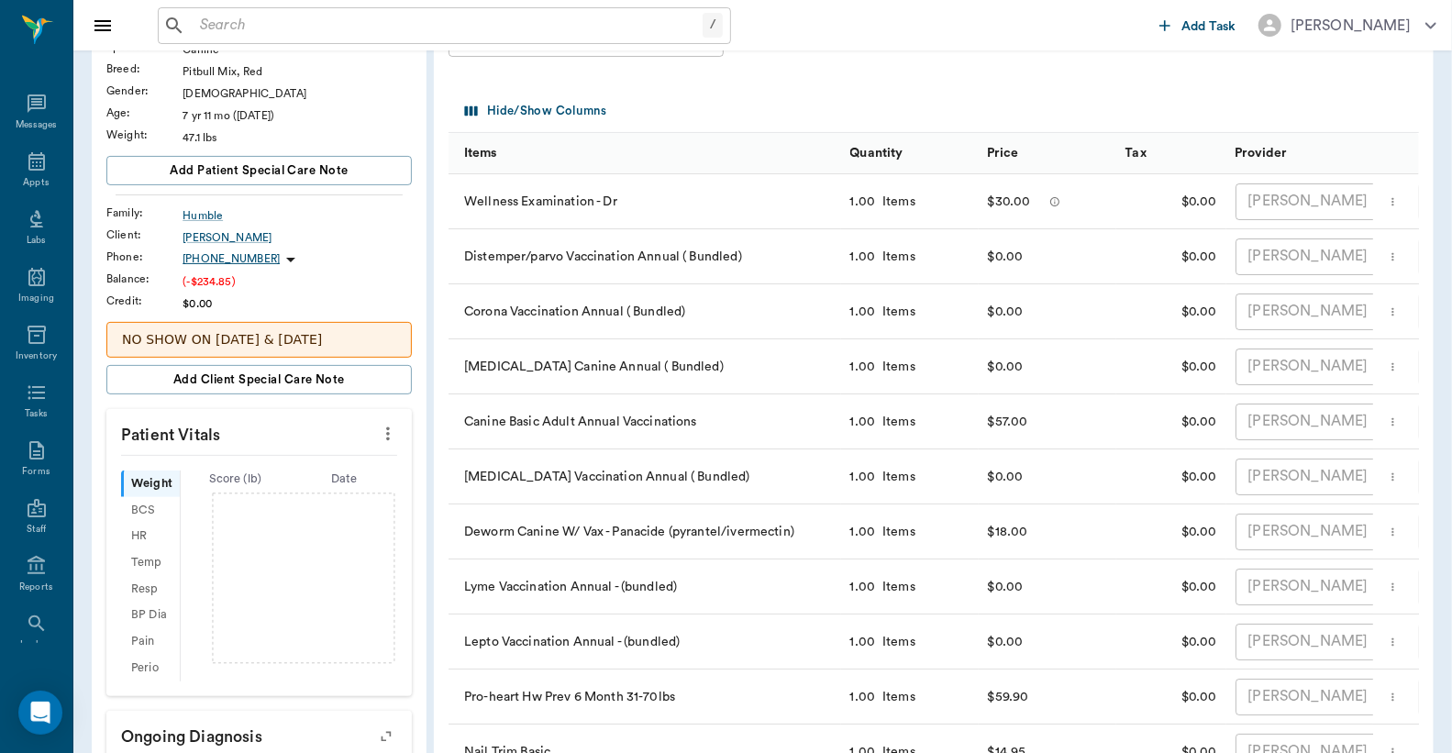
scroll to position [0, 0]
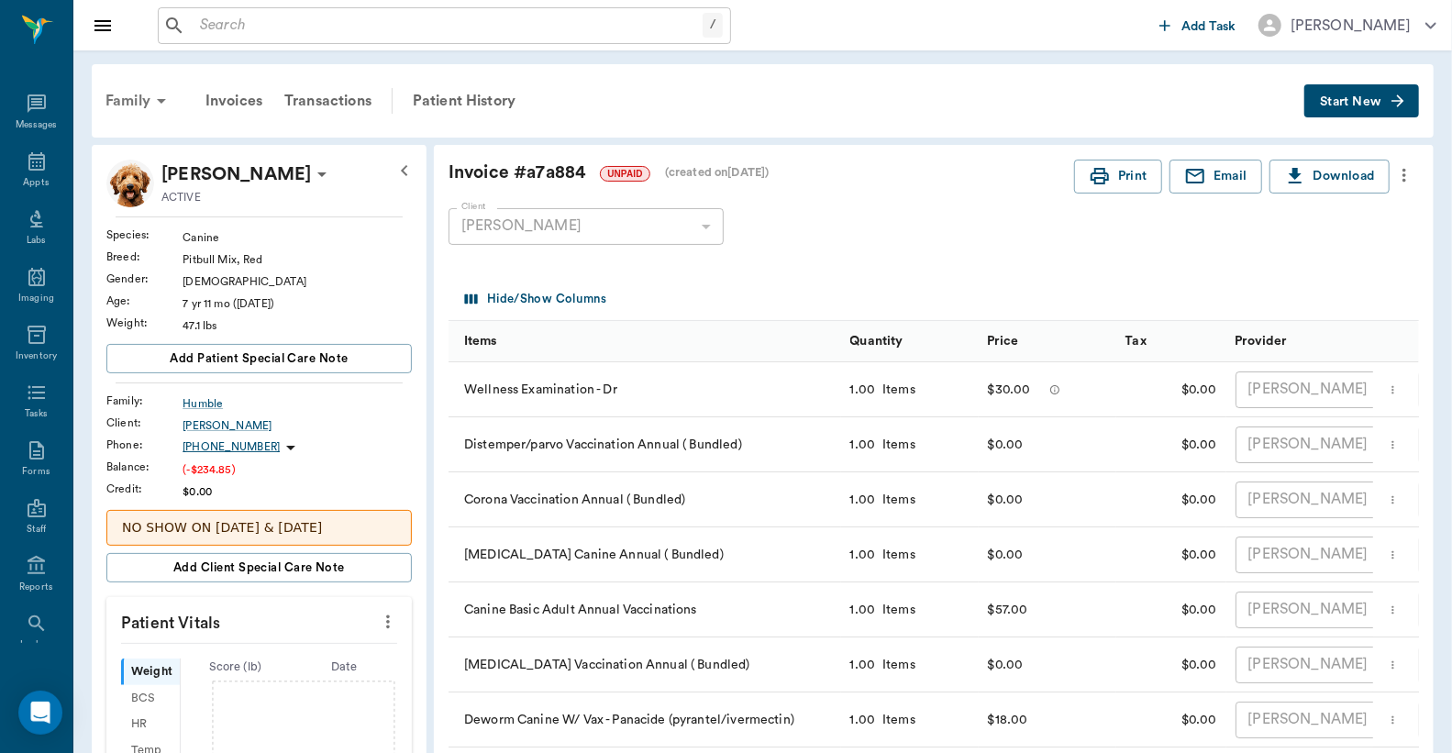
click at [119, 90] on div "Family" at bounding box center [138, 101] width 89 height 44
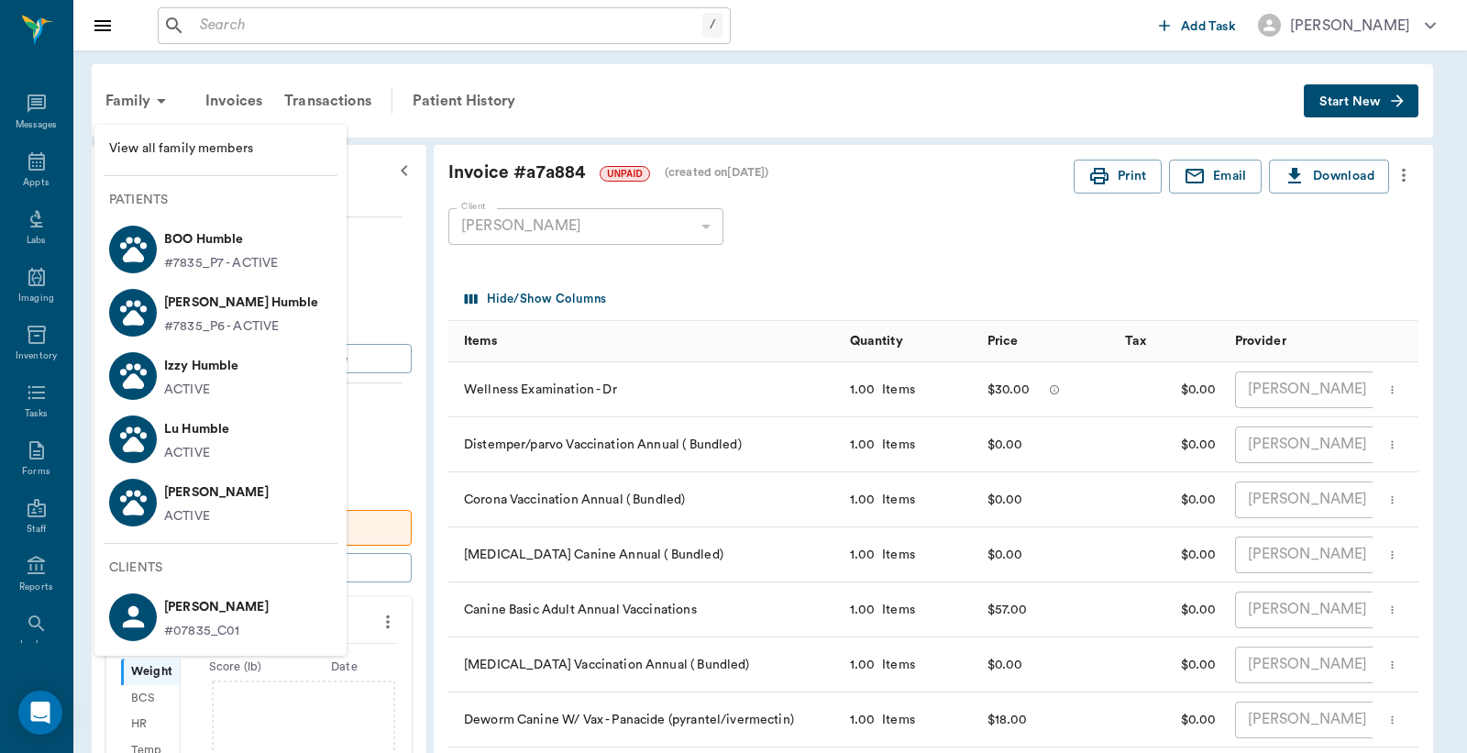
click at [193, 301] on p "[PERSON_NAME] Humble" at bounding box center [241, 302] width 155 height 29
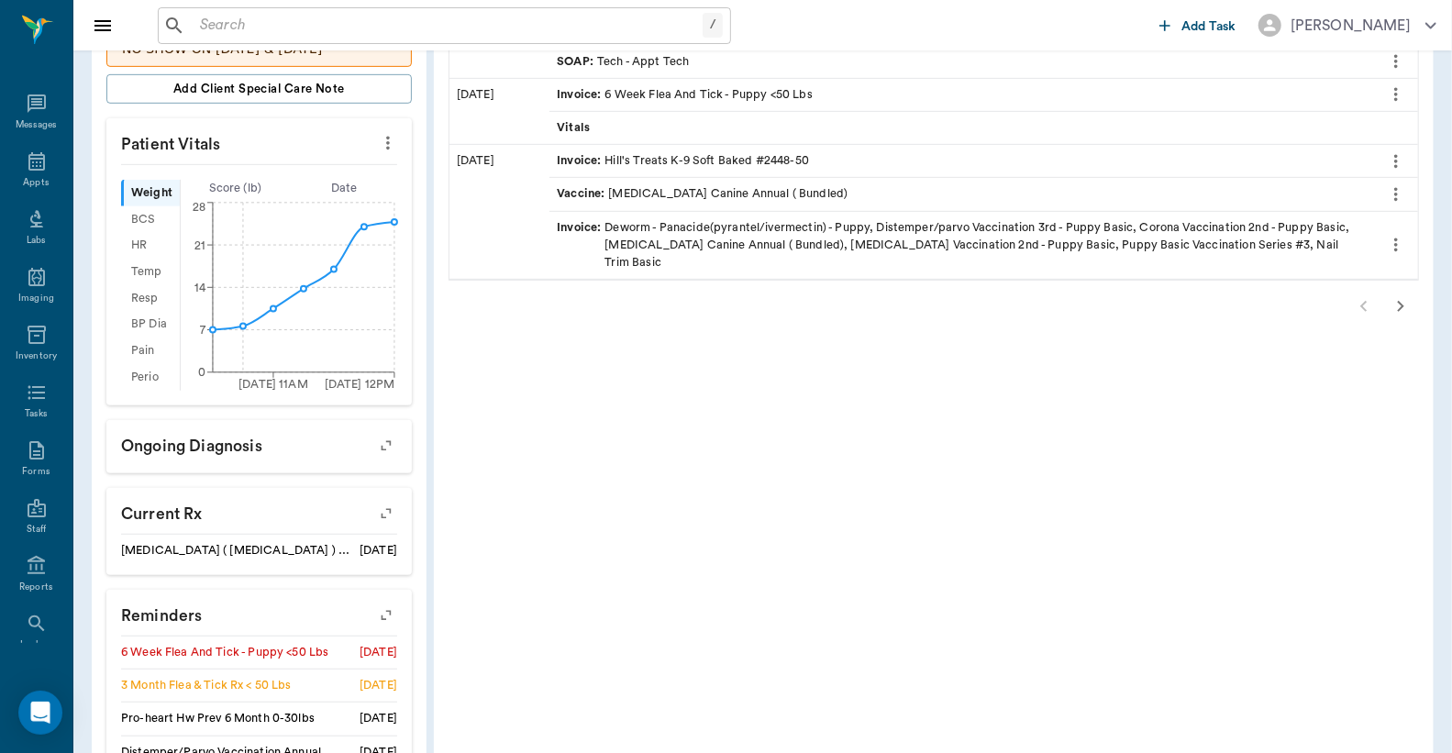
scroll to position [680, 0]
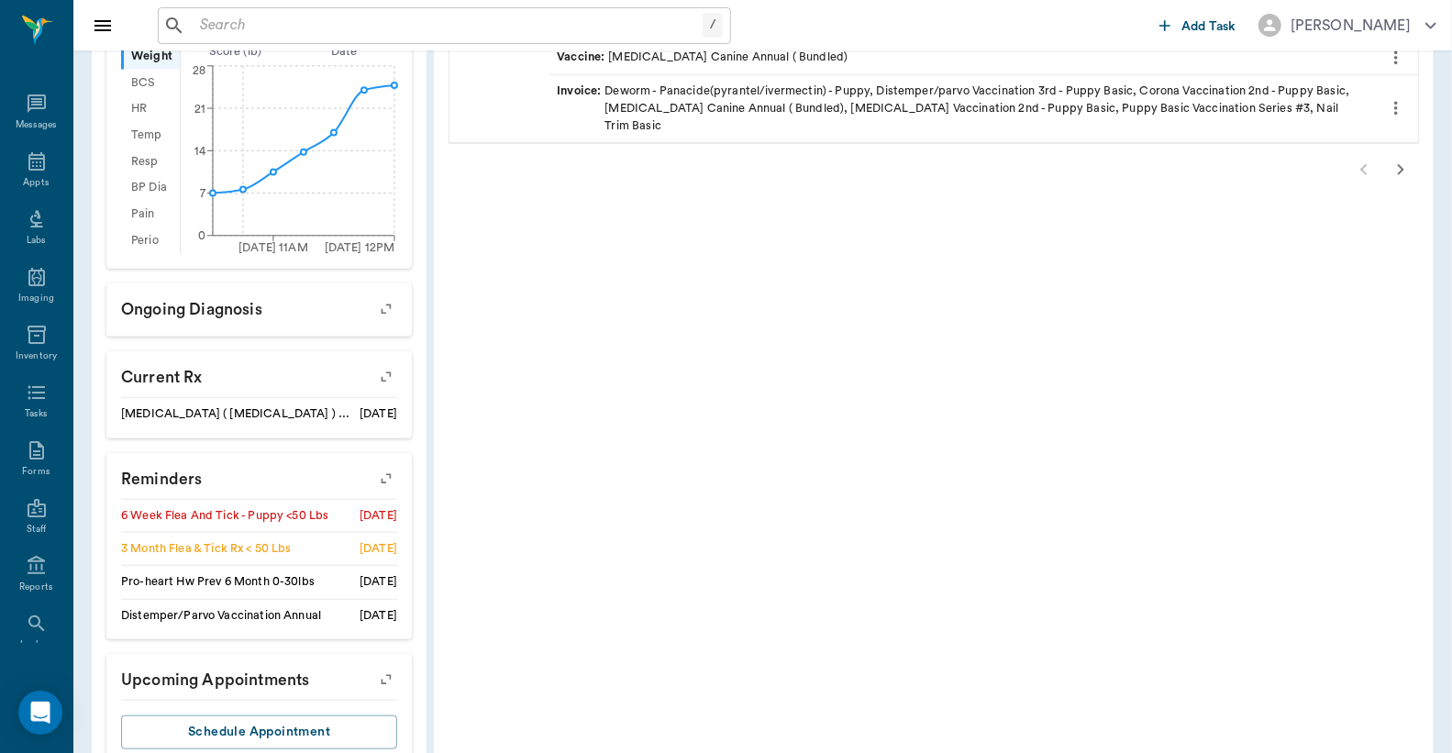
click at [378, 465] on button "button" at bounding box center [386, 478] width 47 height 47
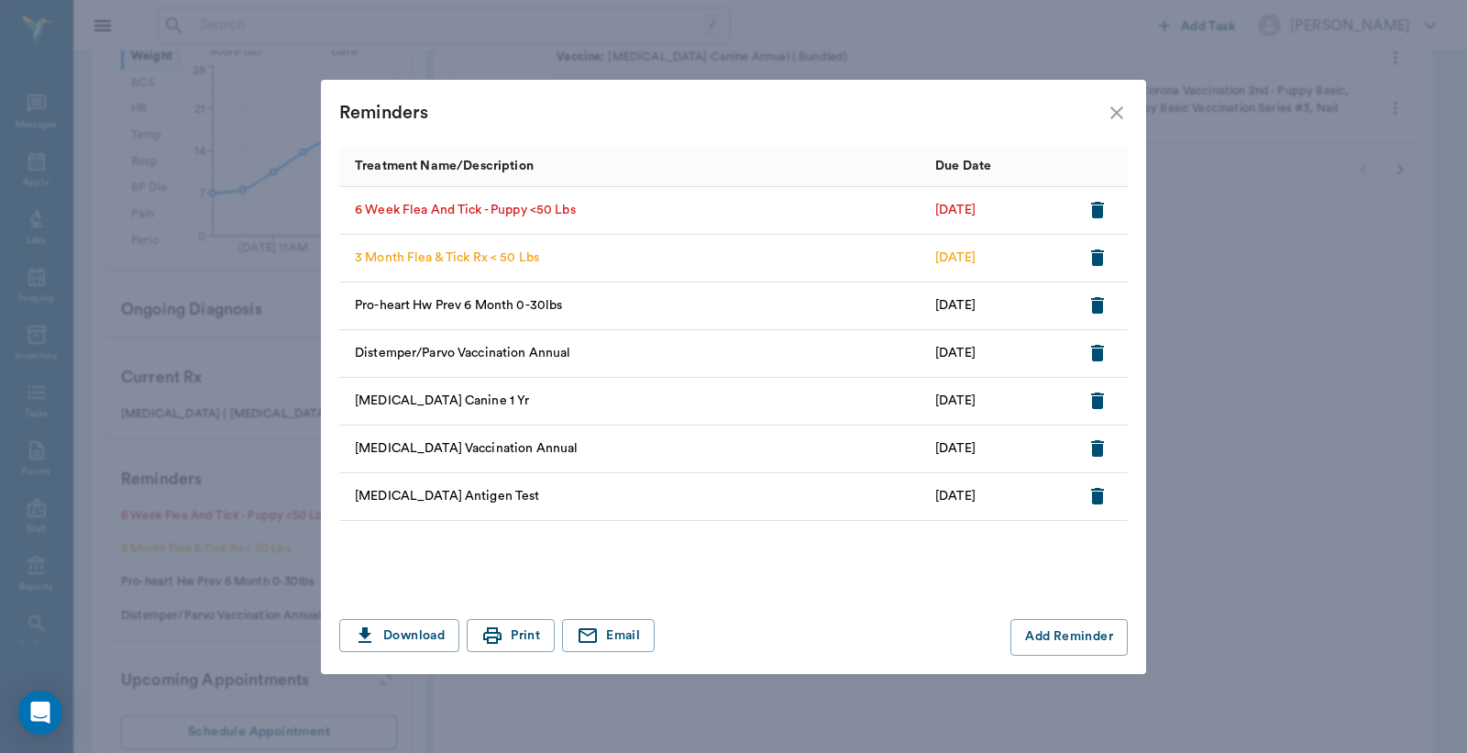
click at [1094, 207] on icon "button" at bounding box center [1097, 210] width 13 height 17
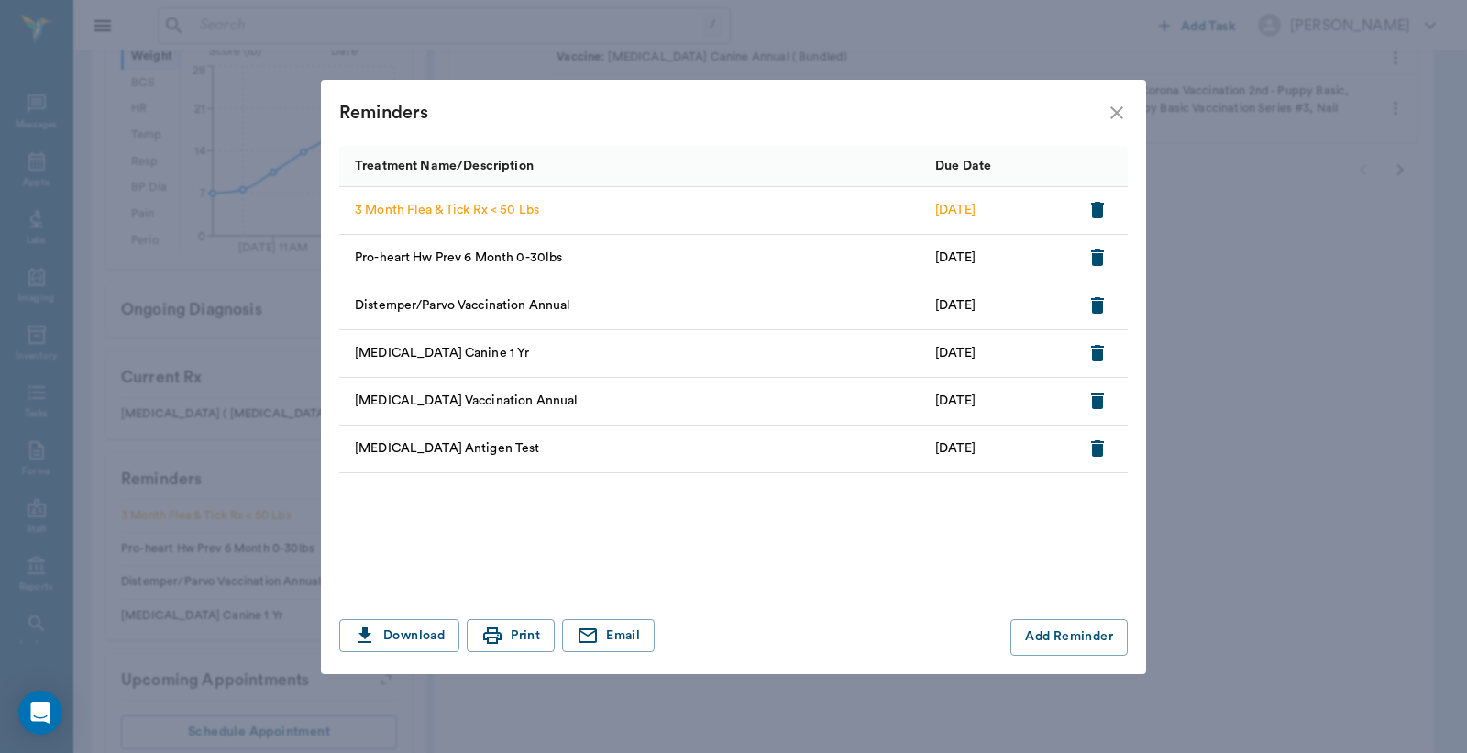
click at [1119, 110] on icon "close" at bounding box center [1117, 112] width 13 height 13
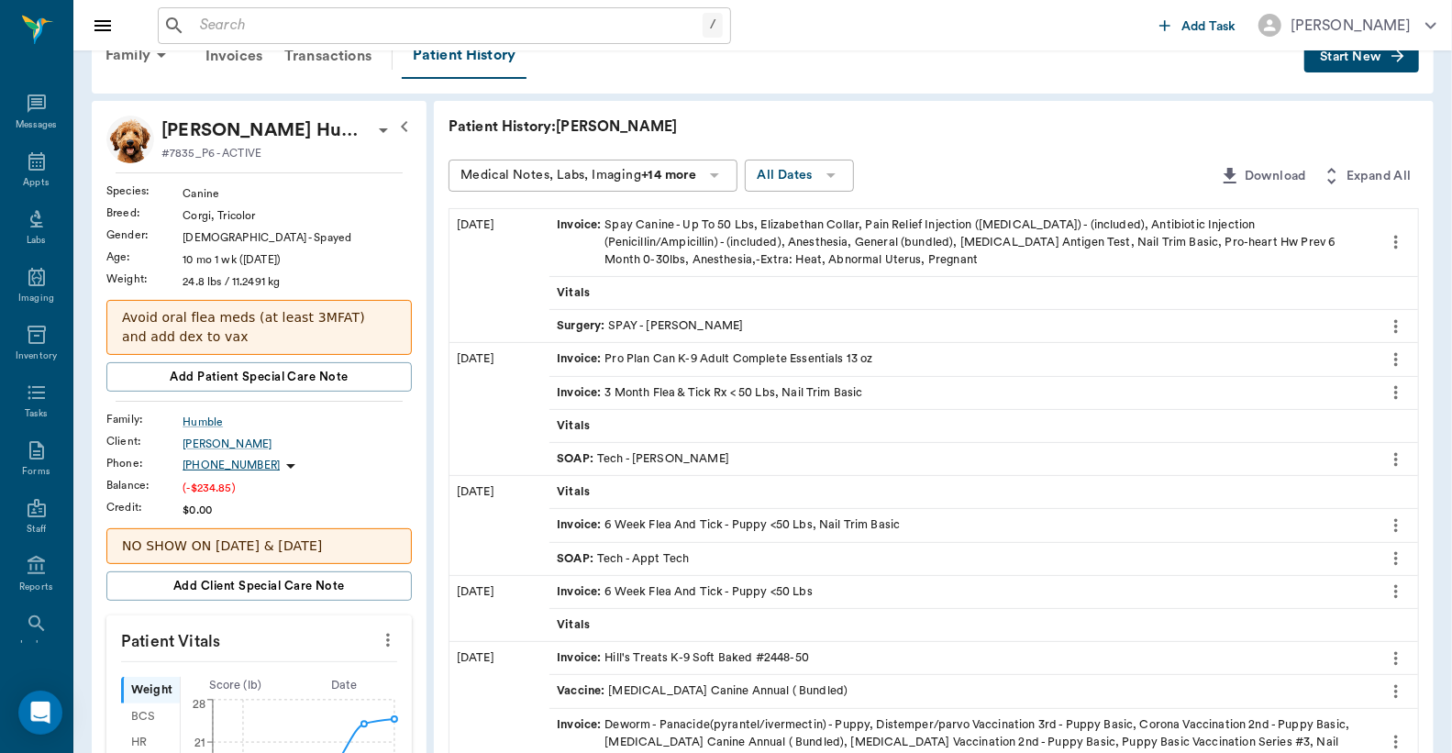
scroll to position [0, 0]
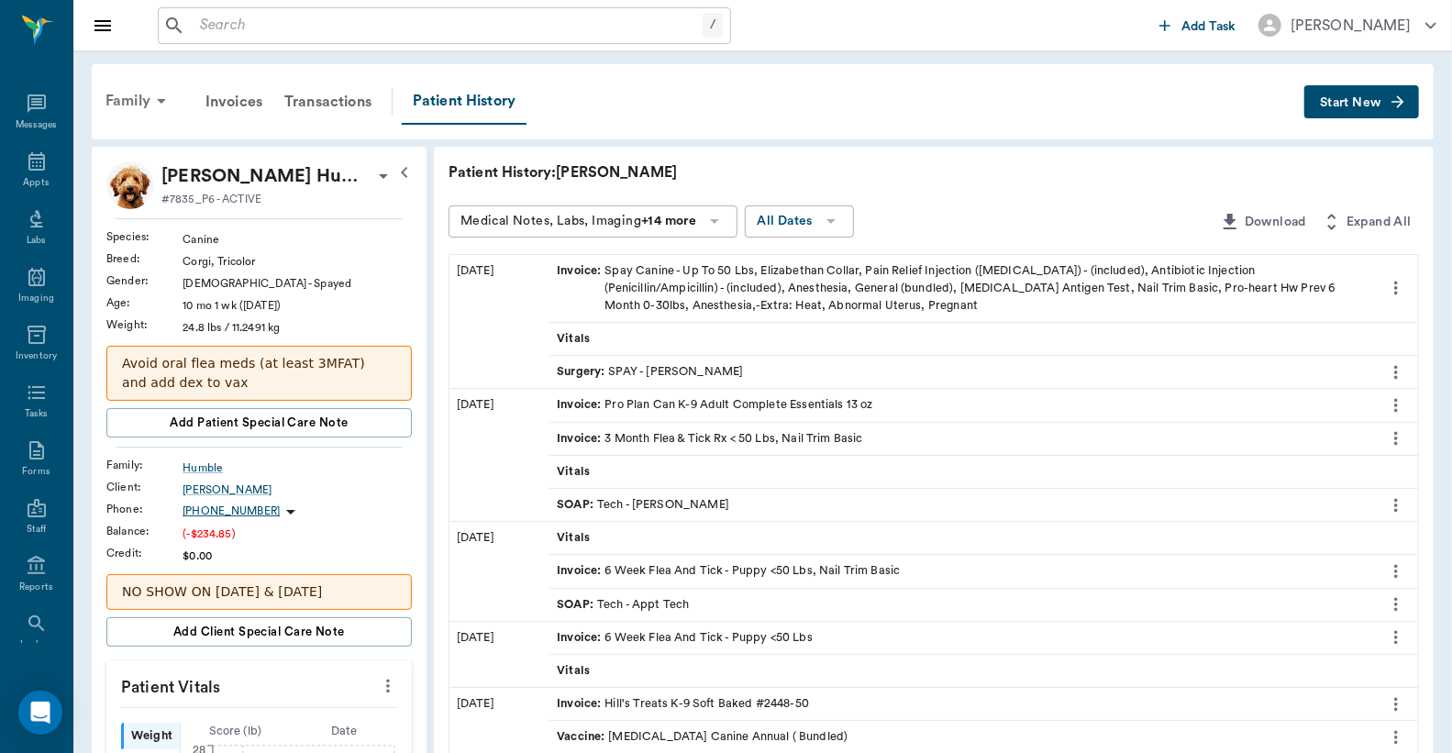
click at [139, 104] on div "Family" at bounding box center [138, 101] width 89 height 44
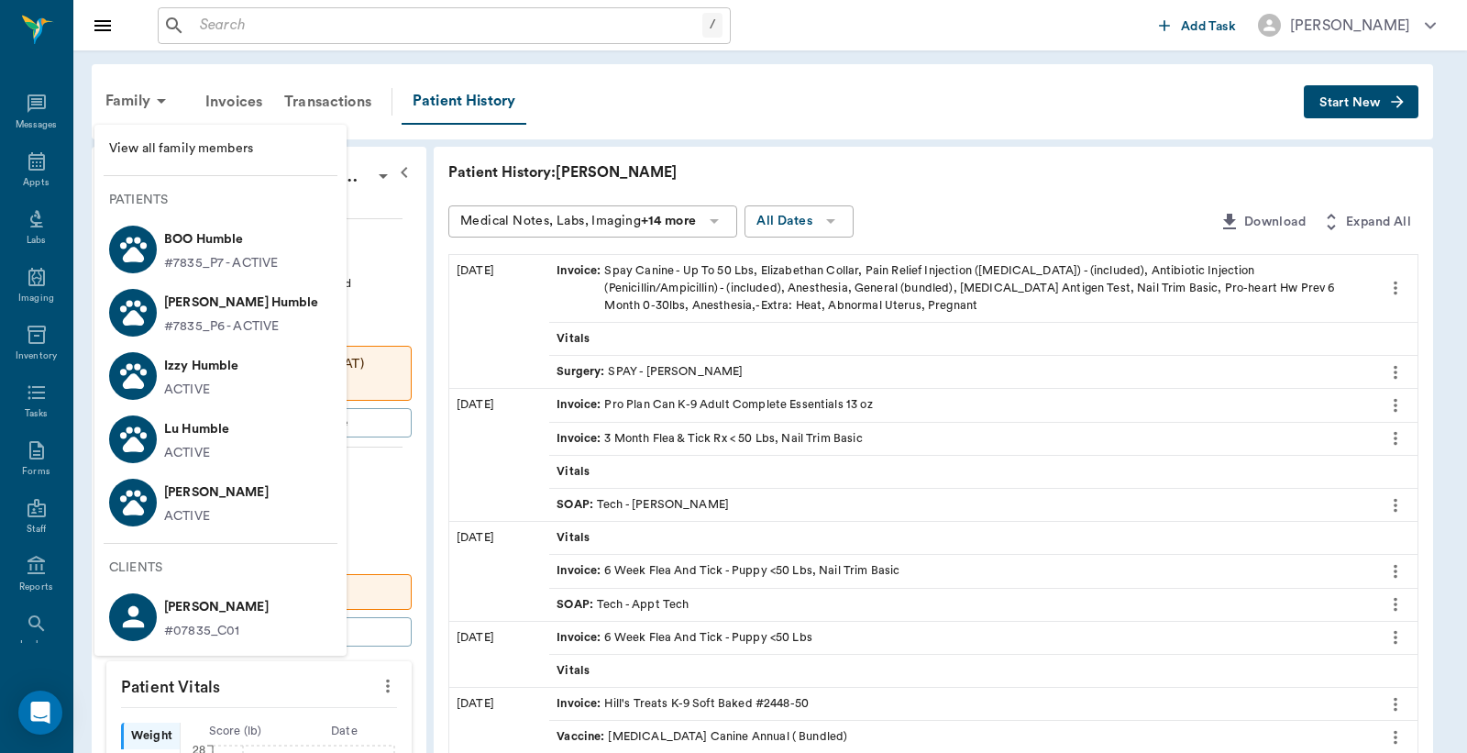
click at [1337, 92] on div at bounding box center [733, 376] width 1467 height 753
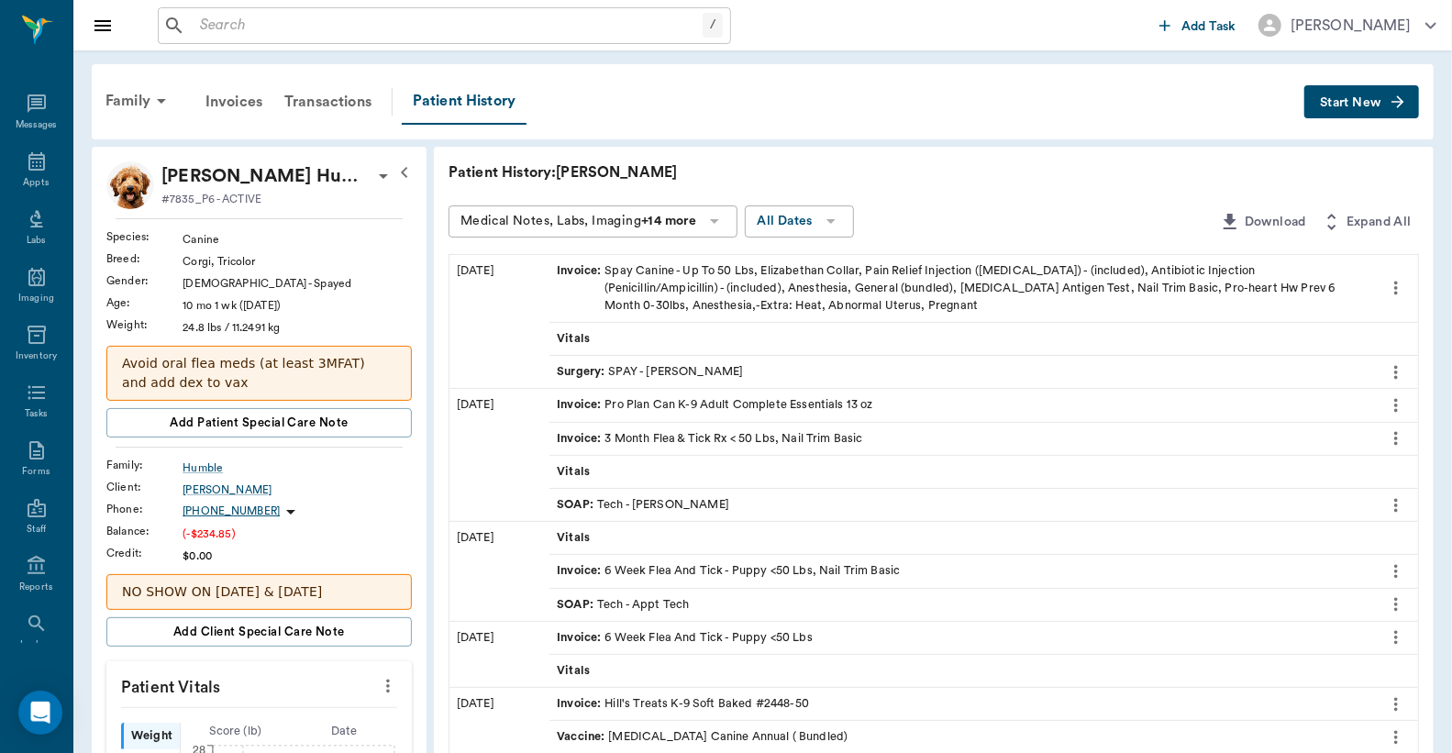
click at [1335, 103] on span "Start New" at bounding box center [1350, 103] width 61 height 0
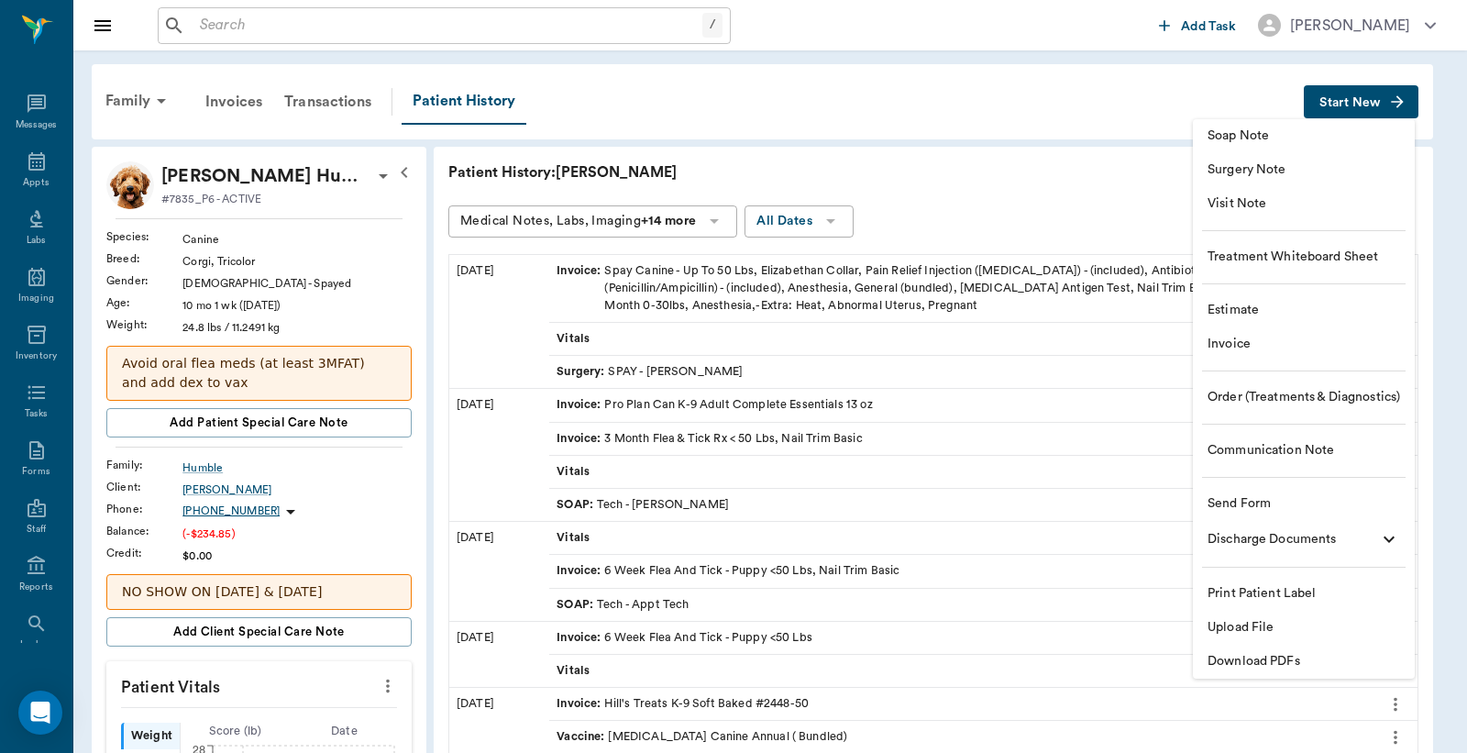
click at [1226, 346] on span "Invoice" at bounding box center [1304, 344] width 193 height 19
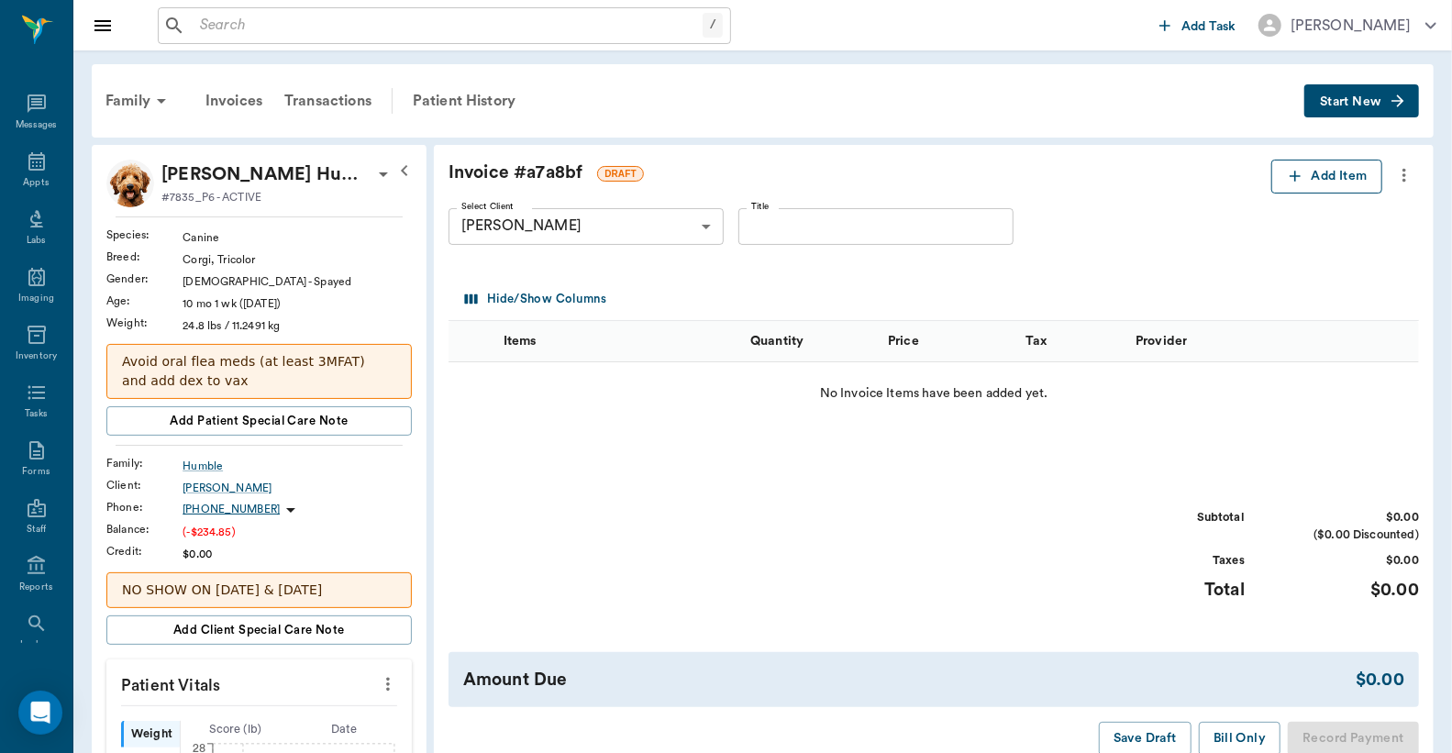
click at [1321, 182] on button "Add Item" at bounding box center [1326, 177] width 111 height 34
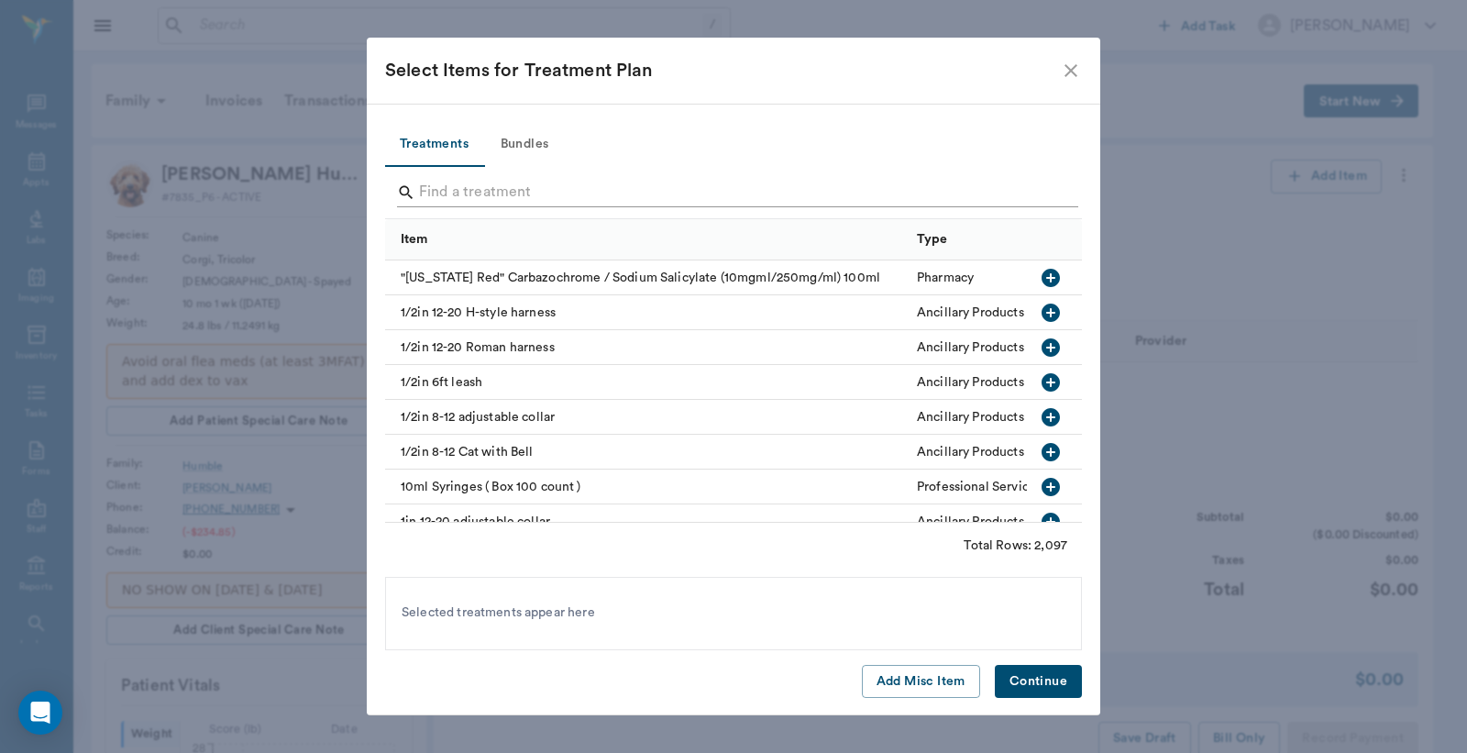
click at [480, 190] on input "Search" at bounding box center [735, 192] width 632 height 29
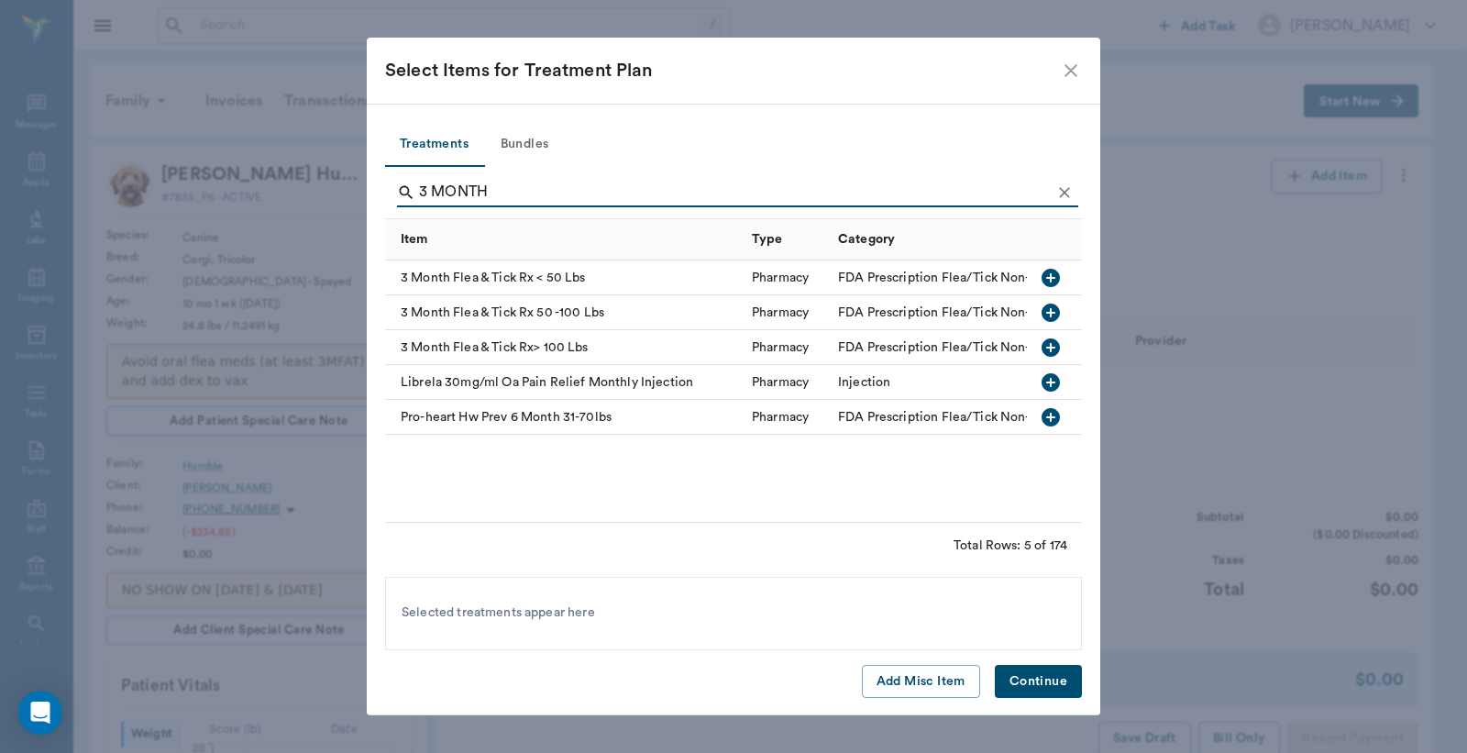
type input "3 MONTH"
click at [1052, 277] on icon "button" at bounding box center [1051, 278] width 22 height 22
click at [1047, 689] on button "Continue" at bounding box center [1038, 682] width 87 height 34
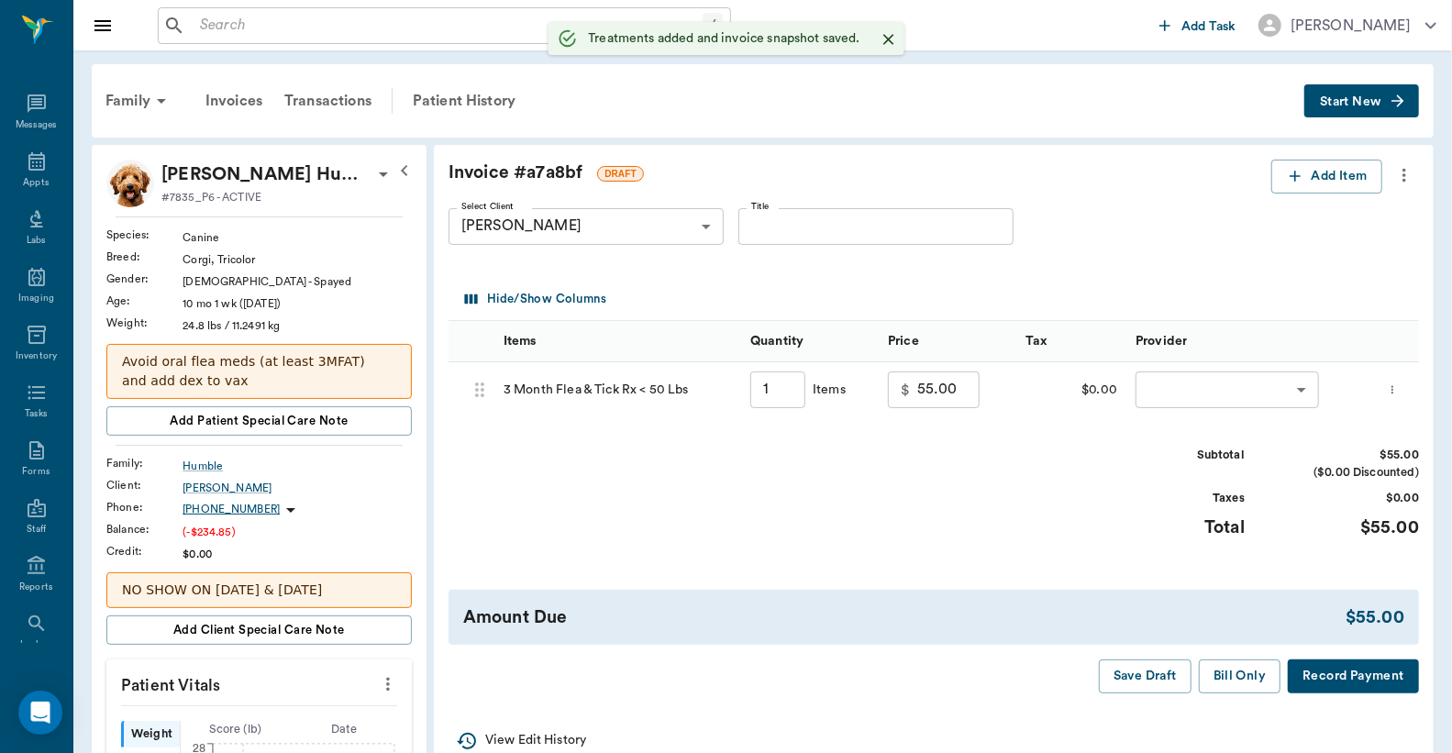
type input "1.00"
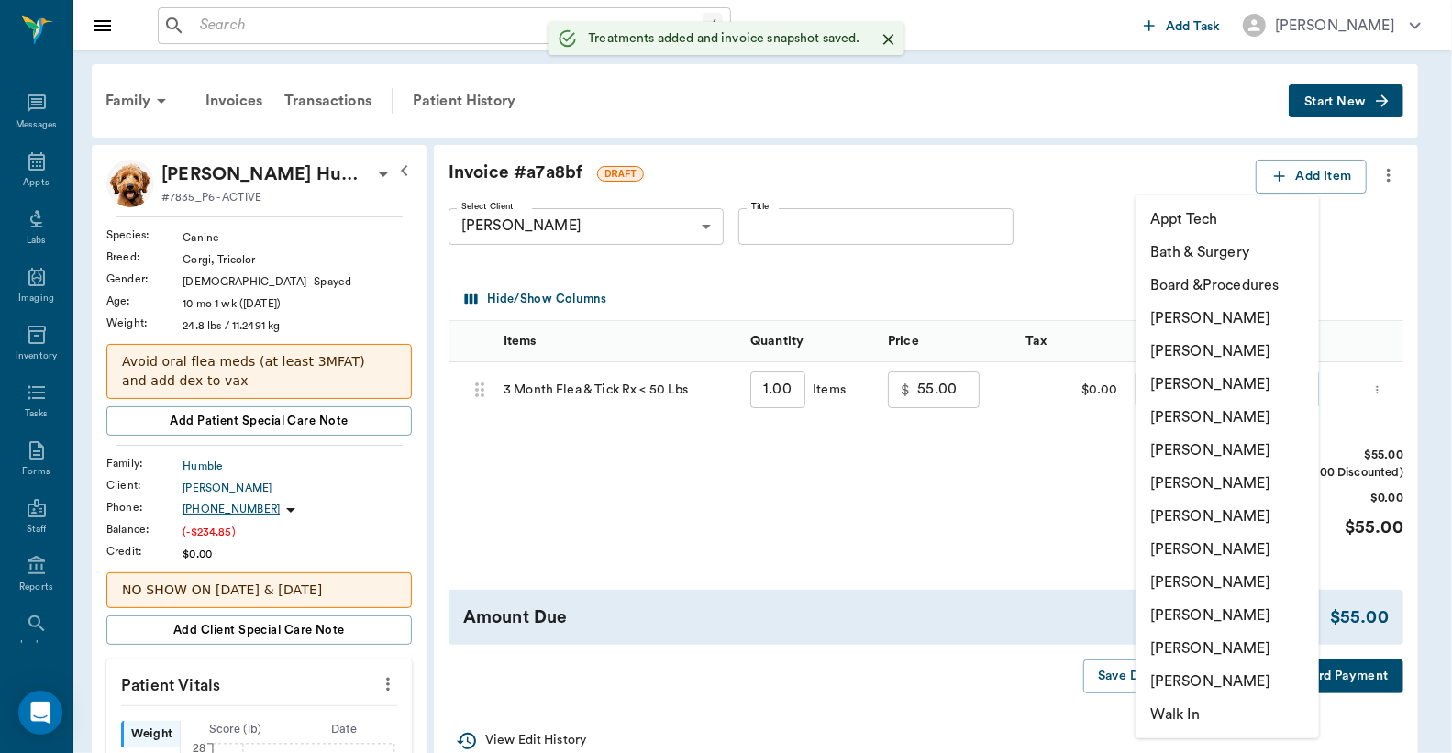
click at [1166, 379] on body "/ ​ Add Task [PERSON_NAME] Nectar Messages Appts Labs Imaging Inventory Tasks F…" at bounding box center [726, 742] width 1452 height 1485
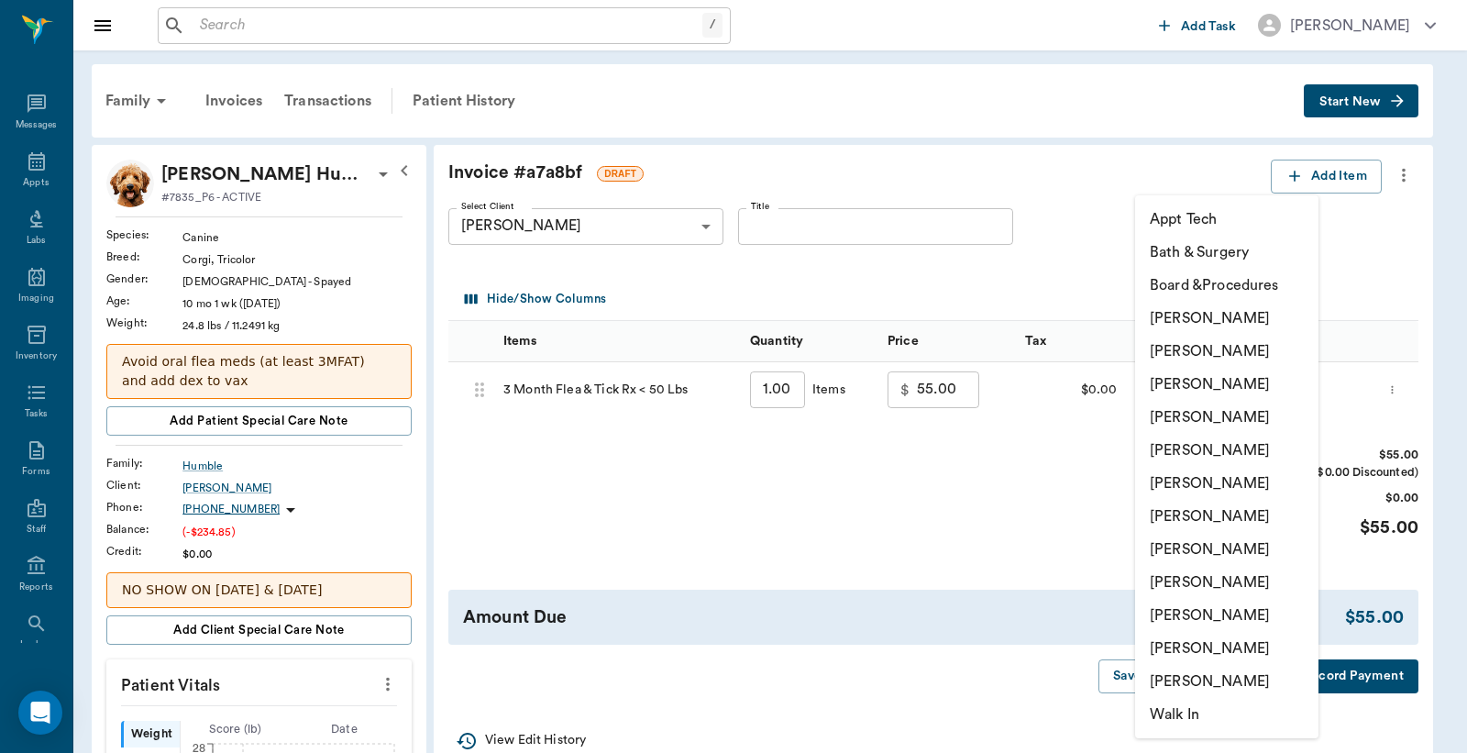
click at [1184, 616] on li "[PERSON_NAME]" at bounding box center [1226, 615] width 183 height 33
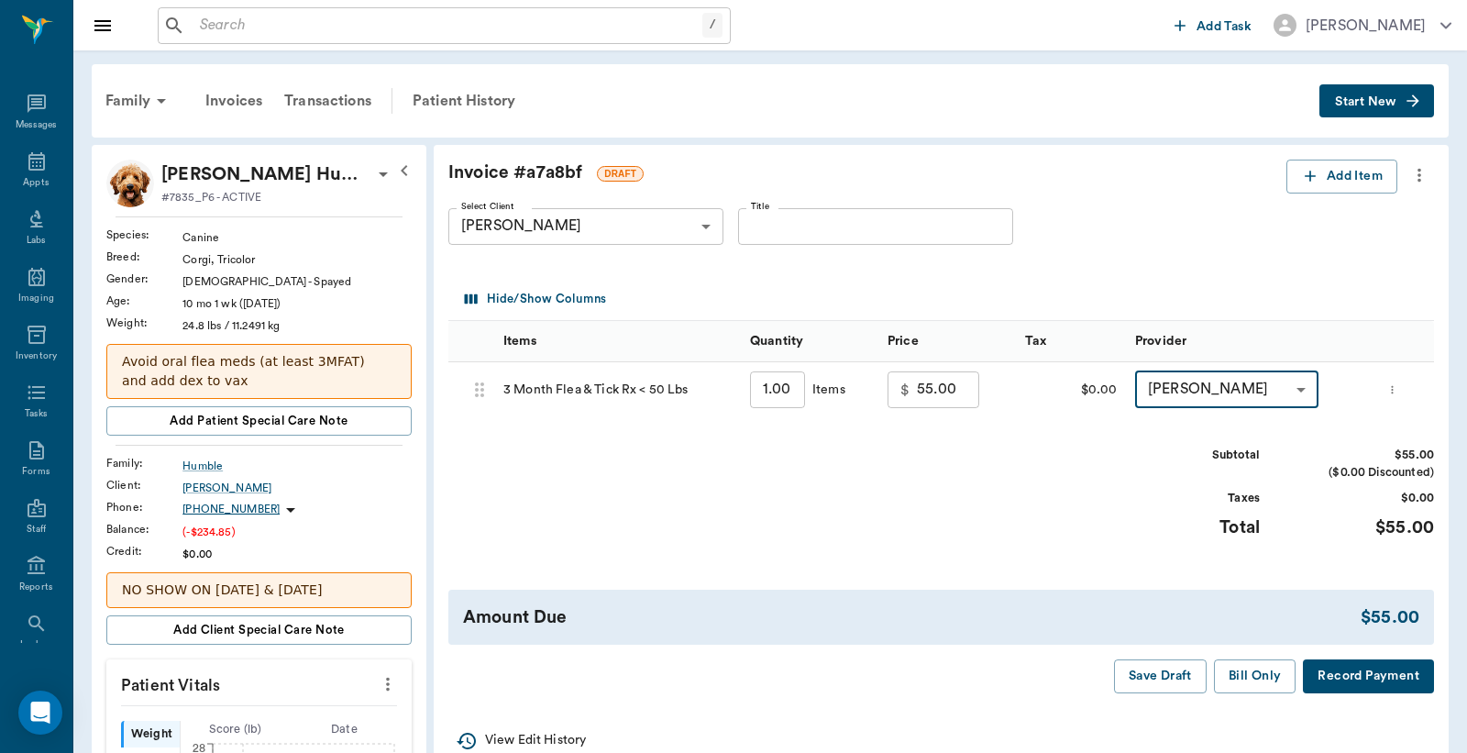
type input "none-63ec2ece52e12b0ba117cc90"
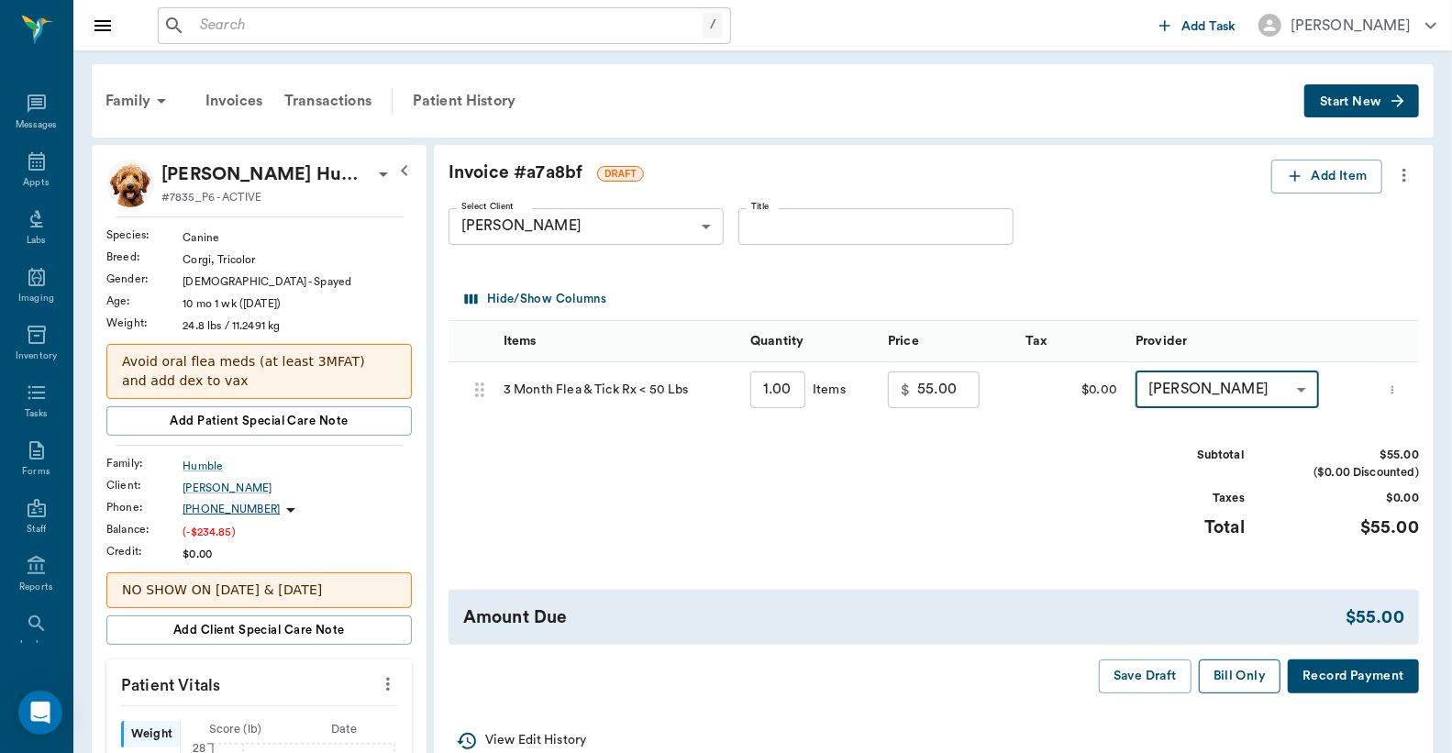
click at [1236, 684] on button "Bill Only" at bounding box center [1240, 676] width 83 height 34
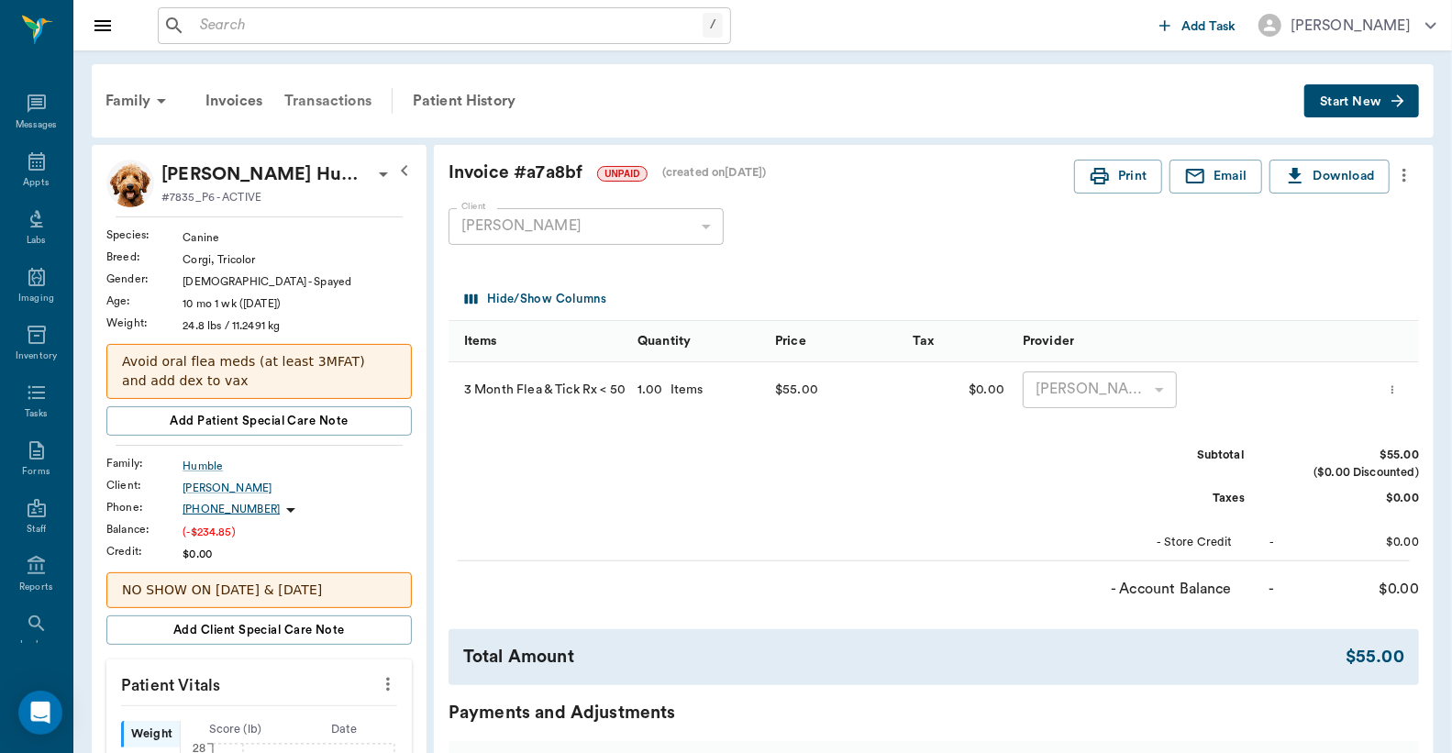
click at [337, 104] on div "Transactions" at bounding box center [327, 101] width 109 height 44
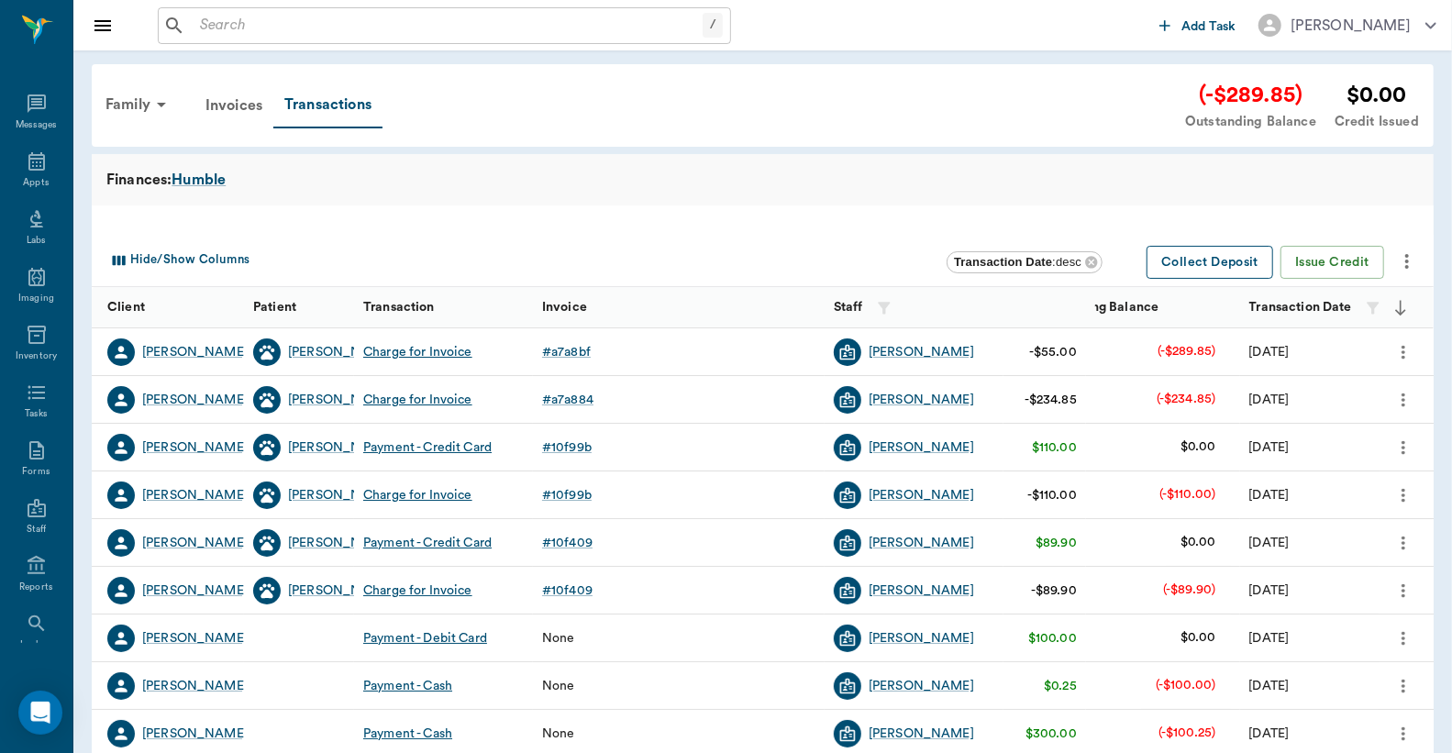
click at [1204, 263] on button "Collect Deposit" at bounding box center [1209, 263] width 127 height 34
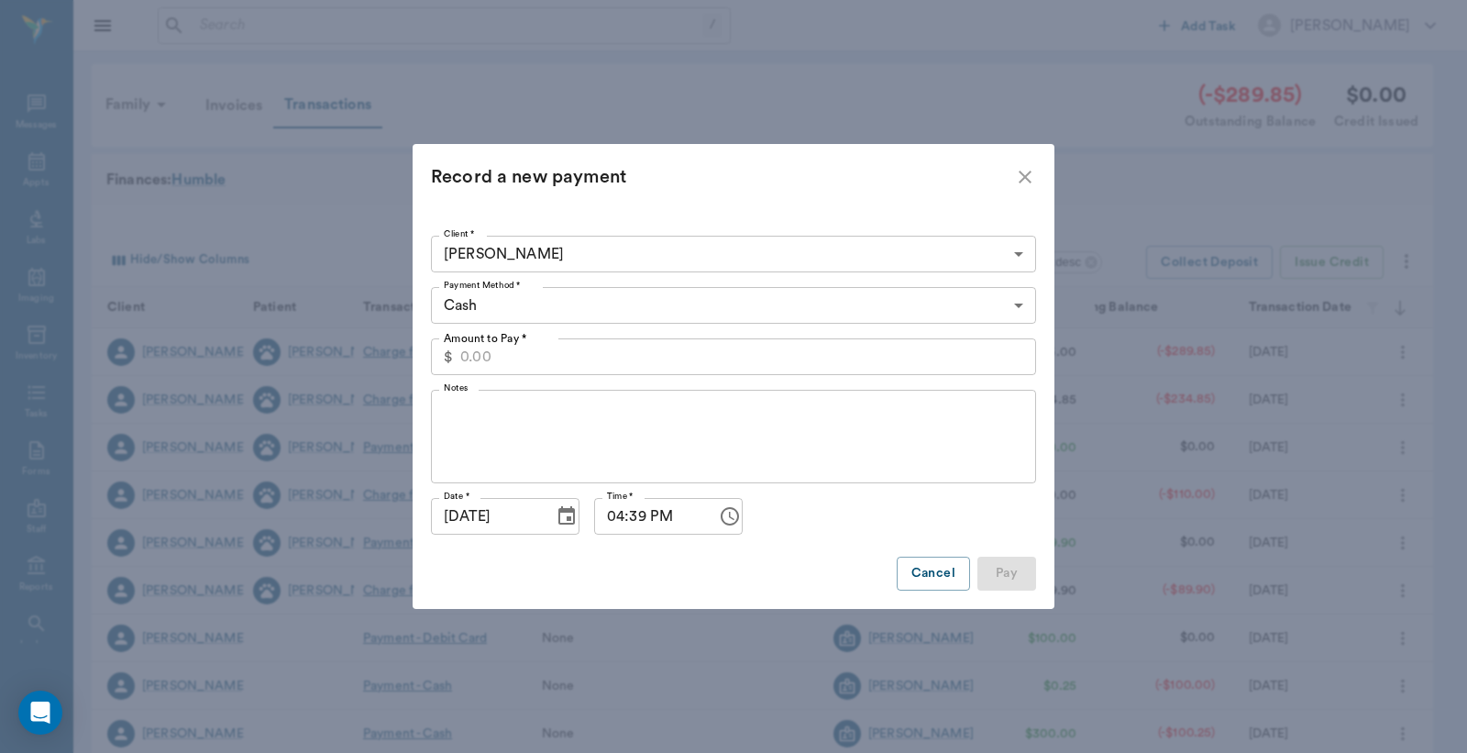
click at [530, 355] on input "Amount to Pay *" at bounding box center [748, 356] width 576 height 37
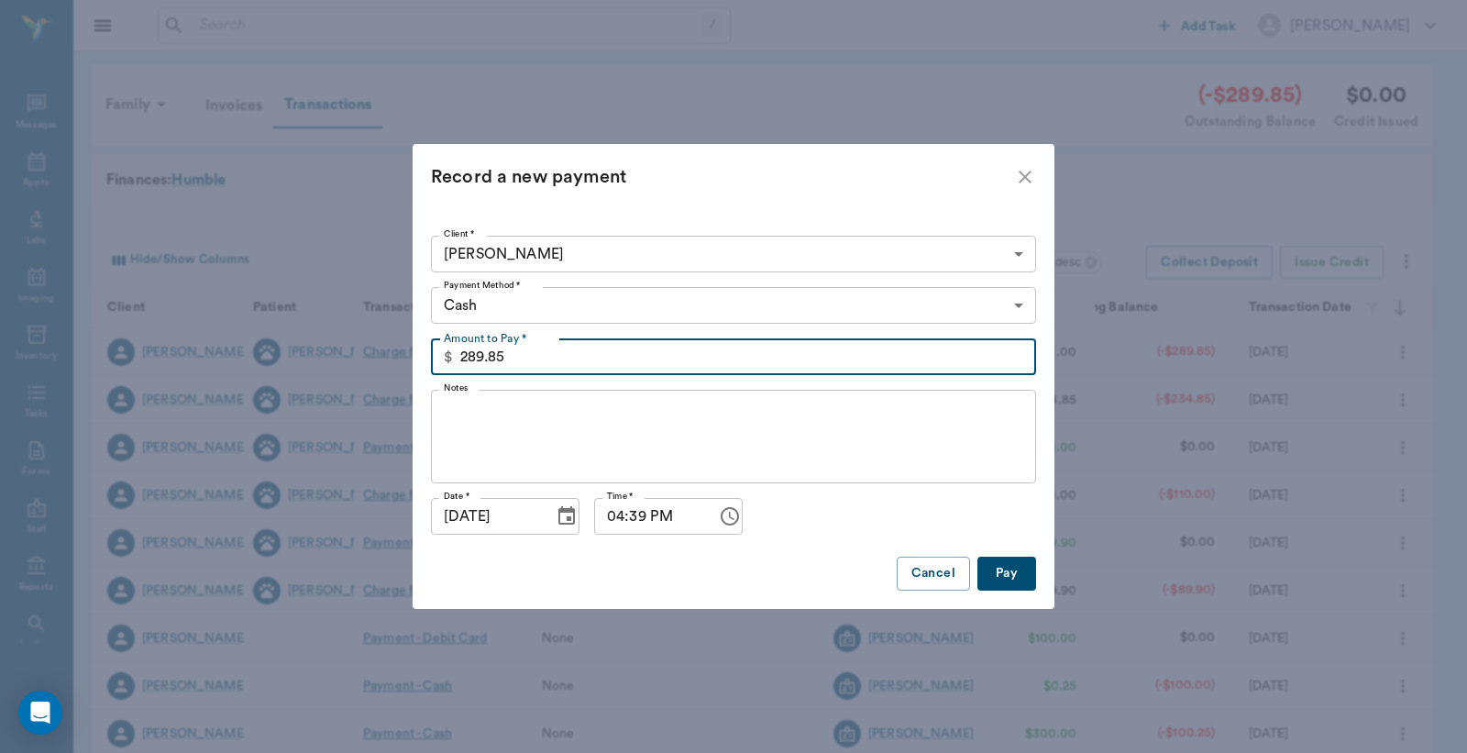
type input "289.85"
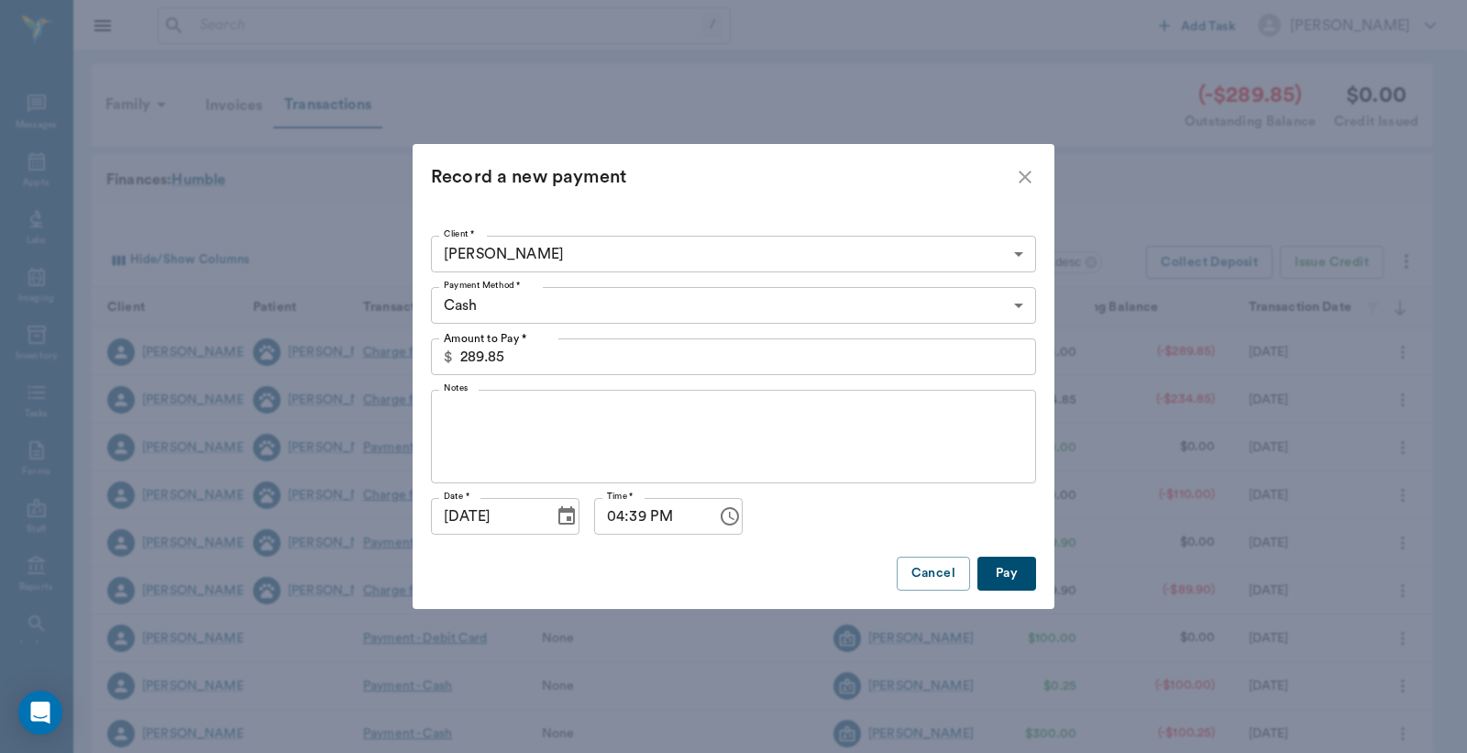
click at [1012, 579] on button "Pay" at bounding box center [1007, 574] width 59 height 34
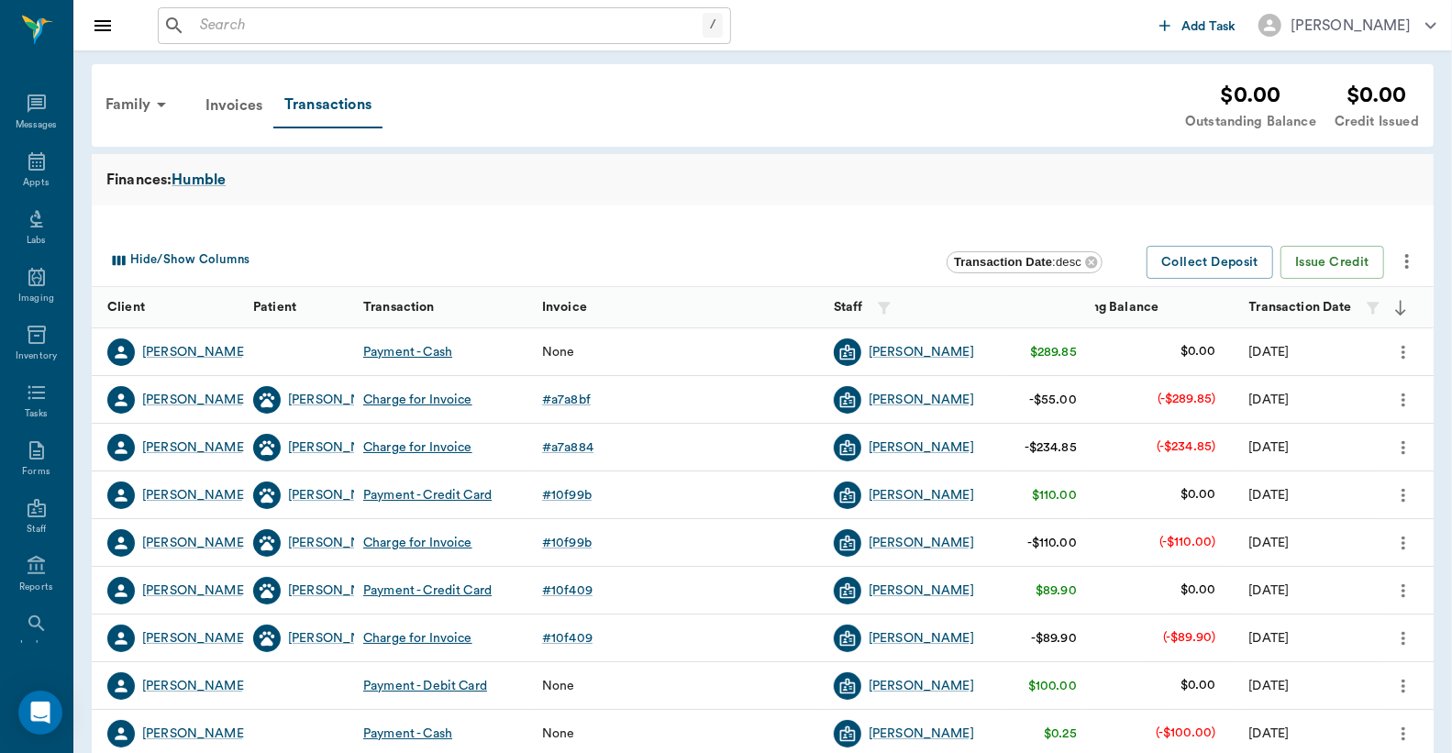
click at [1399, 350] on icon "more" at bounding box center [1403, 352] width 20 height 22
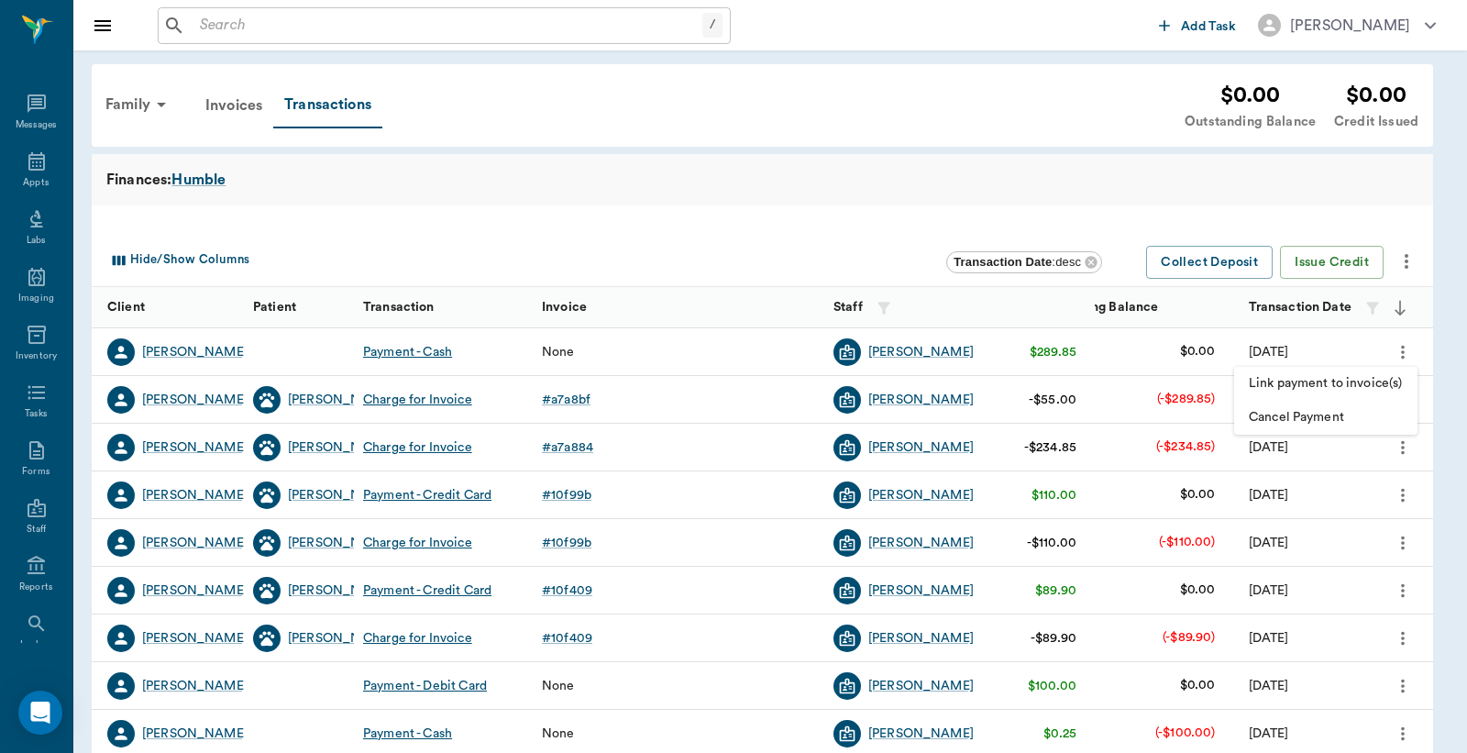
click at [1343, 376] on span "Link payment to invoice(s)" at bounding box center [1326, 383] width 154 height 19
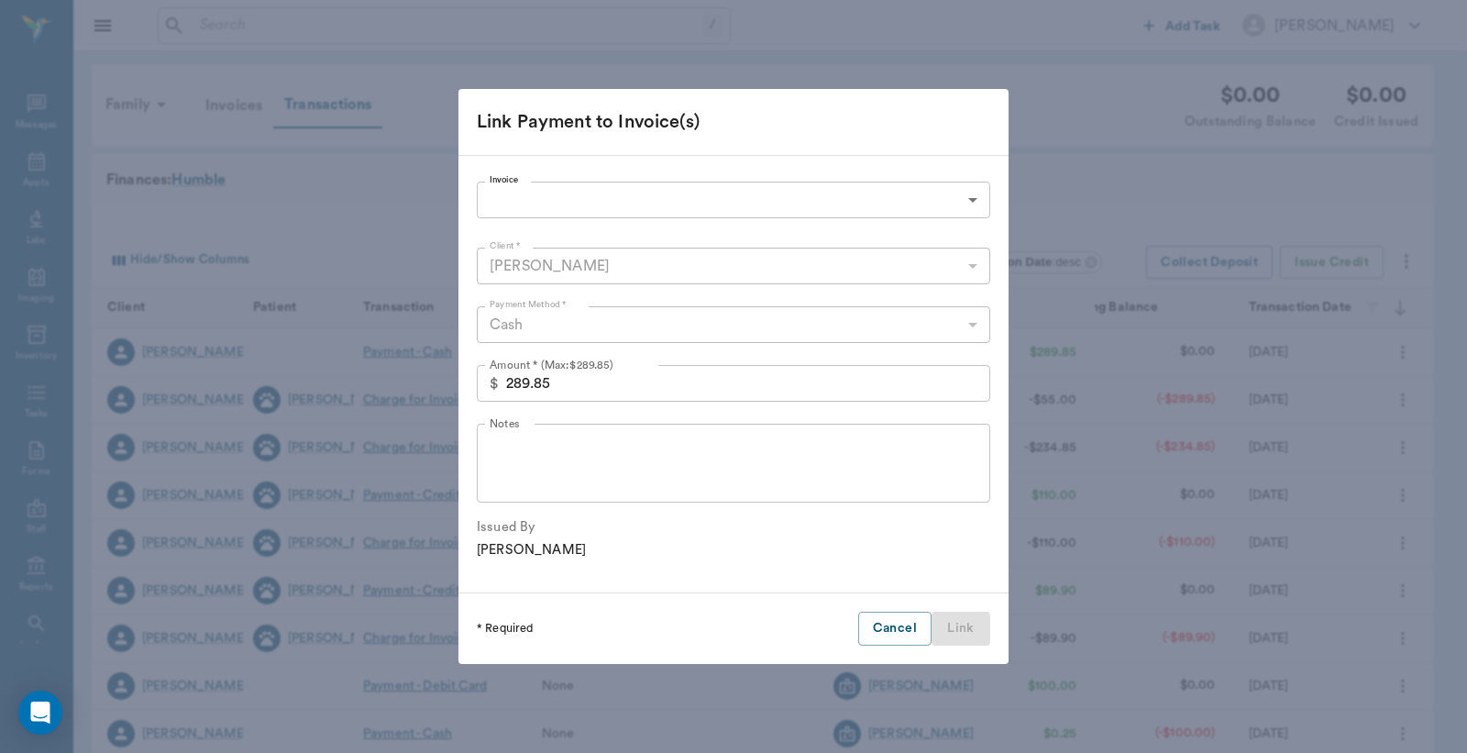
click at [587, 197] on body "/ ​ Add Task [PERSON_NAME] Nectar Messages Appts Labs Imaging Inventory Tasks F…" at bounding box center [733, 564] width 1467 height 1128
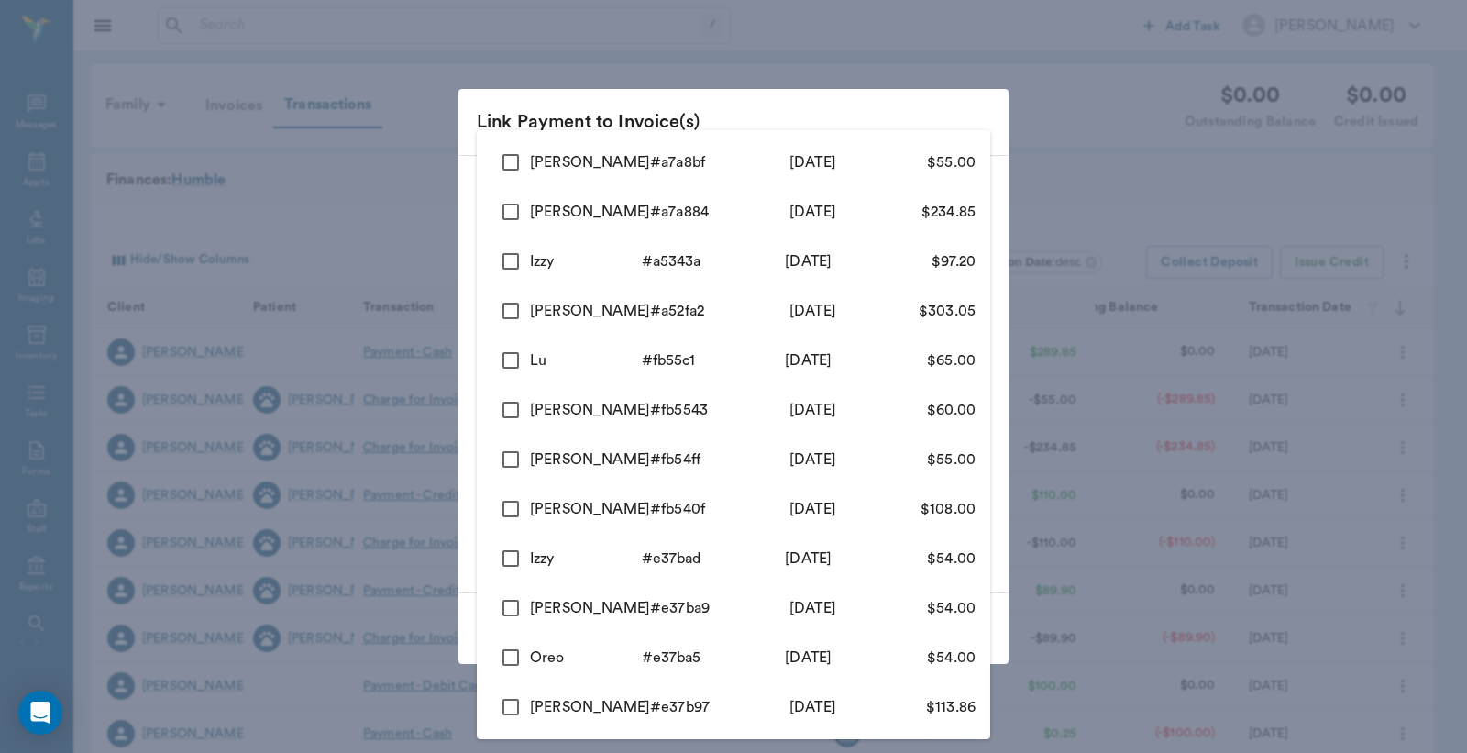
click at [501, 167] on input "checkbox" at bounding box center [511, 162] width 39 height 39
checkbox input "true"
type input "68a4eef90f5b5616a9a7a8bf"
type input "55.00"
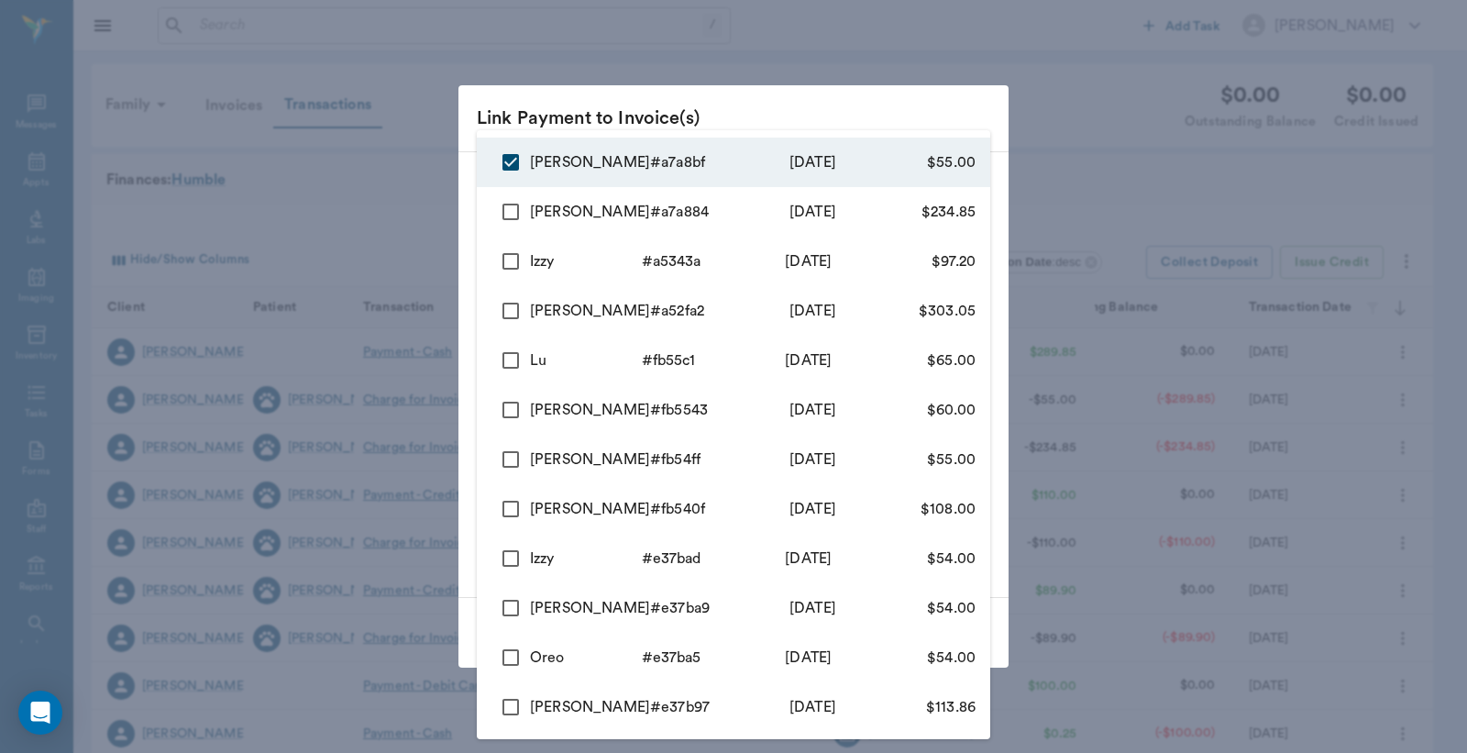
click at [501, 208] on input "checkbox" at bounding box center [511, 212] width 39 height 39
checkbox input "true"
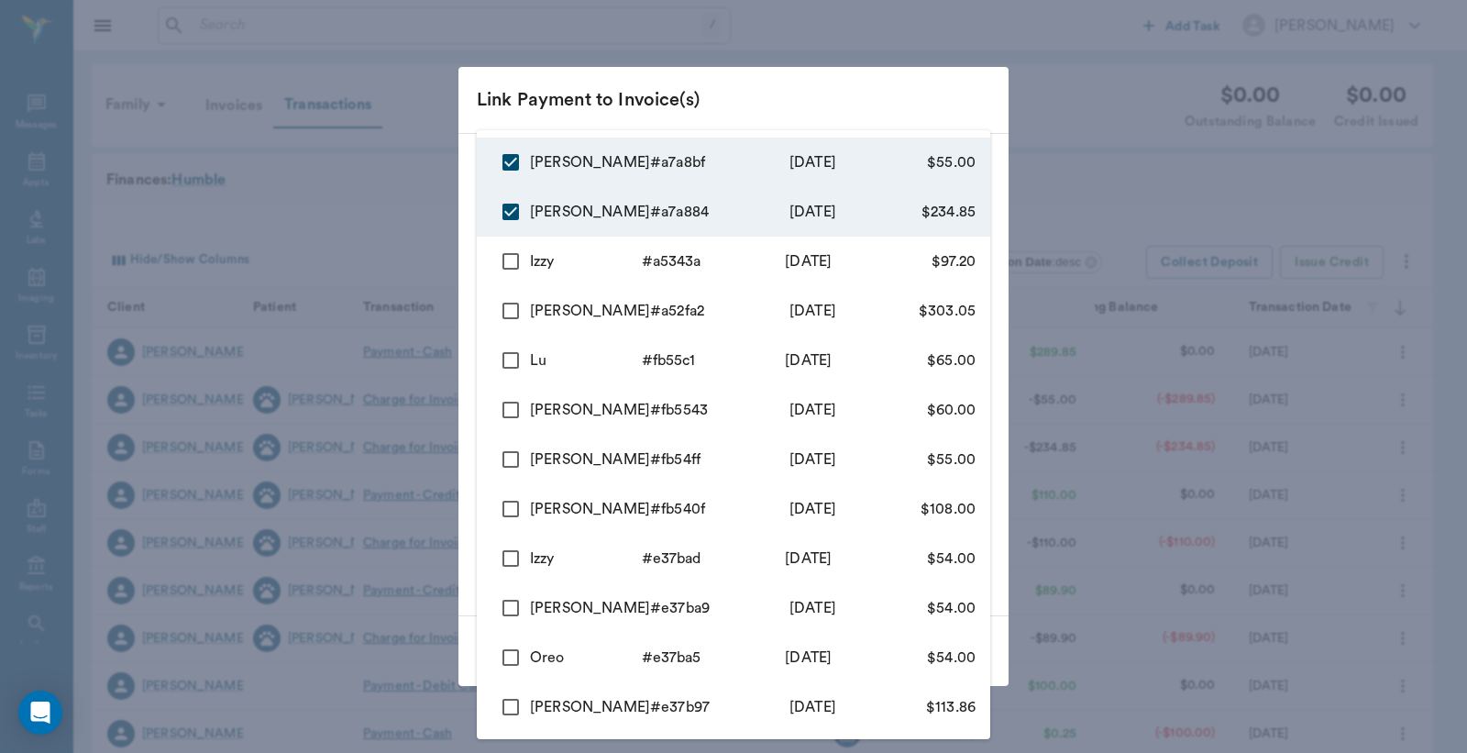
type input "68a4eef90f5b5616a9a7a8bf,68a4ee150f5b5616a9a7a884"
type input "289.85"
click at [428, 206] on div at bounding box center [733, 376] width 1467 height 753
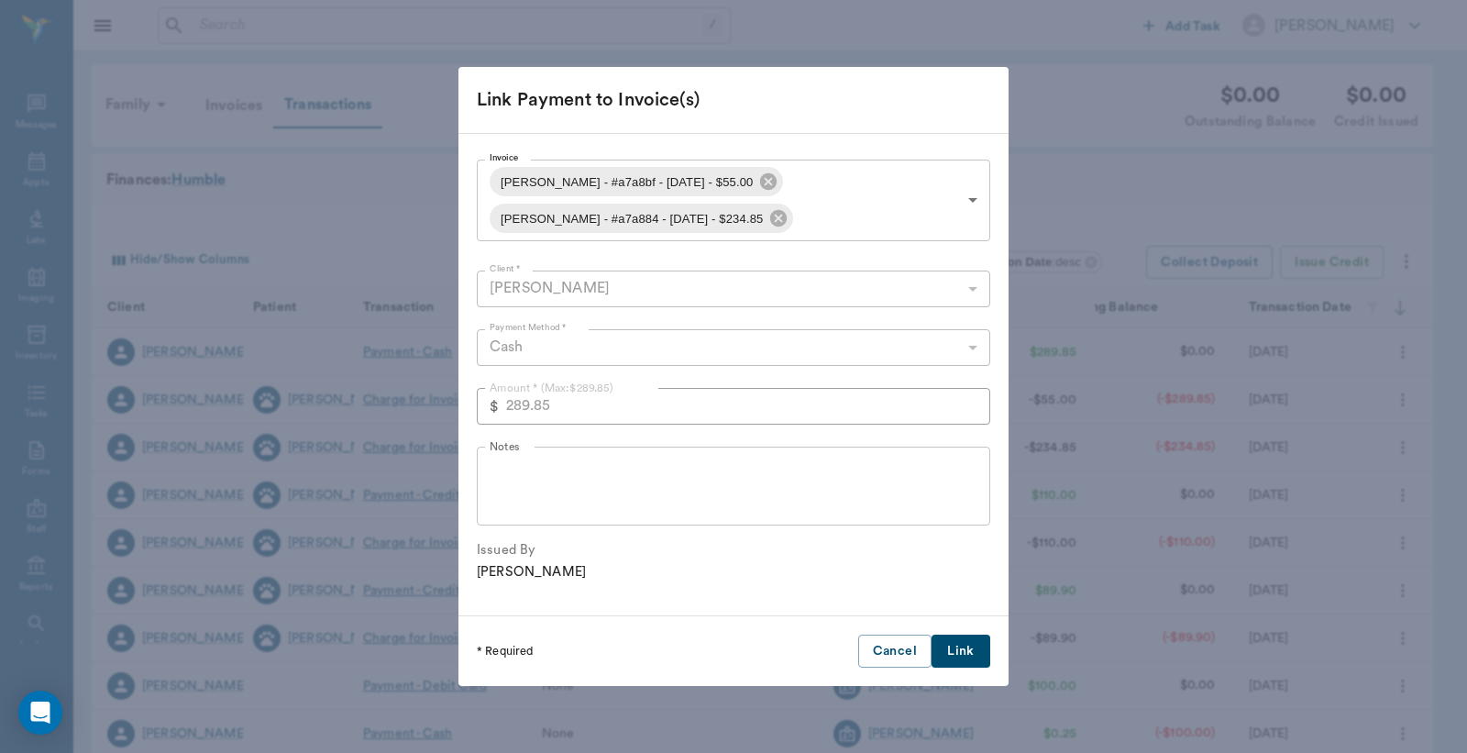
click at [955, 649] on button "Link" at bounding box center [961, 652] width 59 height 34
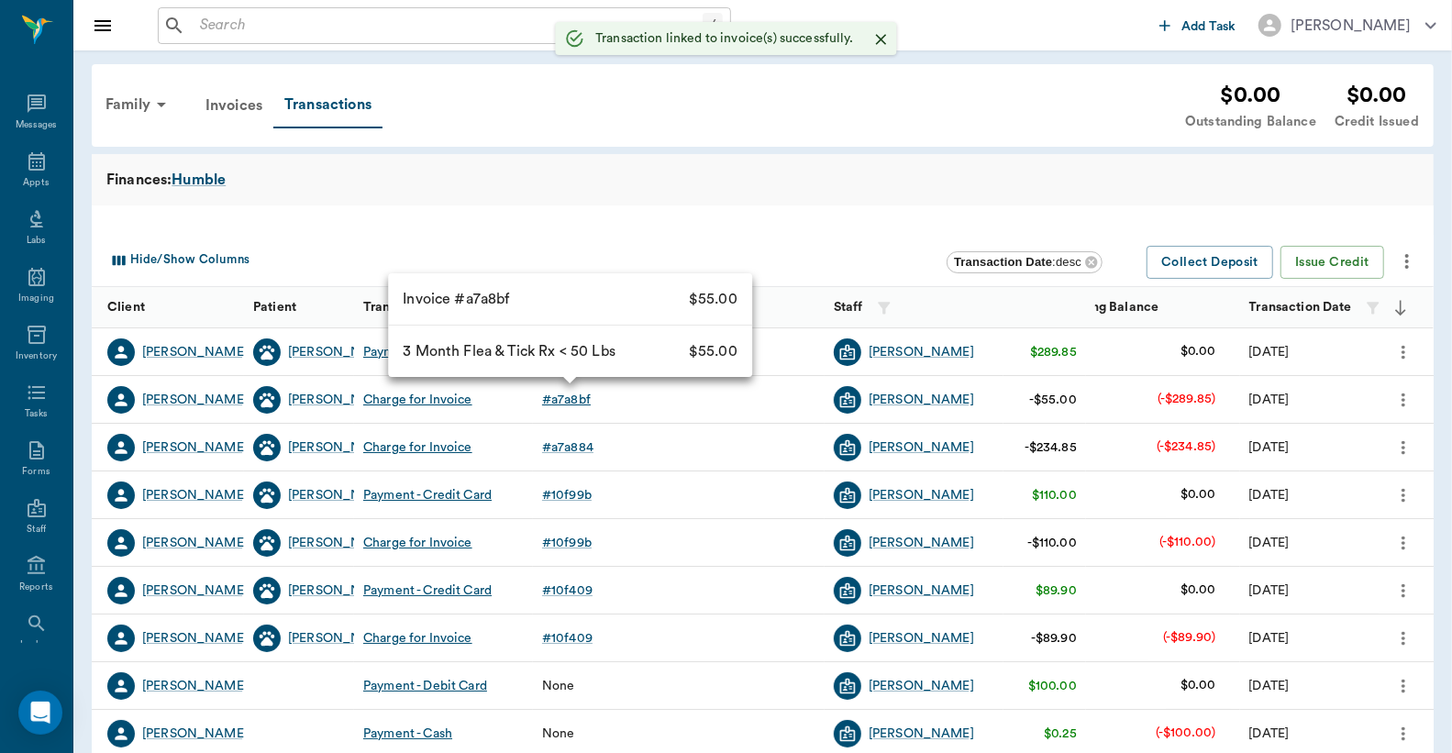
click at [584, 399] on div "# a7a8bf" at bounding box center [566, 400] width 49 height 18
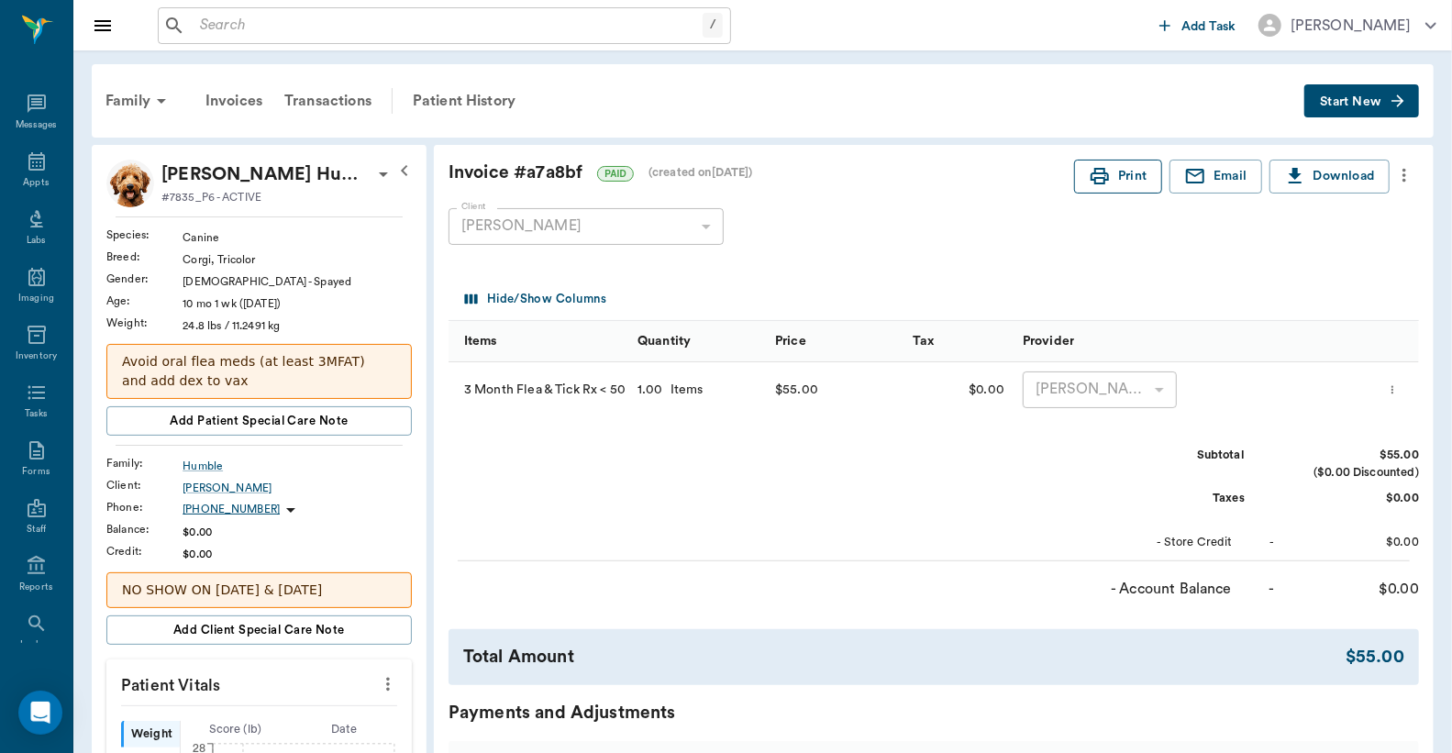
click at [1123, 186] on button "Print" at bounding box center [1118, 177] width 88 height 34
click at [344, 94] on div "Transactions" at bounding box center [327, 101] width 109 height 44
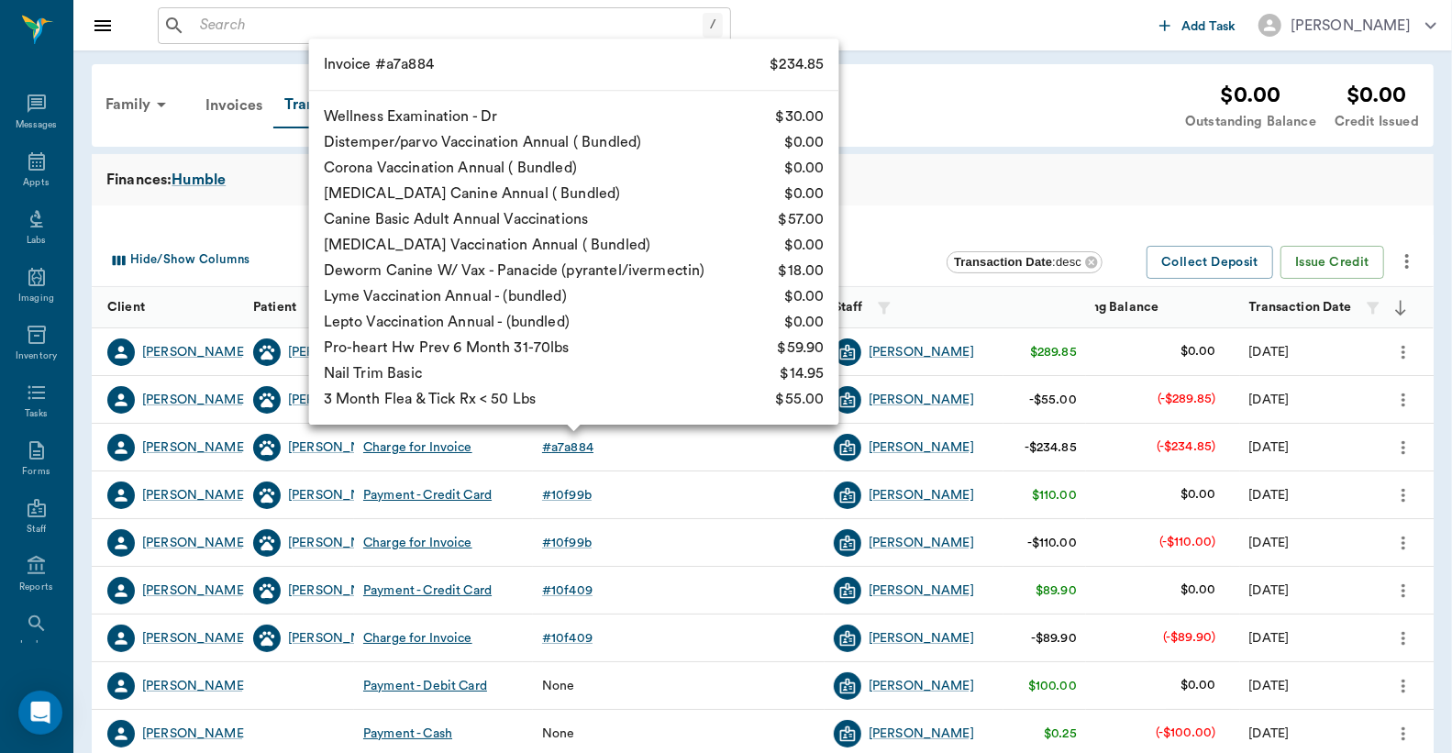
click at [580, 454] on div "# a7a884" at bounding box center [567, 447] width 51 height 18
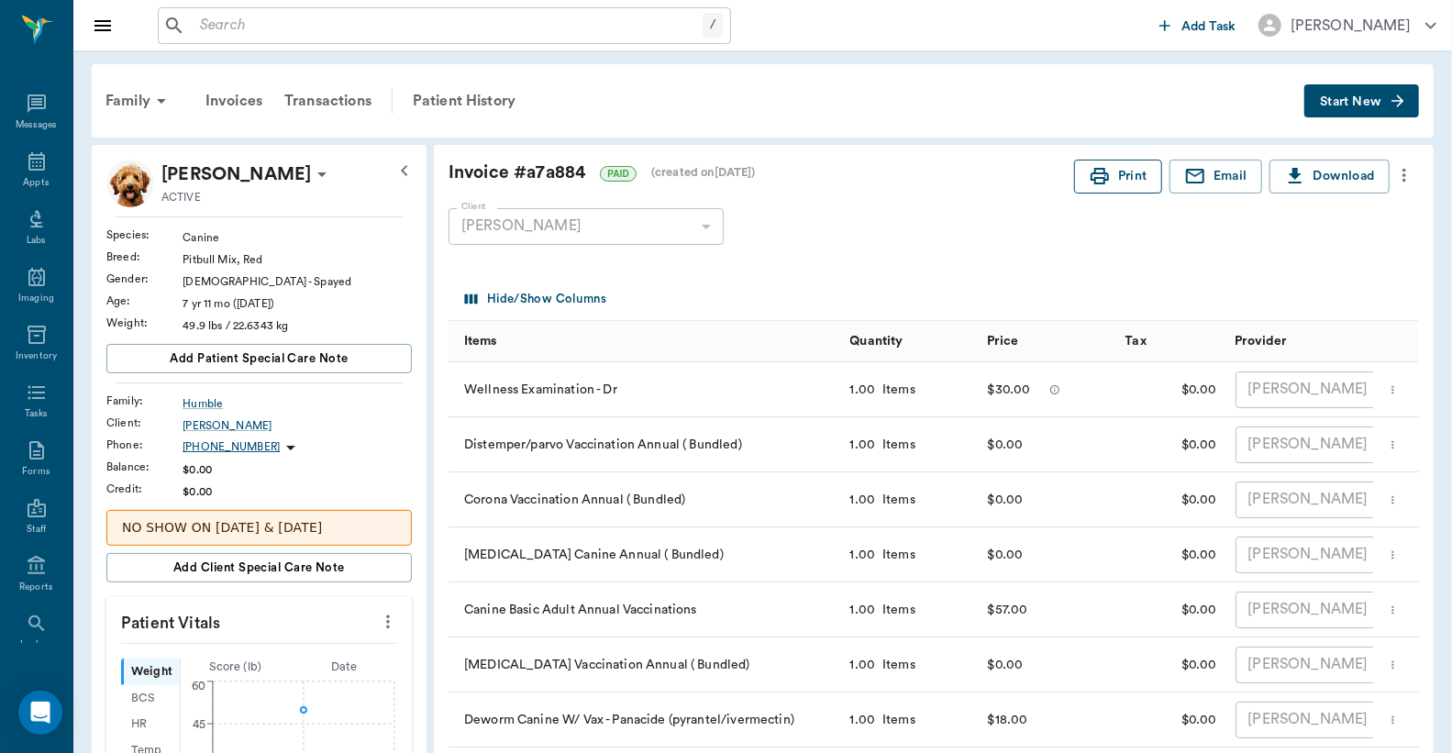
click at [1122, 175] on button "Print" at bounding box center [1118, 177] width 88 height 34
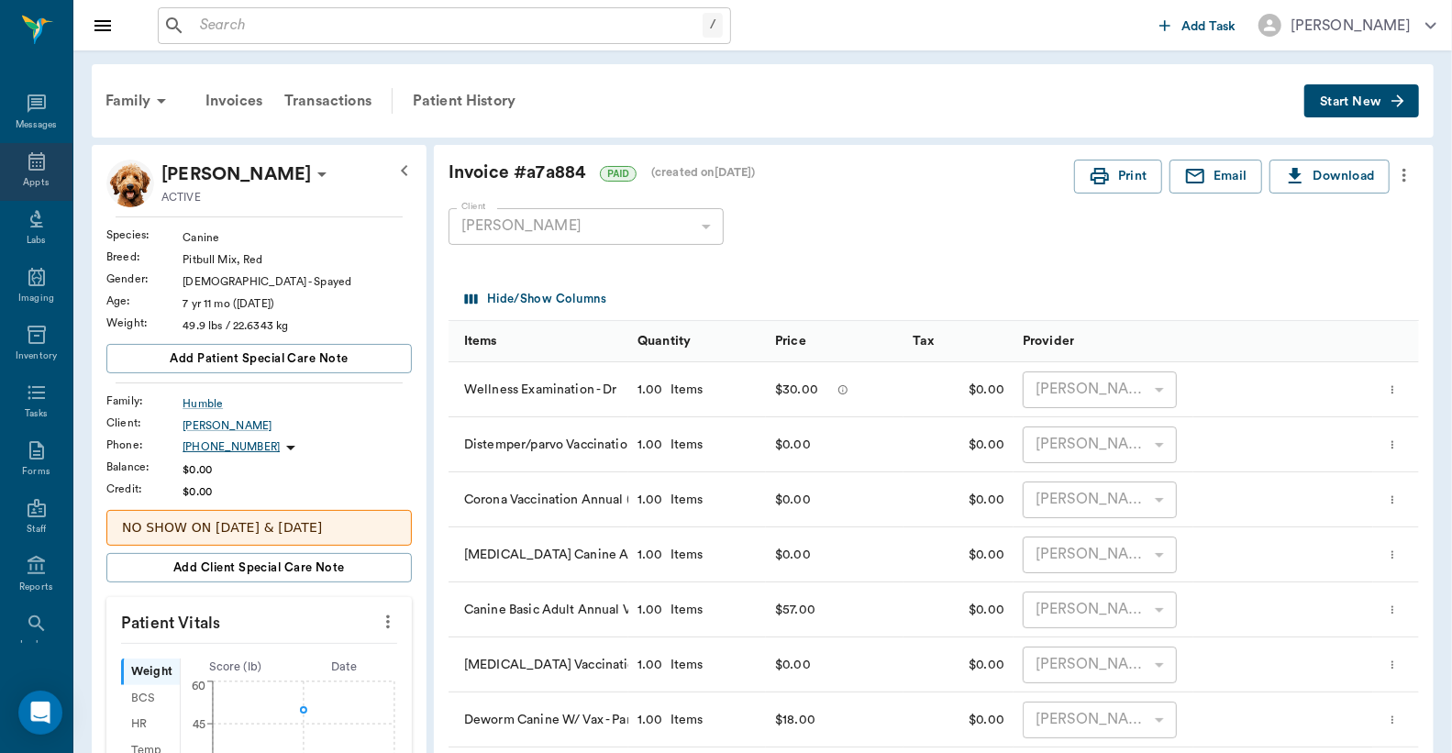
click at [28, 159] on icon at bounding box center [36, 161] width 17 height 18
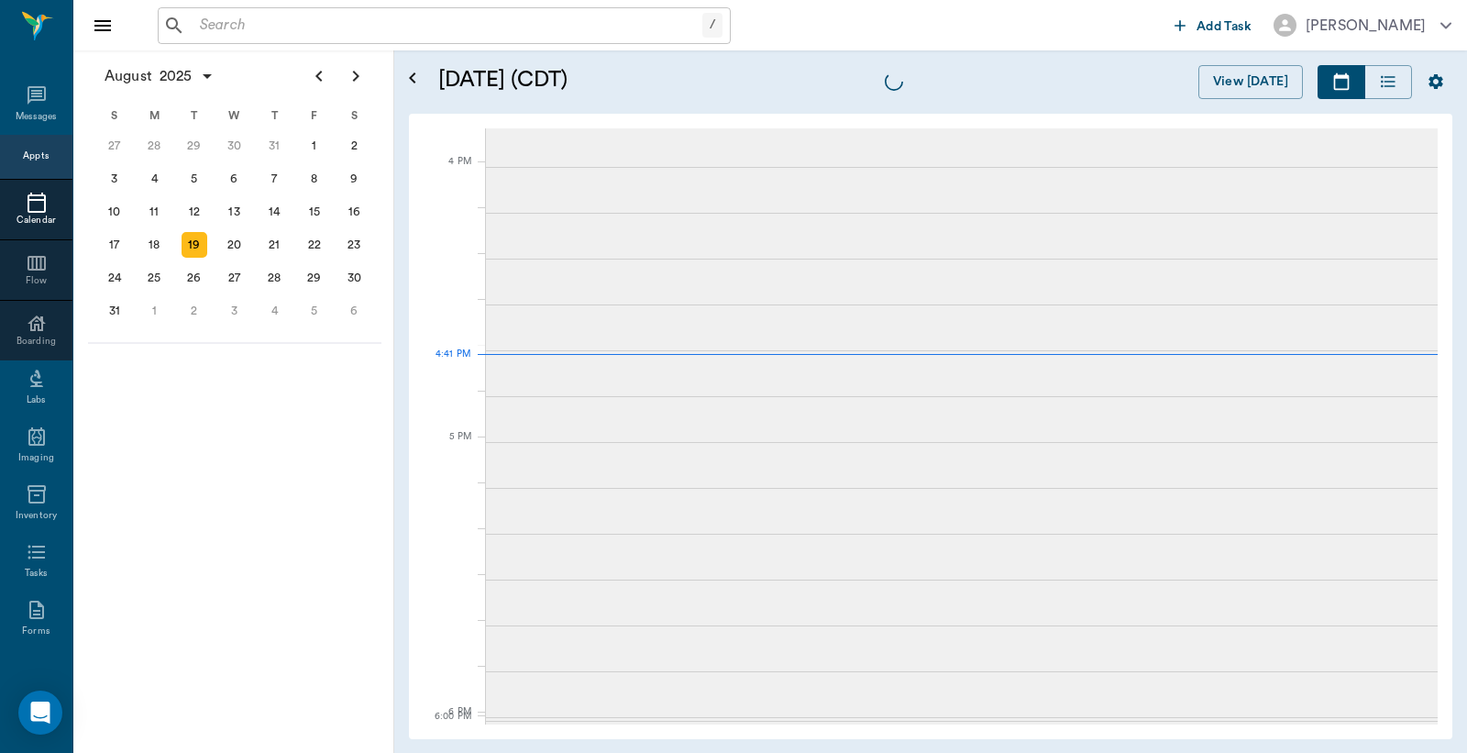
scroll to position [2203, 0]
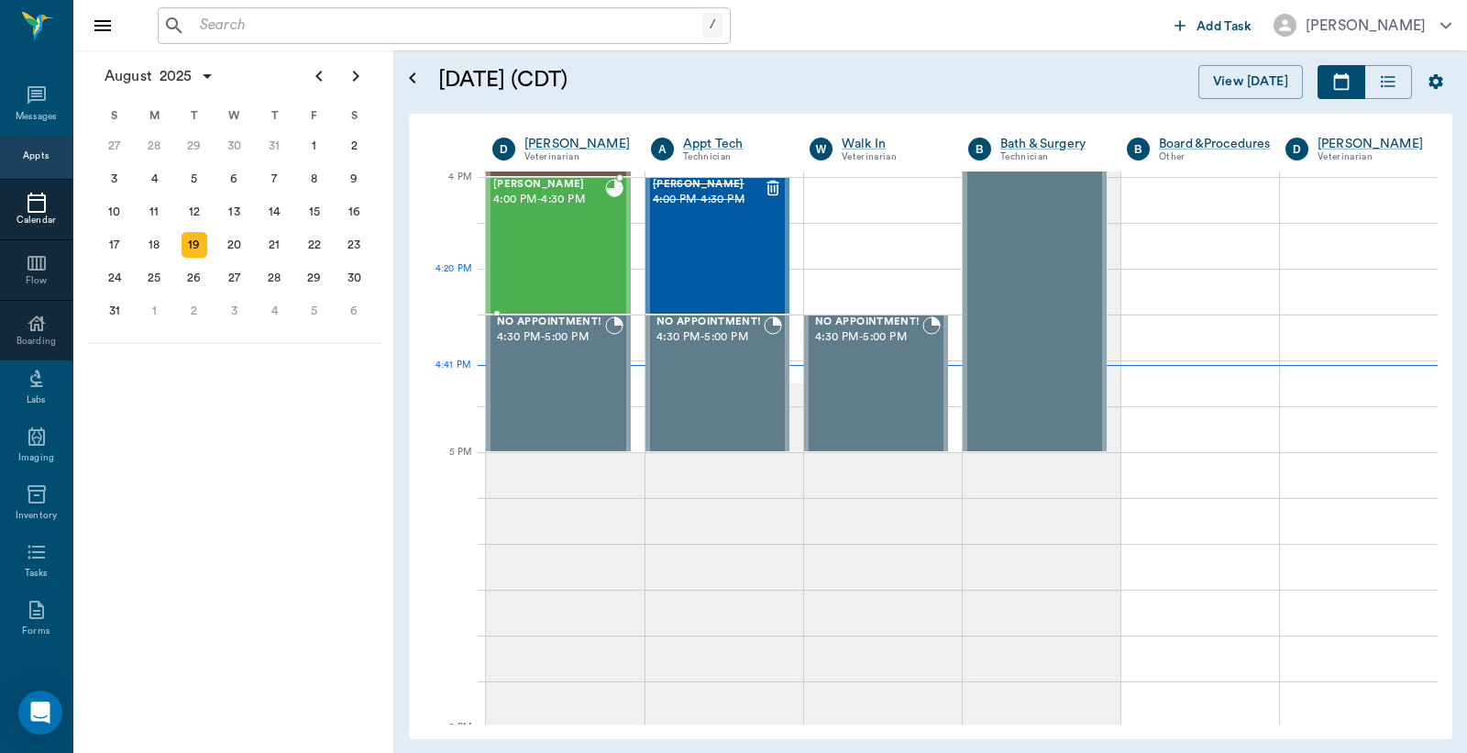
click at [599, 275] on div "[PERSON_NAME] 4:00 PM - 4:30 PM" at bounding box center [549, 246] width 112 height 134
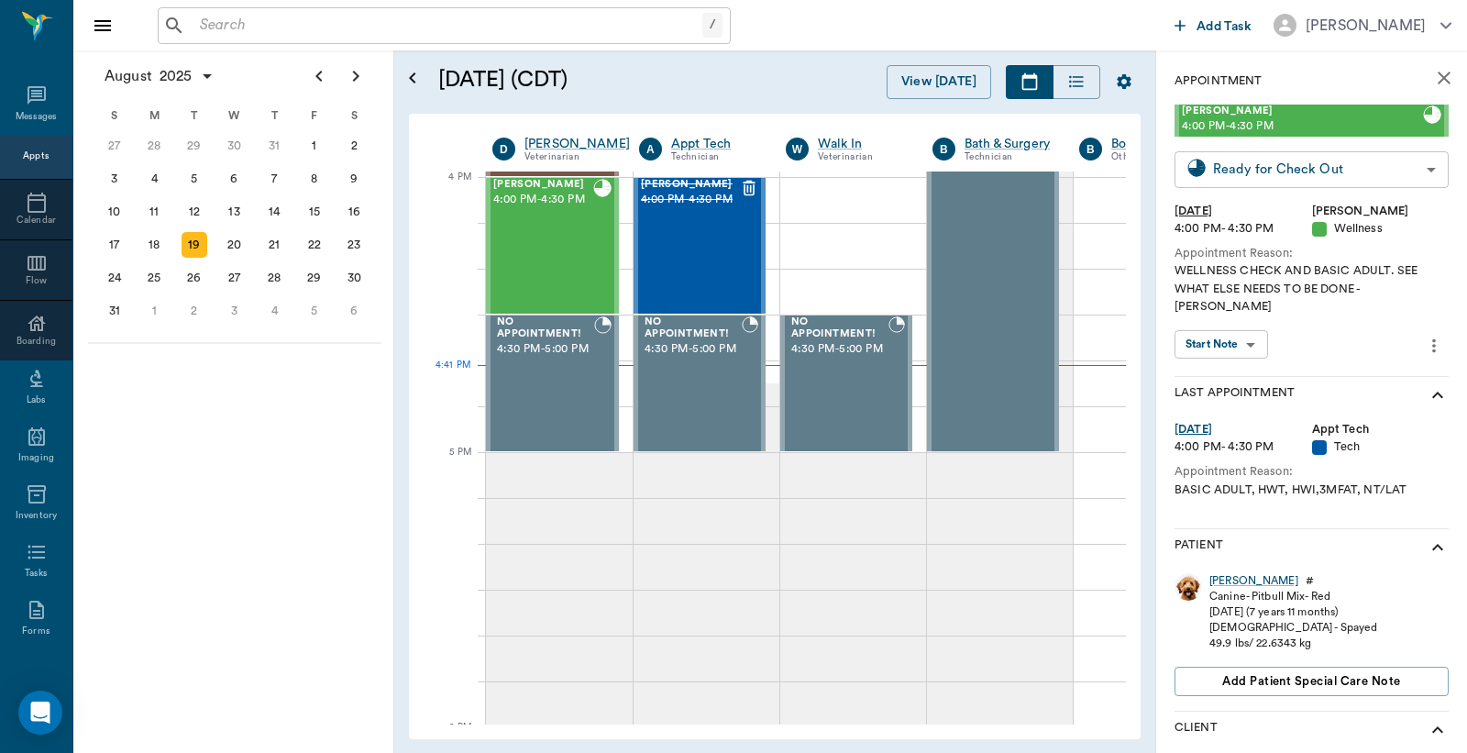
click at [1224, 175] on body "/ ​ Add Task [PERSON_NAME] Nectar Messages Appts Calendar Flow Boarding Labs Im…" at bounding box center [733, 376] width 1467 height 753
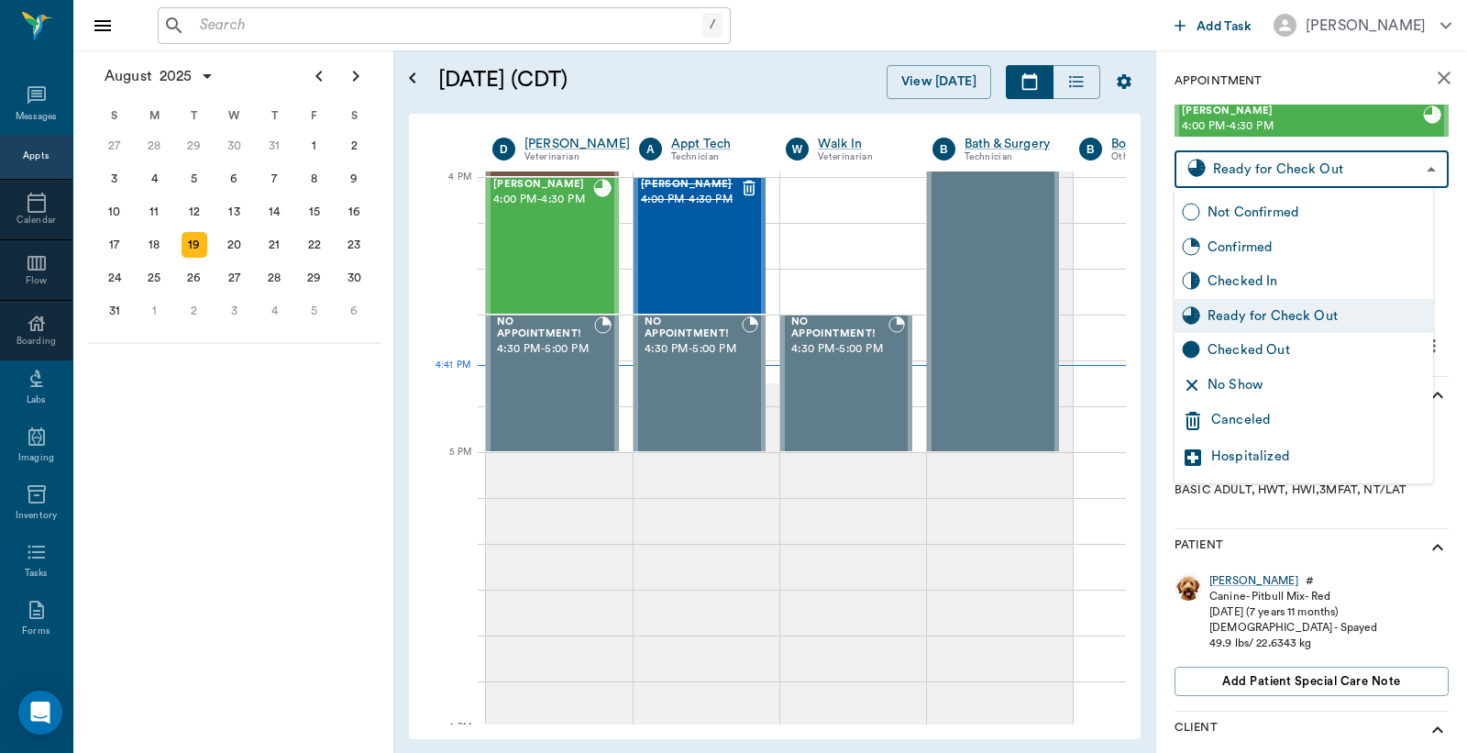
click at [1236, 343] on div "Checked Out" at bounding box center [1317, 350] width 218 height 20
type input "CHECKED_OUT"
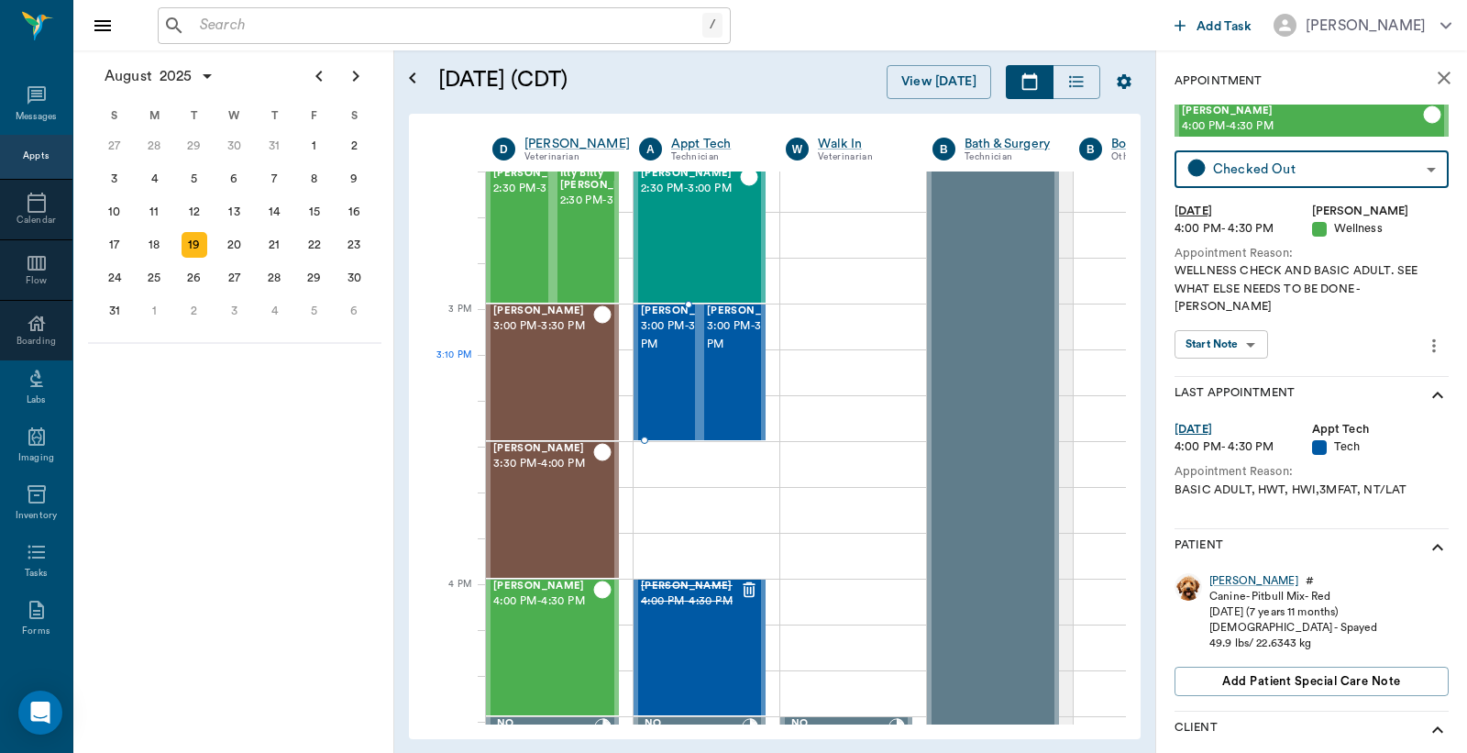
scroll to position [1795, 0]
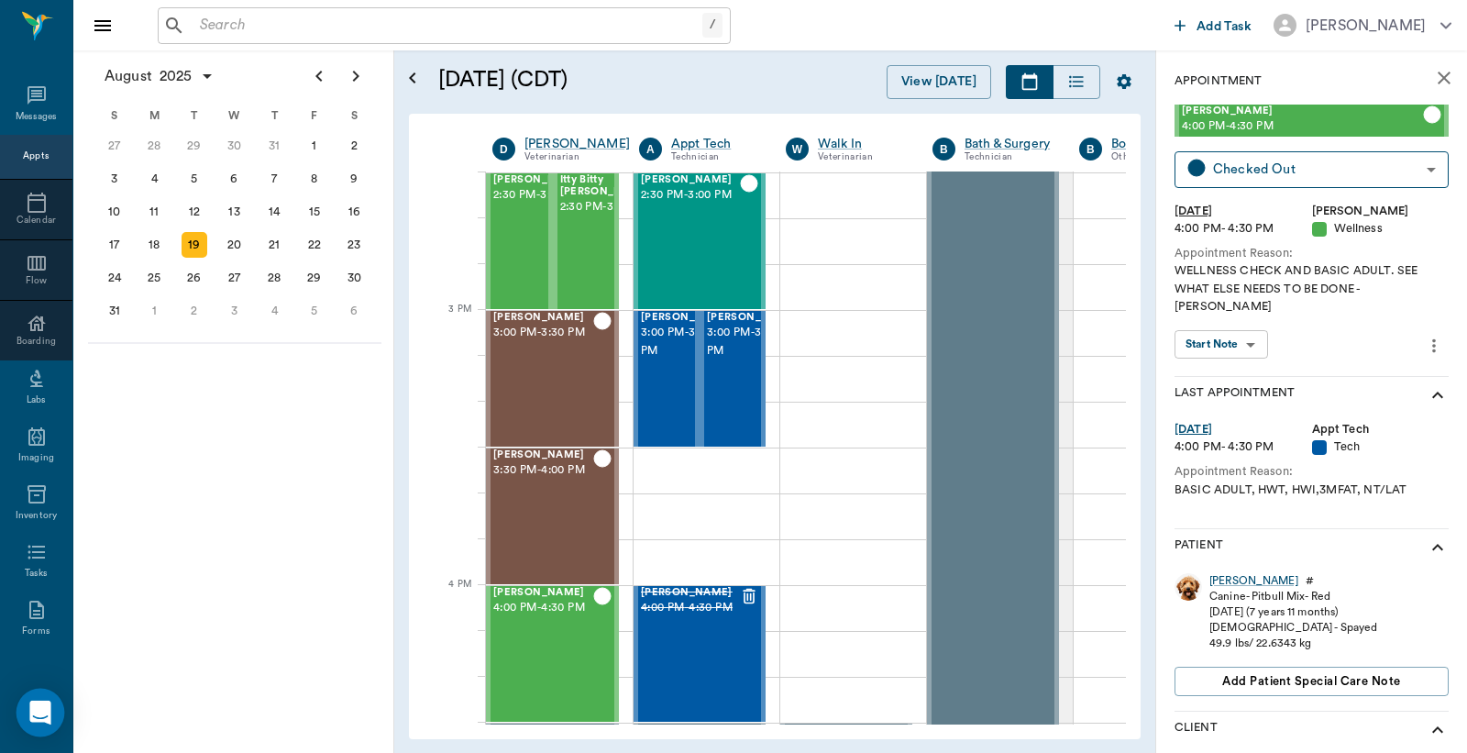
click at [32, 707] on icon "Open Intercom Messenger" at bounding box center [39, 713] width 21 height 24
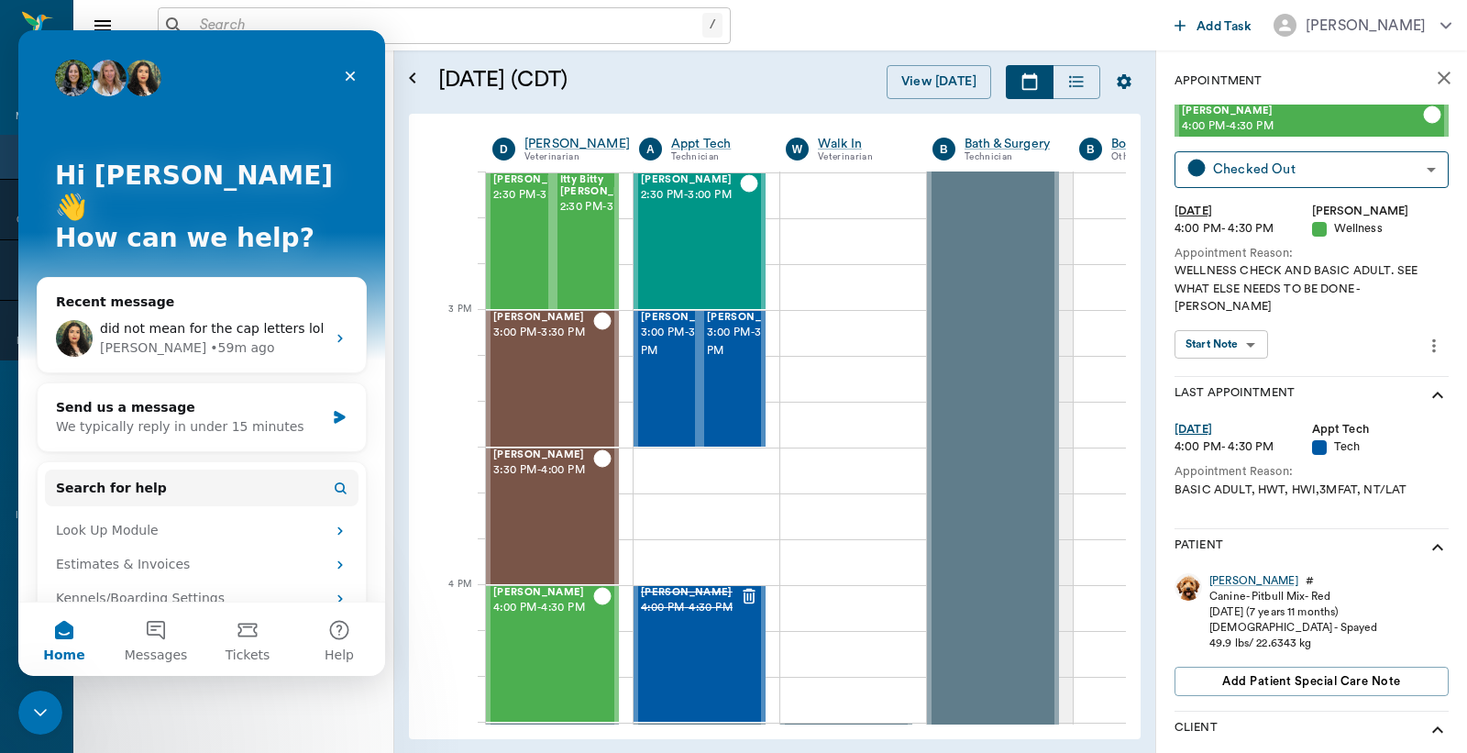
scroll to position [0, 0]
click at [183, 321] on span "did not mean for the cap letters lol" at bounding box center [212, 328] width 224 height 15
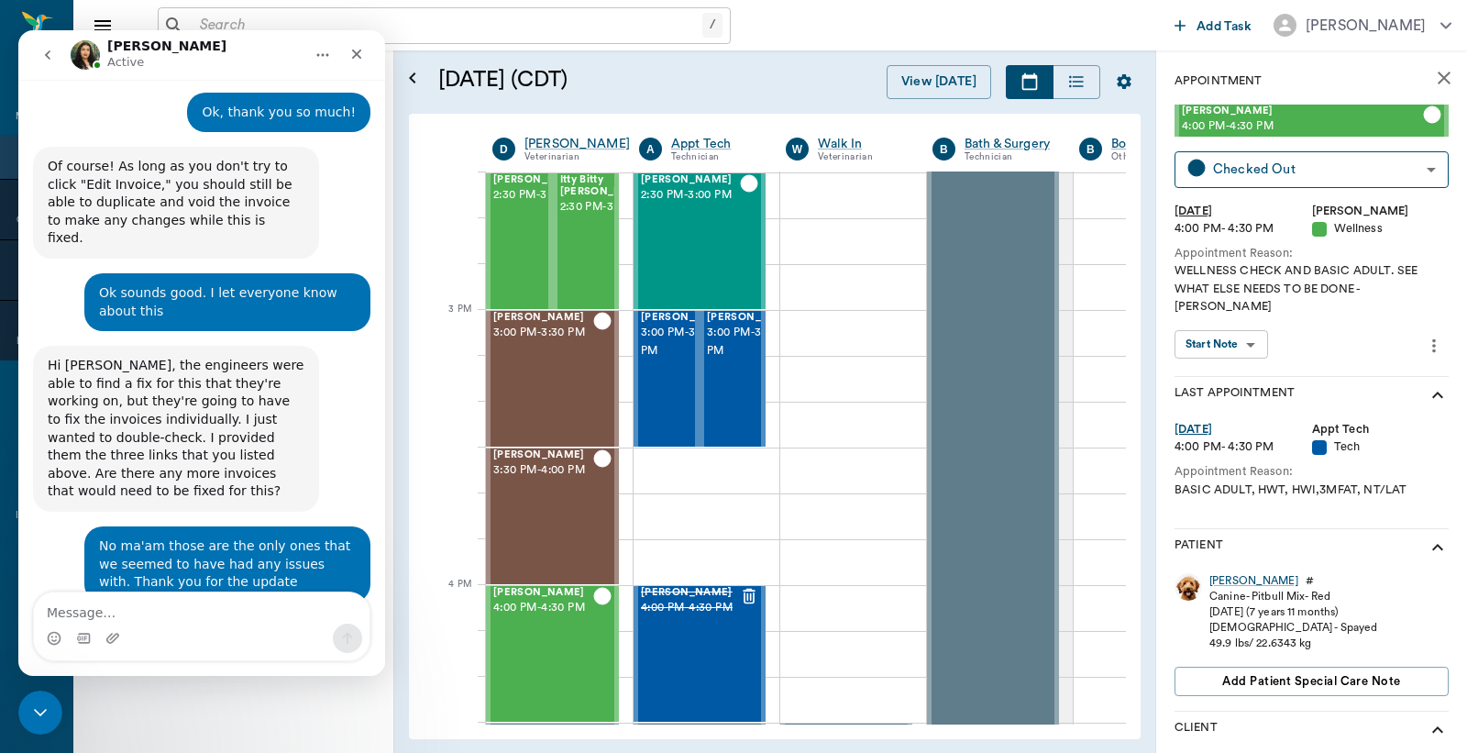
scroll to position [3042, 0]
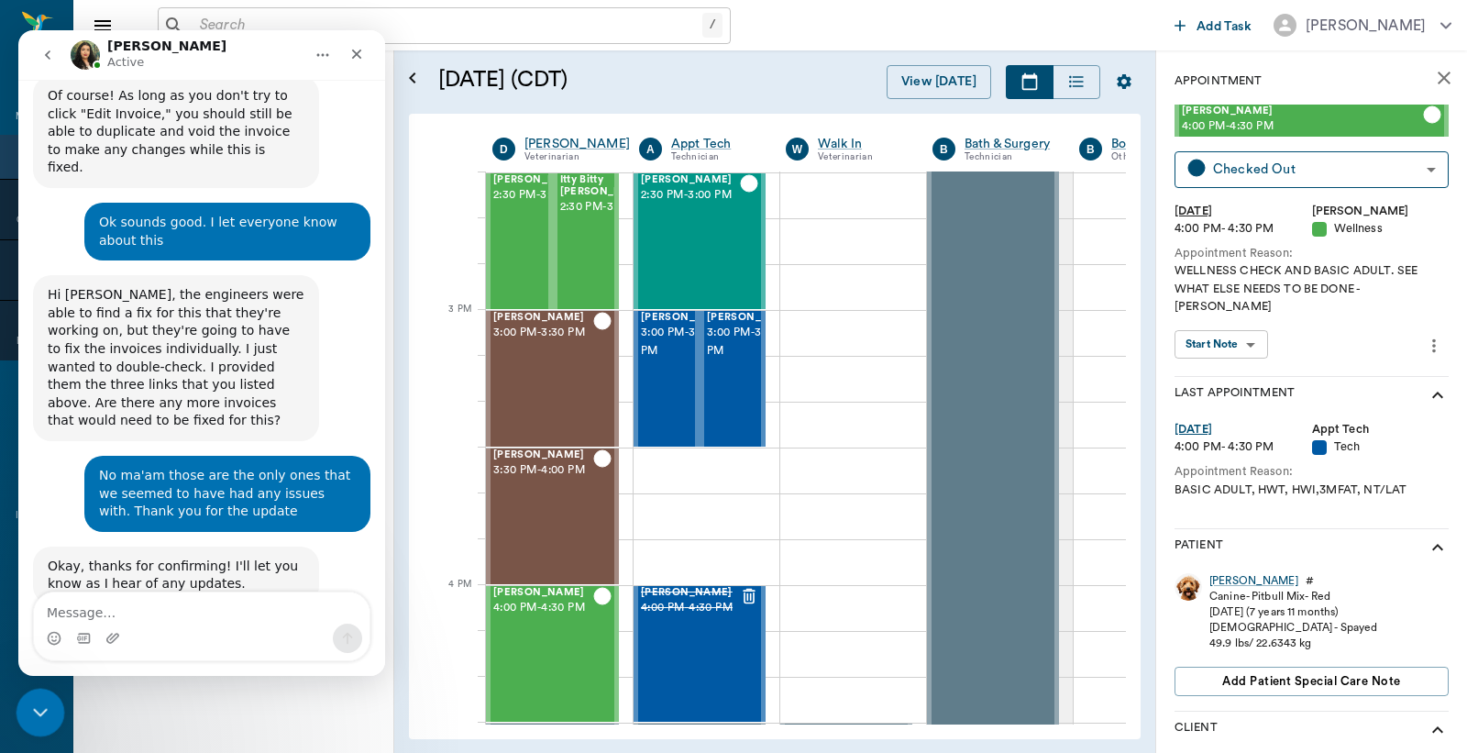
click at [37, 706] on icon "Close Intercom Messenger" at bounding box center [38, 710] width 22 height 22
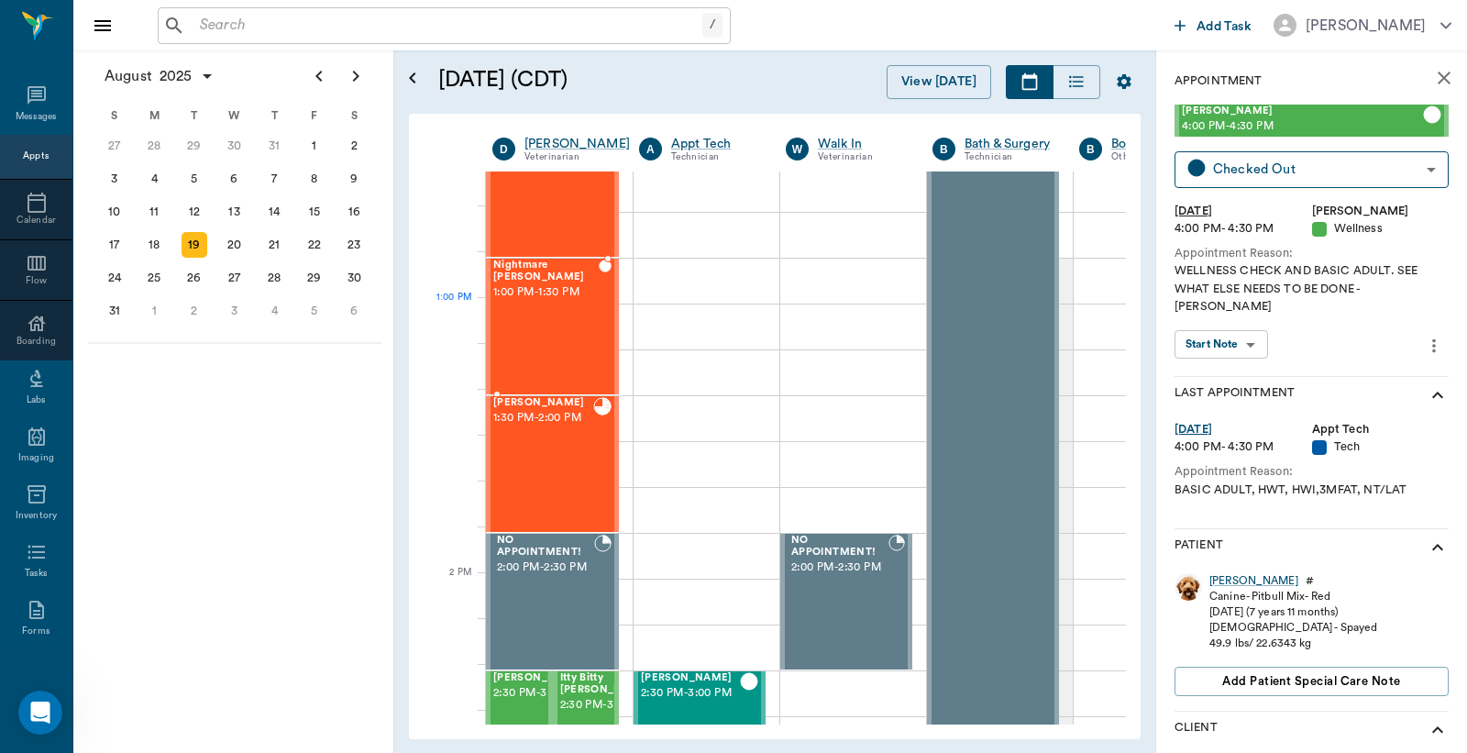
scroll to position [1252, 0]
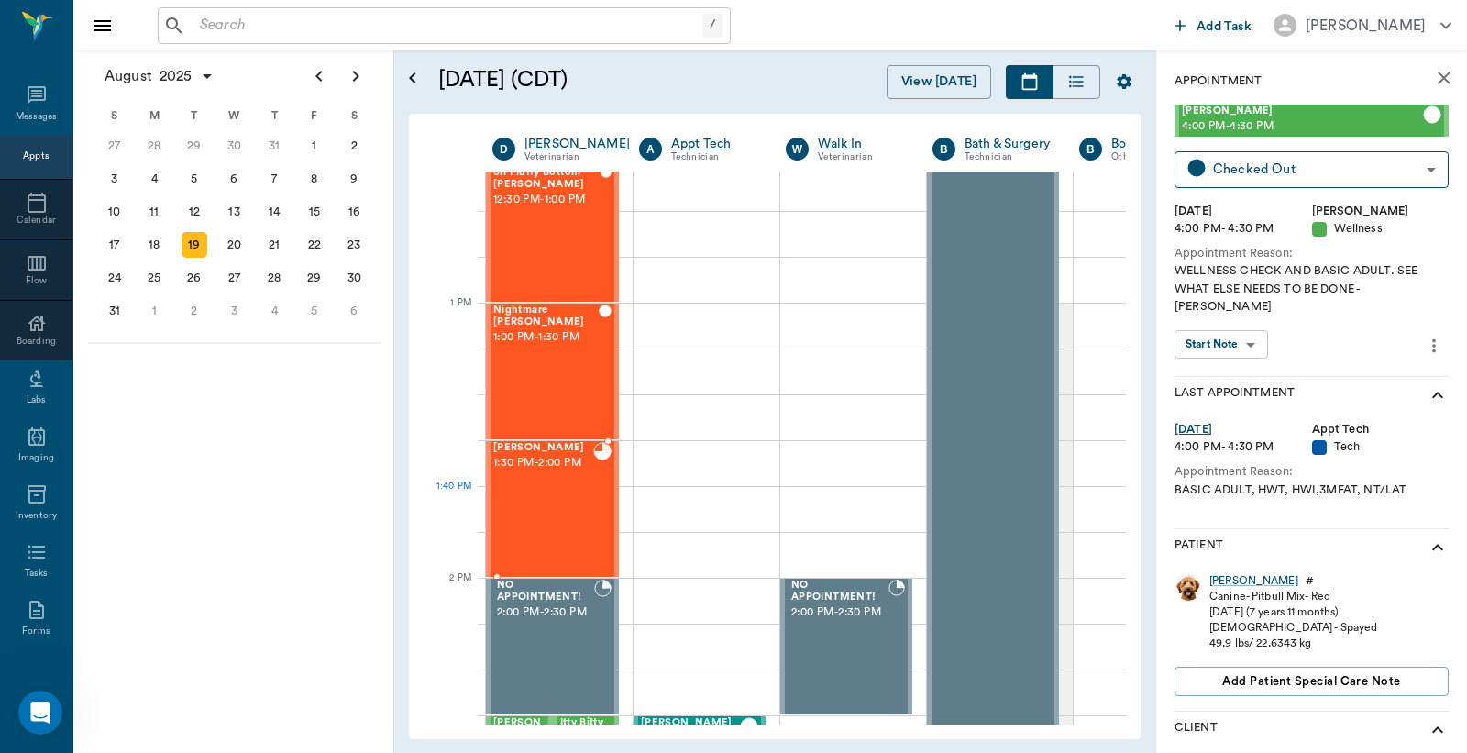
click at [572, 492] on div "[PERSON_NAME] 1:30 PM - 2:00 PM" at bounding box center [543, 509] width 100 height 134
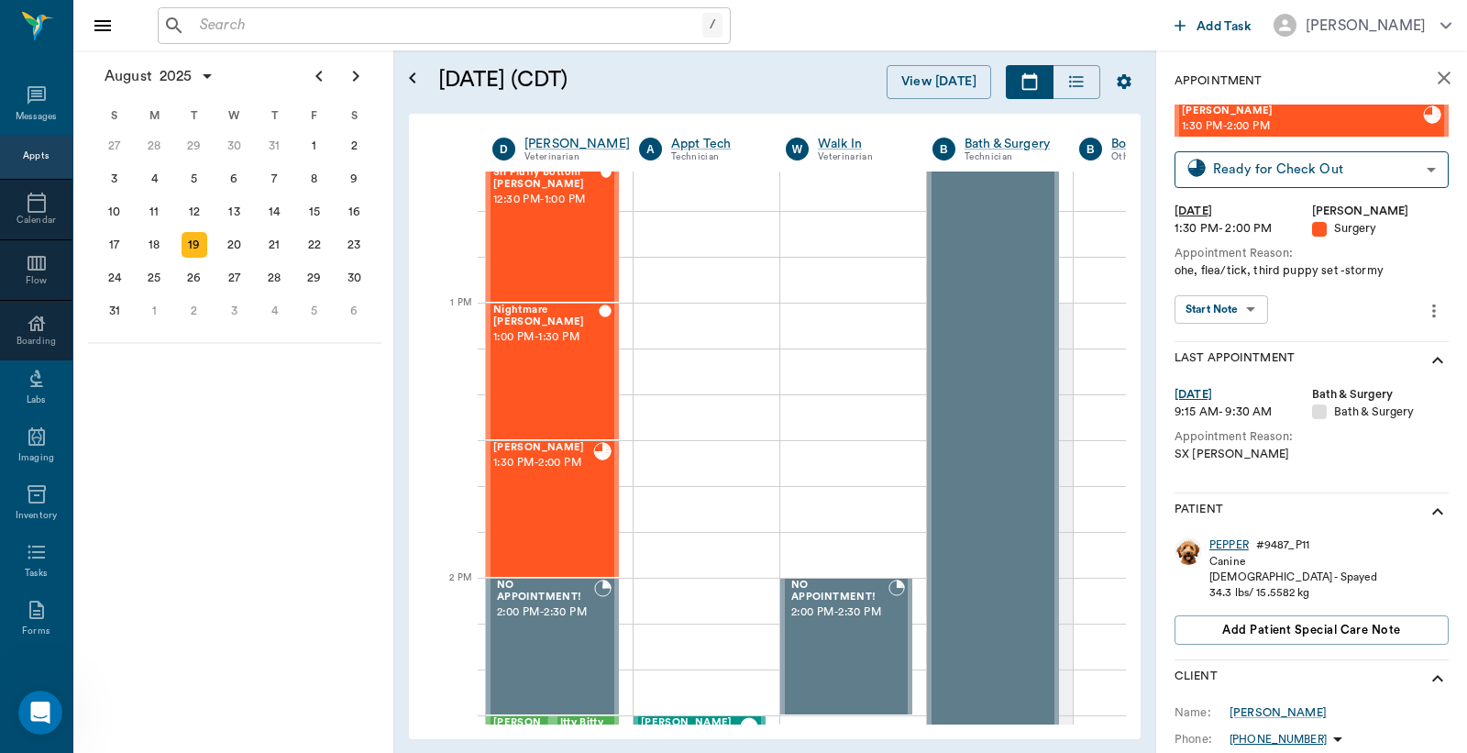
click at [1224, 544] on div "PEPPER" at bounding box center [1229, 545] width 39 height 16
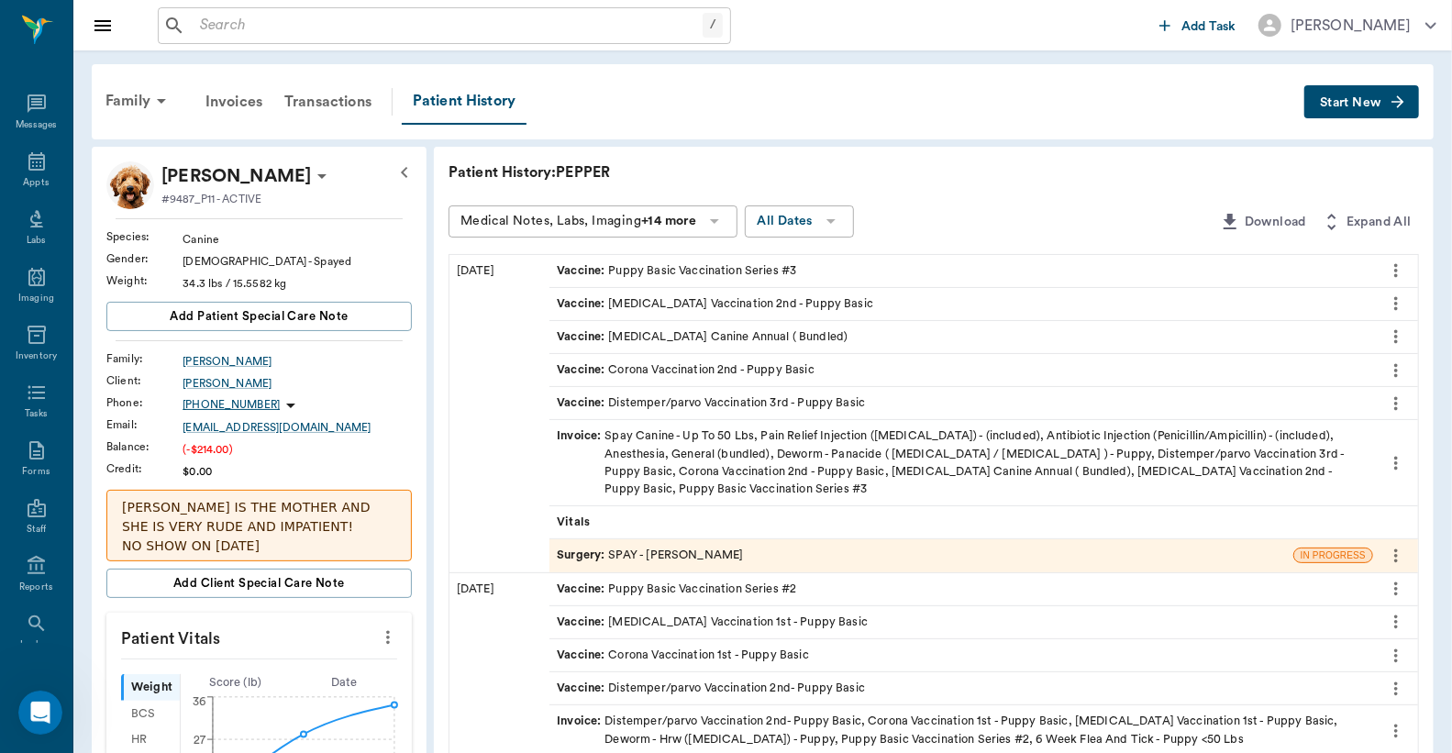
click at [712, 547] on div "Surgery : SPAY - [PERSON_NAME]" at bounding box center [650, 555] width 186 height 17
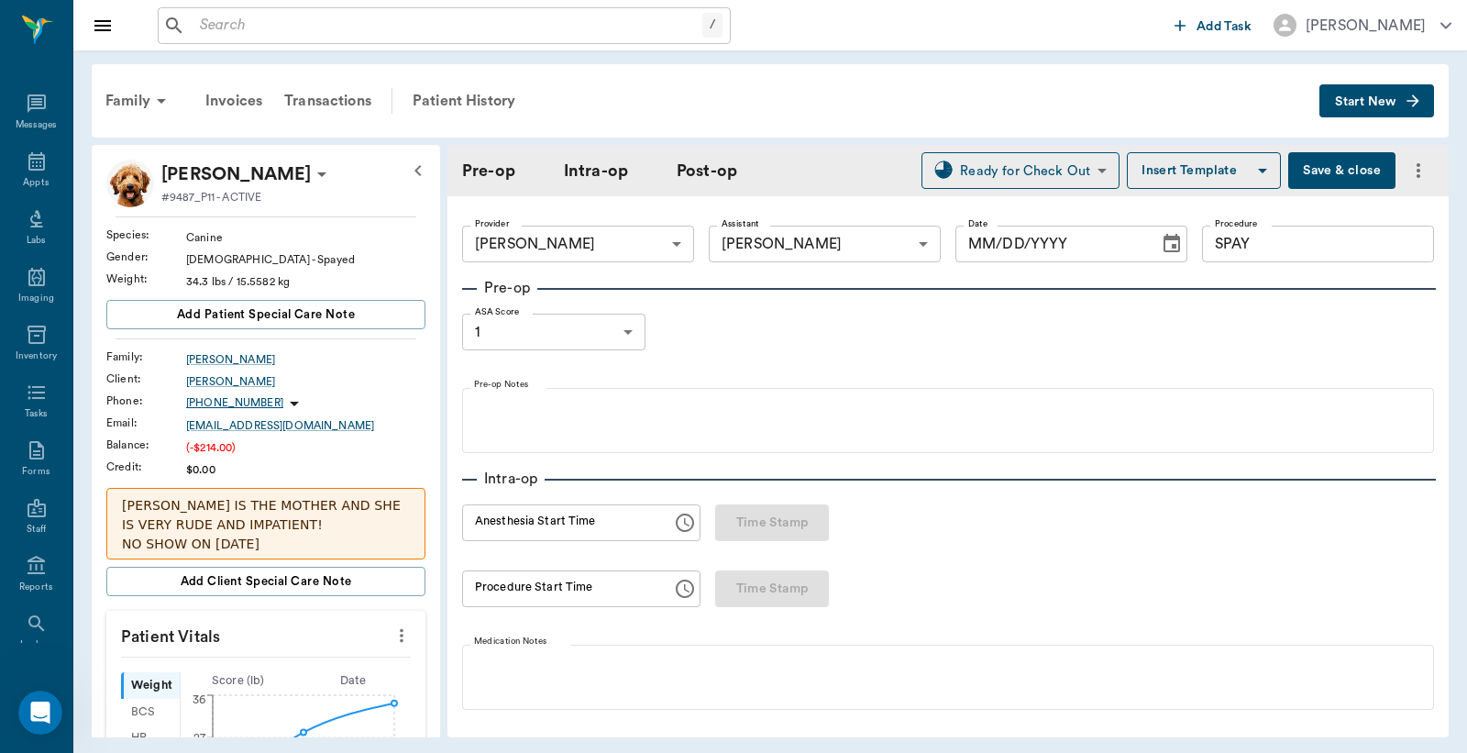
type input "63ec2f075fda476ae8351a4d"
type input "63ec2e7e52e12b0ba117b124"
type input "SPAY"
type input "1"
radio input "true"
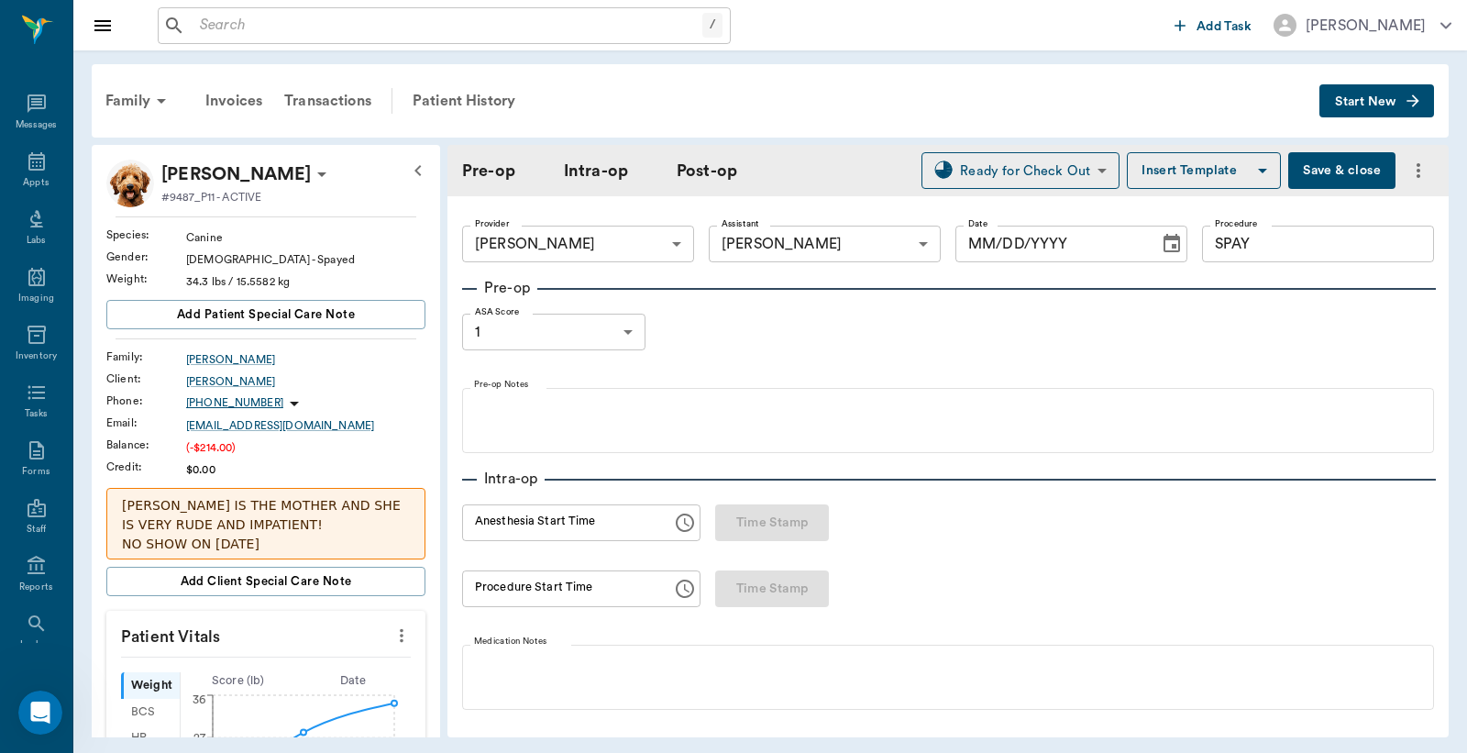
type input "[DATE]"
type input "11:45 PM"
type input "12:08 PM"
type input "12:36 PM"
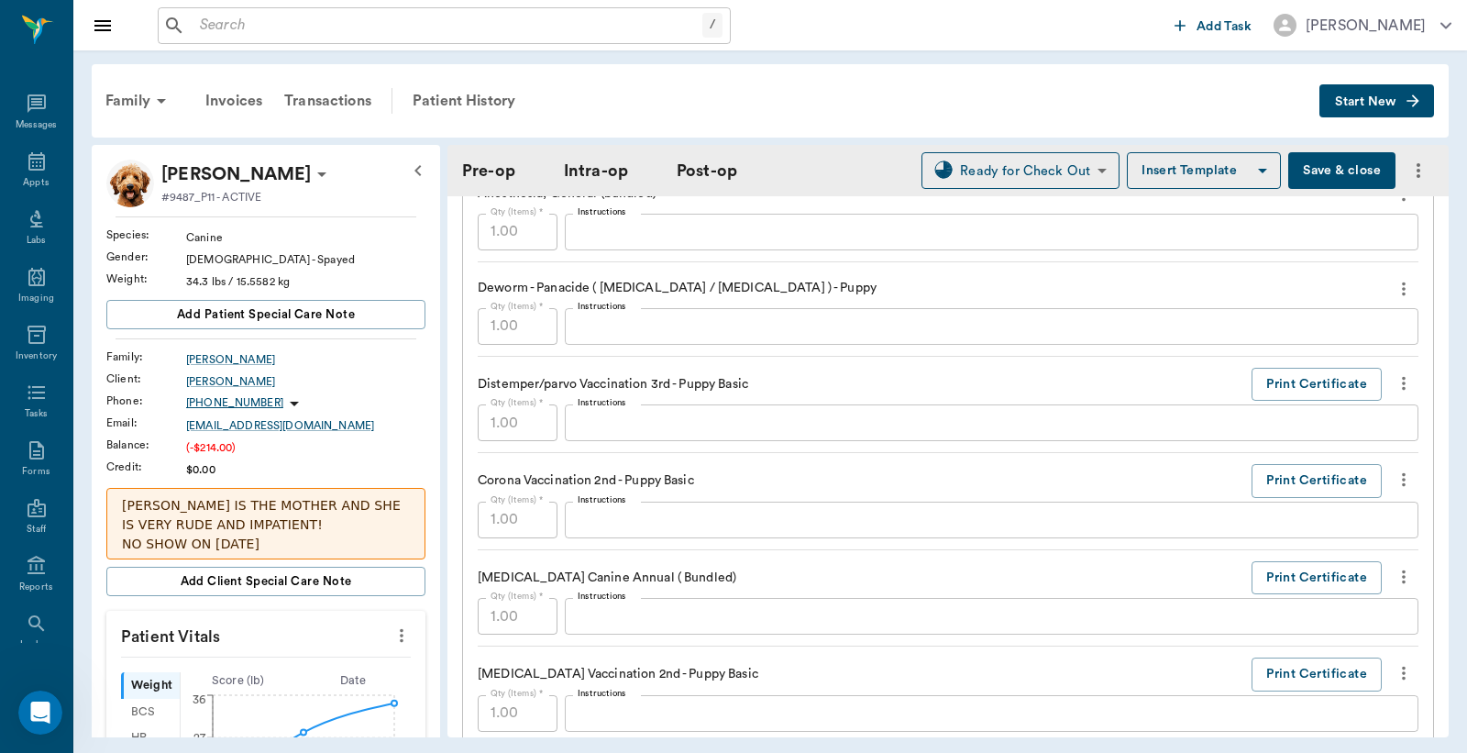
scroll to position [2184, 0]
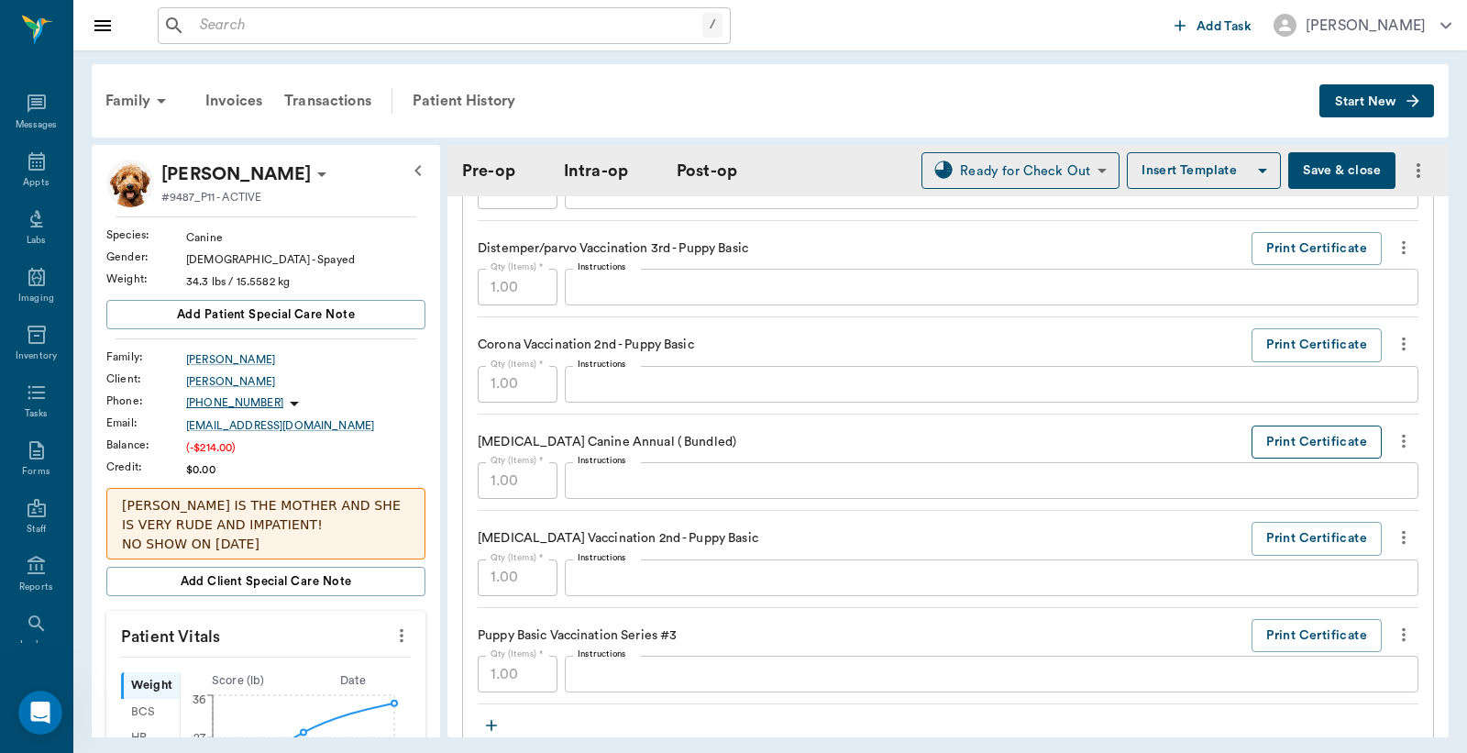
click at [1291, 436] on button "Print Certificate" at bounding box center [1317, 443] width 130 height 34
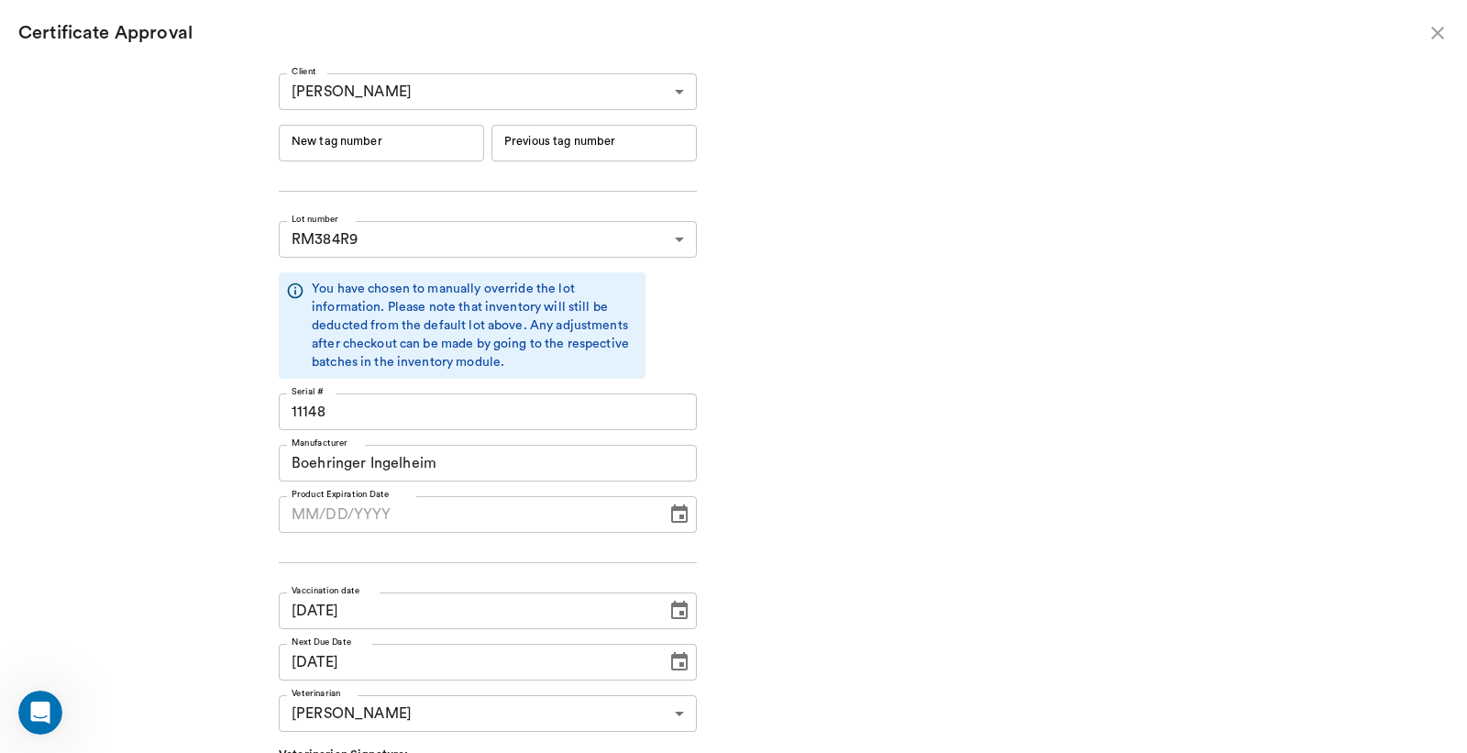
type input "[DATE]"
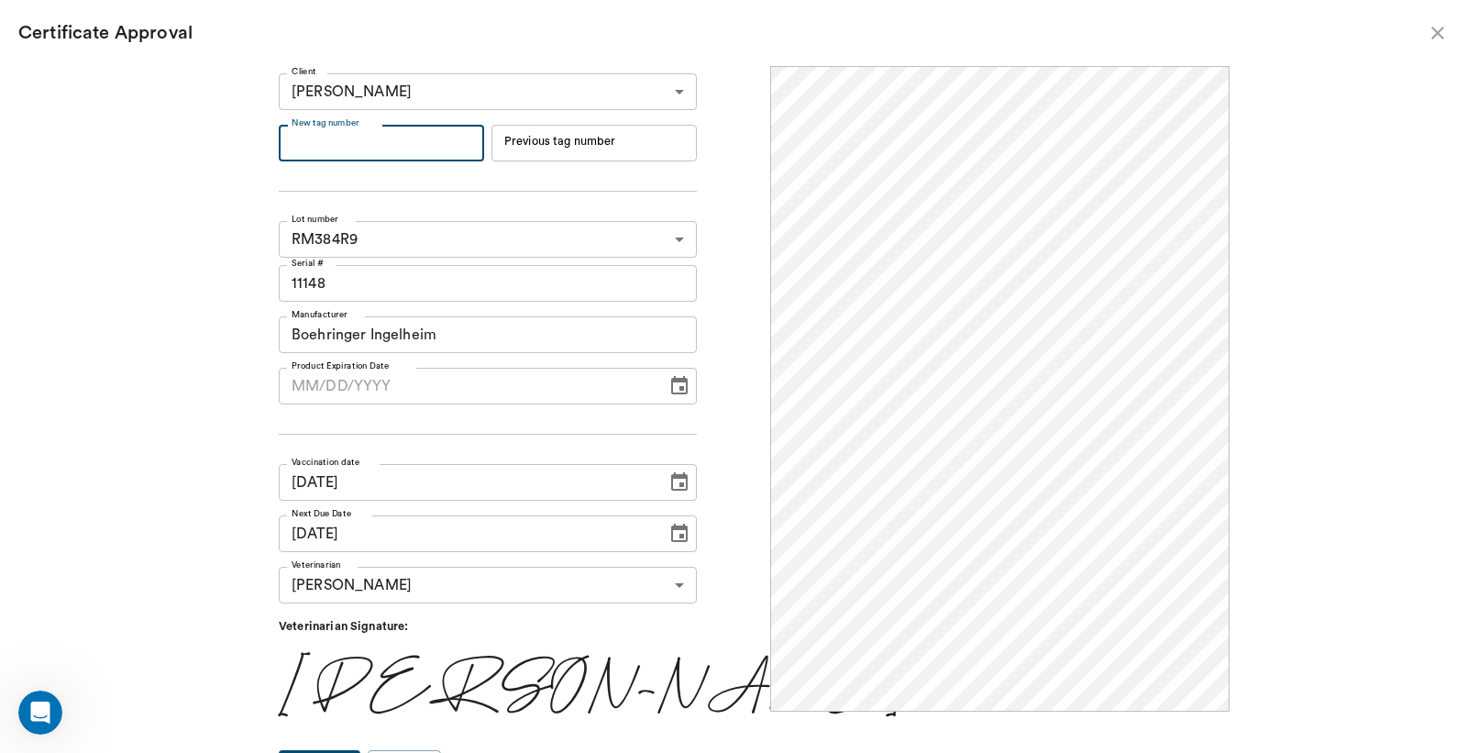
scroll to position [0, 0]
click at [362, 149] on input "New tag number" at bounding box center [381, 143] width 205 height 37
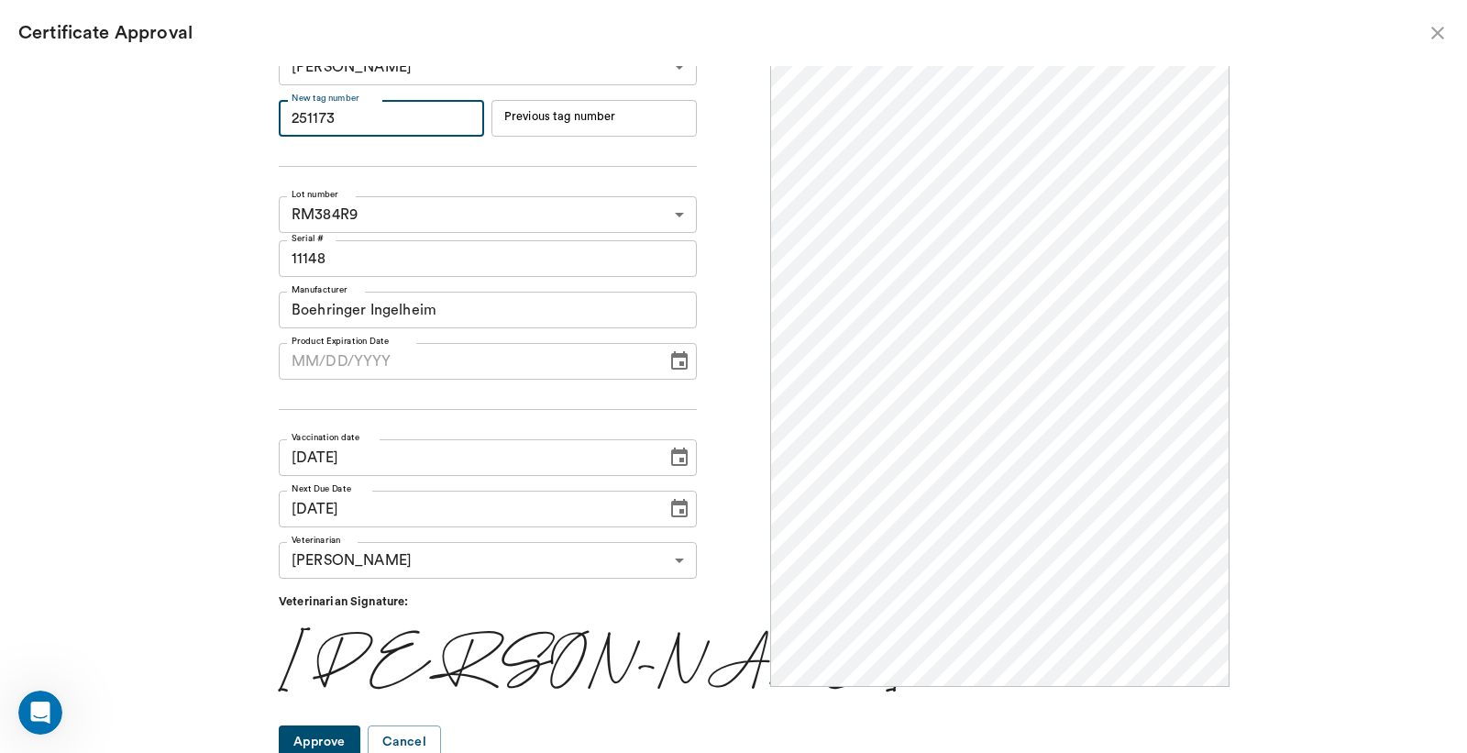
scroll to position [30, 0]
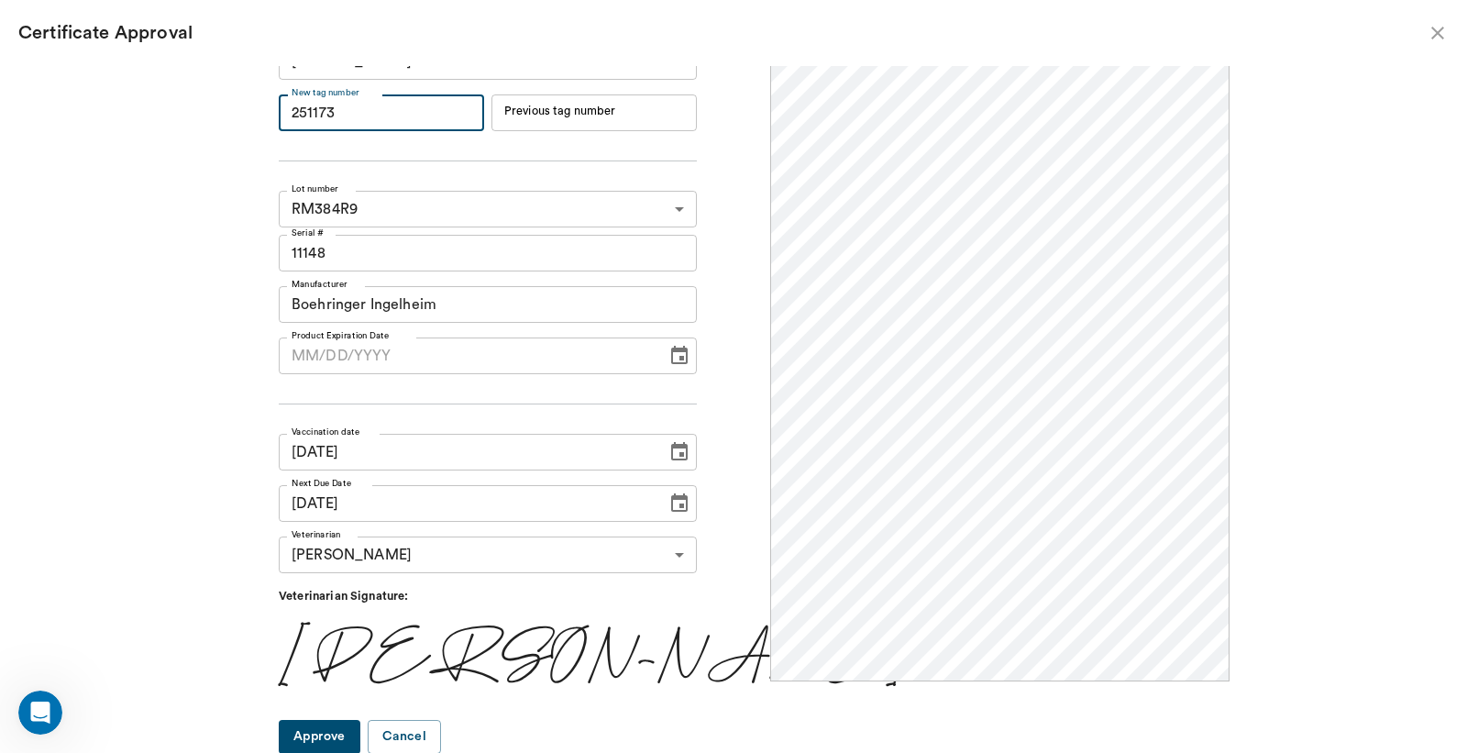
type input "251173"
click at [360, 729] on button "Approve" at bounding box center [320, 737] width 82 height 34
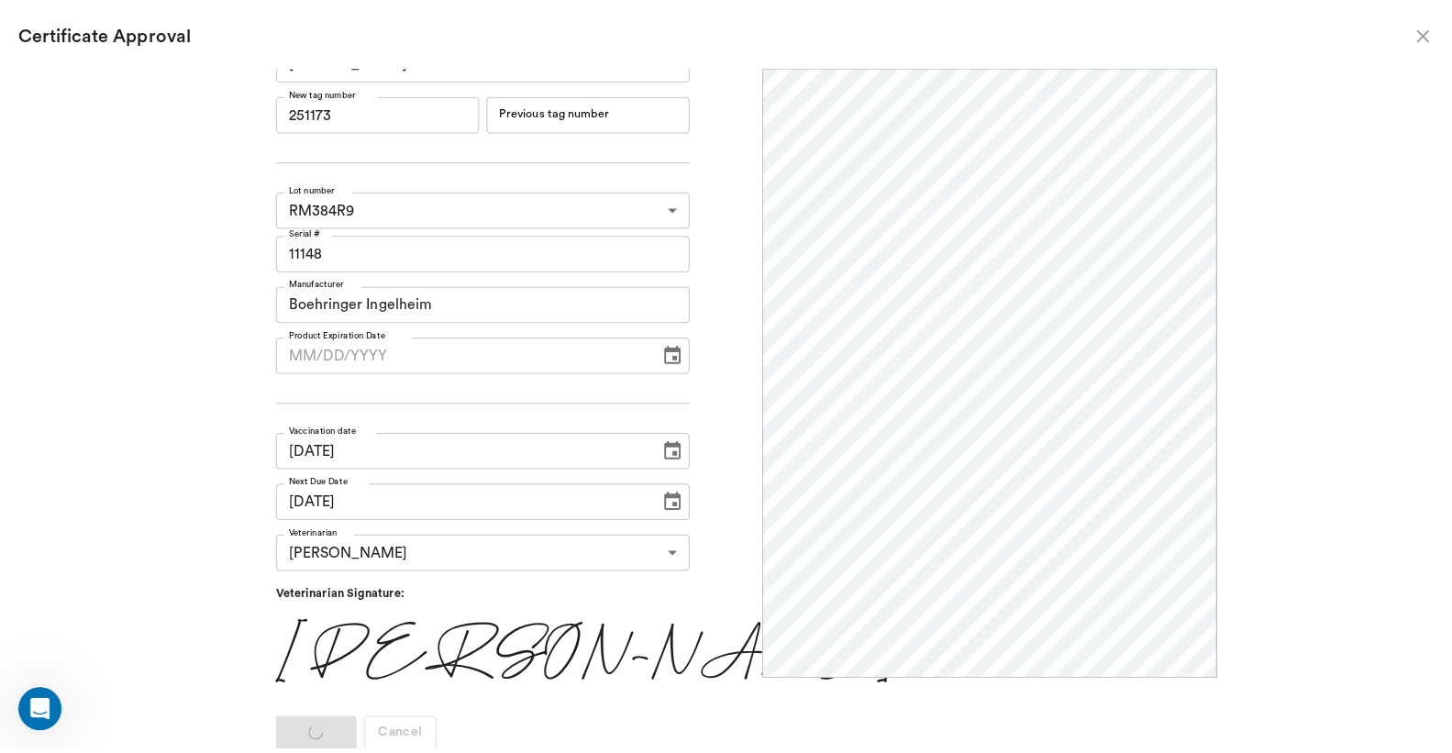
scroll to position [0, 0]
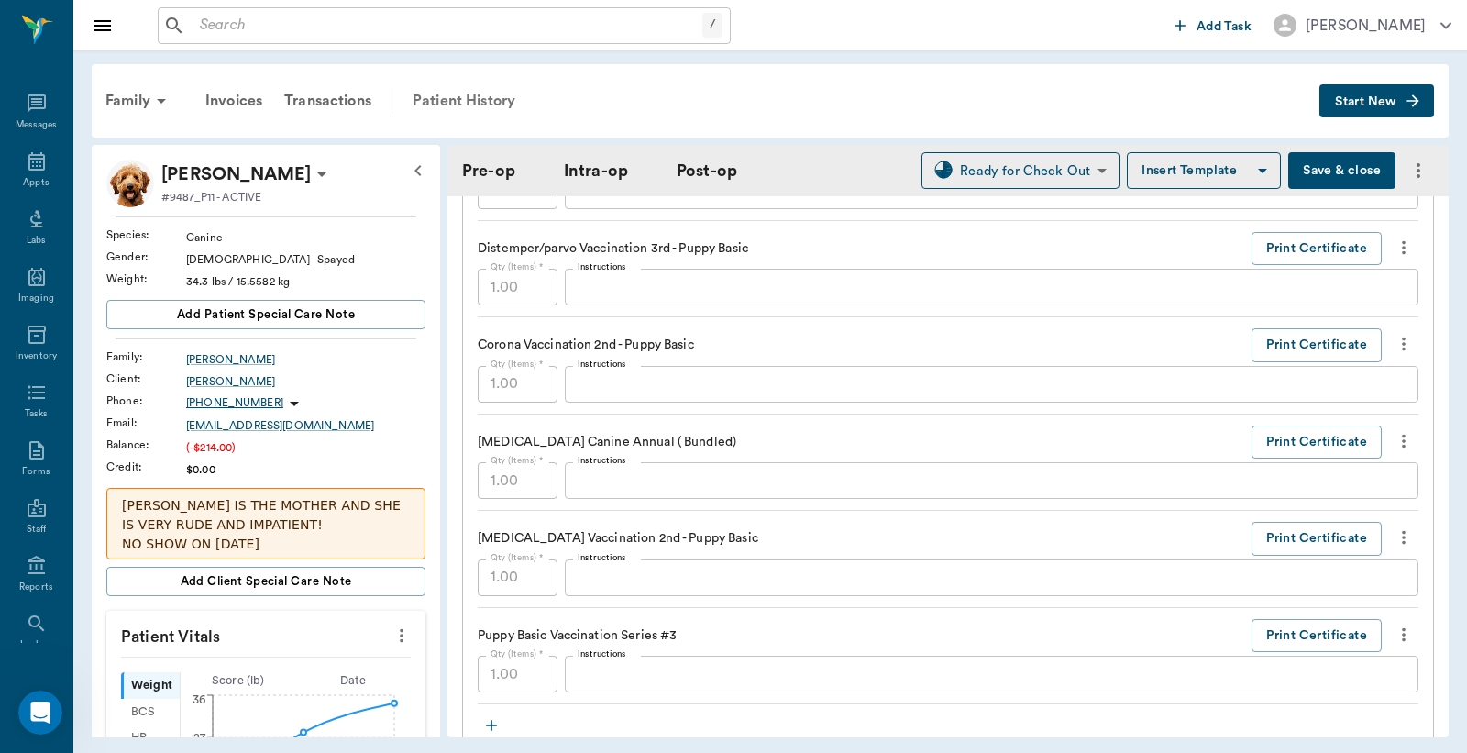
click at [461, 115] on div "Patient History" at bounding box center [464, 101] width 125 height 44
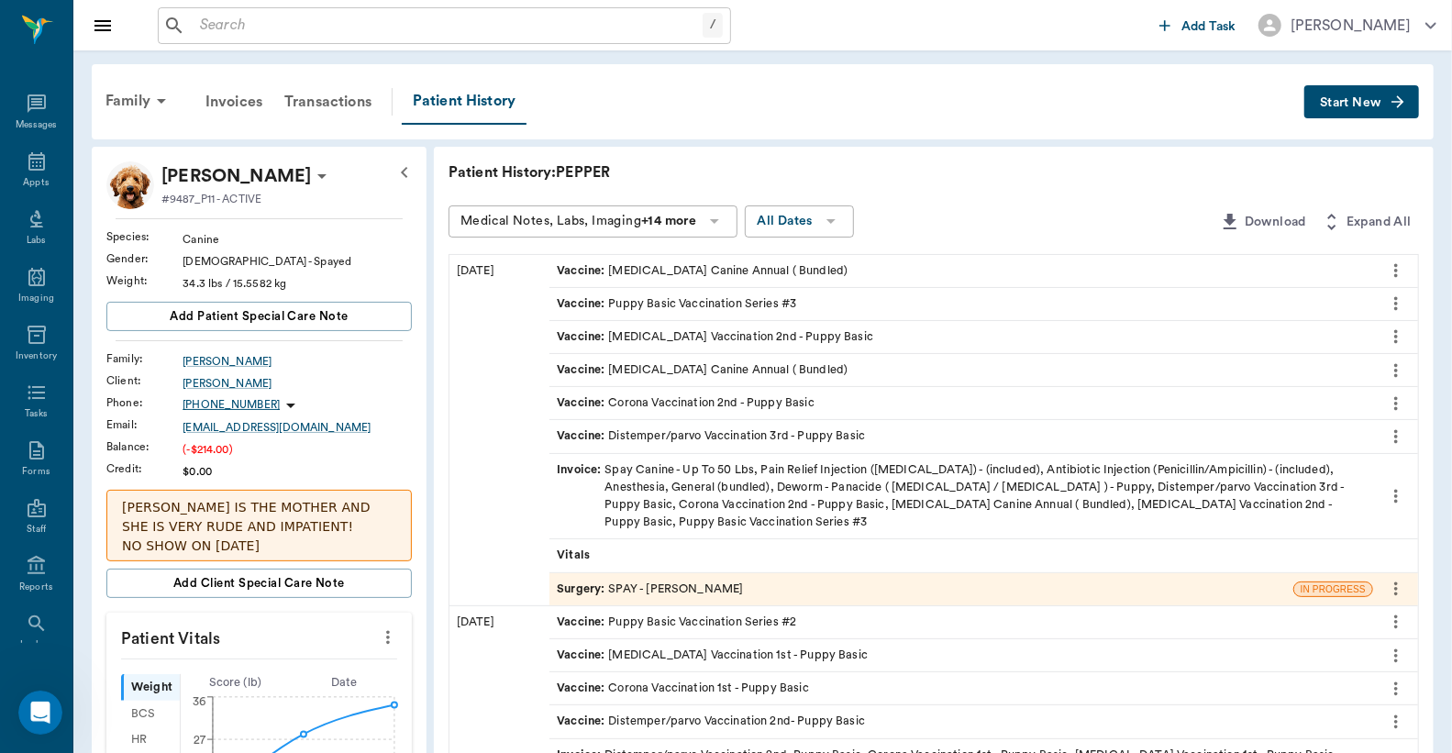
click at [831, 487] on div "Invoice : Spay Canine - Up To 50 Lbs, Pain Relief Injection ([MEDICAL_DATA]) - …" at bounding box center [961, 496] width 809 height 71
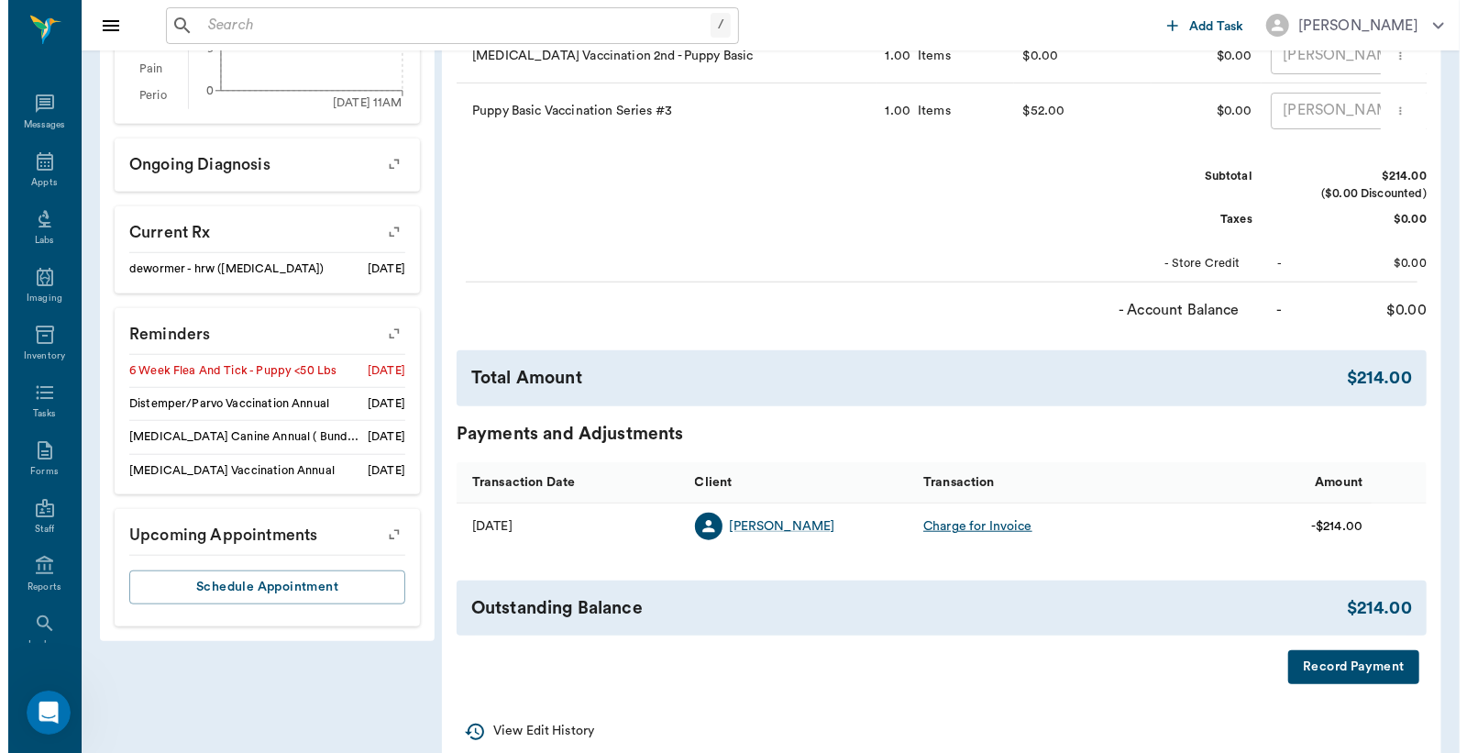
scroll to position [822, 0]
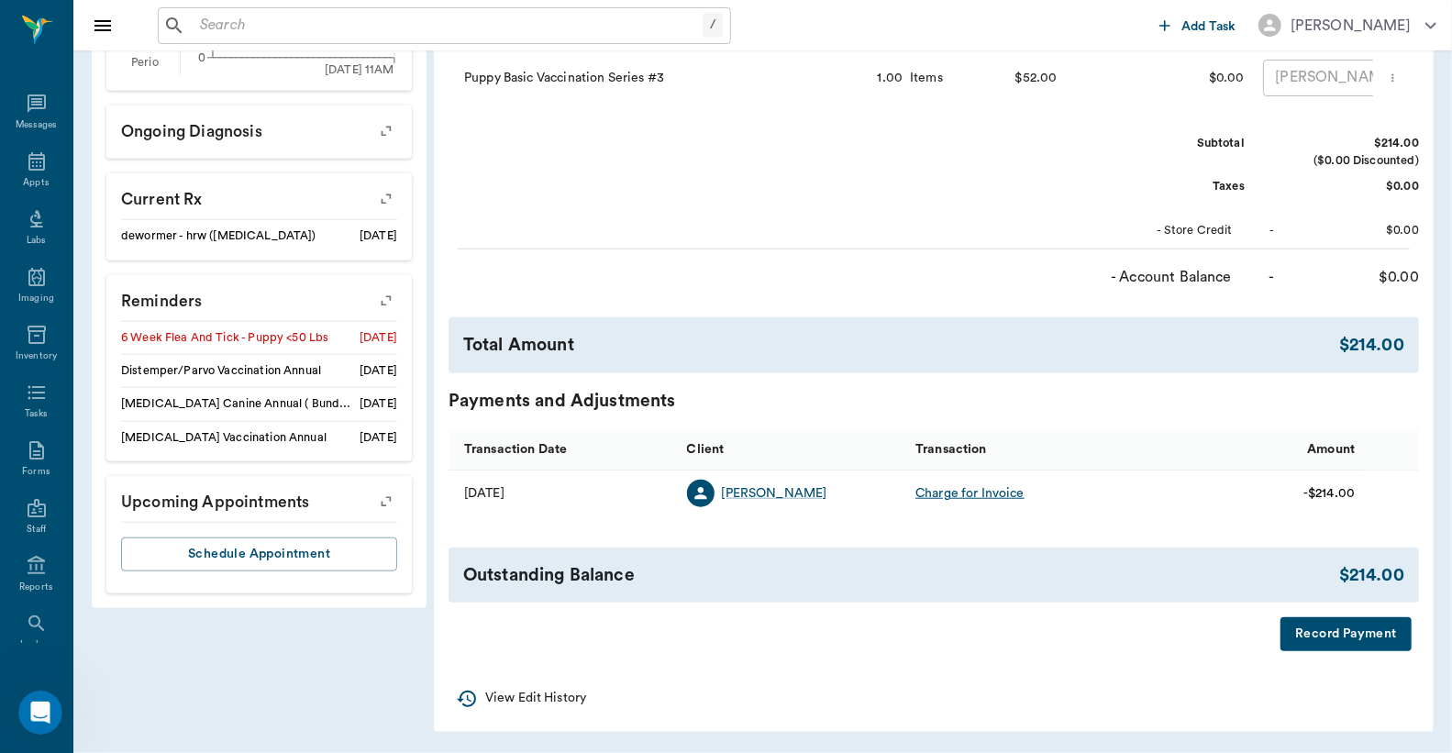
click at [1325, 638] on button "Record Payment" at bounding box center [1345, 634] width 131 height 34
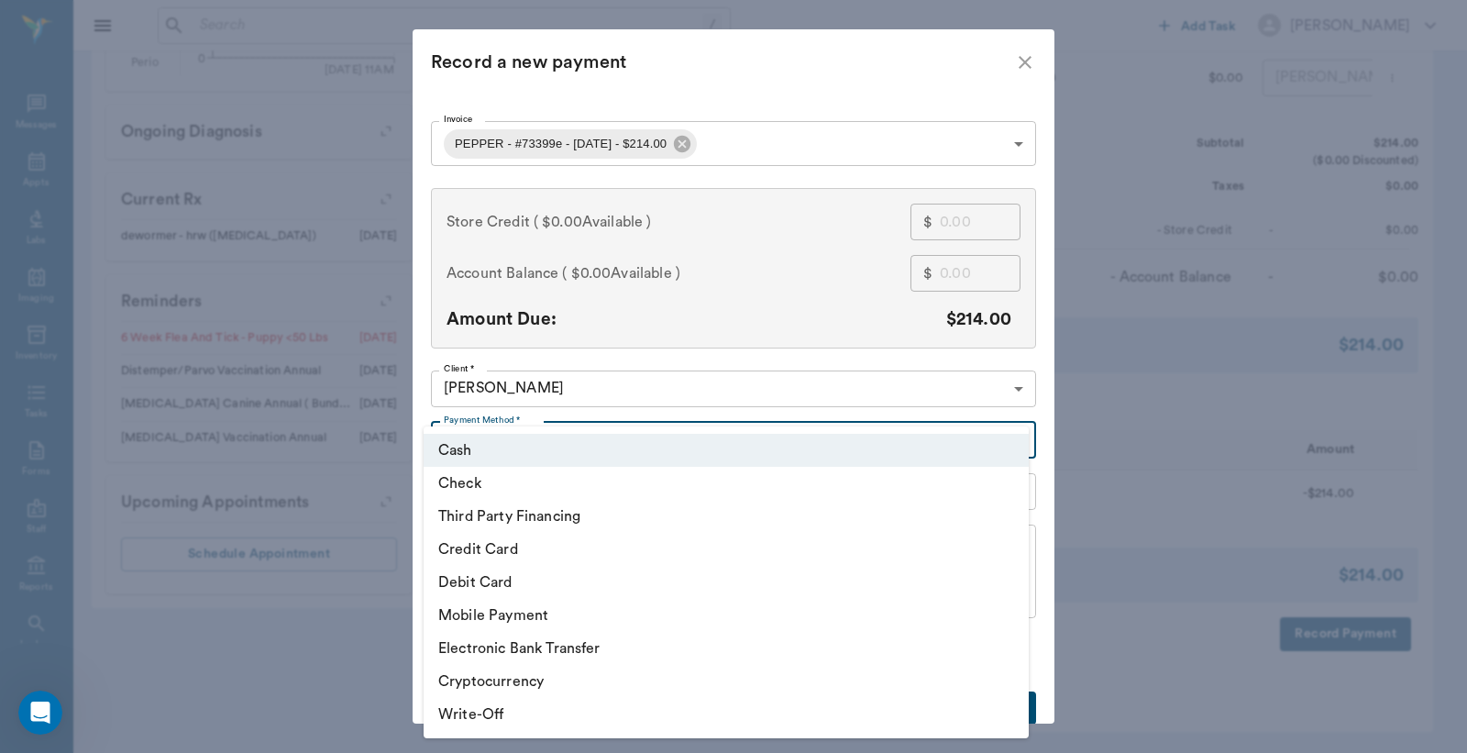
click at [479, 544] on li "Credit Card" at bounding box center [726, 549] width 605 height 33
type input "CREDIT_CARD"
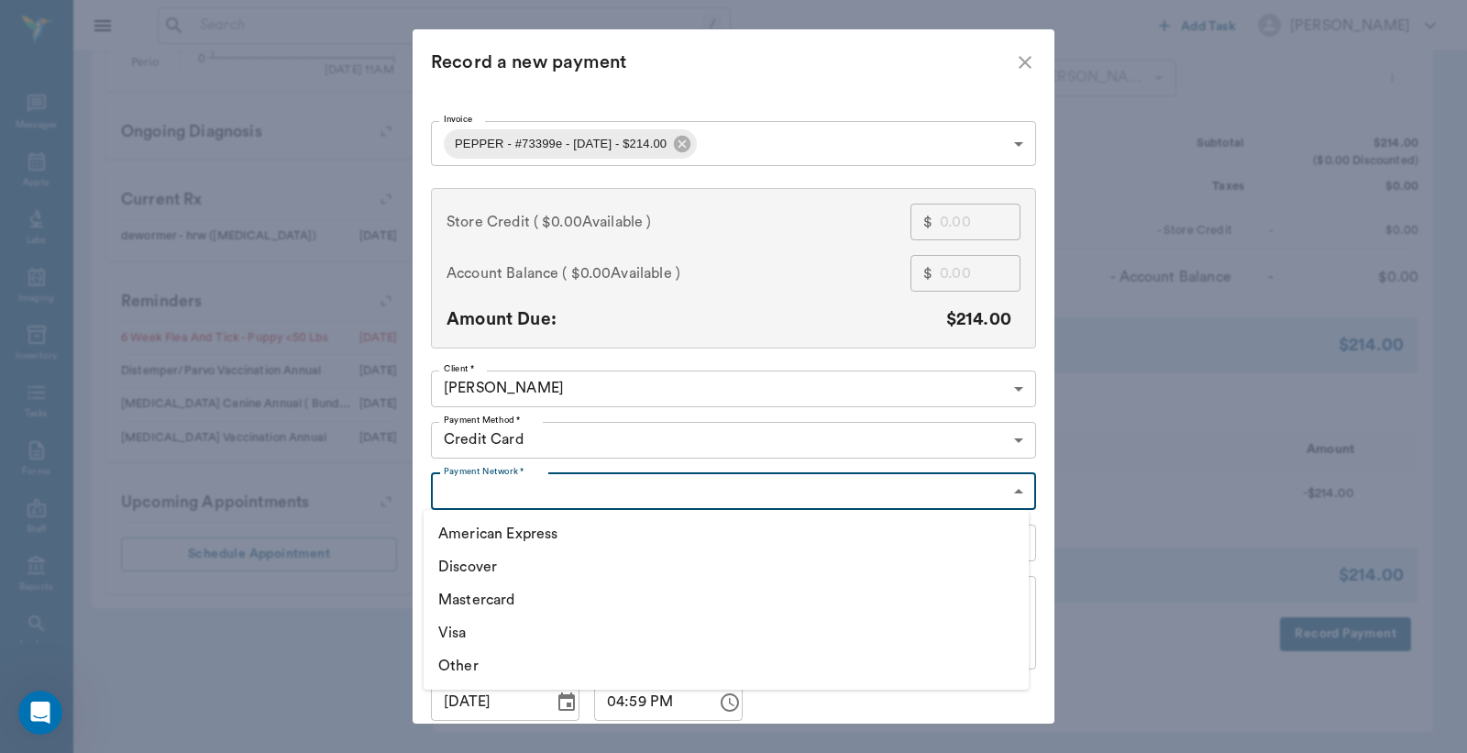
click at [469, 534] on li "American Express" at bounding box center [726, 533] width 605 height 33
type input "AMERICAN_EXPRESS"
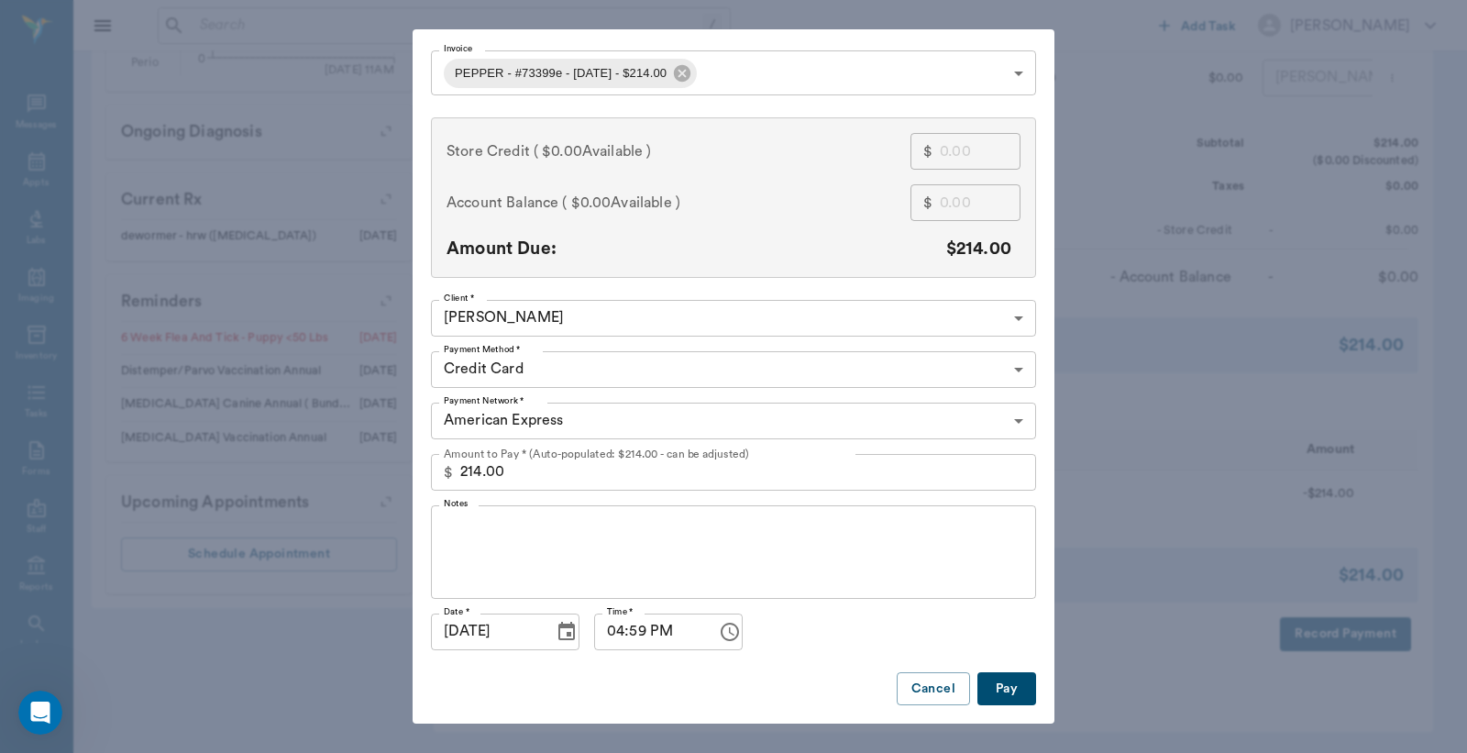
click at [979, 677] on button "Pay" at bounding box center [1007, 689] width 59 height 34
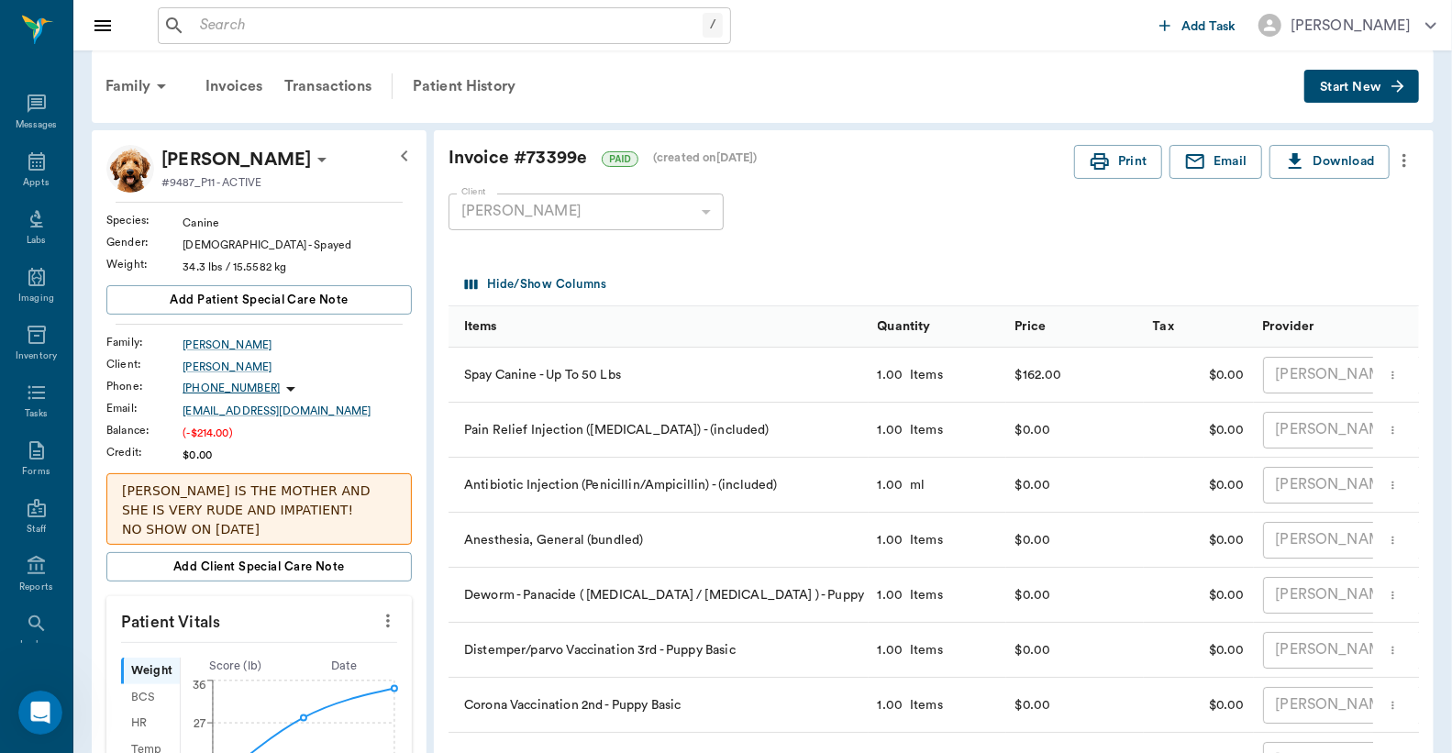
scroll to position [0, 0]
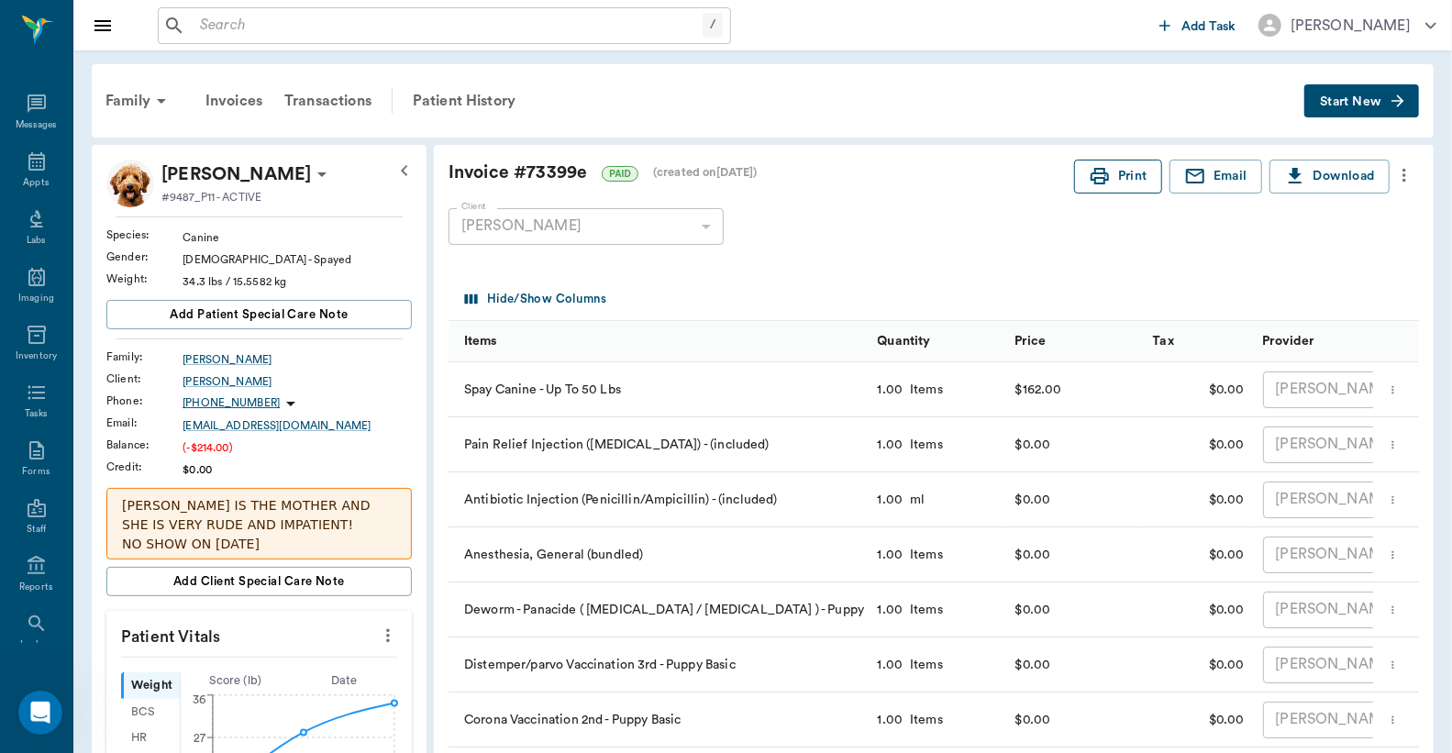
click at [1135, 182] on button "Print" at bounding box center [1118, 177] width 88 height 34
click at [28, 159] on icon at bounding box center [36, 161] width 17 height 18
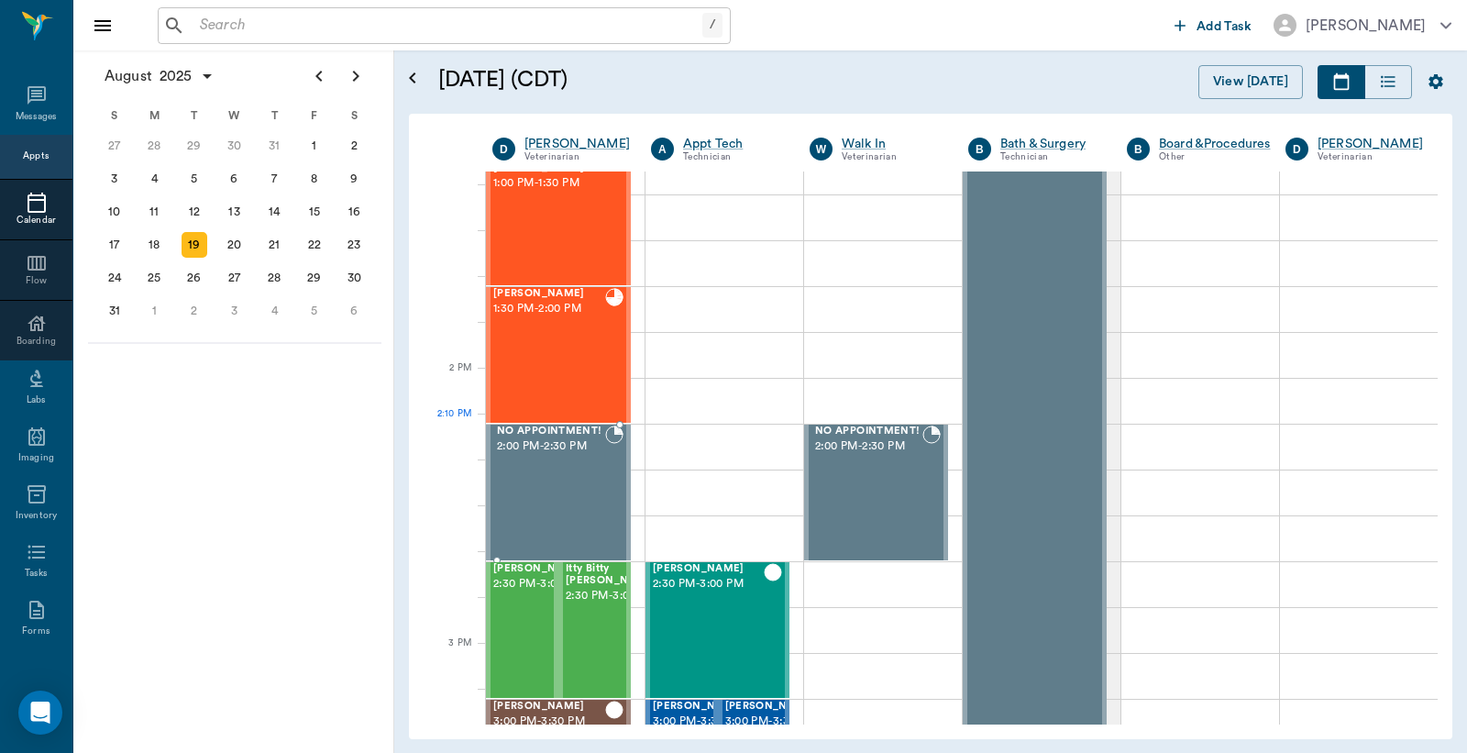
scroll to position [1394, 0]
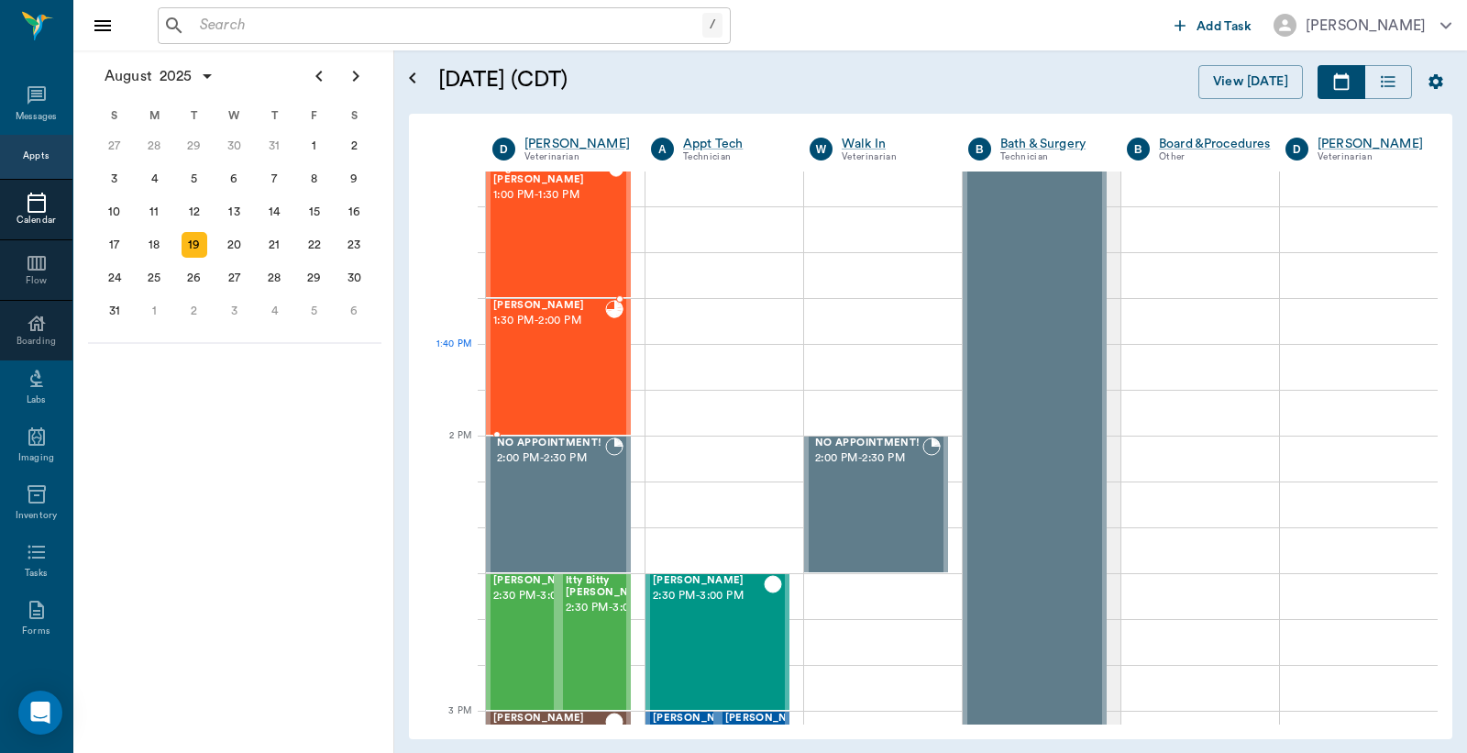
click at [556, 350] on div "PEPPER Clements 1:30 PM - 2:00 PM" at bounding box center [549, 367] width 112 height 134
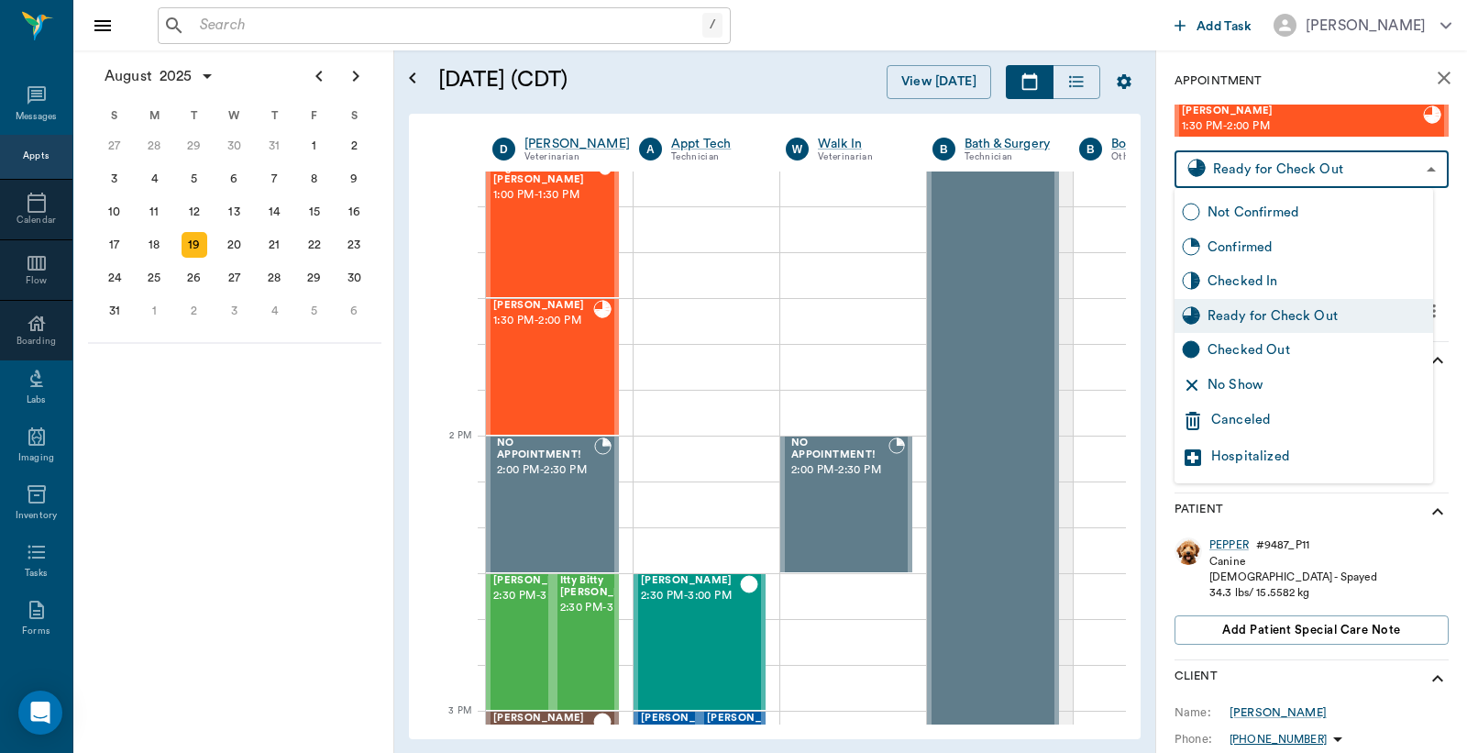
click at [1296, 177] on body "/ ​ Add Task Dr. Bert Ellsworth Nectar Messages Appts Calendar Flow Boarding La…" at bounding box center [733, 376] width 1467 height 753
click at [1253, 344] on div "Checked Out" at bounding box center [1317, 350] width 218 height 20
type input "CHECKED_OUT"
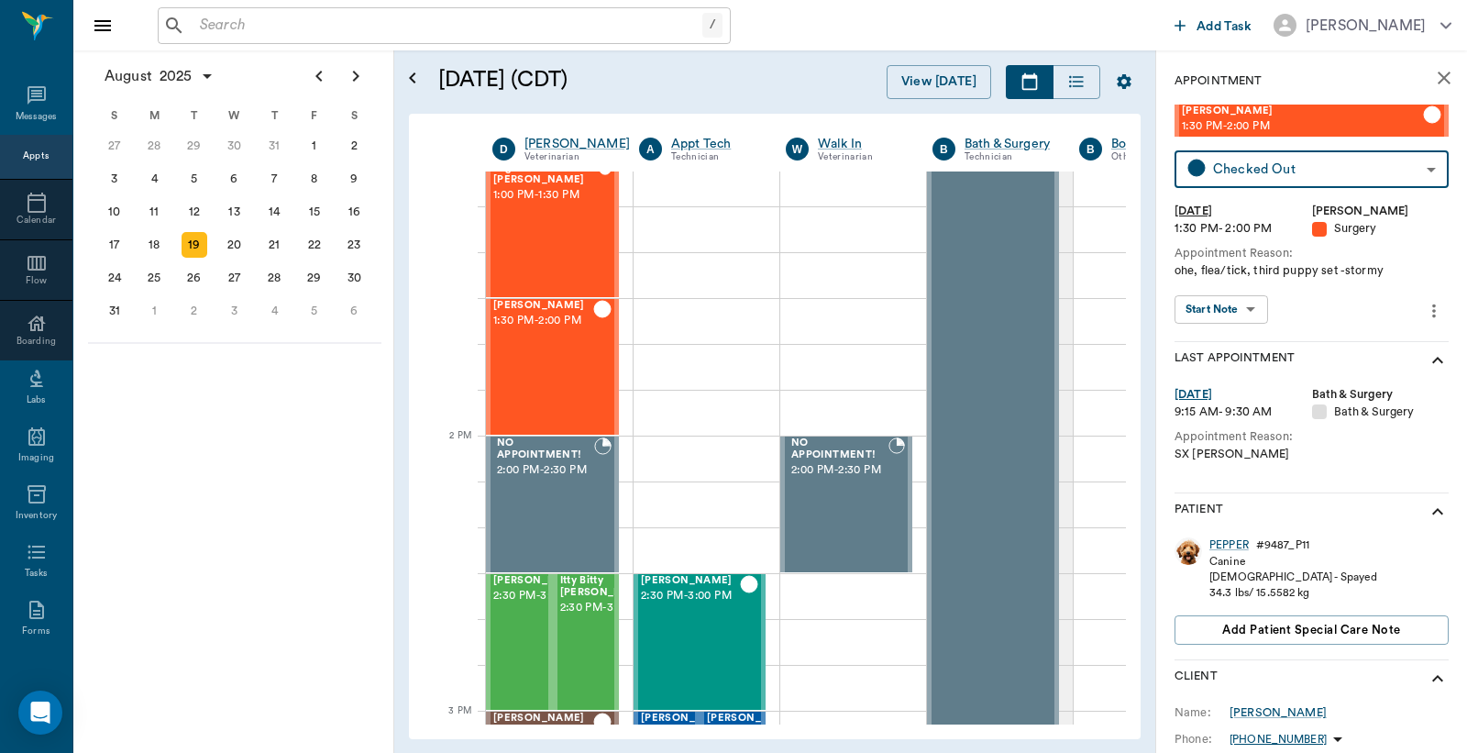
click at [1438, 77] on icon "close" at bounding box center [1444, 78] width 13 height 13
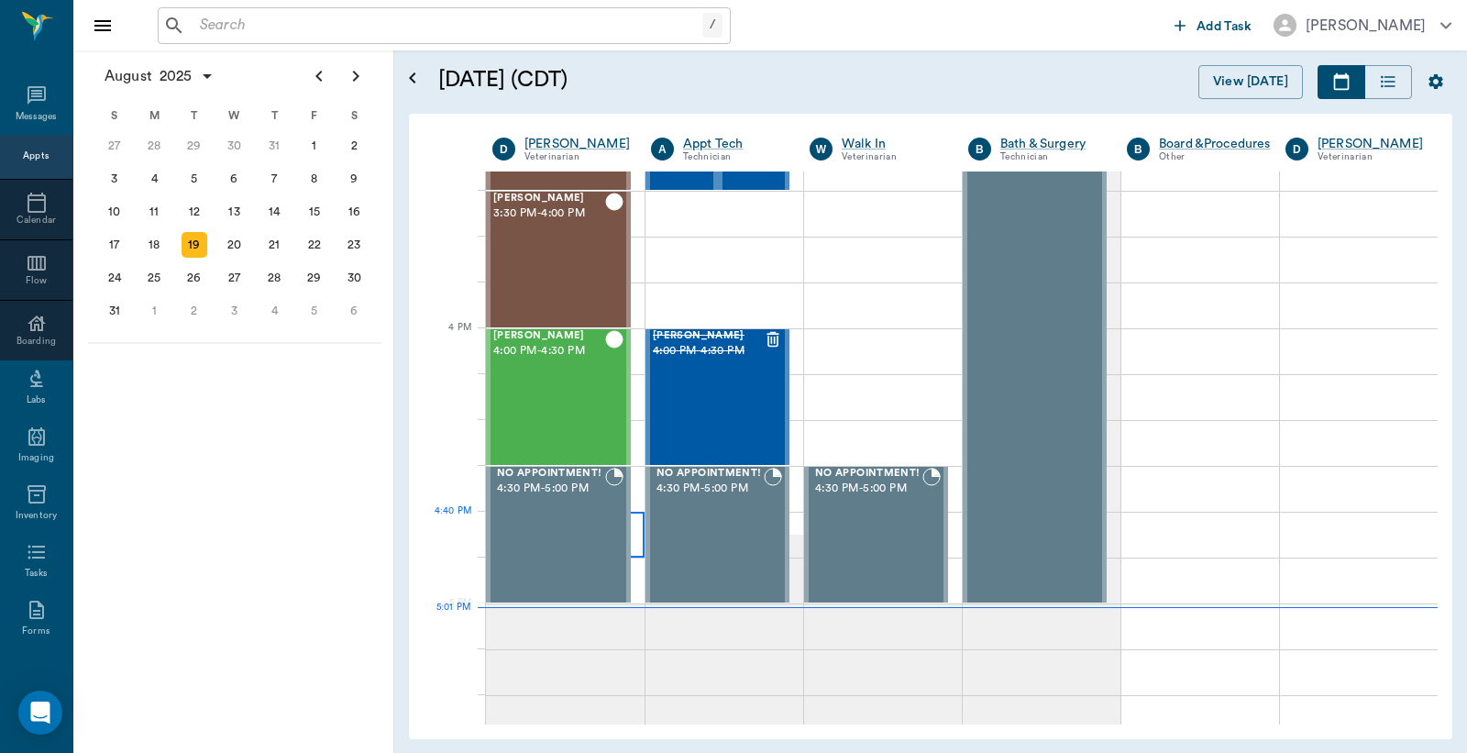
scroll to position [1801, 0]
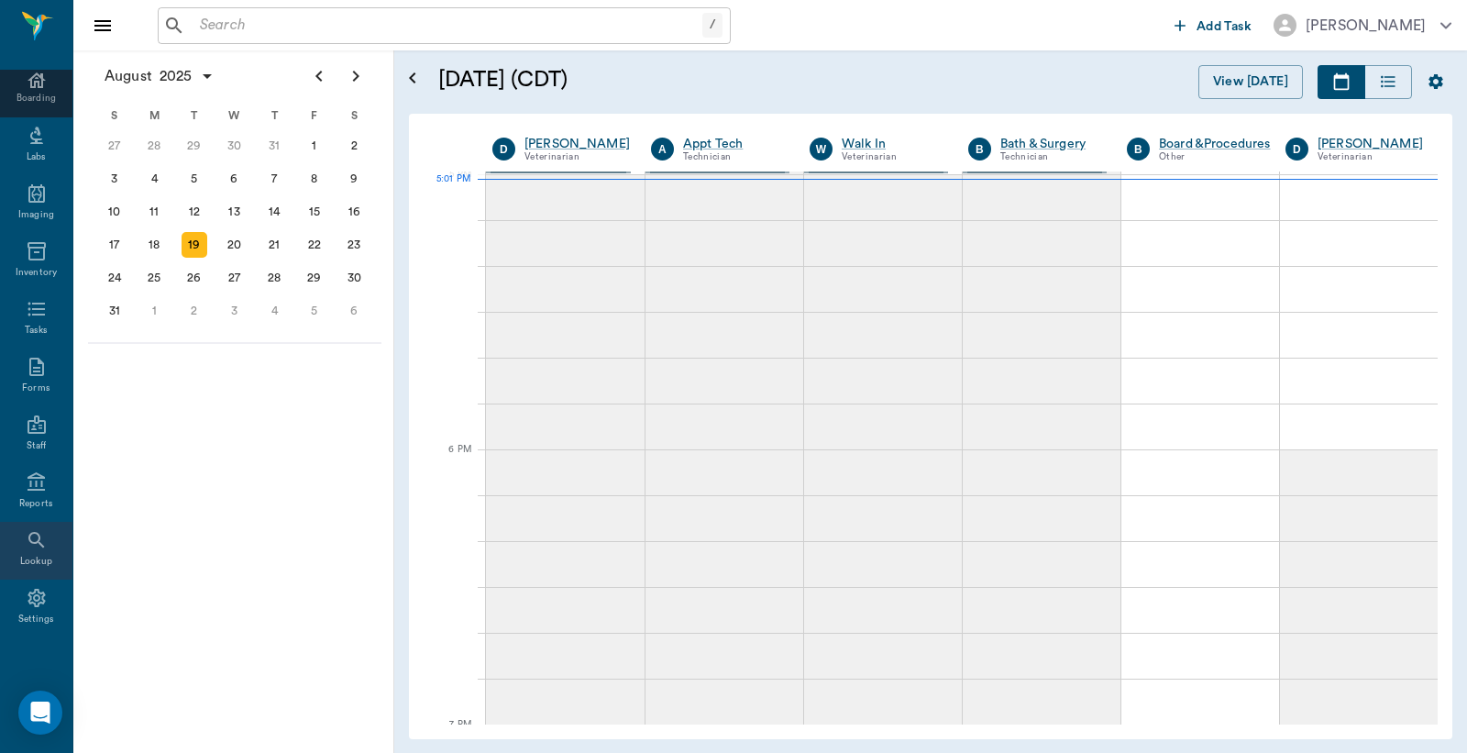
scroll to position [2481, 0]
click at [31, 492] on div "Reports" at bounding box center [36, 493] width 72 height 58
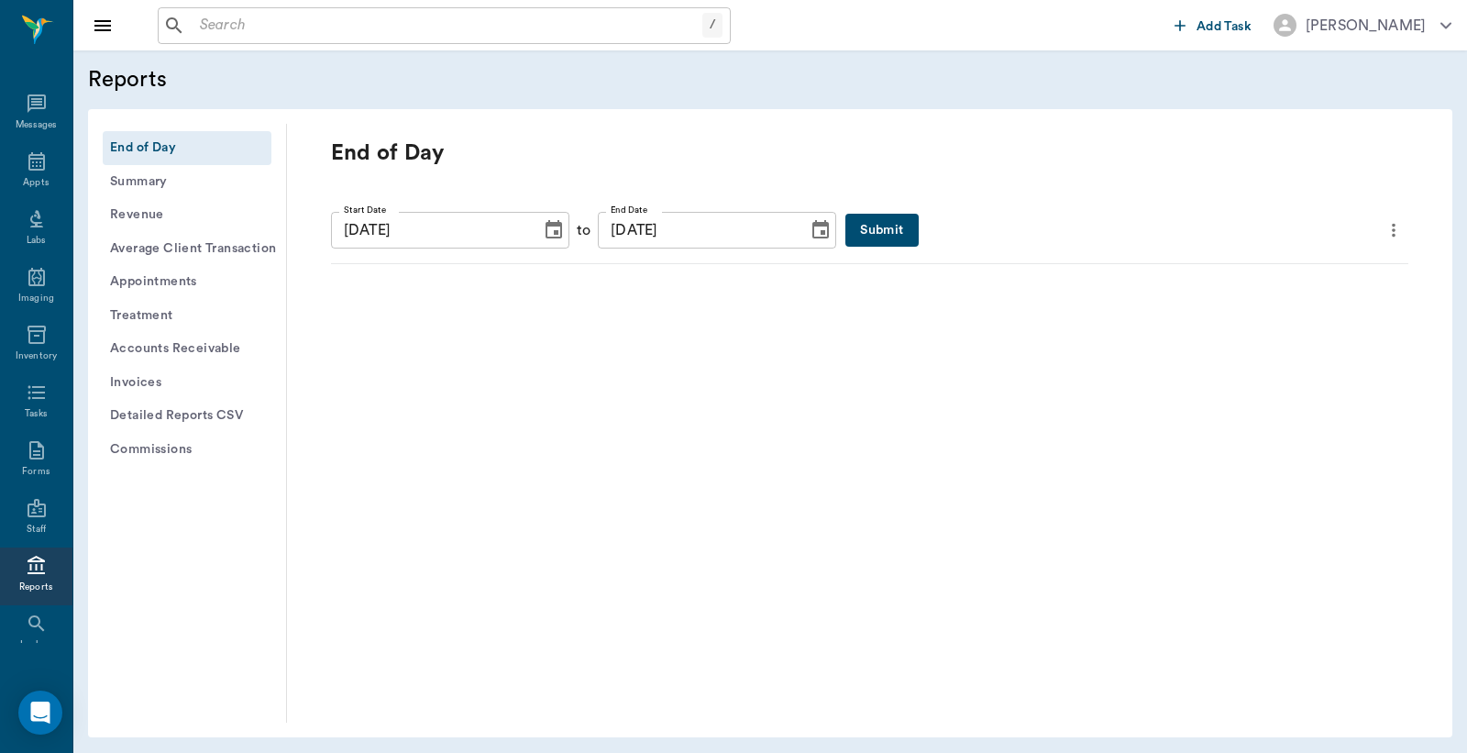
scroll to position [84, 0]
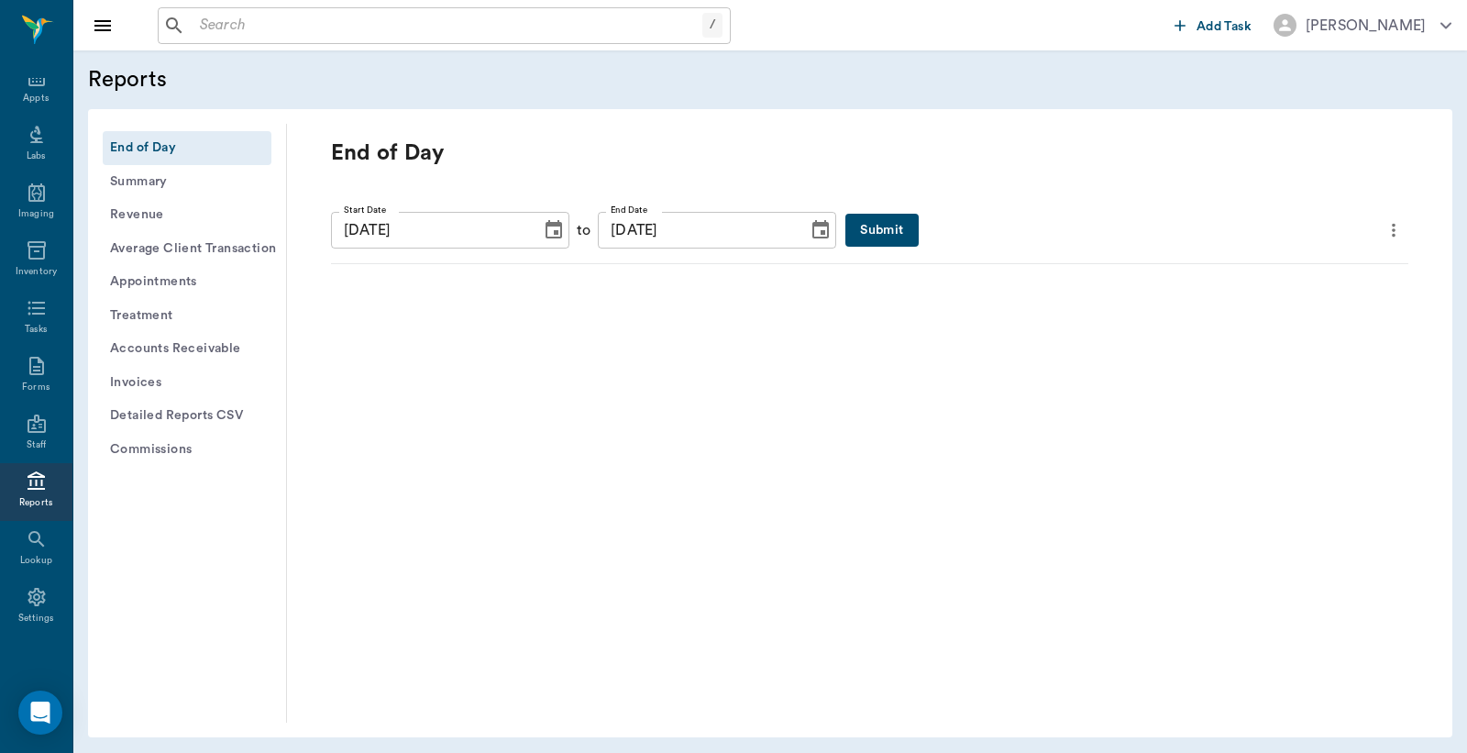
click at [851, 226] on button "Submit" at bounding box center [882, 231] width 72 height 34
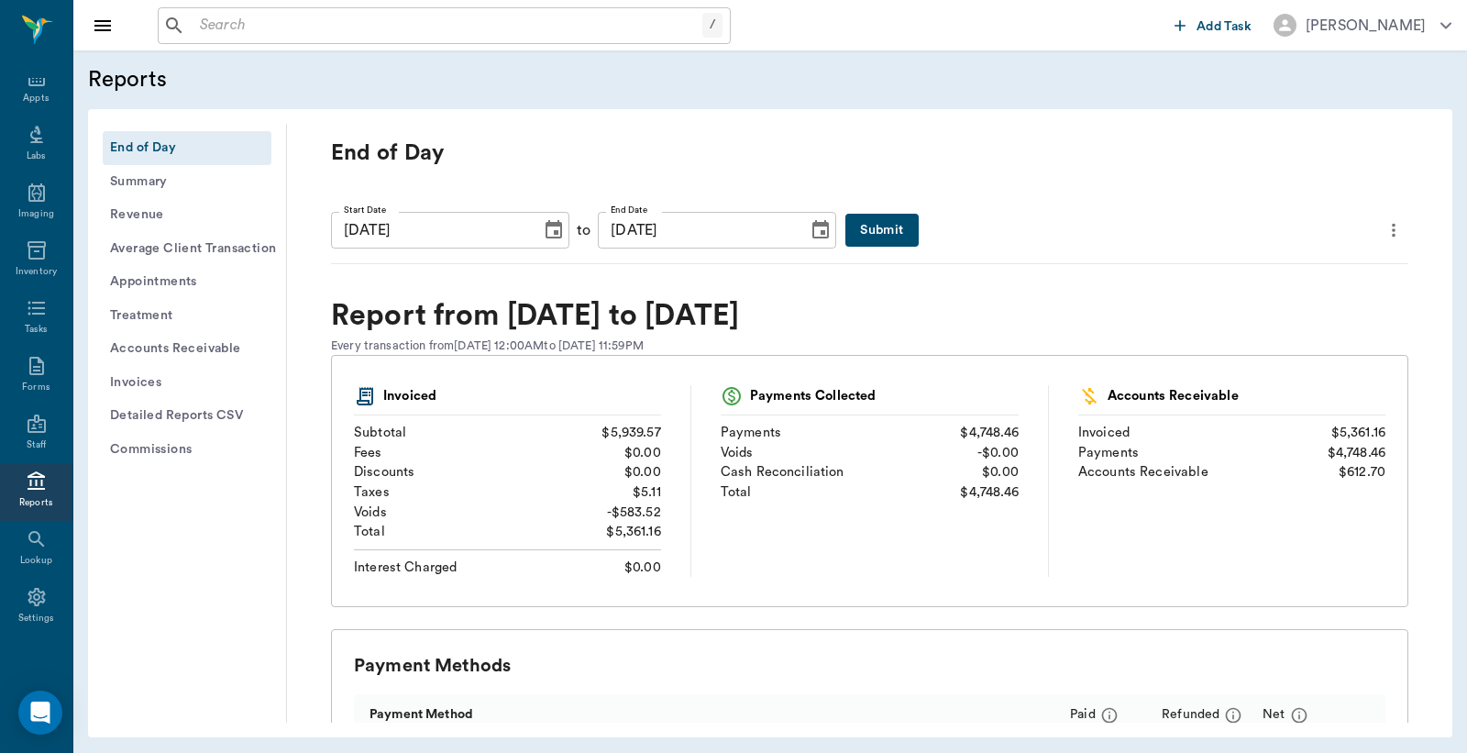
click at [1392, 234] on icon "more" at bounding box center [1394, 231] width 4 height 14
click at [1245, 335] on span "Print Report" at bounding box center [1290, 334] width 175 height 19
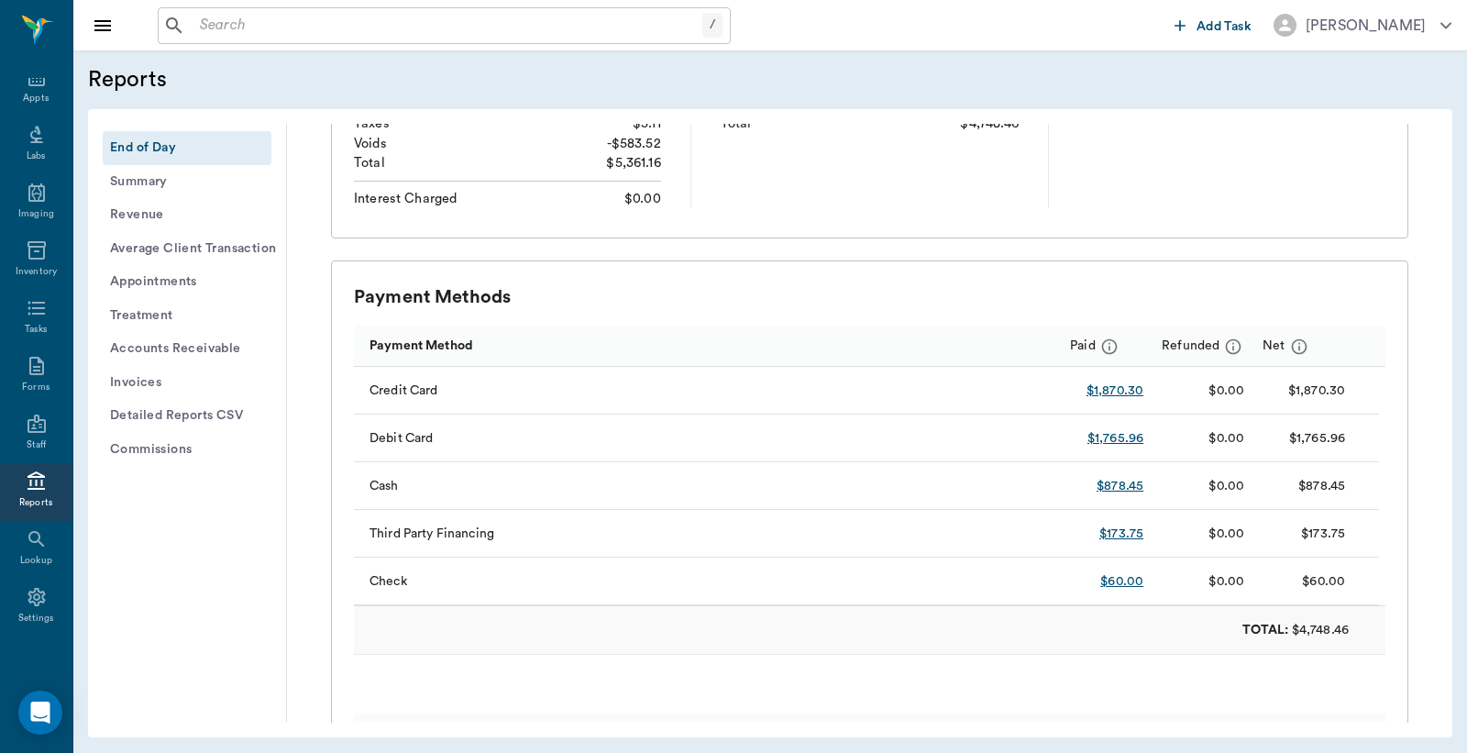
scroll to position [407, 0]
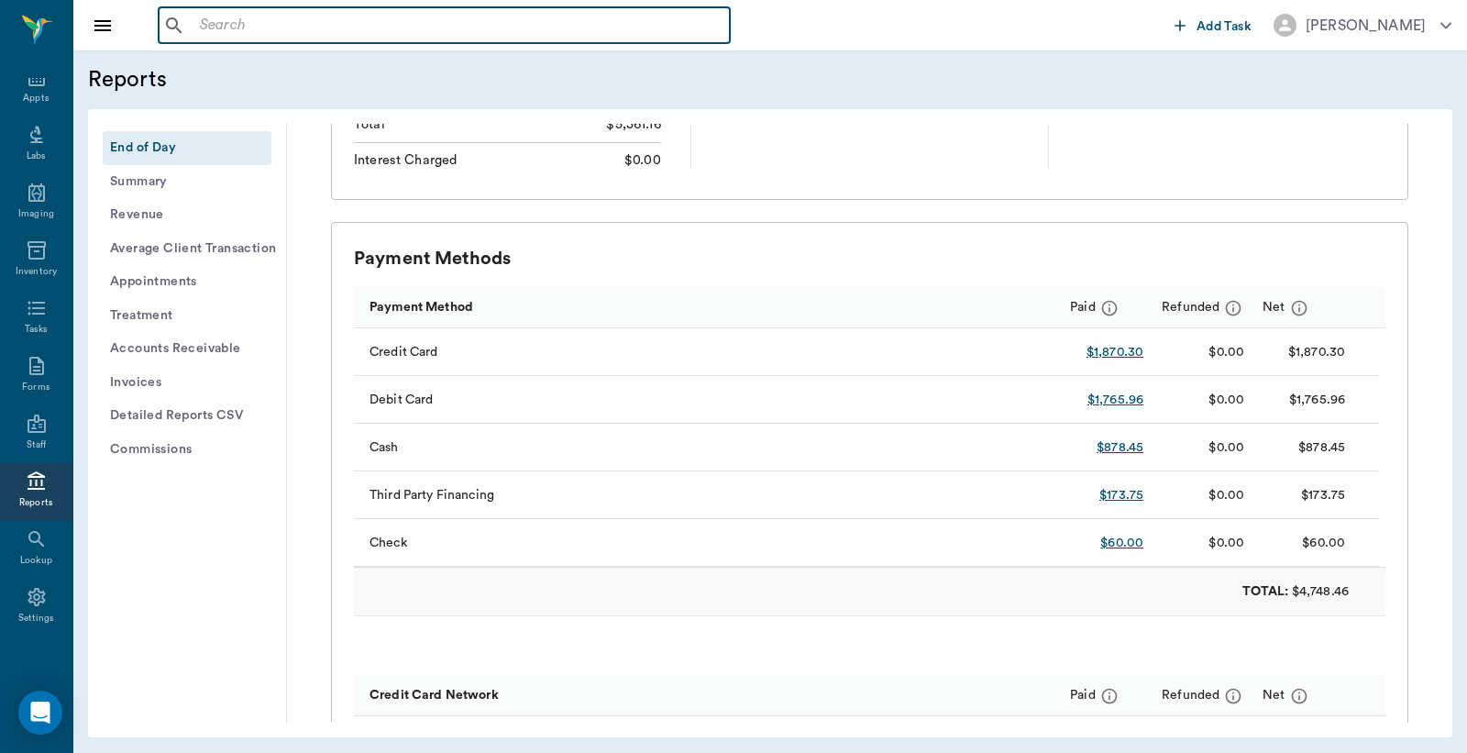
click at [381, 32] on input "text" at bounding box center [458, 26] width 530 height 26
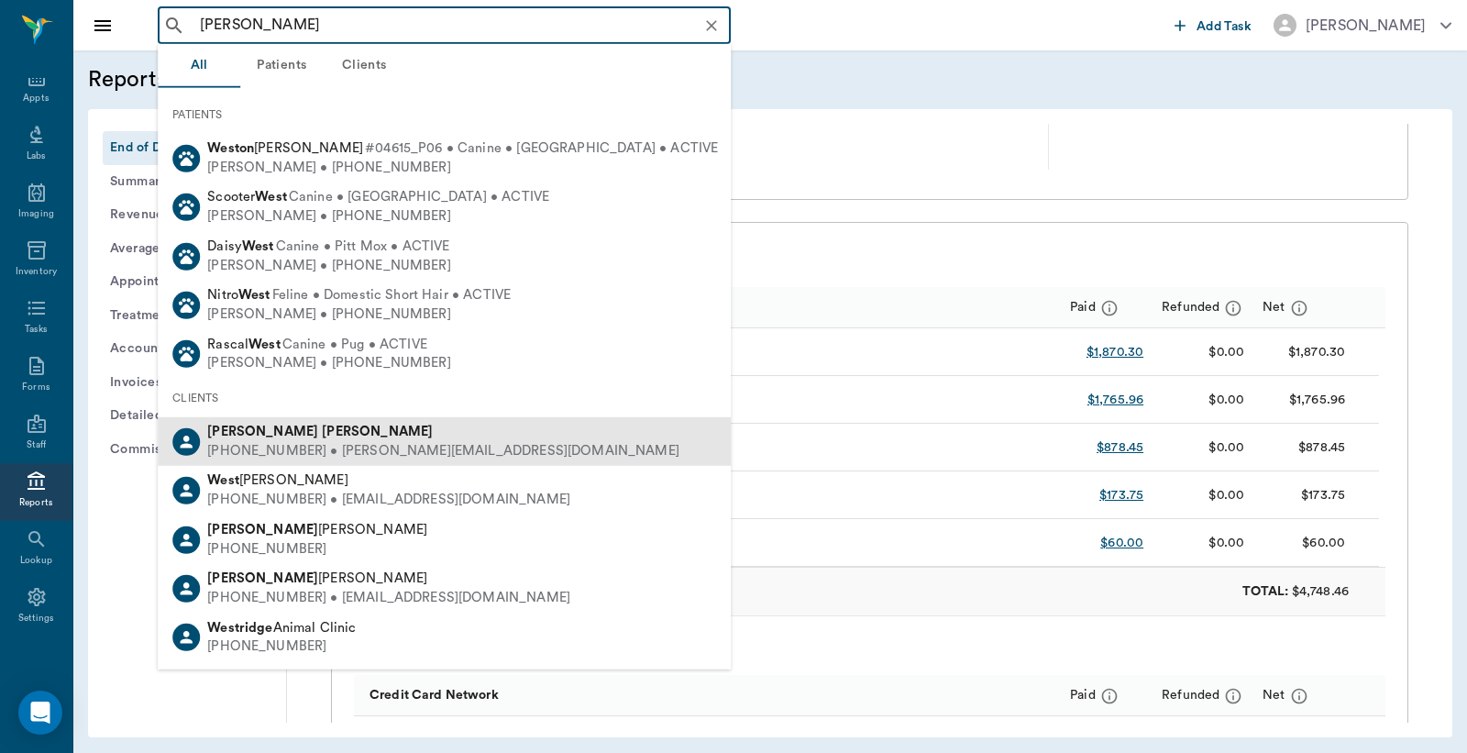
click at [395, 434] on div "[PERSON_NAME]" at bounding box center [443, 432] width 472 height 19
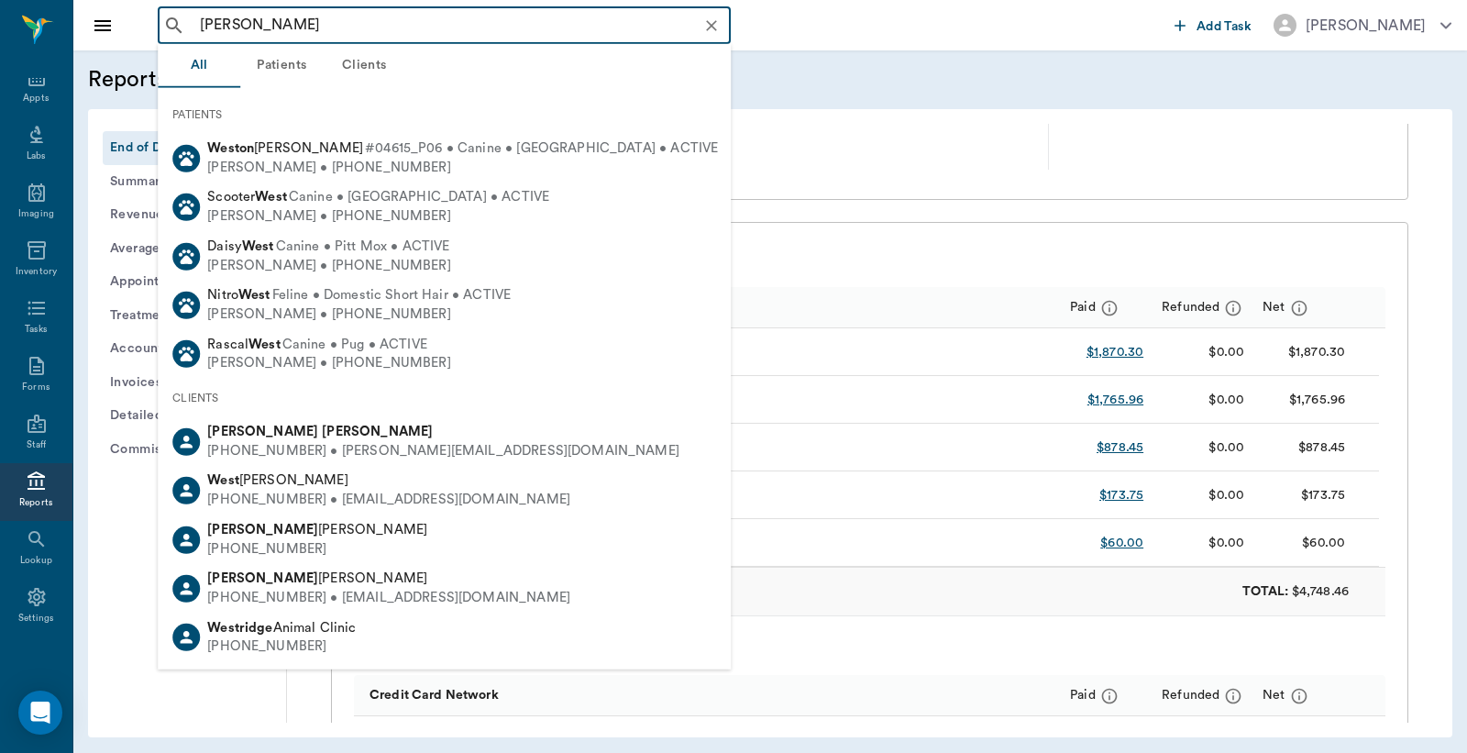
type input "[PERSON_NAME]"
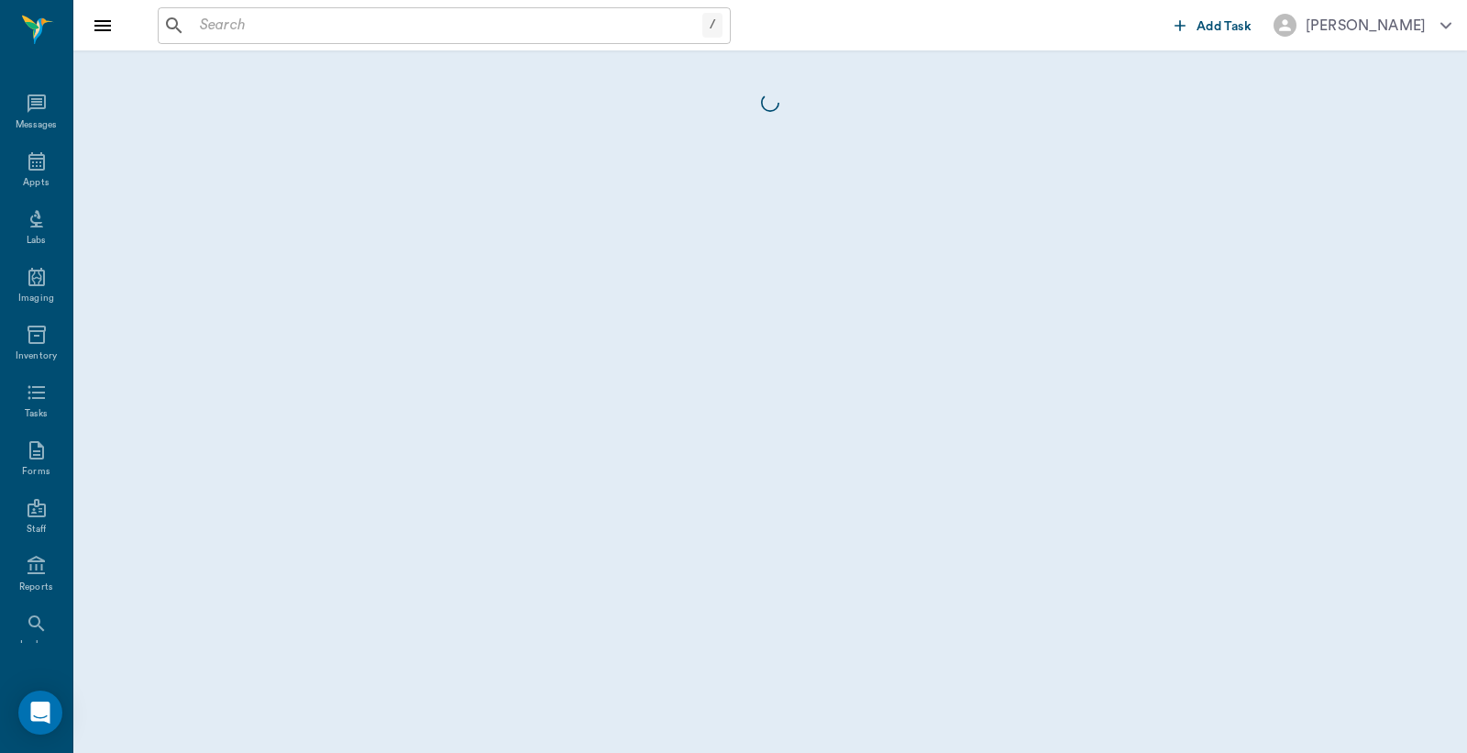
scroll to position [84, 0]
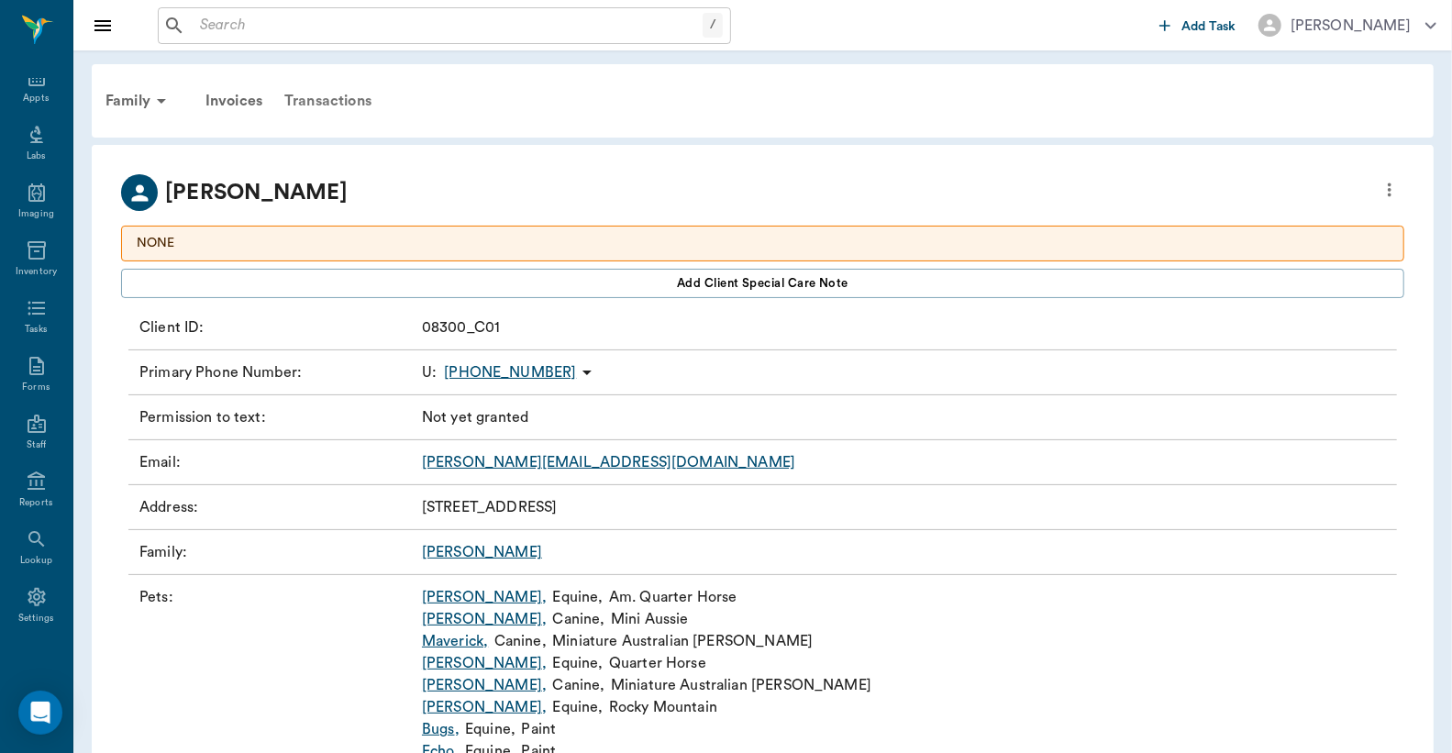
click at [356, 101] on div "Transactions" at bounding box center [327, 101] width 109 height 44
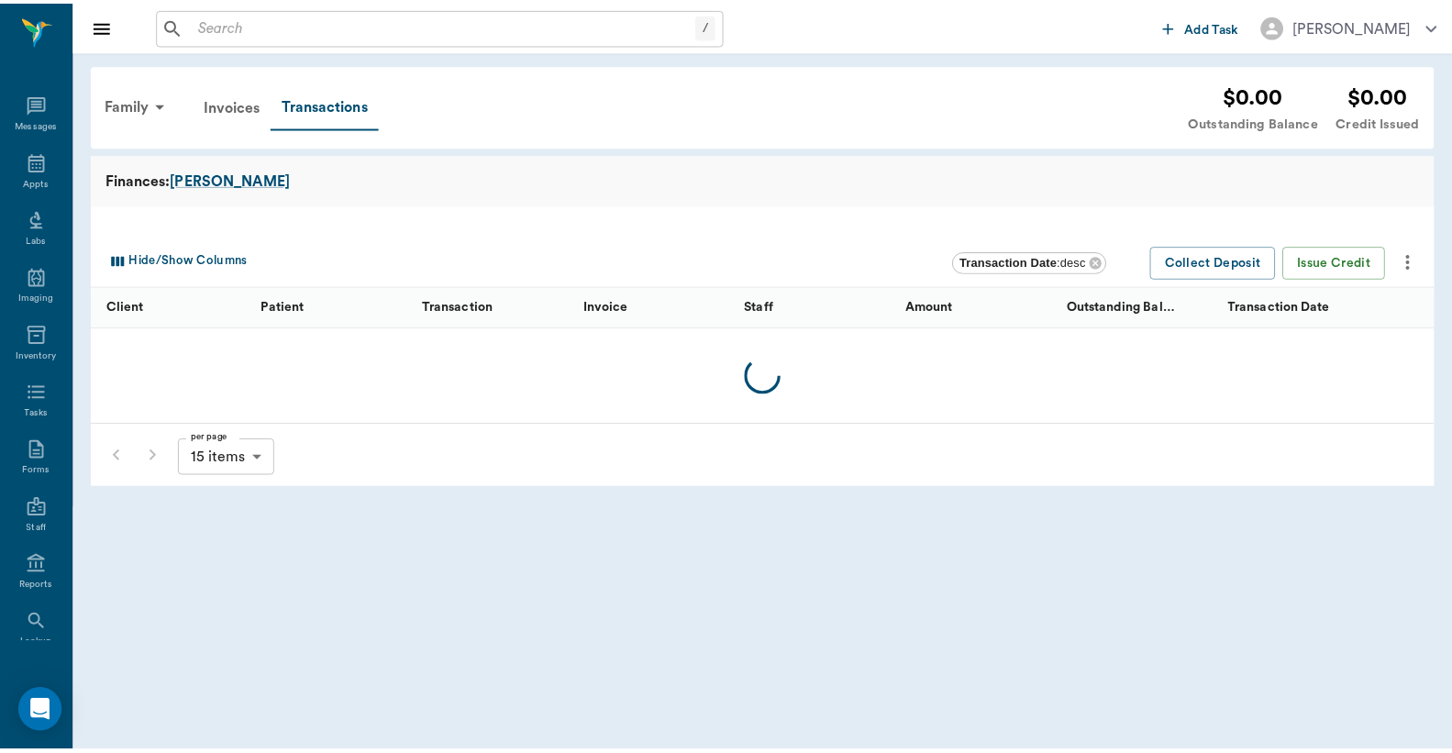
scroll to position [84, 0]
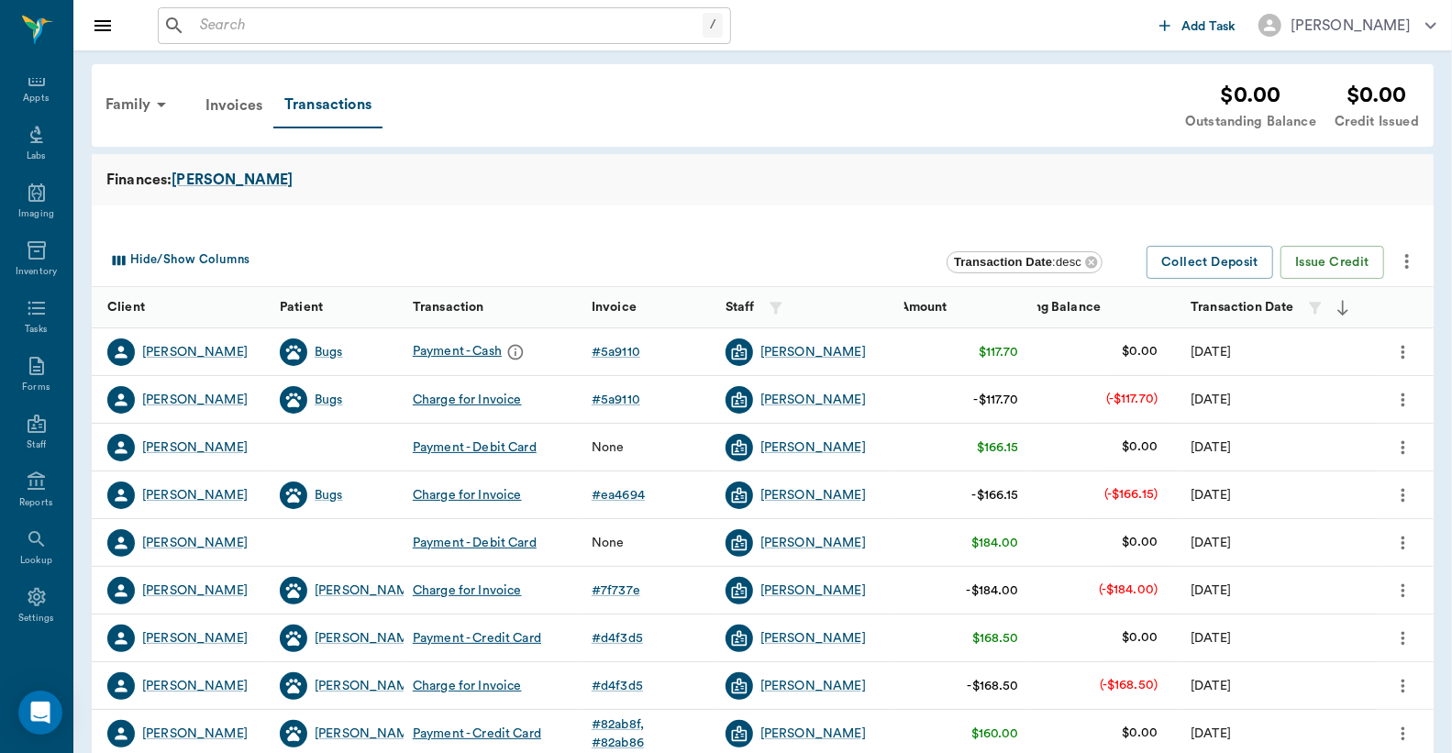
click at [1406, 344] on icon "more" at bounding box center [1403, 352] width 20 height 22
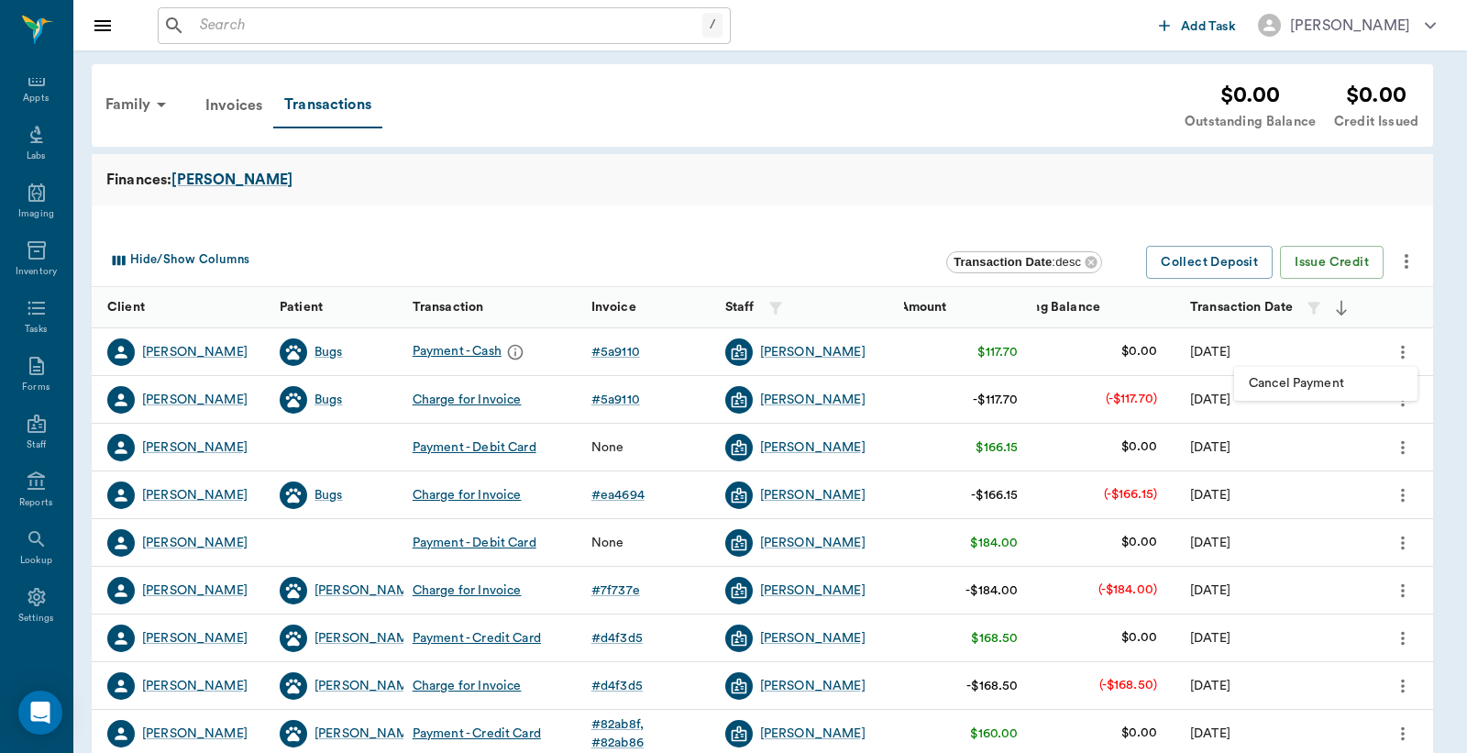
click at [1327, 376] on span "Cancel Payment" at bounding box center [1326, 383] width 154 height 19
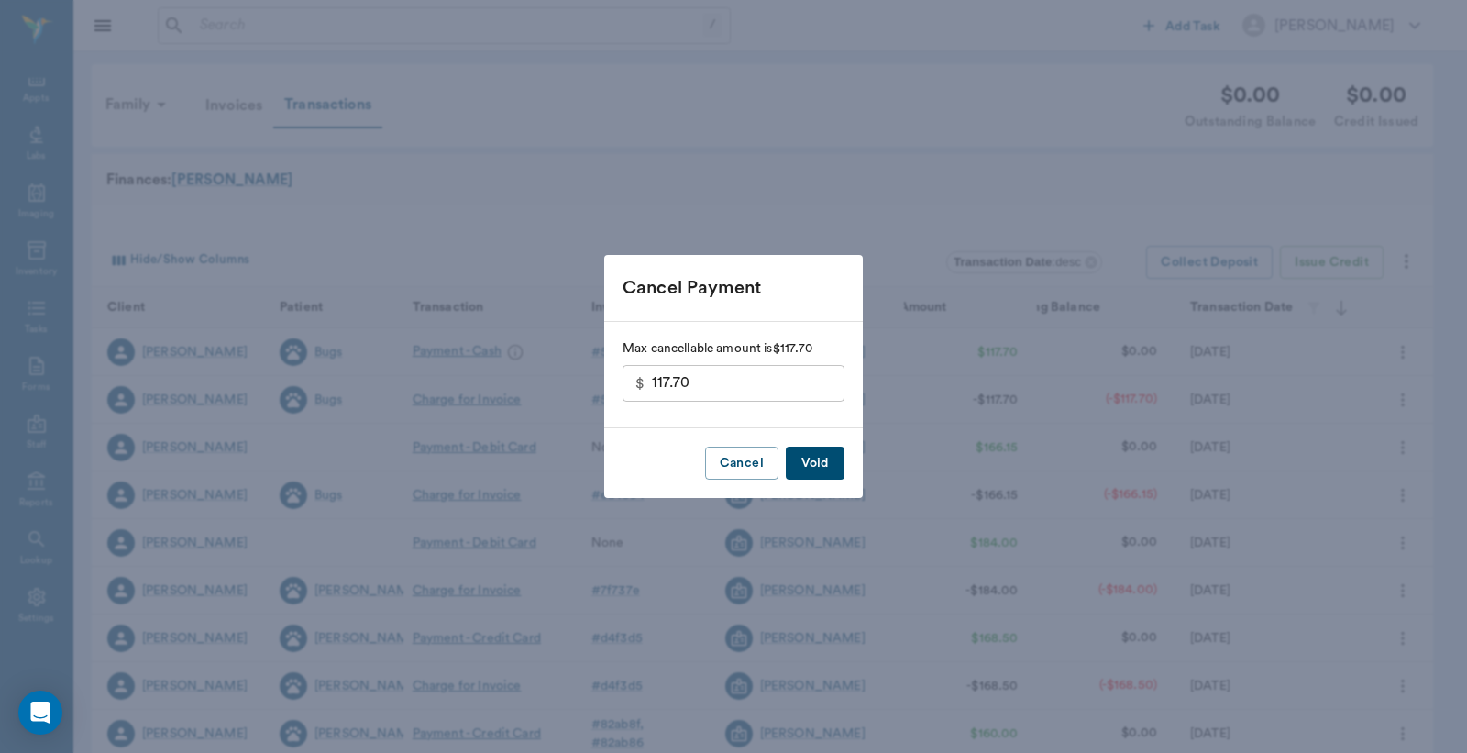
click at [802, 466] on button "Void" at bounding box center [815, 464] width 59 height 34
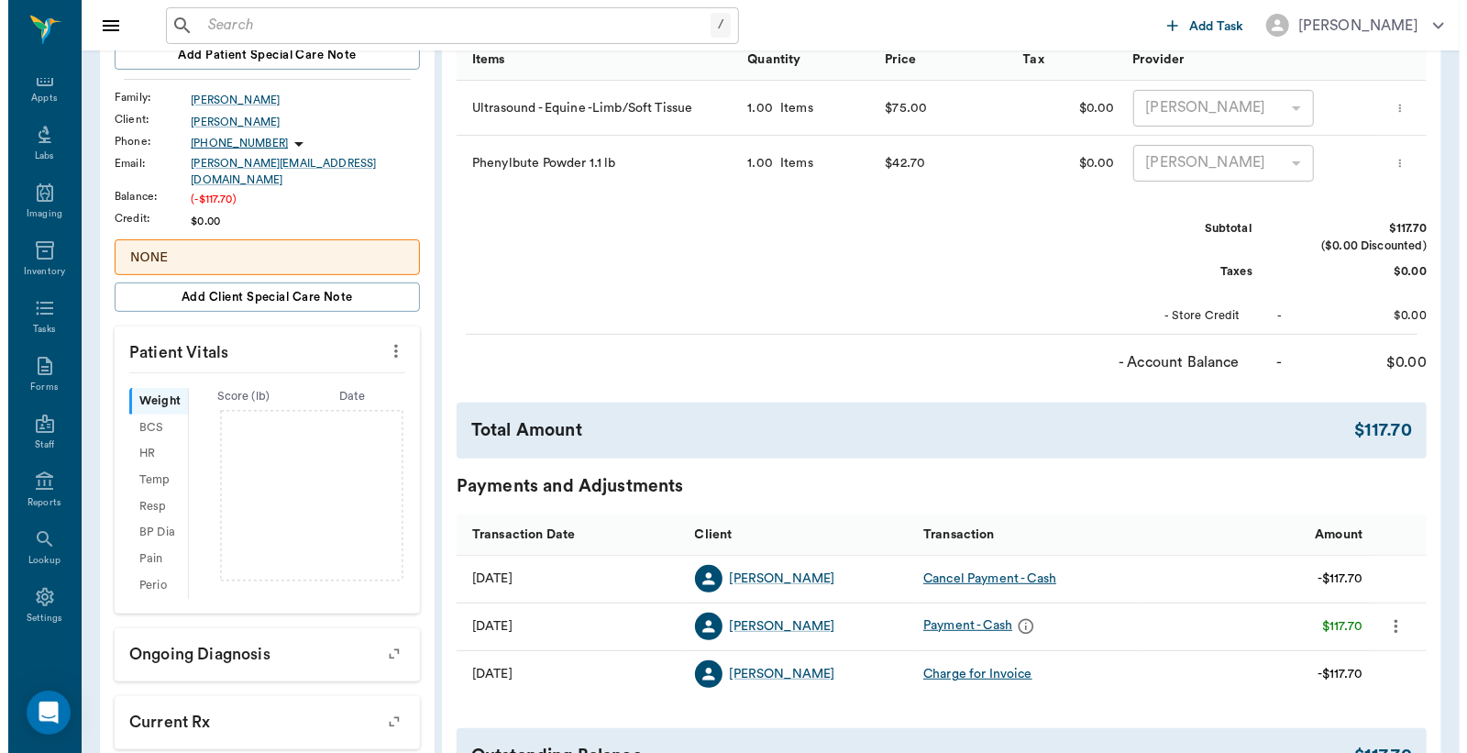
scroll to position [407, 0]
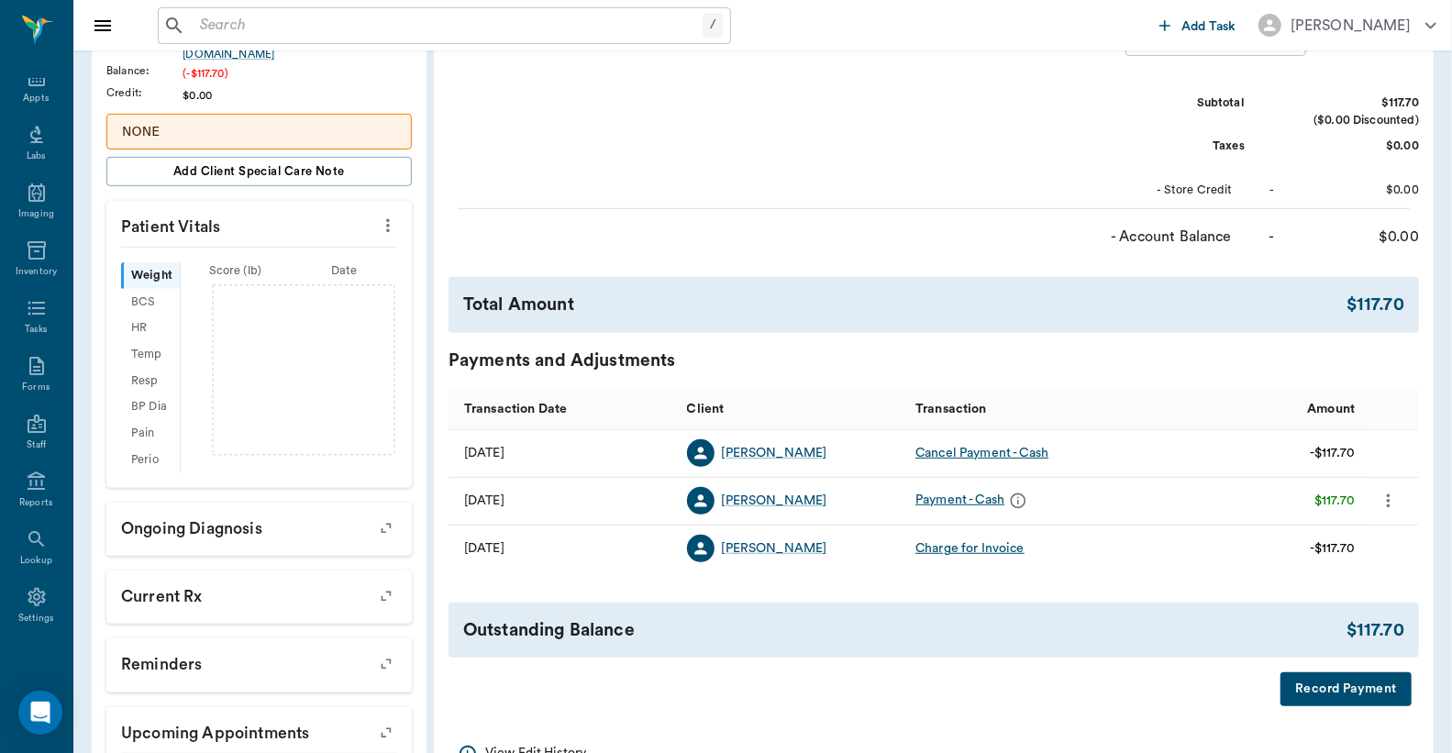
click at [1324, 689] on button "Record Payment" at bounding box center [1345, 689] width 131 height 34
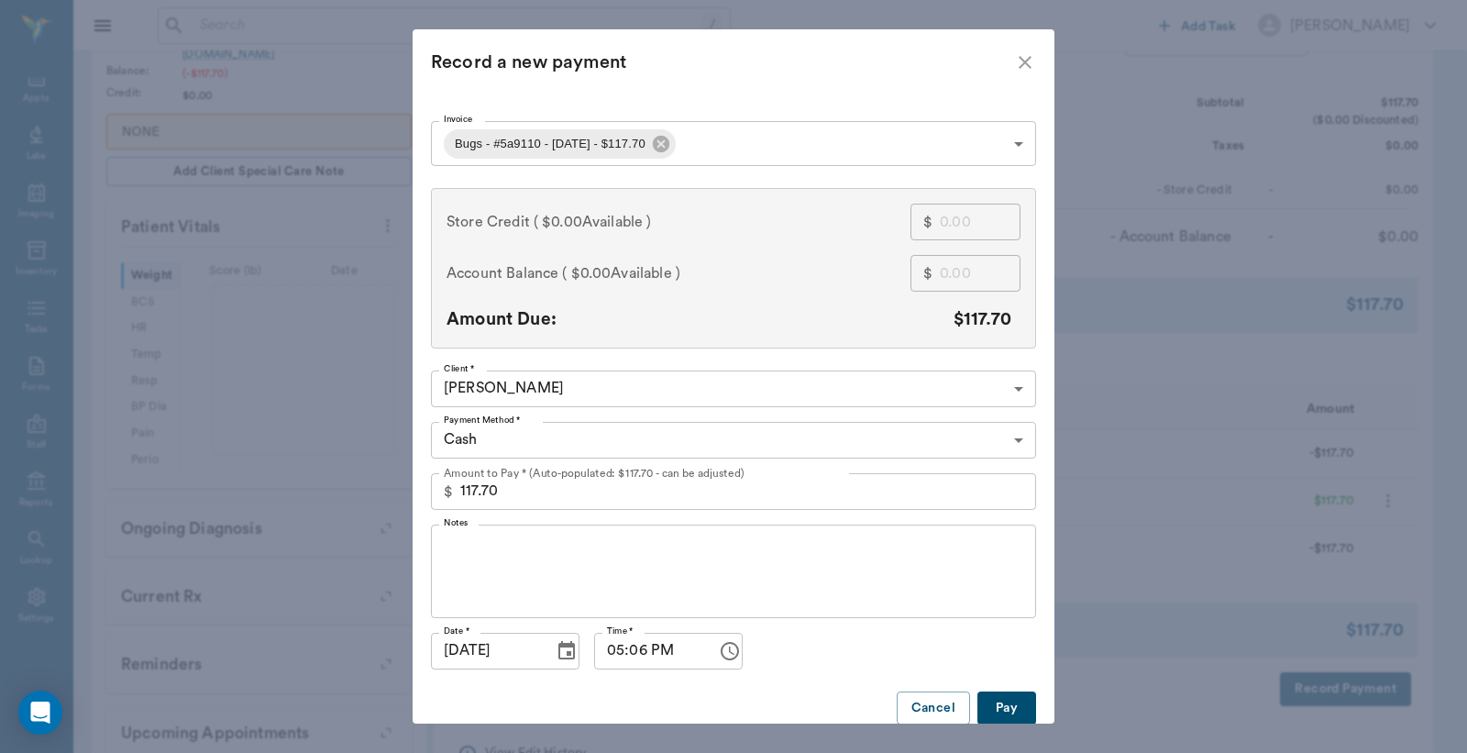
click at [580, 438] on body "/ ​ Add Task Dr. Bert Ellsworth Nectar Messages Appts Labs Imaging Inventory Ta…" at bounding box center [733, 226] width 1467 height 1267
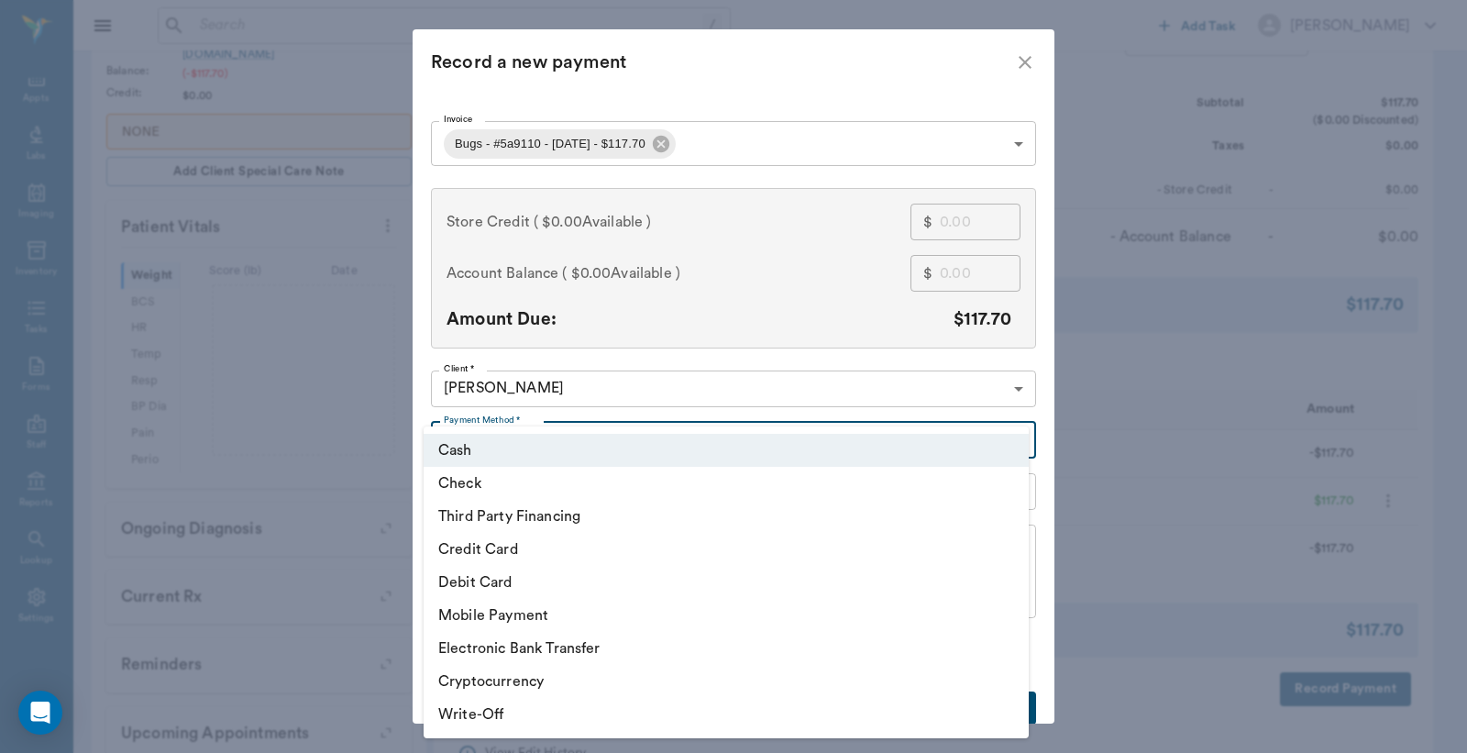
click at [475, 575] on li "Debit Card" at bounding box center [726, 582] width 605 height 33
type input "DEBIT_CARD"
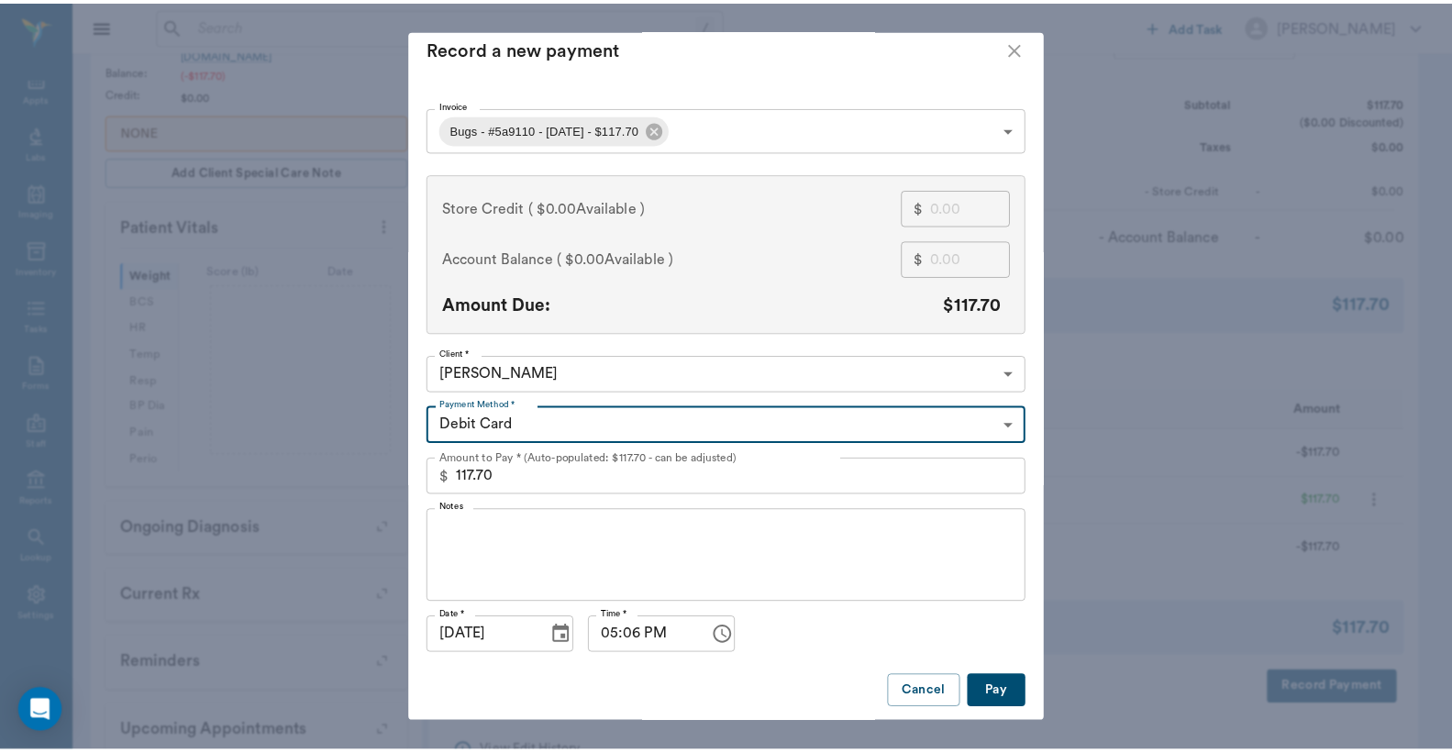
scroll to position [19, 0]
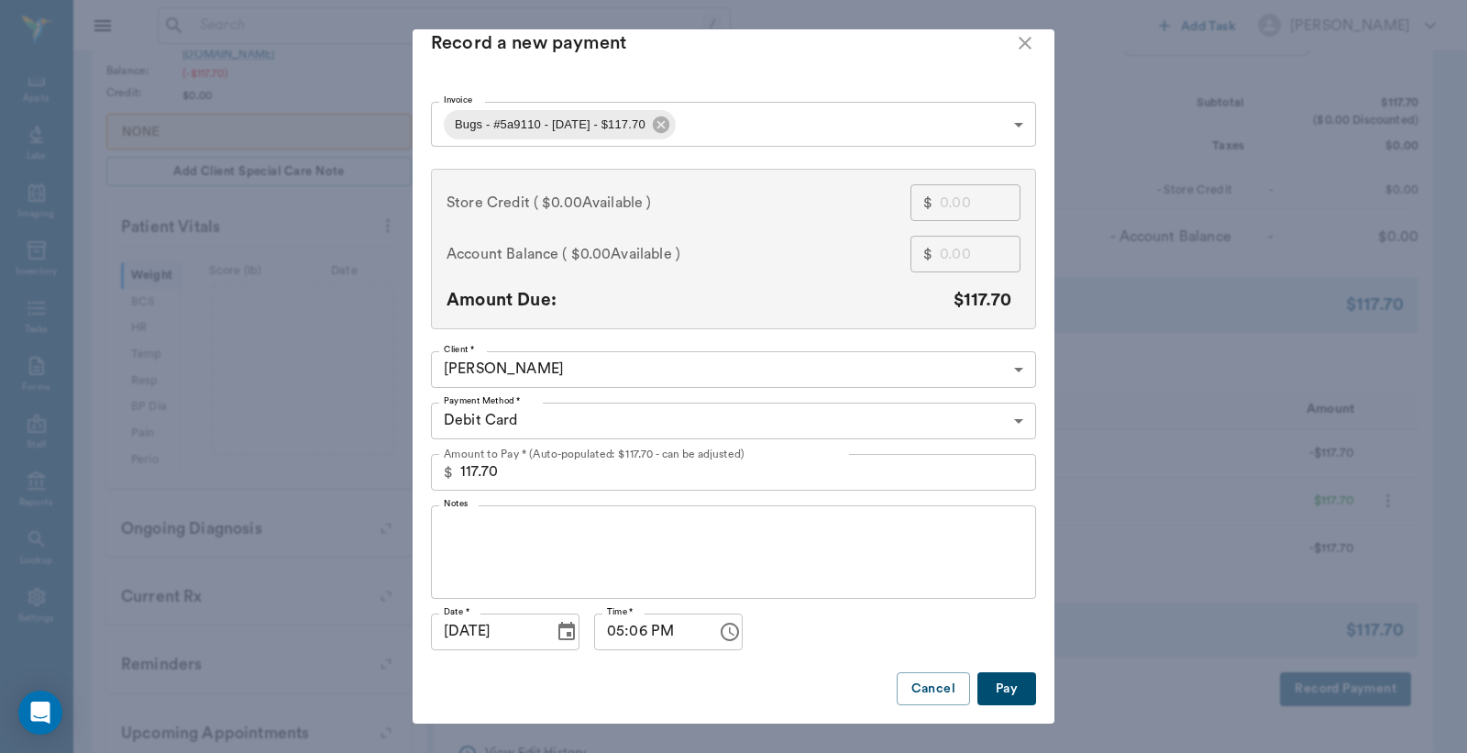
click at [996, 697] on button "Pay" at bounding box center [1007, 689] width 59 height 34
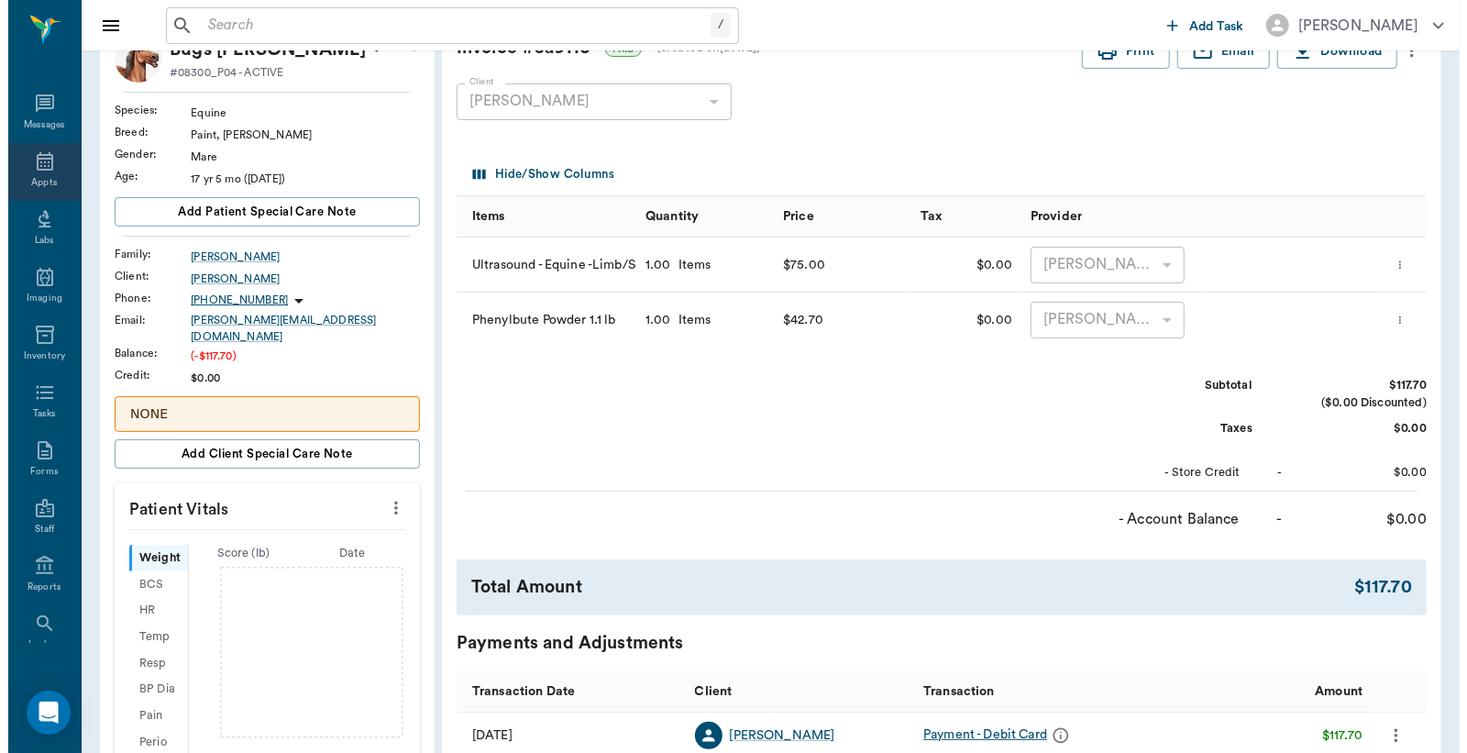
scroll to position [0, 0]
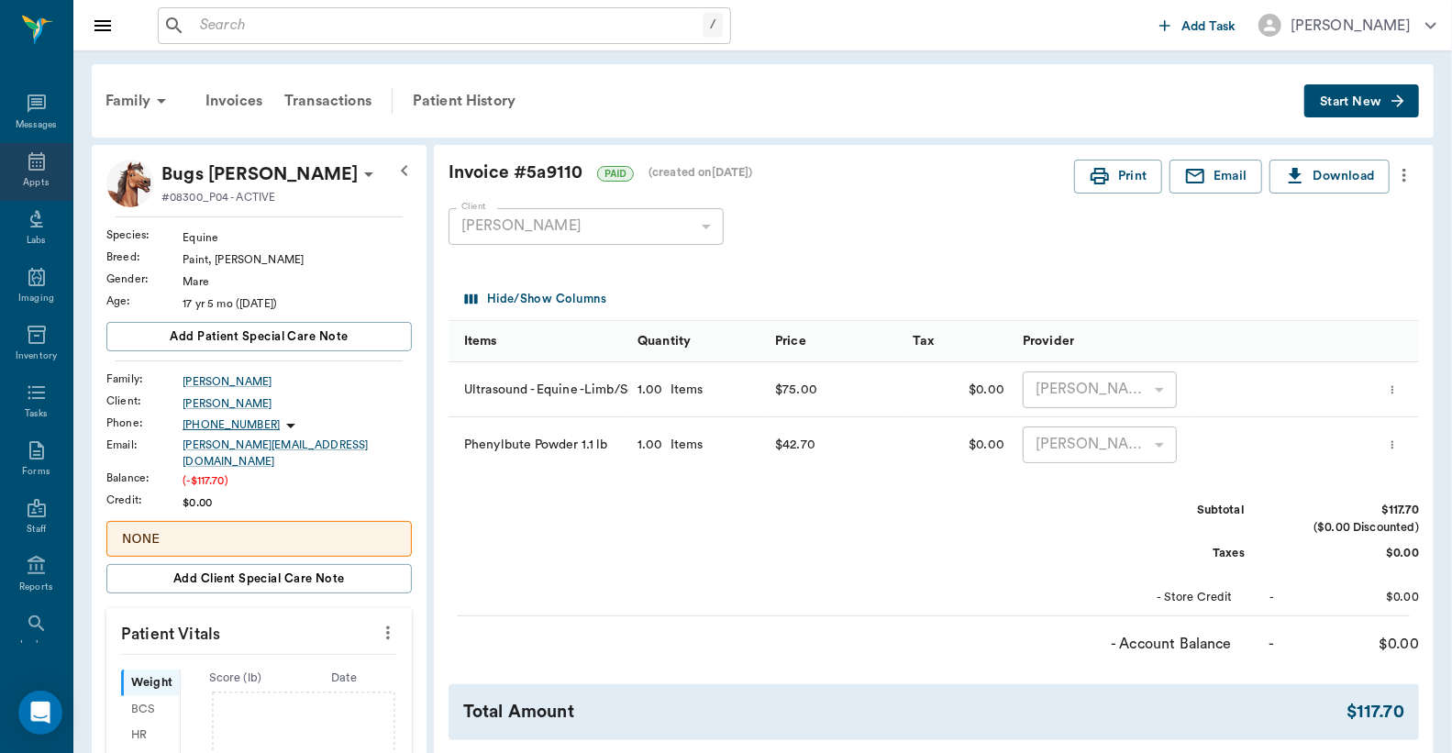
click at [26, 166] on icon at bounding box center [37, 161] width 22 height 22
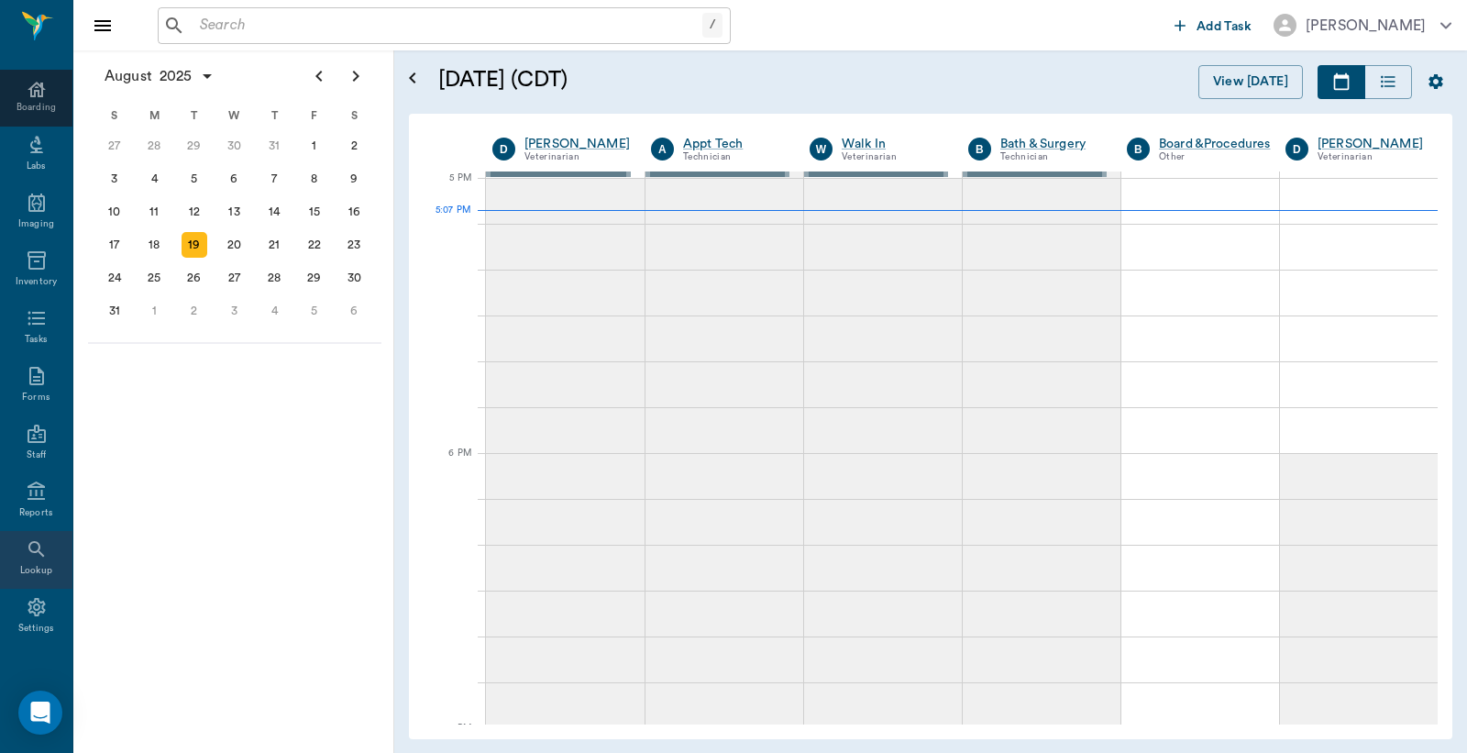
scroll to position [243, 0]
click at [21, 493] on div "Reports" at bounding box center [36, 493] width 72 height 58
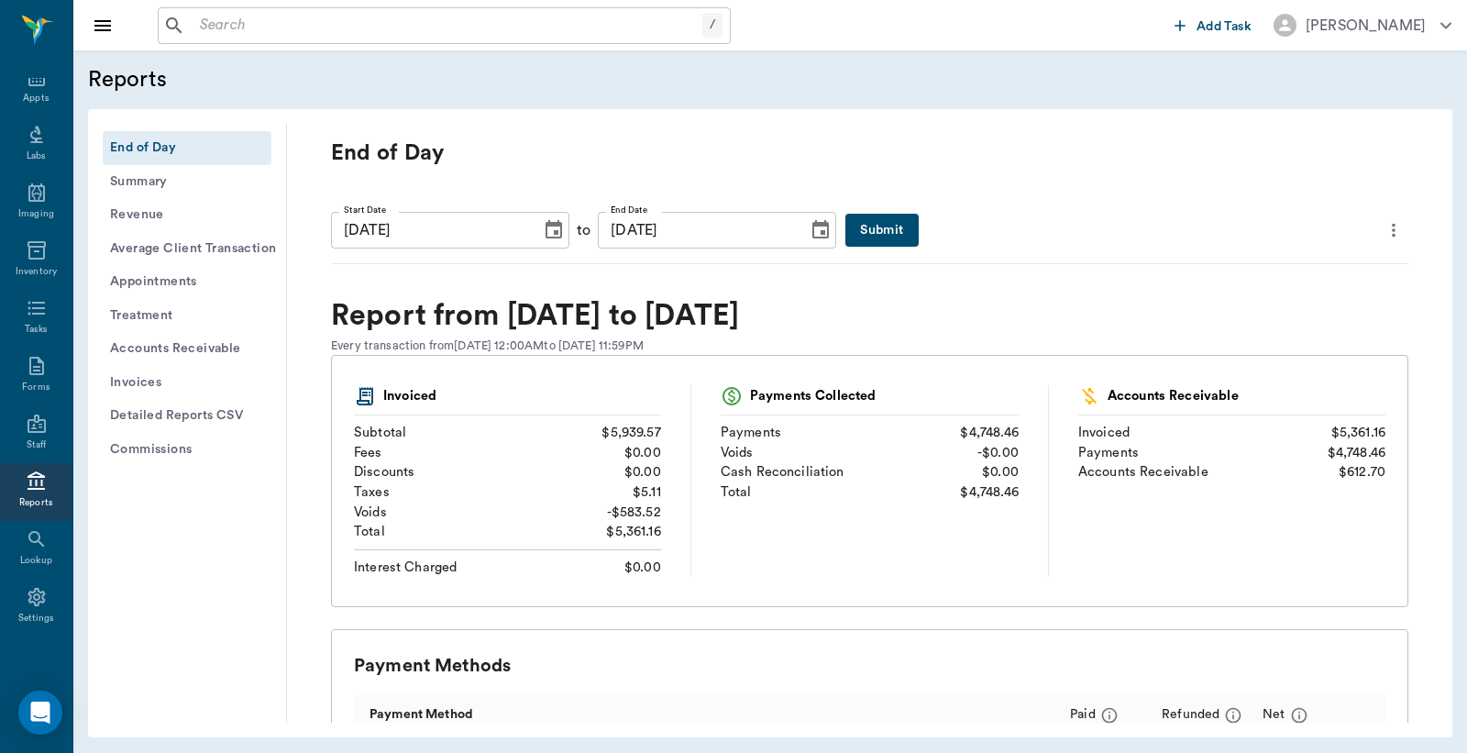
scroll to position [271, 0]
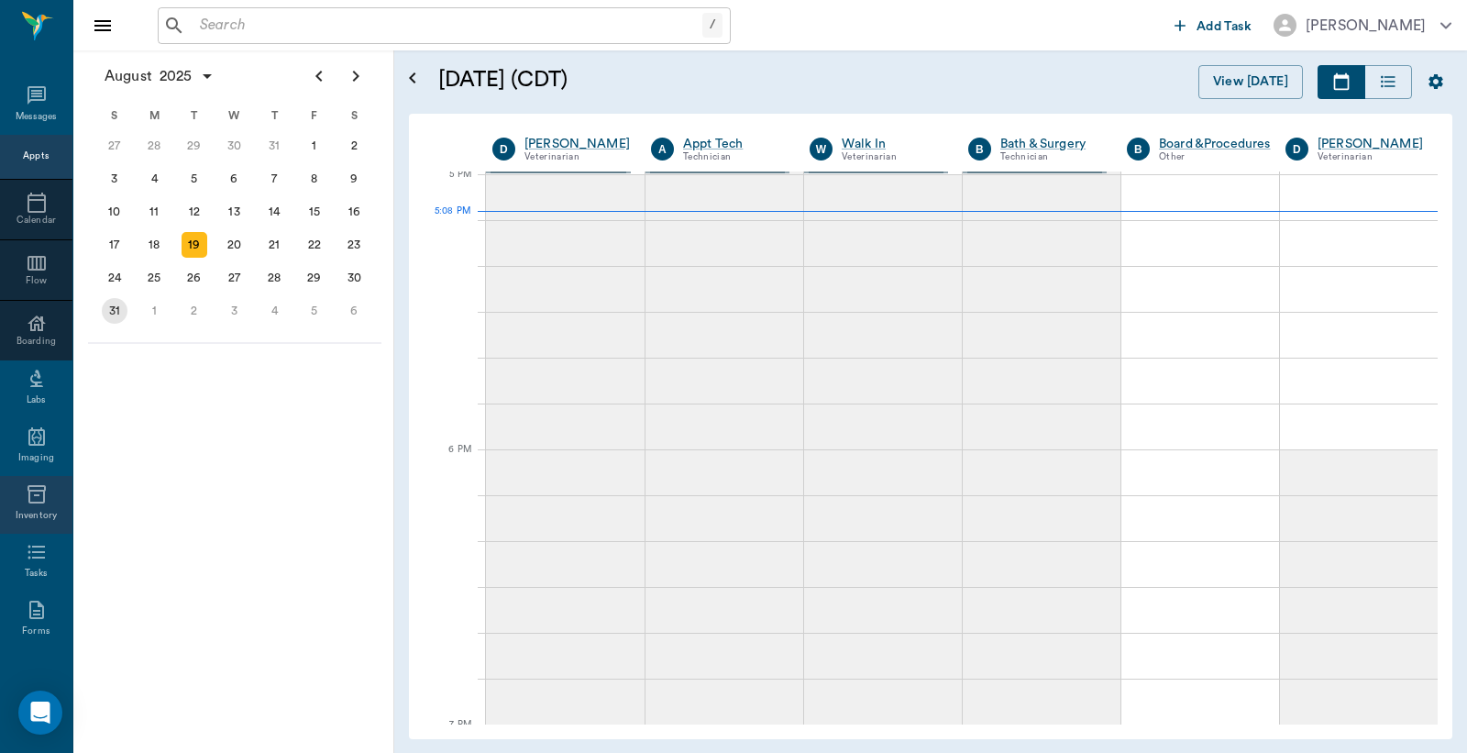
scroll to position [243, 0]
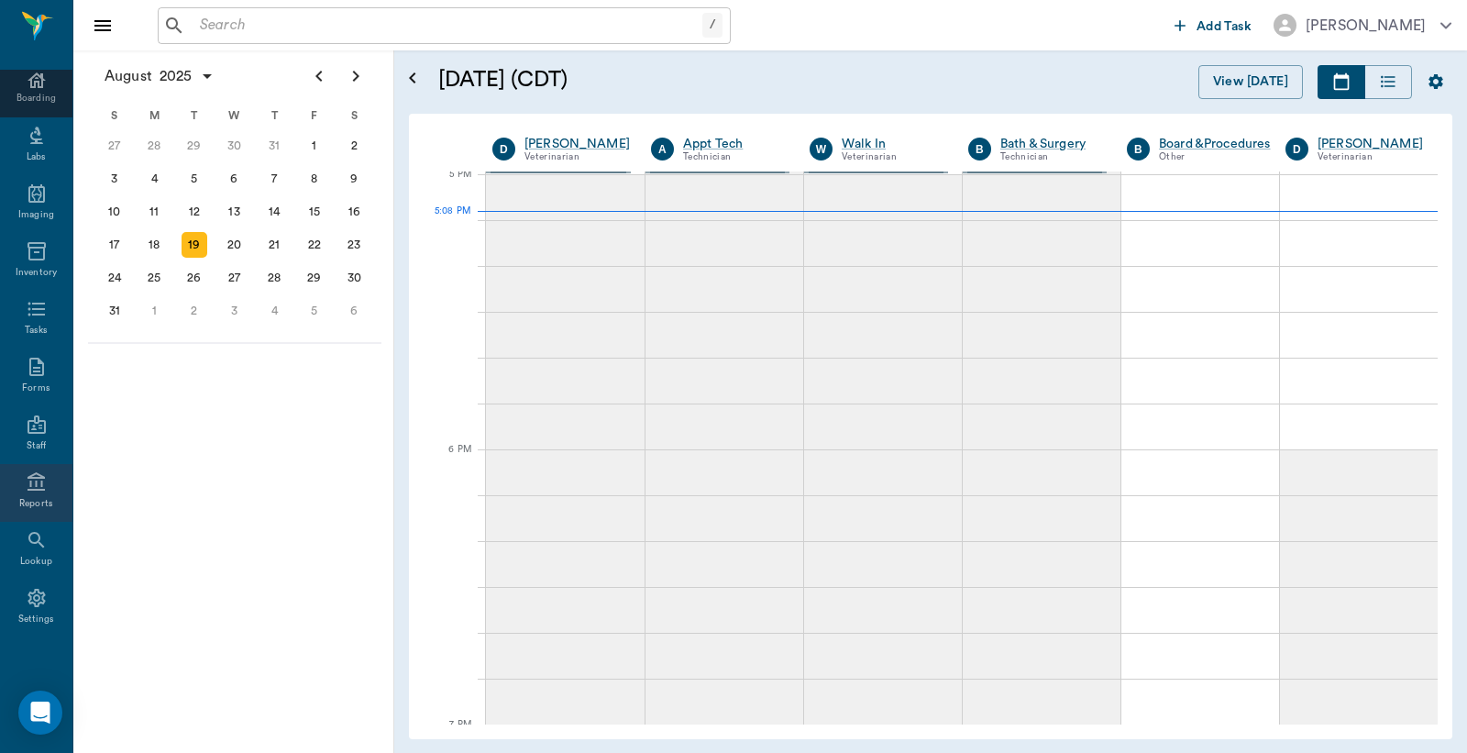
click at [33, 488] on icon at bounding box center [36, 481] width 17 height 18
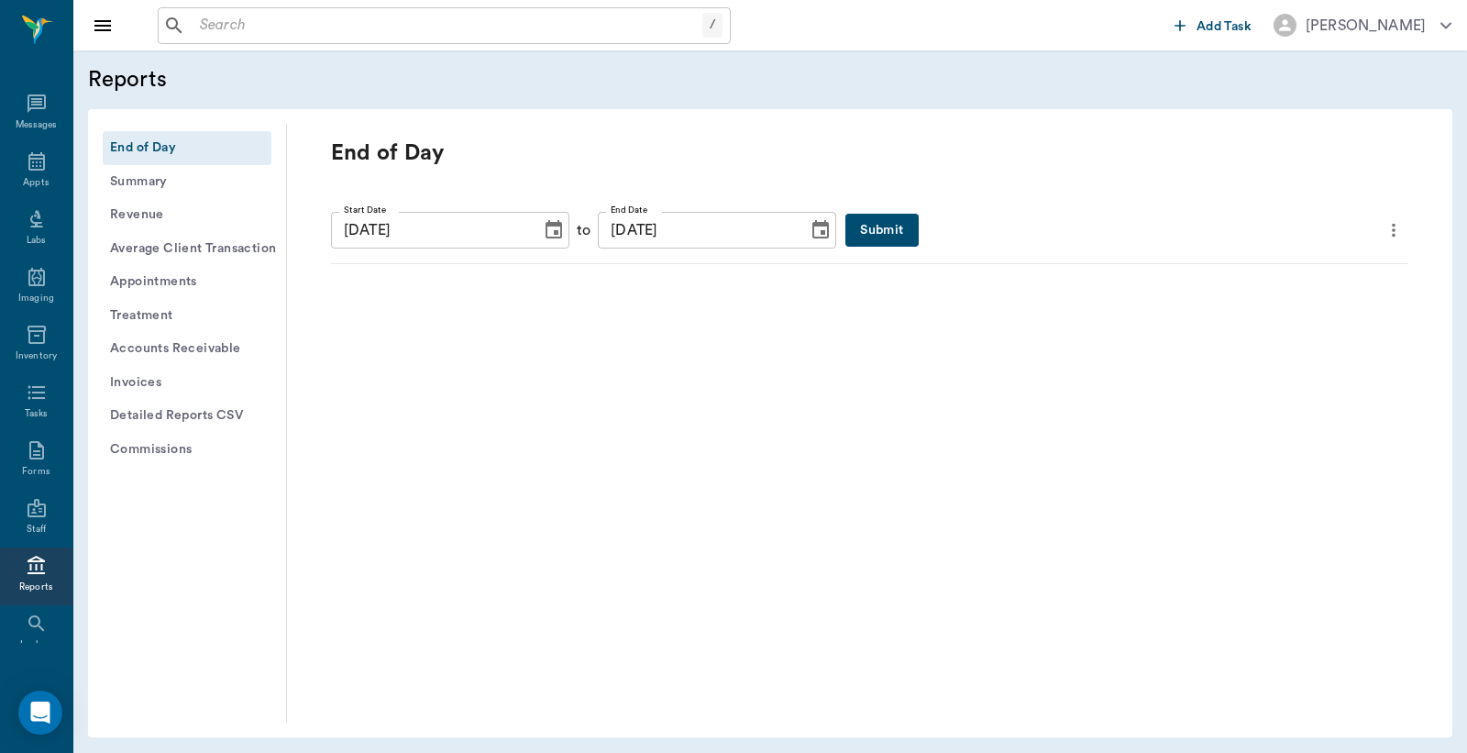
scroll to position [84, 0]
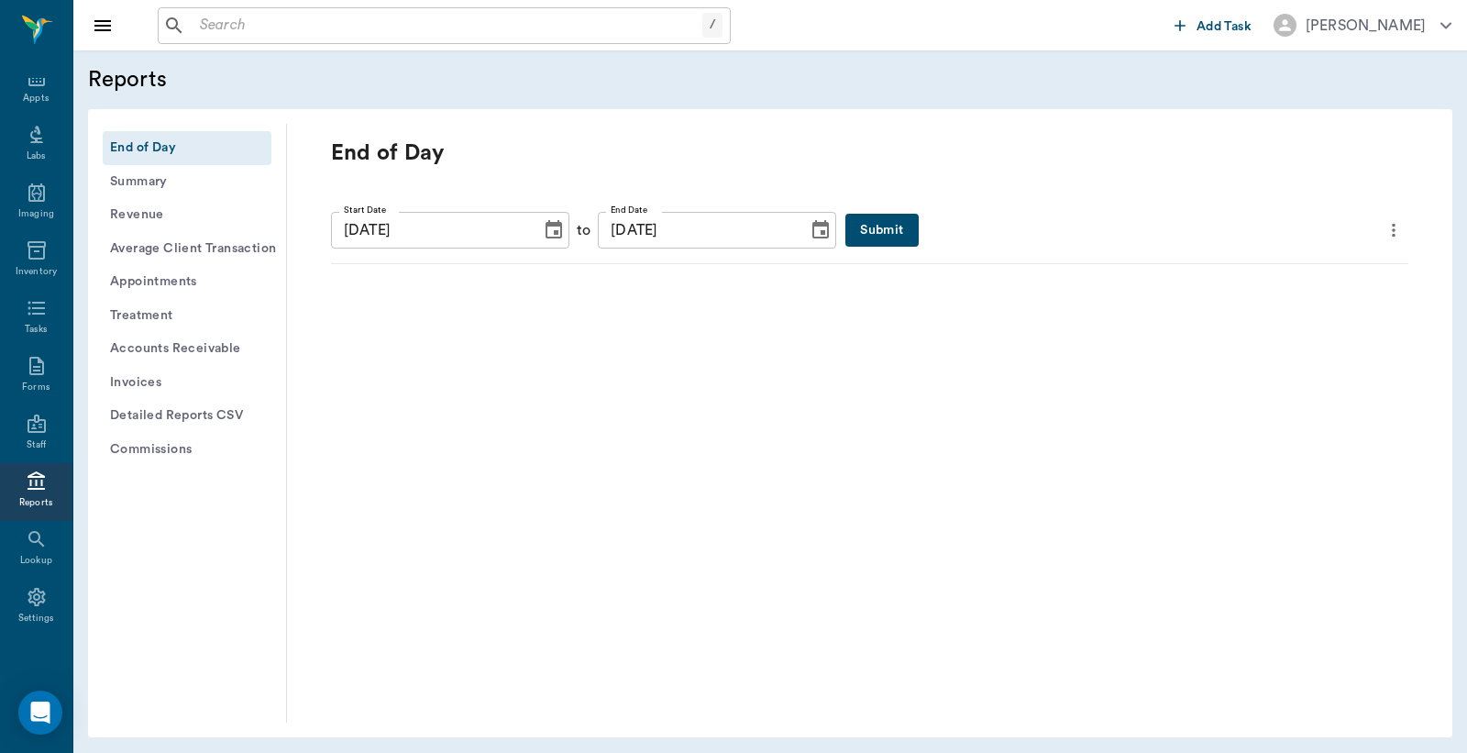
click at [846, 230] on button "Submit" at bounding box center [882, 231] width 72 height 34
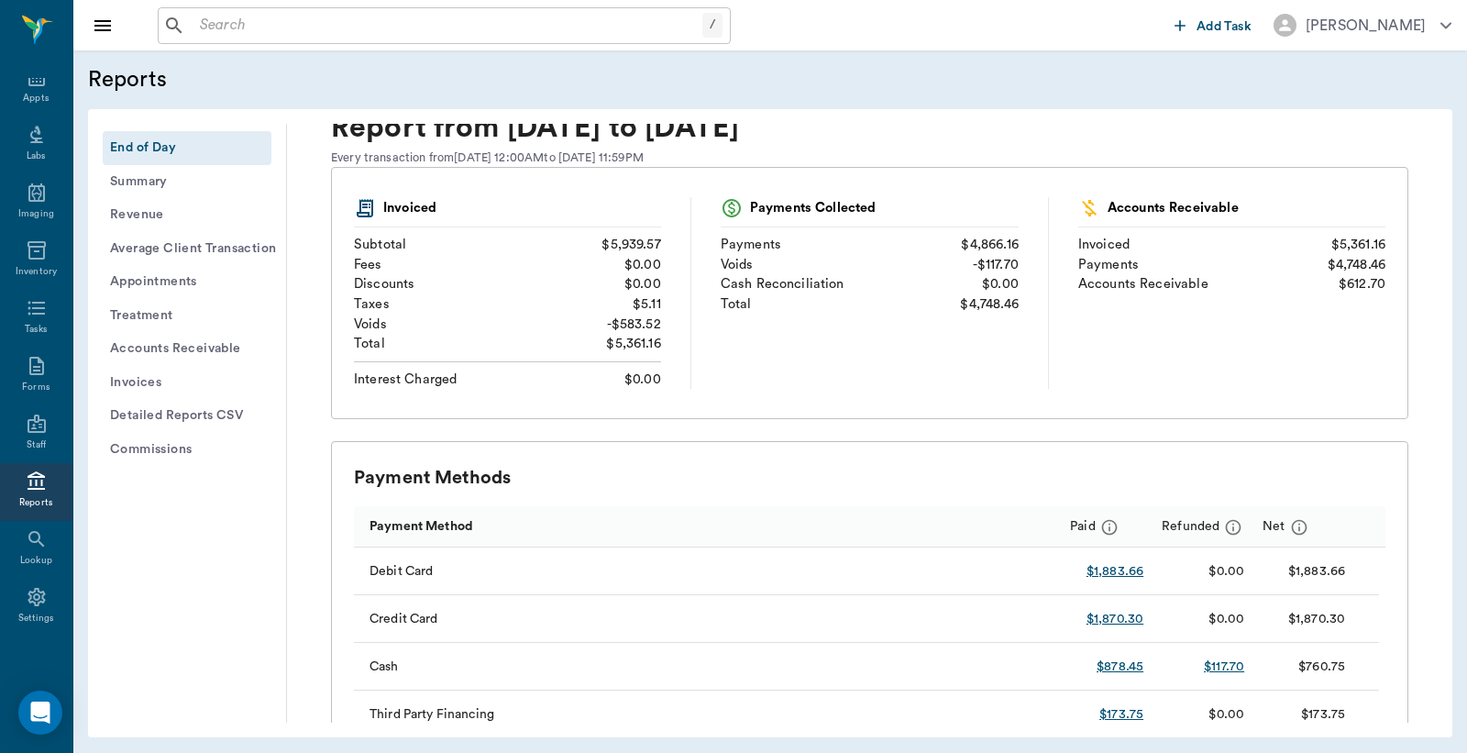
scroll to position [0, 0]
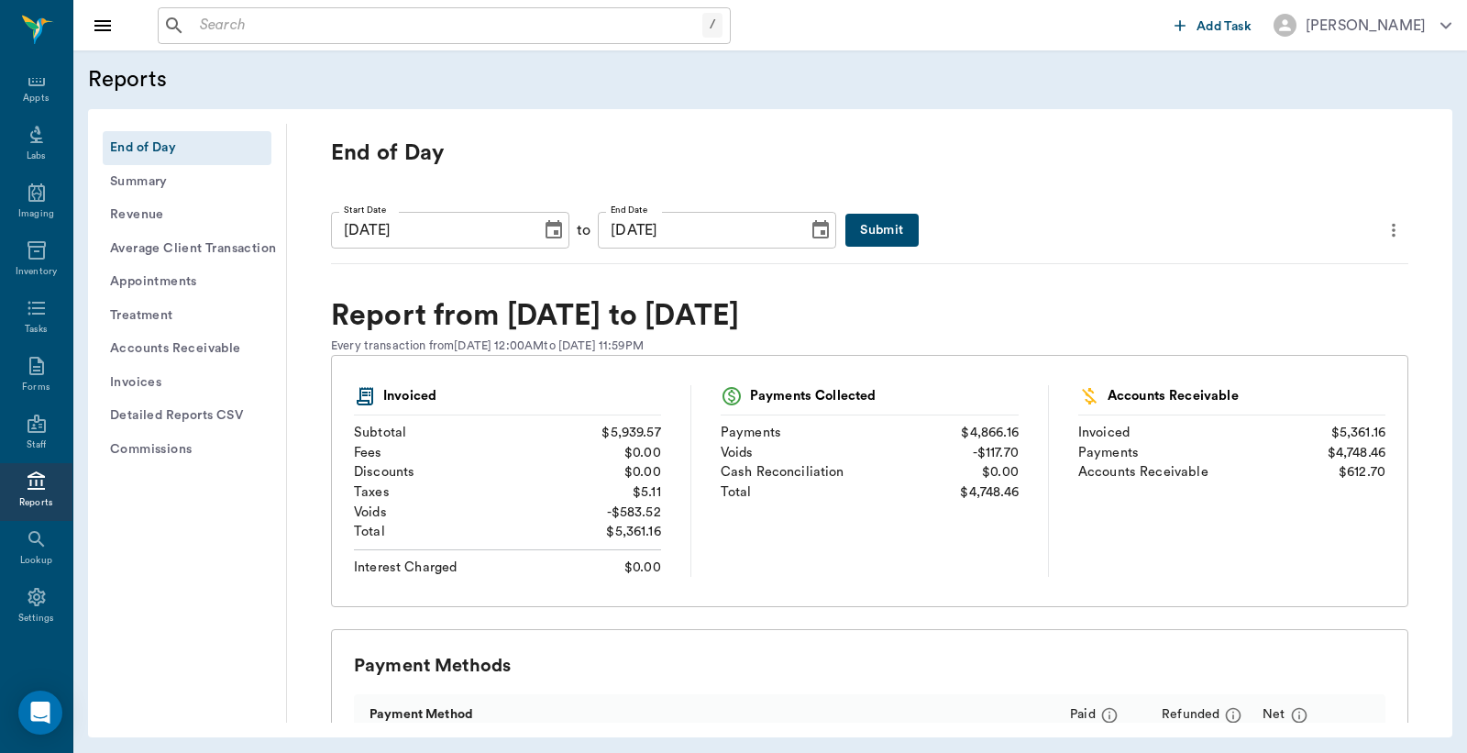
click at [1387, 235] on icon "more" at bounding box center [1394, 230] width 20 height 22
click at [1238, 333] on span "Print Report" at bounding box center [1290, 334] width 175 height 19
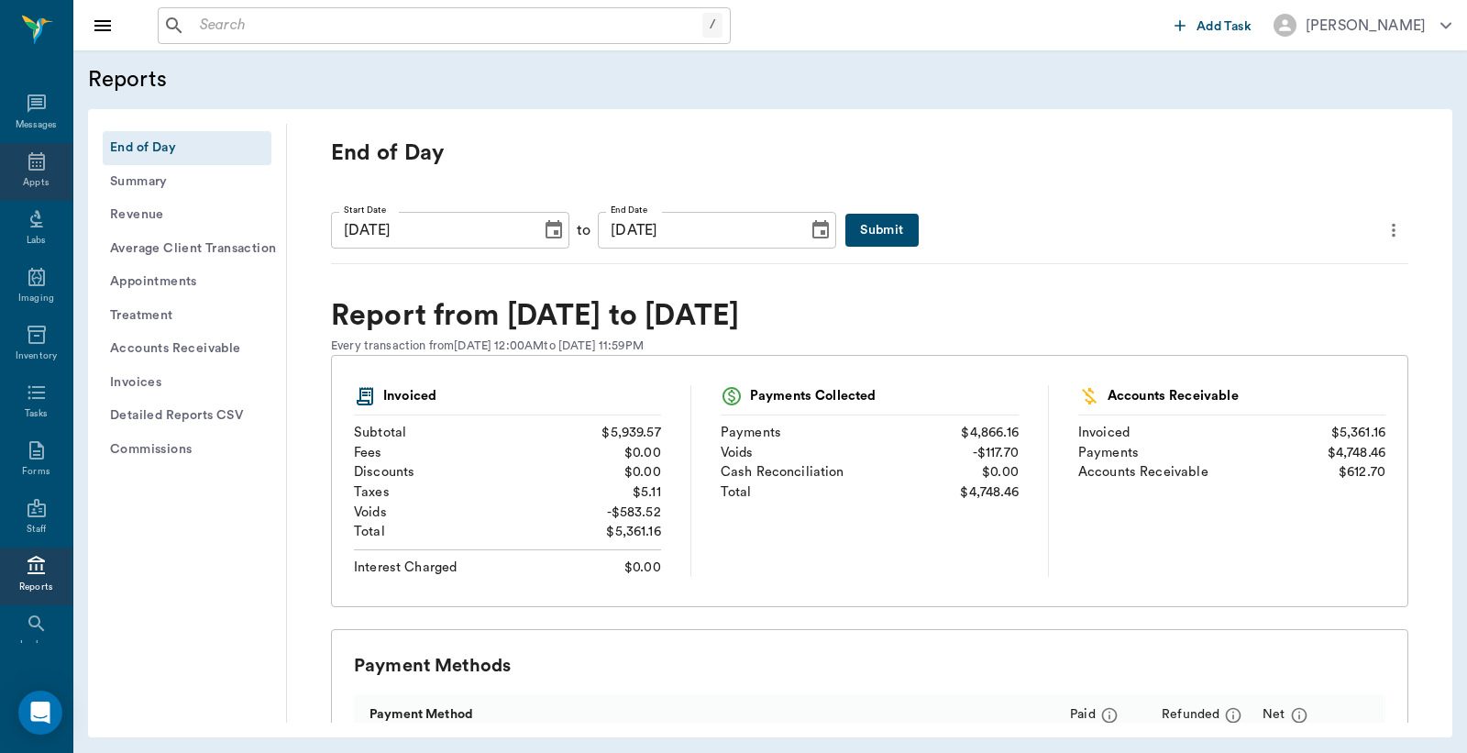
click at [28, 166] on icon at bounding box center [36, 161] width 17 height 18
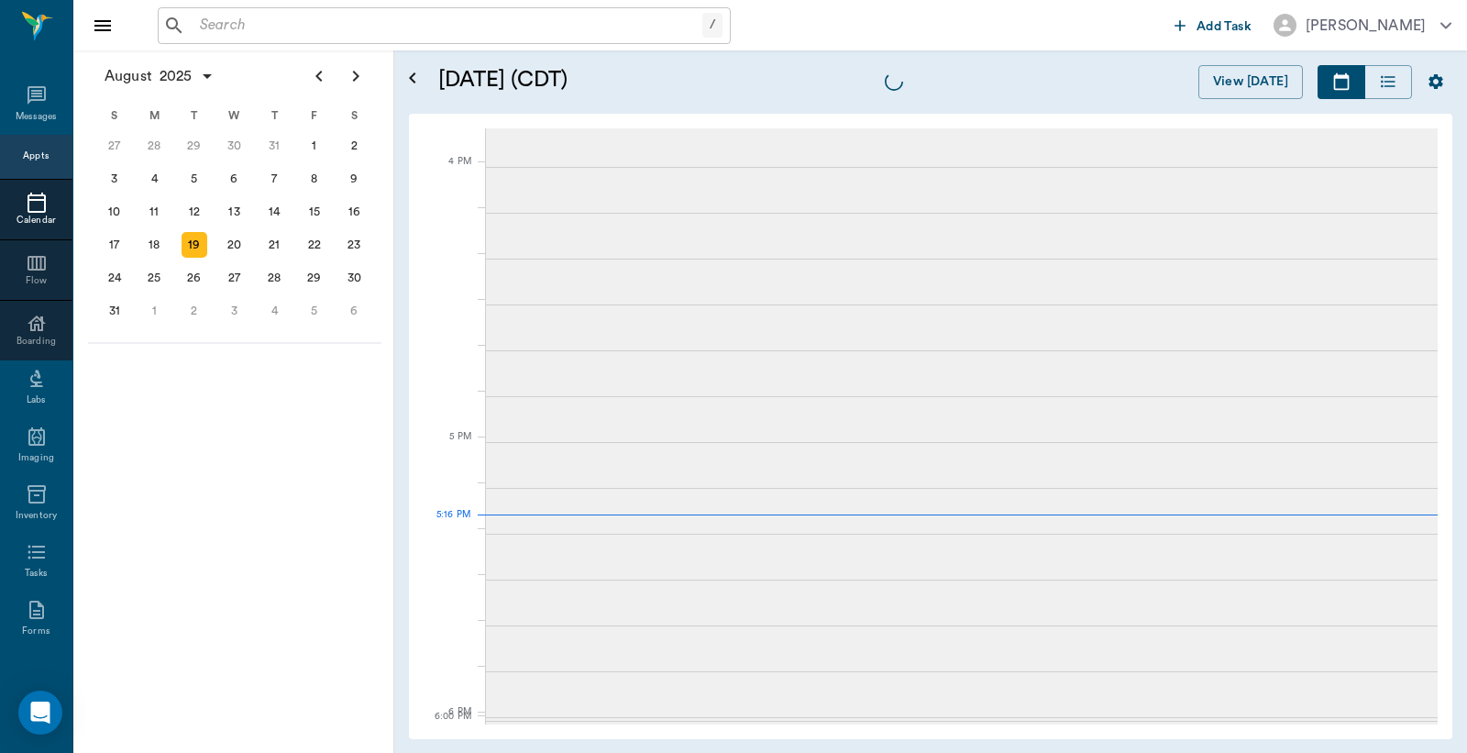
scroll to position [2477, 0]
